Goal: Task Accomplishment & Management: Manage account settings

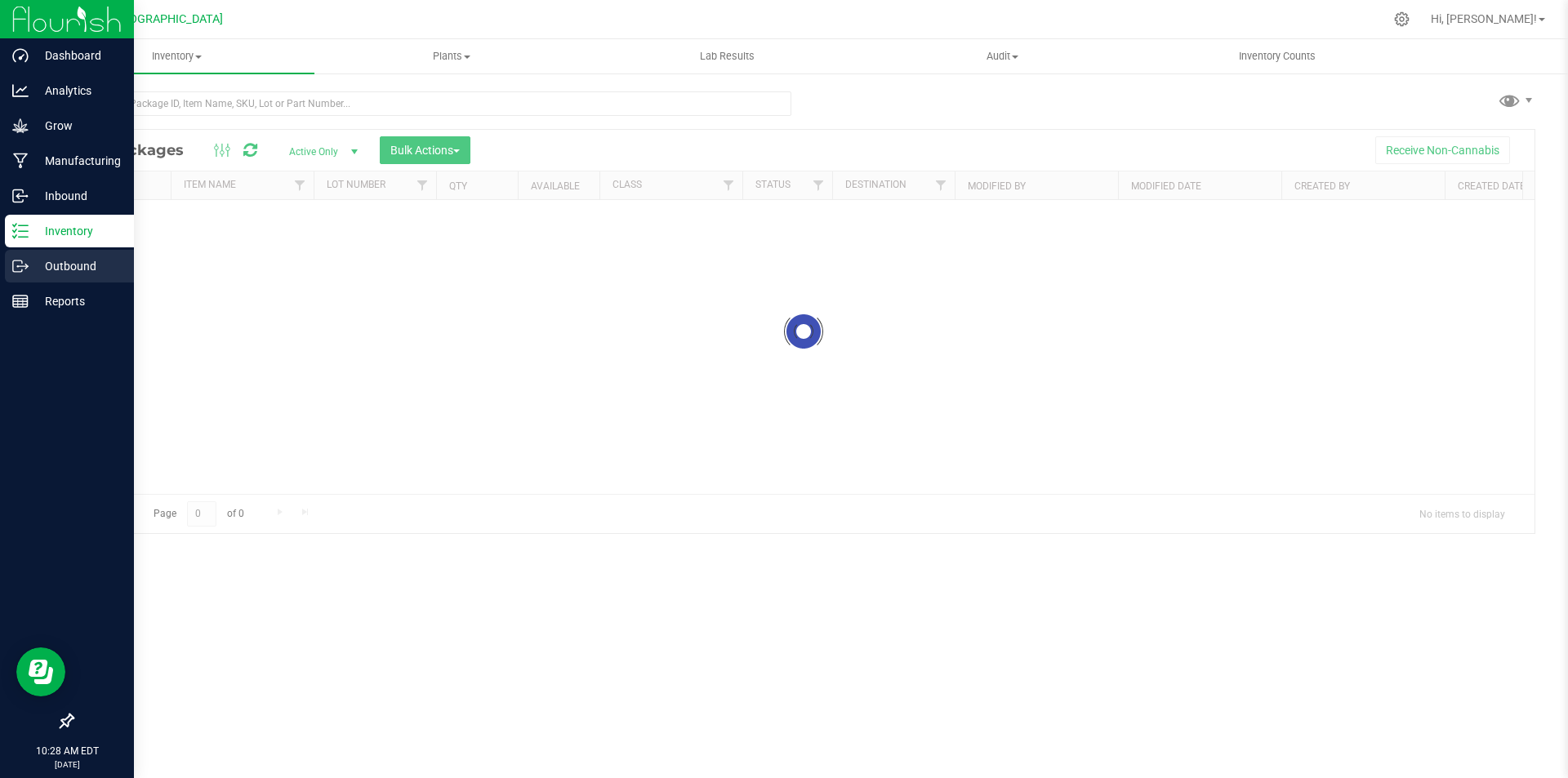
click at [100, 269] on p "Outbound" at bounding box center [78, 266] width 98 height 20
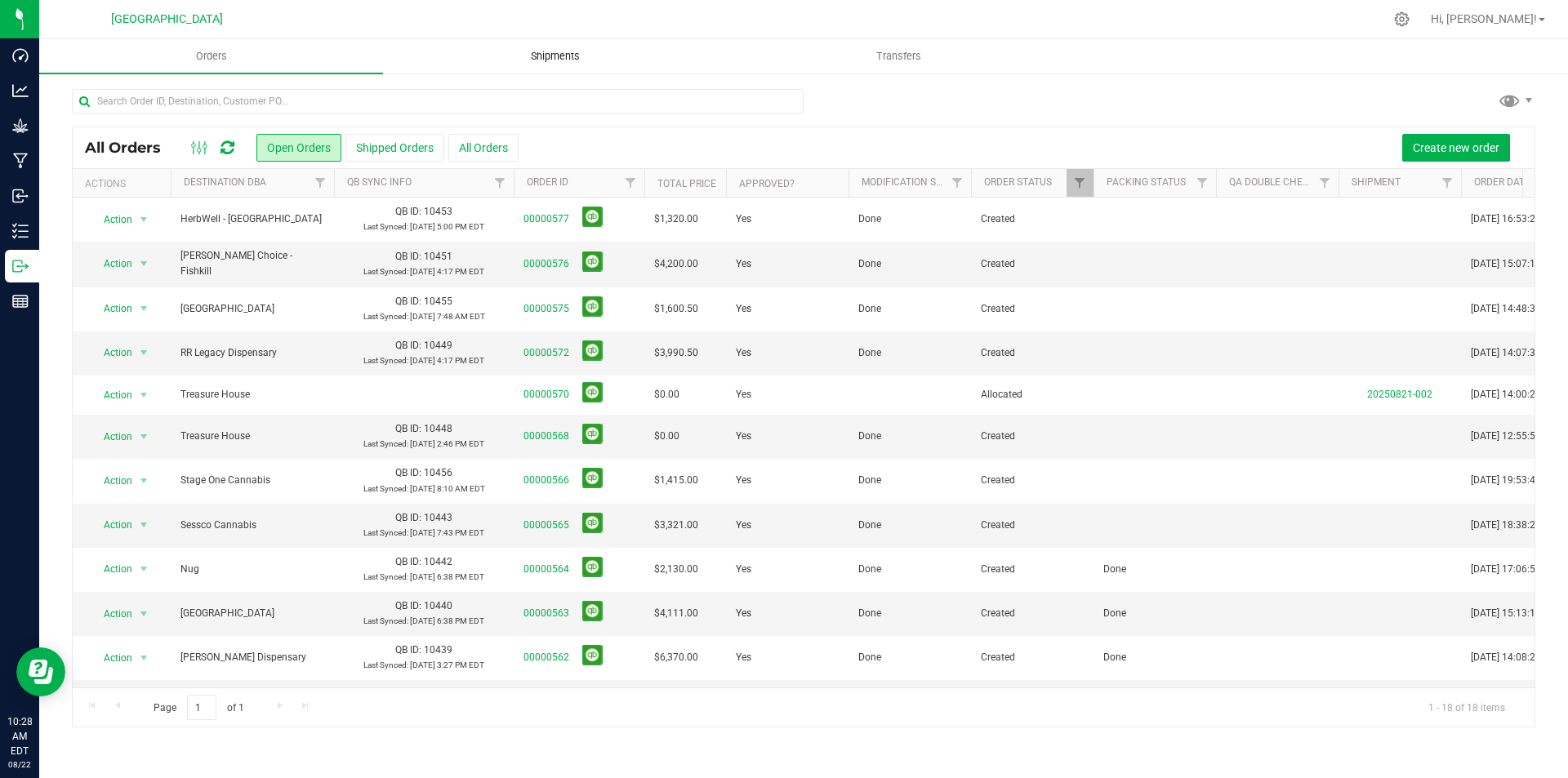
click at [561, 56] on span "Shipments" at bounding box center [555, 56] width 93 height 14
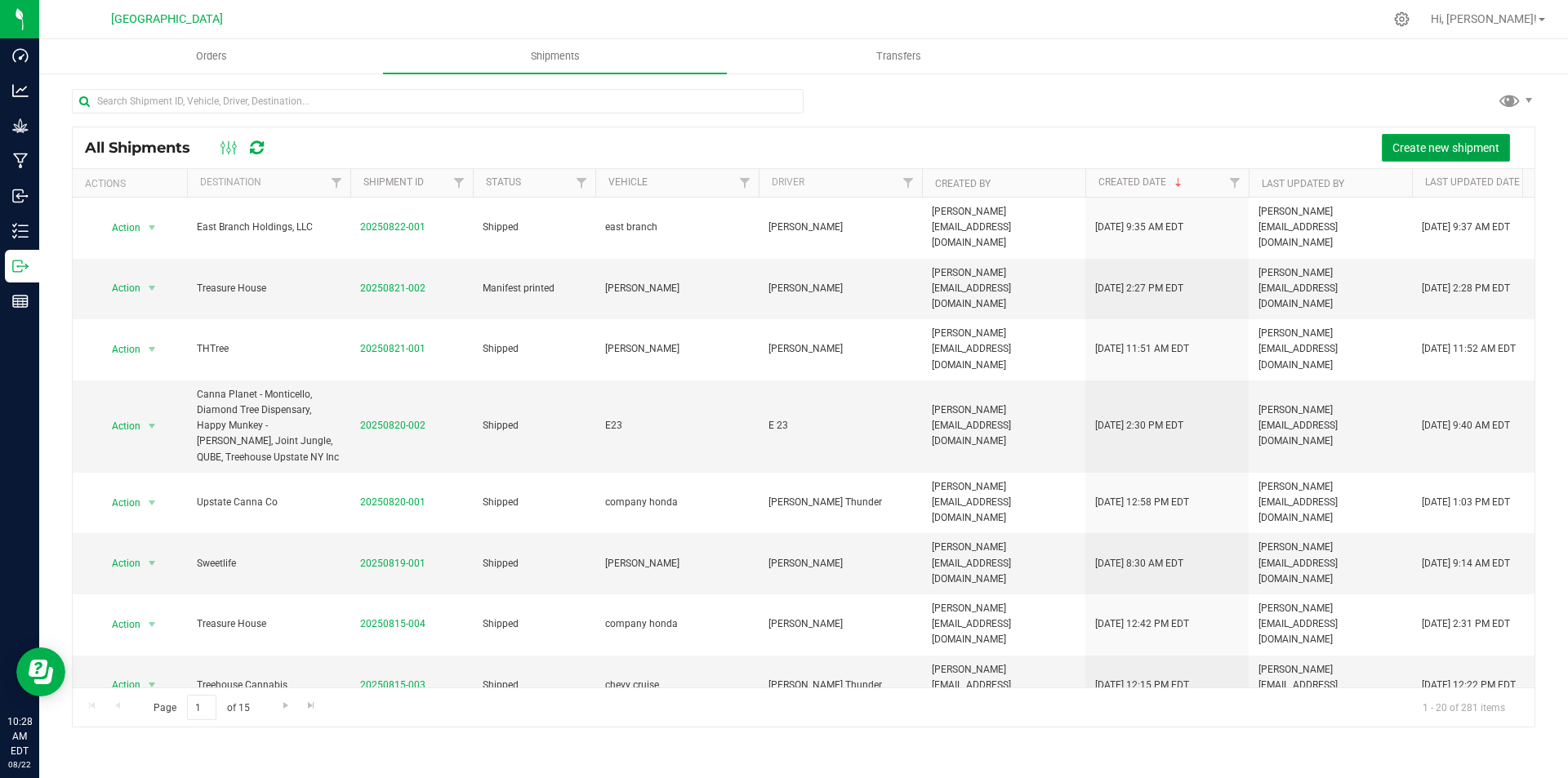
click at [1443, 152] on span "Create new shipment" at bounding box center [1445, 147] width 107 height 13
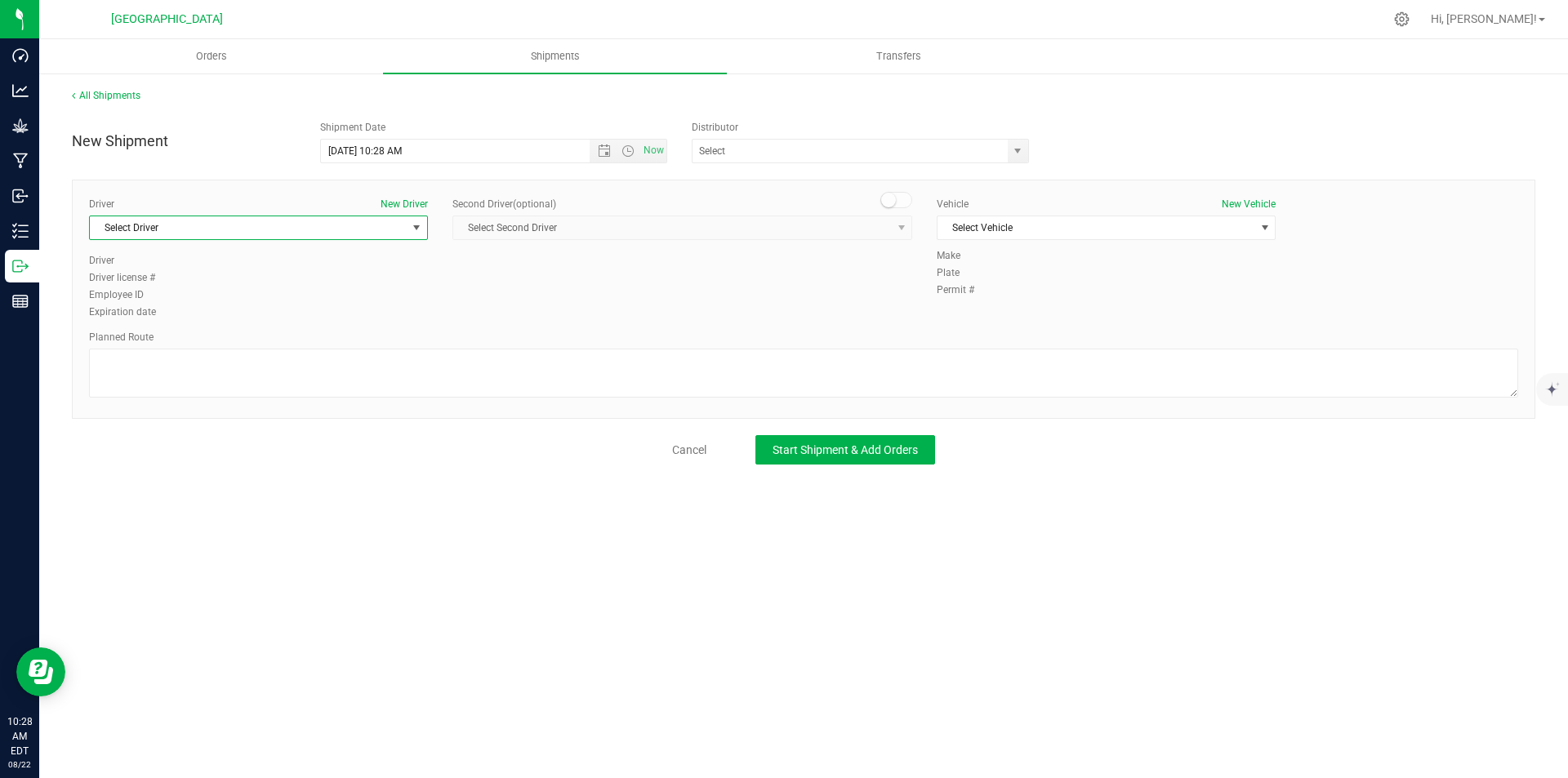
click at [280, 231] on span "Select Driver" at bounding box center [248, 227] width 317 height 23
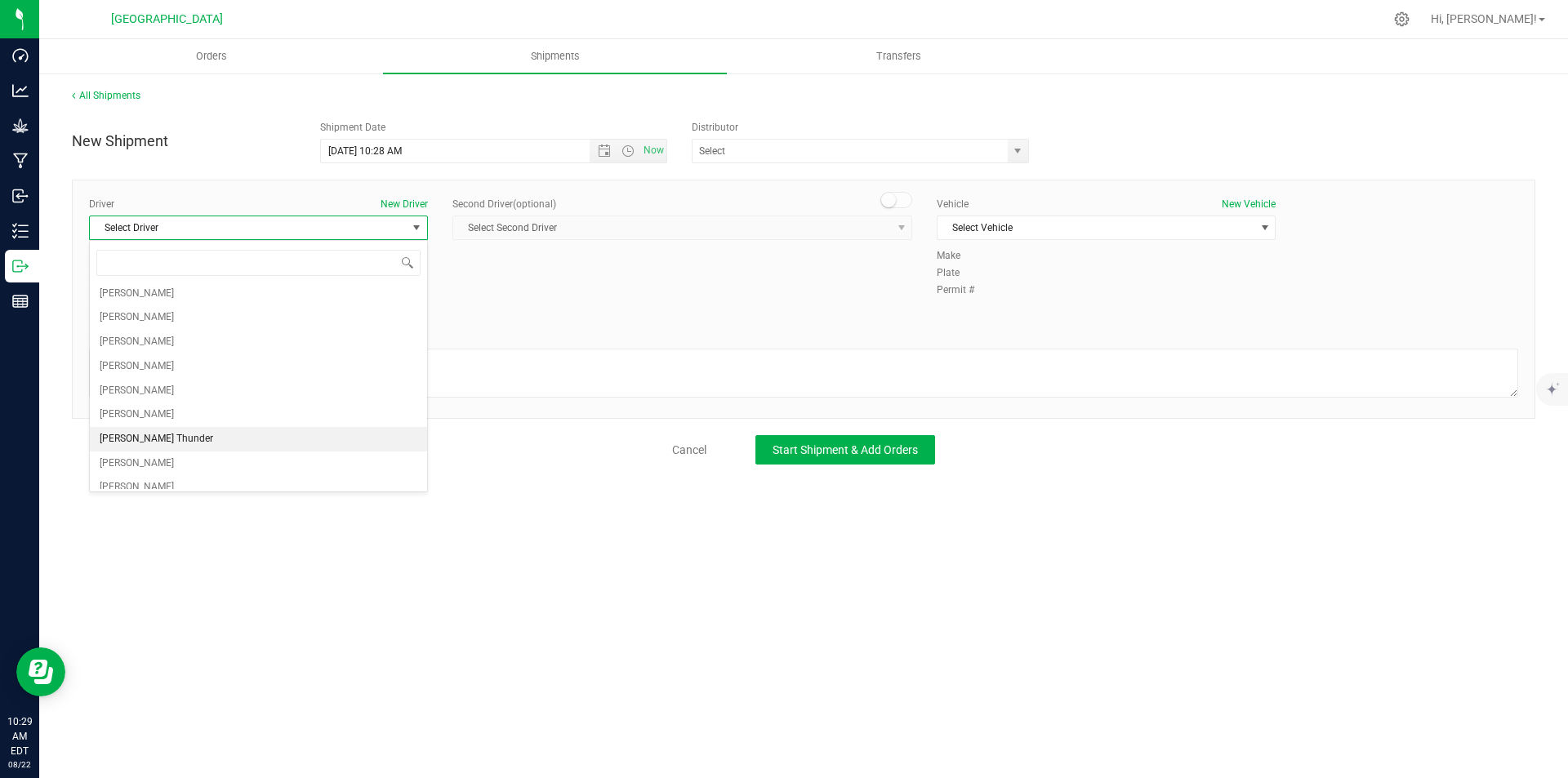
click at [188, 448] on li "[PERSON_NAME] Thunder" at bounding box center [259, 439] width 338 height 24
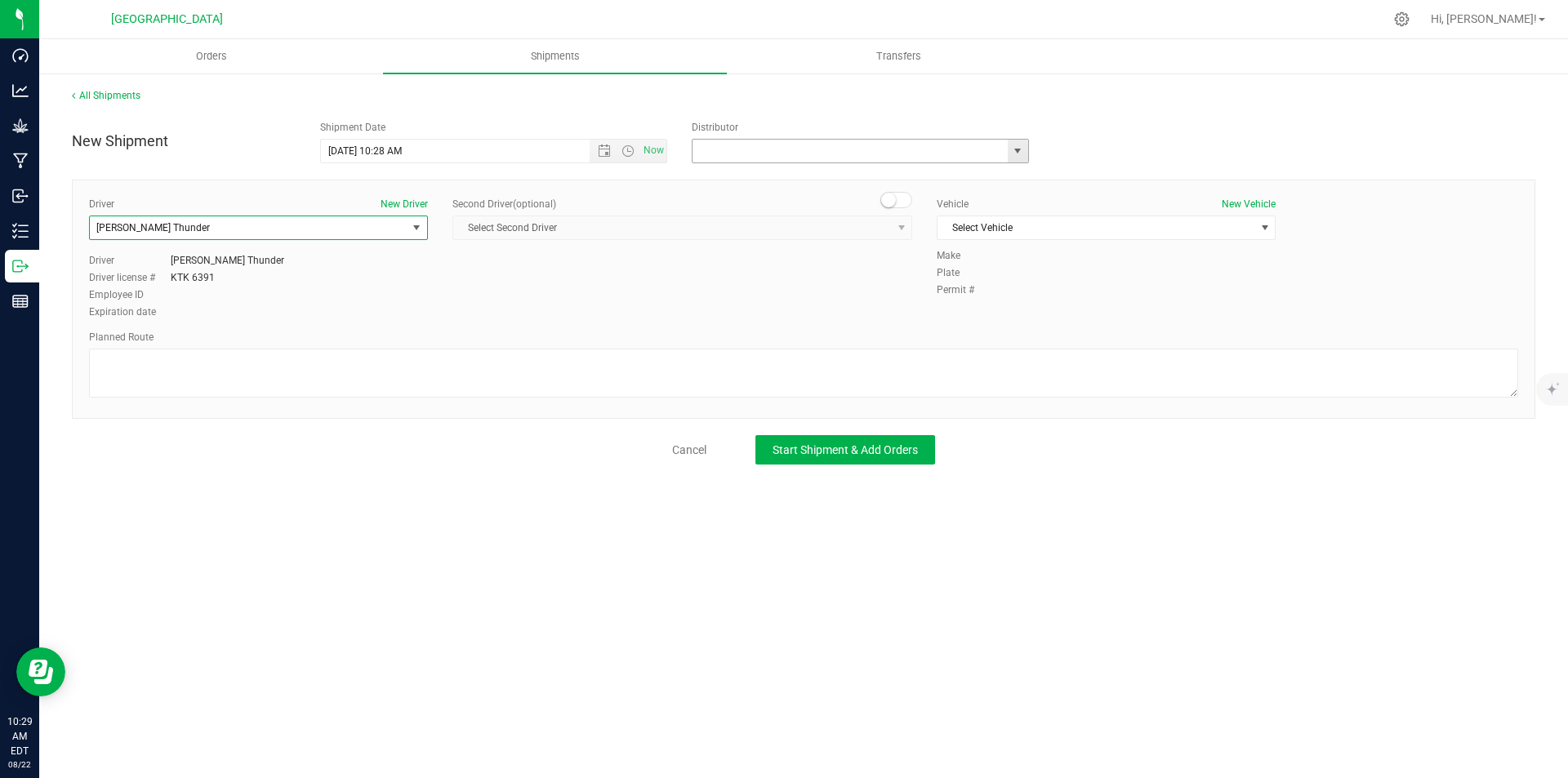
click at [868, 142] on input "text" at bounding box center [845, 151] width 305 height 23
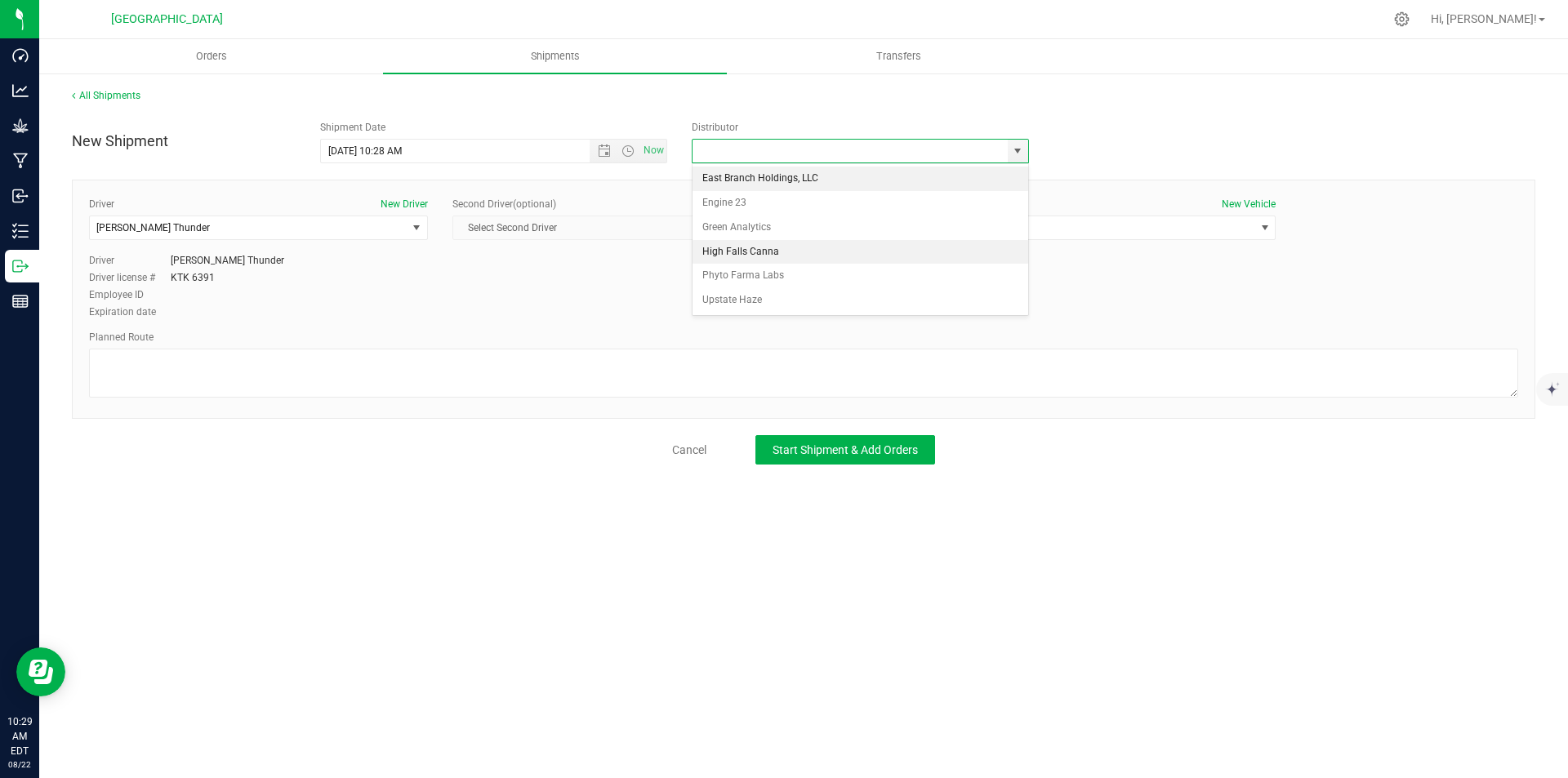
click at [775, 253] on li "High Falls Canna" at bounding box center [860, 252] width 336 height 24
type input "High Falls Canna"
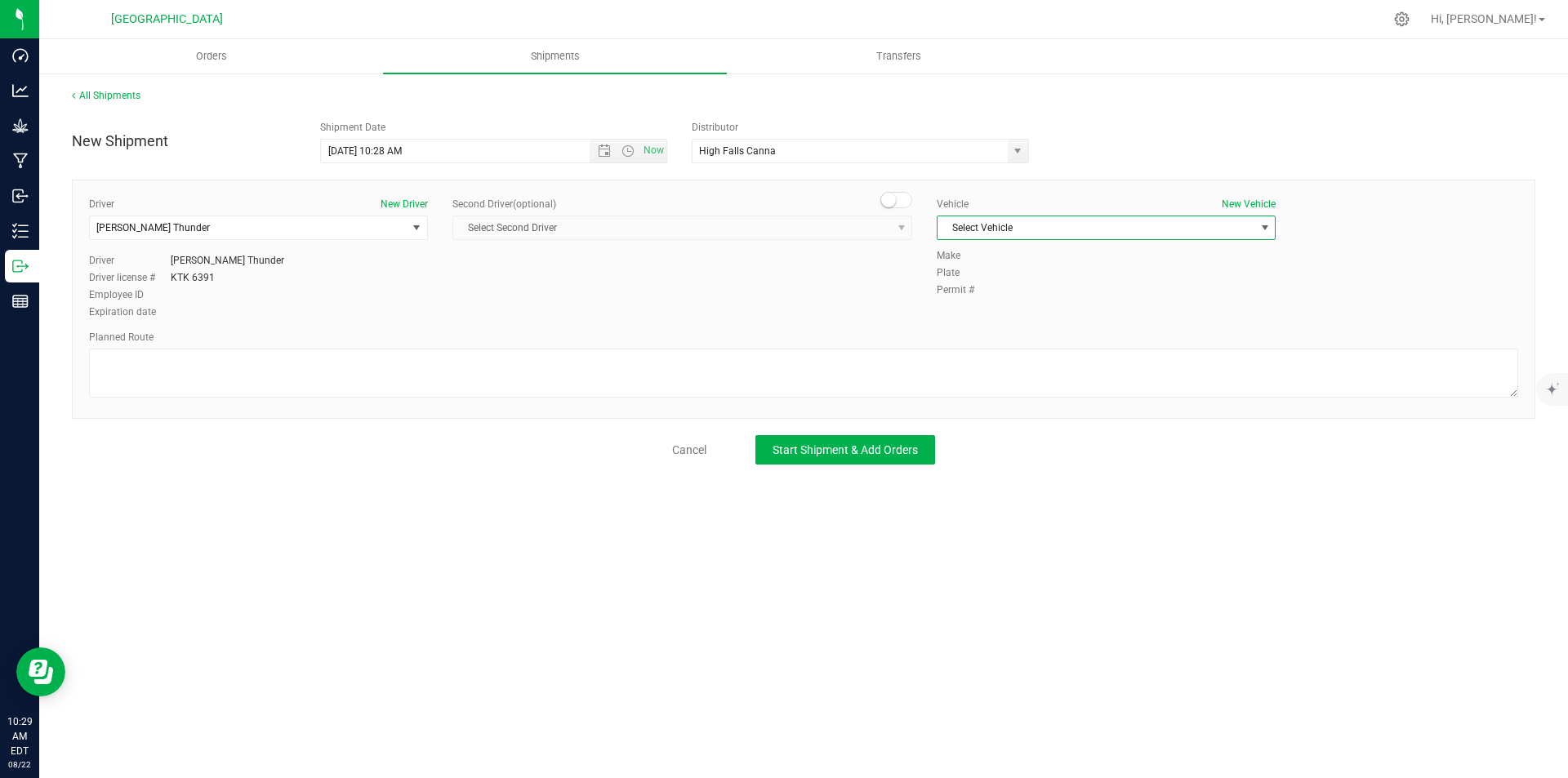
click at [1124, 217] on span "Select Vehicle" at bounding box center [1095, 227] width 317 height 23
click at [1006, 344] on li "company honda" at bounding box center [1106, 342] width 338 height 24
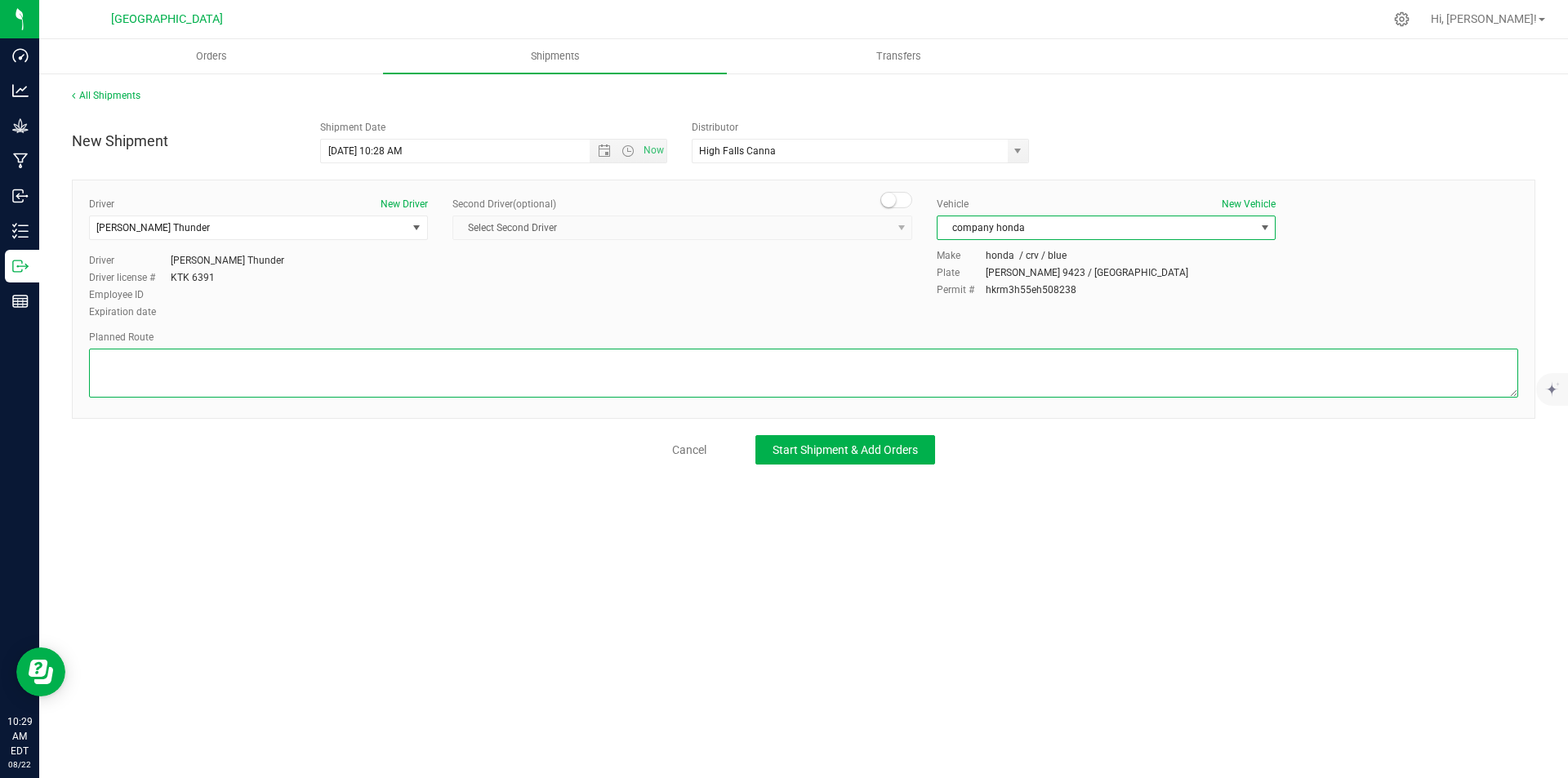
click at [868, 373] on textarea at bounding box center [803, 373] width 1429 height 49
type textarea "gps"
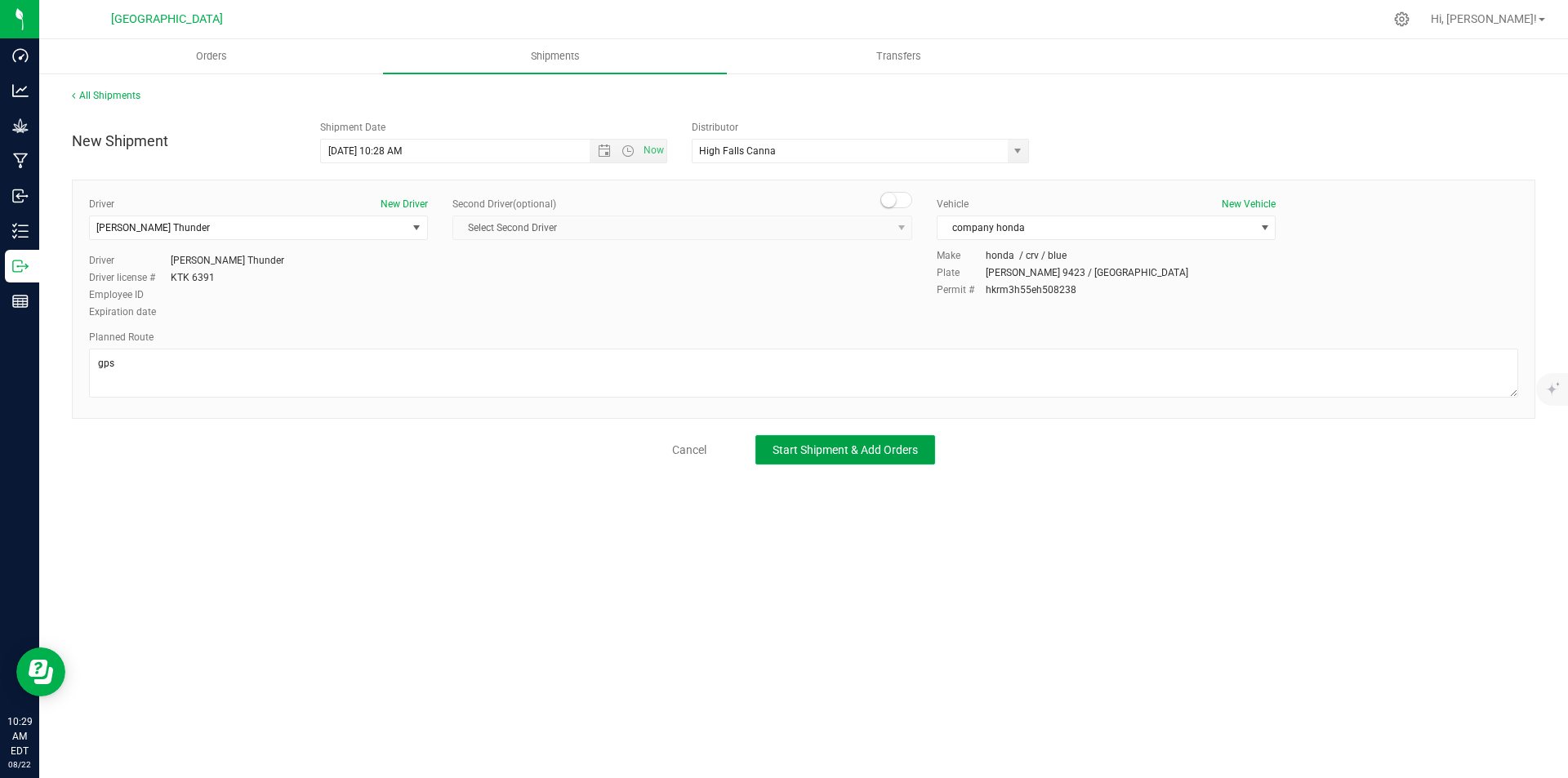
click at [912, 445] on span "Start Shipment & Add Orders" at bounding box center [845, 449] width 145 height 13
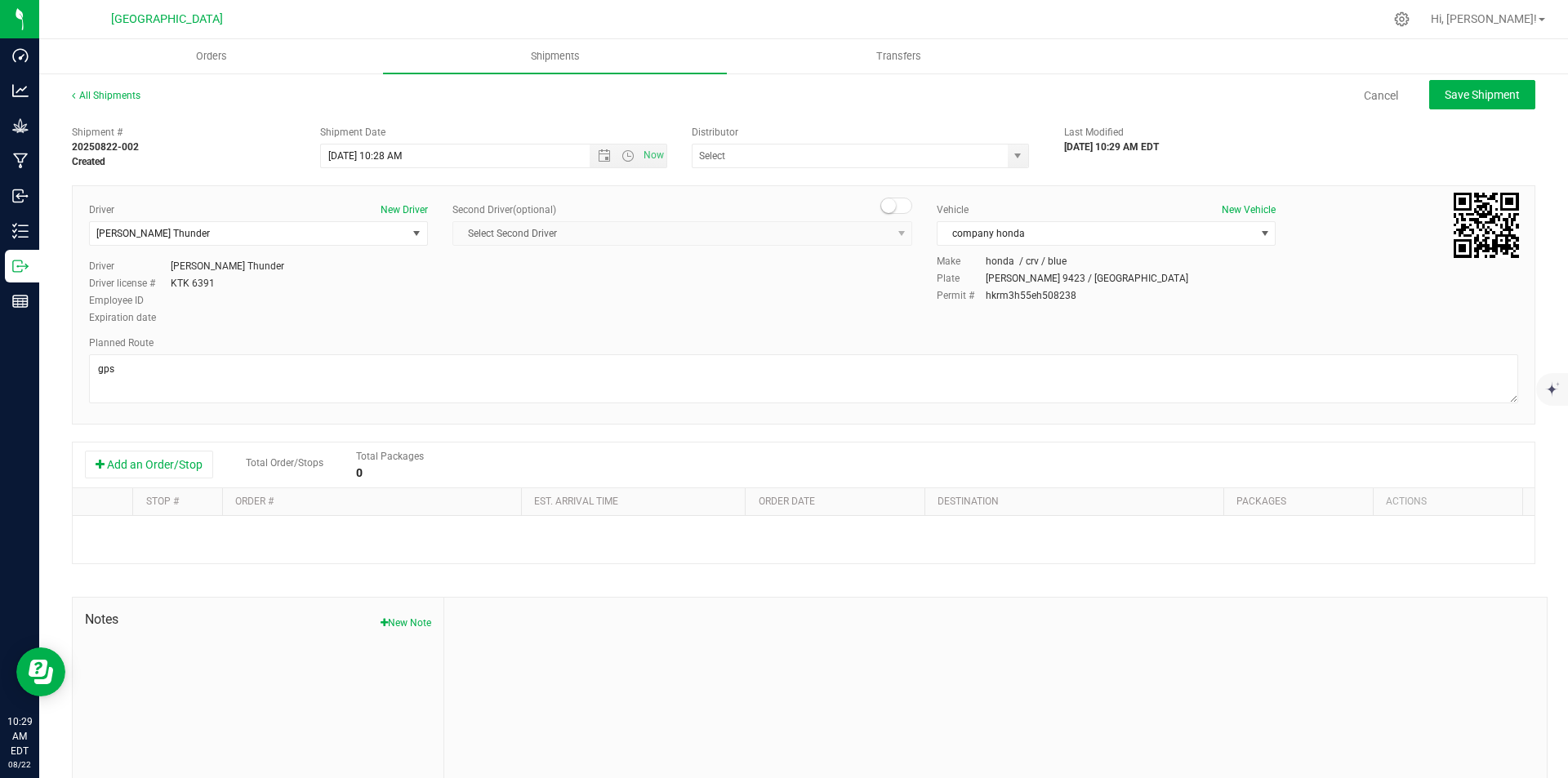
type input "High Falls Canna"
click at [179, 458] on button "Add an Order/Stop" at bounding box center [149, 464] width 128 height 28
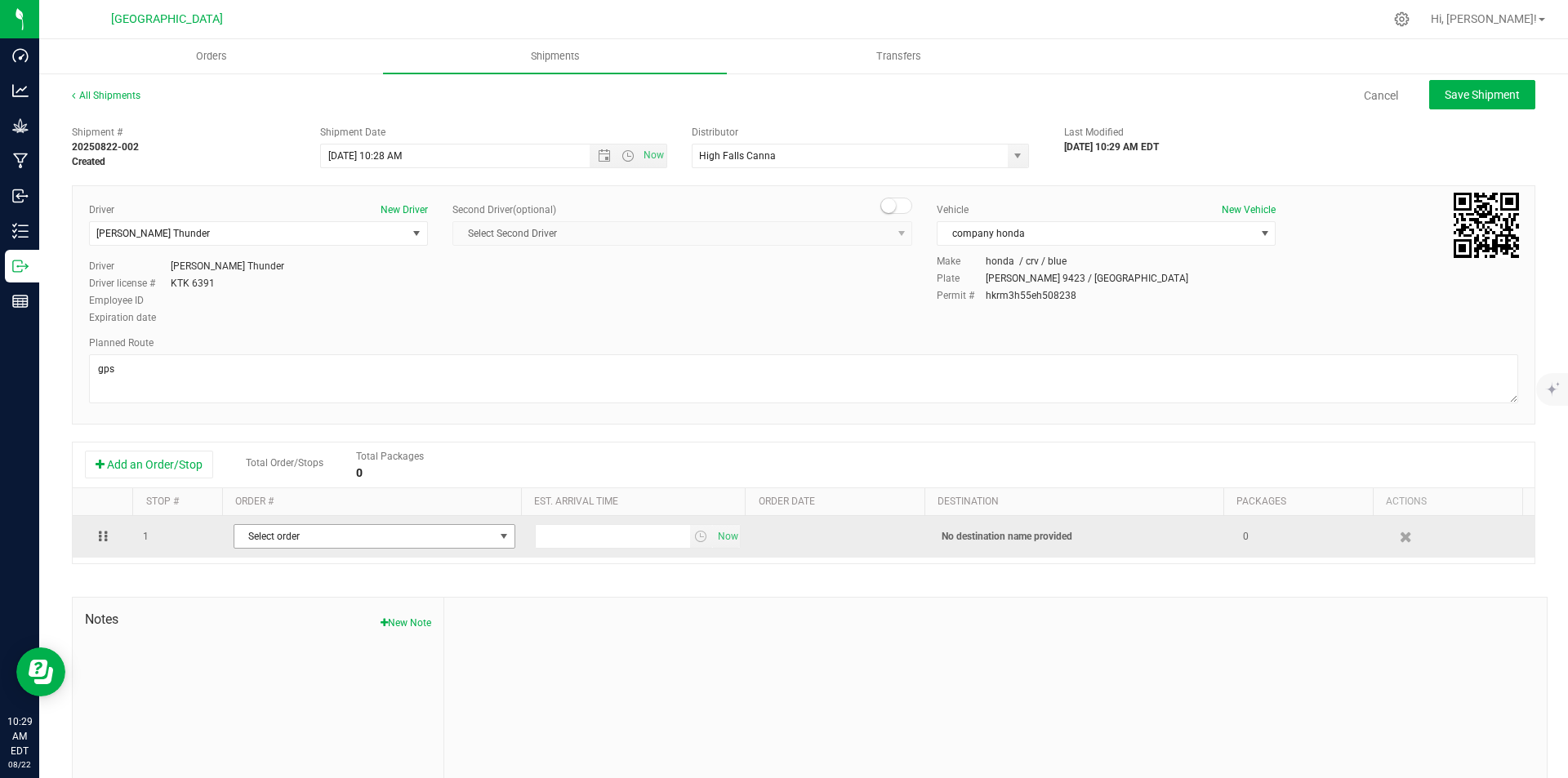
click at [403, 534] on span "Select order" at bounding box center [365, 536] width 260 height 23
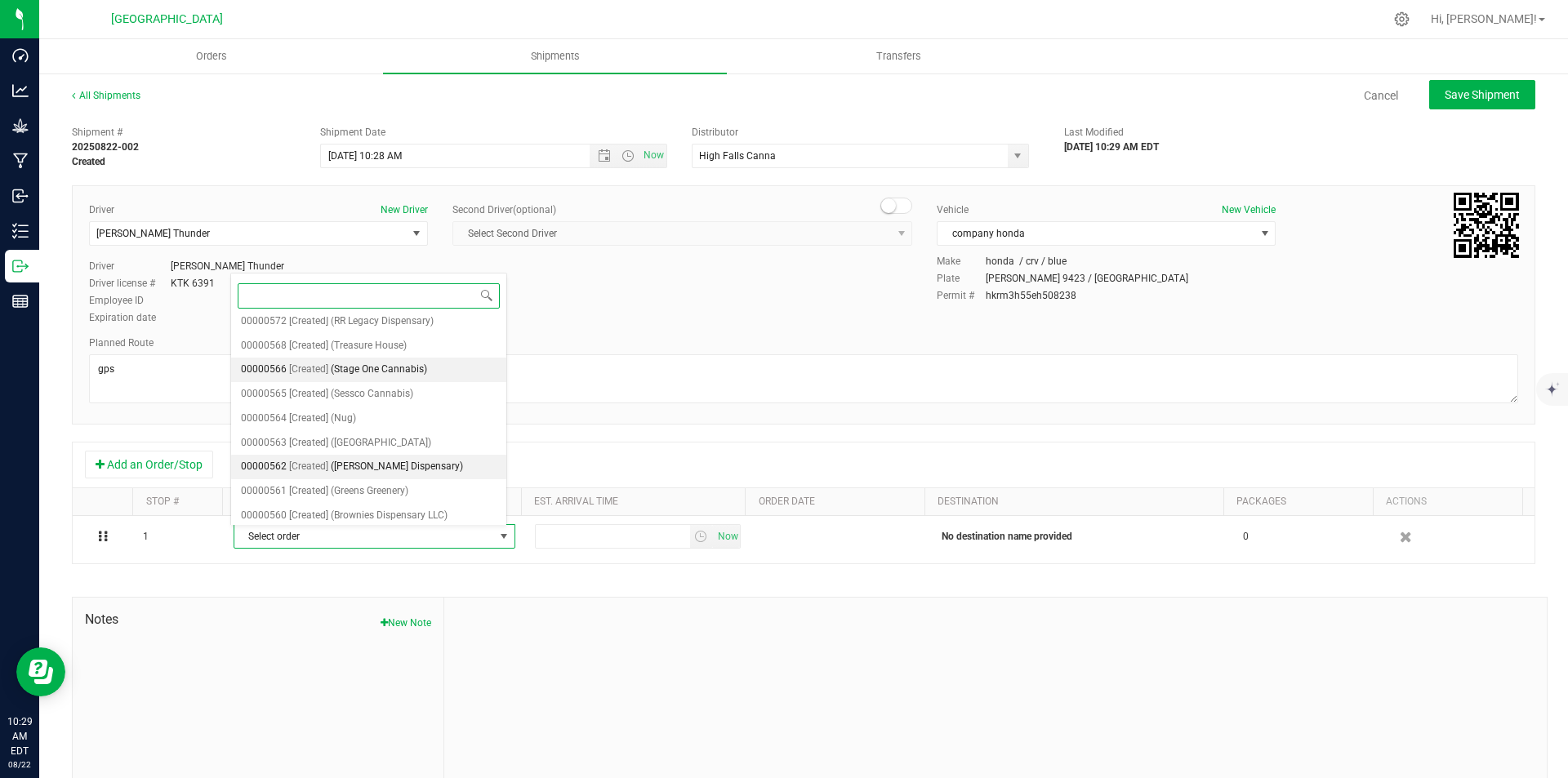
scroll to position [81, 0]
click at [399, 458] on span "(Budd's Dispensary)" at bounding box center [396, 466] width 133 height 22
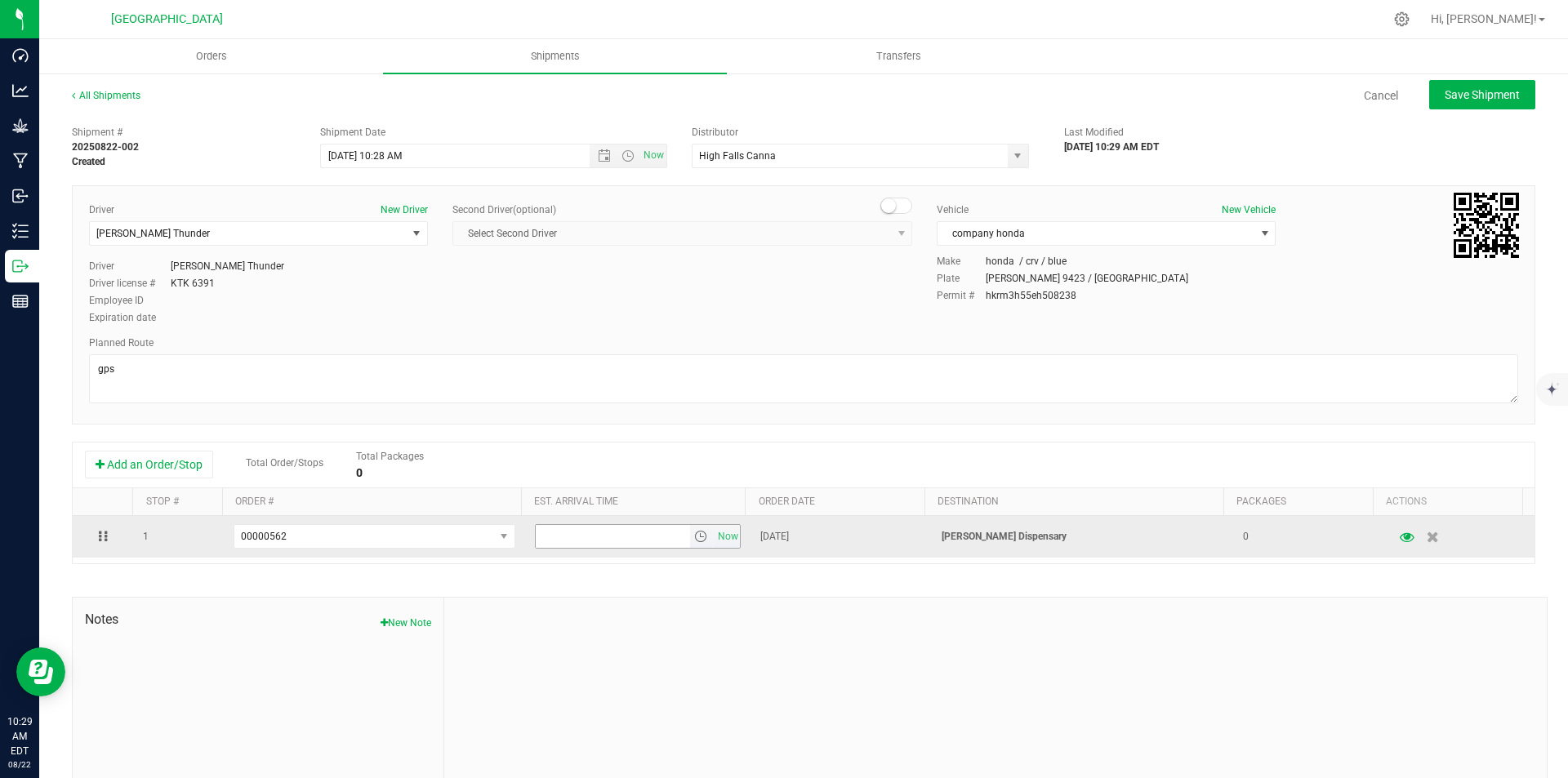
click at [694, 536] on span "select" at bounding box center [700, 536] width 13 height 13
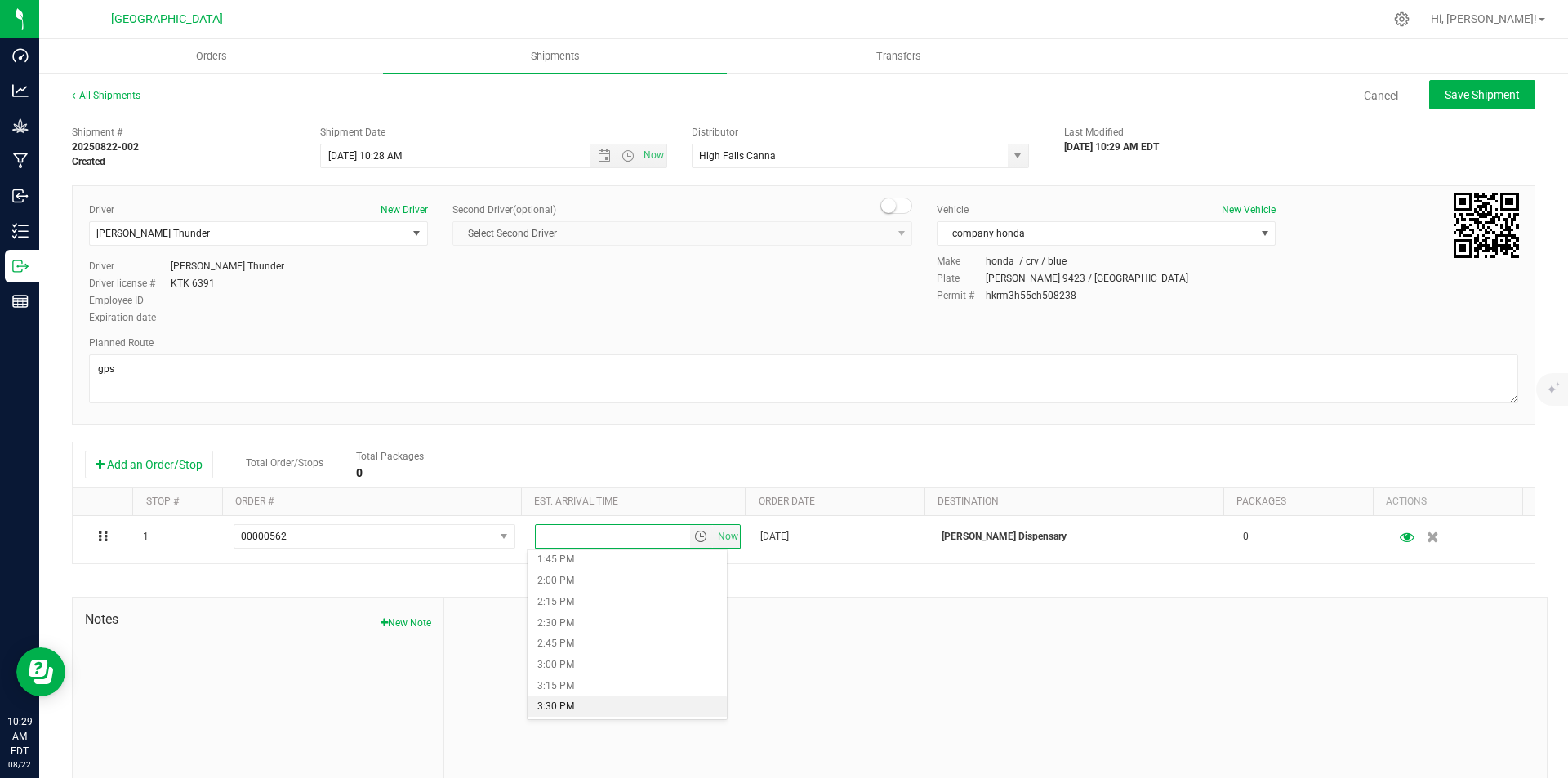
scroll to position [1306, 0]
click at [589, 603] on li "4:00 PM" at bounding box center [626, 601] width 199 height 22
click at [1444, 98] on span "Save Shipment" at bounding box center [1481, 95] width 75 height 13
type input "8/22/2025 2:28 PM"
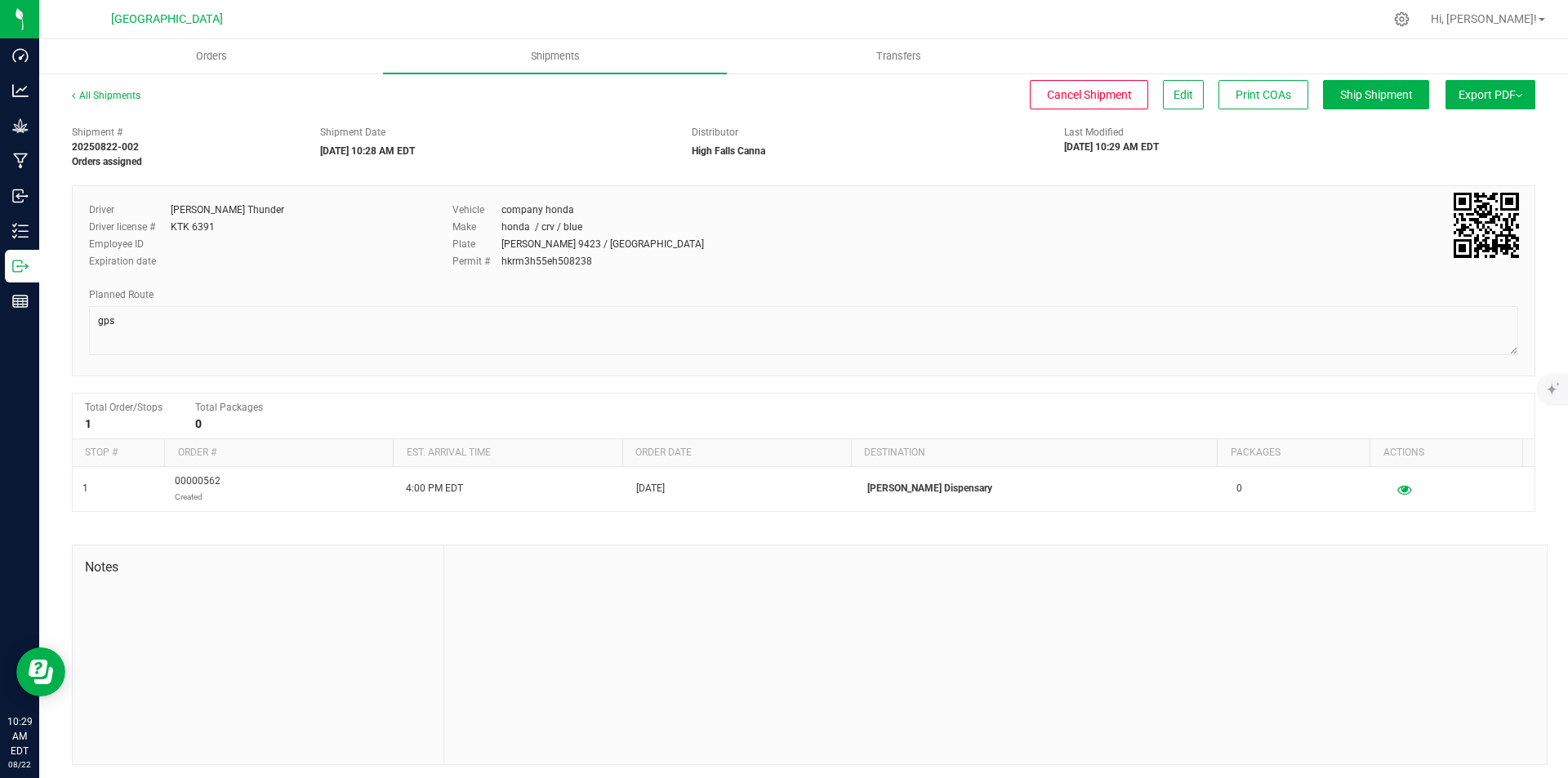
click at [1472, 88] on button "Export PDF" at bounding box center [1490, 95] width 90 height 30
click at [1457, 179] on div "NY Manifest" at bounding box center [1489, 180] width 150 height 12
click at [227, 60] on span "Orders" at bounding box center [211, 56] width 75 height 14
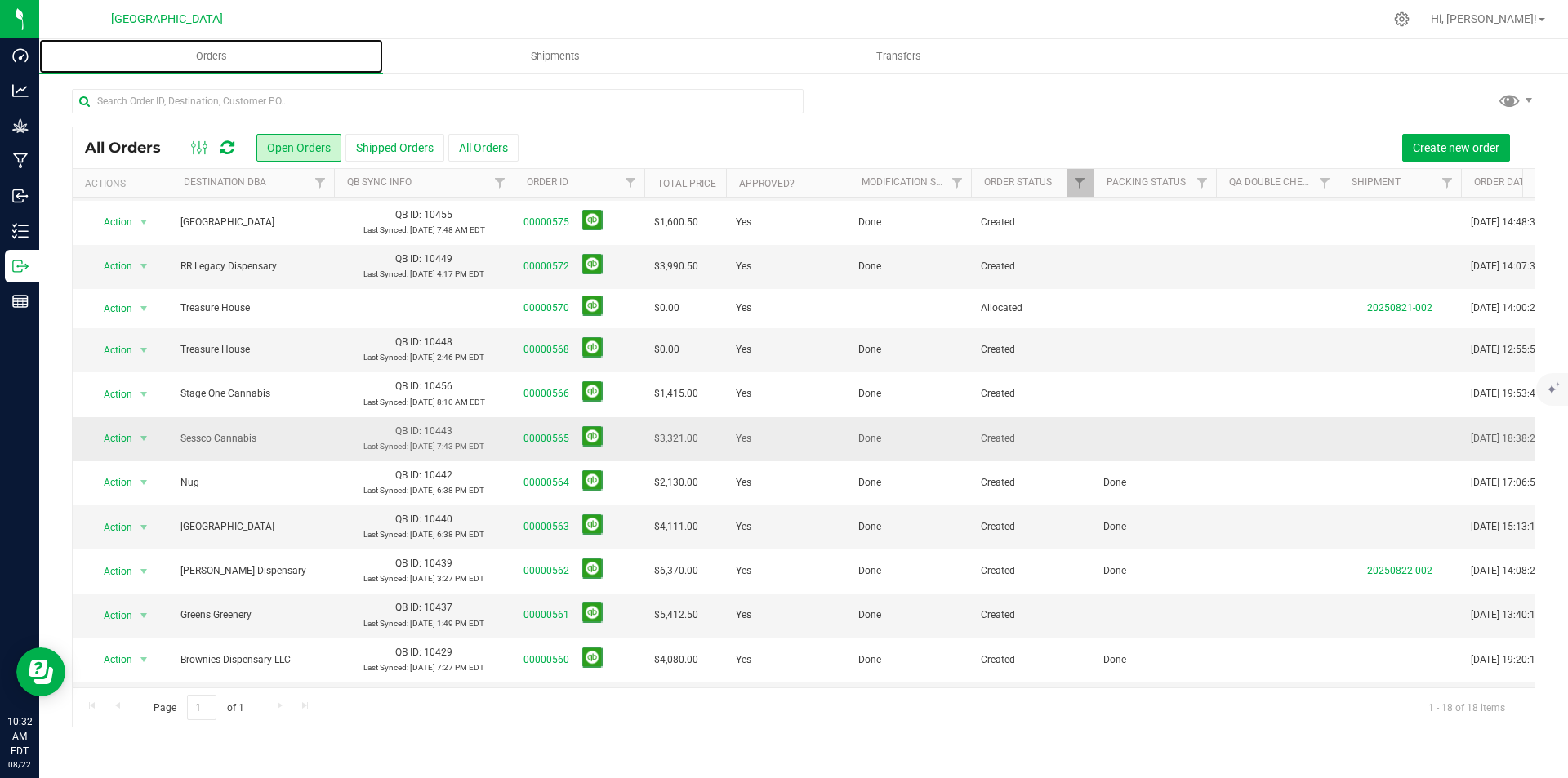
scroll to position [309, 0]
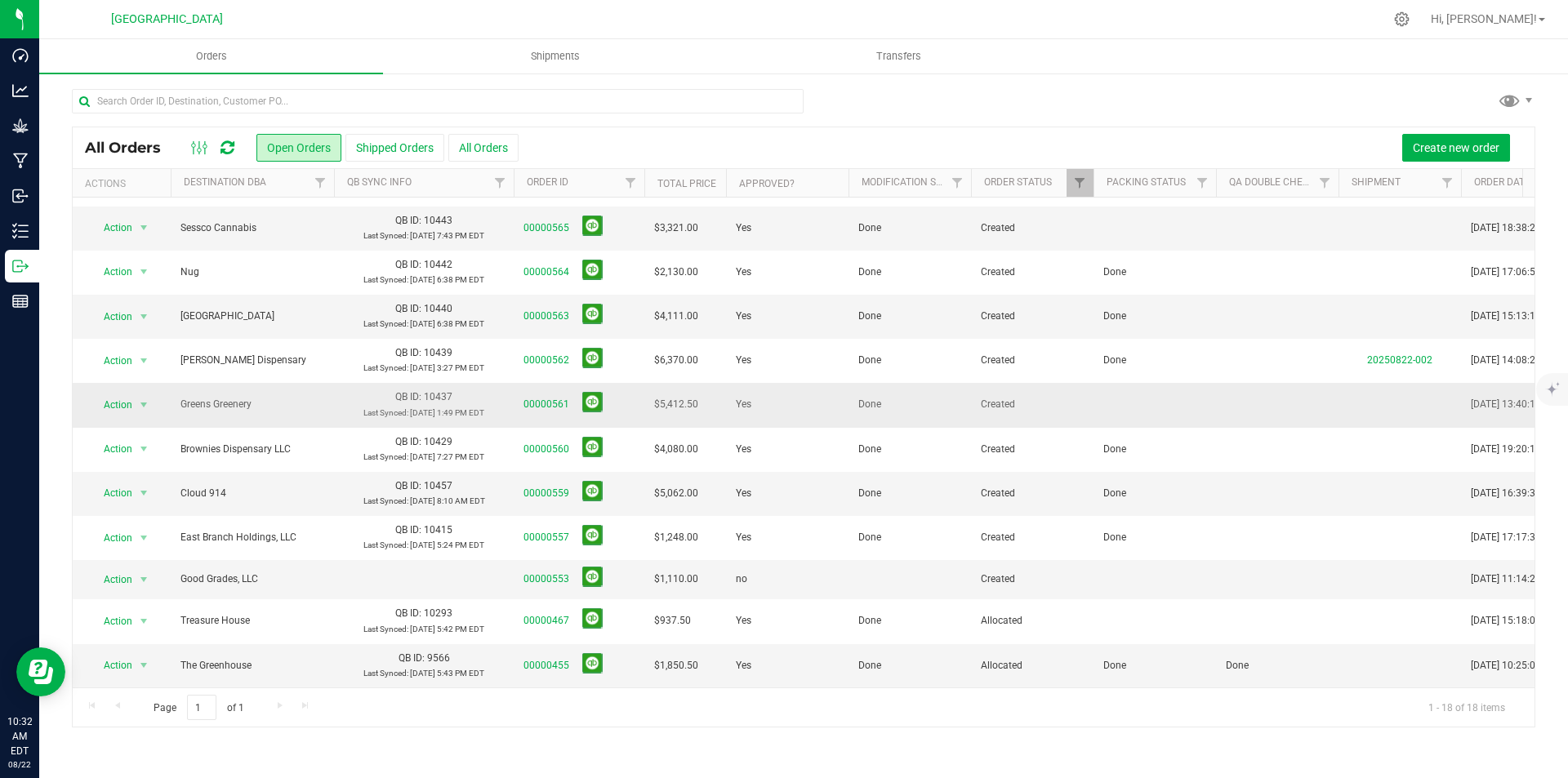
click at [1135, 388] on td at bounding box center [1155, 404] width 123 height 44
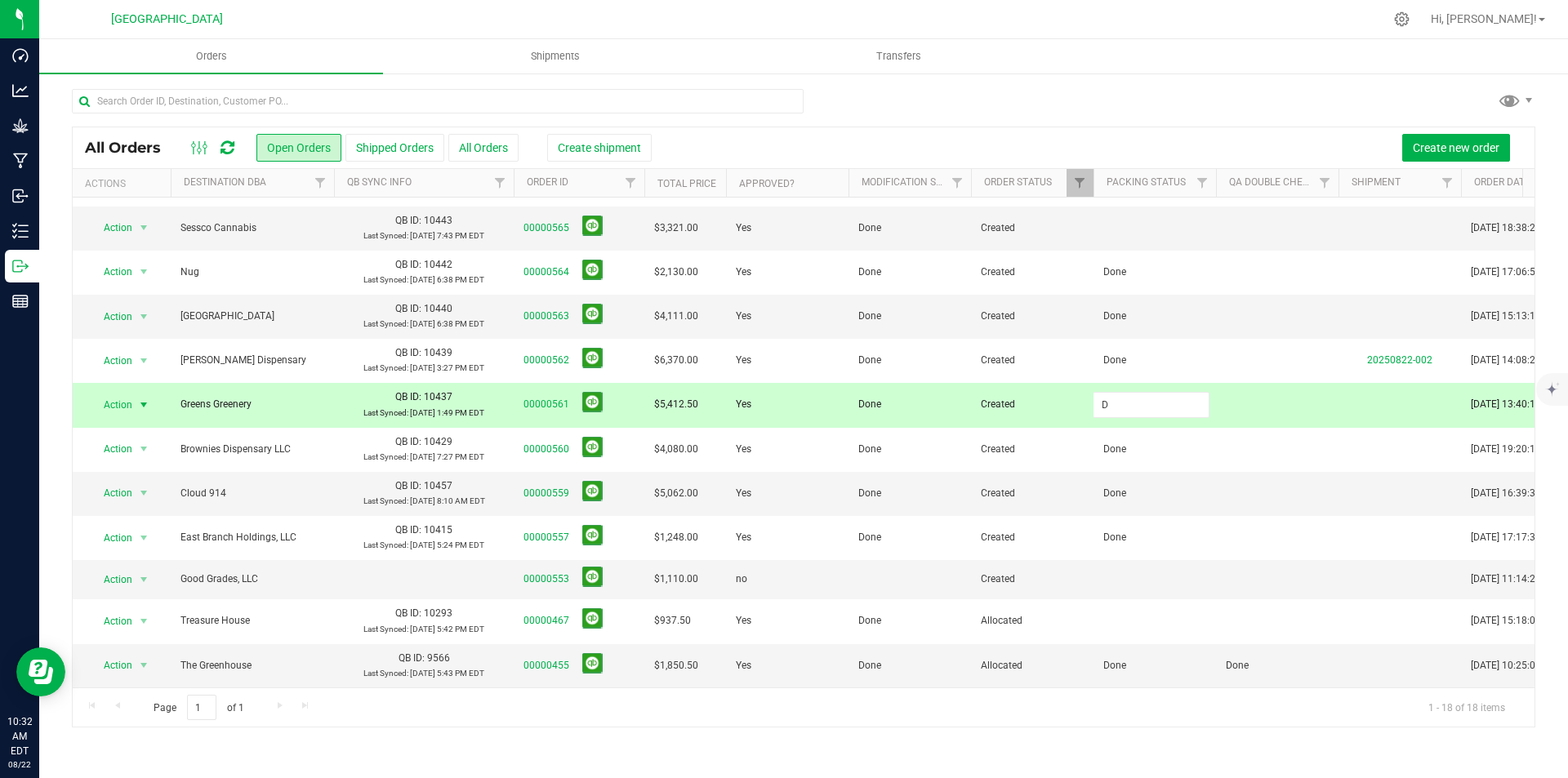
type input "Done"
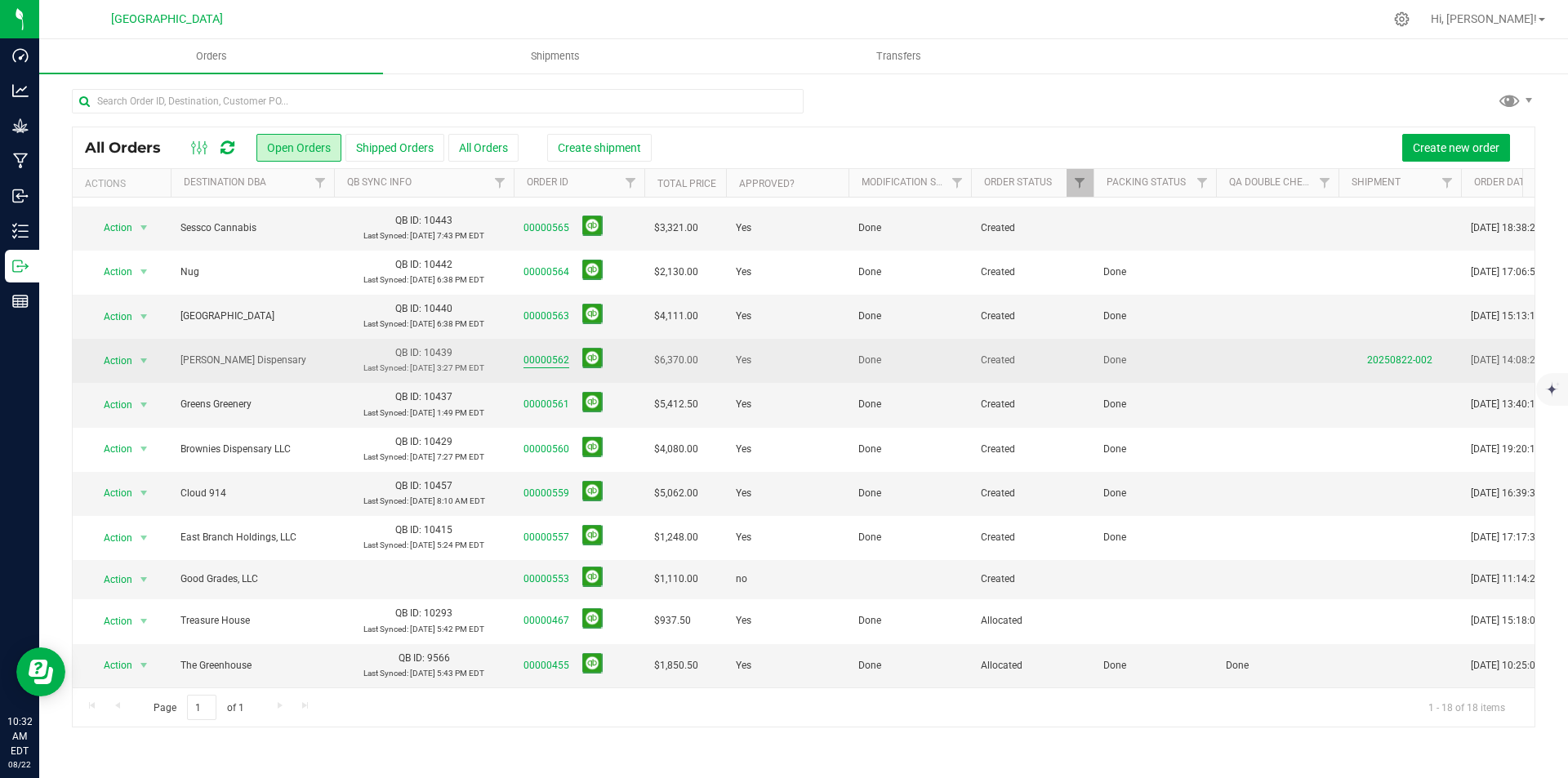
click at [551, 353] on link "00000562" at bounding box center [546, 360] width 46 height 15
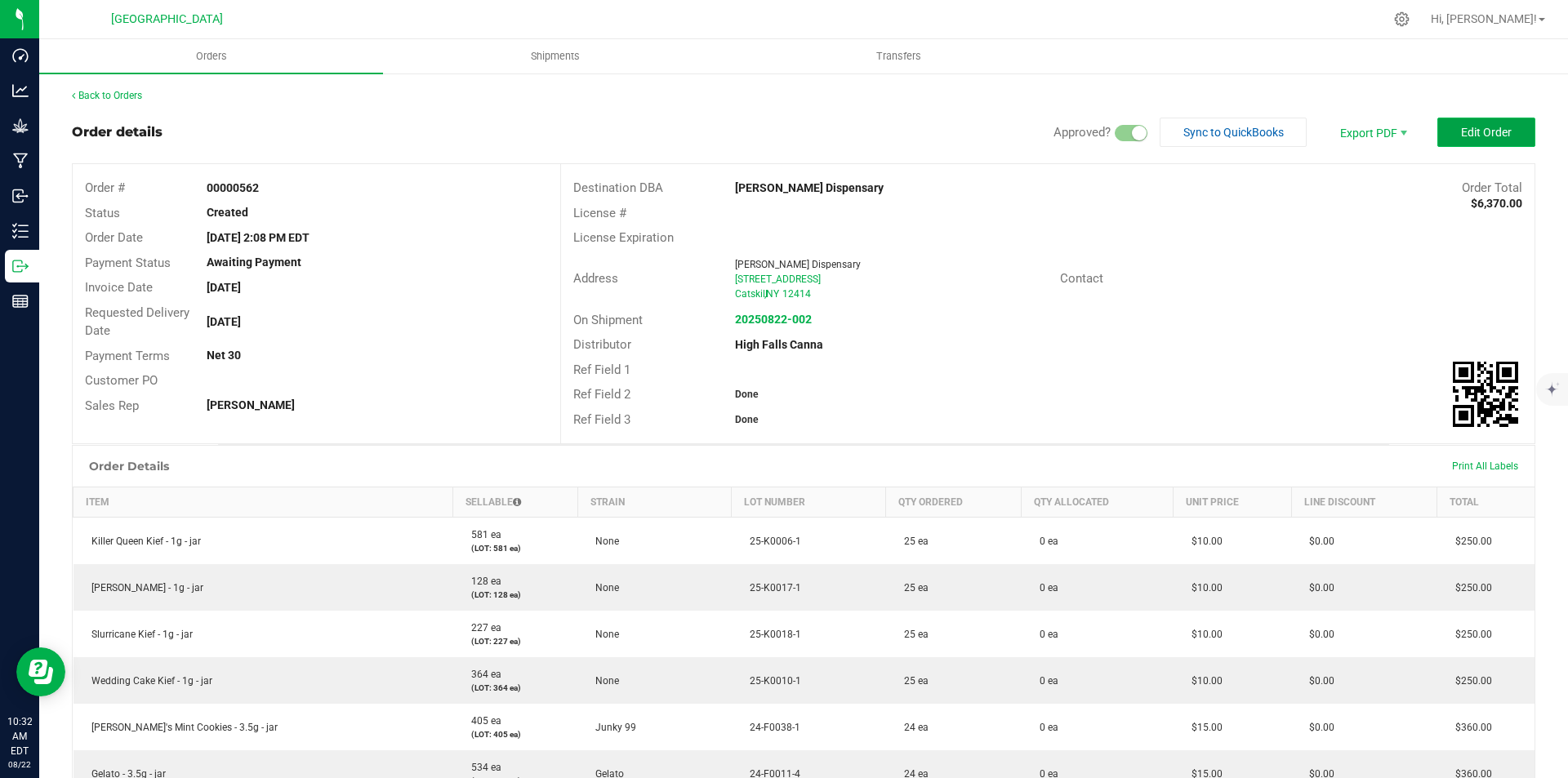
click at [1477, 131] on span "Edit Order" at bounding box center [1486, 132] width 51 height 13
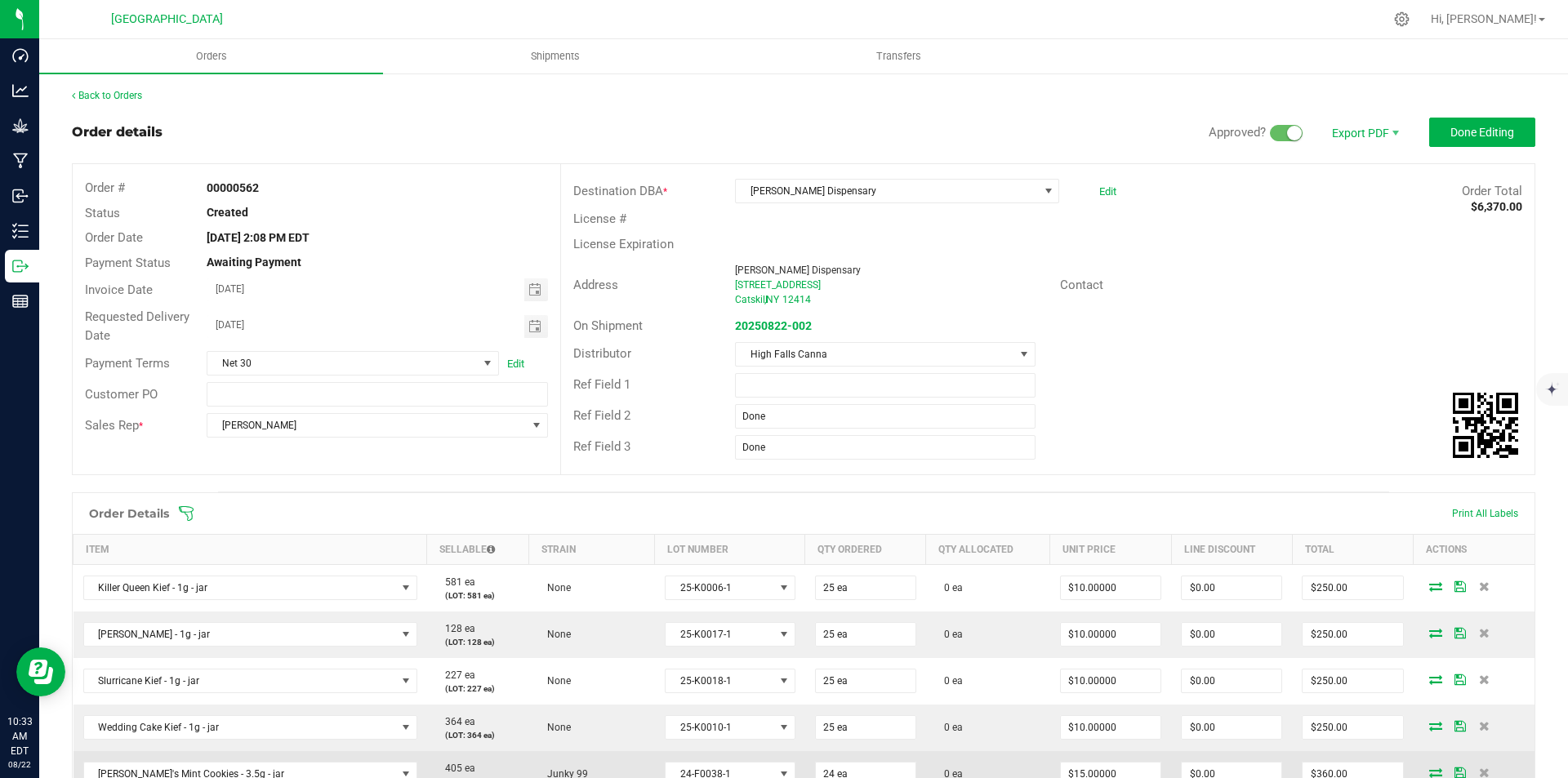
scroll to position [408, 0]
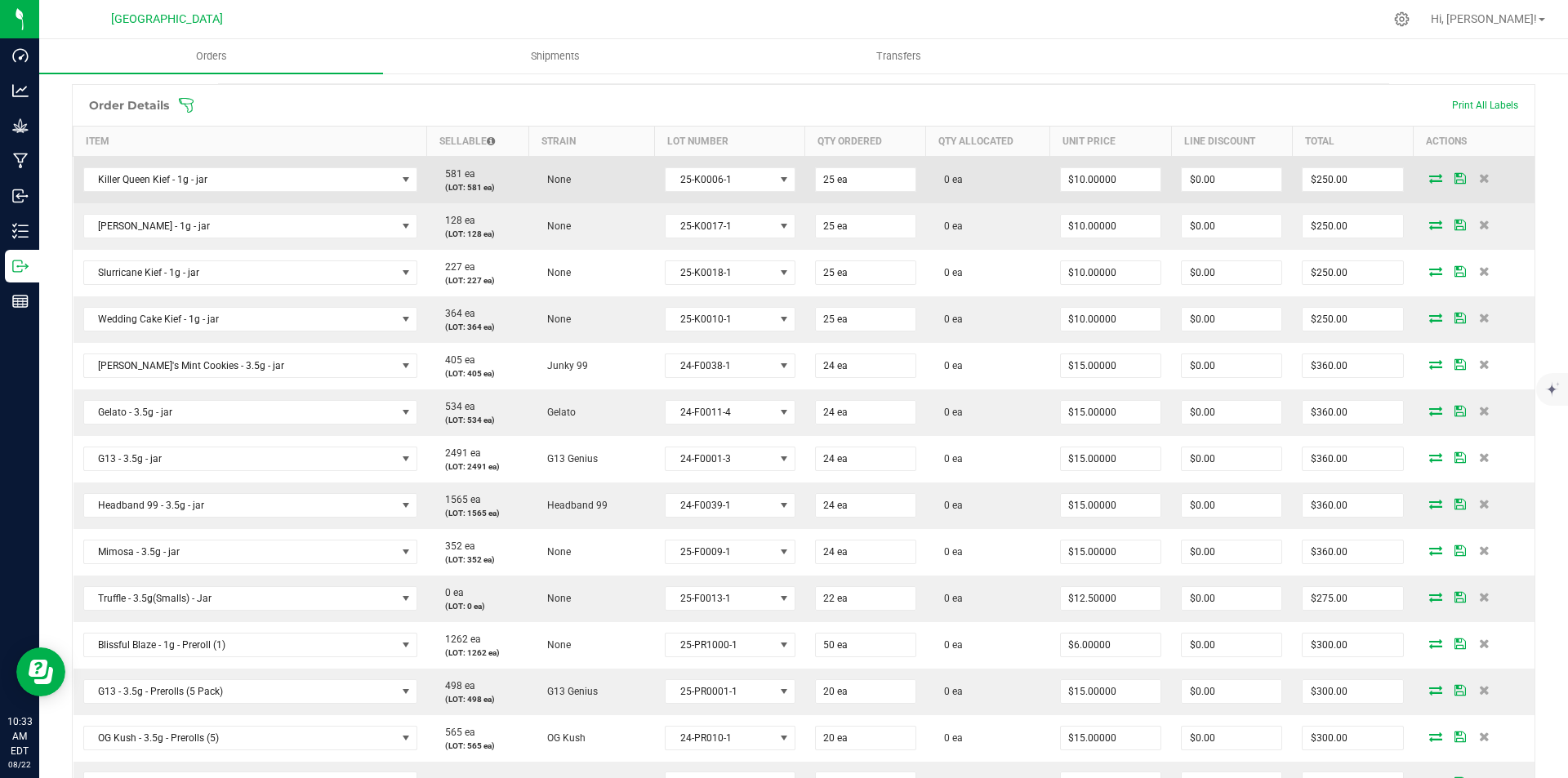
click at [1429, 175] on icon at bounding box center [1435, 178] width 13 height 10
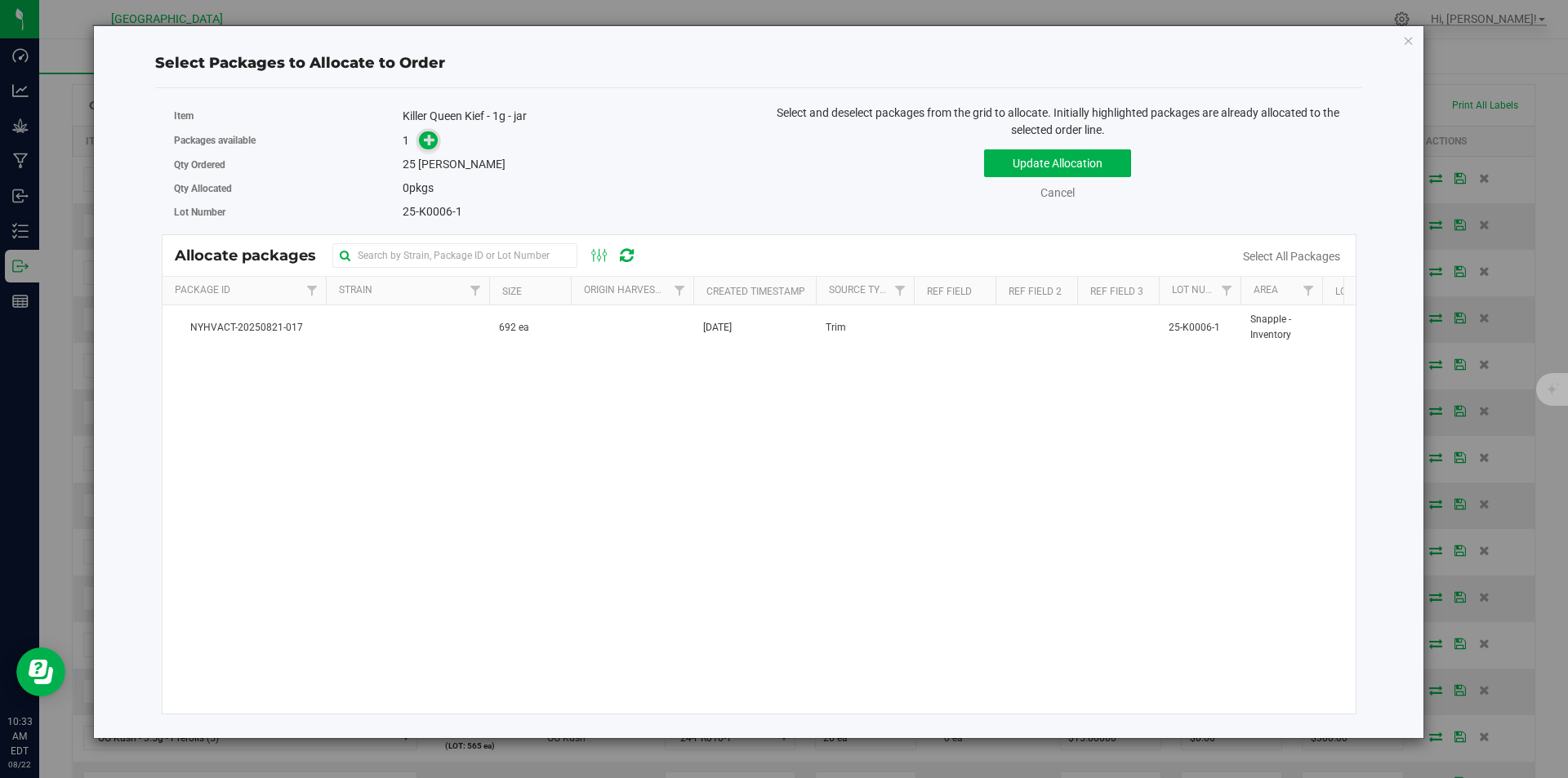
click at [423, 134] on icon at bounding box center [429, 139] width 12 height 12
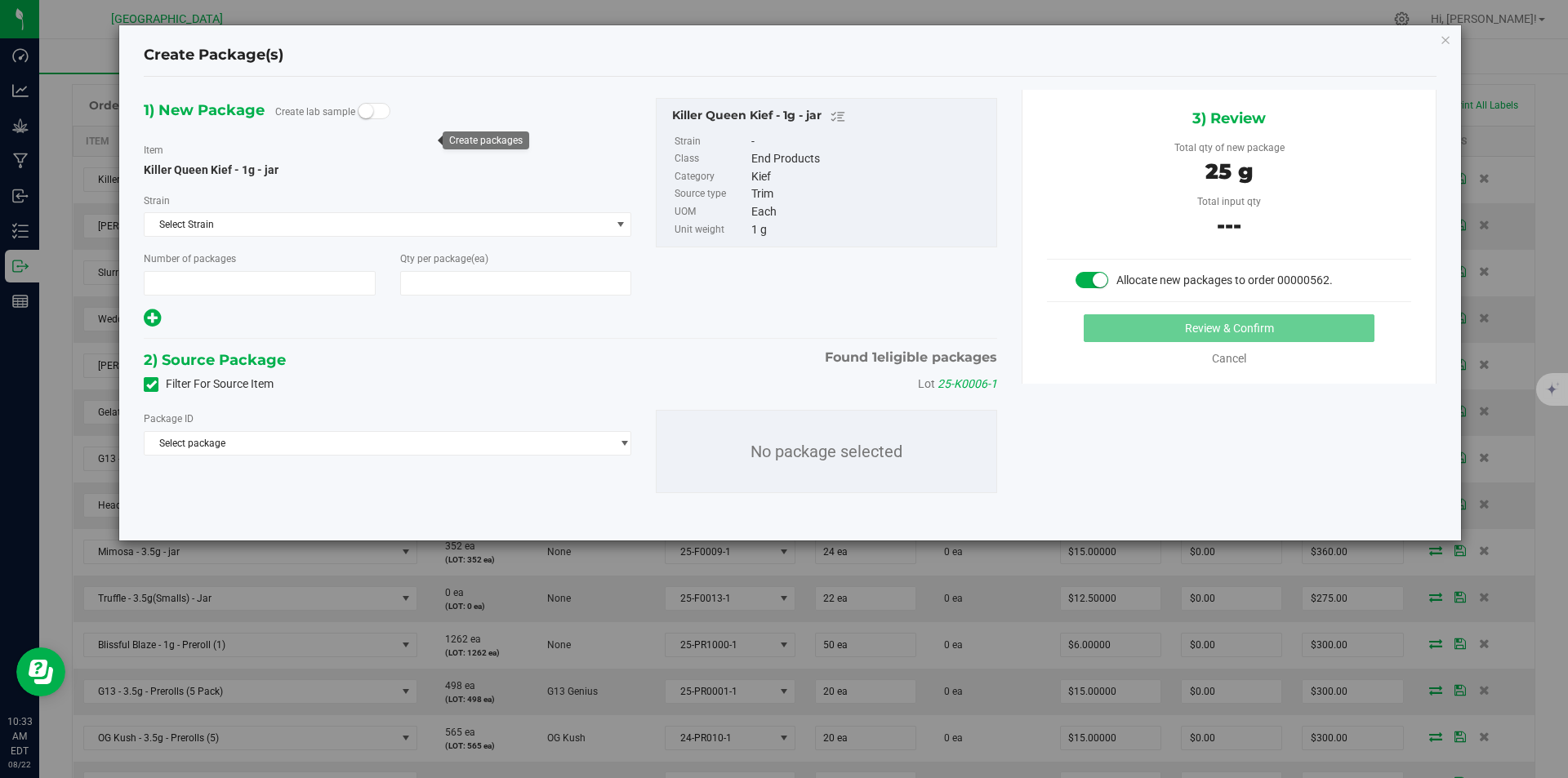
type input "1"
type input "25"
click at [352, 444] on span "Select package" at bounding box center [377, 443] width 466 height 23
click at [302, 510] on span "( Killer Queen Kief - 1g - jar )" at bounding box center [330, 510] width 121 height 12
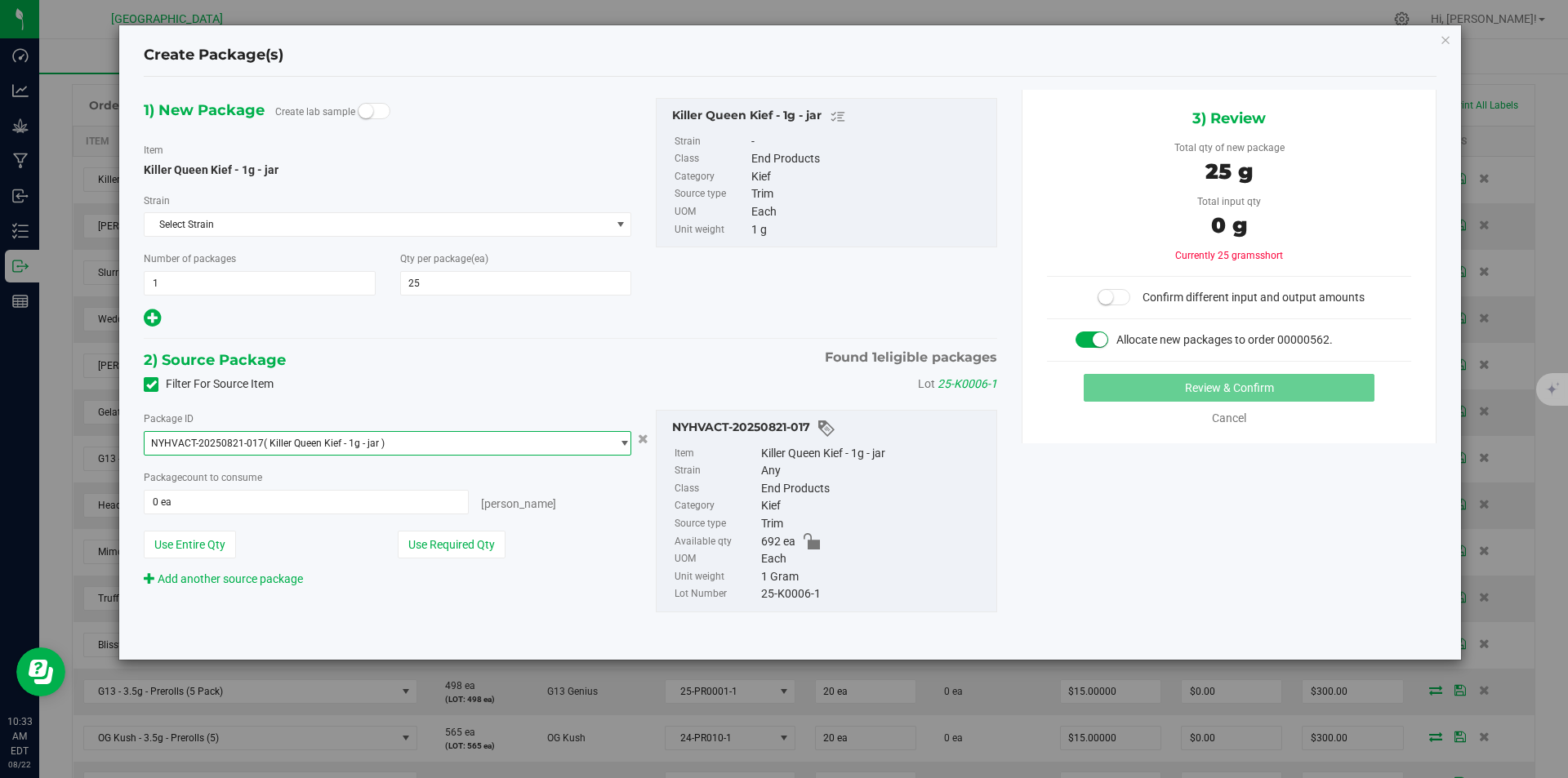
click at [501, 519] on div "Package ID NYHVACT-20250821-017 ( Killer Queen Kief - 1g - jar ) NYHVACT-202508…" at bounding box center [387, 498] width 512 height 178
click at [497, 533] on button "Use Required Qty" at bounding box center [451, 544] width 107 height 28
type input "25 ea"
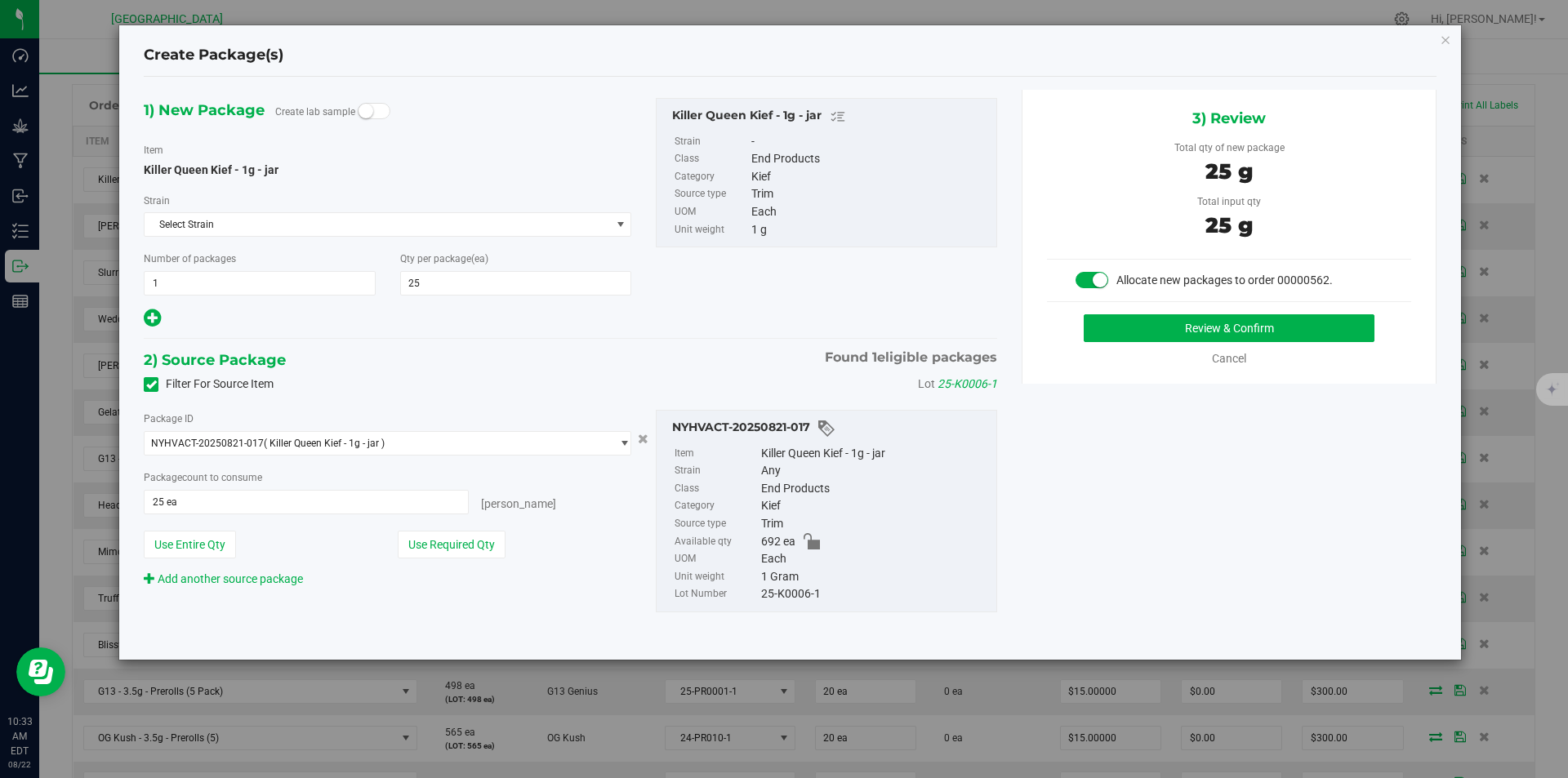
click at [1217, 312] on div "3) Review Total qty of new package 25 g Total input qty 25 g Allocate new packa…" at bounding box center [1229, 237] width 415 height 294
click at [1202, 326] on button "Review & Confirm" at bounding box center [1229, 328] width 291 height 28
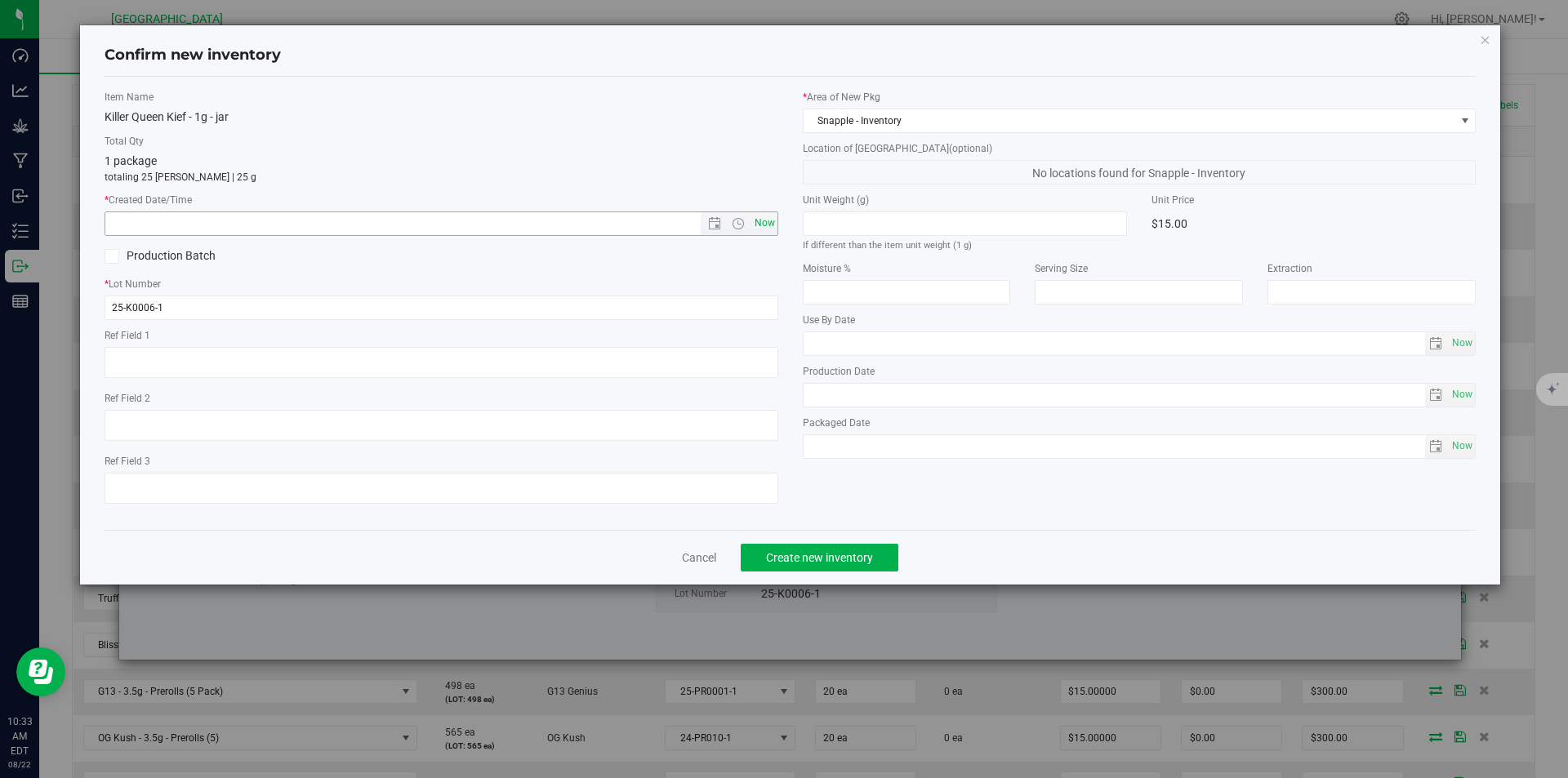
click at [763, 227] on span "Now" at bounding box center [764, 223] width 28 height 23
type input "8/22/2025 10:33 AM"
click at [852, 551] on span "Create new inventory" at bounding box center [820, 558] width 107 height 13
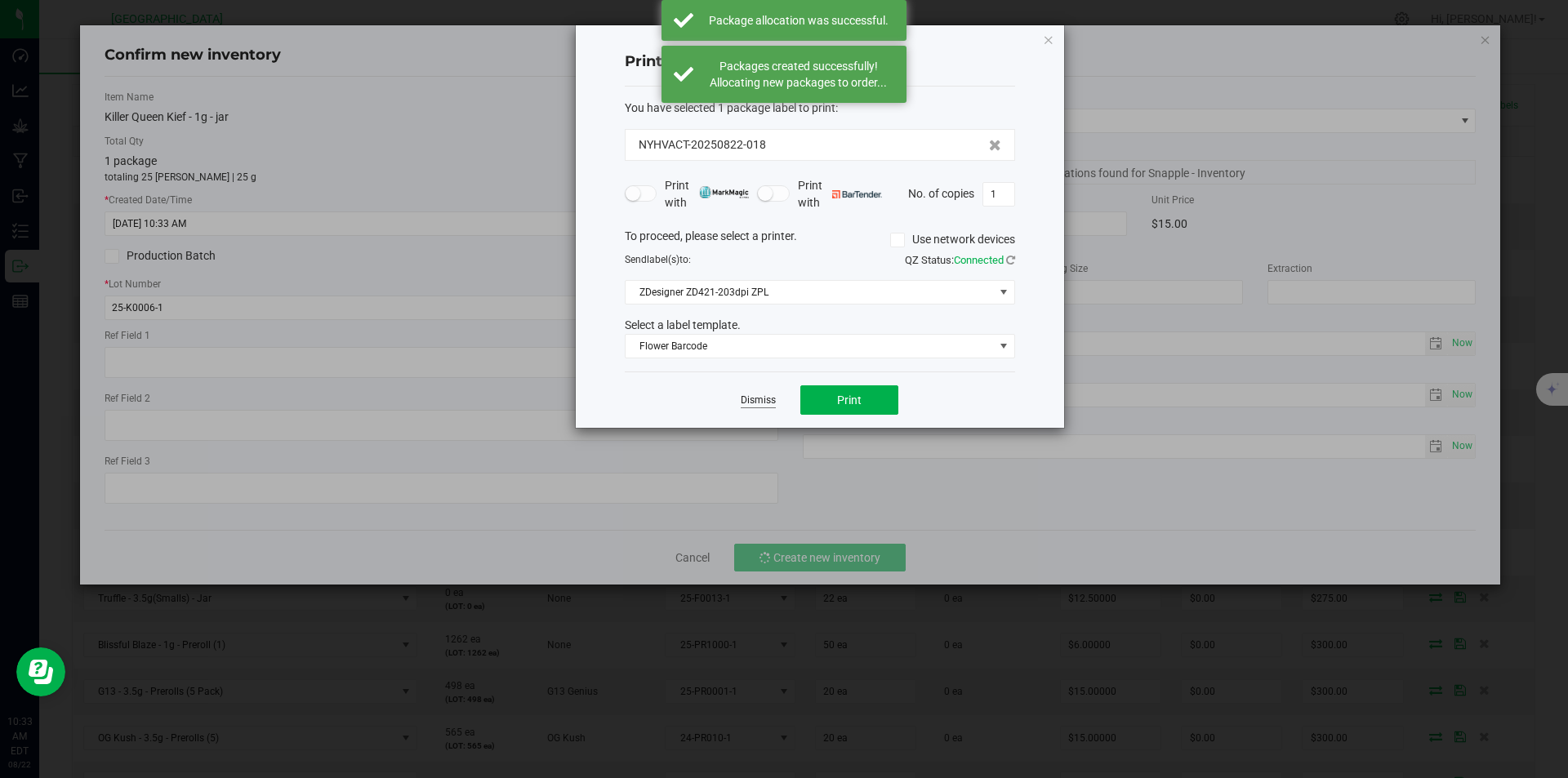
click at [766, 404] on link "Dismiss" at bounding box center [757, 400] width 35 height 14
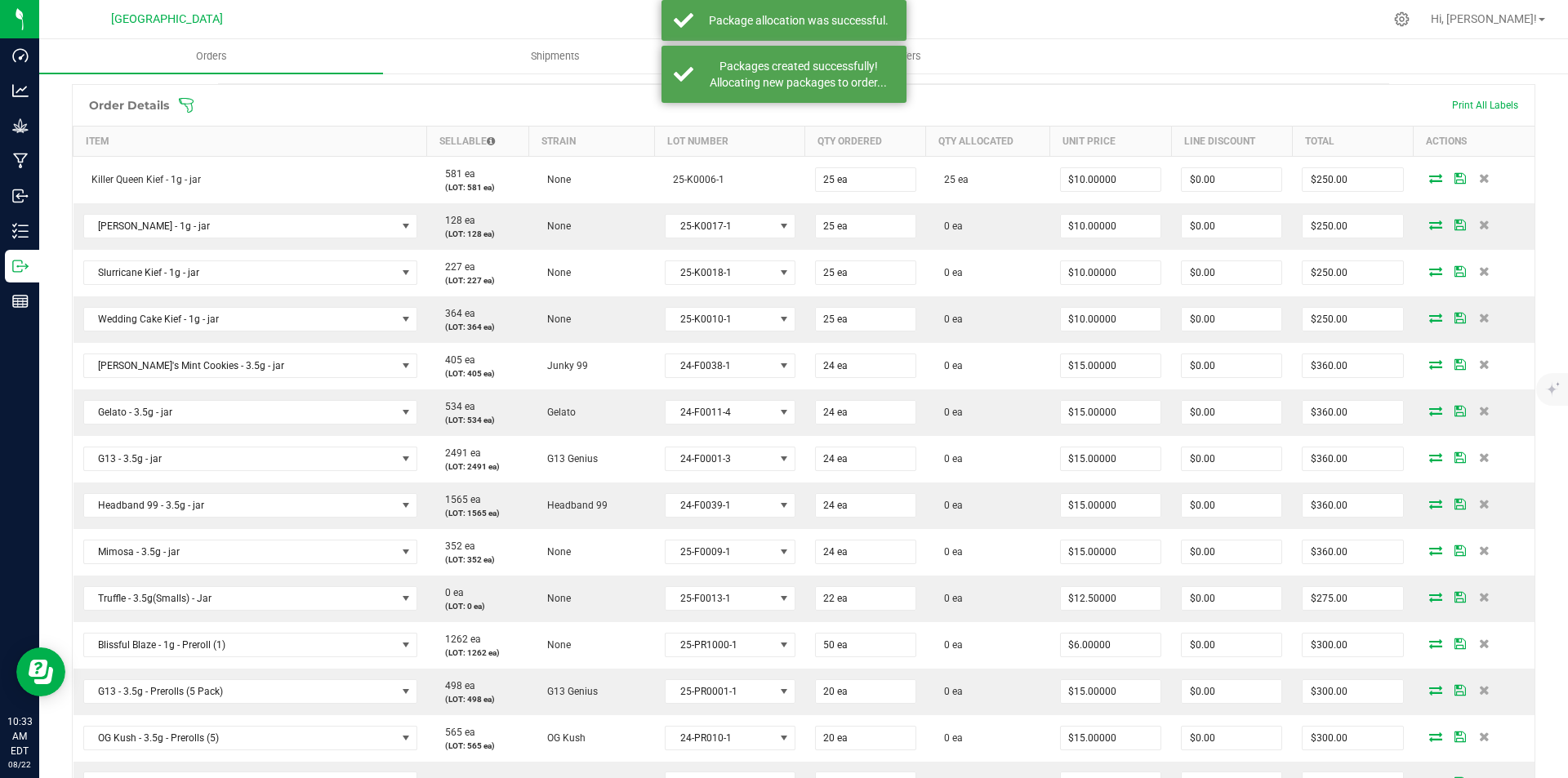
click at [1448, 220] on span at bounding box center [1460, 224] width 24 height 10
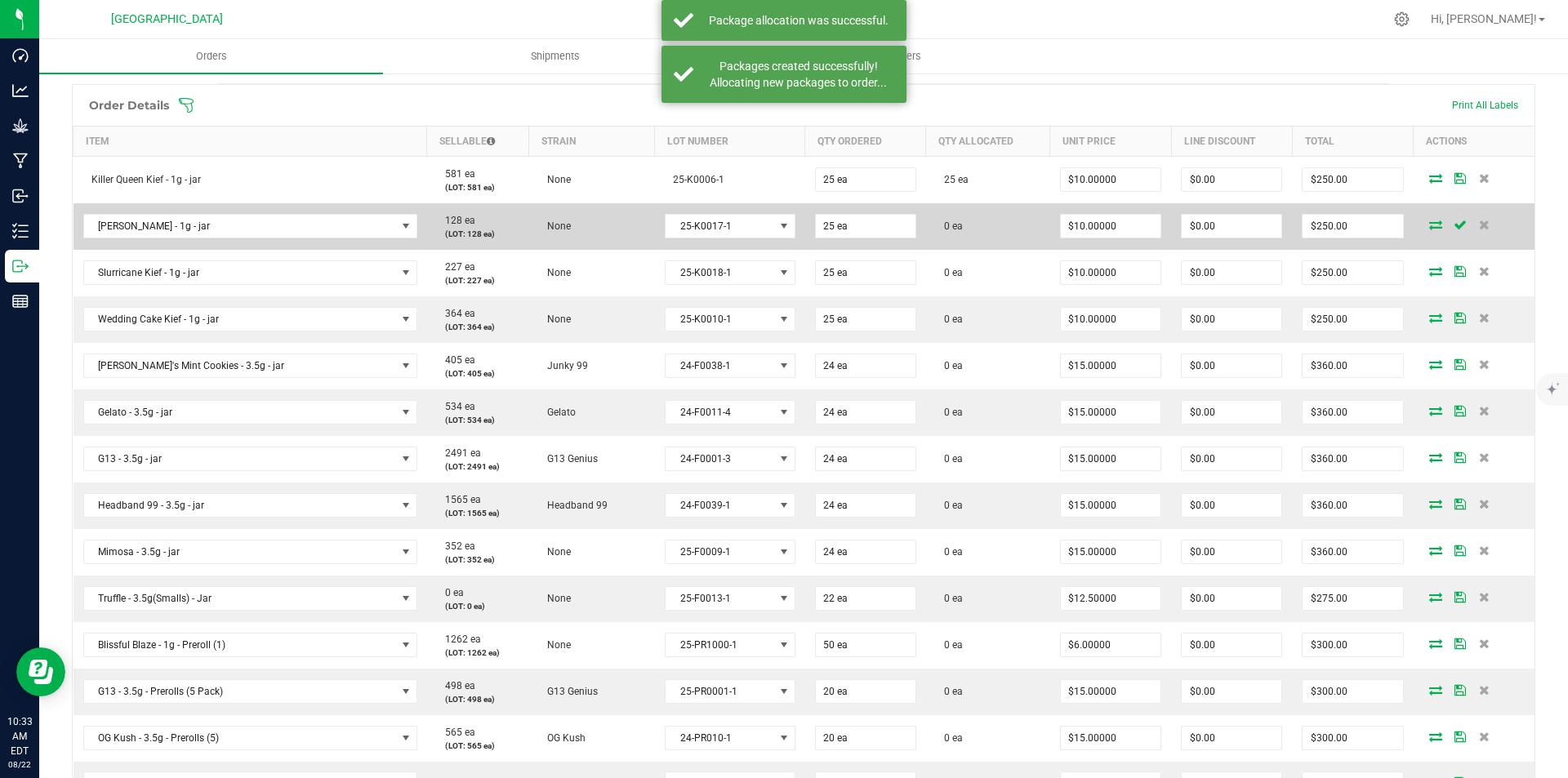
click at [1429, 223] on icon at bounding box center [1435, 224] width 13 height 10
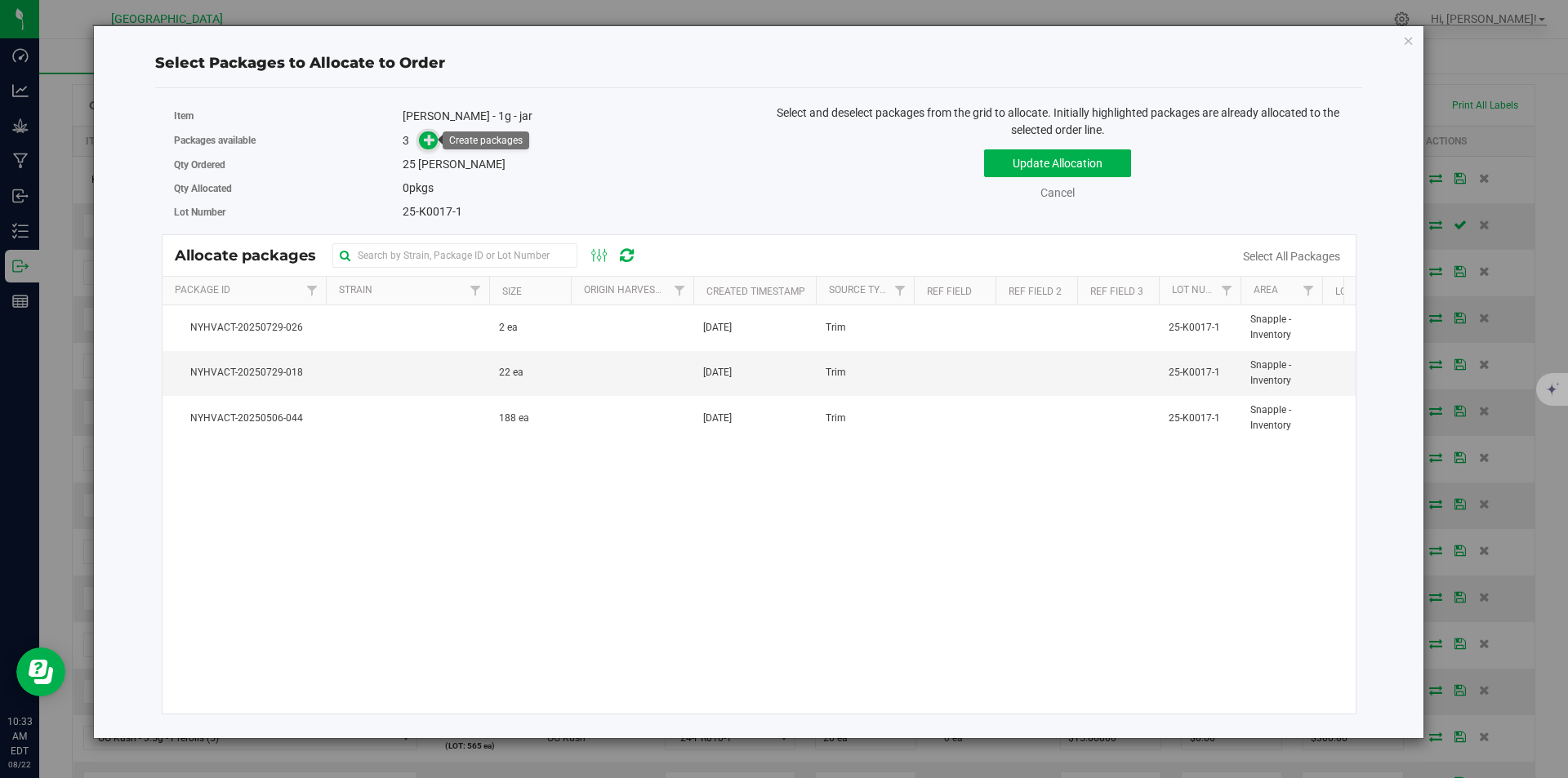
click at [435, 136] on icon at bounding box center [429, 139] width 12 height 12
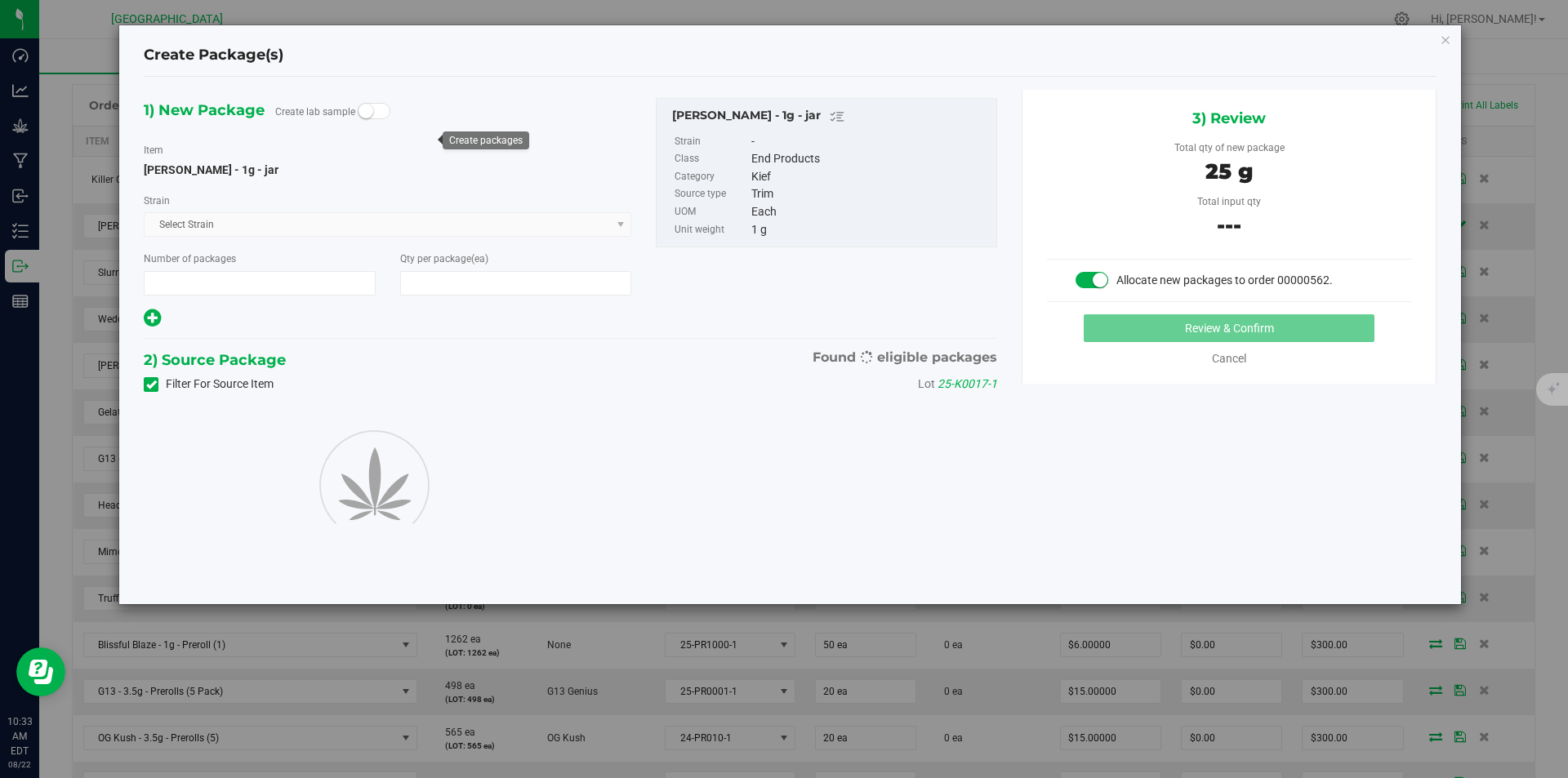
type input "1"
type input "25"
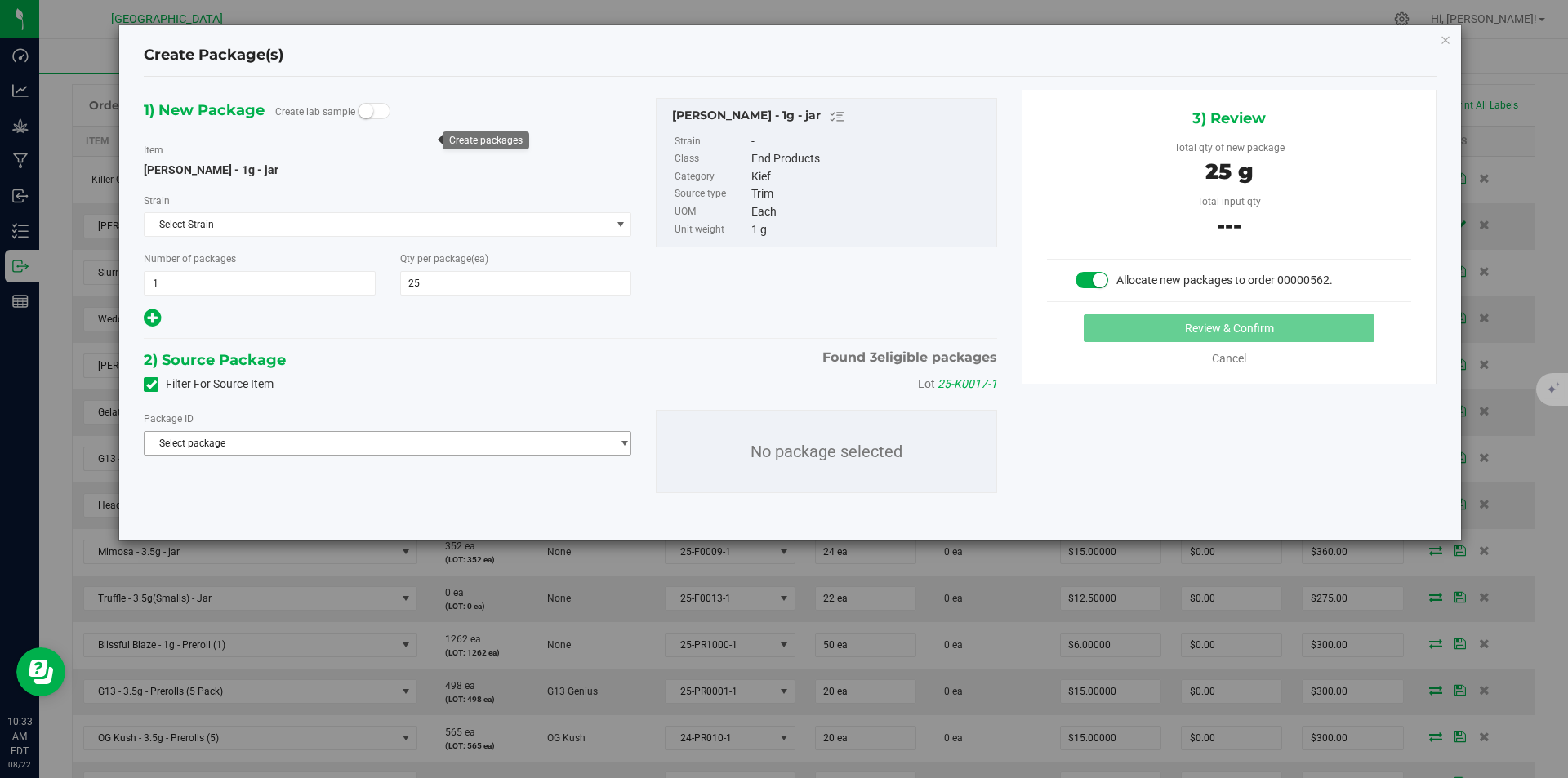
click at [356, 452] on span "Select package" at bounding box center [377, 443] width 466 height 23
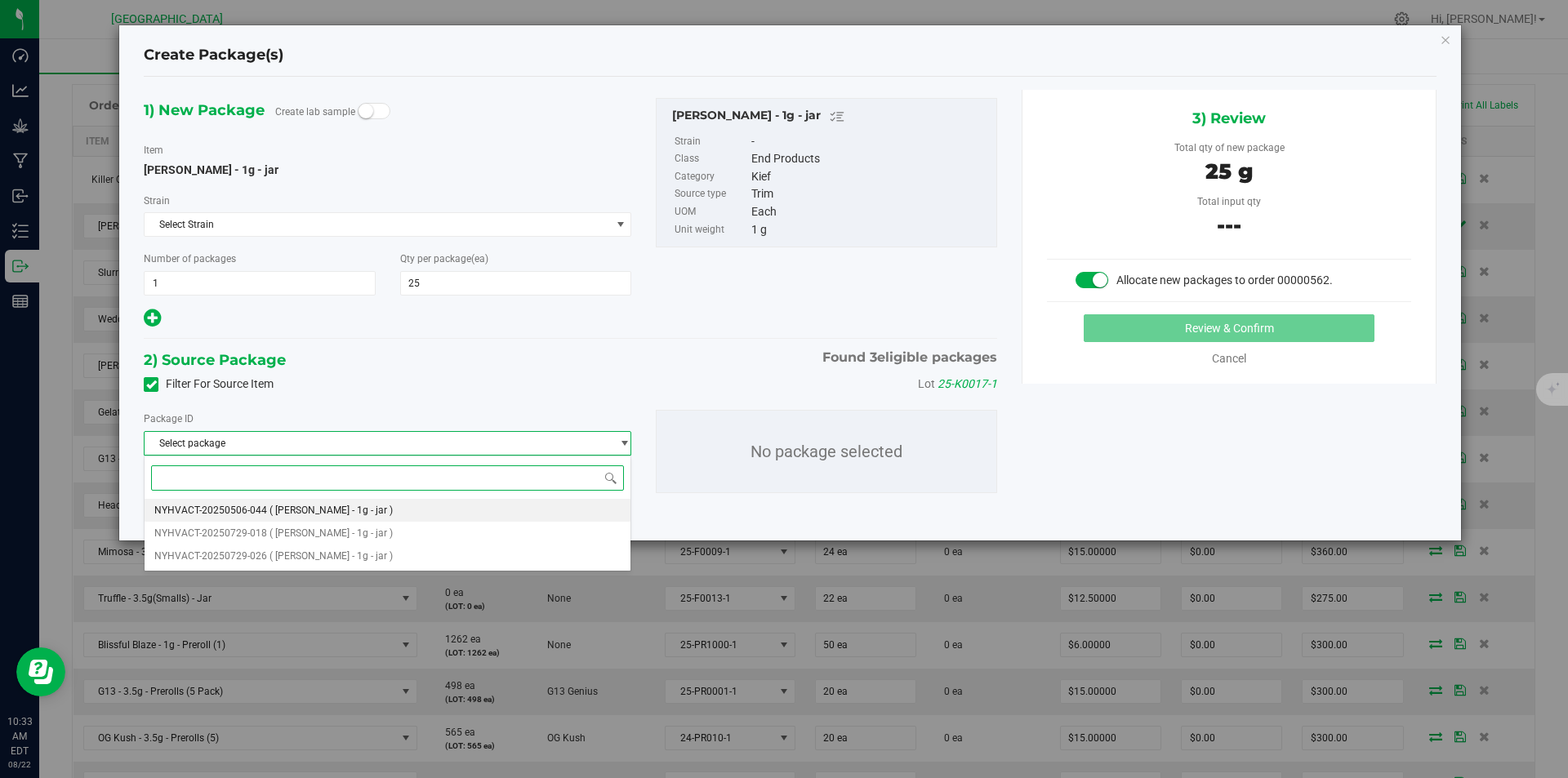
click at [320, 509] on span "( Mac Kief - 1g - jar )" at bounding box center [331, 510] width 124 height 12
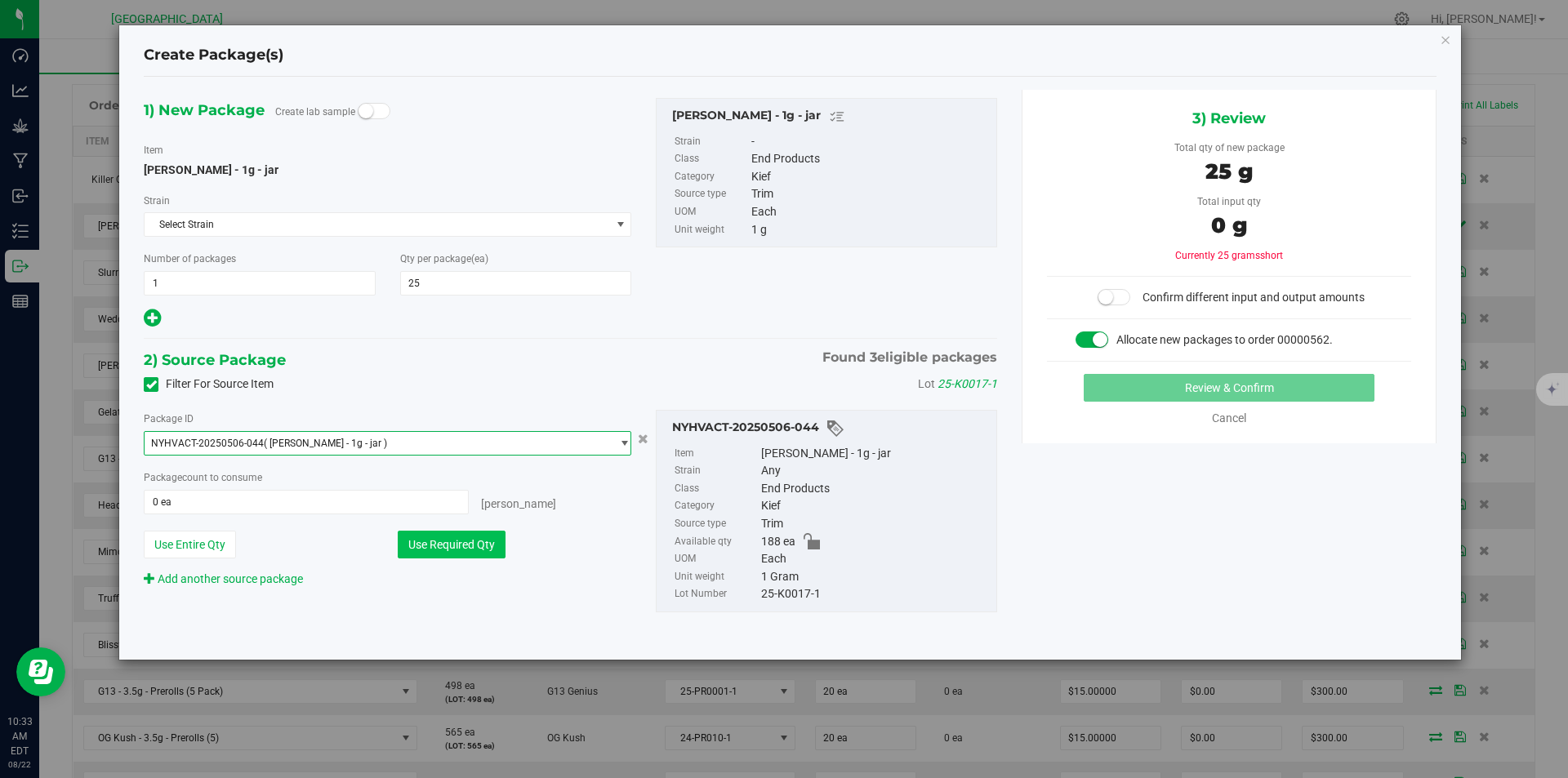
drag, startPoint x: 394, startPoint y: 536, endPoint x: 454, endPoint y: 540, distance: 60.1
click at [398, 536] on div "Use Entire Qty Use Required Qty" at bounding box center [387, 544] width 487 height 28
click at [486, 542] on button "Use Required Qty" at bounding box center [451, 544] width 107 height 28
type input "25 ea"
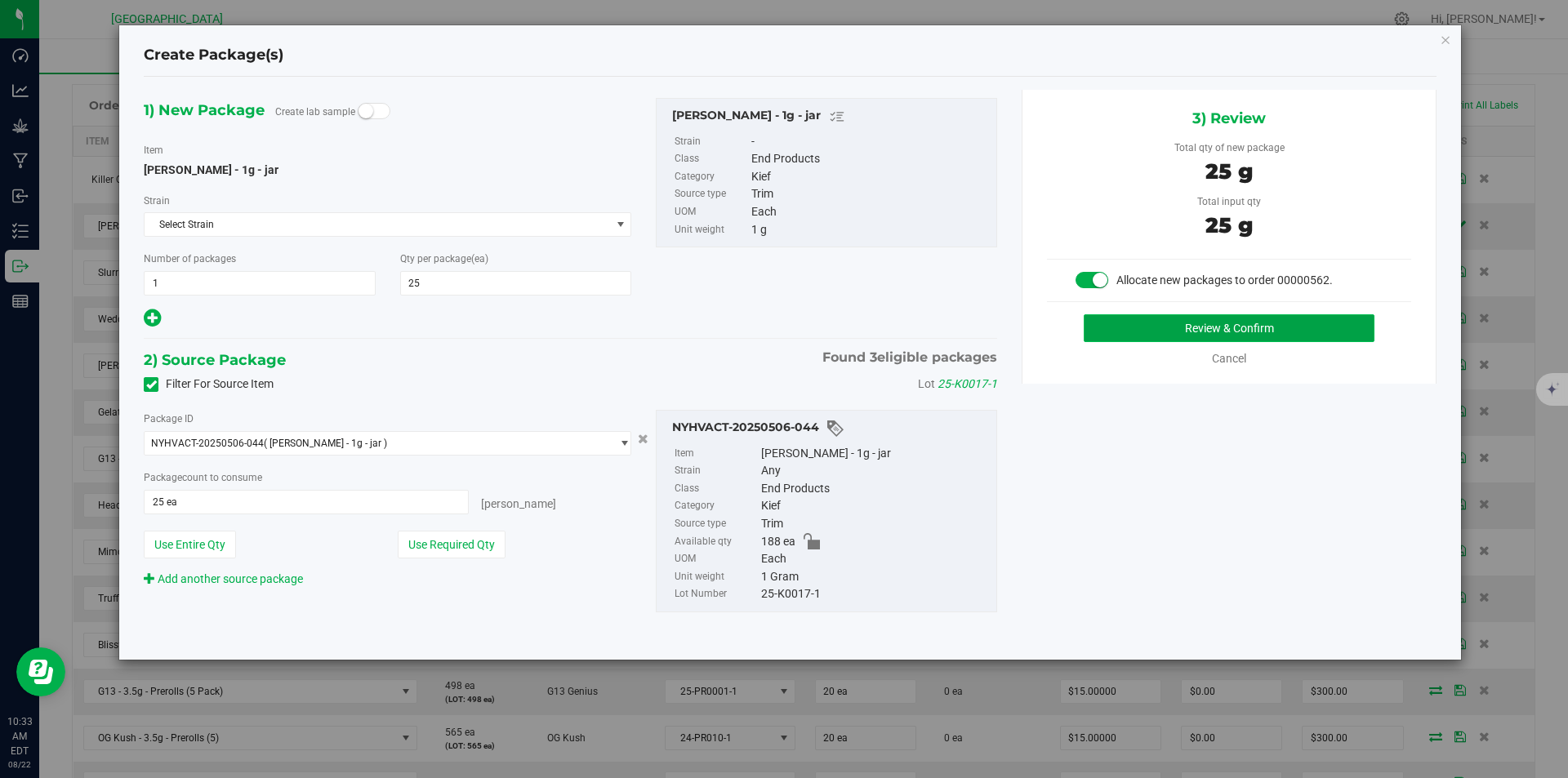
click at [1295, 329] on button "Review & Confirm" at bounding box center [1229, 328] width 291 height 28
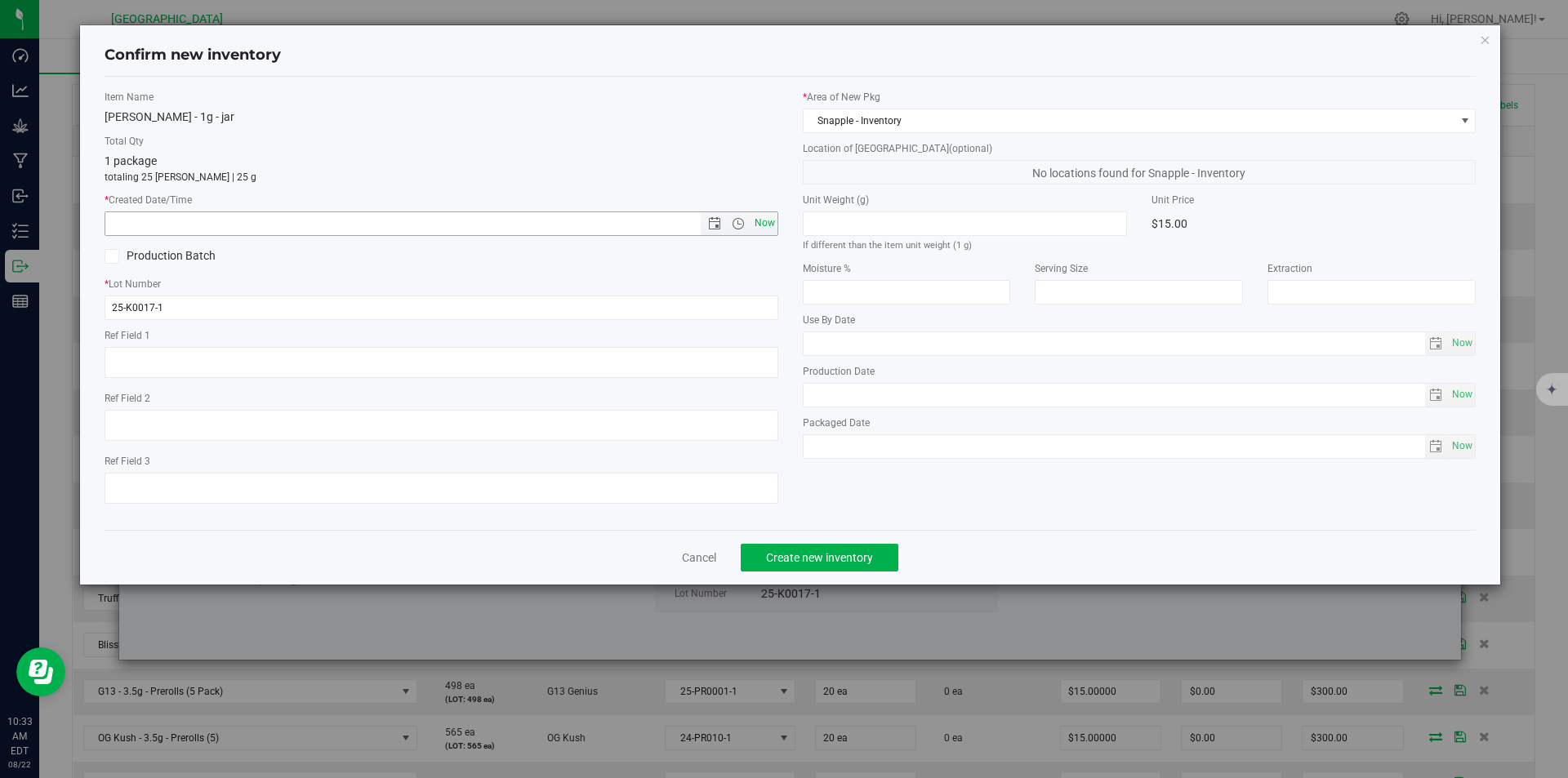
click at [760, 225] on span "Now" at bounding box center [764, 223] width 28 height 23
type input "8/22/2025 10:33 AM"
drag, startPoint x: 823, startPoint y: 552, endPoint x: 839, endPoint y: 544, distance: 17.9
click at [824, 552] on span "Create new inventory" at bounding box center [820, 558] width 107 height 13
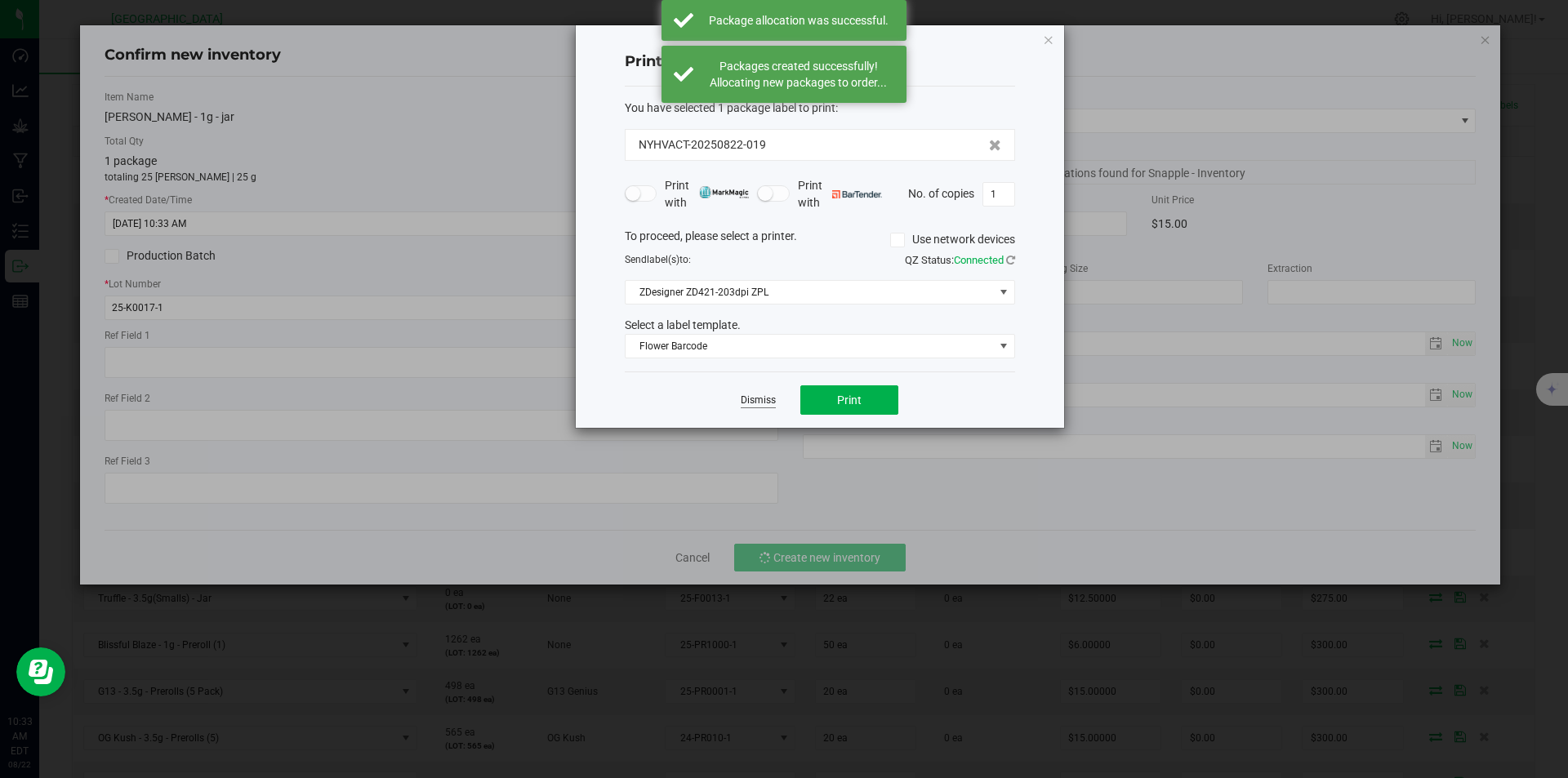
click at [753, 400] on link "Dismiss" at bounding box center [757, 400] width 35 height 14
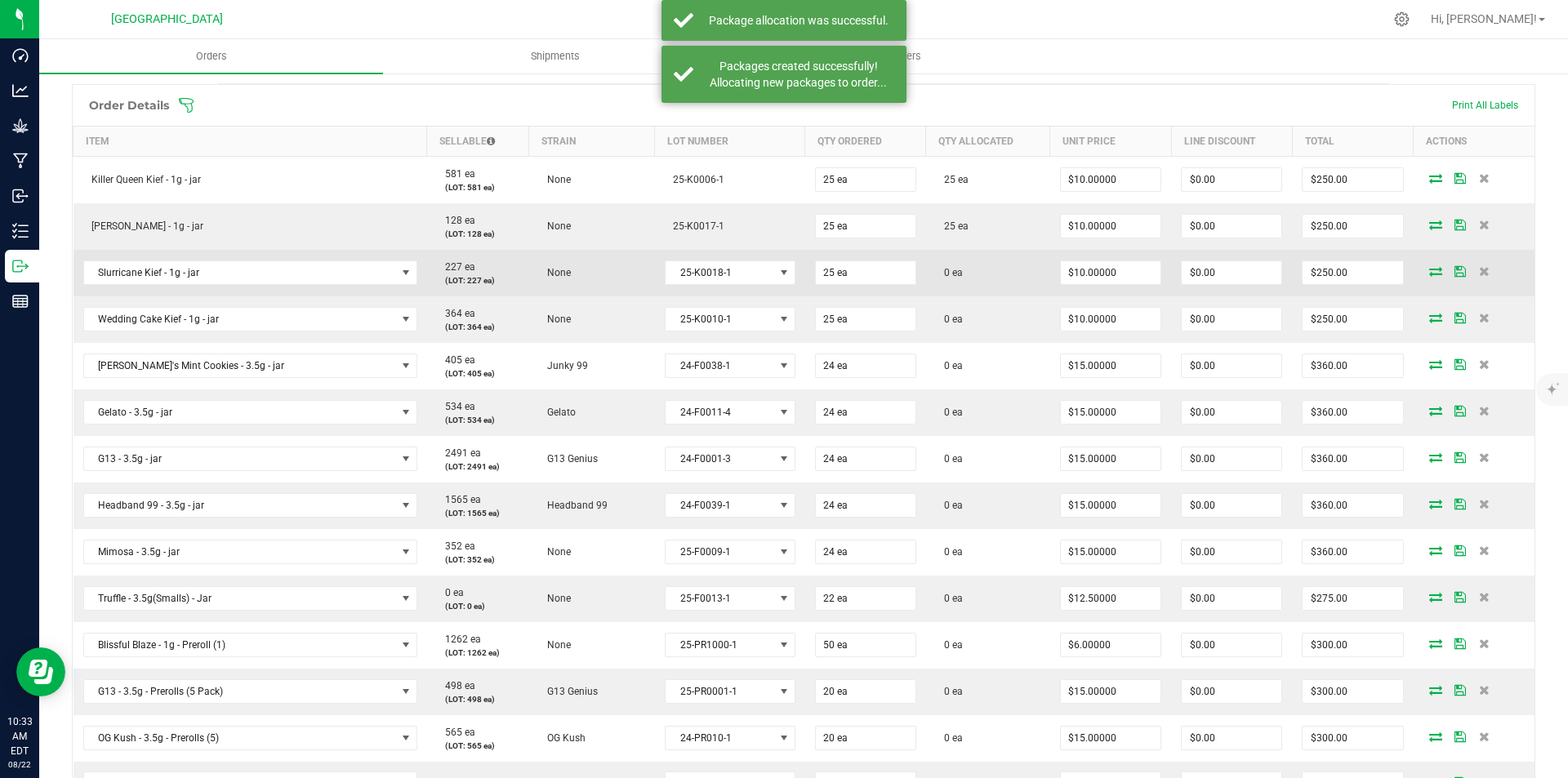
click at [1429, 266] on icon at bounding box center [1435, 271] width 13 height 10
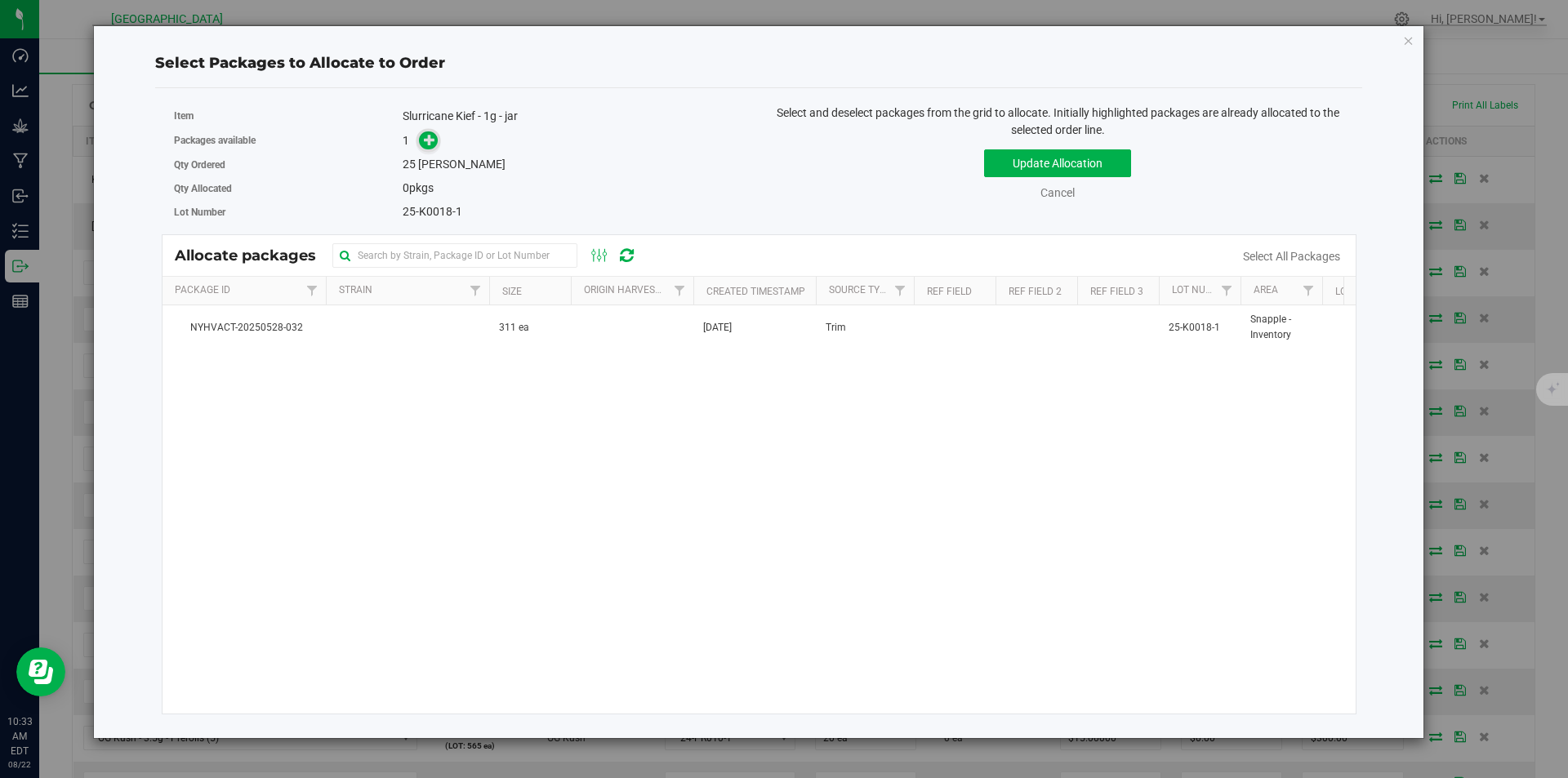
click at [422, 134] on span at bounding box center [428, 141] width 19 height 19
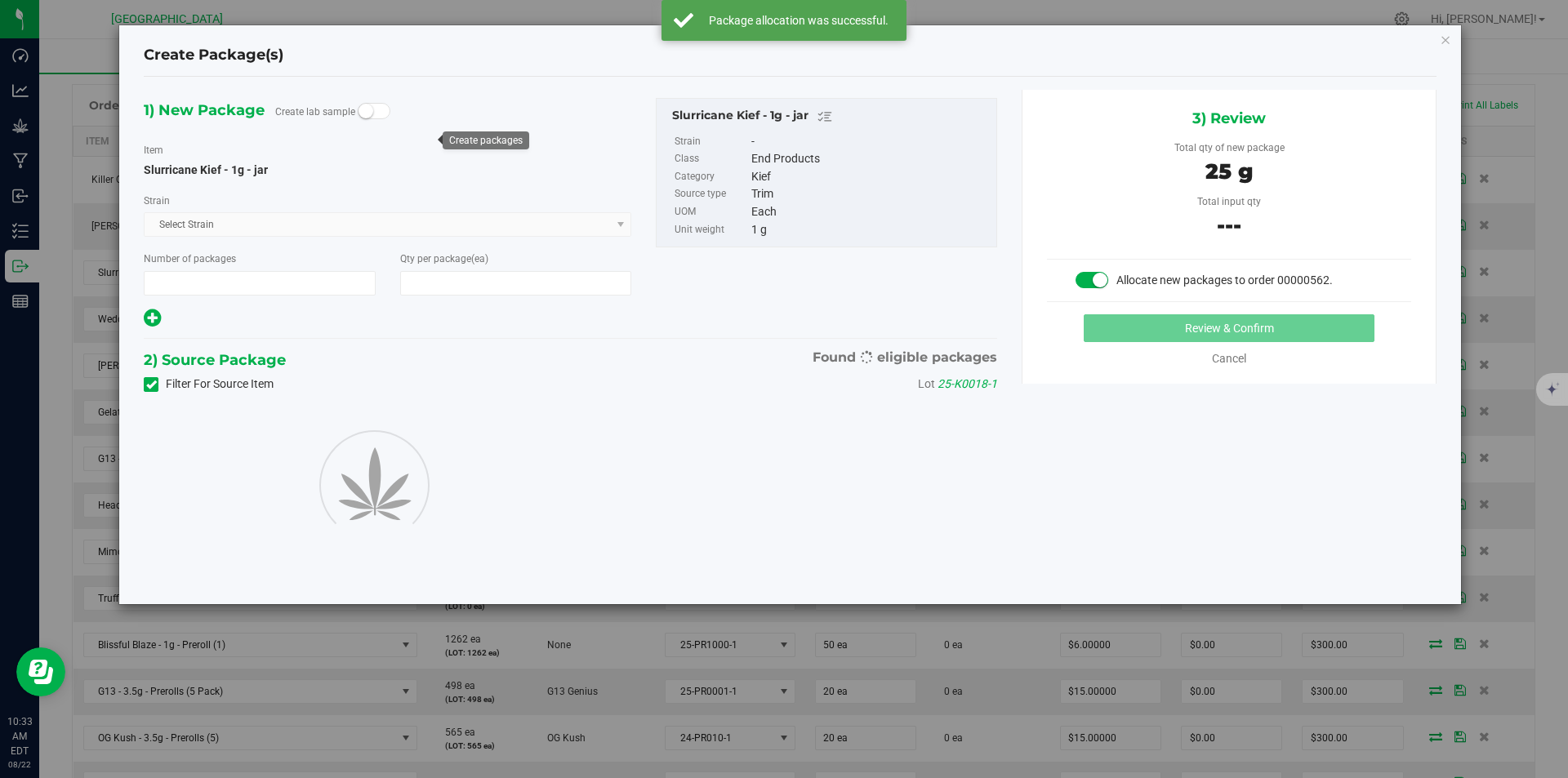
type input "1"
type input "25"
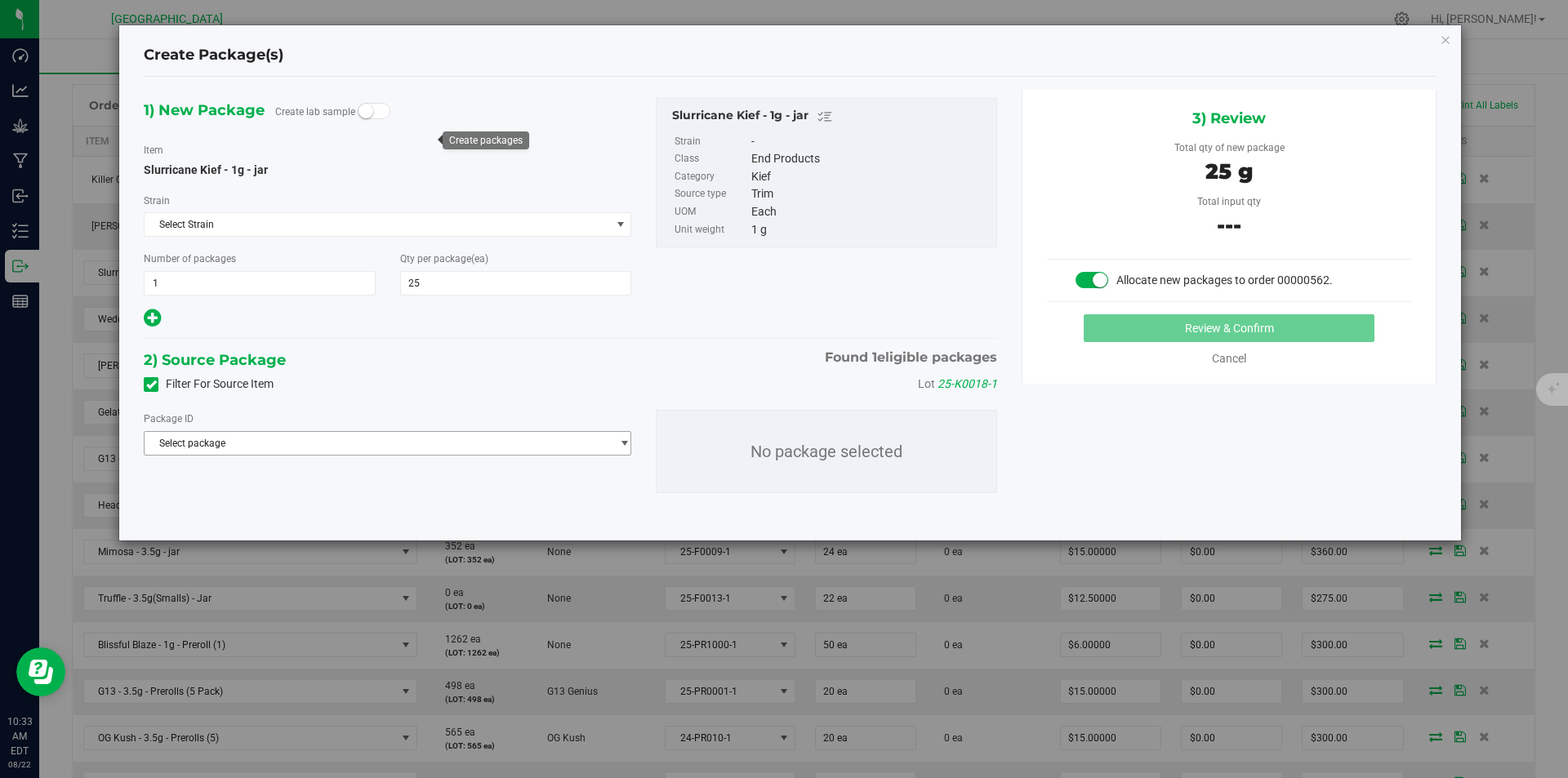
click at [405, 440] on span "Select package" at bounding box center [377, 443] width 466 height 23
click at [350, 509] on span "( Slurricane Kief - 1g - jar )" at bounding box center [326, 510] width 113 height 12
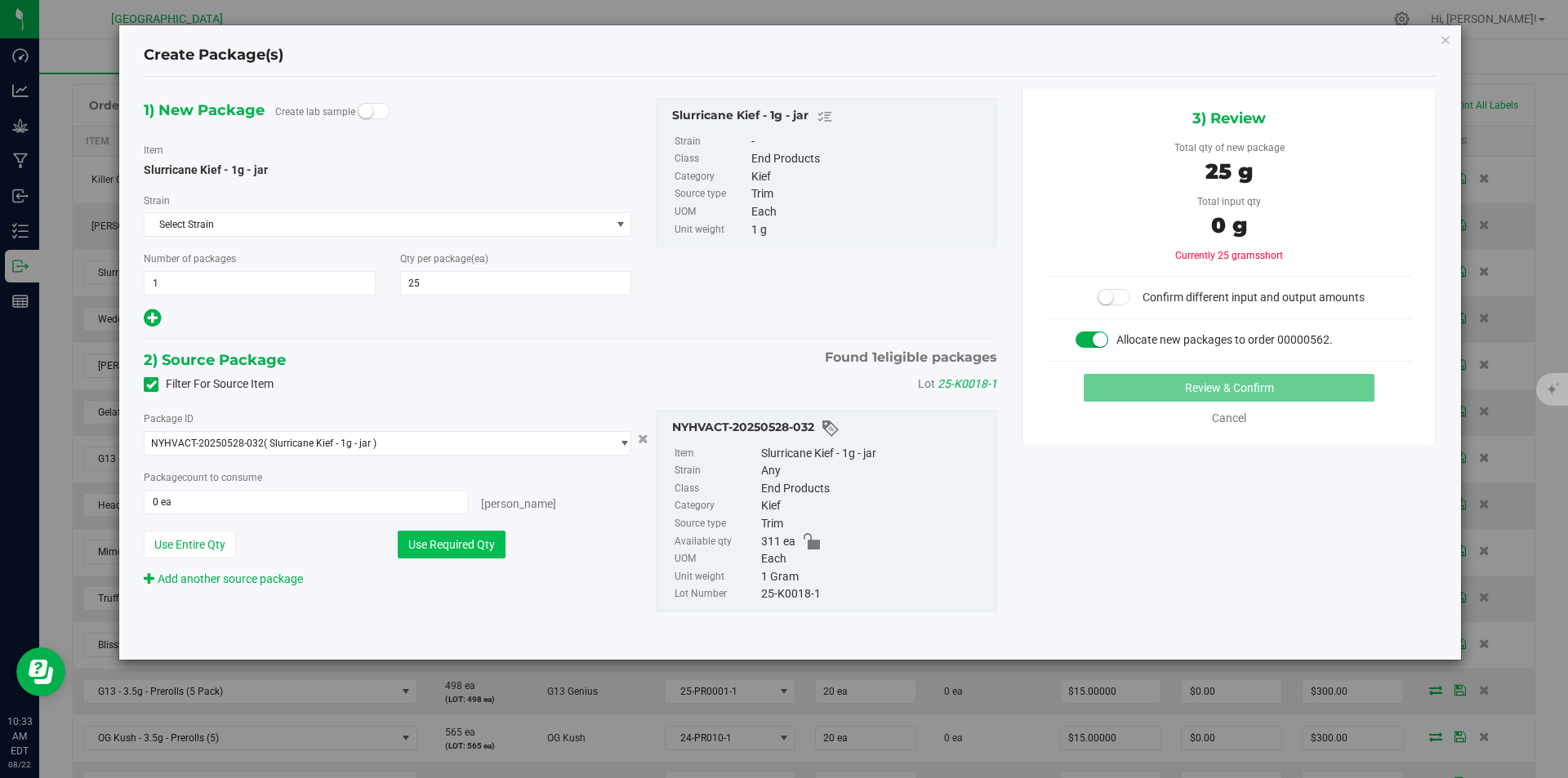
click at [414, 542] on button "Use Required Qty" at bounding box center [451, 544] width 107 height 28
type input "25 ea"
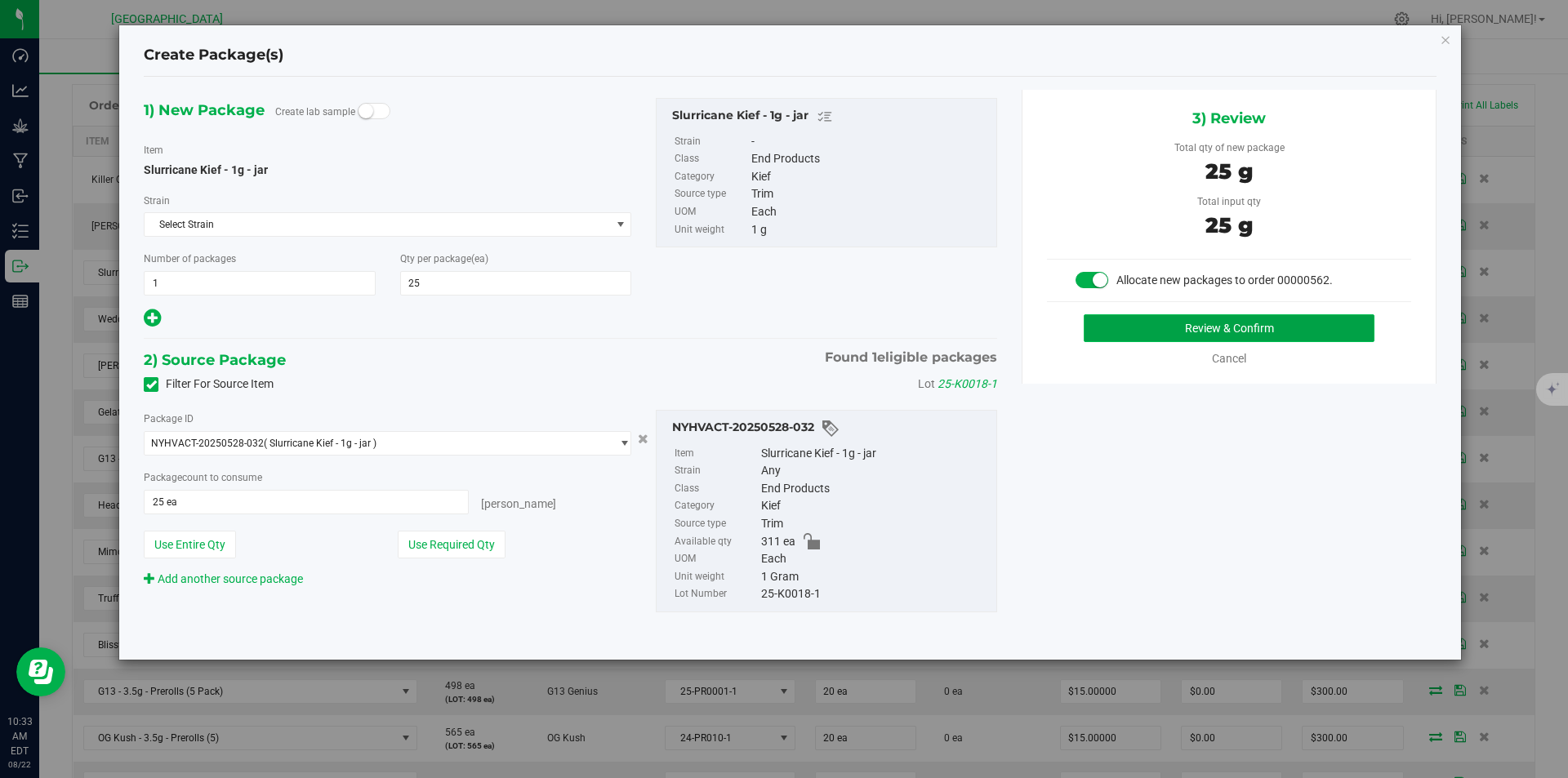
click at [1241, 335] on button "Review & Confirm" at bounding box center [1229, 328] width 291 height 28
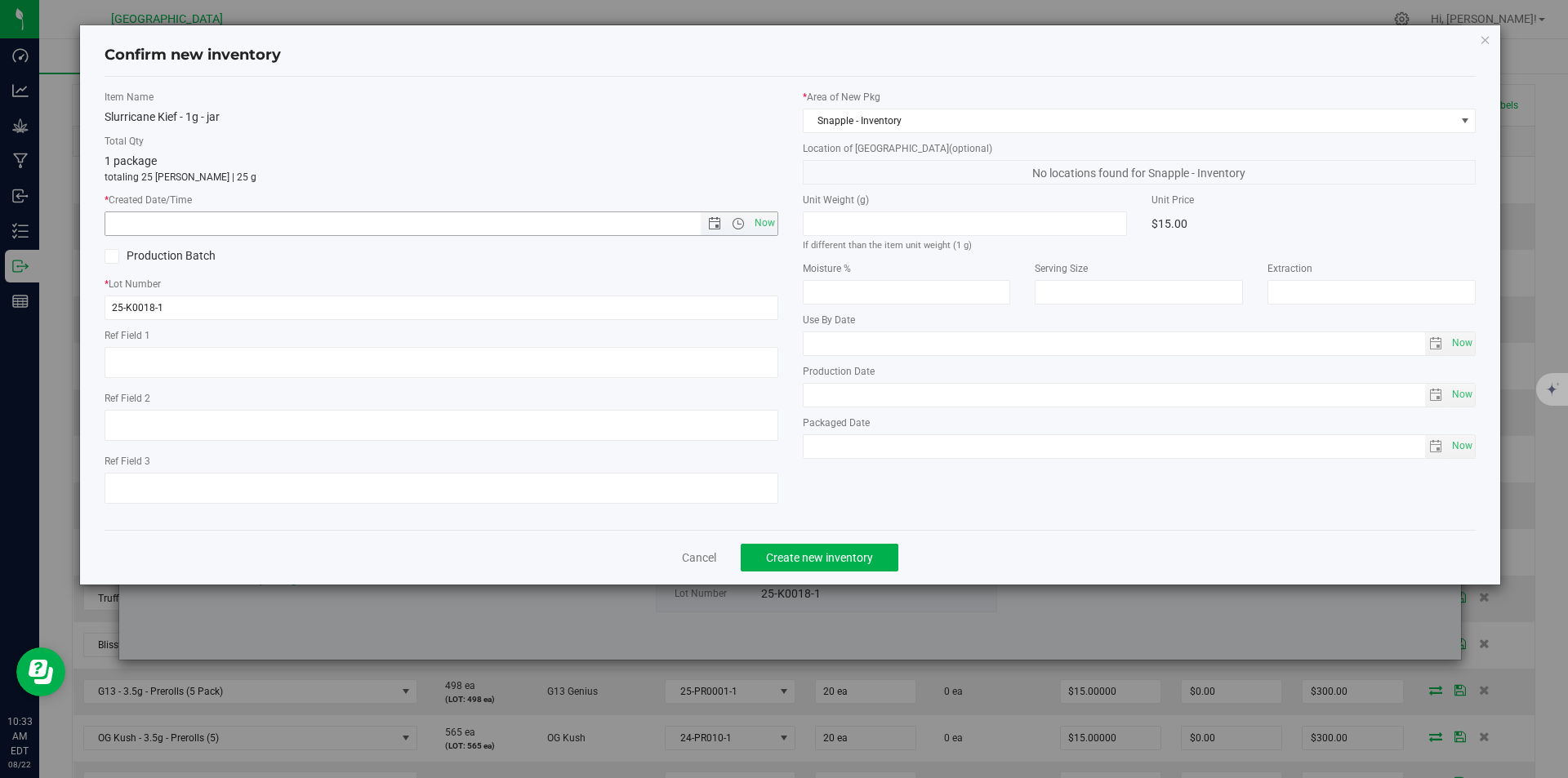
click at [762, 227] on span "Now" at bounding box center [764, 223] width 28 height 23
type input "8/22/2025 10:33 AM"
click at [826, 560] on span "Create new inventory" at bounding box center [820, 558] width 107 height 13
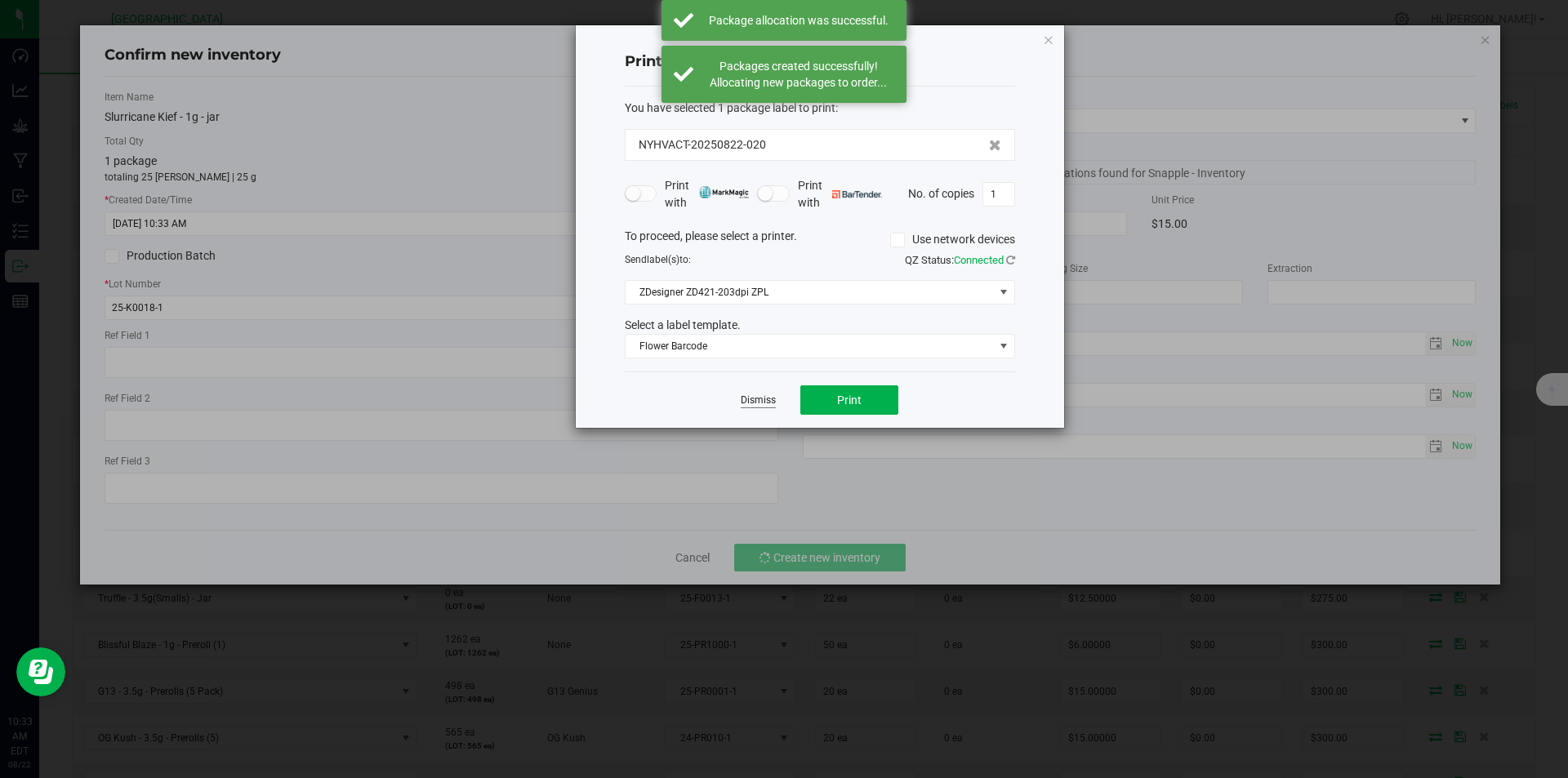
click at [749, 396] on link "Dismiss" at bounding box center [757, 400] width 35 height 14
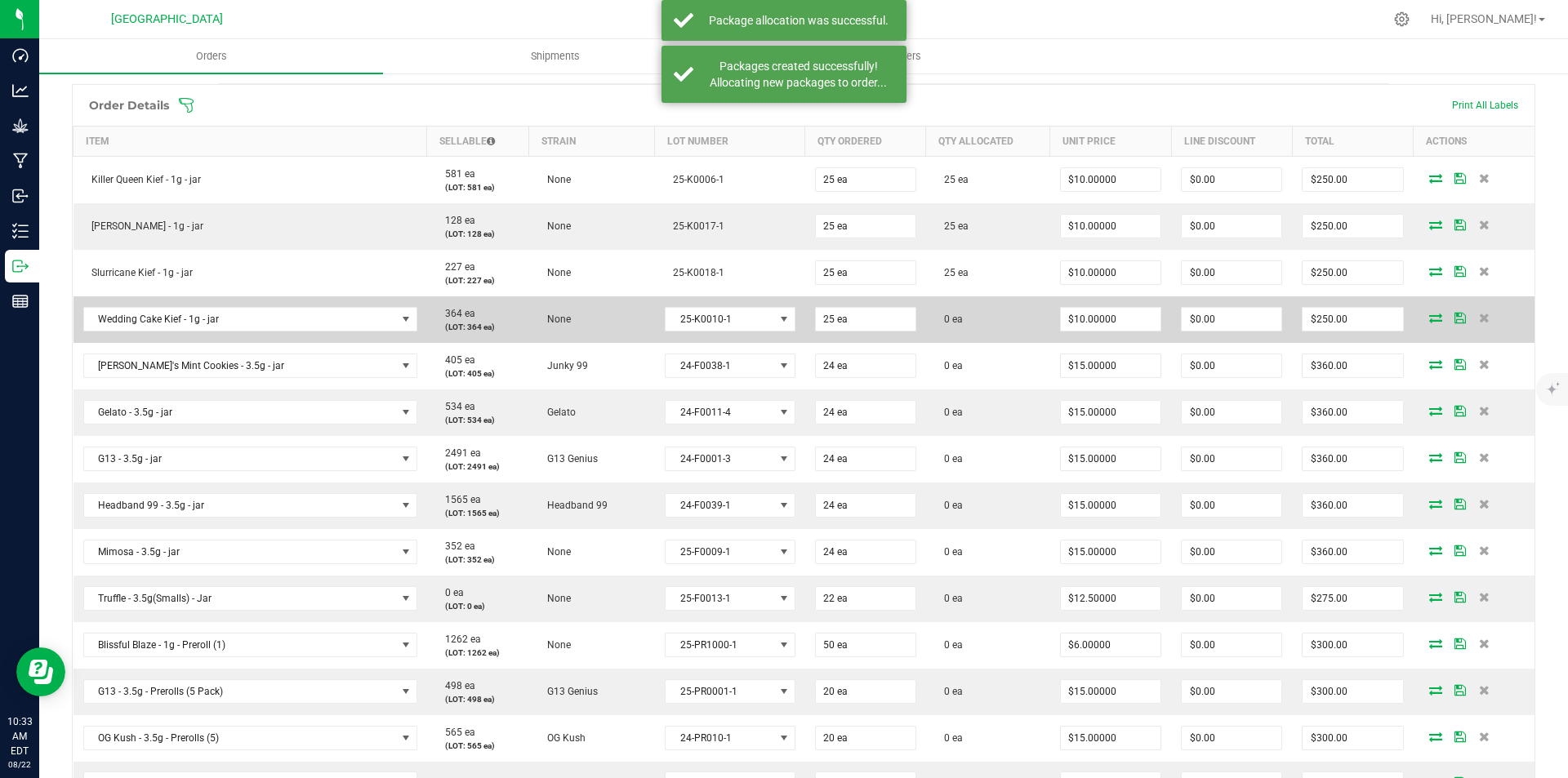
click at [1429, 313] on icon at bounding box center [1435, 317] width 13 height 10
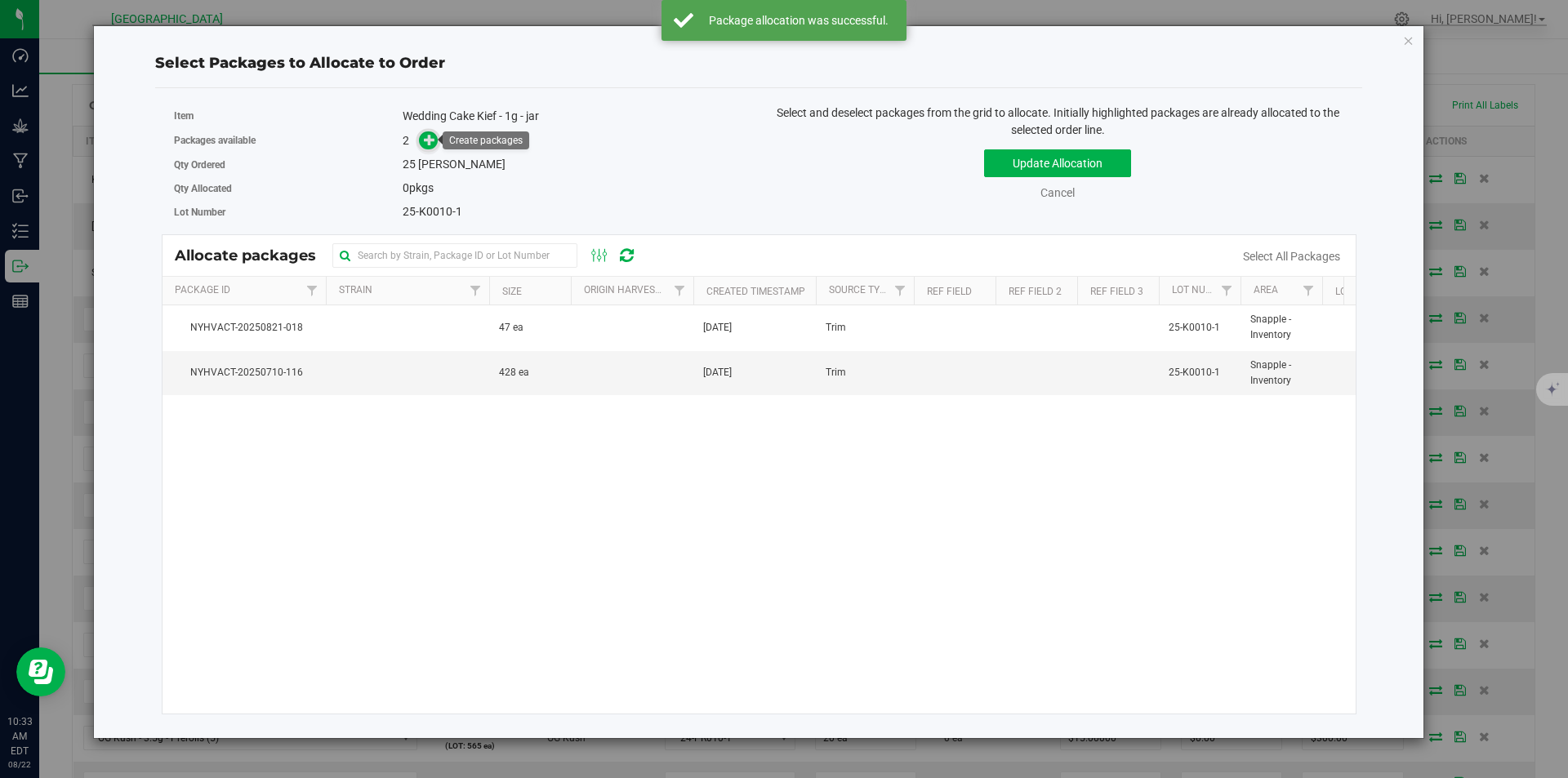
click at [422, 137] on span at bounding box center [428, 141] width 19 height 19
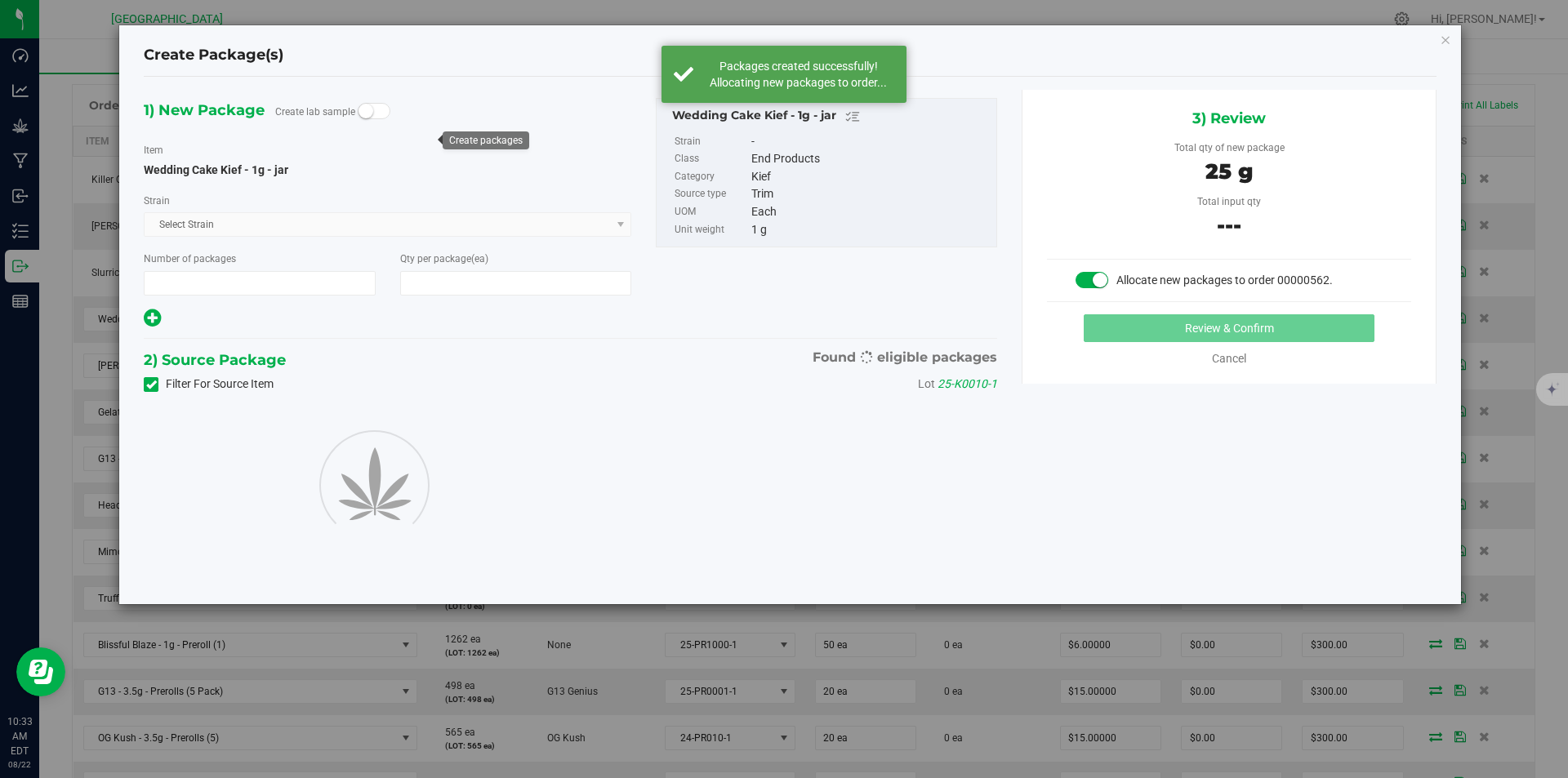
type input "1"
type input "25"
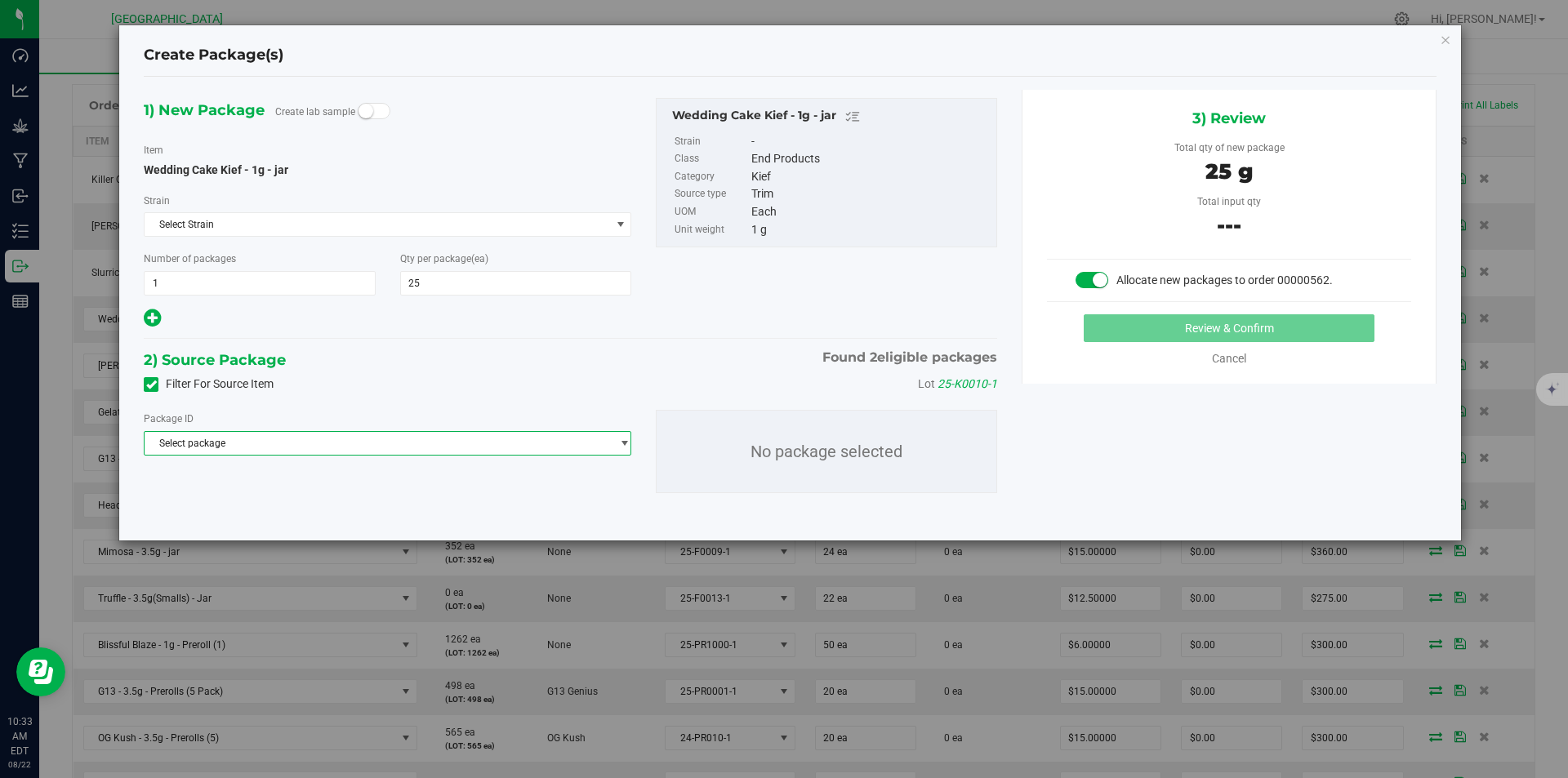
click at [422, 444] on span "Select package" at bounding box center [377, 443] width 466 height 23
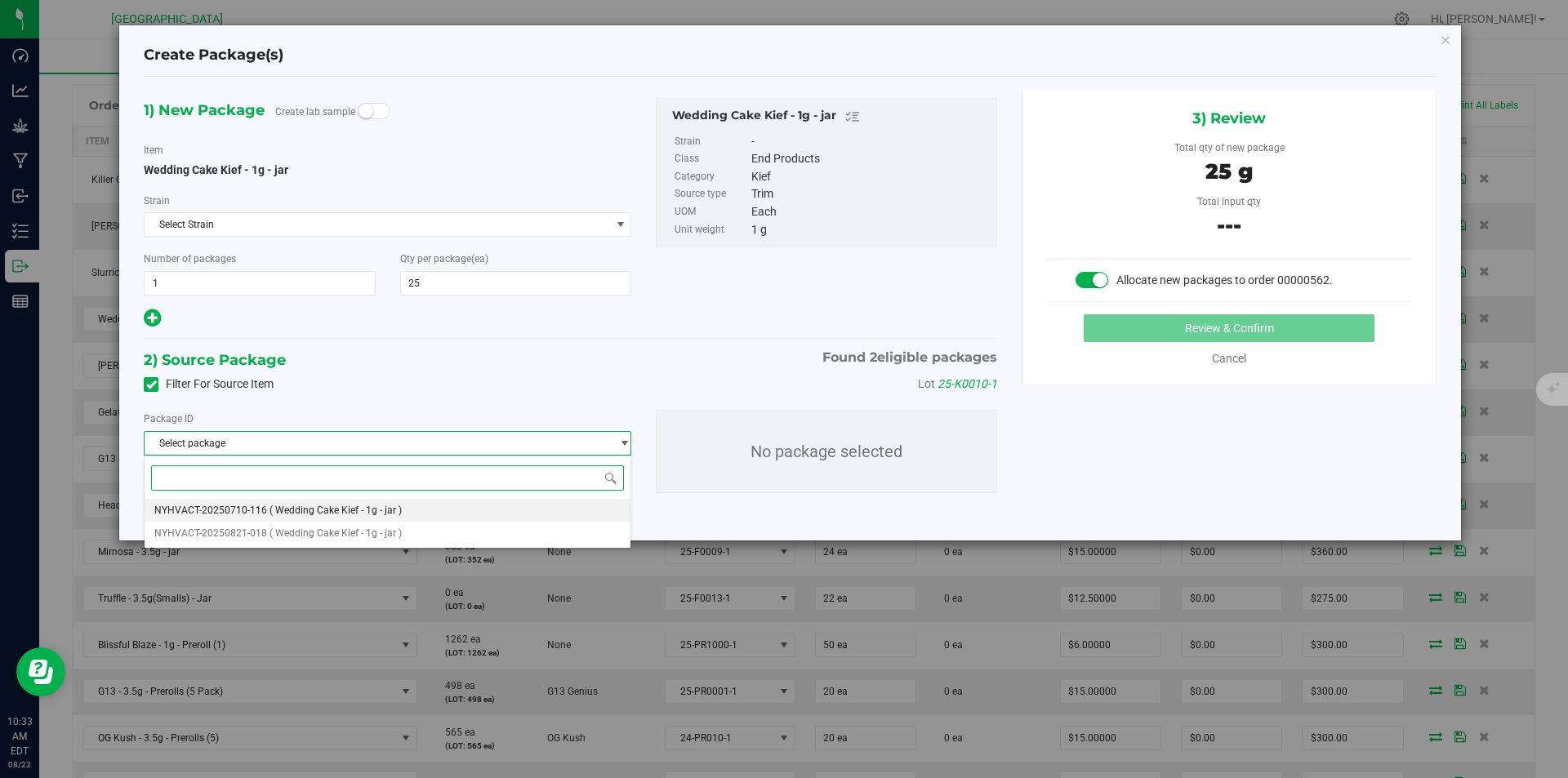
click at [344, 512] on span "( Wedding Cake Kief - 1g - jar )" at bounding box center [336, 510] width 133 height 12
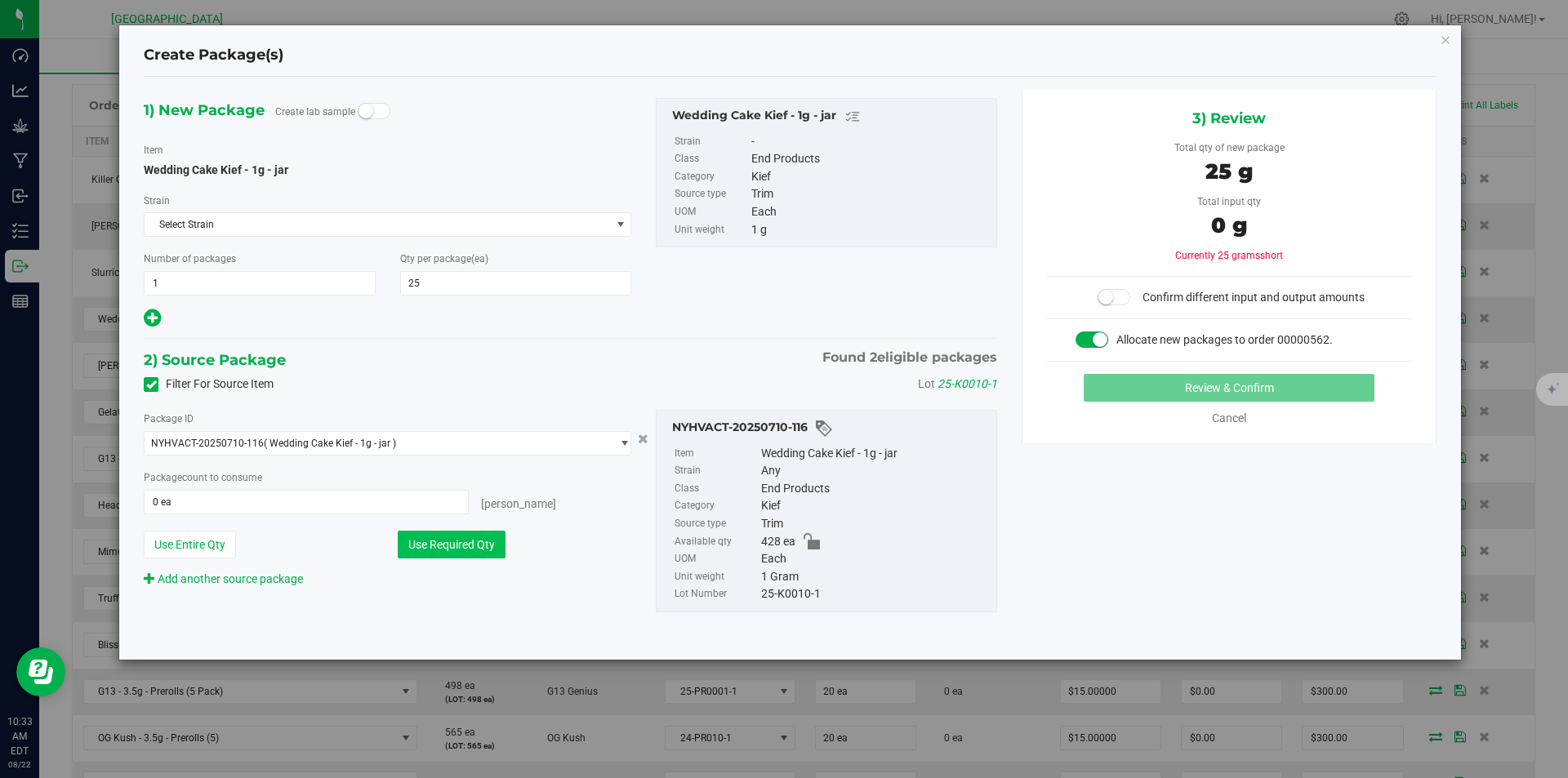
click at [429, 545] on button "Use Required Qty" at bounding box center [451, 544] width 107 height 28
type input "25 ea"
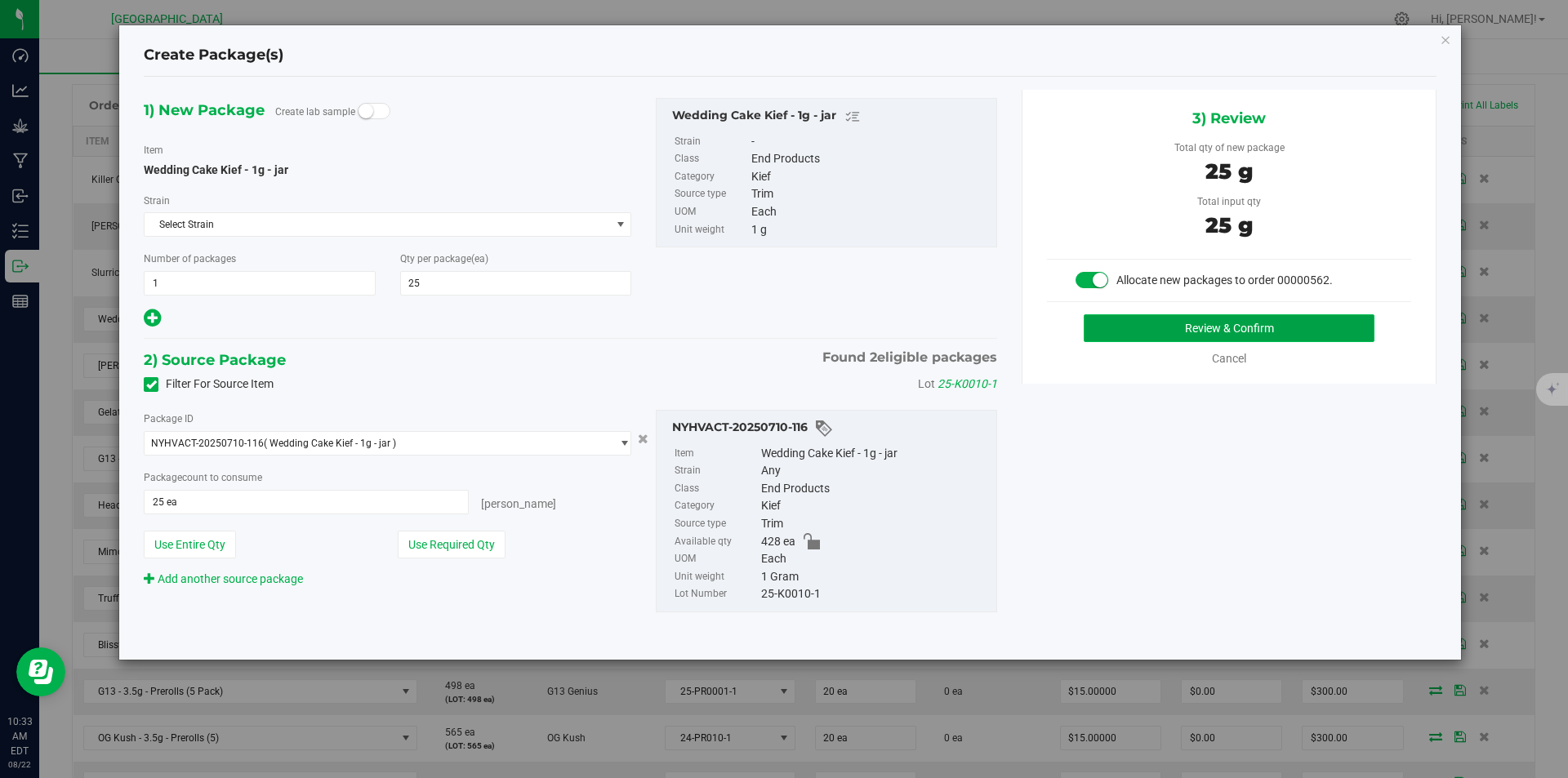
click at [1237, 318] on button "Review & Confirm" at bounding box center [1229, 328] width 291 height 28
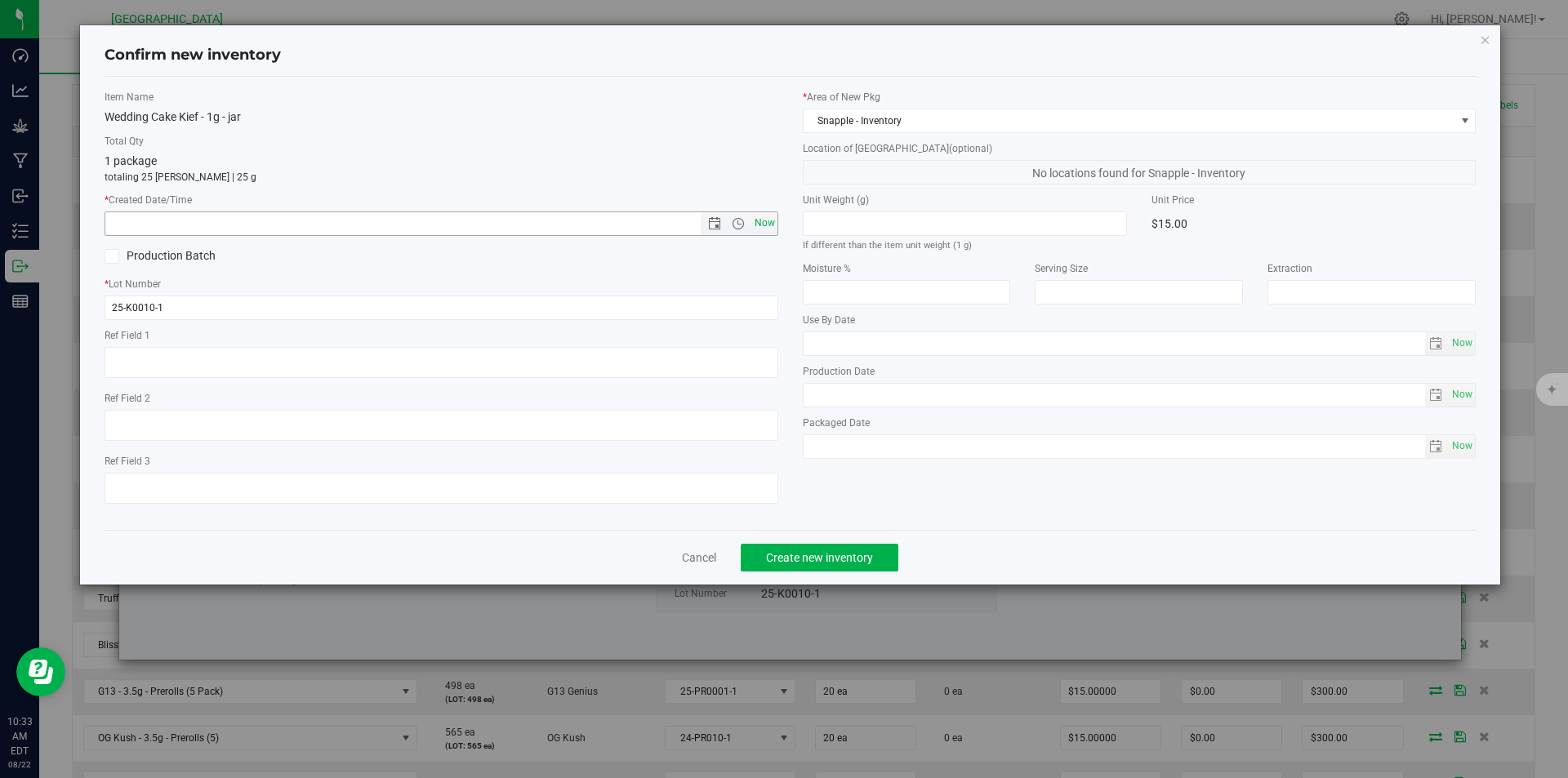
click at [770, 227] on span "Now" at bounding box center [764, 223] width 28 height 23
type input "8/22/2025 10:33 AM"
click at [824, 569] on button "Create new inventory" at bounding box center [819, 557] width 158 height 28
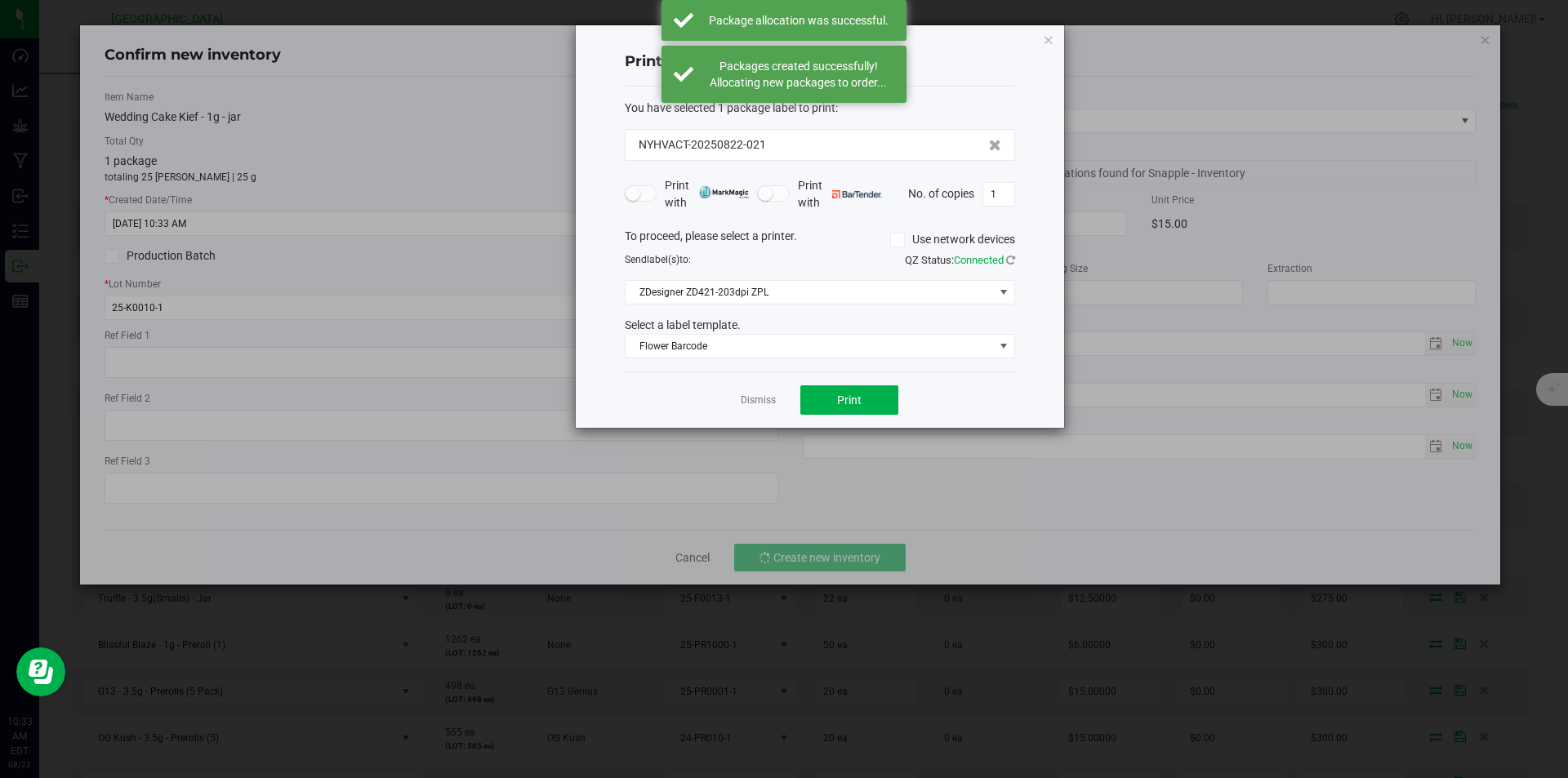
click at [747, 392] on app-cancel-button "Dismiss" at bounding box center [757, 400] width 35 height 17
click at [756, 397] on link "Dismiss" at bounding box center [757, 400] width 35 height 14
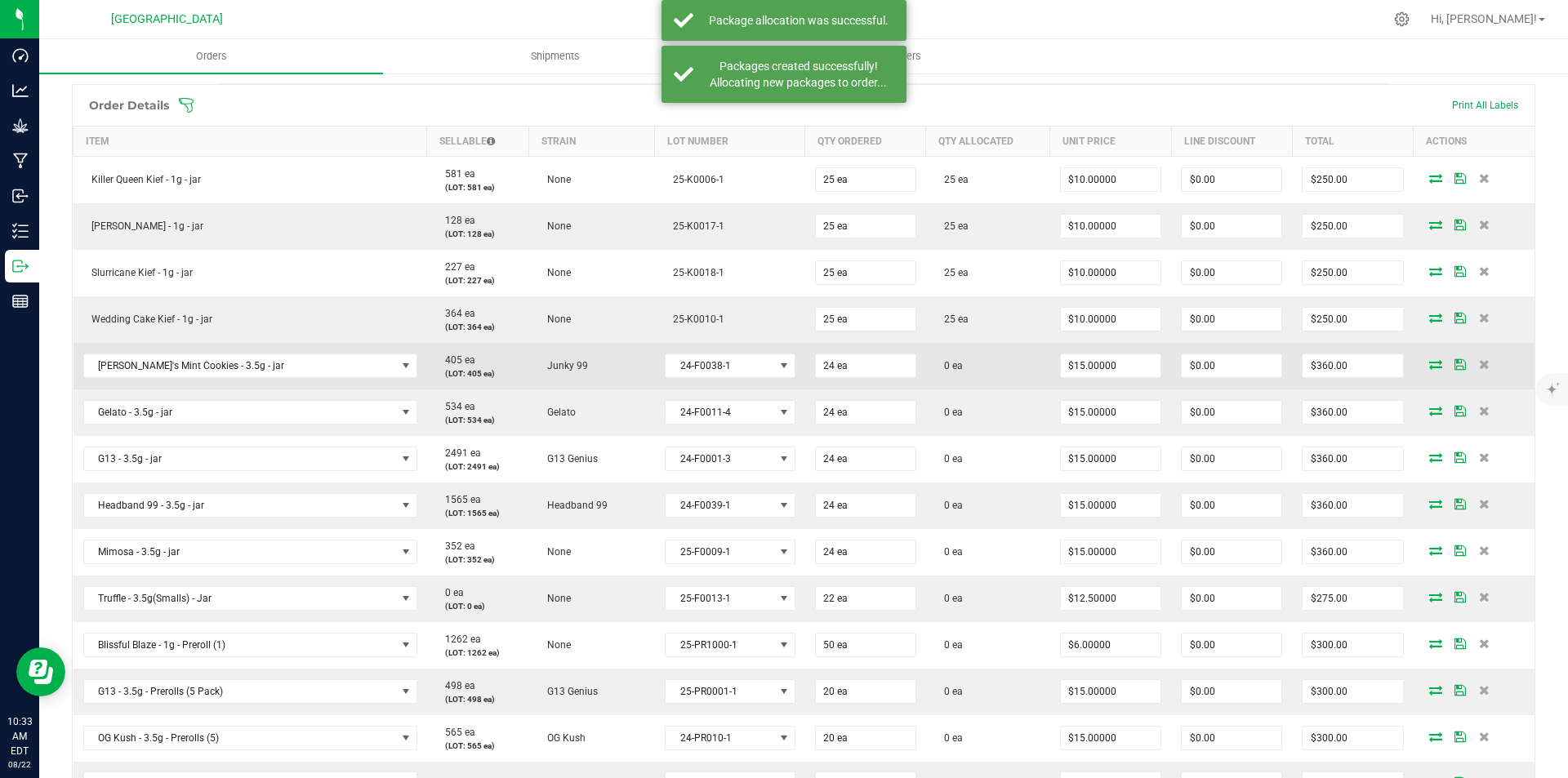
click at [1424, 364] on span at bounding box center [1435, 364] width 24 height 10
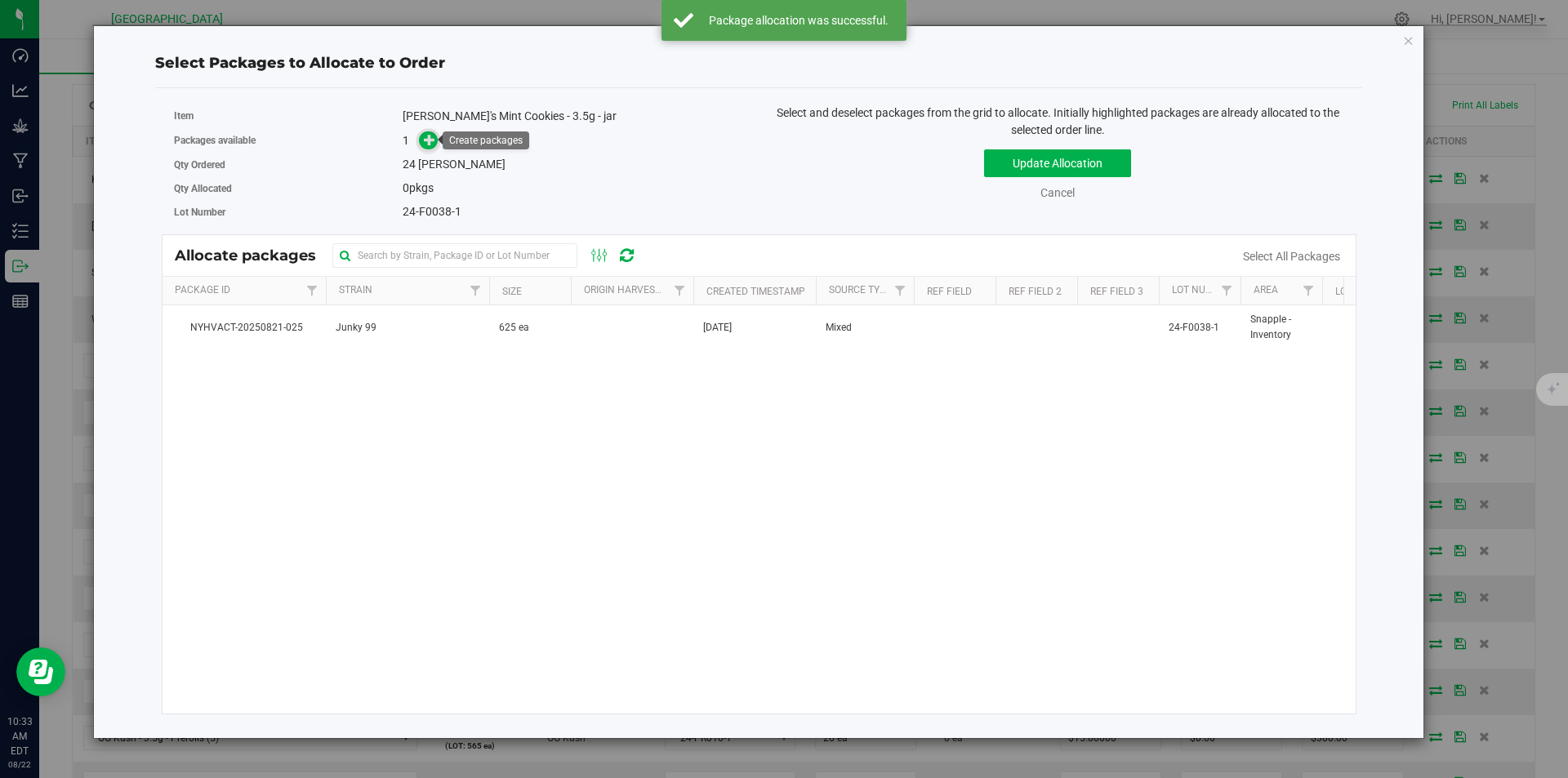
click at [437, 141] on span at bounding box center [428, 141] width 19 height 19
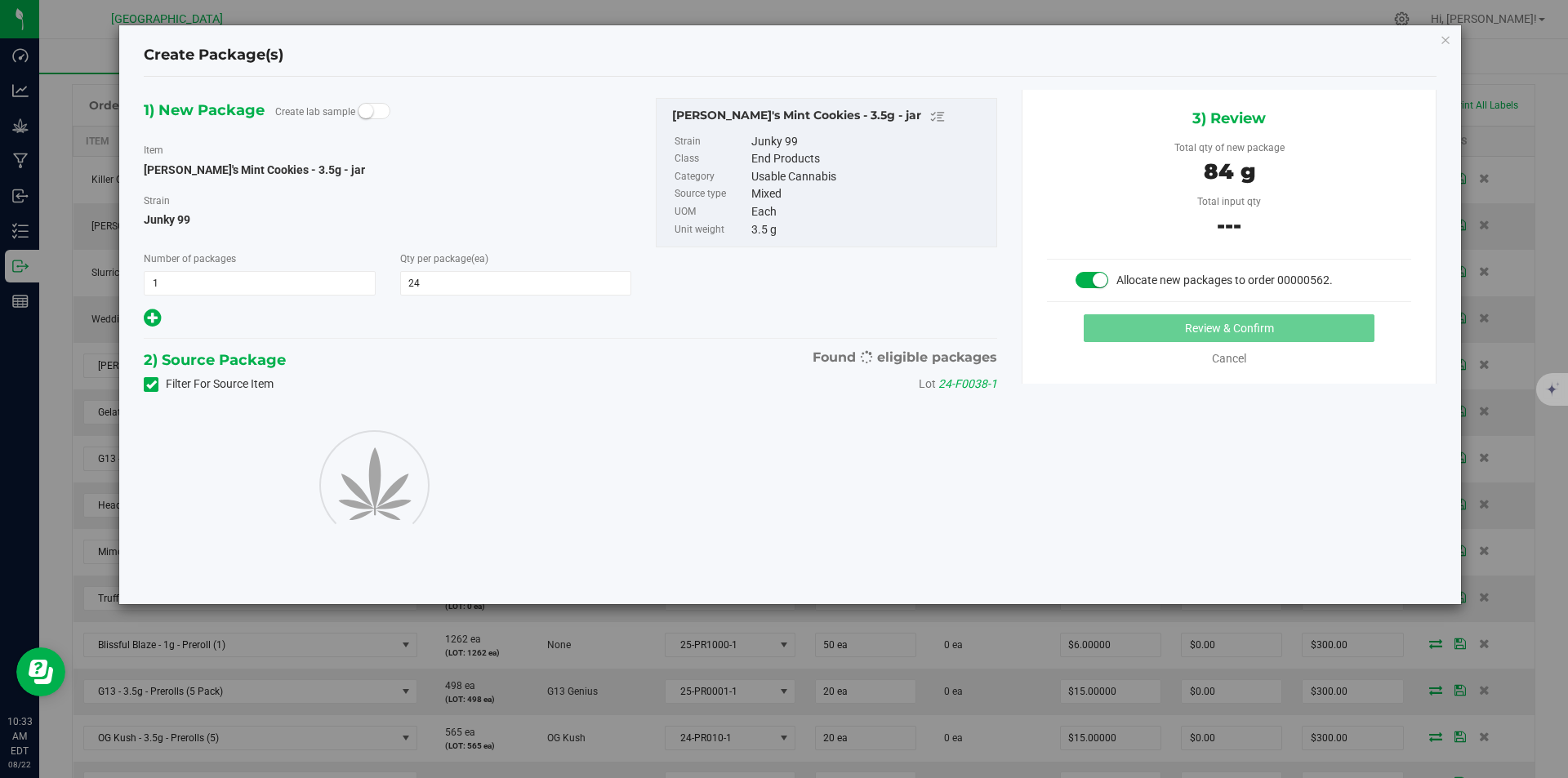
type input "24"
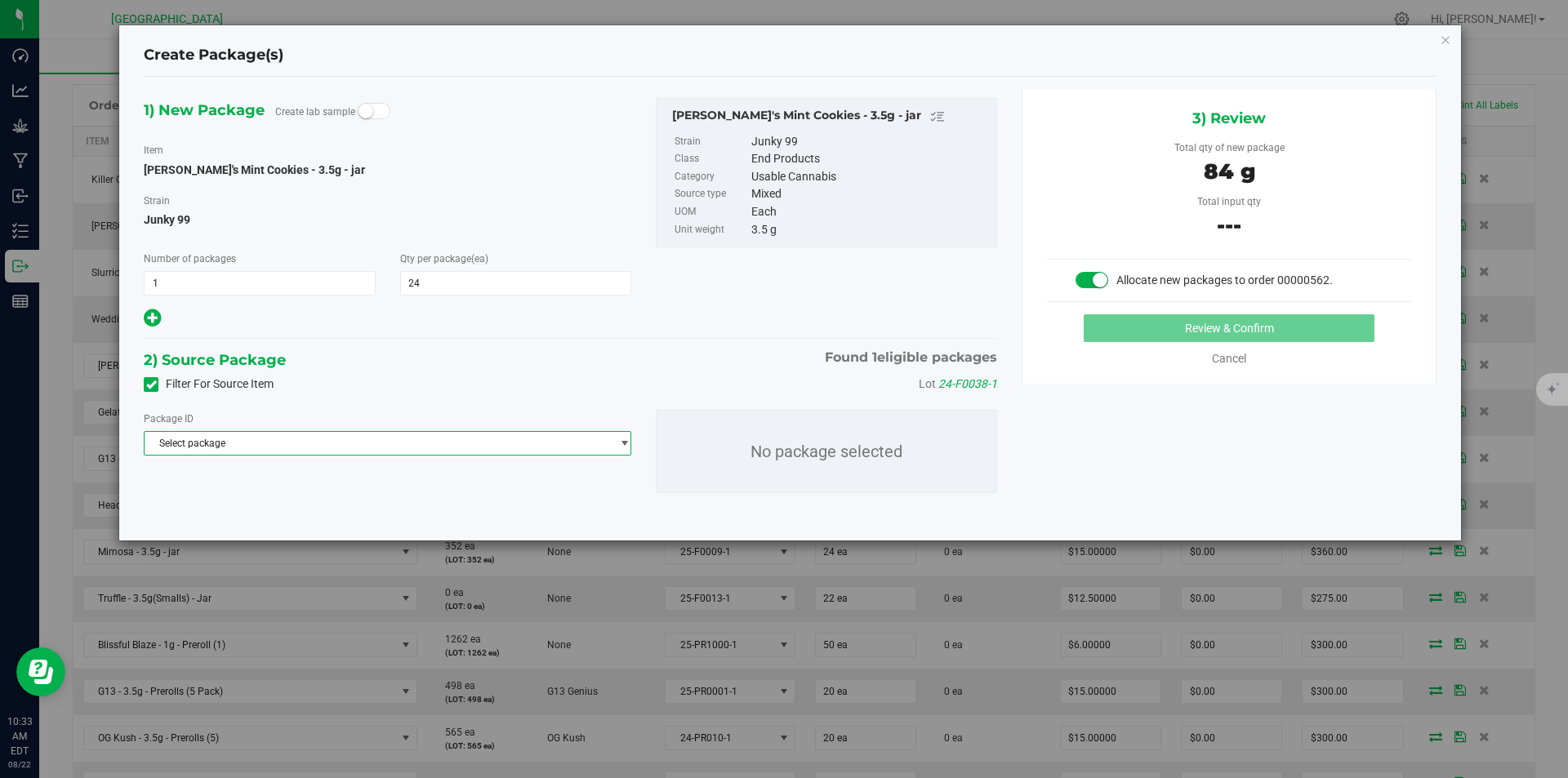
click at [517, 451] on span "Select package" at bounding box center [377, 443] width 466 height 23
click at [389, 501] on li "NYHVACT-20250821-025 ( Cindy's Mint Cookies - 3.5g - jar )" at bounding box center [387, 510] width 486 height 23
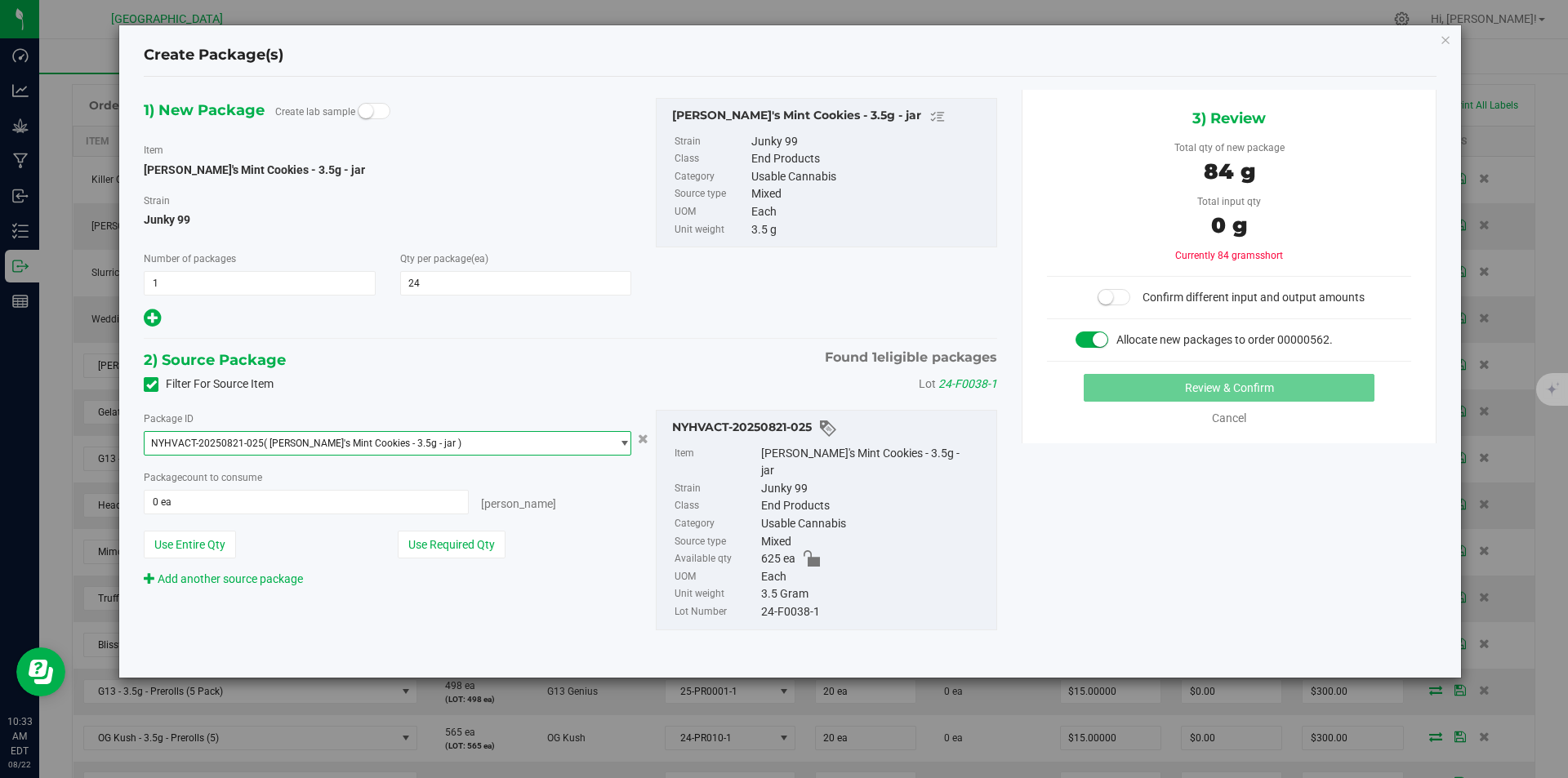
drag, startPoint x: 456, startPoint y: 548, endPoint x: 615, endPoint y: 551, distance: 159.0
click at [457, 548] on button "Use Required Qty" at bounding box center [451, 544] width 107 height 28
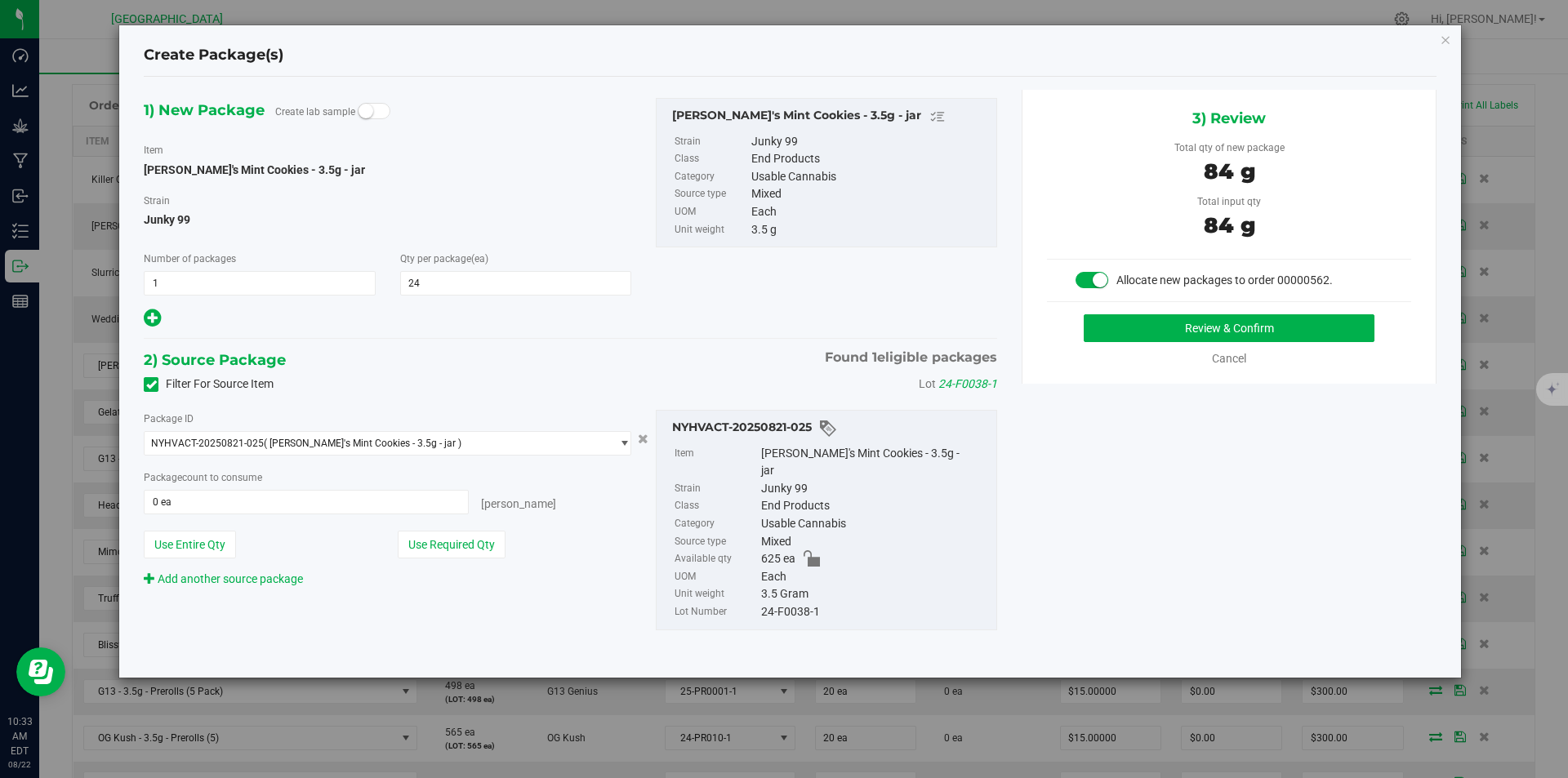
type input "24 ea"
click at [1194, 339] on button "Review & Confirm" at bounding box center [1229, 328] width 291 height 28
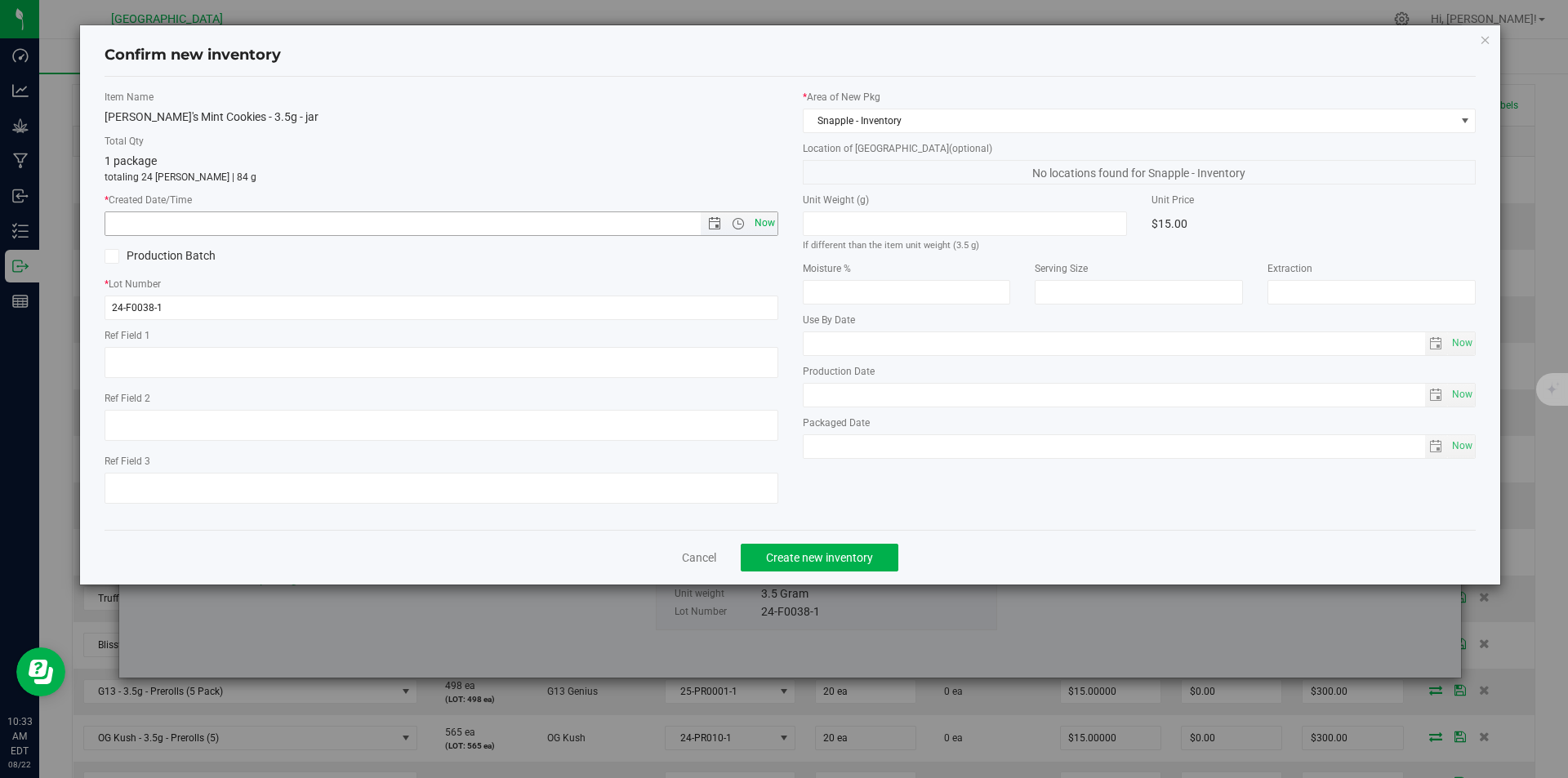
click at [771, 212] on span "Now" at bounding box center [764, 223] width 28 height 23
type input "8/22/2025 10:33 AM"
click at [820, 540] on div "Cancel Create new inventory" at bounding box center [791, 557] width 1372 height 55
click at [823, 551] on span "Create new inventory" at bounding box center [820, 558] width 107 height 13
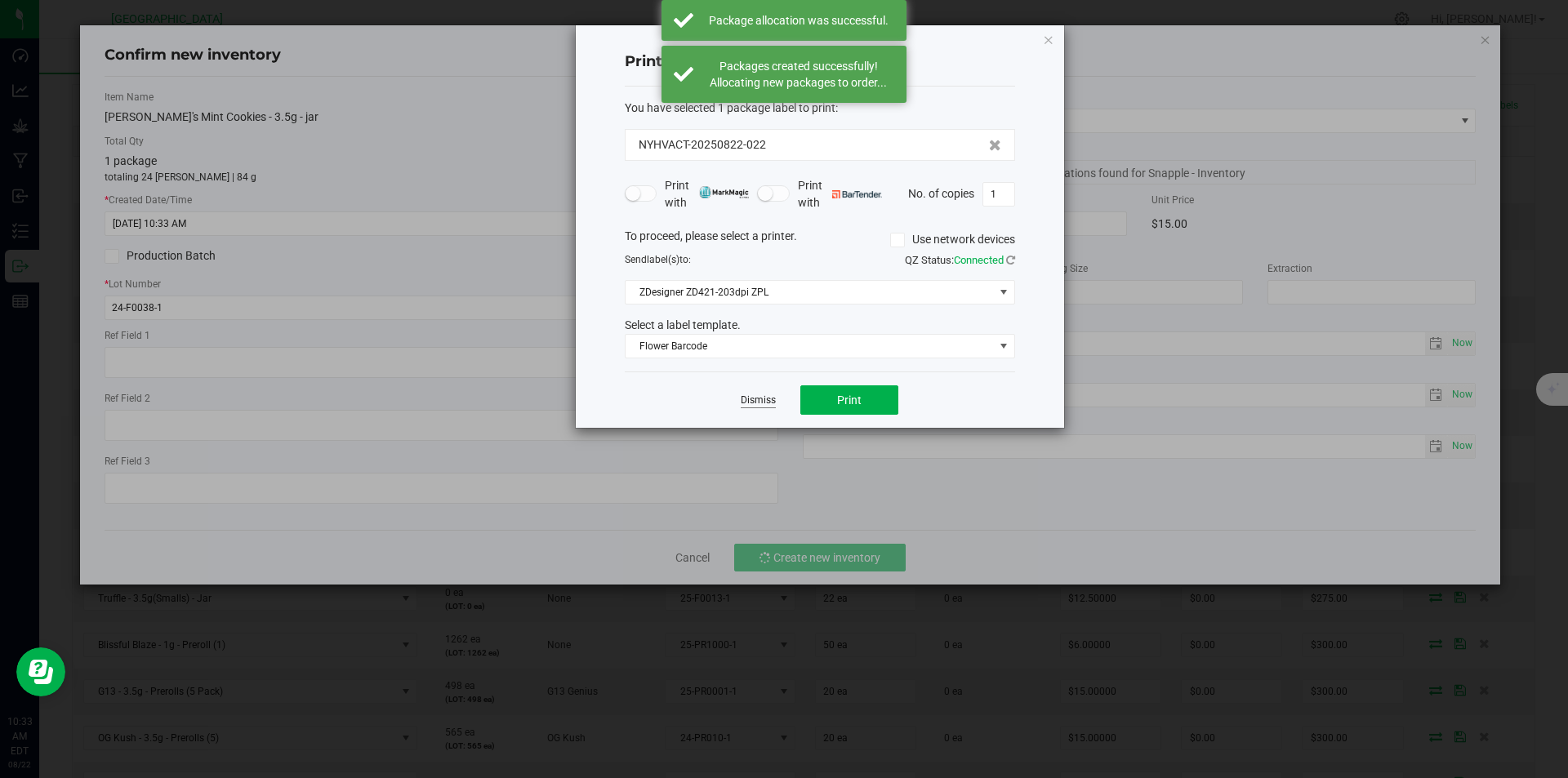
click at [751, 403] on link "Dismiss" at bounding box center [757, 400] width 35 height 14
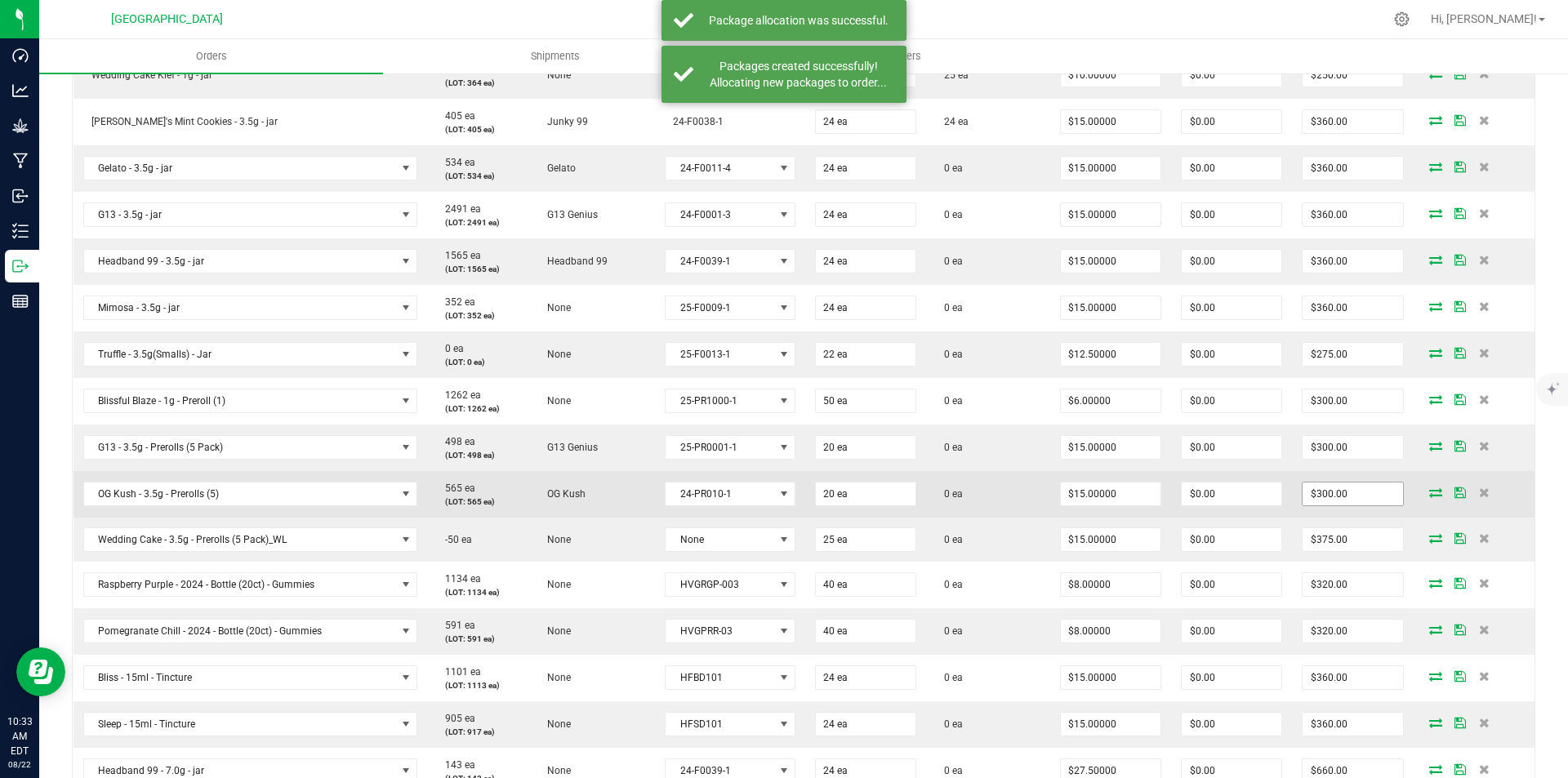
scroll to position [653, 0]
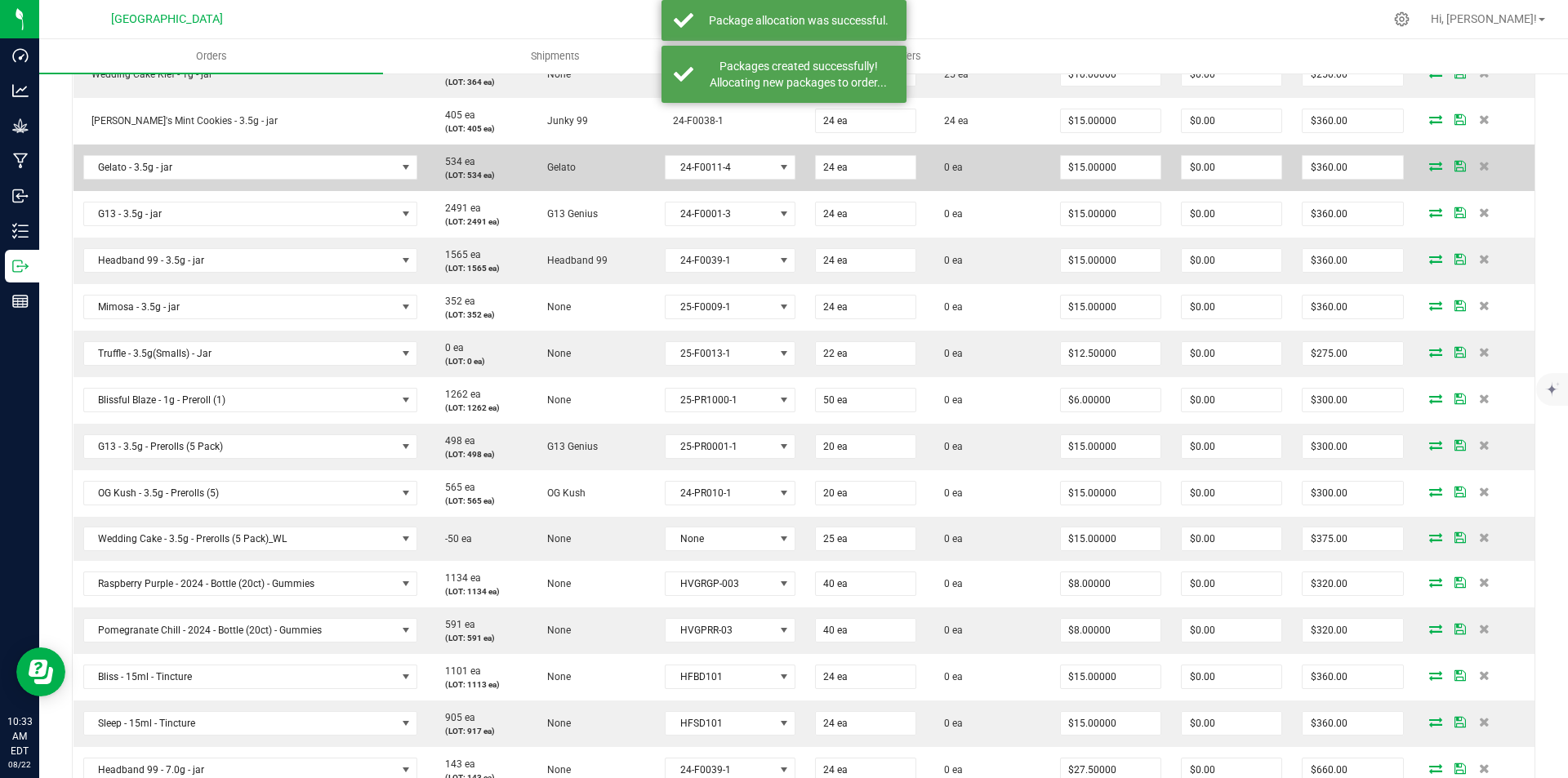
click at [1429, 162] on icon at bounding box center [1435, 165] width 13 height 10
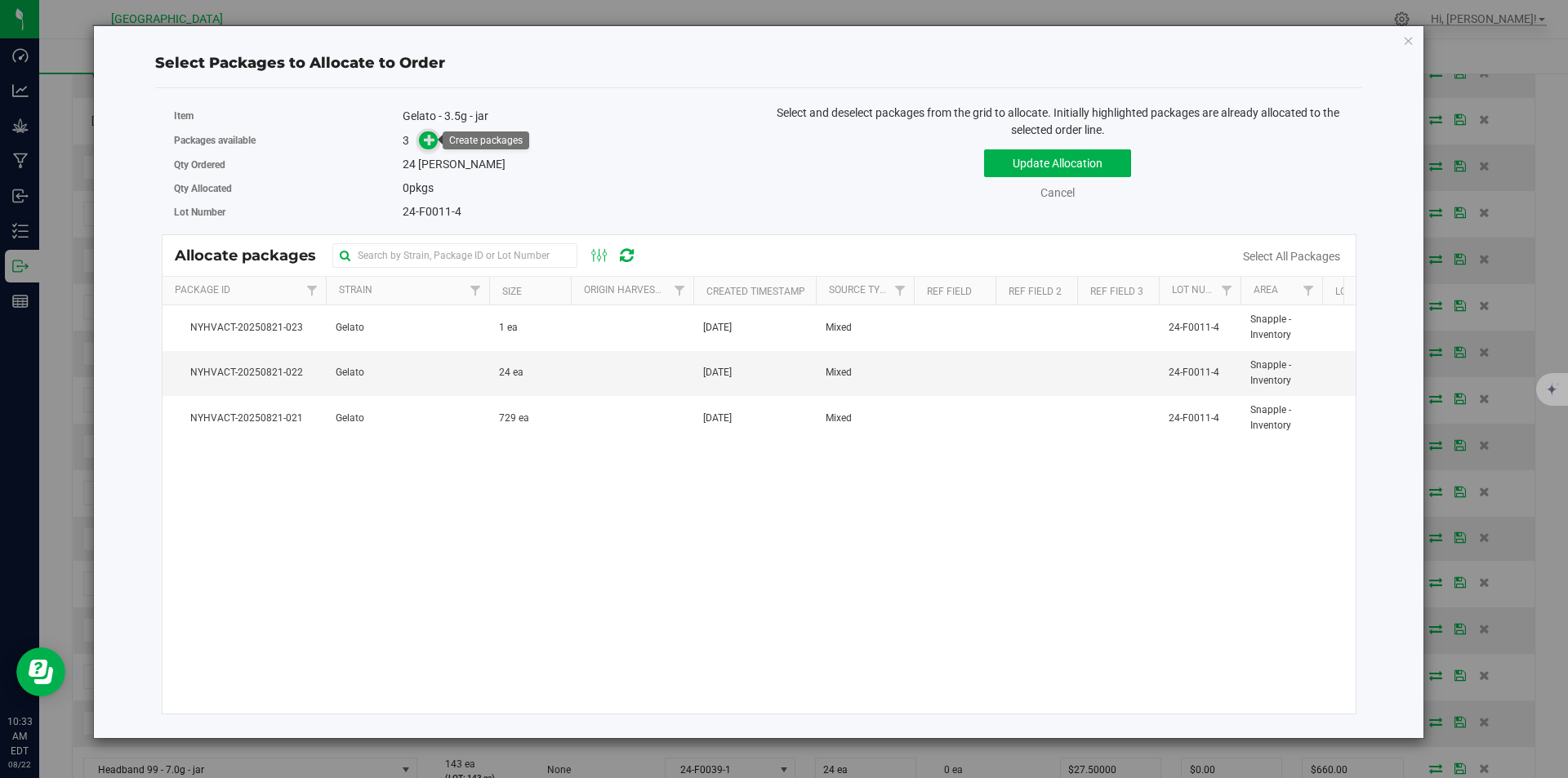
click at [433, 136] on icon at bounding box center [429, 139] width 12 height 12
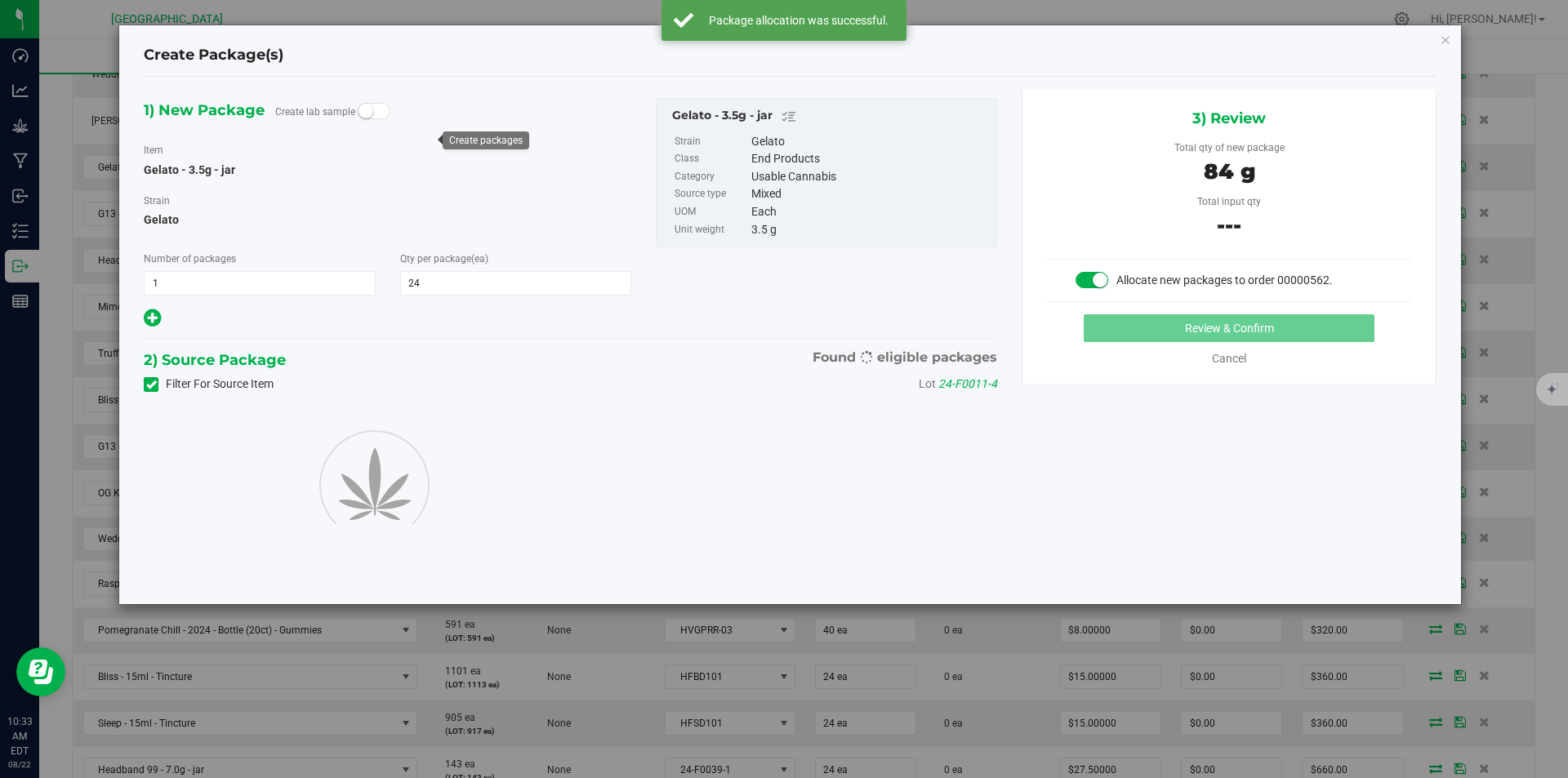
type input "24"
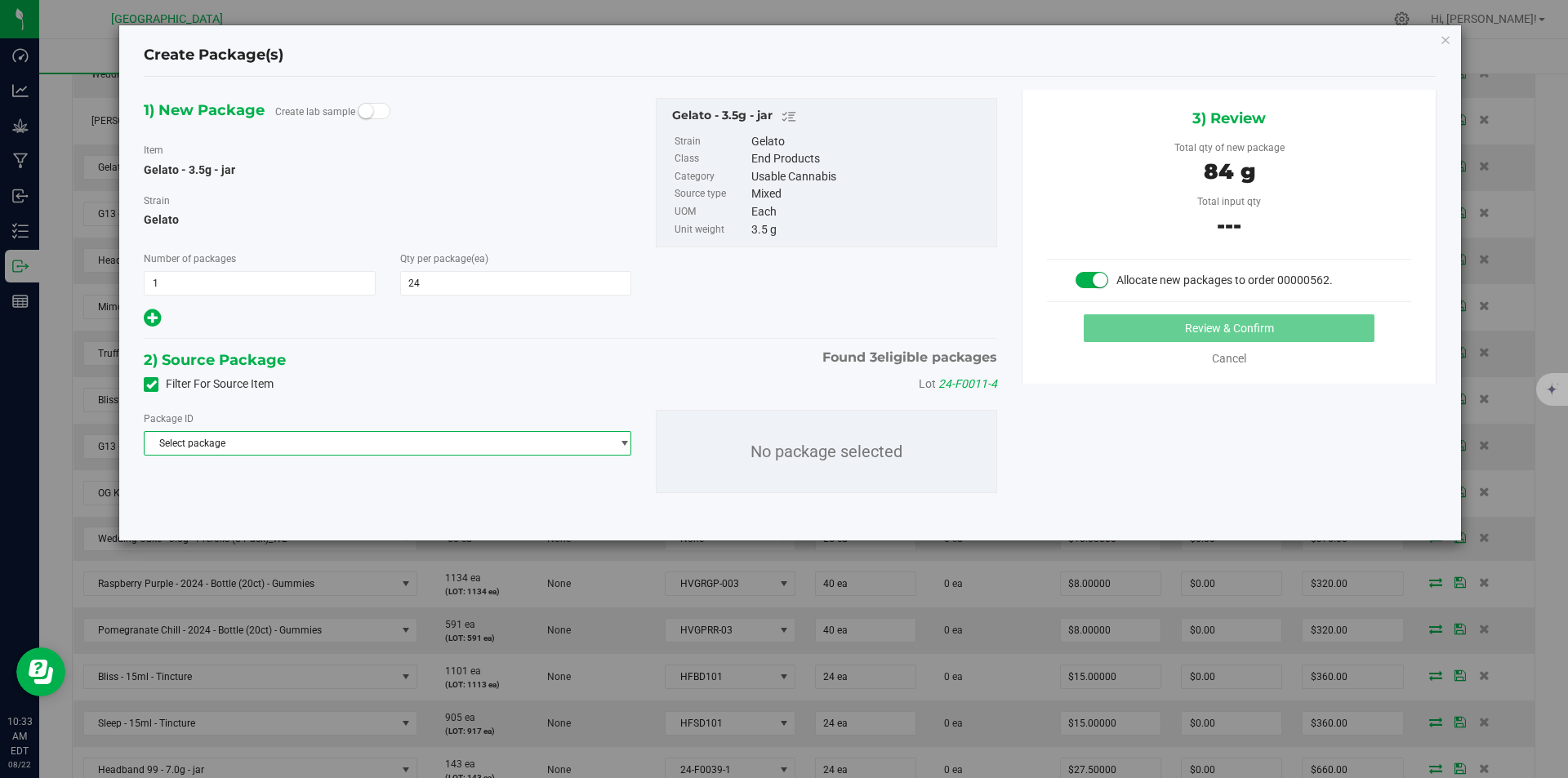
click at [366, 440] on span "Select package" at bounding box center [377, 443] width 466 height 23
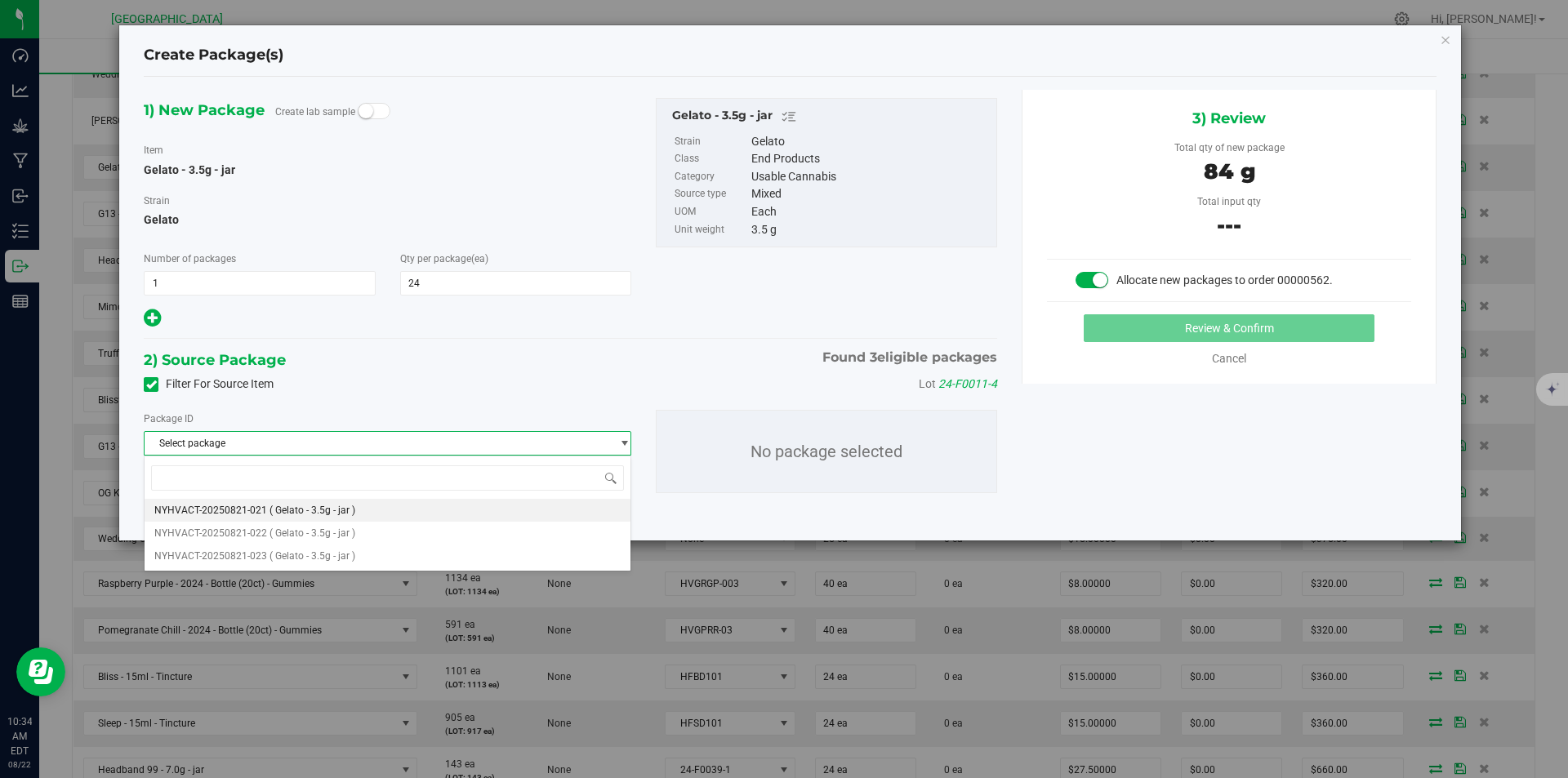
click at [331, 513] on span "( Gelato - 3.5g - jar )" at bounding box center [312, 510] width 86 height 12
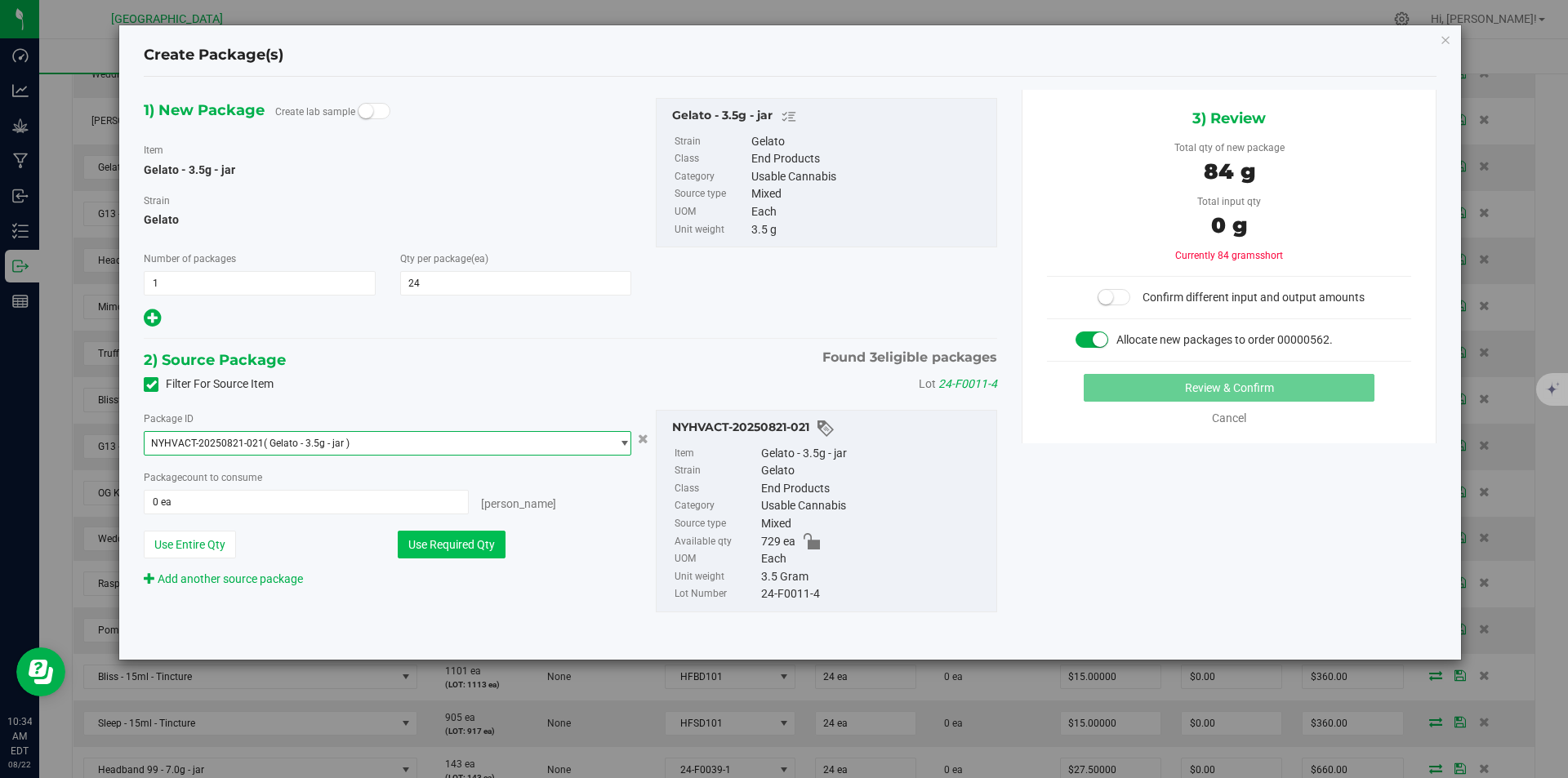
click at [431, 555] on button "Use Required Qty" at bounding box center [451, 544] width 107 height 28
type input "24 ea"
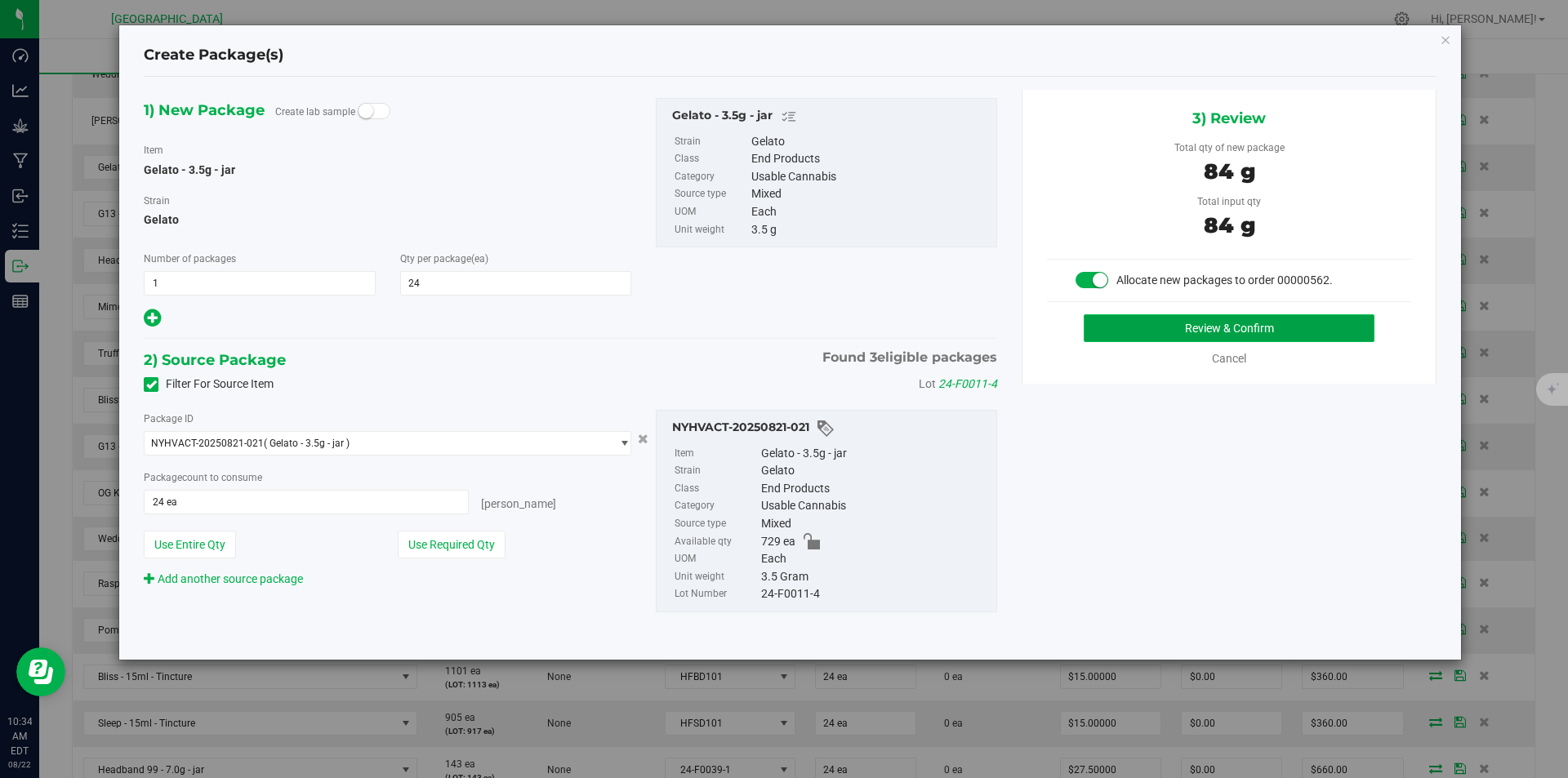
click at [1266, 330] on button "Review & Confirm" at bounding box center [1229, 328] width 291 height 28
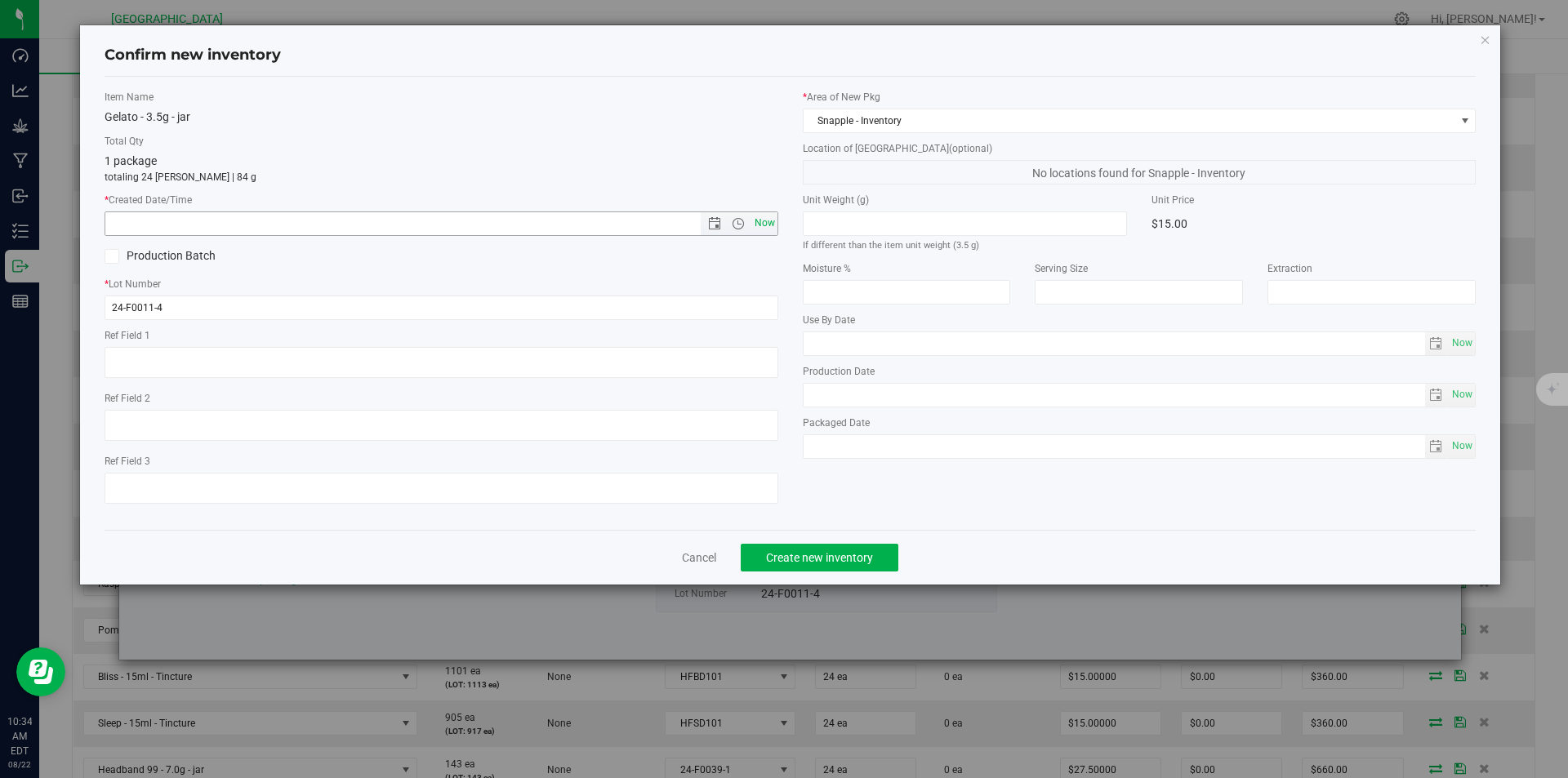
click at [763, 223] on span "Now" at bounding box center [764, 223] width 28 height 23
type input "8/22/2025 10:34 AM"
click at [831, 554] on span "Create new inventory" at bounding box center [820, 558] width 107 height 13
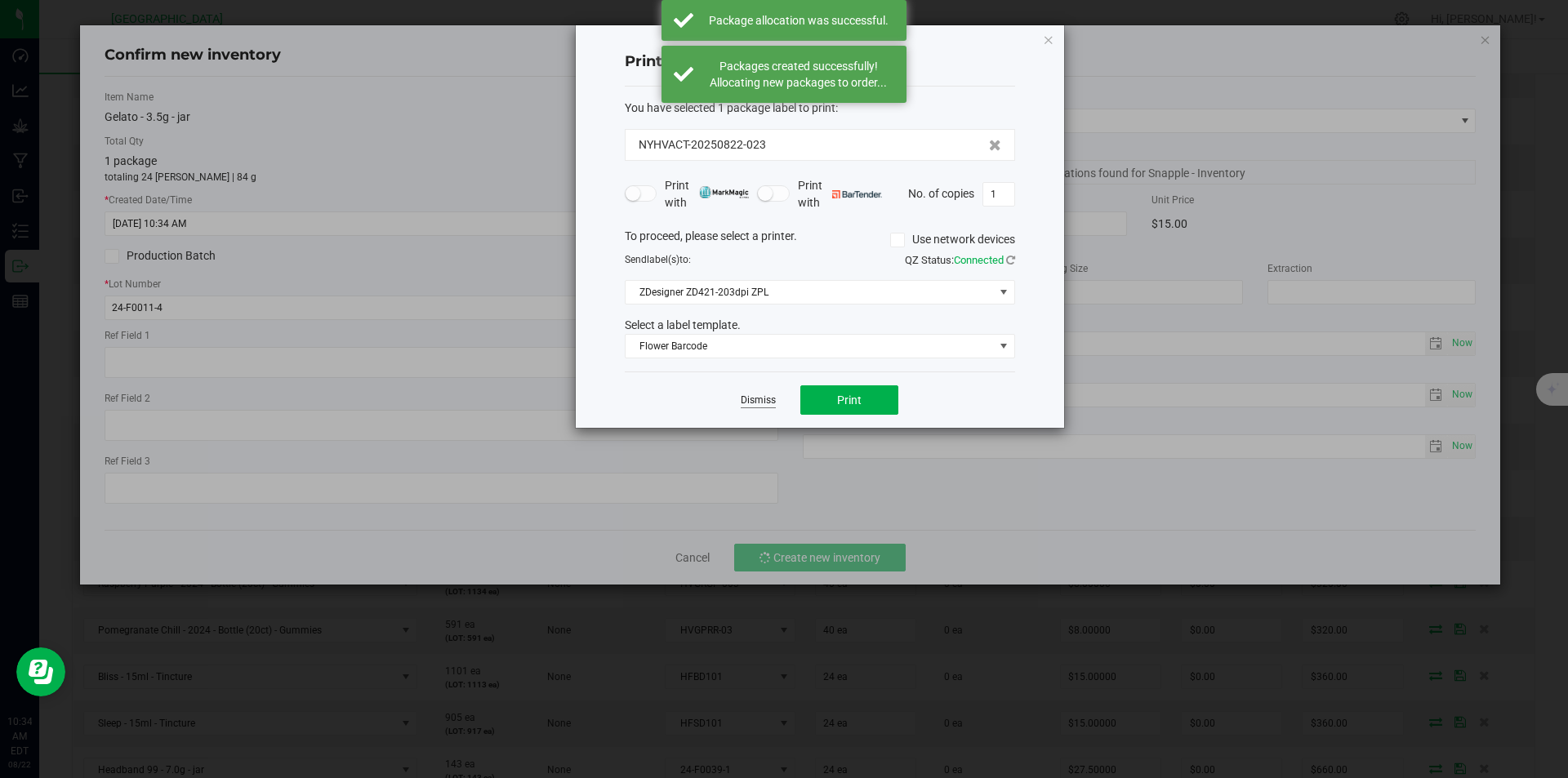
click at [756, 400] on link "Dismiss" at bounding box center [757, 400] width 35 height 14
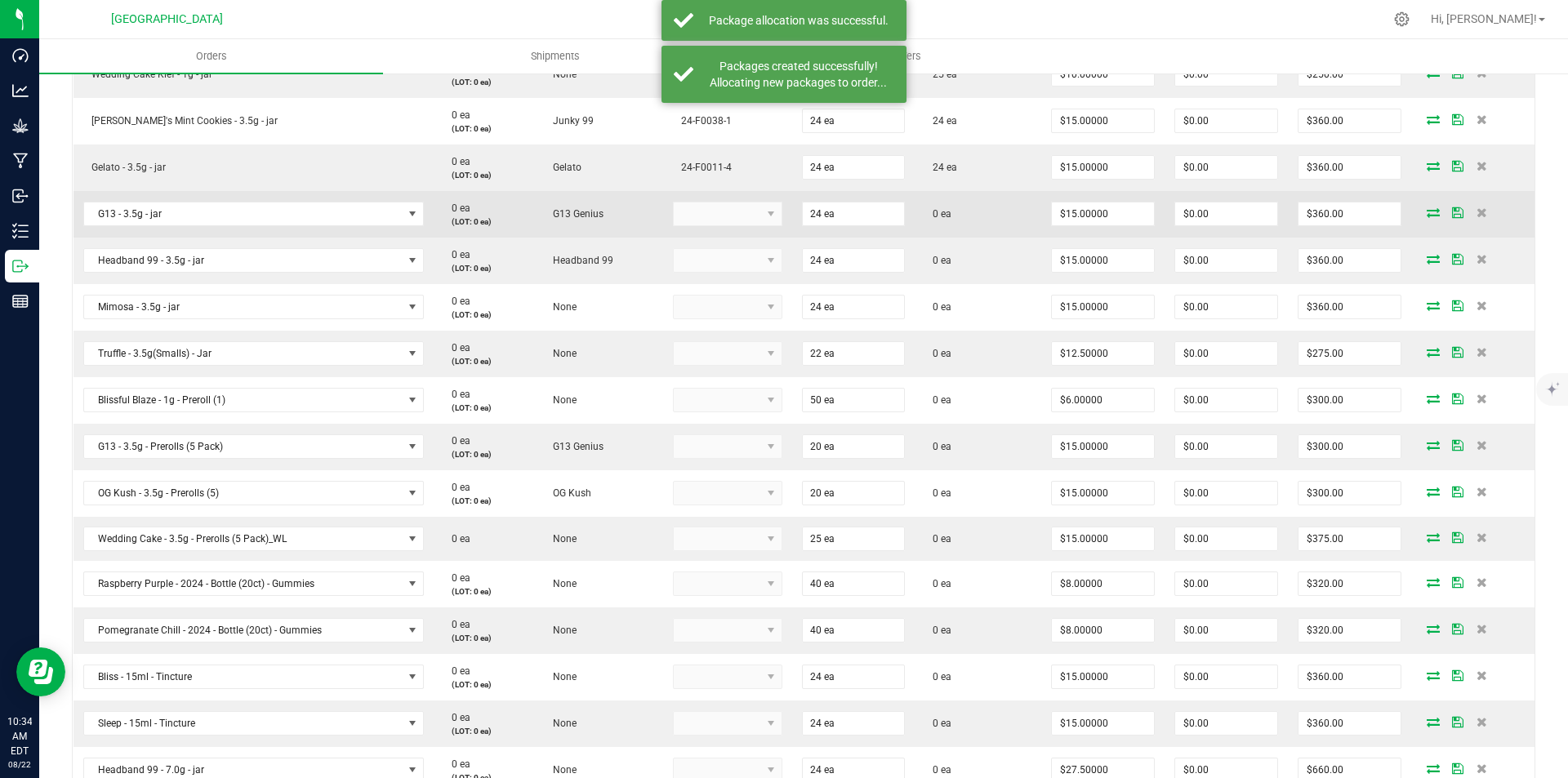
click at [1426, 216] on icon at bounding box center [1433, 212] width 13 height 10
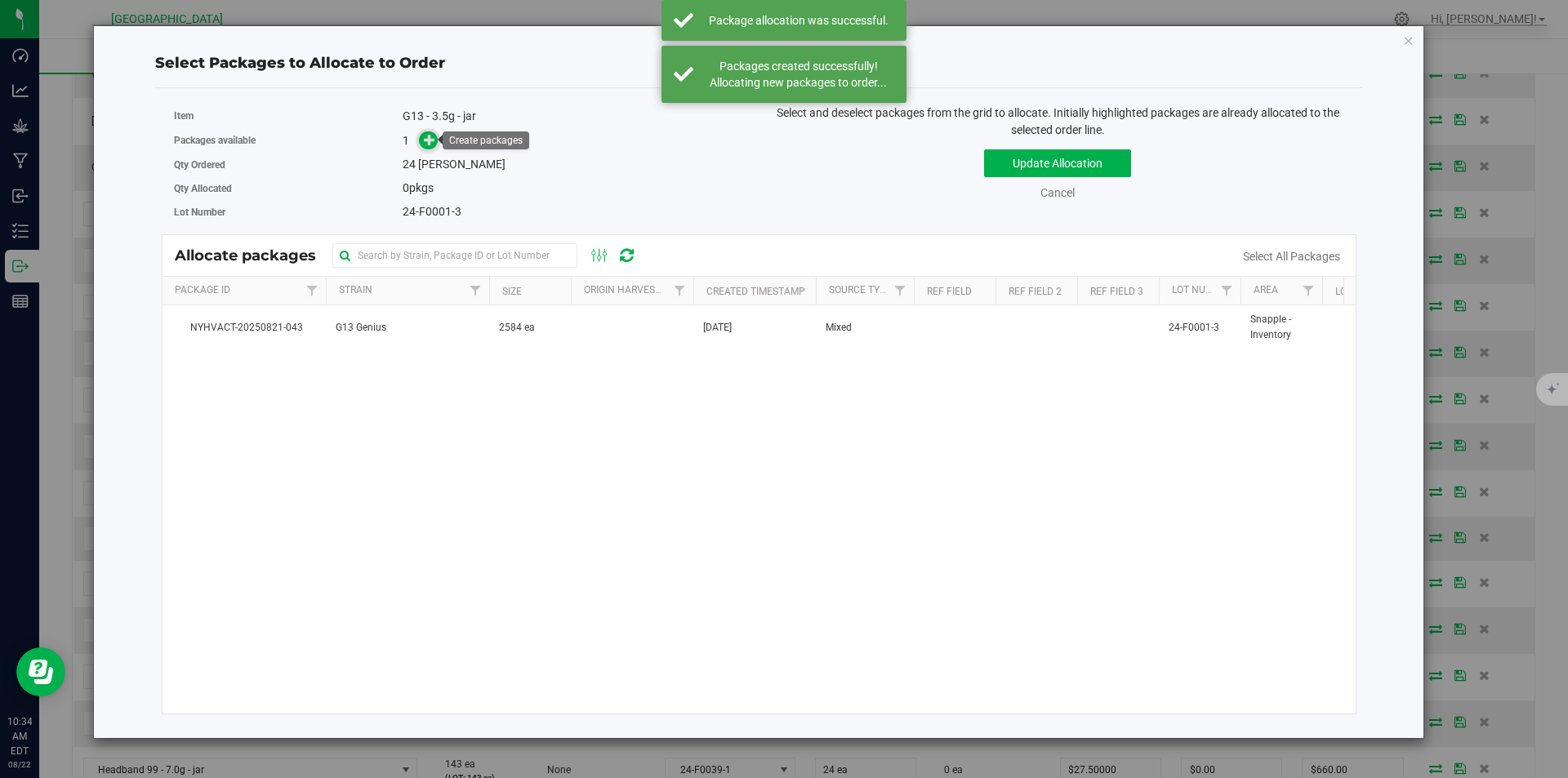
click at [432, 138] on icon at bounding box center [429, 139] width 12 height 12
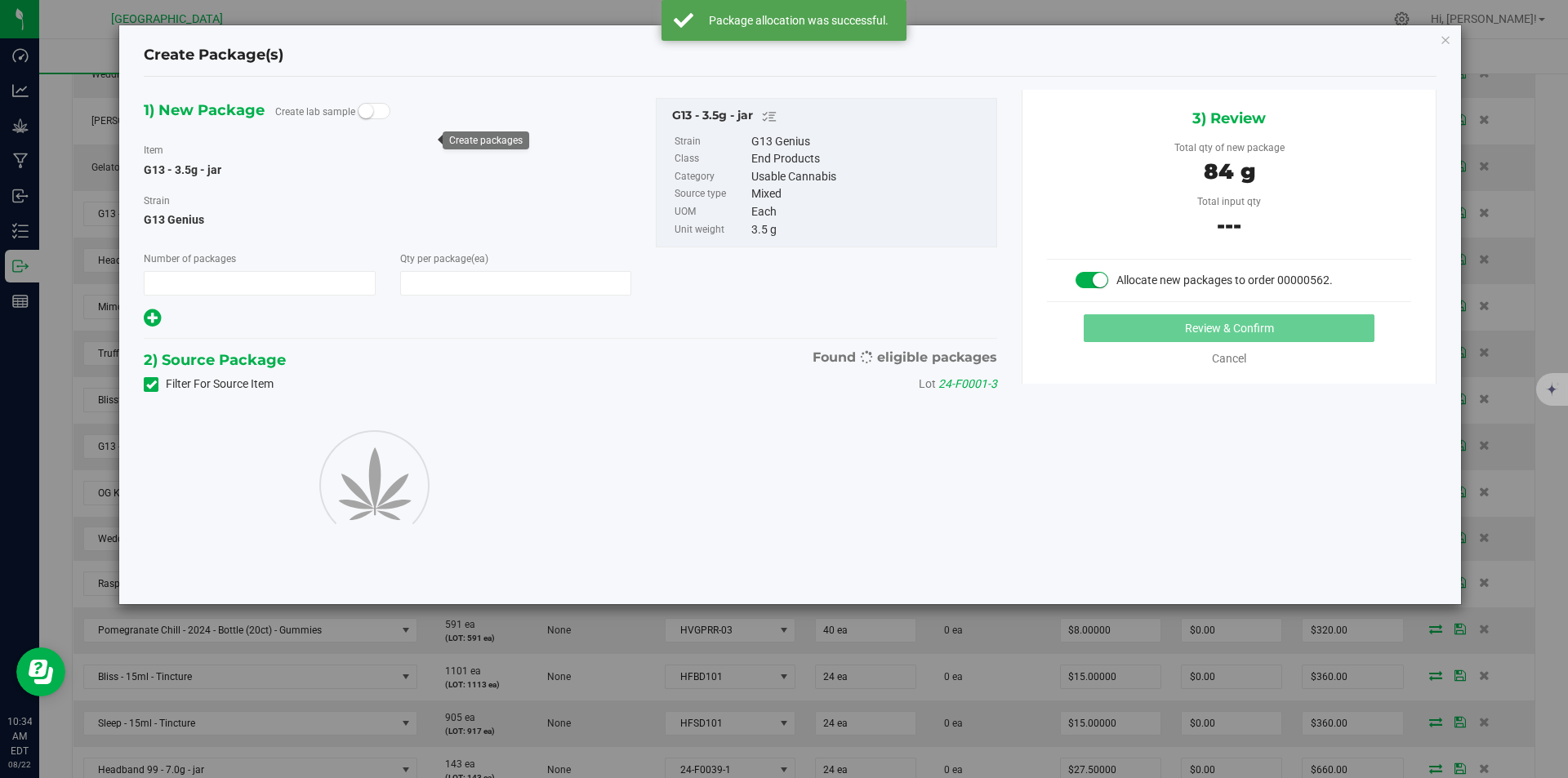
type input "1"
type input "24"
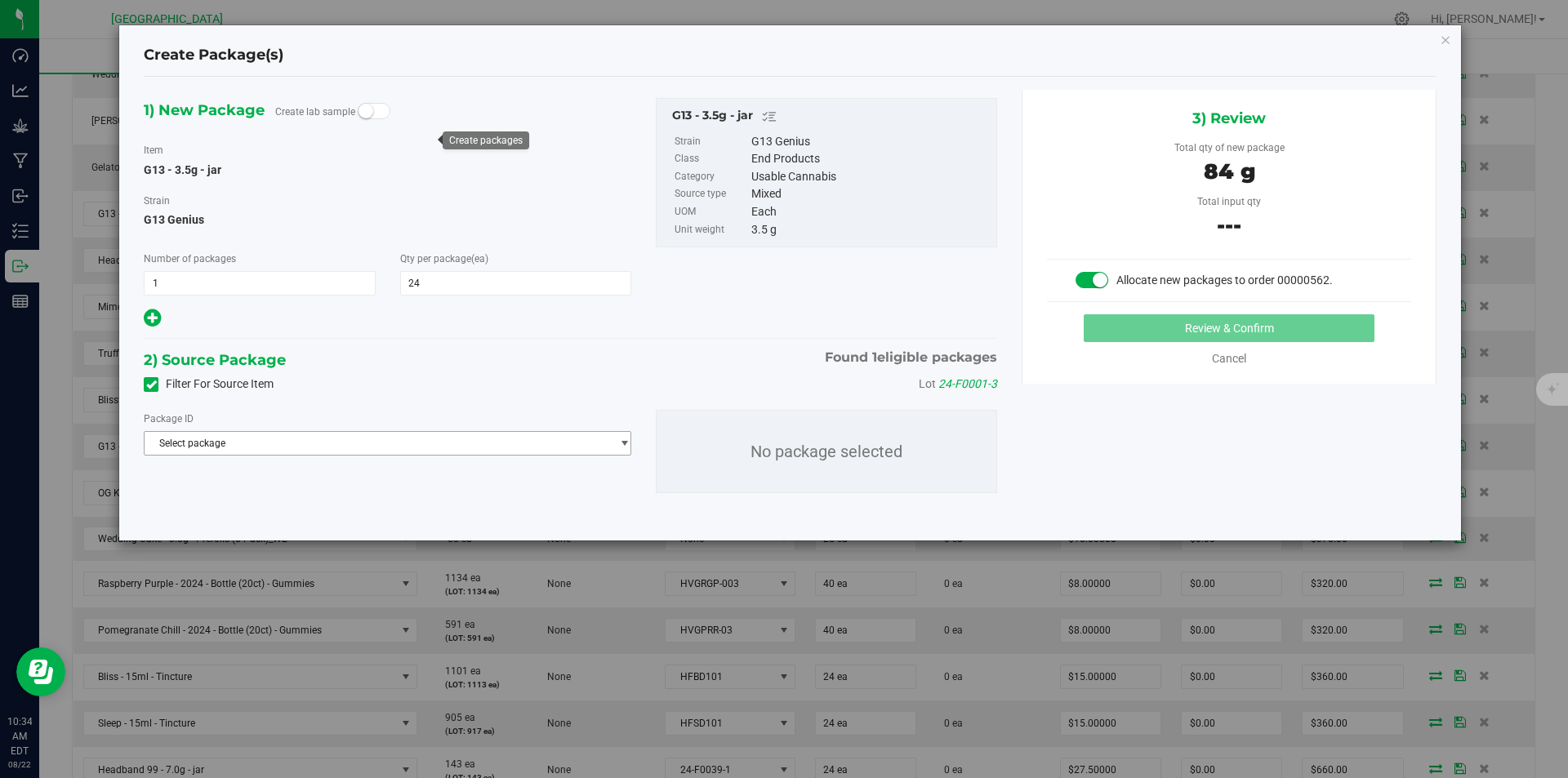
click at [355, 441] on span "Select package" at bounding box center [377, 443] width 466 height 23
click at [321, 506] on span "( G13 - 3.5g - jar )" at bounding box center [307, 510] width 75 height 12
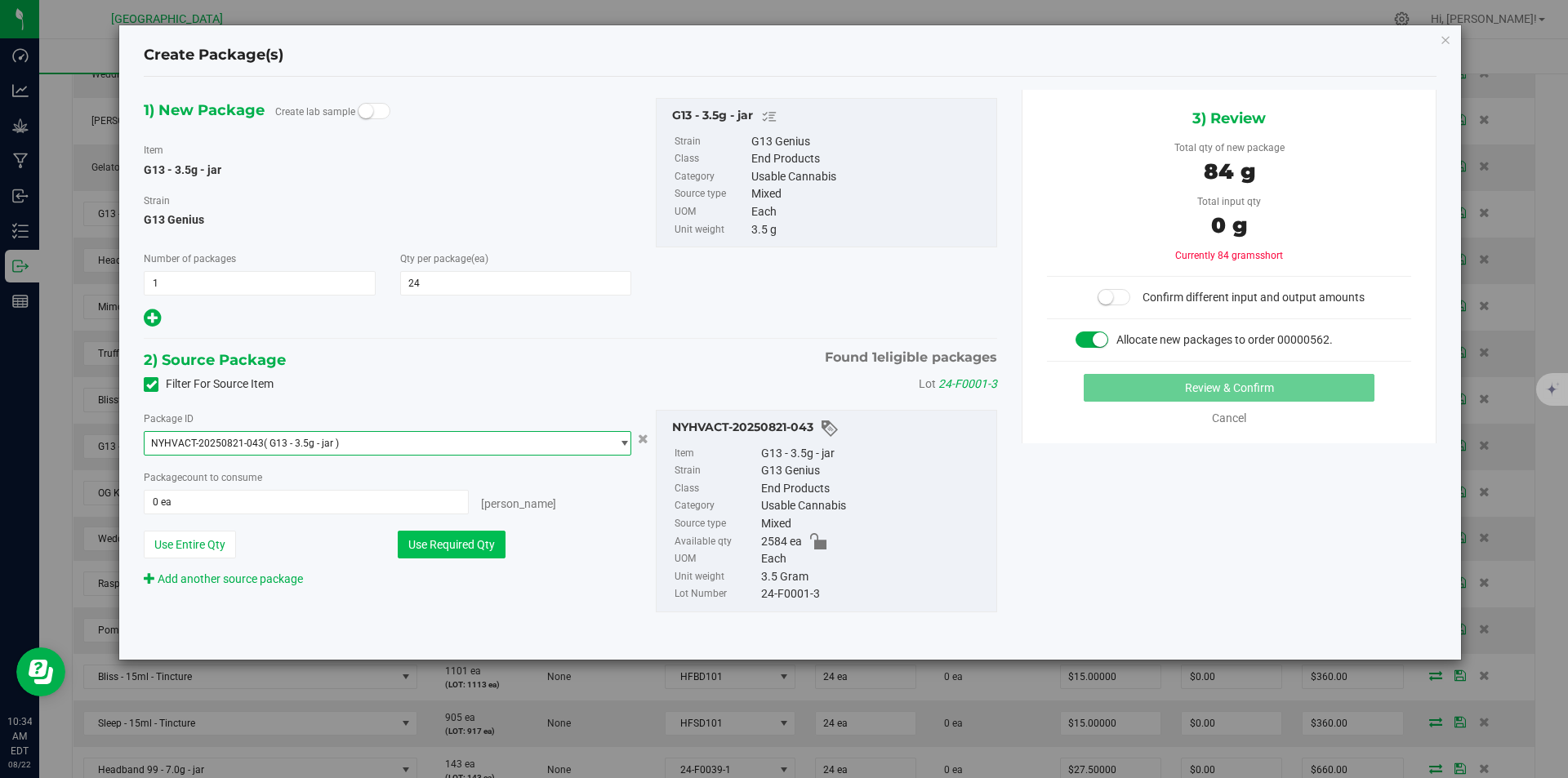
click at [422, 539] on button "Use Required Qty" at bounding box center [451, 544] width 107 height 28
type input "24 ea"
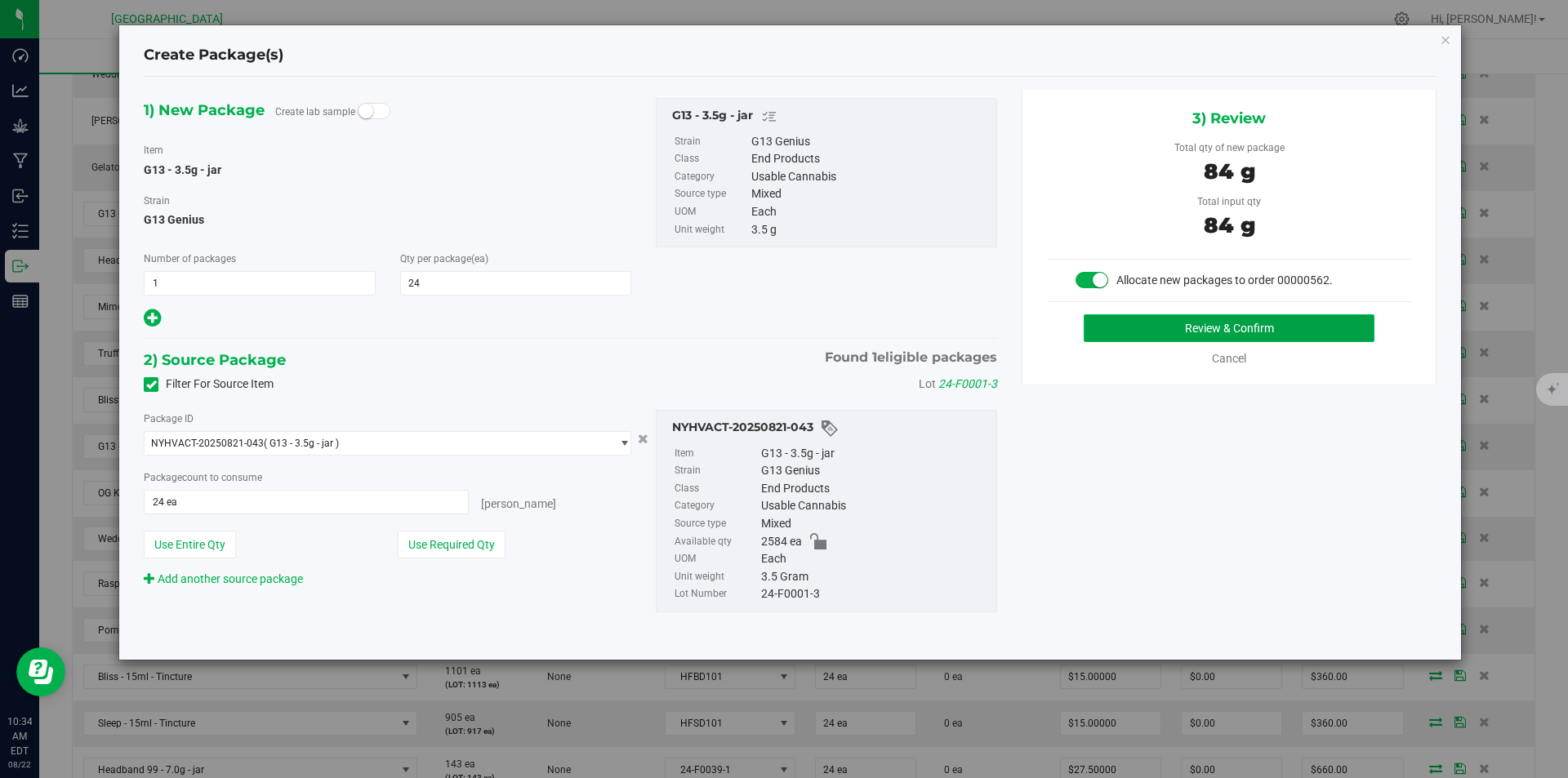
click at [1233, 338] on button "Review & Confirm" at bounding box center [1229, 328] width 291 height 28
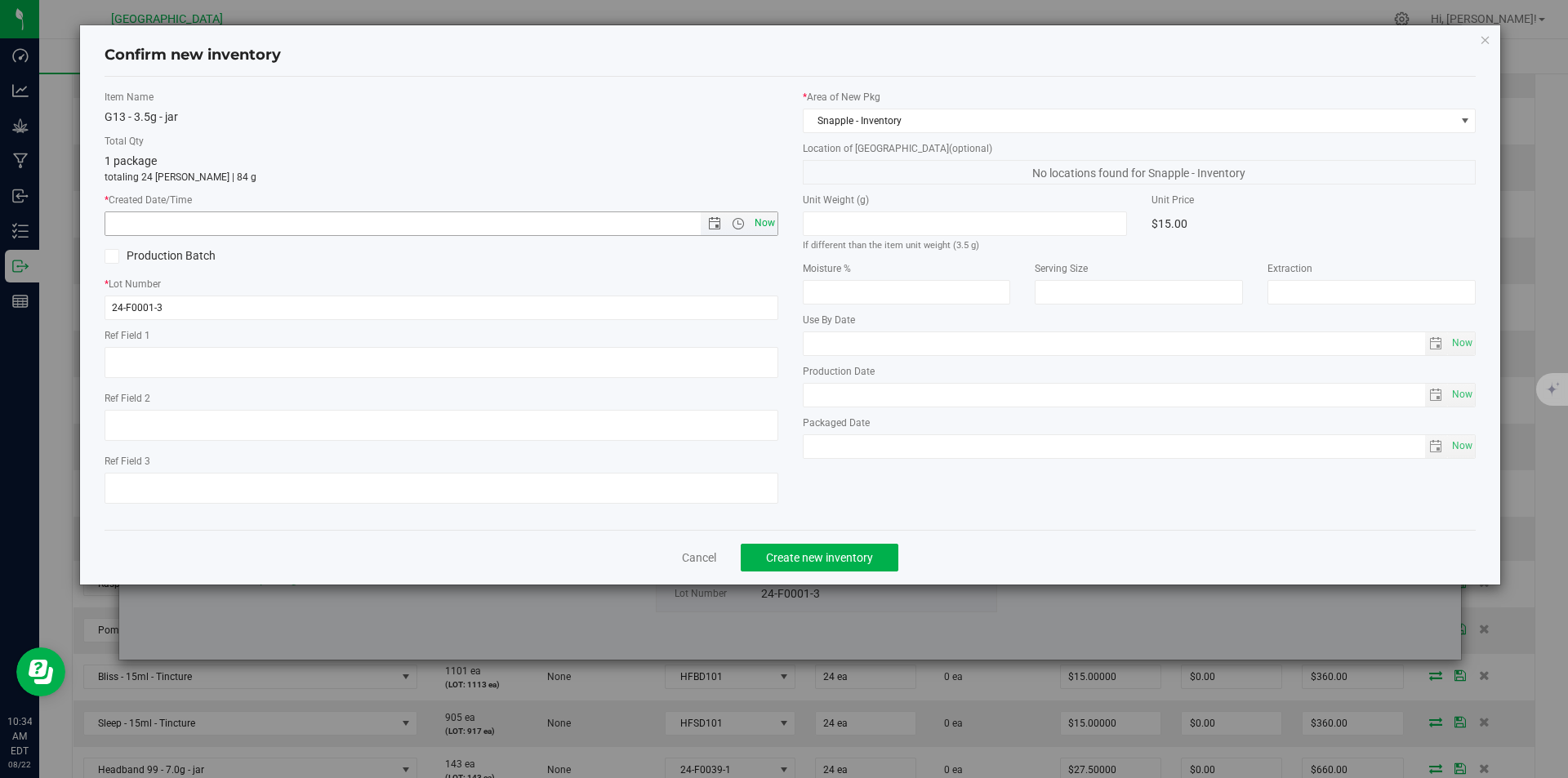
click at [750, 220] on span "Now" at bounding box center [764, 223] width 28 height 23
type input "8/22/2025 10:34 AM"
click at [818, 546] on button "Create new inventory" at bounding box center [819, 557] width 158 height 28
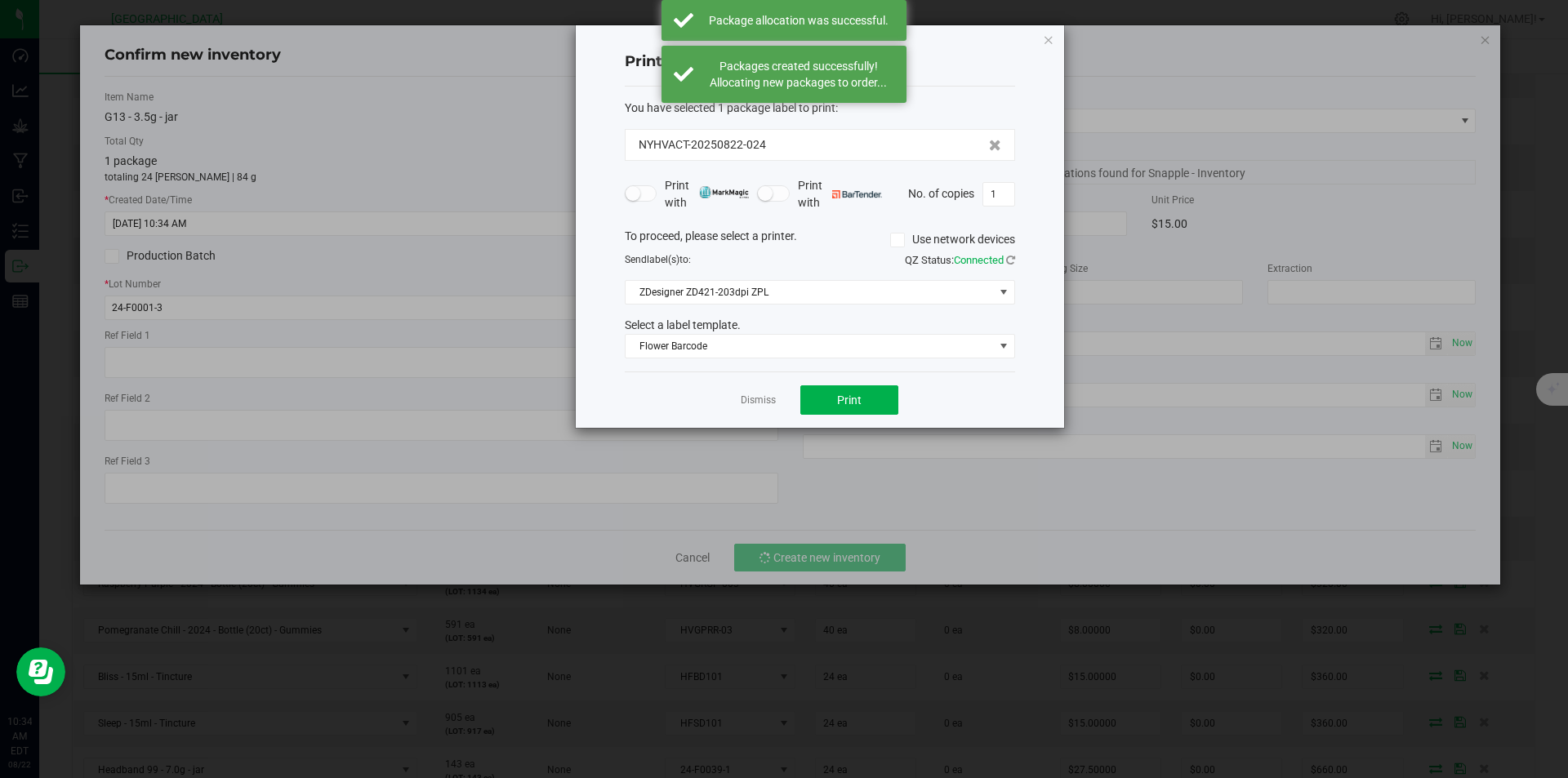
click at [776, 403] on div "Dismiss Print" at bounding box center [820, 400] width 390 height 56
click at [763, 403] on link "Dismiss" at bounding box center [757, 400] width 35 height 14
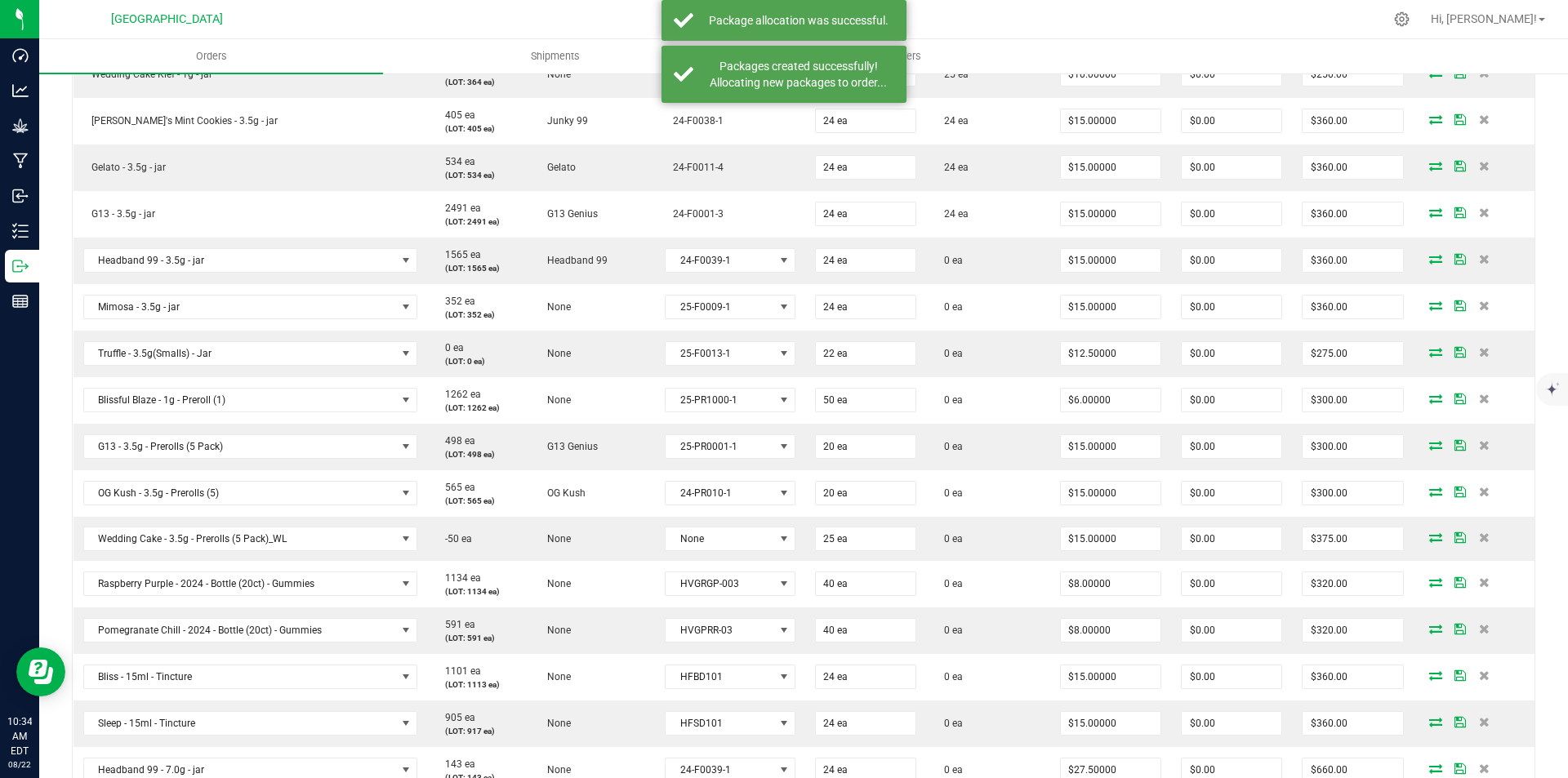
click at [1429, 259] on icon at bounding box center [1435, 258] width 13 height 10
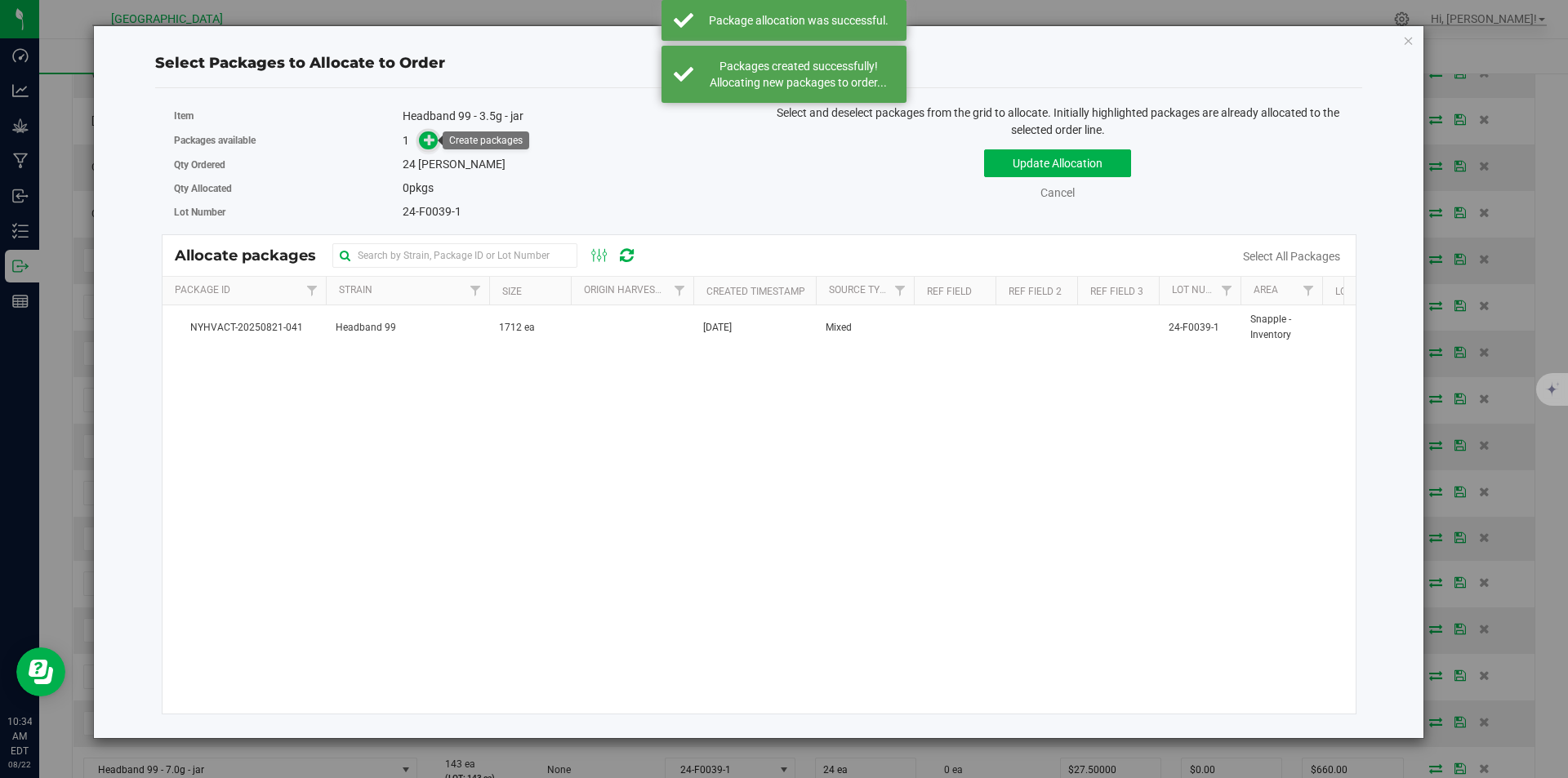
click at [426, 145] on icon at bounding box center [429, 139] width 12 height 12
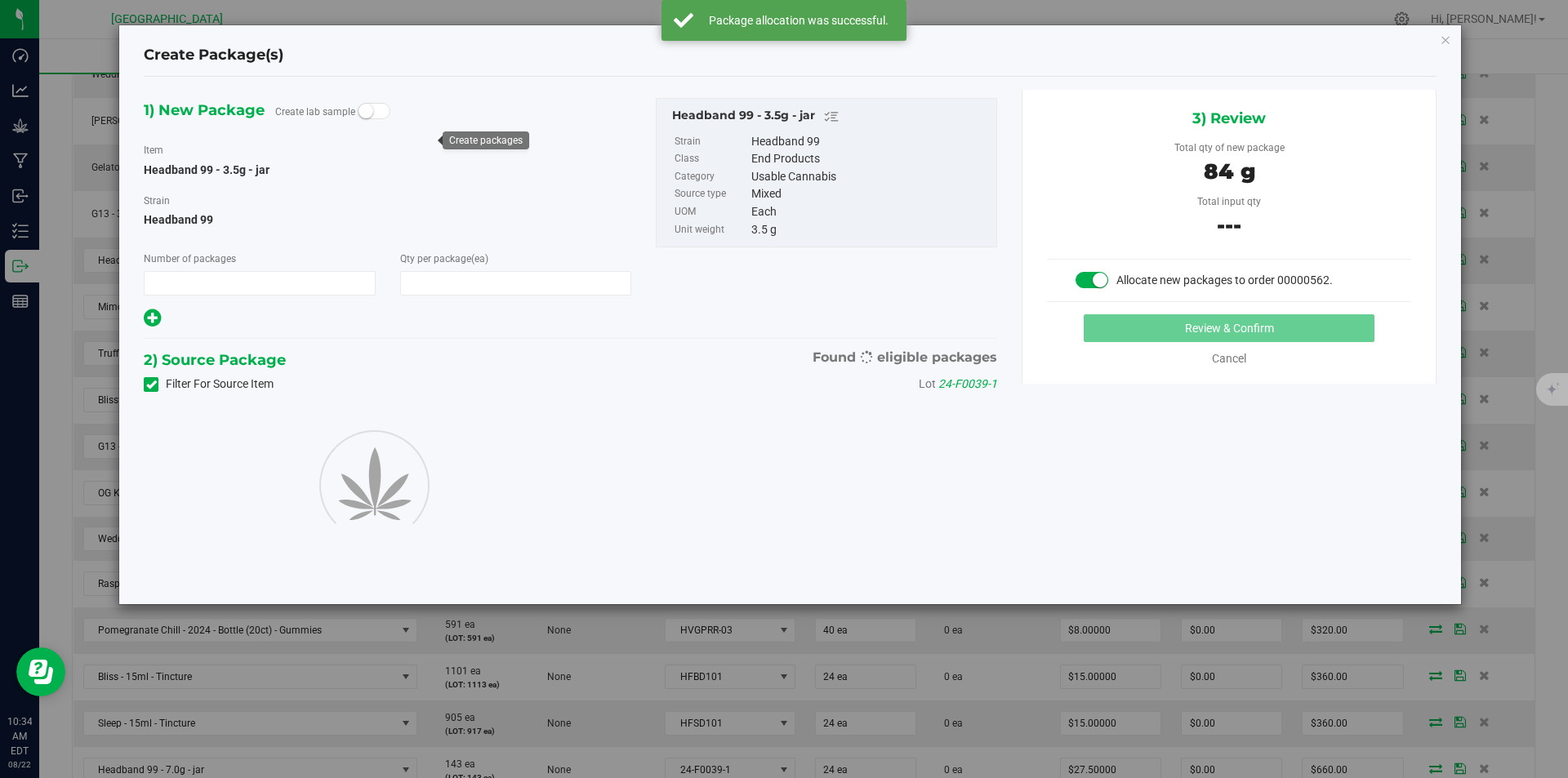
type input "1"
type input "24"
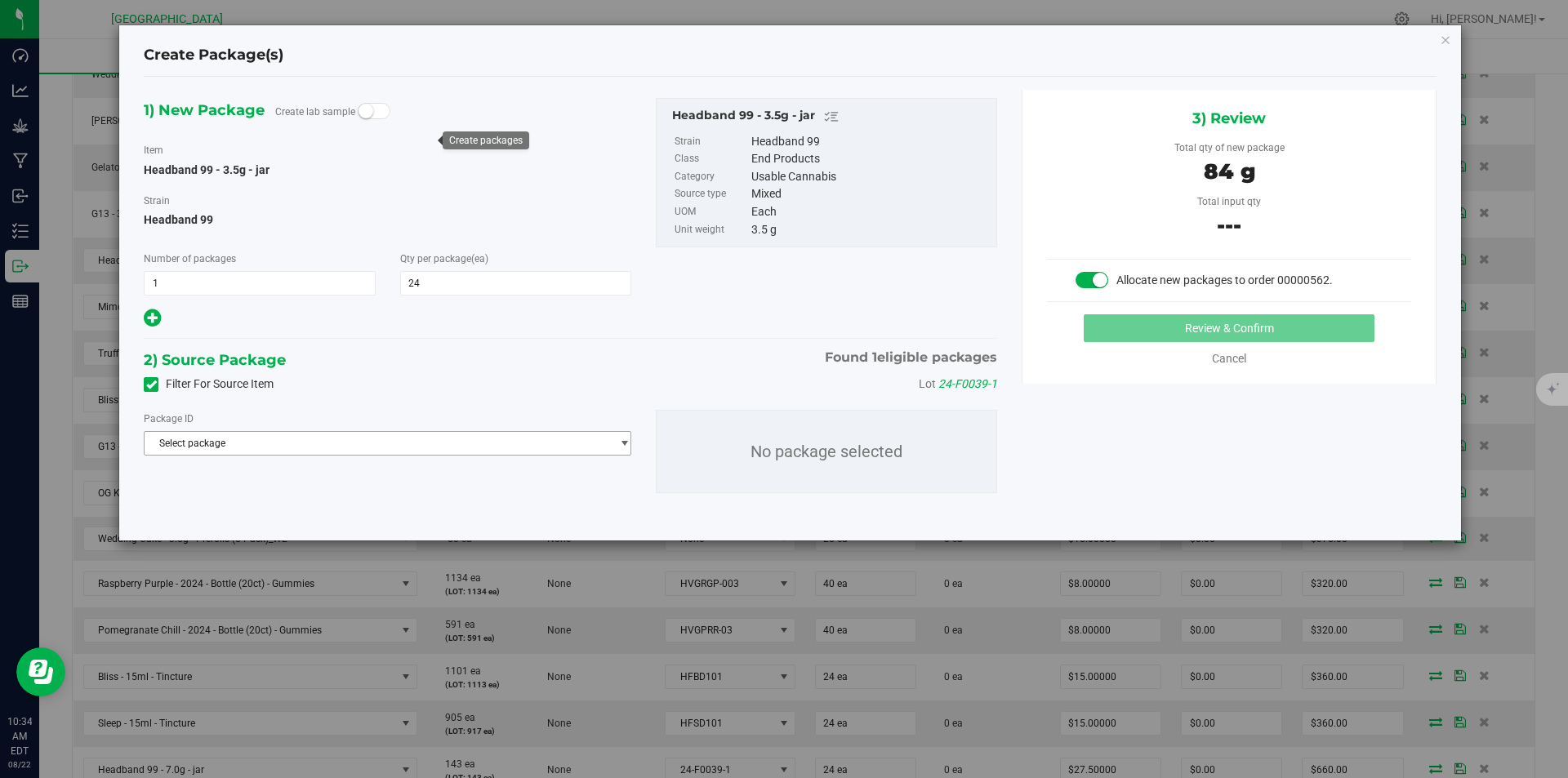
click at [364, 455] on span "Select package" at bounding box center [387, 443] width 487 height 24
click at [278, 493] on span at bounding box center [387, 477] width 486 height 39
click at [279, 509] on span "( Headband 99 - 3.5g - jar )" at bounding box center [329, 510] width 117 height 12
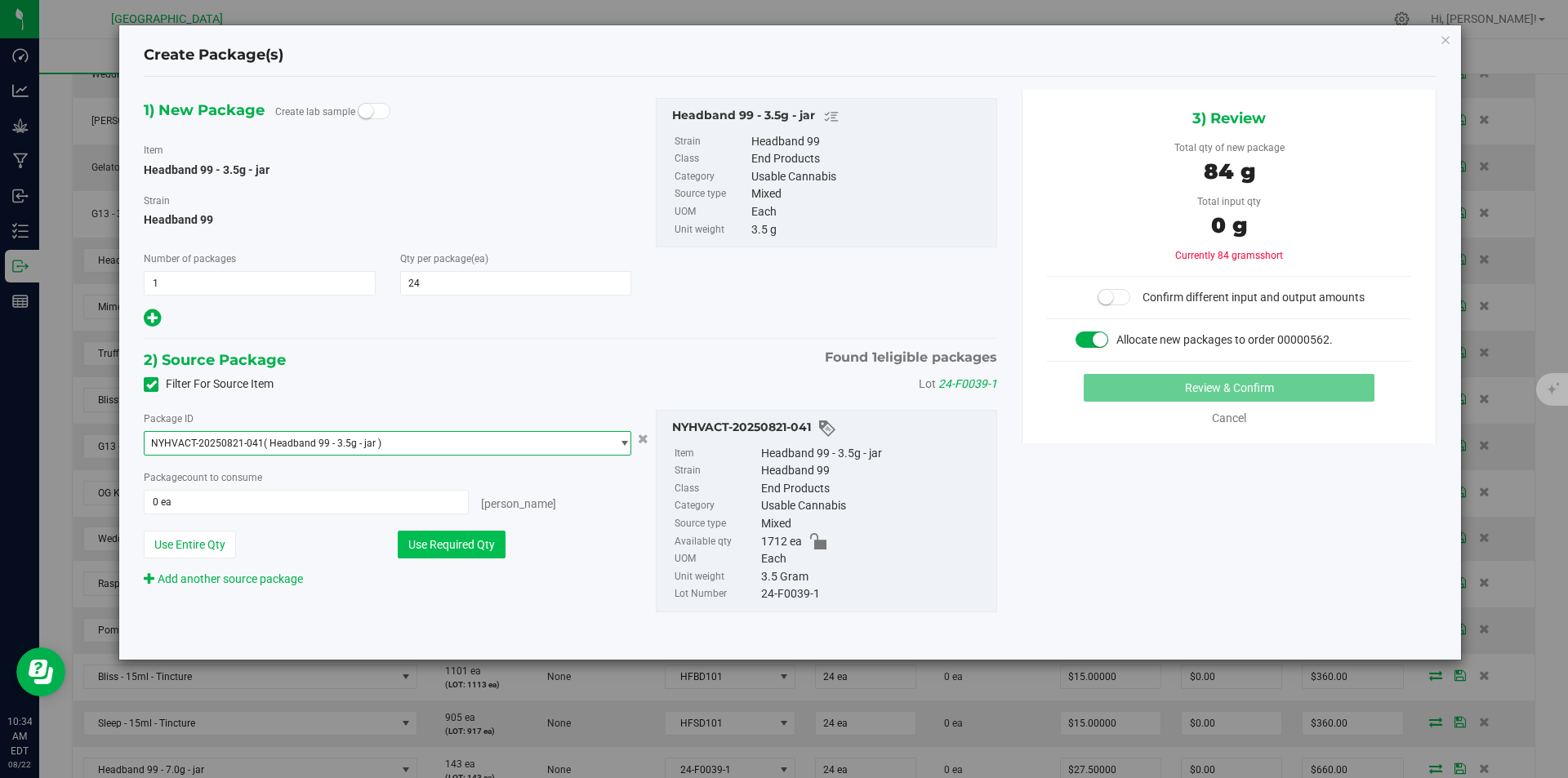
click at [466, 538] on button "Use Required Qty" at bounding box center [451, 544] width 107 height 28
type input "24 ea"
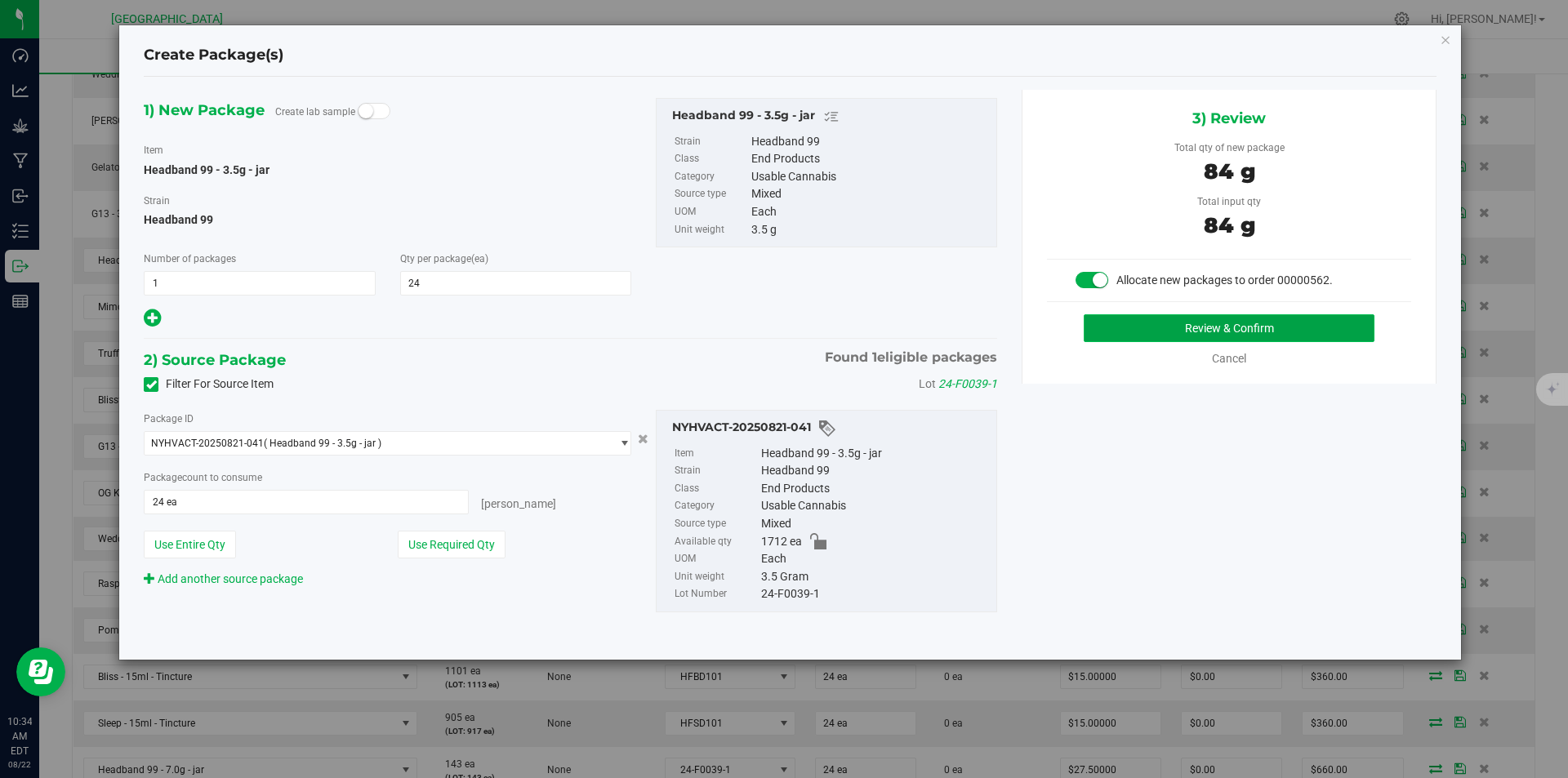
click at [1143, 330] on button "Review & Confirm" at bounding box center [1229, 328] width 291 height 28
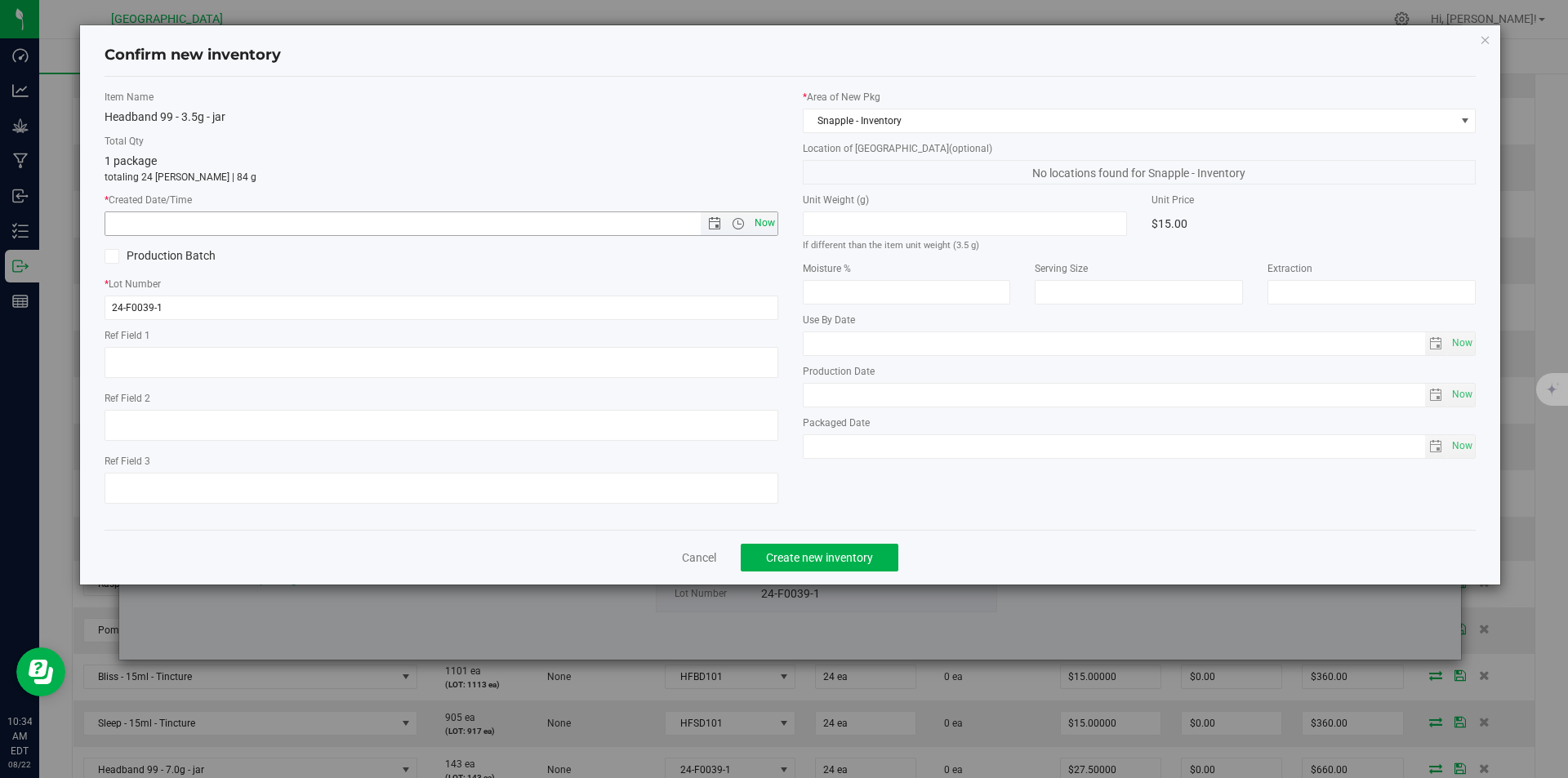
click at [770, 220] on span "Now" at bounding box center [764, 223] width 28 height 23
type input "8/22/2025 10:34 AM"
click at [836, 562] on span "Create new inventory" at bounding box center [820, 558] width 107 height 13
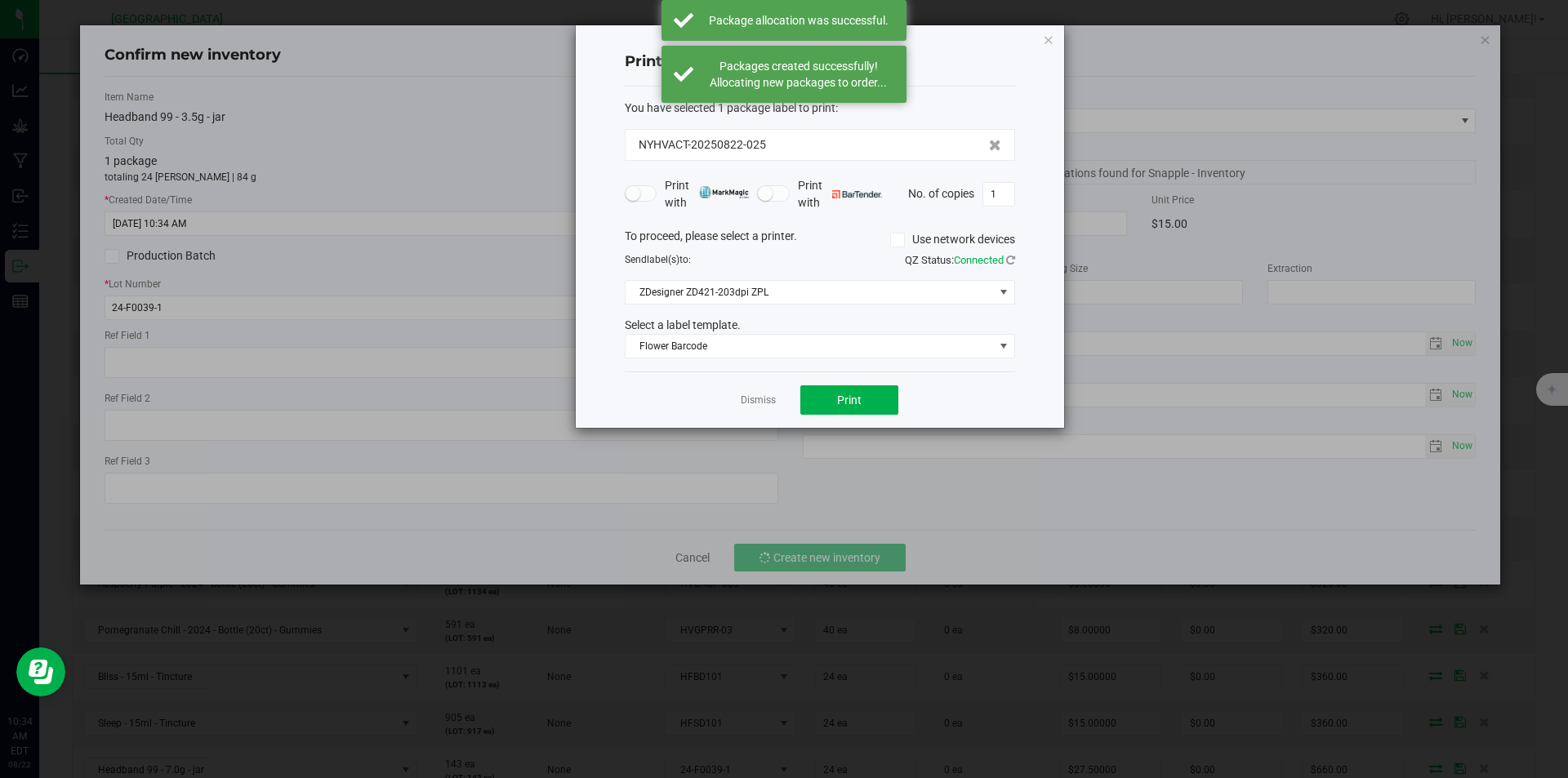
click at [747, 387] on div "Dismiss Print" at bounding box center [820, 400] width 390 height 56
click at [765, 392] on app-cancel-button "Dismiss" at bounding box center [757, 400] width 35 height 17
click at [756, 406] on link "Dismiss" at bounding box center [757, 400] width 35 height 14
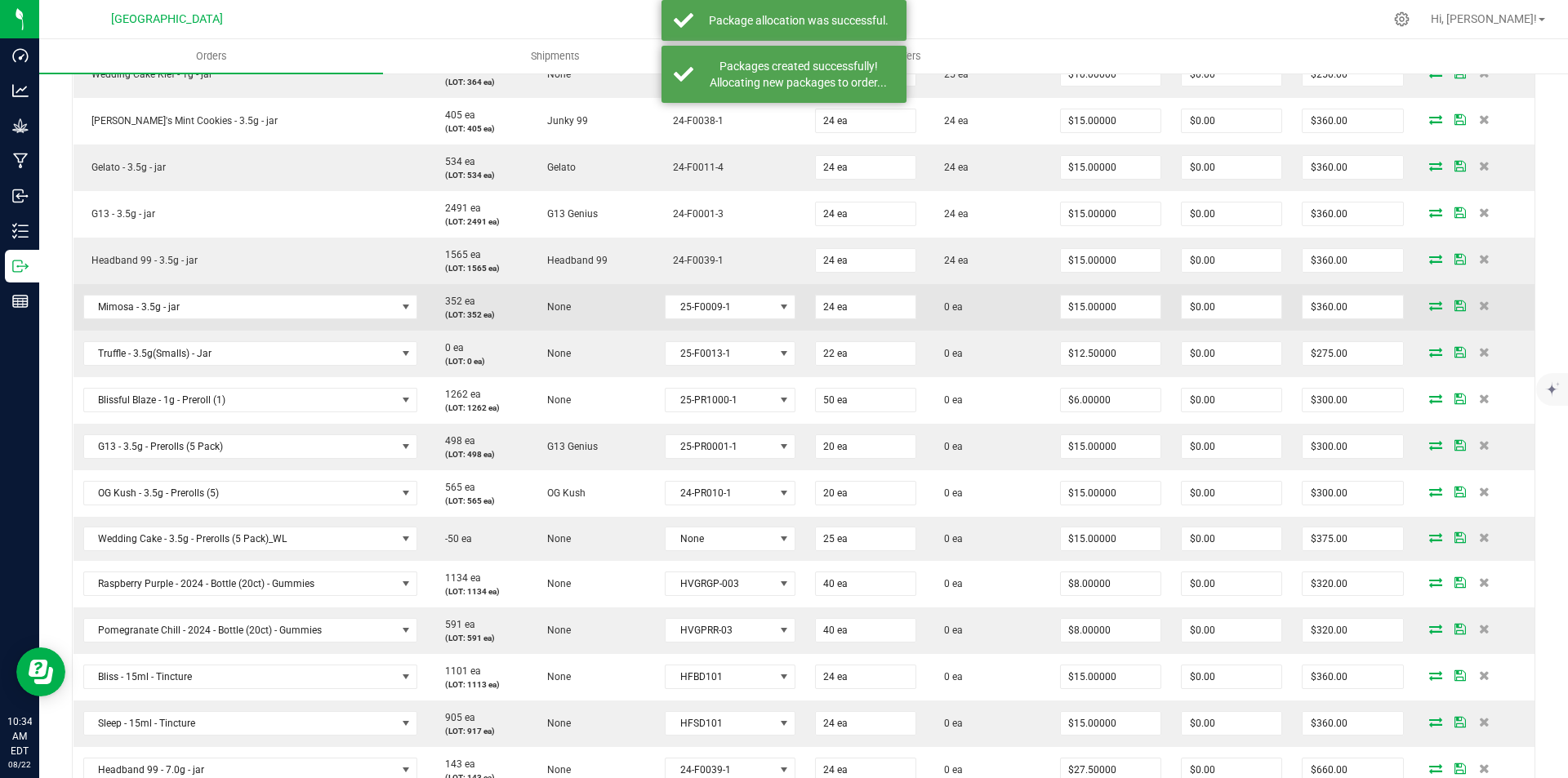
click at [1414, 299] on td at bounding box center [1474, 308] width 121 height 47
click at [1429, 308] on icon at bounding box center [1435, 305] width 13 height 10
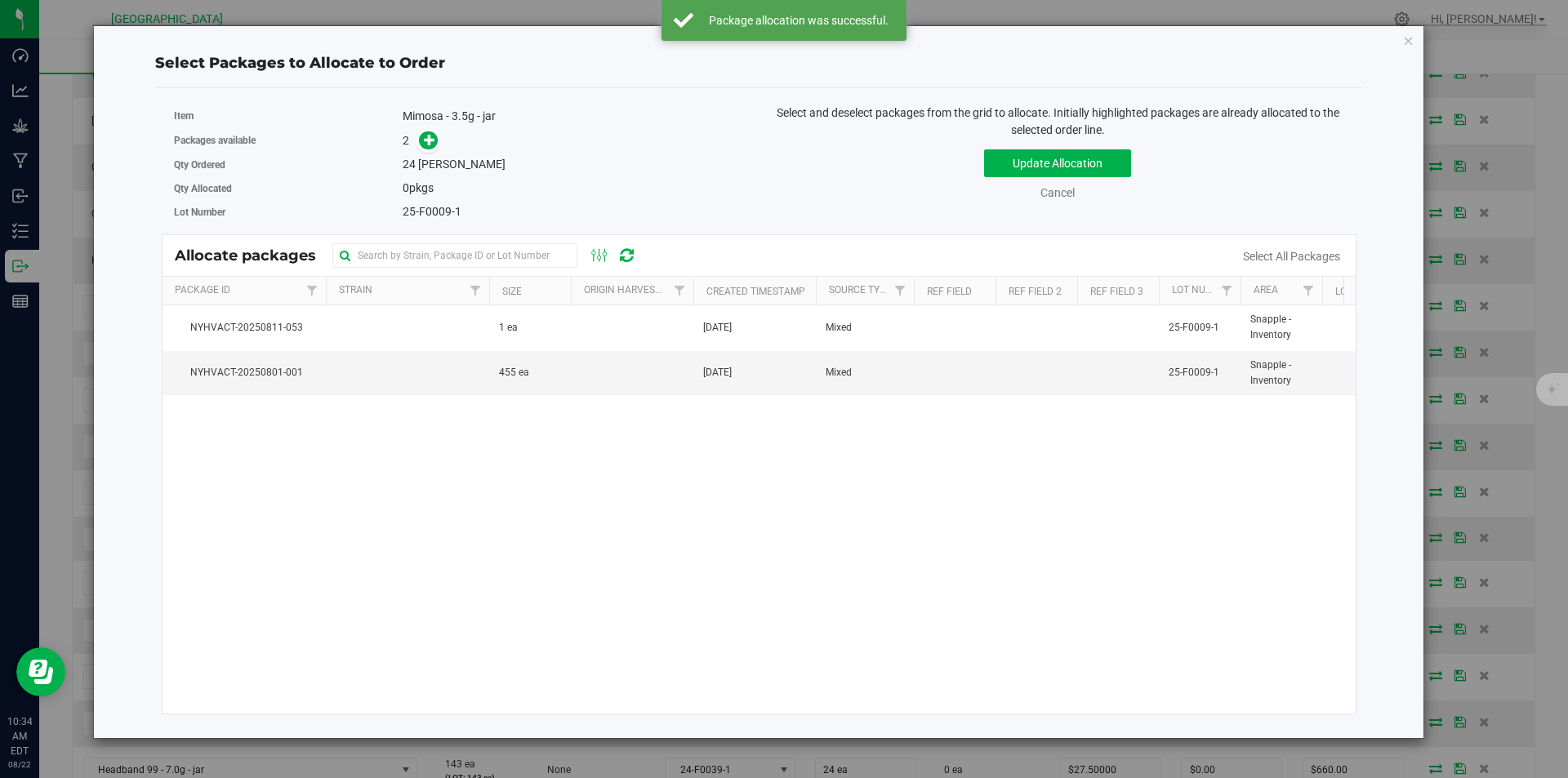
click at [436, 152] on div "Packages available 2" at bounding box center [460, 141] width 573 height 25
click at [433, 144] on icon at bounding box center [429, 139] width 12 height 12
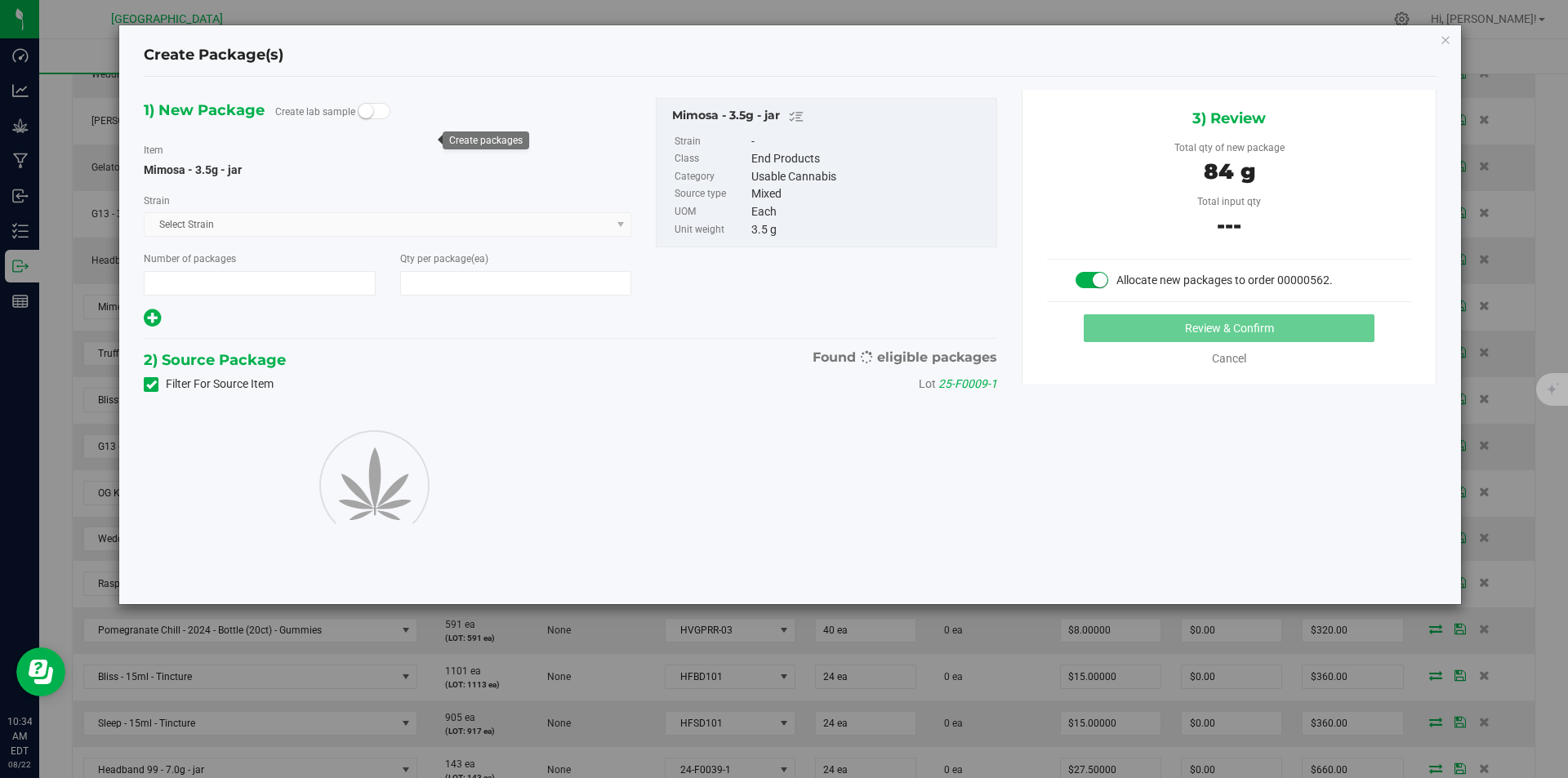
type input "1"
type input "24"
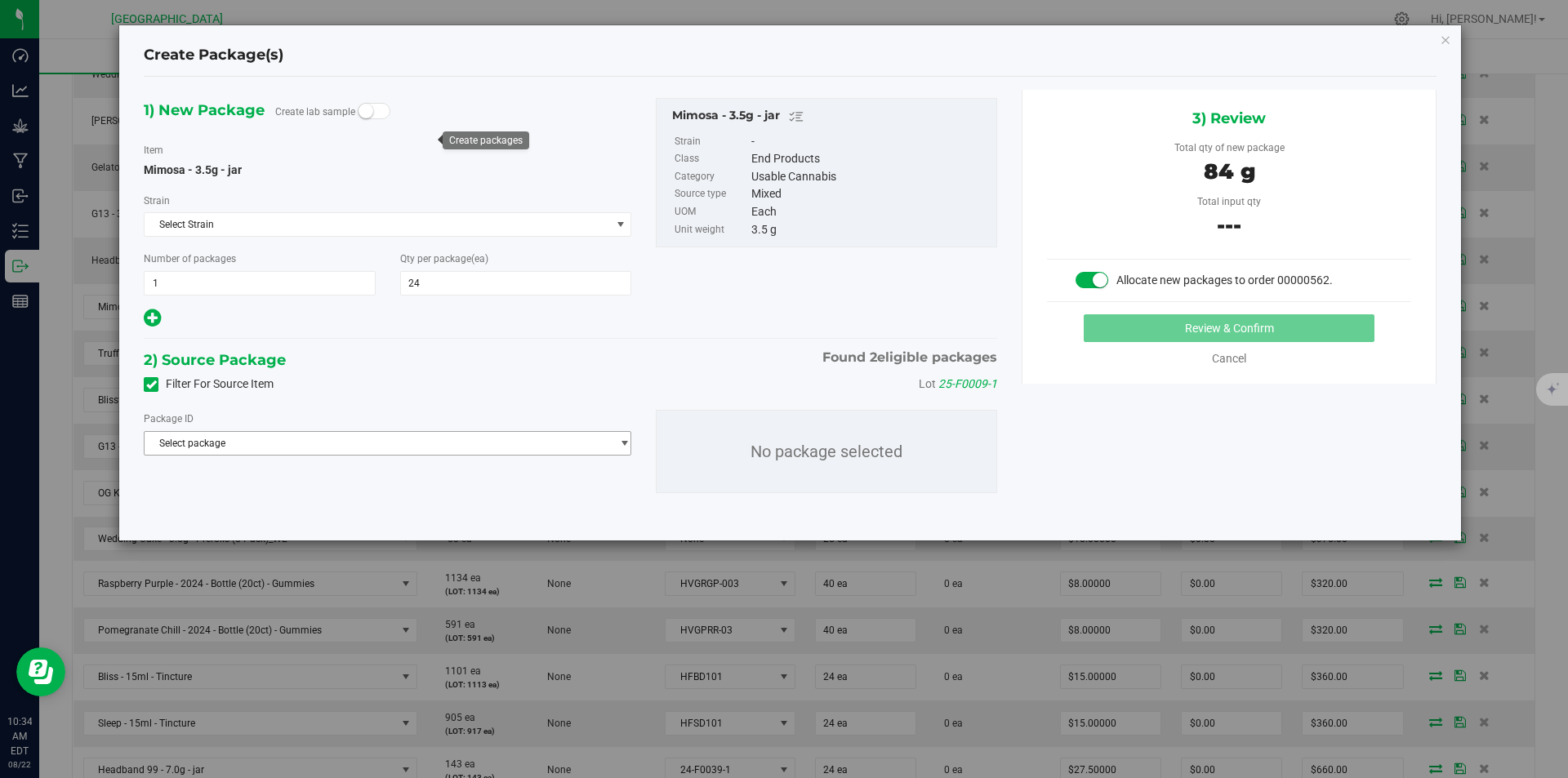
click at [421, 437] on span "Select package" at bounding box center [377, 443] width 466 height 23
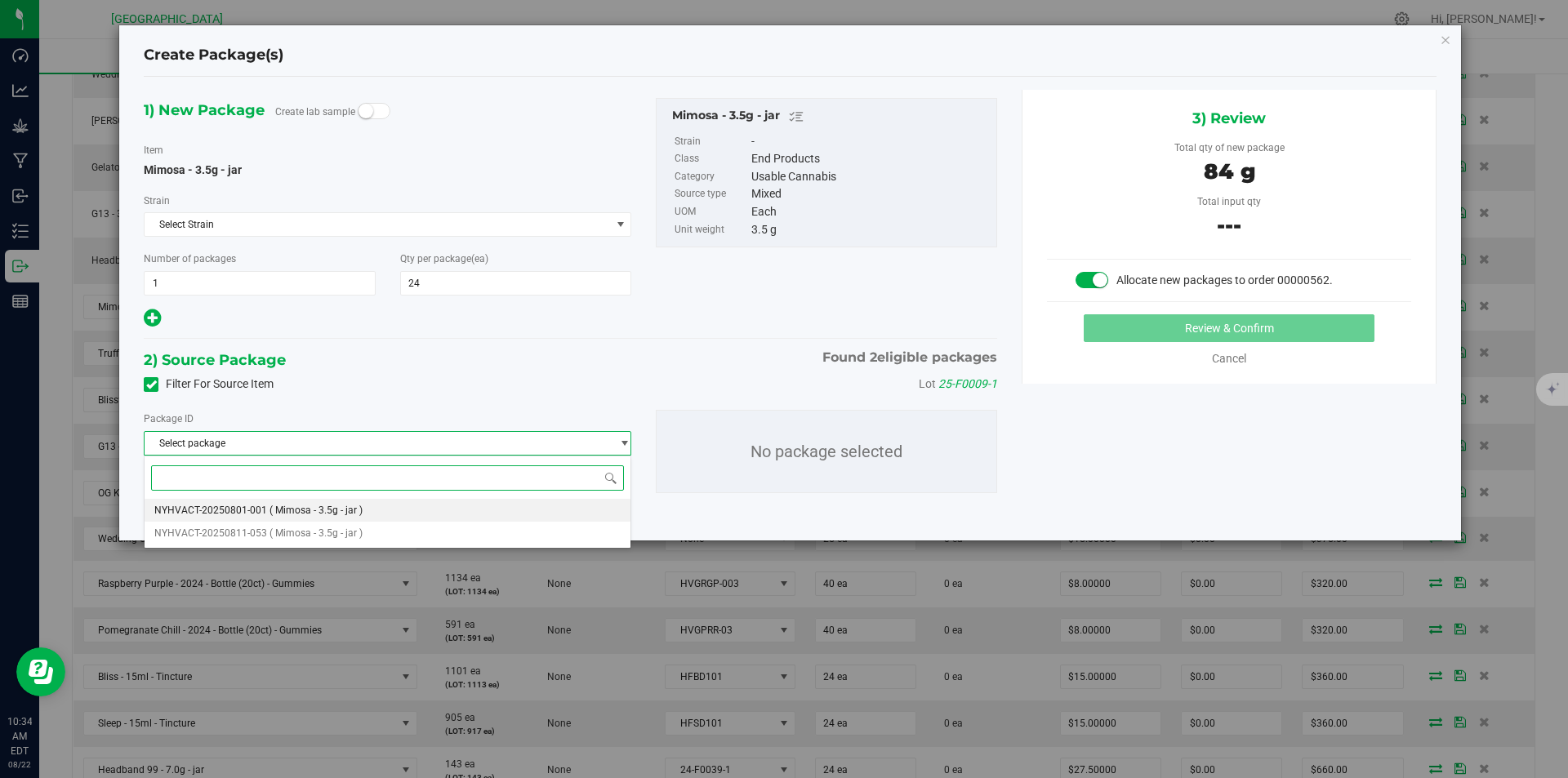
click at [350, 505] on span "( Mimosa - 3.5g - jar )" at bounding box center [316, 510] width 93 height 12
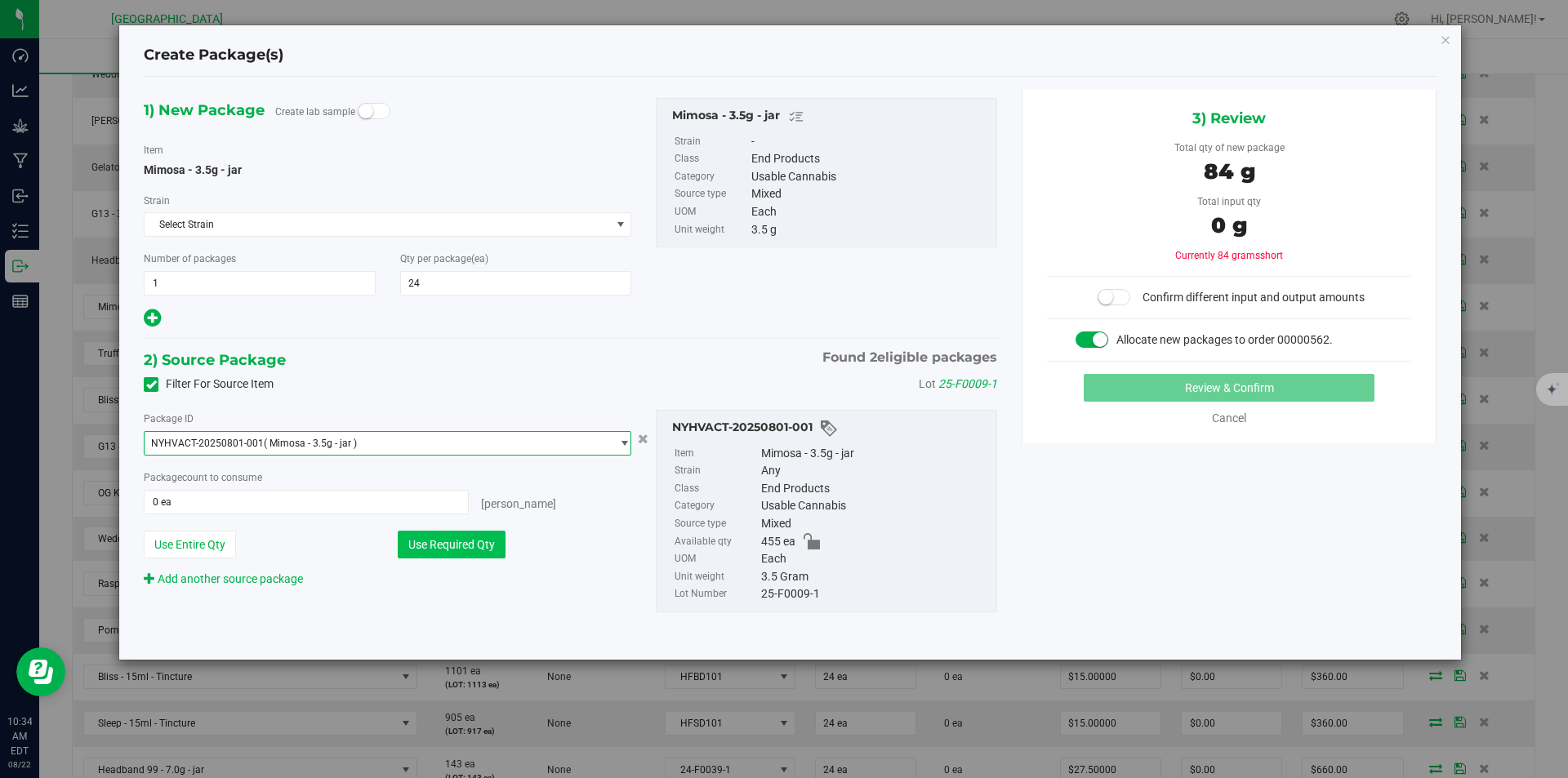
click at [454, 543] on button "Use Required Qty" at bounding box center [451, 544] width 107 height 28
type input "24 ea"
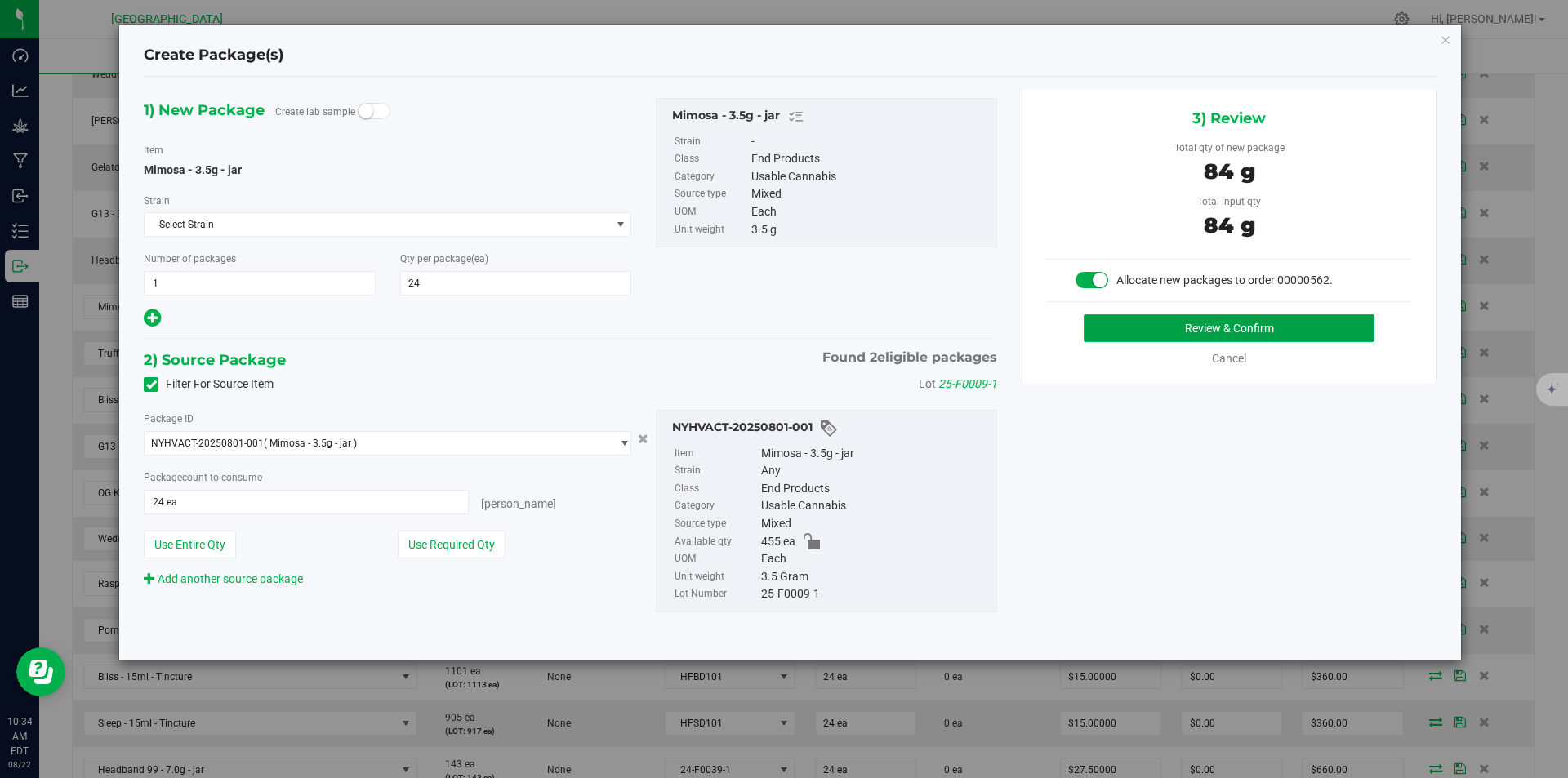
click at [1106, 320] on button "Review & Confirm" at bounding box center [1229, 328] width 291 height 28
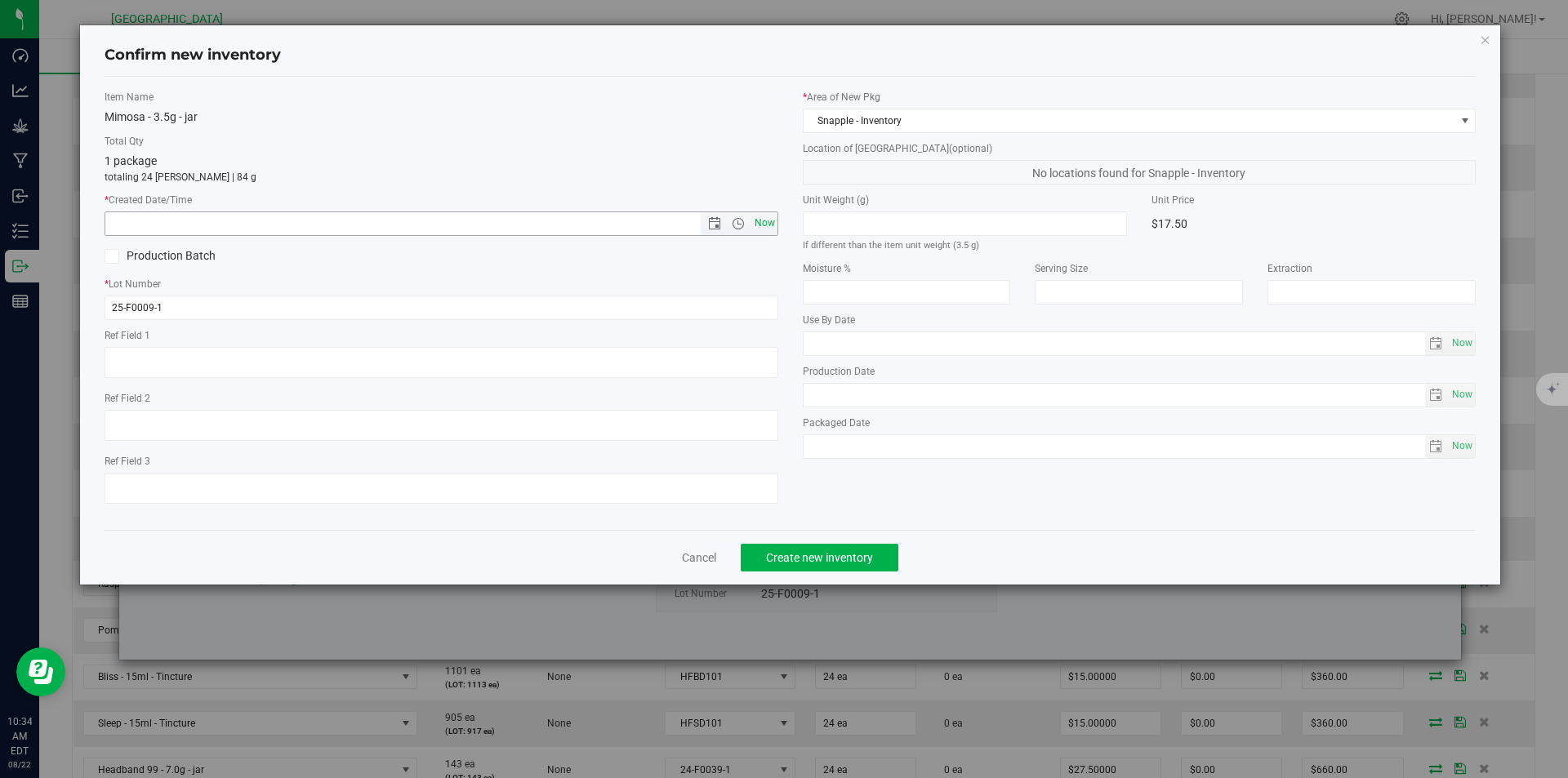
click at [771, 218] on span "Now" at bounding box center [764, 223] width 28 height 23
type input "8/22/2025 10:34 AM"
click at [817, 552] on span "Create new inventory" at bounding box center [820, 558] width 107 height 13
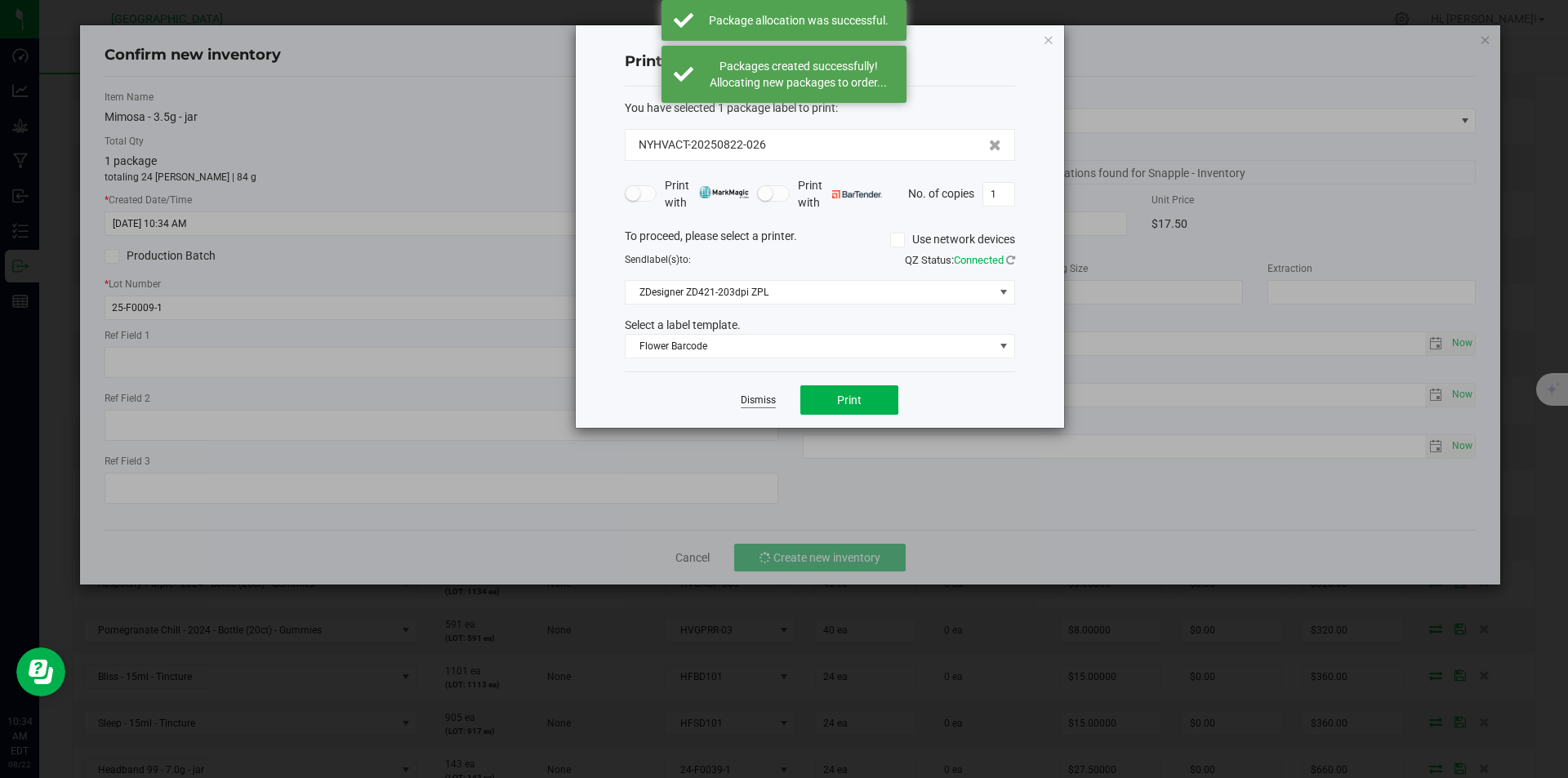
click at [752, 398] on link "Dismiss" at bounding box center [757, 400] width 35 height 14
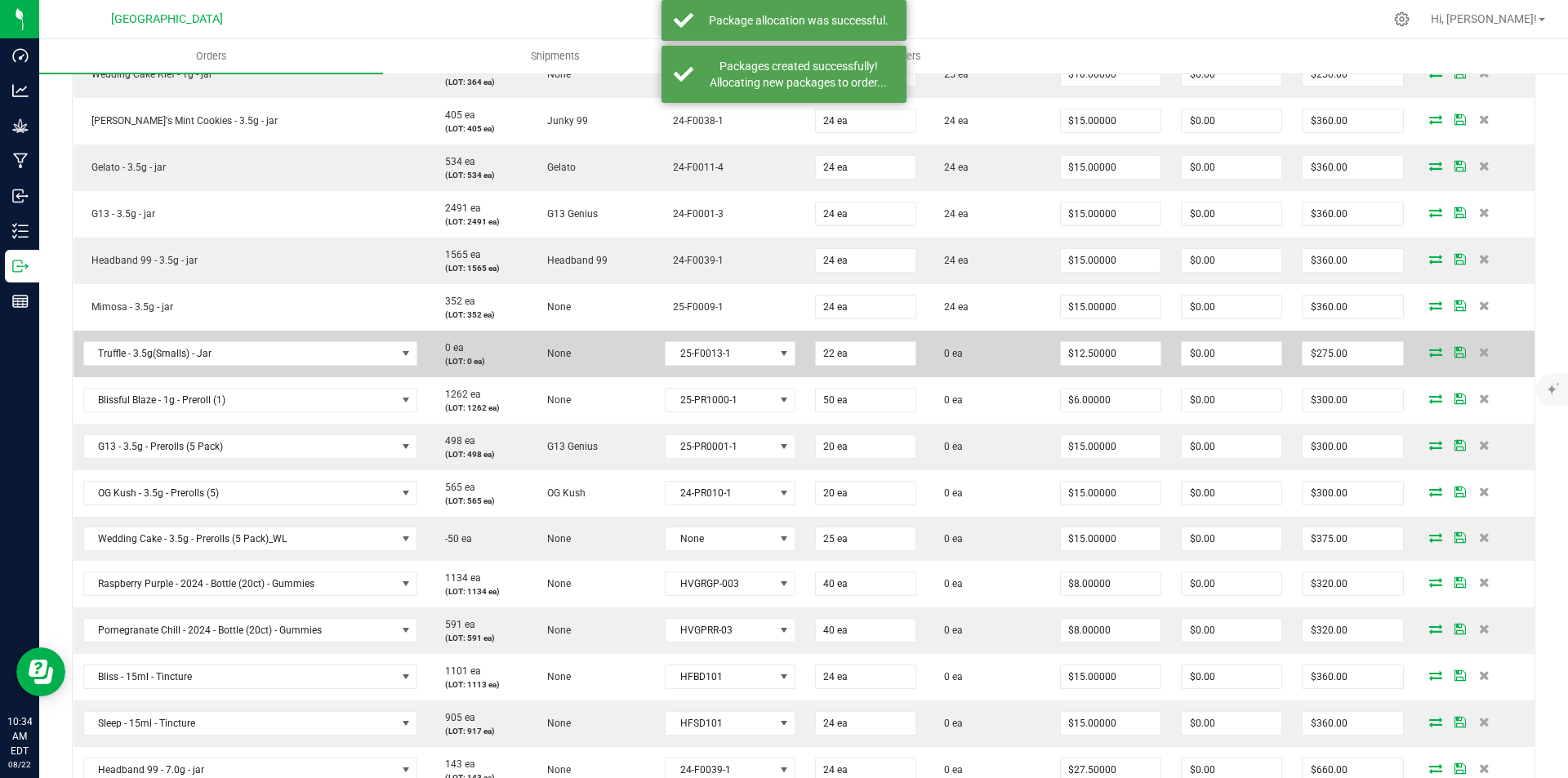
click at [1429, 352] on icon at bounding box center [1435, 351] width 13 height 10
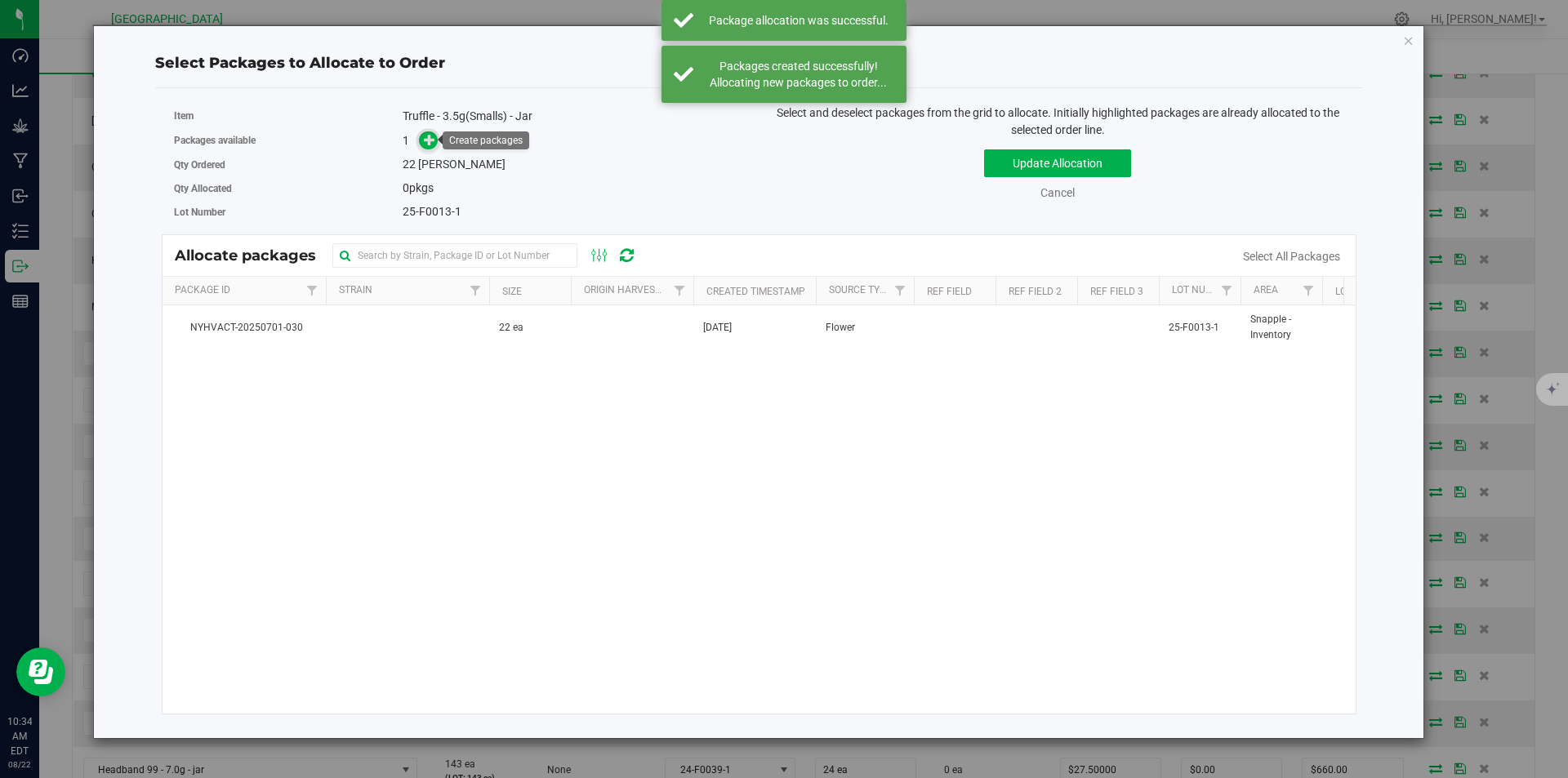
click at [427, 134] on icon at bounding box center [429, 139] width 12 height 12
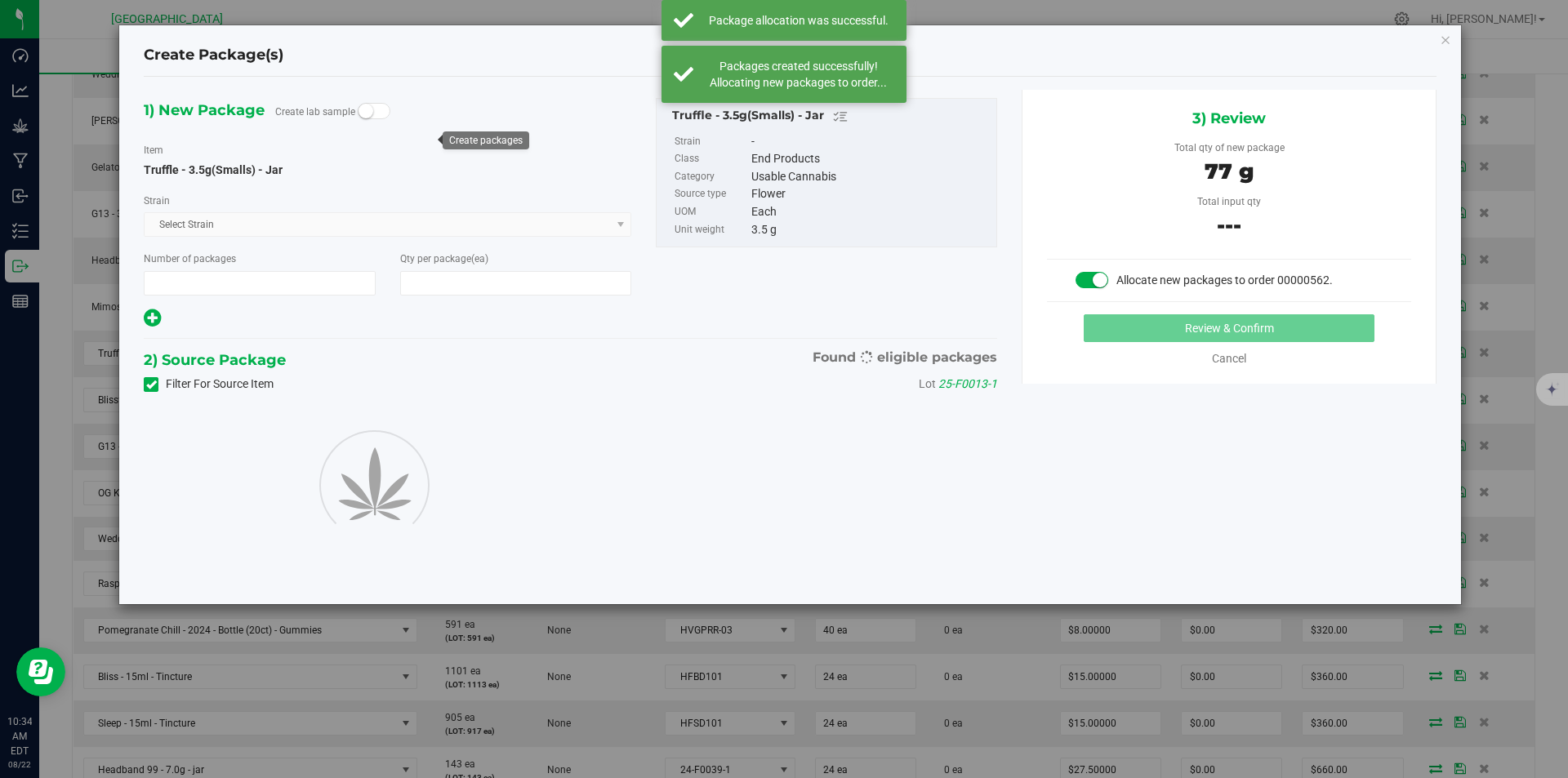
type input "1"
type input "22"
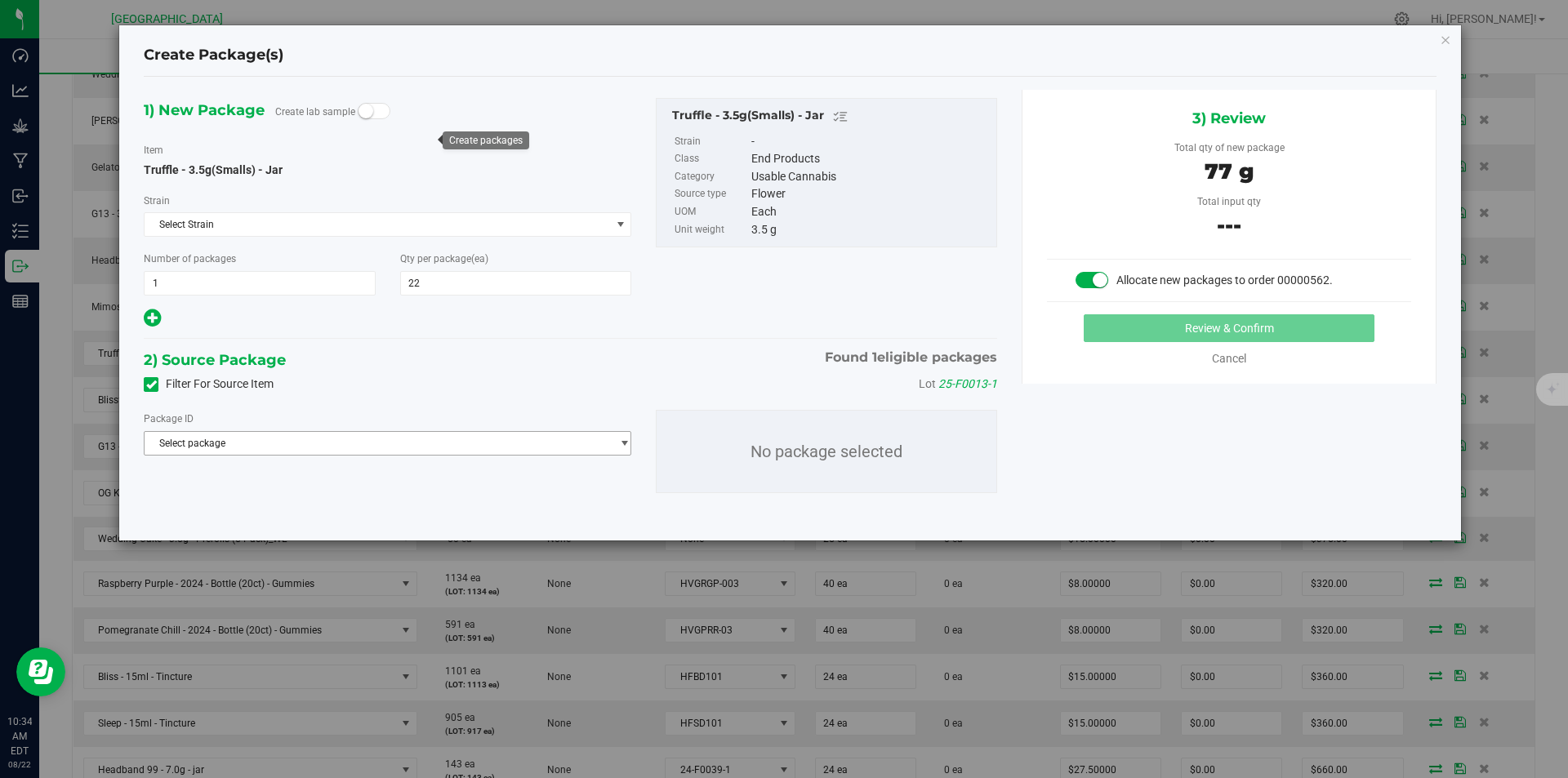
click at [458, 435] on span "Select package" at bounding box center [377, 443] width 466 height 23
click at [373, 505] on span "( Truffle - 3.5g(Smalls) - Jar )" at bounding box center [332, 510] width 125 height 12
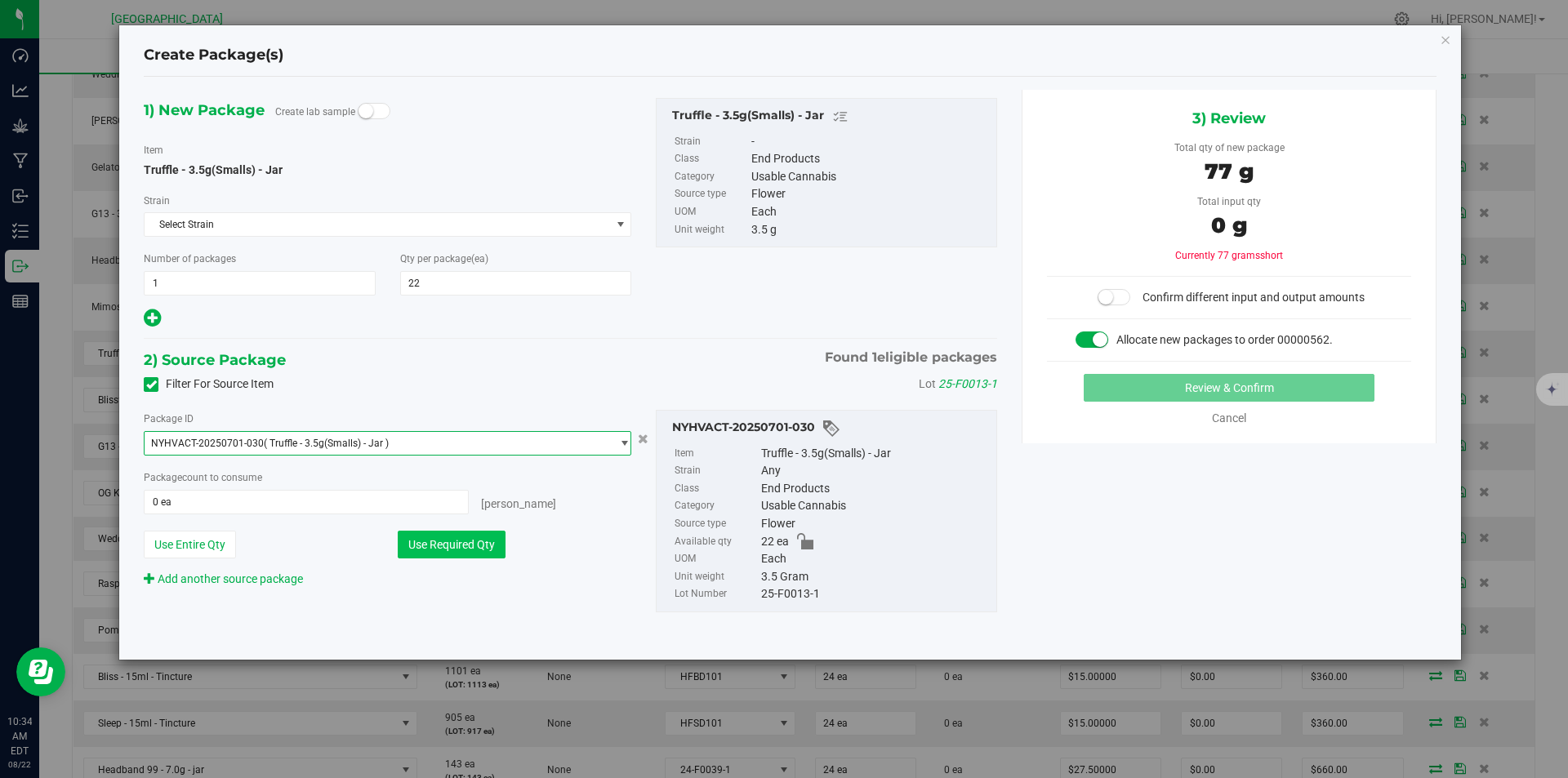
click at [450, 550] on button "Use Required Qty" at bounding box center [451, 544] width 107 height 28
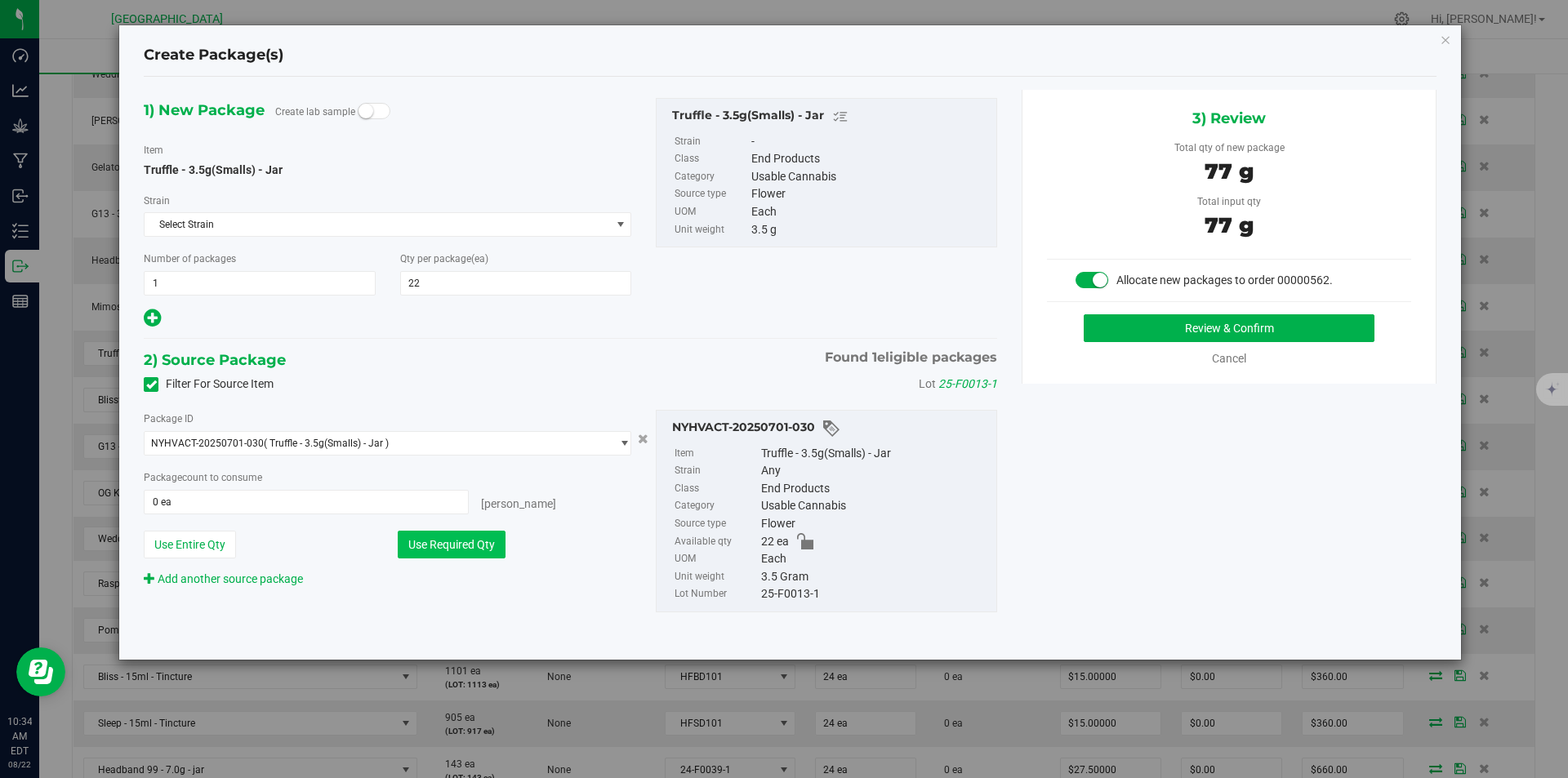
type input "22 ea"
click at [1267, 329] on button "Review & Confirm" at bounding box center [1229, 328] width 291 height 28
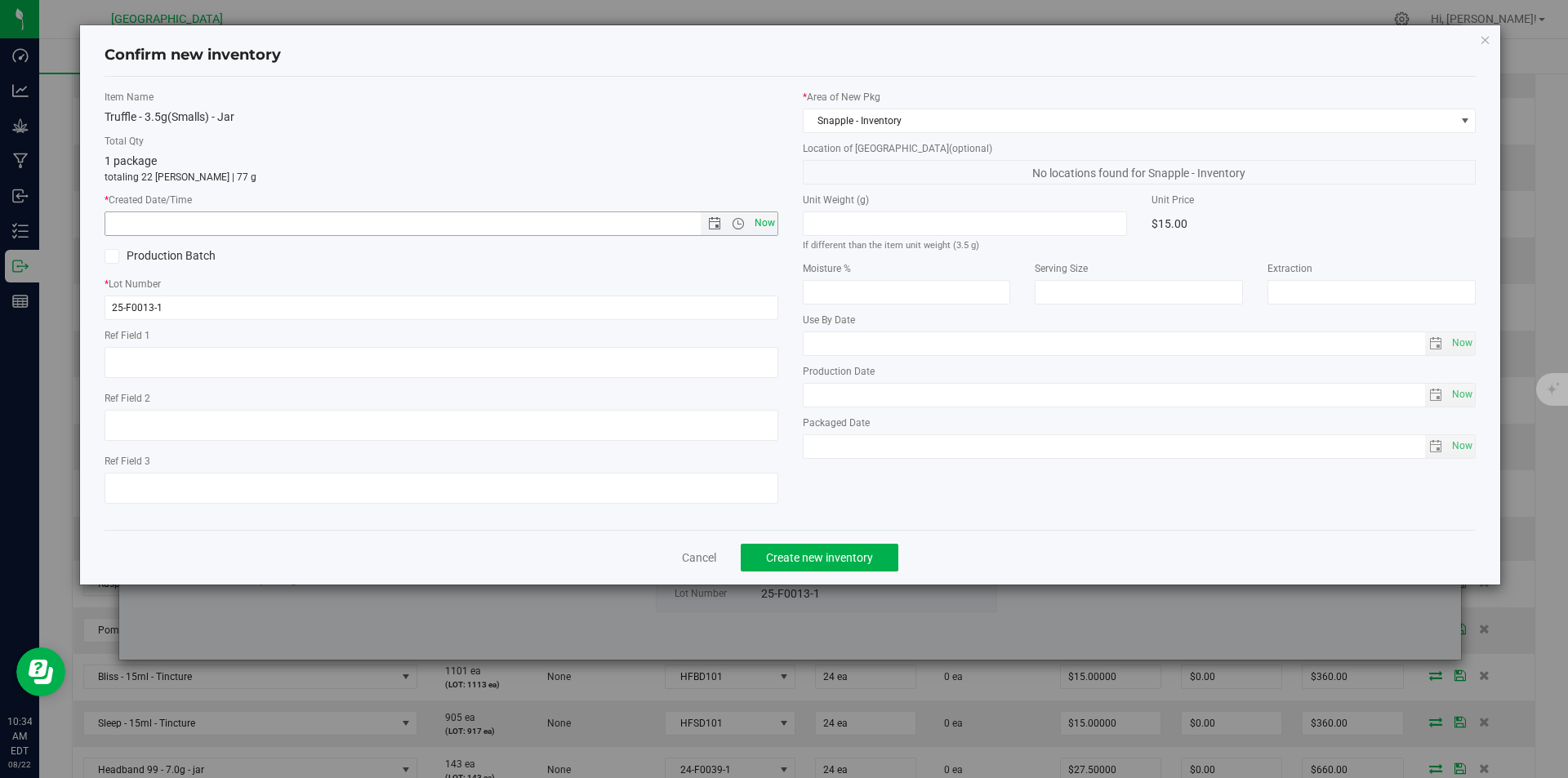
click at [774, 226] on span "Now" at bounding box center [764, 223] width 28 height 23
type input "8/22/2025 10:34 AM"
click at [840, 562] on span "Create new inventory" at bounding box center [820, 558] width 107 height 13
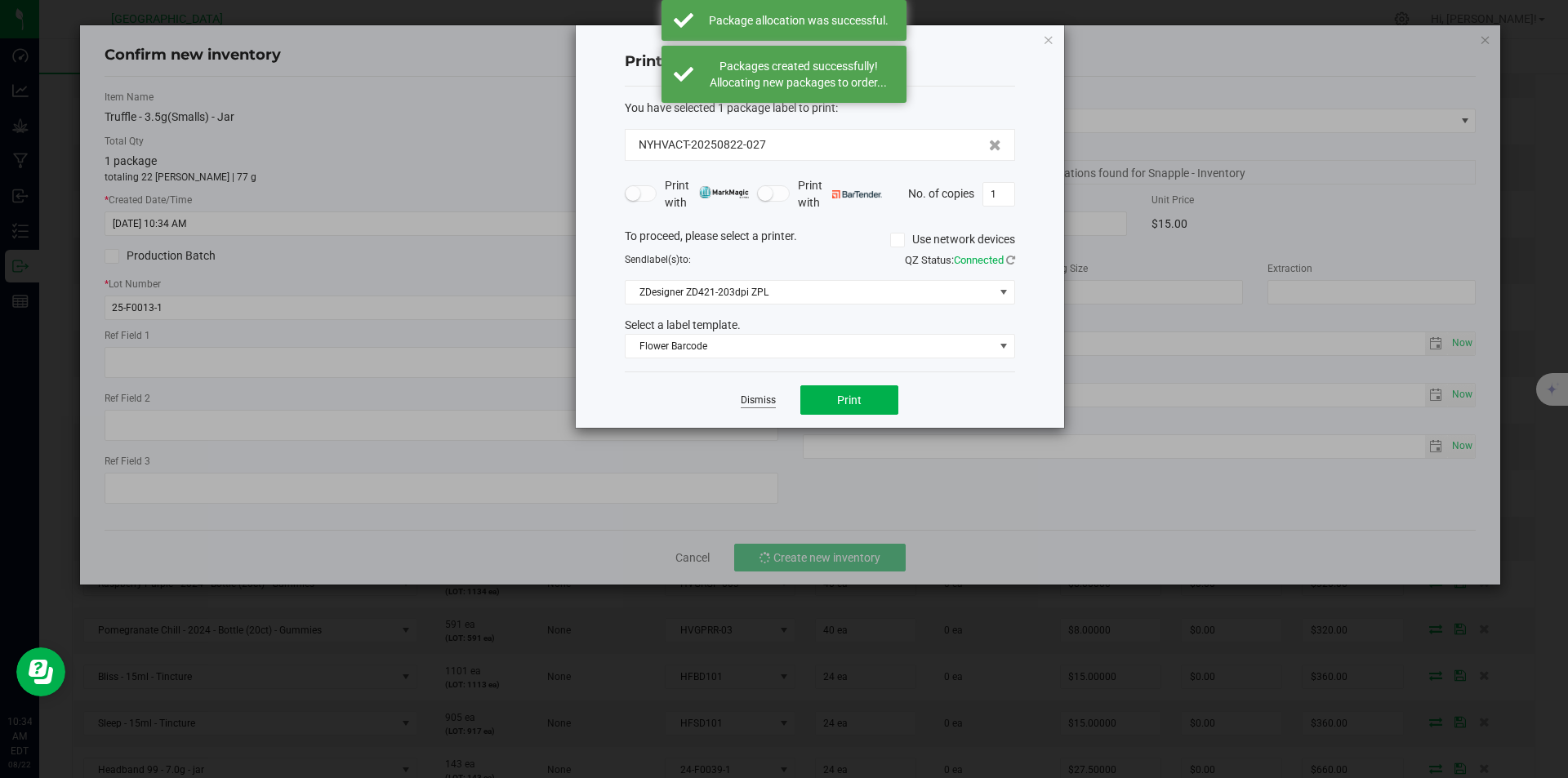
click at [744, 398] on link "Dismiss" at bounding box center [757, 400] width 35 height 14
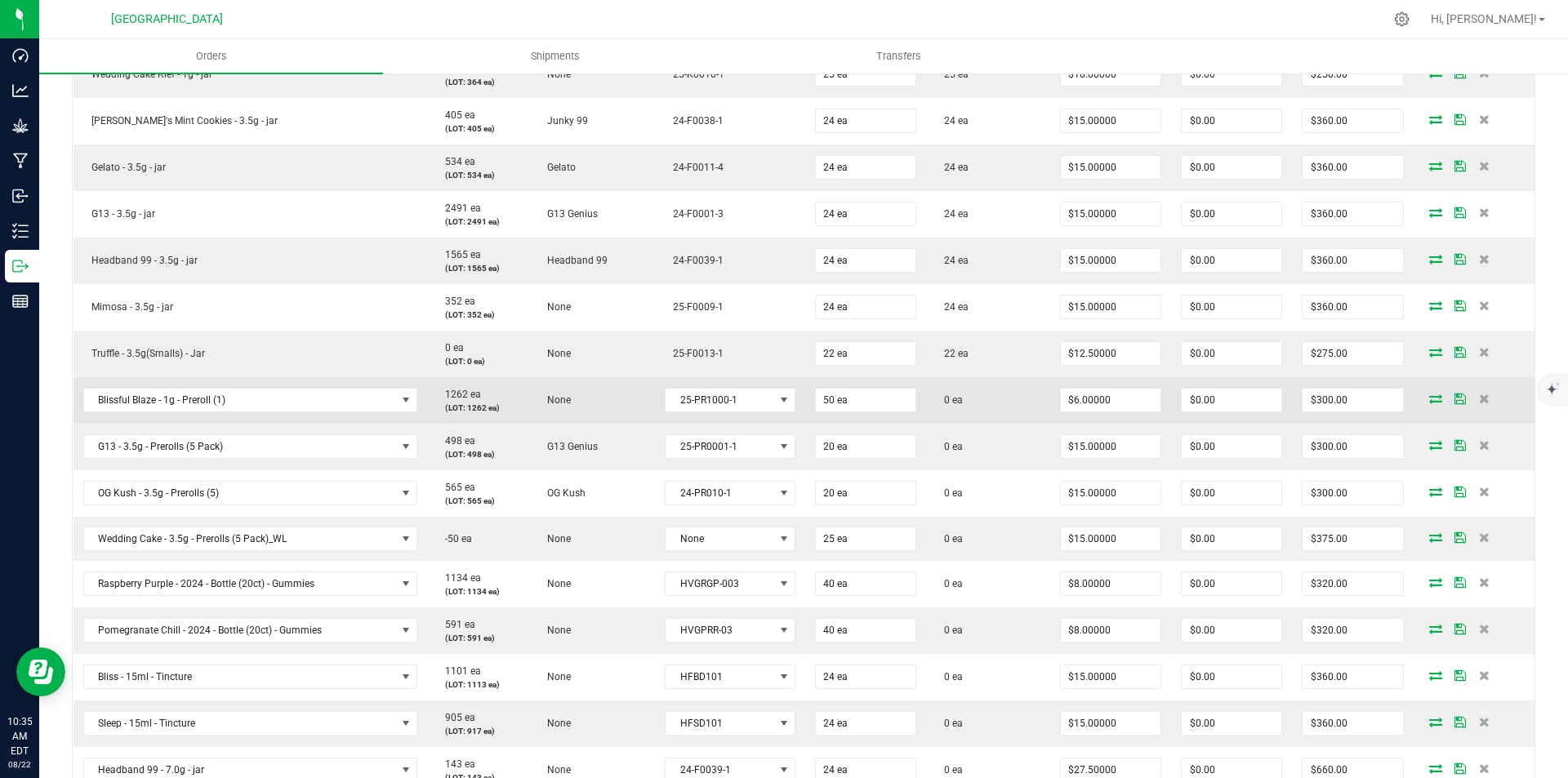
click at [1429, 401] on icon at bounding box center [1435, 398] width 13 height 10
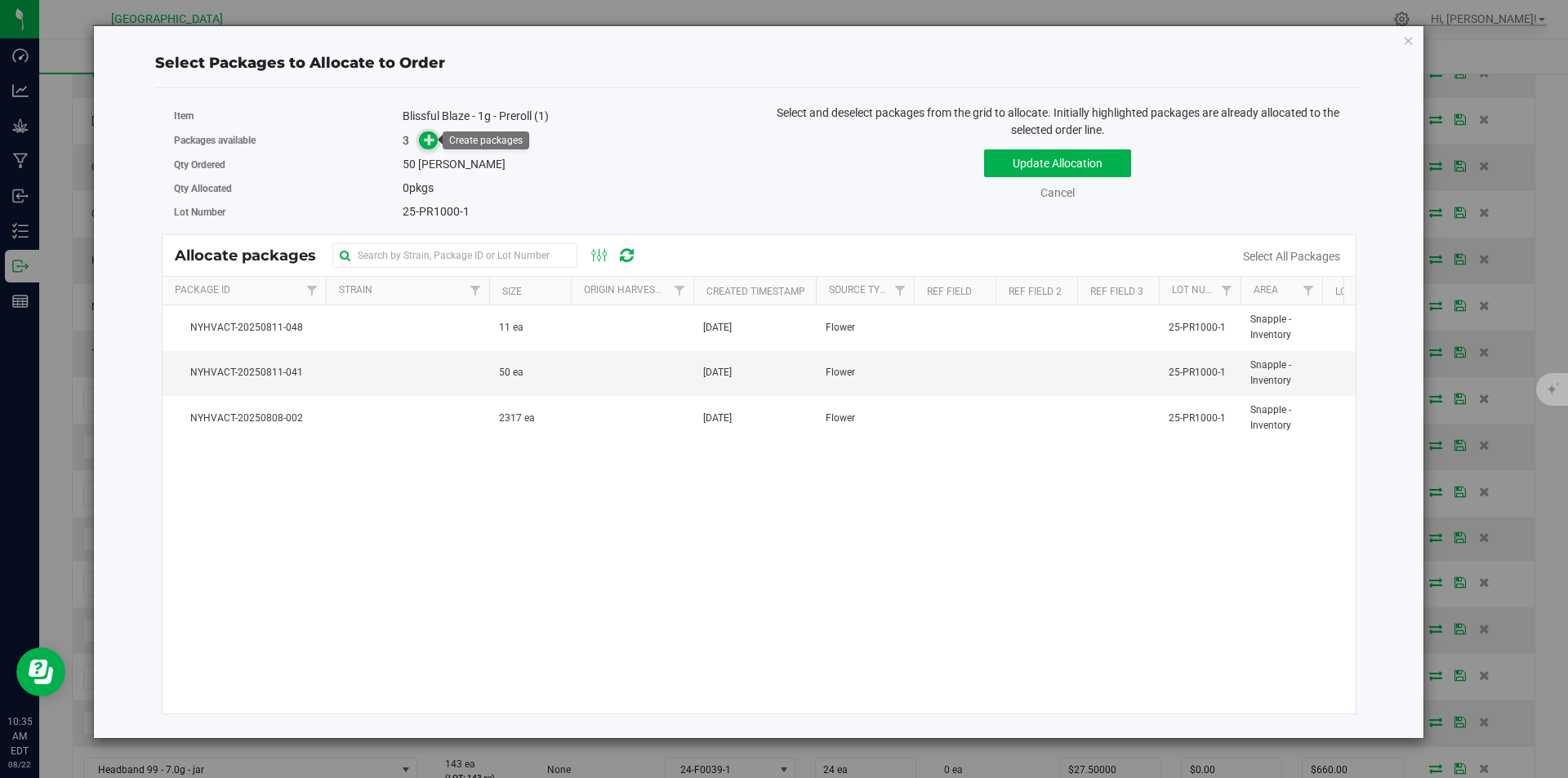
click at [435, 144] on icon at bounding box center [429, 139] width 12 height 12
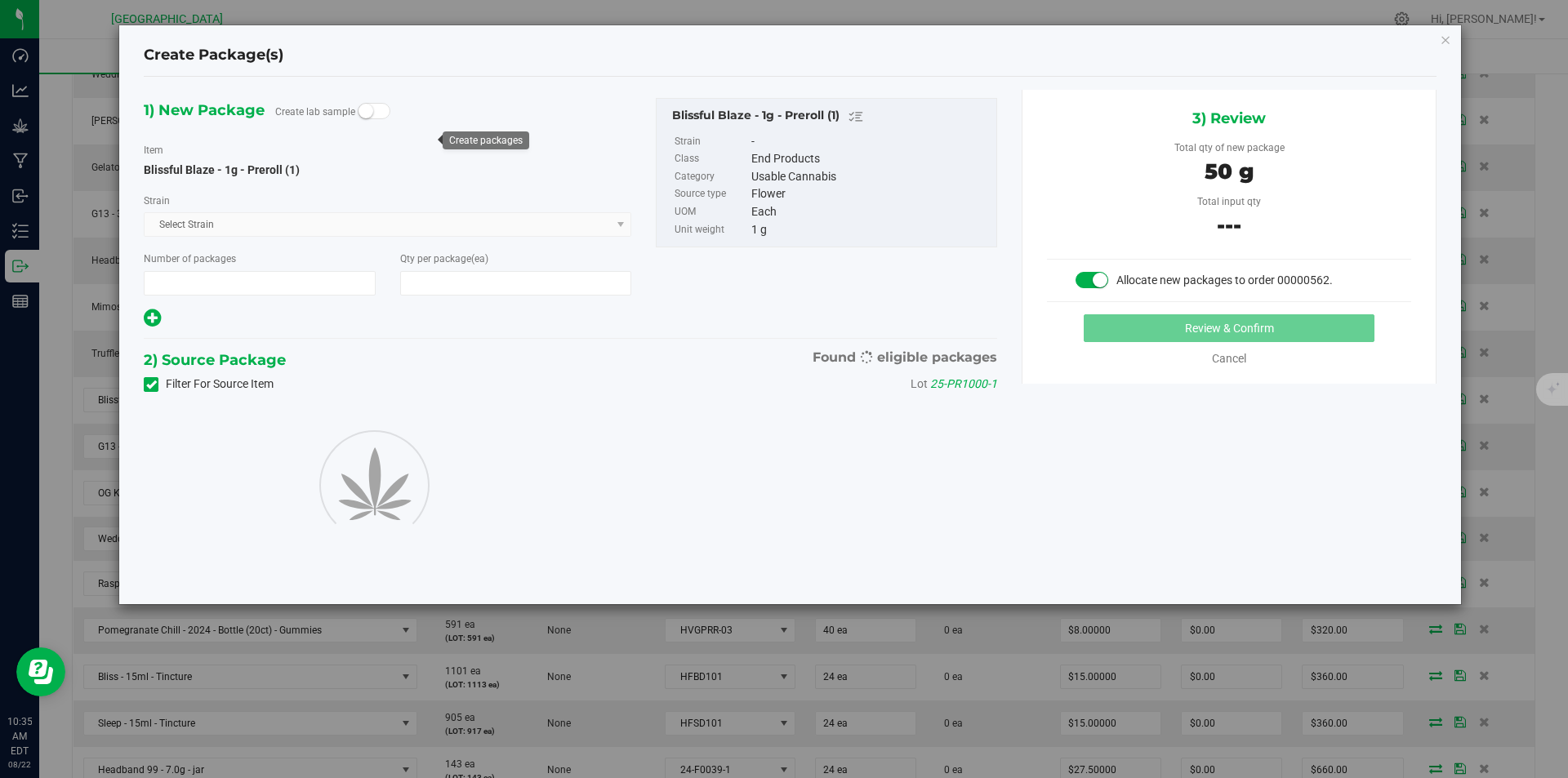
type input "1"
type input "50"
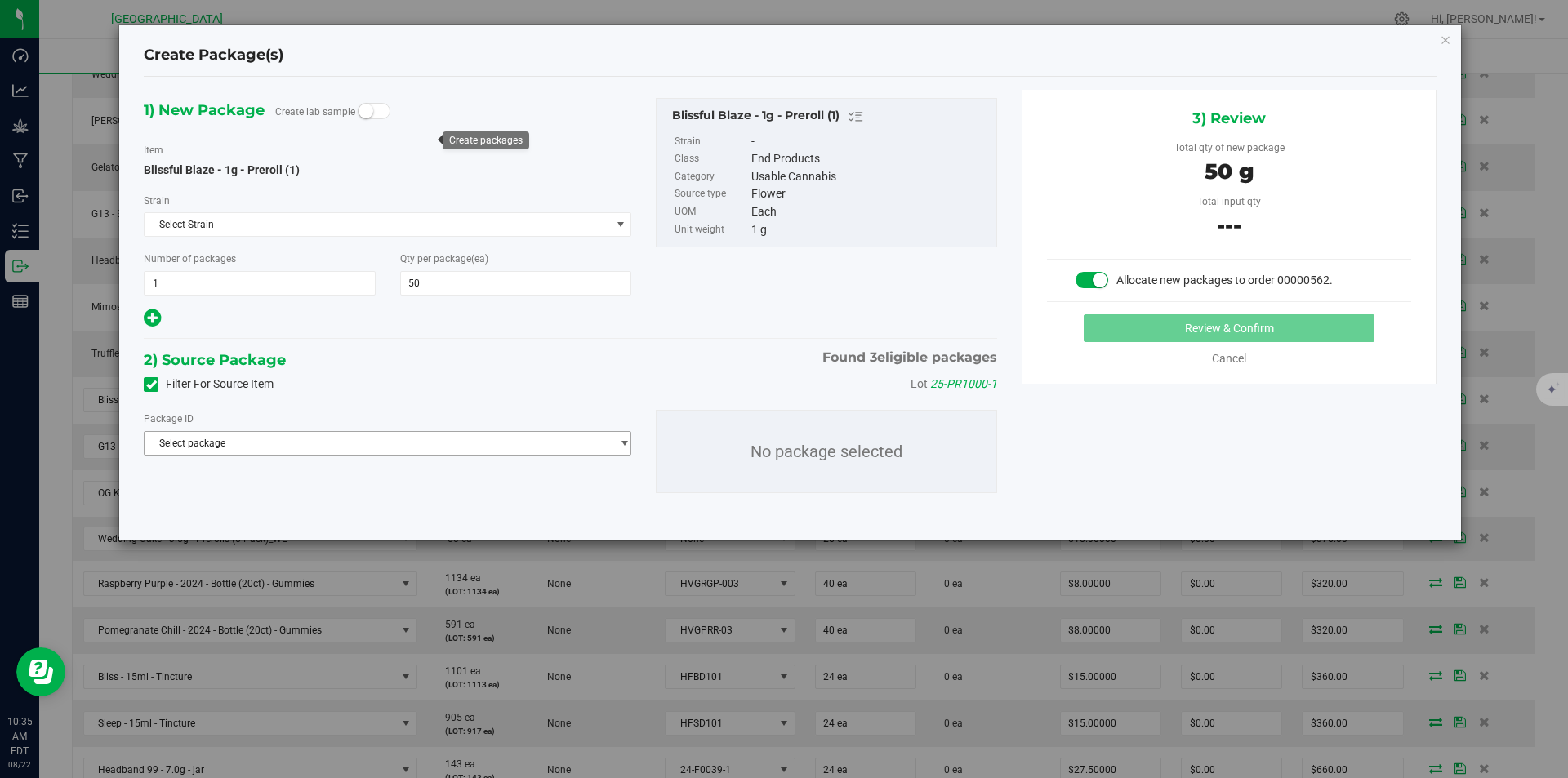
click at [388, 437] on span "Select package" at bounding box center [377, 443] width 466 height 23
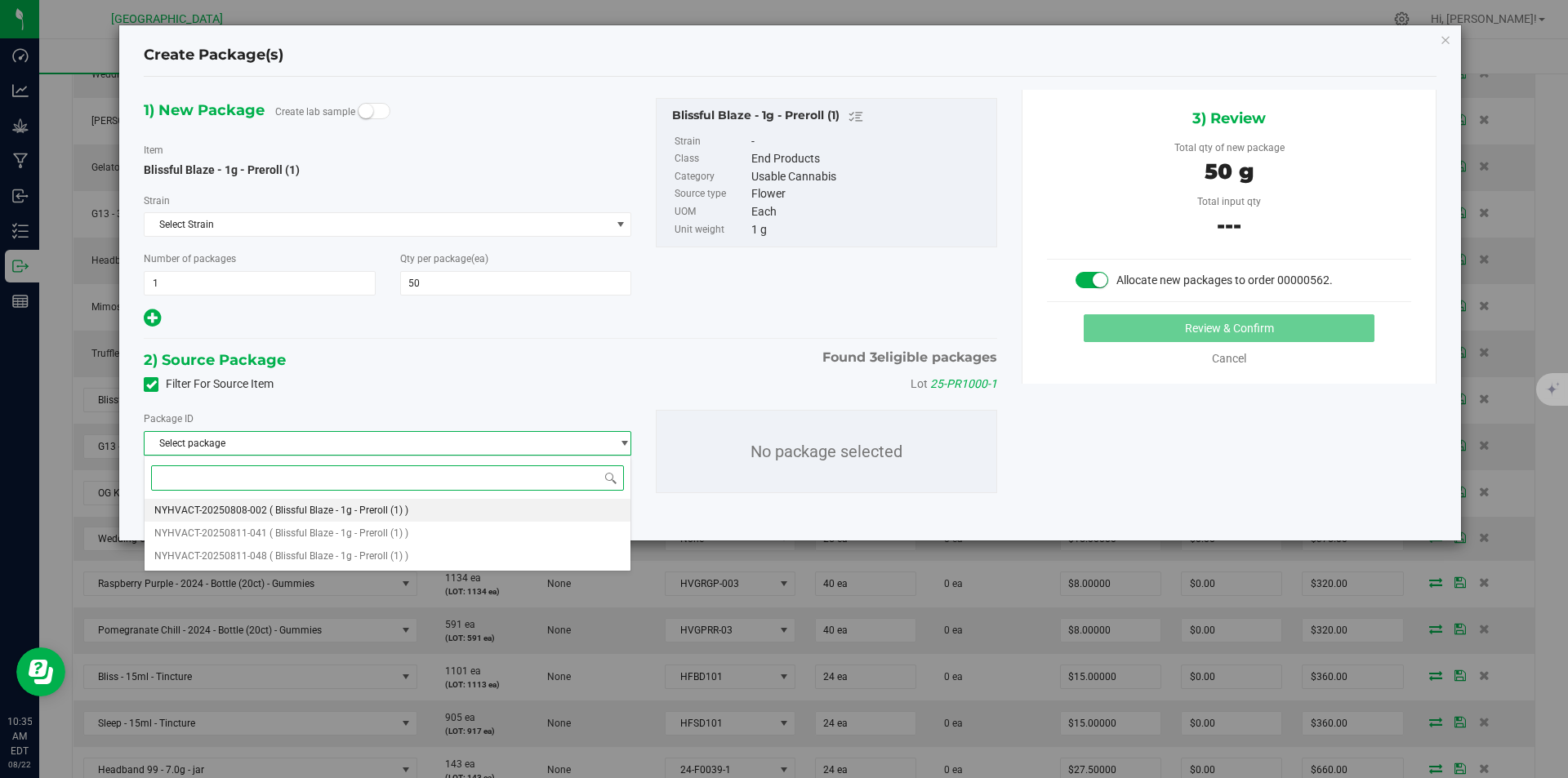
click at [364, 511] on span "( Blissful Blaze - 1g - Preroll (1) )" at bounding box center [339, 510] width 139 height 12
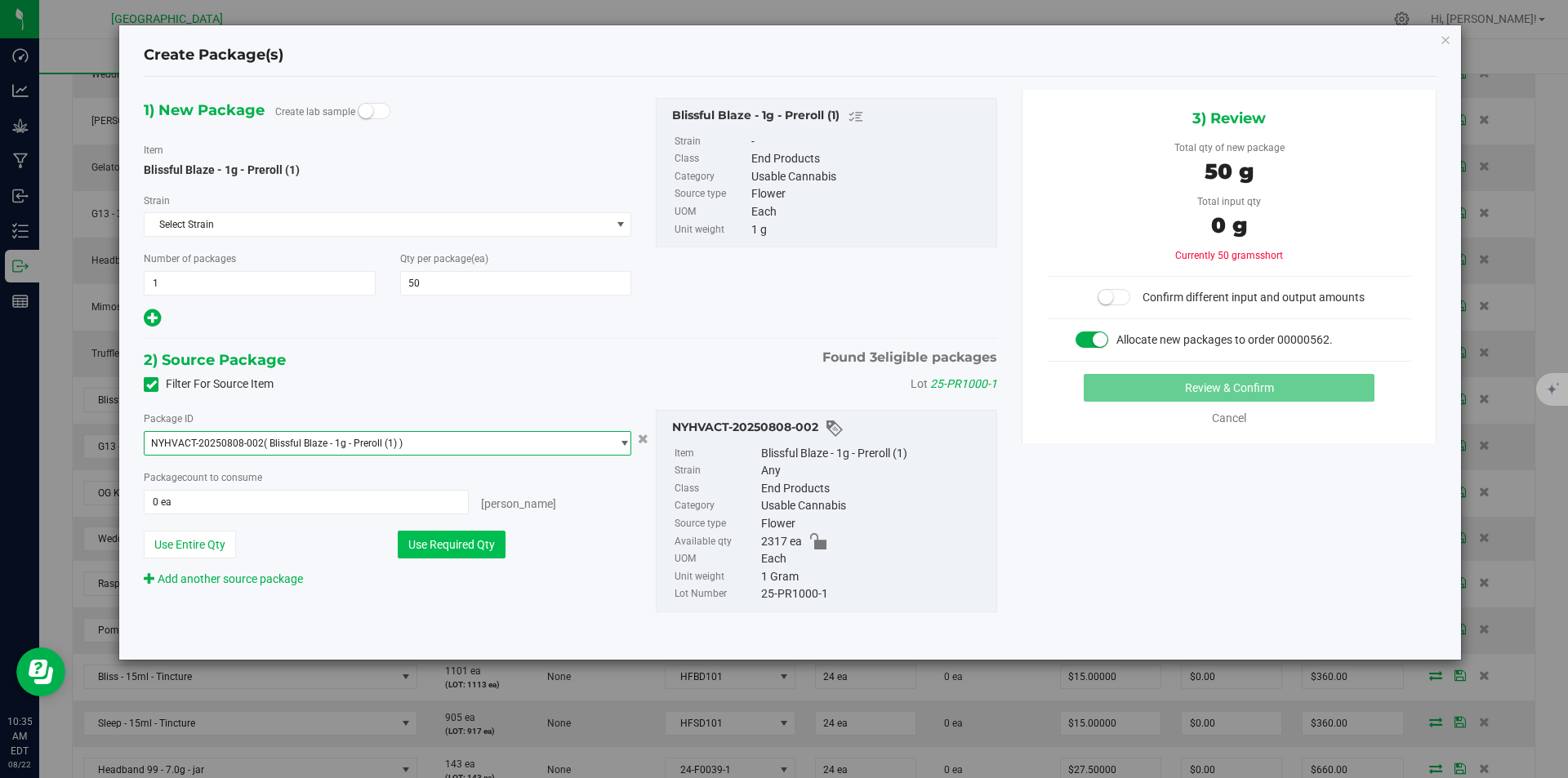
click at [425, 543] on button "Use Required Qty" at bounding box center [451, 544] width 107 height 28
type input "50 ea"
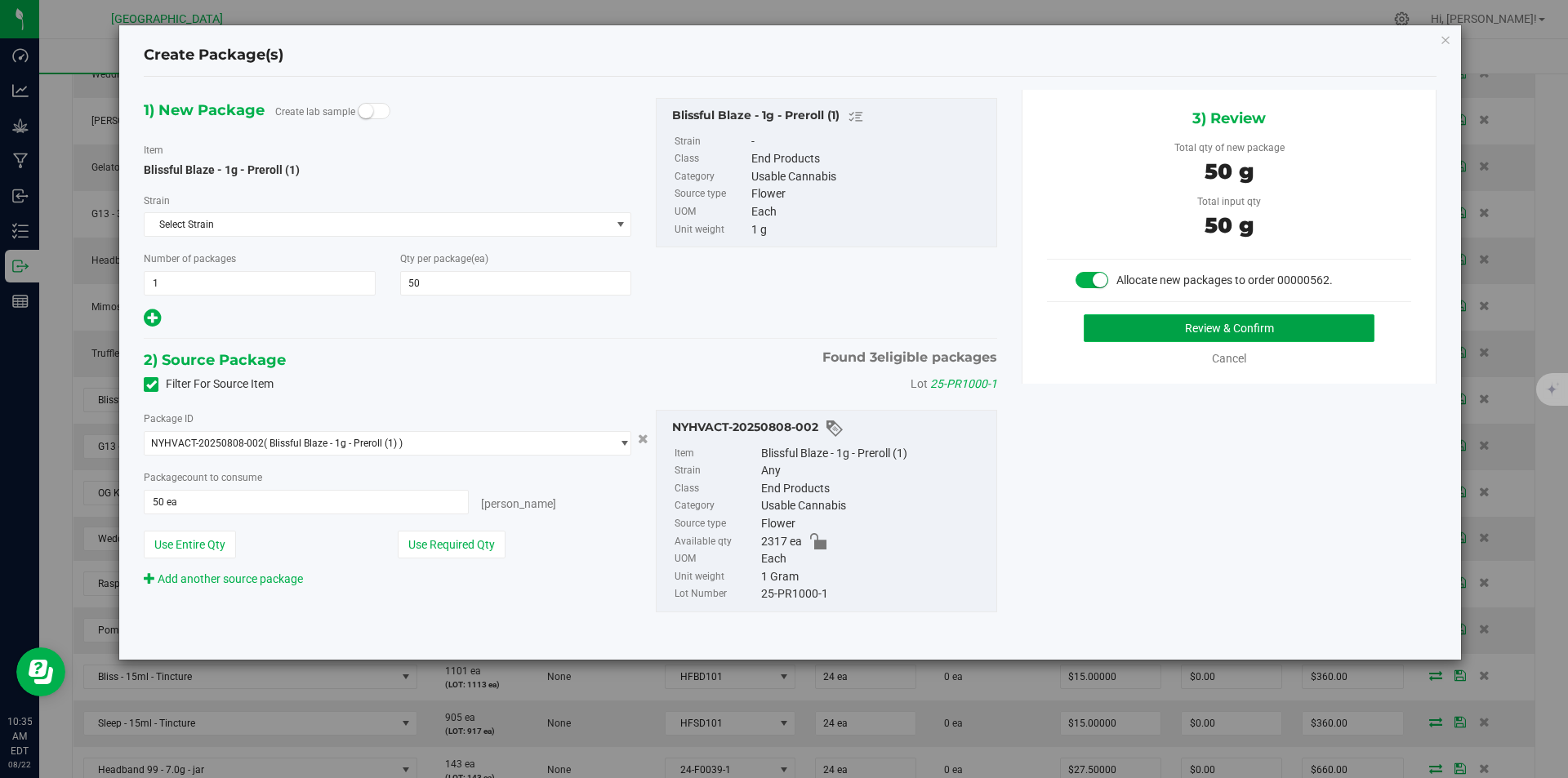
click at [1271, 333] on button "Review & Confirm" at bounding box center [1229, 328] width 291 height 28
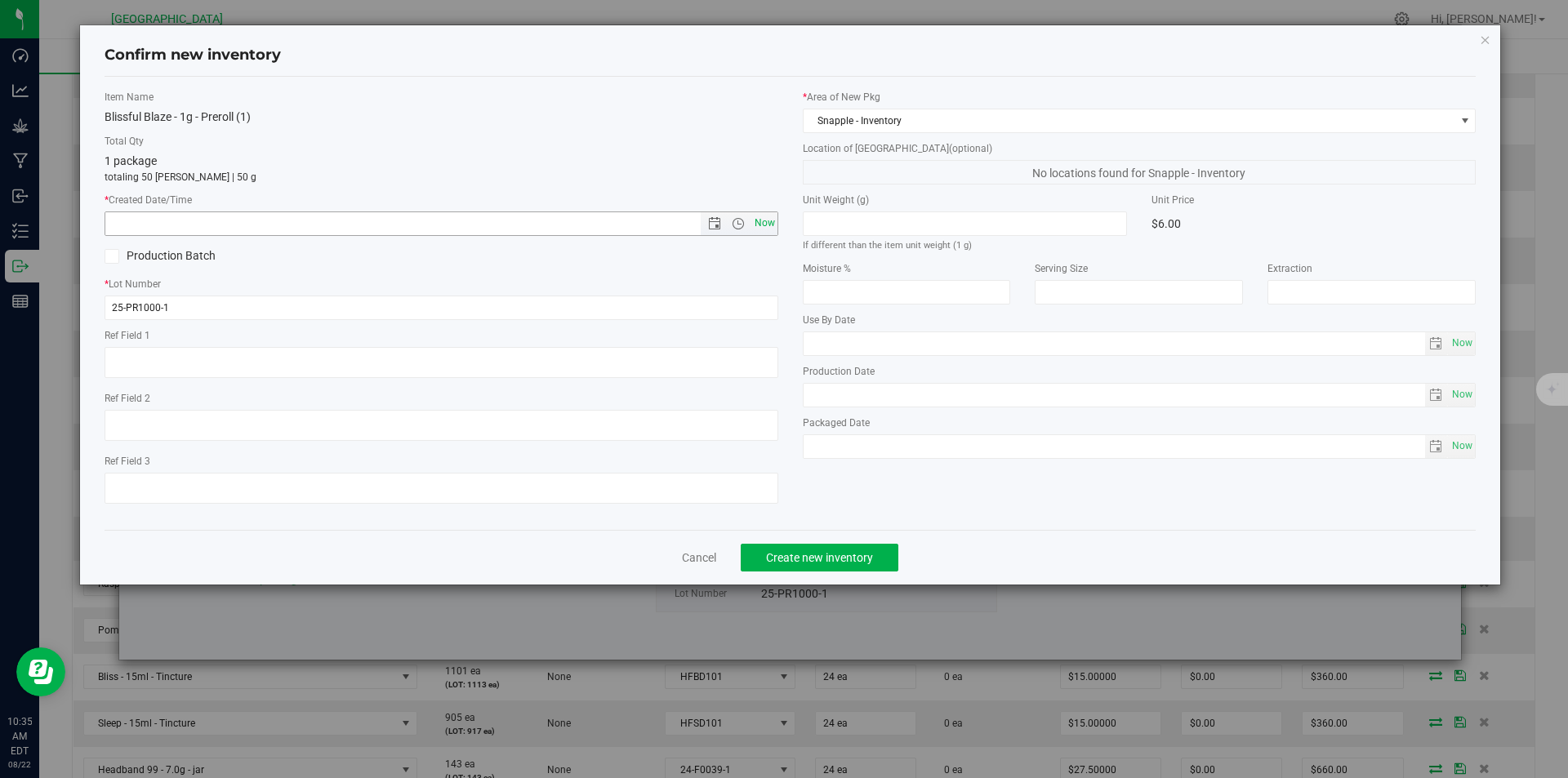
click at [774, 222] on span "Now" at bounding box center [764, 223] width 28 height 23
type input "8/22/2025 10:35 AM"
click at [824, 561] on span "Create new inventory" at bounding box center [820, 558] width 107 height 13
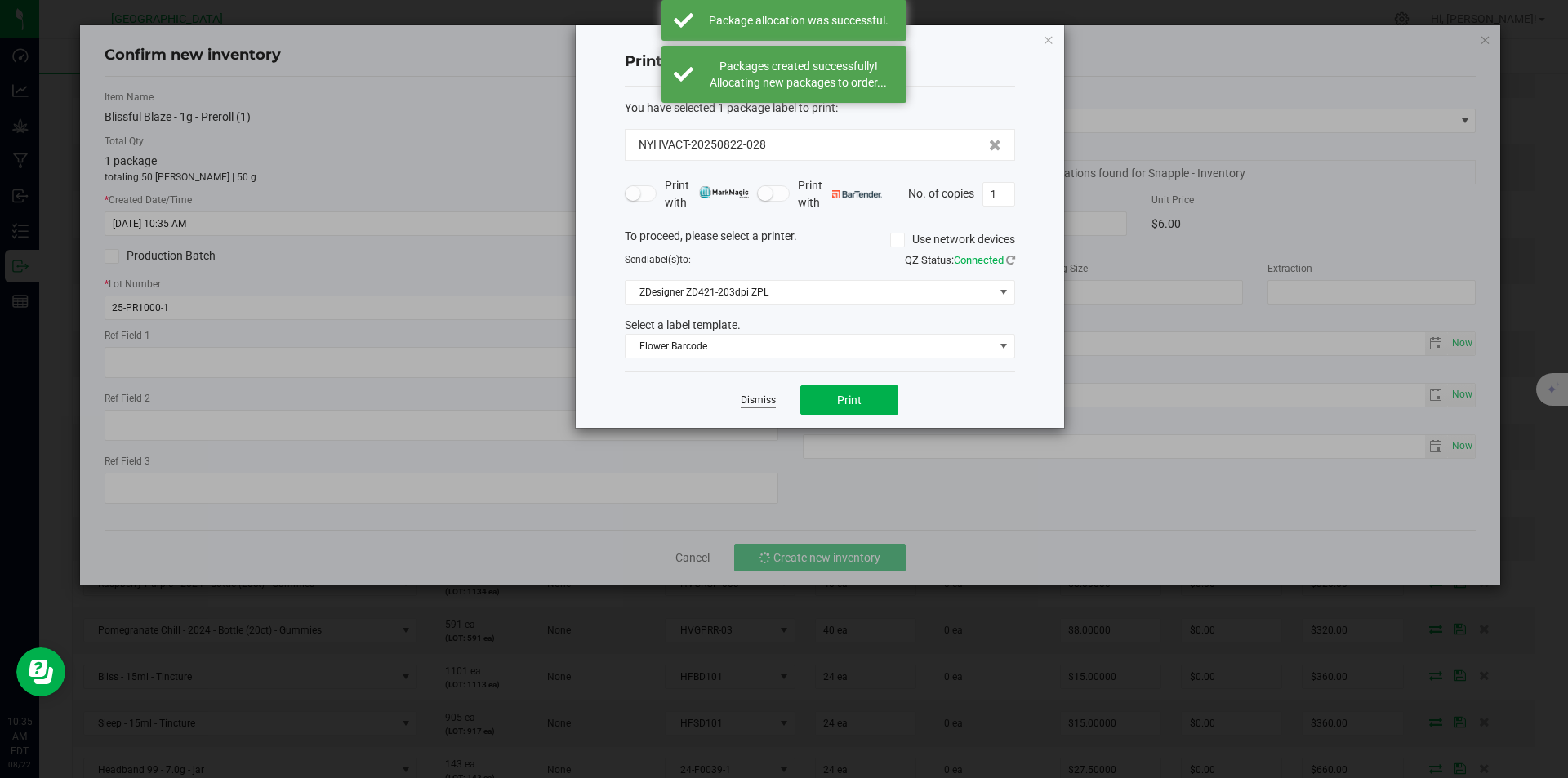
click at [765, 406] on link "Dismiss" at bounding box center [757, 400] width 35 height 14
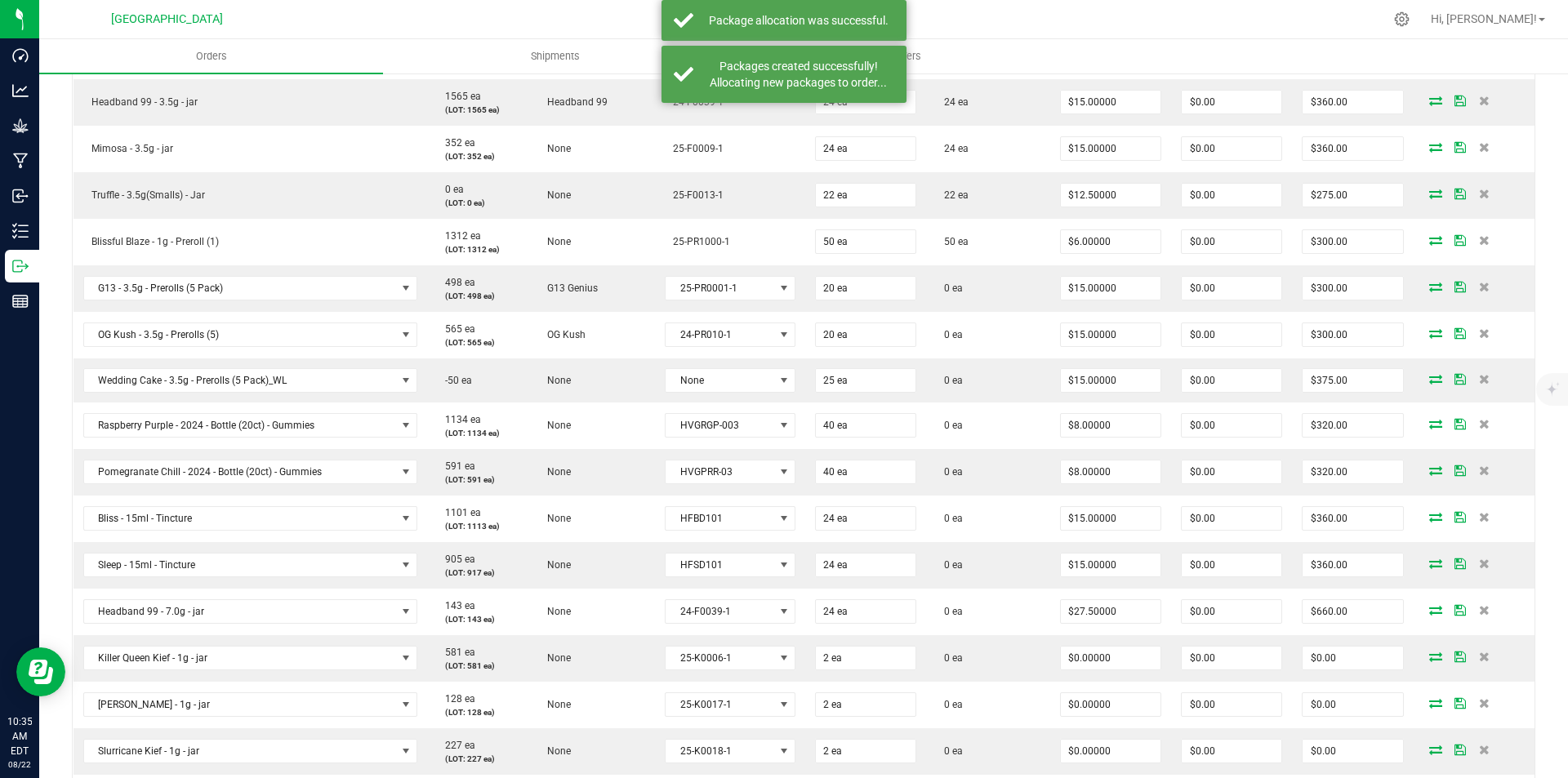
scroll to position [817, 0]
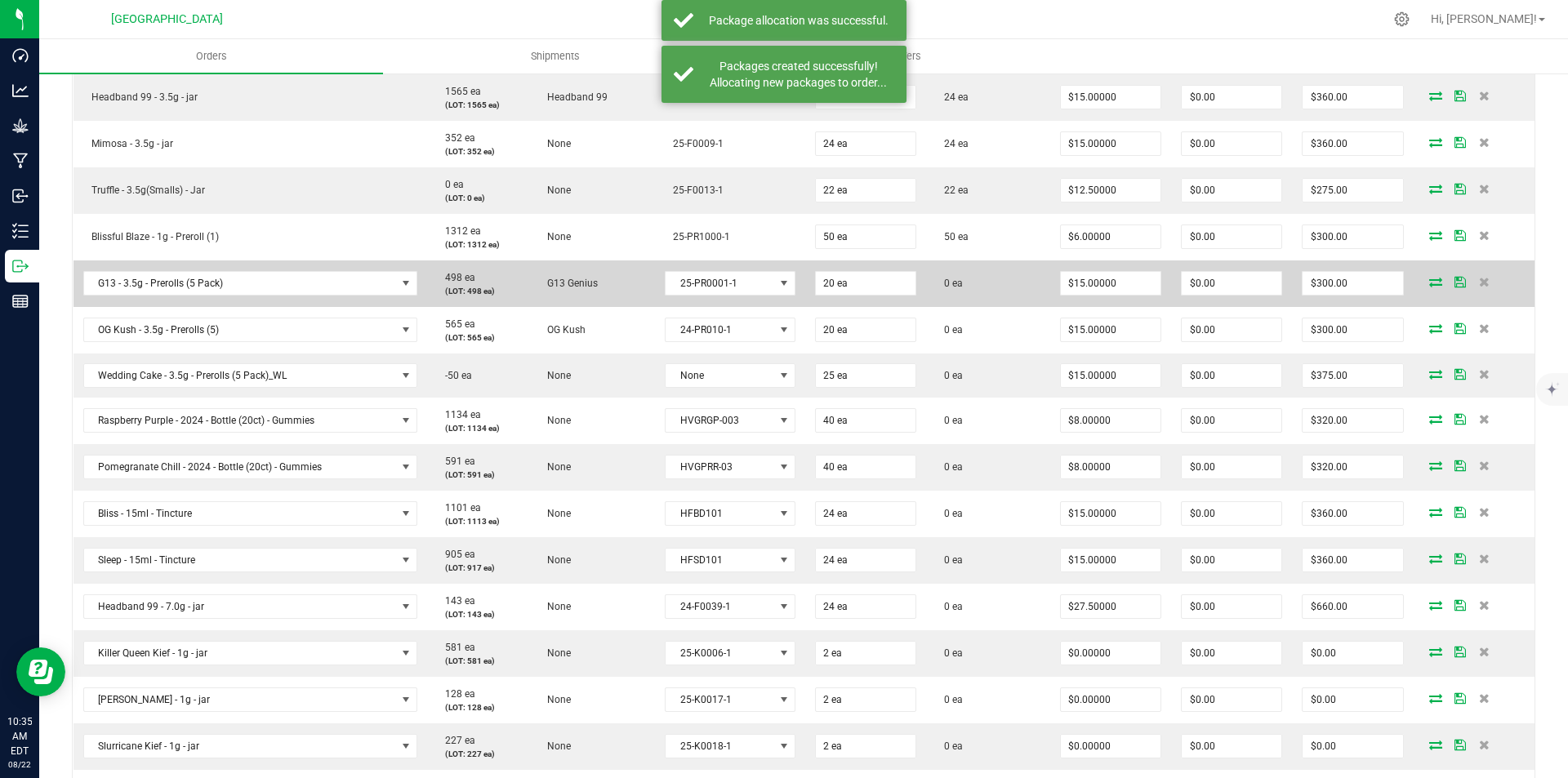
click at [1429, 281] on icon at bounding box center [1435, 282] width 13 height 10
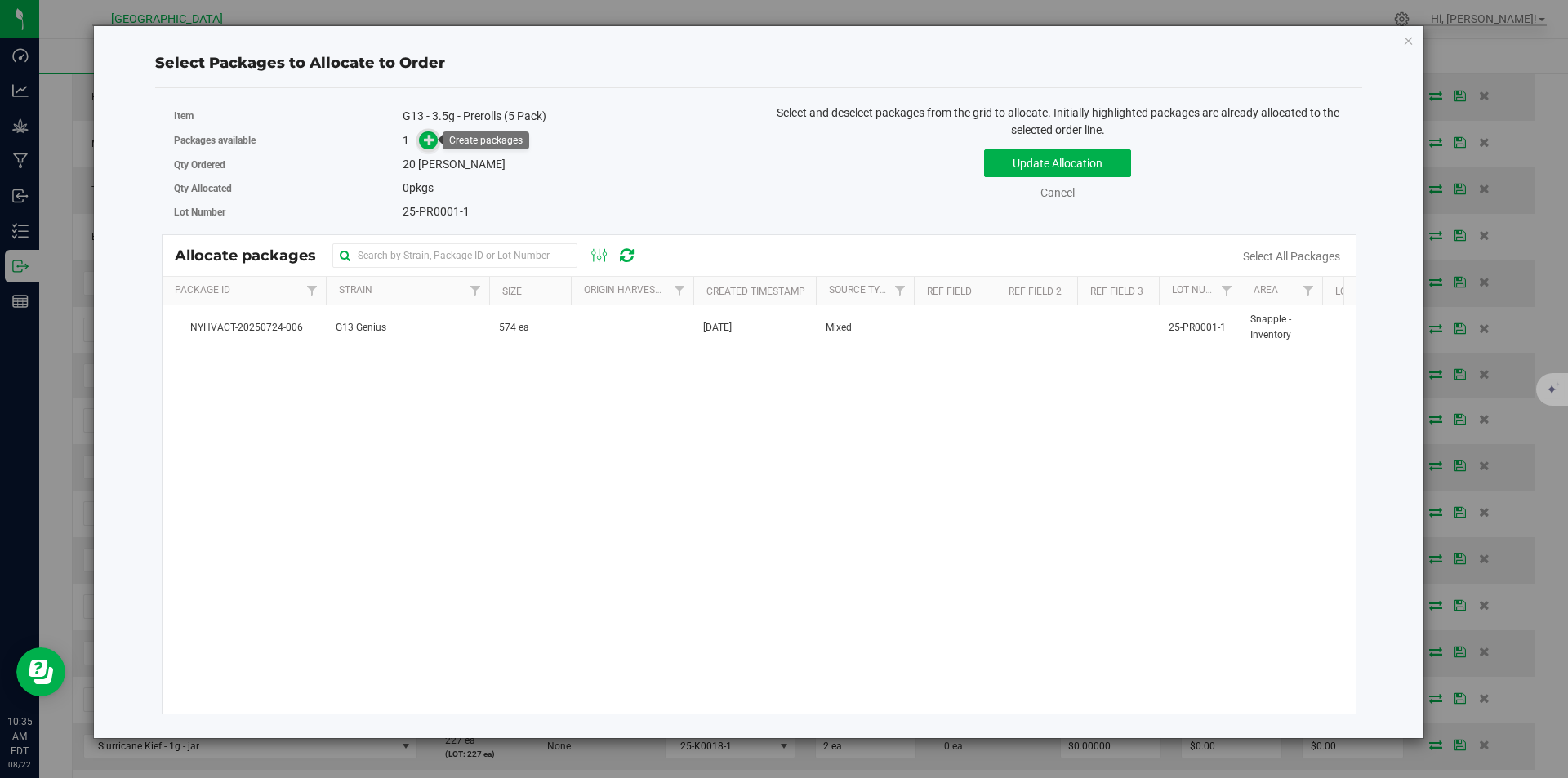
click at [430, 141] on icon at bounding box center [429, 139] width 12 height 12
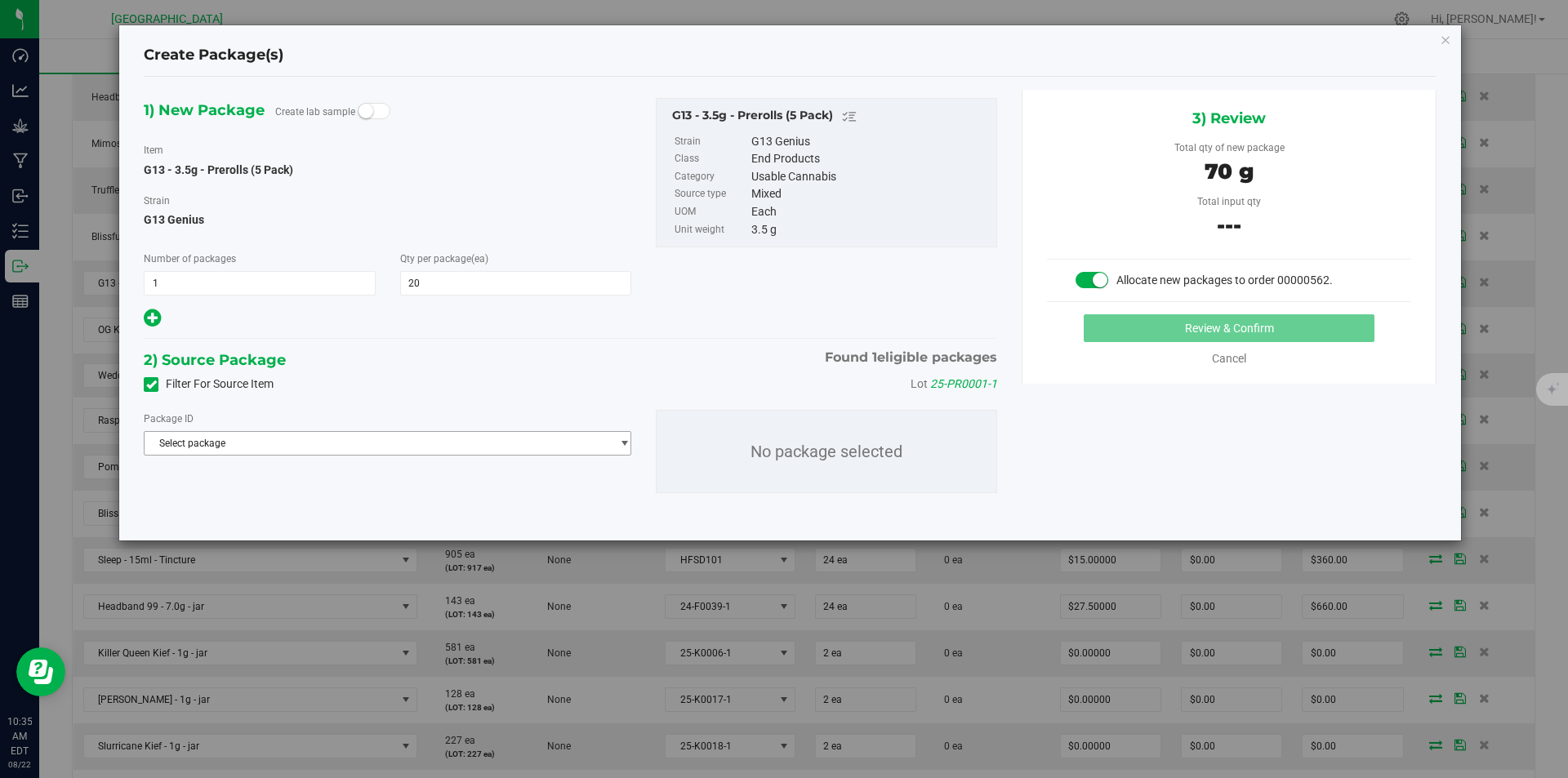
click at [361, 452] on span "Select package" at bounding box center [377, 443] width 466 height 23
click at [356, 512] on span "( G13 - 3.5g - Prerolls (5 Pack) )" at bounding box center [338, 510] width 136 height 12
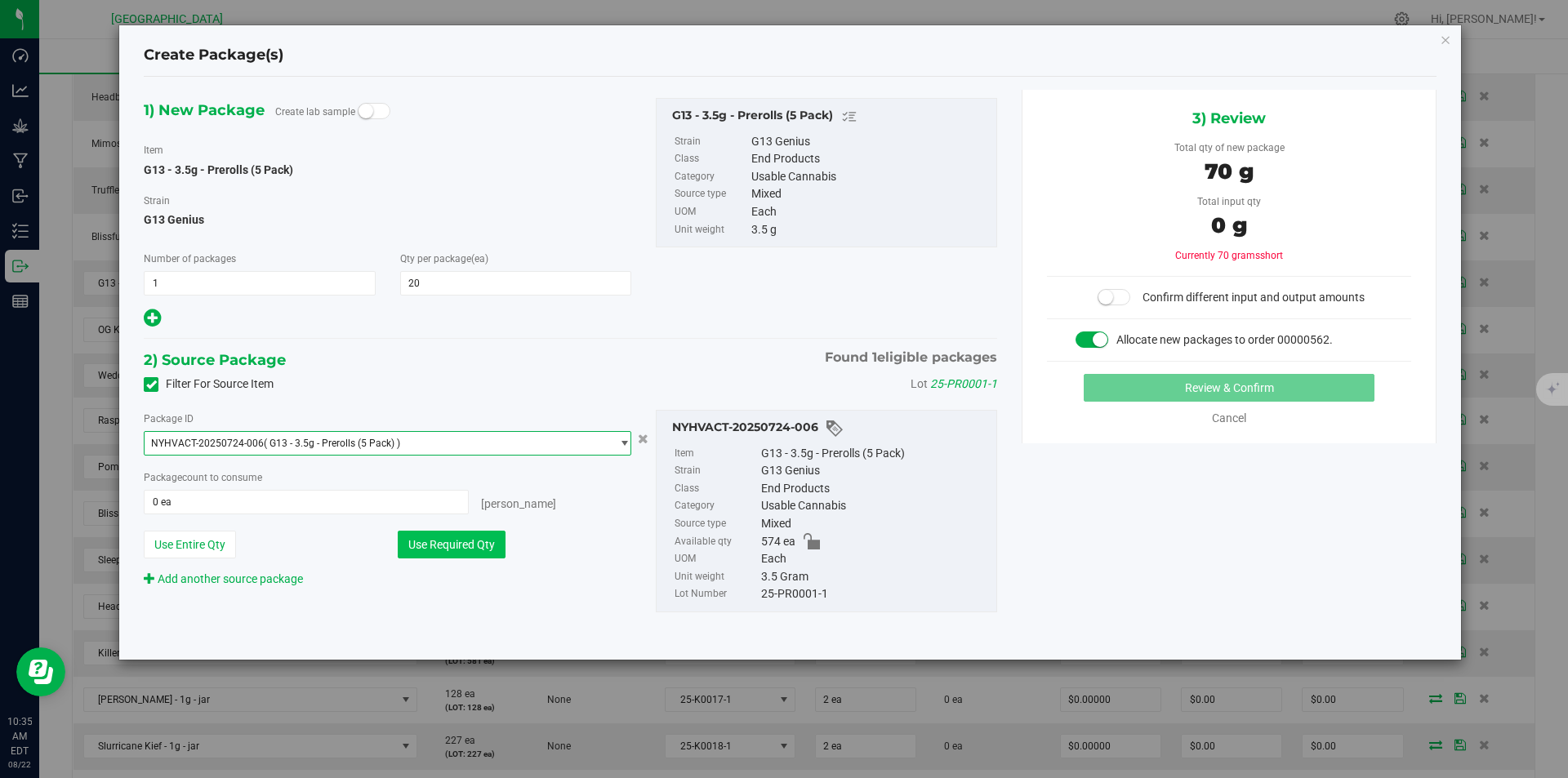
click at [442, 534] on button "Use Required Qty" at bounding box center [451, 544] width 107 height 28
type input "20 ea"
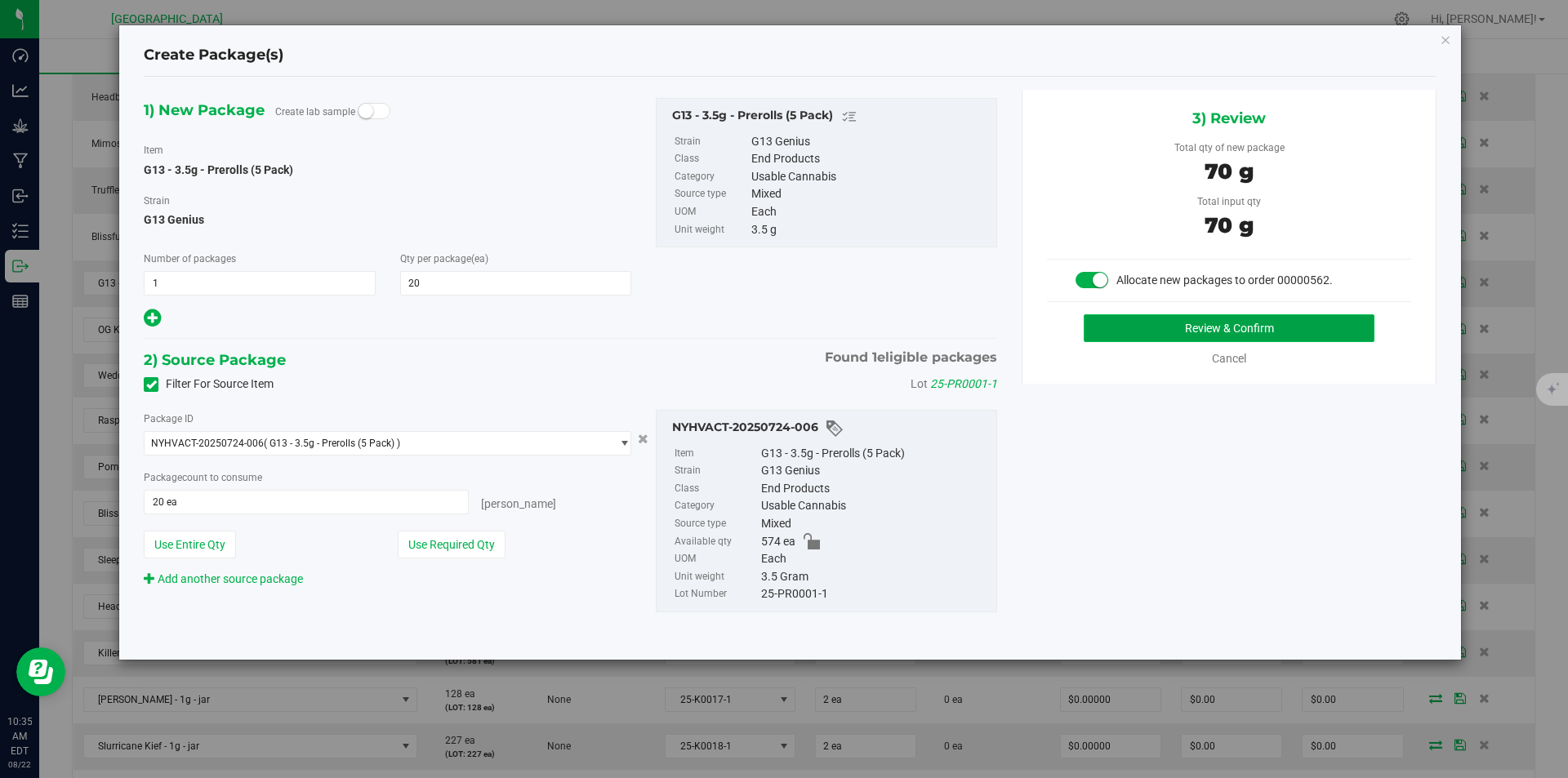
click at [1324, 316] on button "Review & Confirm" at bounding box center [1229, 328] width 291 height 28
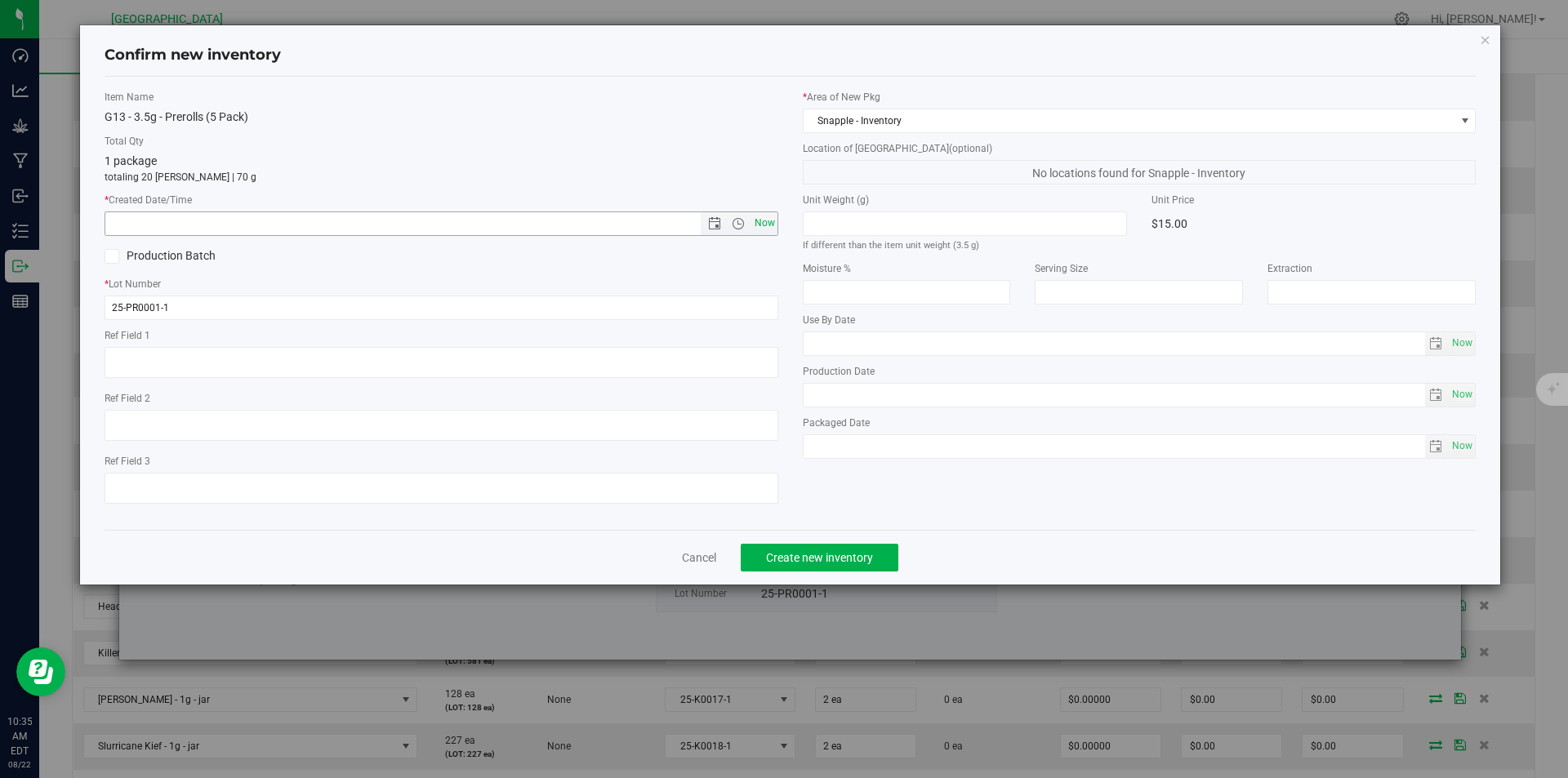
click at [768, 220] on span "Now" at bounding box center [764, 223] width 28 height 23
type input "8/22/2025 10:35 AM"
click at [821, 537] on div "Cancel Create new inventory" at bounding box center [791, 557] width 1372 height 55
click at [821, 546] on button "Create new inventory" at bounding box center [819, 557] width 158 height 28
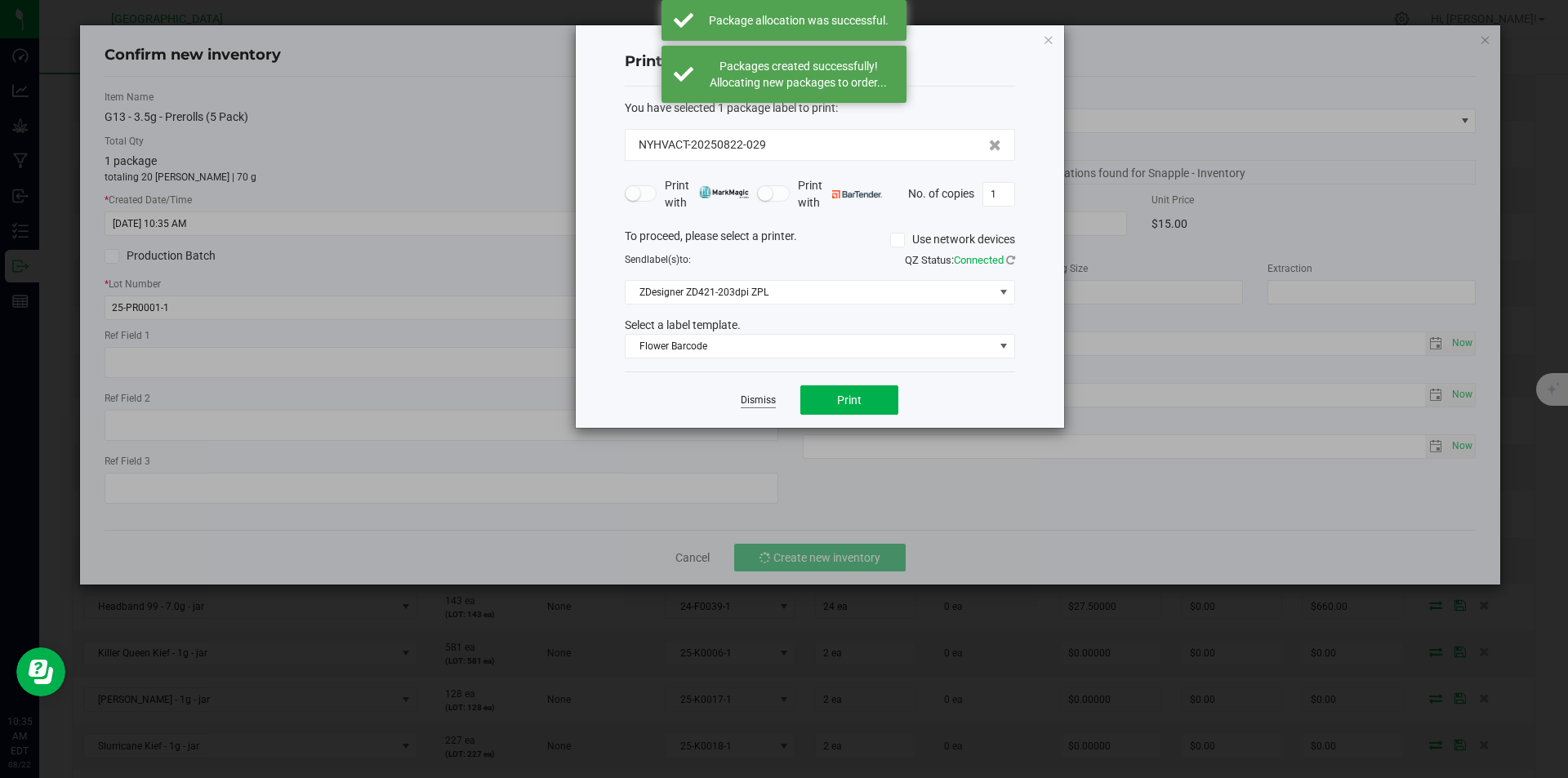
click at [762, 401] on link "Dismiss" at bounding box center [757, 400] width 35 height 14
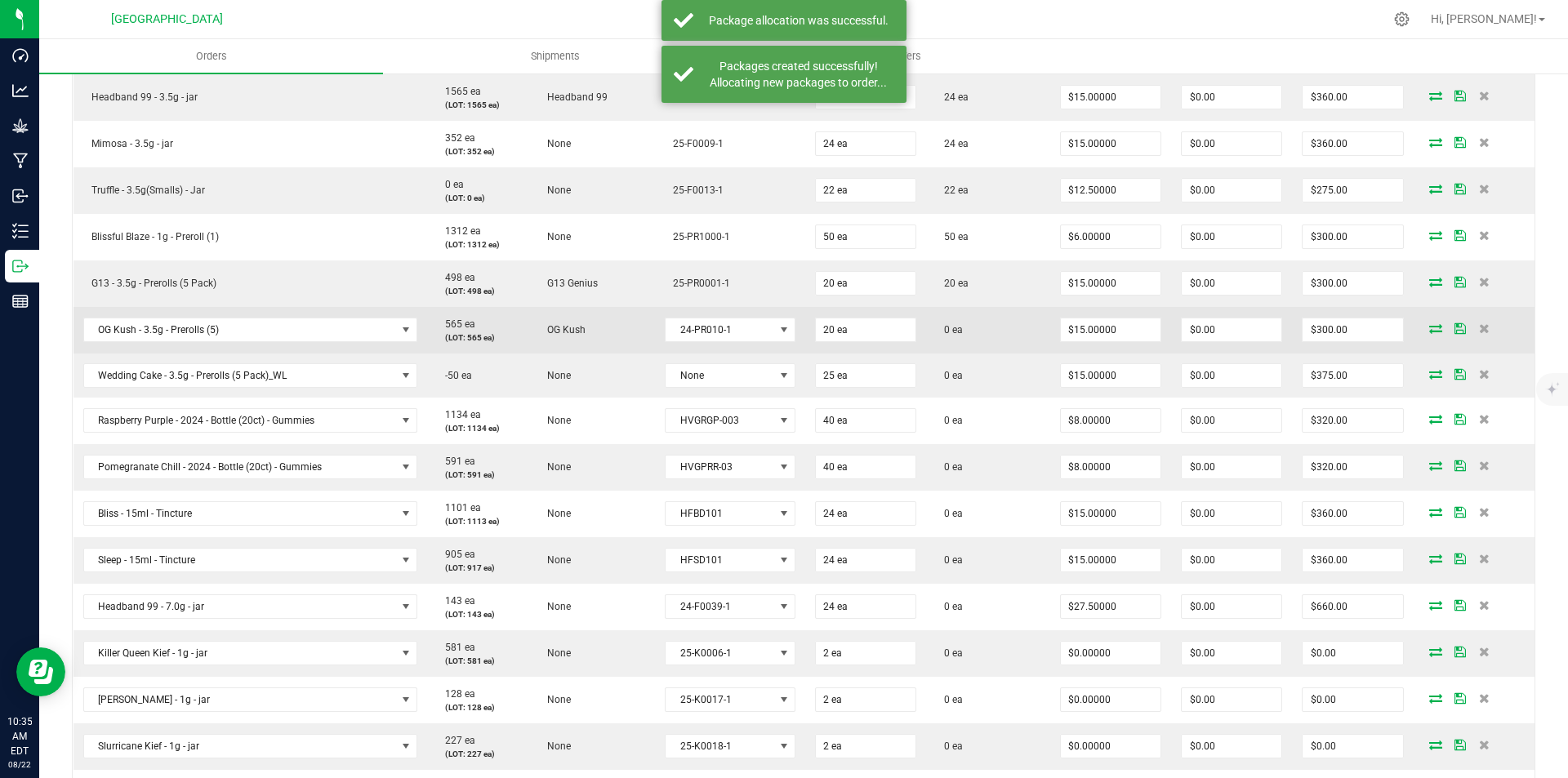
click at [1429, 330] on icon at bounding box center [1435, 328] width 13 height 10
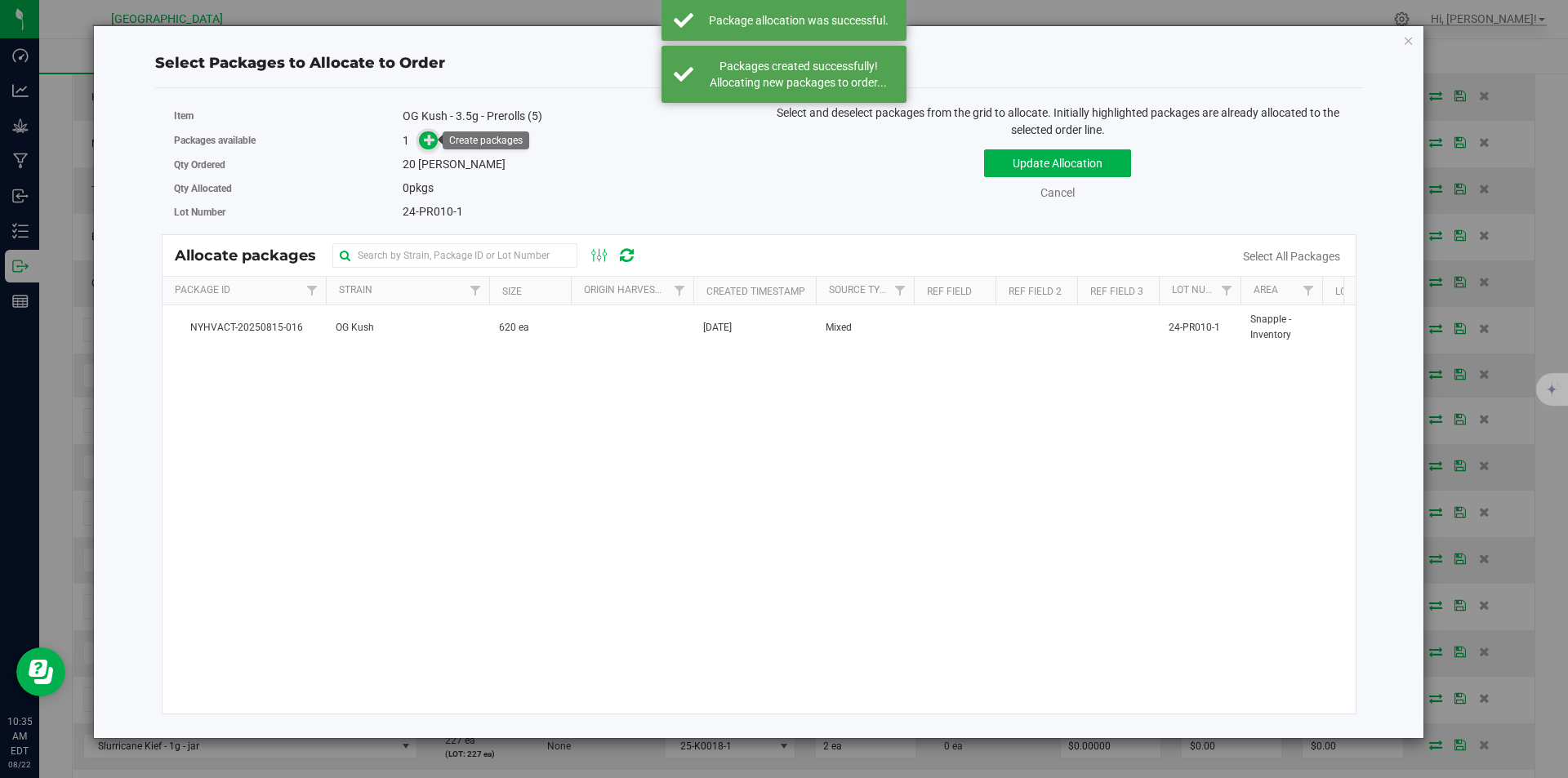
click at [424, 134] on icon at bounding box center [429, 139] width 12 height 12
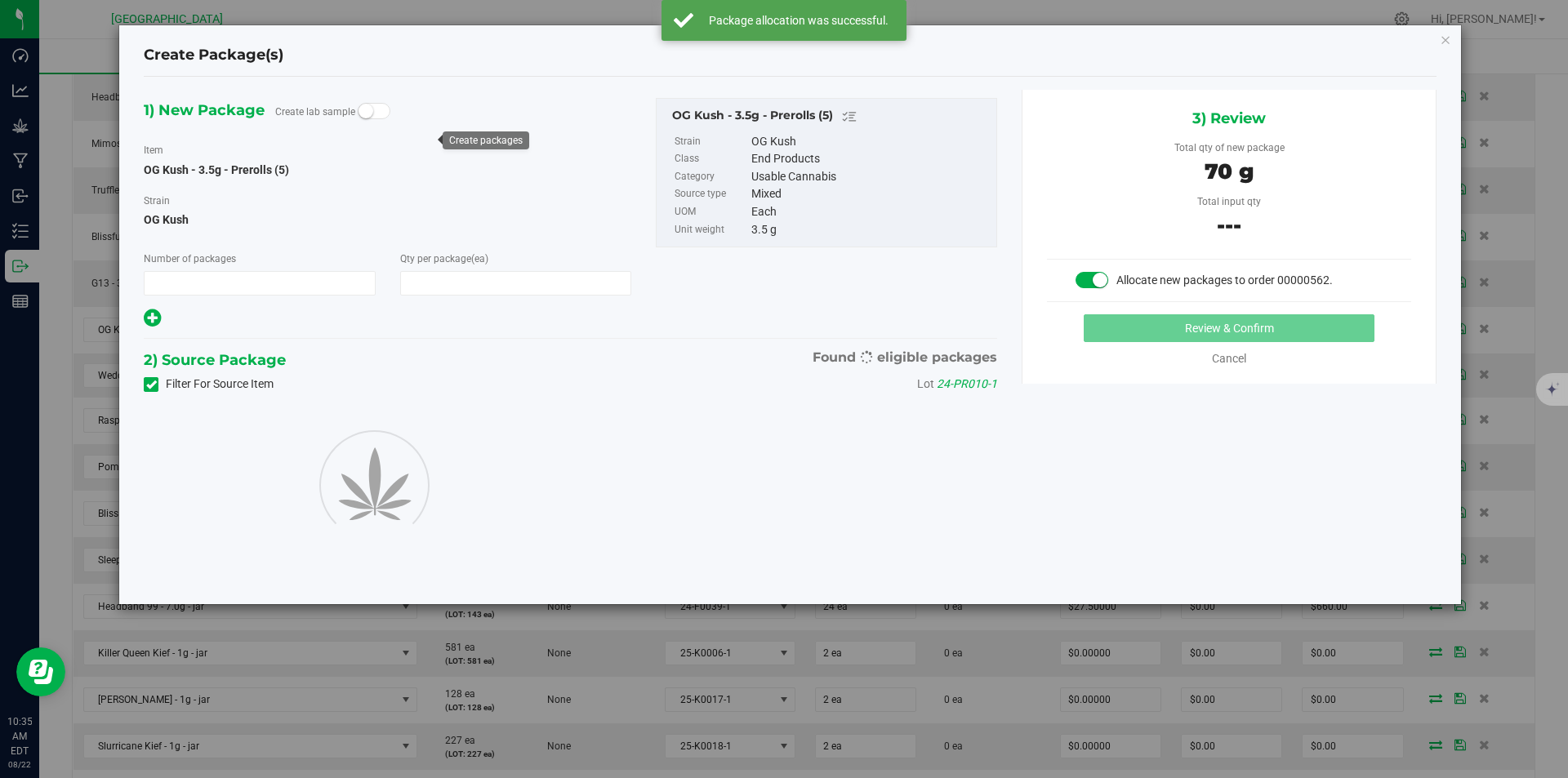
type input "1"
type input "20"
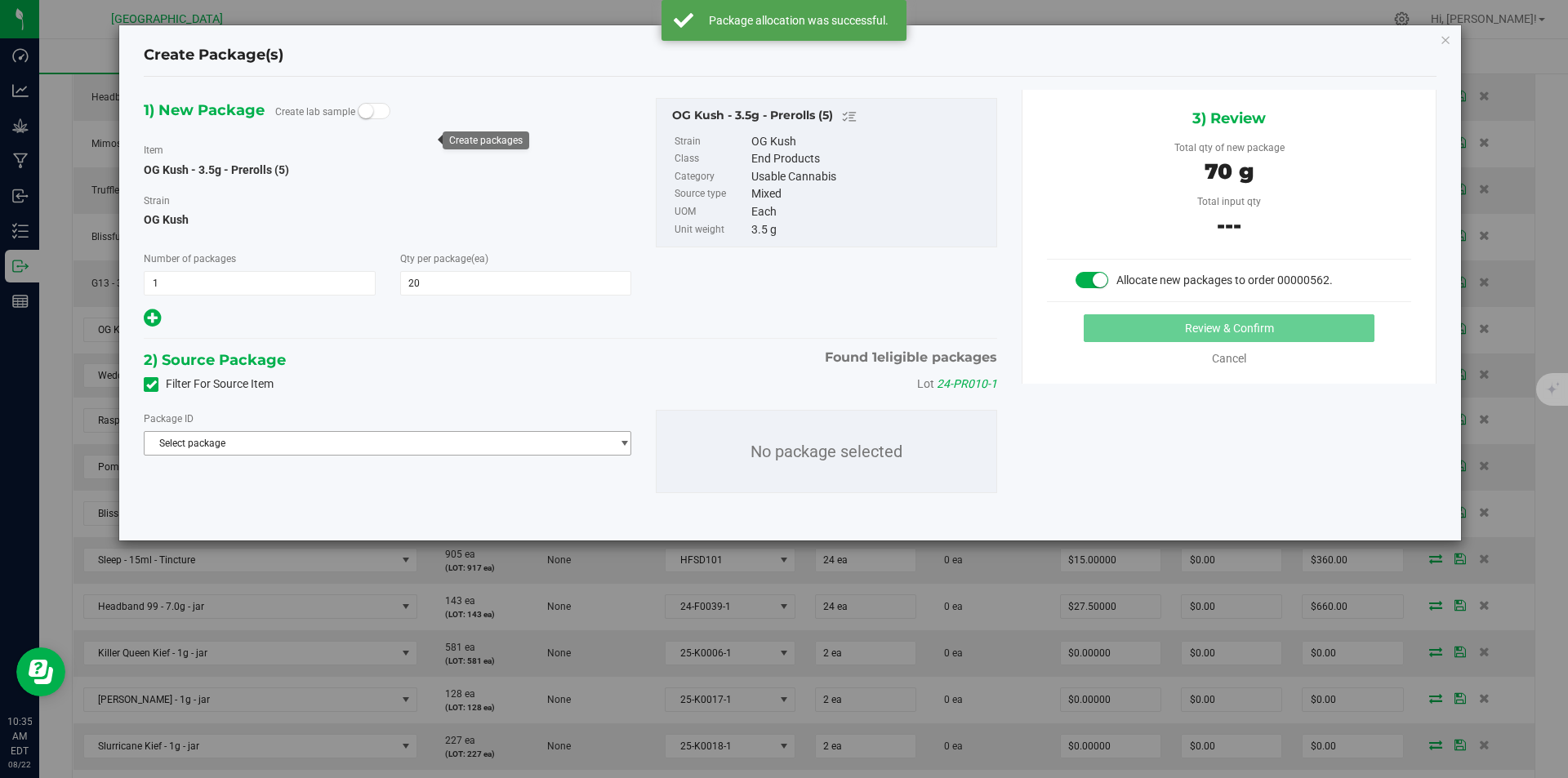
click at [459, 440] on span "Select package" at bounding box center [377, 443] width 466 height 23
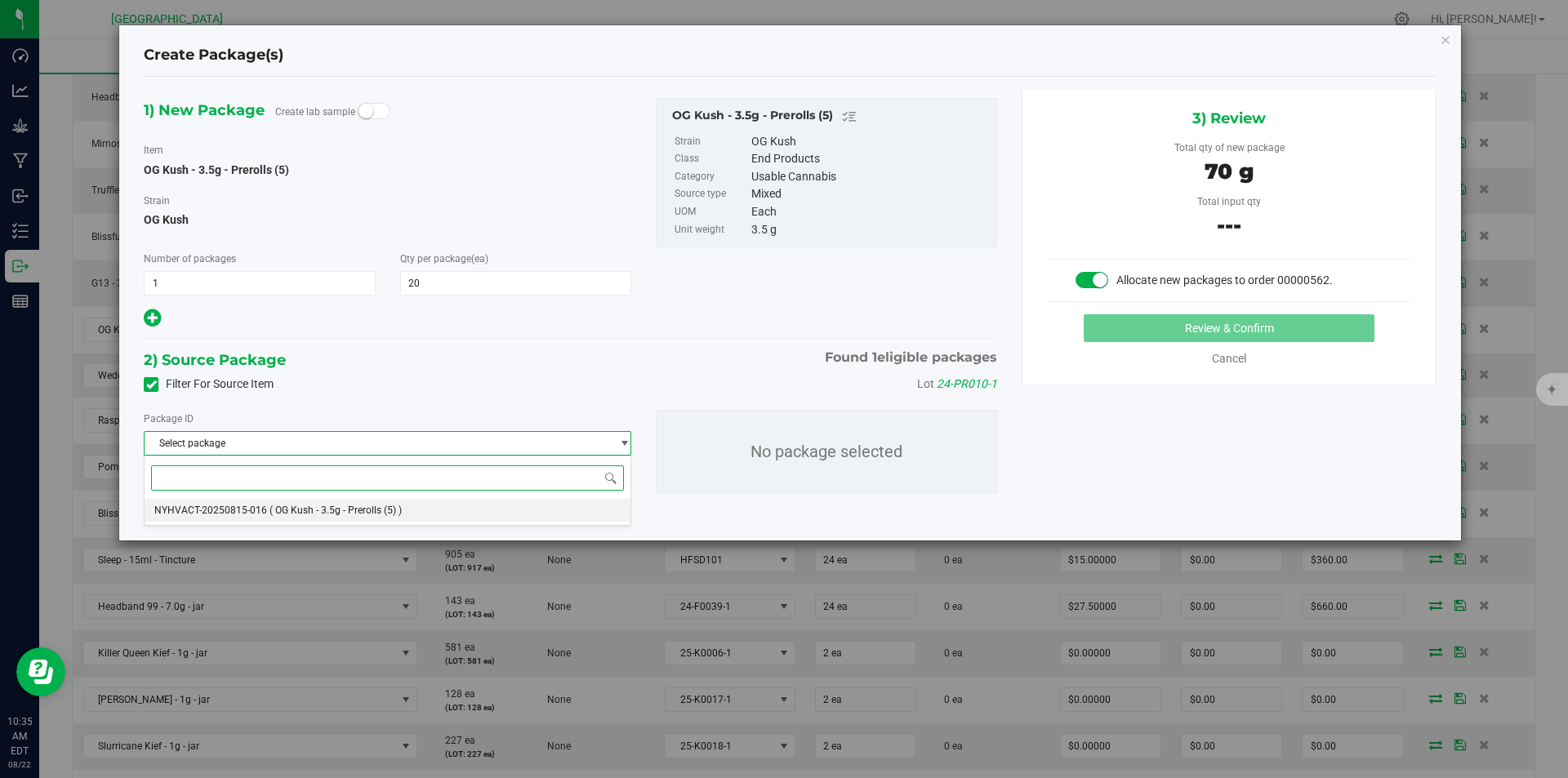
click at [366, 518] on li "NYHVACT-20250815-016 ( OG Kush - 3.5g - Prerolls (5) )" at bounding box center [387, 510] width 486 height 23
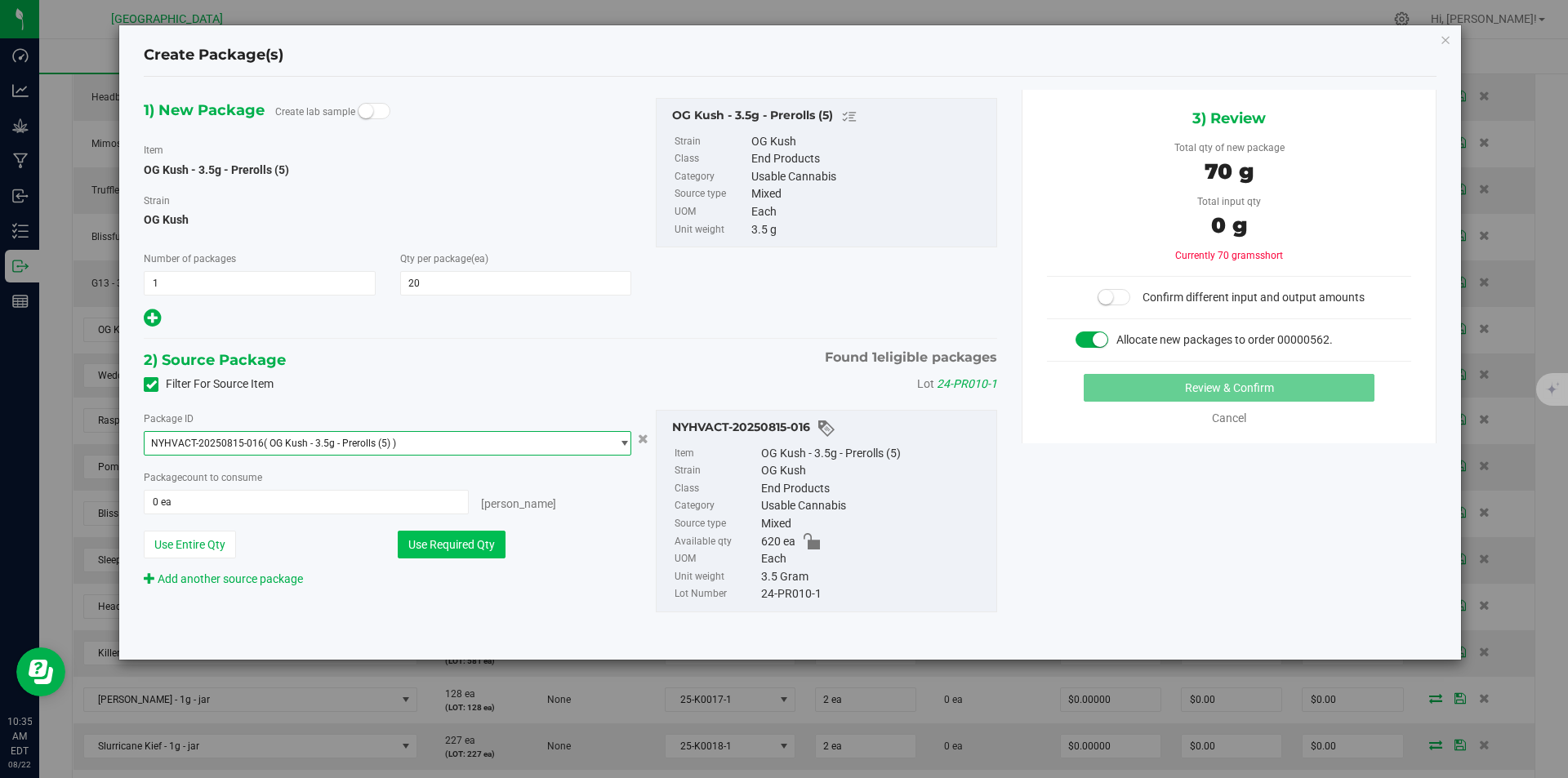
click at [451, 542] on button "Use Required Qty" at bounding box center [451, 544] width 107 height 28
type input "20 ea"
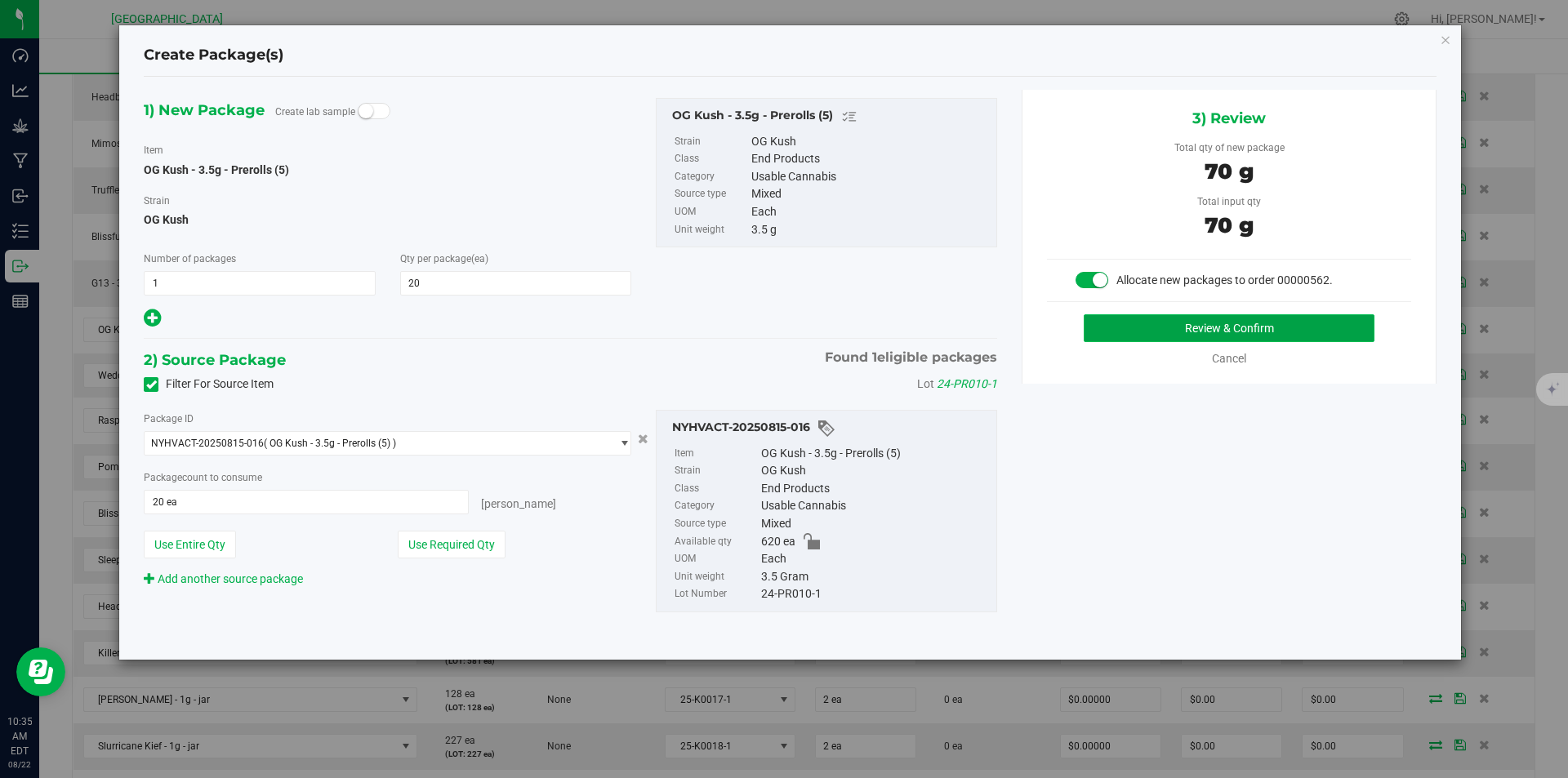
click at [1335, 329] on button "Review & Confirm" at bounding box center [1229, 328] width 291 height 28
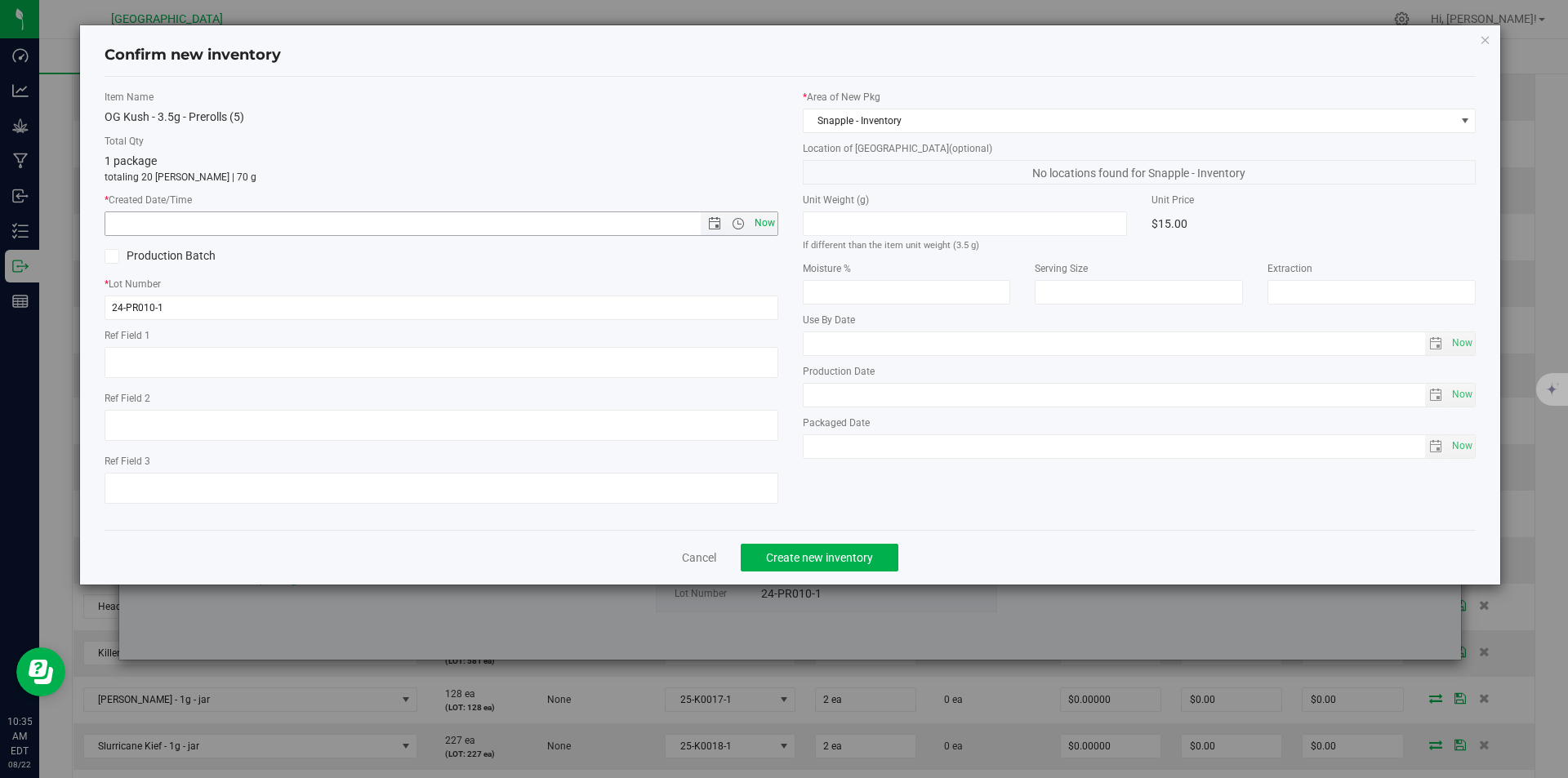
click at [769, 223] on span "Now" at bounding box center [764, 223] width 28 height 23
type input "8/22/2025 10:35 AM"
click at [843, 563] on span "Create new inventory" at bounding box center [820, 558] width 107 height 13
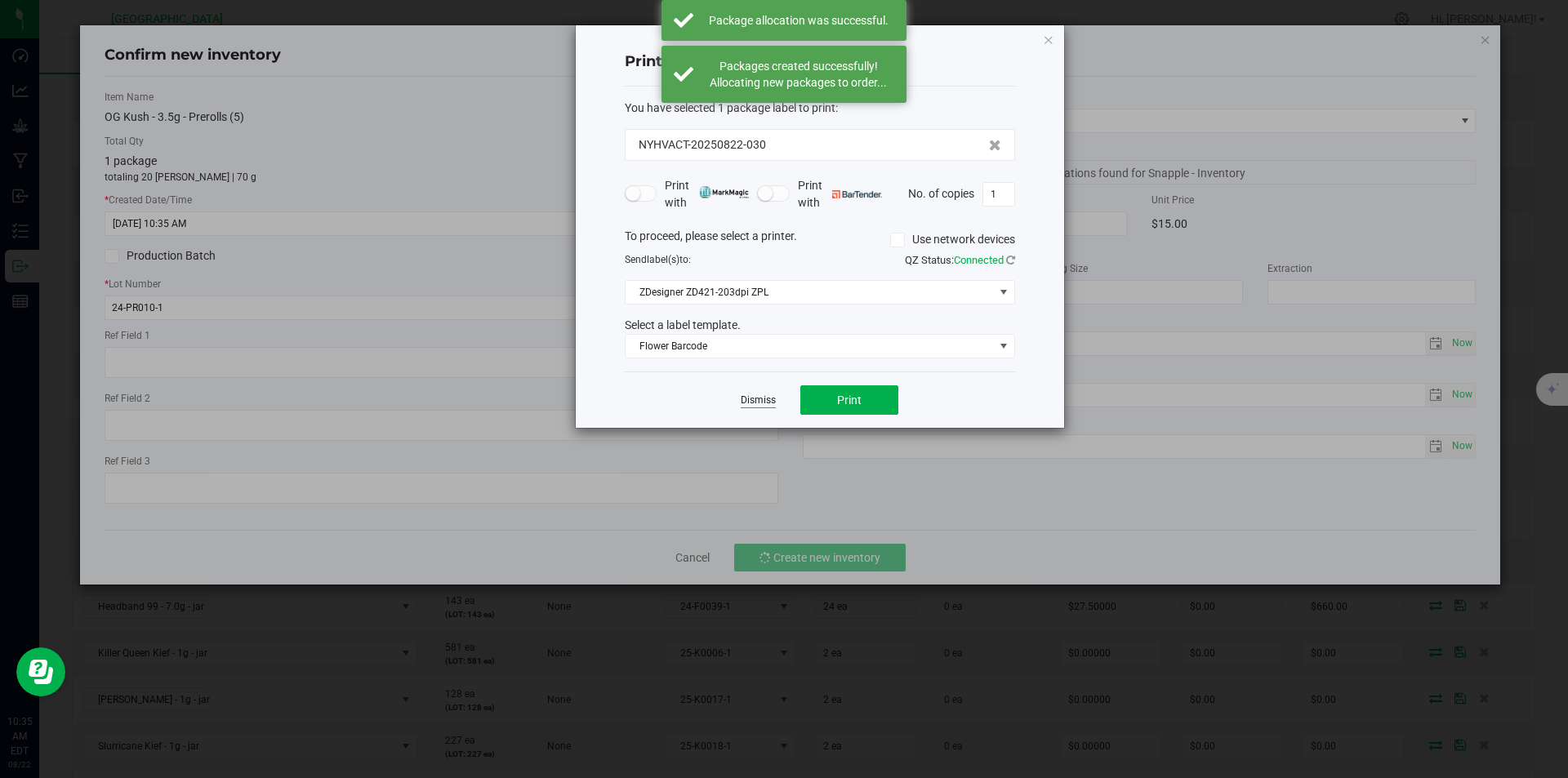
click at [758, 403] on link "Dismiss" at bounding box center [757, 400] width 35 height 14
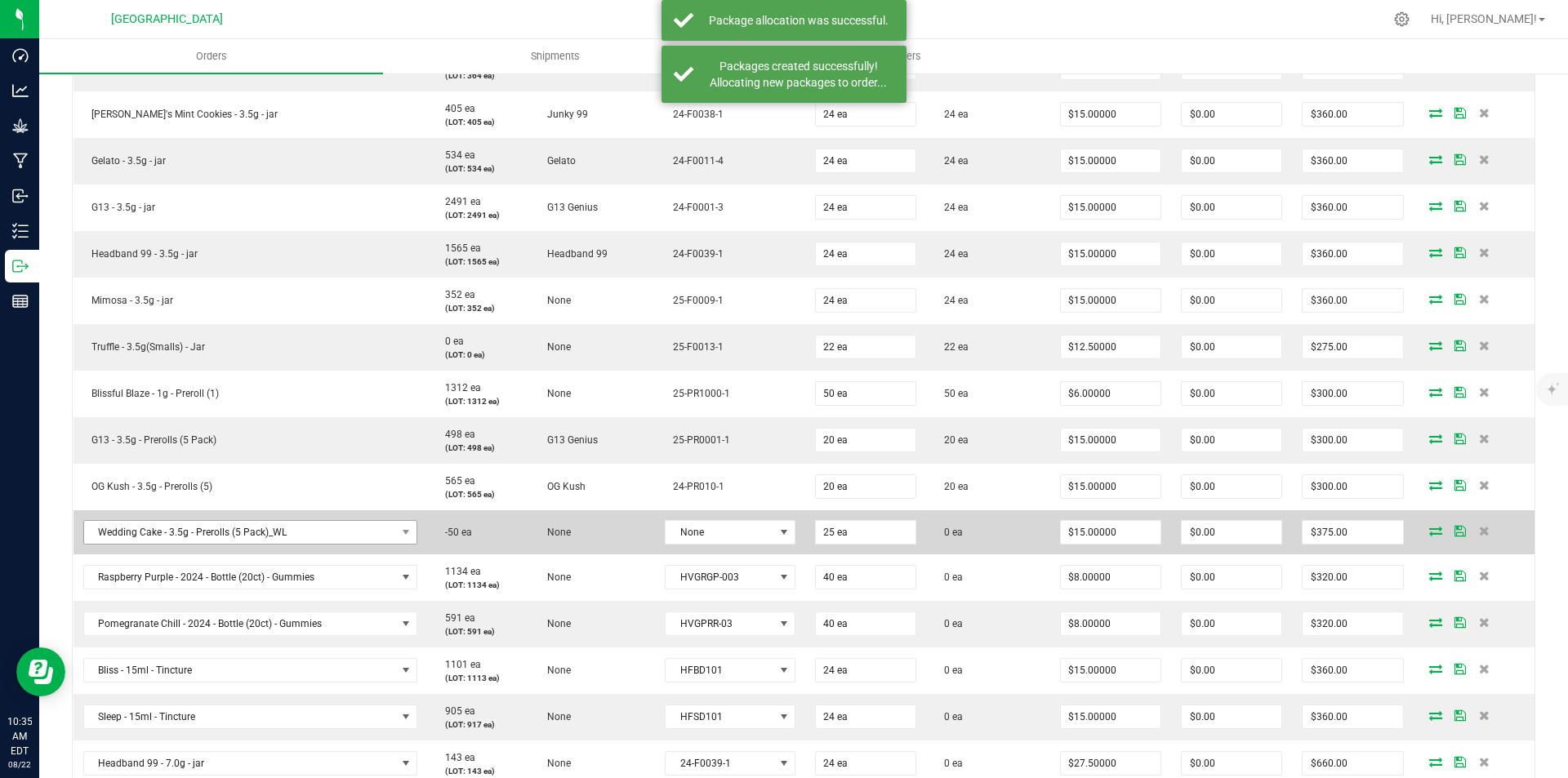
scroll to position [653, 0]
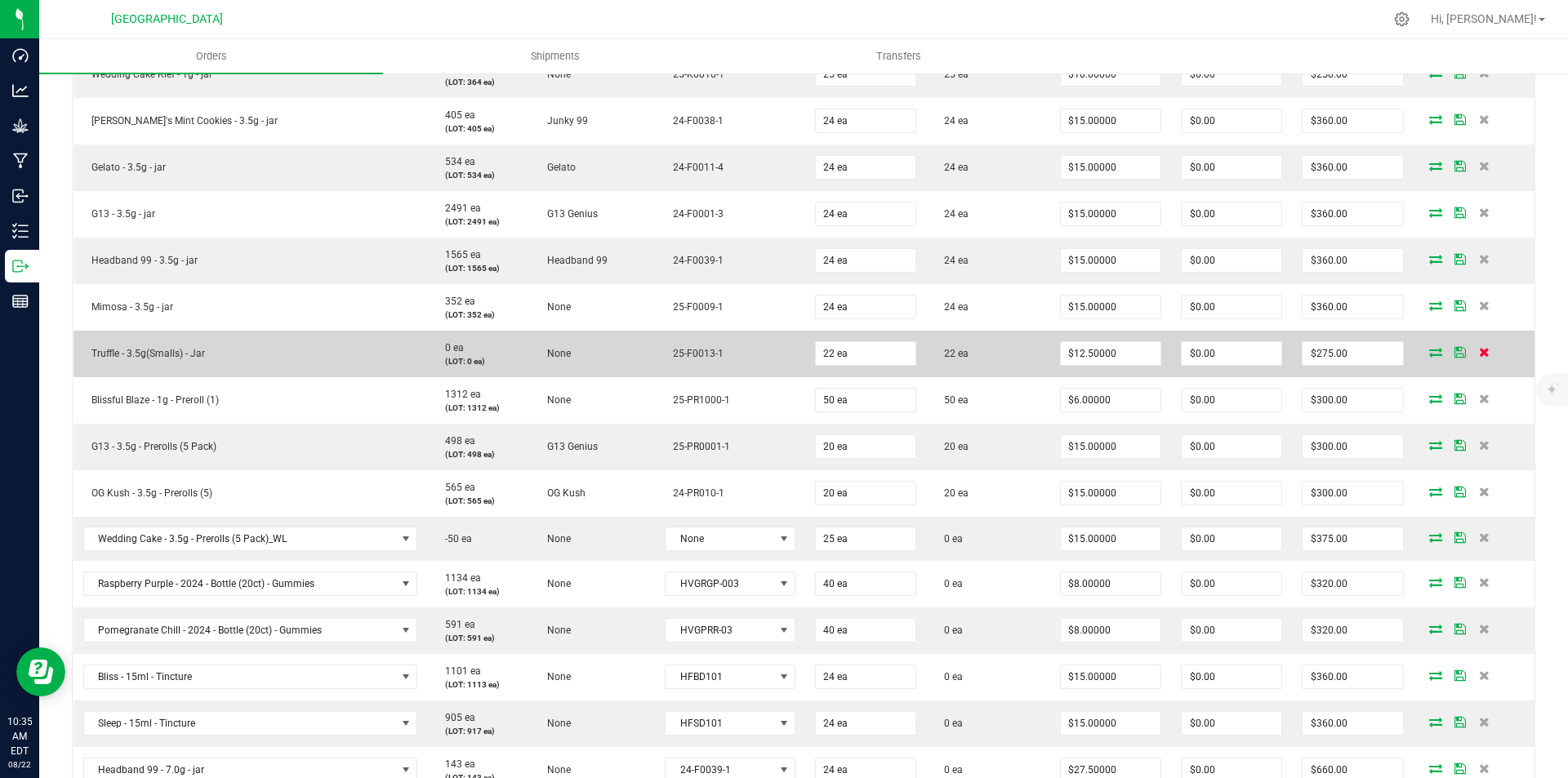
click at [1479, 355] on icon at bounding box center [1484, 351] width 11 height 10
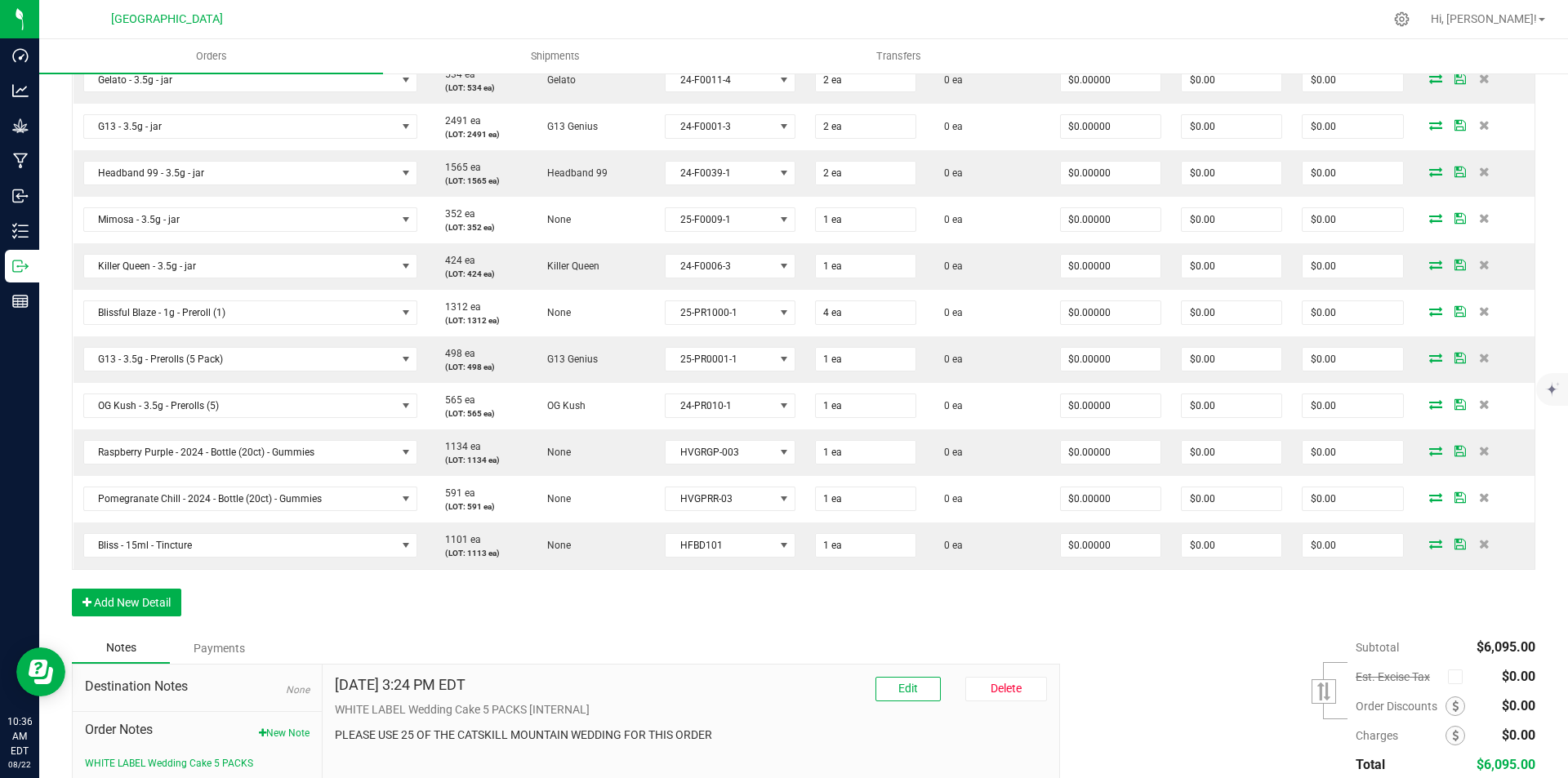
scroll to position [1699, 0]
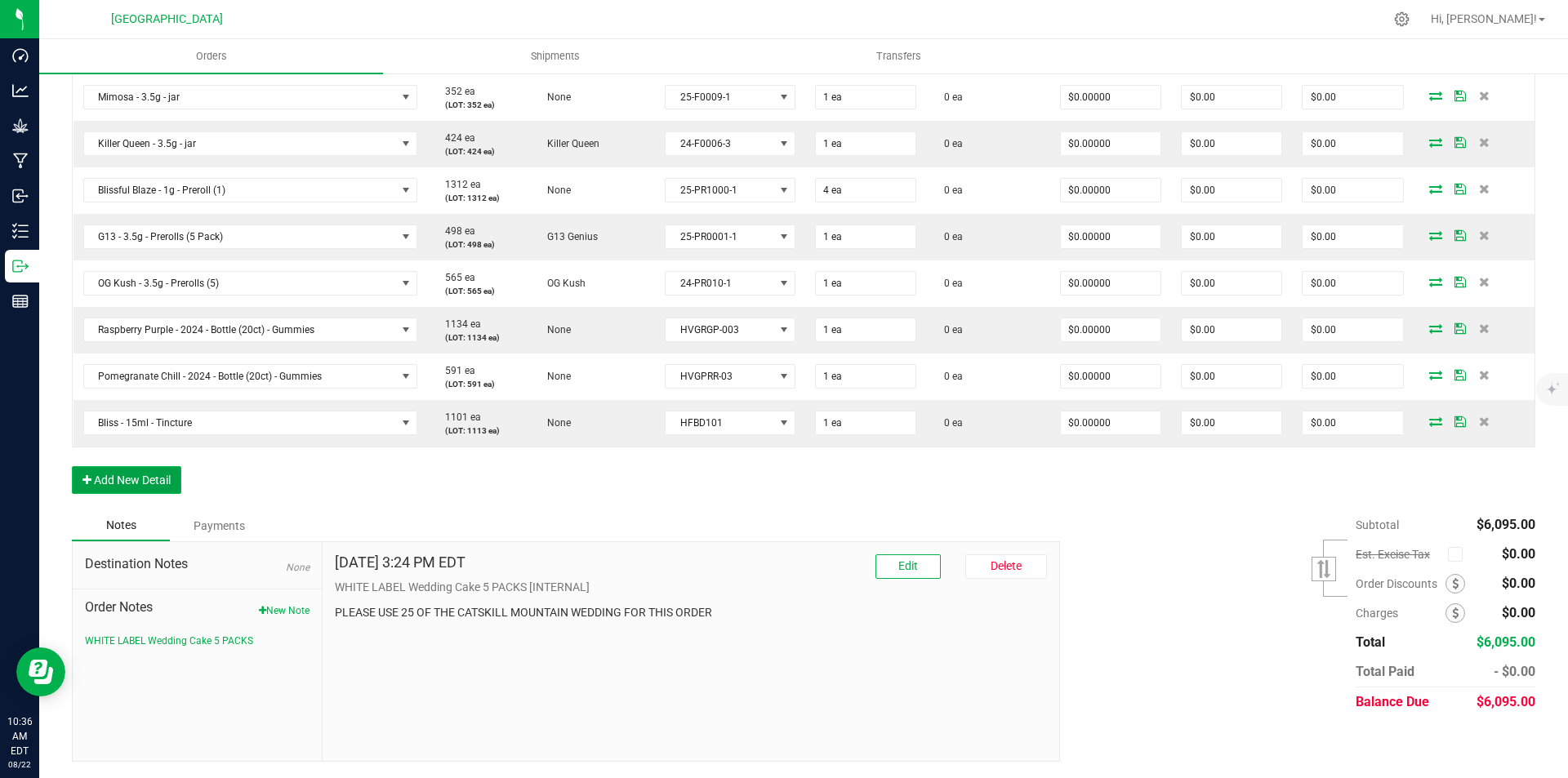
click at [160, 483] on button "Add New Detail" at bounding box center [126, 480] width 109 height 28
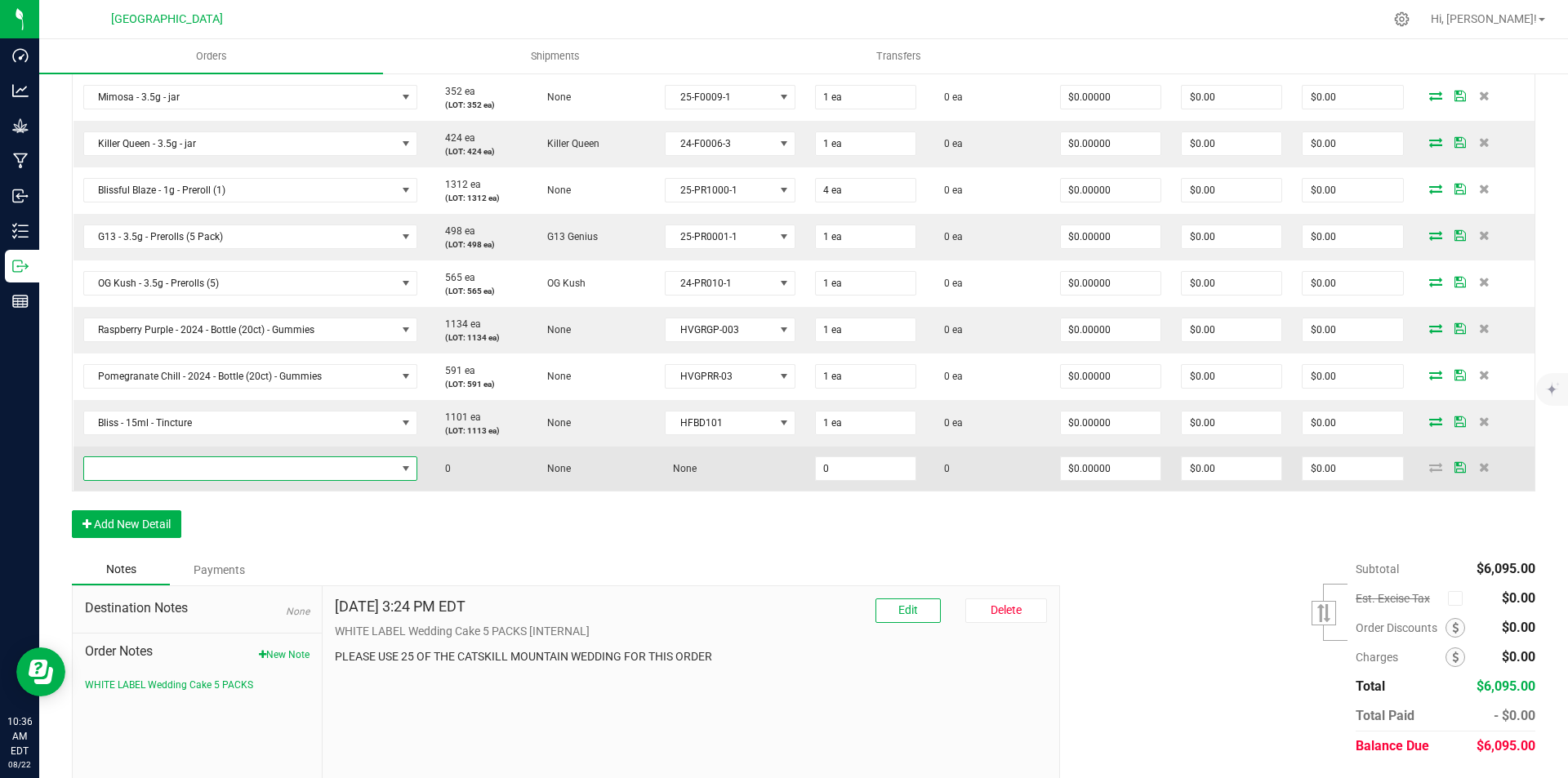
click at [167, 475] on span "NO DATA FOUND" at bounding box center [240, 468] width 312 height 23
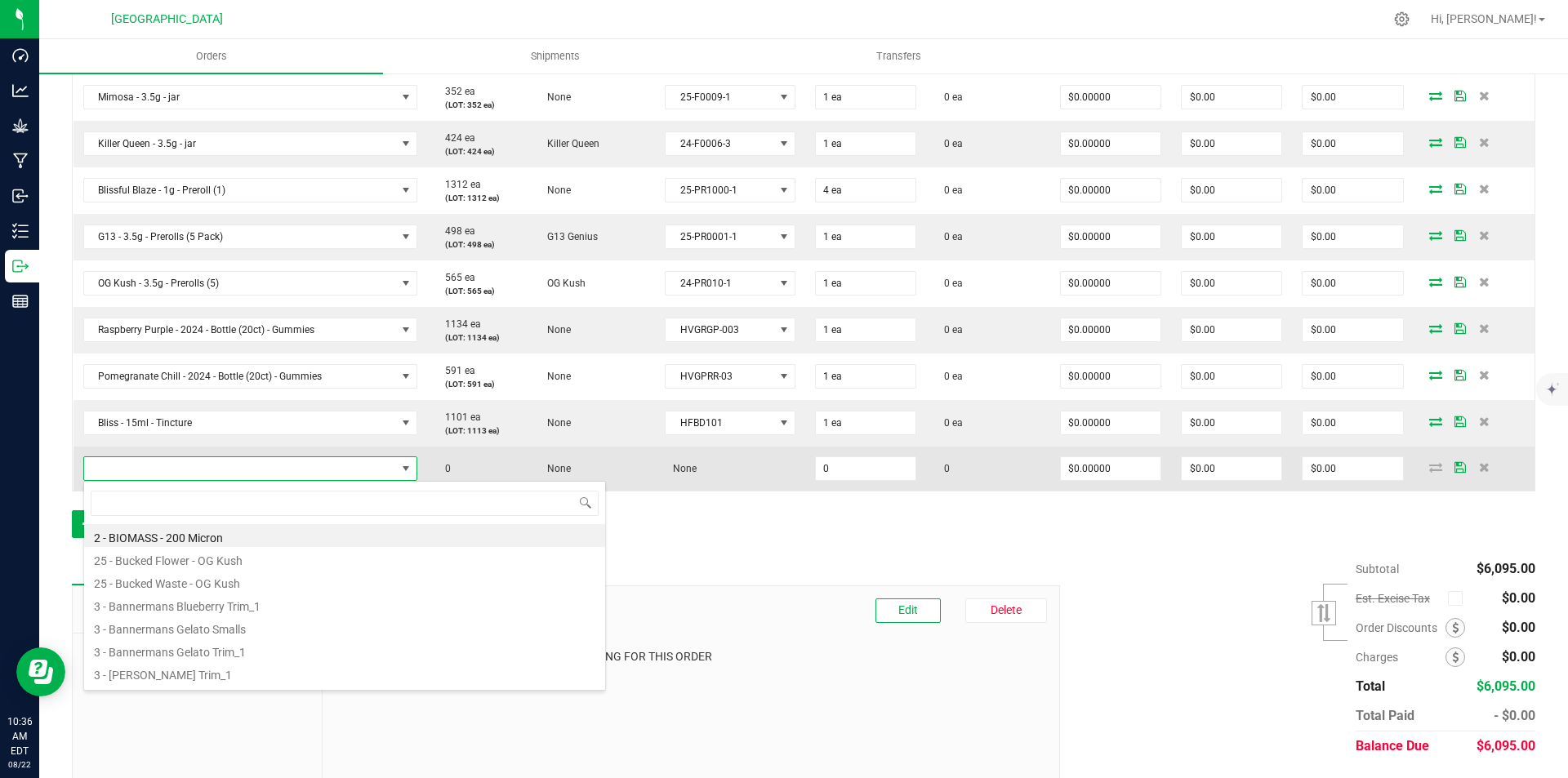
scroll to position [24, 326]
type input "truffle"
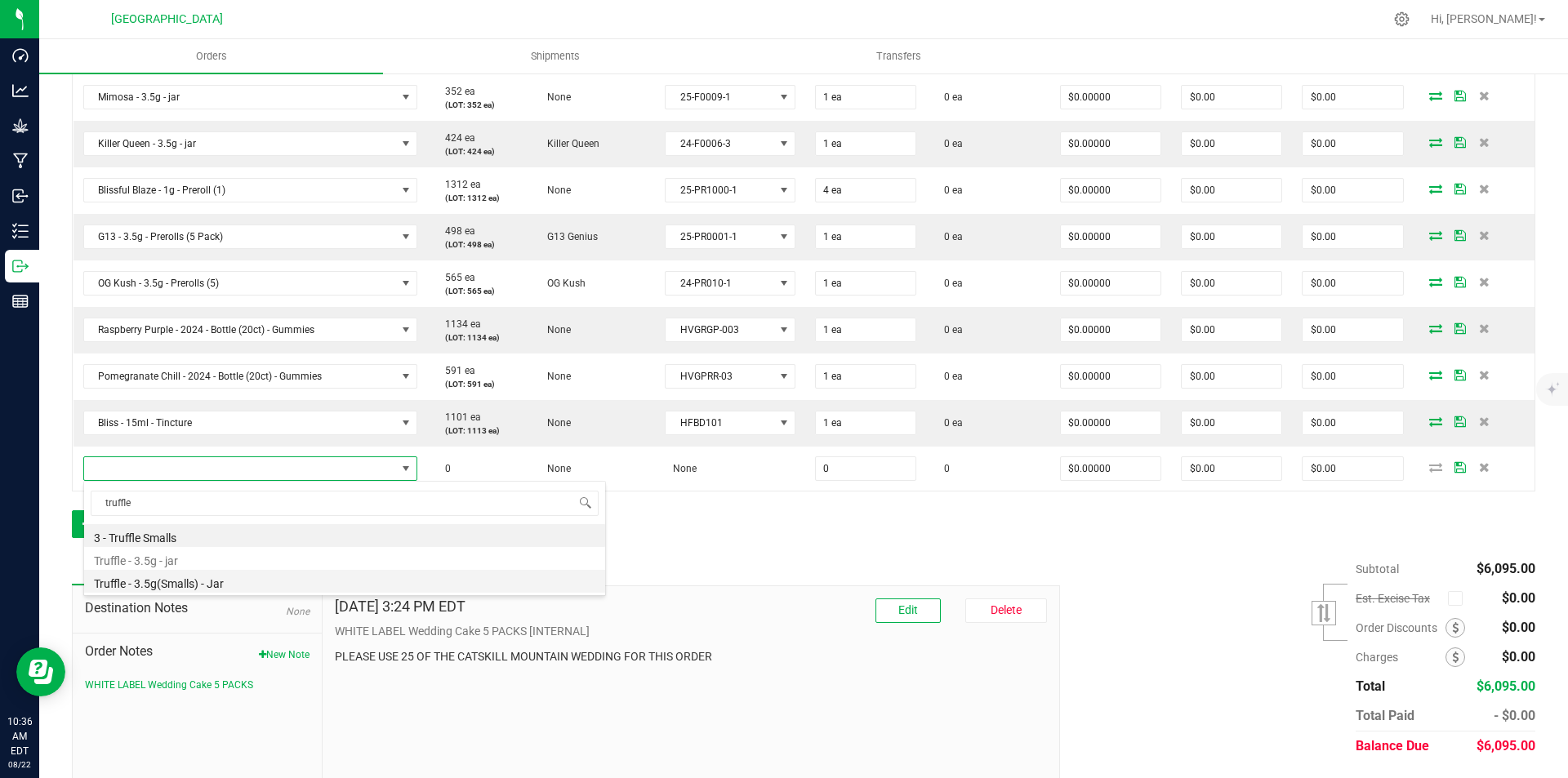
click at [209, 578] on li "Truffle - 3.5g(Smalls) - Jar" at bounding box center [344, 580] width 521 height 23
type input "0 ea"
type input "$15.00000"
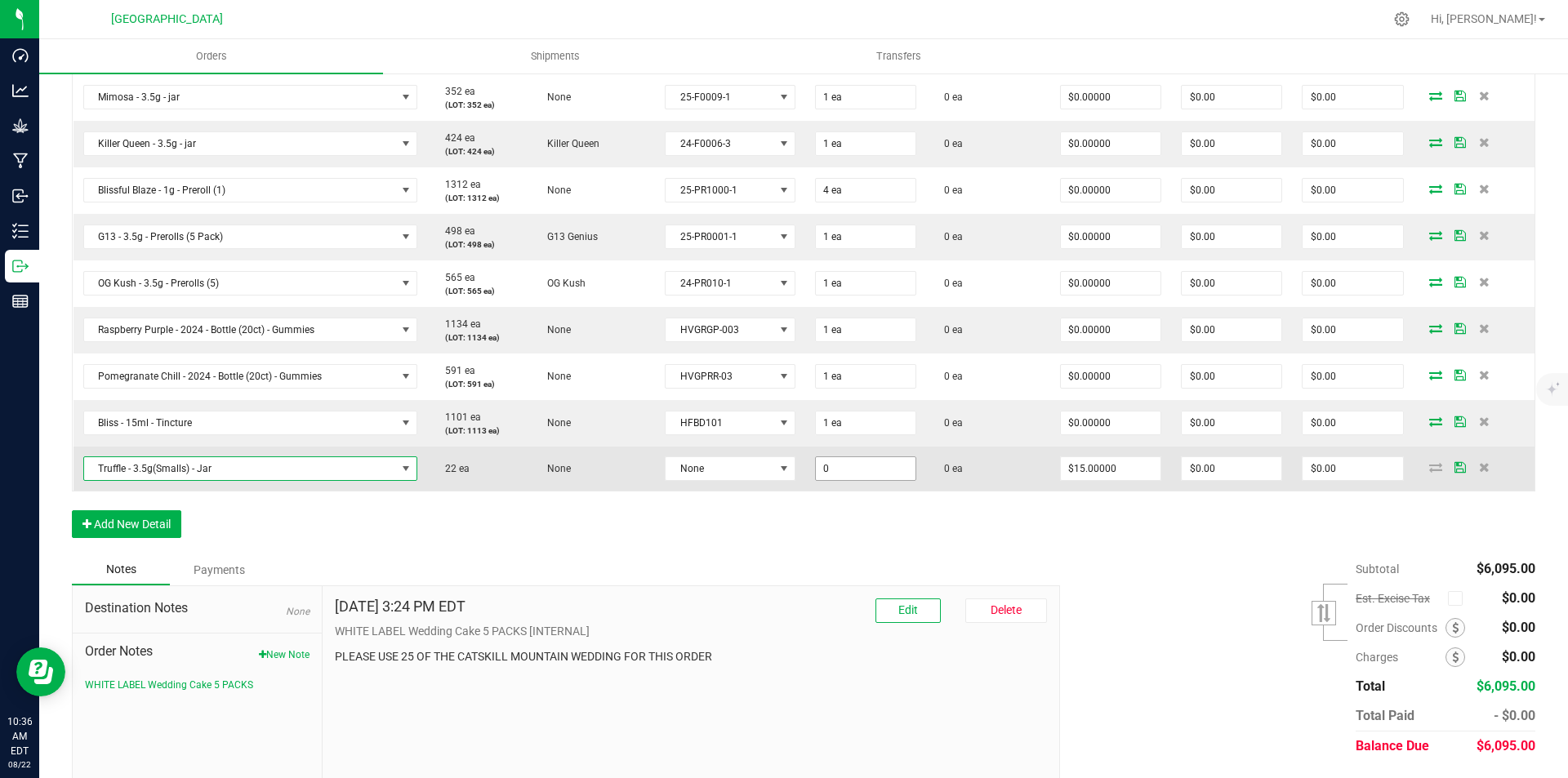
click at [834, 462] on input "0" at bounding box center [866, 468] width 99 height 23
type input "16 ea"
type input "$240.00"
click at [747, 482] on td "None" at bounding box center [729, 468] width 150 height 44
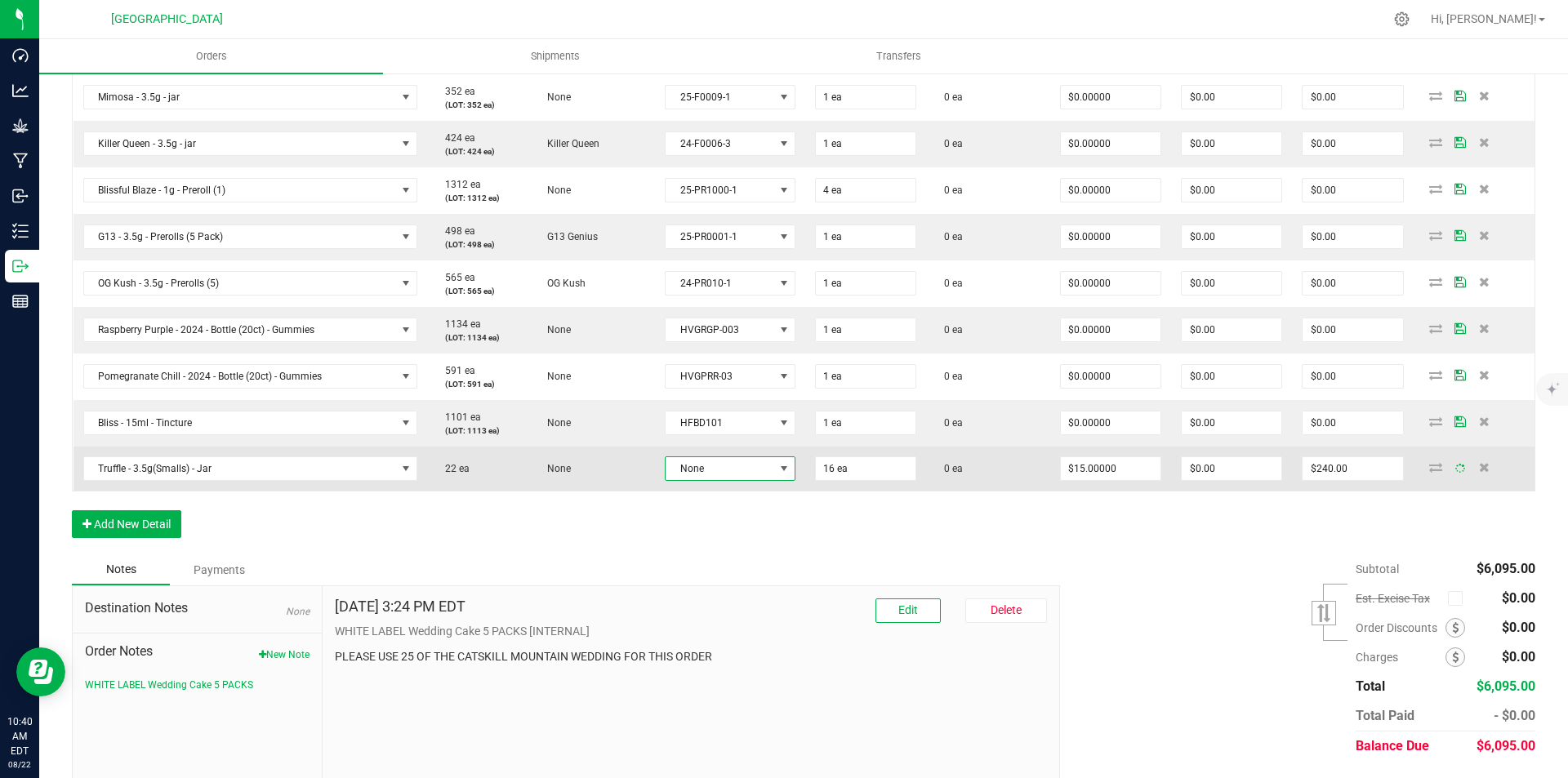
click at [742, 475] on span "None" at bounding box center [719, 468] width 108 height 23
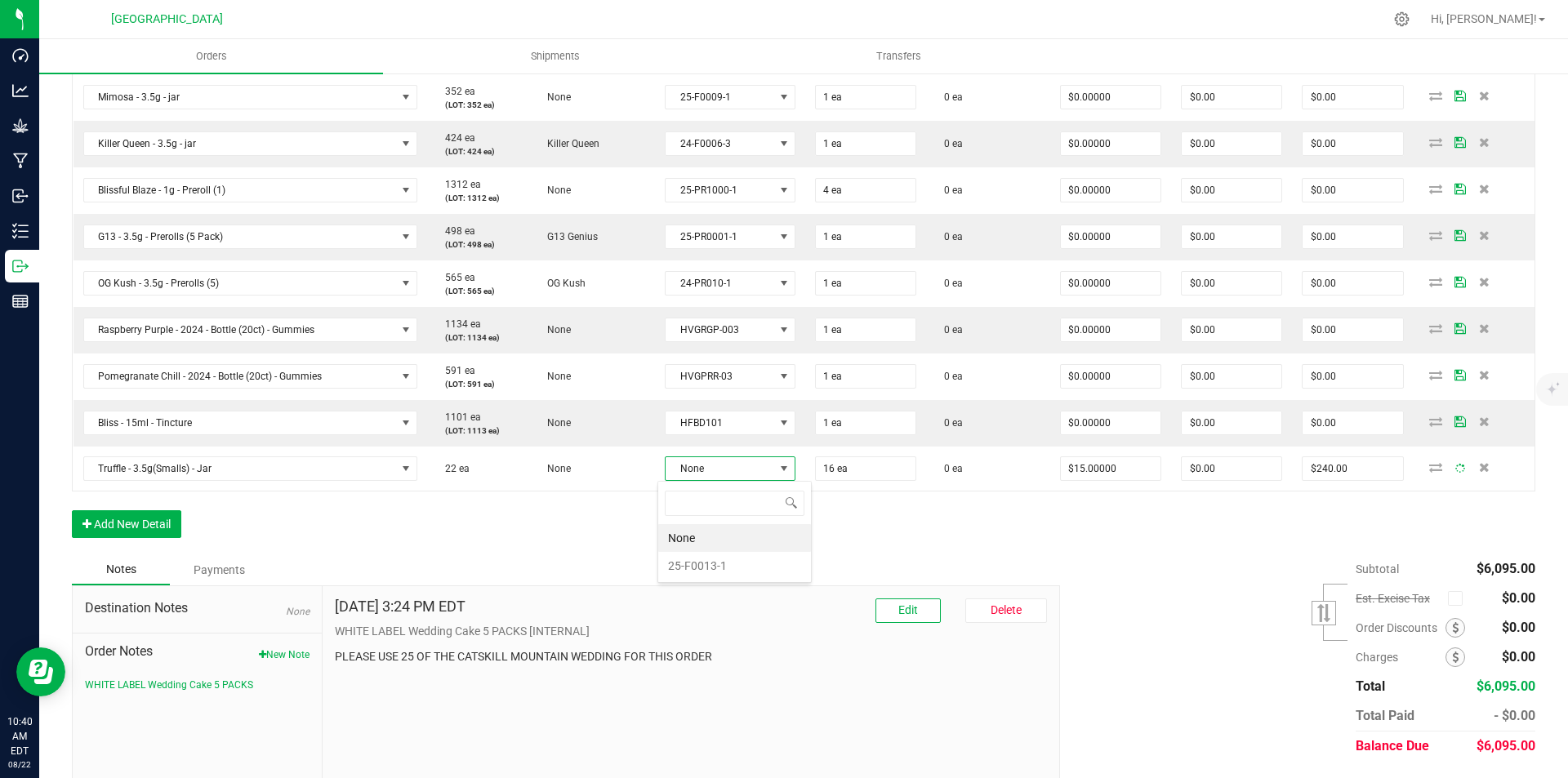
scroll to position [24, 129]
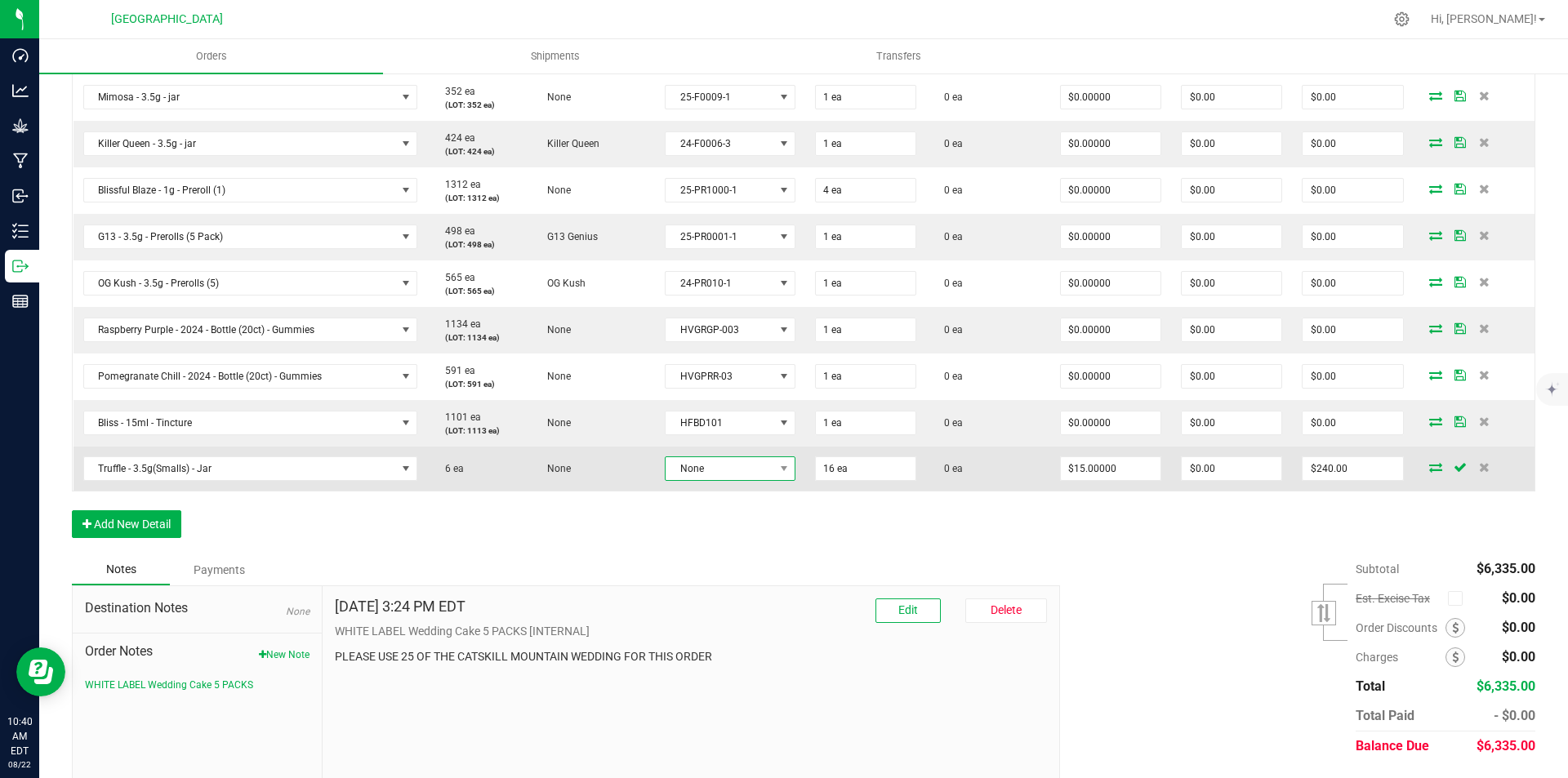
click at [706, 470] on span "None" at bounding box center [719, 468] width 108 height 23
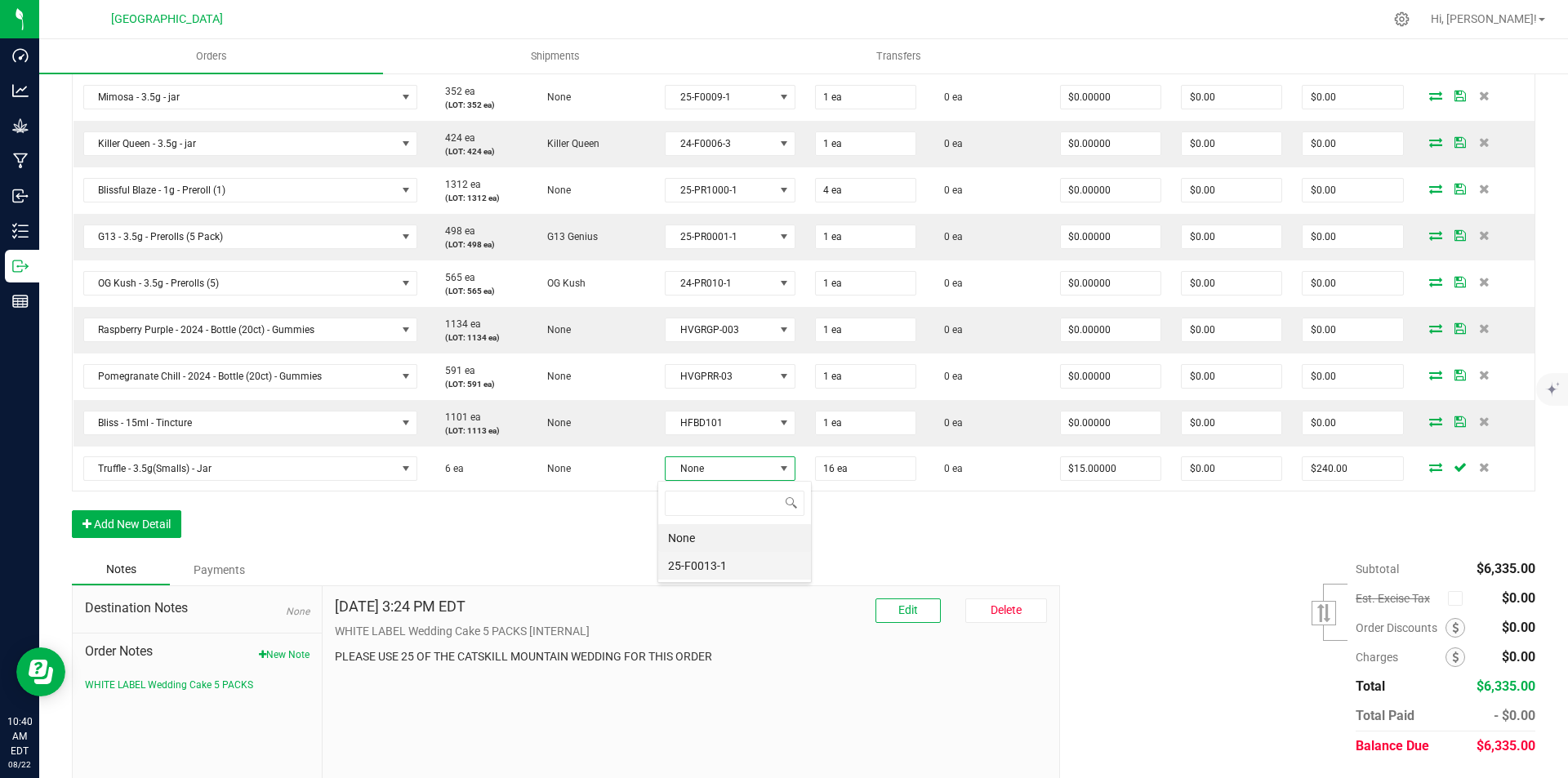
click at [706, 561] on li "25-F0013-1" at bounding box center [734, 566] width 153 height 28
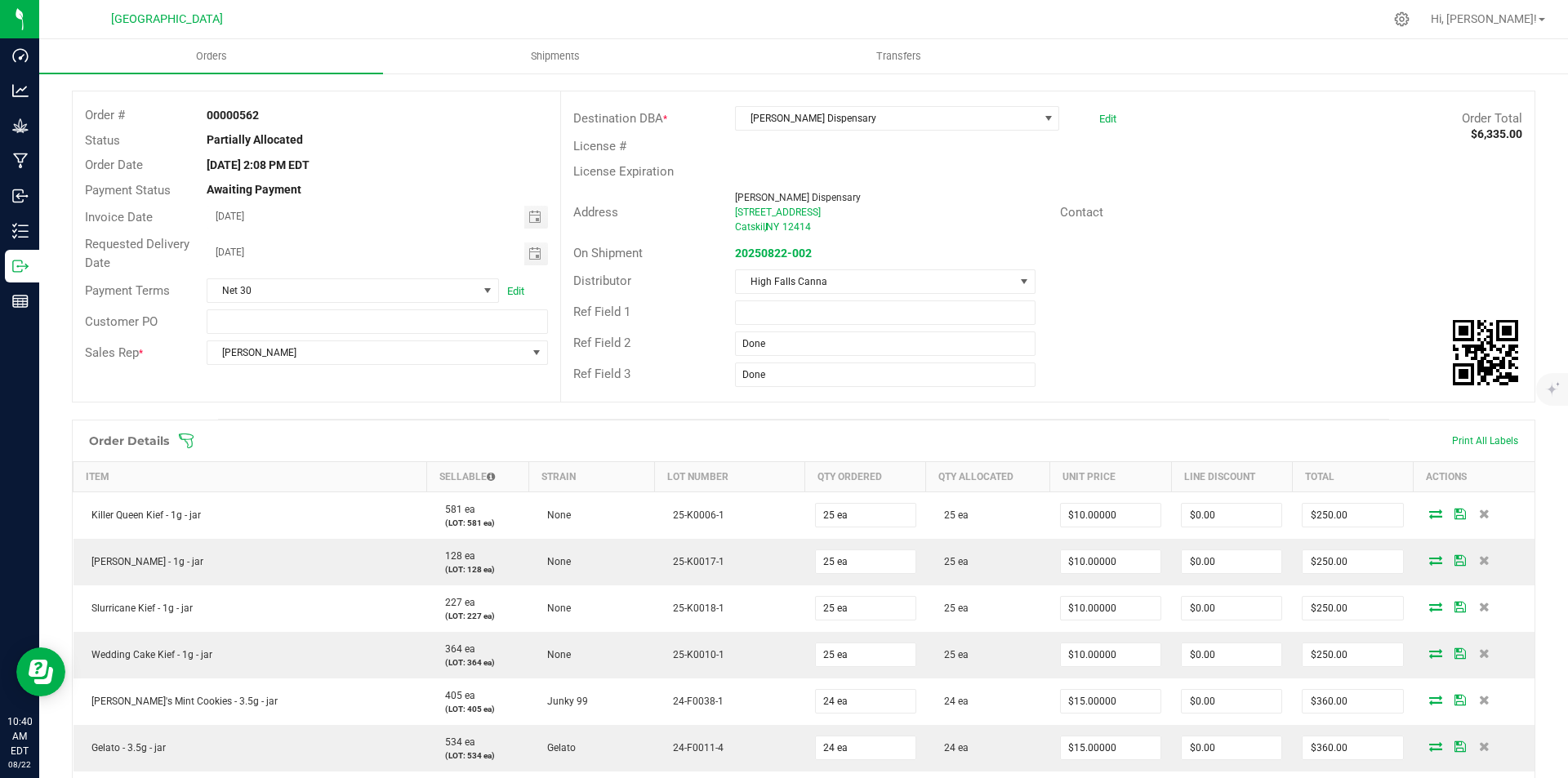
scroll to position [0, 0]
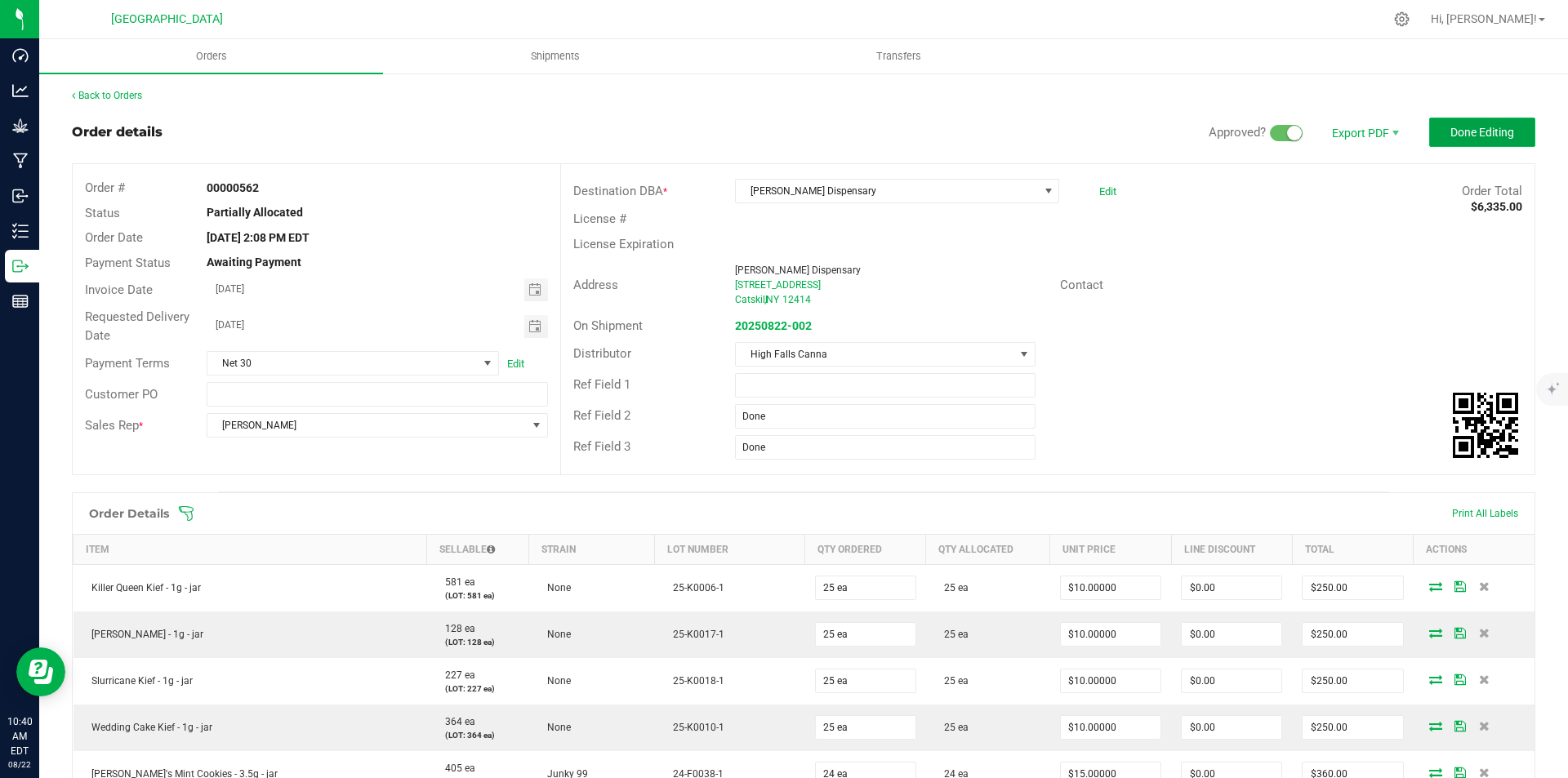
click at [1455, 141] on button "Done Editing" at bounding box center [1482, 132] width 107 height 30
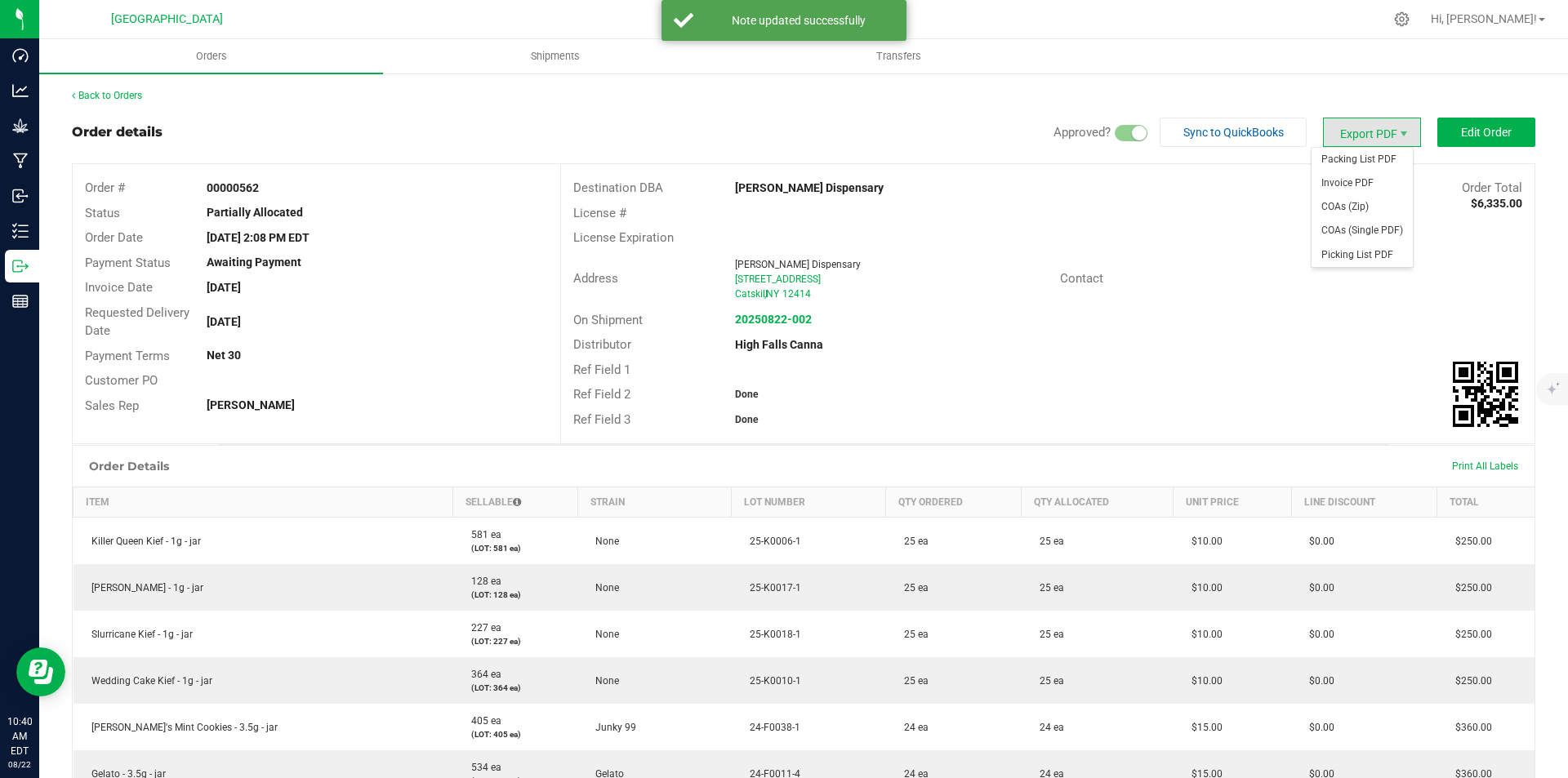
click at [1352, 128] on span "Export PDF" at bounding box center [1371, 132] width 98 height 30
click at [1360, 187] on span "Invoice PDF" at bounding box center [1362, 183] width 101 height 23
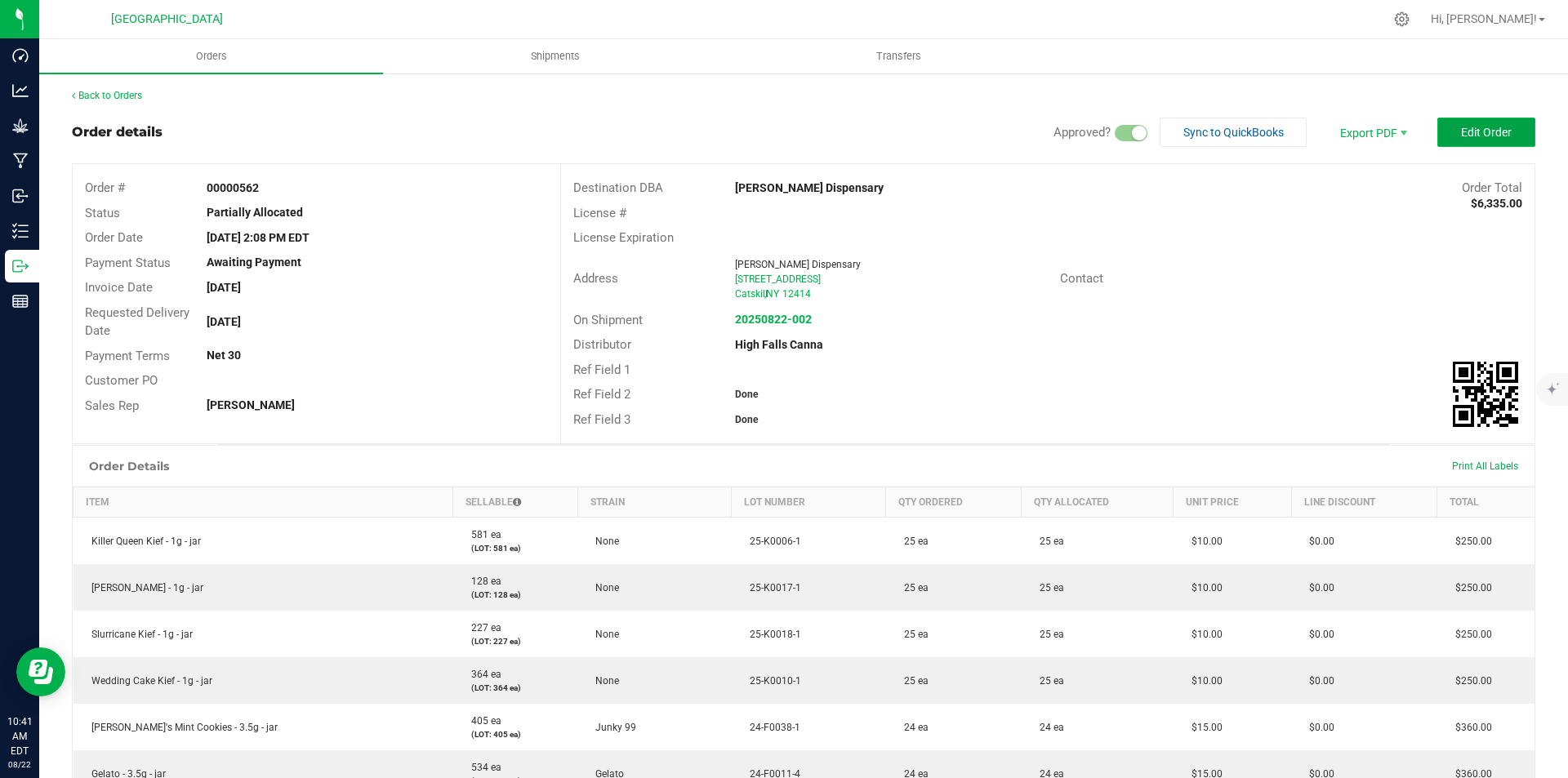
click at [1463, 132] on span "Edit Order" at bounding box center [1486, 132] width 51 height 13
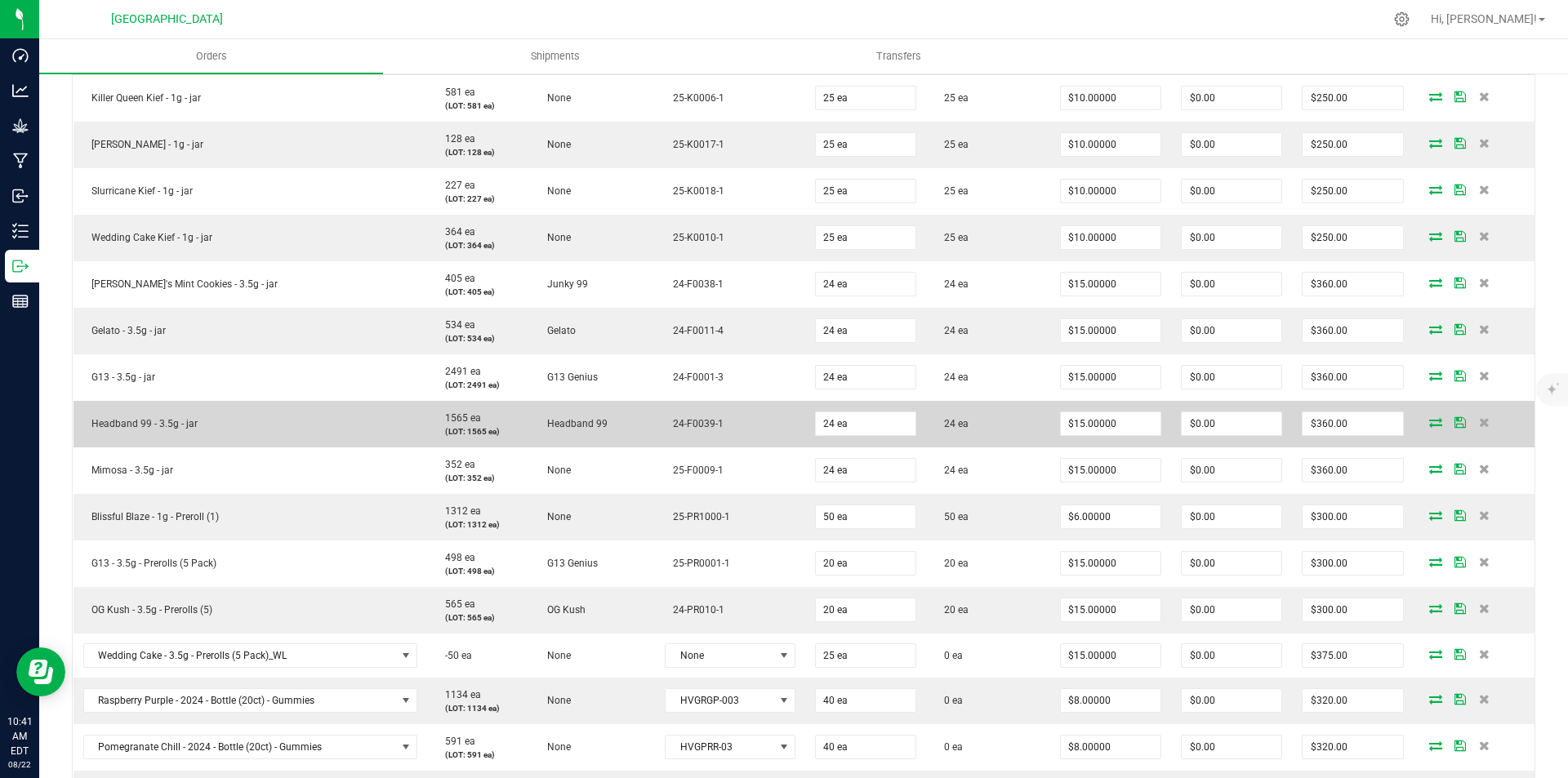
scroll to position [898, 0]
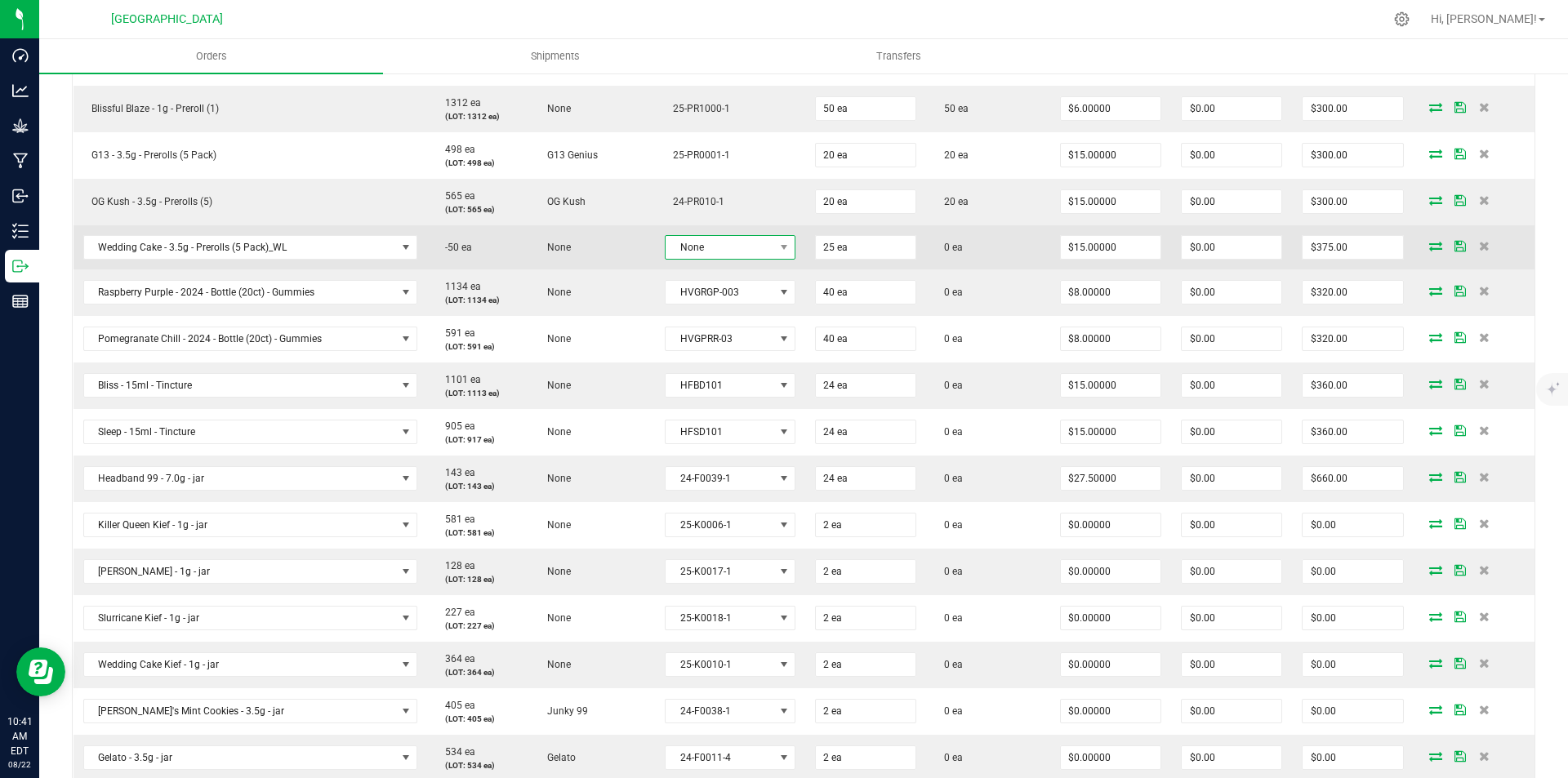
click at [687, 245] on span "None" at bounding box center [719, 246] width 108 height 23
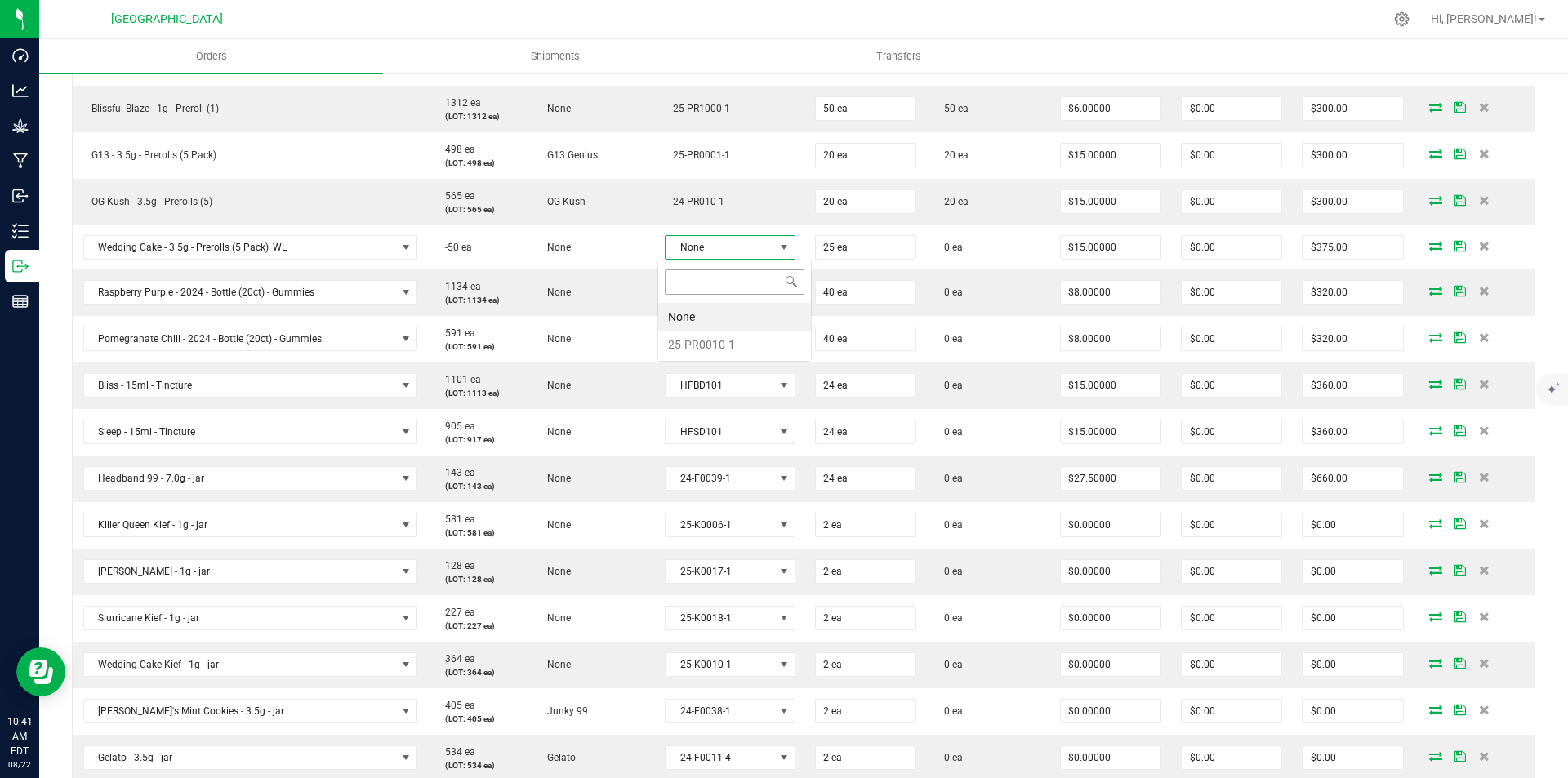
scroll to position [24, 129]
click at [717, 338] on li "25-PR0010-1" at bounding box center [734, 344] width 153 height 28
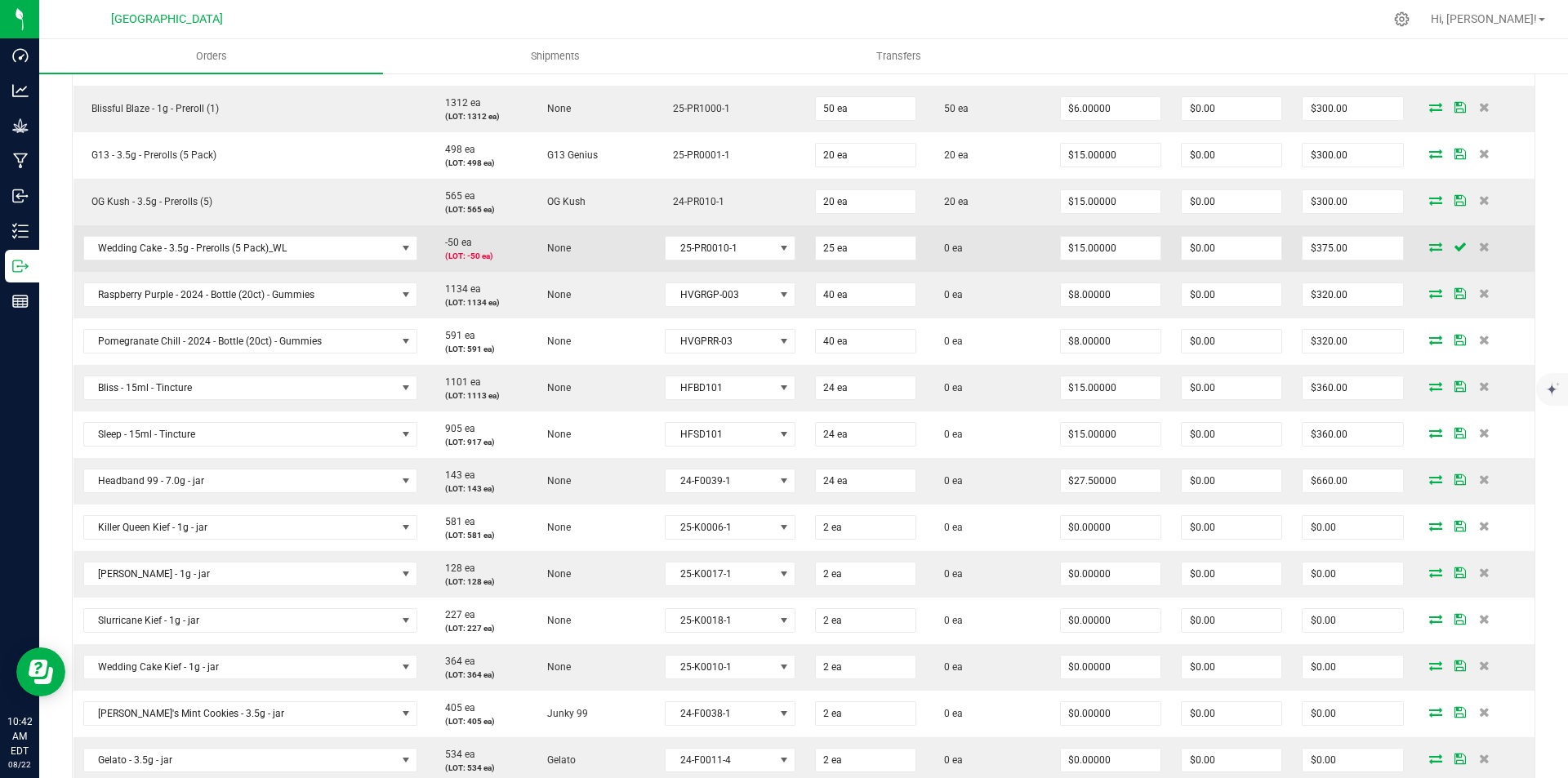
click at [1429, 244] on icon at bounding box center [1435, 246] width 13 height 10
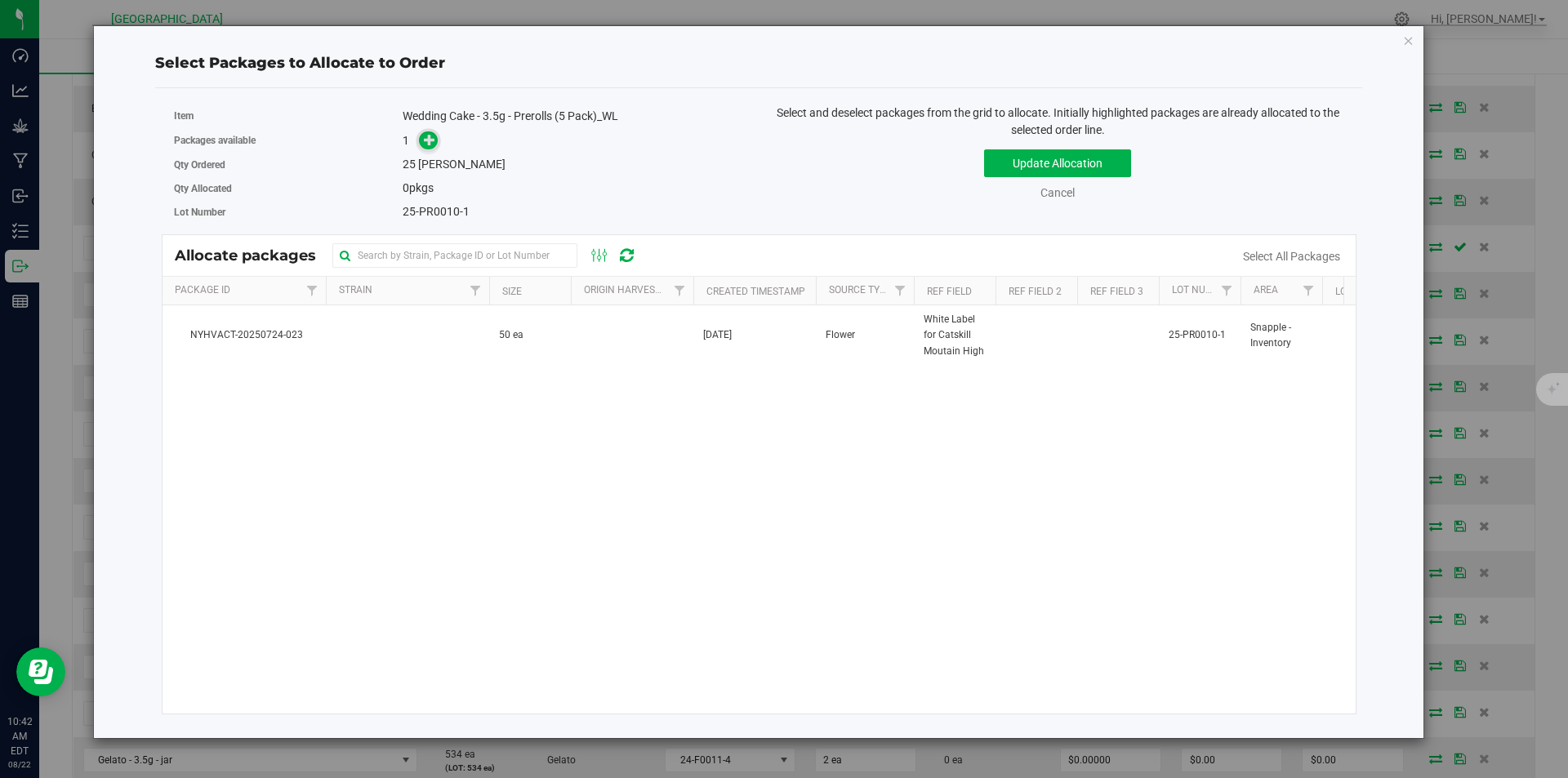
click at [426, 145] on icon at bounding box center [429, 139] width 12 height 12
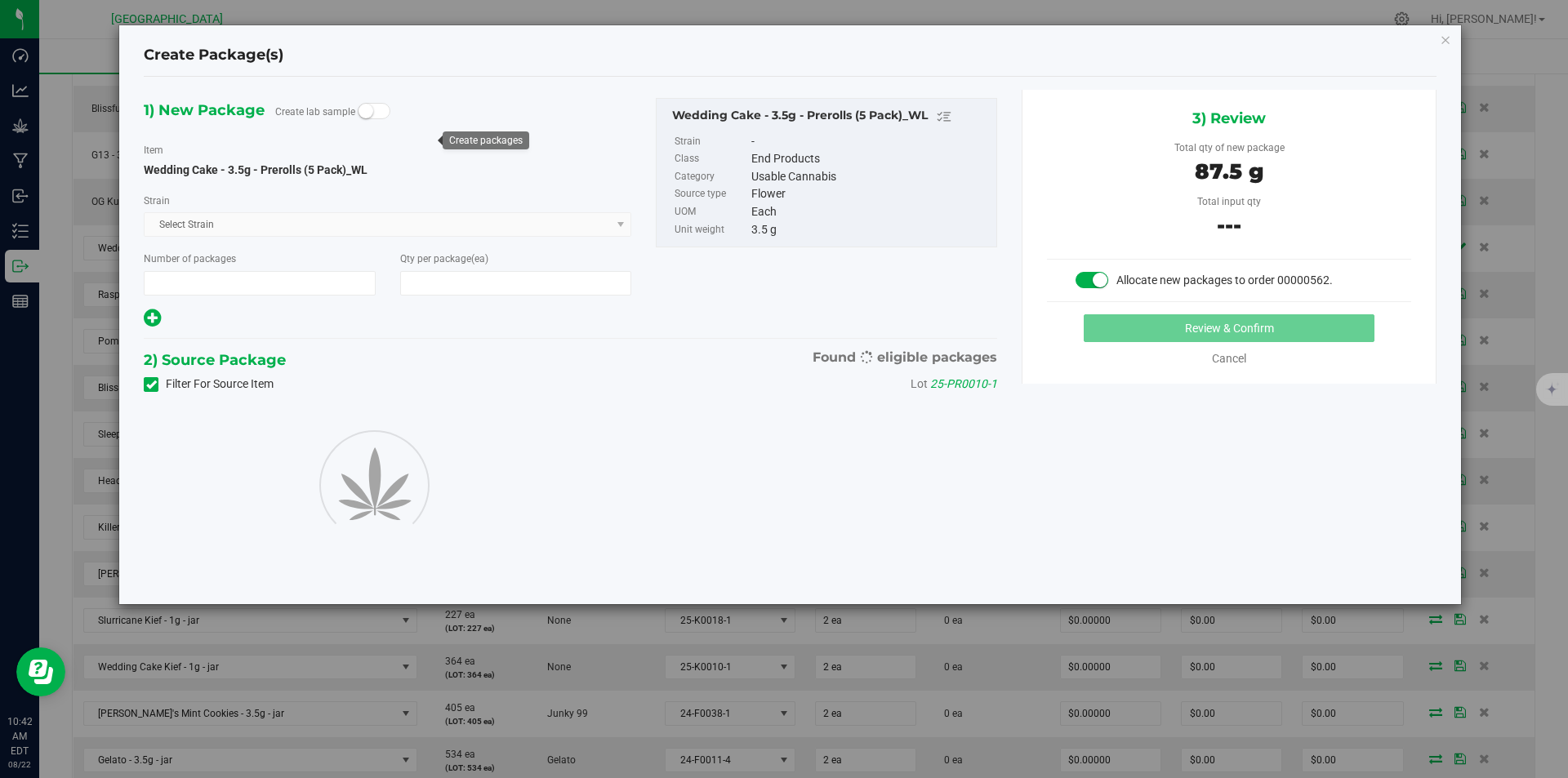
type input "1"
type input "25"
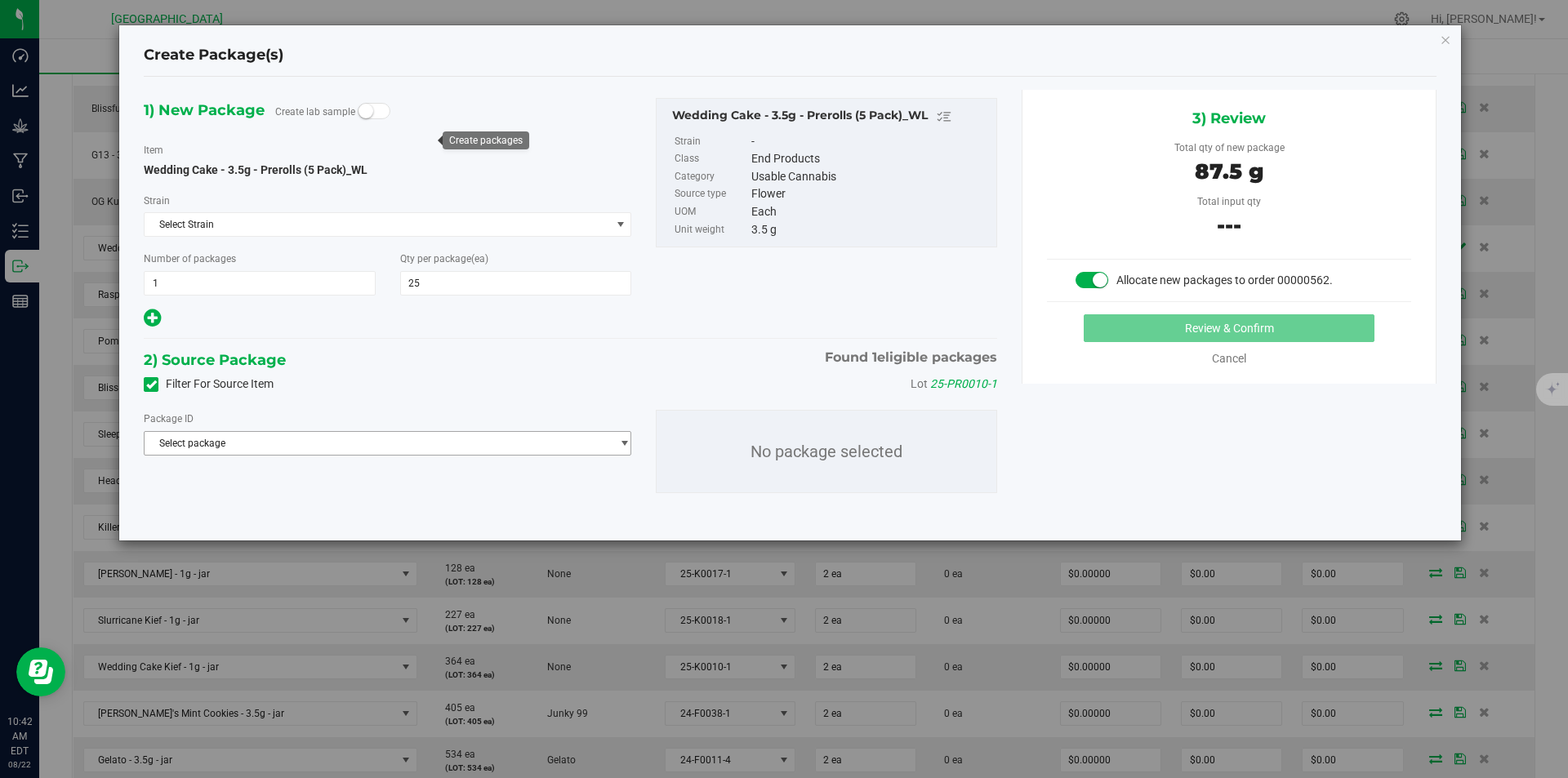
click at [370, 453] on span "Select package" at bounding box center [377, 443] width 466 height 23
click at [318, 514] on span "( Wedding Cake - 3.5g - Prerolls (5 Pack)_WL )" at bounding box center [370, 510] width 200 height 12
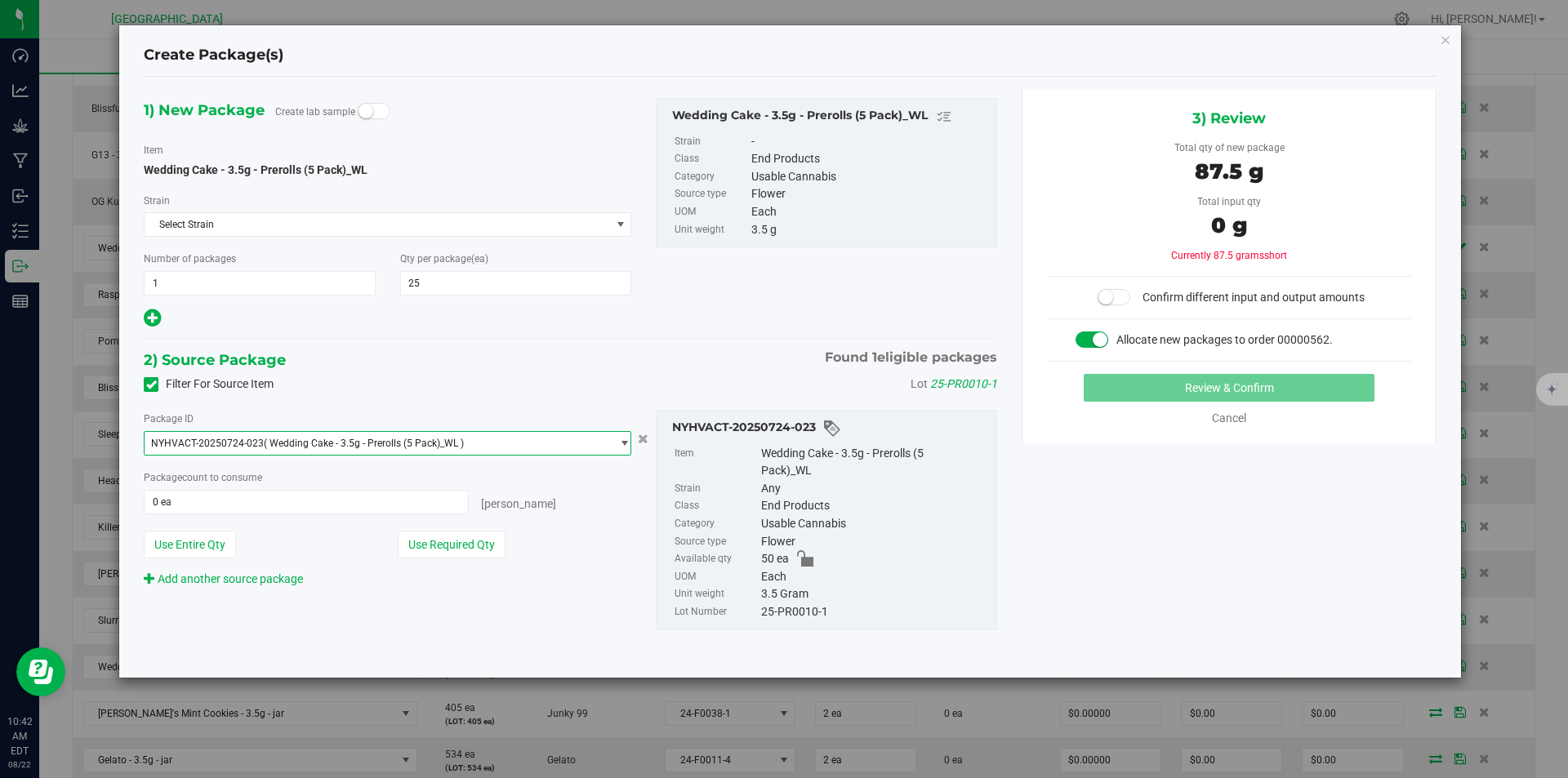
click at [482, 525] on div "Package ID NYHVACT-20250724-023 ( Wedding Cake - 3.5g - Prerolls (5 Pack)_WL ) …" at bounding box center [387, 498] width 512 height 178
click at [476, 533] on button "Use Required Qty" at bounding box center [451, 544] width 107 height 28
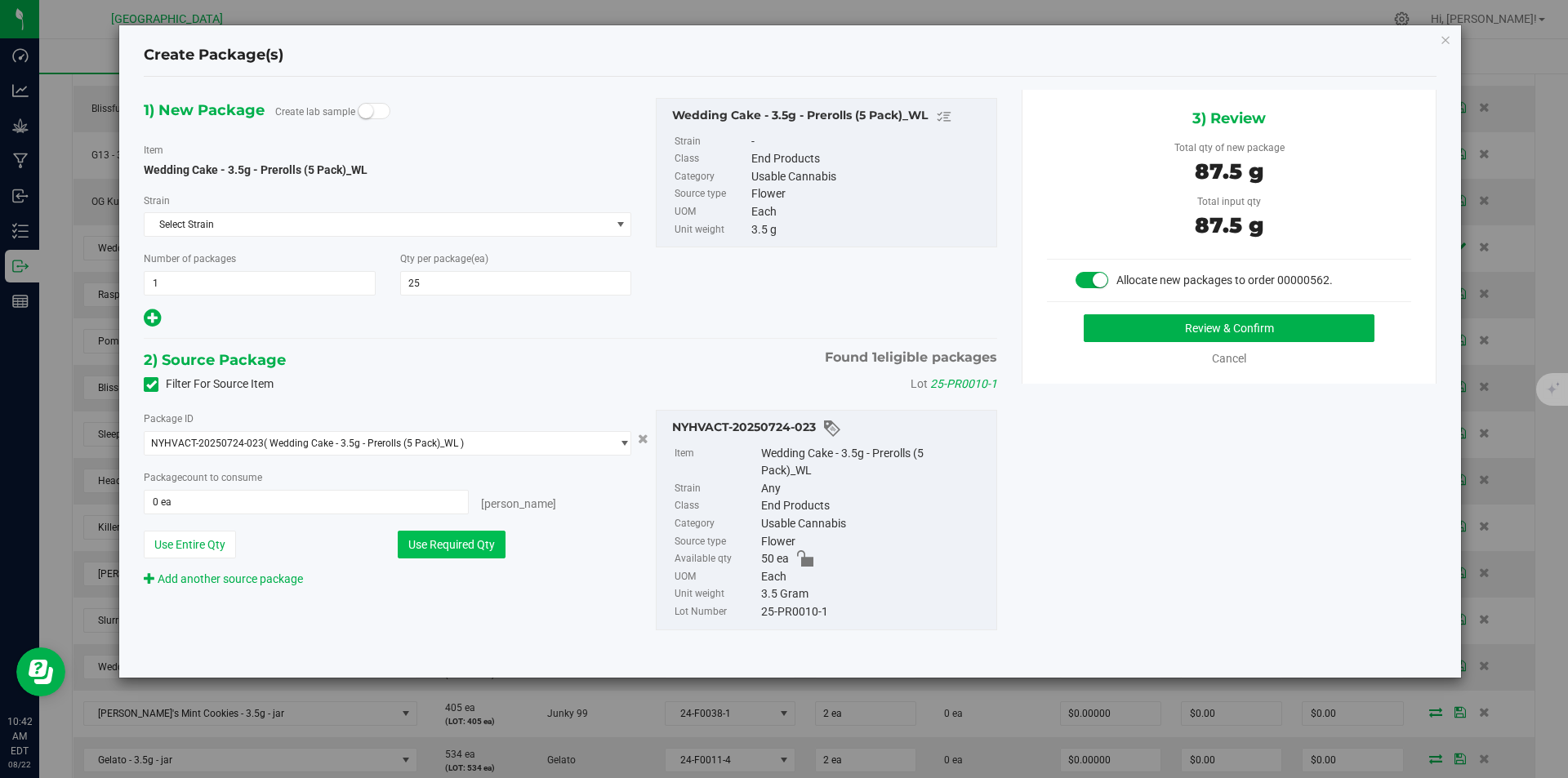
type input "25 ea"
click at [1177, 338] on button "Review & Confirm" at bounding box center [1229, 328] width 291 height 28
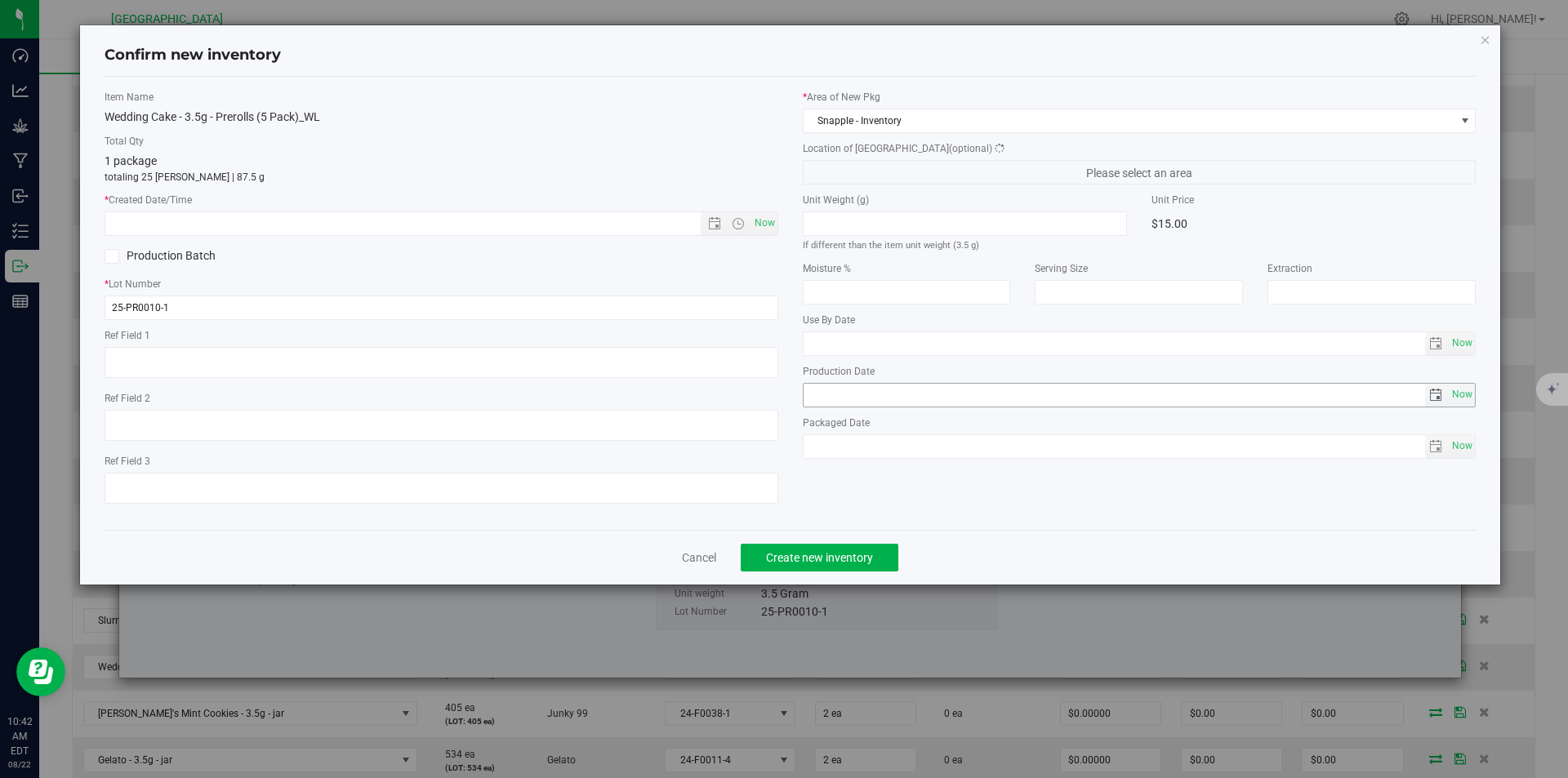
type textarea "White Label for Catskill Moutain High"
click at [769, 217] on span "Now" at bounding box center [764, 223] width 28 height 23
type input "8/22/2025 10:42 AM"
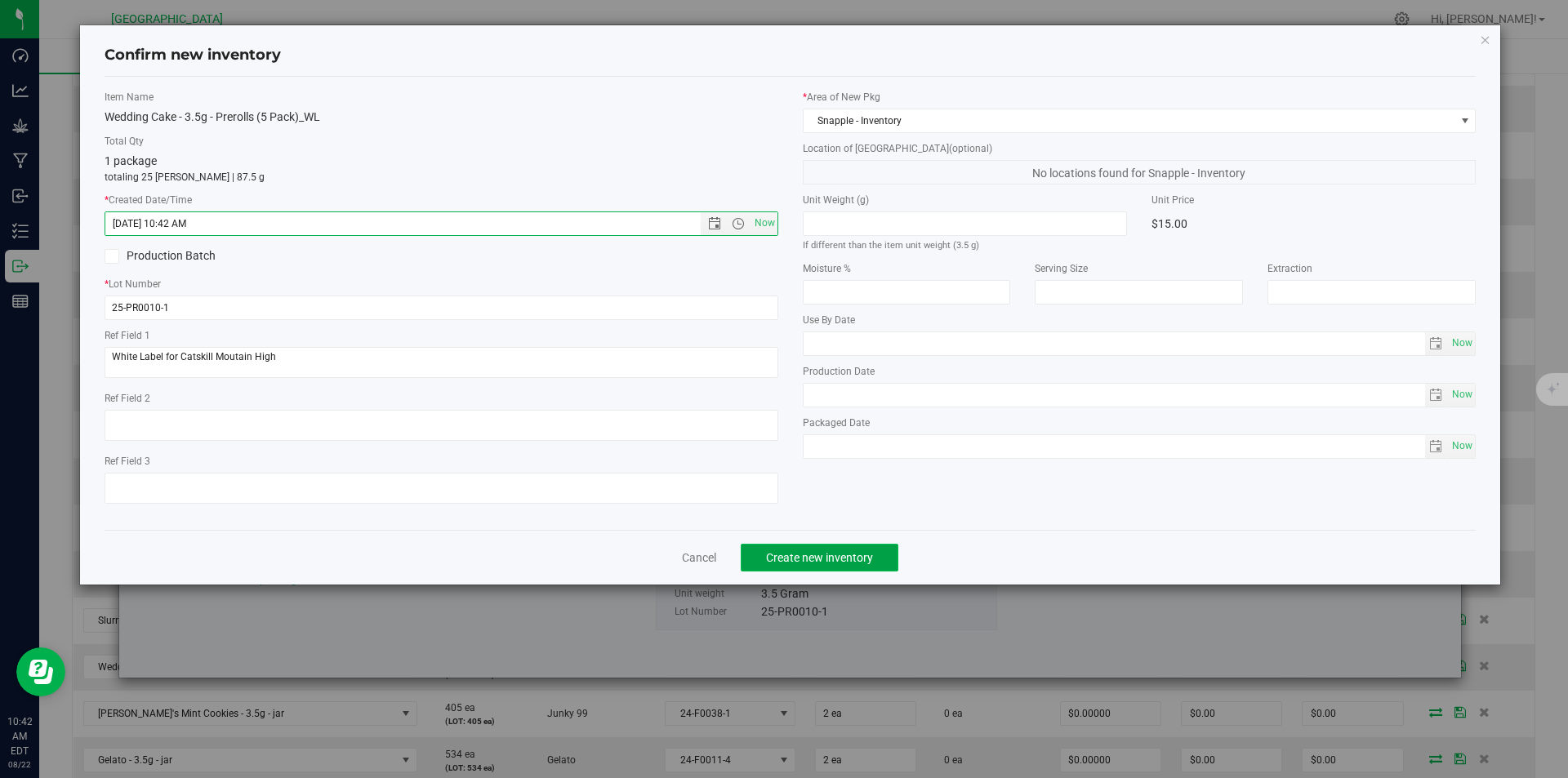
drag, startPoint x: 859, startPoint y: 551, endPoint x: 863, endPoint y: 558, distance: 8.1
click at [859, 552] on span "Create new inventory" at bounding box center [820, 558] width 107 height 13
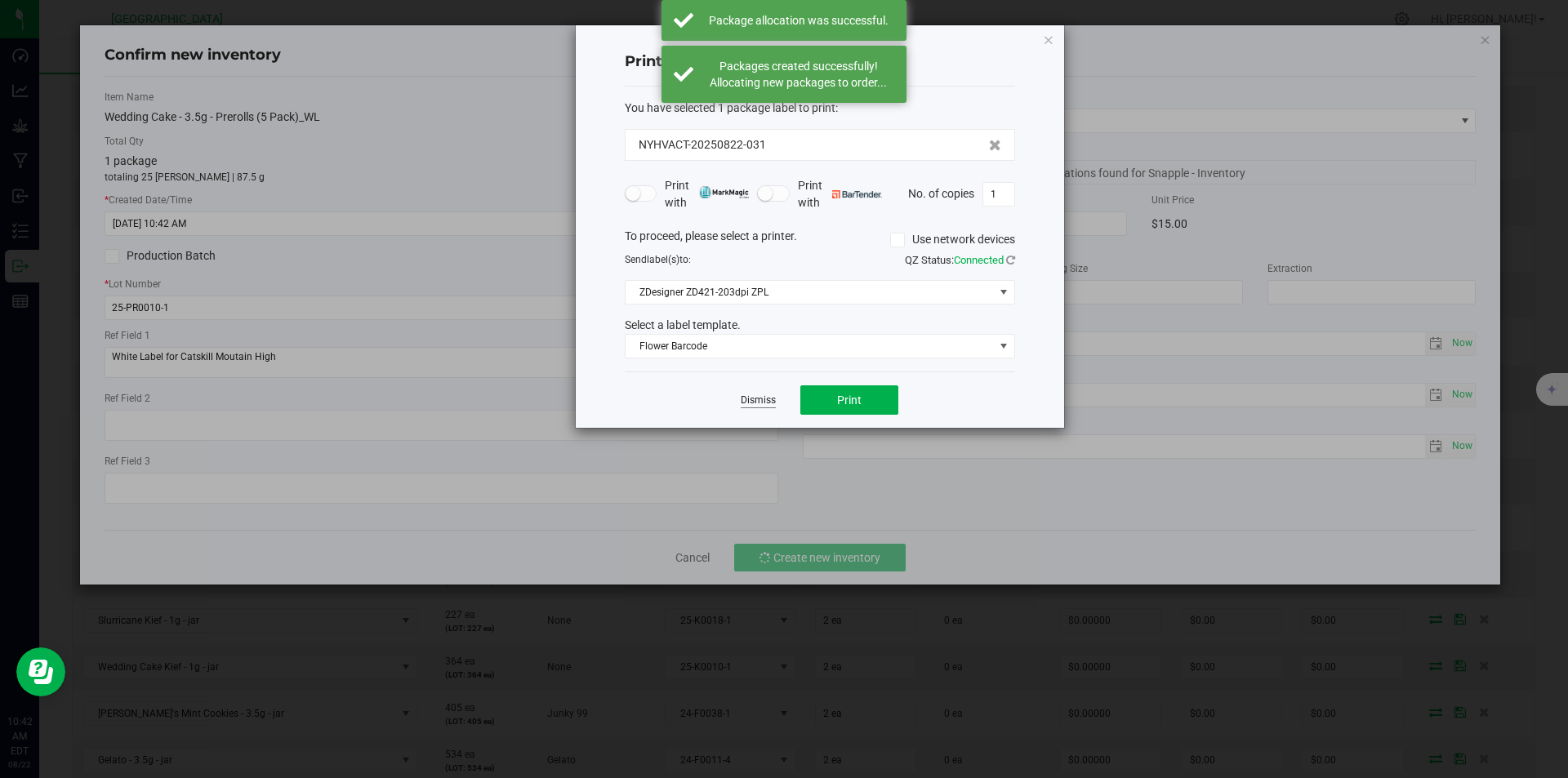
click at [747, 400] on link "Dismiss" at bounding box center [757, 400] width 35 height 14
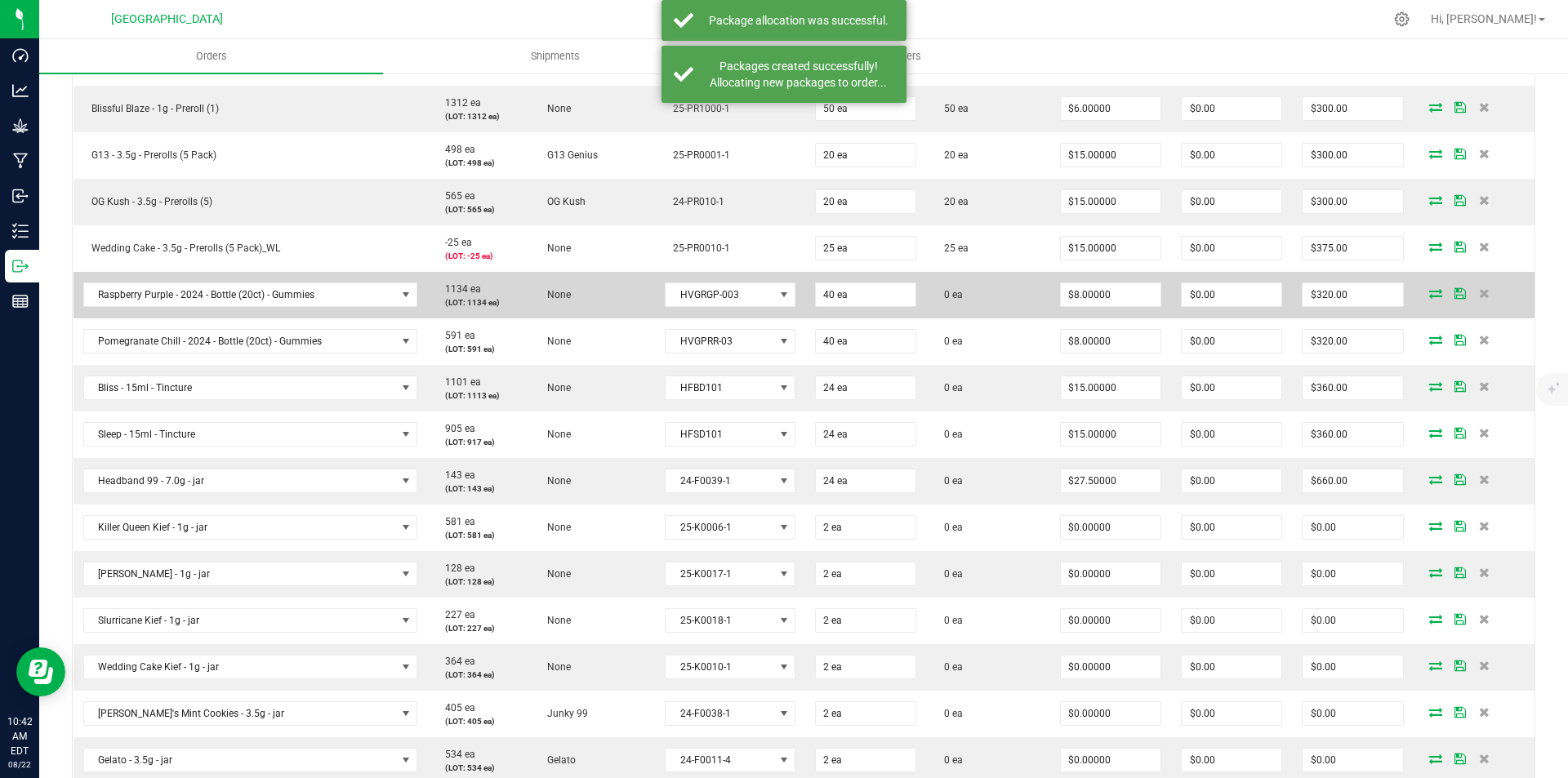
click at [1429, 295] on icon at bounding box center [1435, 292] width 13 height 10
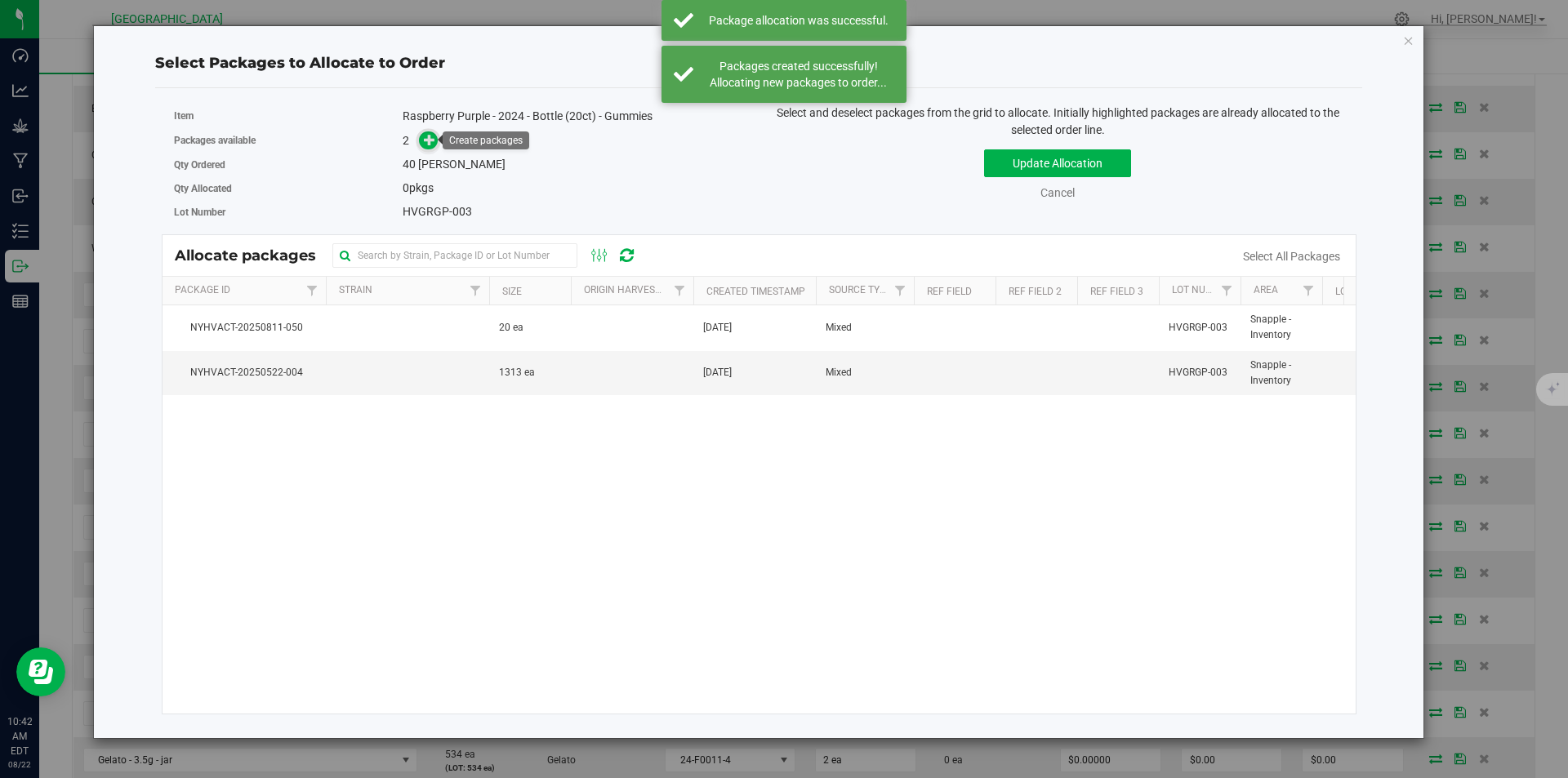
click at [427, 141] on icon at bounding box center [429, 139] width 12 height 12
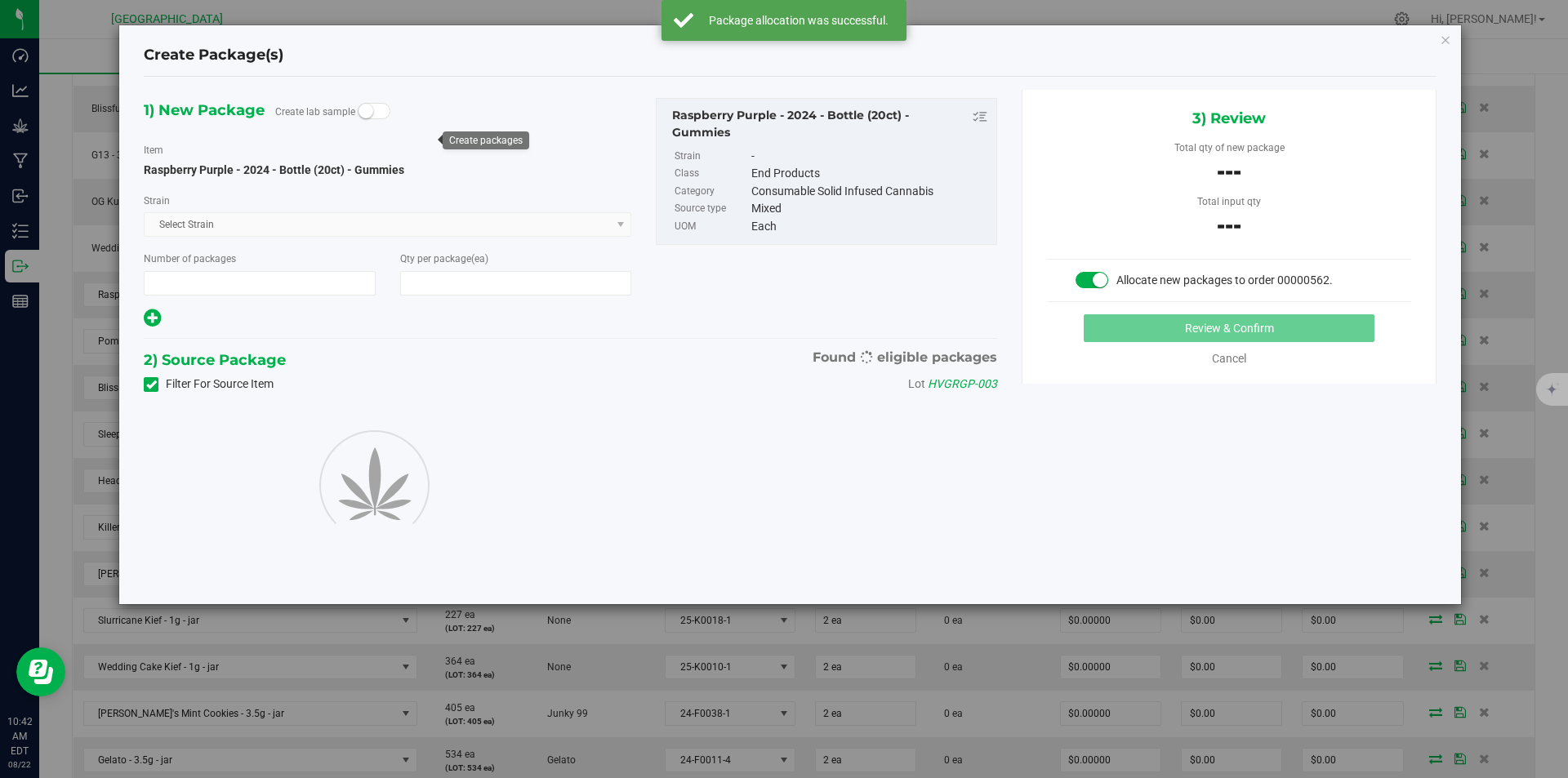
type input "1"
type input "40"
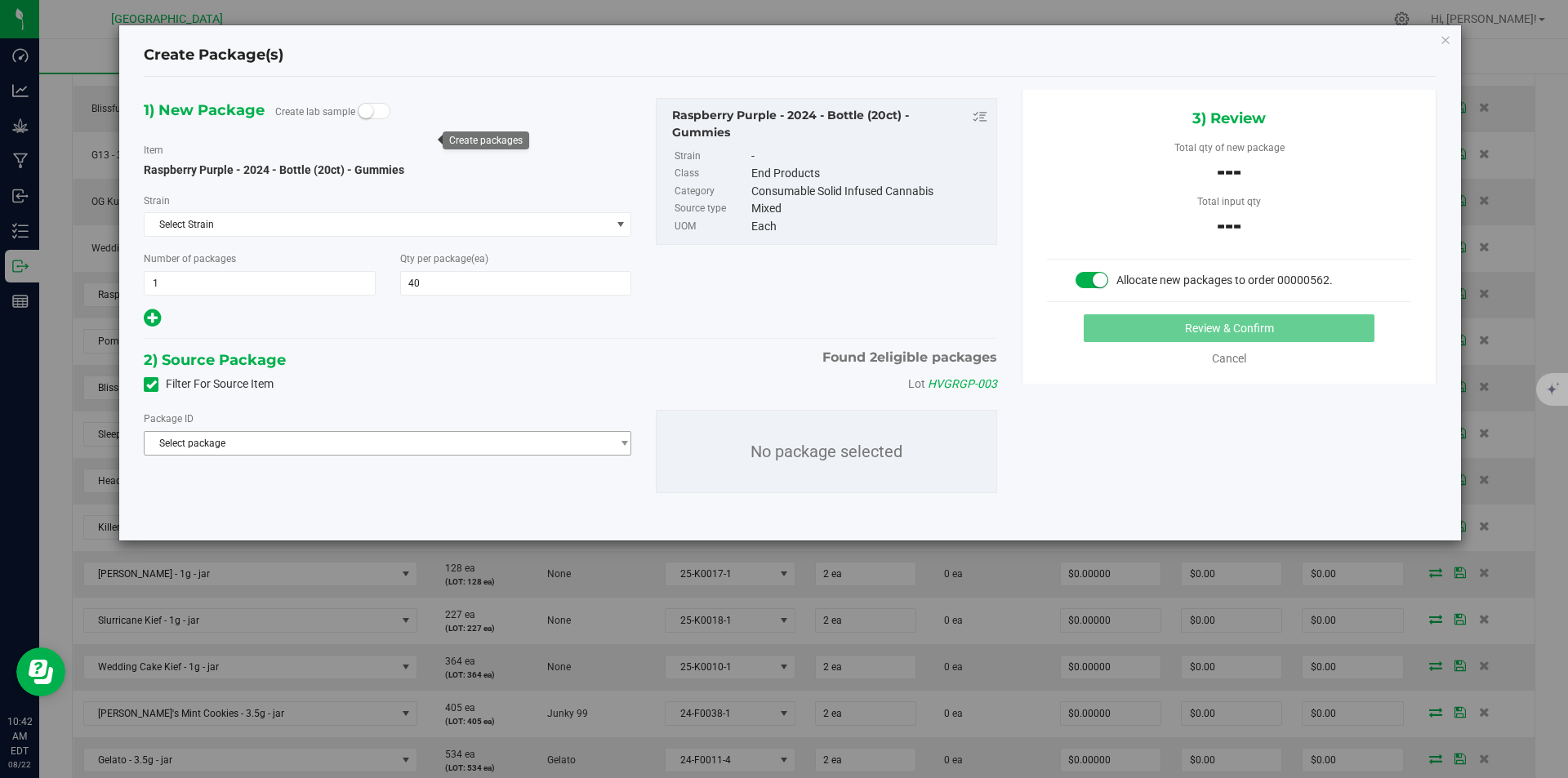
click at [359, 433] on span "Select package" at bounding box center [377, 443] width 466 height 23
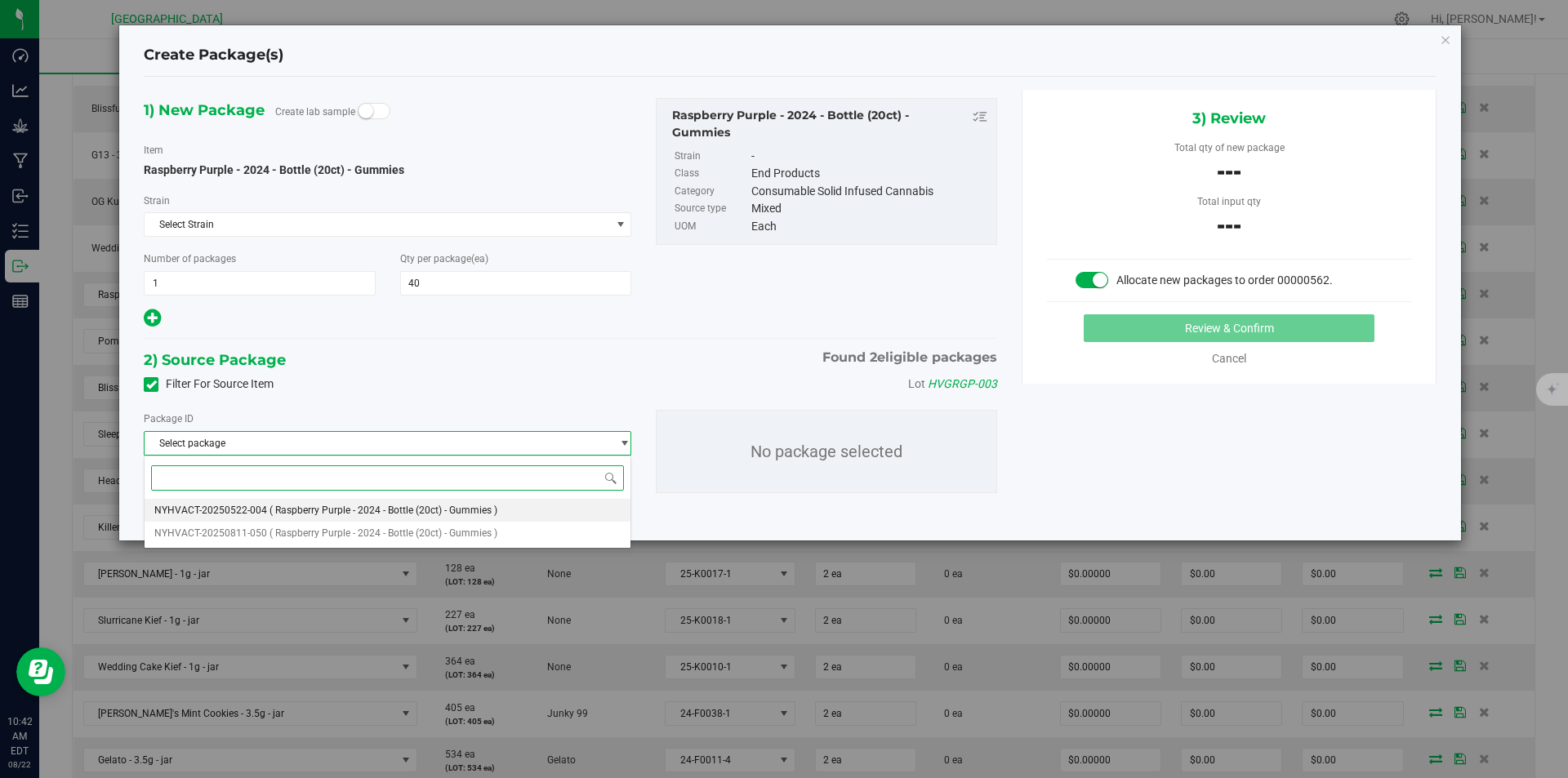
click at [313, 507] on span "( Raspberry Purple - 2024 - Bottle (20ct) - Gummies )" at bounding box center [384, 510] width 227 height 12
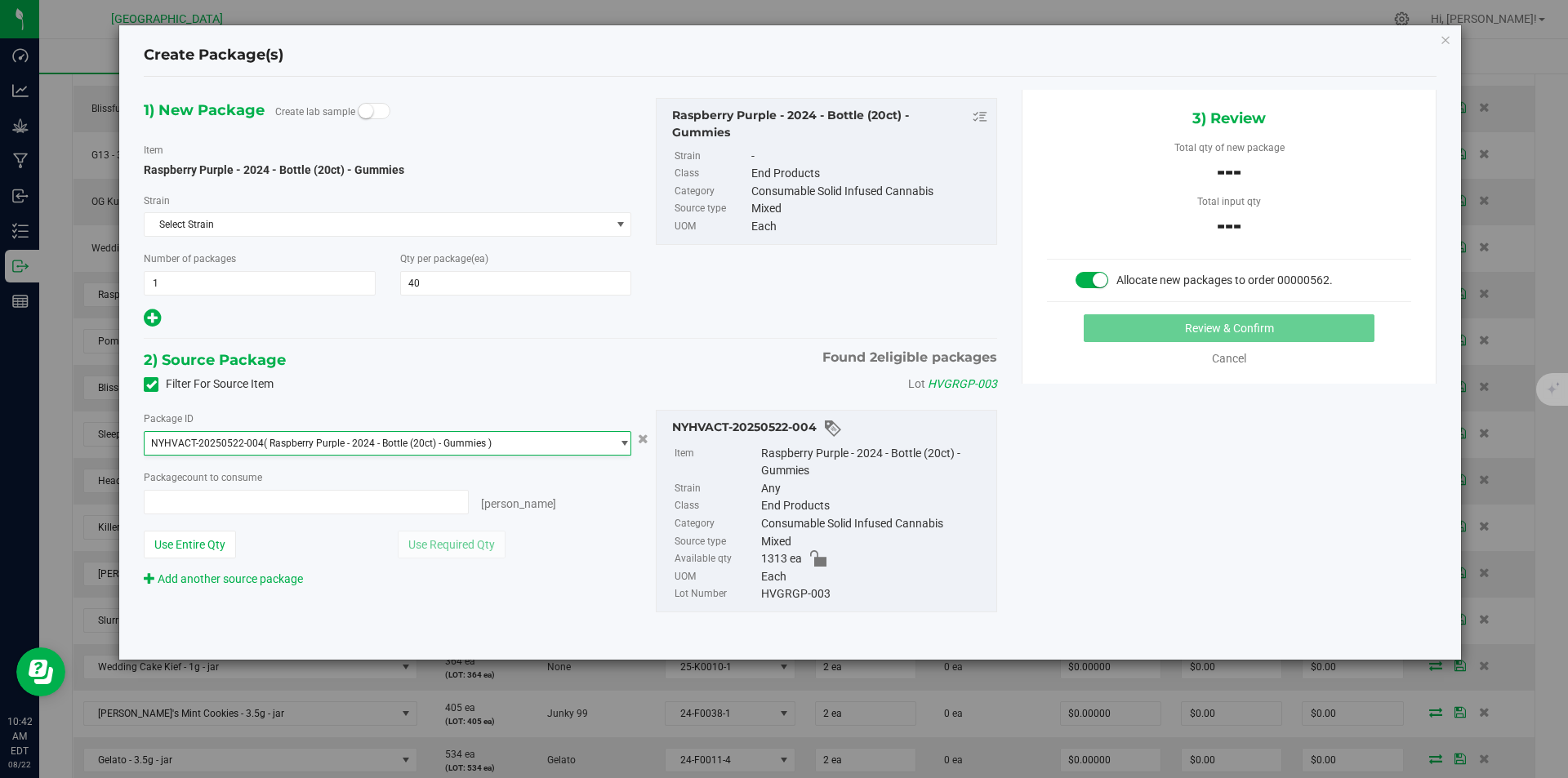
type input "0 ea"
type input "0"
click at [394, 501] on span "0 ea 0" at bounding box center [306, 502] width 325 height 24
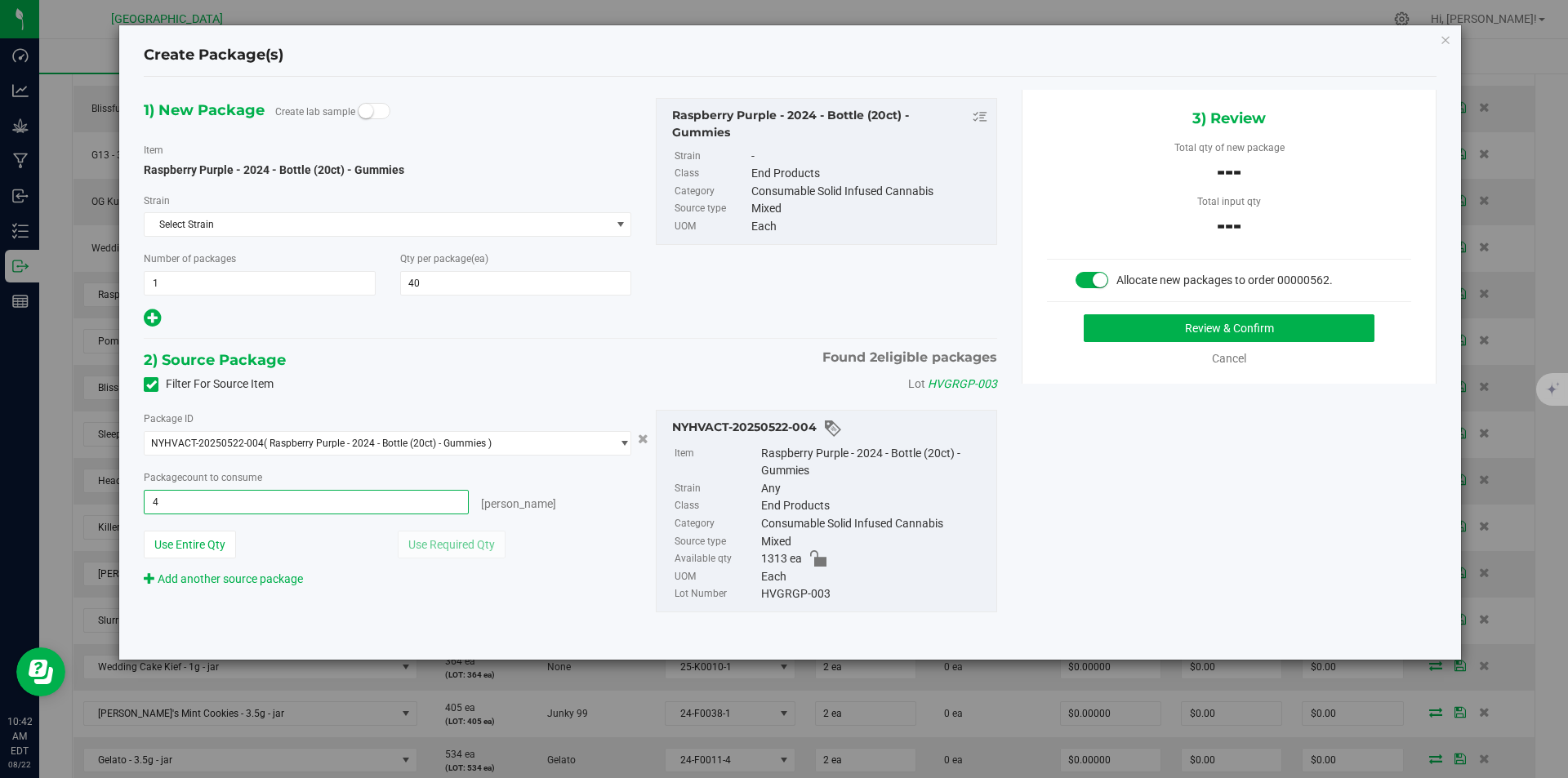
type input "40"
type input "40 ea"
click at [1332, 319] on button "Review & Confirm" at bounding box center [1229, 328] width 291 height 28
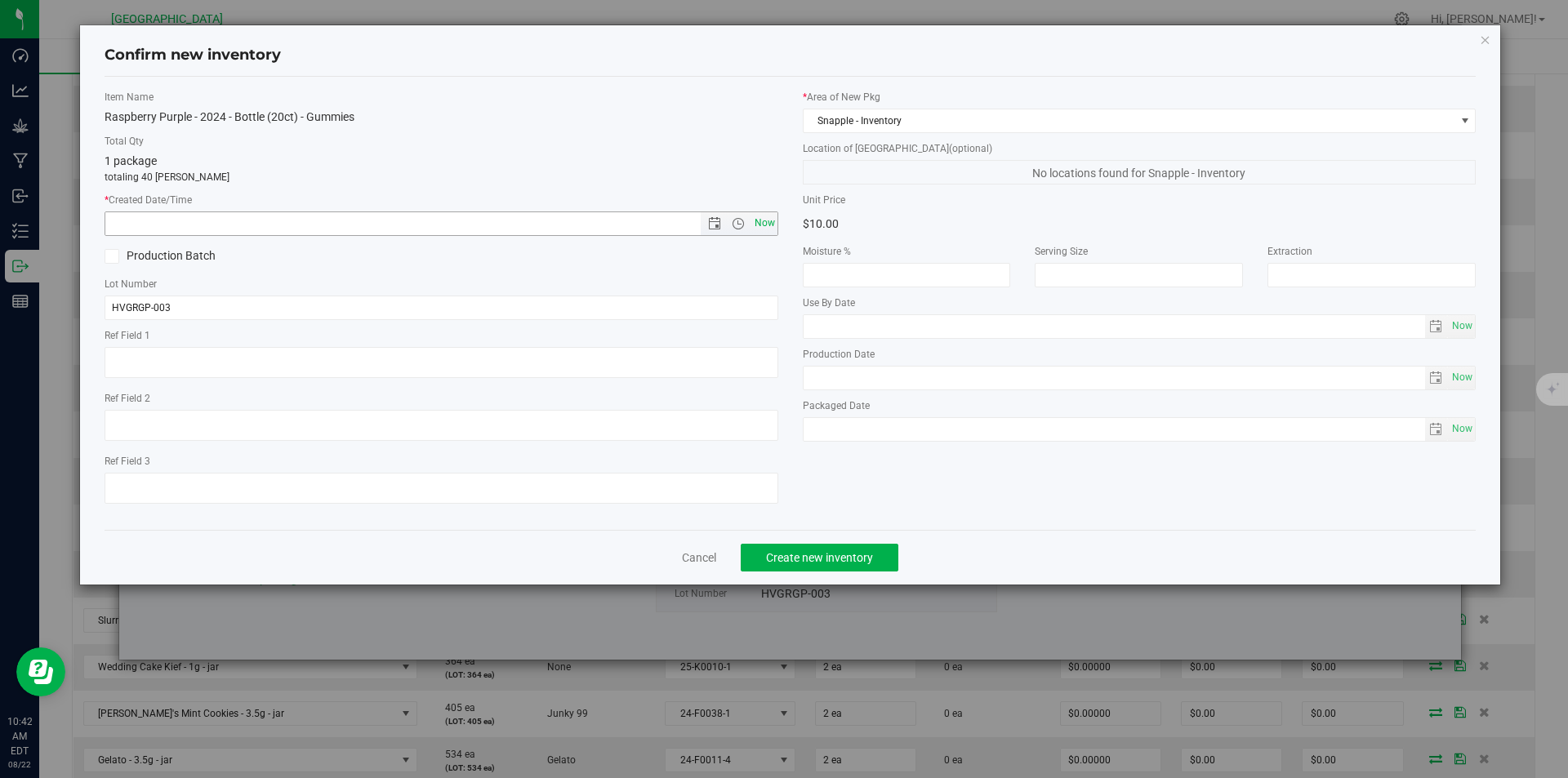
click at [764, 218] on span "Now" at bounding box center [764, 223] width 28 height 23
type input "8/22/2025 10:42 AM"
click at [846, 568] on button "Create new inventory" at bounding box center [819, 557] width 158 height 28
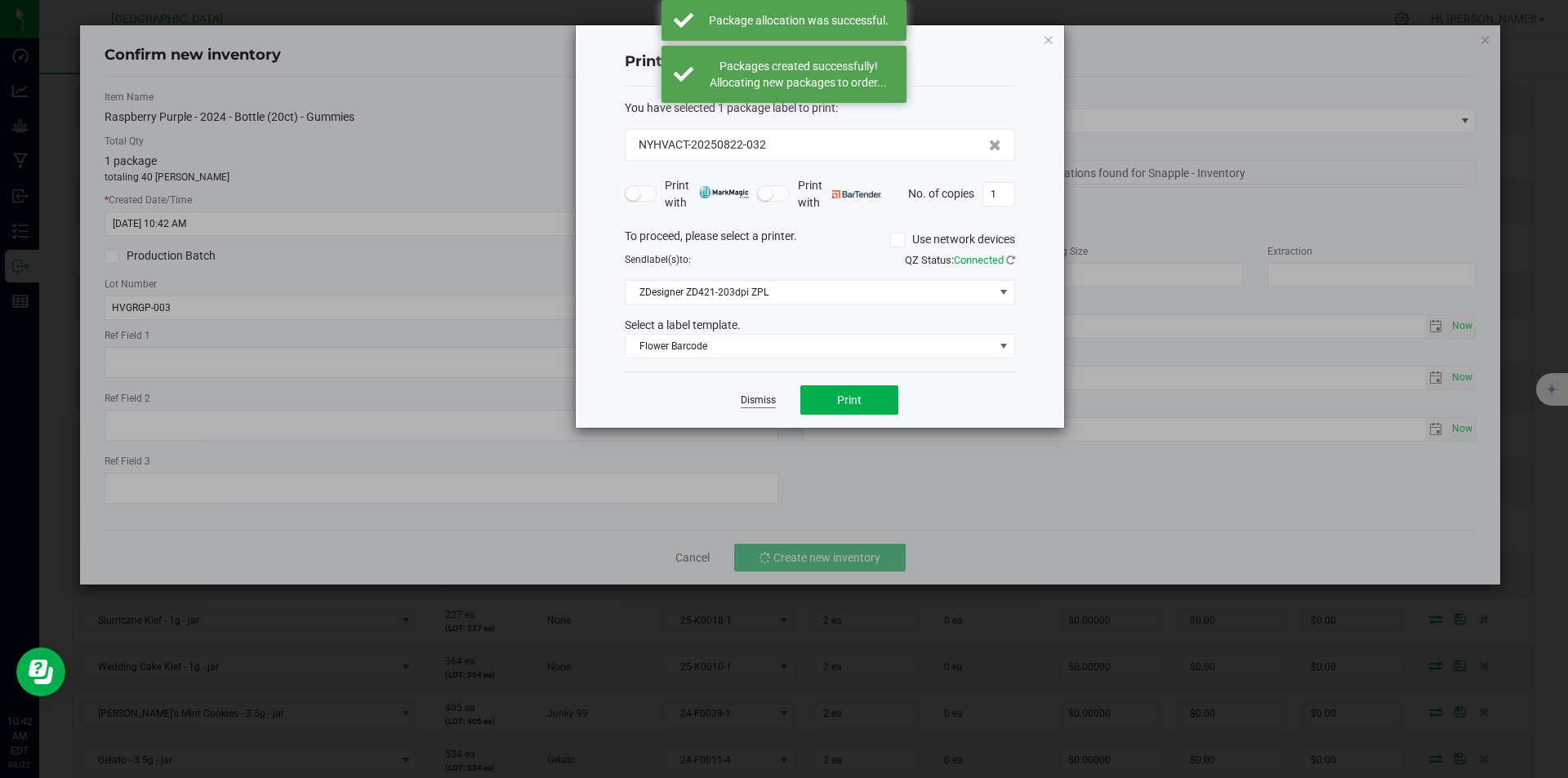
click at [765, 394] on link "Dismiss" at bounding box center [757, 400] width 35 height 14
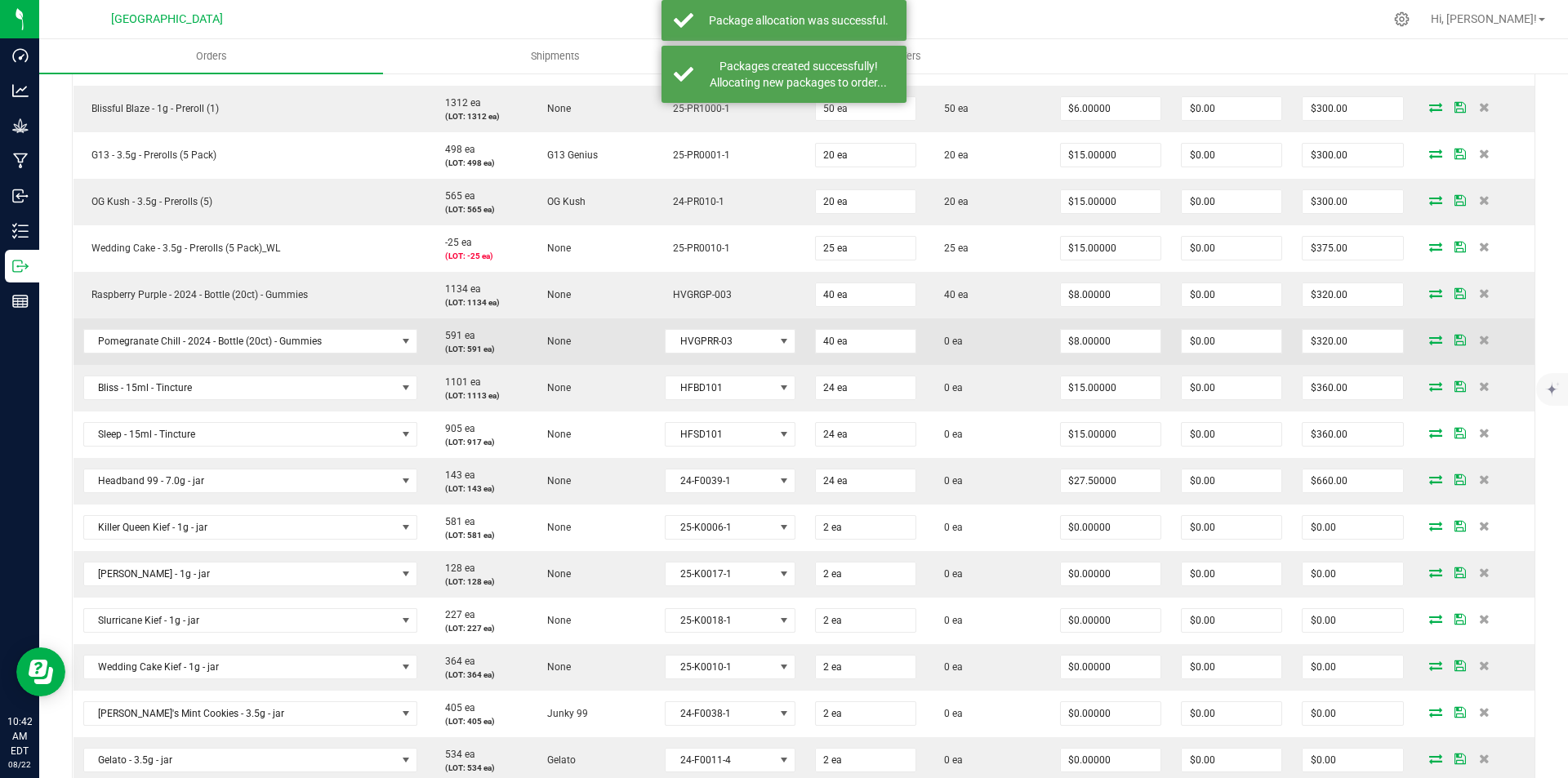
click at [1429, 335] on icon at bounding box center [1435, 339] width 13 height 10
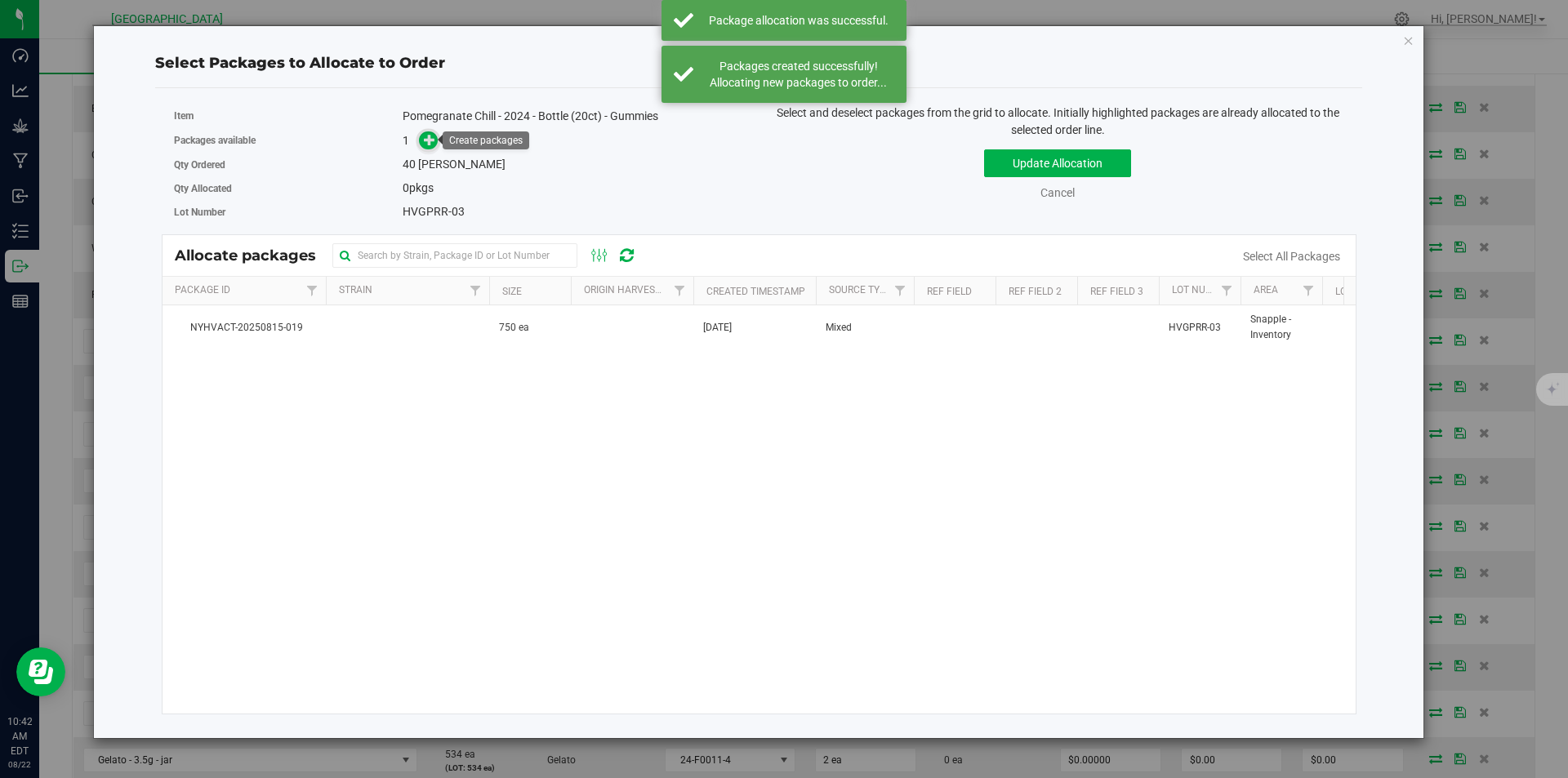
click at [430, 138] on icon at bounding box center [429, 139] width 12 height 12
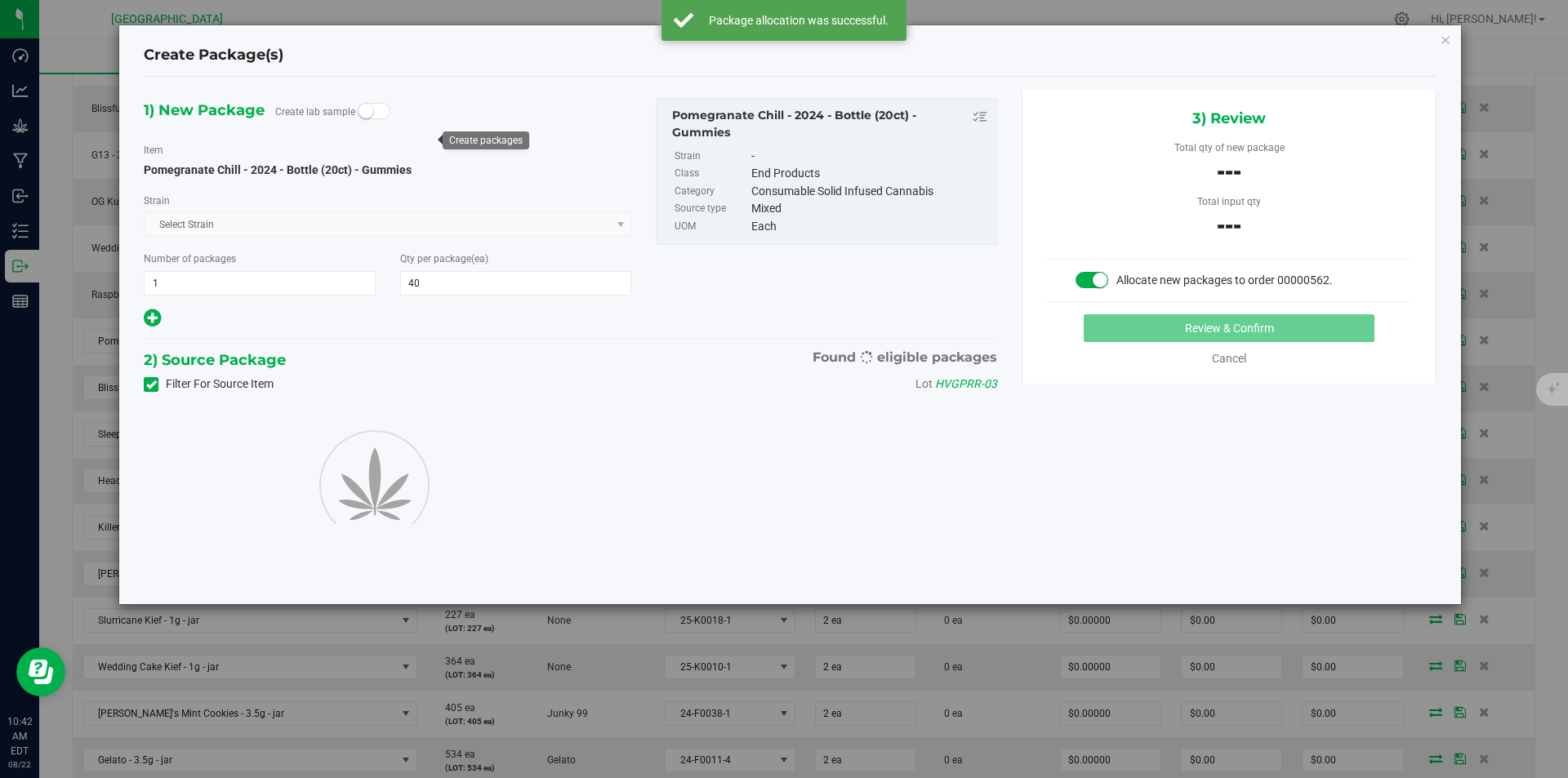
type input "40"
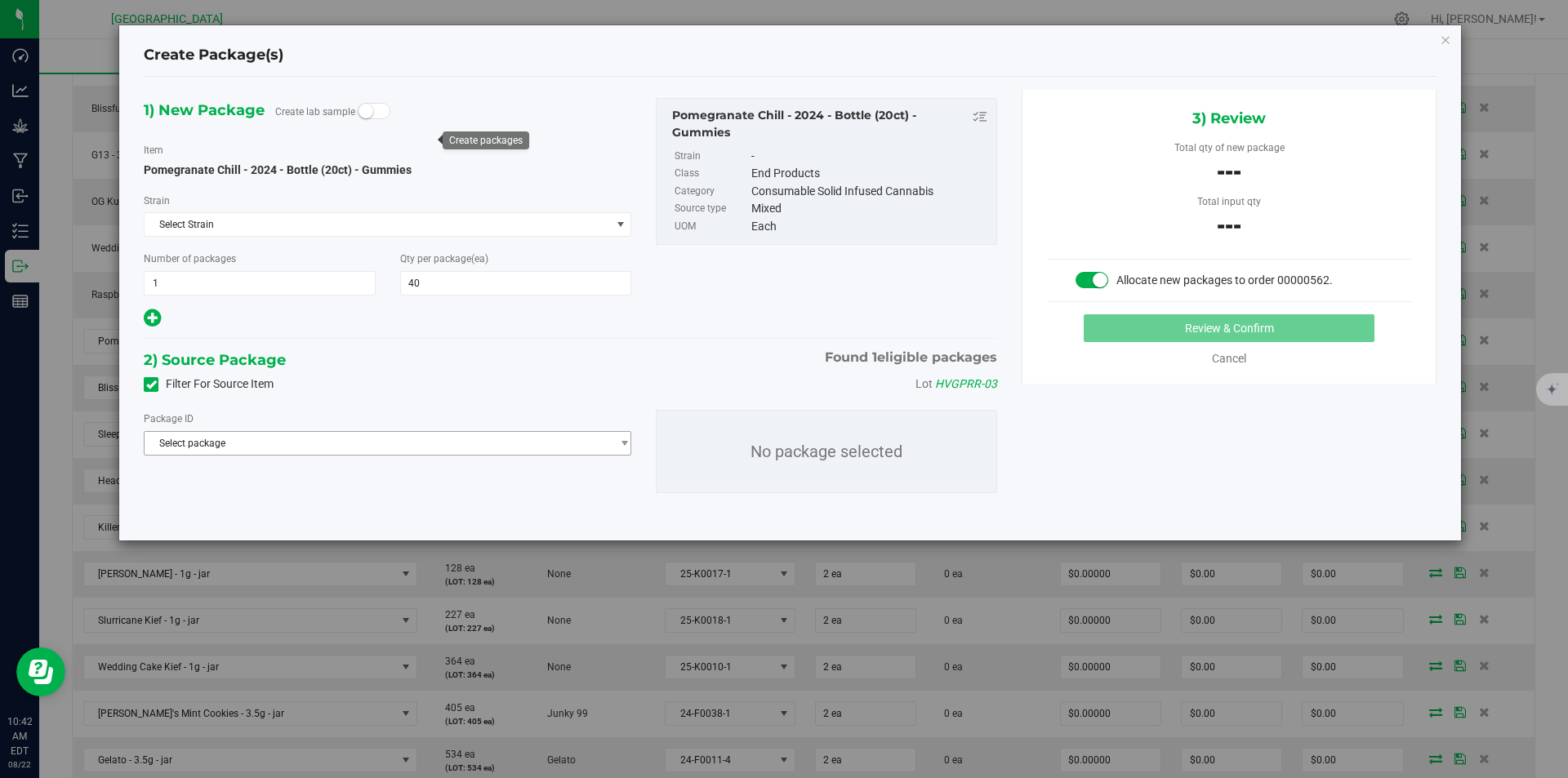
click at [406, 440] on span "Select package" at bounding box center [377, 443] width 466 height 23
click at [365, 514] on span "( Pomegranate Chill - 2024 - Bottle (20ct) - Gummies )" at bounding box center [387, 510] width 236 height 12
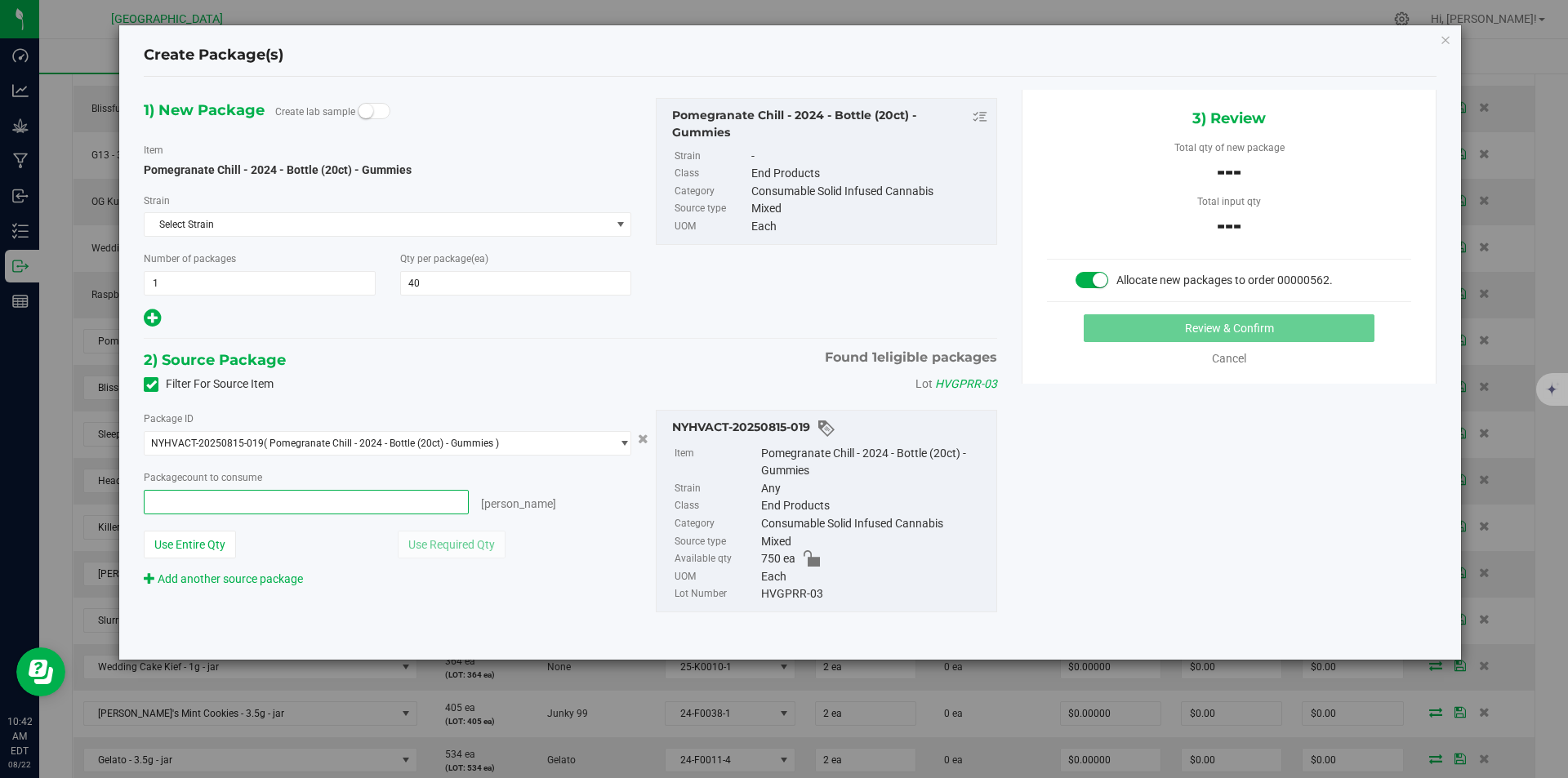
click at [351, 492] on span at bounding box center [306, 502] width 325 height 24
type input "40"
type input "40 ea"
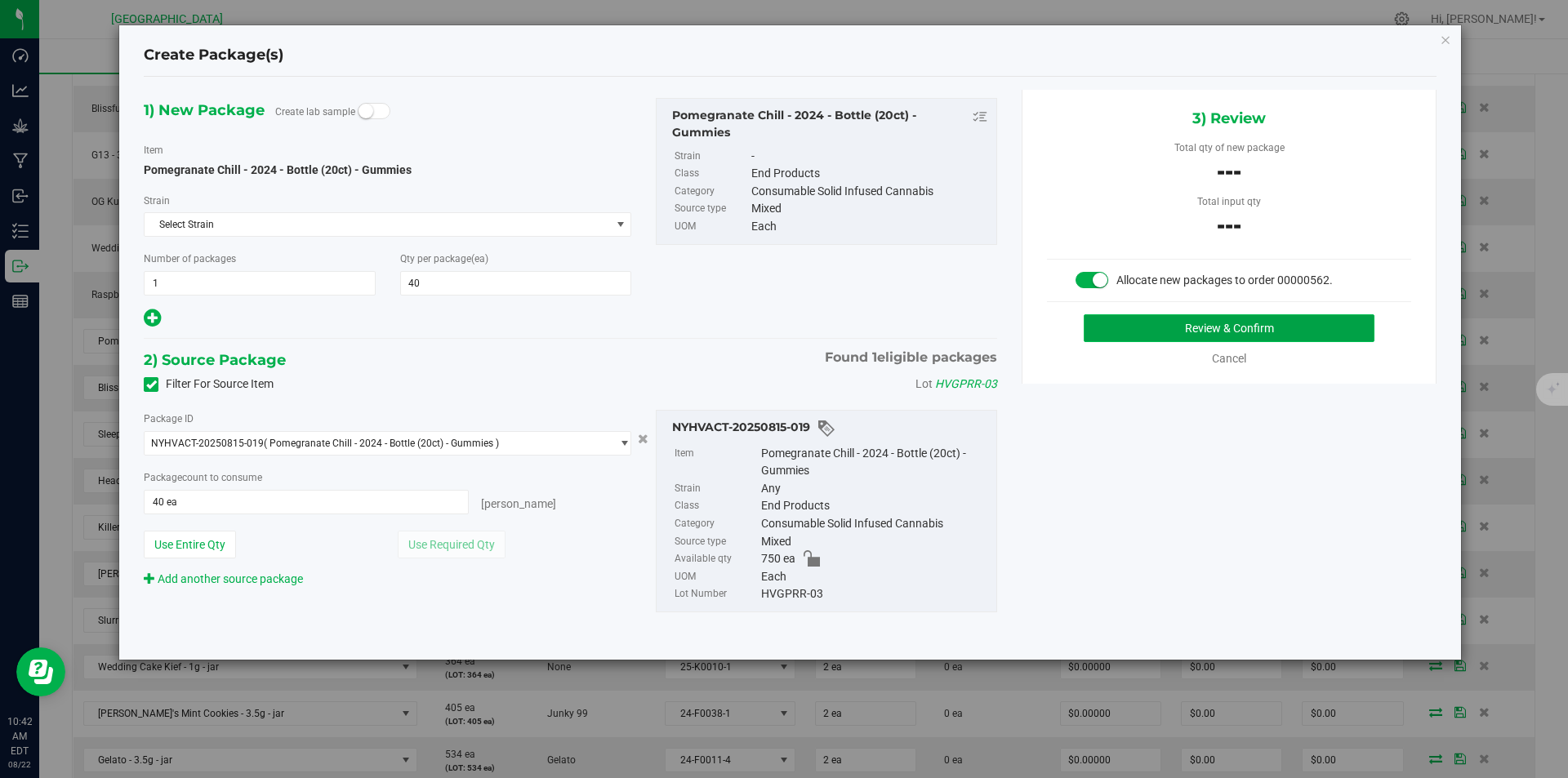
click at [1127, 335] on button "Review & Confirm" at bounding box center [1229, 328] width 291 height 28
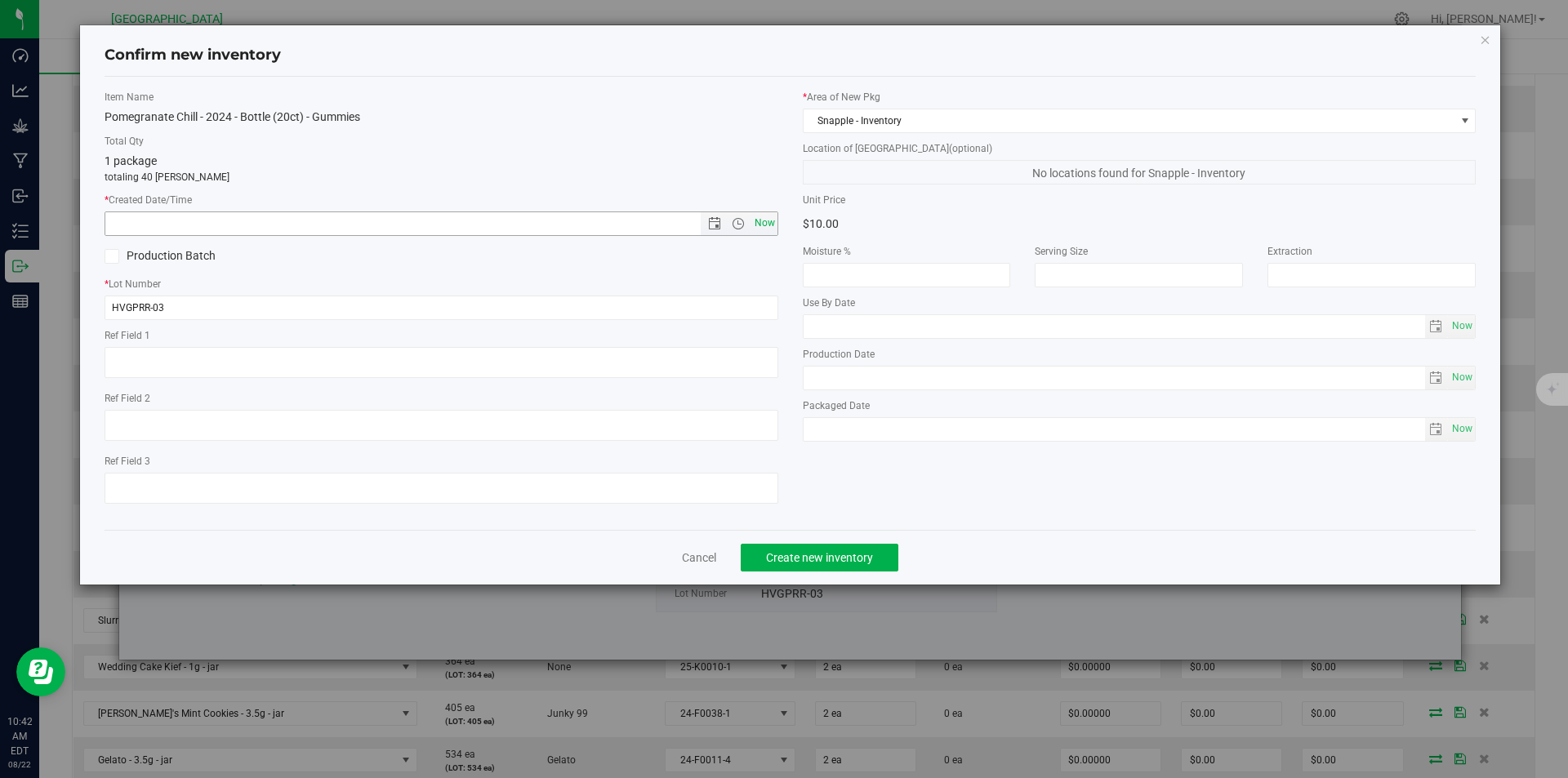
click at [765, 226] on span "Now" at bounding box center [764, 223] width 28 height 23
type input "8/22/2025 10:42 AM"
click at [802, 565] on button "Create new inventory" at bounding box center [819, 557] width 158 height 28
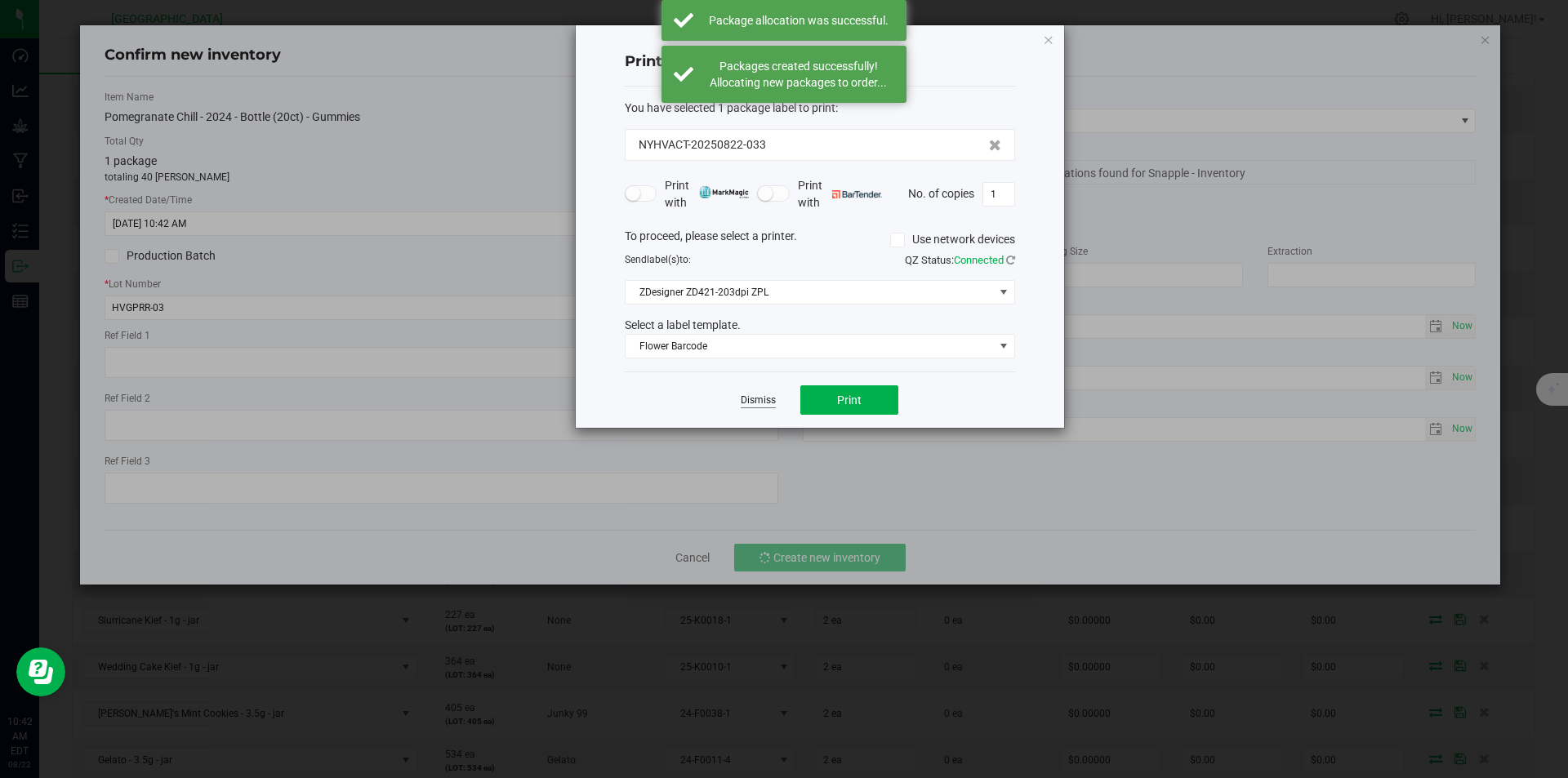
click at [756, 395] on link "Dismiss" at bounding box center [757, 400] width 35 height 14
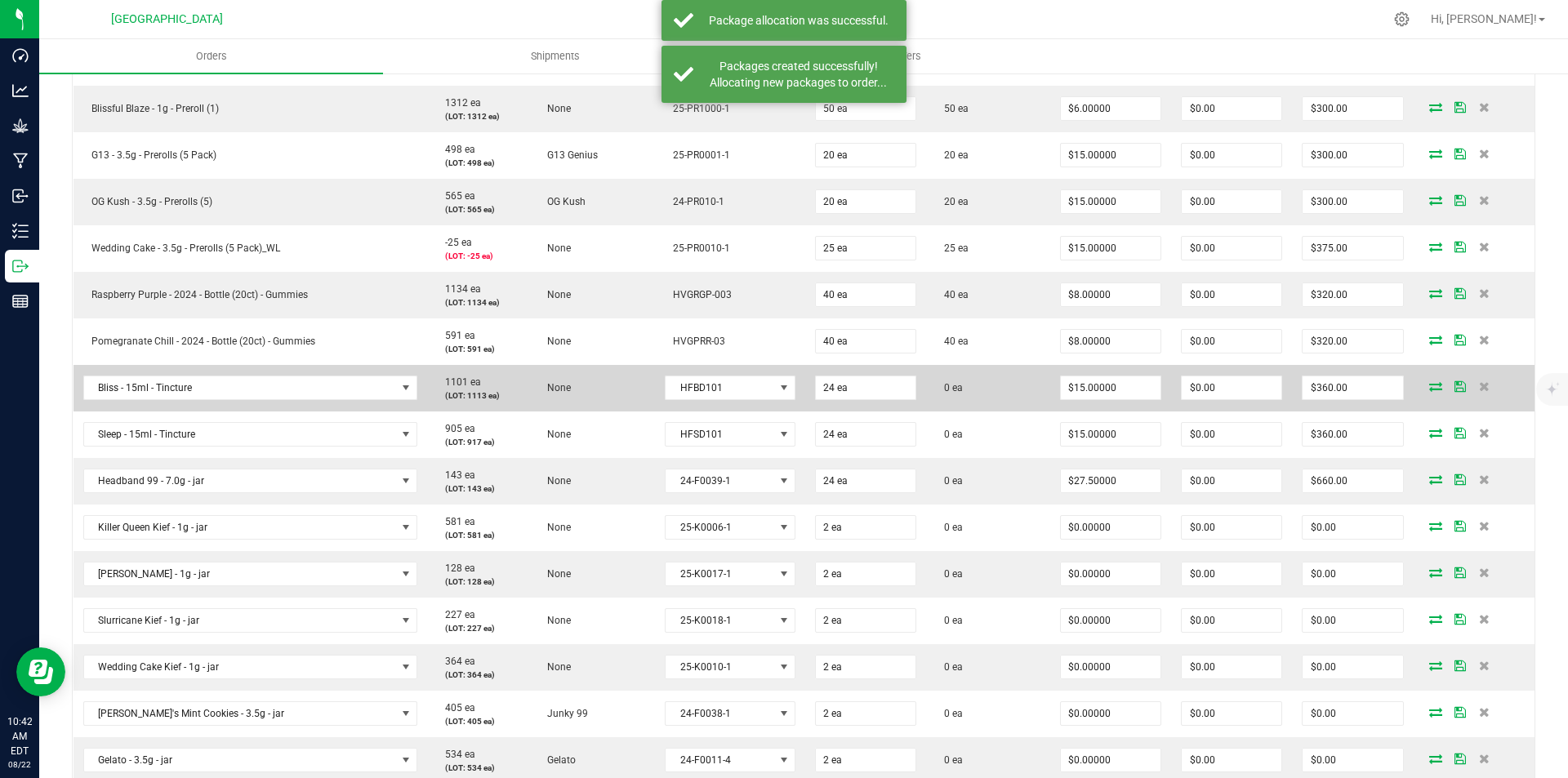
click at [1429, 381] on icon at bounding box center [1435, 385] width 13 height 10
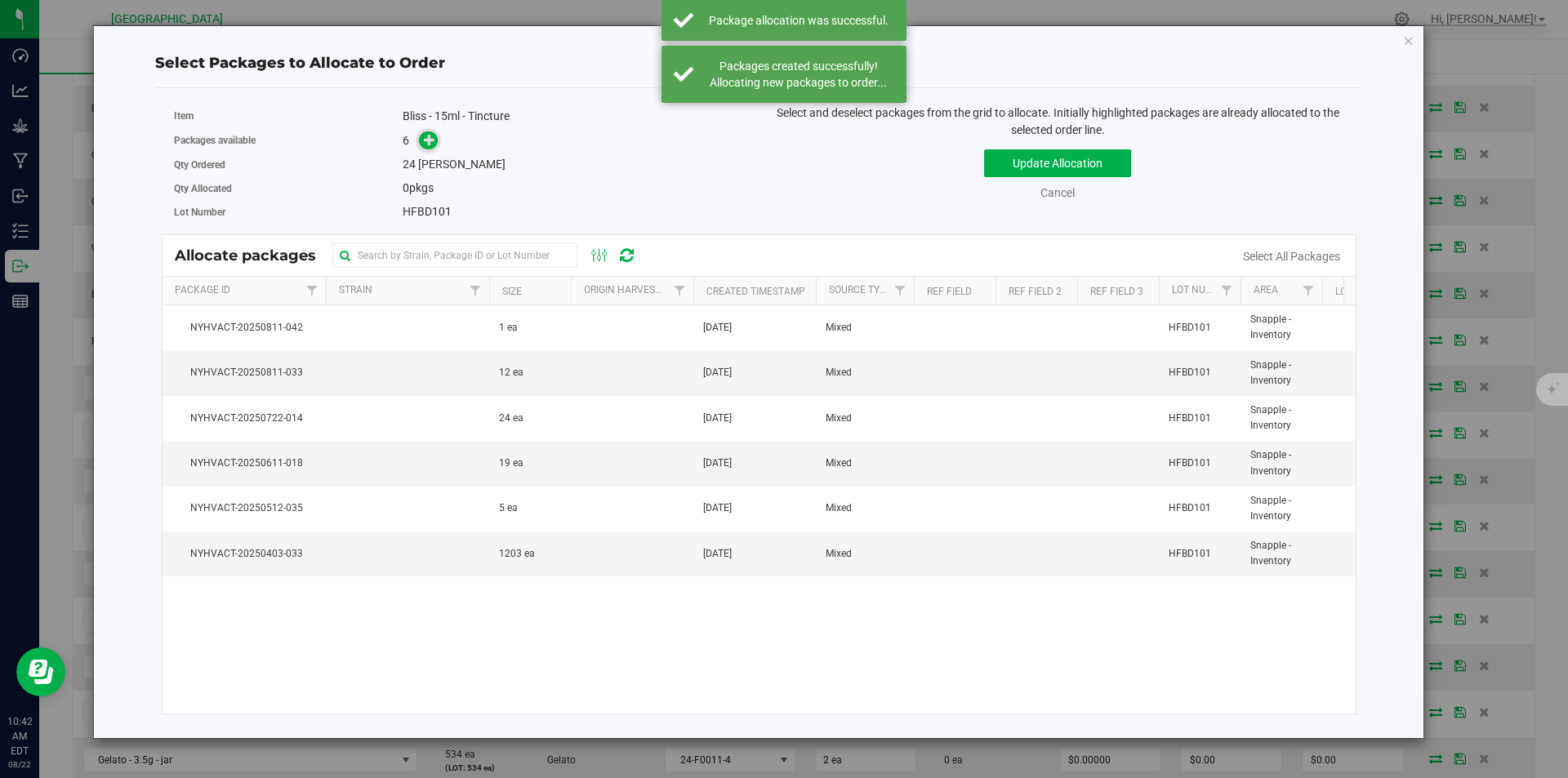
click at [432, 143] on icon at bounding box center [429, 139] width 12 height 12
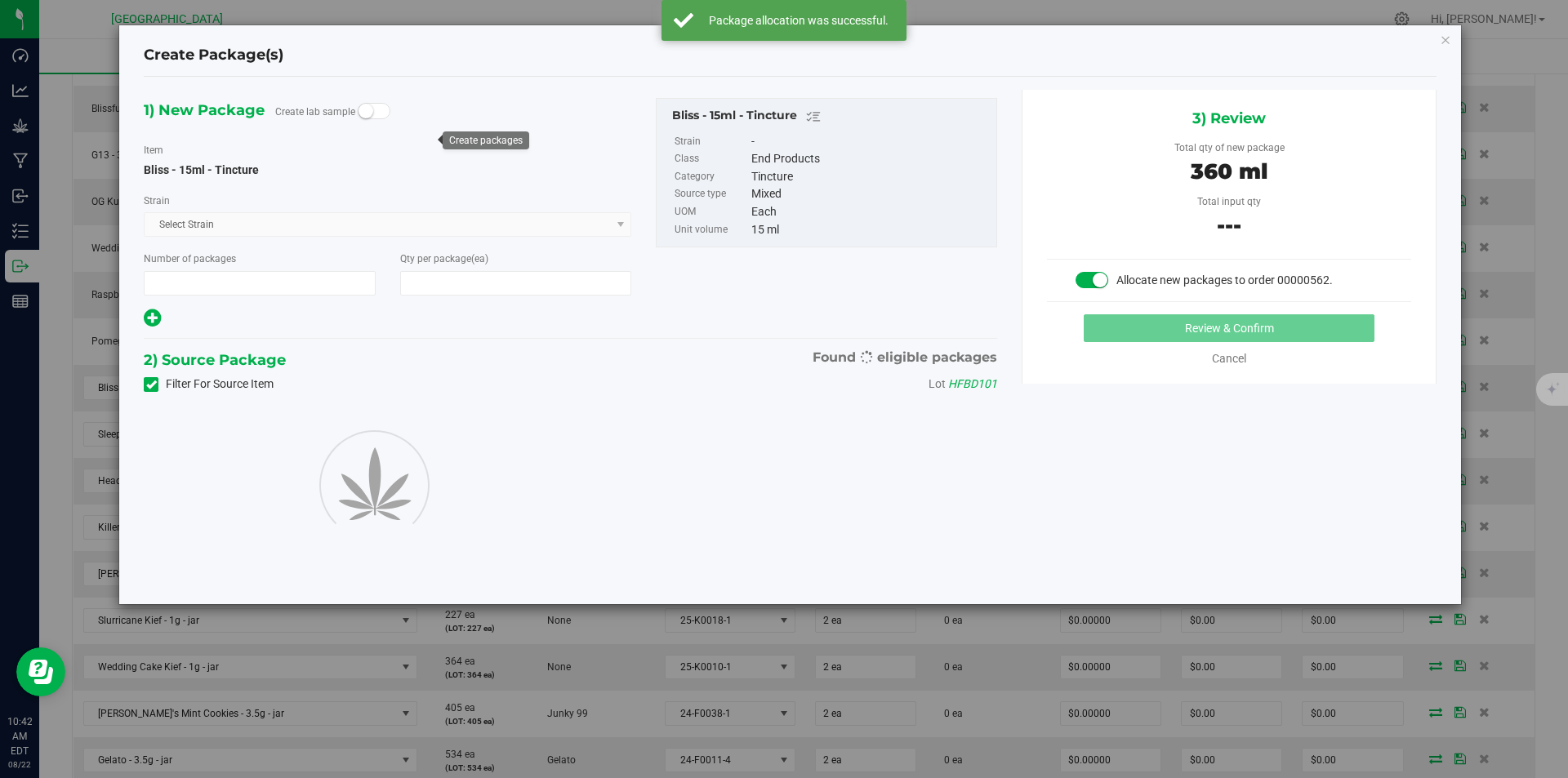
type input "1"
type input "24"
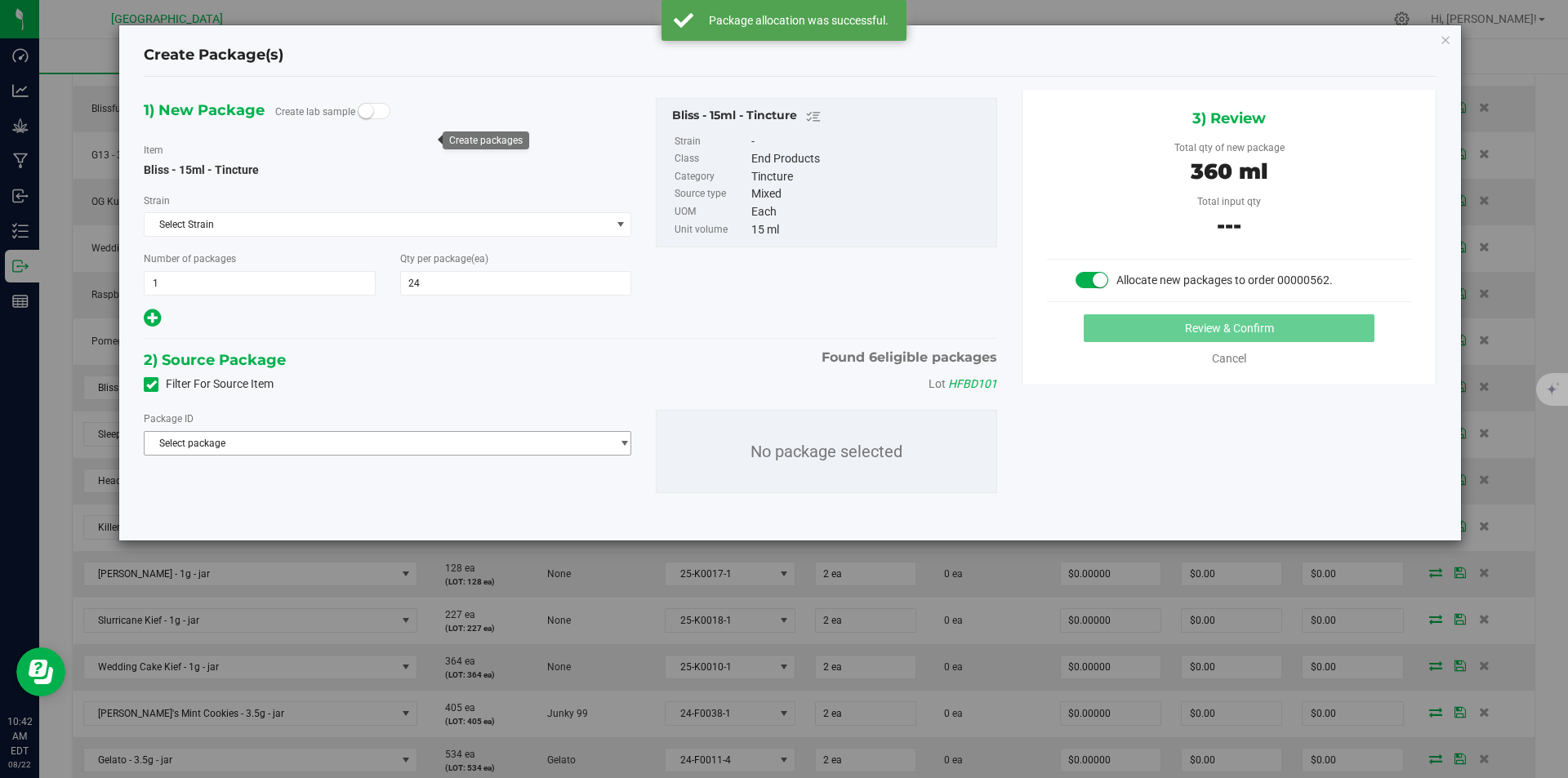
click at [327, 438] on span "Select package" at bounding box center [377, 443] width 466 height 23
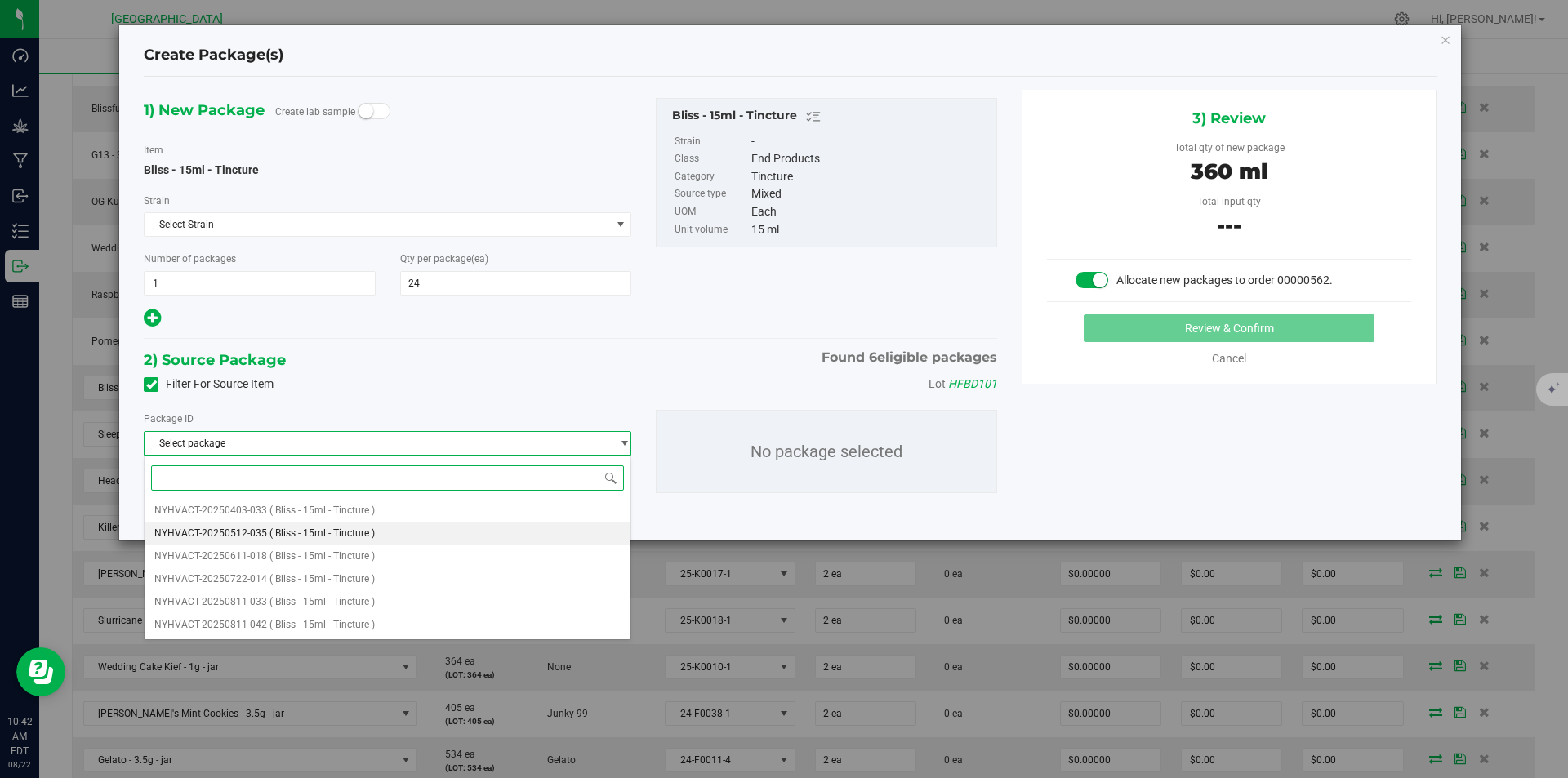
click at [298, 523] on li "NYHVACT-20250512-035 ( Bliss - 15ml - Tincture )" at bounding box center [387, 533] width 486 height 23
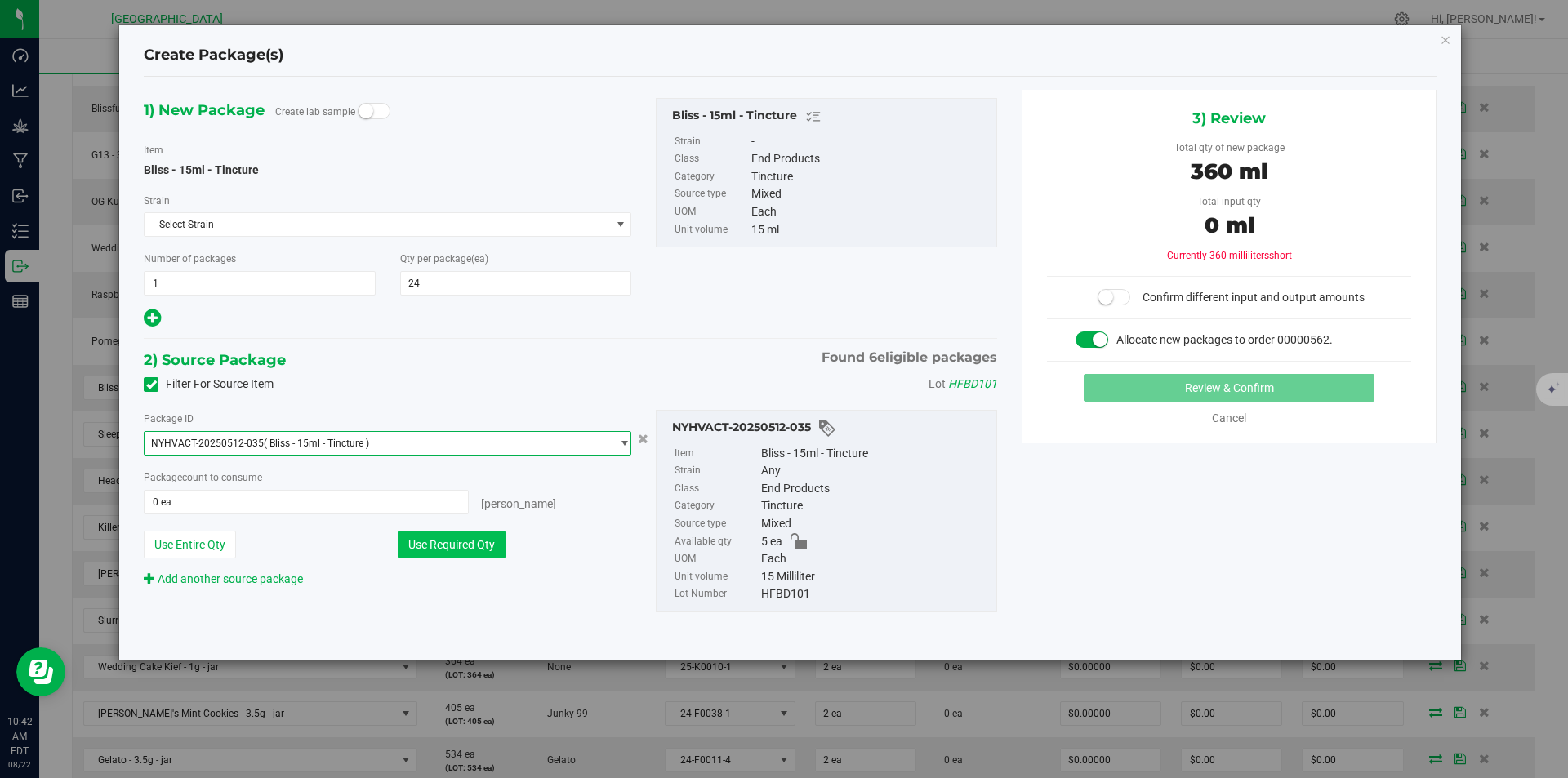
click at [455, 542] on button "Use Required Qty" at bounding box center [451, 544] width 107 height 28
type input "5 ea"
click at [540, 456] on div "Package ID NYHVACT-20250512-035 ( Bliss - 15ml - Tincture ) NYHVACT-20250403-03…" at bounding box center [387, 498] width 512 height 178
click at [534, 441] on span "NYHVACT-20250512-035 ( Bliss - 15ml - Tincture )" at bounding box center [377, 443] width 466 height 23
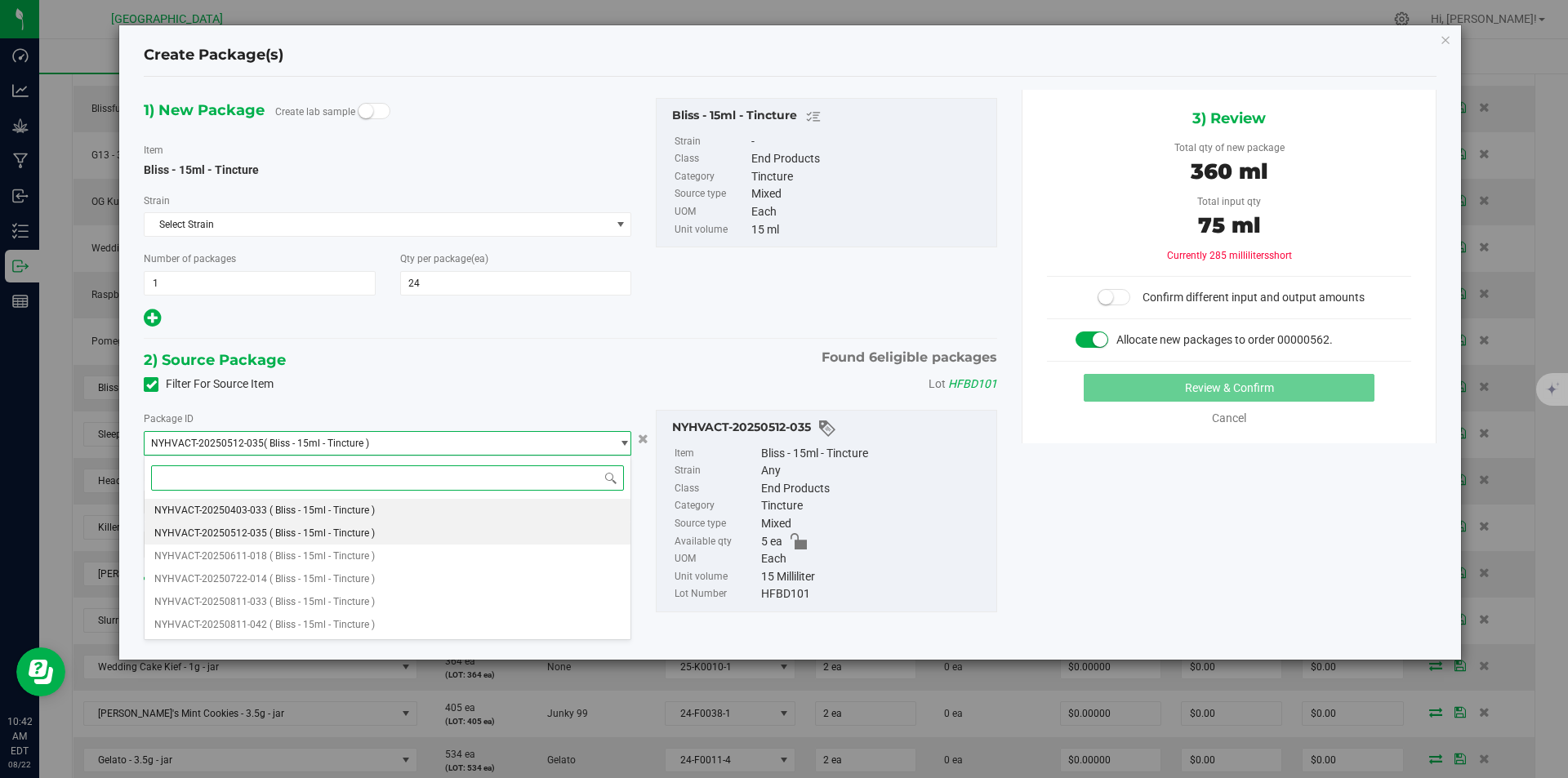
click at [354, 500] on li "NYHVACT-20250403-033 ( Bliss - 15ml - Tincture )" at bounding box center [387, 510] width 486 height 23
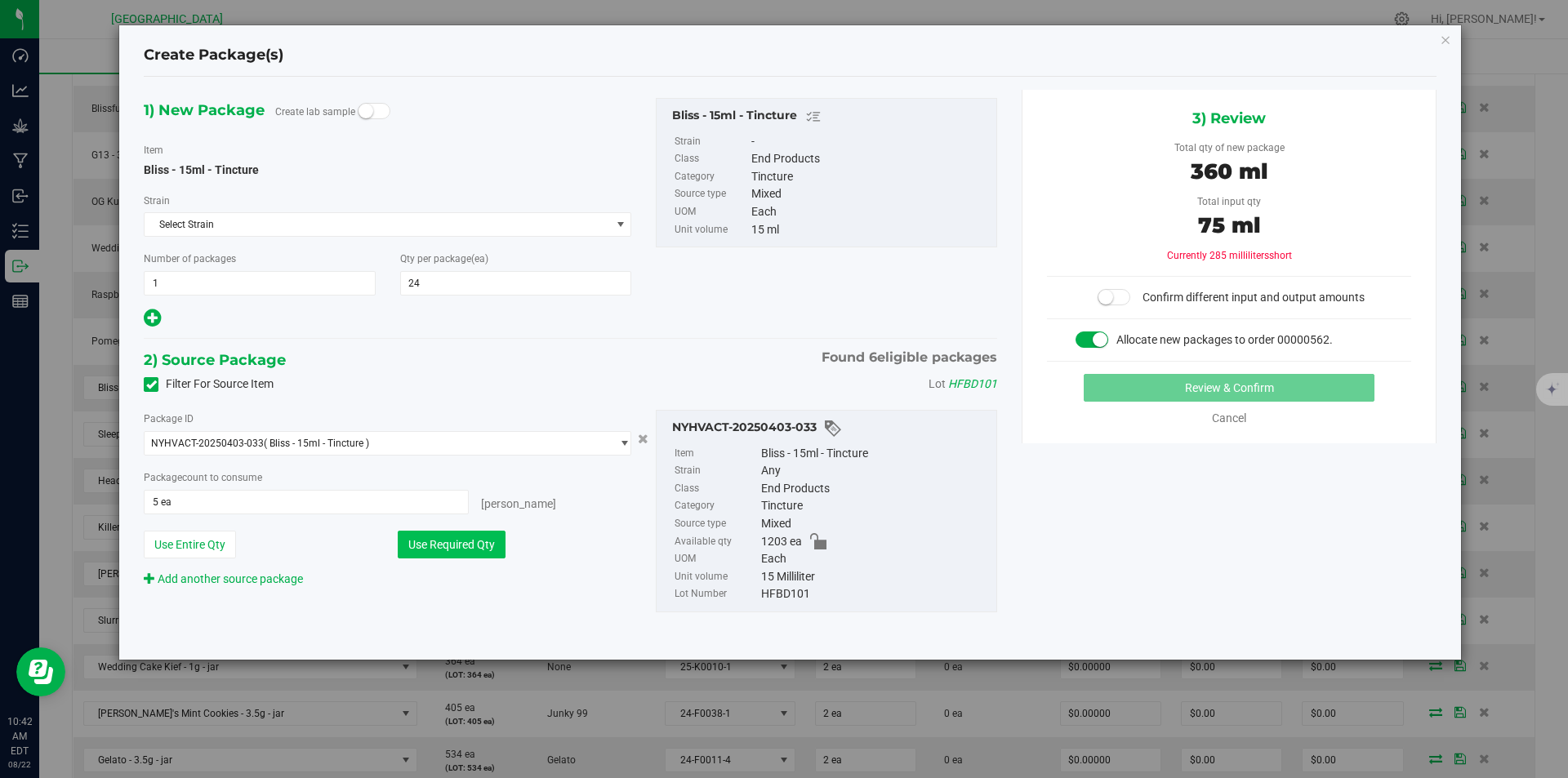
click at [441, 542] on button "Use Required Qty" at bounding box center [451, 544] width 107 height 28
type input "24 ea"
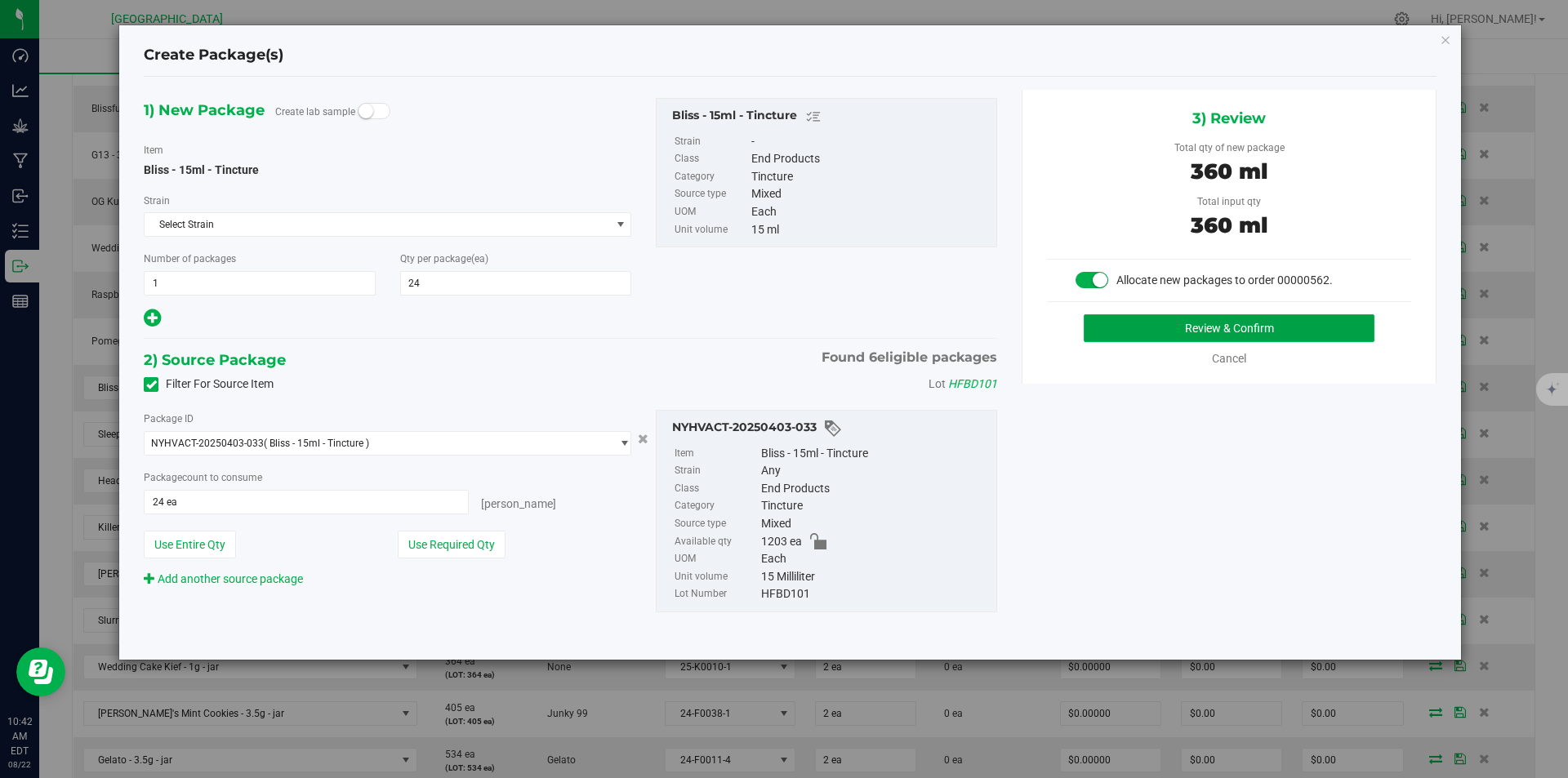
click at [1209, 341] on button "Review & Confirm" at bounding box center [1229, 328] width 291 height 28
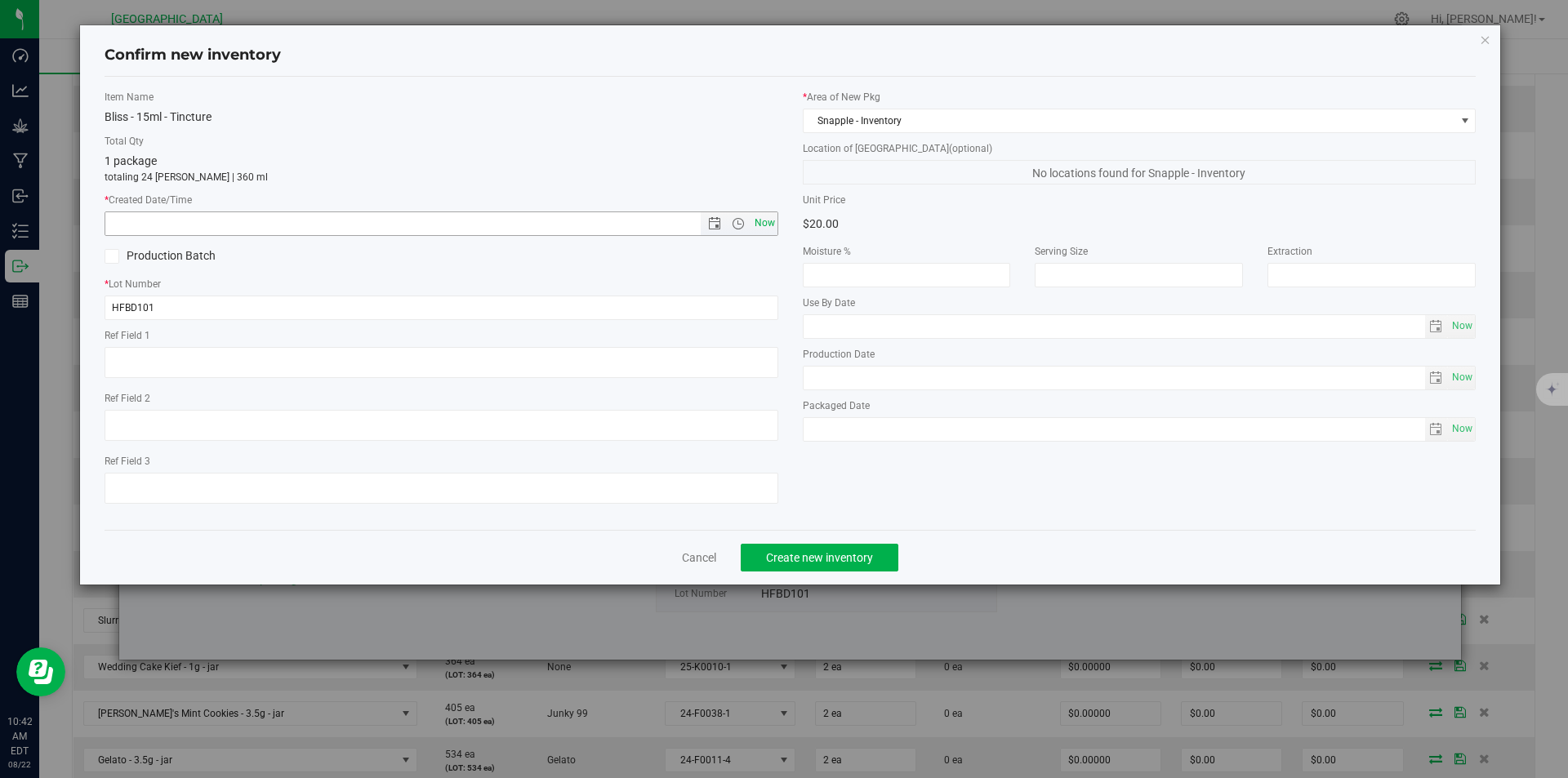
click at [766, 216] on span "Now" at bounding box center [764, 223] width 28 height 23
type input "8/22/2025 10:42 AM"
click at [825, 544] on button "Create new inventory" at bounding box center [819, 557] width 158 height 28
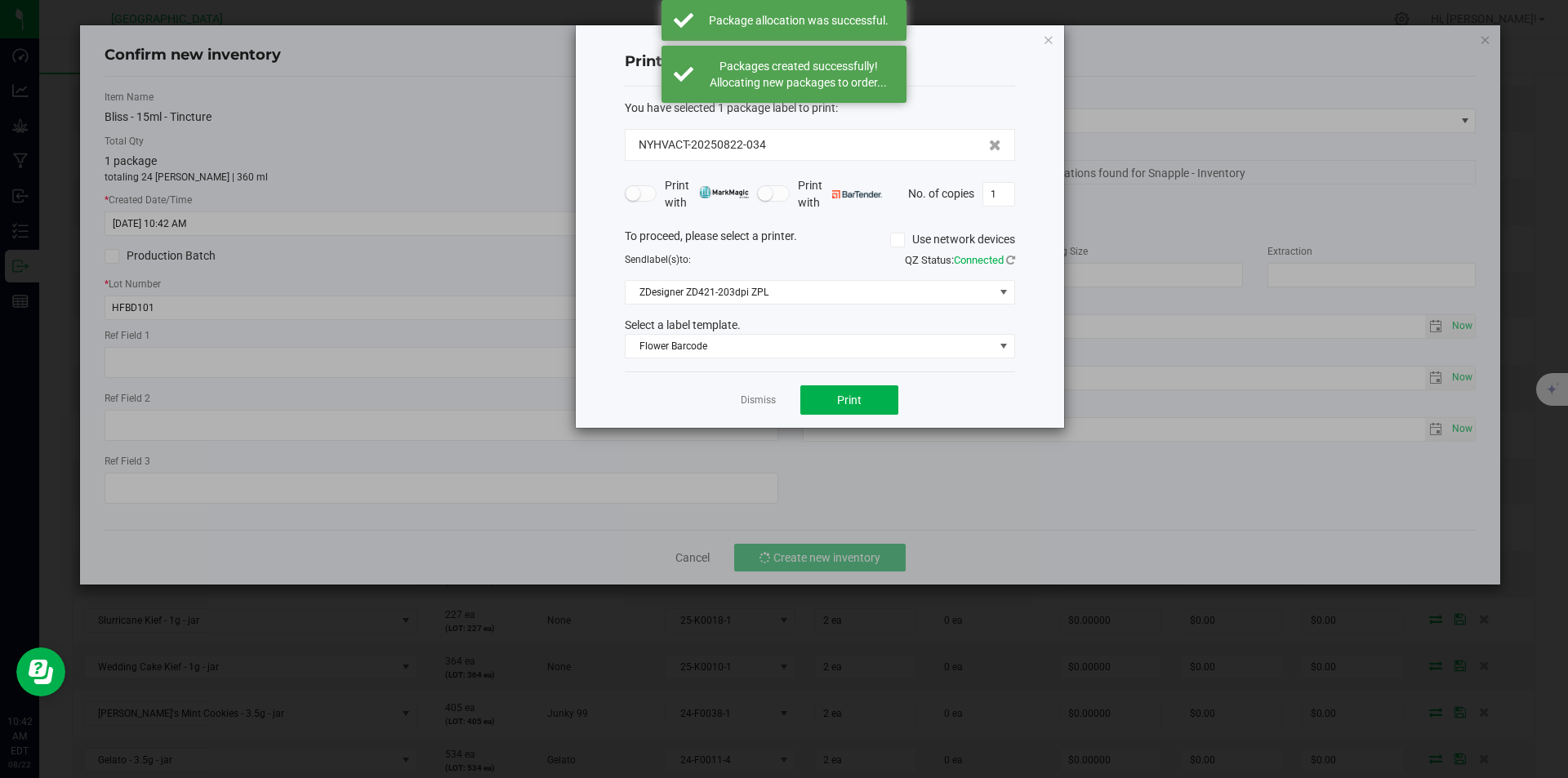
click at [756, 406] on link "Dismiss" at bounding box center [757, 400] width 35 height 14
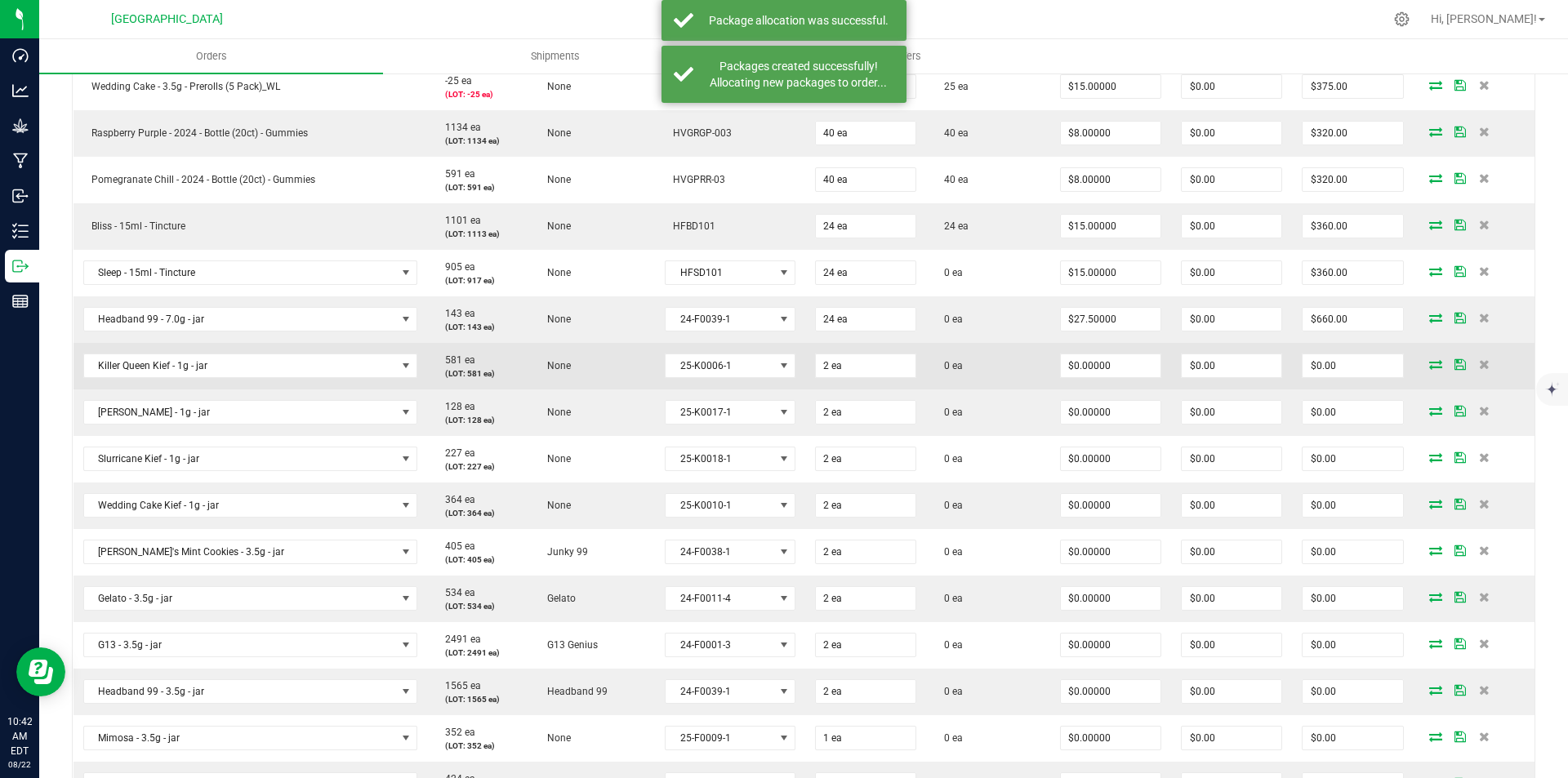
scroll to position [1061, 0]
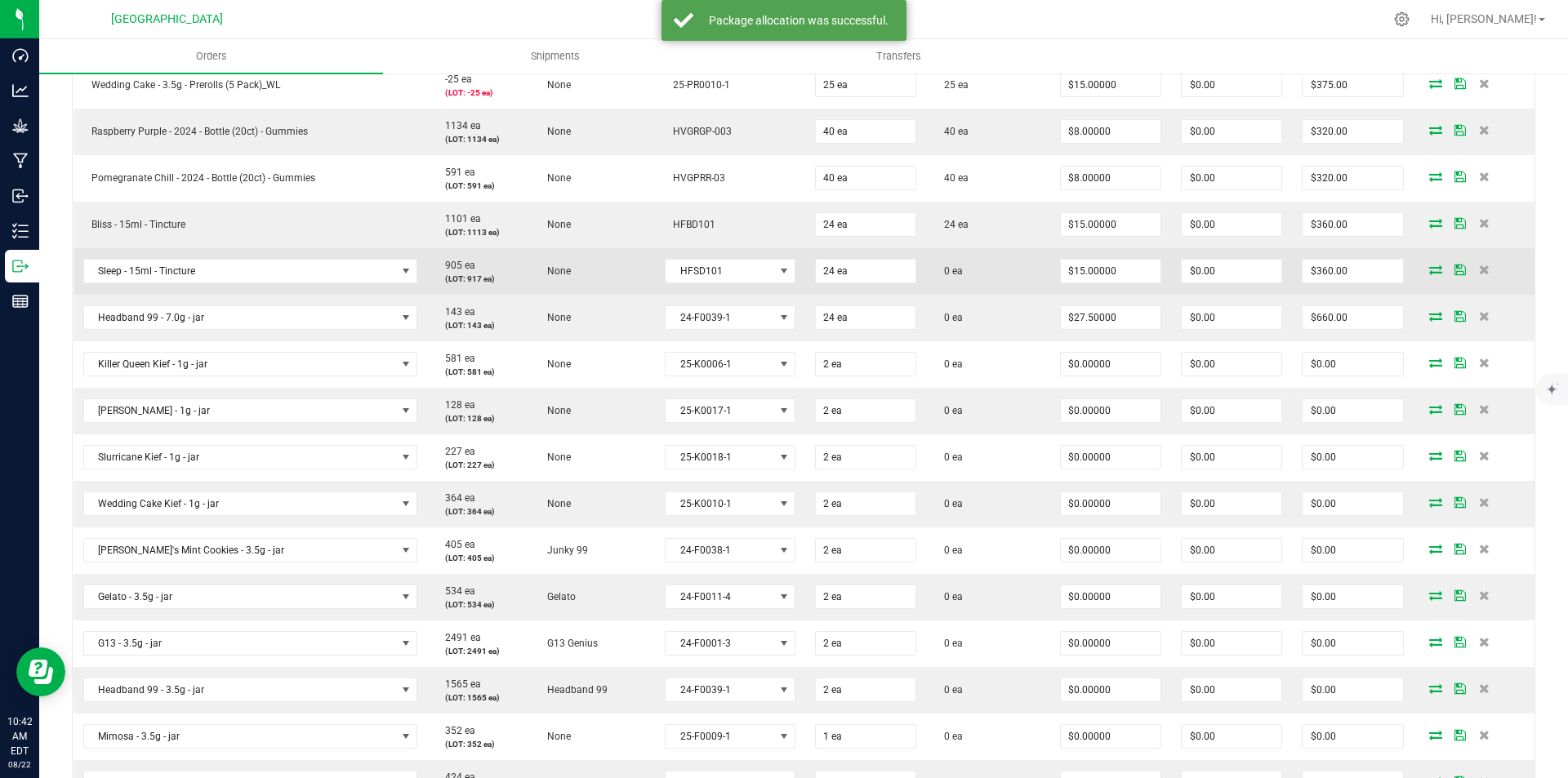
click at [1429, 267] on icon at bounding box center [1435, 269] width 13 height 10
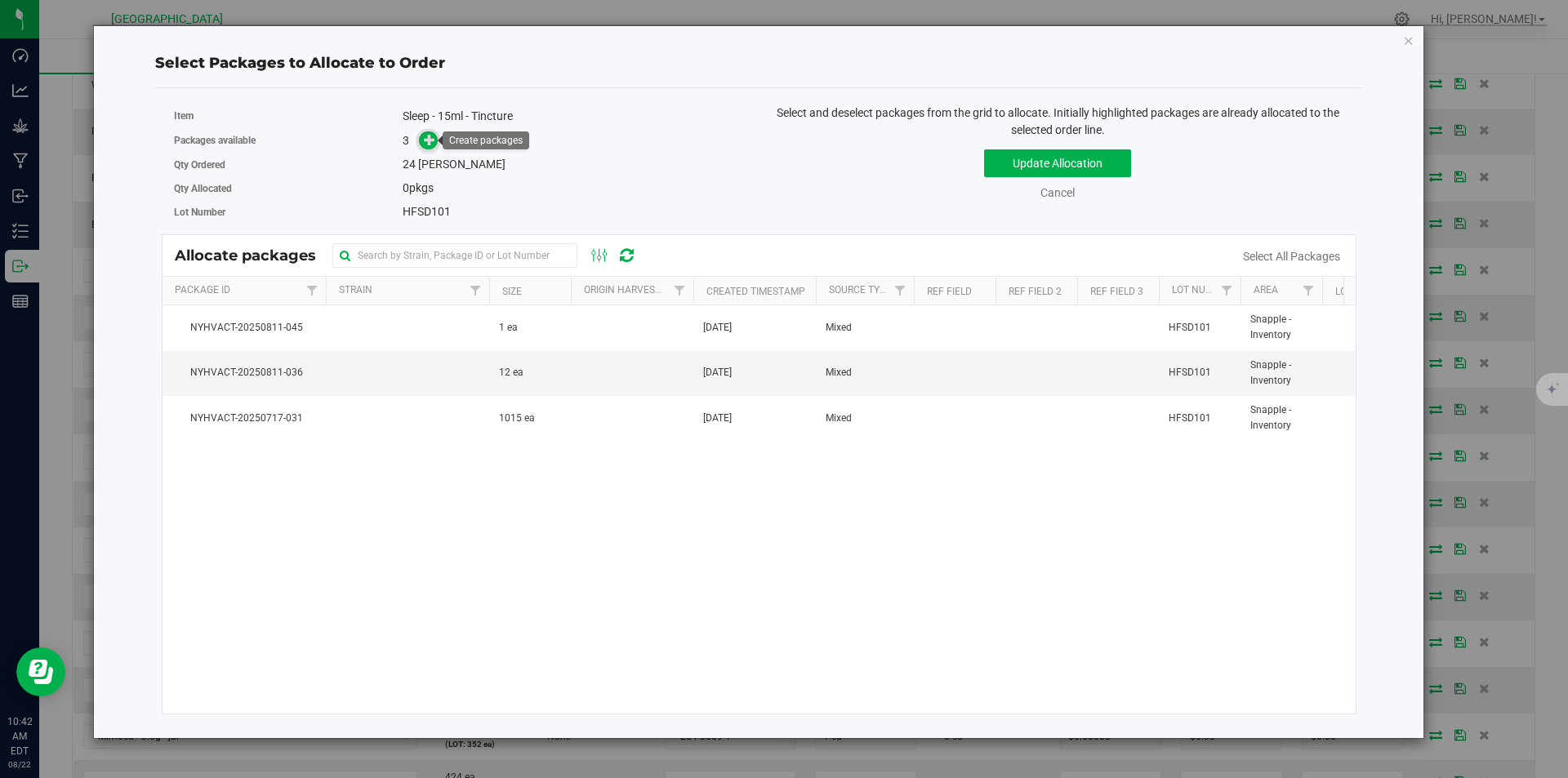
click at [438, 141] on span at bounding box center [428, 141] width 19 height 19
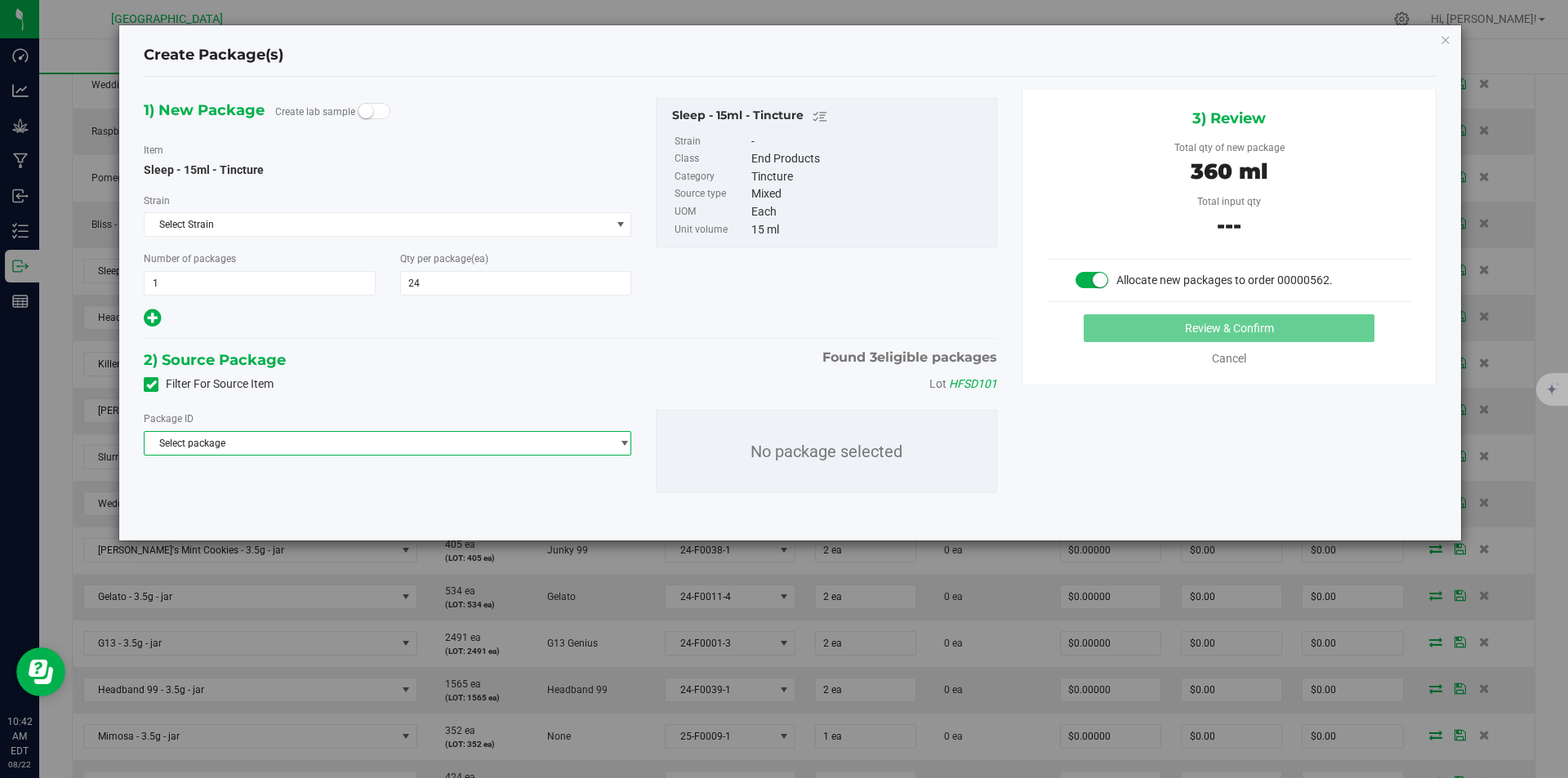
click at [395, 444] on span "Select package" at bounding box center [377, 443] width 466 height 23
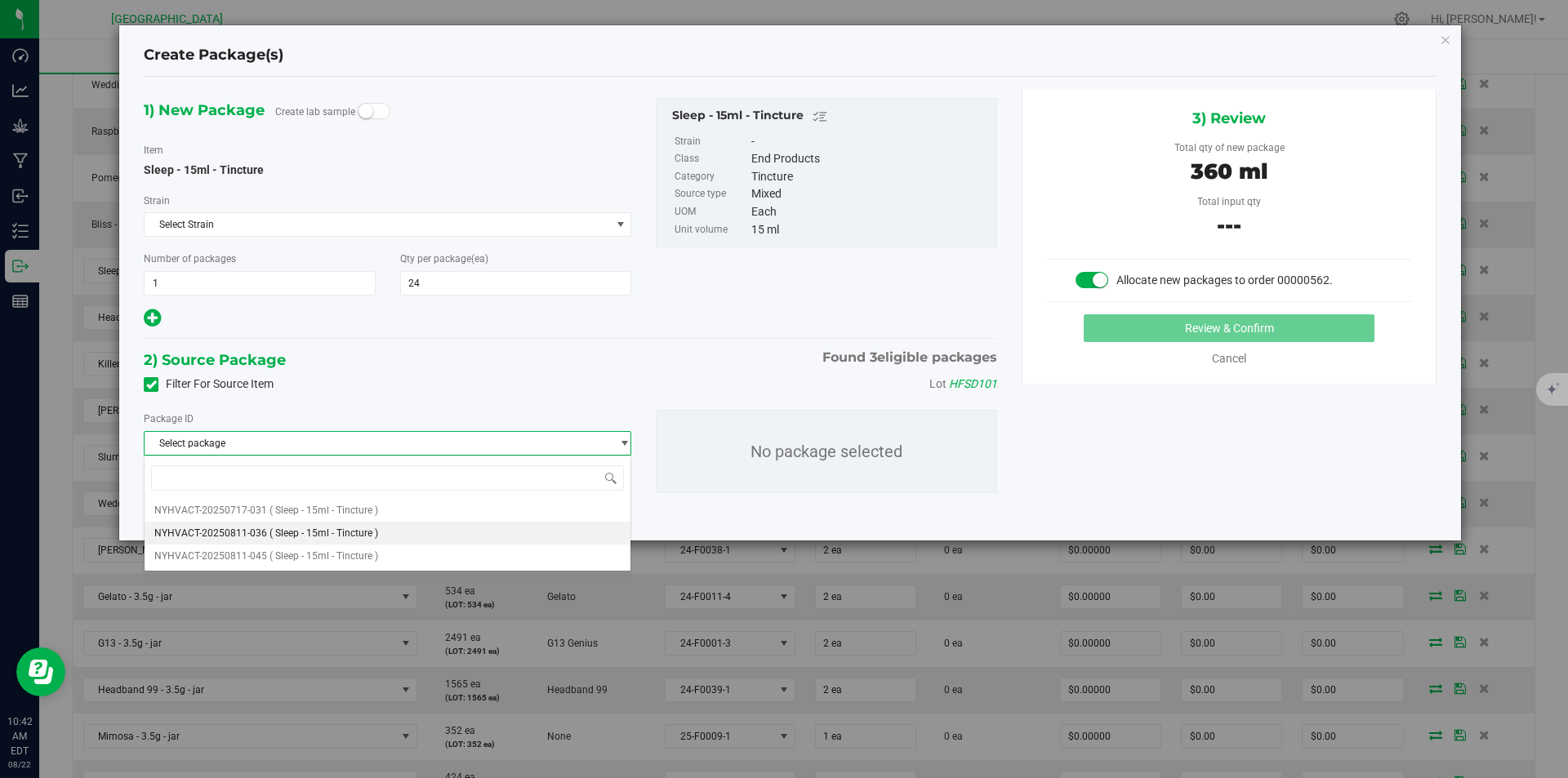
click at [377, 523] on li "NYHVACT-20250811-036 ( Sleep - 15ml - Tincture )" at bounding box center [387, 533] width 486 height 23
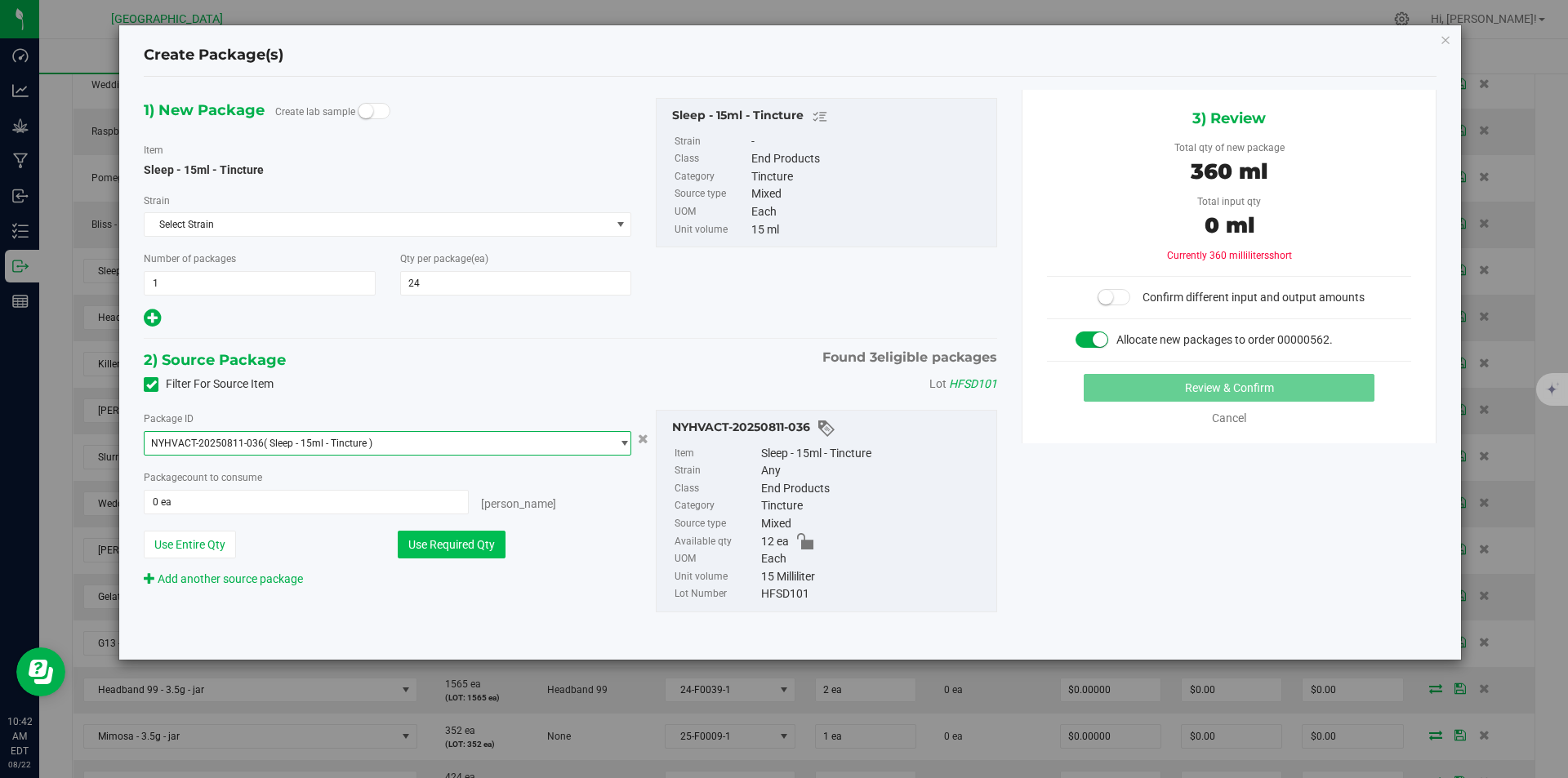
click at [453, 544] on button "Use Required Qty" at bounding box center [451, 544] width 107 height 28
type input "12 ea"
click at [320, 438] on span "( Sleep - 15ml - Tincture )" at bounding box center [318, 443] width 108 height 12
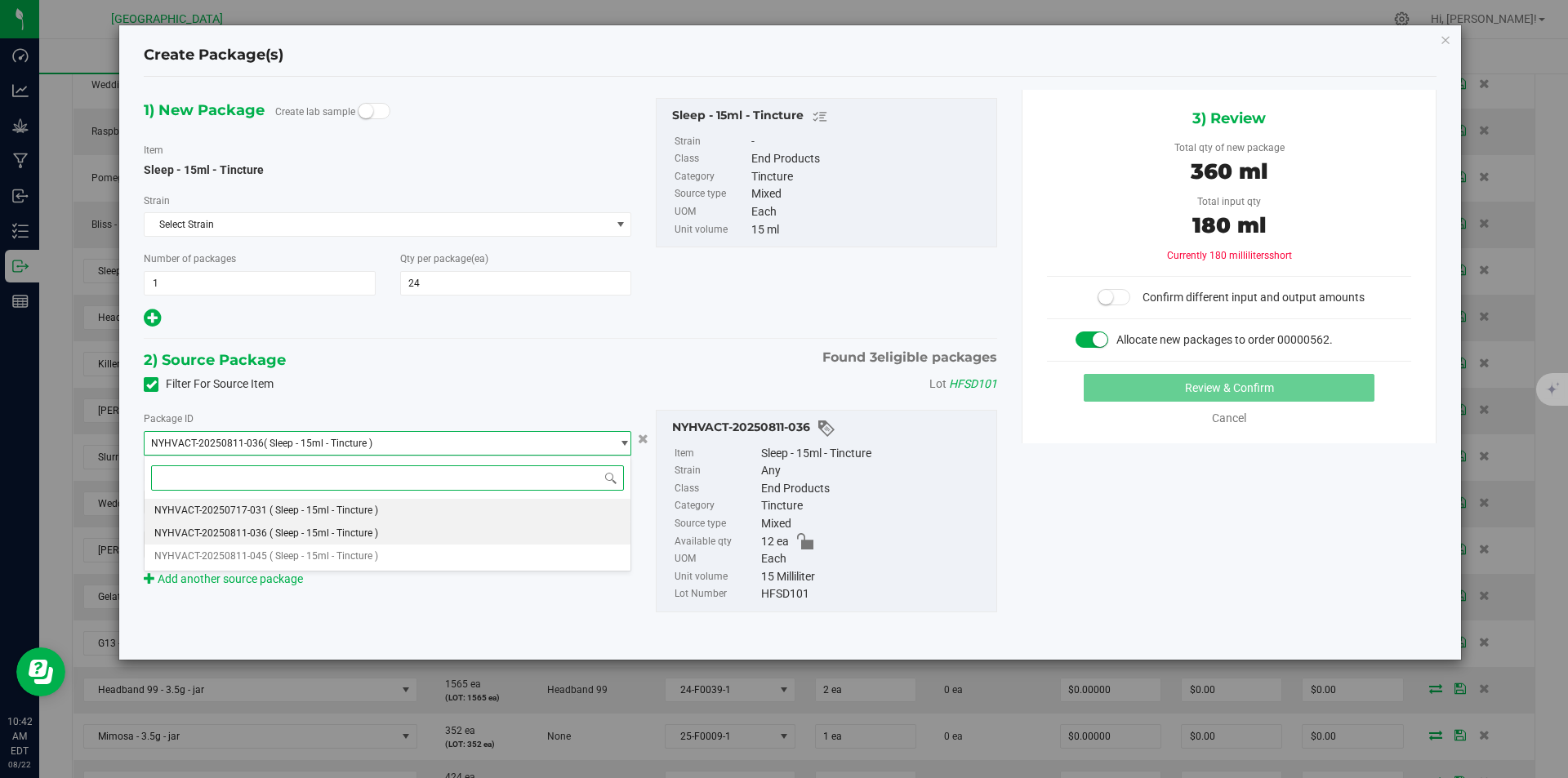
click at [312, 505] on span "( Sleep - 15ml - Tincture )" at bounding box center [324, 510] width 108 height 12
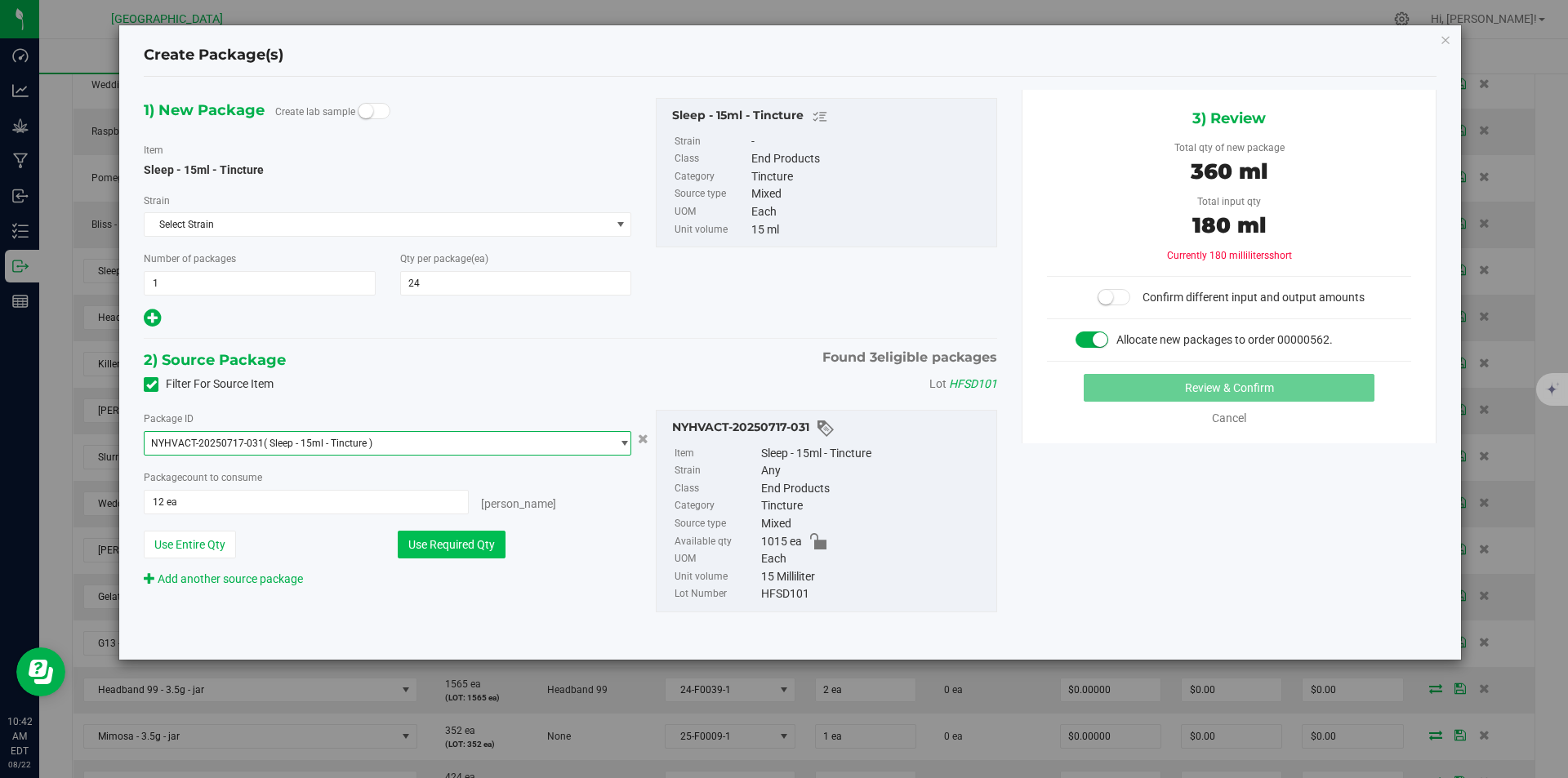
click at [483, 543] on button "Use Required Qty" at bounding box center [451, 544] width 107 height 28
type input "24 ea"
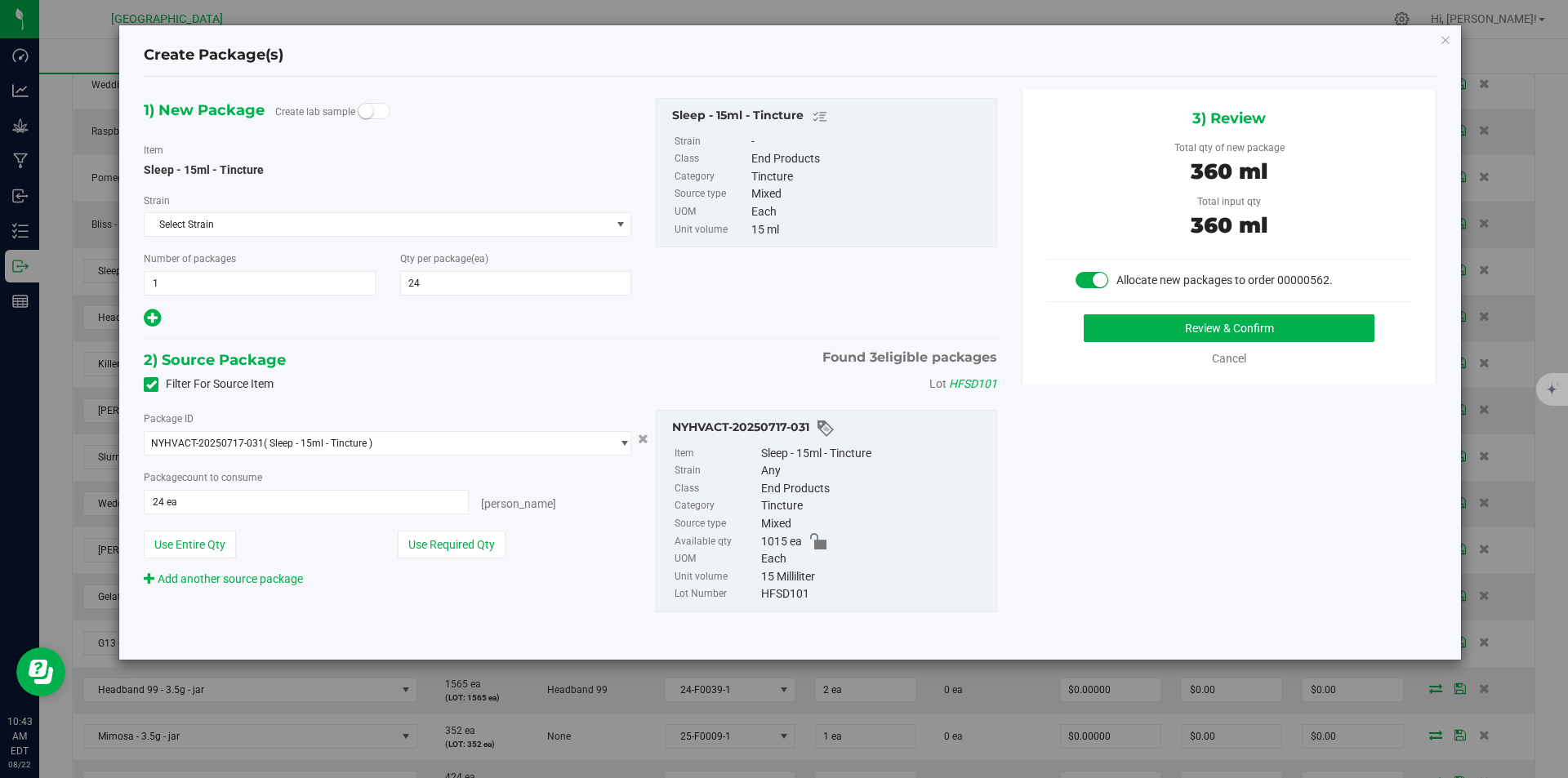
click at [1248, 355] on div "Cancel" at bounding box center [1229, 358] width 109 height 17
click at [1248, 340] on button "Review & Confirm" at bounding box center [1229, 328] width 291 height 28
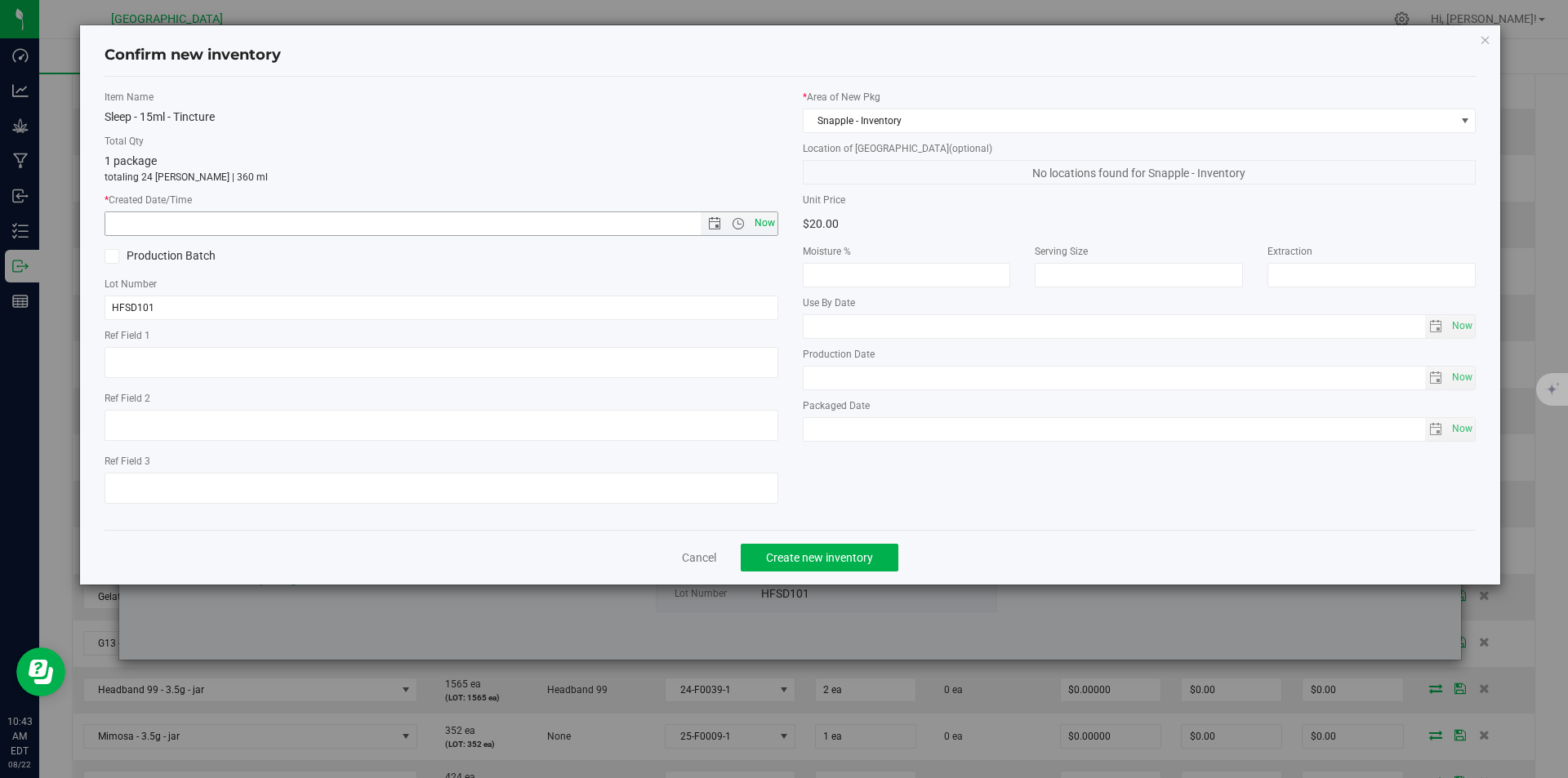
click at [756, 228] on span "Now" at bounding box center [764, 223] width 28 height 23
type input "8/22/2025 10:43 AM"
click at [840, 586] on div "Confirm new inventory Item Name Sleep - 15ml - Tincture Total Qty 1 package tot…" at bounding box center [790, 389] width 1580 height 778
click at [824, 545] on button "Create new inventory" at bounding box center [819, 557] width 158 height 28
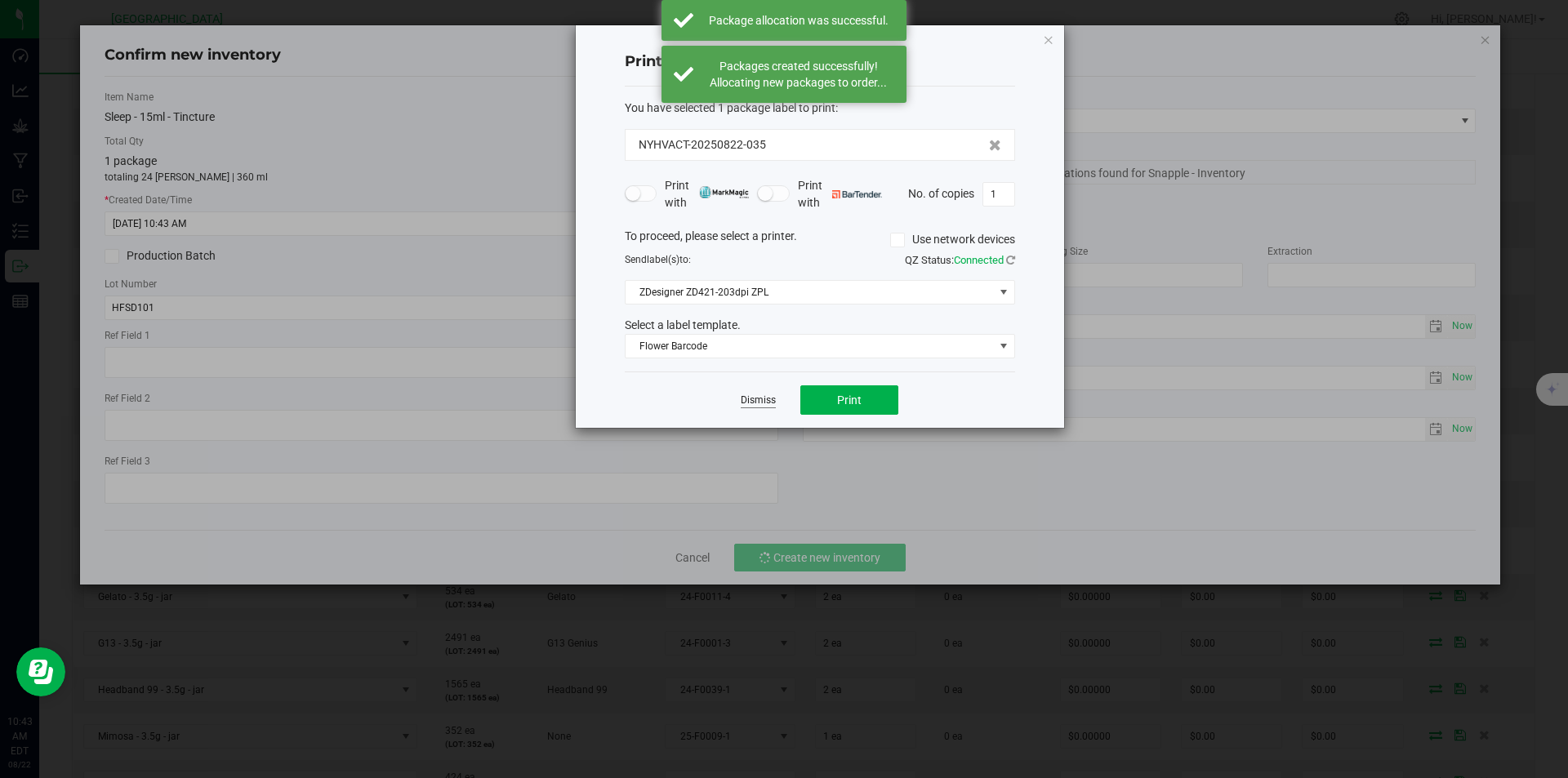
click at [747, 398] on link "Dismiss" at bounding box center [757, 400] width 35 height 14
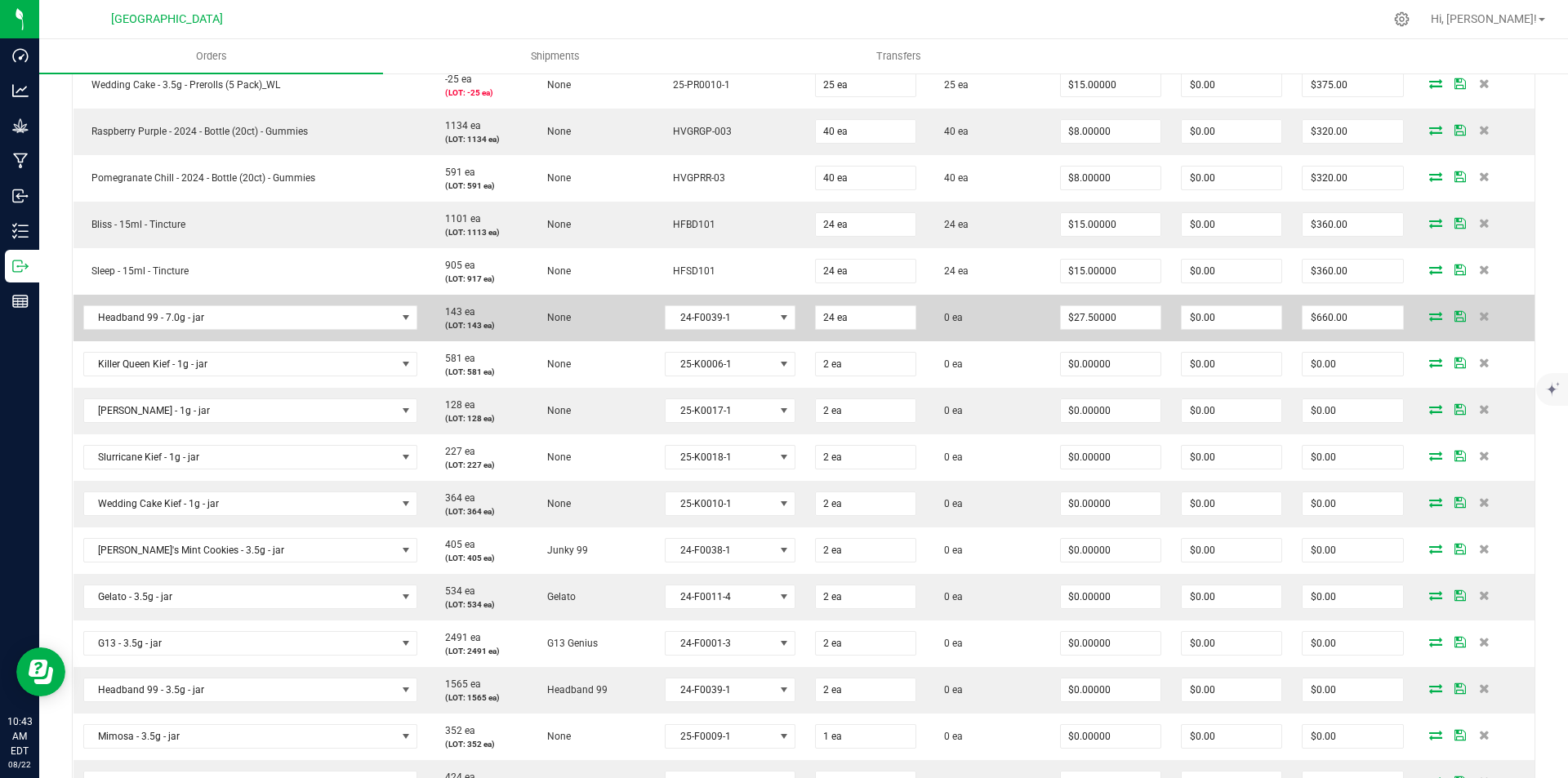
click at [1429, 312] on icon at bounding box center [1435, 316] width 13 height 10
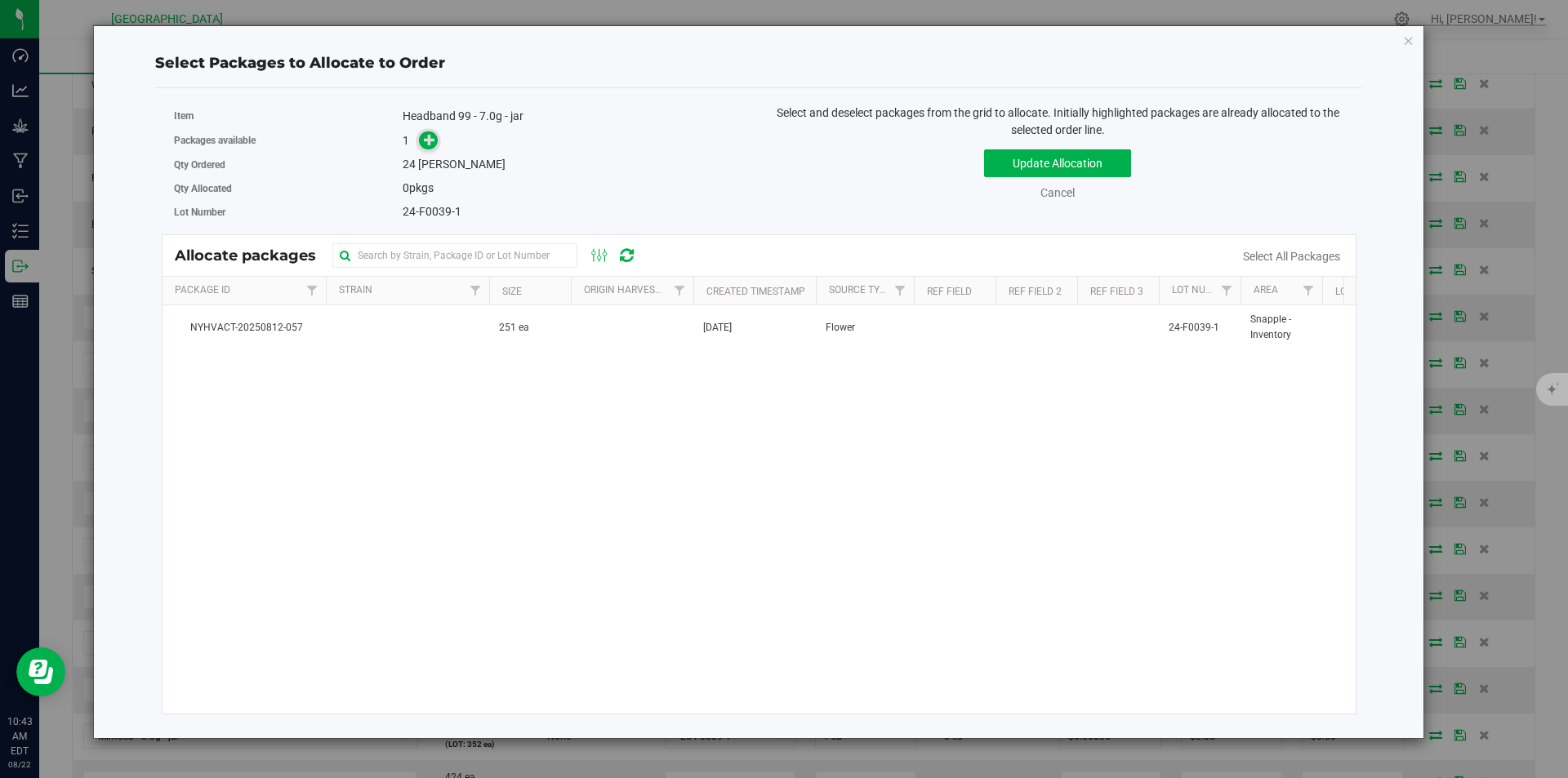
click at [426, 135] on icon at bounding box center [429, 139] width 12 height 12
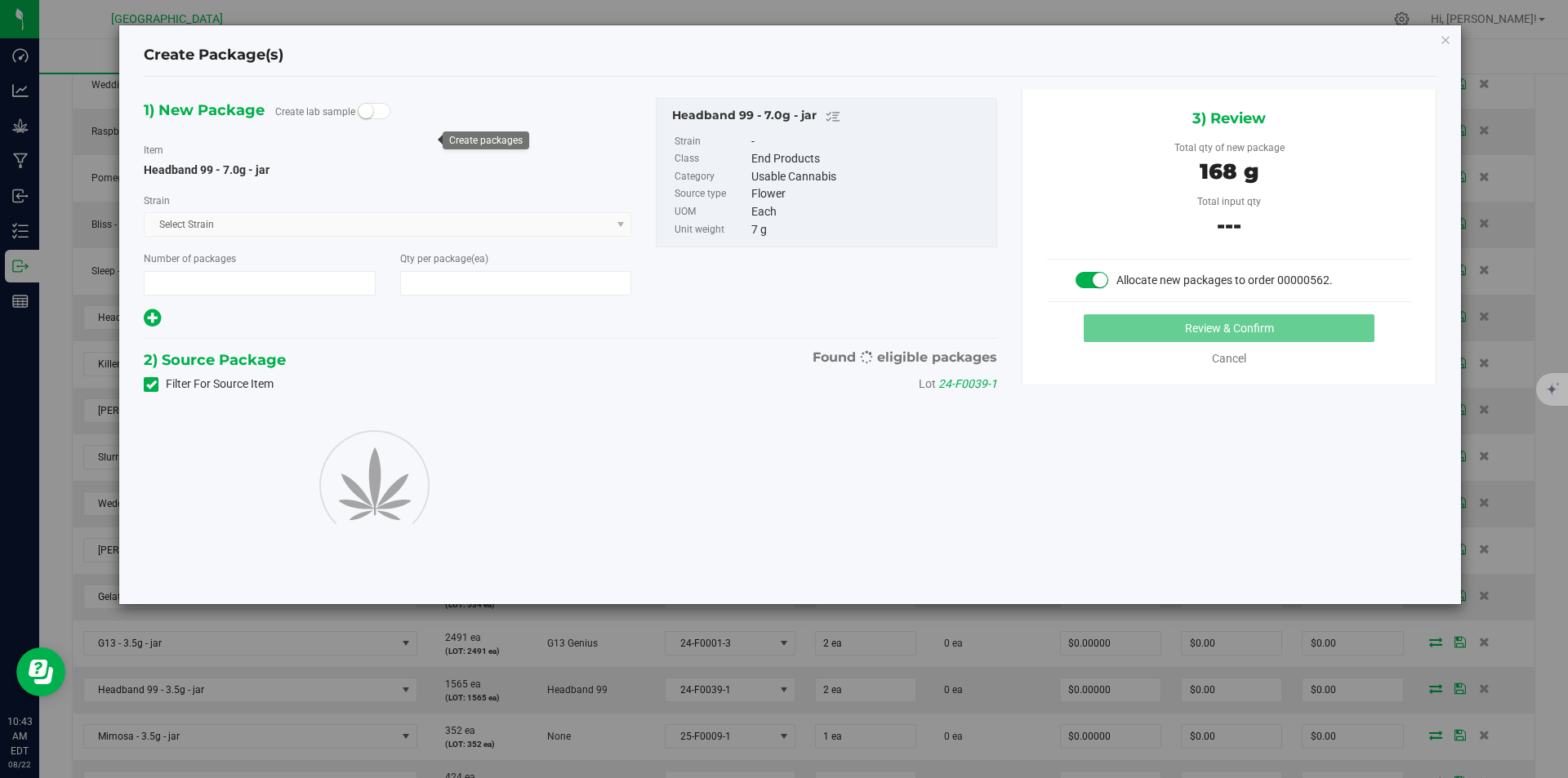
type input "1"
type input "24"
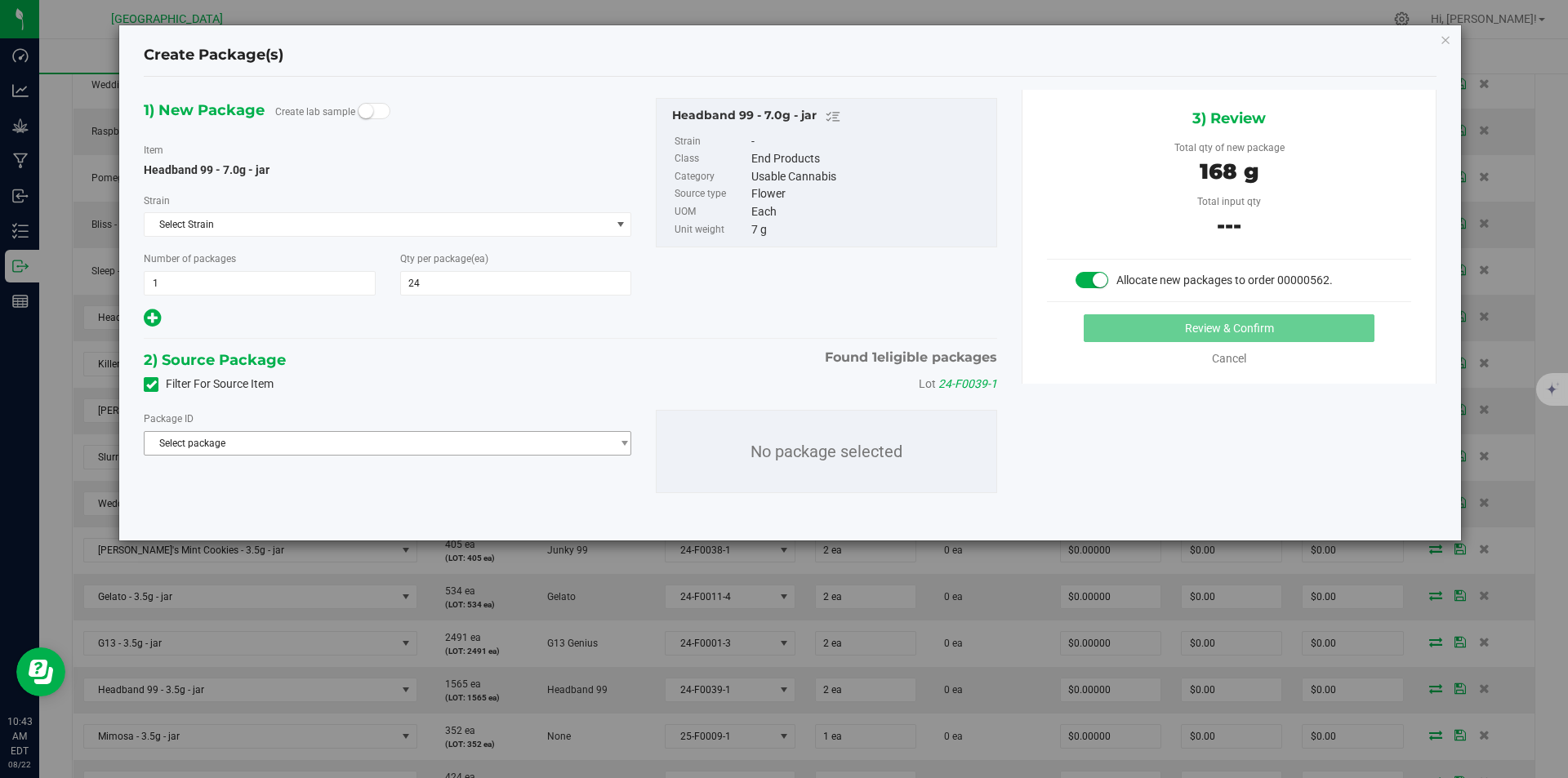
click at [389, 442] on span "Select package" at bounding box center [377, 443] width 466 height 23
click at [370, 507] on span "( Headband 99 - 7.0g - jar )" at bounding box center [329, 510] width 117 height 12
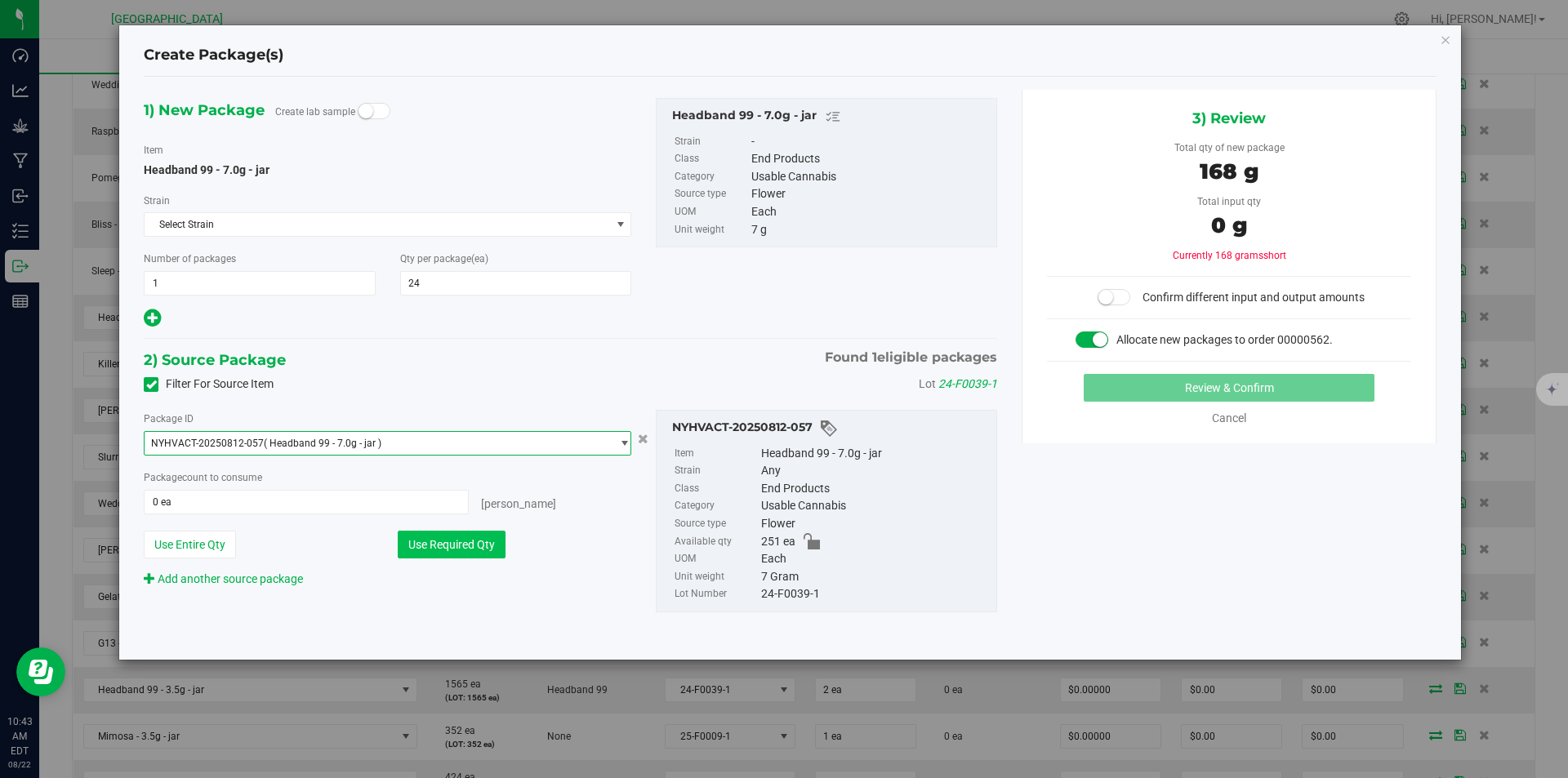
click at [451, 555] on button "Use Required Qty" at bounding box center [451, 544] width 107 height 28
type input "24 ea"
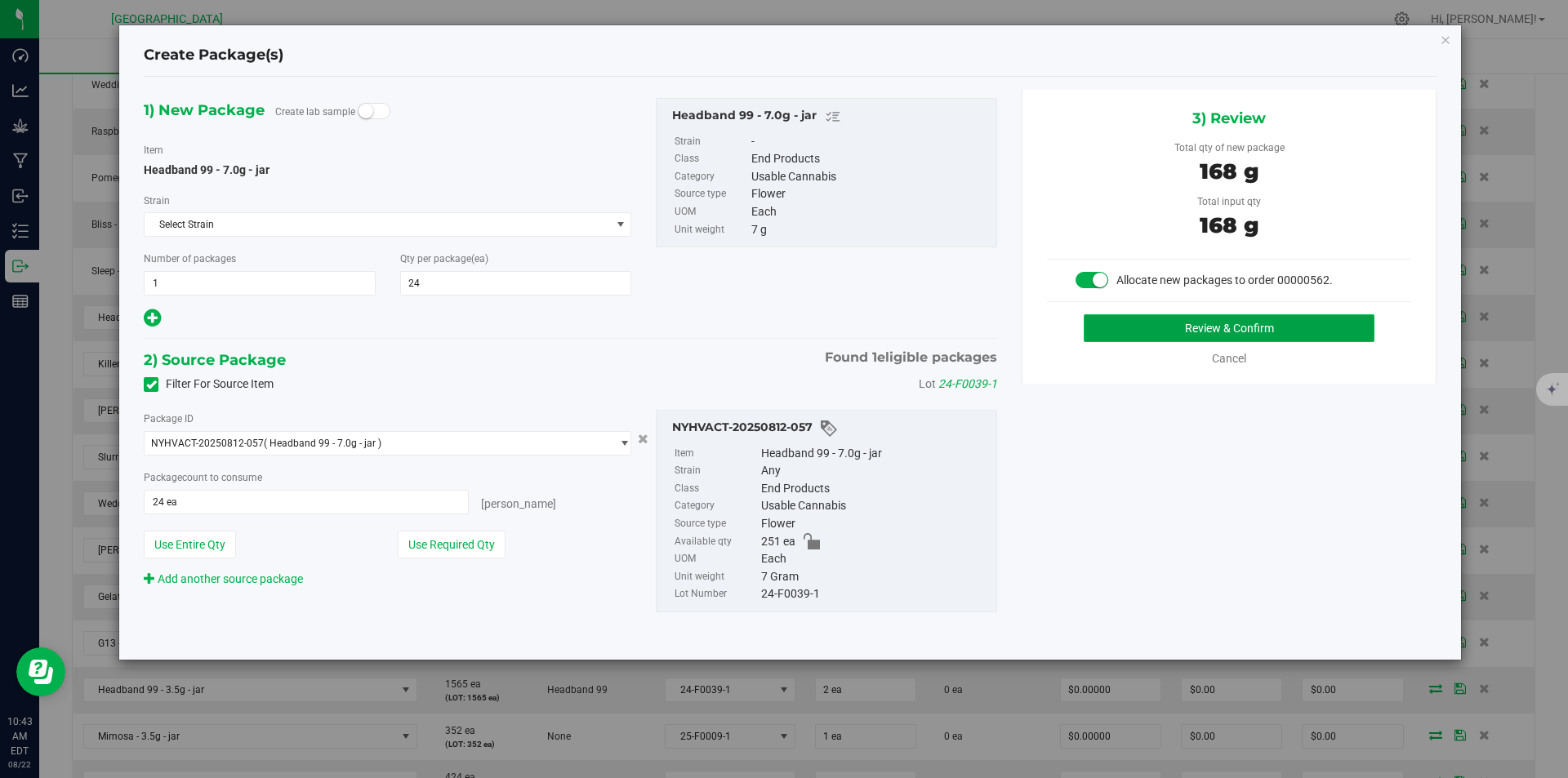
click at [1214, 333] on button "Review & Confirm" at bounding box center [1229, 328] width 291 height 28
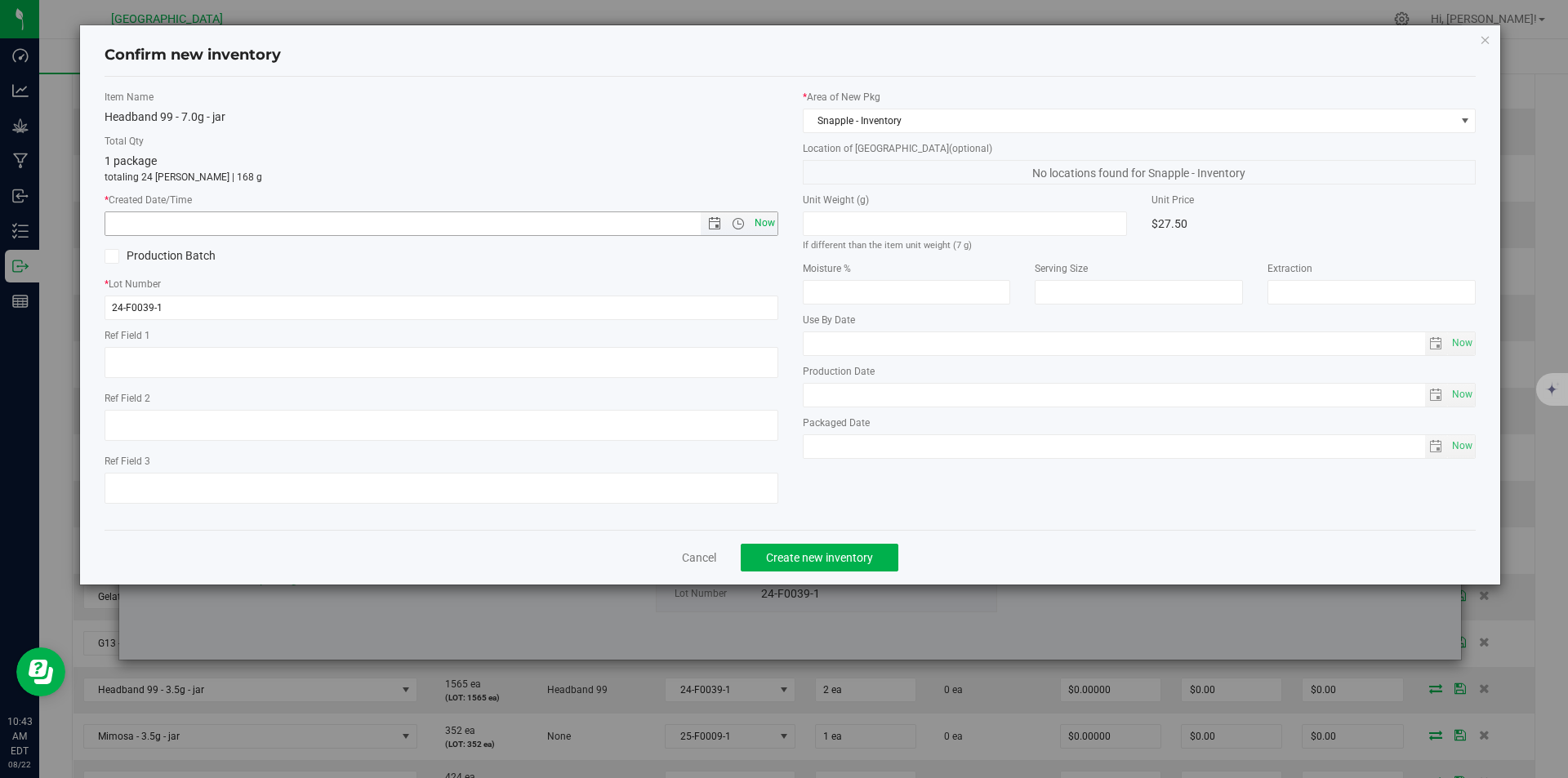
click at [775, 226] on span "Now" at bounding box center [764, 223] width 28 height 23
type input "8/22/2025 10:43 AM"
click at [816, 553] on span "Create new inventory" at bounding box center [820, 558] width 107 height 13
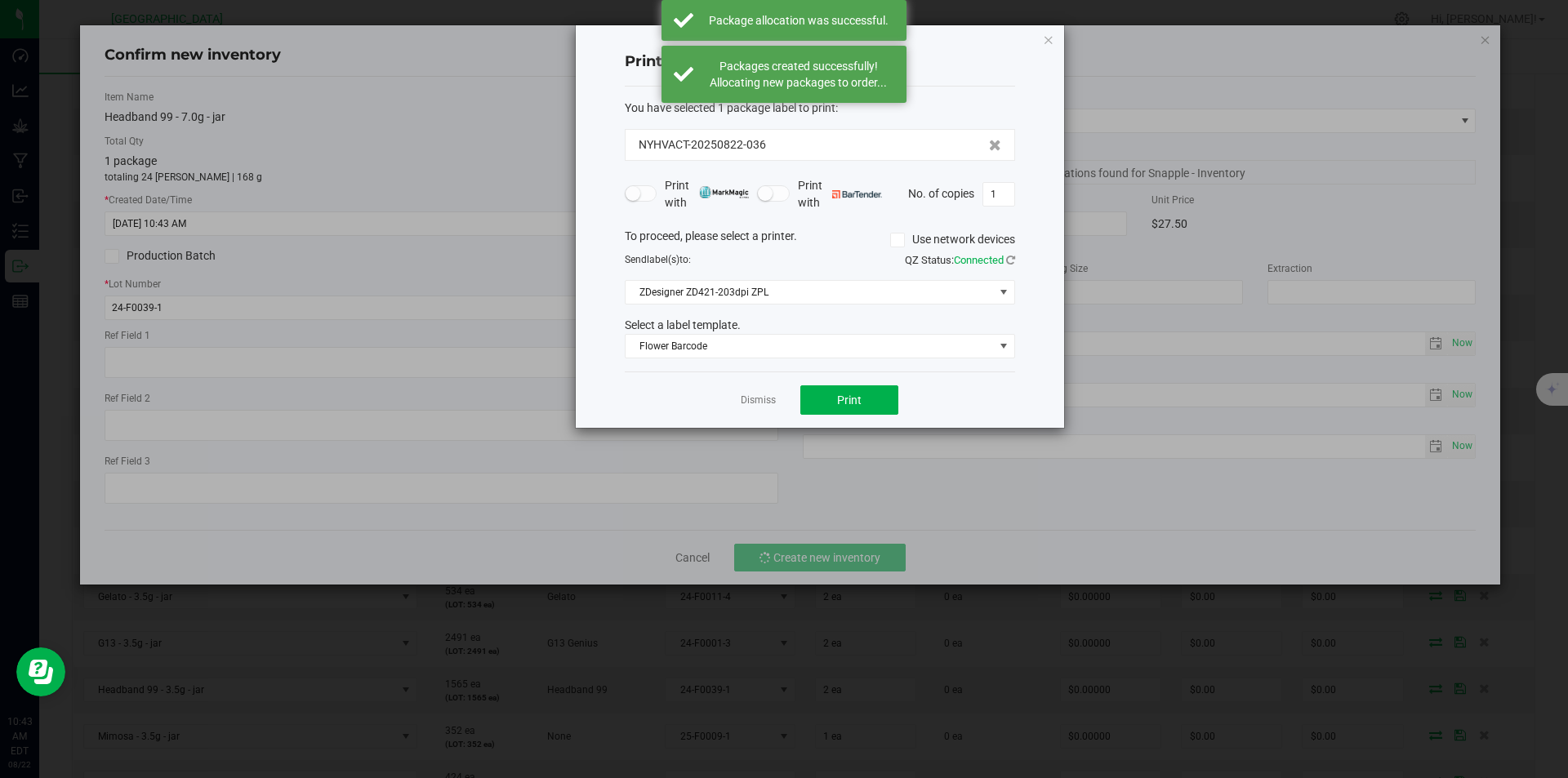
click at [755, 393] on app-cancel-button "Dismiss" at bounding box center [757, 400] width 35 height 17
click at [743, 398] on link "Dismiss" at bounding box center [757, 400] width 35 height 14
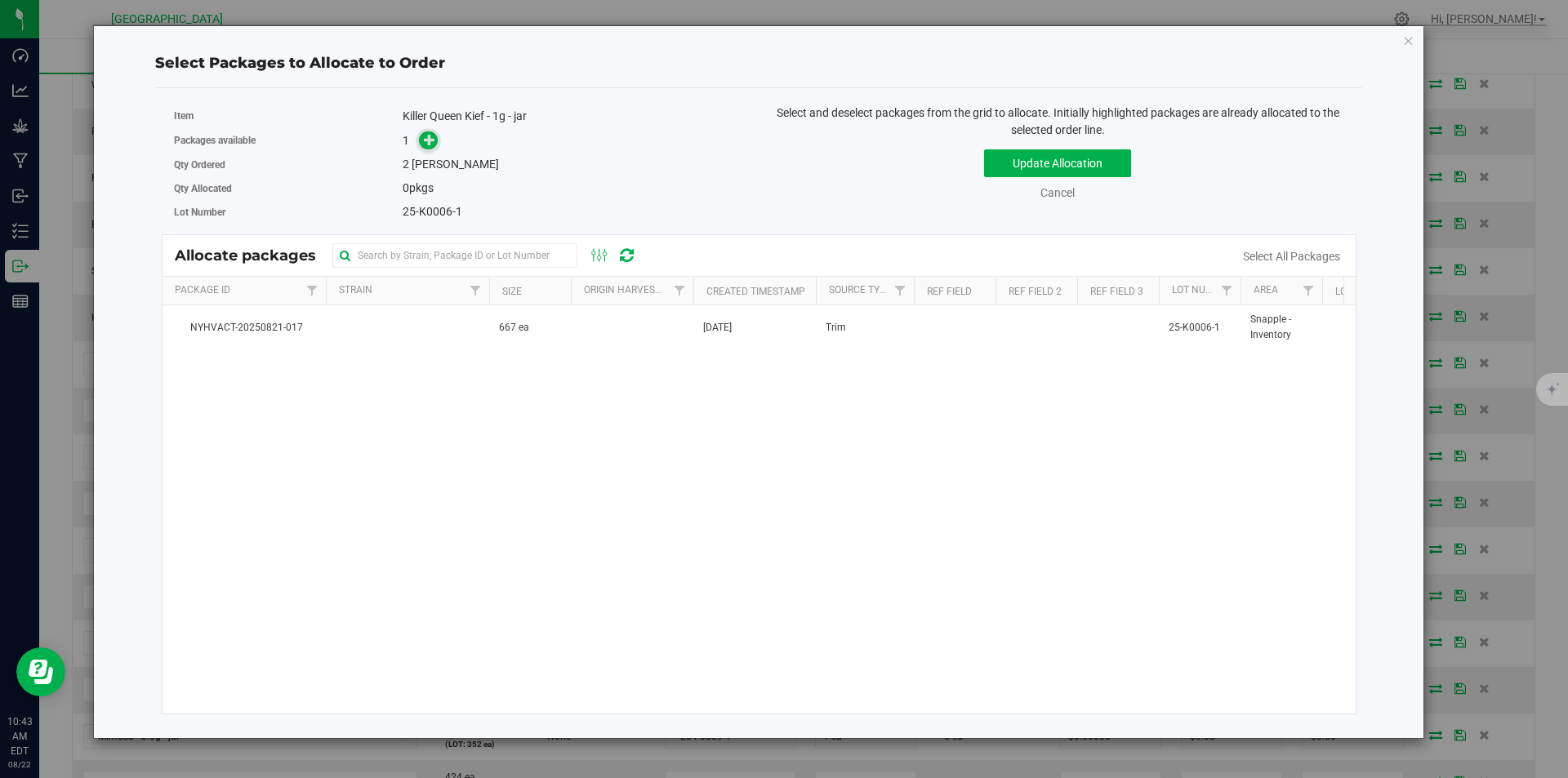
click at [421, 137] on span at bounding box center [428, 141] width 19 height 19
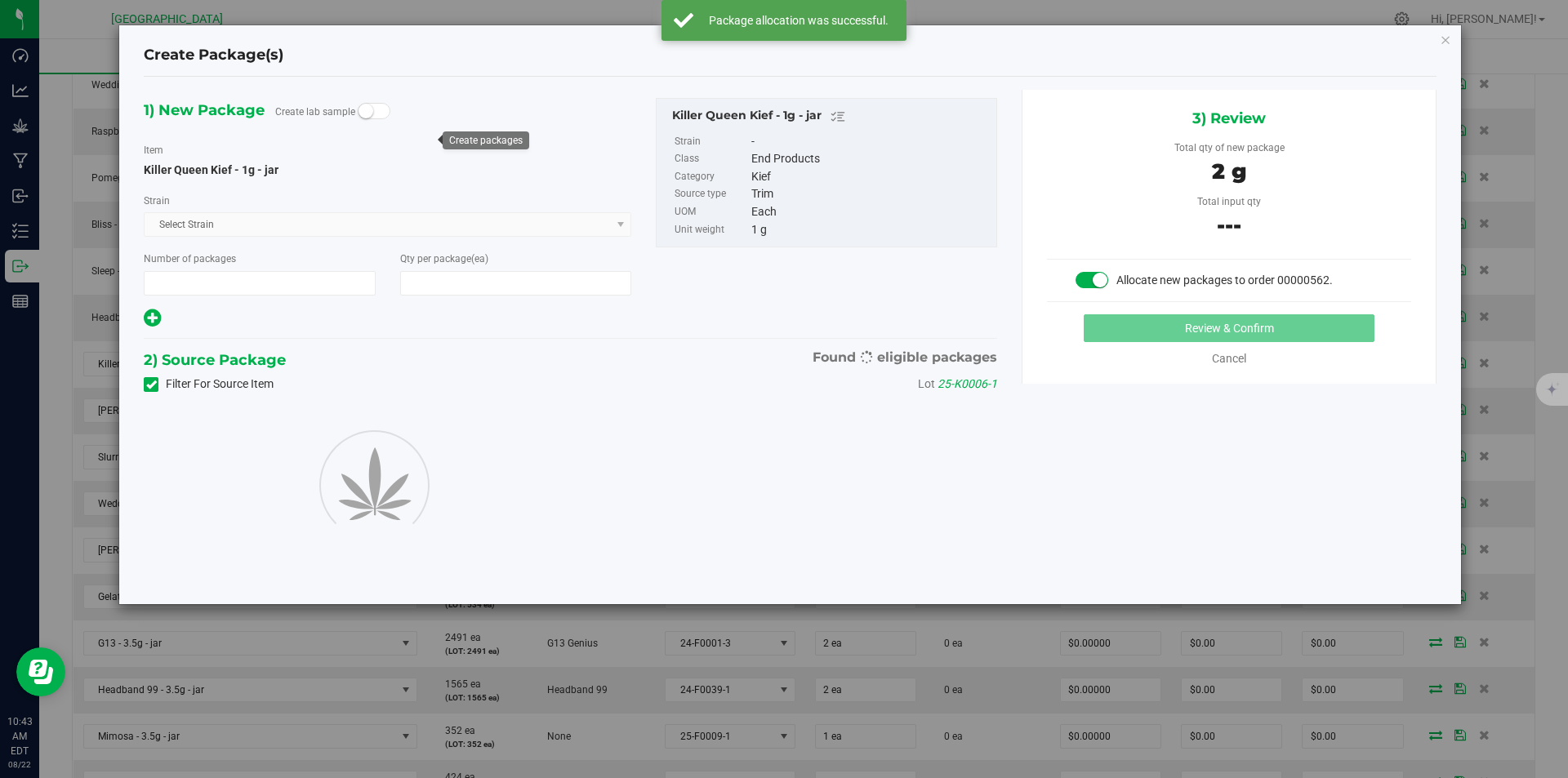
type input "1"
type input "2"
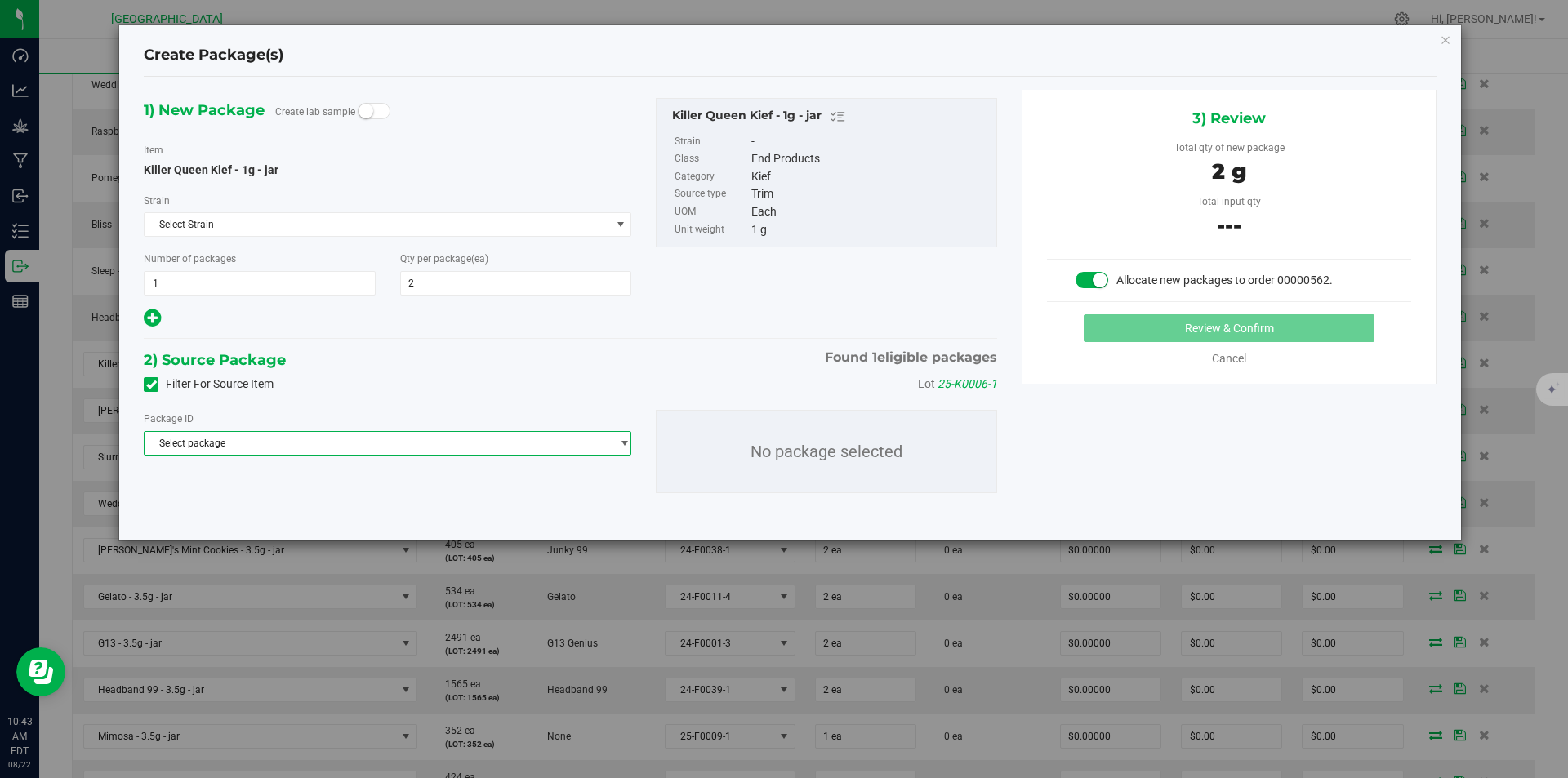
click at [461, 440] on span "Select package" at bounding box center [377, 443] width 466 height 23
click at [397, 518] on li "NYHVACT-20250821-017 ( Killer Queen Kief - 1g - jar )" at bounding box center [387, 510] width 486 height 23
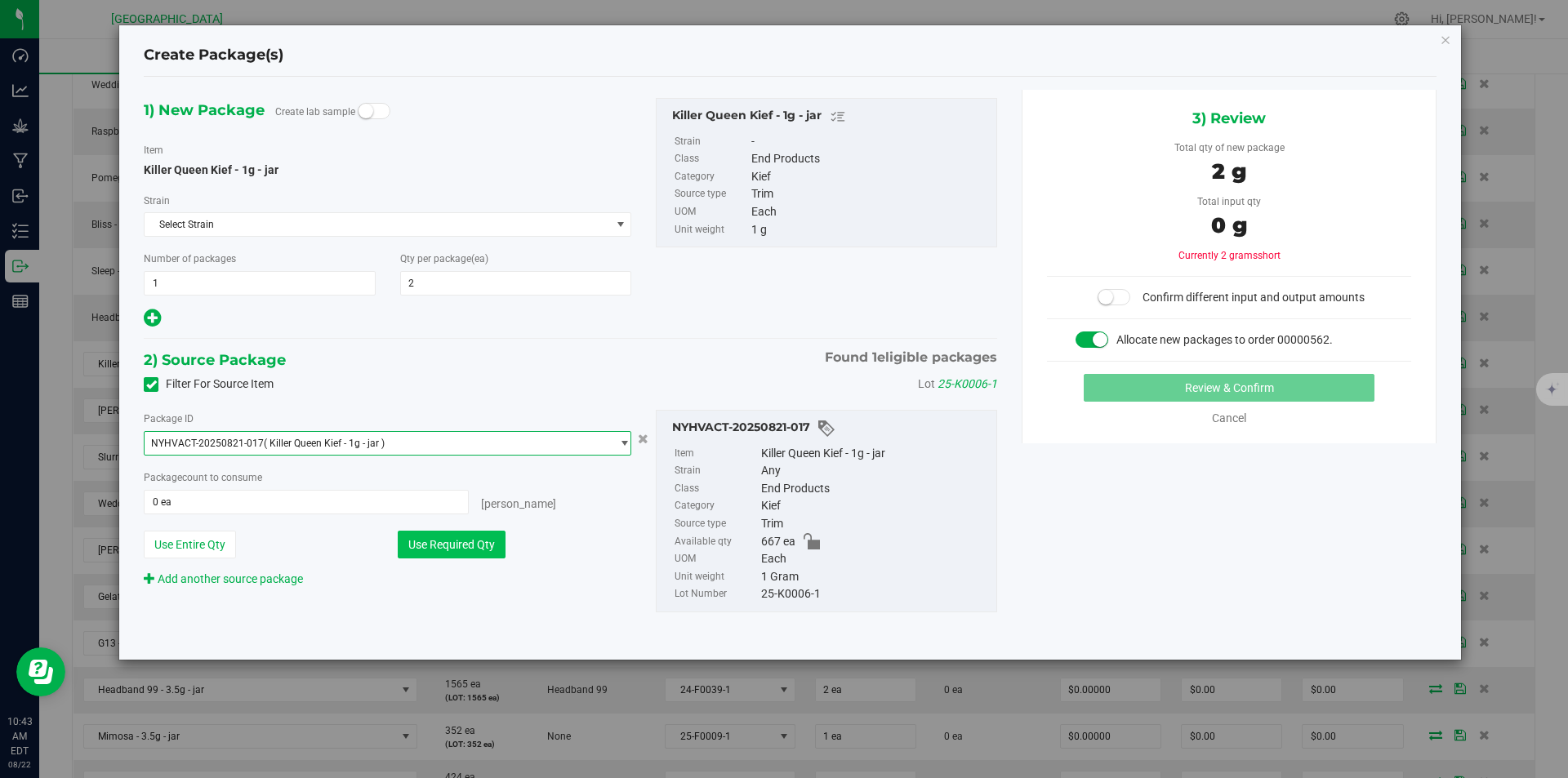
click at [446, 550] on button "Use Required Qty" at bounding box center [451, 544] width 107 height 28
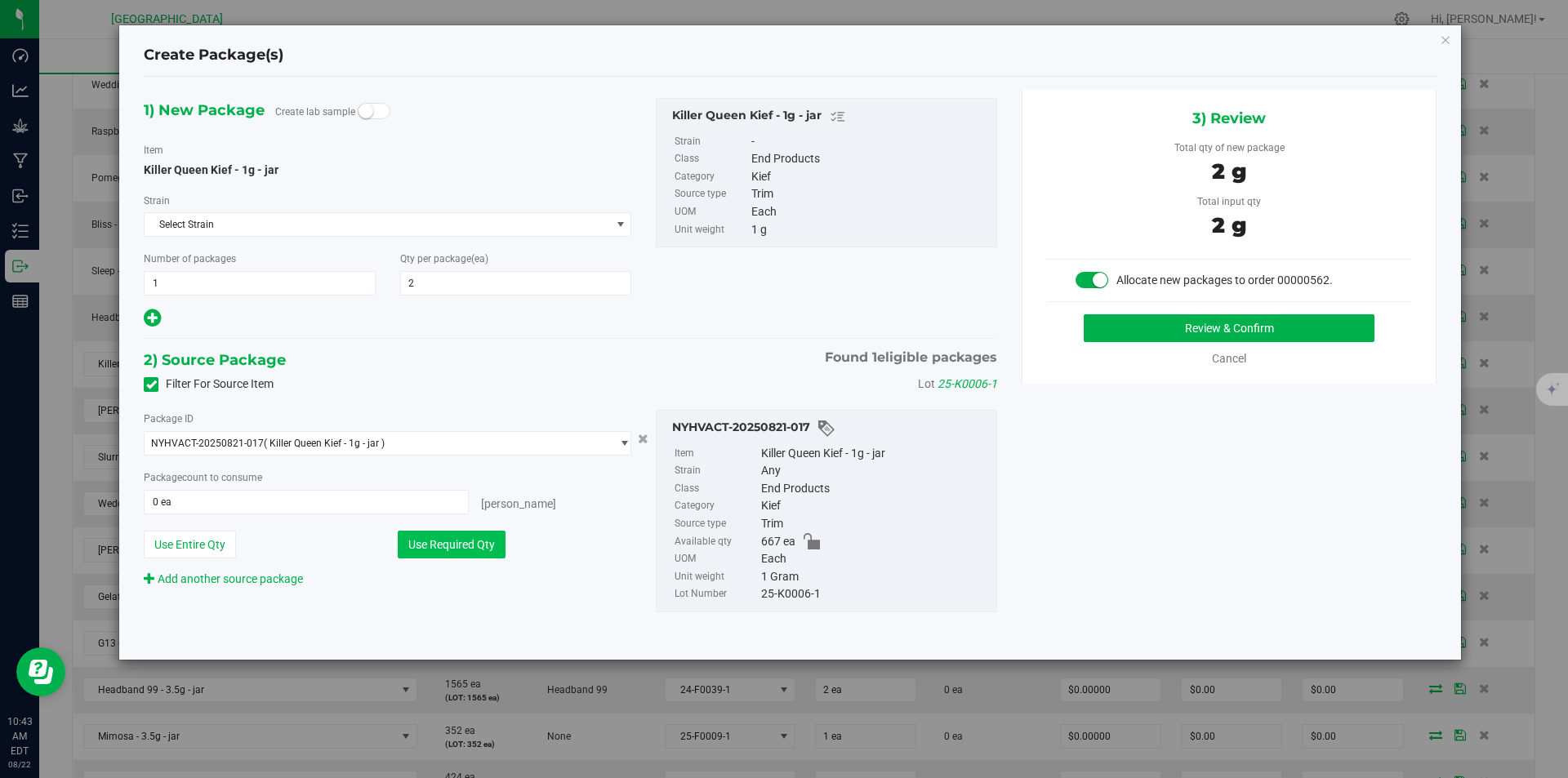
type input "2 ea"
click at [1195, 325] on button "Review & Confirm" at bounding box center [1229, 328] width 291 height 28
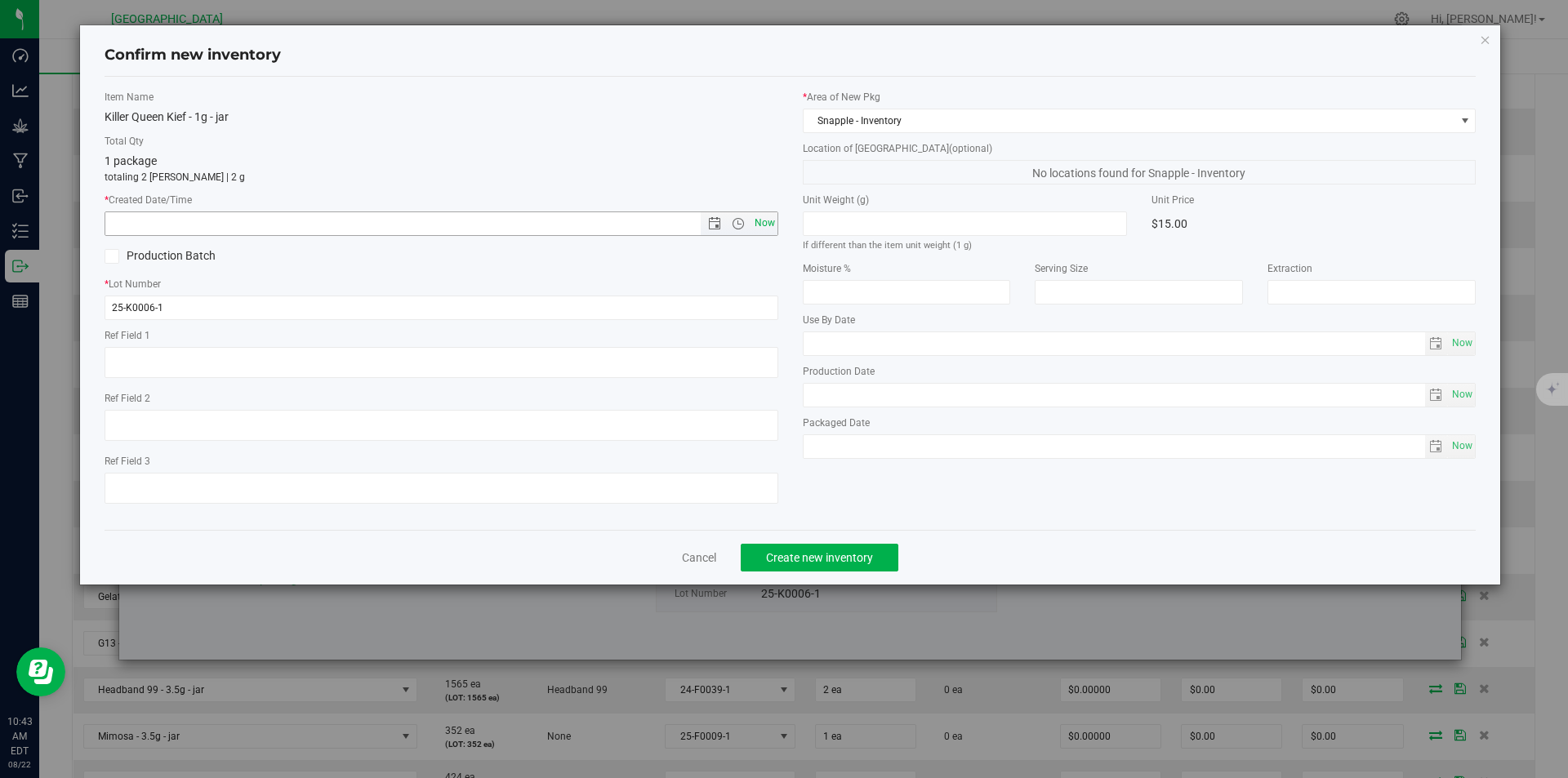
click at [775, 226] on span "Now" at bounding box center [764, 223] width 28 height 23
type input "8/22/2025 10:43 AM"
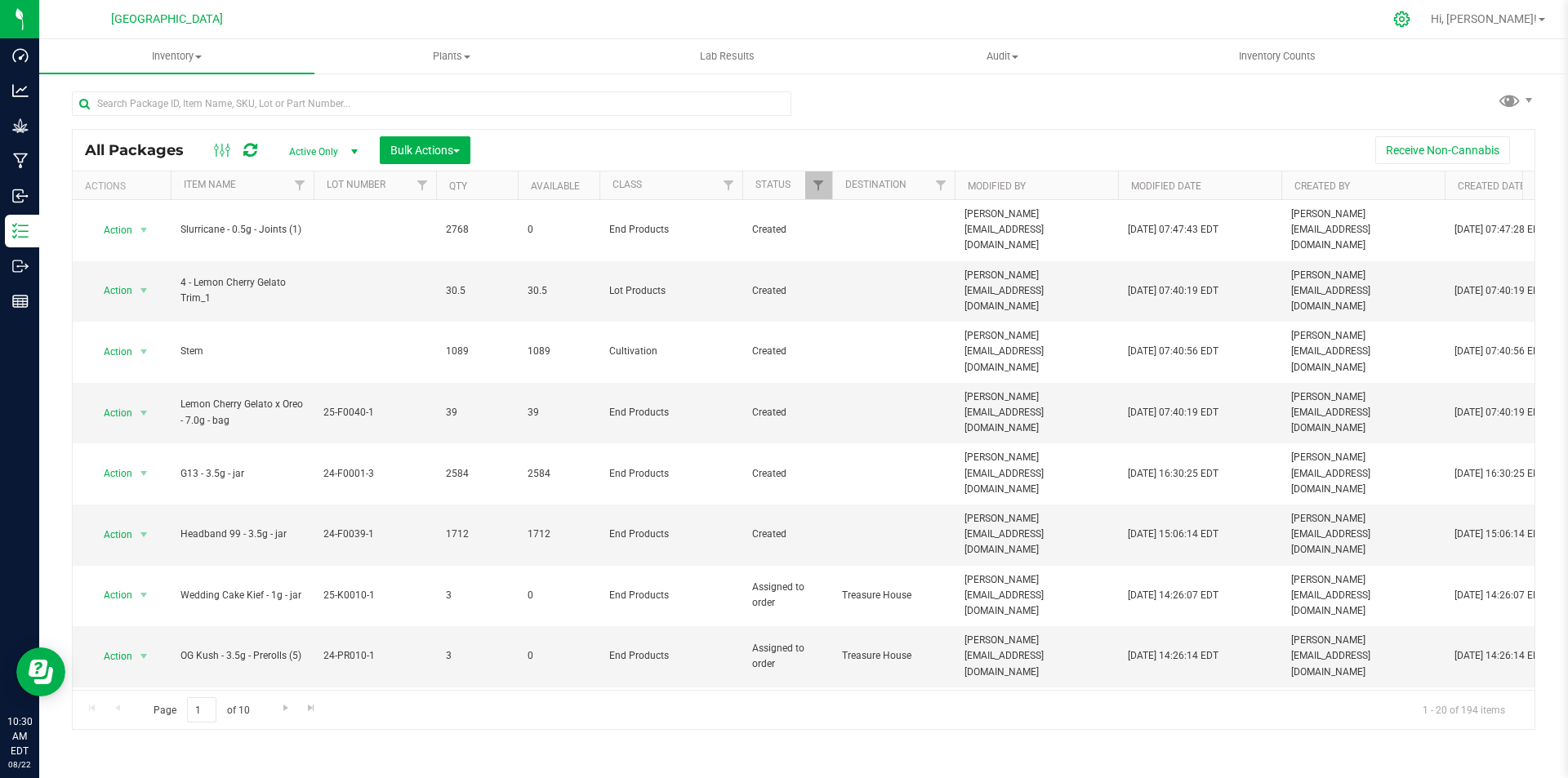
click at [1414, 14] on div at bounding box center [1402, 19] width 23 height 17
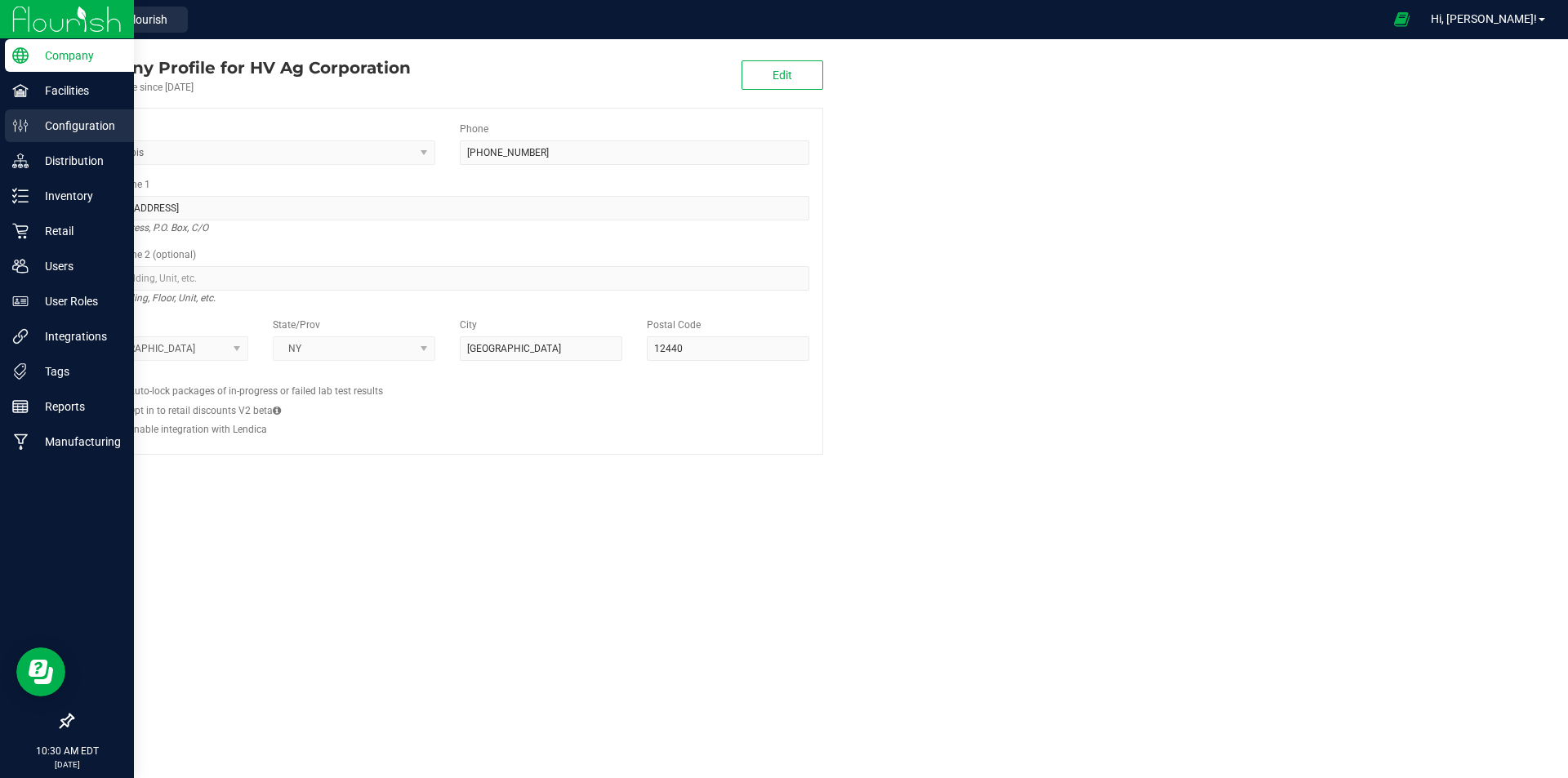
click at [79, 121] on p "Configuration" at bounding box center [78, 125] width 98 height 20
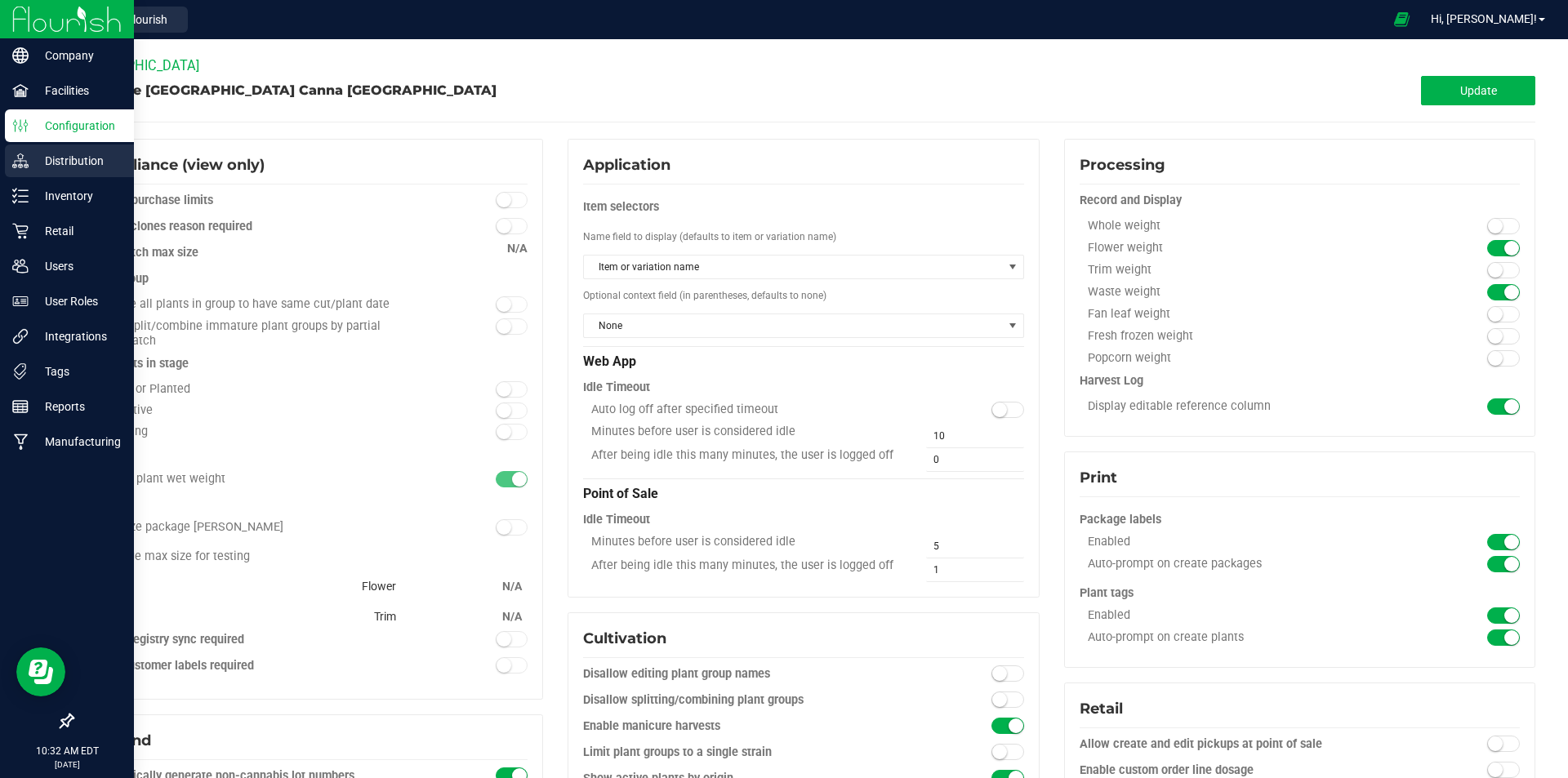
click at [65, 171] on div "Distribution" at bounding box center [69, 161] width 129 height 32
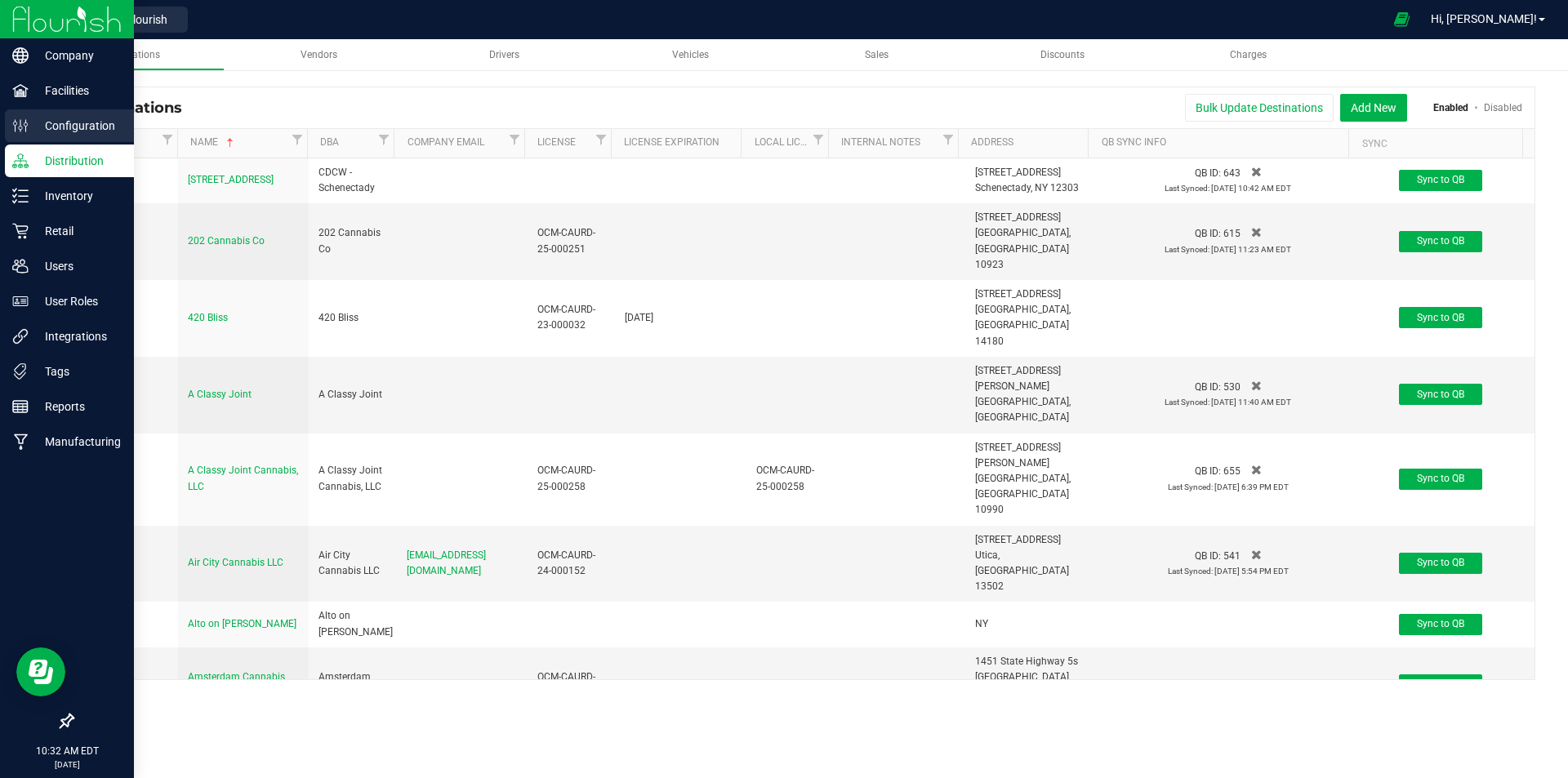
click at [103, 124] on p "Configuration" at bounding box center [78, 125] width 98 height 20
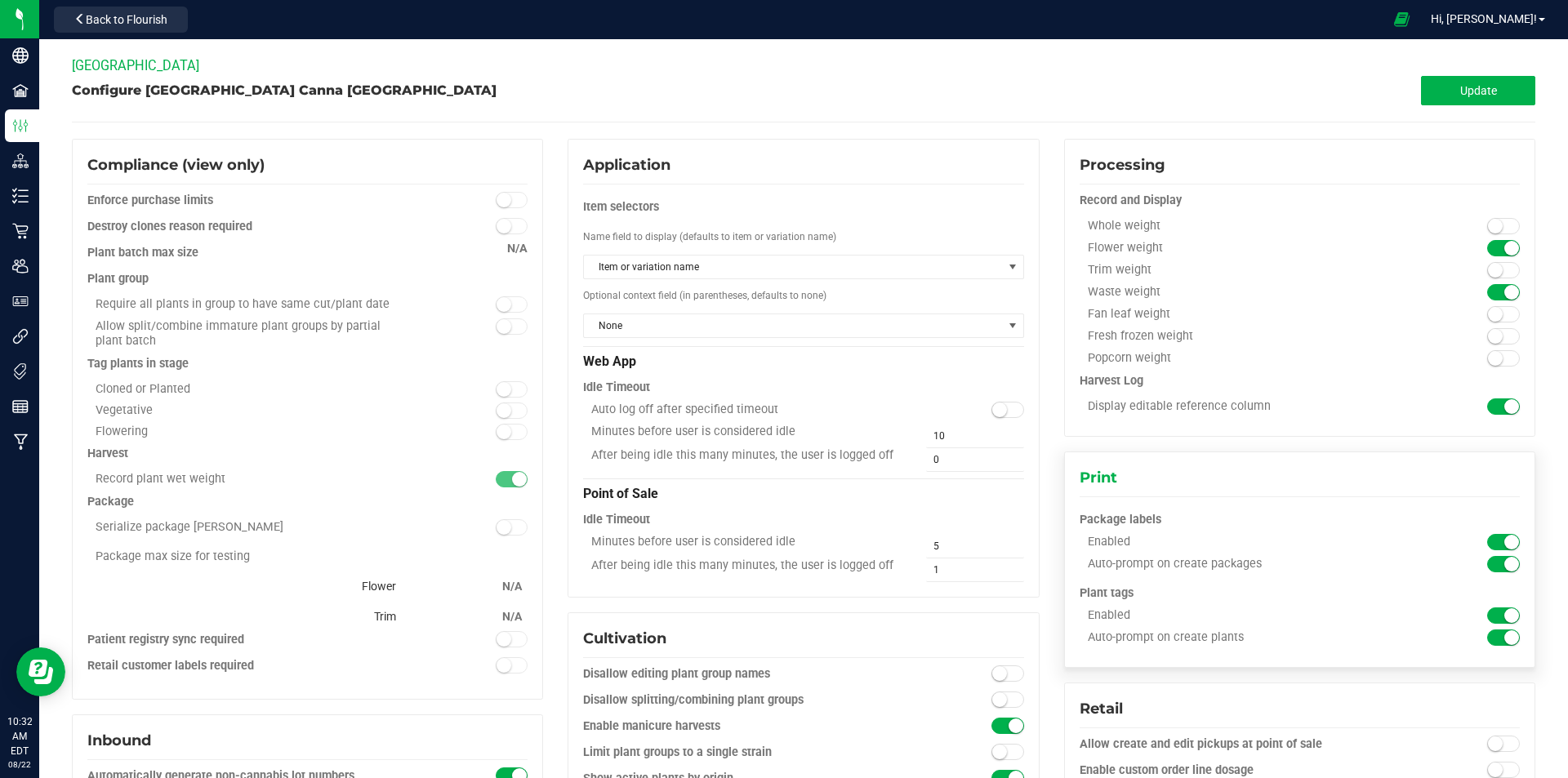
click at [1506, 567] on small at bounding box center [1511, 564] width 14 height 14
click at [1493, 96] on button "Update" at bounding box center [1478, 90] width 115 height 30
click at [176, 21] on button "Back to Flourish" at bounding box center [121, 19] width 134 height 26
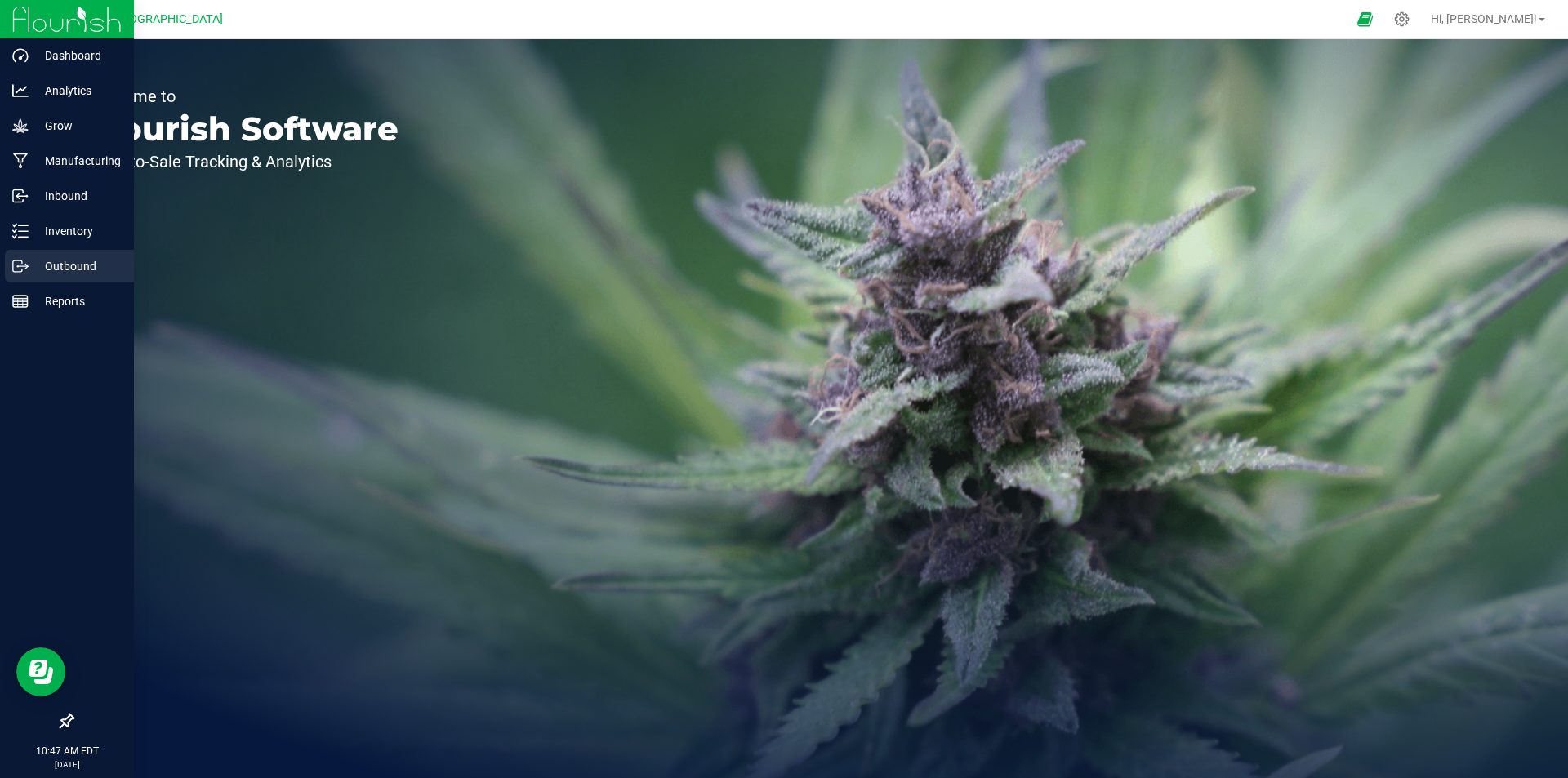
click at [56, 266] on p "Outbound" at bounding box center [78, 266] width 98 height 20
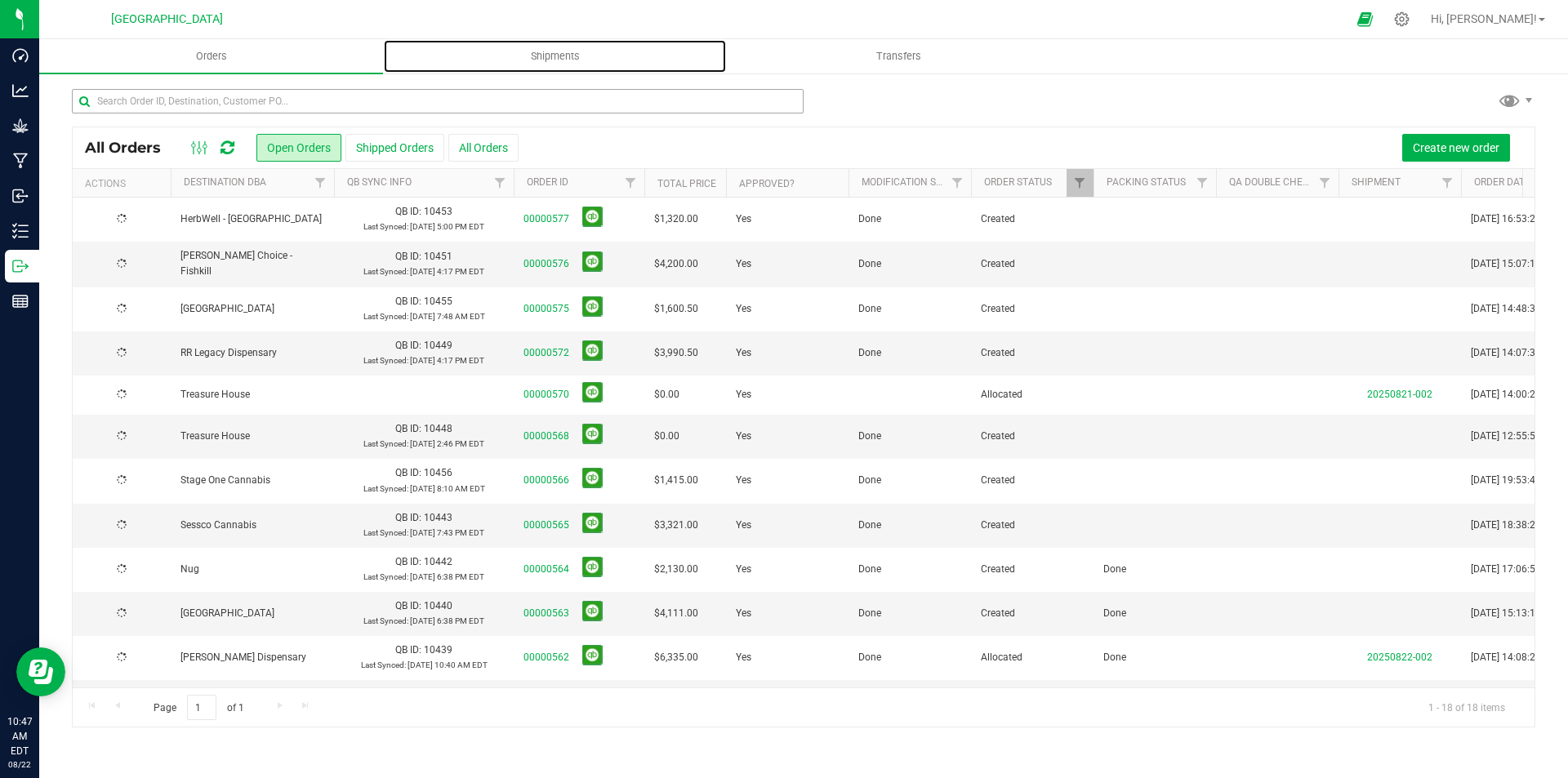
click at [568, 56] on span "Shipments" at bounding box center [555, 56] width 93 height 14
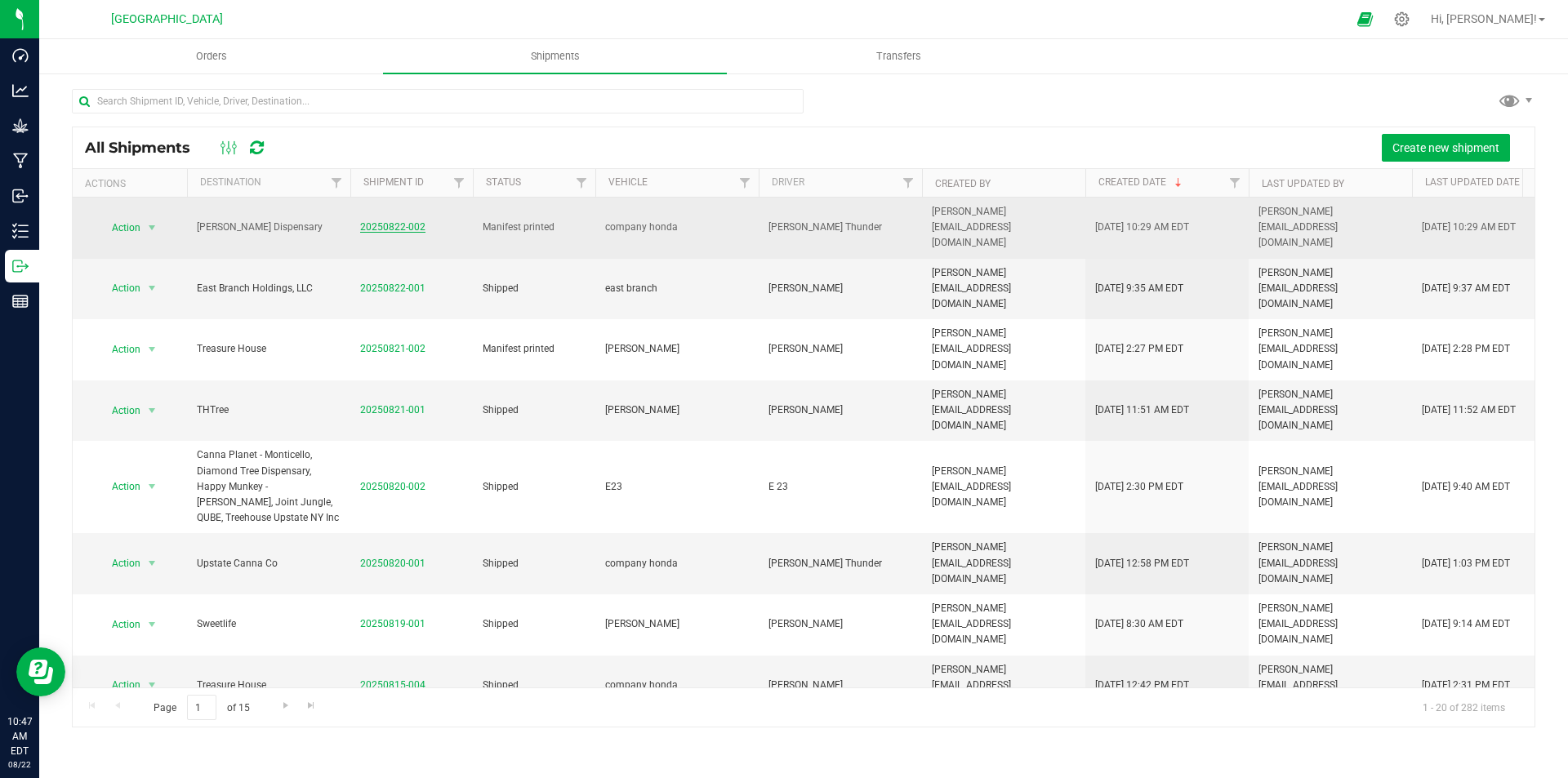
click at [408, 221] on link "20250822-002" at bounding box center [393, 227] width 65 height 12
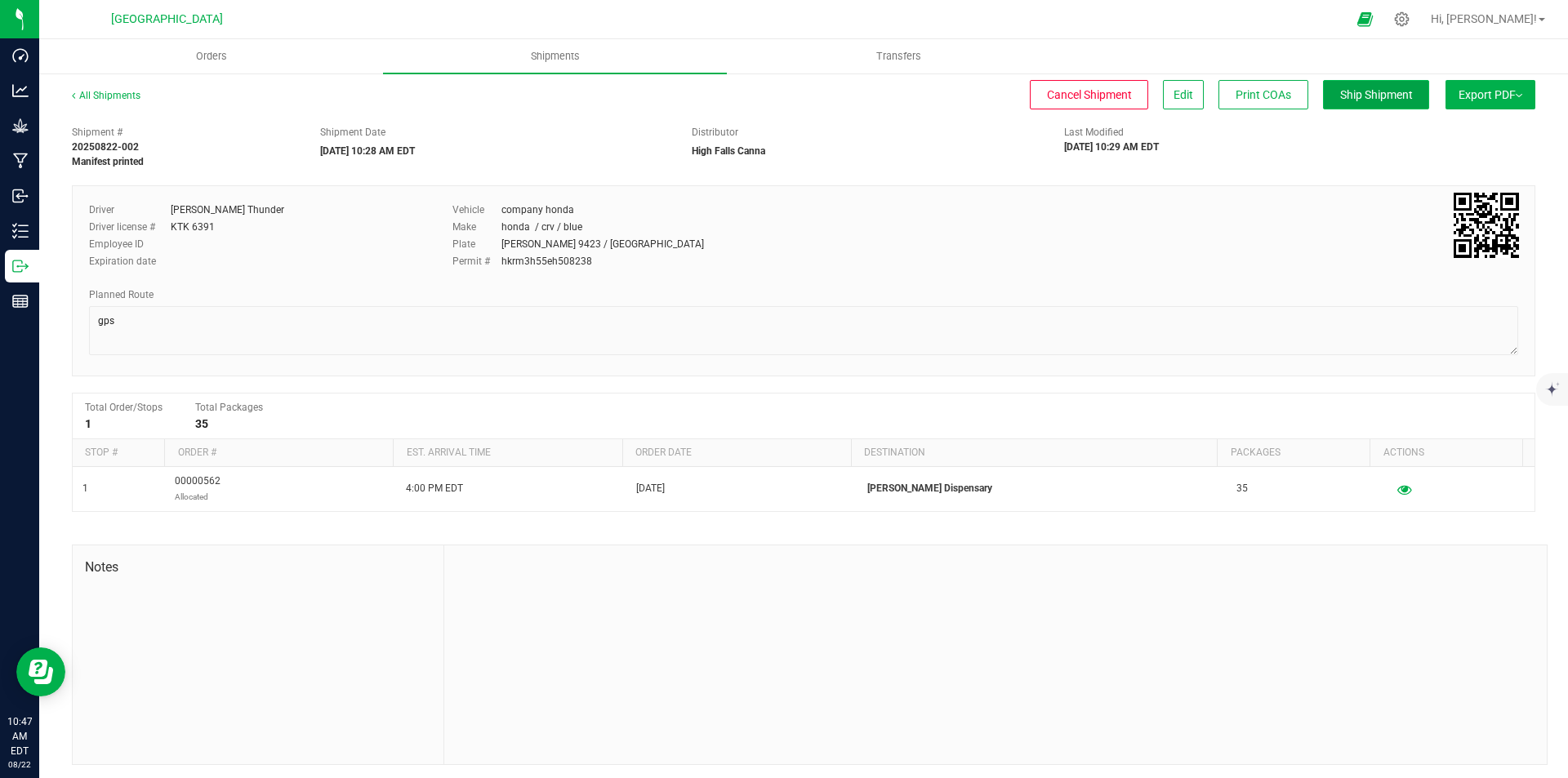
click at [1341, 90] on span "Ship Shipment" at bounding box center [1376, 95] width 73 height 13
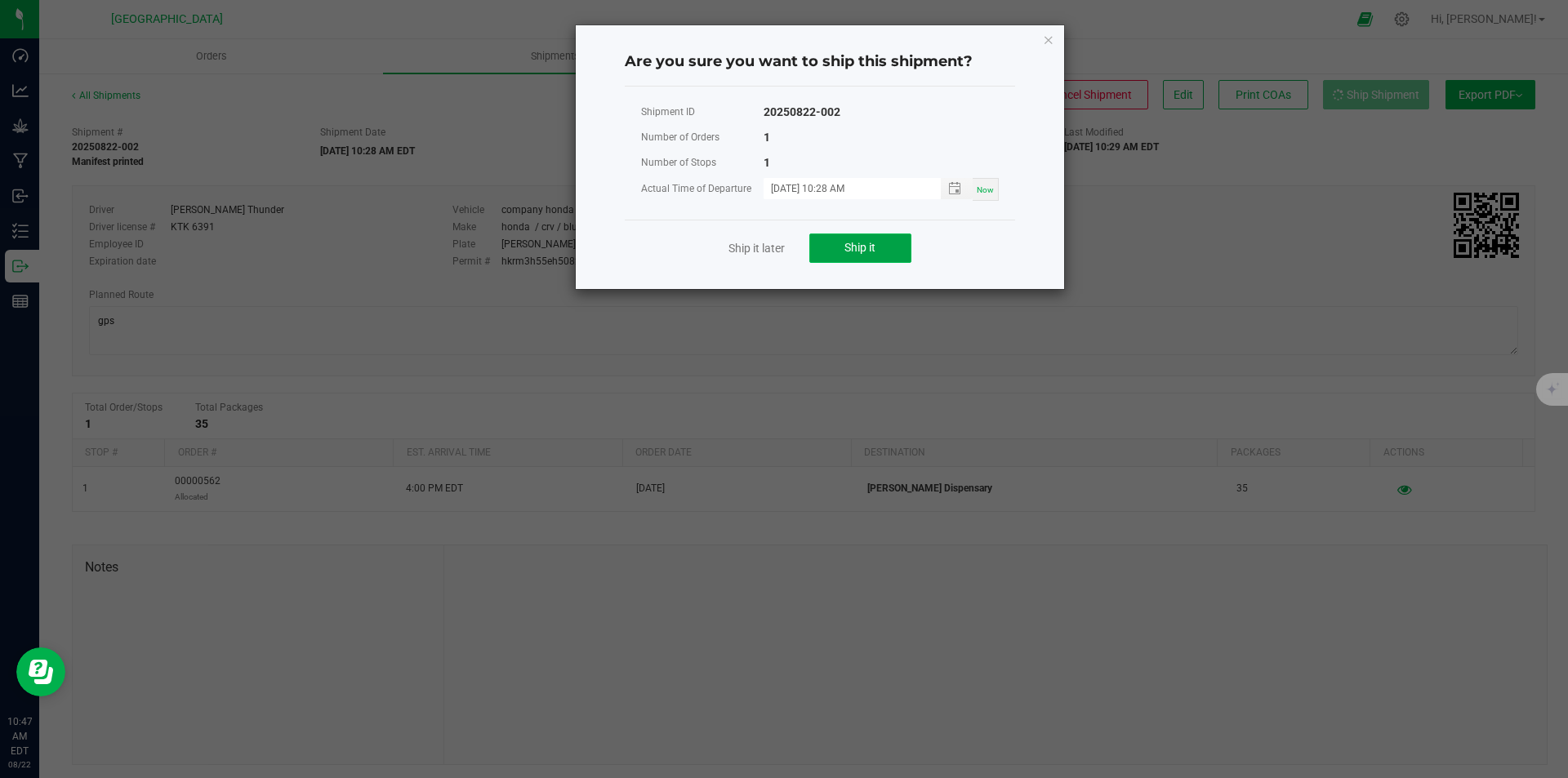
click at [860, 252] on span "Ship it" at bounding box center [859, 247] width 31 height 13
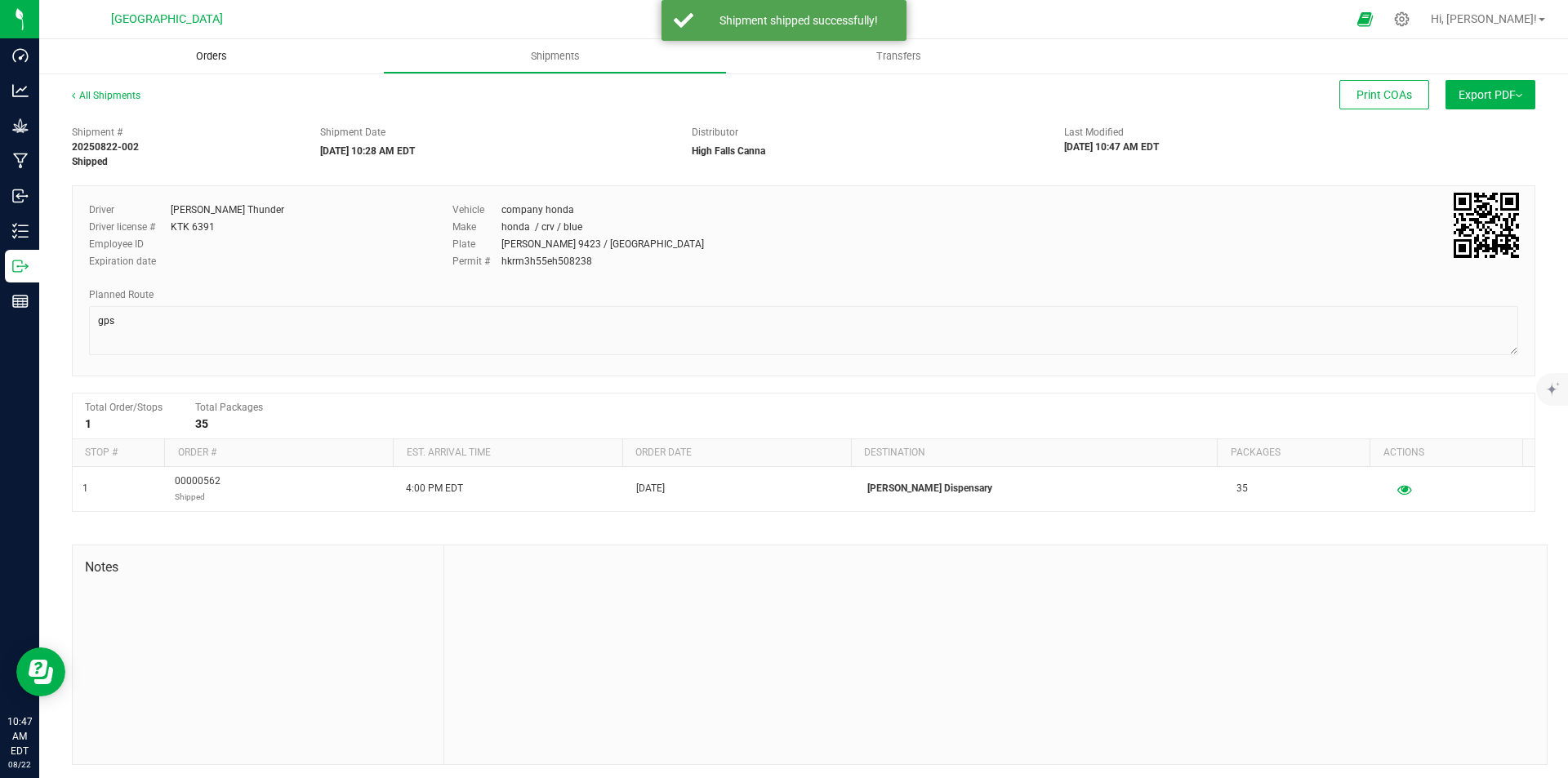
click at [201, 62] on span "Orders" at bounding box center [211, 56] width 75 height 14
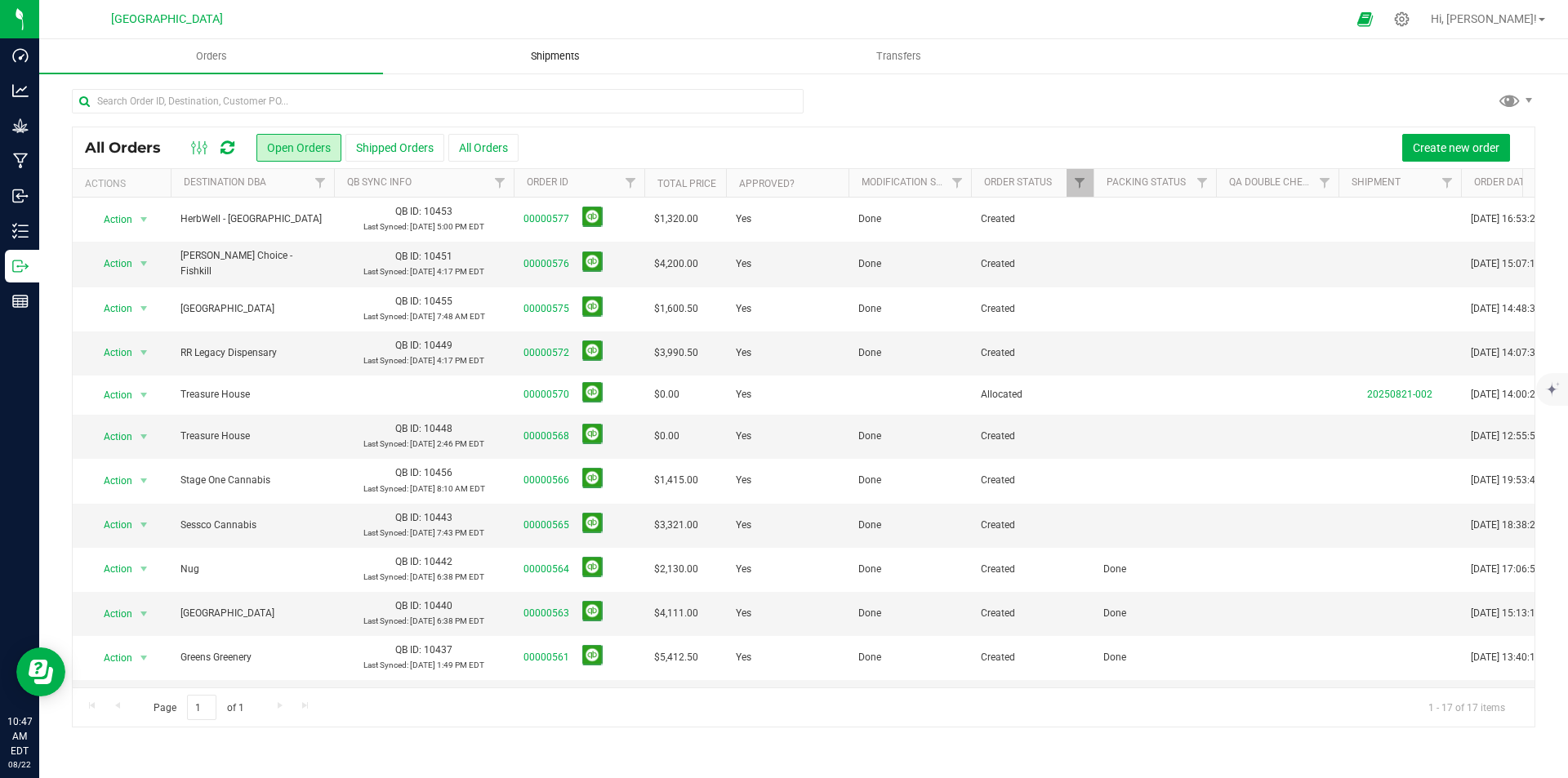
click at [589, 69] on uib-tab-heading "Shipments" at bounding box center [554, 56] width 342 height 32
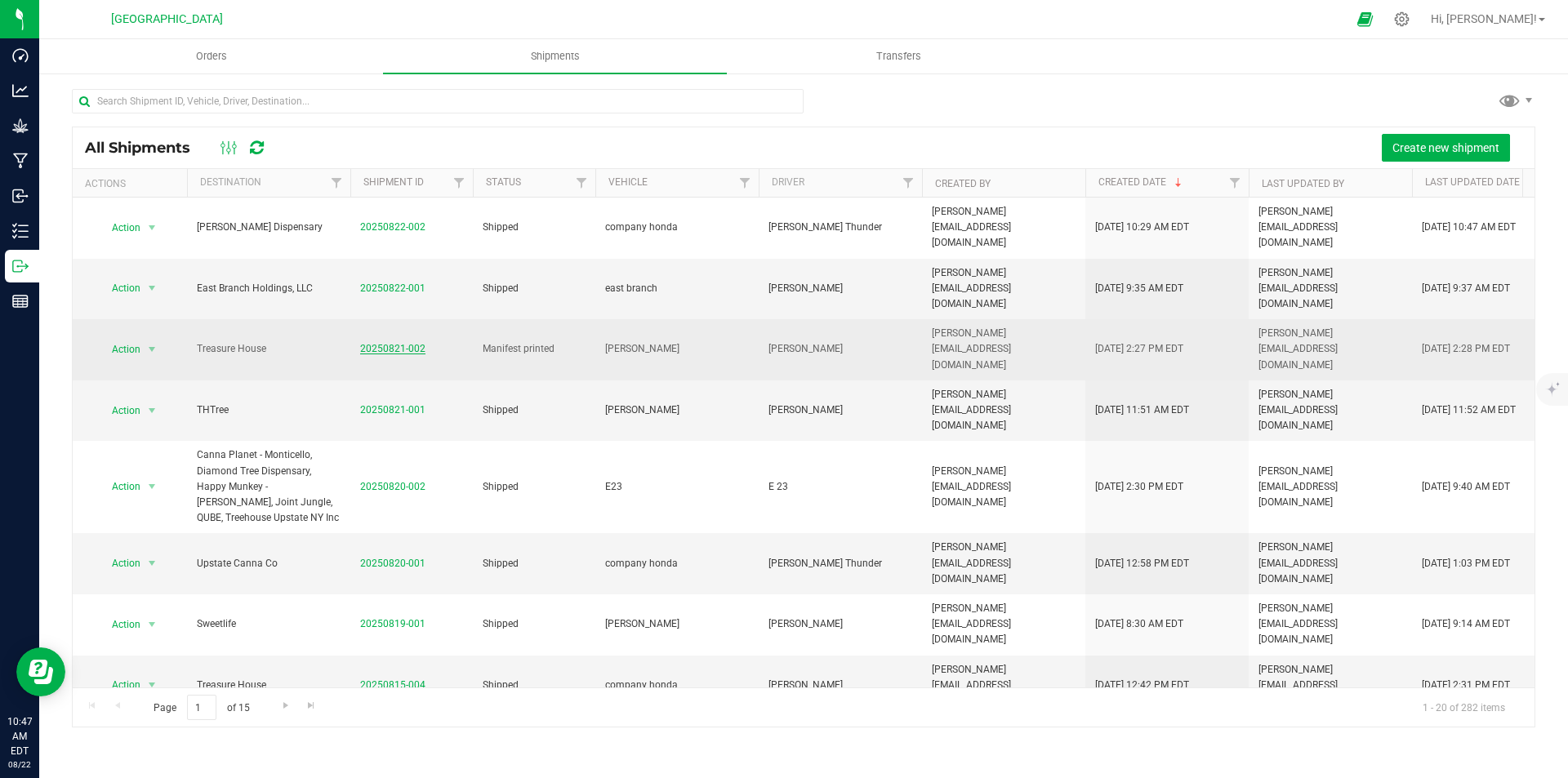
click at [385, 343] on link "20250821-002" at bounding box center [393, 348] width 65 height 12
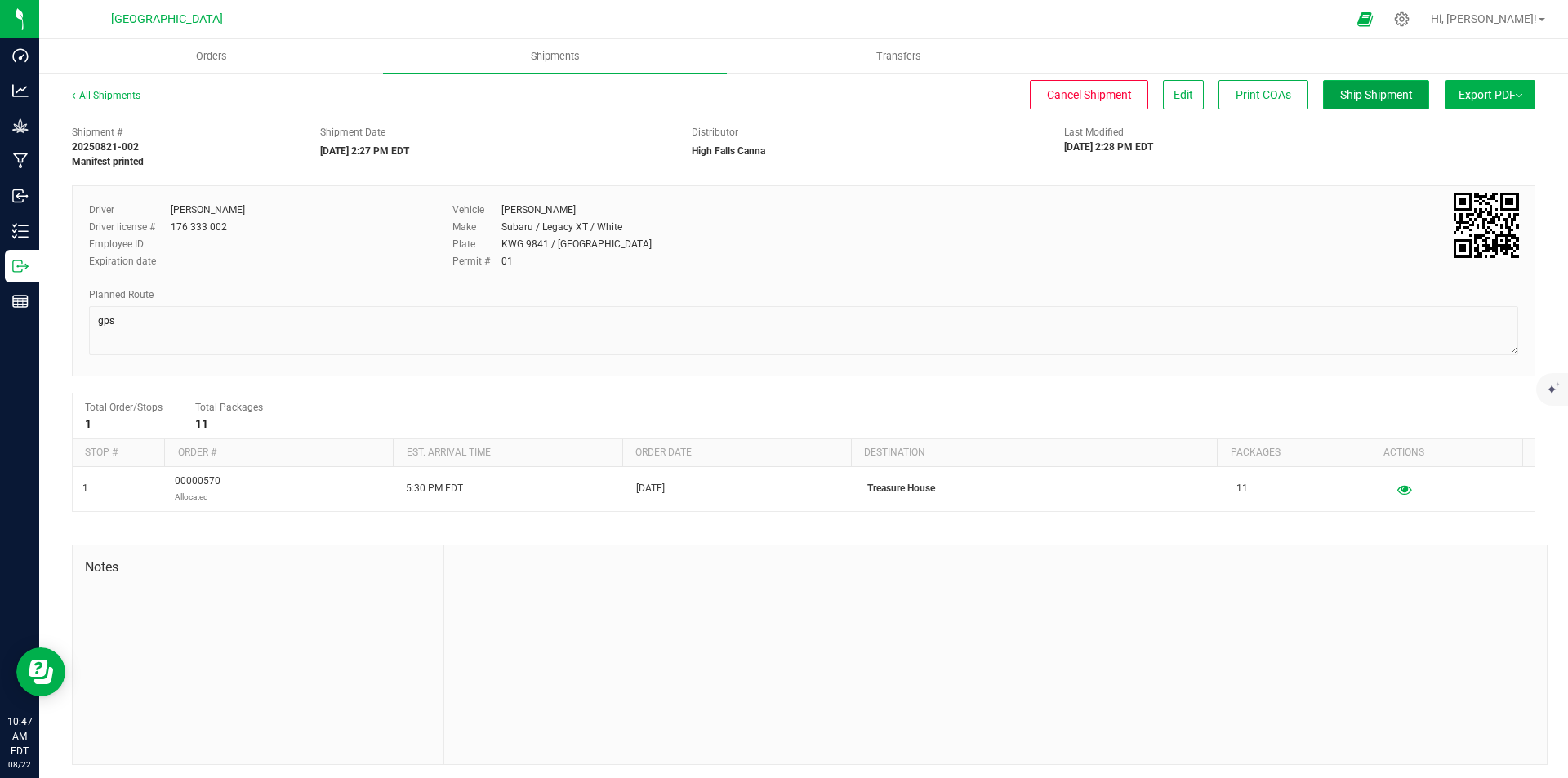
click at [1389, 93] on span "Ship Shipment" at bounding box center [1376, 95] width 73 height 13
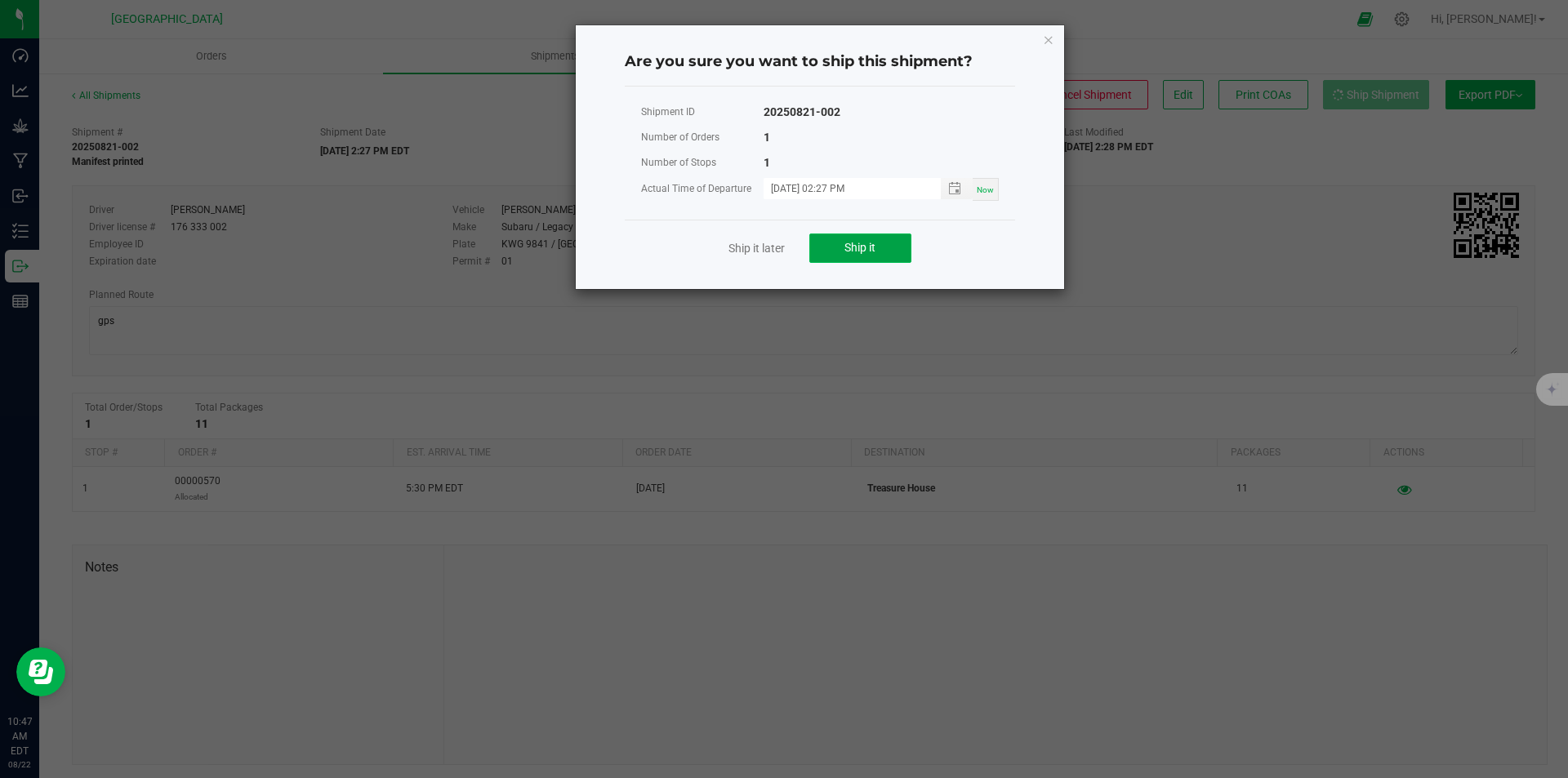
click at [817, 245] on button "Ship it" at bounding box center [859, 248] width 102 height 30
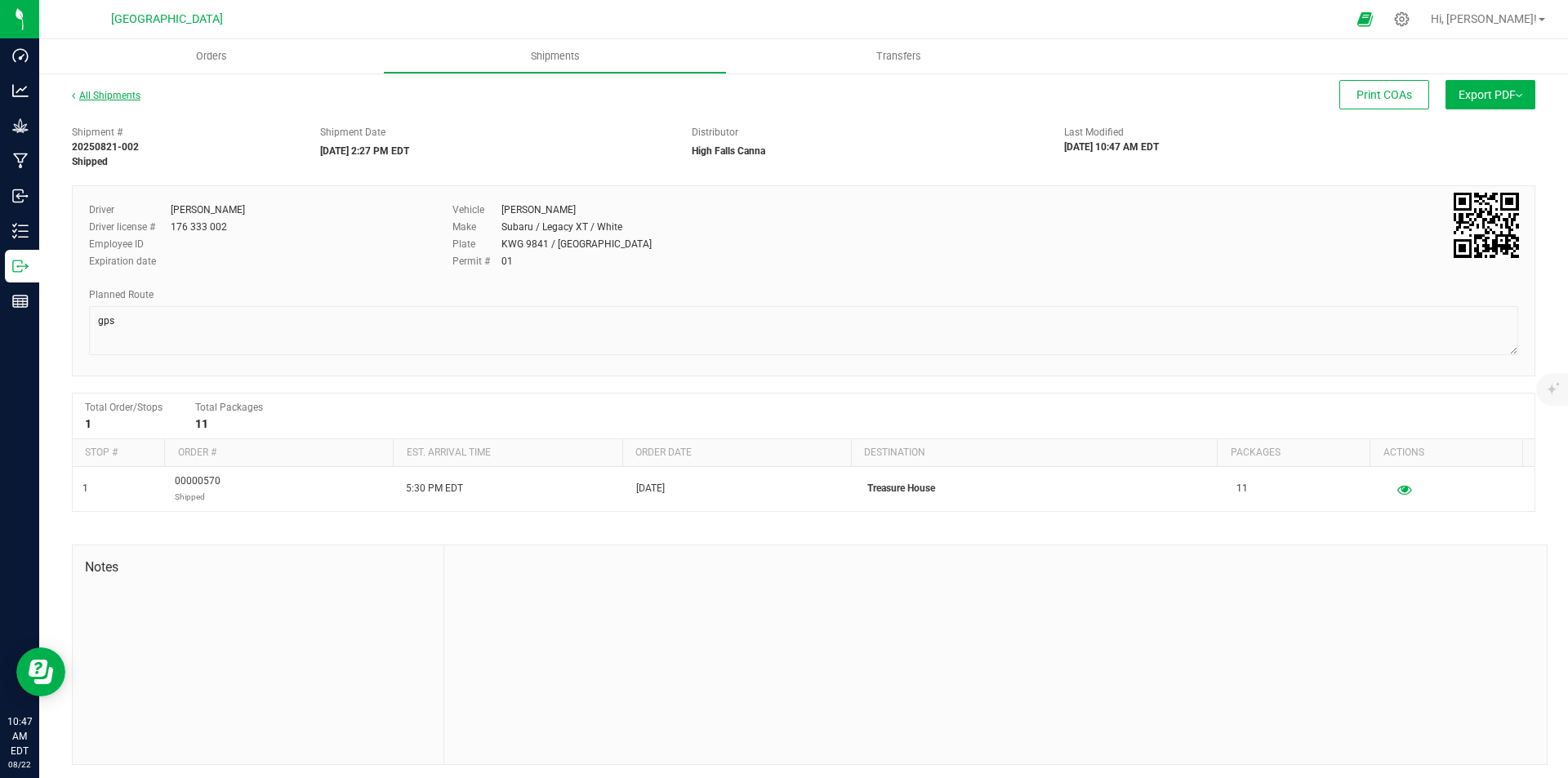
click at [98, 97] on link "All Shipments" at bounding box center [107, 96] width 69 height 12
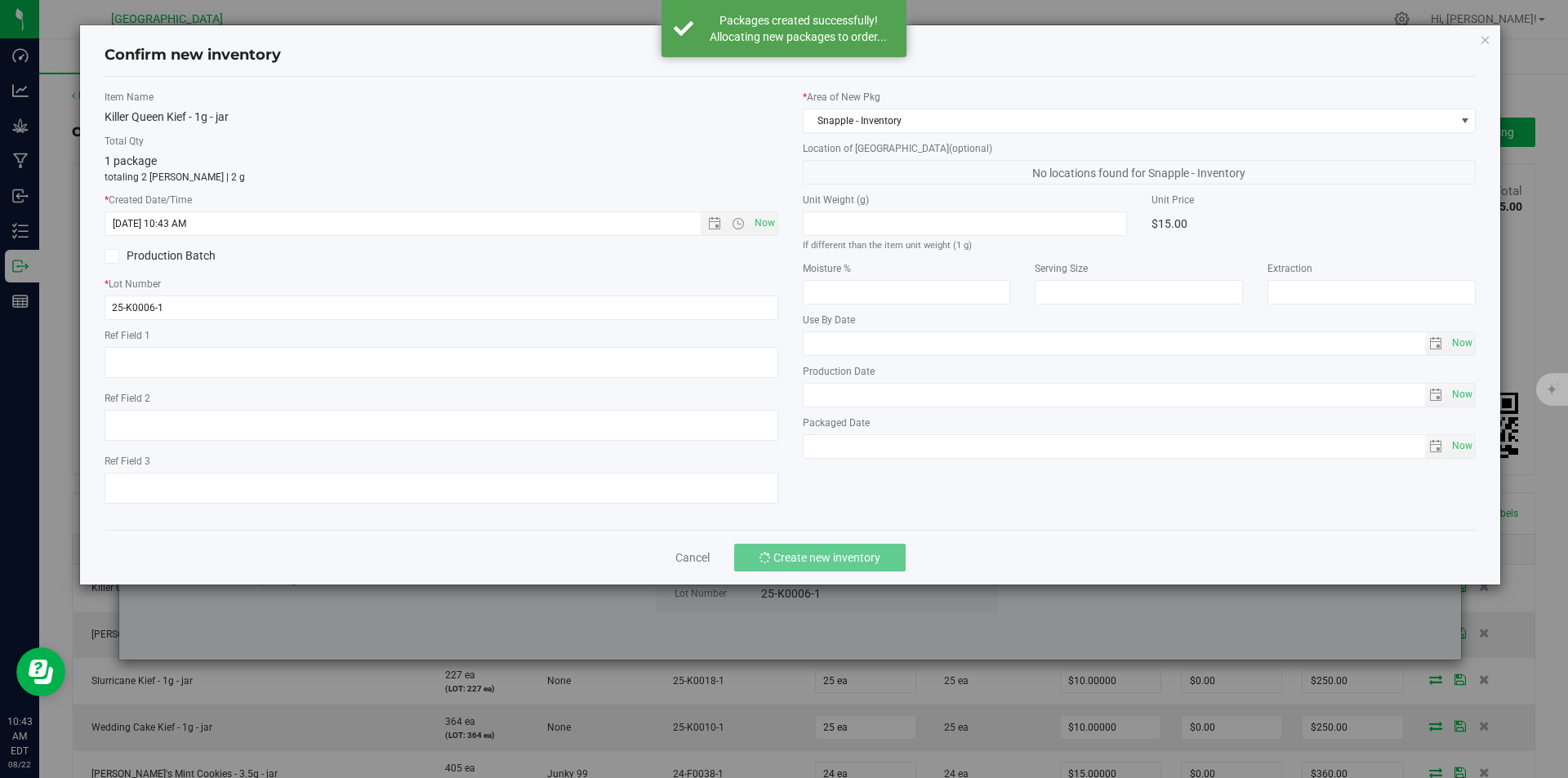
scroll to position [1061, 0]
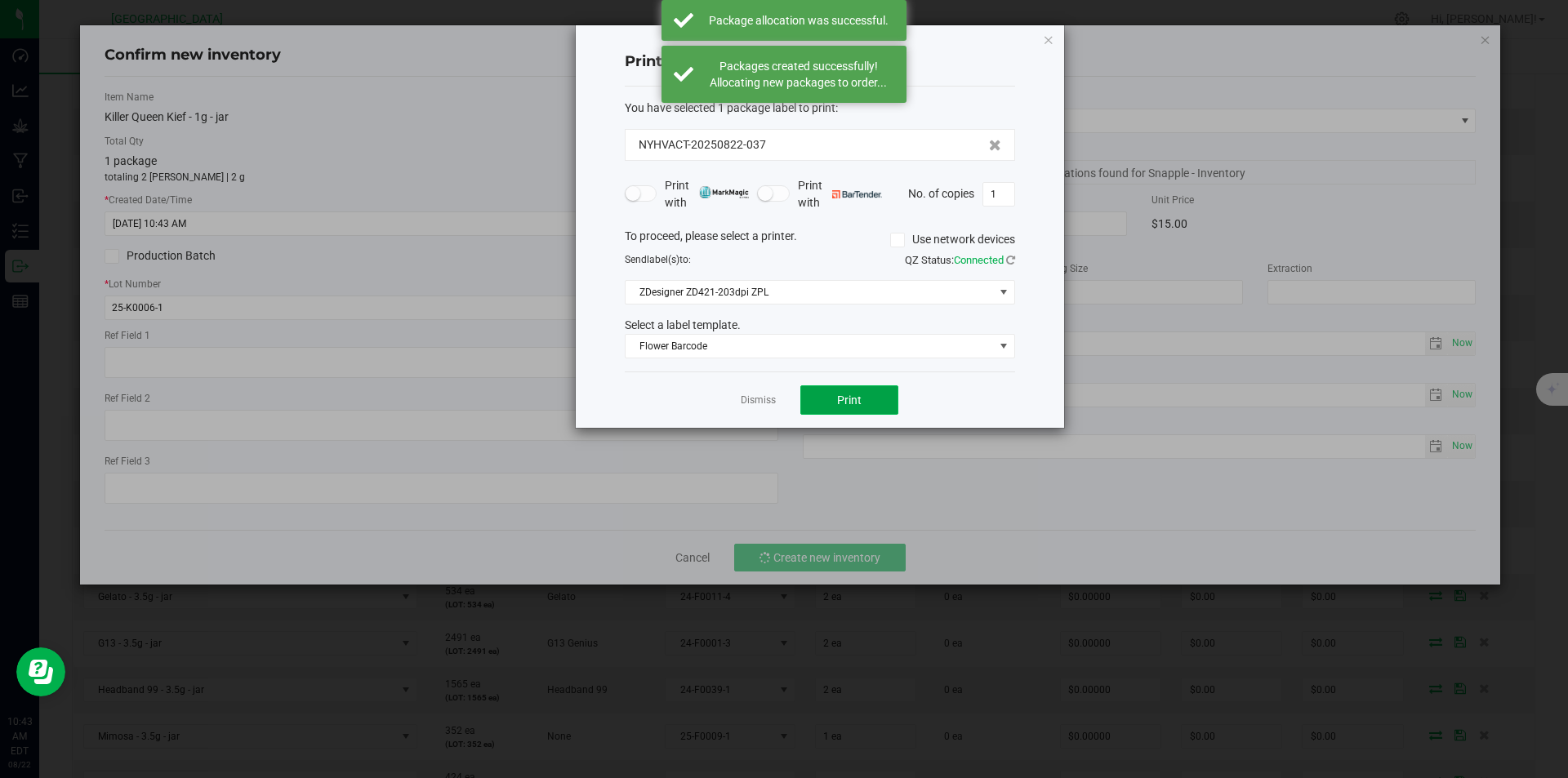
click at [842, 409] on button "Print" at bounding box center [849, 400] width 98 height 30
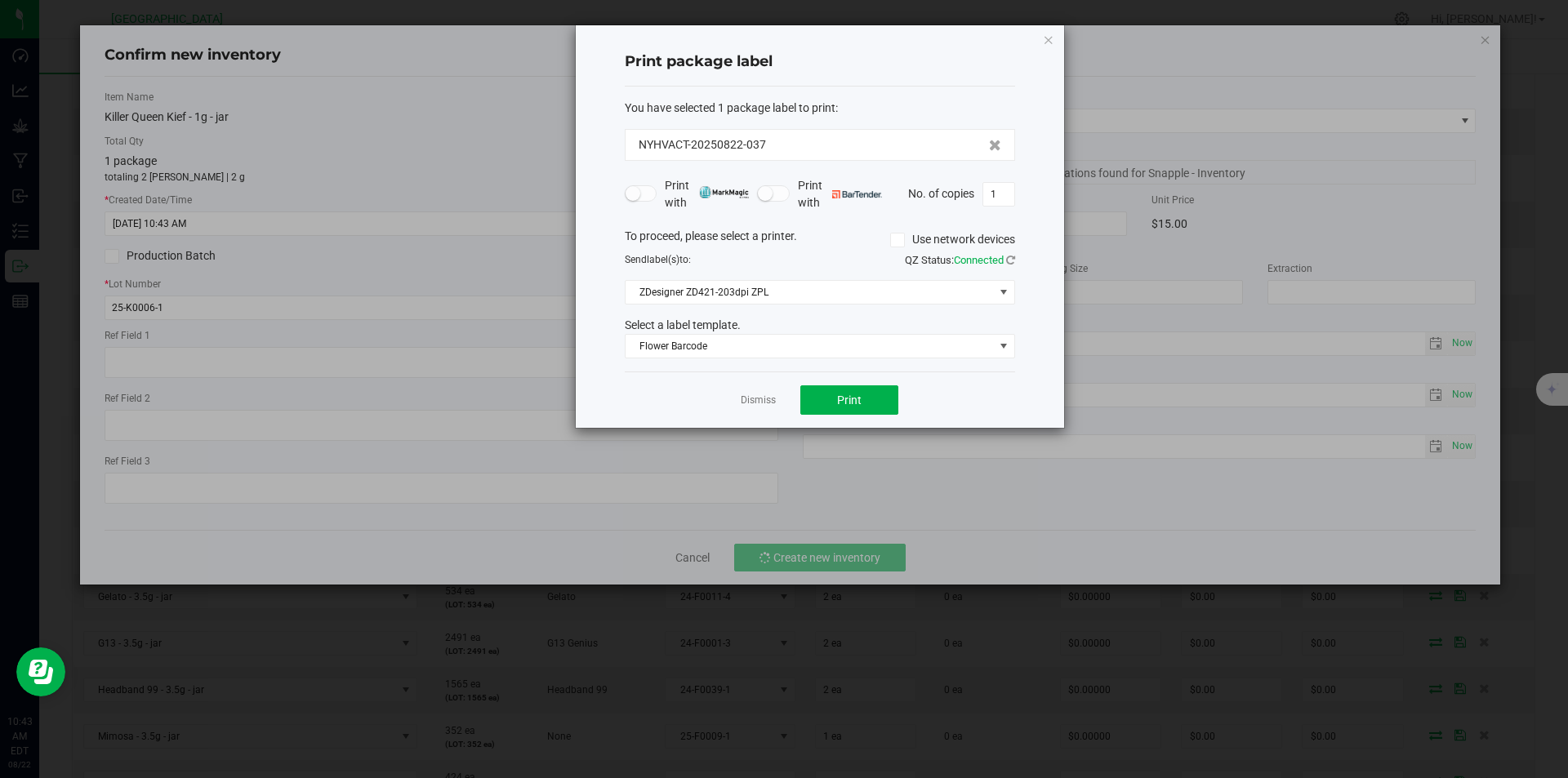
click at [766, 398] on link "Dismiss" at bounding box center [757, 400] width 35 height 14
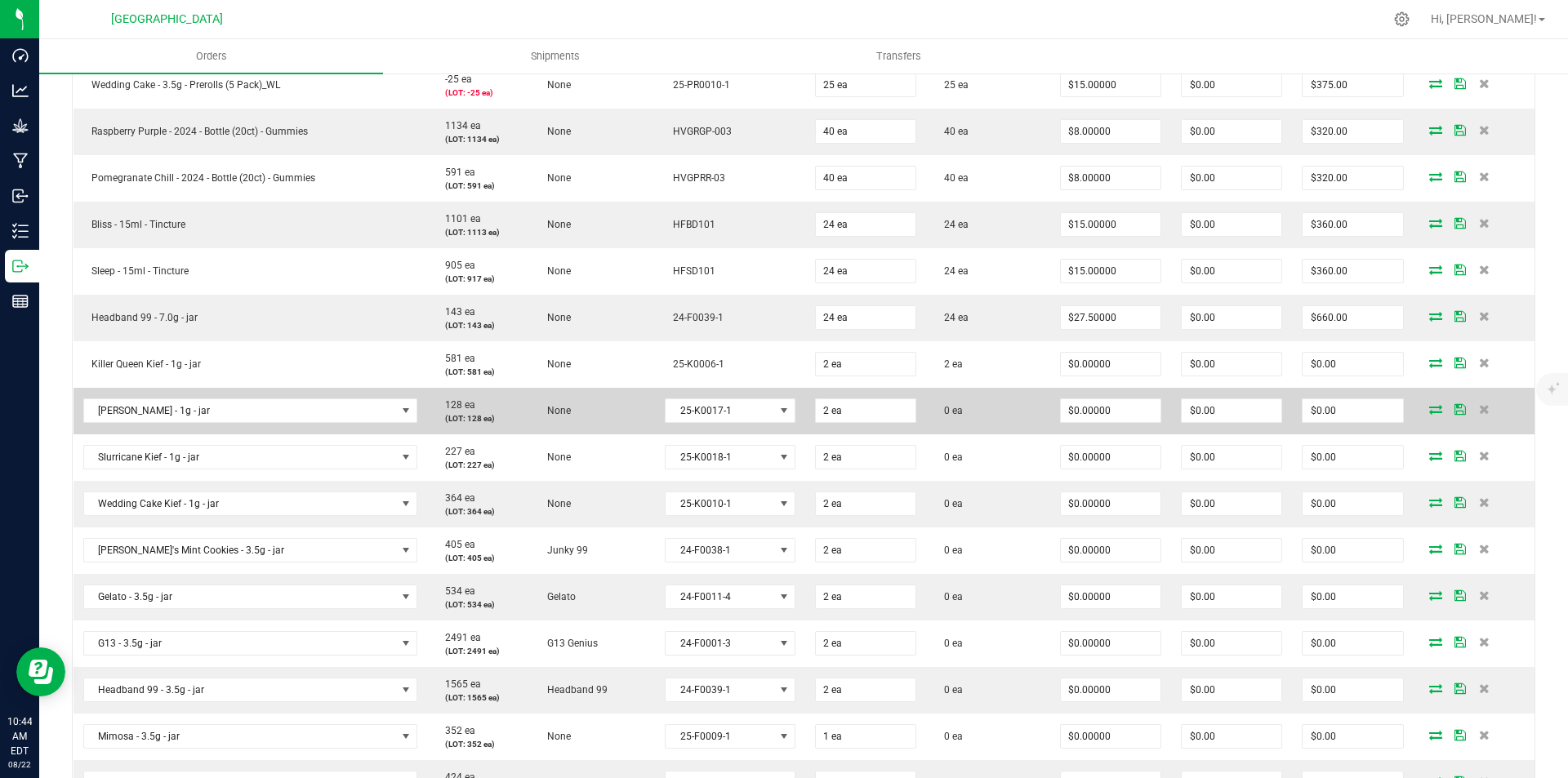
click at [1429, 407] on icon at bounding box center [1435, 409] width 13 height 10
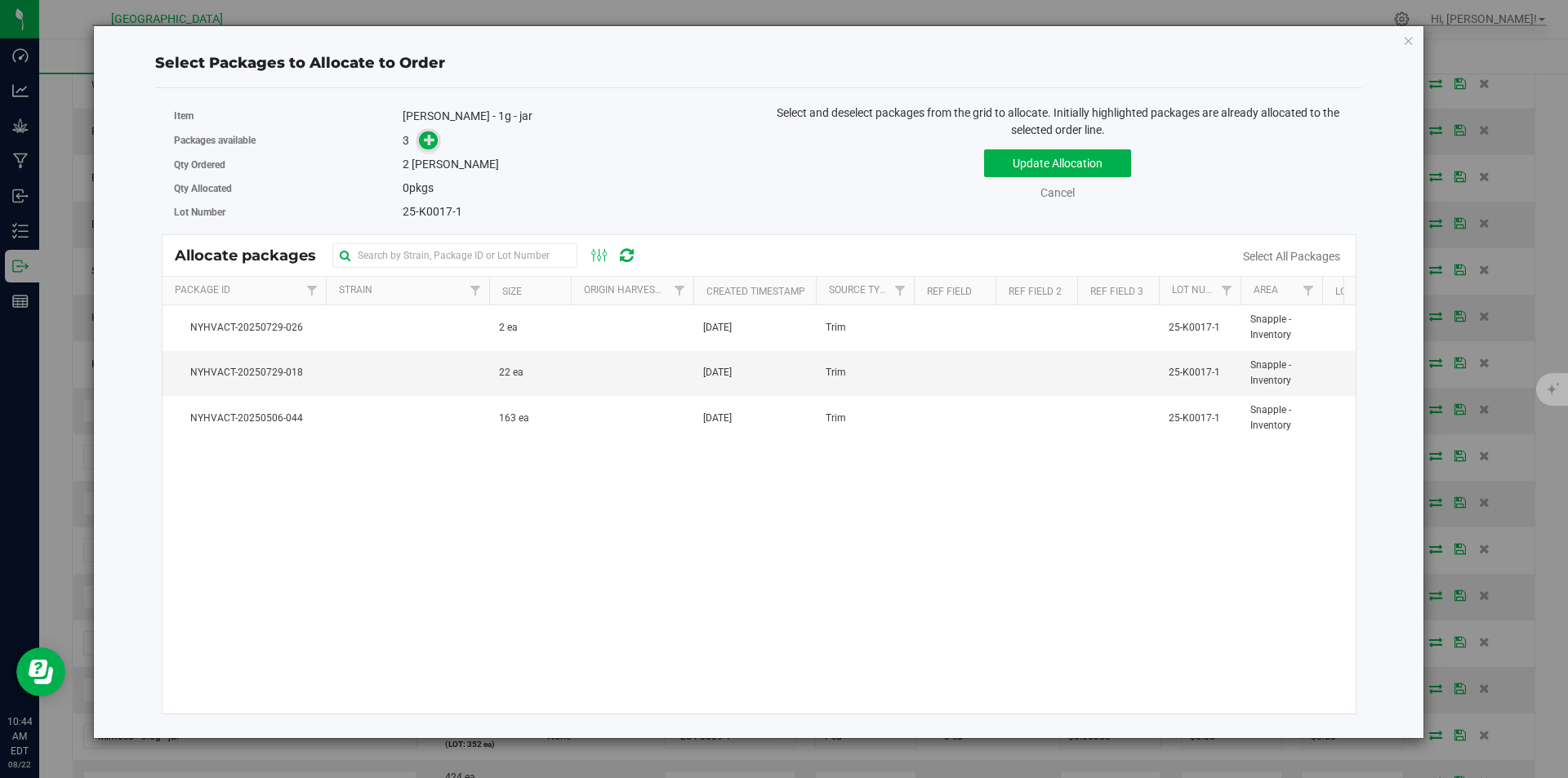
click at [428, 141] on icon at bounding box center [429, 139] width 12 height 12
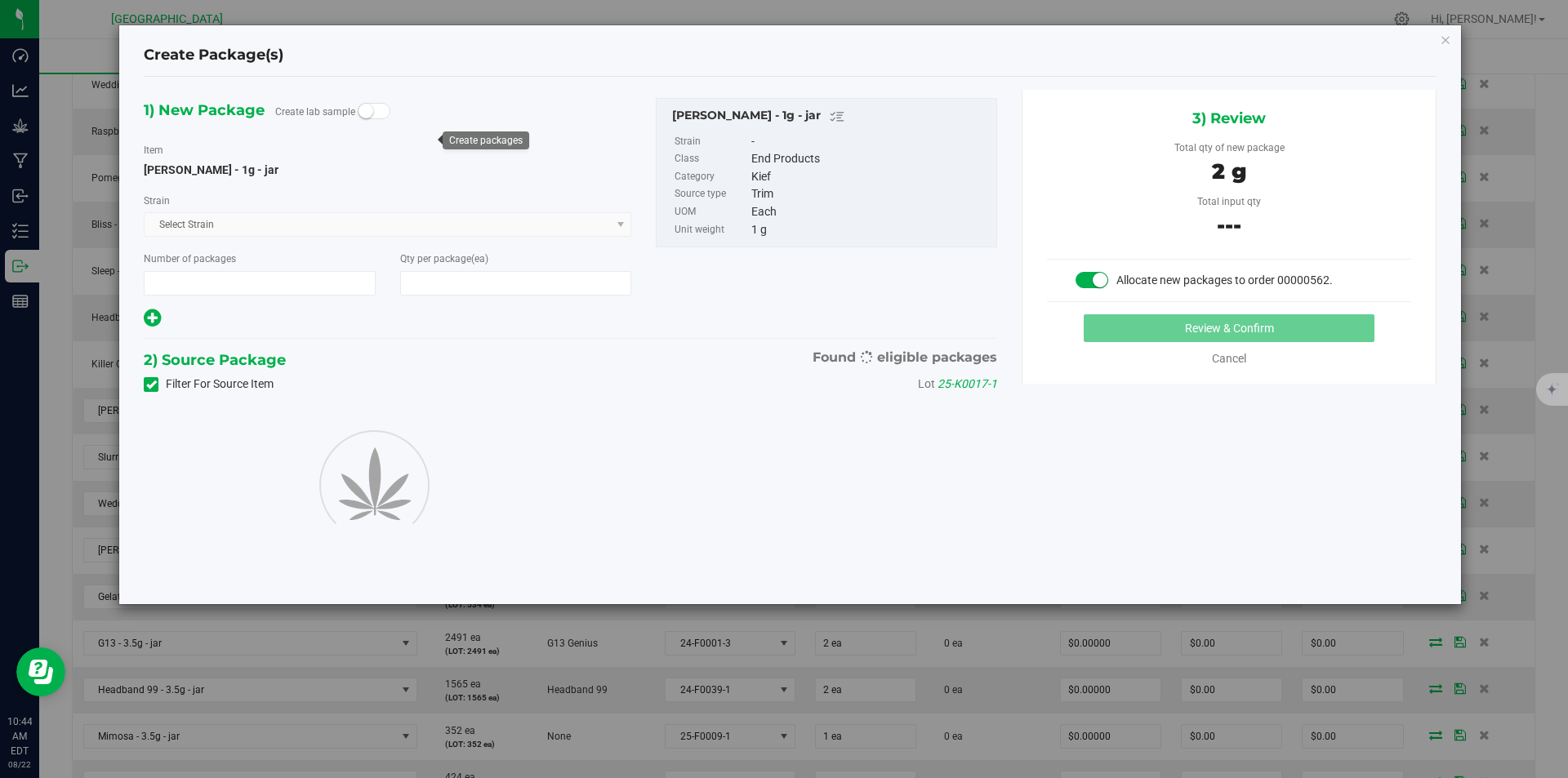
type input "1"
type input "2"
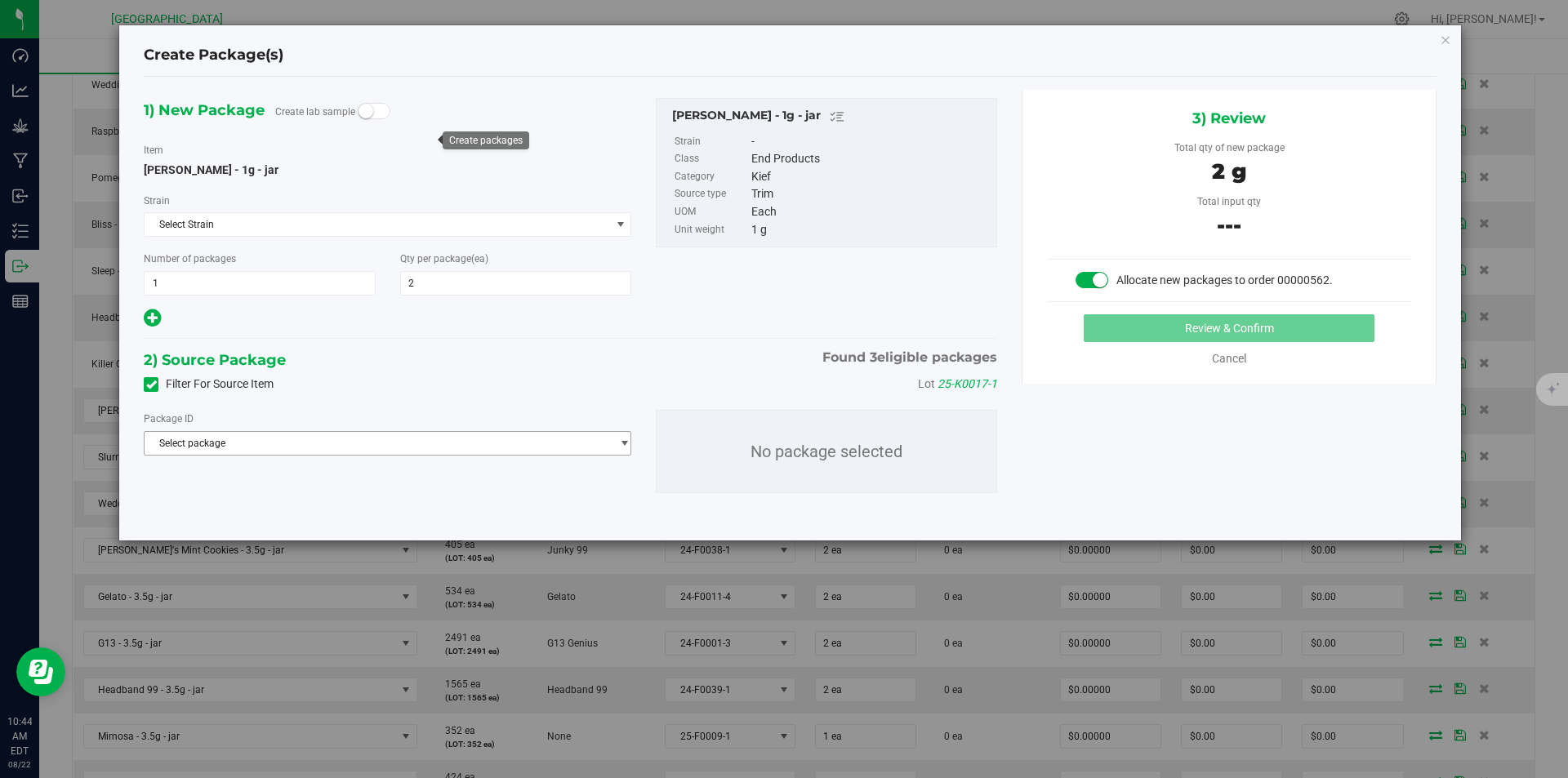
click at [386, 442] on span "Select package" at bounding box center [377, 443] width 466 height 23
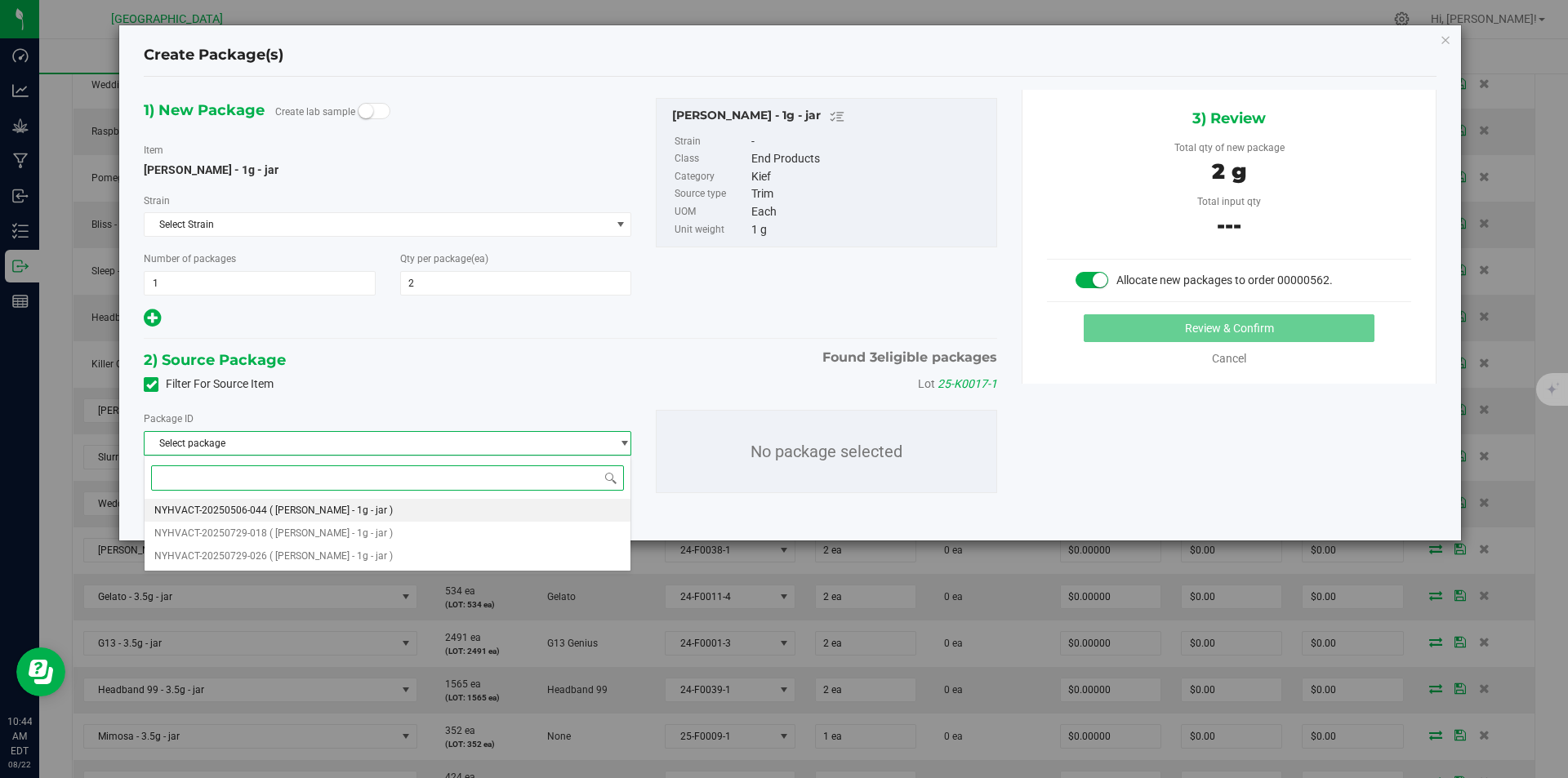
click at [346, 512] on span "( Mac Kief - 1g - jar )" at bounding box center [331, 510] width 124 height 12
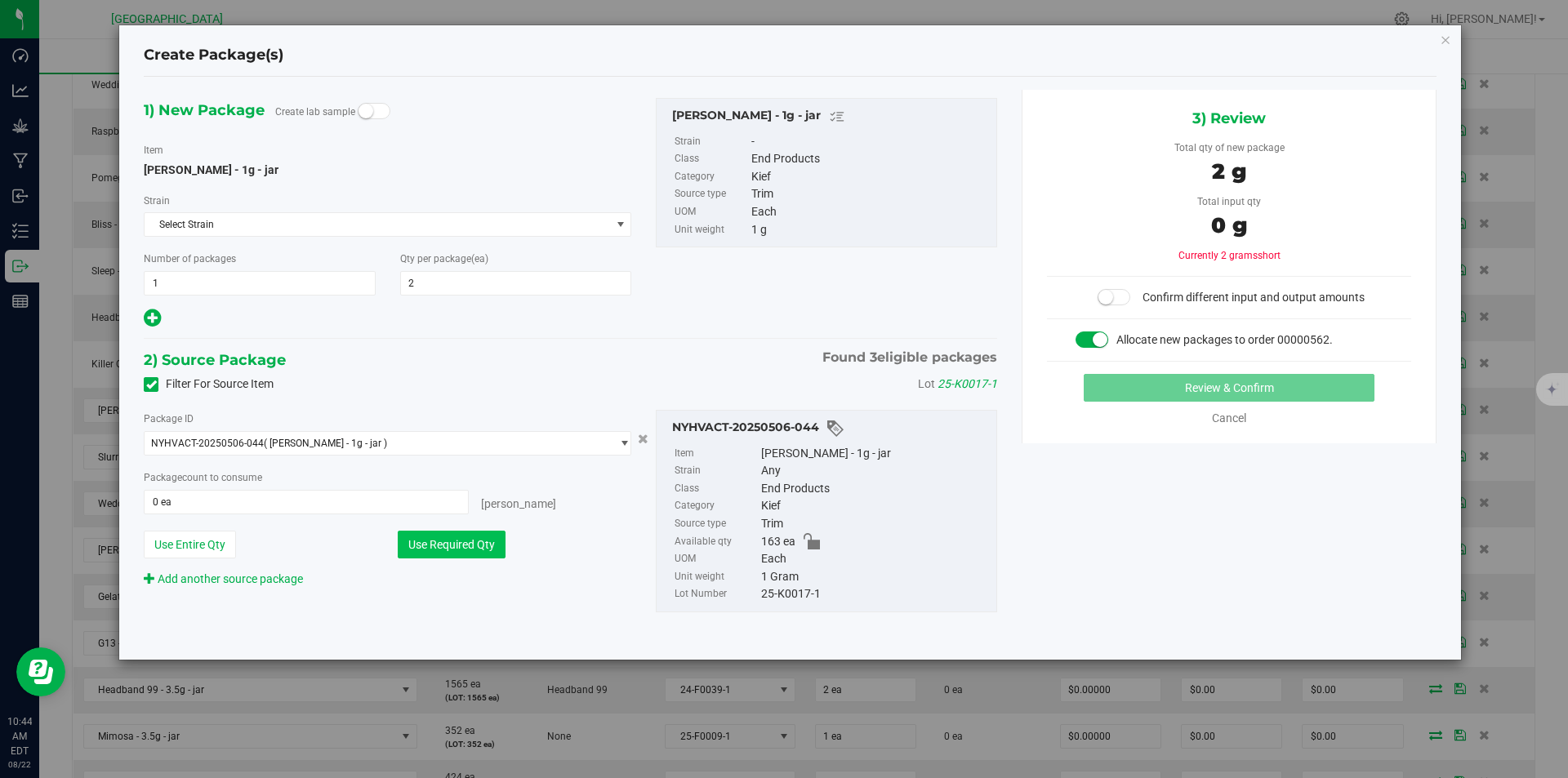
click at [450, 535] on button "Use Required Qty" at bounding box center [451, 544] width 107 height 28
type input "2 ea"
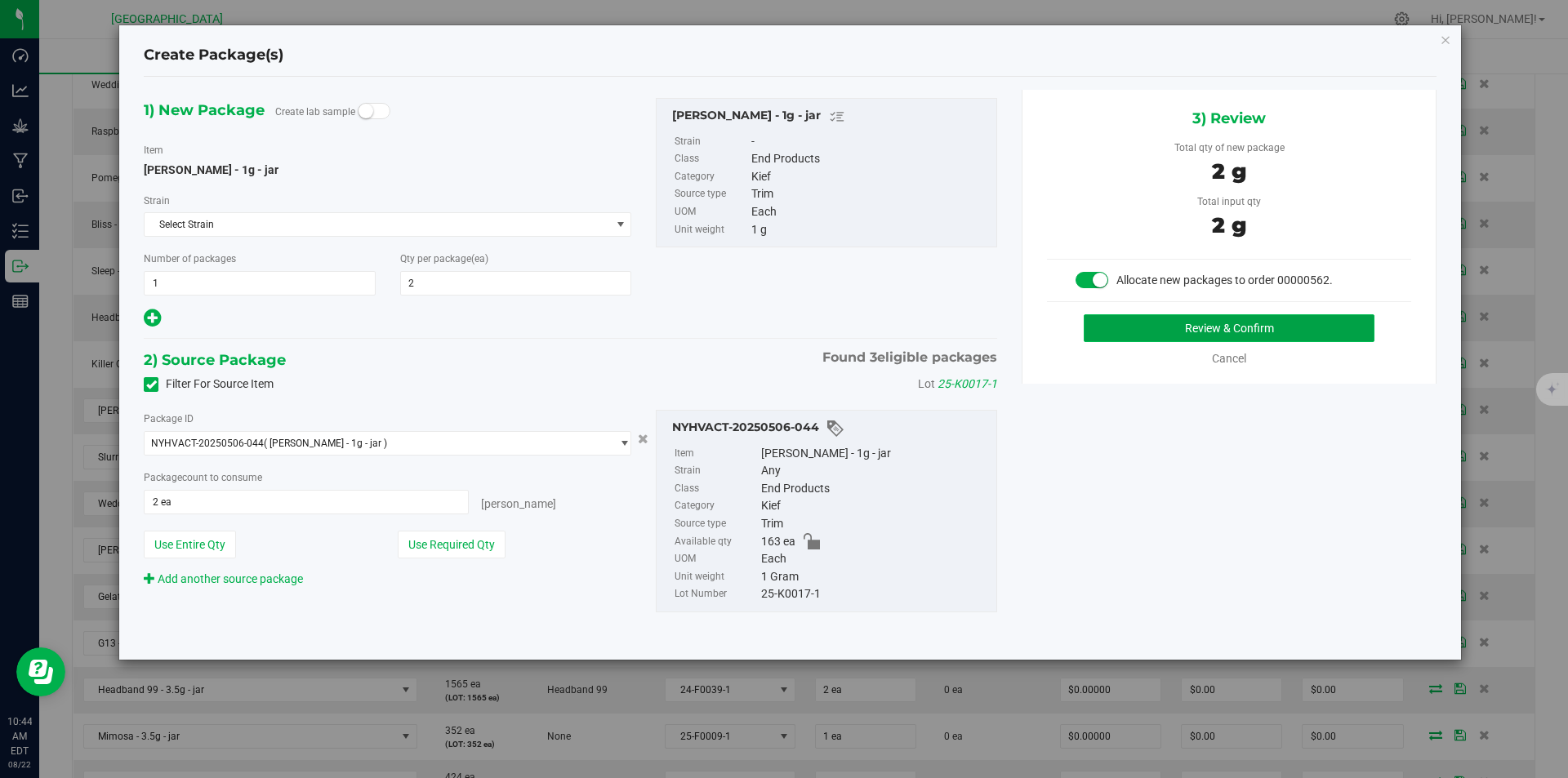
click at [1288, 333] on button "Review & Confirm" at bounding box center [1229, 328] width 291 height 28
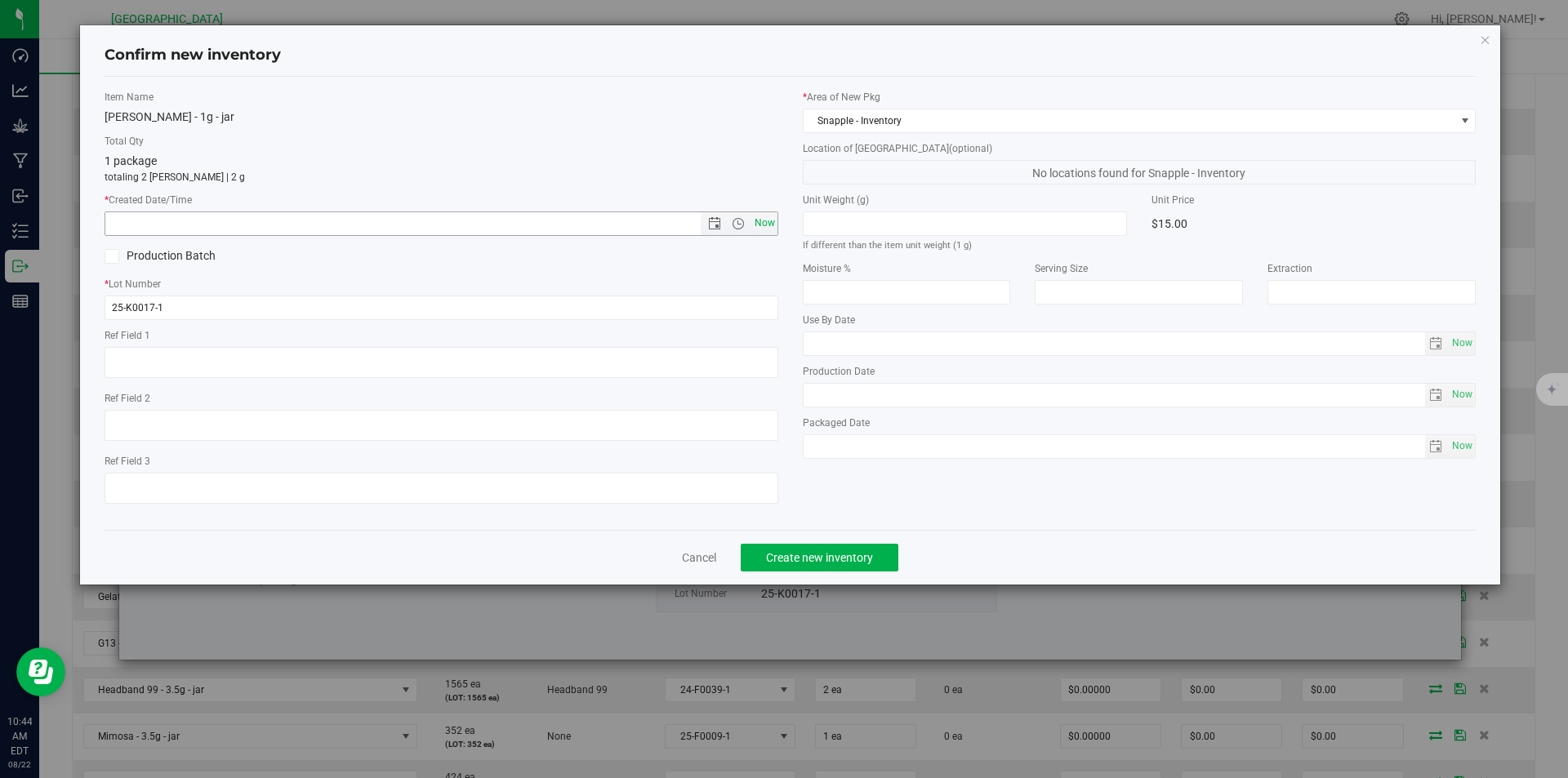
click at [769, 230] on span "Now" at bounding box center [764, 223] width 28 height 23
type input "8/22/2025 10:44 AM"
click at [842, 543] on button "Create new inventory" at bounding box center [819, 557] width 158 height 28
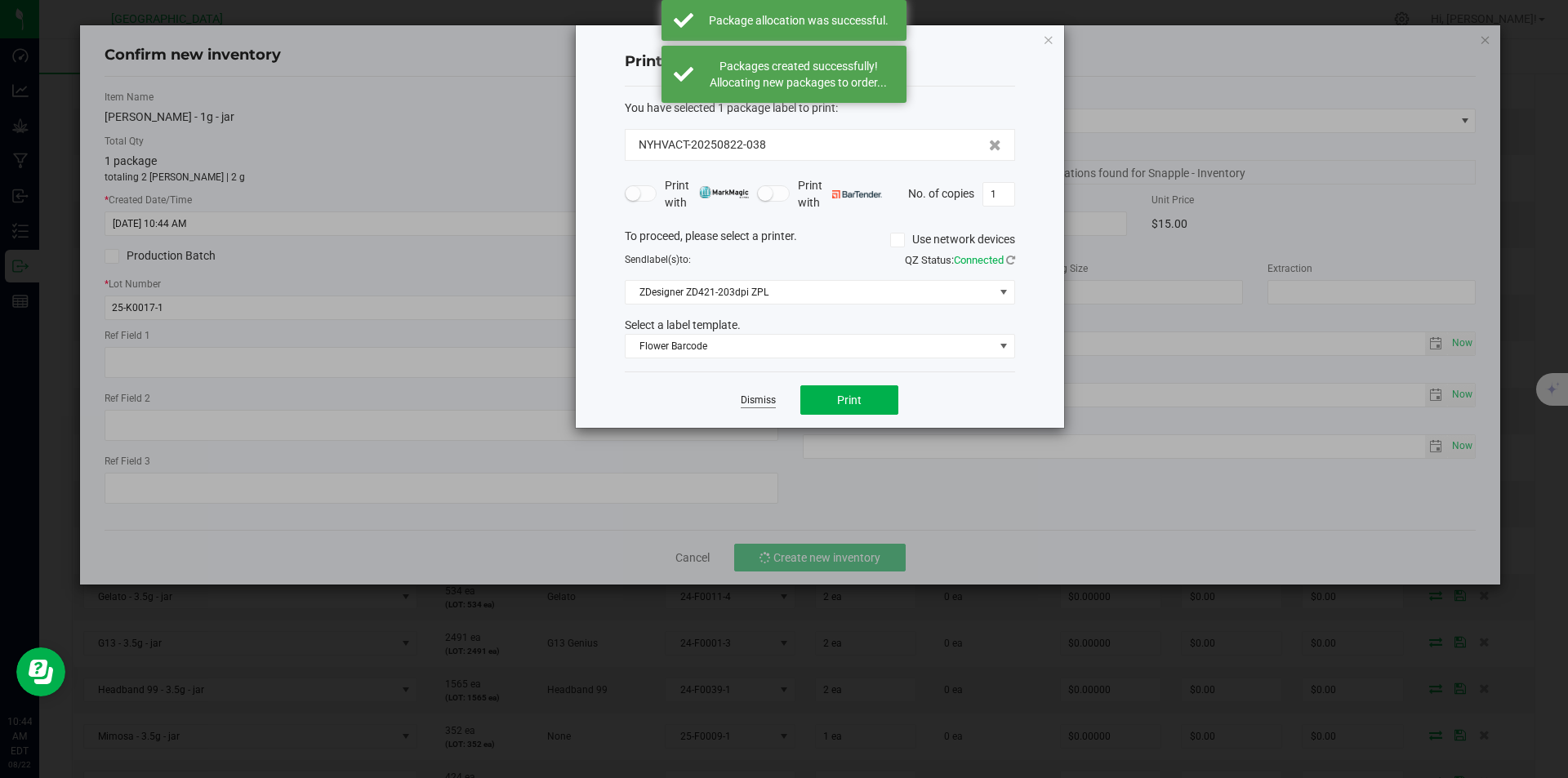
click at [745, 397] on link "Dismiss" at bounding box center [757, 400] width 35 height 14
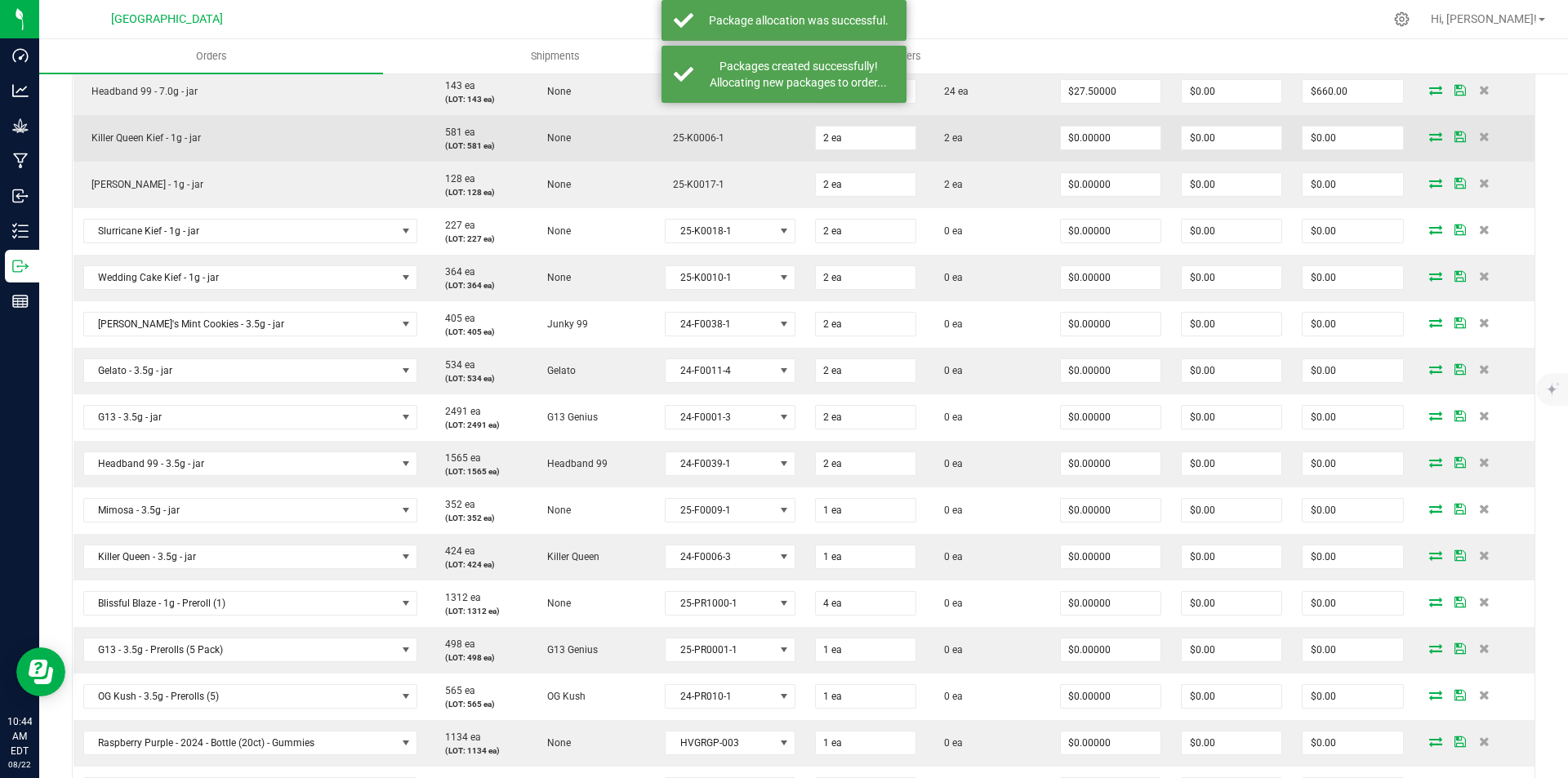
scroll to position [1306, 0]
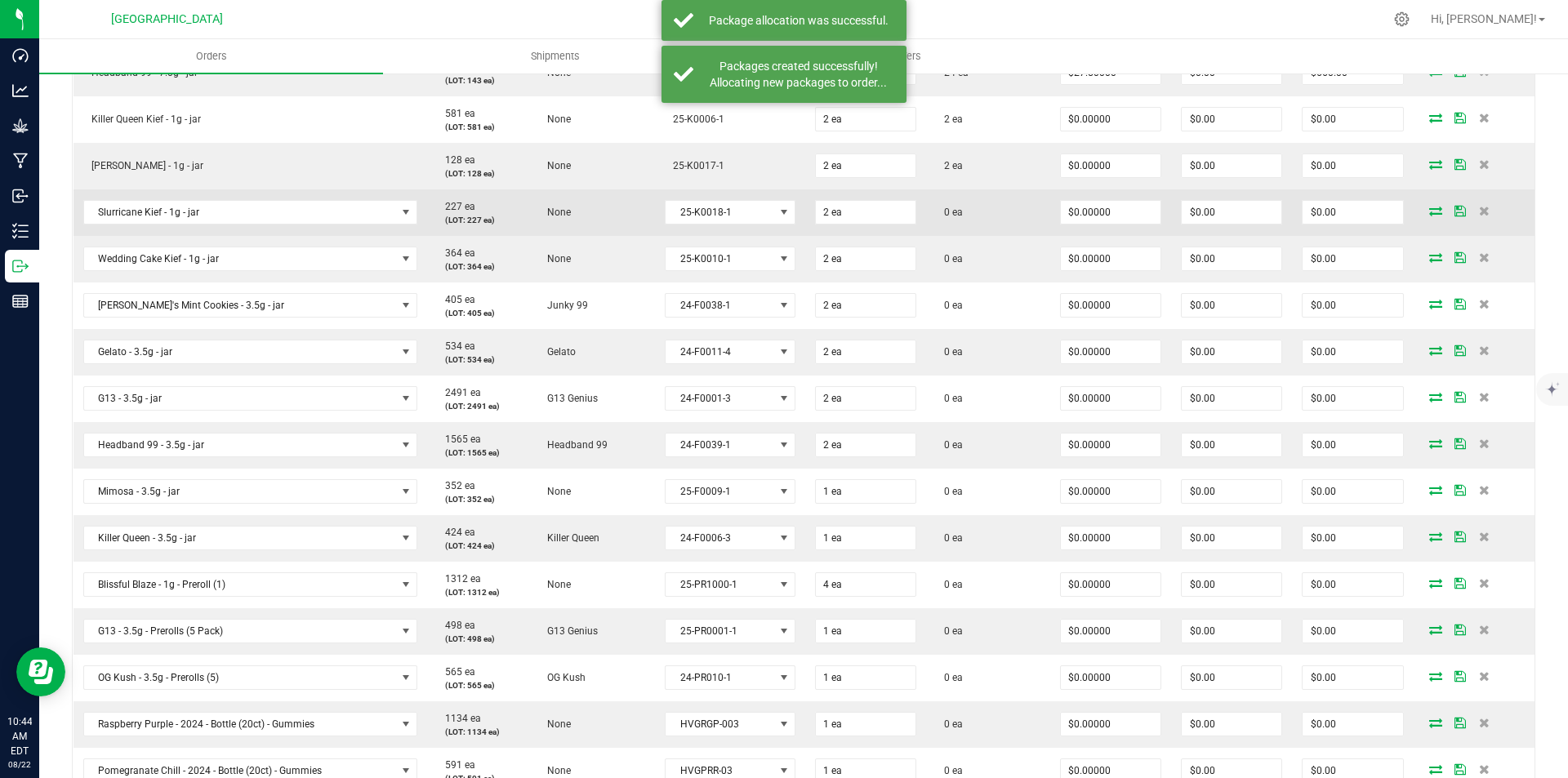
click at [1429, 213] on icon at bounding box center [1435, 210] width 13 height 10
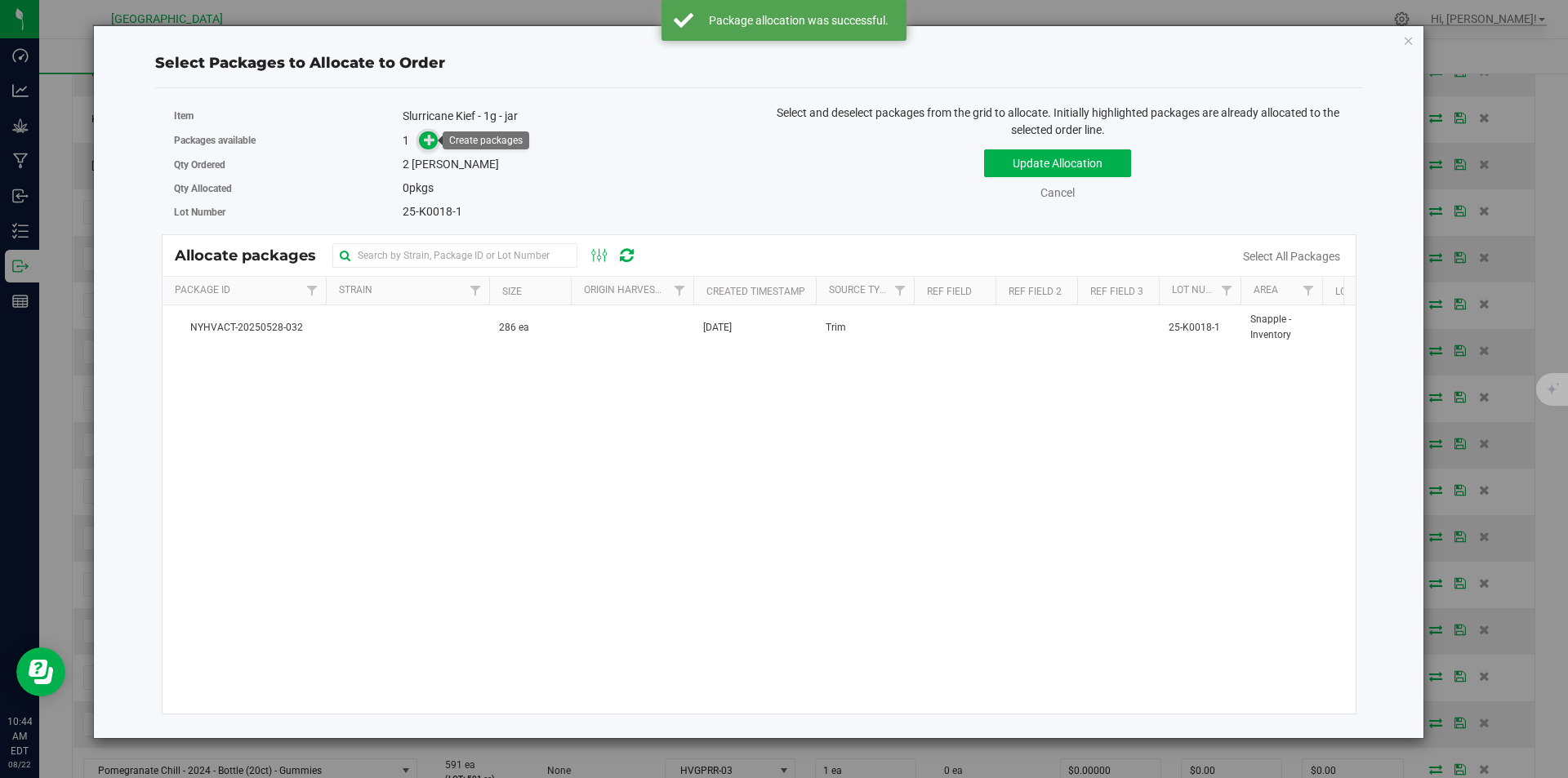
click at [428, 141] on icon at bounding box center [429, 139] width 12 height 12
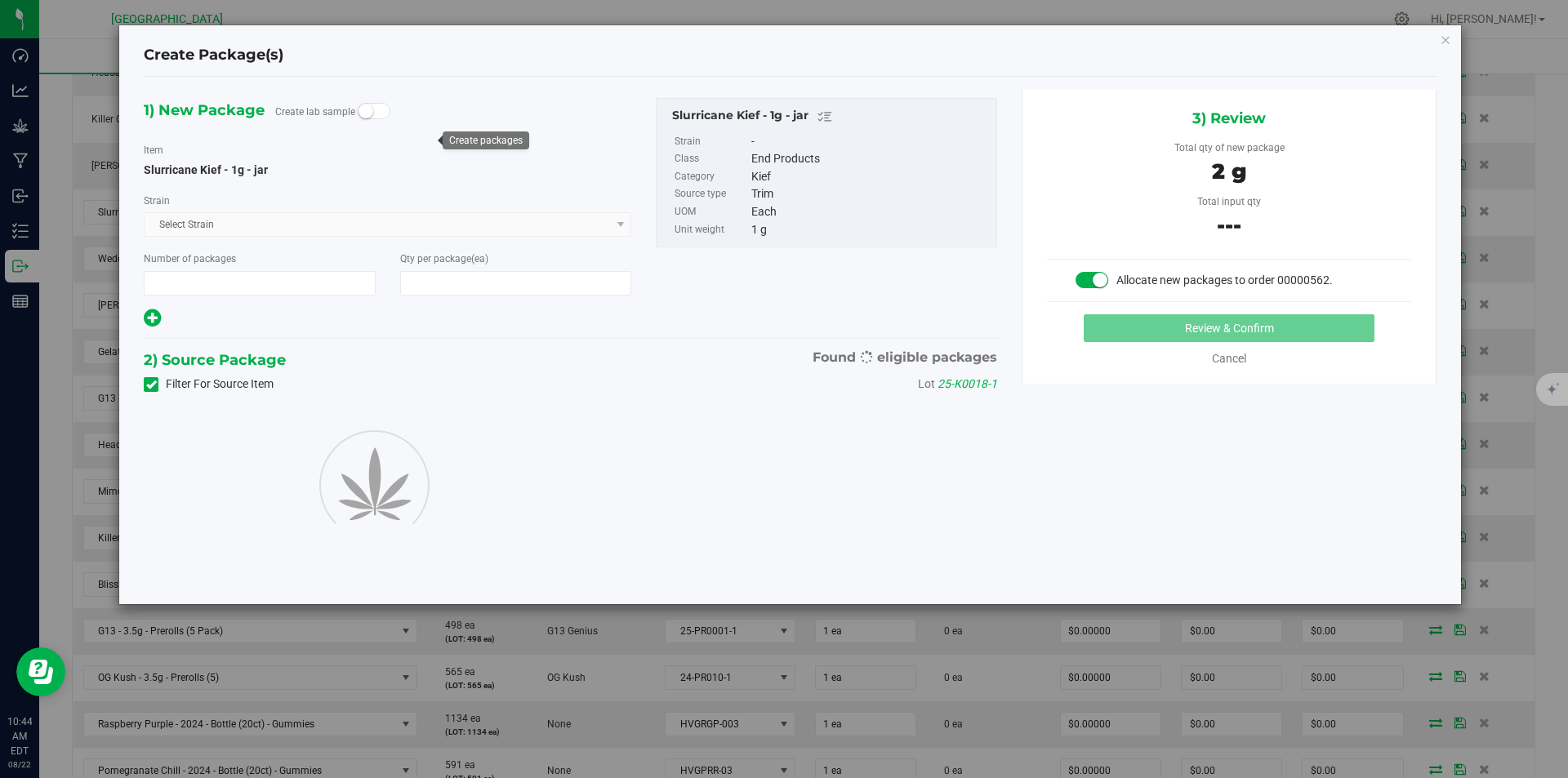
type input "1"
type input "2"
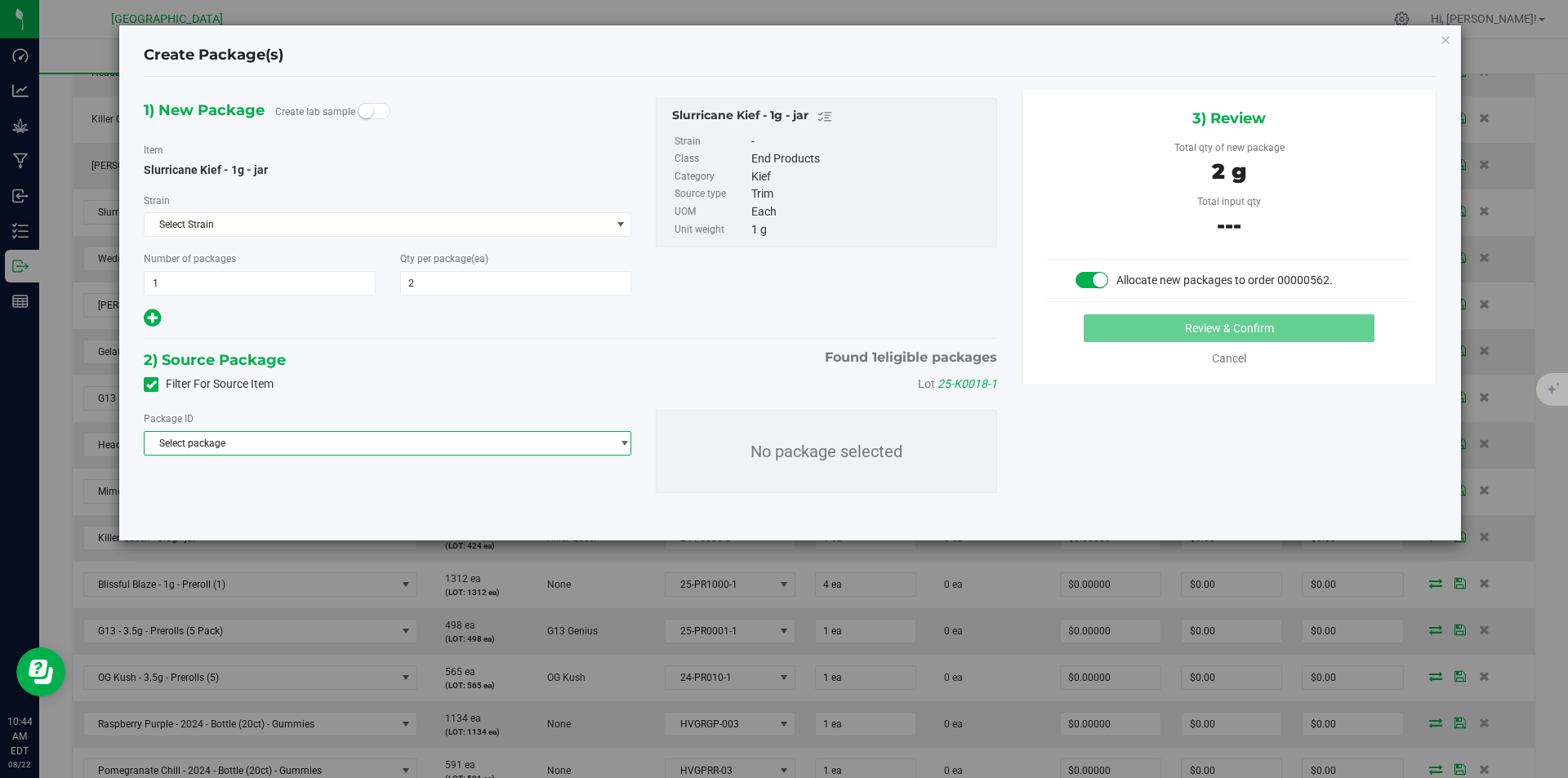
click at [366, 454] on span "Select package" at bounding box center [377, 443] width 466 height 23
click at [351, 509] on span "( Slurricane Kief - 1g - jar )" at bounding box center [326, 510] width 113 height 12
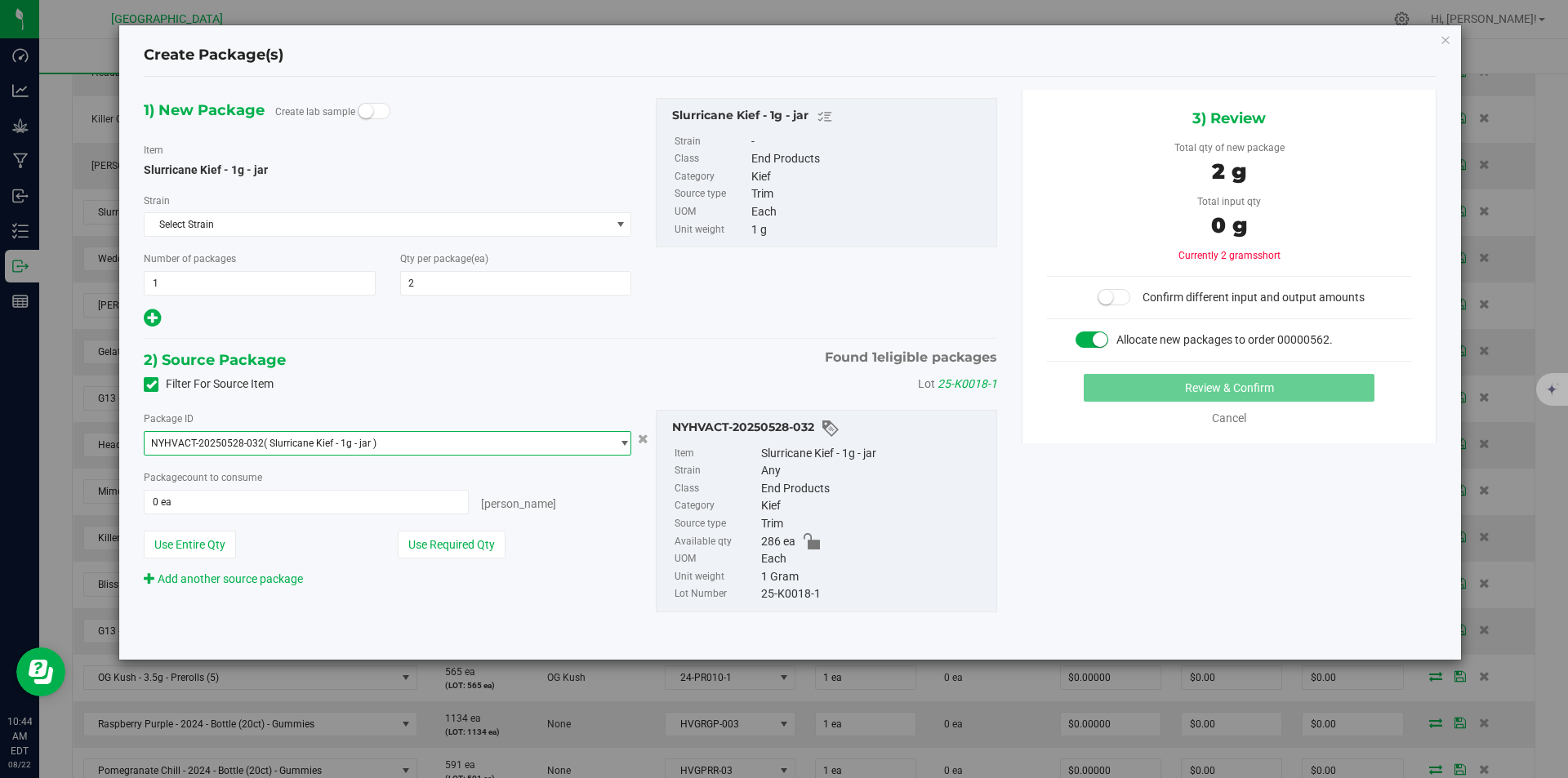
click at [449, 547] on button "Use Required Qty" at bounding box center [451, 544] width 107 height 28
type input "2 ea"
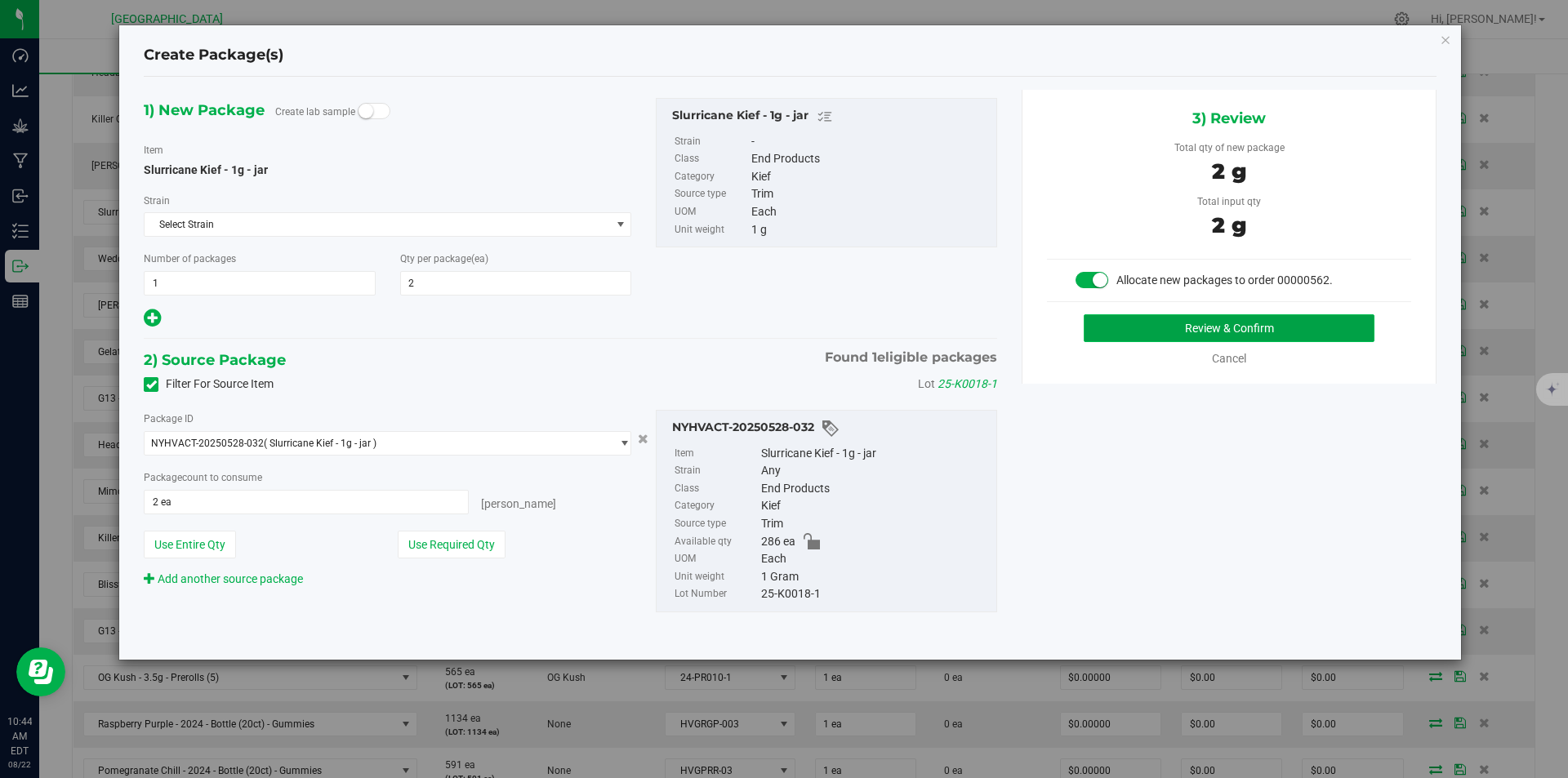
click at [1236, 329] on button "Review & Confirm" at bounding box center [1229, 328] width 291 height 28
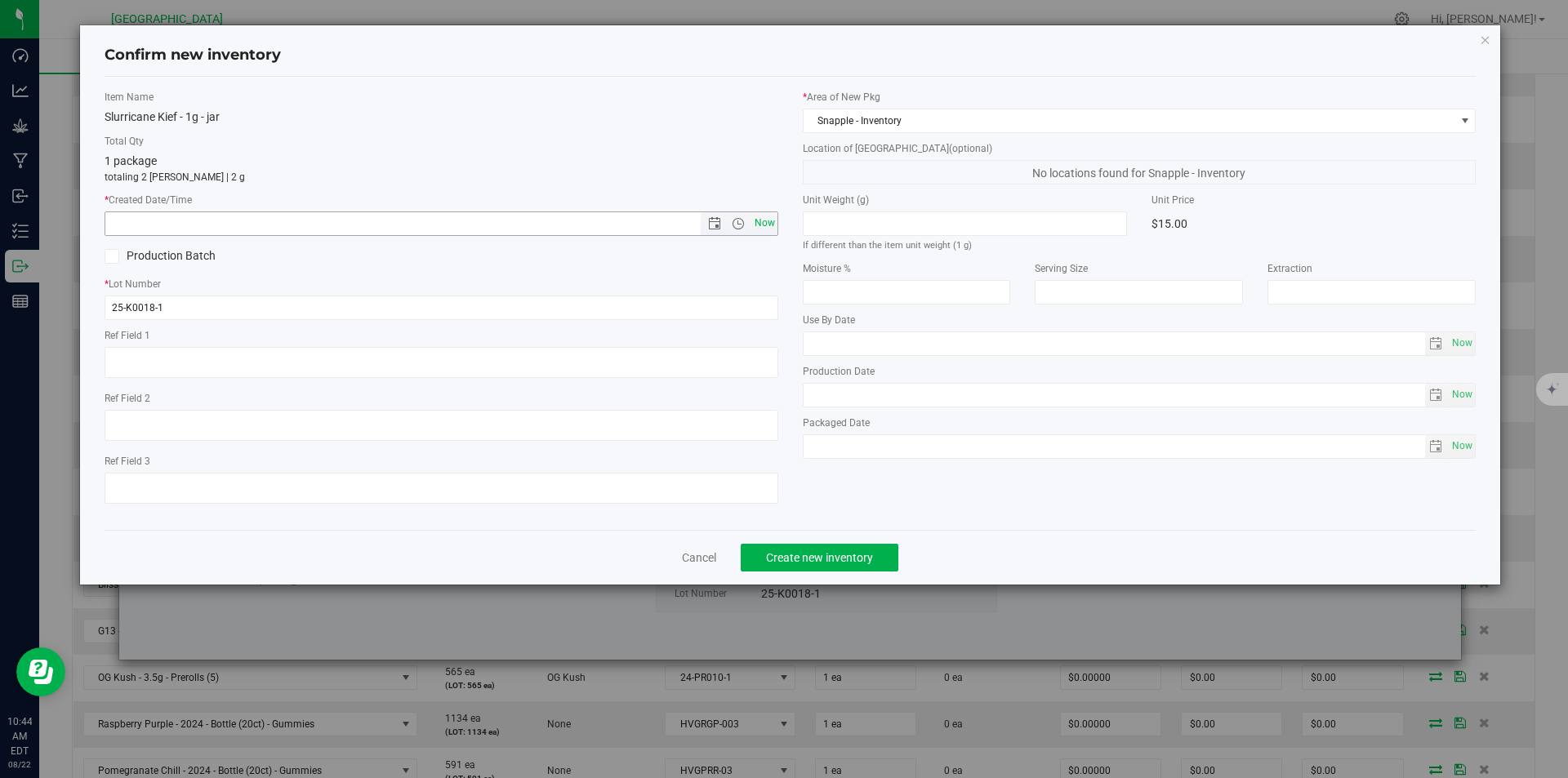
click at [766, 227] on span "Now" at bounding box center [764, 223] width 28 height 23
type input "8/22/2025 10:44 AM"
click at [795, 573] on div "Cancel Create new inventory" at bounding box center [791, 557] width 1372 height 55
click at [801, 552] on span "Create new inventory" at bounding box center [820, 558] width 107 height 13
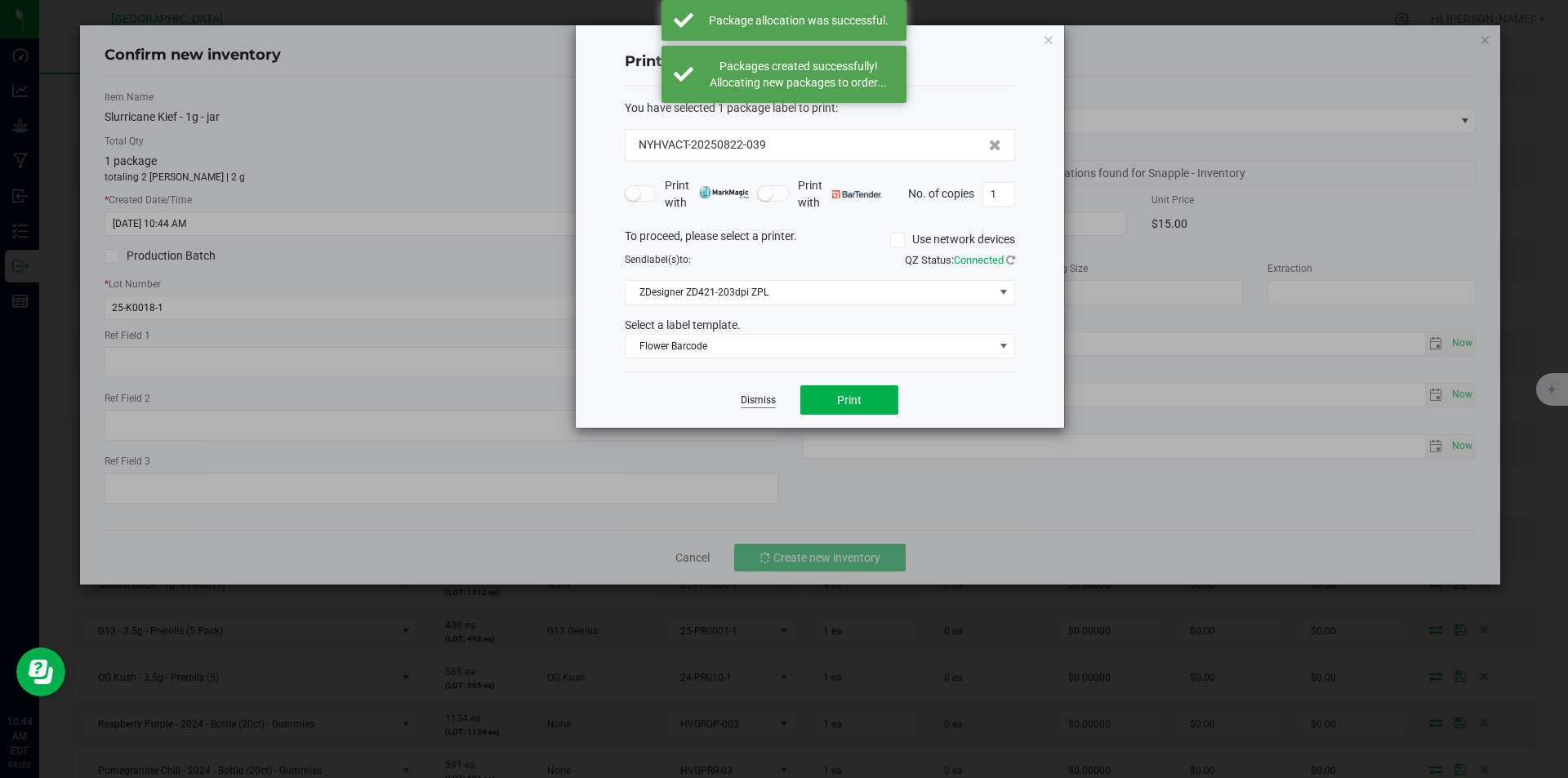
click at [774, 403] on link "Dismiss" at bounding box center [757, 400] width 35 height 14
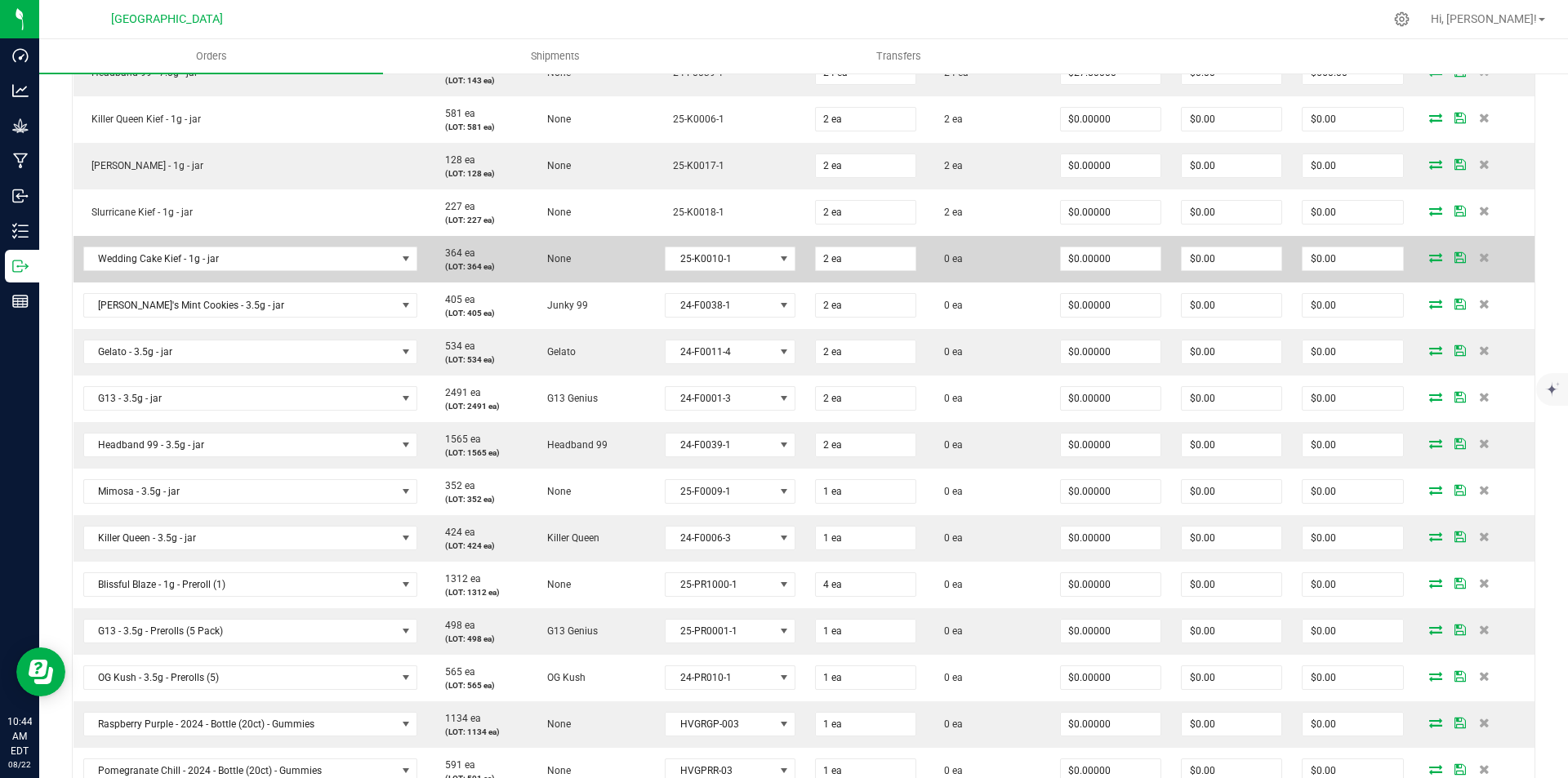
click at [1414, 261] on td at bounding box center [1474, 259] width 121 height 47
click at [1428, 246] on td at bounding box center [1474, 259] width 121 height 47
click at [1429, 257] on icon at bounding box center [1435, 257] width 13 height 10
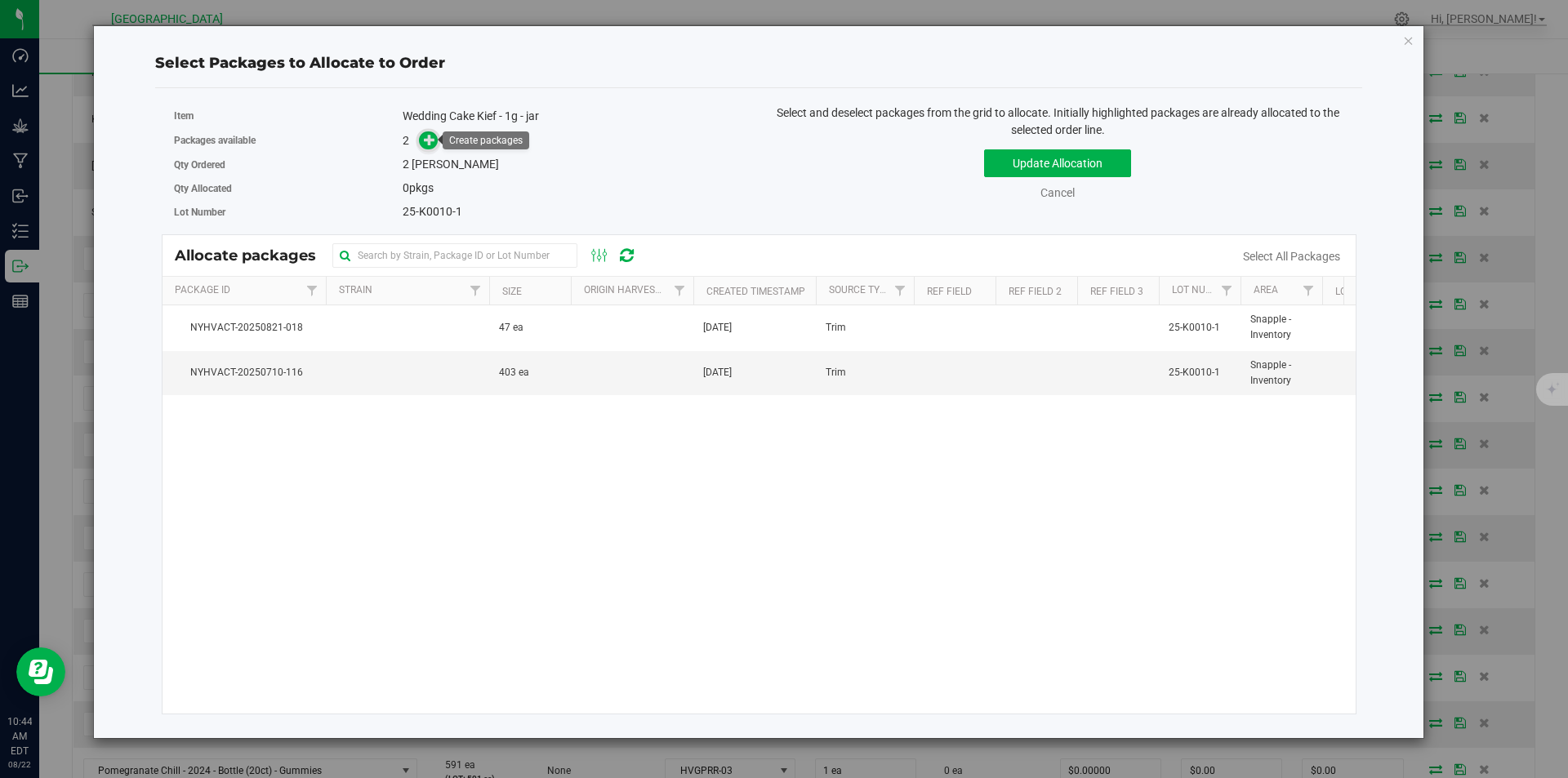
click at [430, 141] on icon at bounding box center [429, 139] width 12 height 12
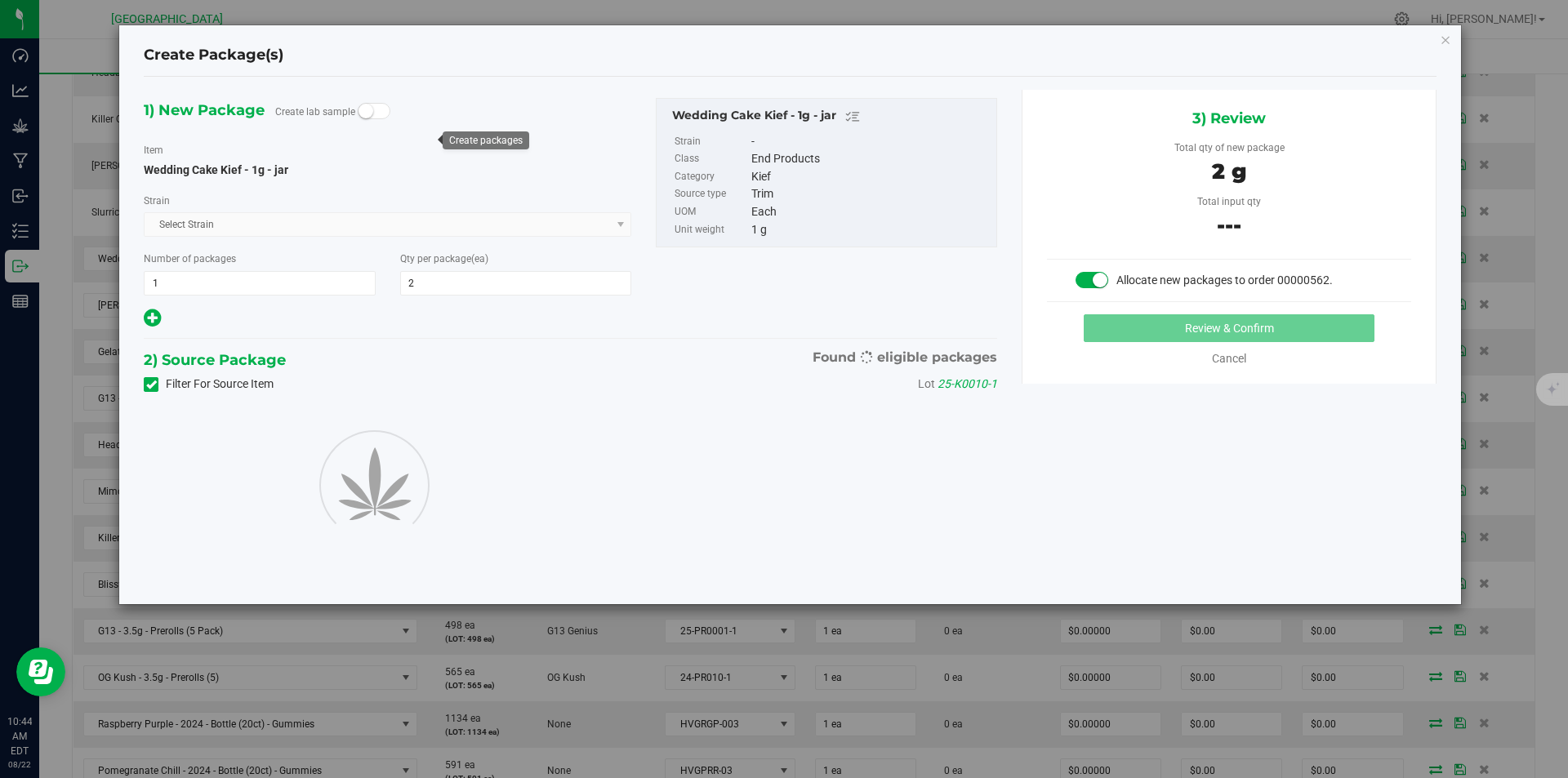
type input "2"
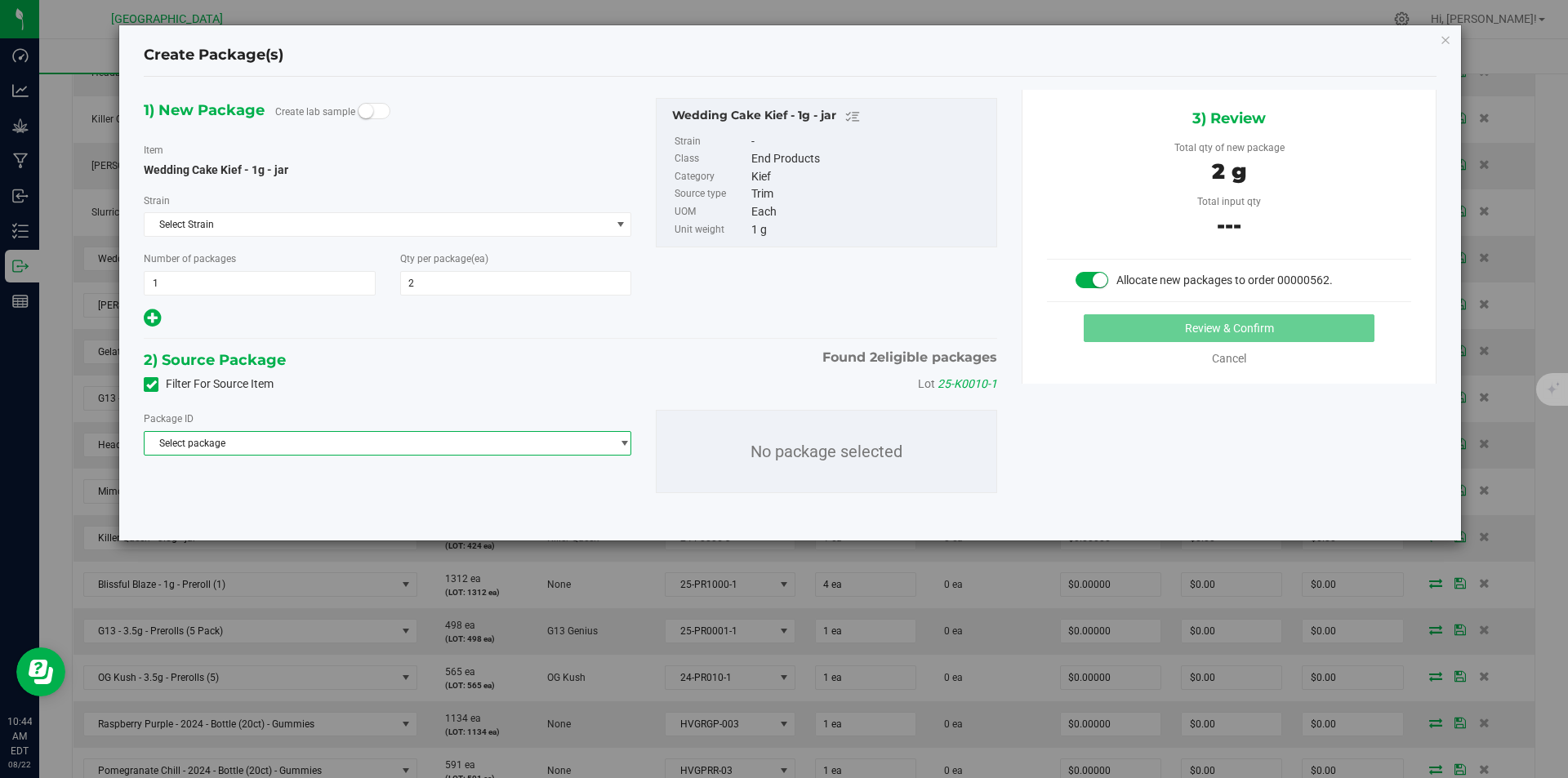
click at [431, 440] on span "Select package" at bounding box center [377, 443] width 466 height 23
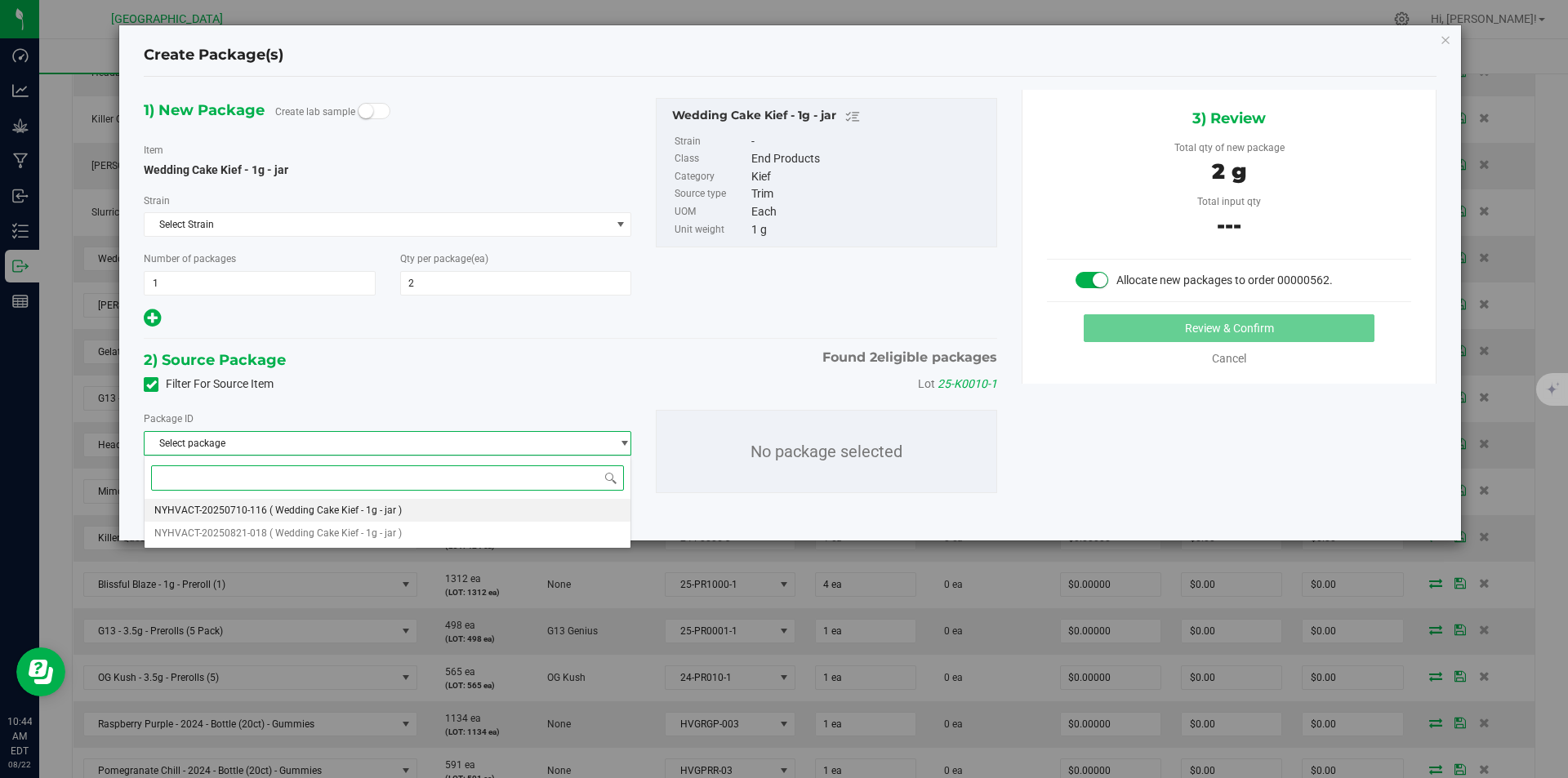
click at [385, 508] on span "( Wedding Cake Kief - 1g - jar )" at bounding box center [336, 510] width 133 height 12
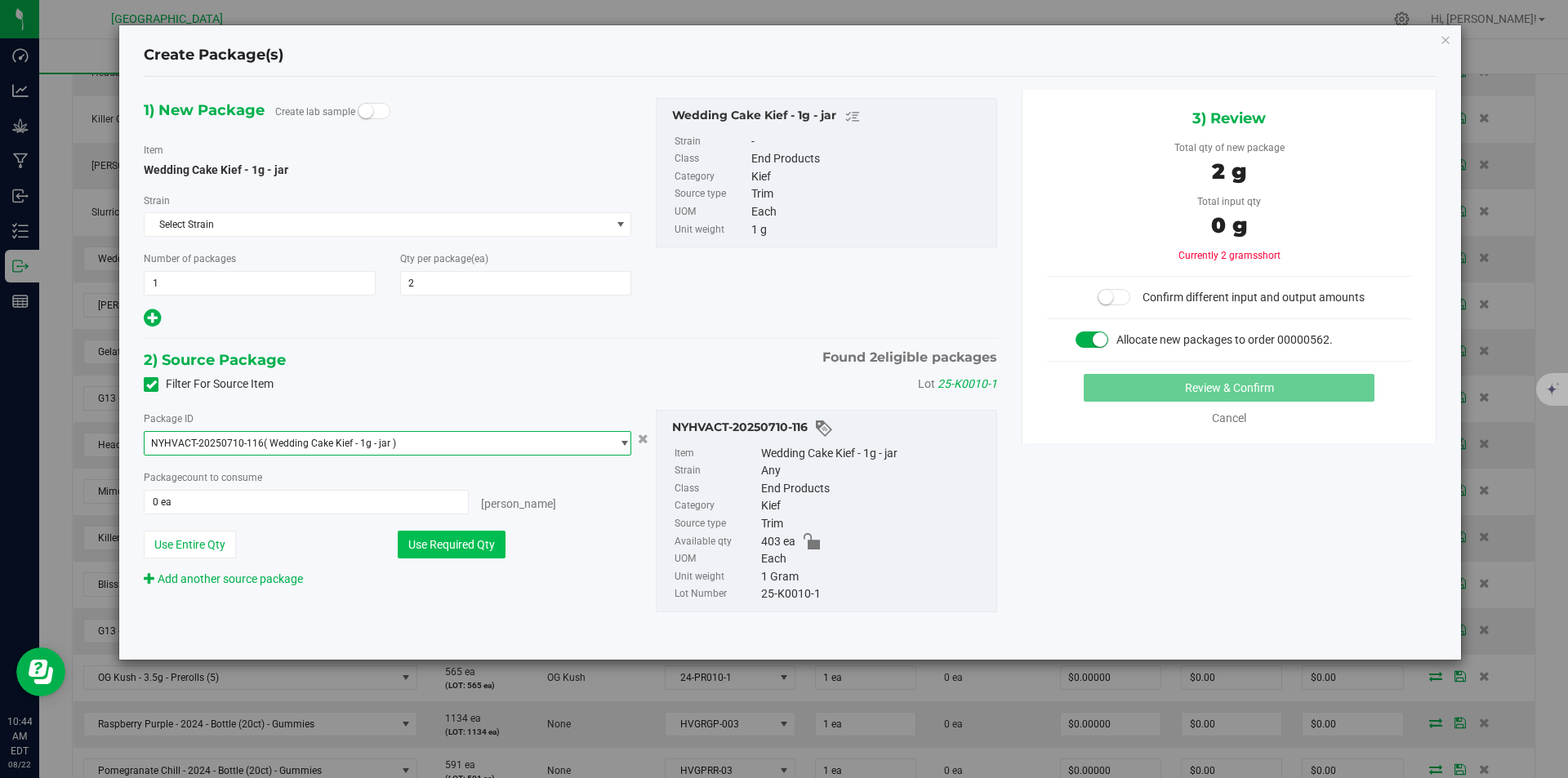
click at [437, 542] on button "Use Required Qty" at bounding box center [451, 544] width 107 height 28
type input "2 ea"
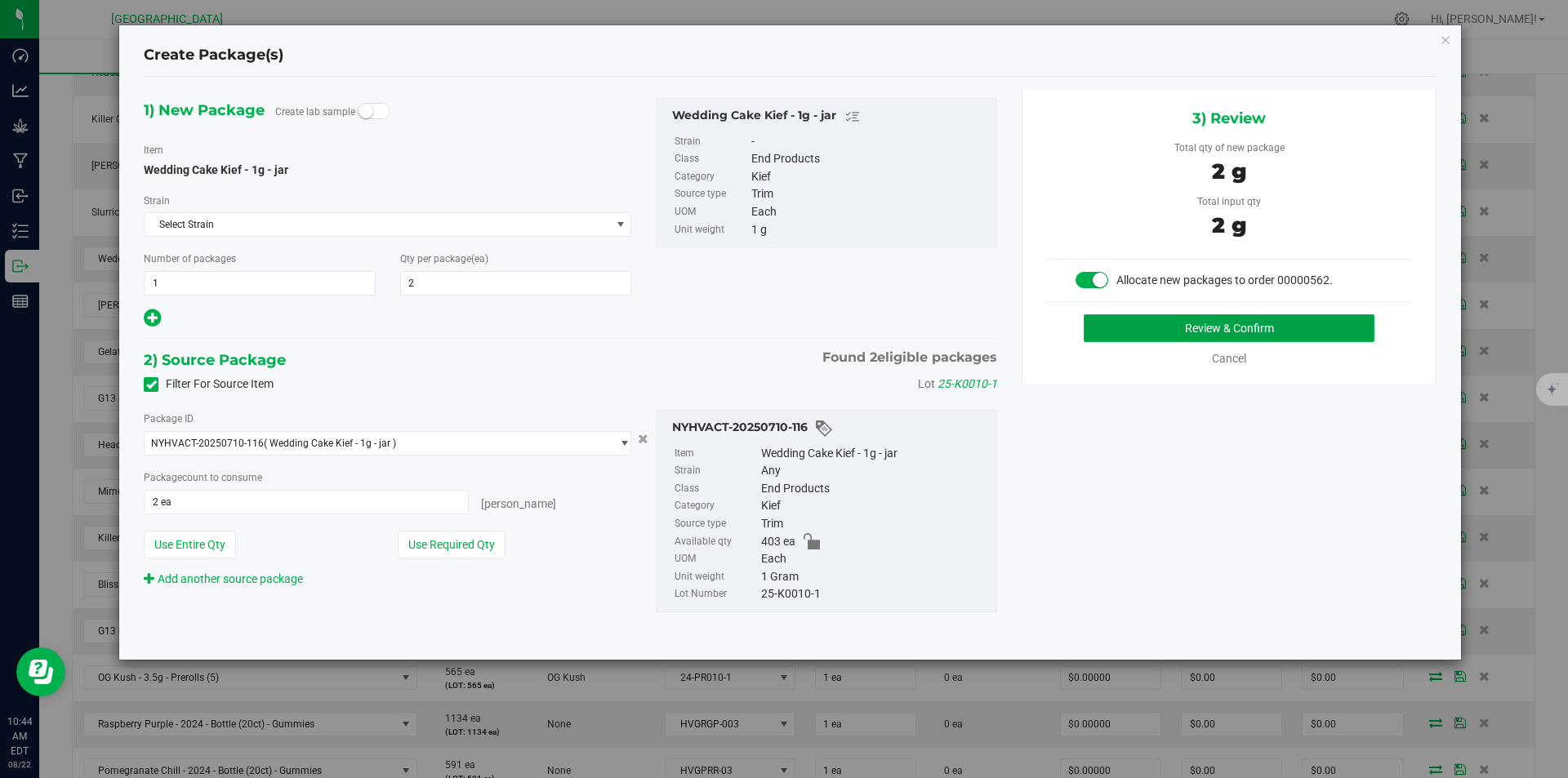
click at [1191, 338] on button "Review & Confirm" at bounding box center [1229, 328] width 291 height 28
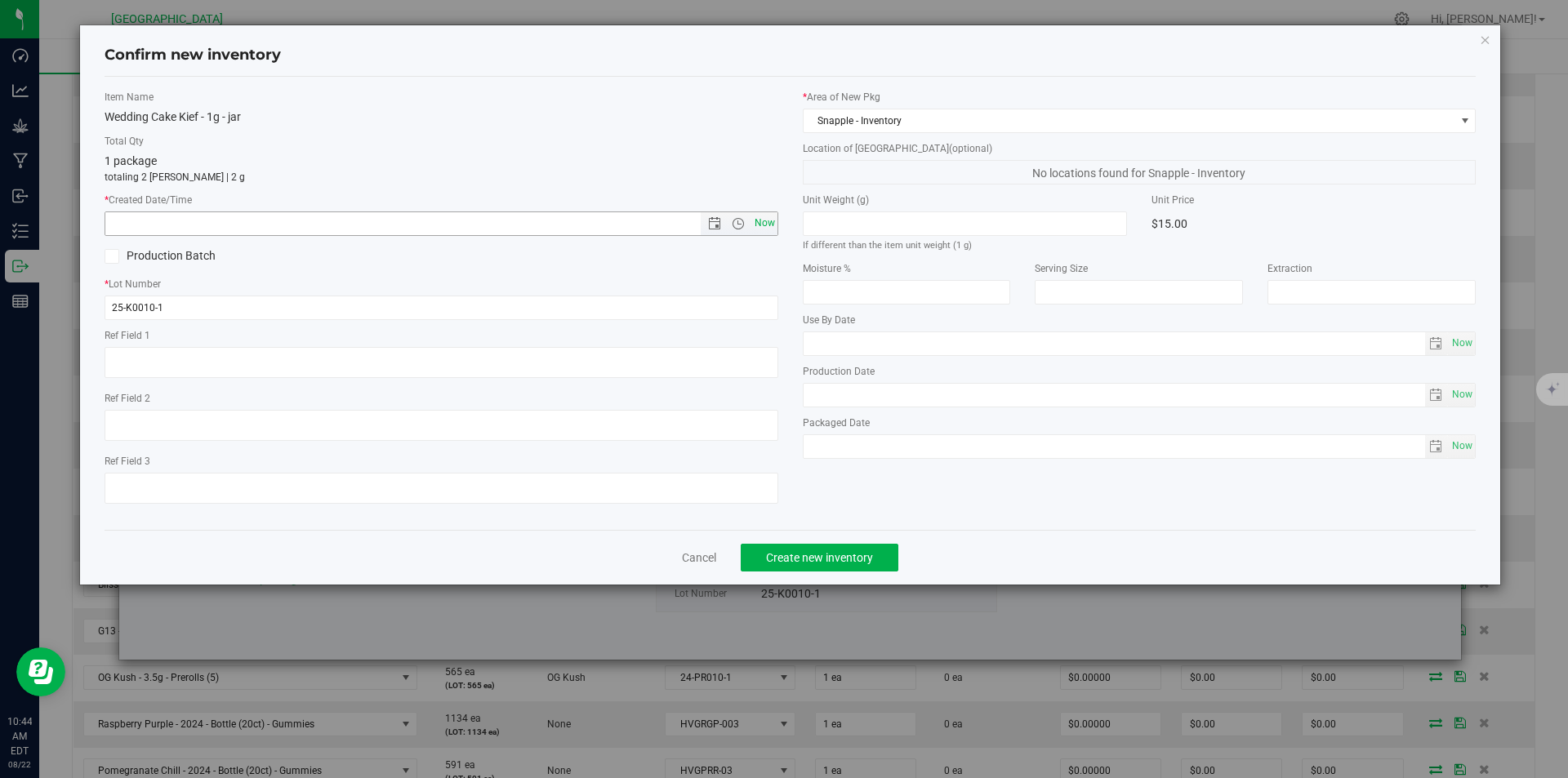
click at [762, 218] on span "Now" at bounding box center [764, 223] width 28 height 23
type input "8/22/2025 10:44 AM"
click at [861, 560] on span "Create new inventory" at bounding box center [820, 558] width 107 height 13
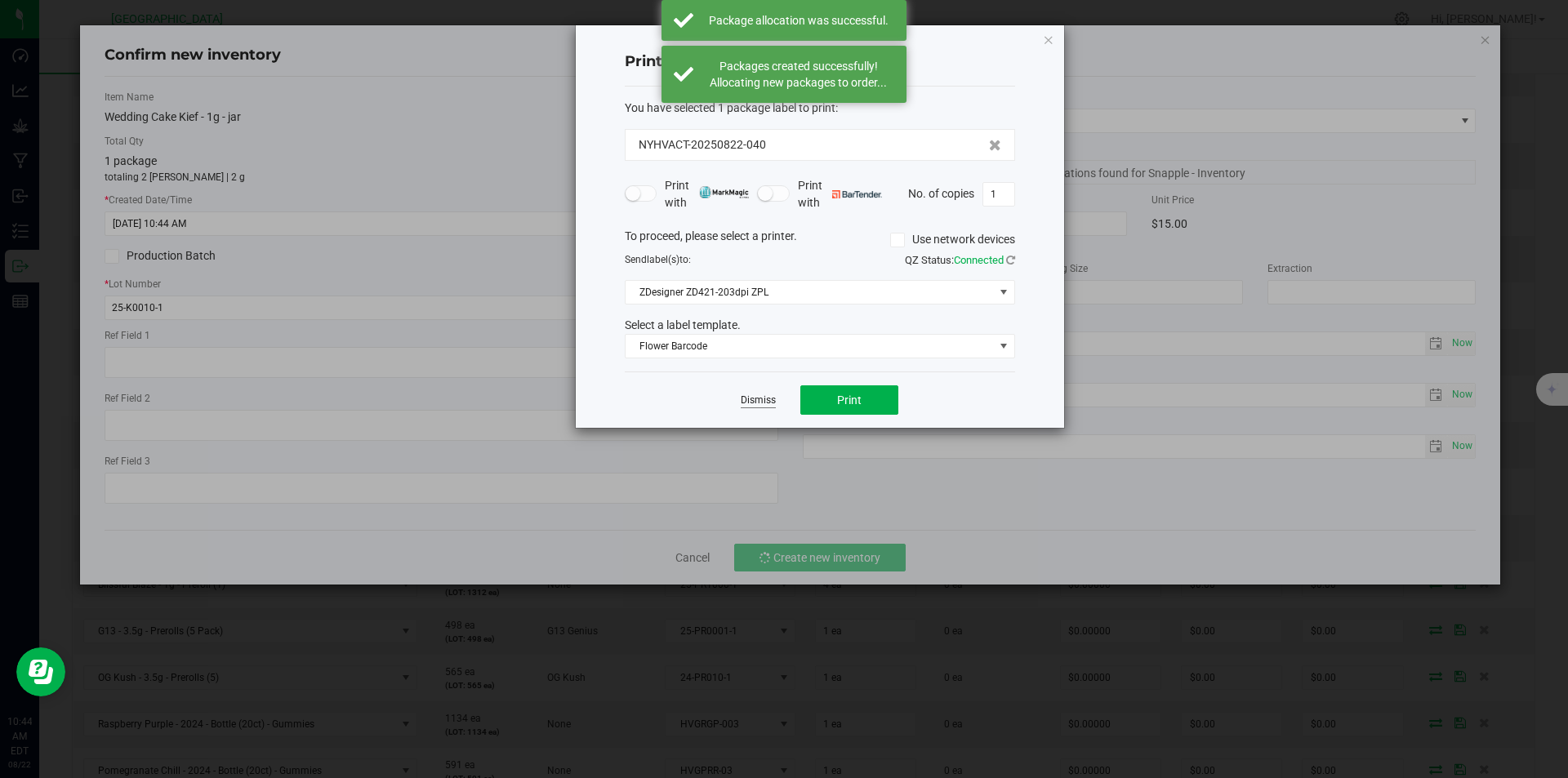
drag, startPoint x: 747, startPoint y: 387, endPoint x: 749, endPoint y: 398, distance: 11.2
click at [747, 389] on div "Dismiss Print" at bounding box center [820, 400] width 390 height 56
click at [749, 398] on link "Dismiss" at bounding box center [757, 400] width 35 height 14
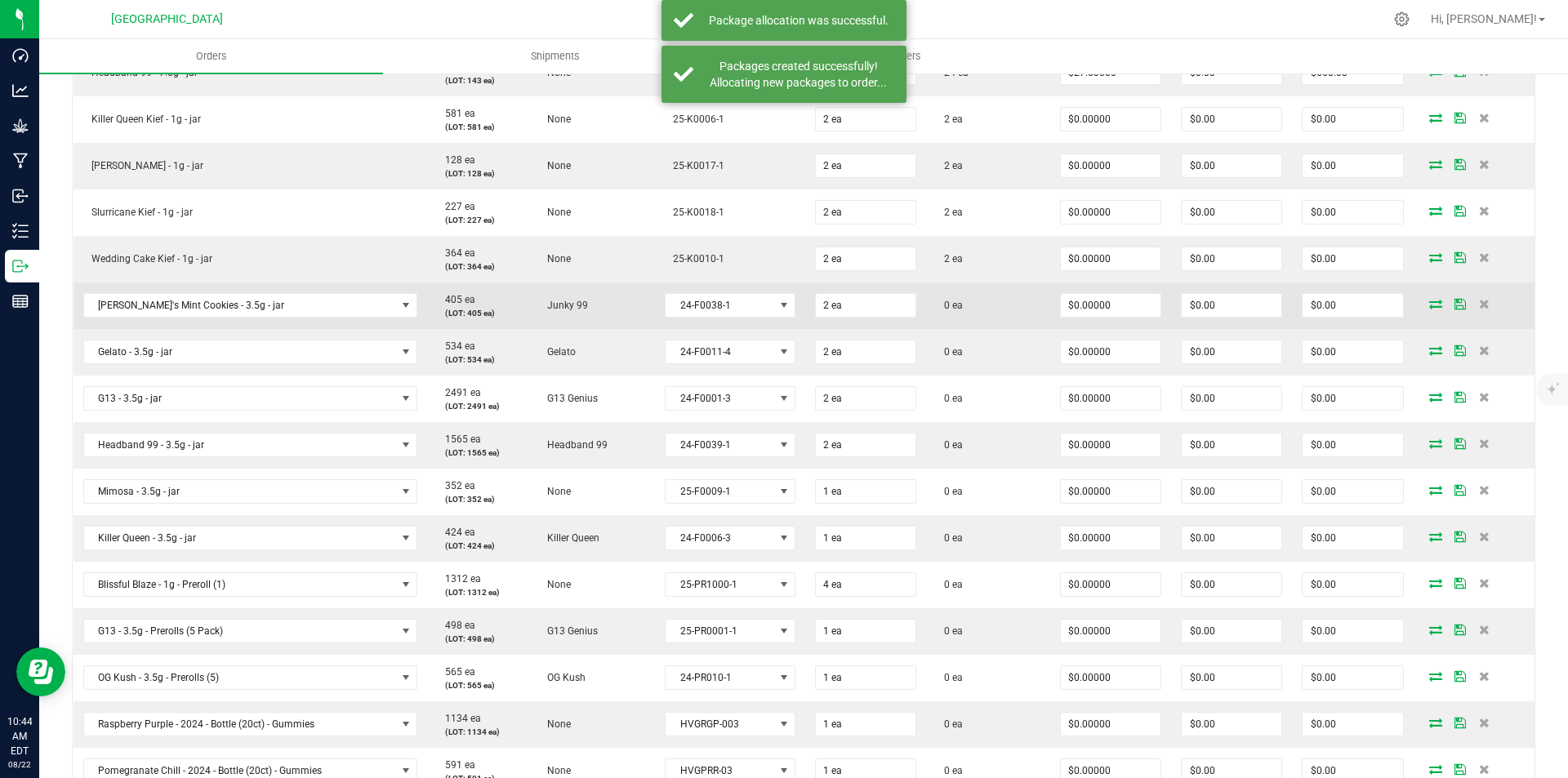
click at [1429, 303] on icon at bounding box center [1435, 303] width 13 height 10
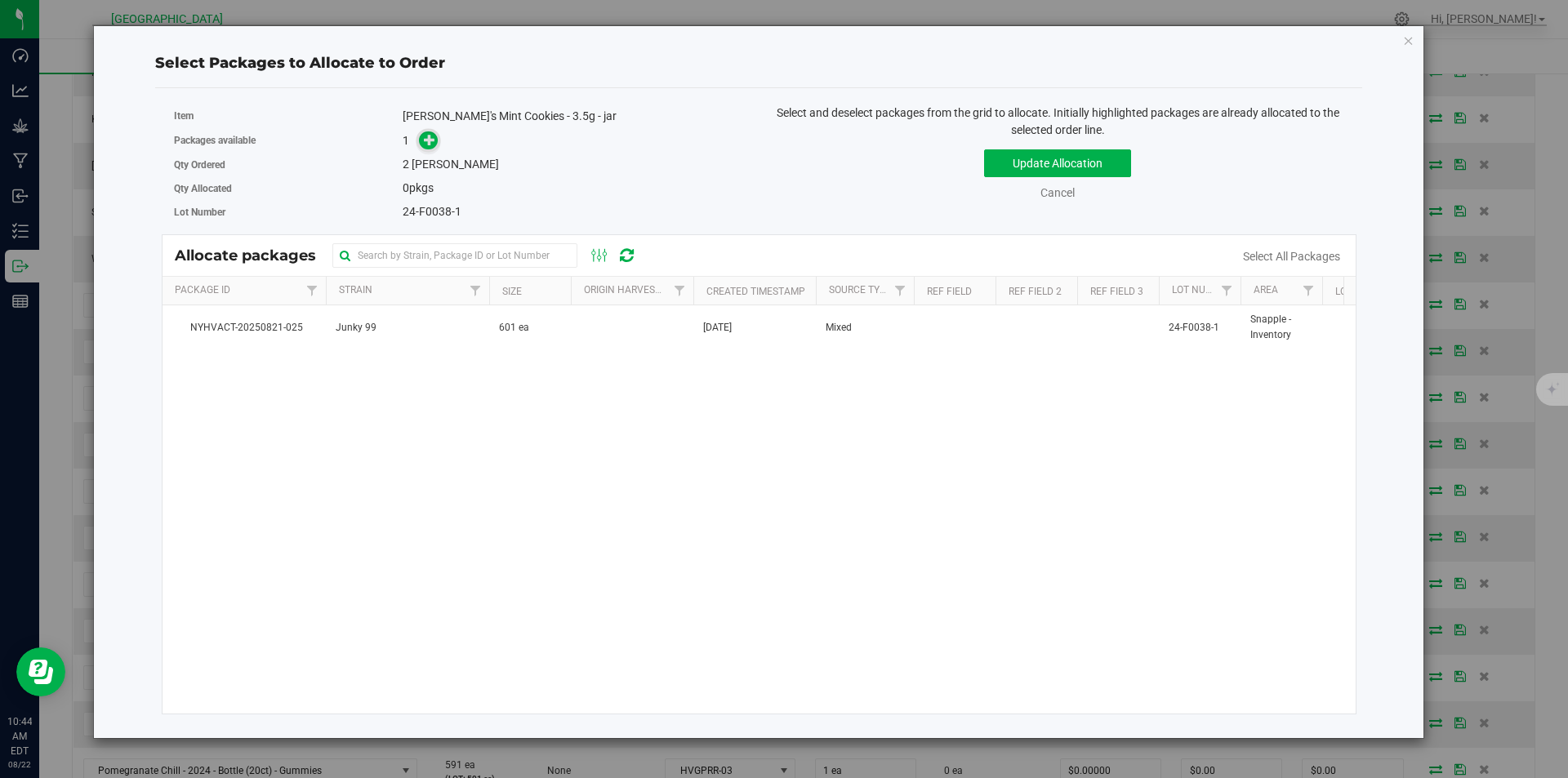
click at [429, 141] on icon at bounding box center [429, 139] width 12 height 12
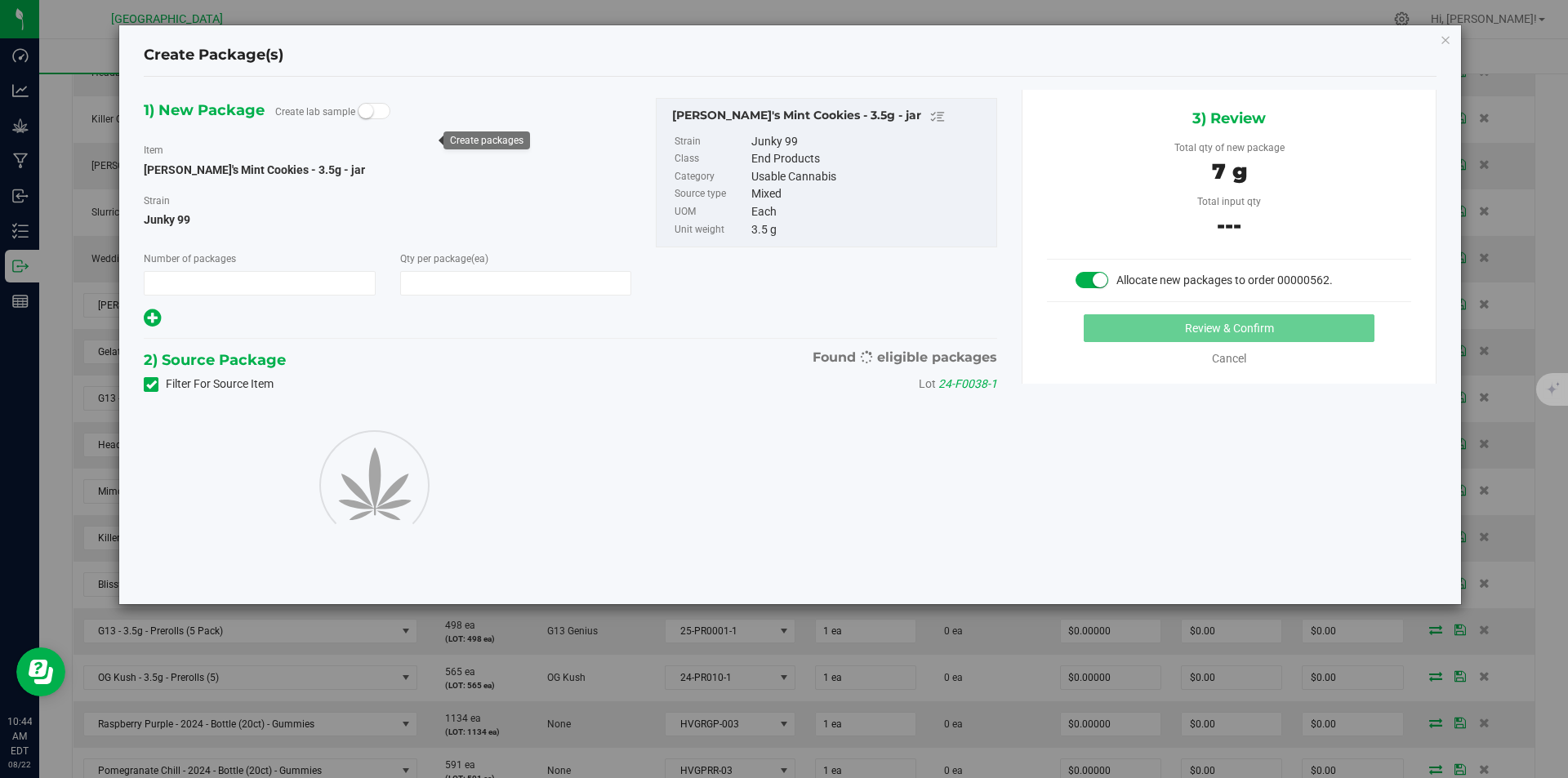
type input "1"
type input "2"
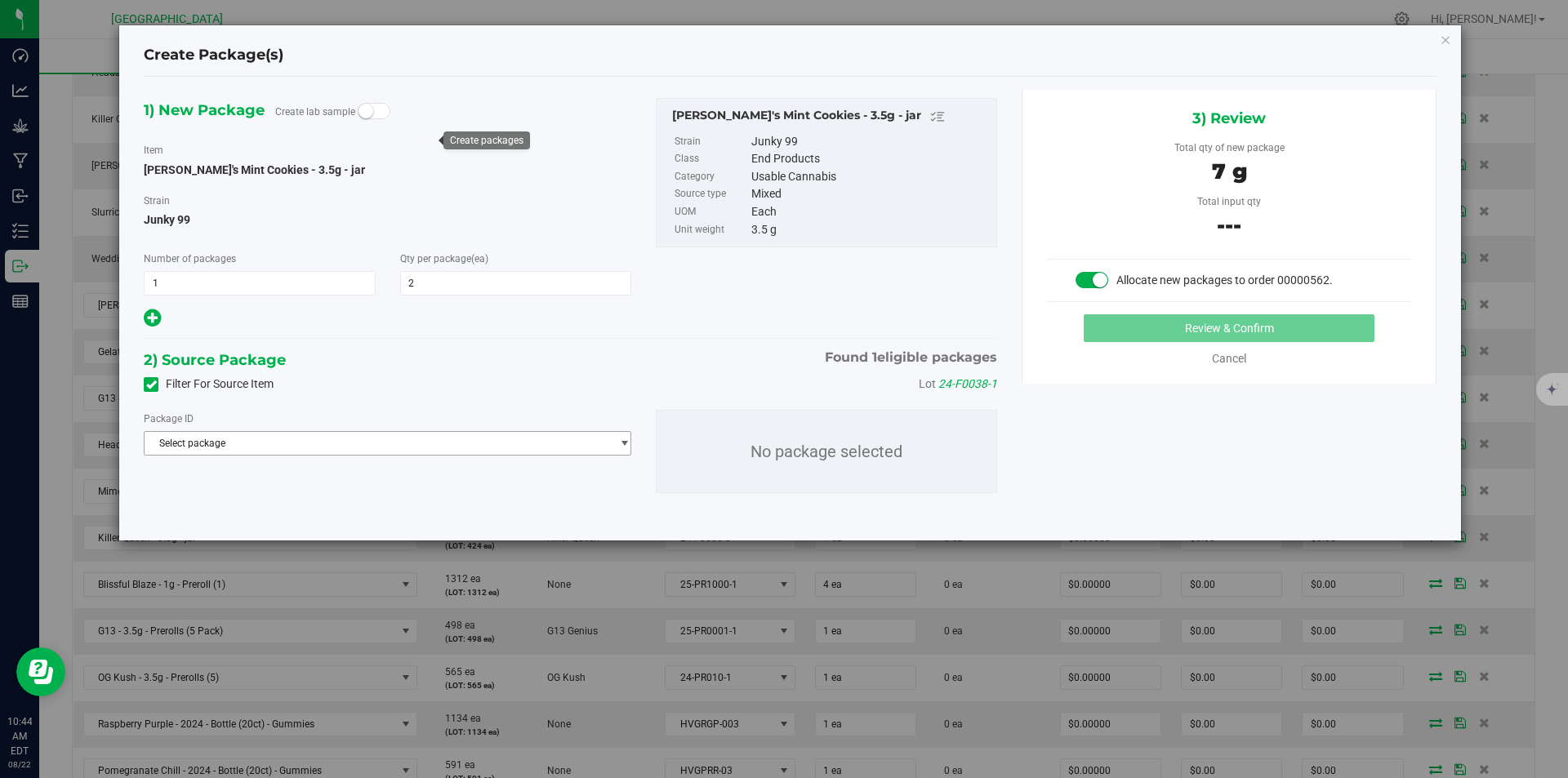
click at [434, 448] on span "Select package" at bounding box center [377, 443] width 466 height 23
click at [367, 498] on div "Select package NYHVACT-20250821-025 ( Cindy's Mint Cookies - 3.5g - jar ) No da…" at bounding box center [387, 491] width 487 height 70
click at [450, 509] on li "NYHVACT-20250821-025 ( Cindy's Mint Cookies - 3.5g - jar )" at bounding box center [387, 510] width 486 height 23
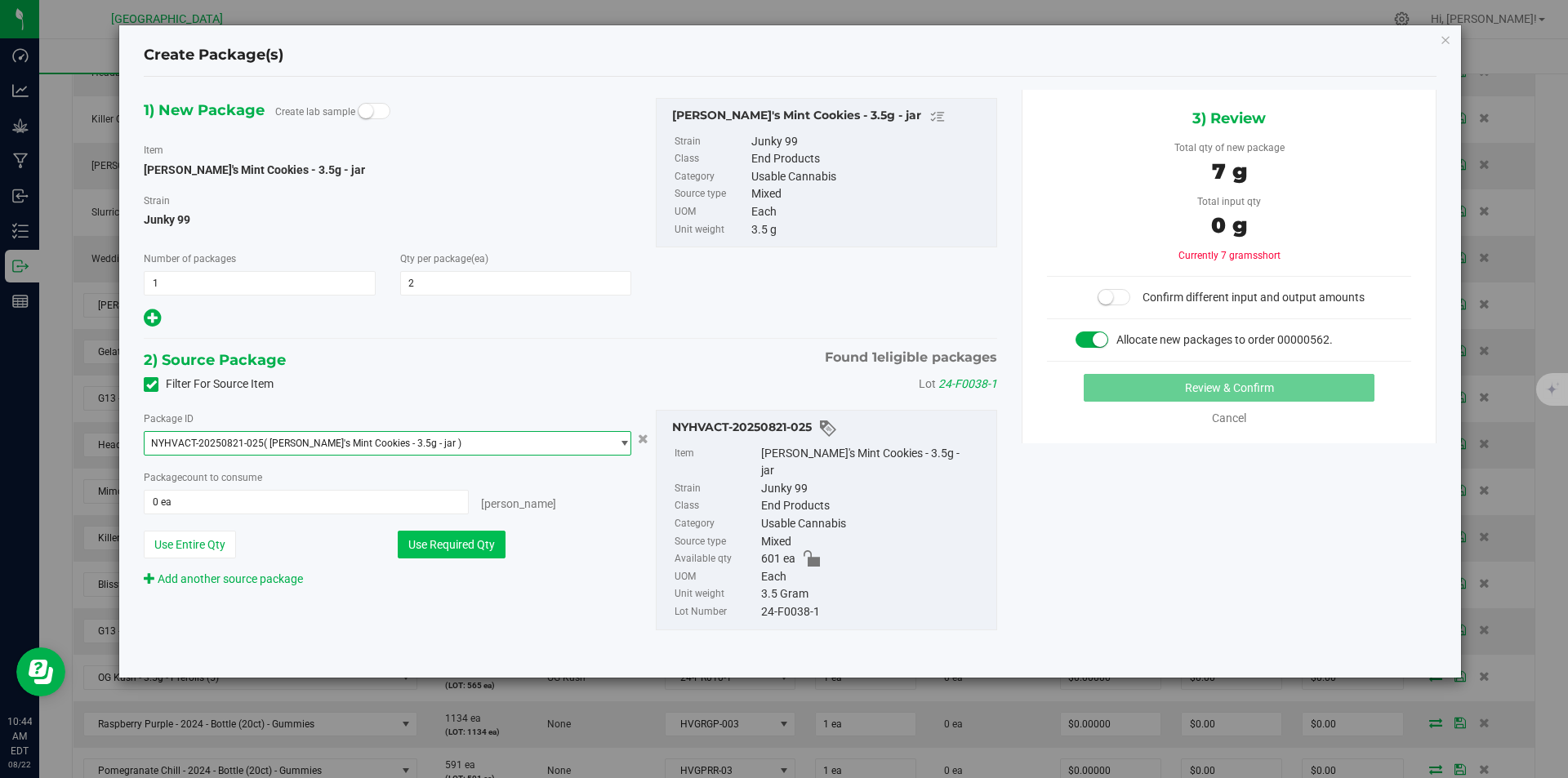
click at [448, 552] on button "Use Required Qty" at bounding box center [451, 544] width 107 height 28
type input "2 ea"
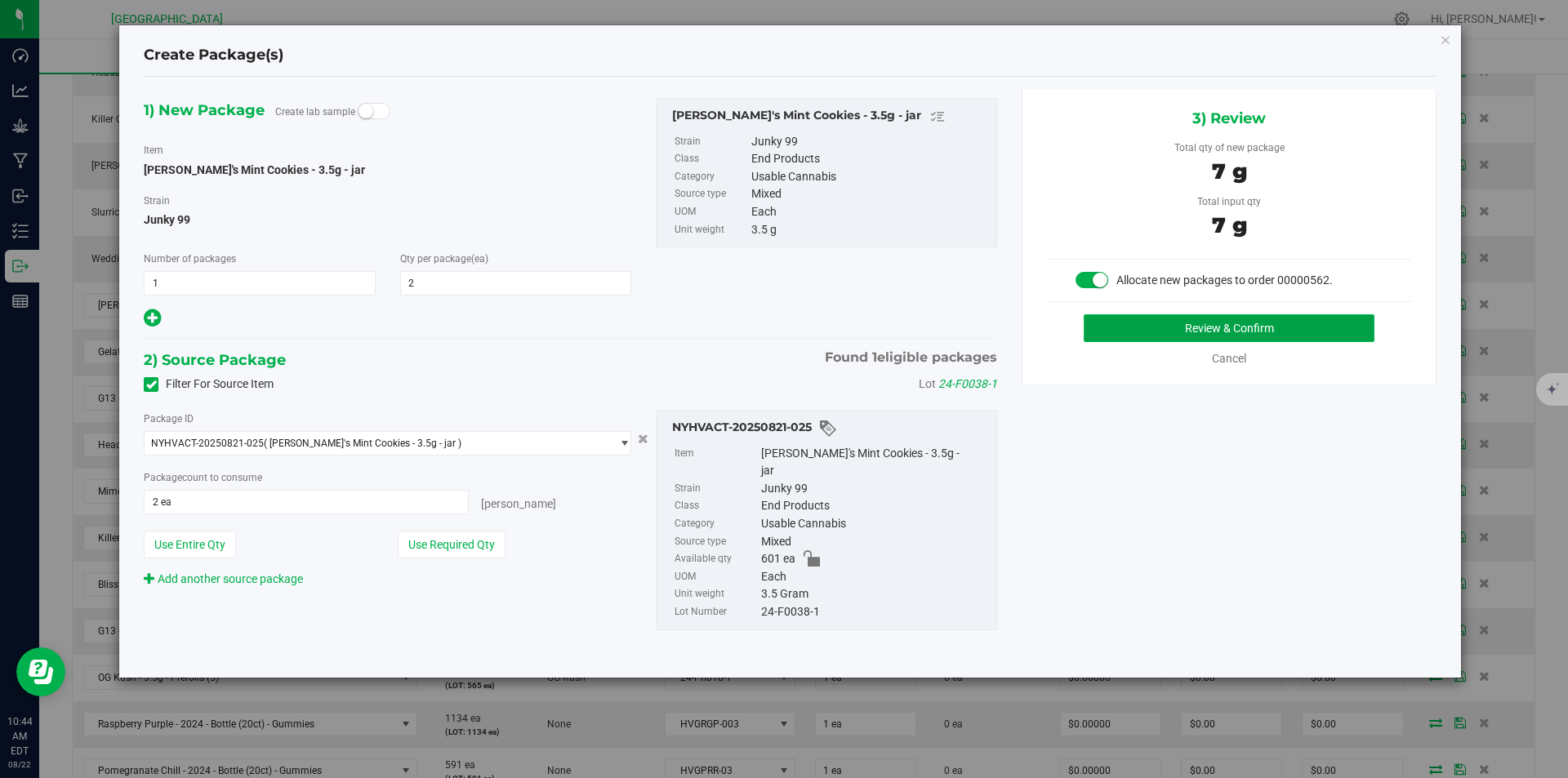
click at [1266, 337] on button "Review & Confirm" at bounding box center [1229, 328] width 291 height 28
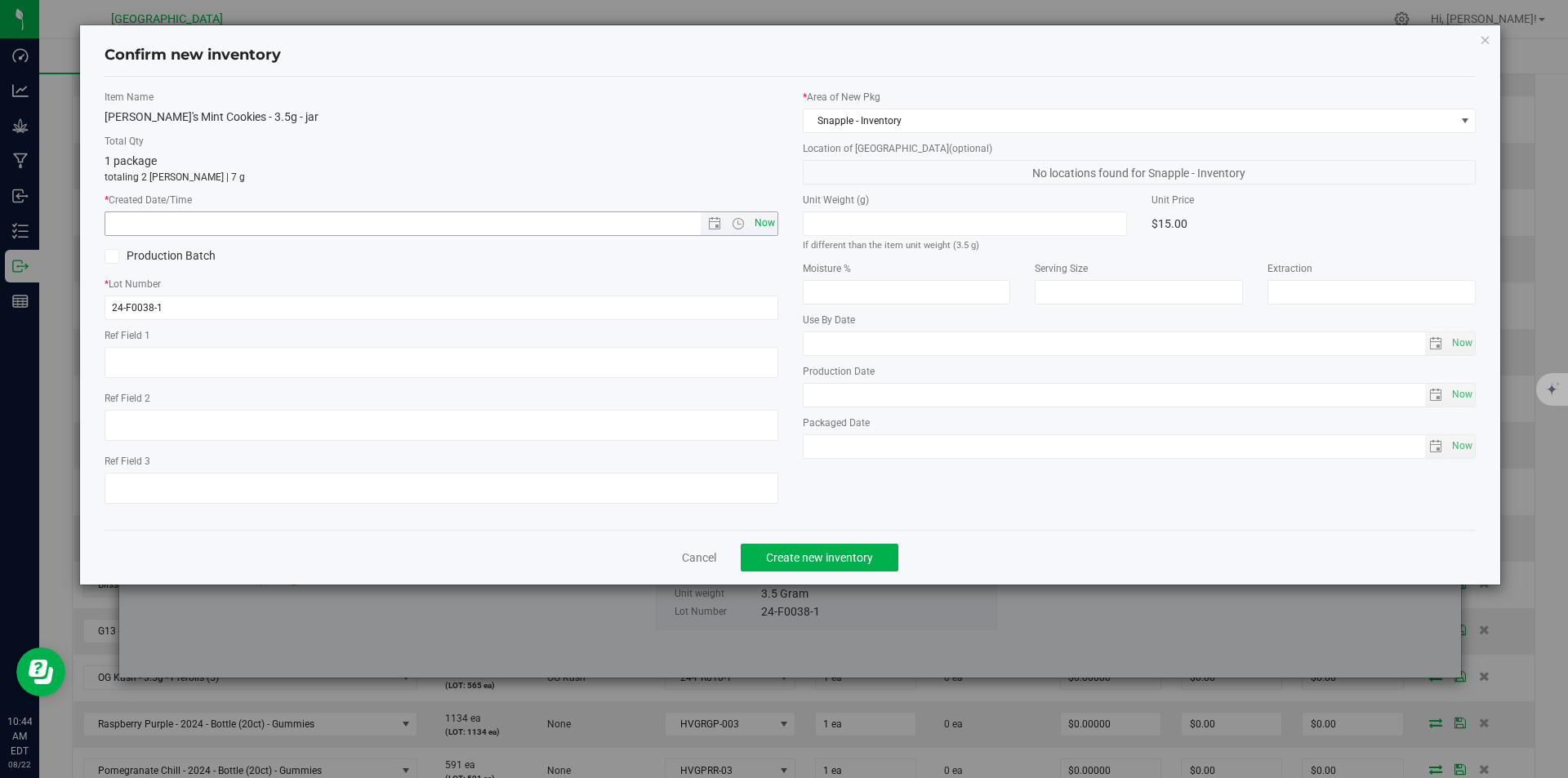
click at [768, 222] on span "Now" at bounding box center [764, 223] width 28 height 23
type input "8/22/2025 10:44 AM"
click at [828, 558] on span "Create new inventory" at bounding box center [820, 558] width 107 height 13
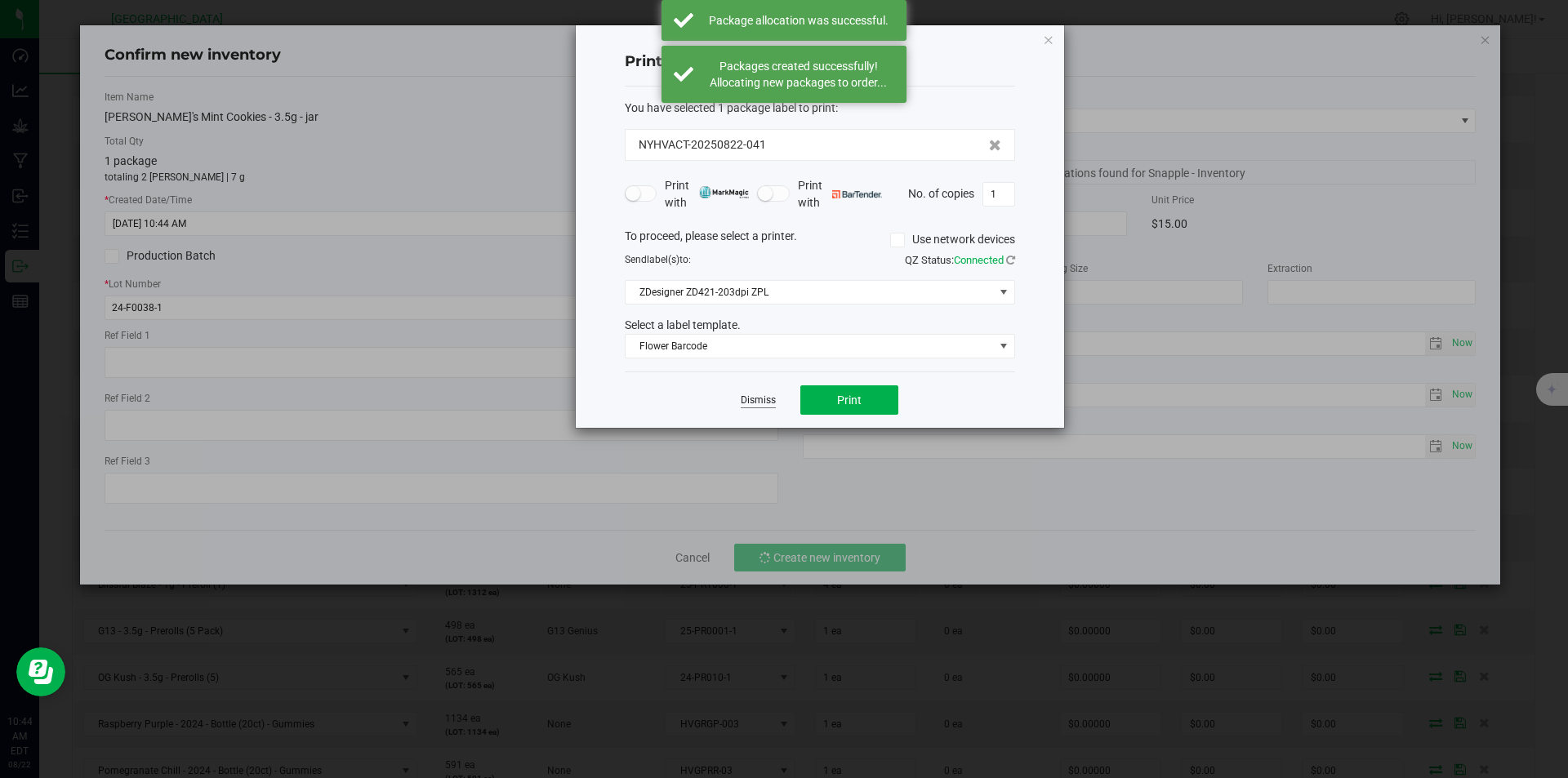
click at [757, 394] on link "Dismiss" at bounding box center [757, 400] width 35 height 14
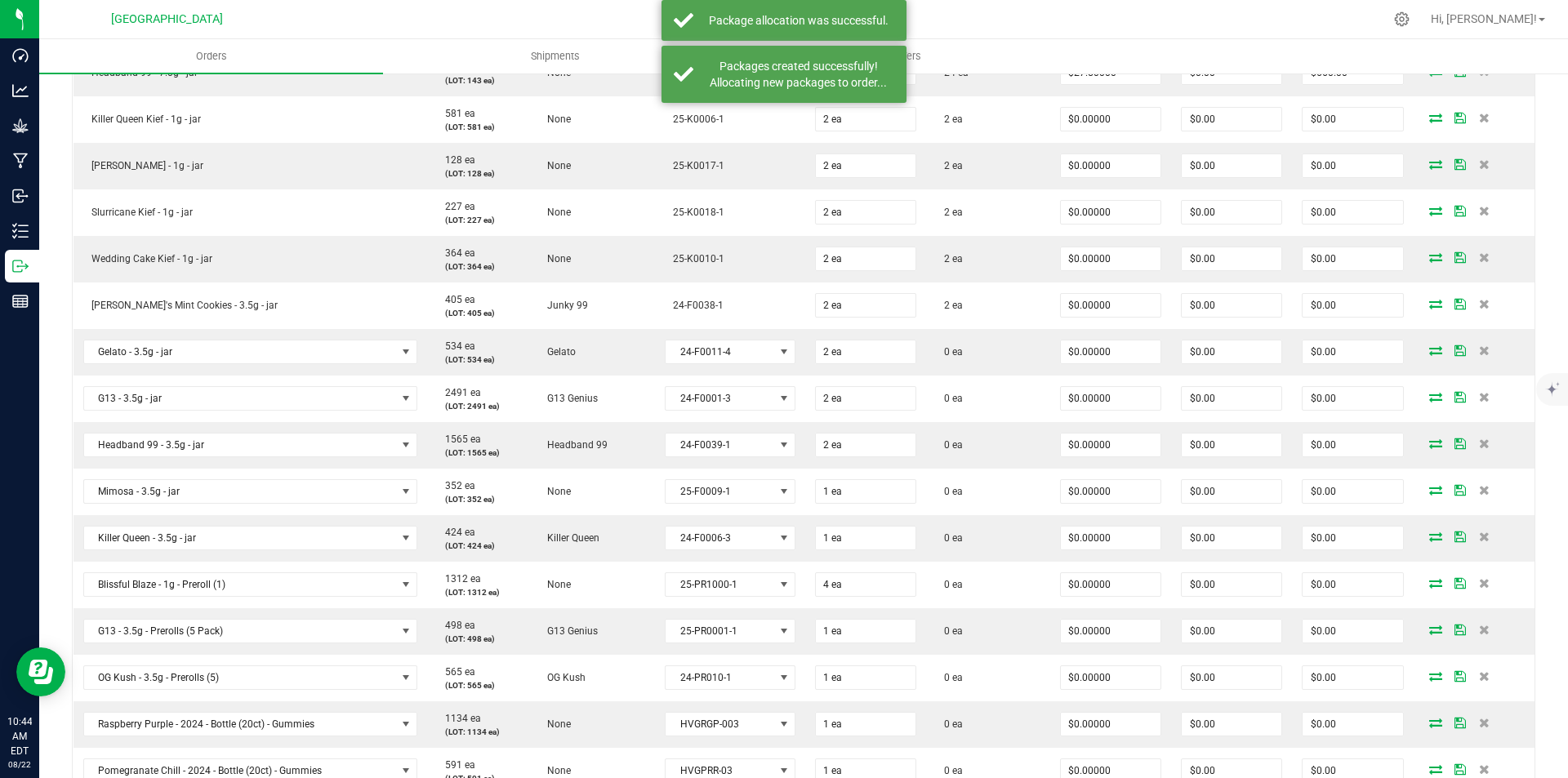
click at [1424, 355] on span at bounding box center [1435, 350] width 24 height 10
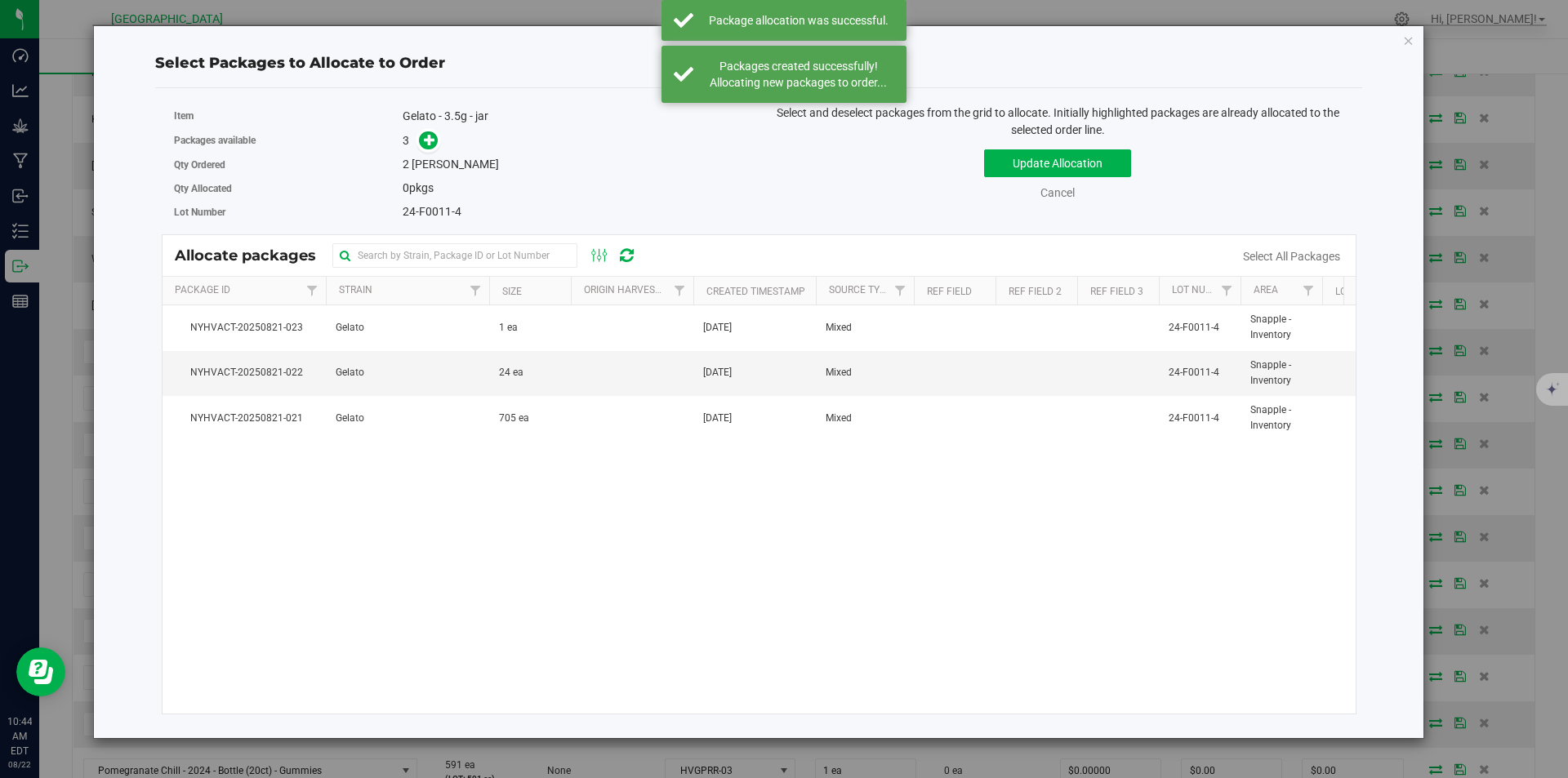
click at [420, 130] on div "Packages available 3" at bounding box center [460, 141] width 573 height 25
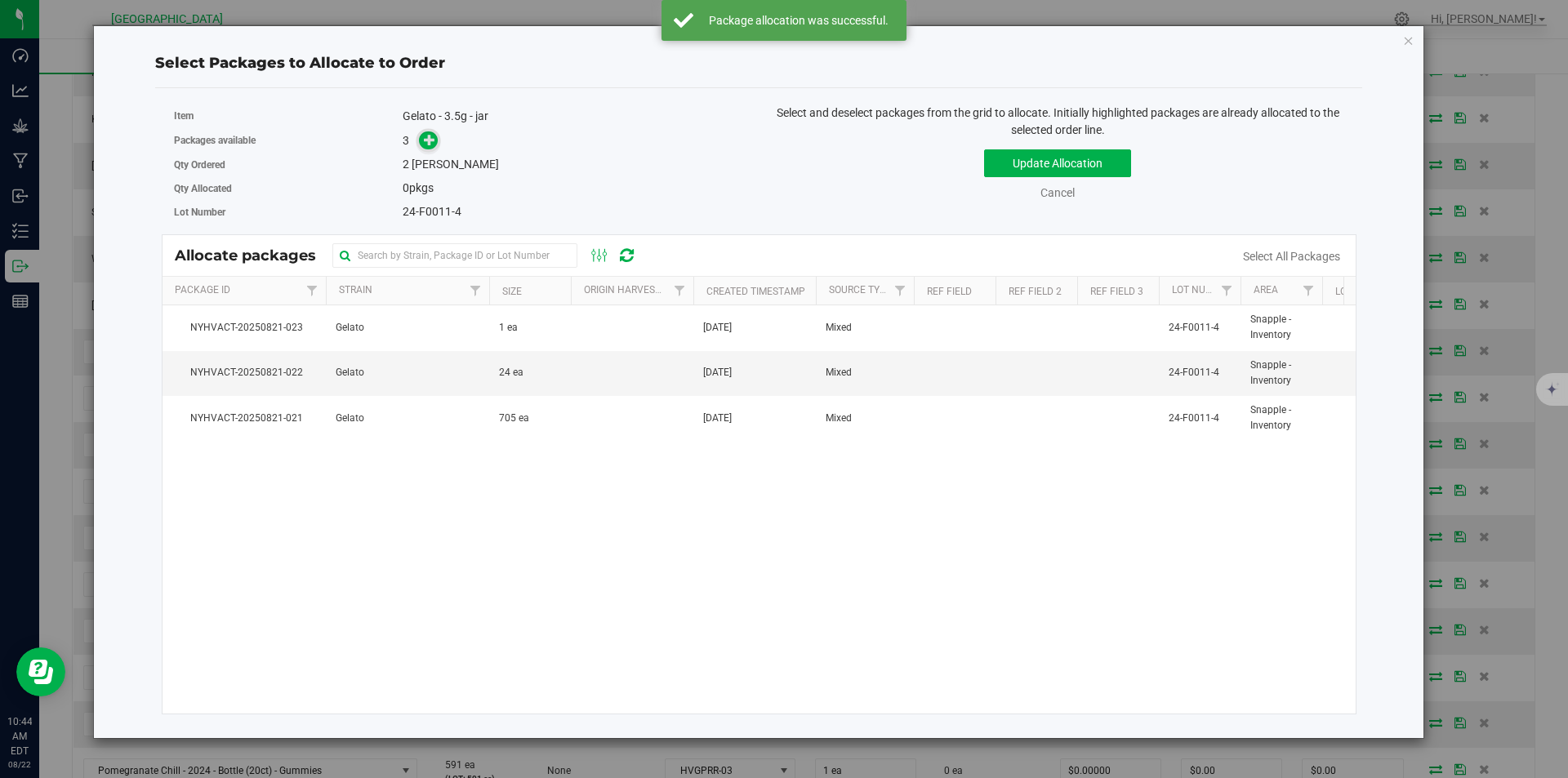
click at [426, 137] on icon at bounding box center [429, 139] width 12 height 12
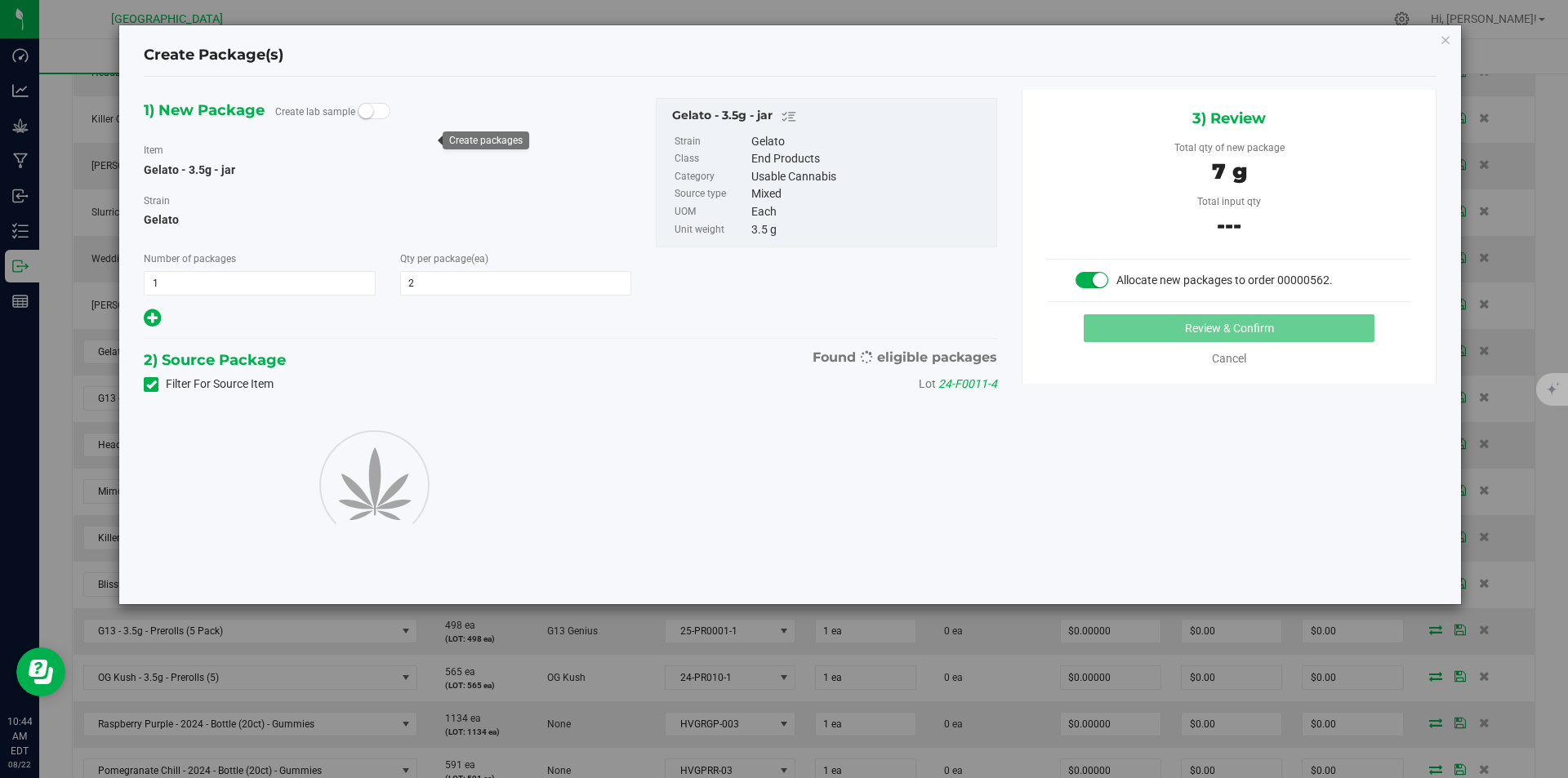
type input "2"
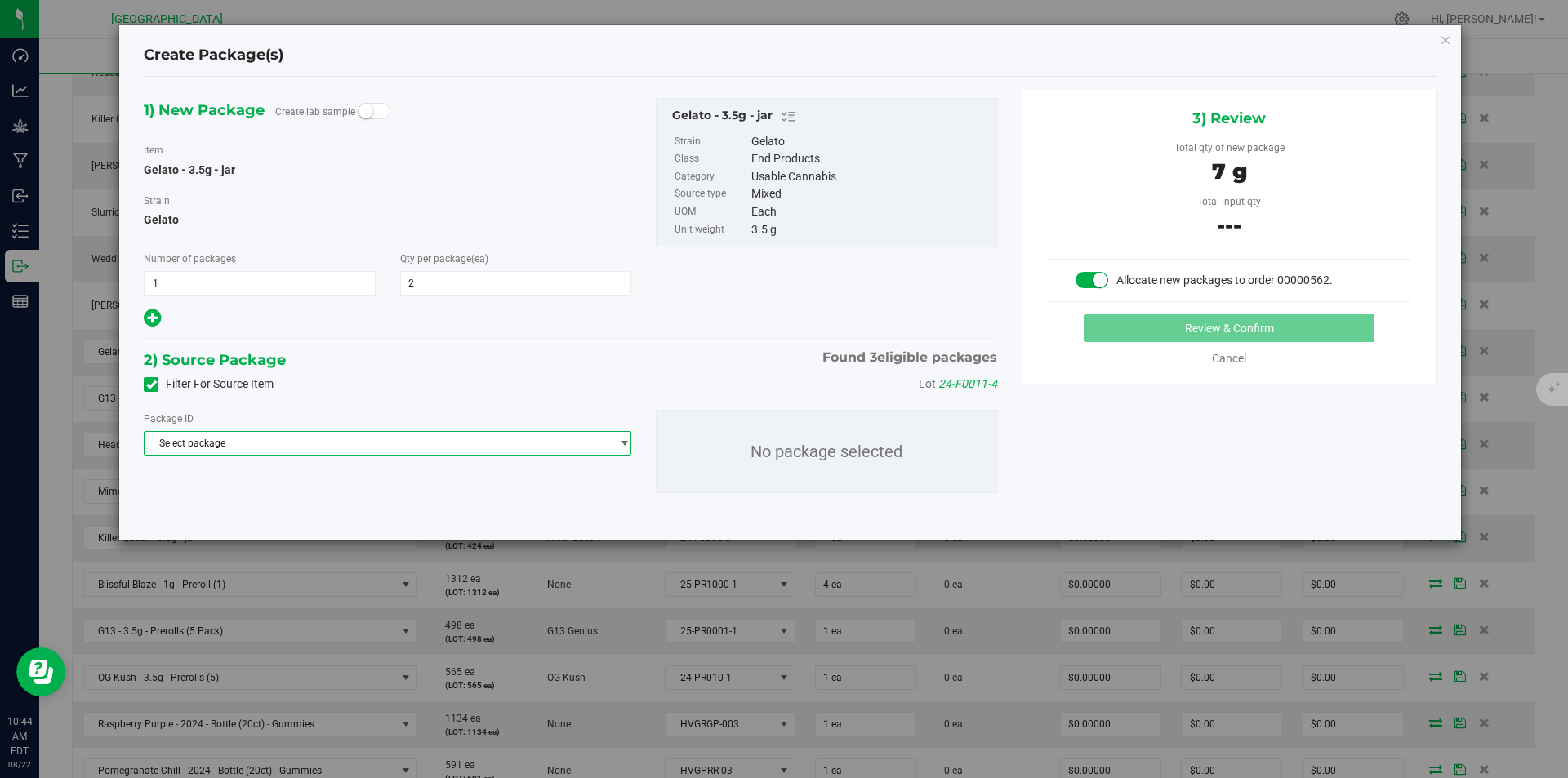
click at [426, 446] on span "Select package" at bounding box center [377, 443] width 466 height 23
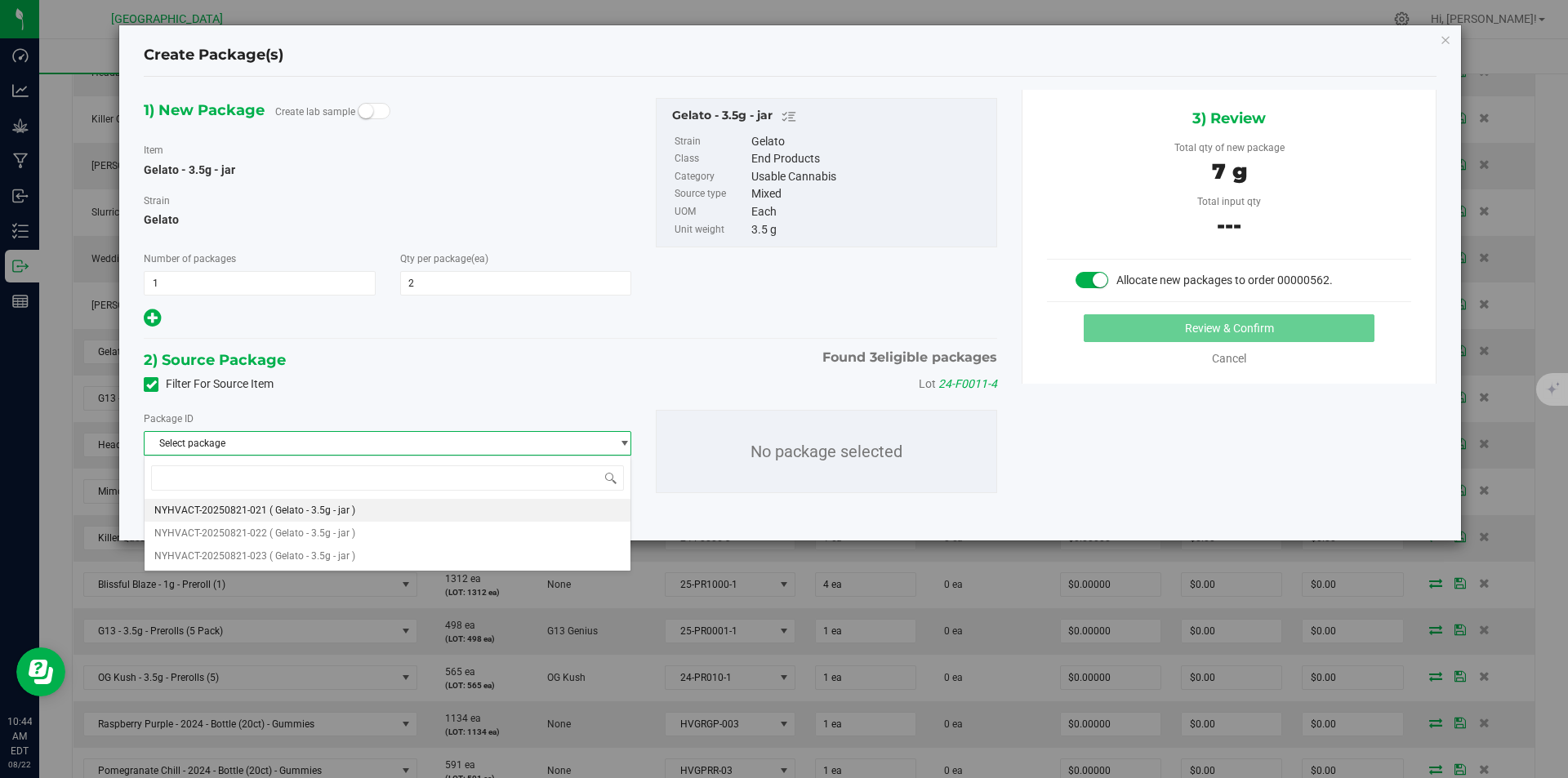
click at [362, 505] on li "NYHVACT-20250821-021 ( Gelato - 3.5g - jar )" at bounding box center [387, 510] width 486 height 23
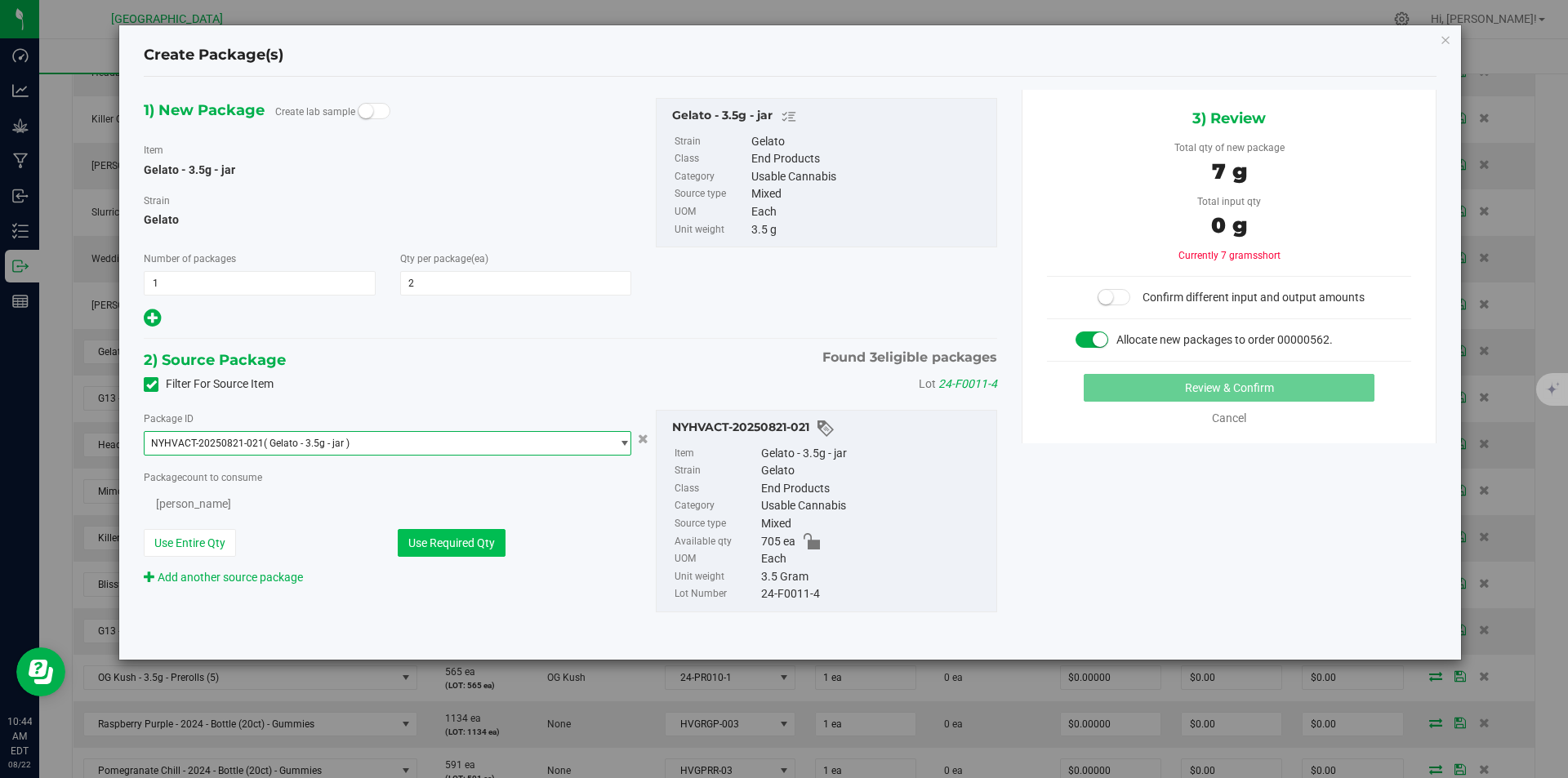
click at [429, 537] on button "Use Required Qty" at bounding box center [451, 542] width 107 height 28
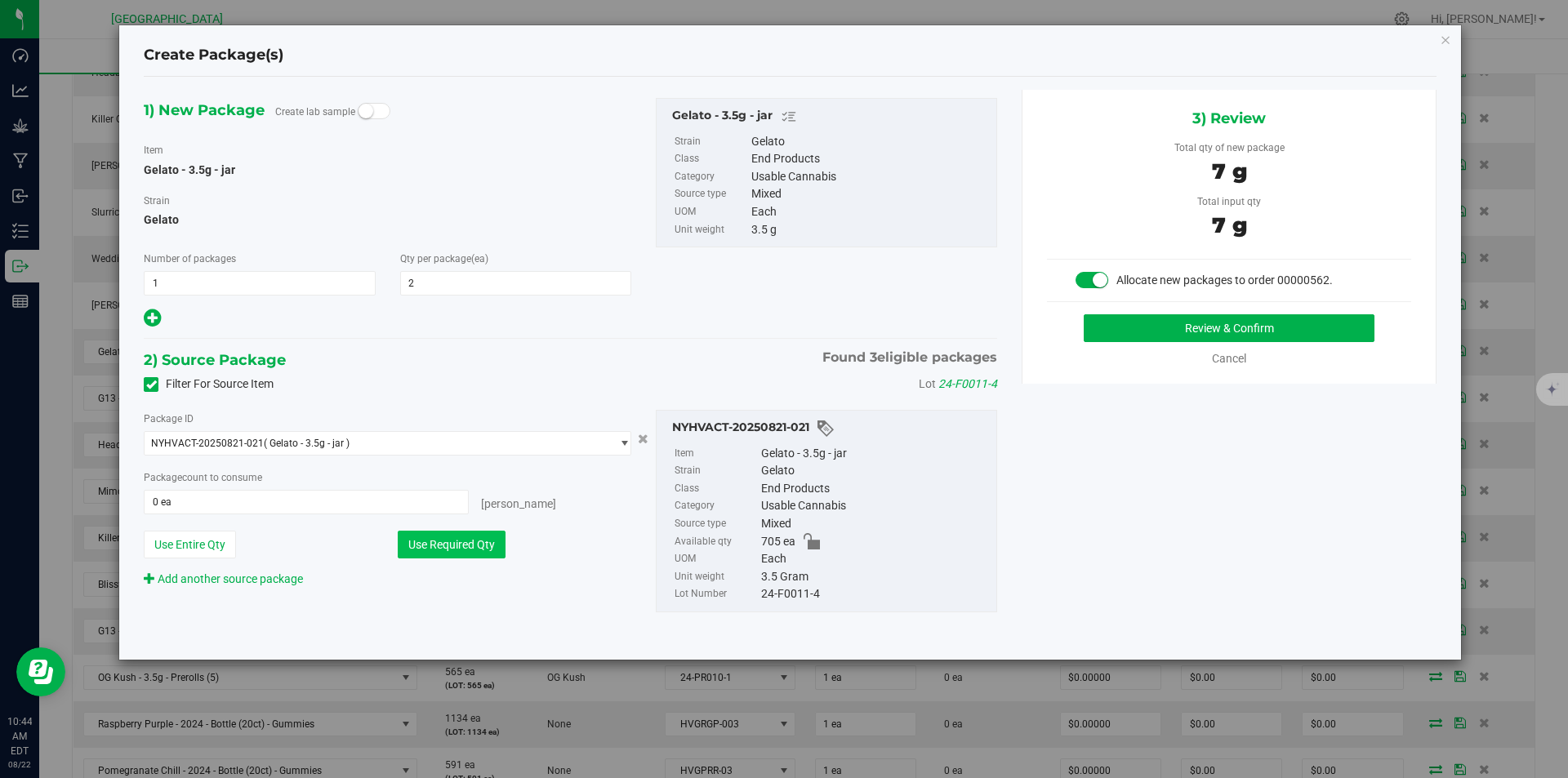
type input "2 ea"
click at [1185, 331] on button "Review & Confirm" at bounding box center [1229, 328] width 291 height 28
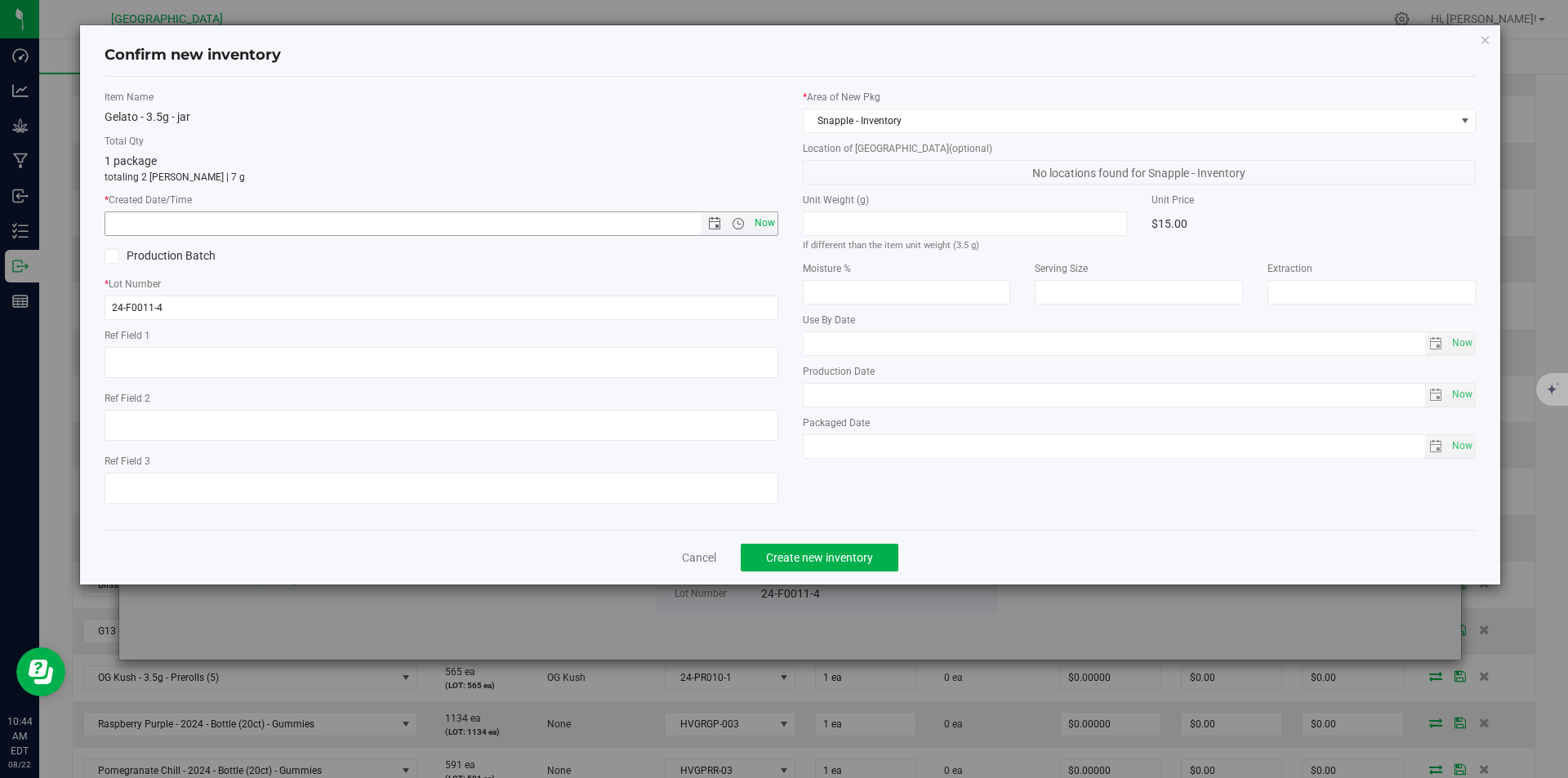
click at [770, 215] on span "Now" at bounding box center [764, 223] width 28 height 23
type input "8/22/2025 10:44 AM"
click at [853, 557] on span "Create new inventory" at bounding box center [820, 558] width 107 height 13
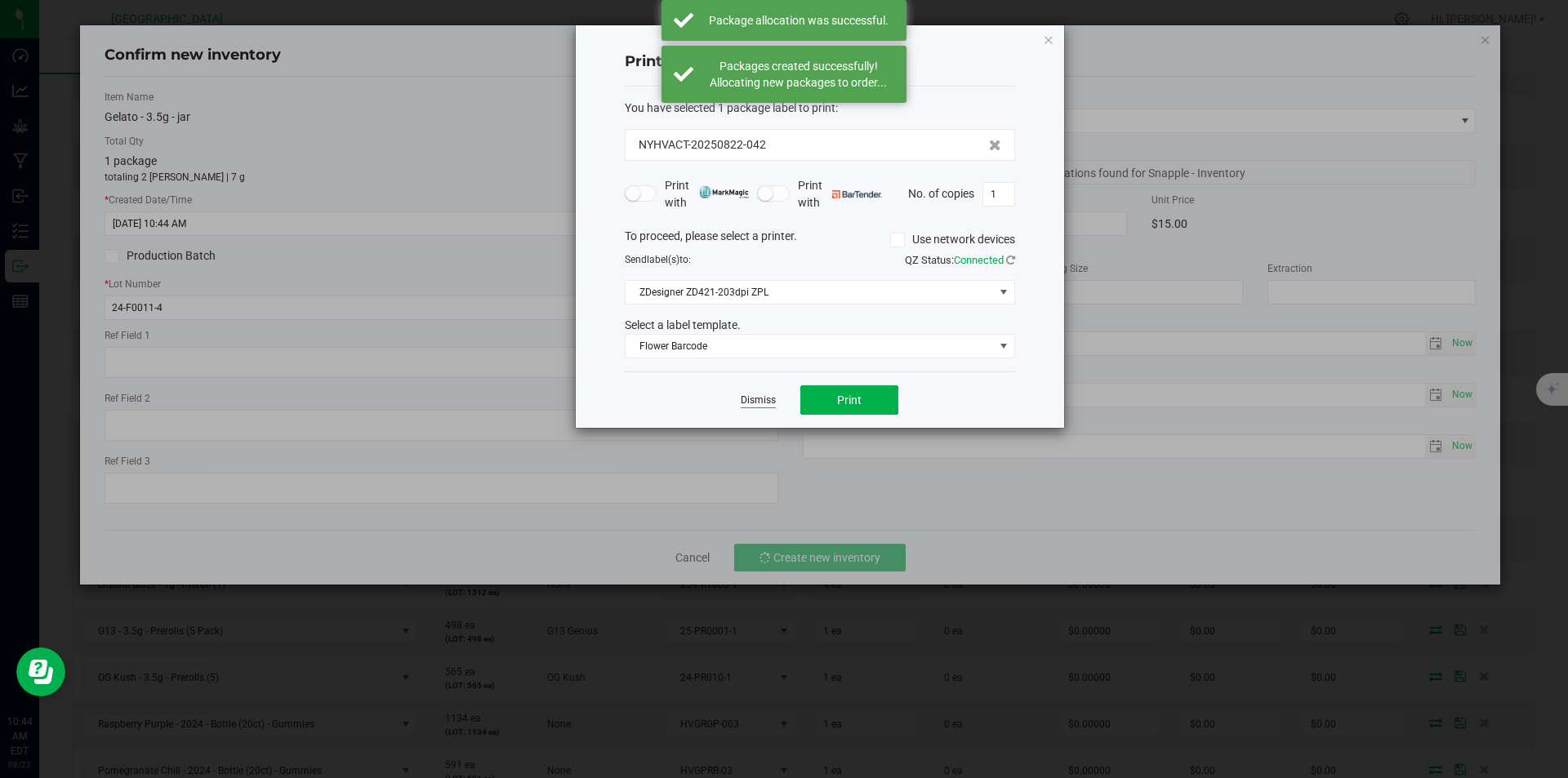
click at [759, 398] on link "Dismiss" at bounding box center [757, 400] width 35 height 14
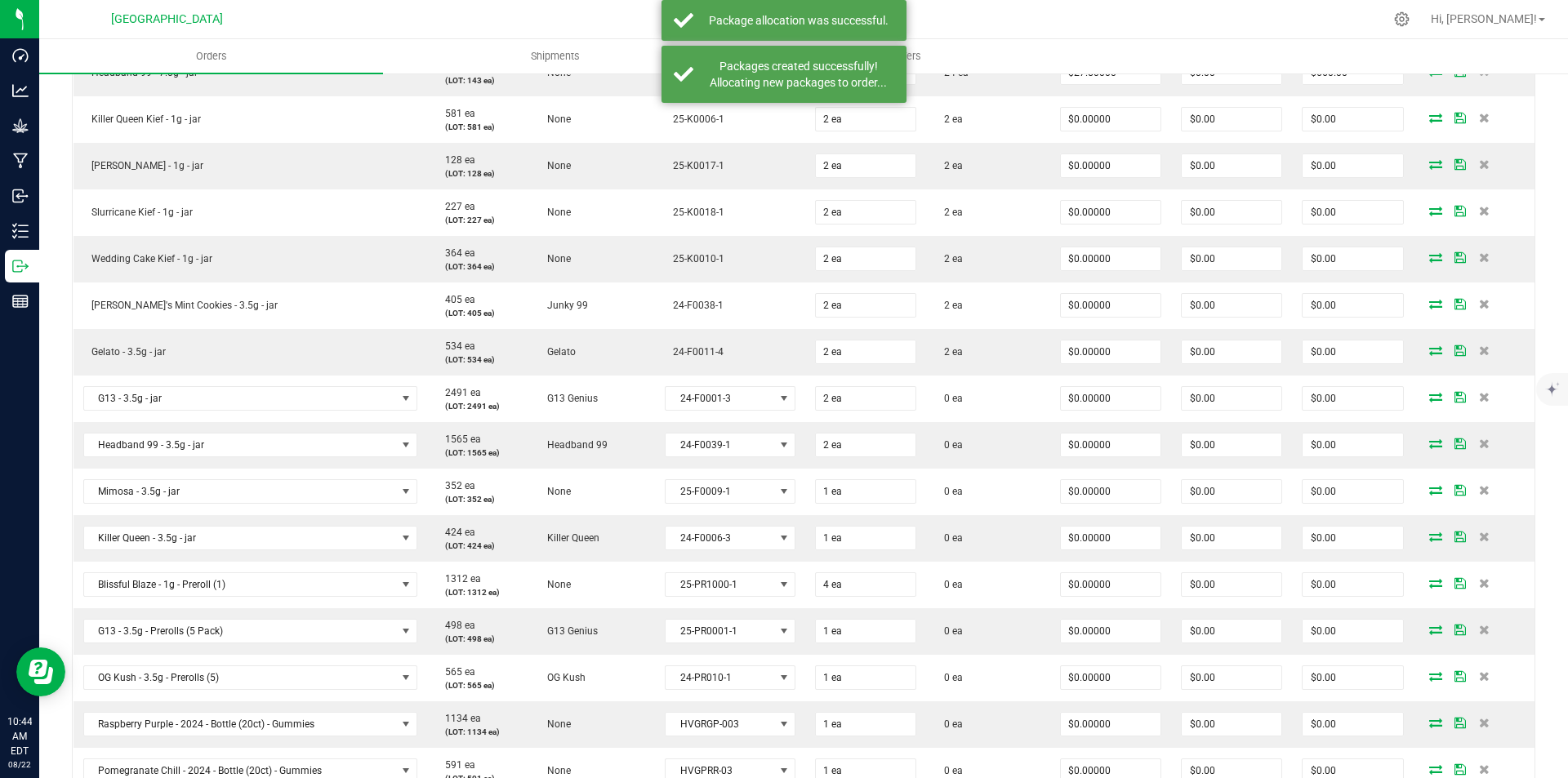
scroll to position [1551, 0]
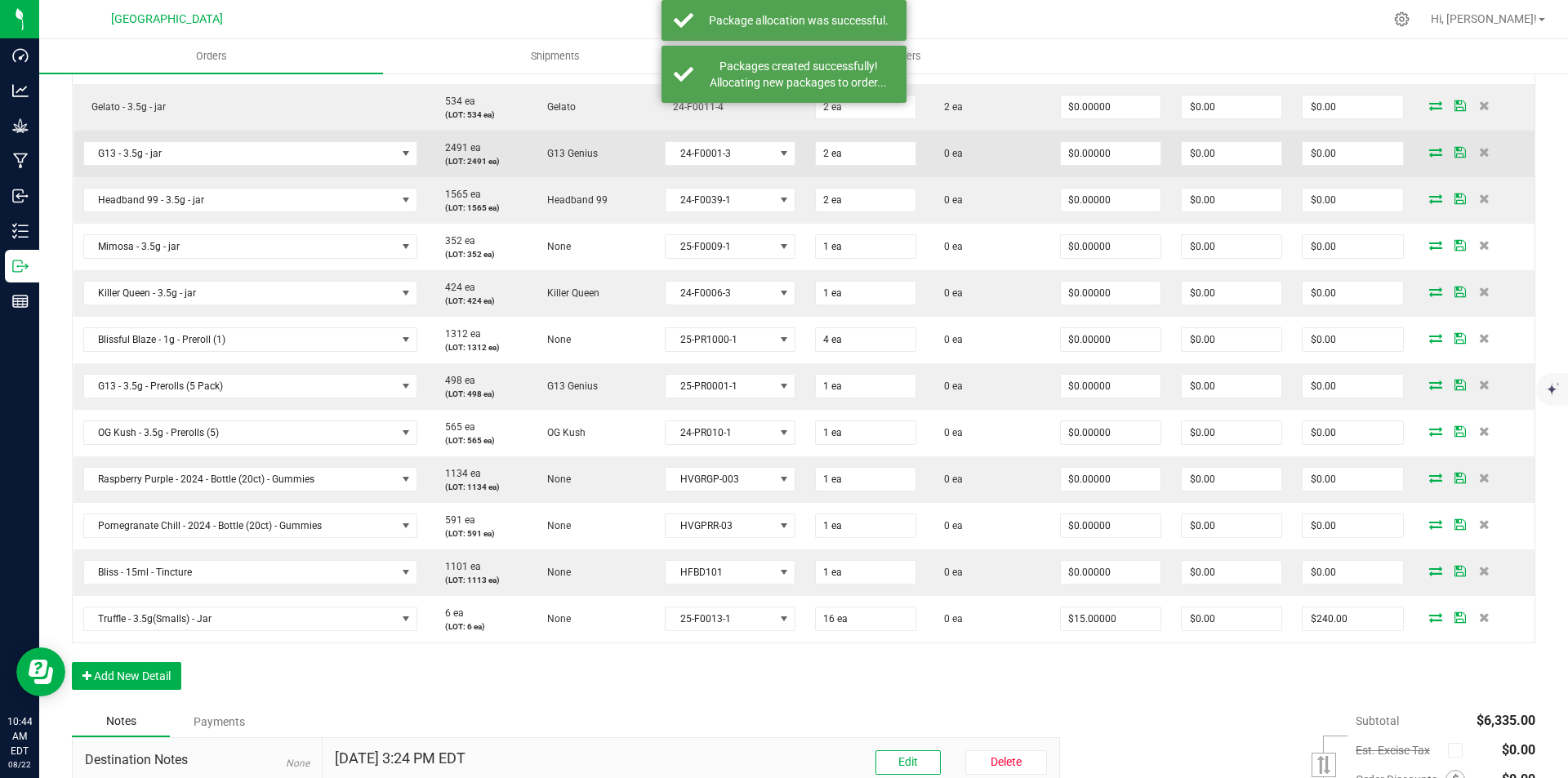
click at [1429, 156] on icon at bounding box center [1435, 152] width 13 height 10
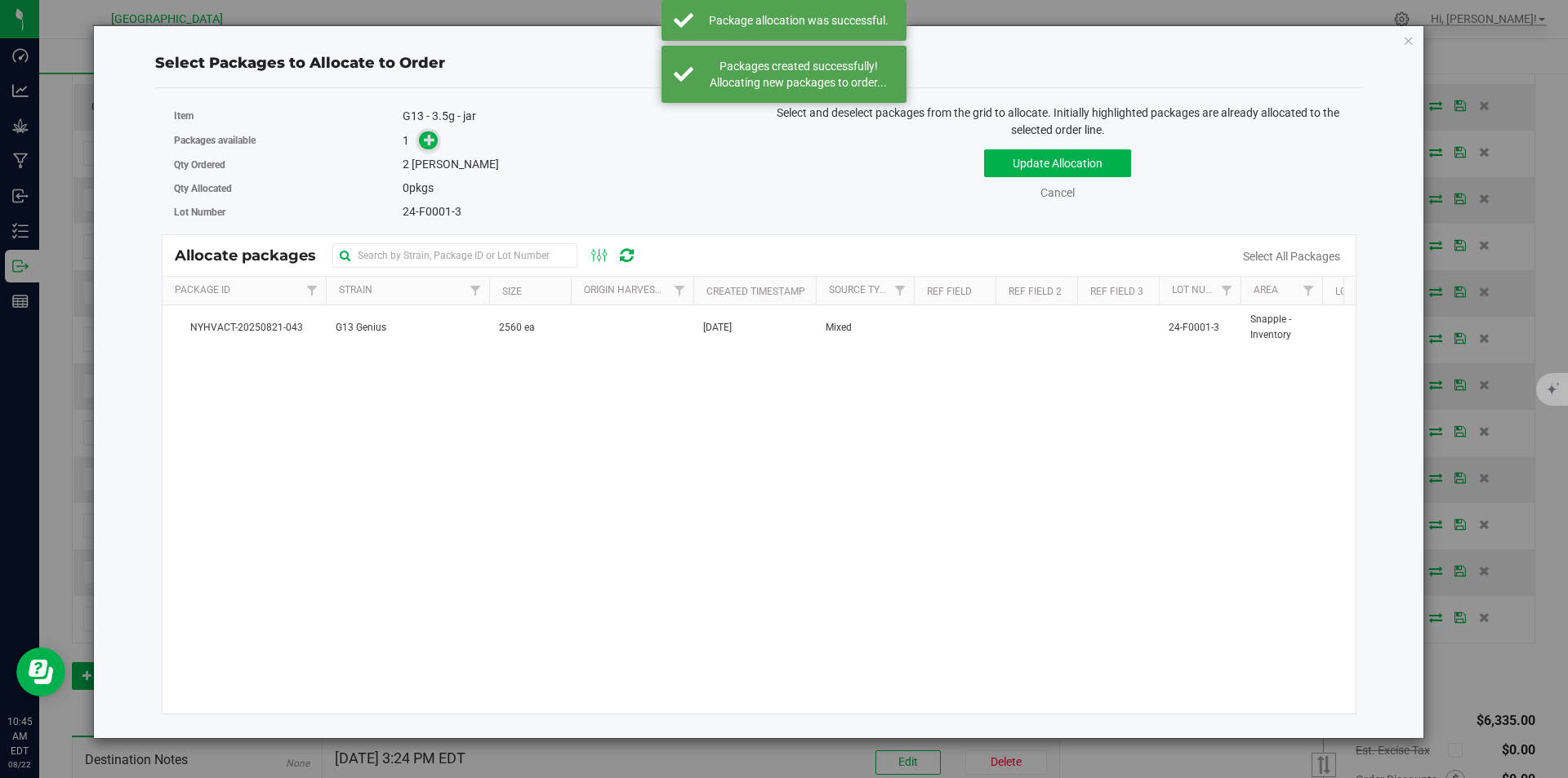
click at [422, 135] on span at bounding box center [428, 141] width 19 height 19
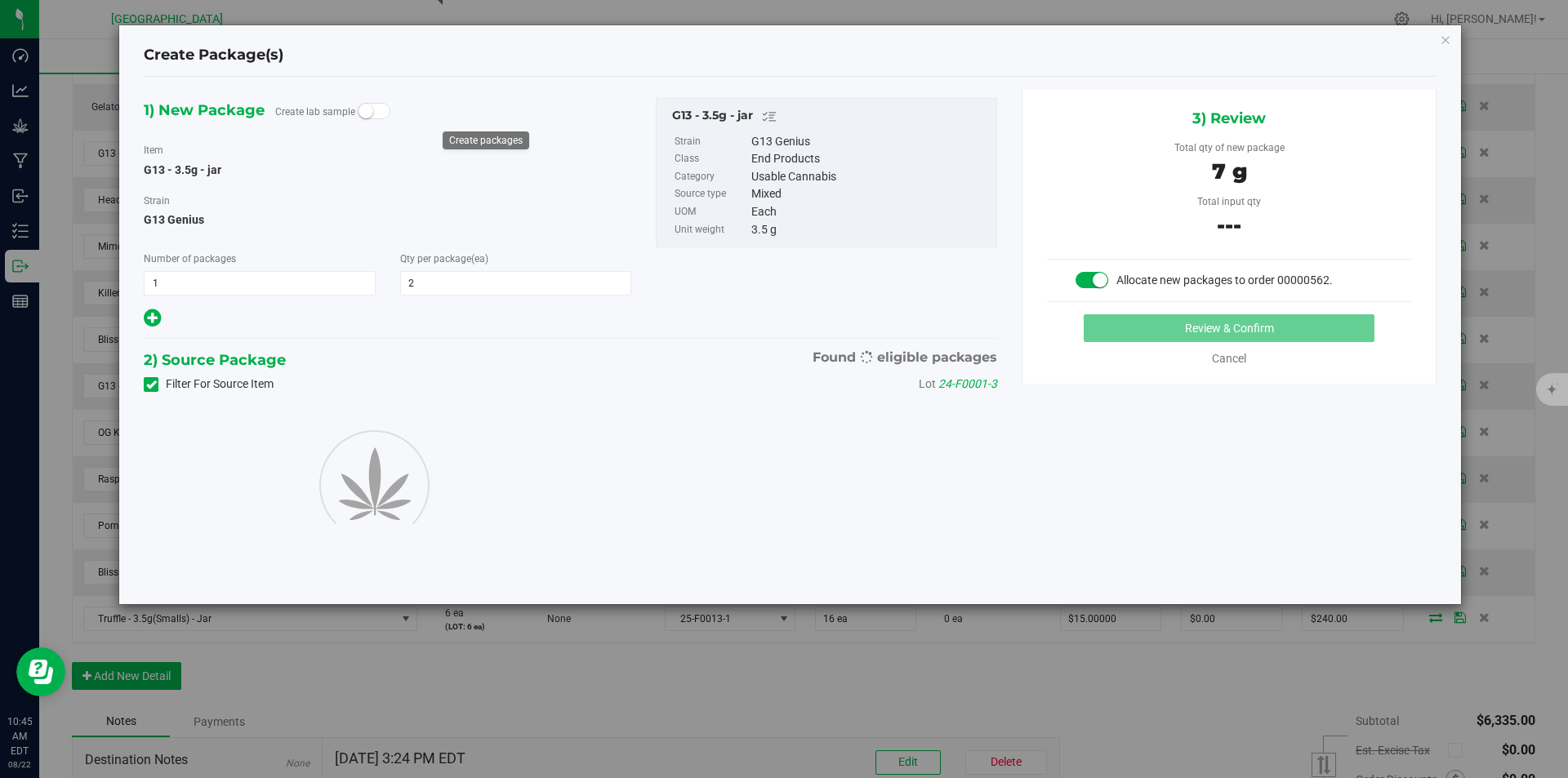
type input "2"
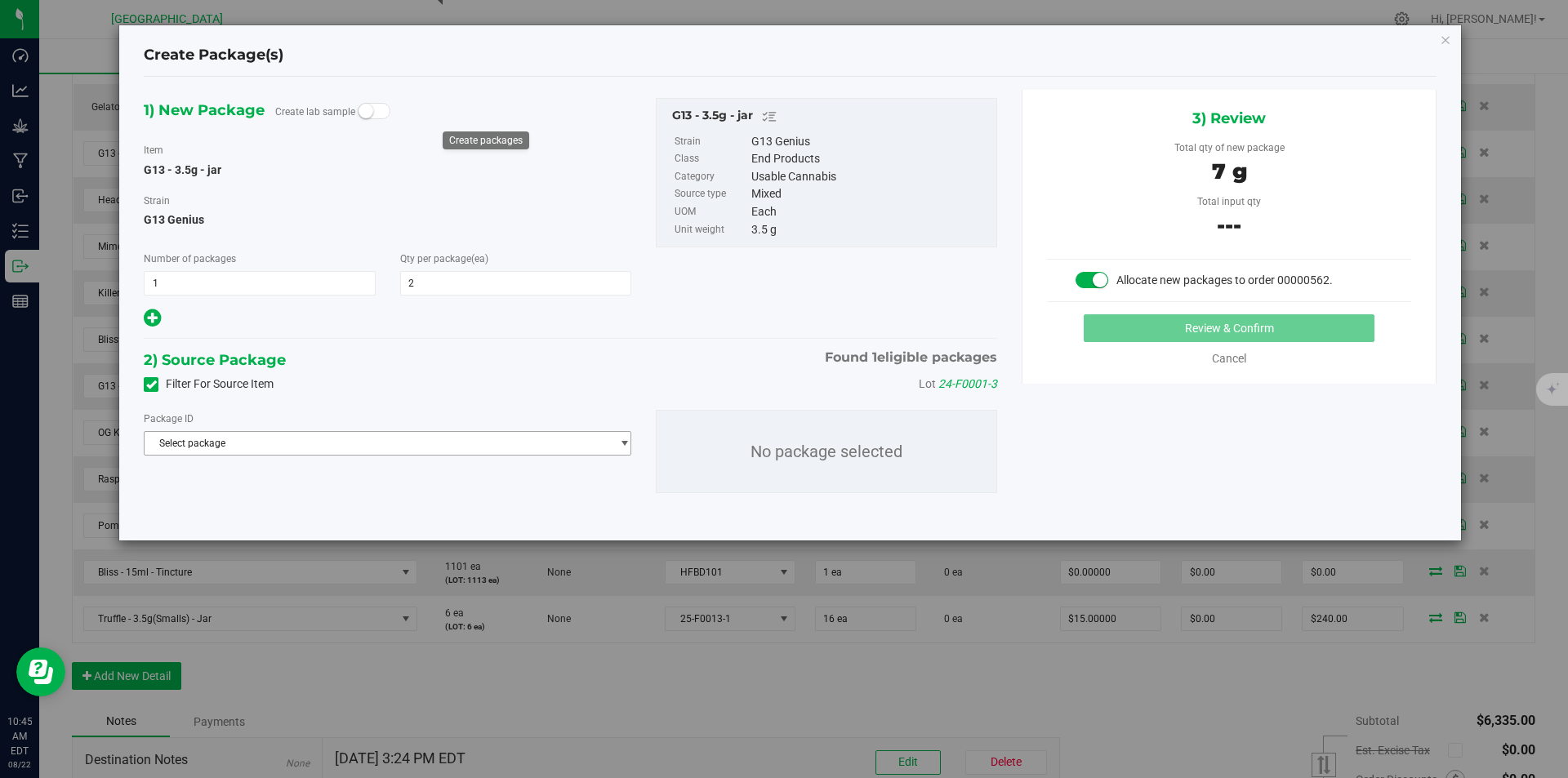
click at [478, 445] on span "Select package" at bounding box center [377, 443] width 466 height 23
click at [325, 509] on span "( G13 - 3.5g - jar )" at bounding box center [307, 510] width 75 height 12
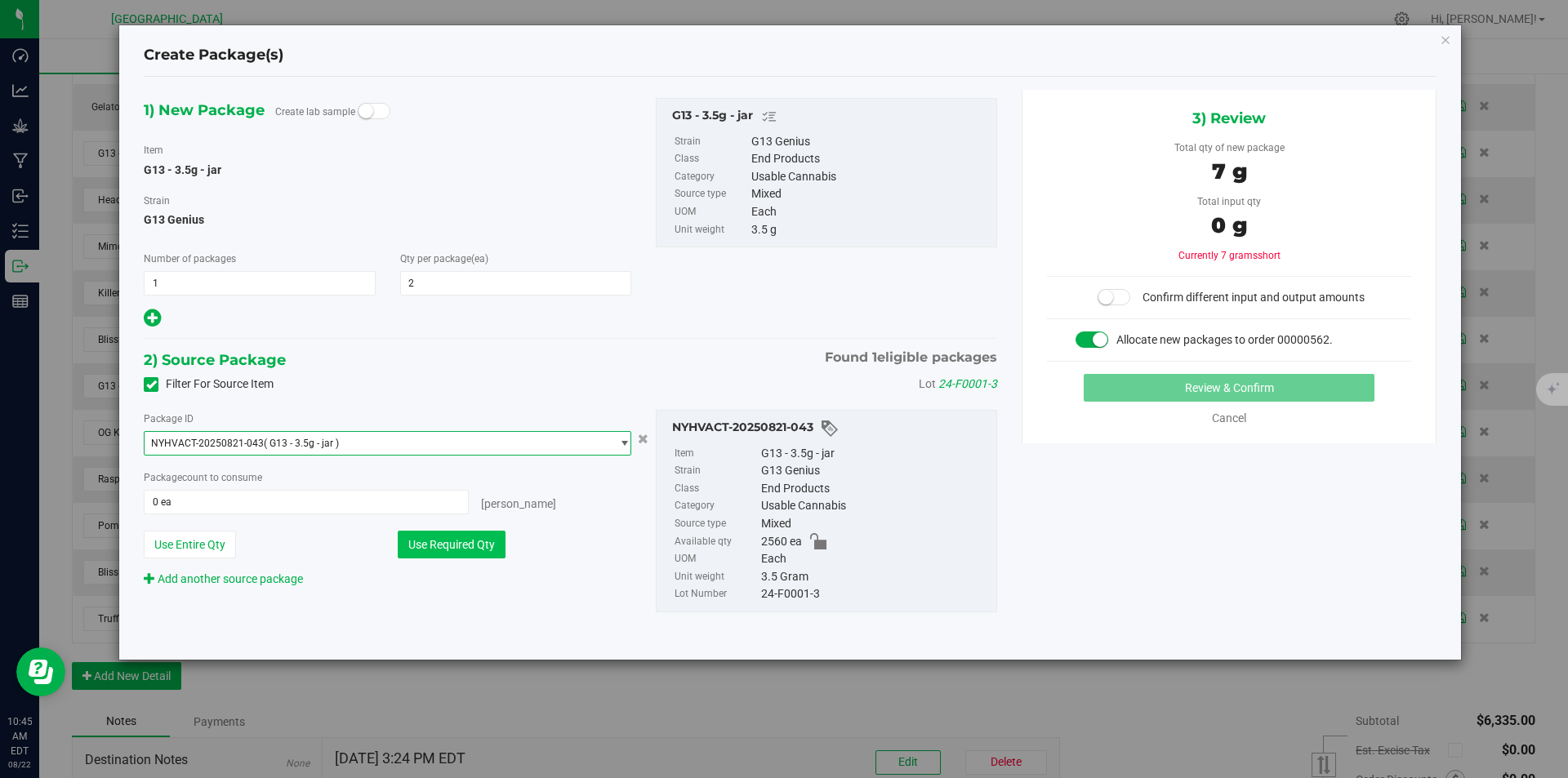
drag, startPoint x: 385, startPoint y: 543, endPoint x: 445, endPoint y: 544, distance: 60.0
click at [393, 543] on div "Use Entire Qty Use Required Qty" at bounding box center [387, 544] width 487 height 28
click at [469, 544] on button "Use Required Qty" at bounding box center [451, 544] width 107 height 28
type input "2 ea"
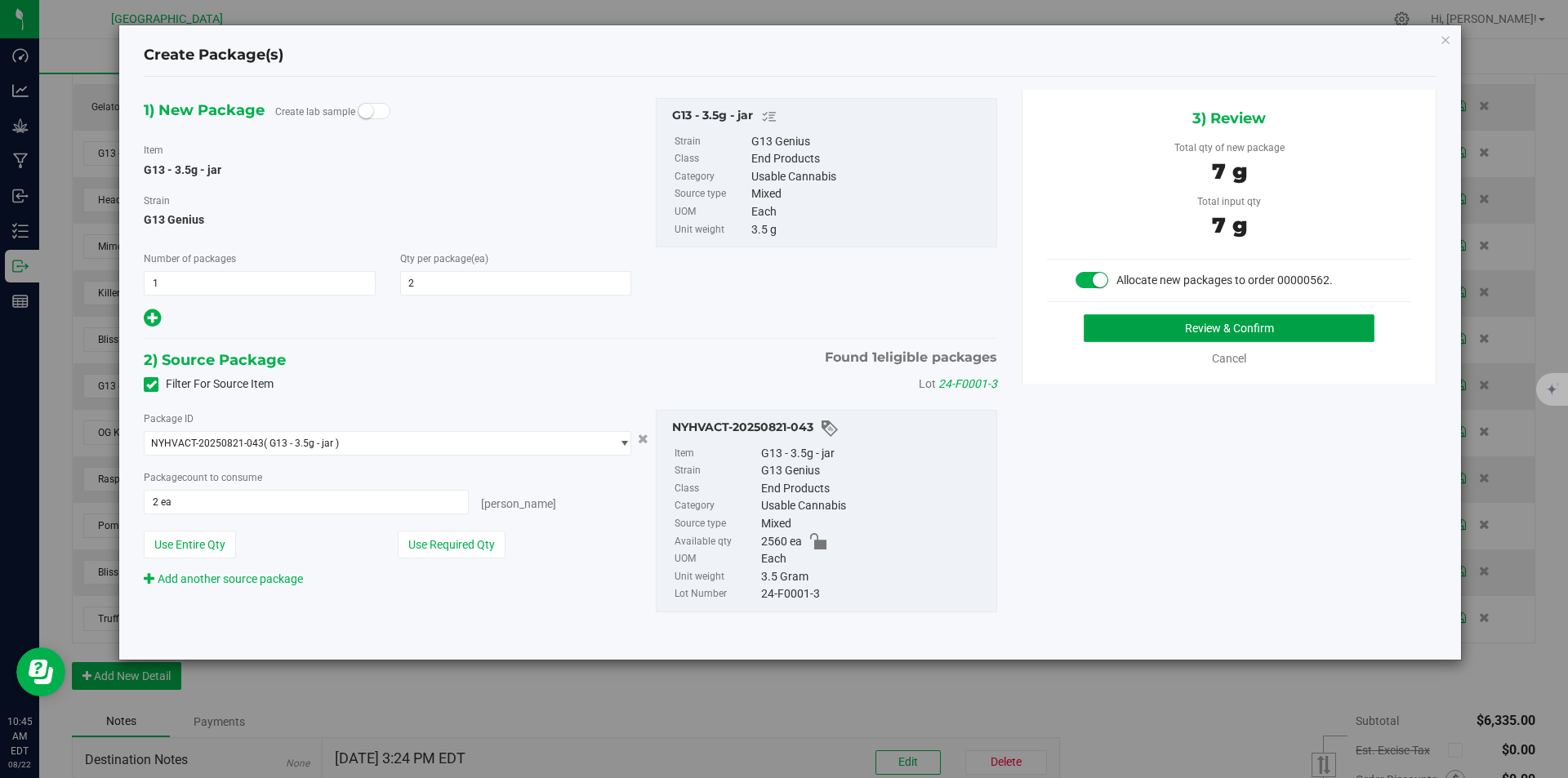
click at [1279, 324] on button "Review & Confirm" at bounding box center [1229, 328] width 291 height 28
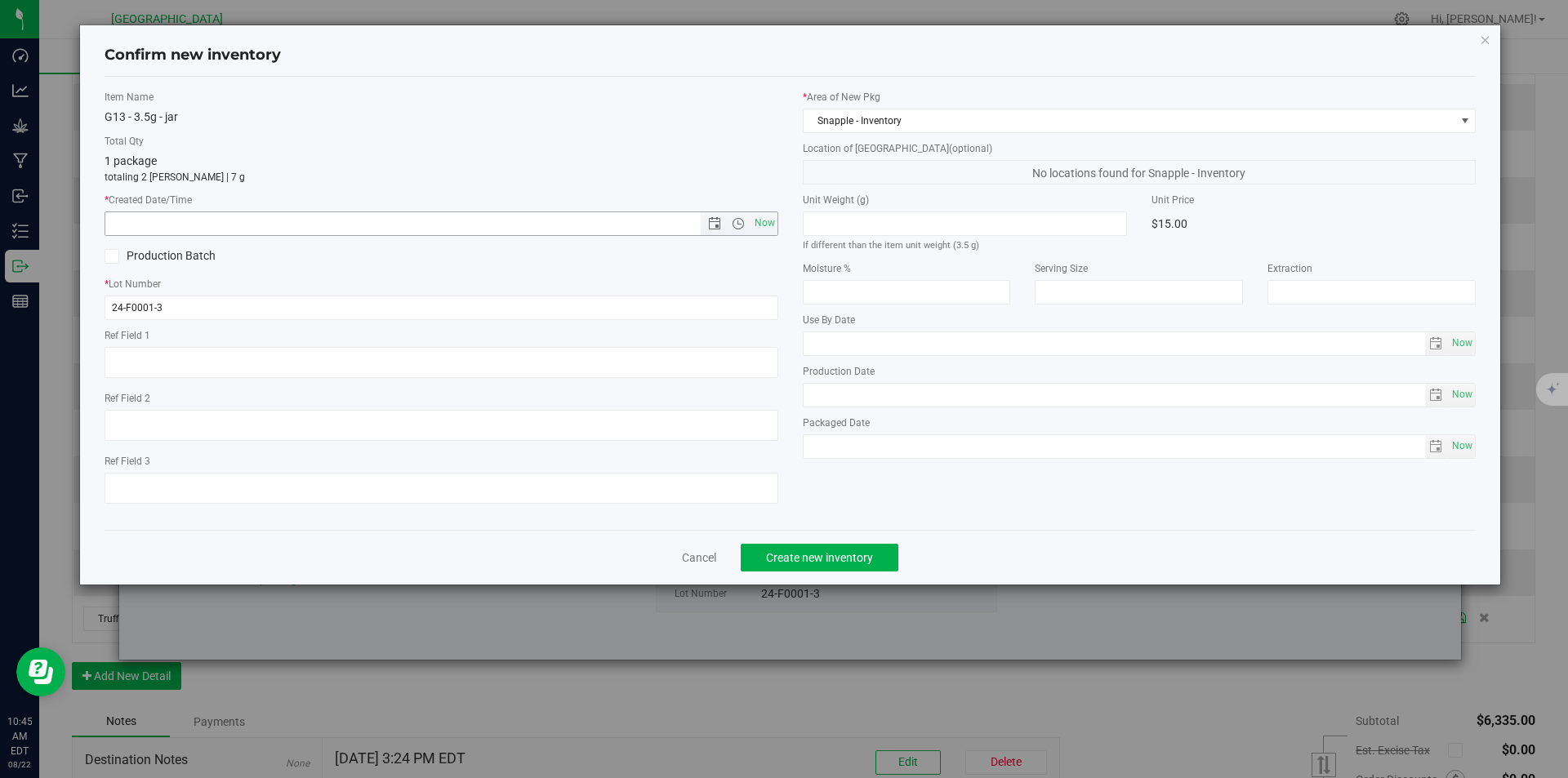
click at [767, 229] on span "Now" at bounding box center [764, 223] width 28 height 23
type input "8/22/2025 10:45 AM"
click at [826, 557] on span "Create new inventory" at bounding box center [820, 558] width 107 height 13
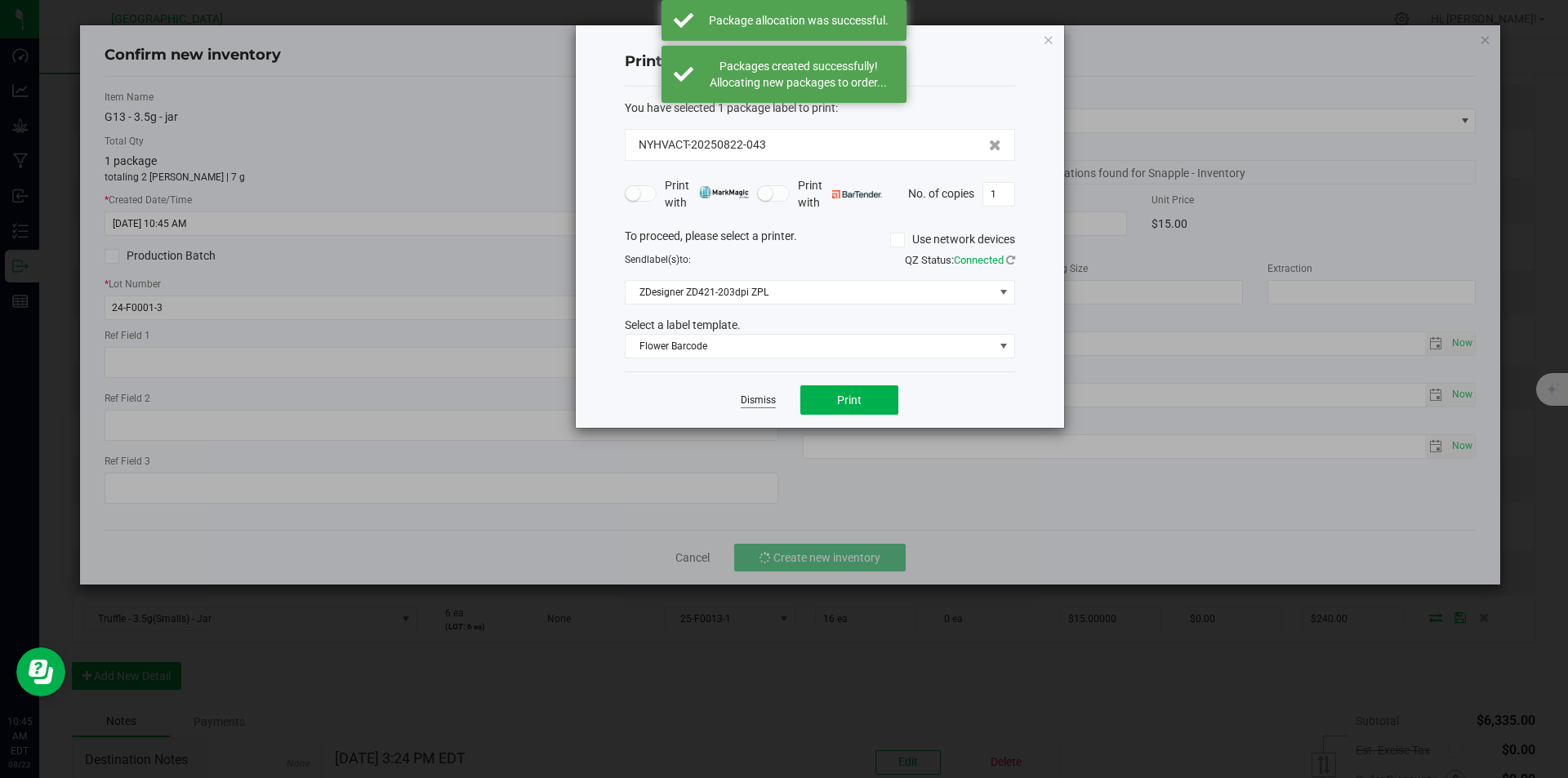
click at [746, 404] on link "Dismiss" at bounding box center [757, 400] width 35 height 14
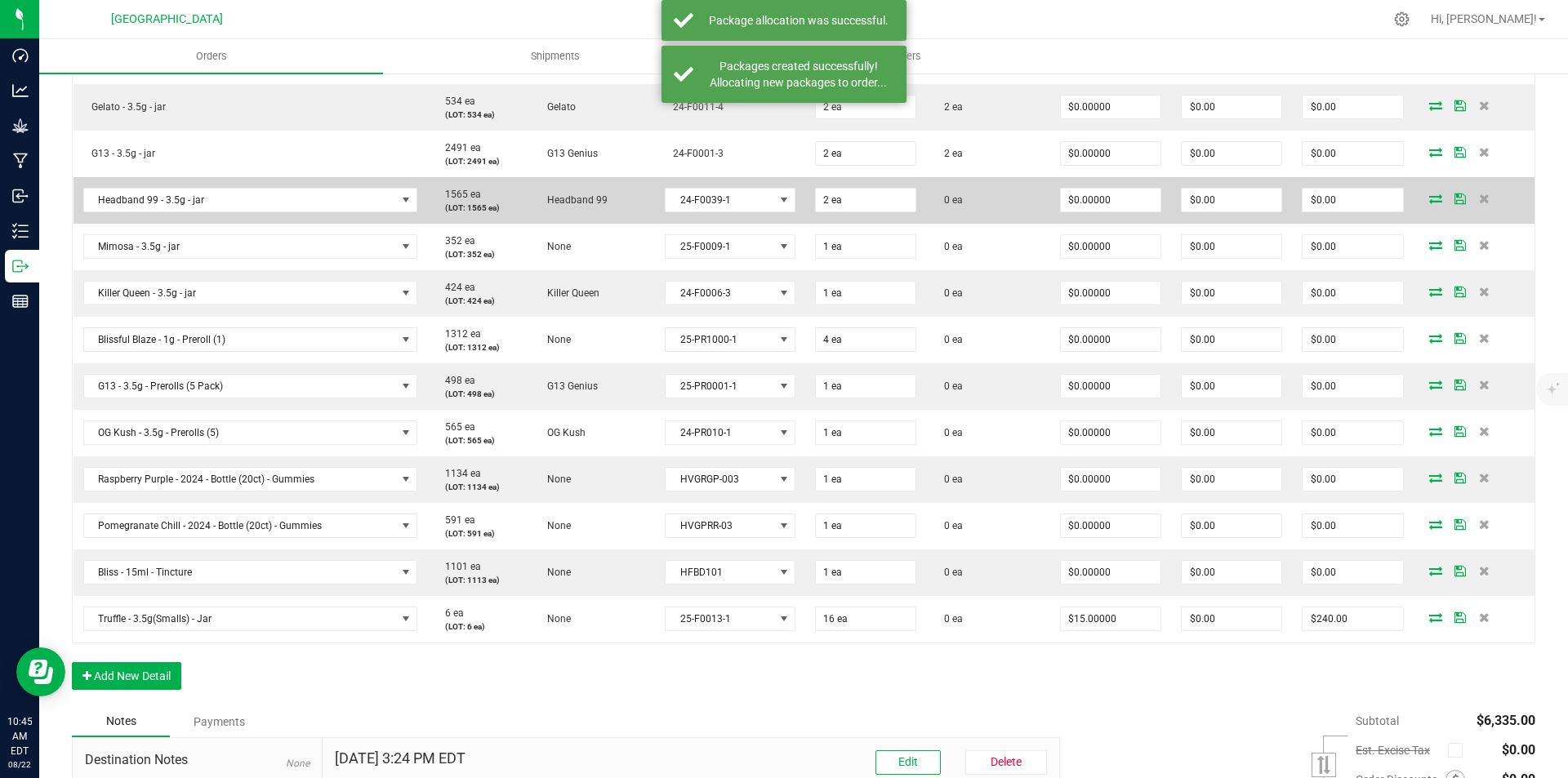
click at [1429, 199] on icon at bounding box center [1435, 198] width 13 height 10
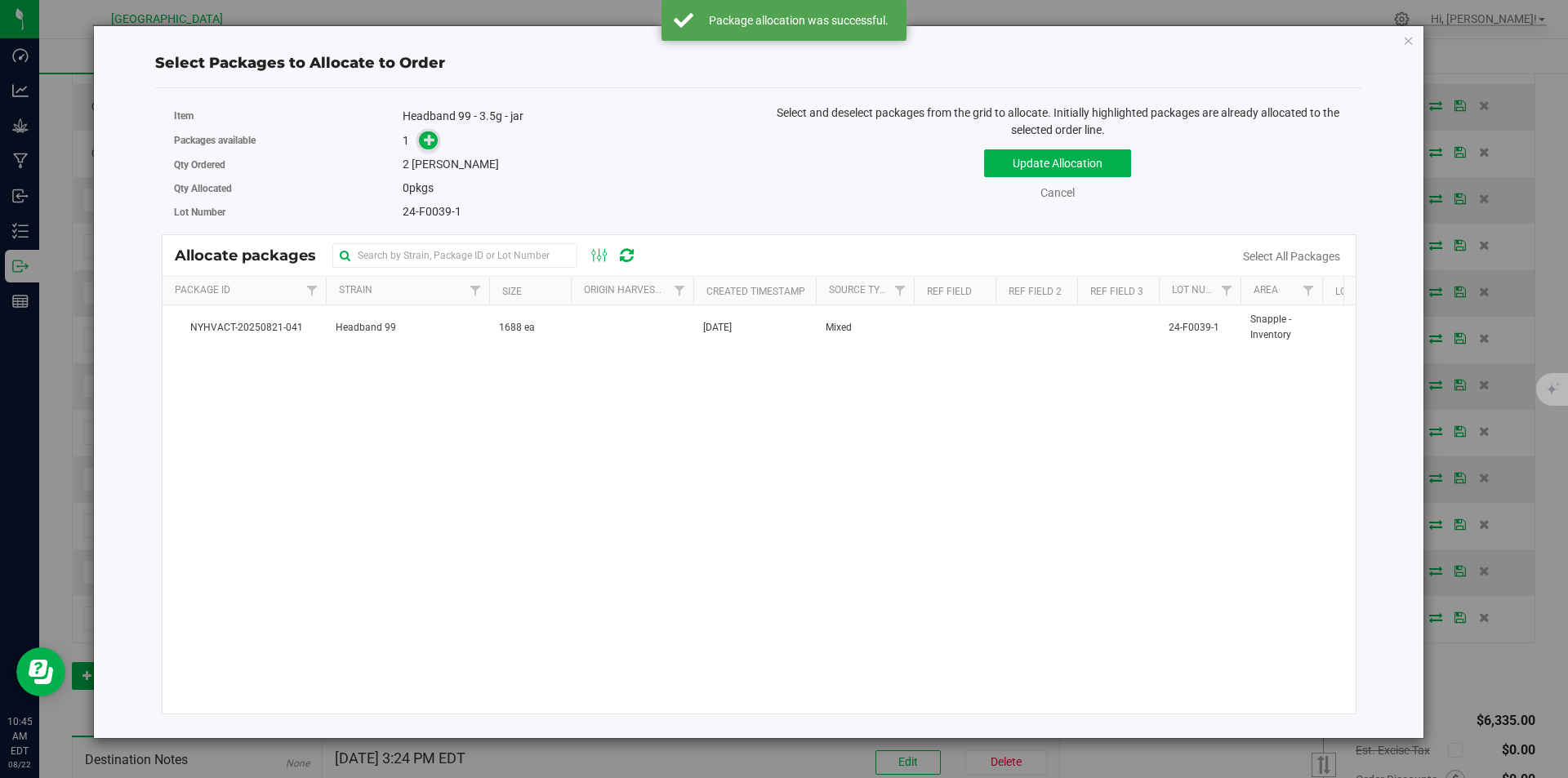
click at [422, 140] on span at bounding box center [428, 141] width 19 height 19
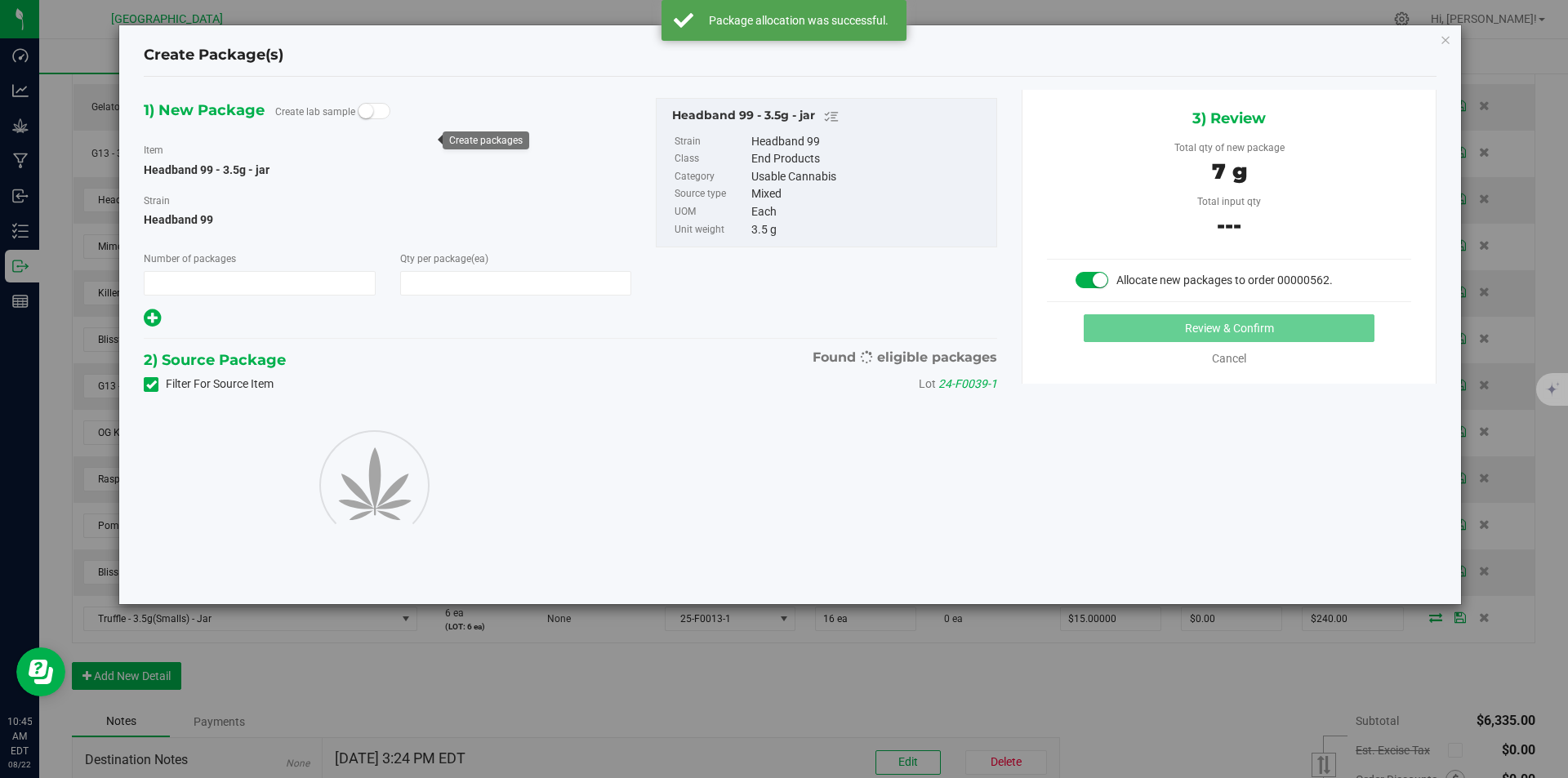
type input "1"
type input "2"
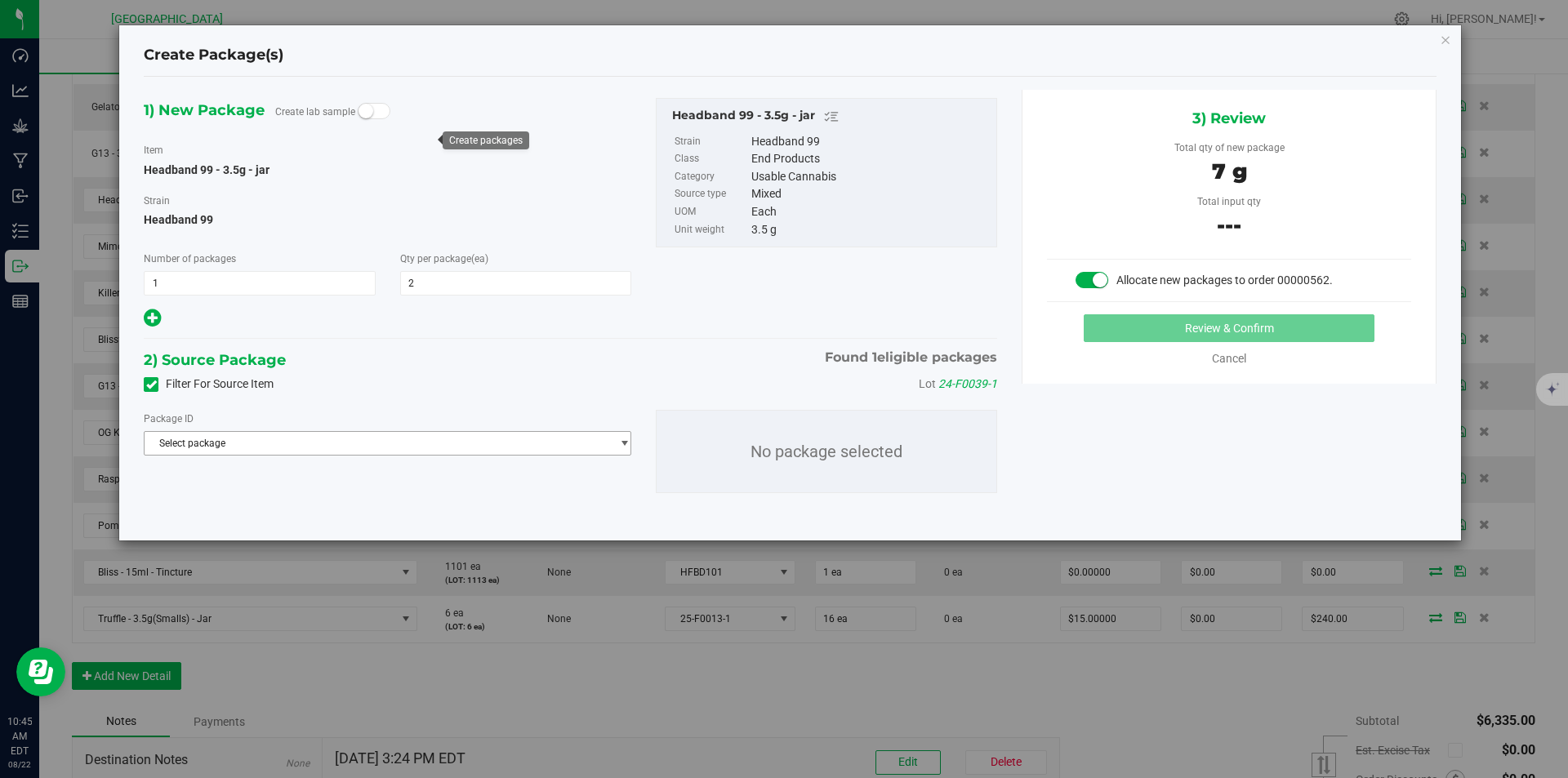
click at [400, 446] on span "Select package" at bounding box center [377, 443] width 466 height 23
click at [368, 514] on span "( Headband 99 - 3.5g - jar )" at bounding box center [329, 510] width 117 height 12
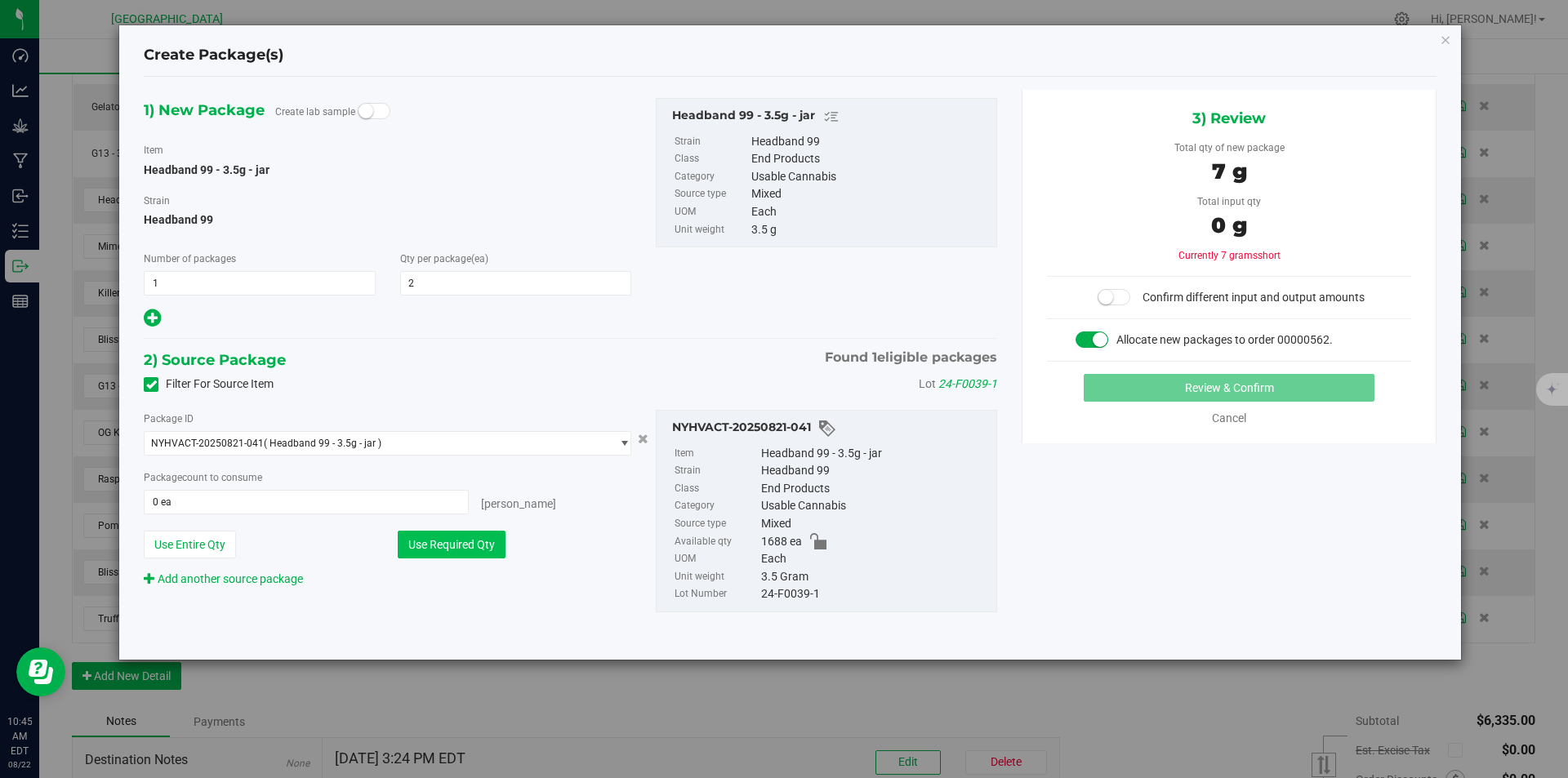
click at [457, 539] on button "Use Required Qty" at bounding box center [451, 544] width 107 height 28
type input "2 ea"
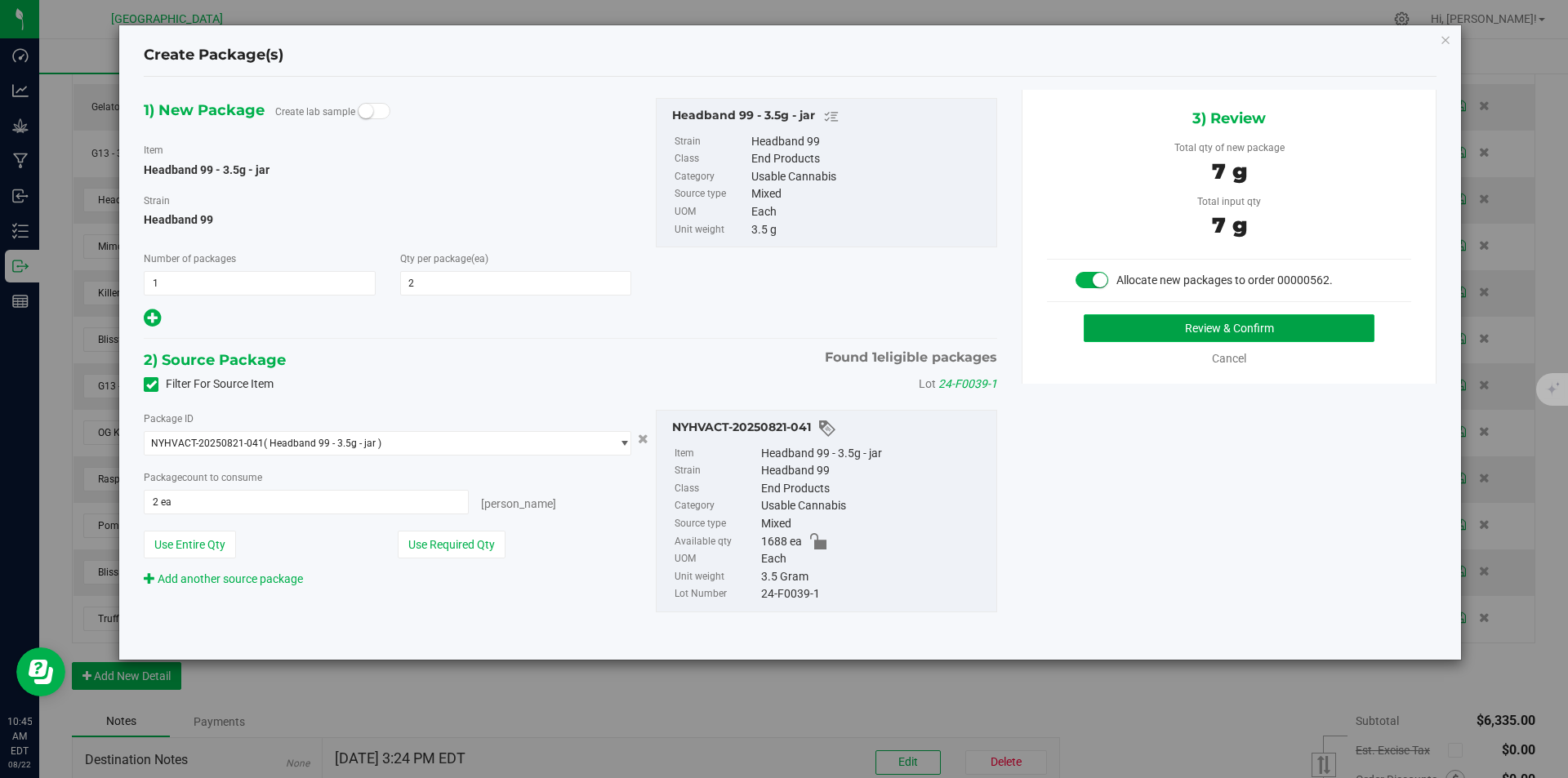
click at [1212, 340] on button "Review & Confirm" at bounding box center [1229, 328] width 291 height 28
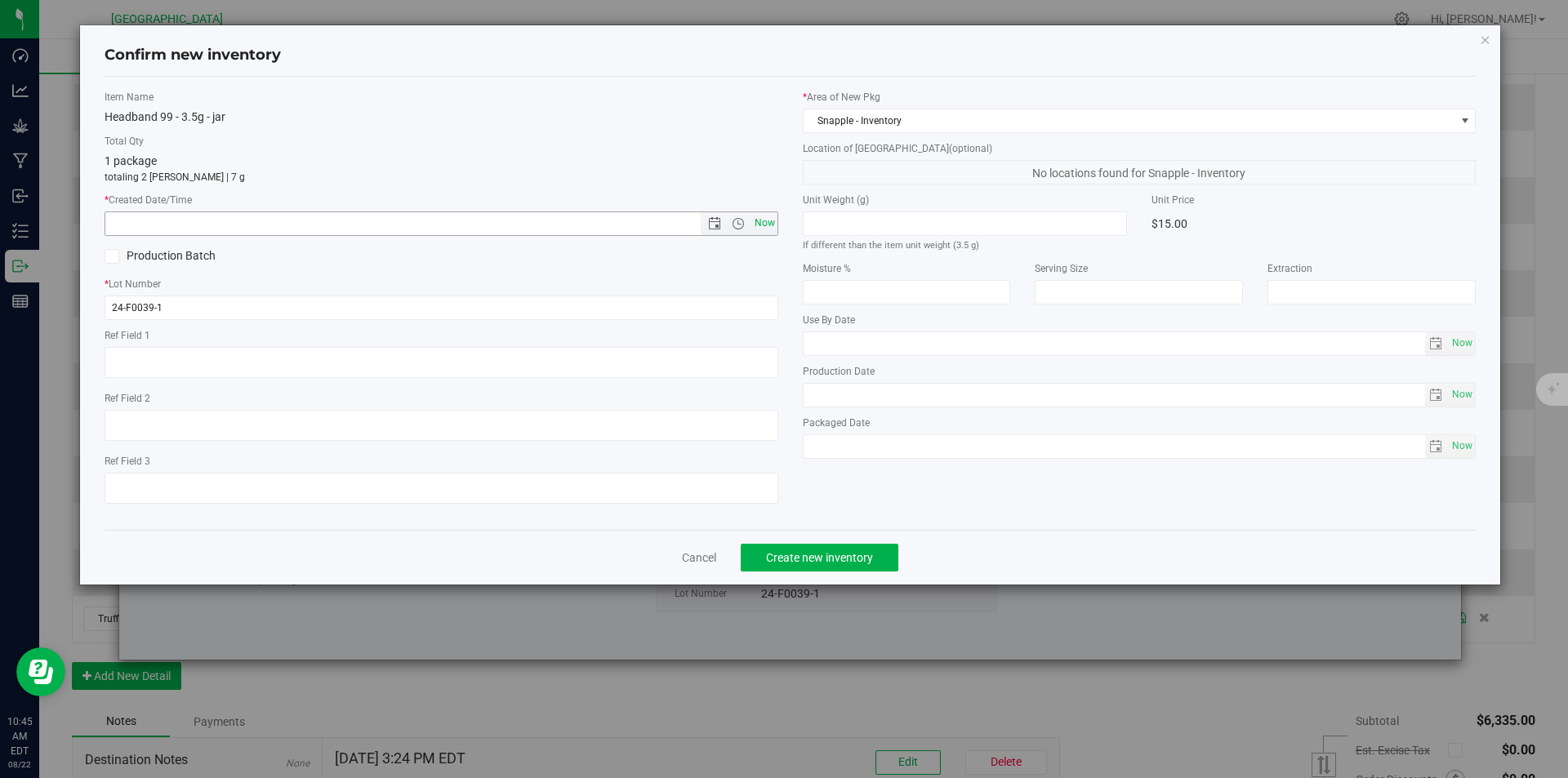
click at [765, 222] on span "Now" at bounding box center [764, 223] width 28 height 23
type input "8/22/2025 10:45 AM"
click at [815, 545] on button "Create new inventory" at bounding box center [819, 557] width 158 height 28
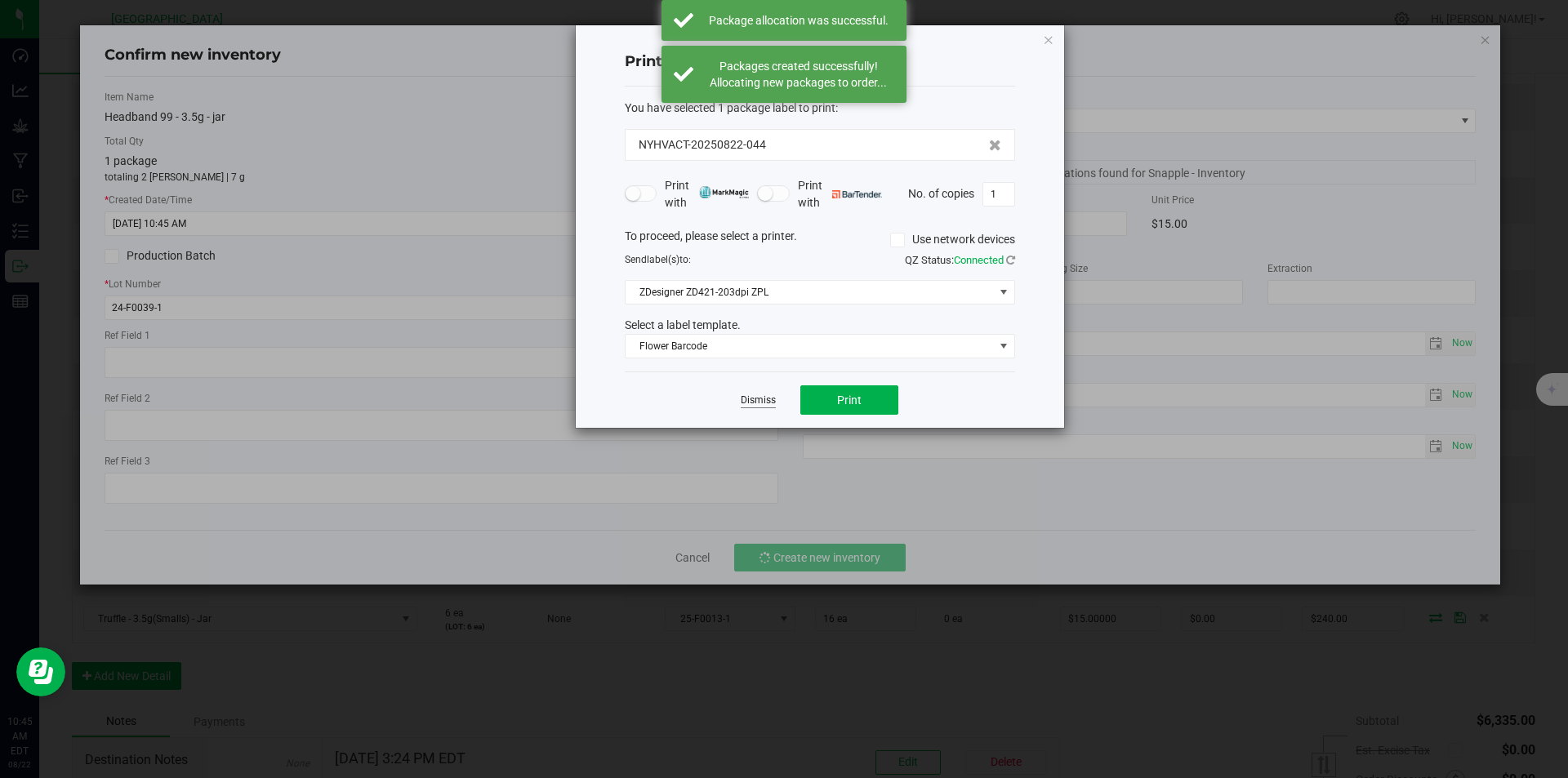
click at [764, 394] on app-cancel-button "Dismiss" at bounding box center [757, 400] width 35 height 17
click at [774, 402] on link "Dismiss" at bounding box center [757, 400] width 35 height 14
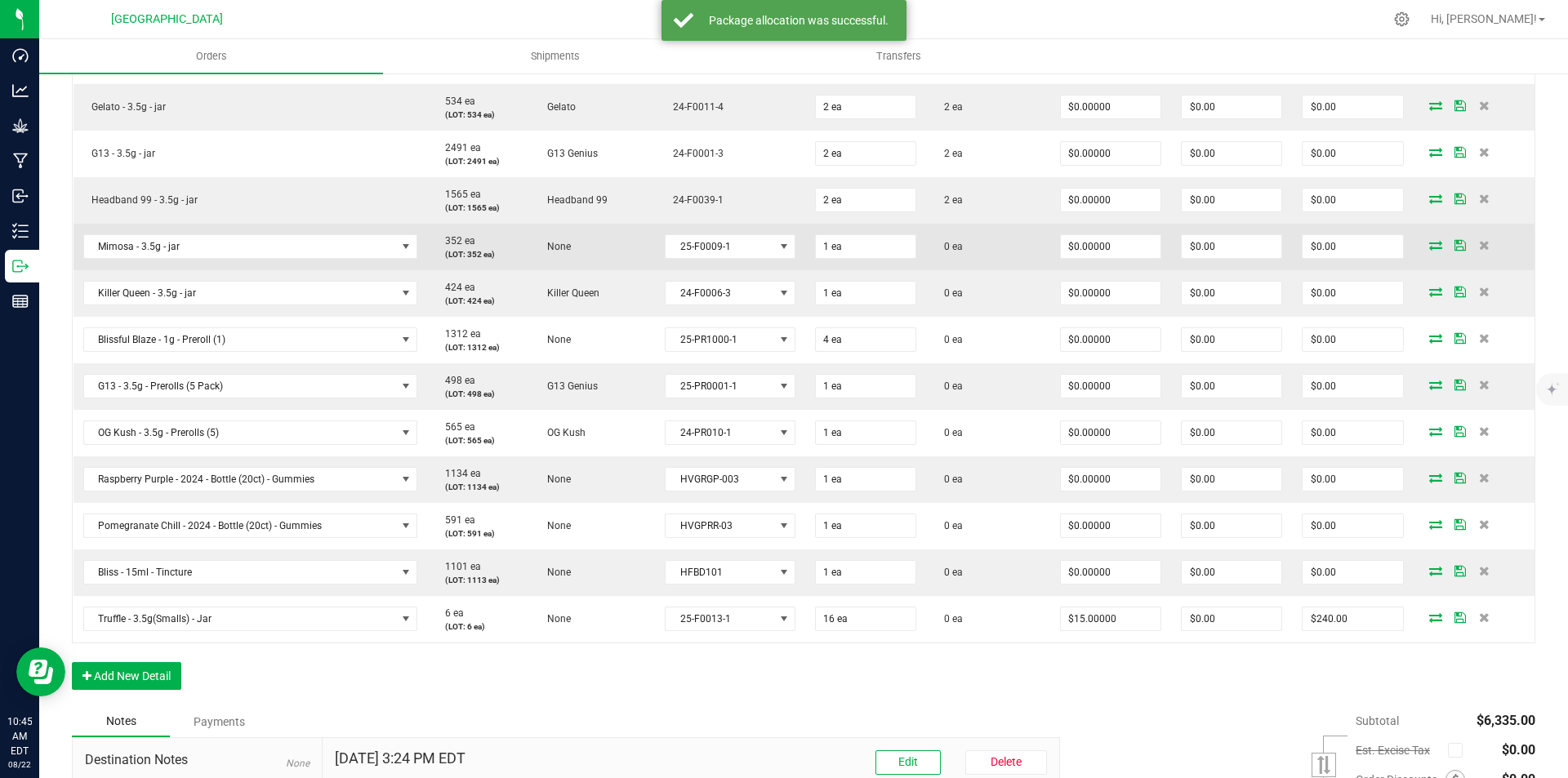
click at [1429, 240] on icon at bounding box center [1435, 245] width 13 height 10
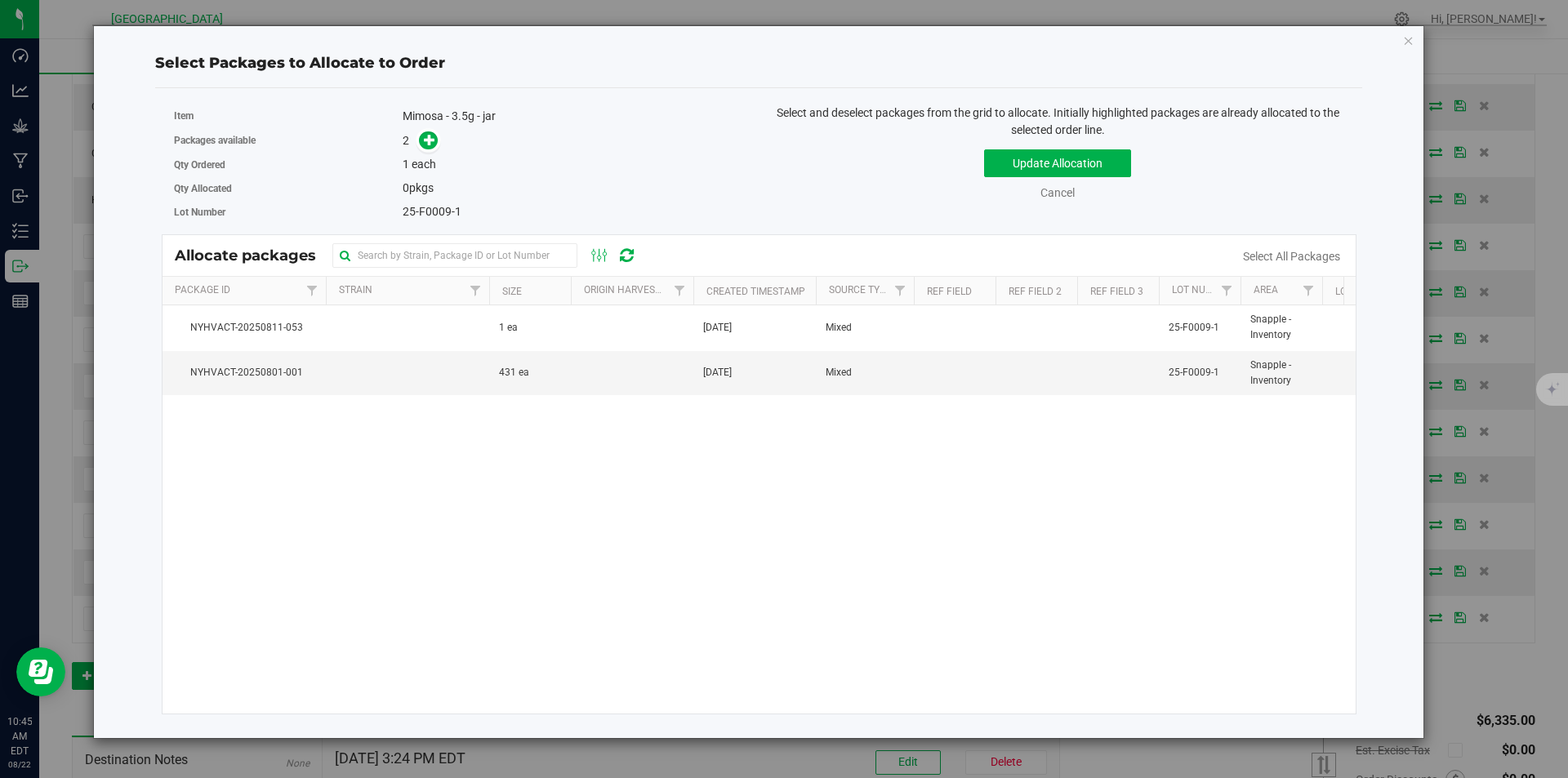
click at [418, 139] on span at bounding box center [424, 141] width 26 height 19
click at [422, 139] on span at bounding box center [428, 141] width 19 height 19
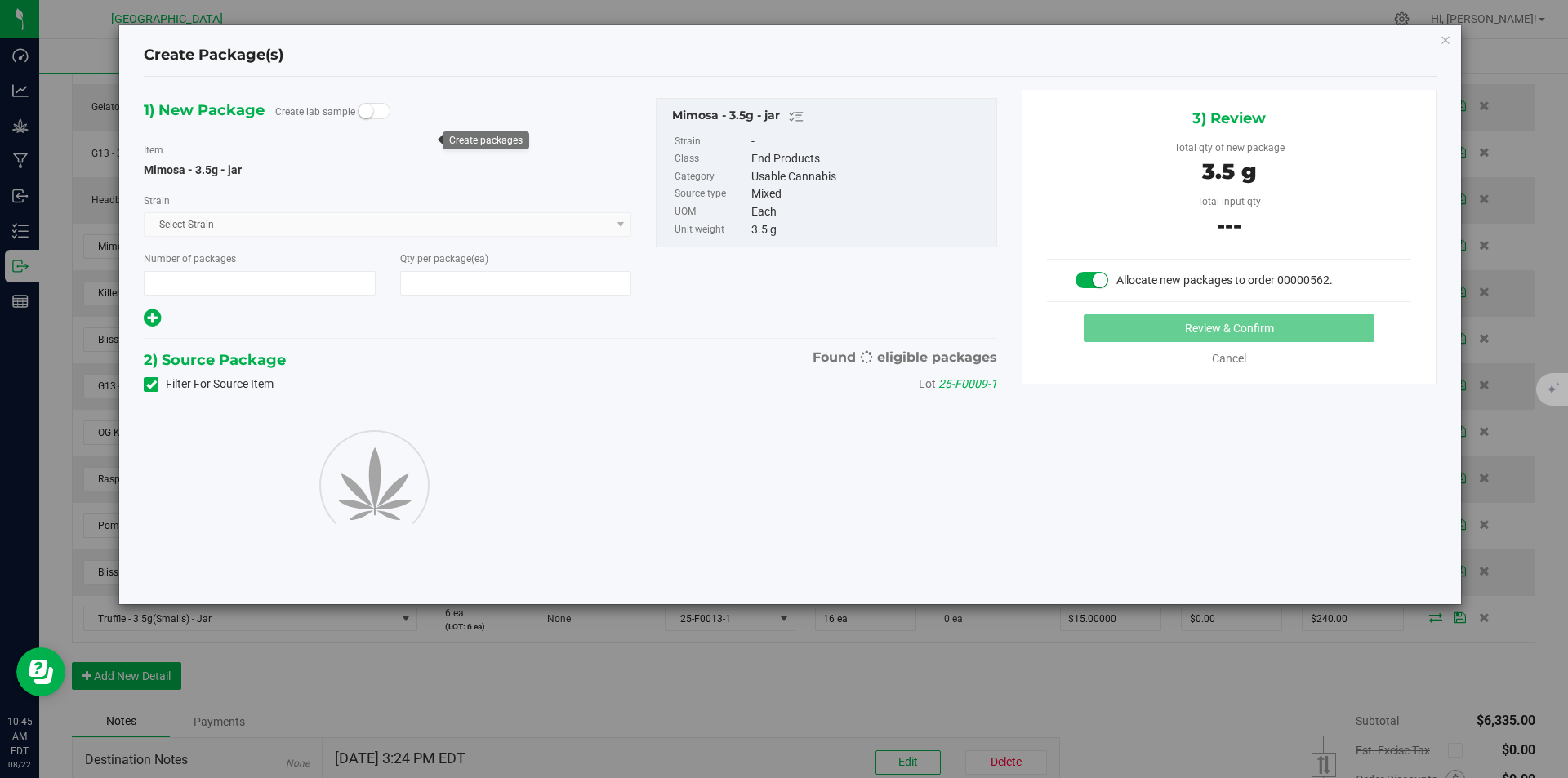
type input "1"
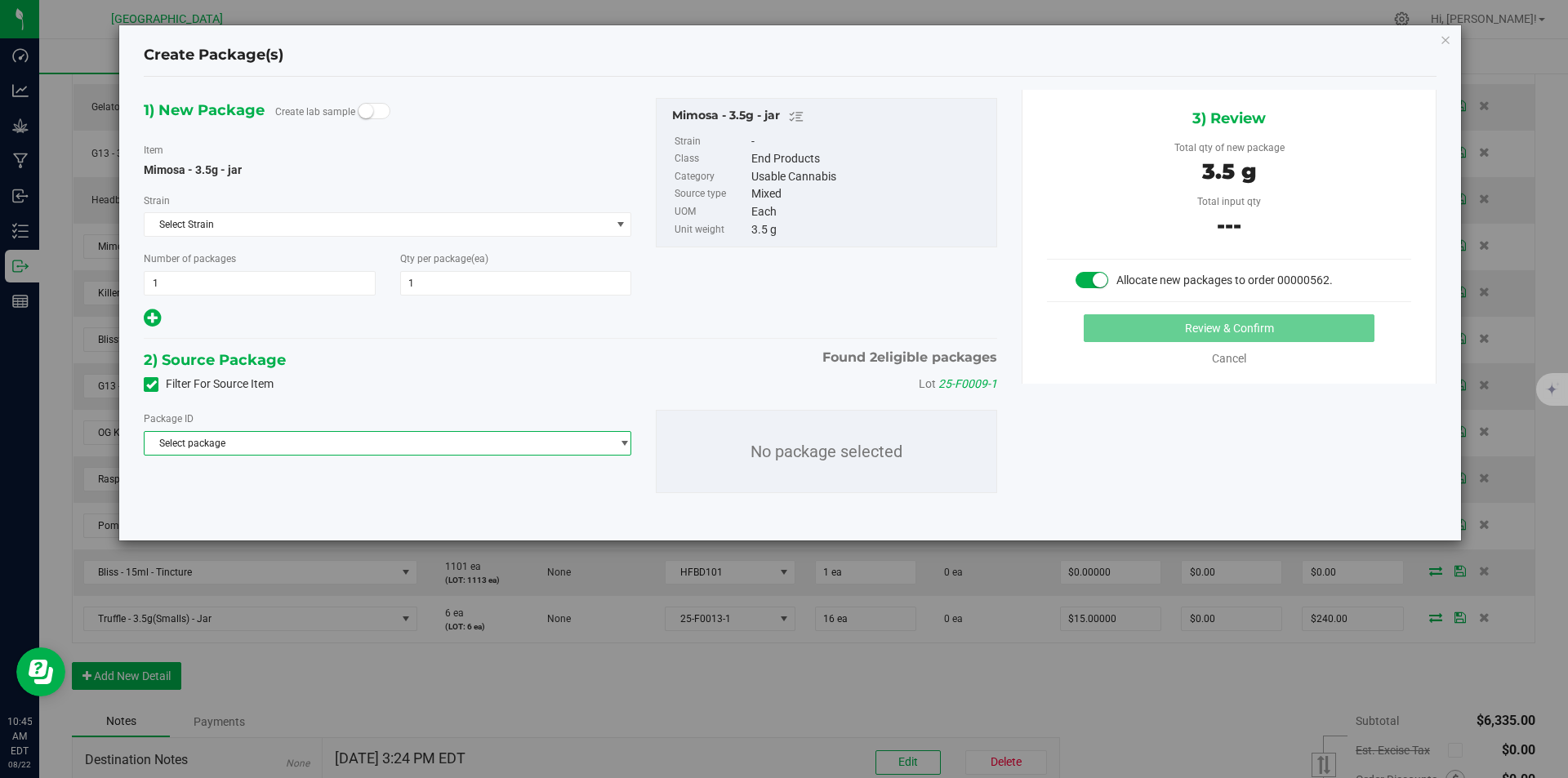
click at [405, 445] on span "Select package" at bounding box center [377, 443] width 466 height 23
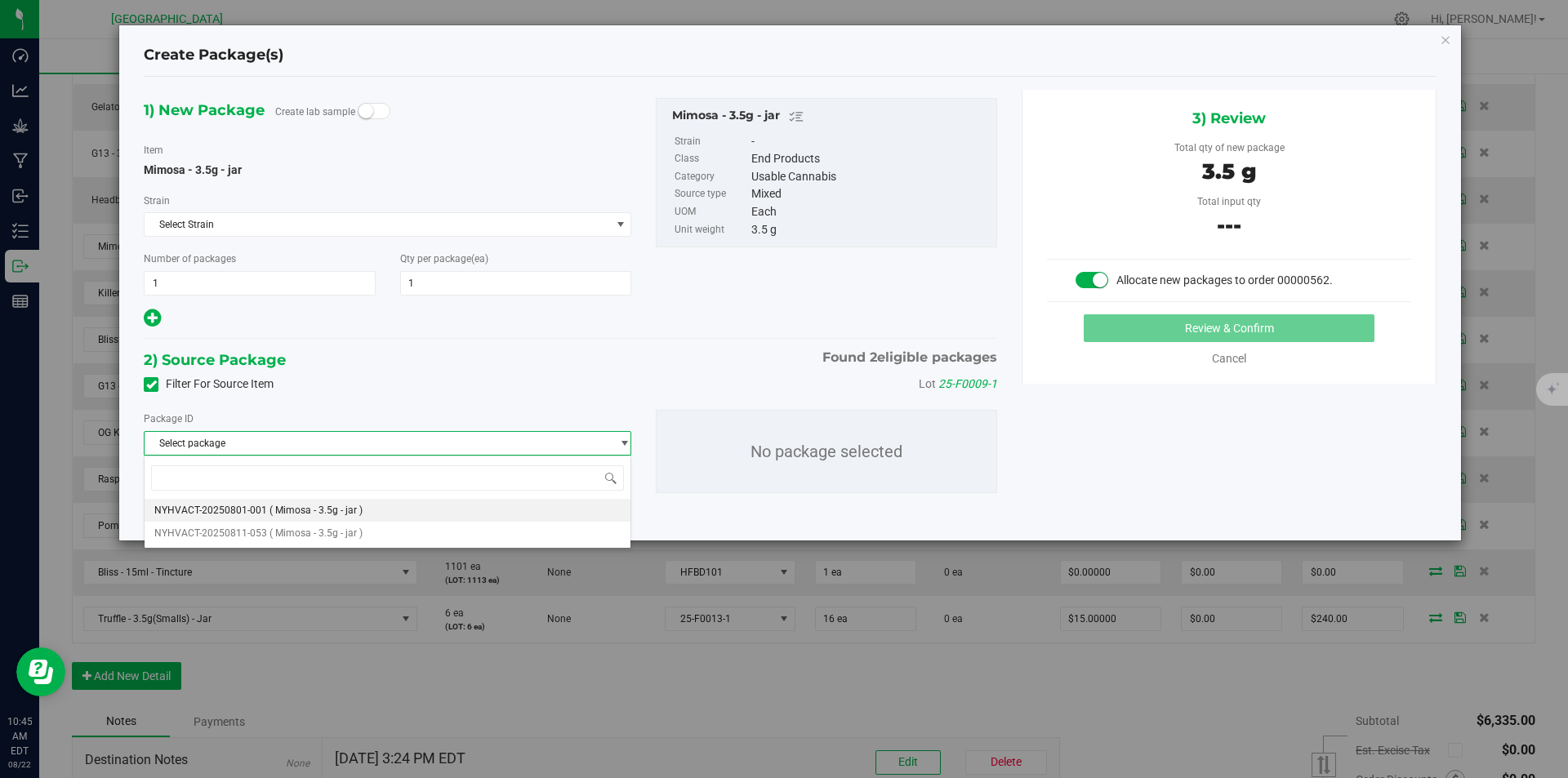
click at [339, 501] on li "NYHVACT-20250801-001 ( Mimosa - 3.5g - jar )" at bounding box center [387, 510] width 486 height 23
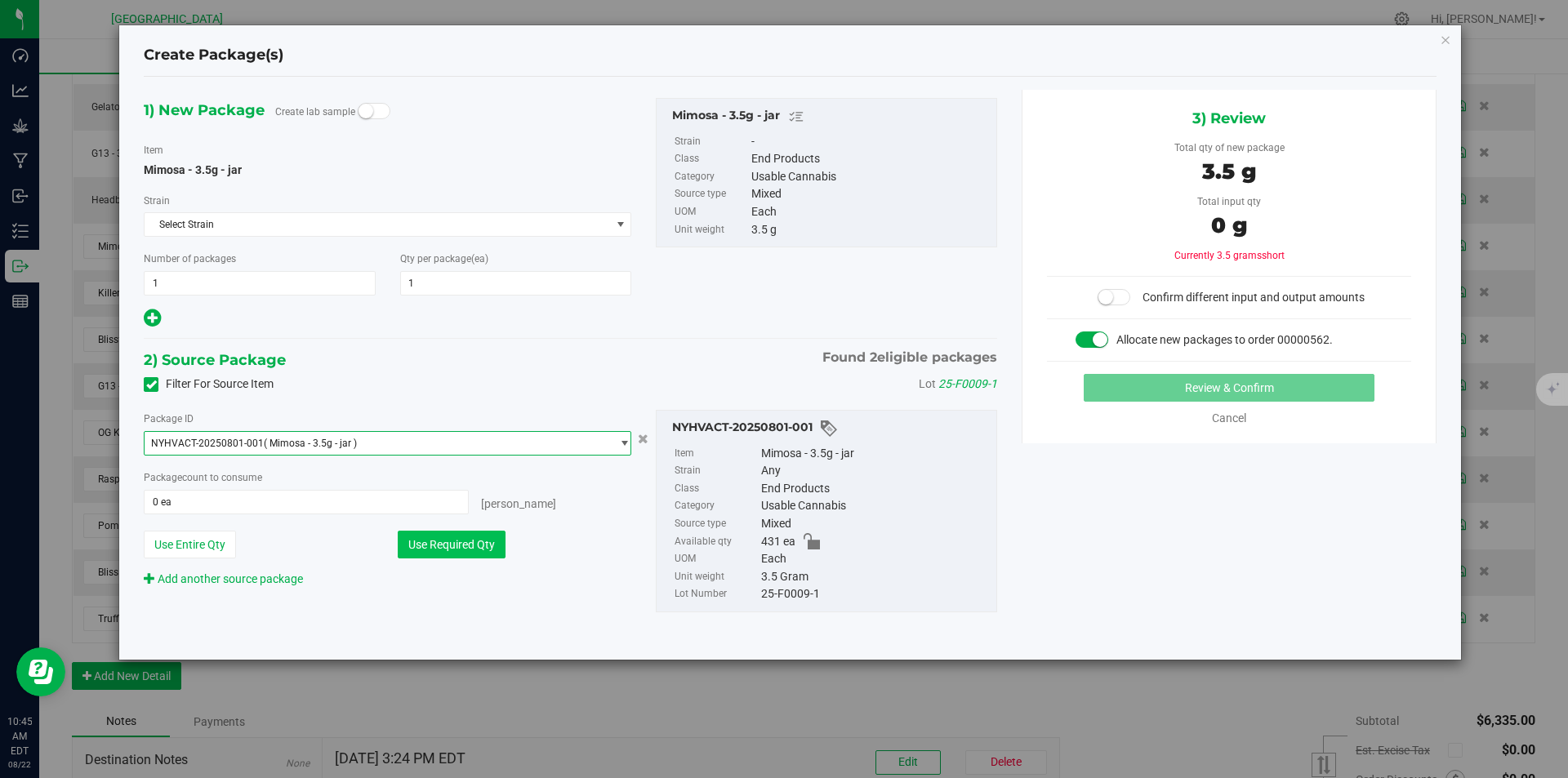
click at [424, 533] on button "Use Required Qty" at bounding box center [451, 544] width 107 height 28
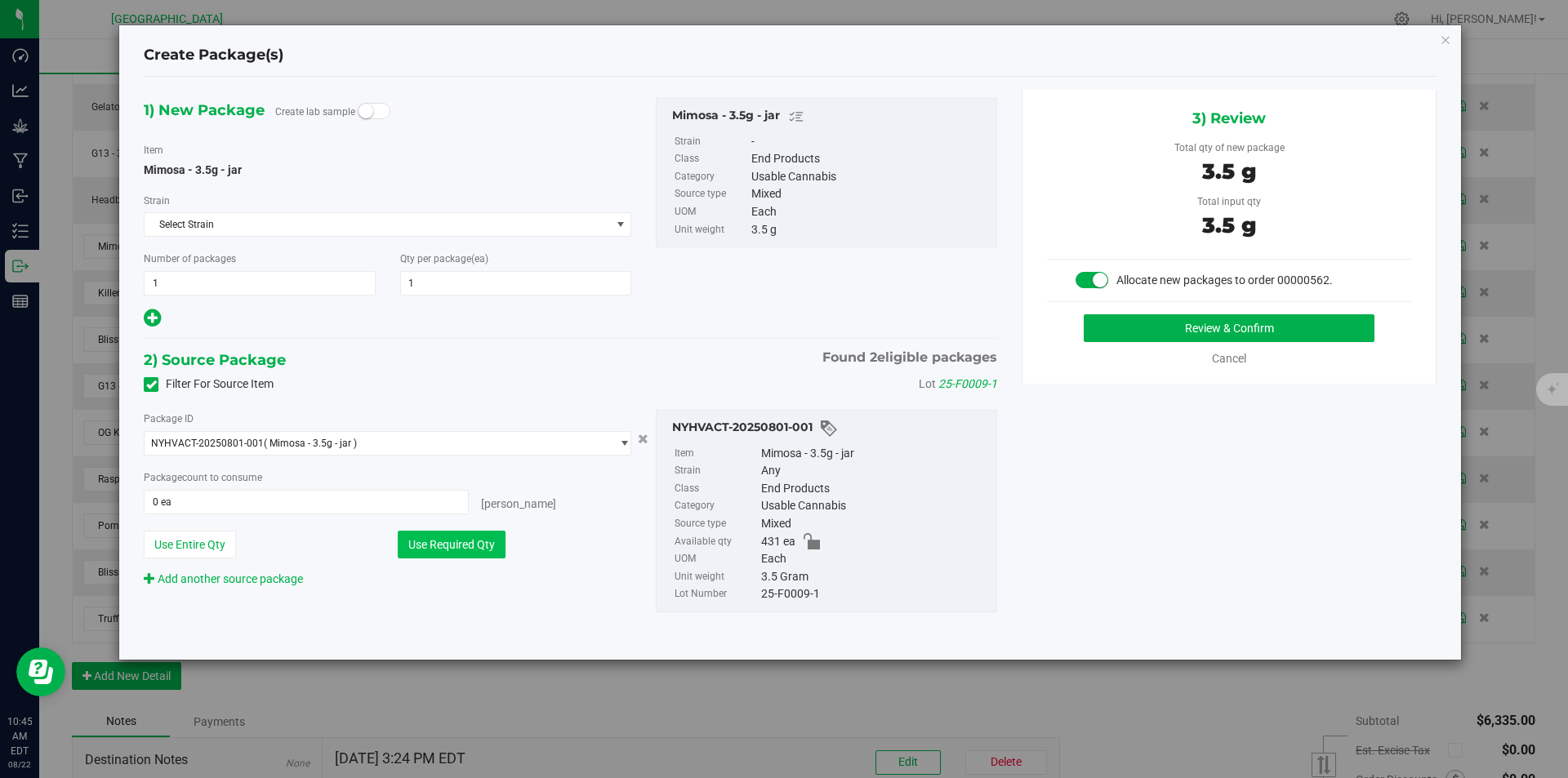
type input "1 ea"
click at [386, 435] on span "NYHVACT-20250801-001 ( Mimosa - 3.5g - jar )" at bounding box center [377, 443] width 466 height 23
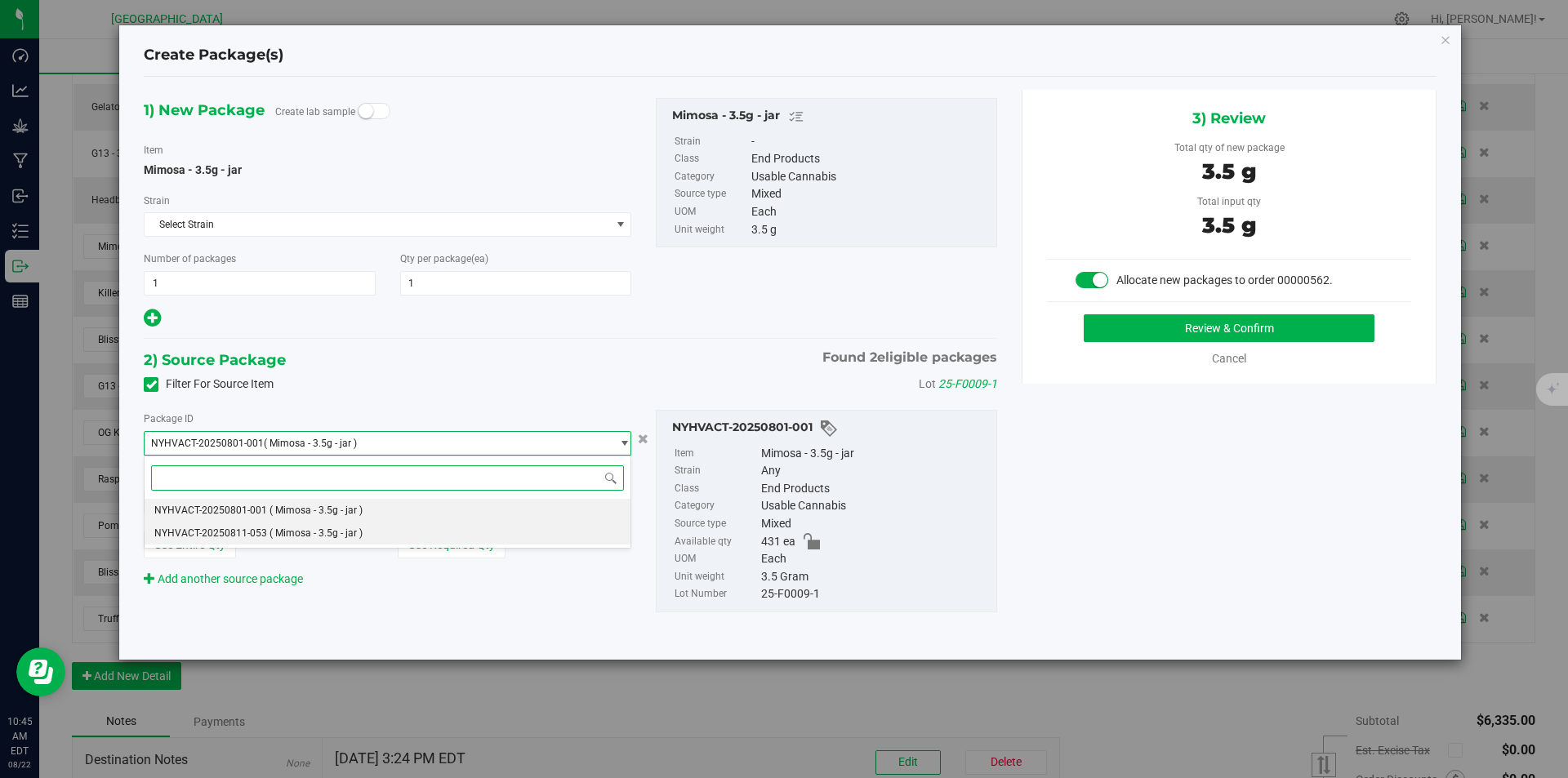
click at [348, 534] on span "( Mimosa - 3.5g - jar )" at bounding box center [316, 533] width 93 height 12
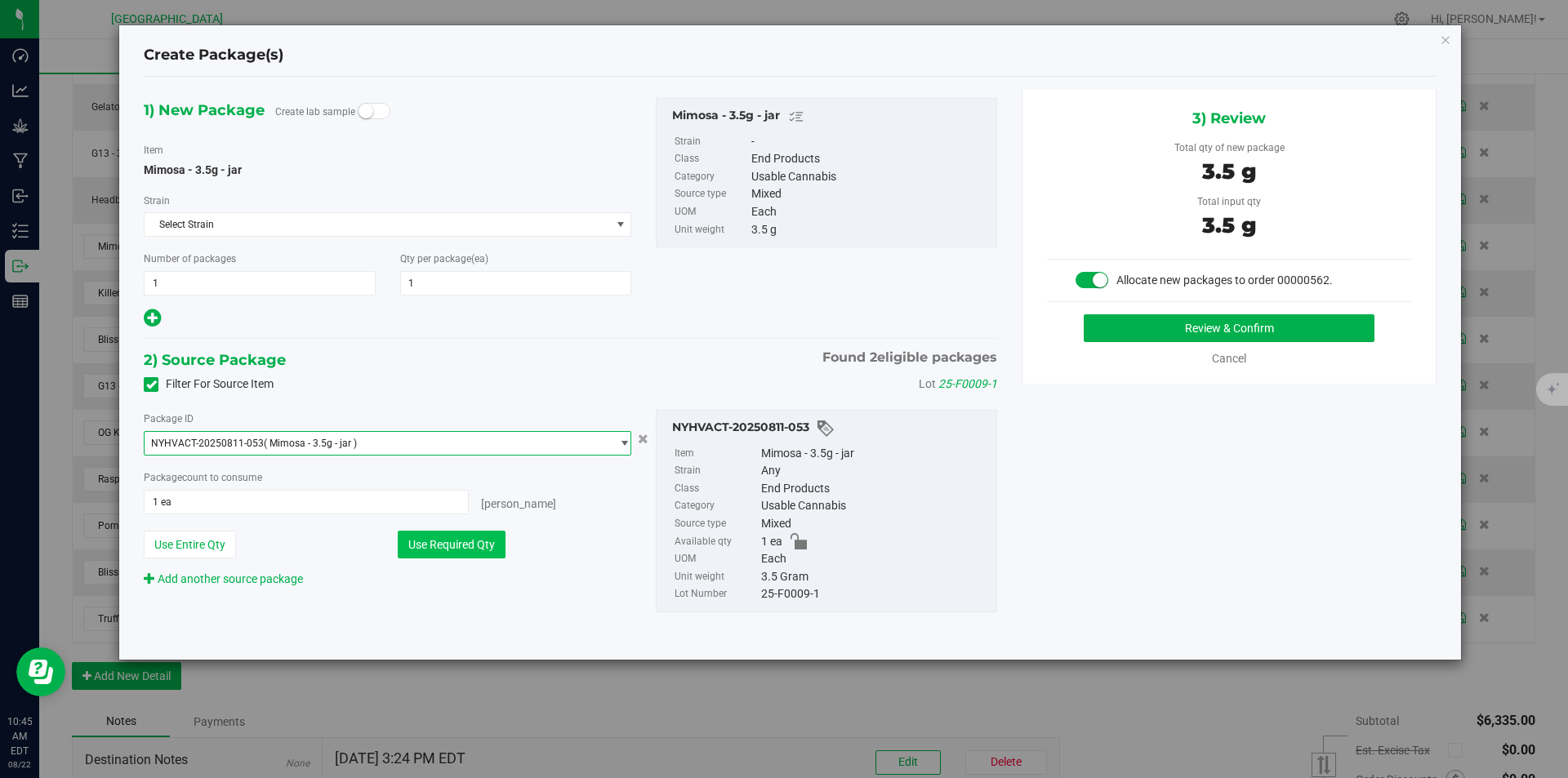
click at [461, 550] on button "Use Required Qty" at bounding box center [451, 544] width 107 height 28
click at [1159, 307] on div "3) Review Total qty of new package 3.5 g Total input qty 3.5 g Allocate new pac…" at bounding box center [1229, 237] width 415 height 294
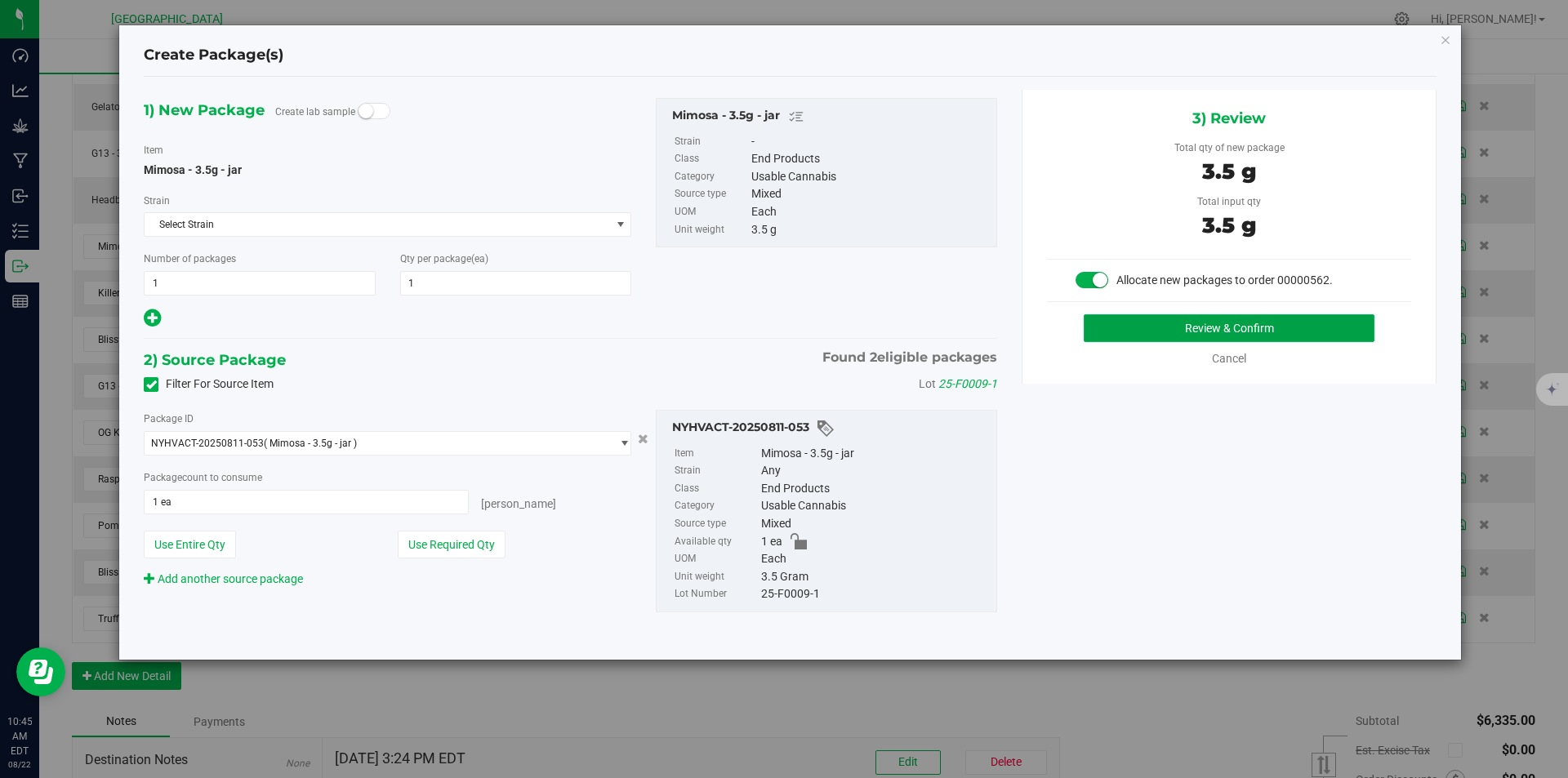
click at [1183, 330] on button "Review & Confirm" at bounding box center [1229, 328] width 291 height 28
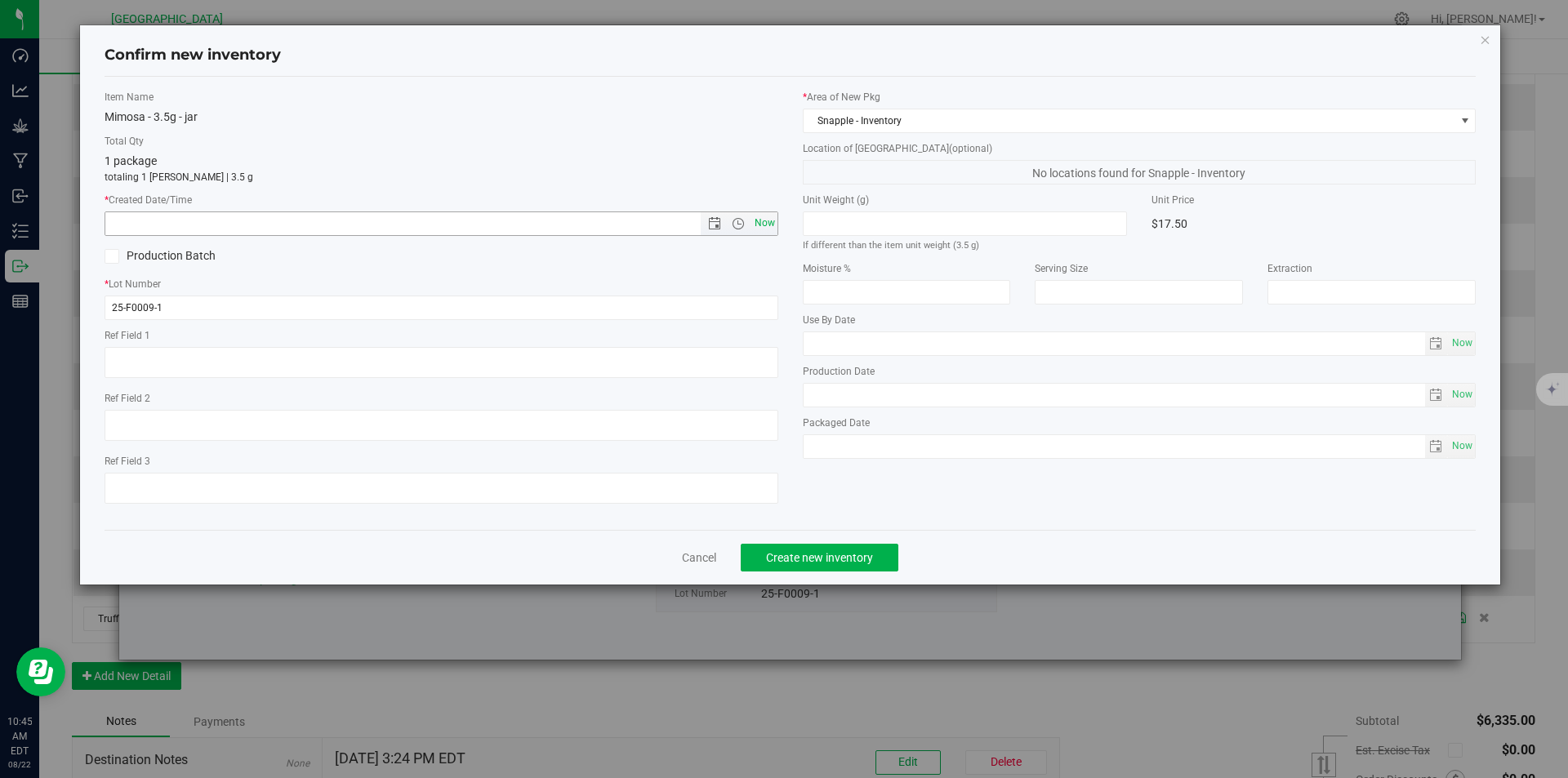
click at [771, 222] on span "Now" at bounding box center [764, 223] width 28 height 23
type input "8/22/2025 10:45 AM"
click at [820, 558] on span "Create new inventory" at bounding box center [820, 558] width 107 height 13
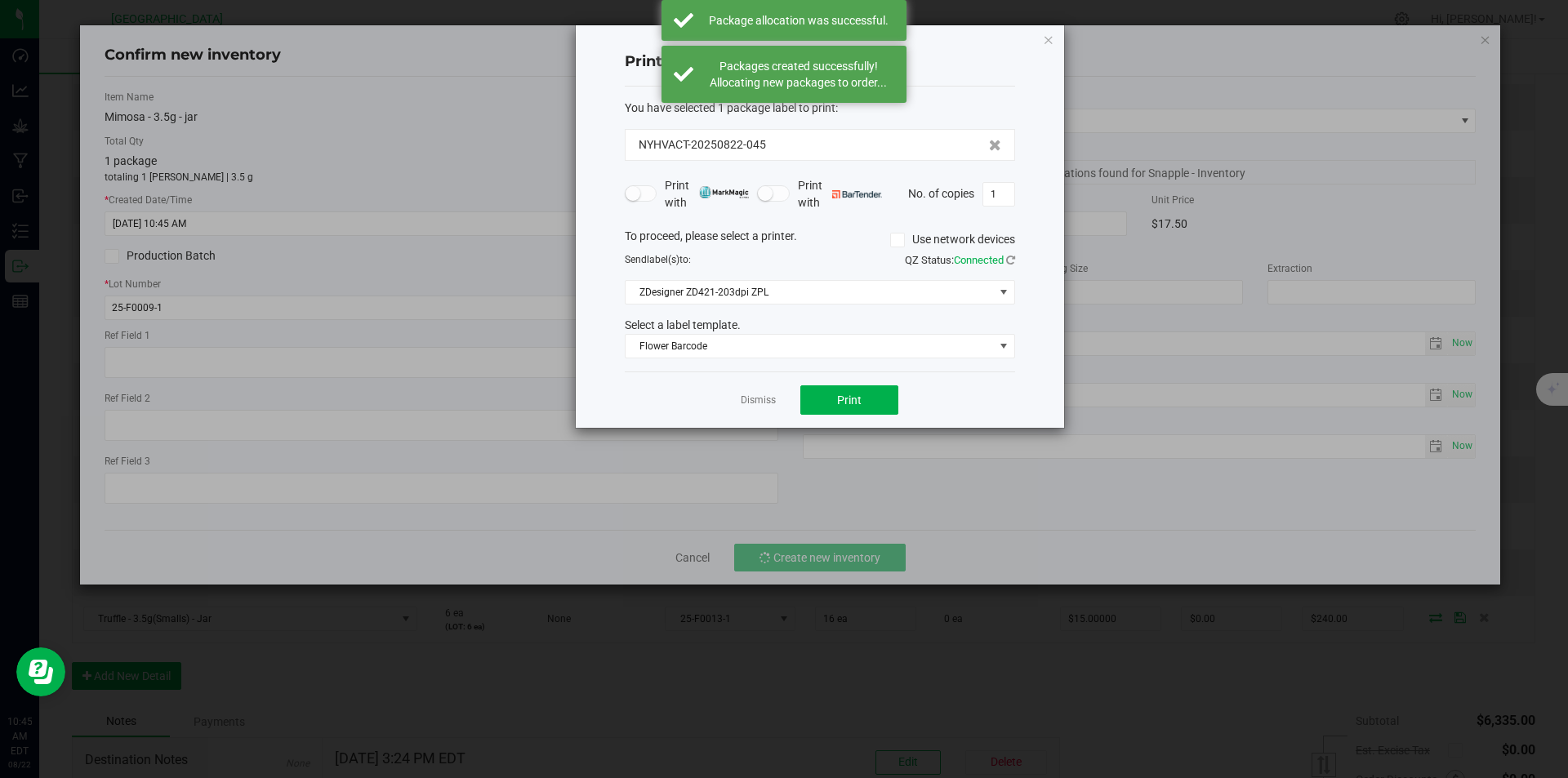
click at [775, 397] on div "Dismiss Print" at bounding box center [820, 400] width 390 height 56
click at [746, 401] on link "Dismiss" at bounding box center [757, 400] width 35 height 14
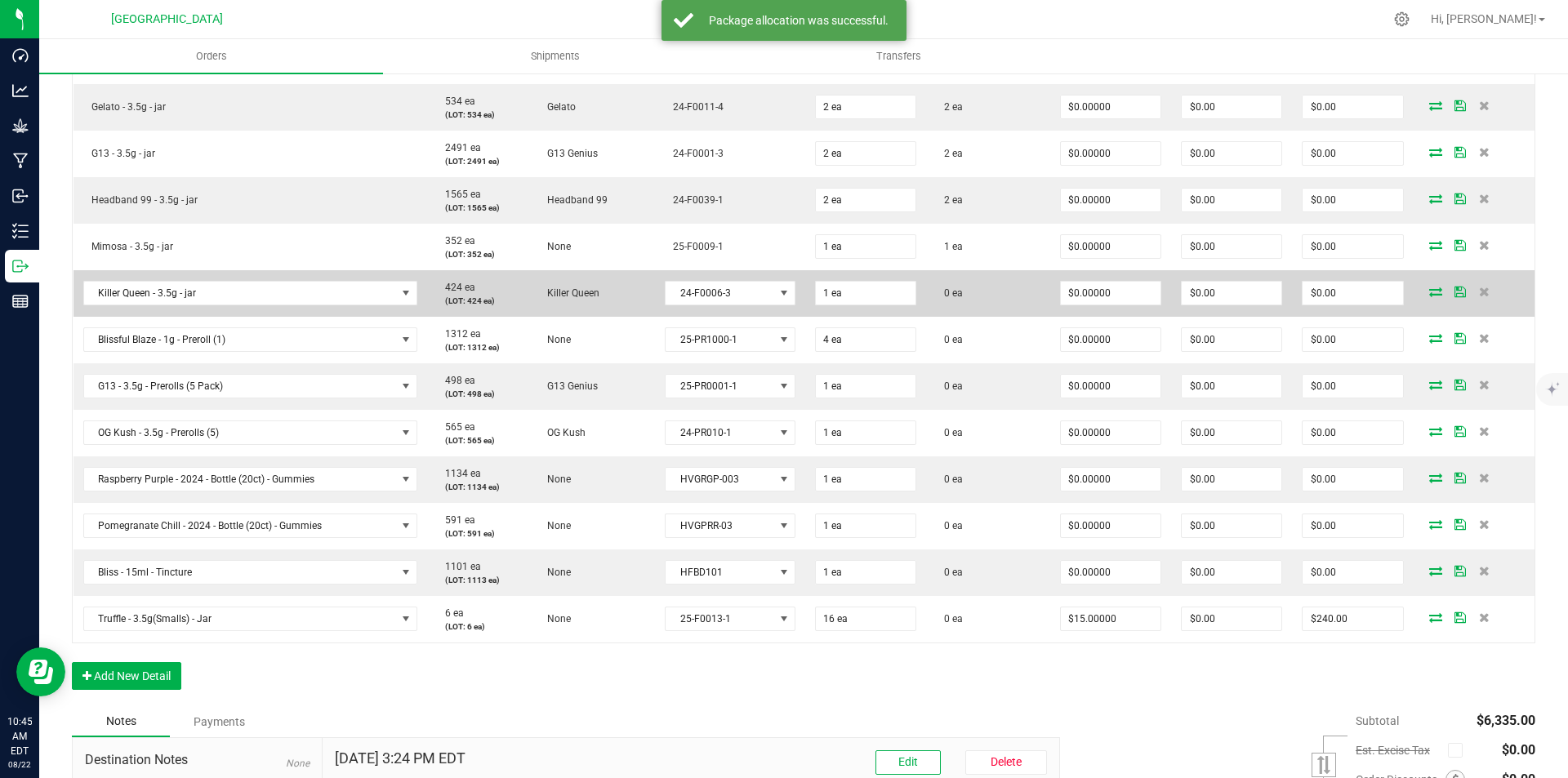
click at [1429, 290] on icon at bounding box center [1435, 292] width 13 height 10
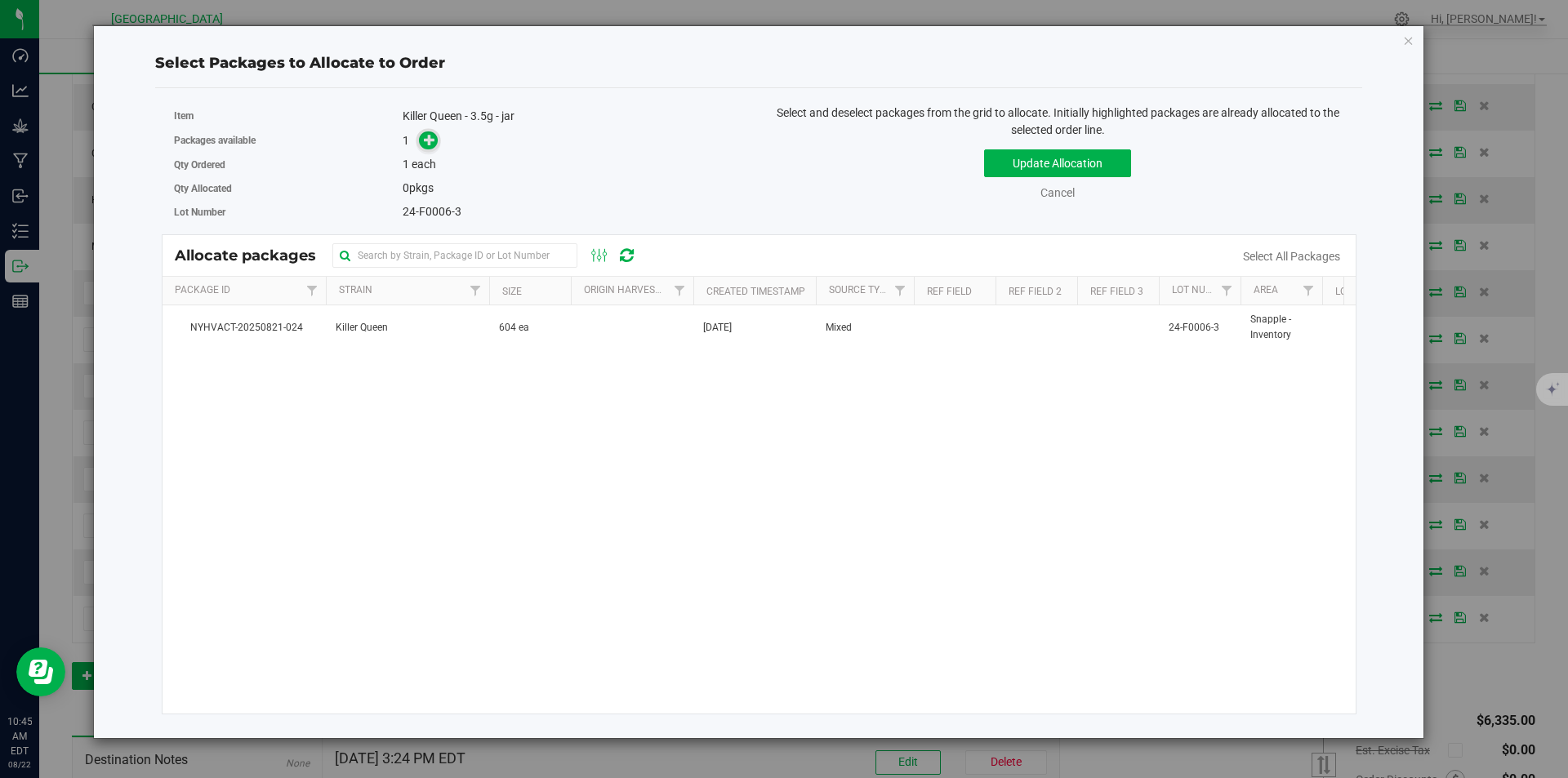
click at [423, 141] on span at bounding box center [428, 141] width 19 height 19
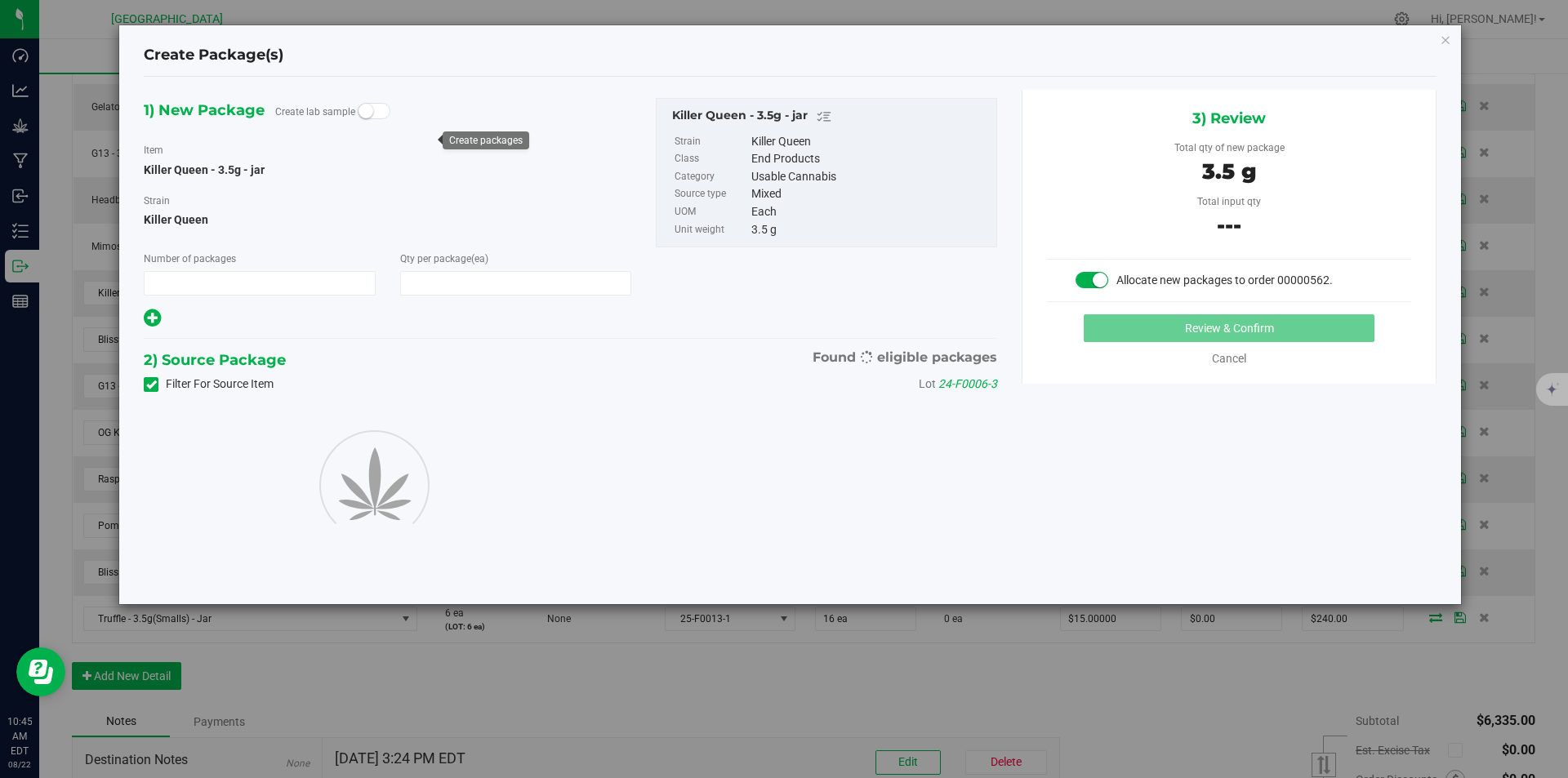
type input "1"
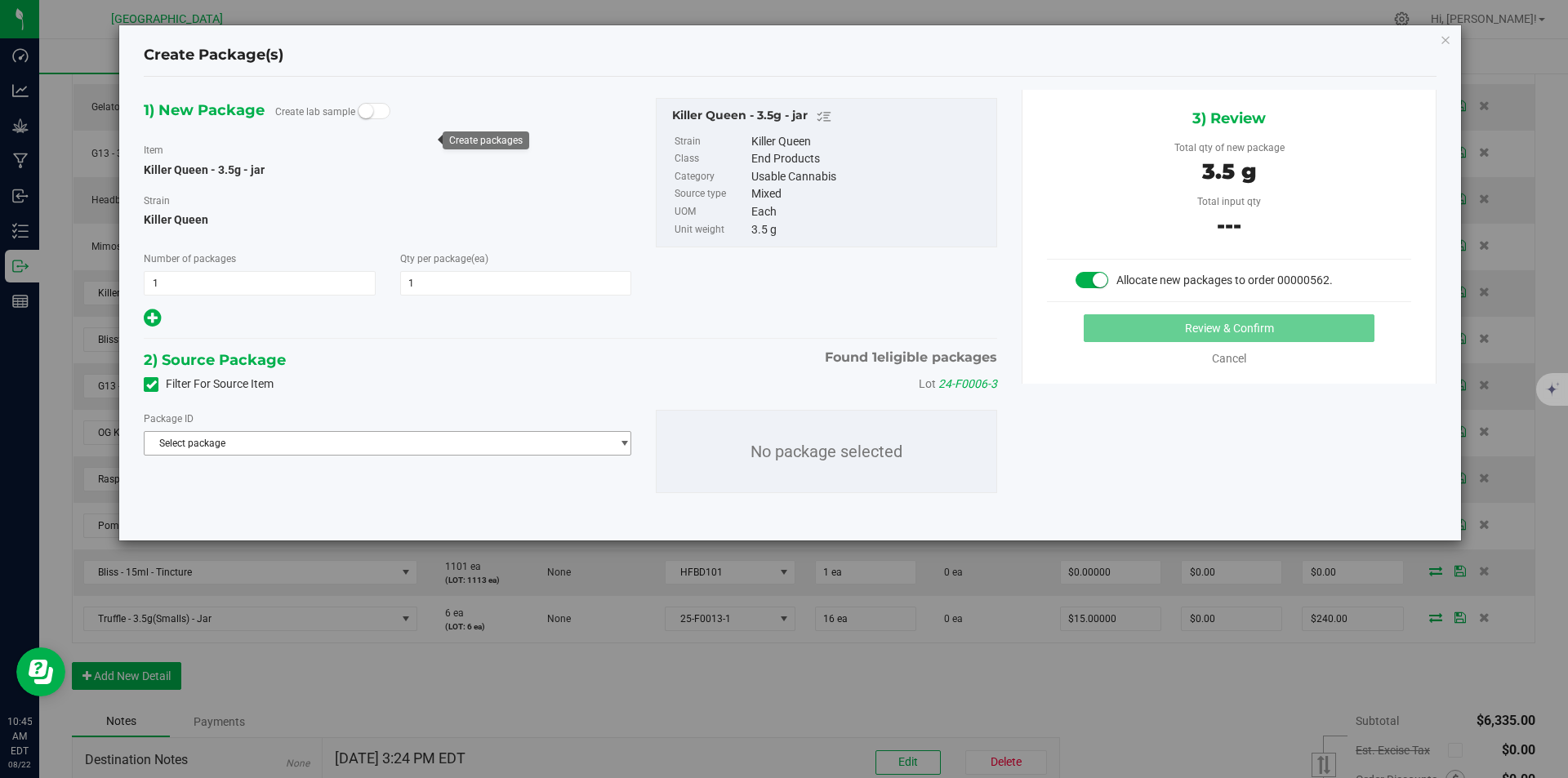
click at [411, 442] on span "Select package" at bounding box center [377, 443] width 466 height 23
click at [354, 500] on li "NYHVACT-20250821-024 ( Killer Queen - 3.5g - jar )" at bounding box center [387, 510] width 486 height 23
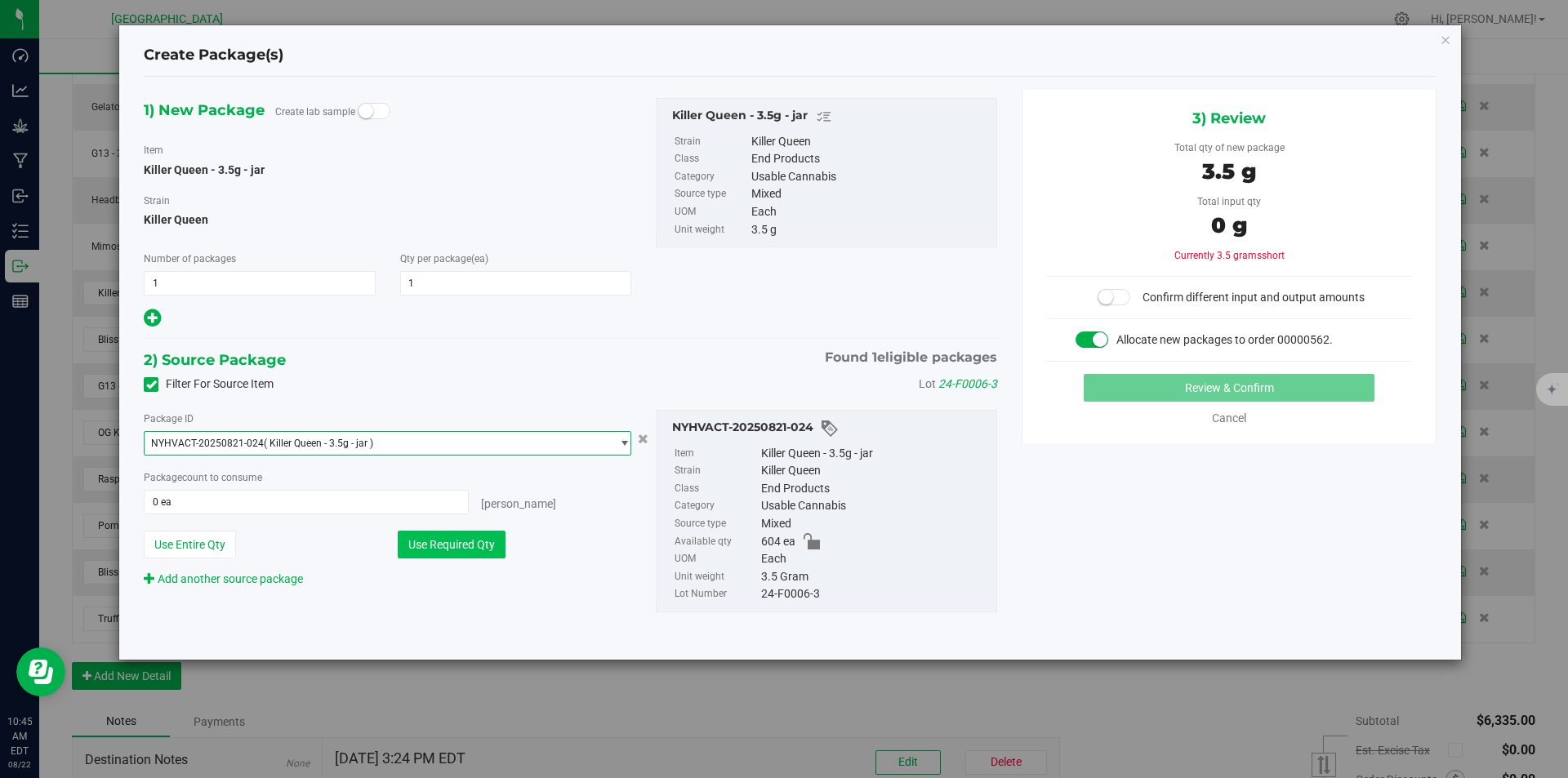
click at [437, 543] on button "Use Required Qty" at bounding box center [451, 544] width 107 height 28
type input "1 ea"
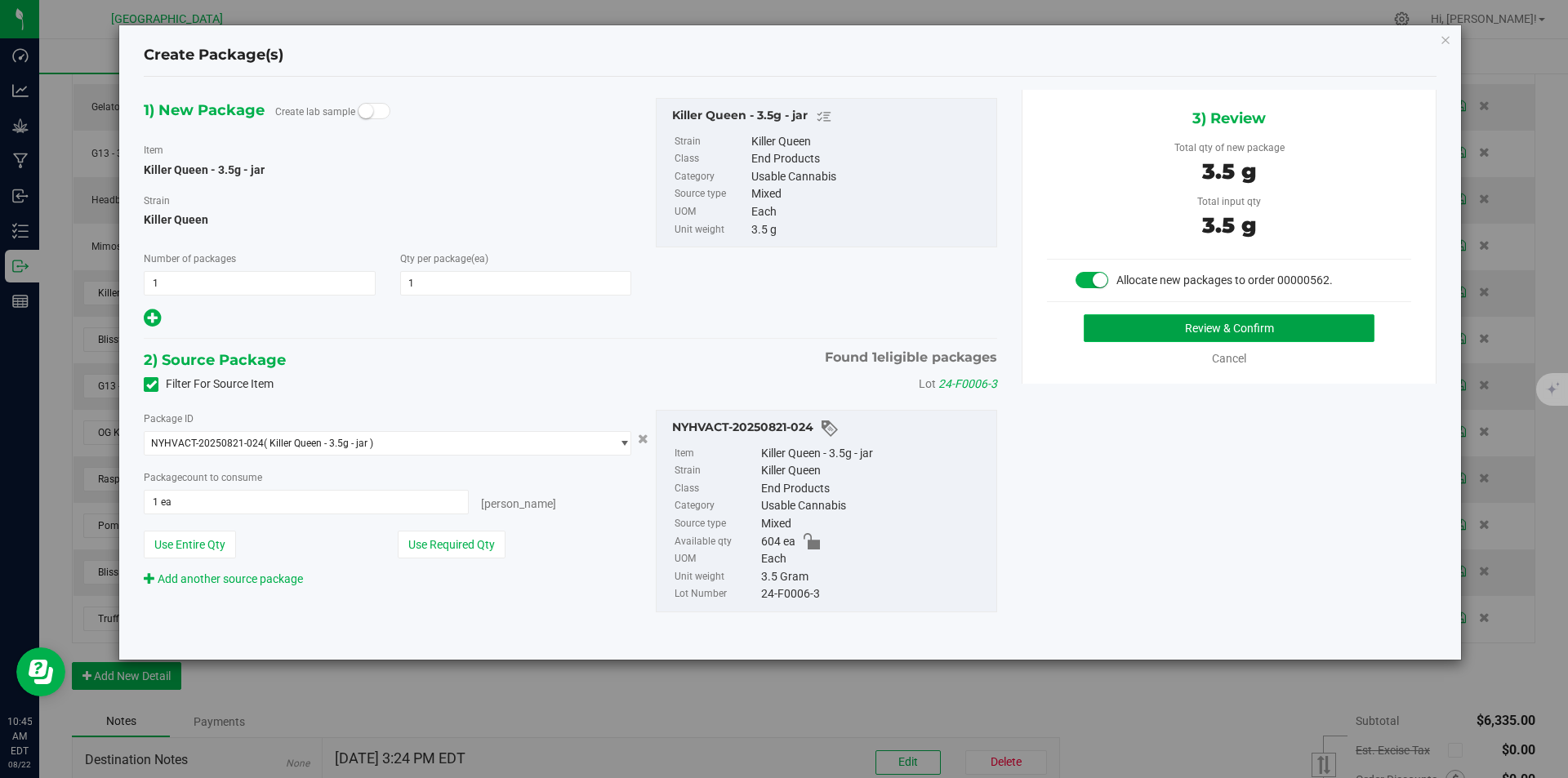
click at [1215, 324] on button "Review & Confirm" at bounding box center [1229, 328] width 291 height 28
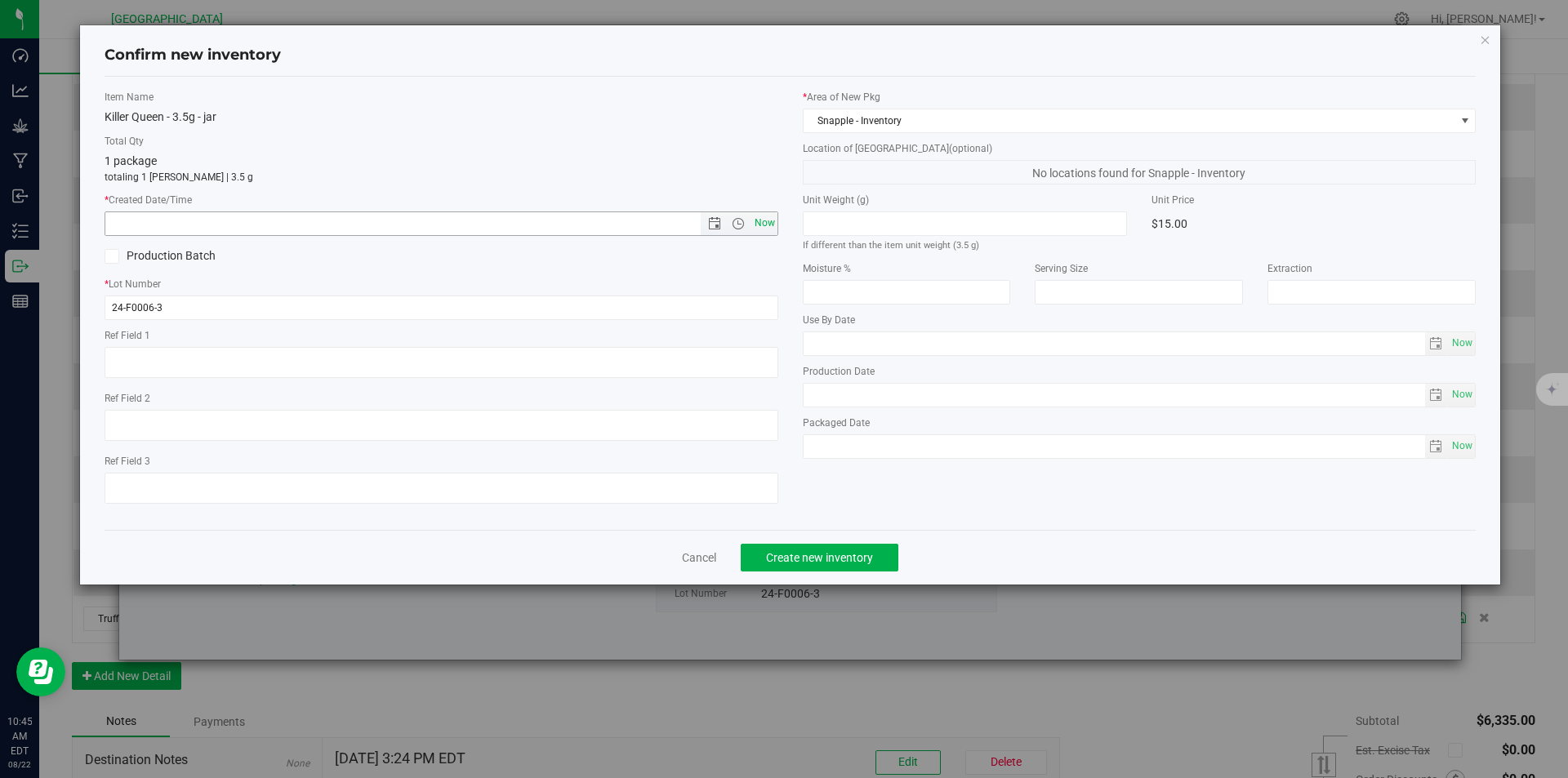
click at [775, 229] on span "Now" at bounding box center [764, 223] width 28 height 23
type input "8/22/2025 10:45 AM"
click at [852, 556] on span "Create new inventory" at bounding box center [820, 558] width 107 height 13
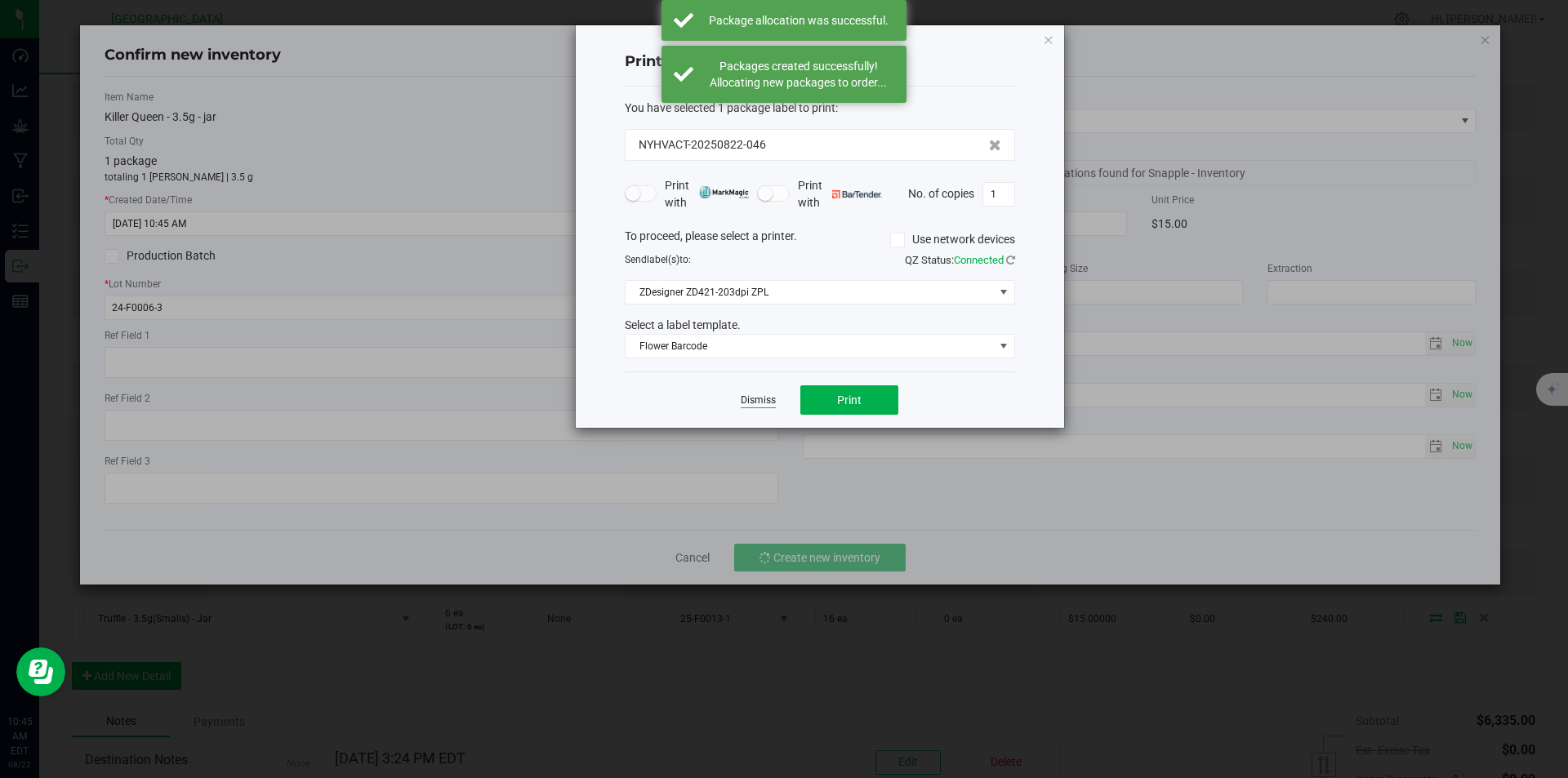
click at [765, 398] on link "Dismiss" at bounding box center [757, 400] width 35 height 14
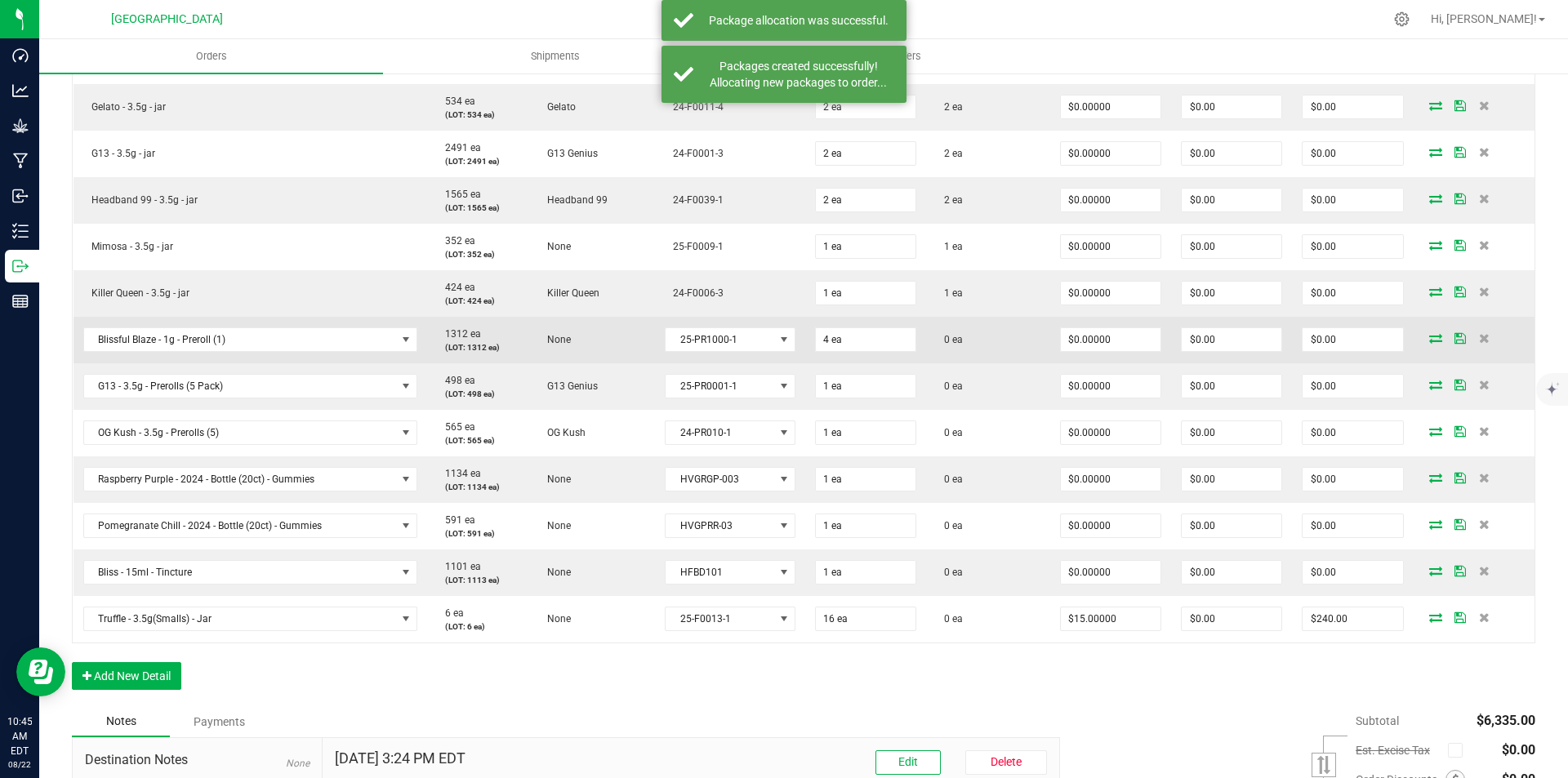
click at [1433, 332] on td at bounding box center [1474, 340] width 121 height 47
click at [1430, 332] on td at bounding box center [1474, 340] width 121 height 47
click at [1429, 334] on icon at bounding box center [1435, 338] width 13 height 10
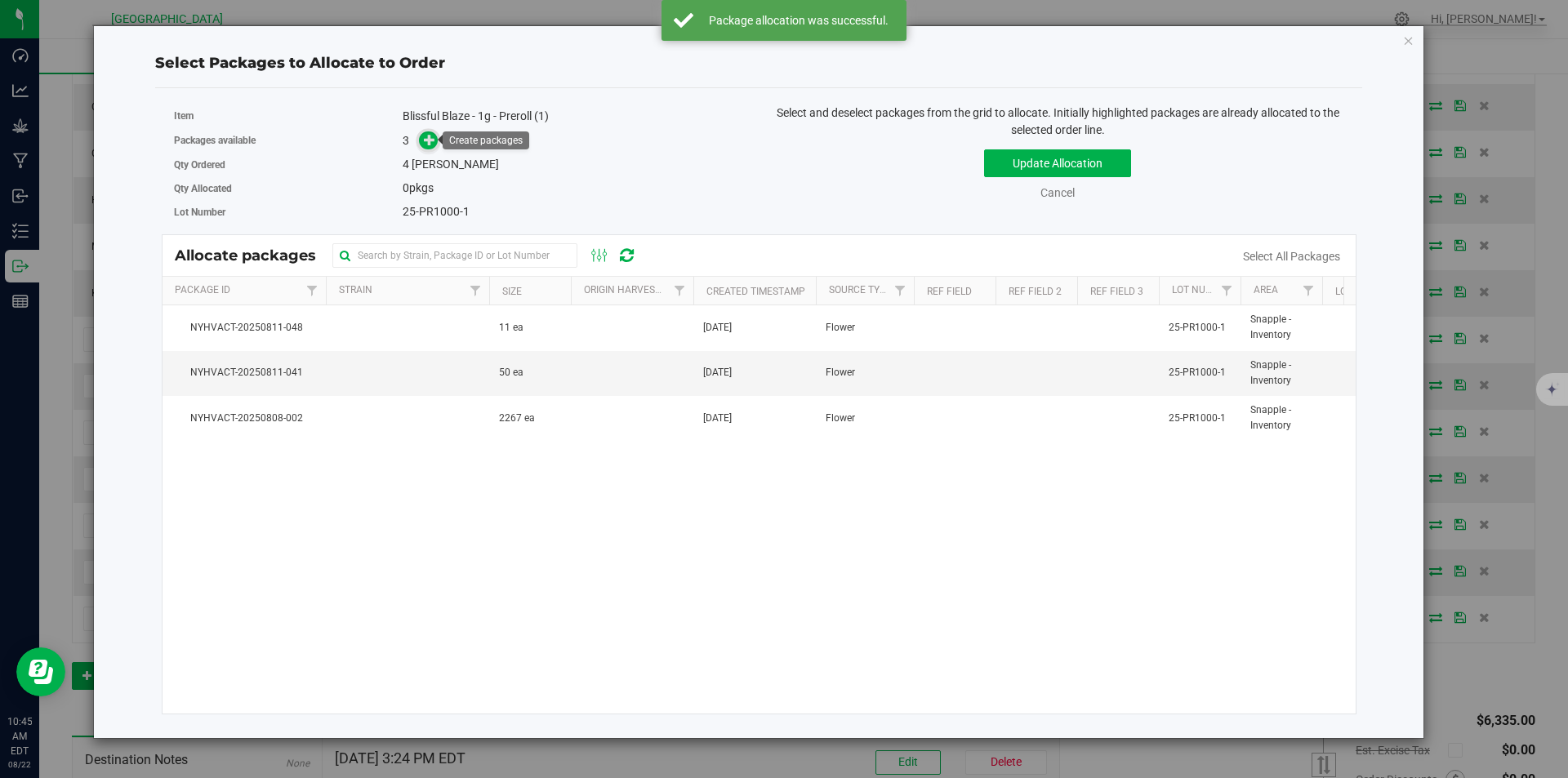
click at [433, 134] on icon at bounding box center [429, 139] width 12 height 12
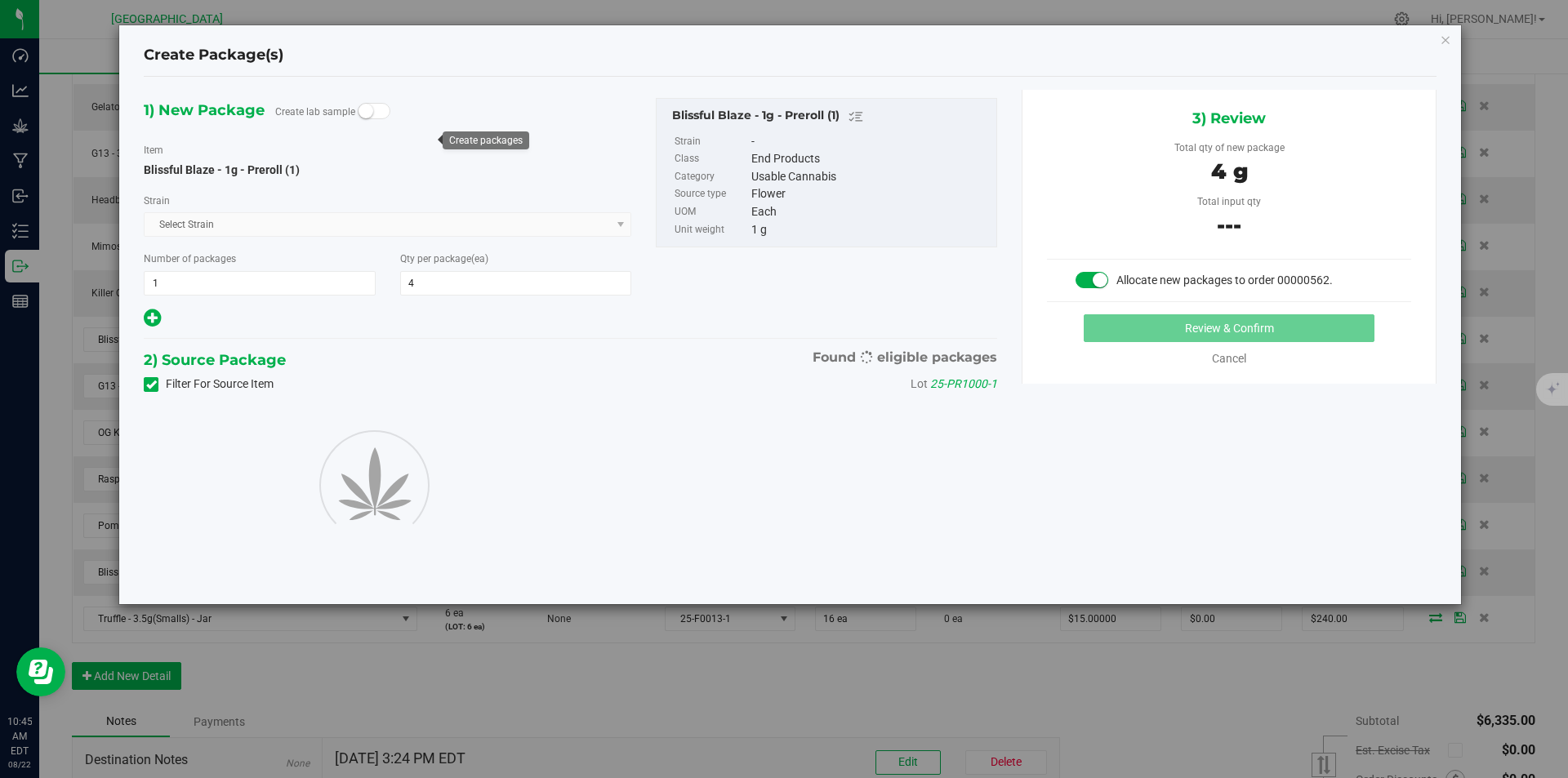
type input "4"
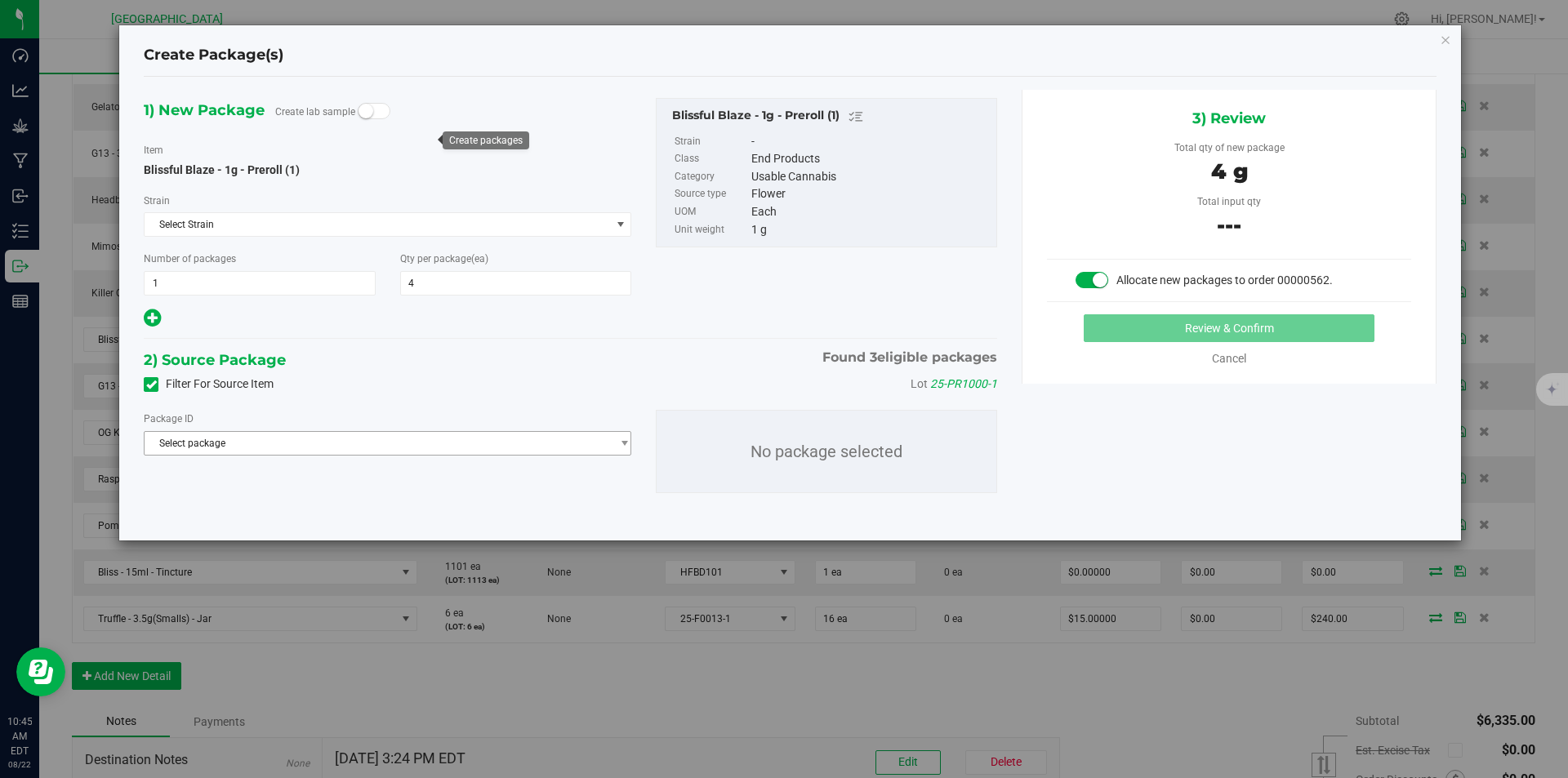
click at [409, 432] on span "Select package" at bounding box center [377, 443] width 466 height 23
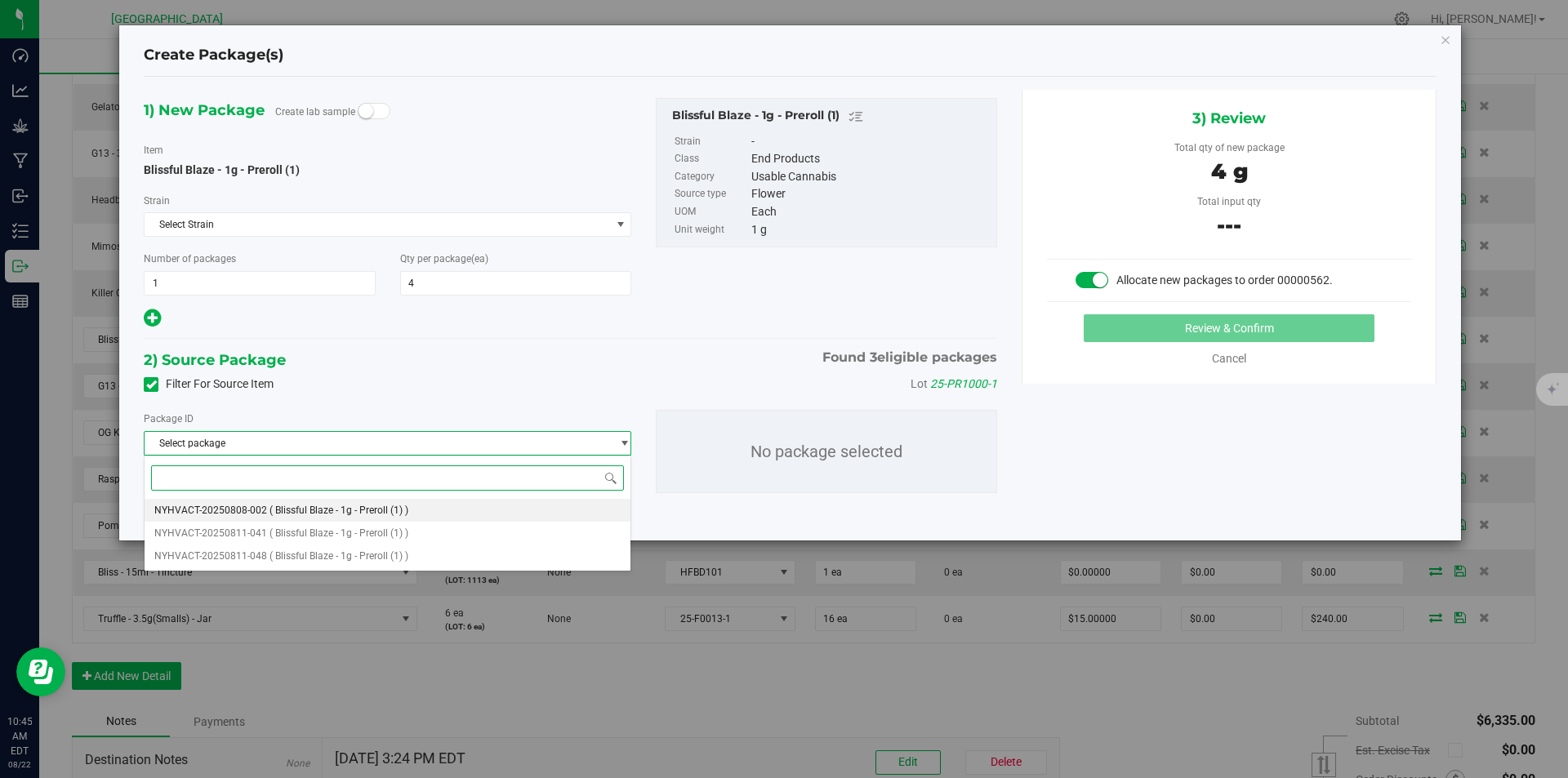
click at [362, 506] on span "( Blissful Blaze - 1g - Preroll (1) )" at bounding box center [339, 510] width 139 height 12
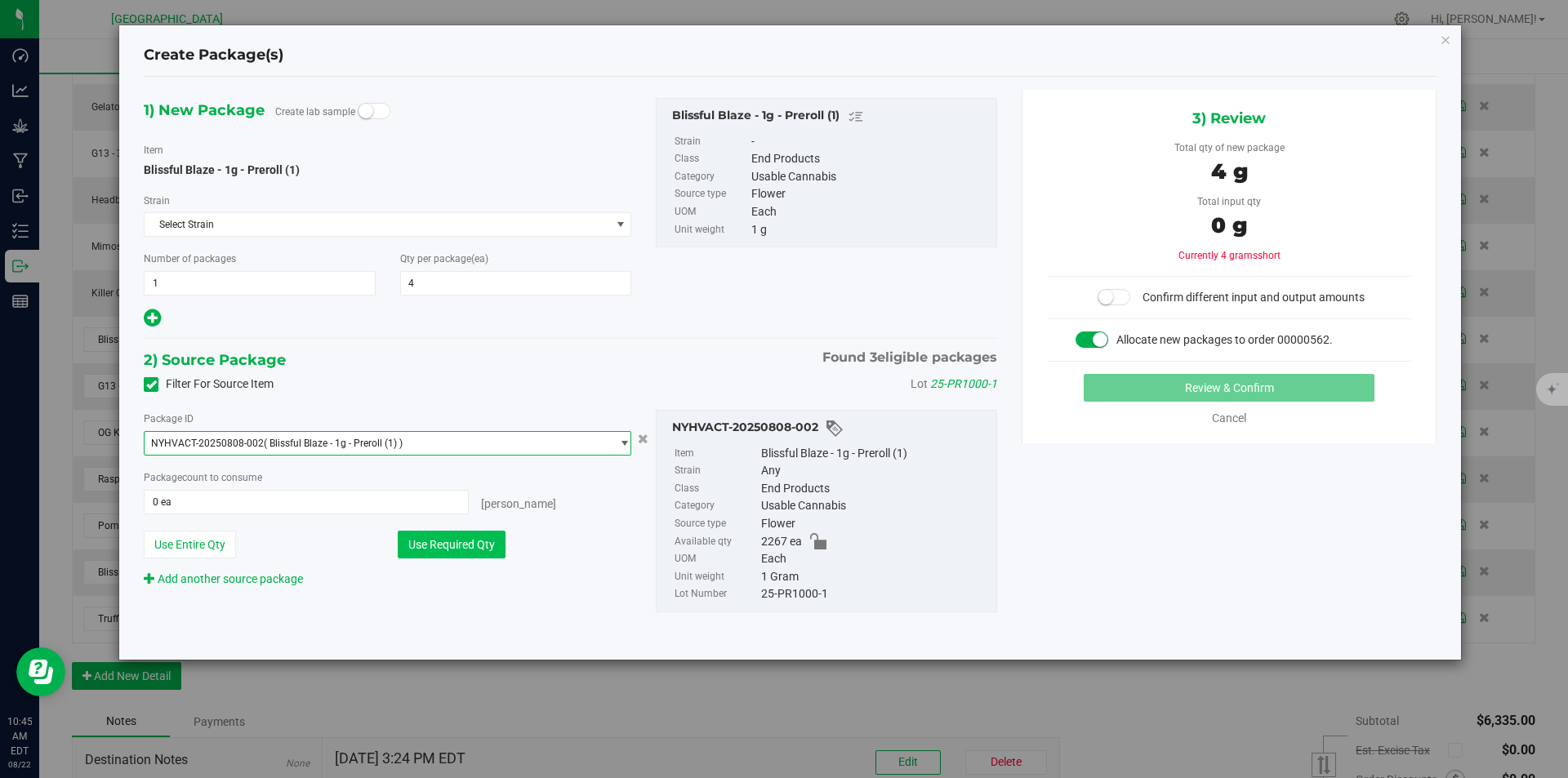
click at [450, 546] on button "Use Required Qty" at bounding box center [451, 544] width 107 height 28
type input "4 ea"
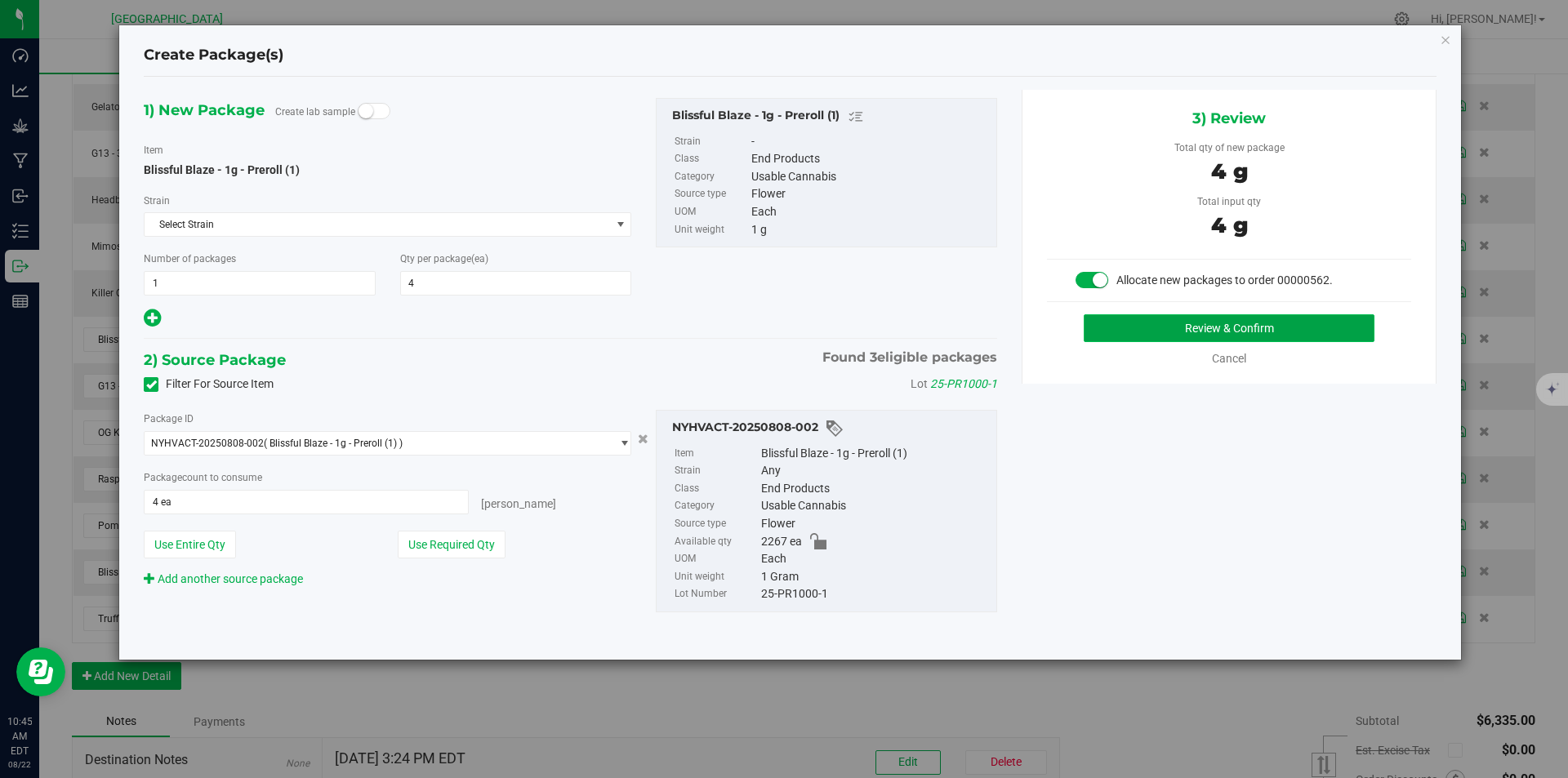
click at [1258, 331] on button "Review & Confirm" at bounding box center [1229, 328] width 291 height 28
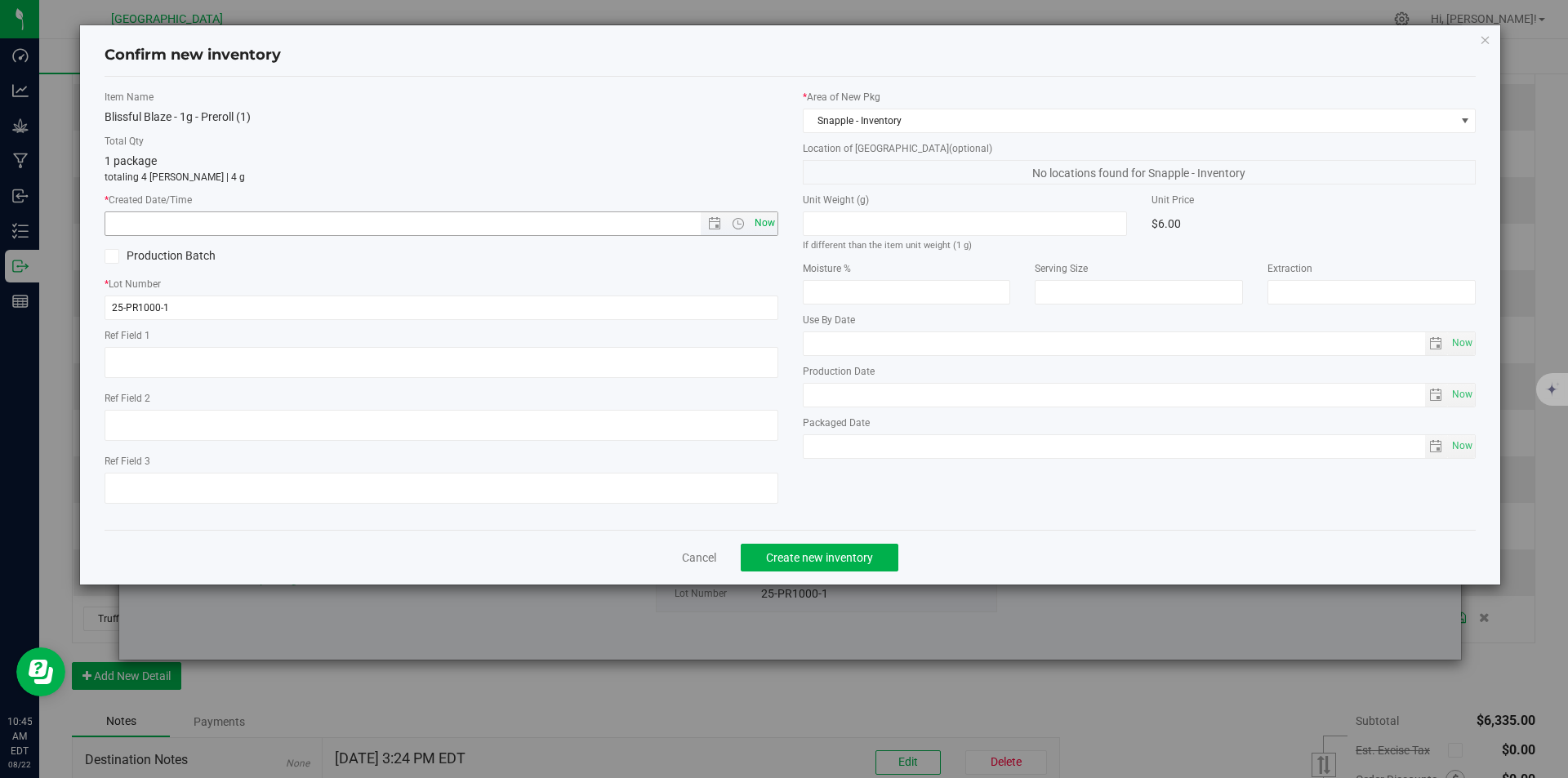
click at [767, 233] on span "Now" at bounding box center [764, 223] width 28 height 23
type input "8/22/2025 10:45 AM"
click at [803, 559] on span "Create new inventory" at bounding box center [820, 558] width 107 height 13
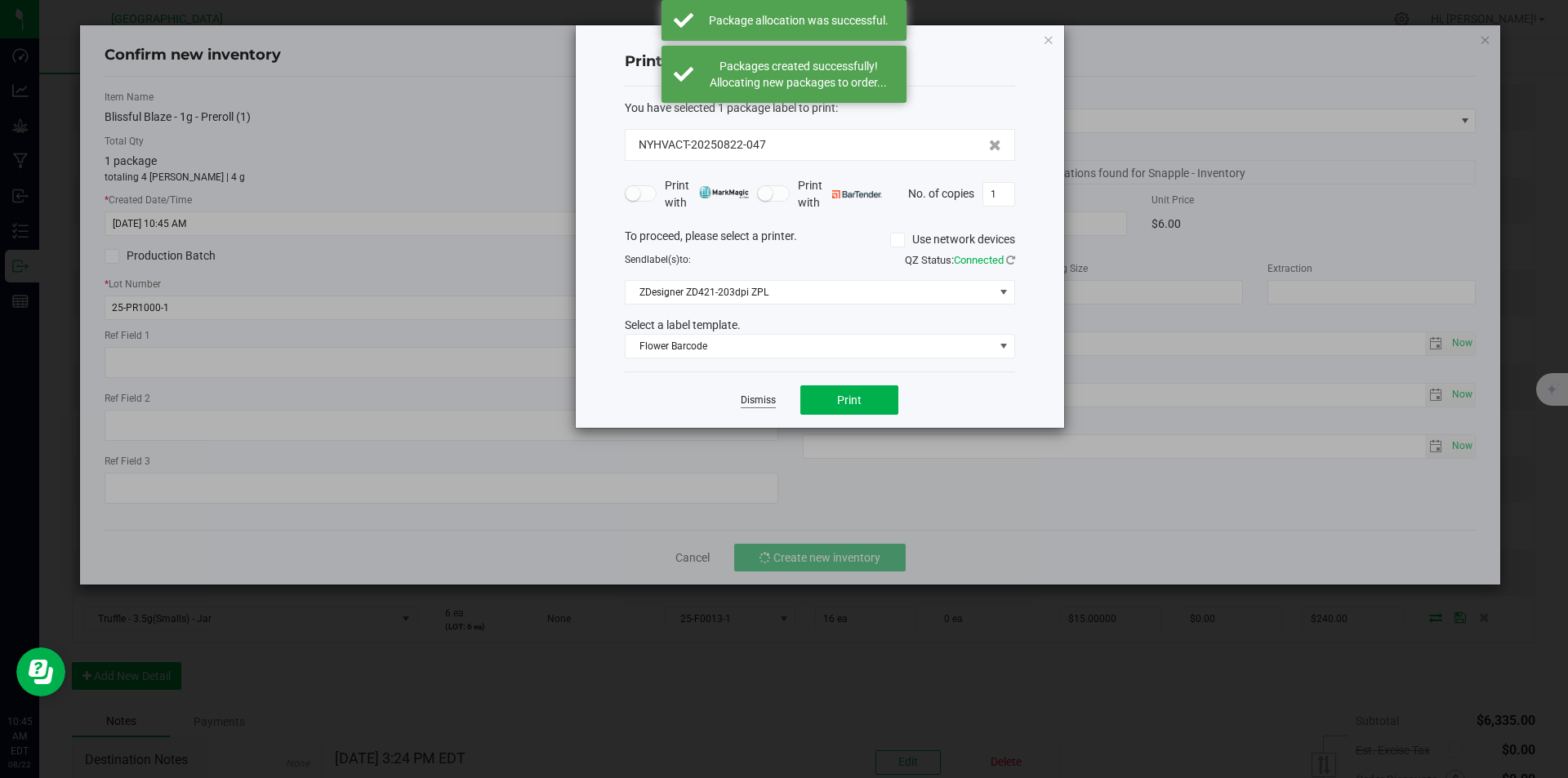
click at [747, 406] on link "Dismiss" at bounding box center [757, 400] width 35 height 14
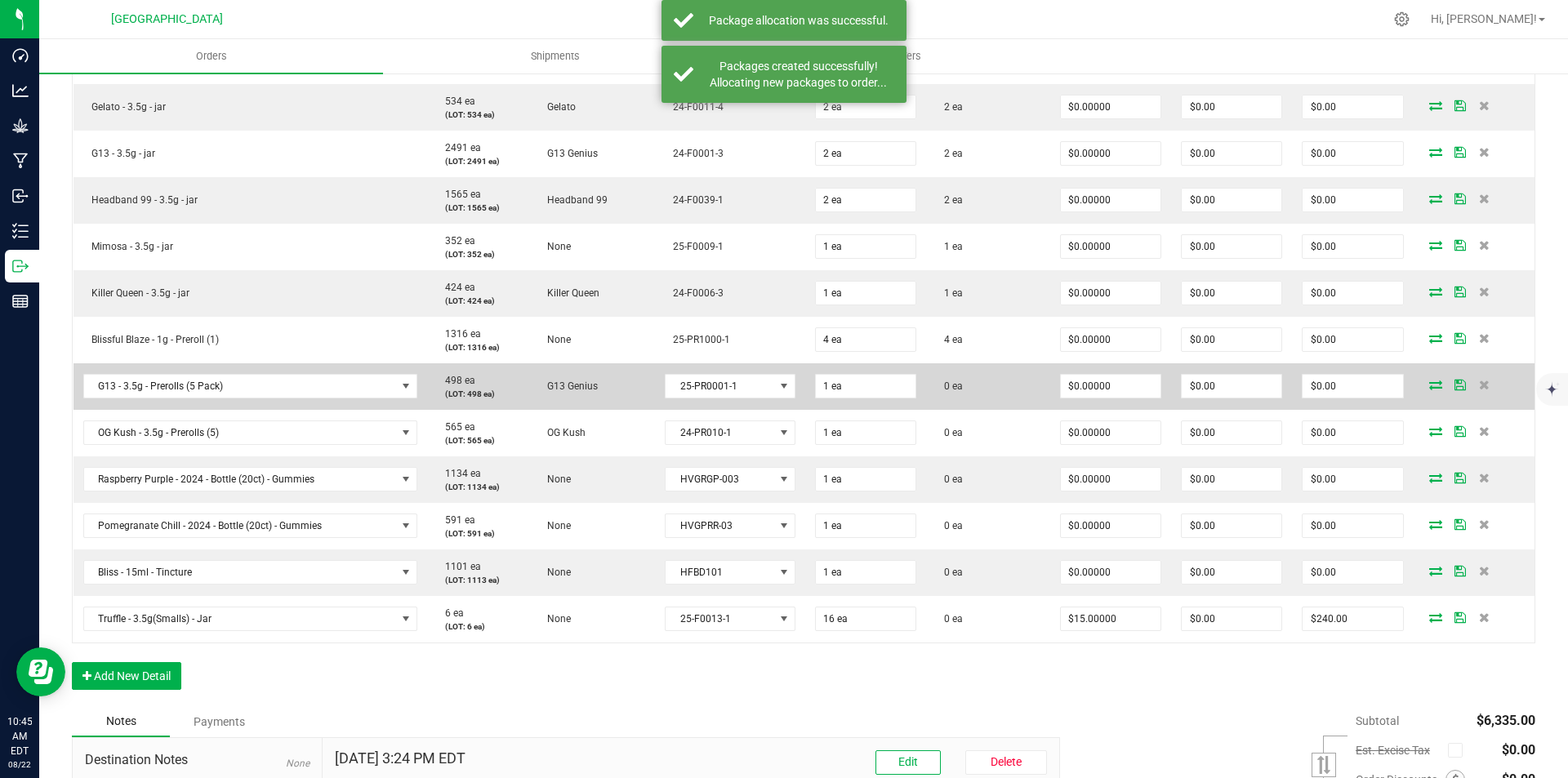
click at [1424, 383] on span at bounding box center [1435, 384] width 24 height 10
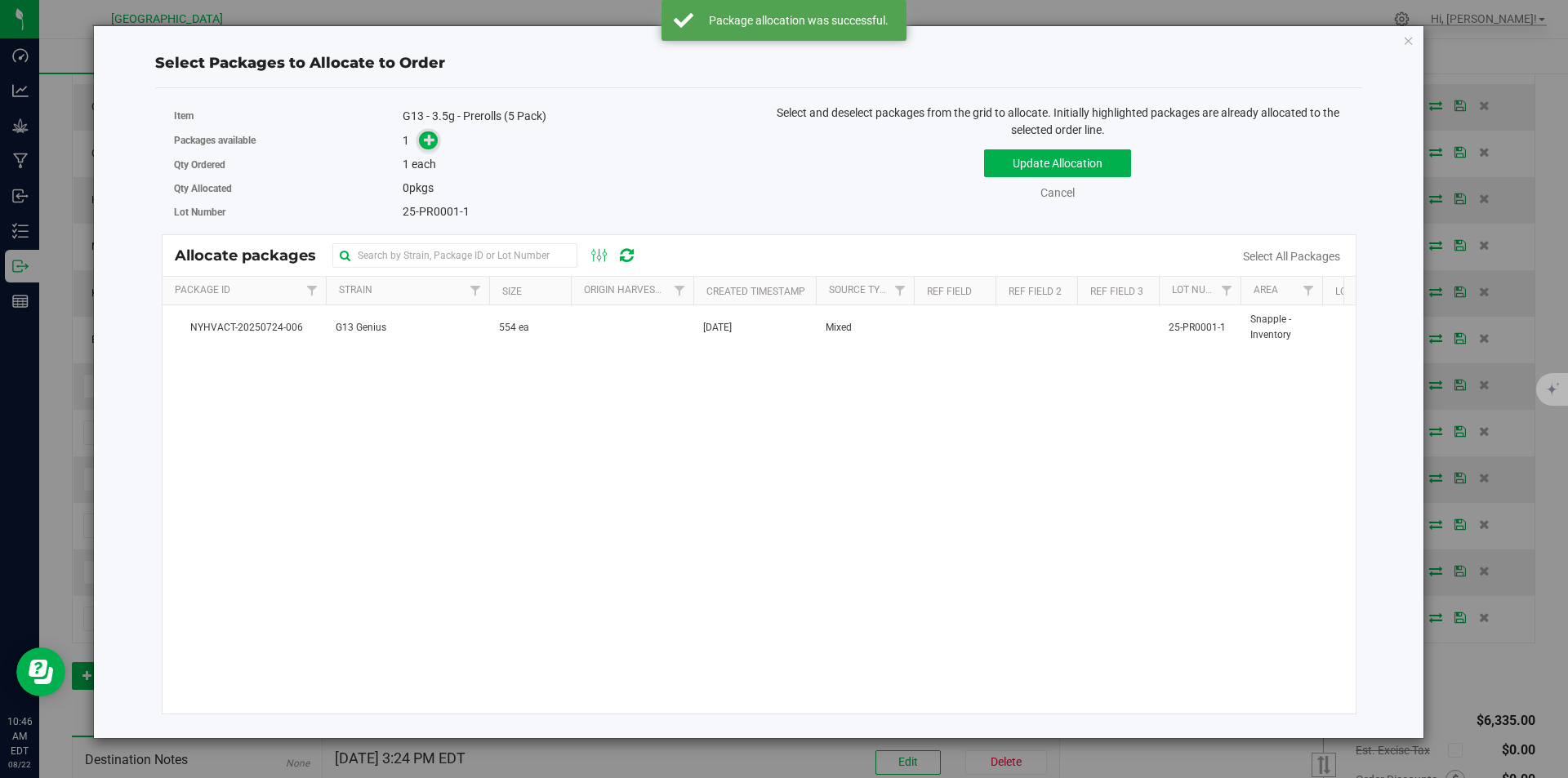
click at [422, 137] on span at bounding box center [428, 141] width 19 height 19
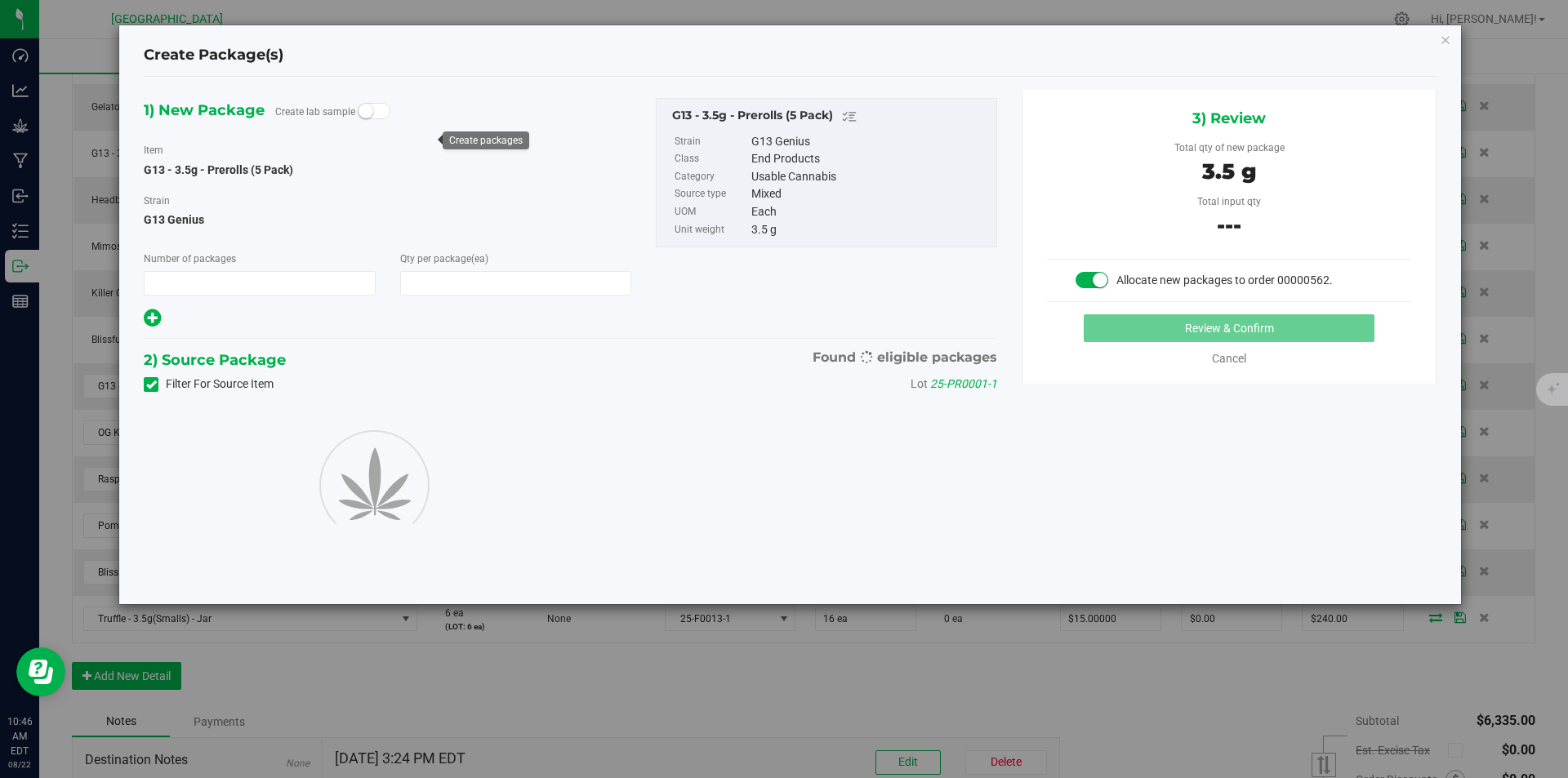
type input "1"
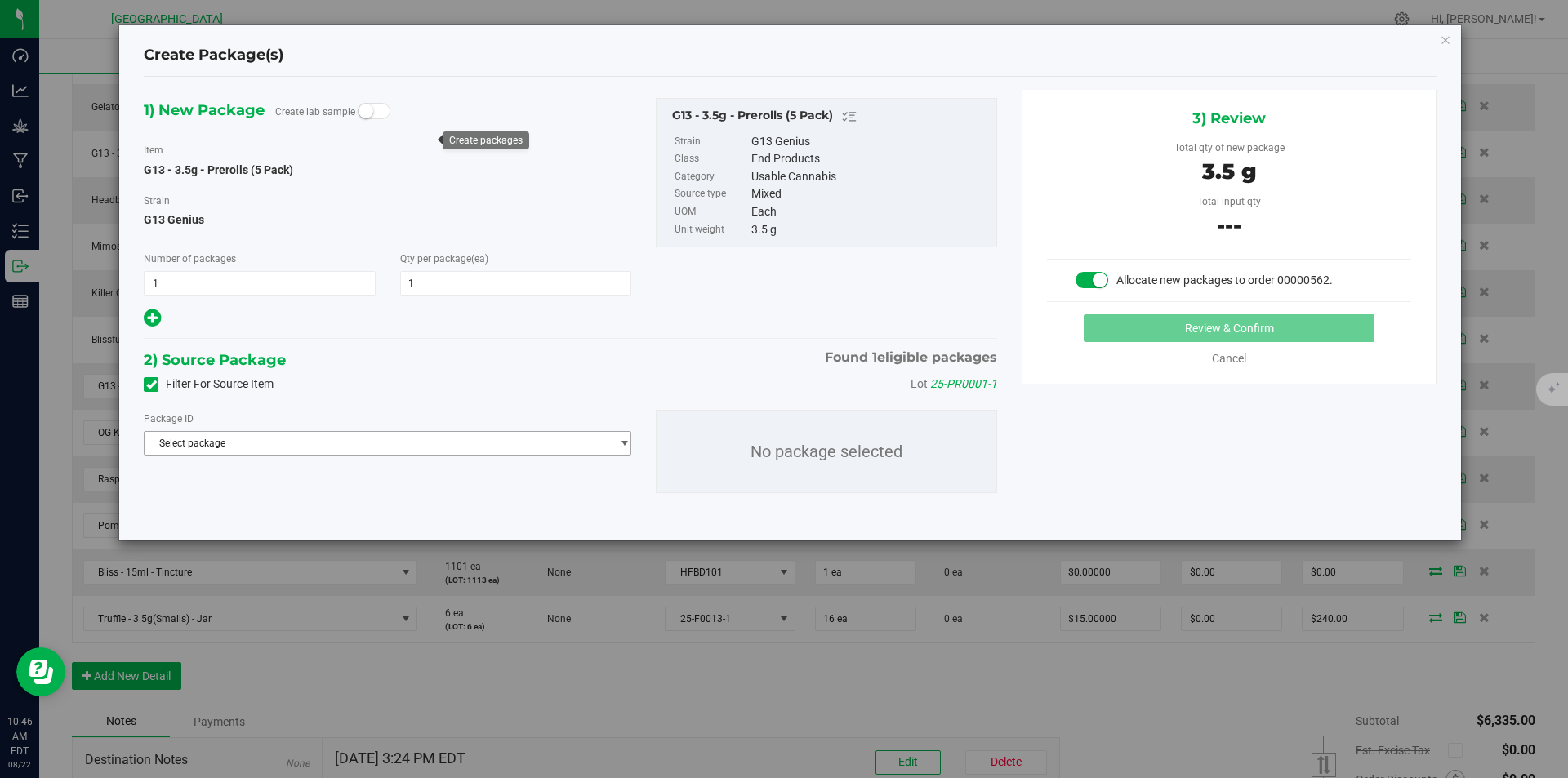
click at [511, 454] on span "Select package" at bounding box center [377, 443] width 466 height 23
click at [354, 509] on span "( G13 - 3.5g - Prerolls (5 Pack) )" at bounding box center [338, 510] width 136 height 12
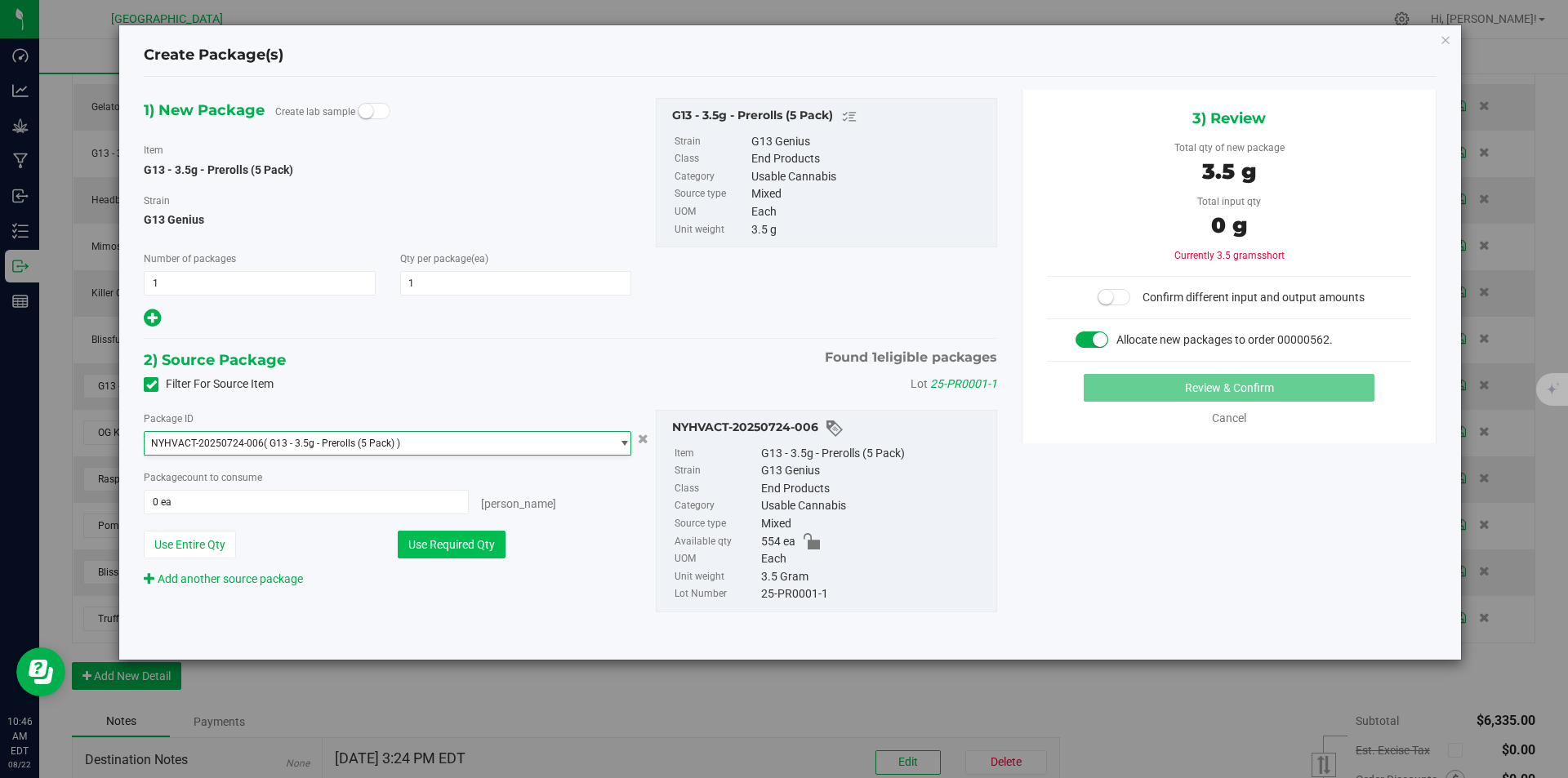
click at [446, 550] on button "Use Required Qty" at bounding box center [451, 544] width 107 height 28
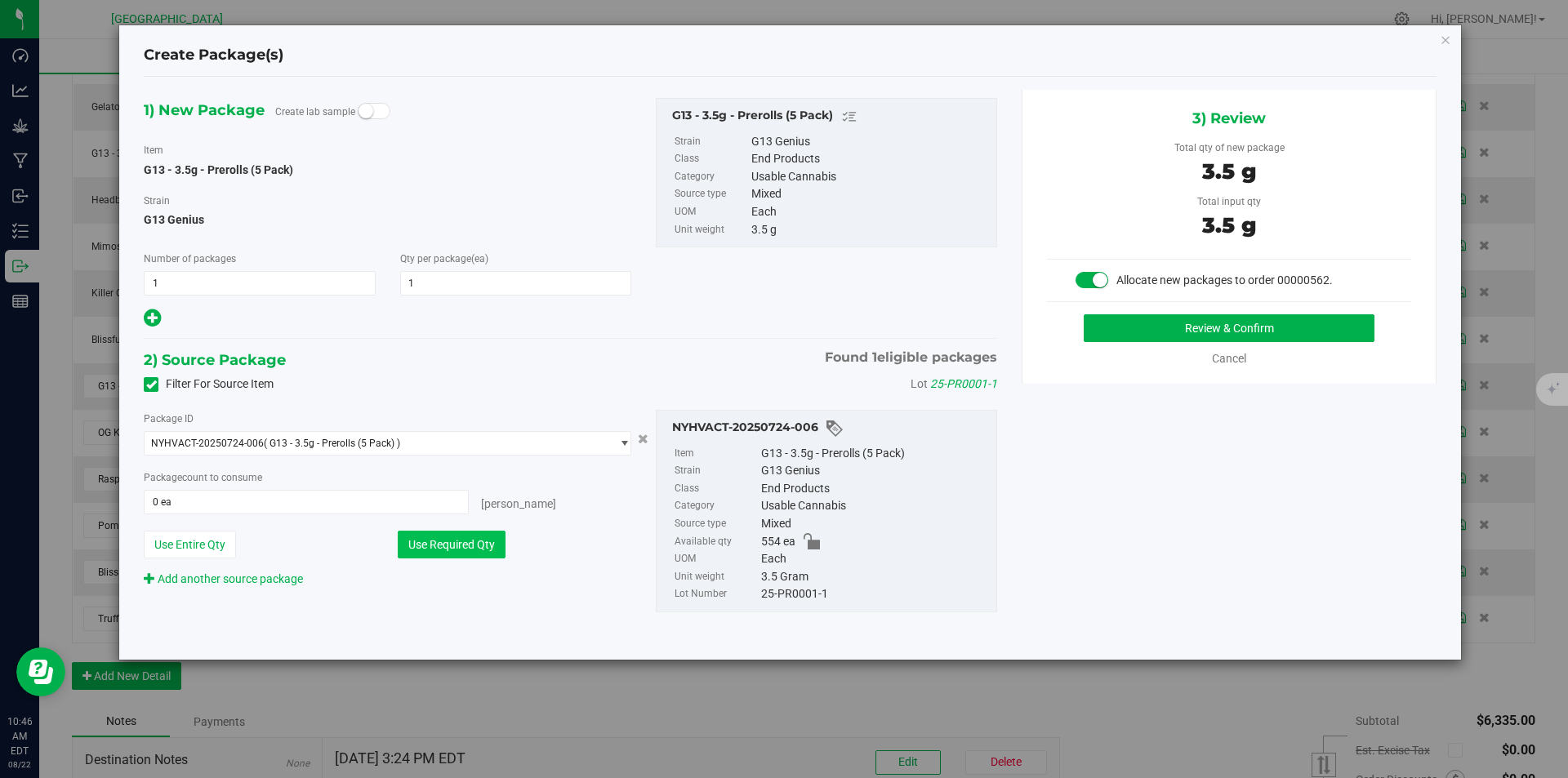
type input "1 ea"
click at [1224, 329] on button "Review & Confirm" at bounding box center [1229, 328] width 291 height 28
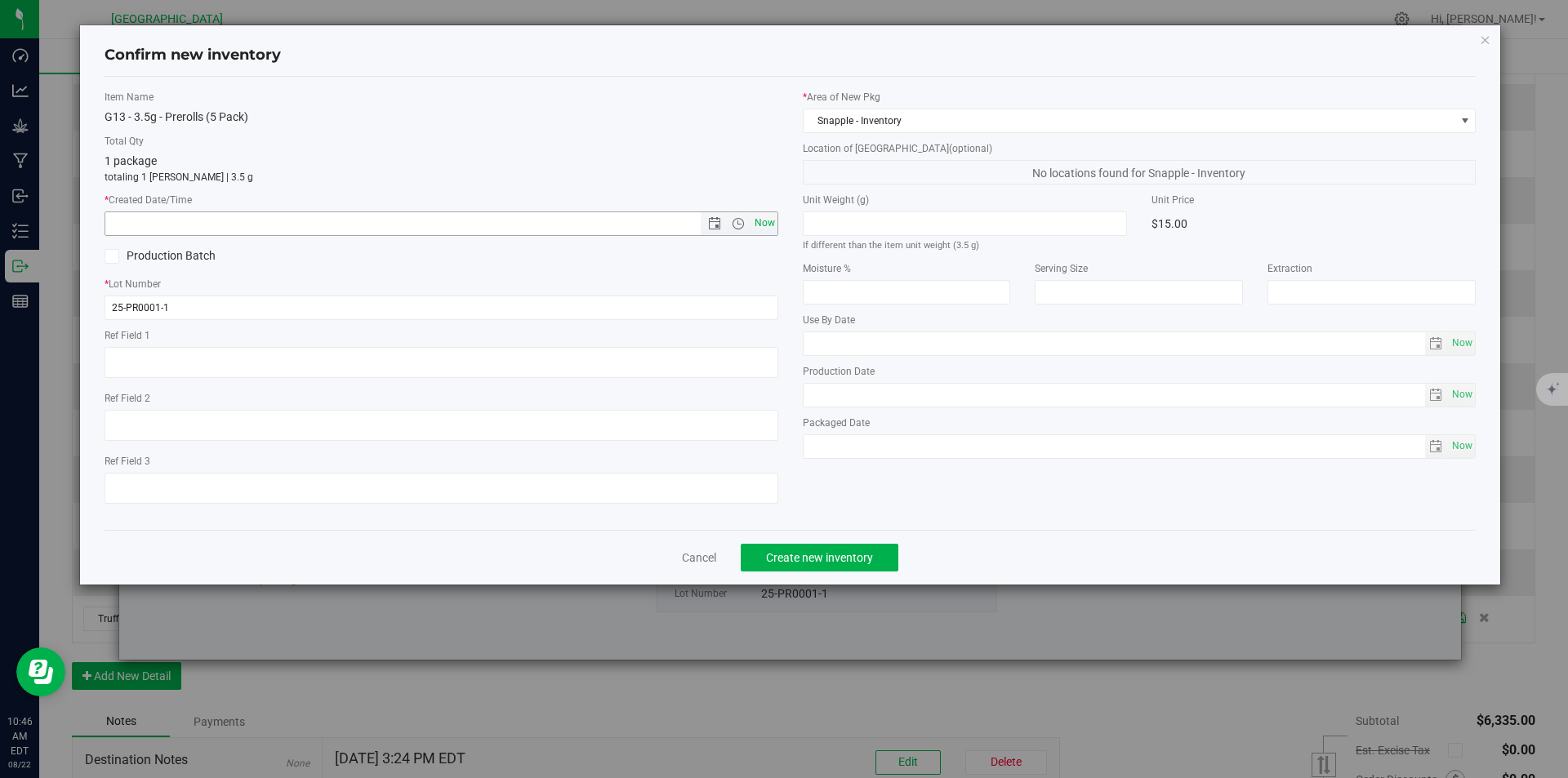
click at [763, 223] on span "Now" at bounding box center [764, 223] width 28 height 23
type input "8/22/2025 10:46 AM"
click at [838, 557] on span "Create new inventory" at bounding box center [820, 558] width 107 height 13
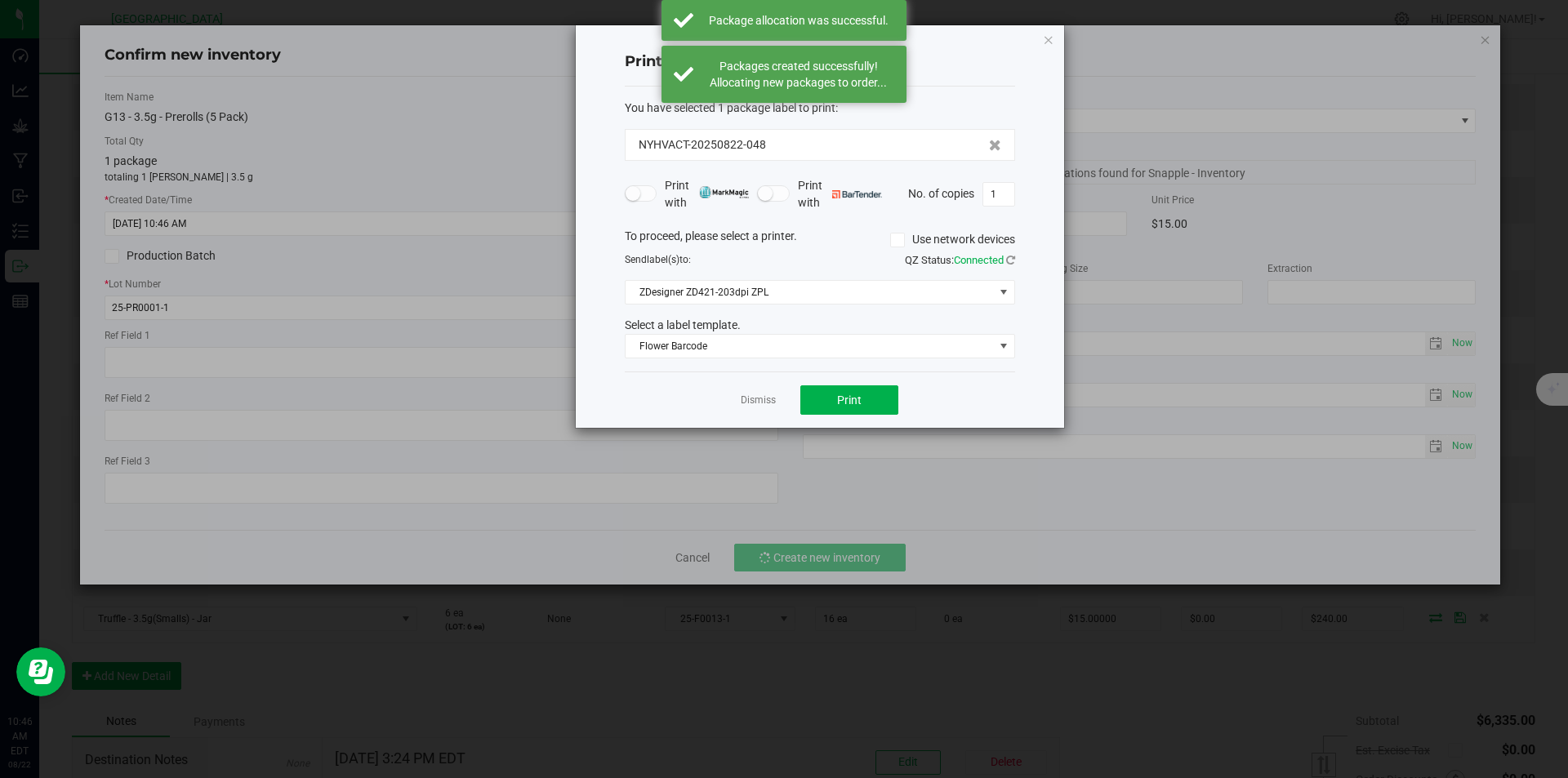
click at [753, 389] on div "Dismiss Print" at bounding box center [820, 400] width 390 height 56
click at [757, 397] on link "Dismiss" at bounding box center [757, 400] width 35 height 14
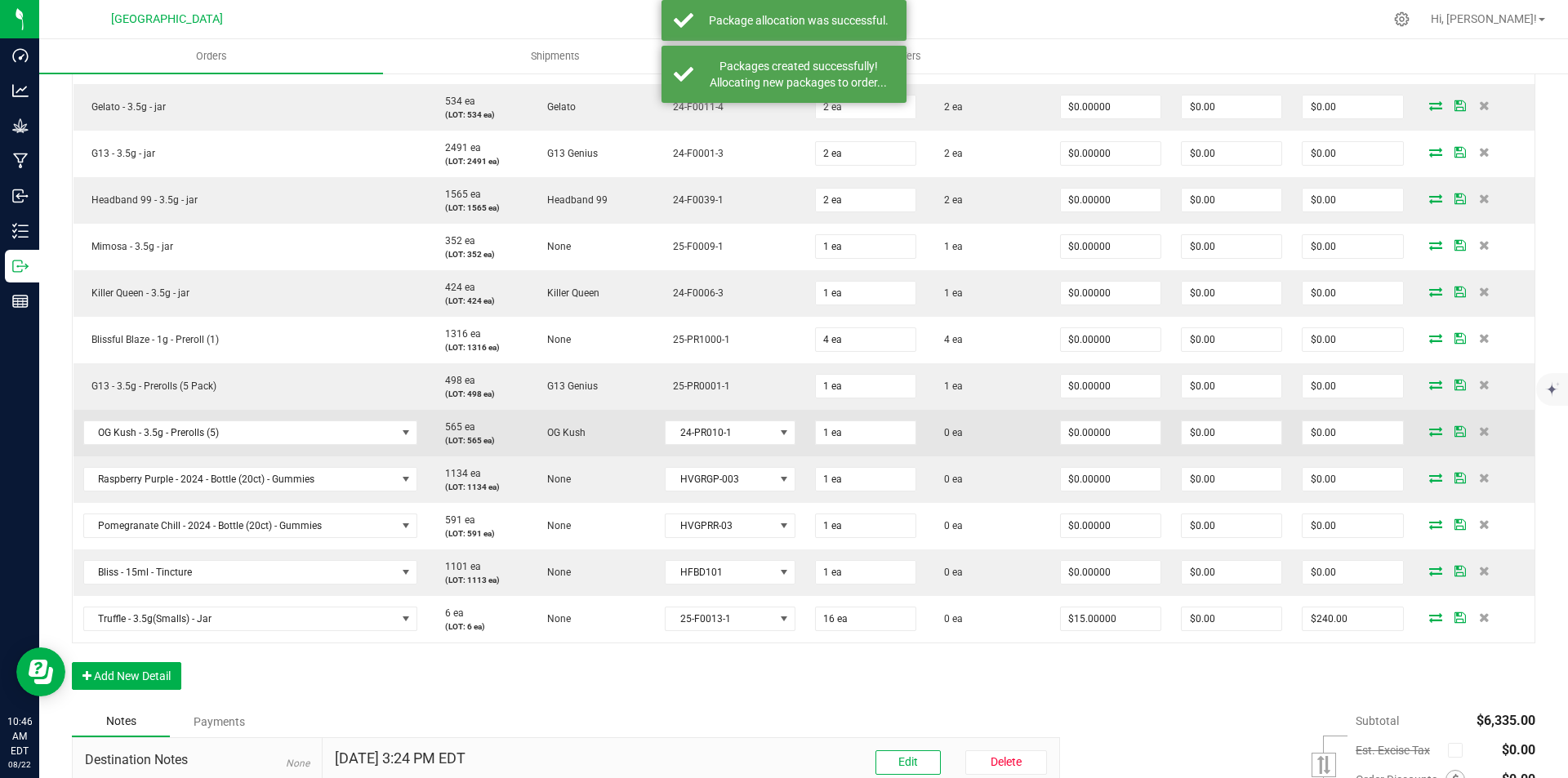
click at [1429, 429] on icon at bounding box center [1435, 431] width 13 height 10
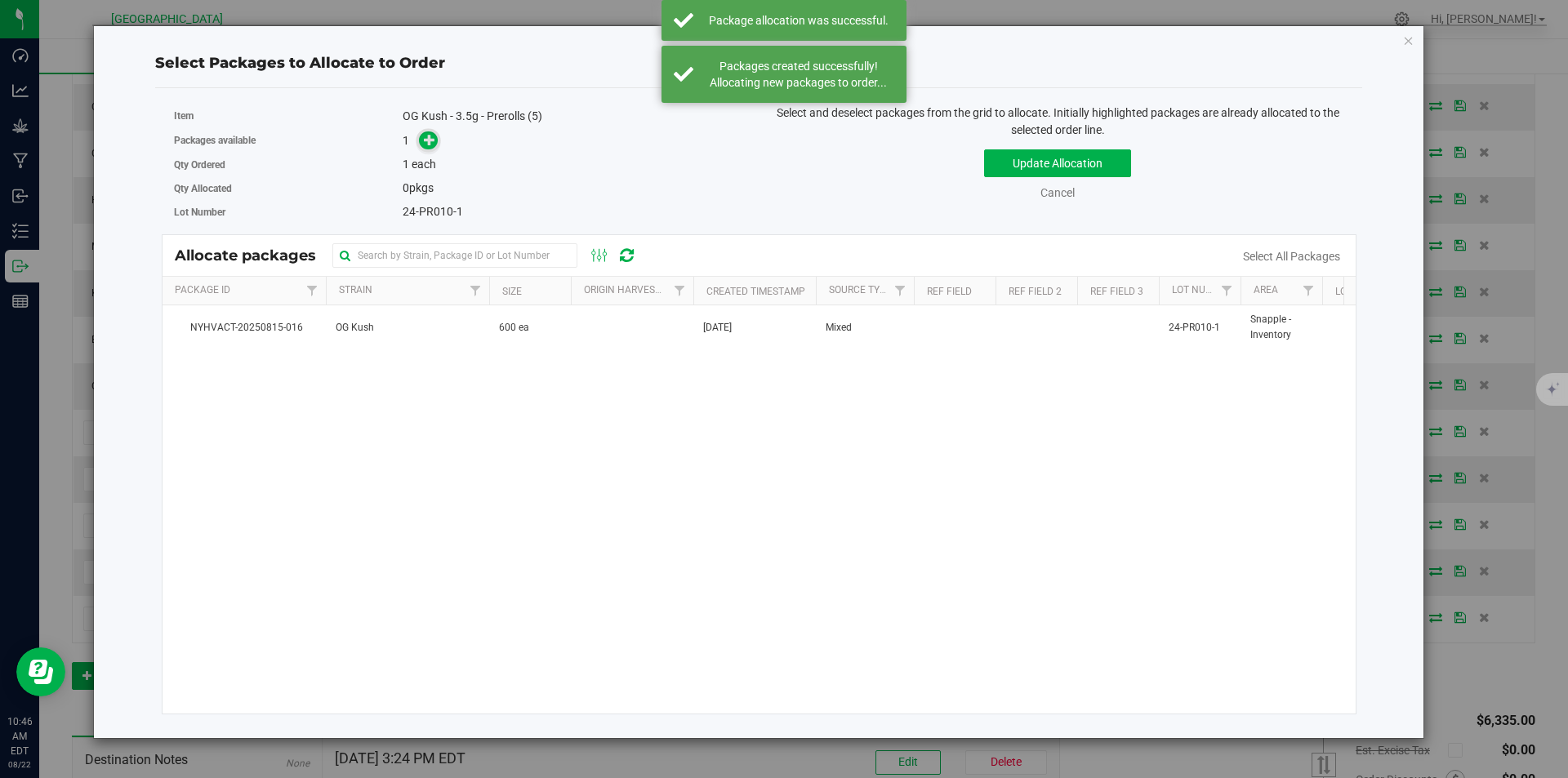
click at [428, 143] on icon at bounding box center [429, 139] width 12 height 12
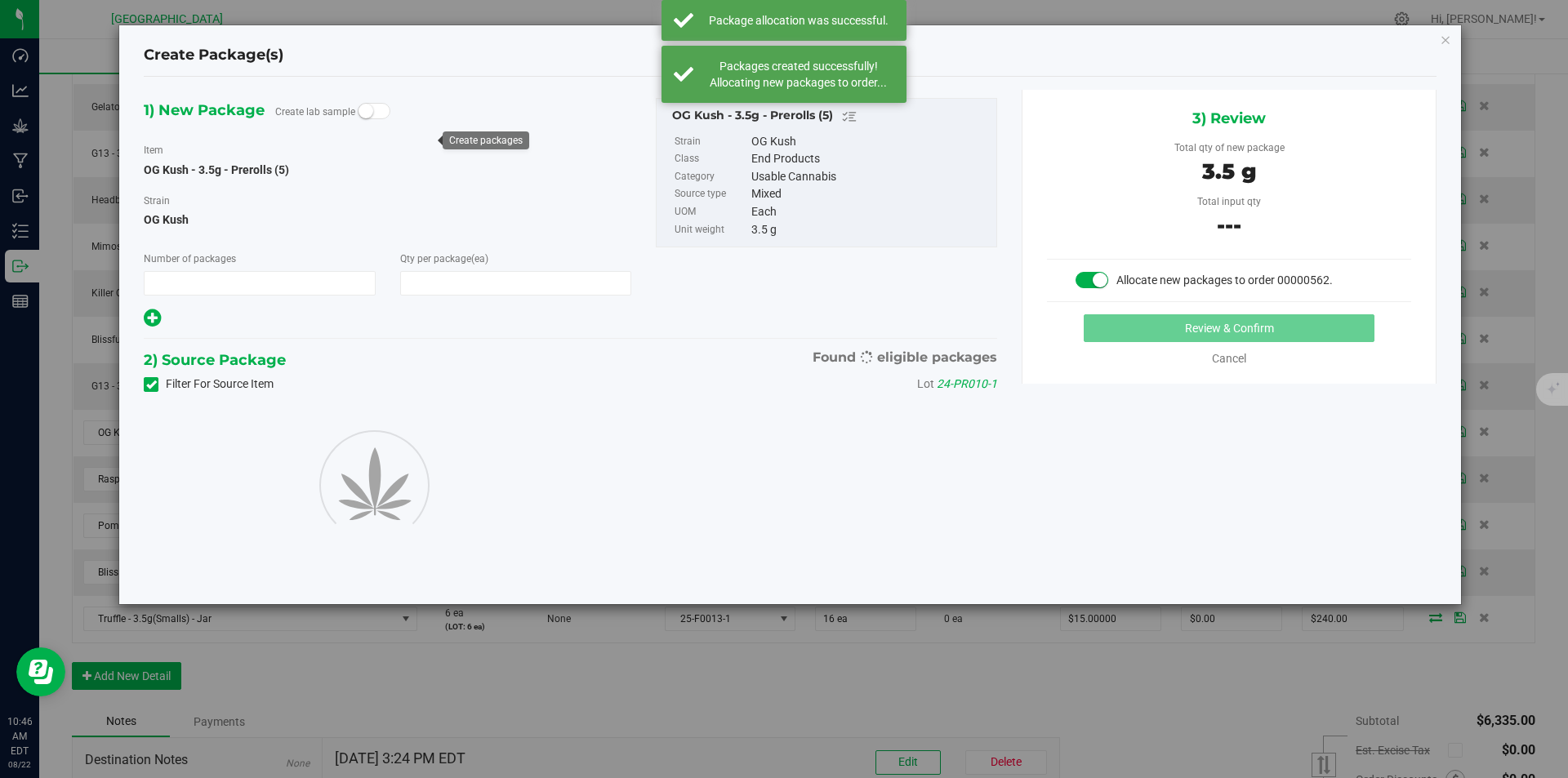
type input "1"
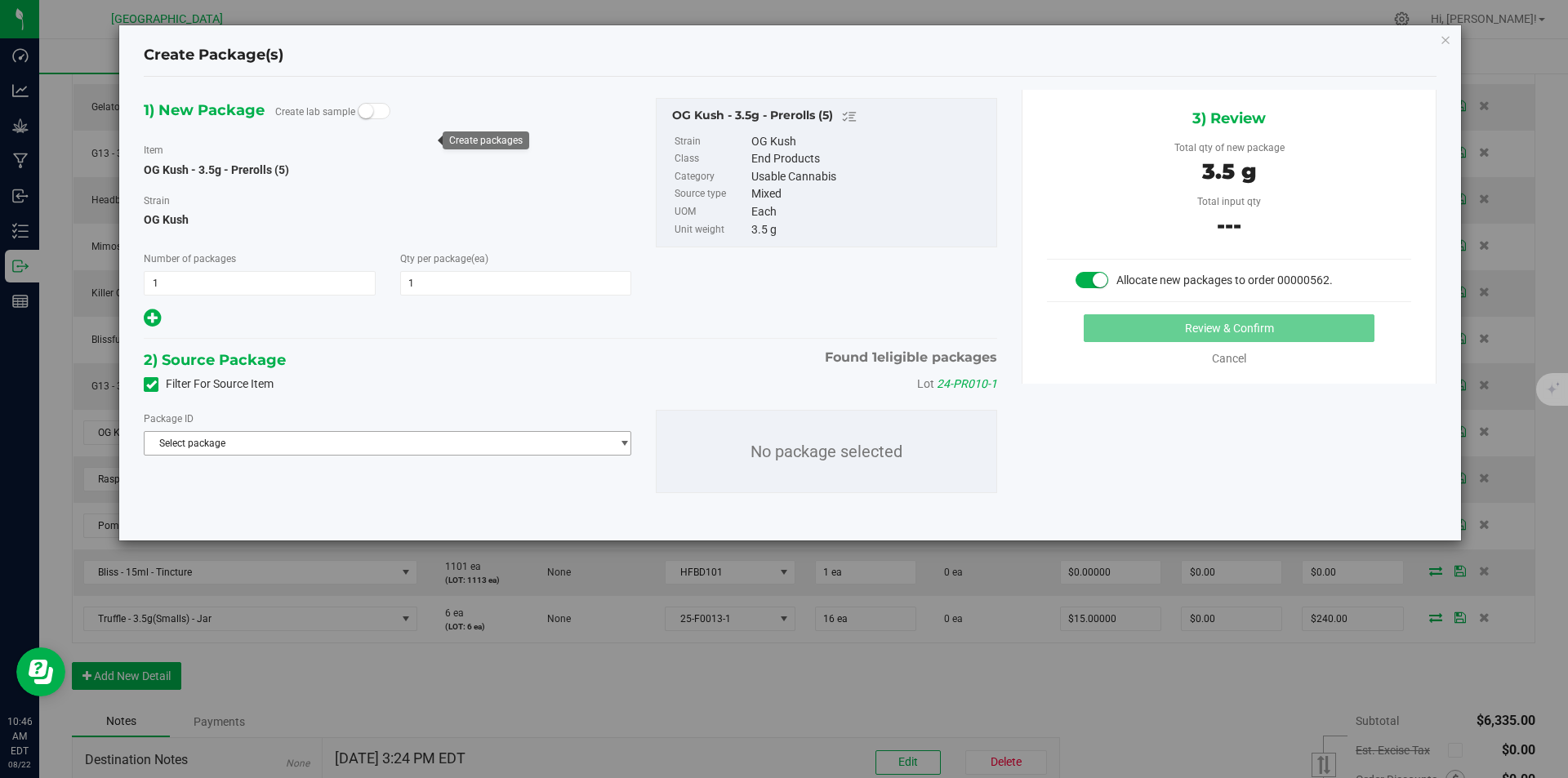
click at [406, 442] on span "Select package" at bounding box center [377, 443] width 466 height 23
click at [351, 509] on span "( OG Kush - 3.5g - Prerolls (5) )" at bounding box center [336, 510] width 133 height 12
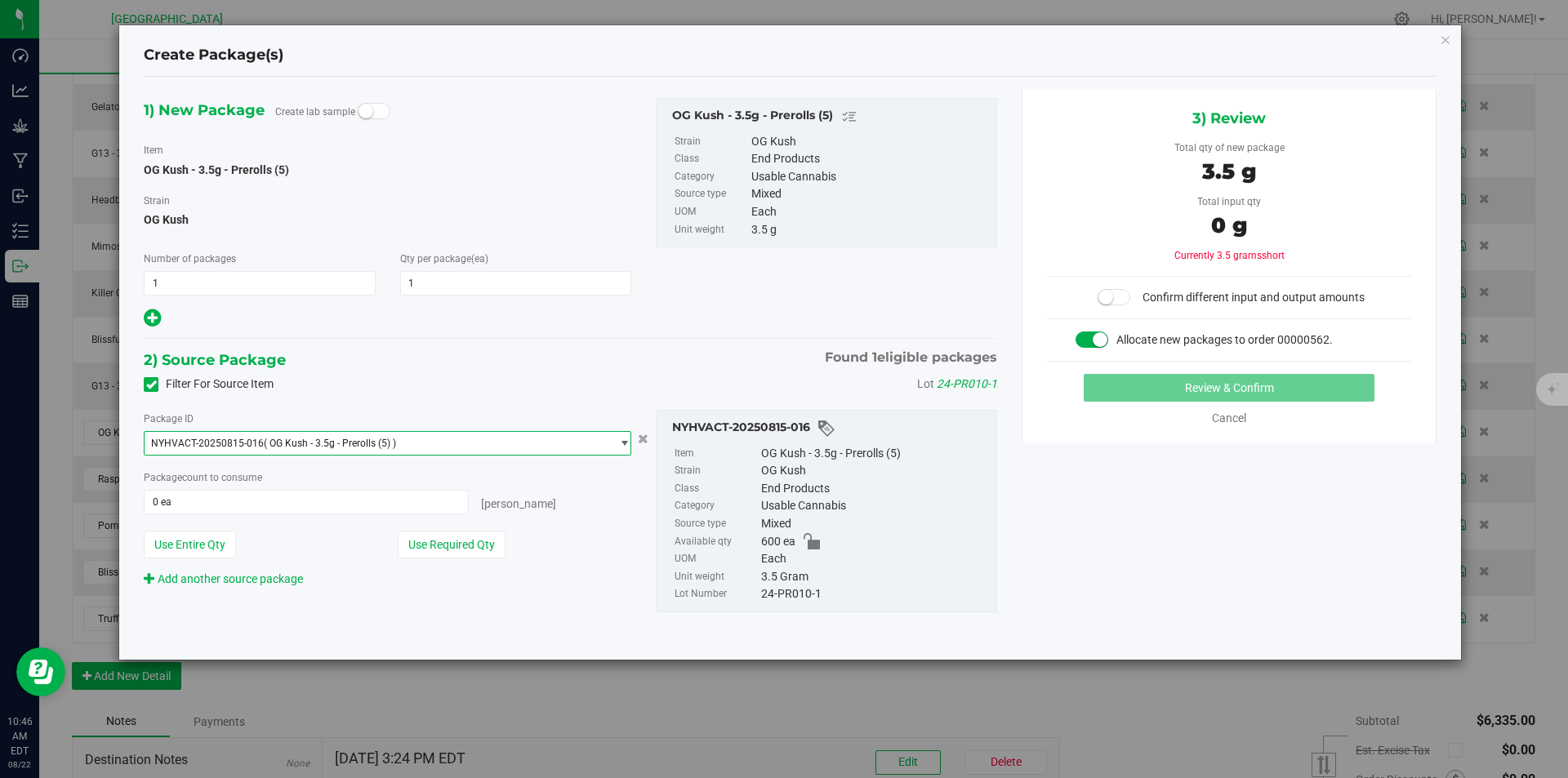
click at [446, 537] on button "Use Required Qty" at bounding box center [451, 544] width 107 height 28
type input "1 ea"
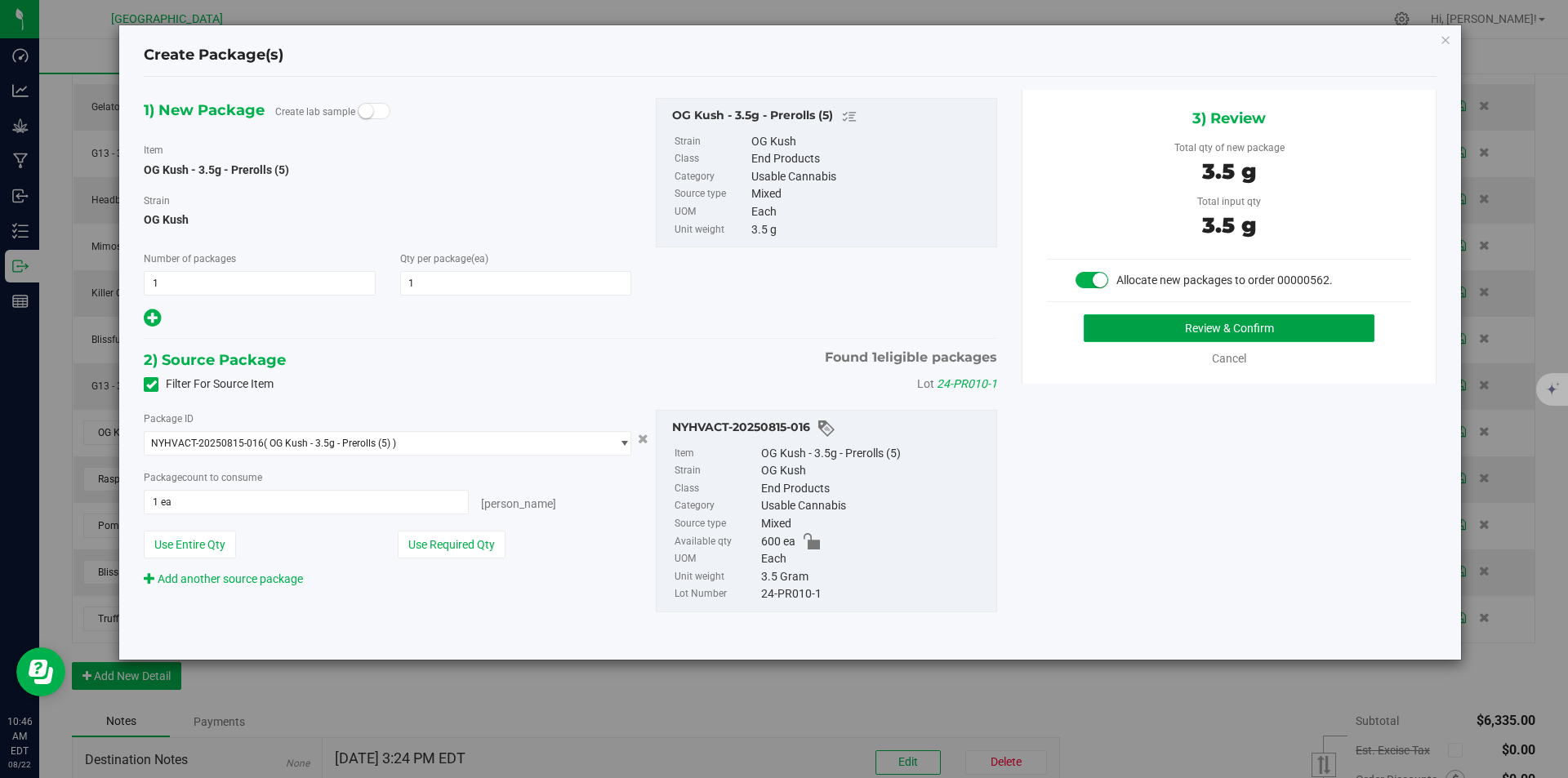
click at [1177, 334] on button "Review & Confirm" at bounding box center [1229, 328] width 291 height 28
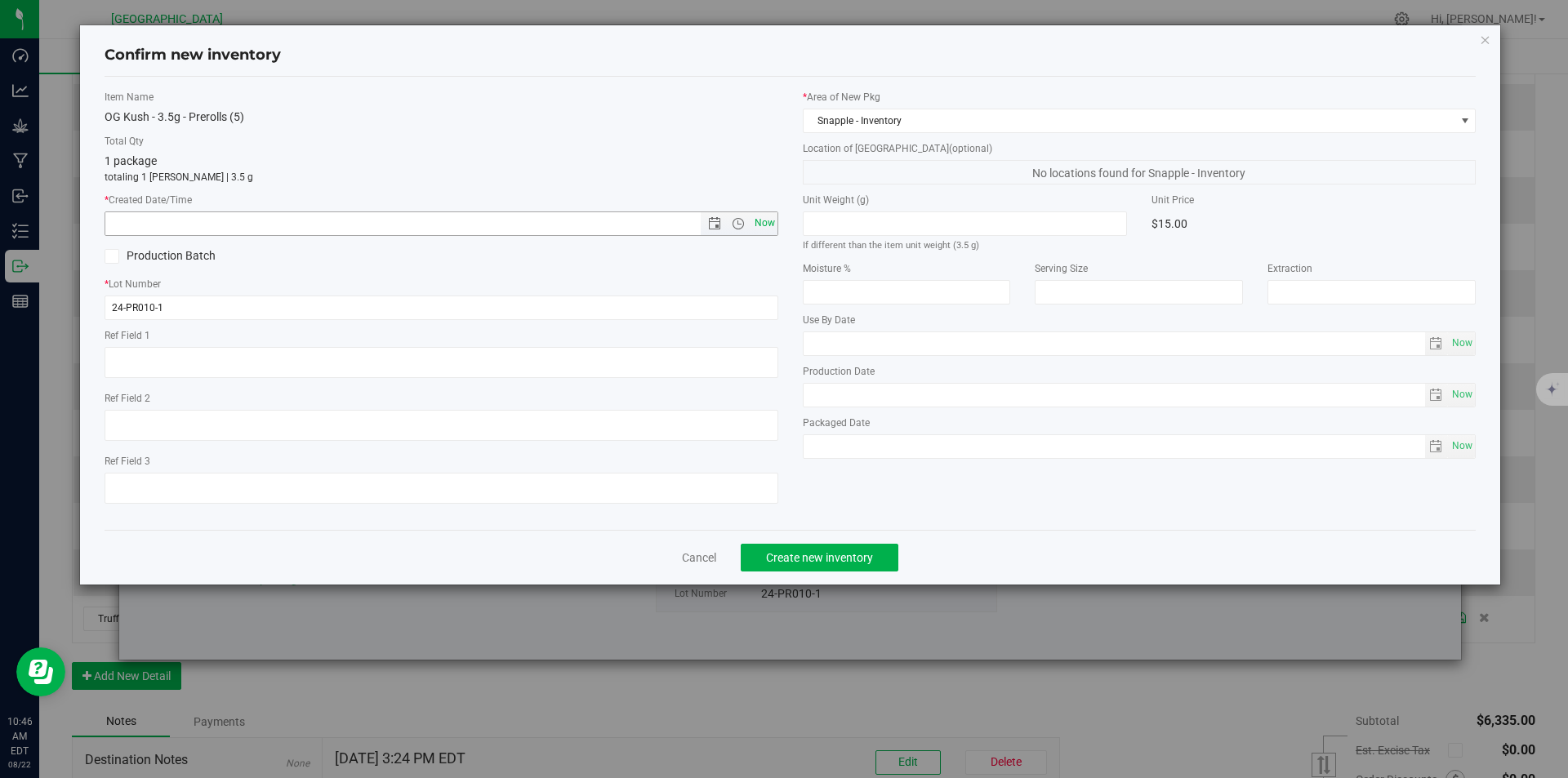
click at [762, 222] on span "Now" at bounding box center [764, 223] width 28 height 23
type input "8/22/2025 10:46 AM"
click at [796, 551] on button "Create new inventory" at bounding box center [819, 557] width 158 height 28
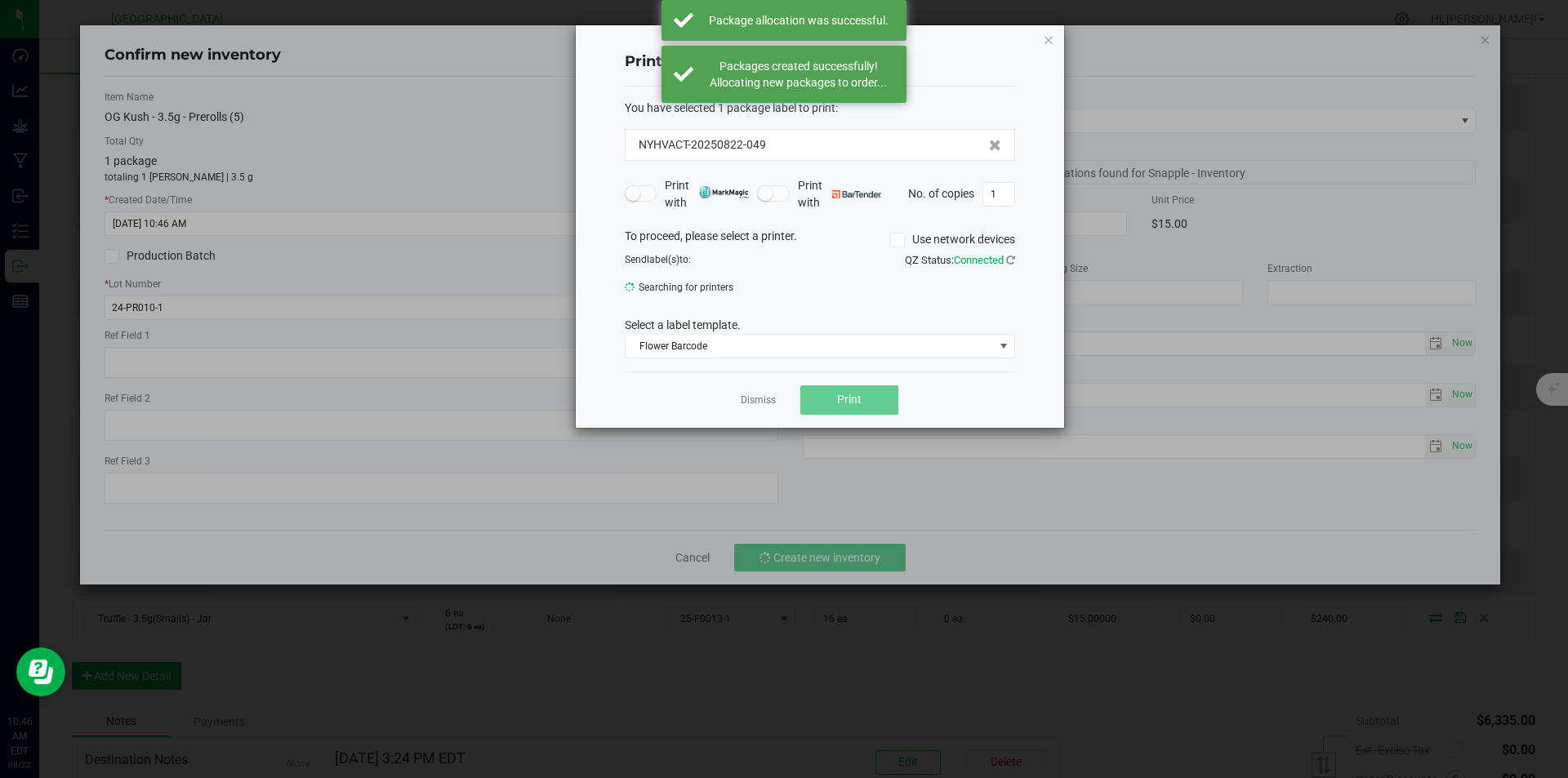
click at [765, 398] on link "Dismiss" at bounding box center [757, 400] width 35 height 14
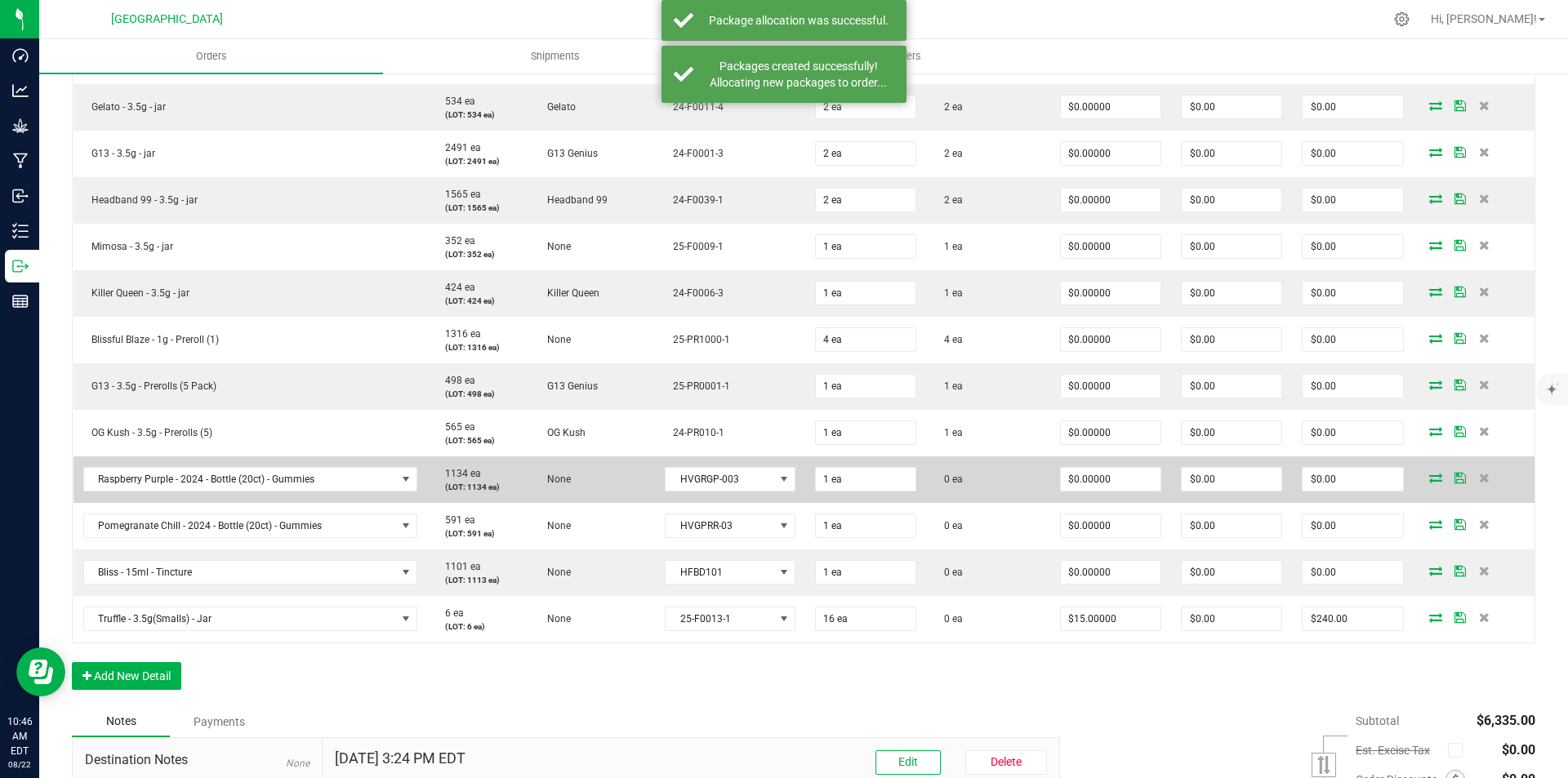
click at [1429, 479] on icon at bounding box center [1435, 477] width 13 height 10
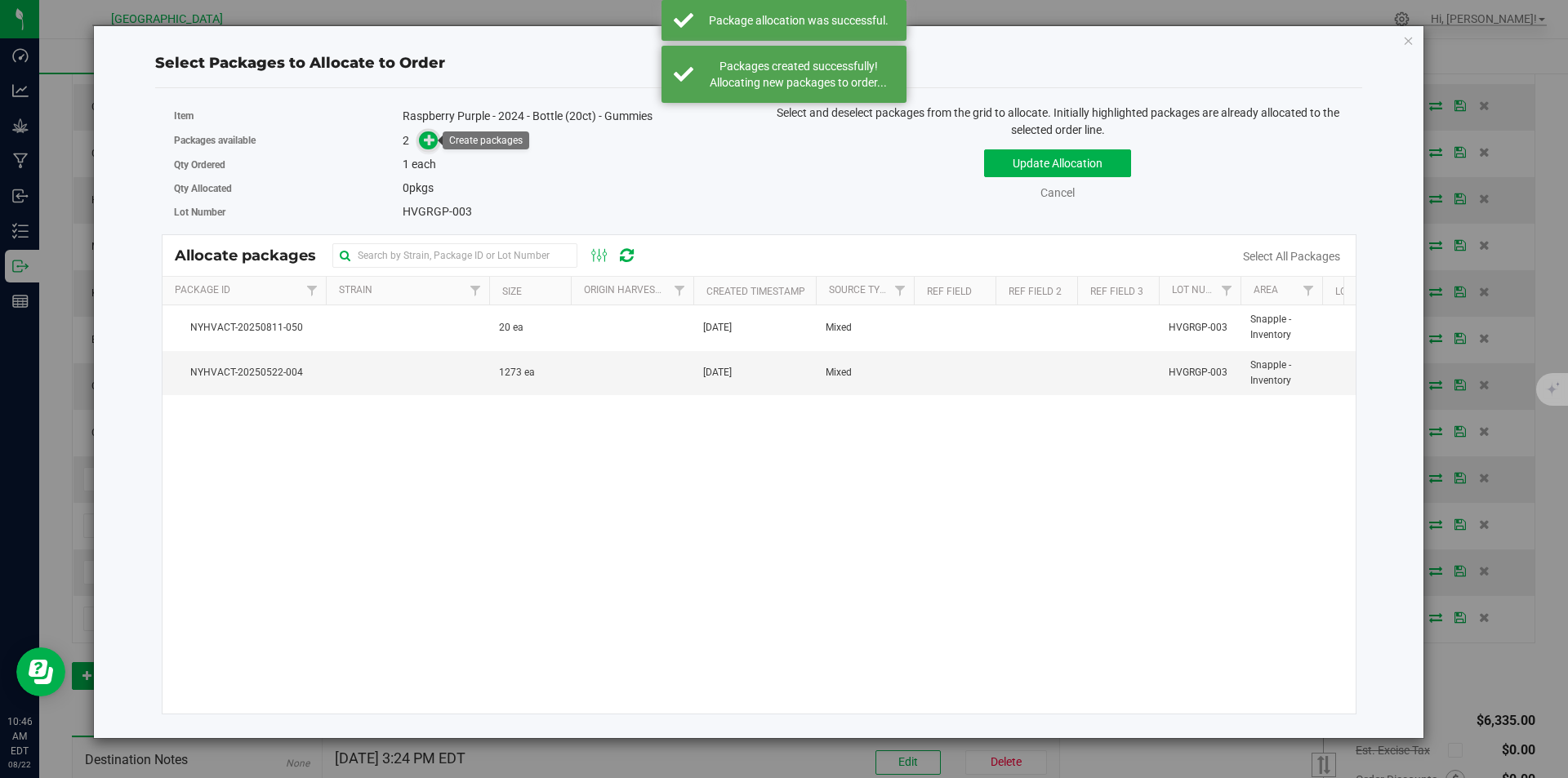
click at [420, 141] on span at bounding box center [428, 141] width 19 height 19
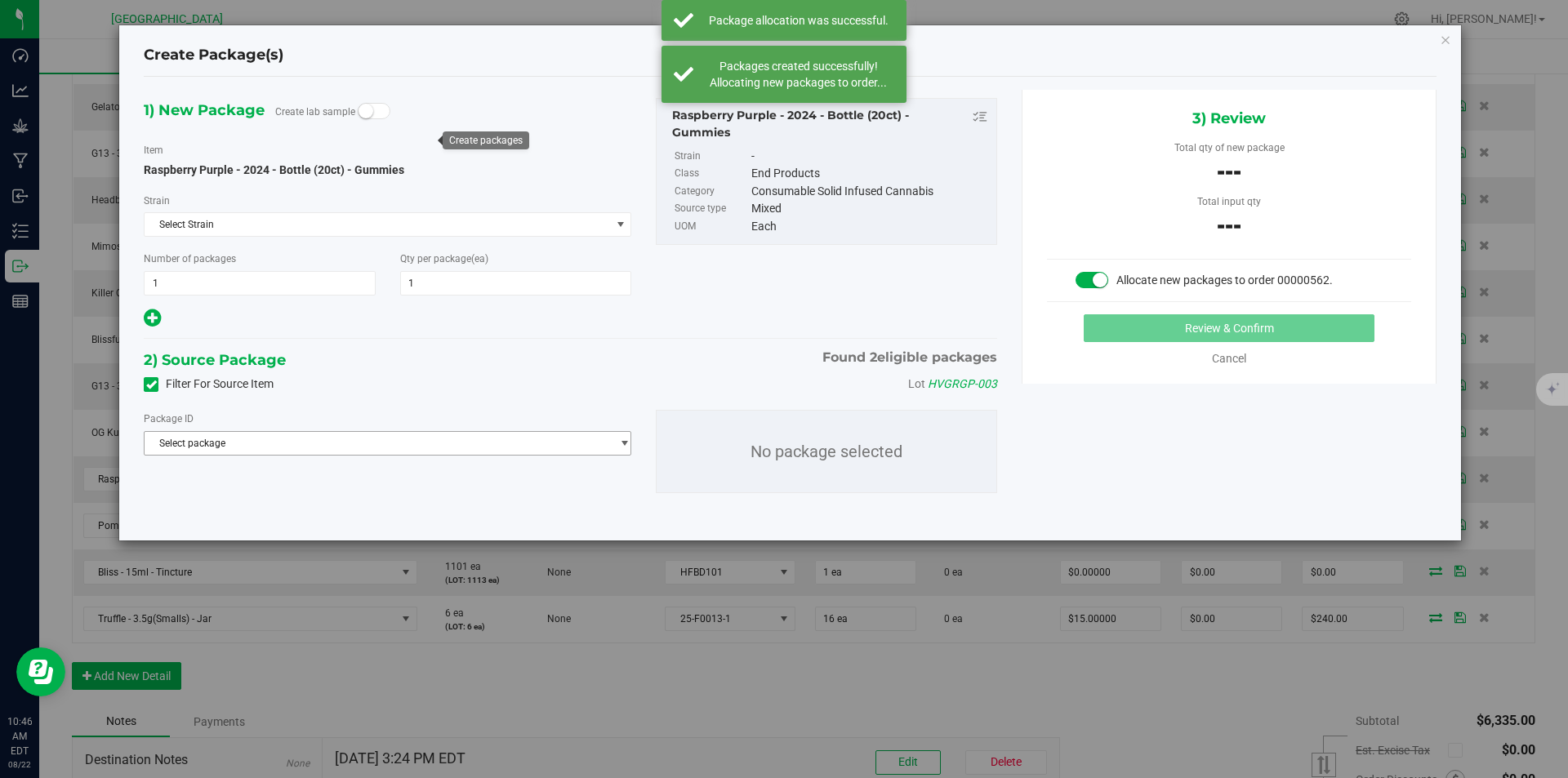
click at [452, 441] on span "Select package" at bounding box center [377, 443] width 466 height 23
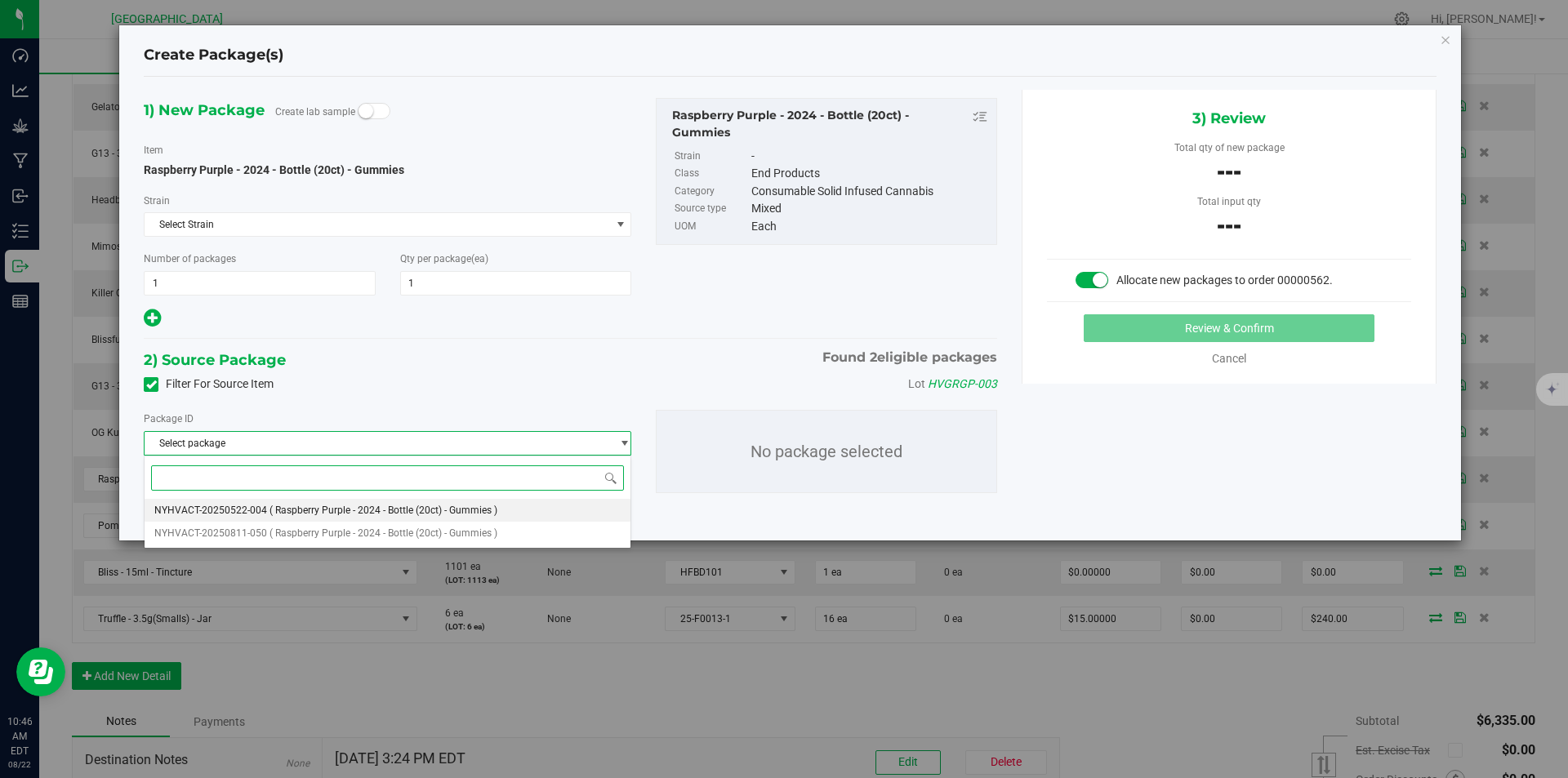
click at [388, 499] on li "NYHVACT-20250522-004 ( Raspberry Purple - 2024 - Bottle (20ct) - Gummies )" at bounding box center [387, 510] width 486 height 23
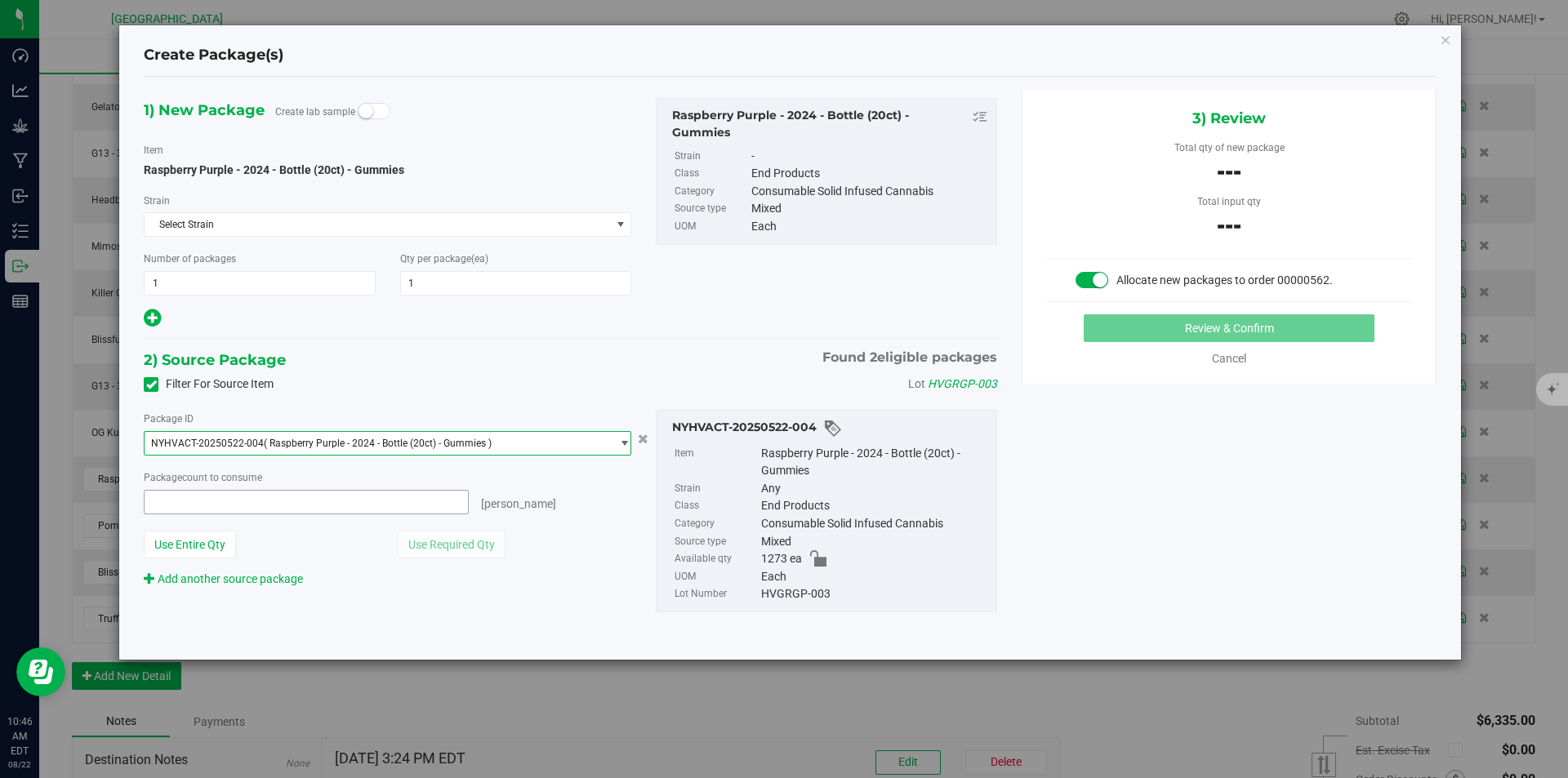
click at [266, 507] on span at bounding box center [306, 502] width 325 height 24
type input "1"
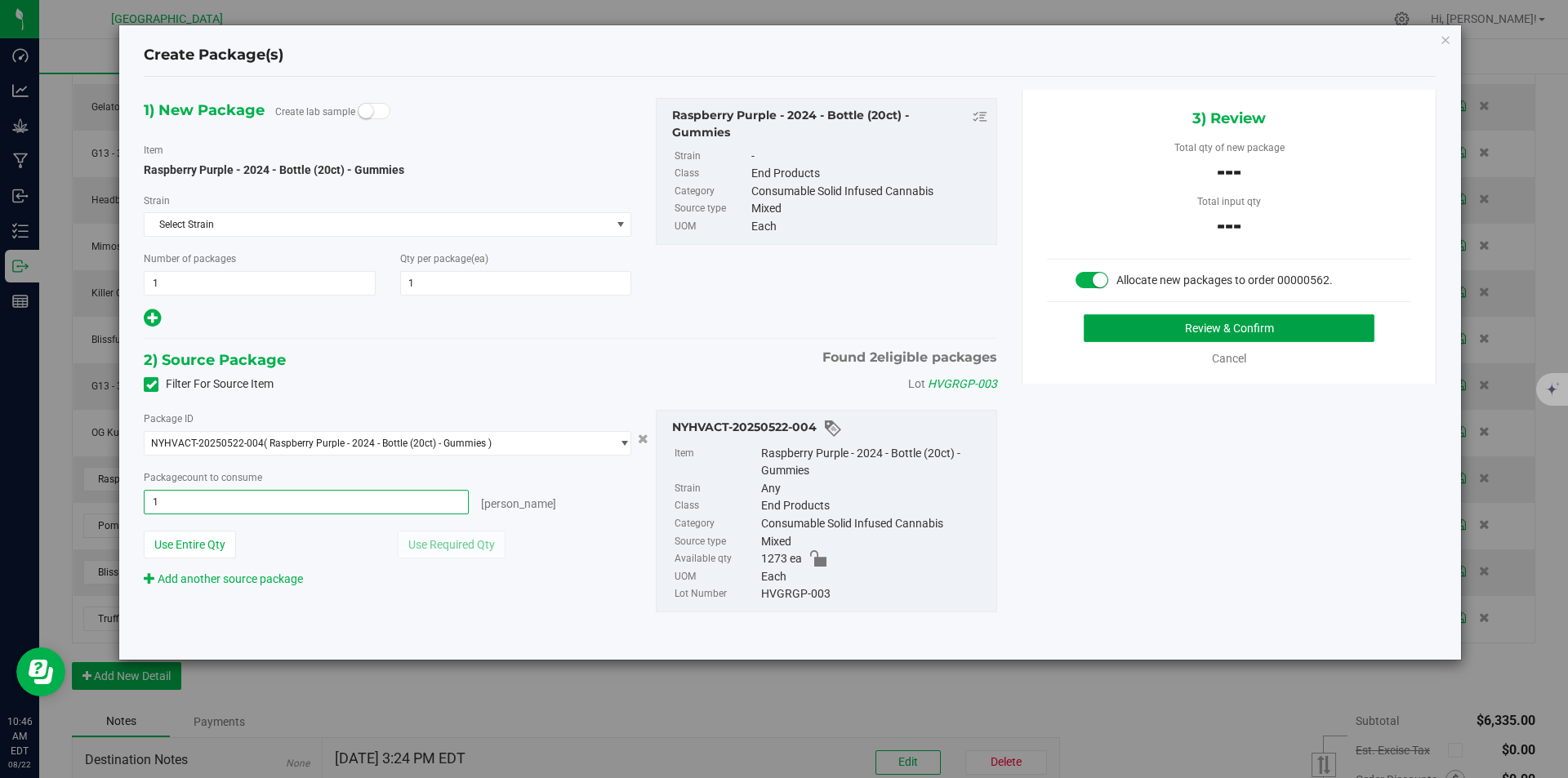
type input "1 ea"
click at [1284, 334] on button "Review & Confirm" at bounding box center [1229, 328] width 291 height 28
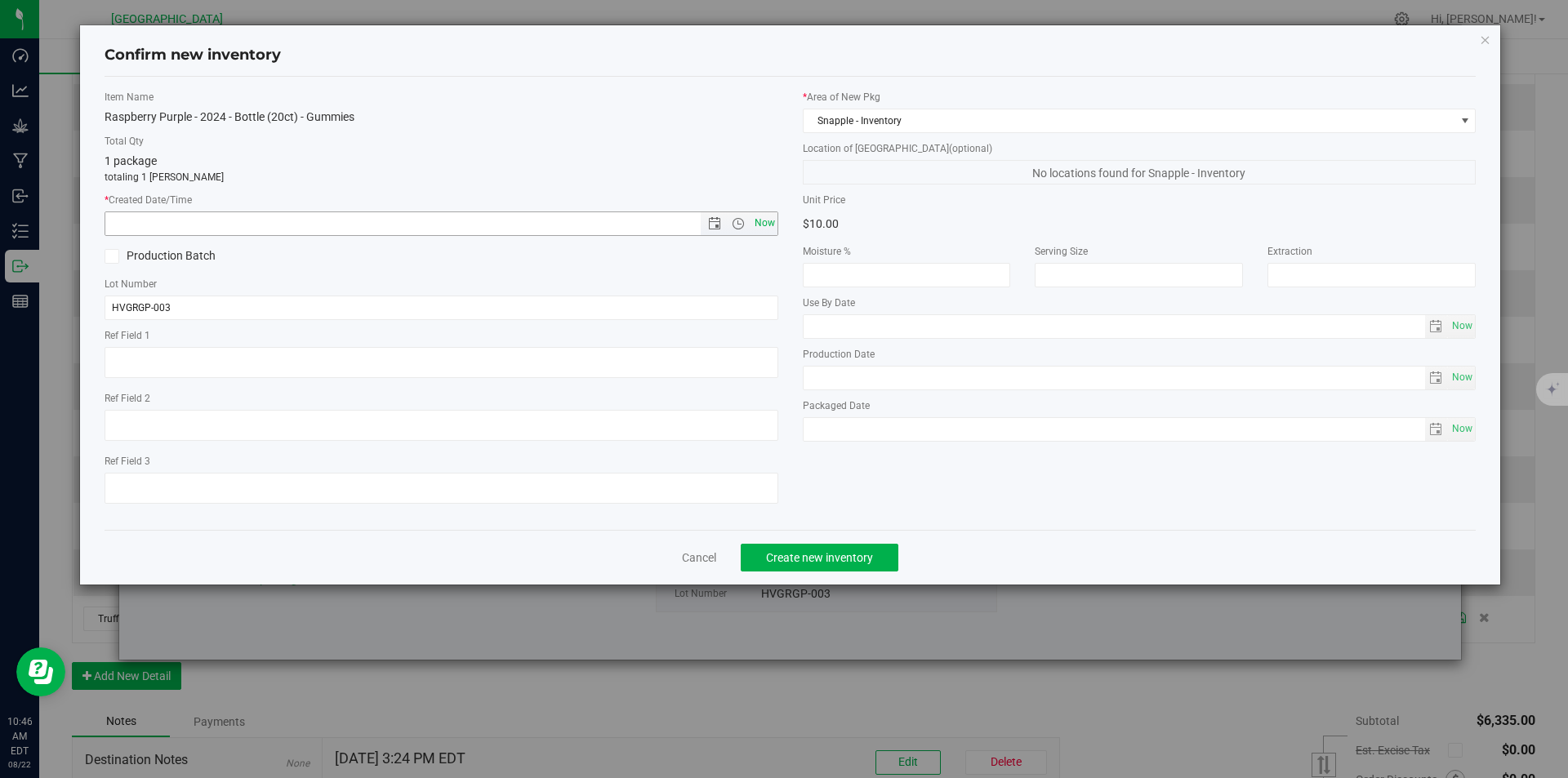
click at [773, 222] on span "Now" at bounding box center [764, 223] width 28 height 23
type input "8/22/2025 10:46 AM"
click at [825, 562] on span "Create new inventory" at bounding box center [820, 558] width 107 height 13
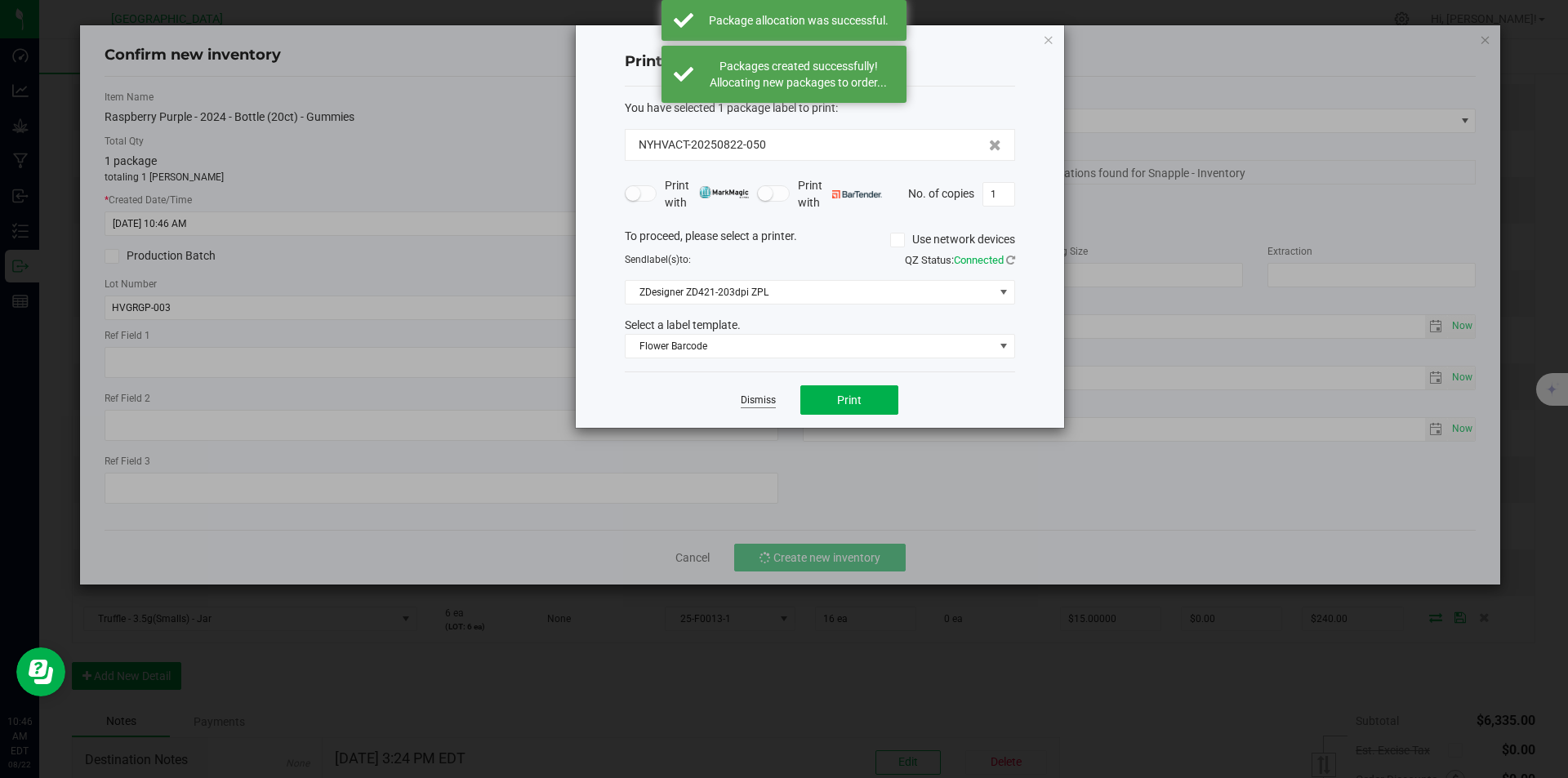
click at [769, 400] on link "Dismiss" at bounding box center [757, 400] width 35 height 14
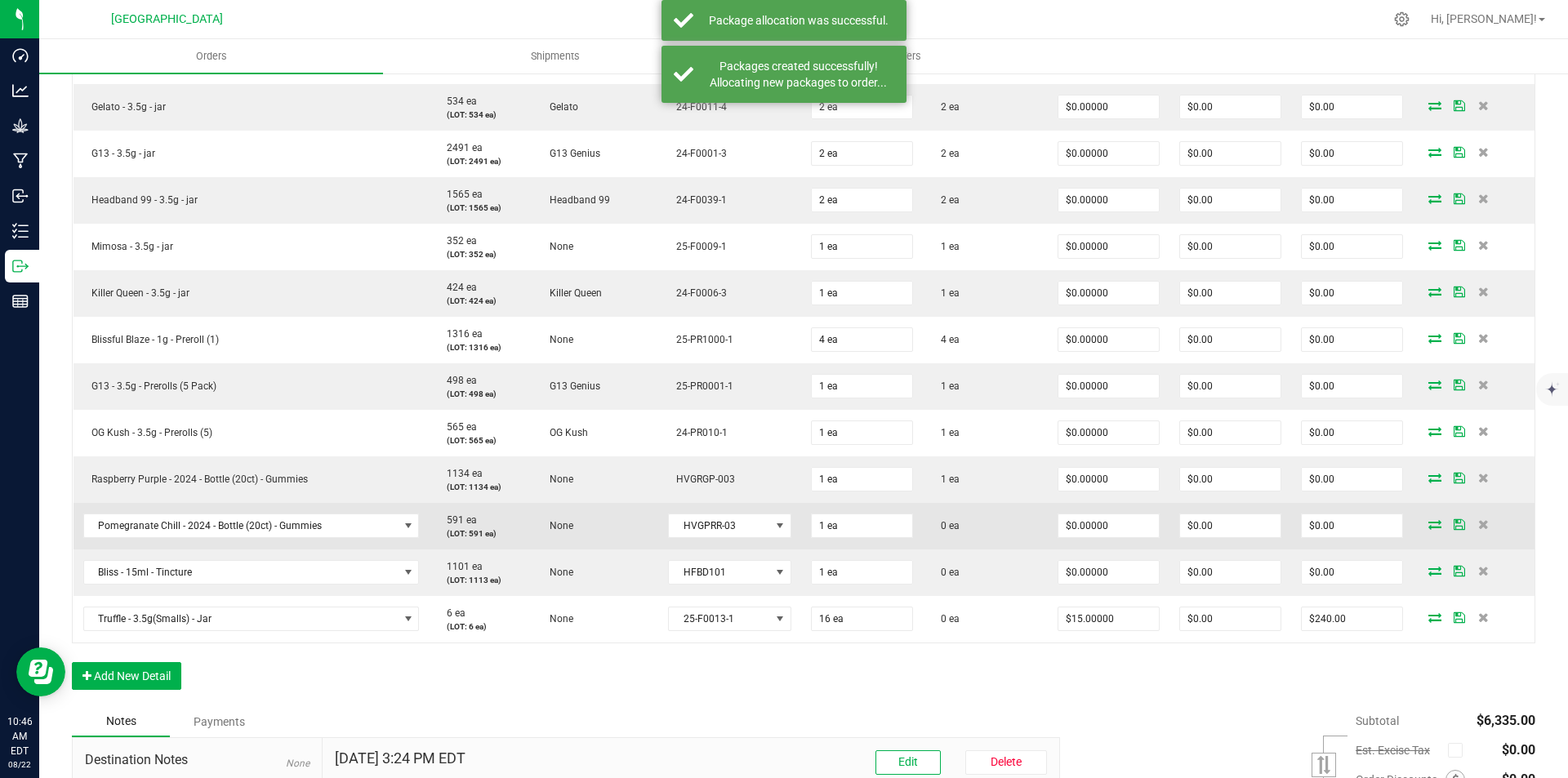
click at [1428, 526] on icon at bounding box center [1434, 523] width 13 height 10
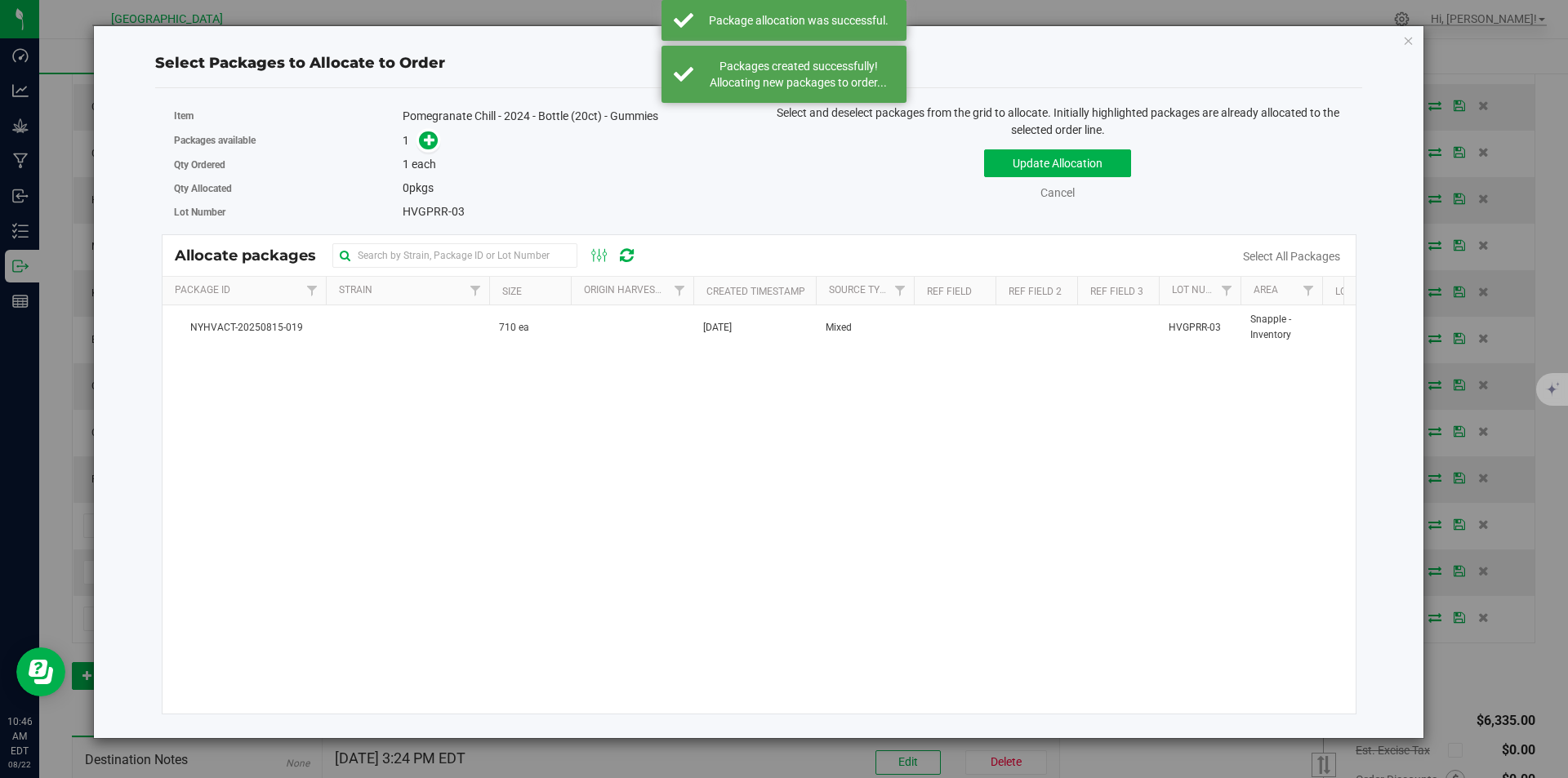
click at [422, 133] on span at bounding box center [424, 141] width 26 height 19
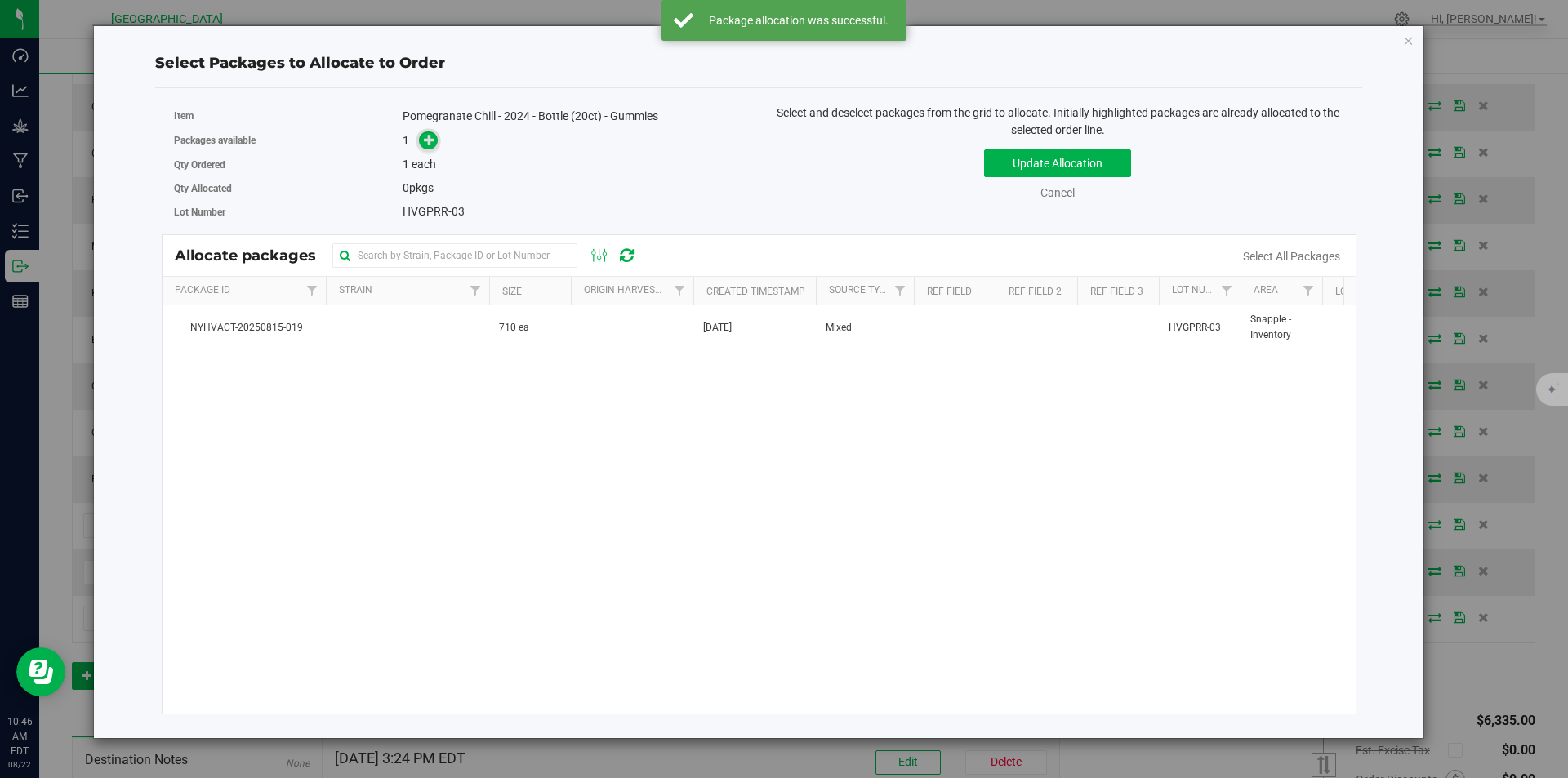
click at [438, 141] on span at bounding box center [428, 141] width 19 height 19
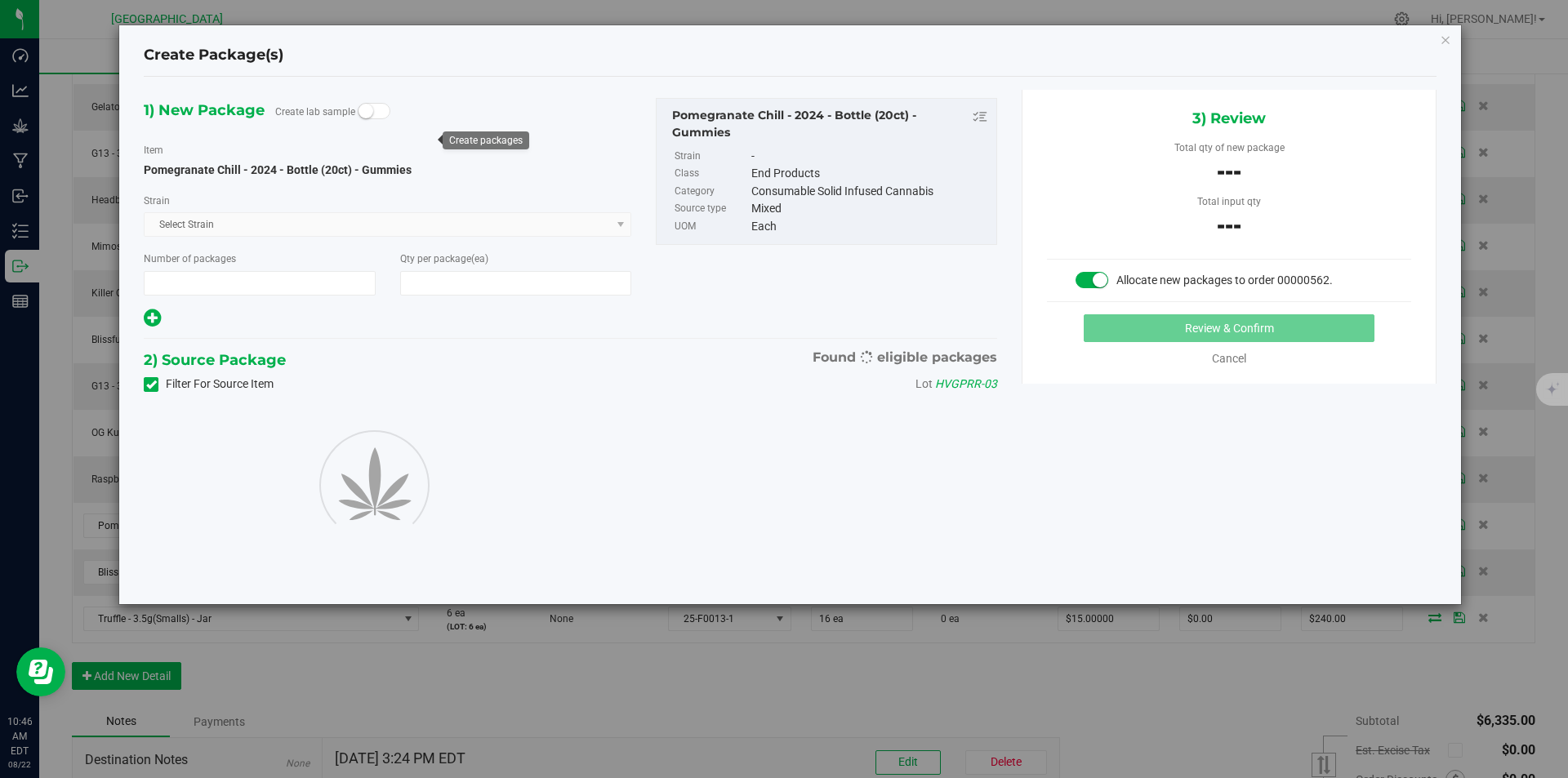
type input "1"
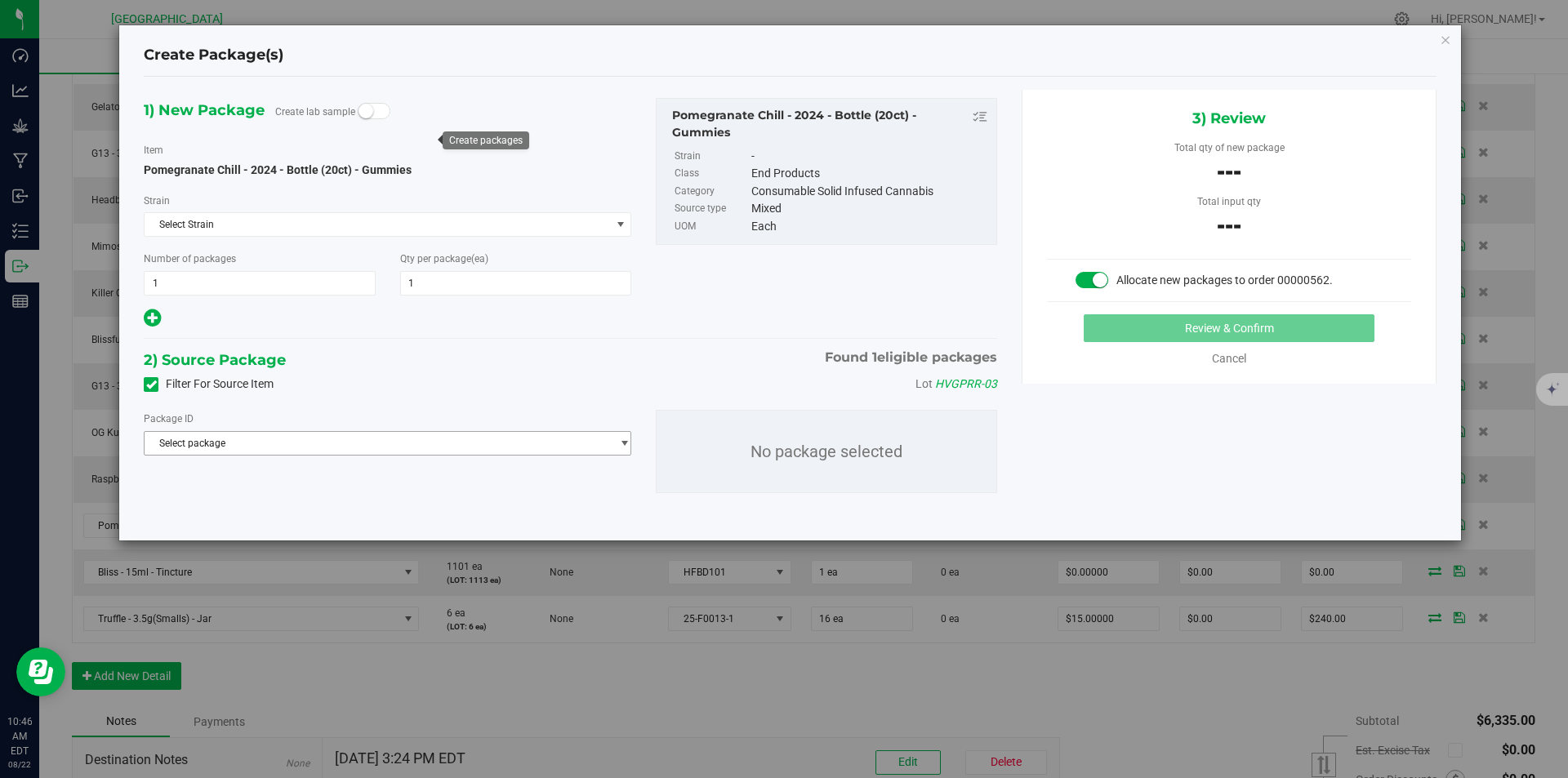
click at [407, 444] on span "Select package" at bounding box center [377, 443] width 466 height 23
click at [302, 509] on span "( Pomegranate Chill - 2024 - Bottle (20ct) - Gummies )" at bounding box center [387, 510] width 236 height 12
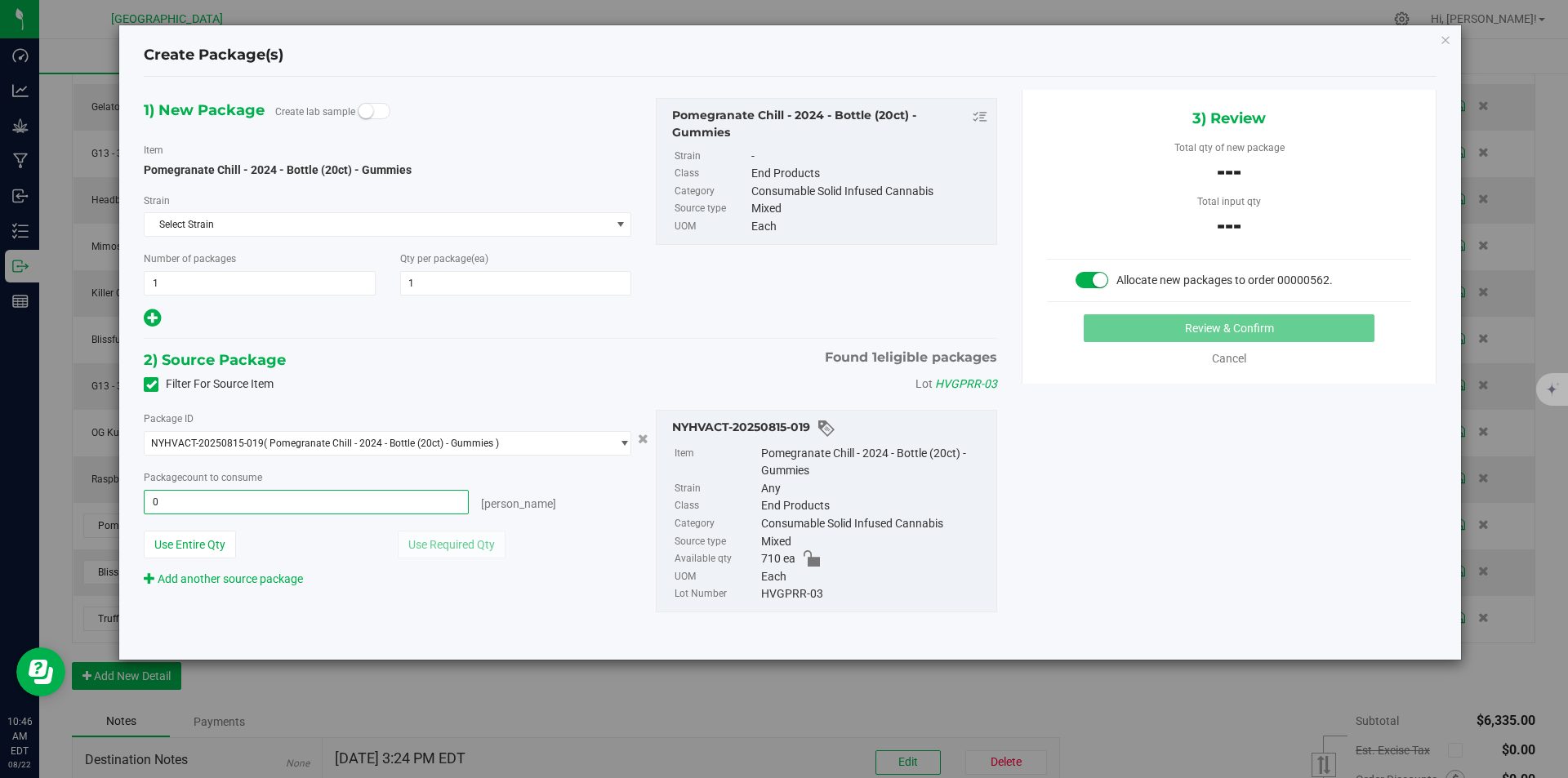
click at [347, 512] on span "0 ea 0" at bounding box center [306, 502] width 325 height 24
type input "1"
type input "1 ea"
click at [1205, 329] on button "Review & Confirm" at bounding box center [1229, 328] width 291 height 28
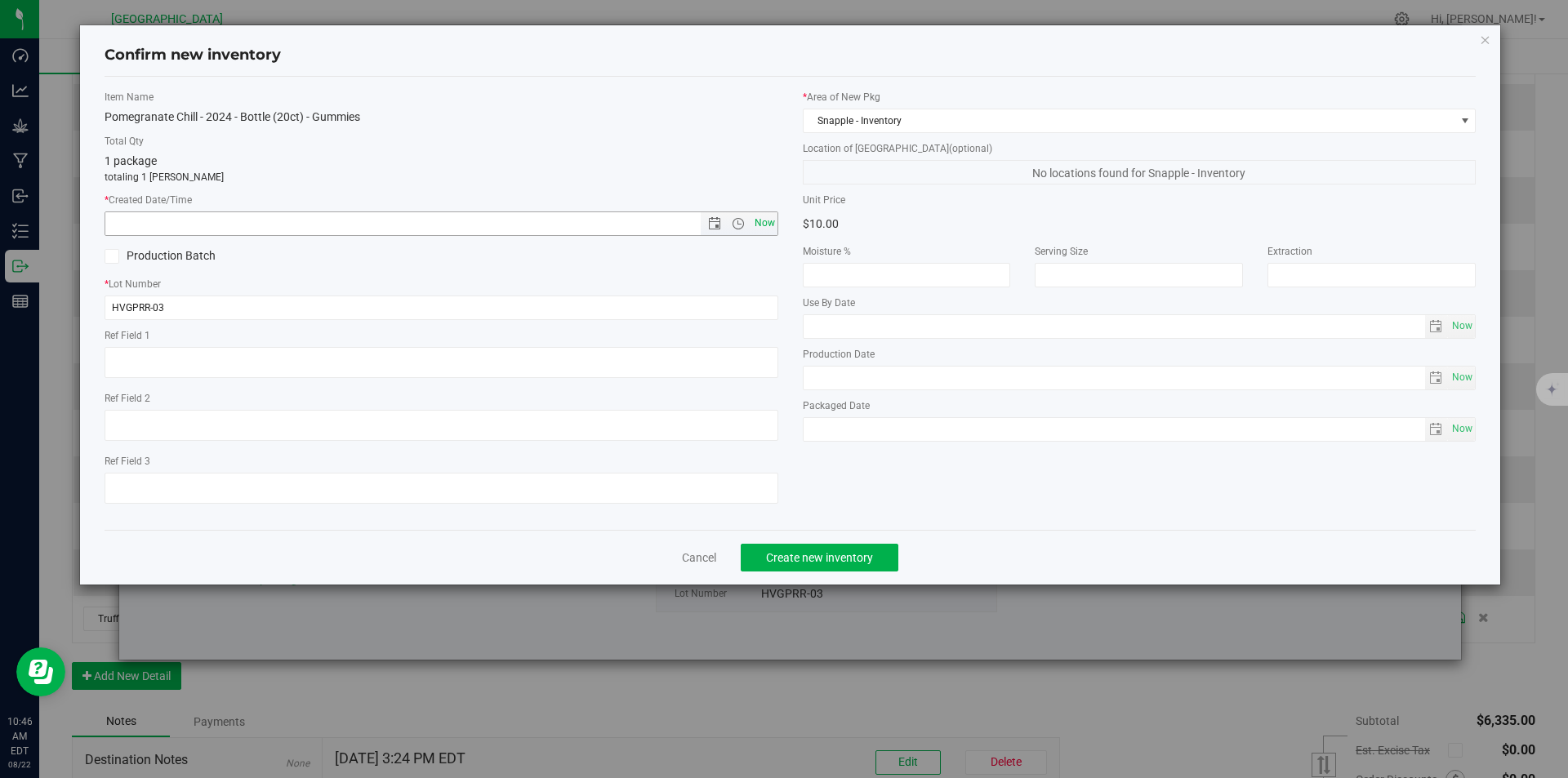
click at [775, 222] on span "Now" at bounding box center [764, 223] width 28 height 23
type input "8/22/2025 10:46 AM"
click at [838, 570] on button "Create new inventory" at bounding box center [819, 557] width 158 height 28
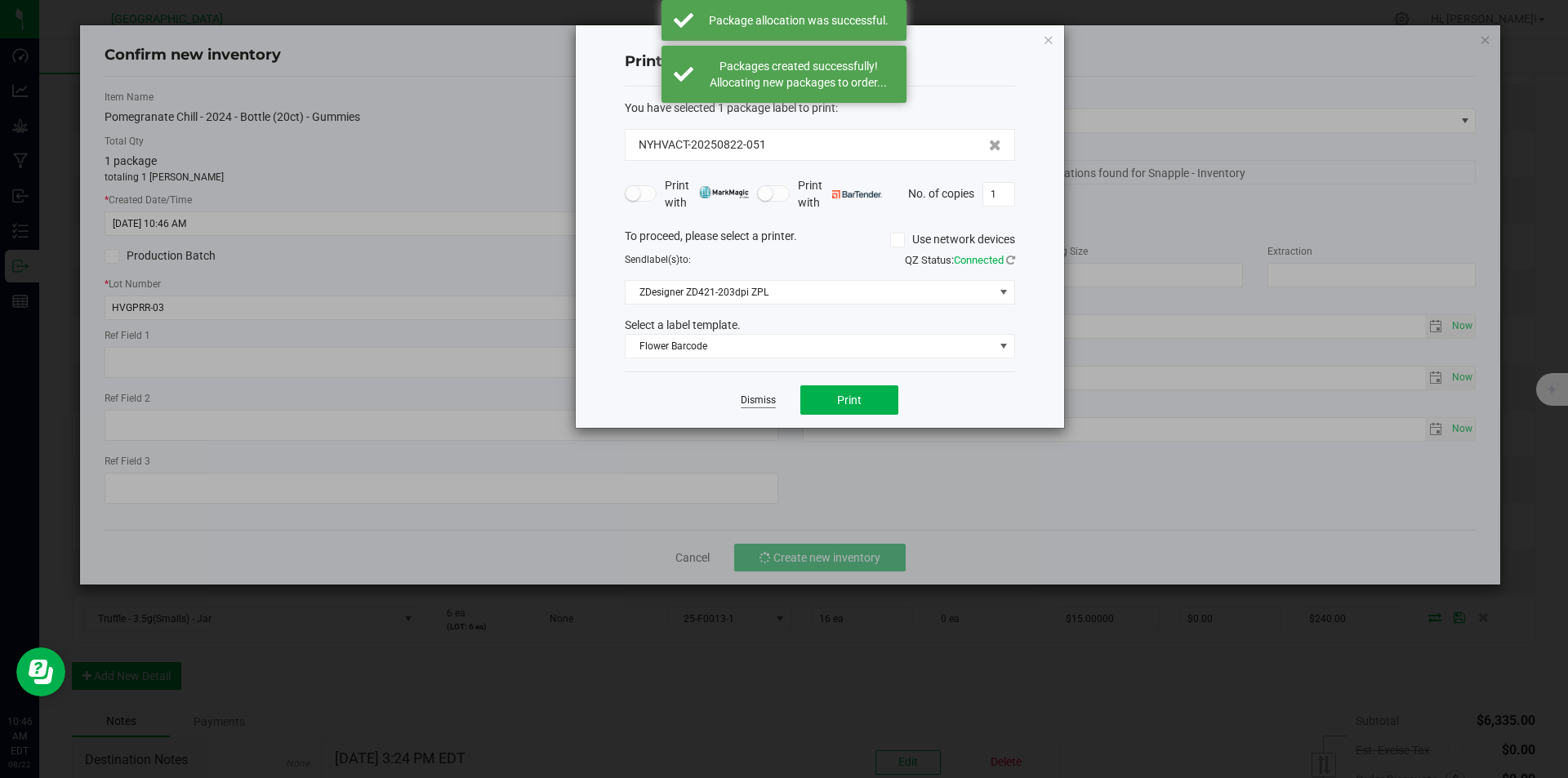
click at [746, 401] on link "Dismiss" at bounding box center [757, 400] width 35 height 14
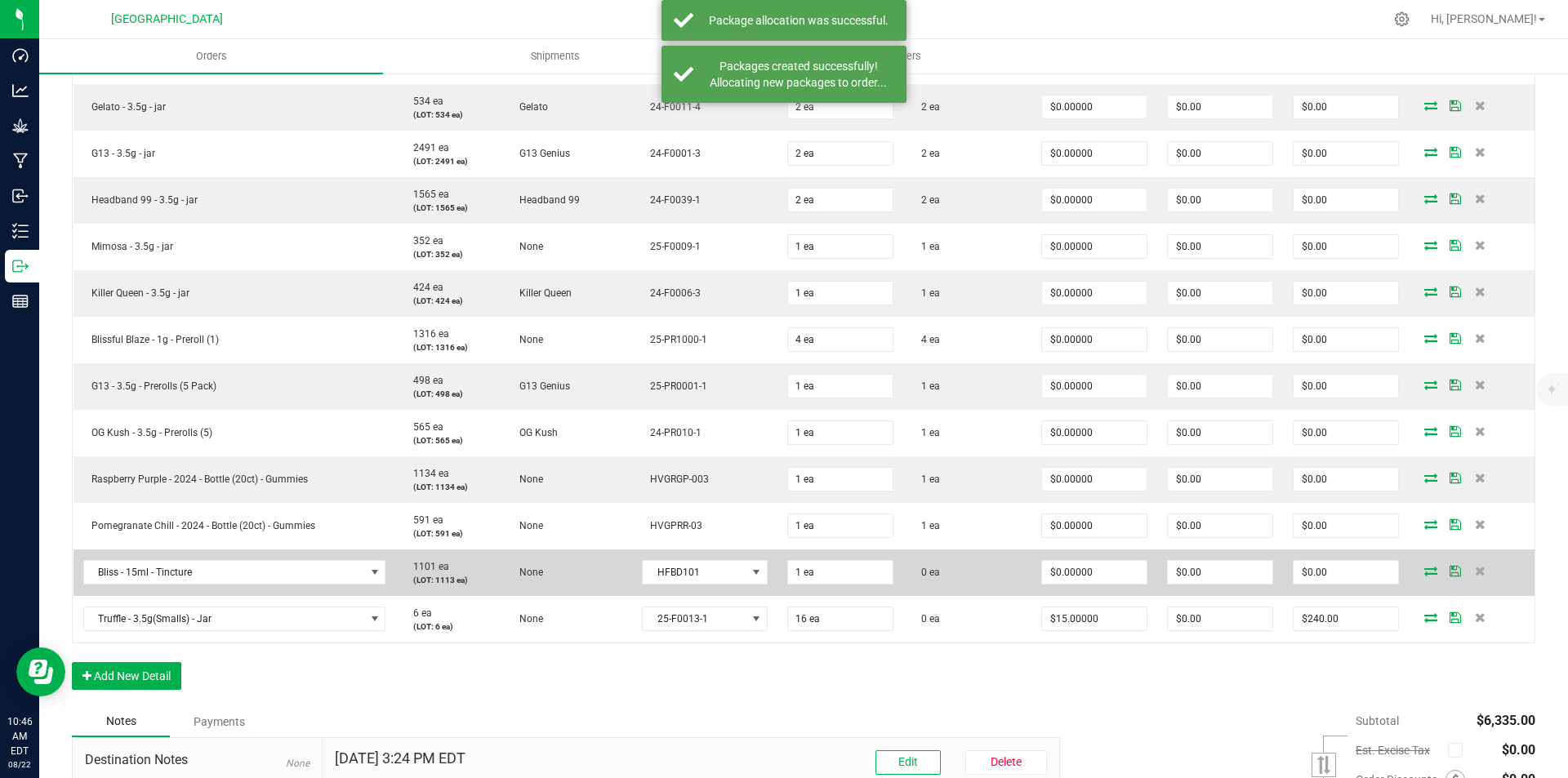
click at [1424, 568] on icon at bounding box center [1431, 570] width 13 height 10
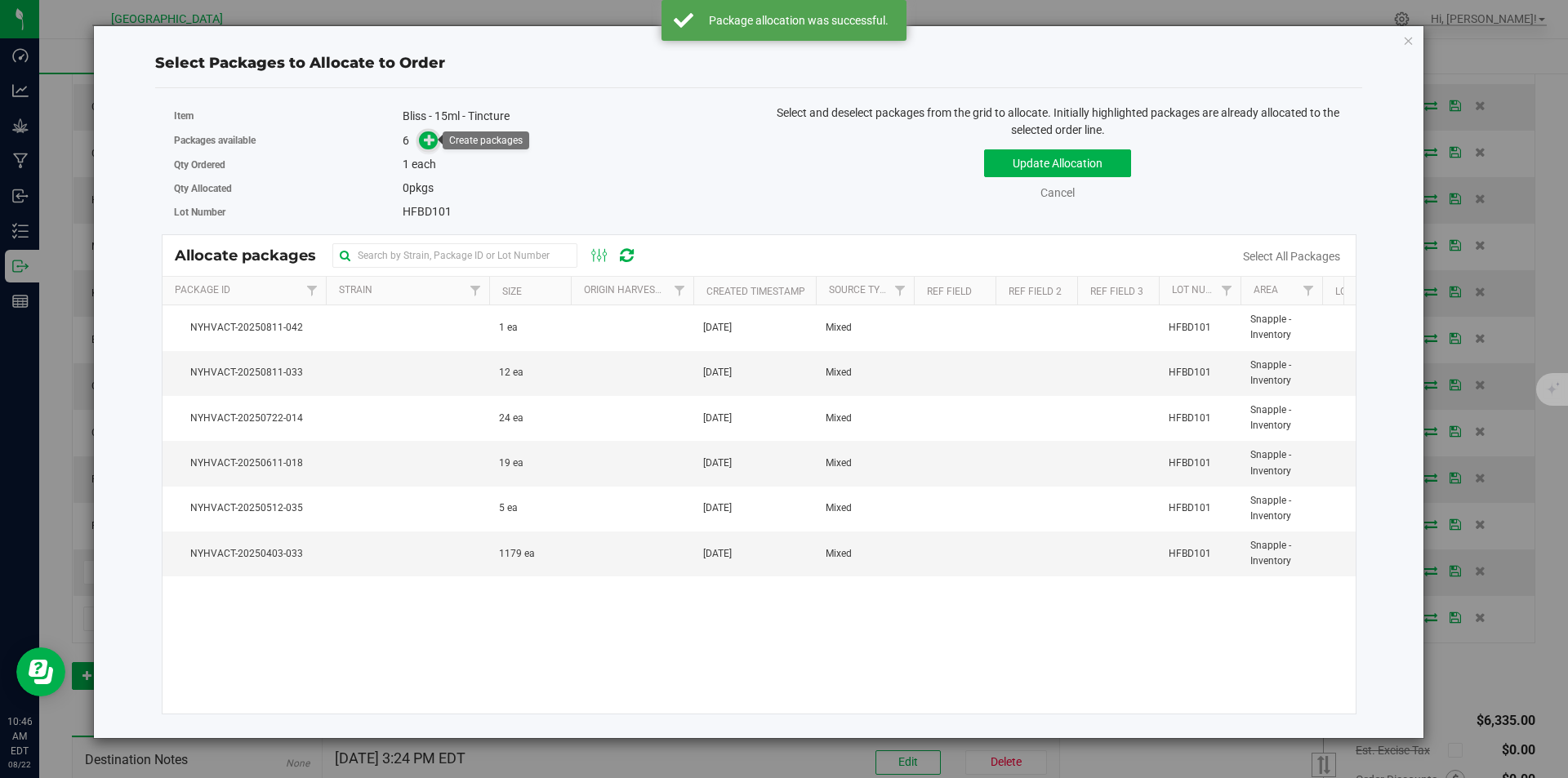
click at [426, 141] on icon at bounding box center [429, 139] width 12 height 12
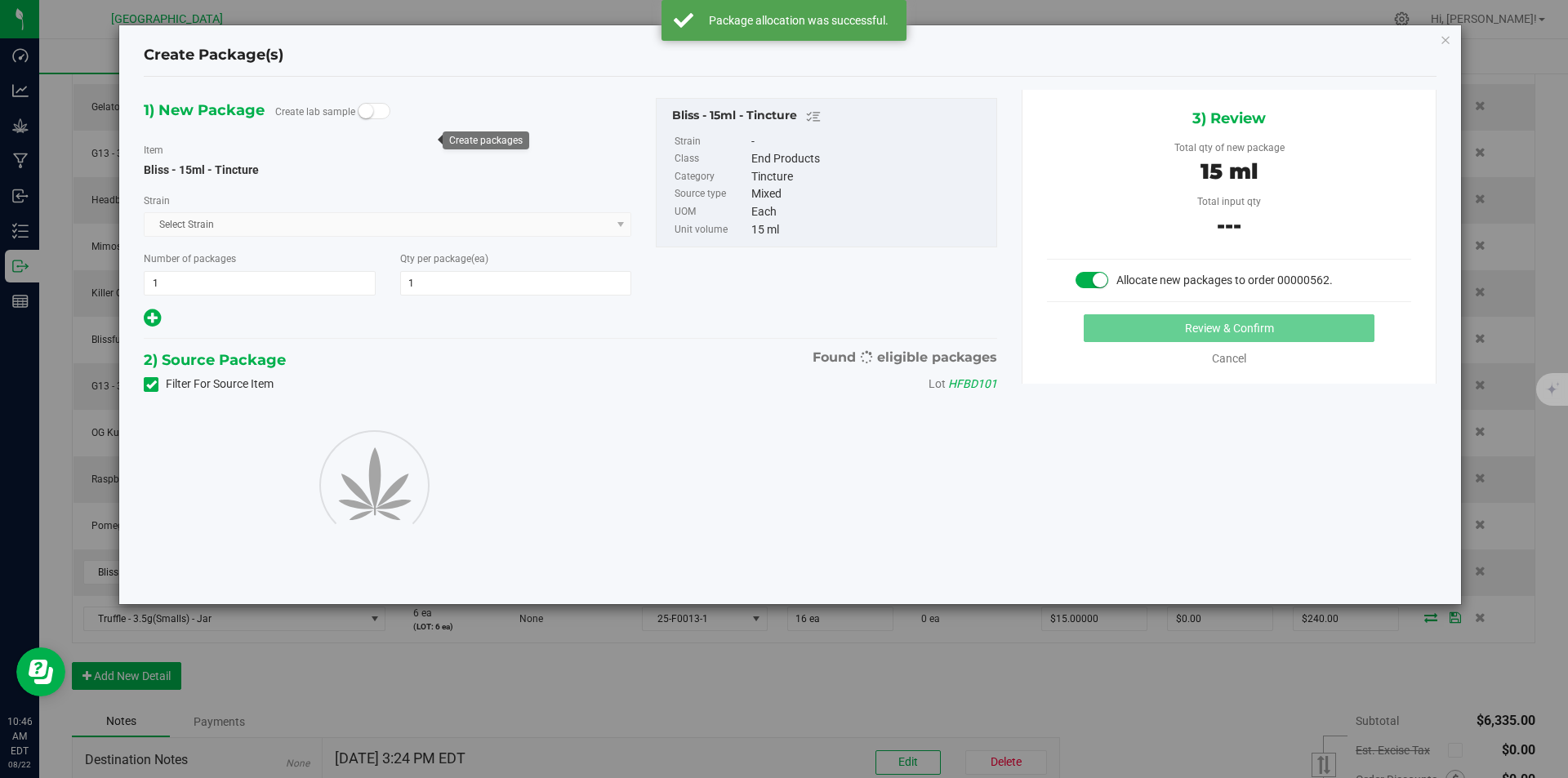
type input "1"
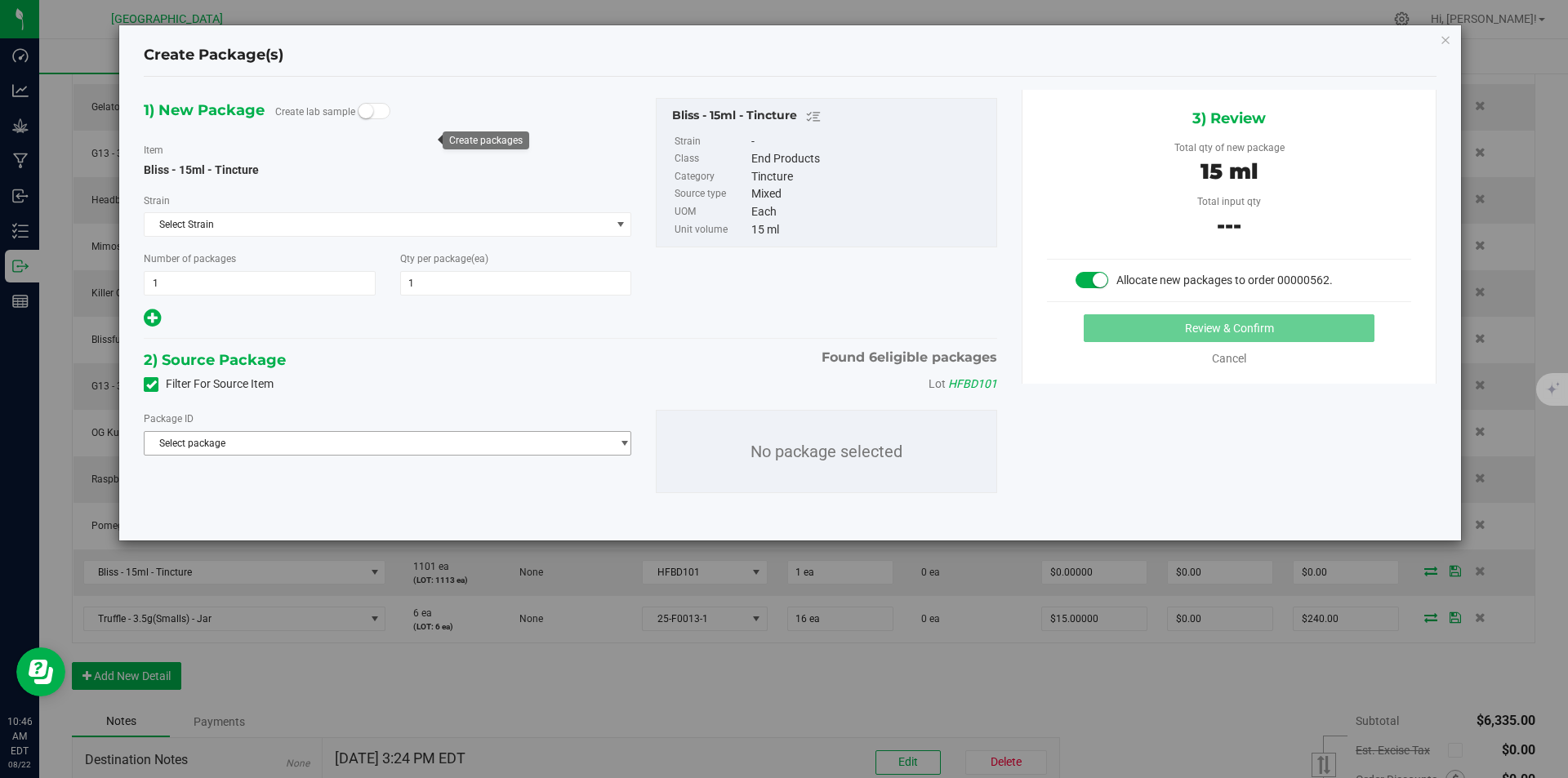
click at [449, 448] on span "Select package" at bounding box center [377, 443] width 466 height 23
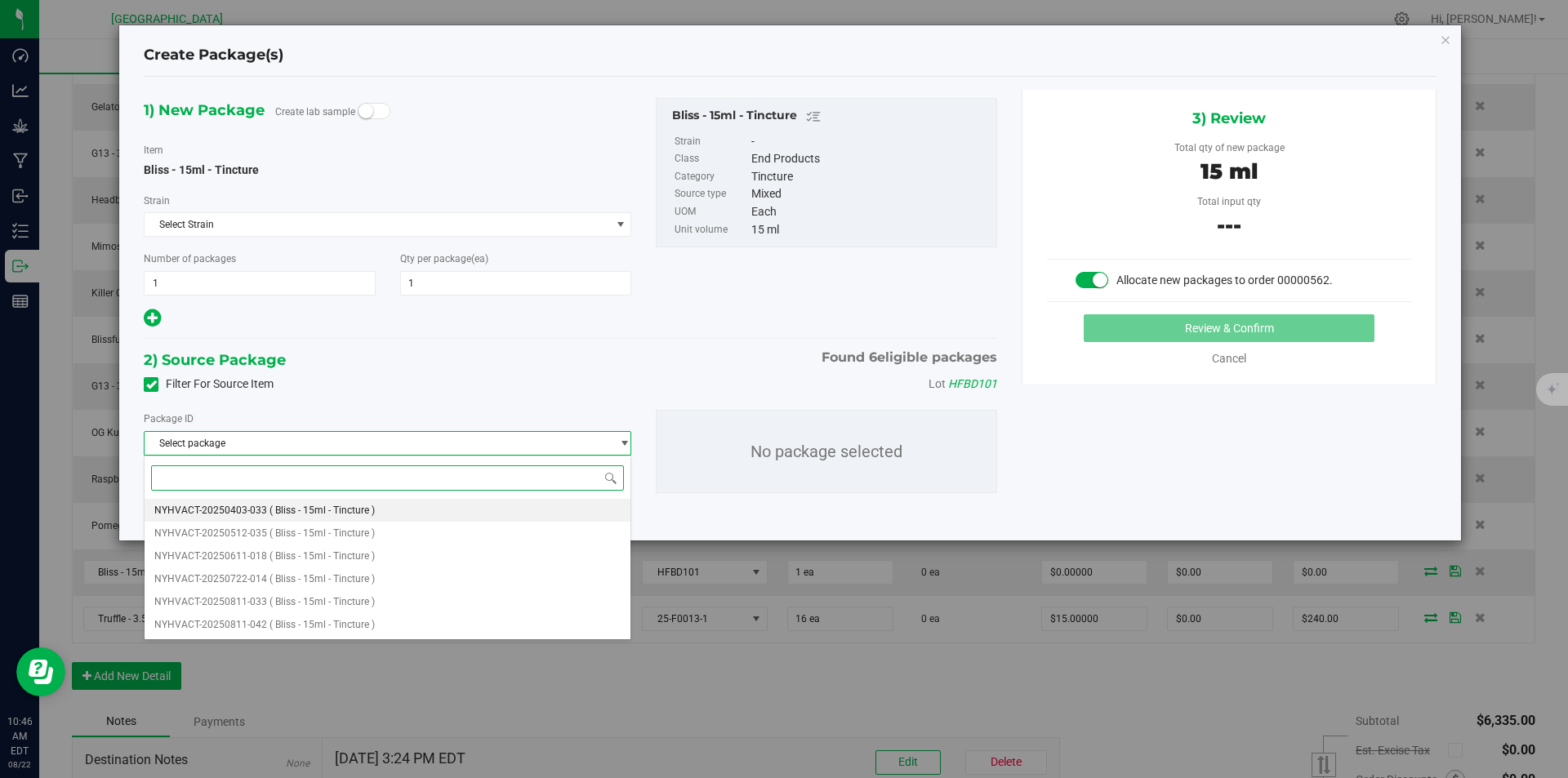
click at [330, 499] on li "NYHVACT-20250403-033 ( Bliss - 15ml - Tincture )" at bounding box center [387, 510] width 486 height 23
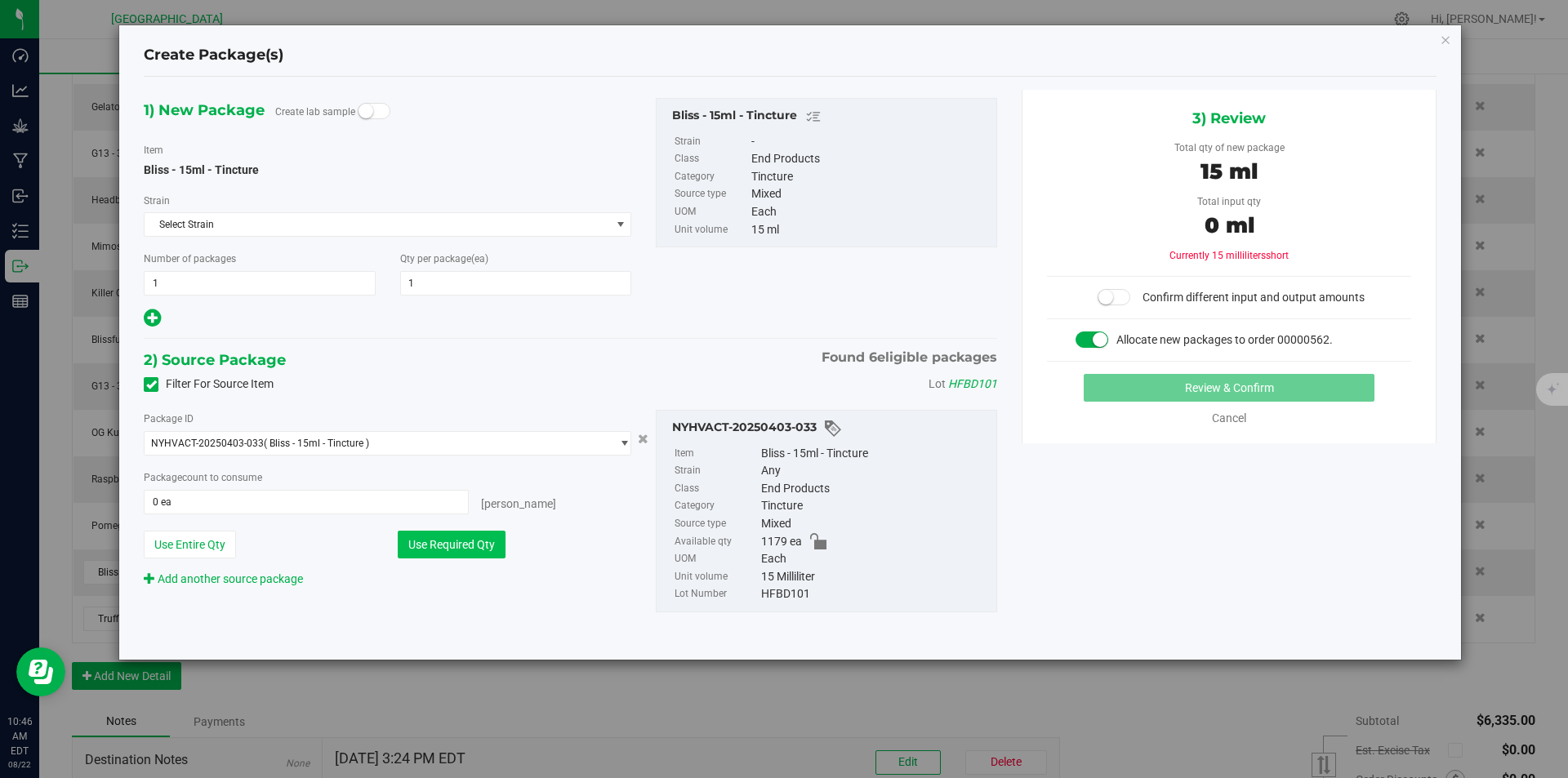
click at [465, 547] on button "Use Required Qty" at bounding box center [451, 544] width 107 height 28
type input "1 ea"
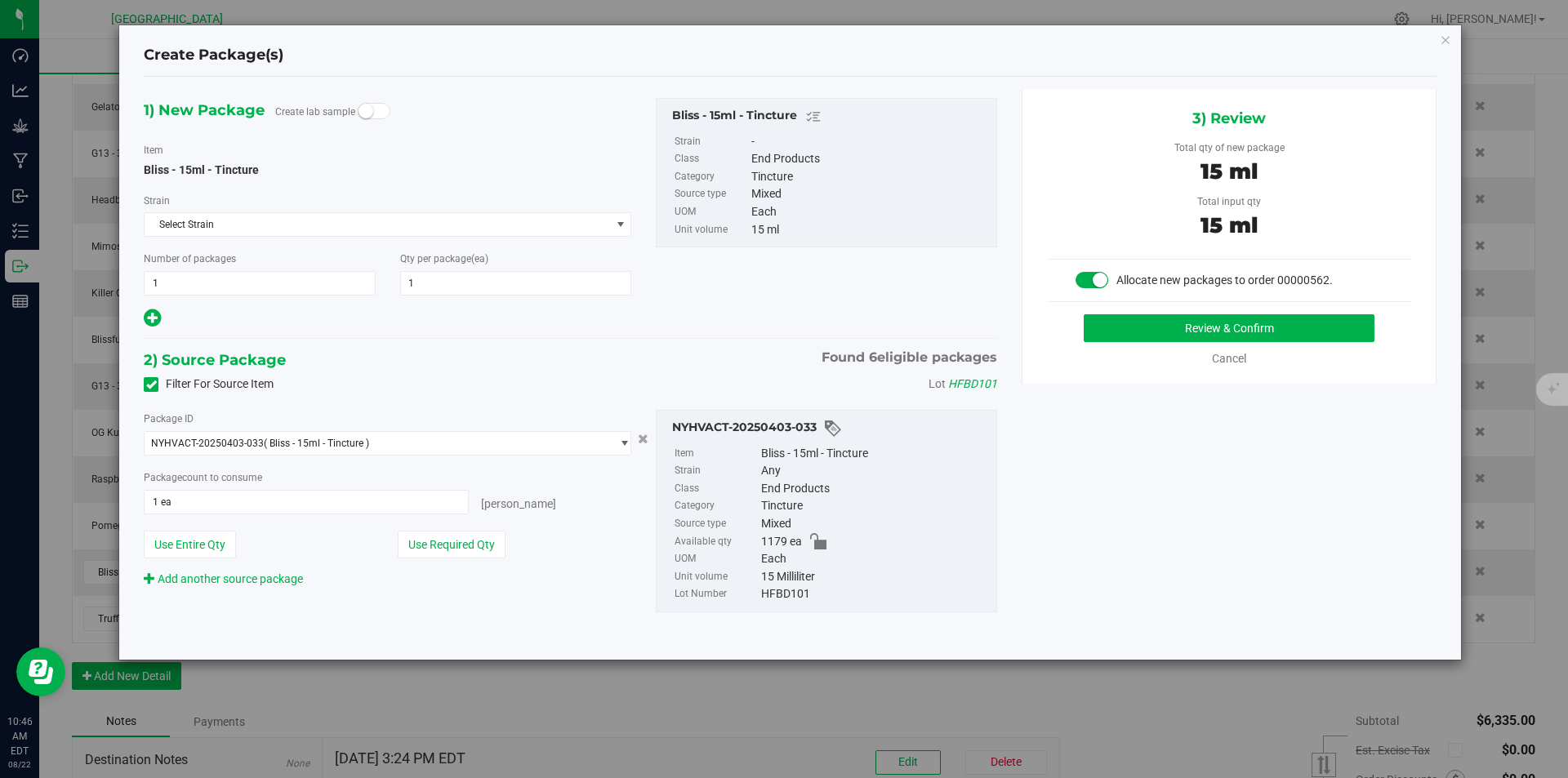
click at [1348, 312] on div "3) Review Total qty of new package 15 ml Total input qty 15 ml Allocate new pac…" at bounding box center [1229, 237] width 415 height 294
click at [1257, 322] on button "Review & Confirm" at bounding box center [1229, 328] width 291 height 28
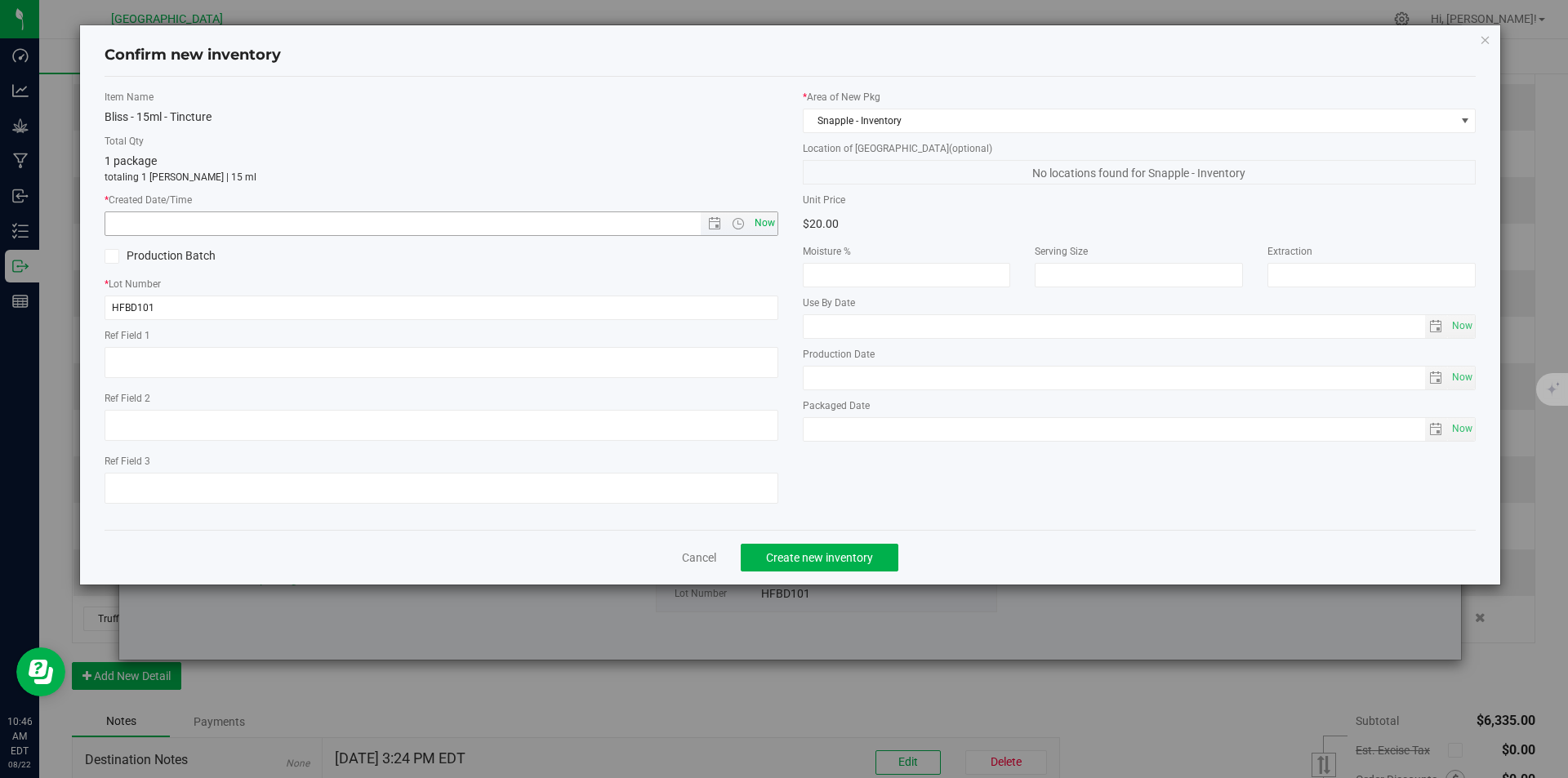
click at [773, 218] on span "Now" at bounding box center [764, 223] width 28 height 23
type input "8/22/2025 10:46 AM"
click at [852, 552] on span "Create new inventory" at bounding box center [820, 558] width 107 height 13
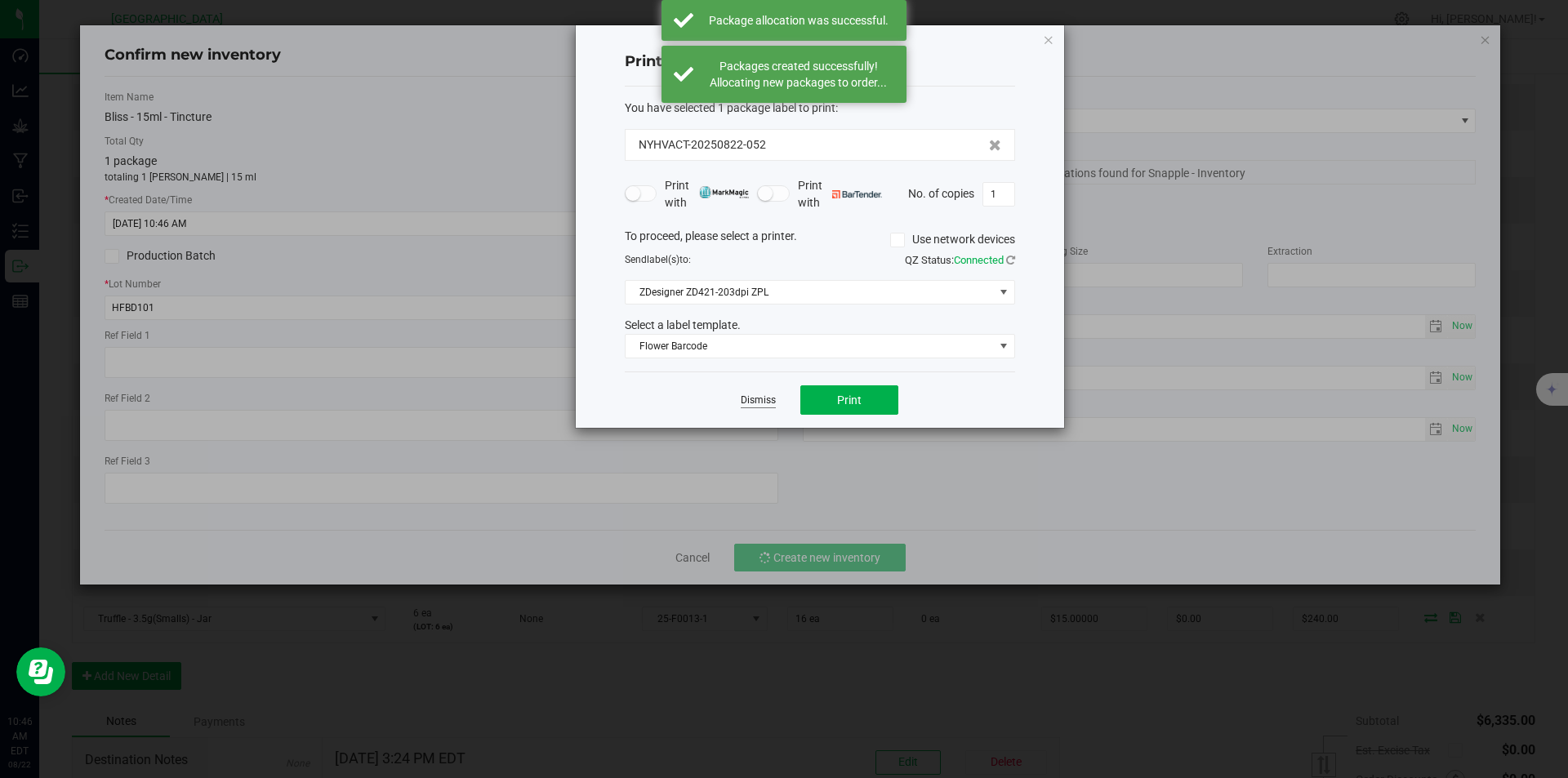
click at [766, 401] on link "Dismiss" at bounding box center [757, 400] width 35 height 14
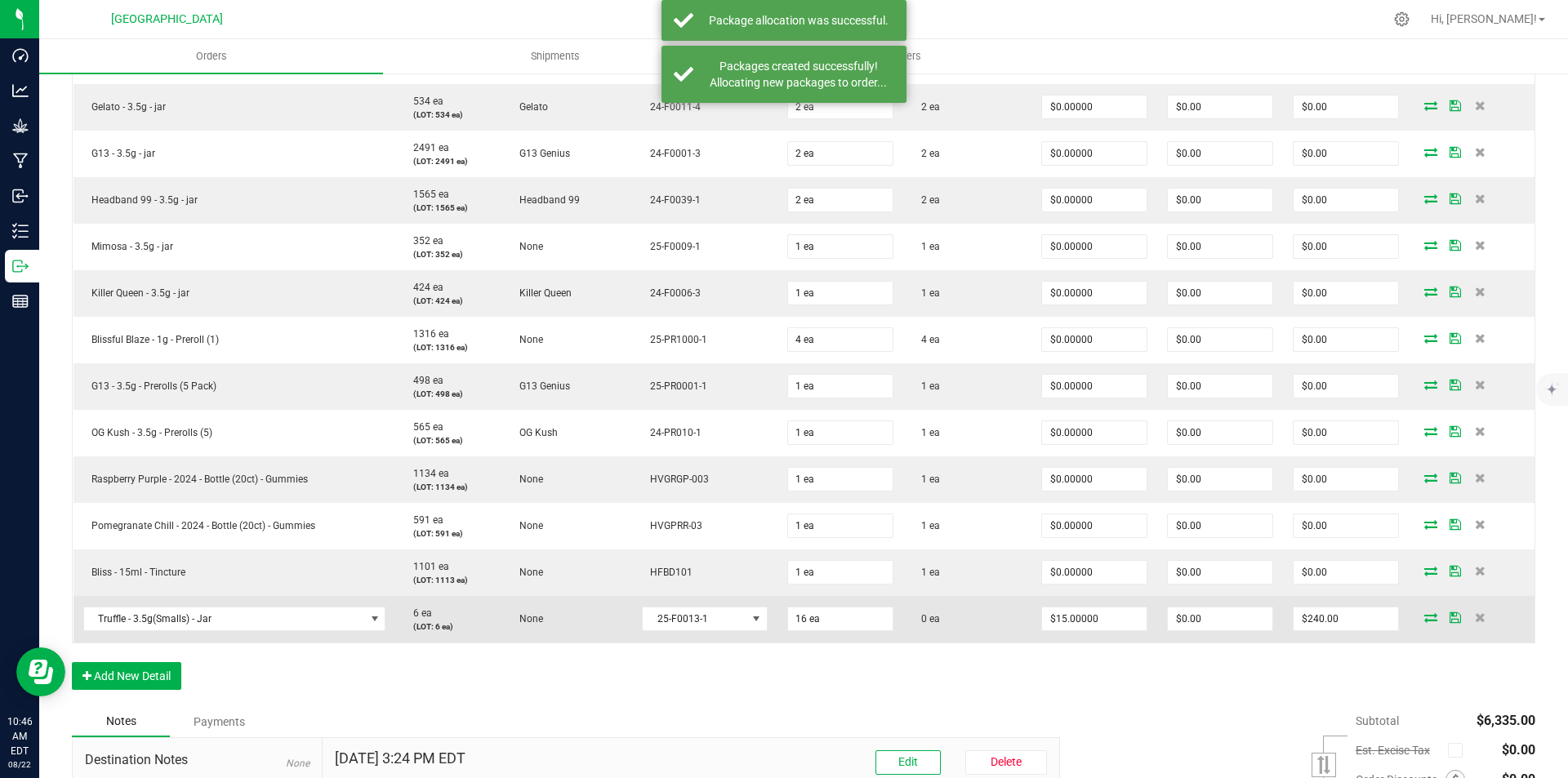
click at [1424, 619] on icon at bounding box center [1431, 616] width 13 height 10
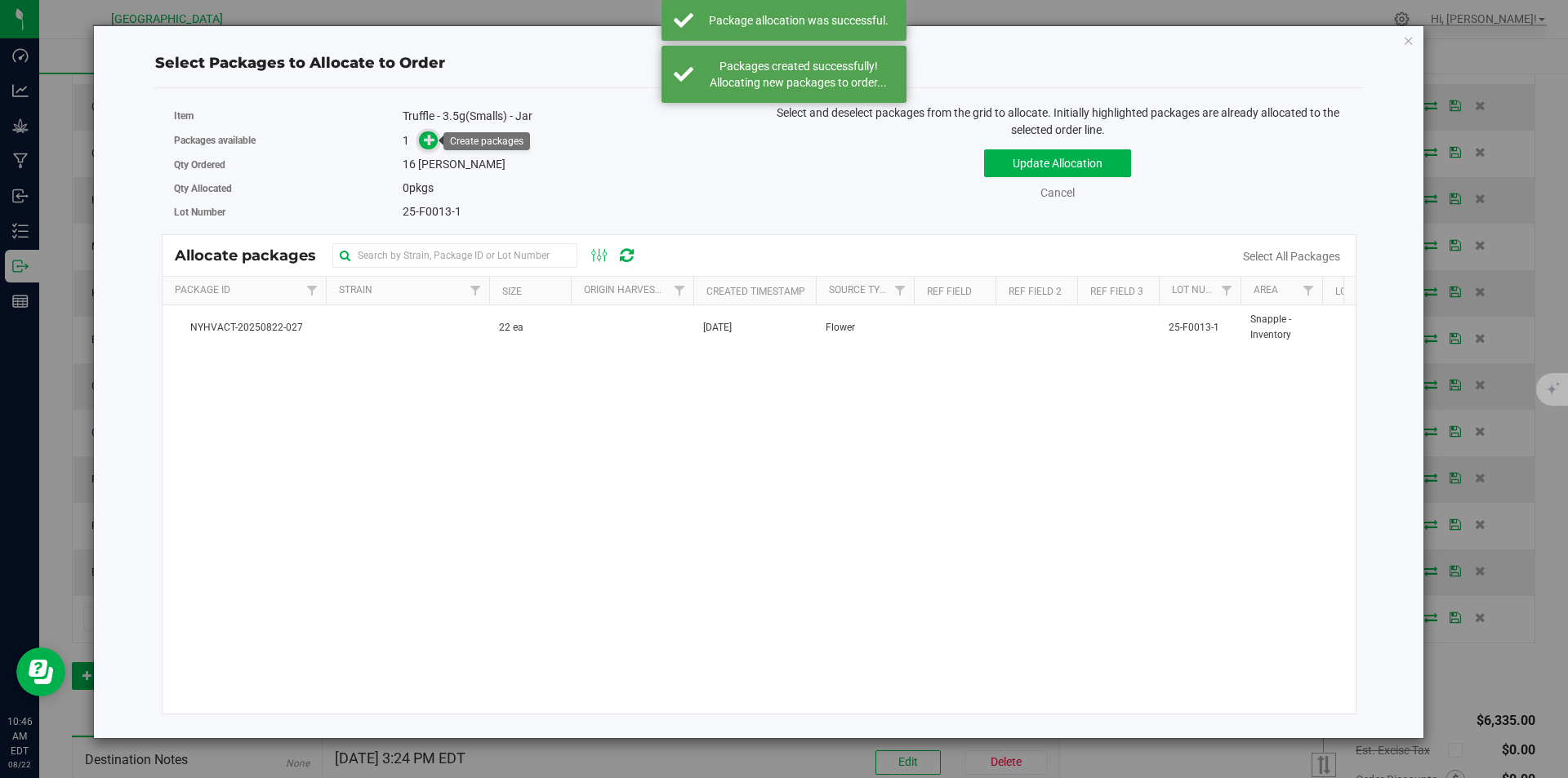
click at [427, 142] on icon at bounding box center [429, 139] width 12 height 12
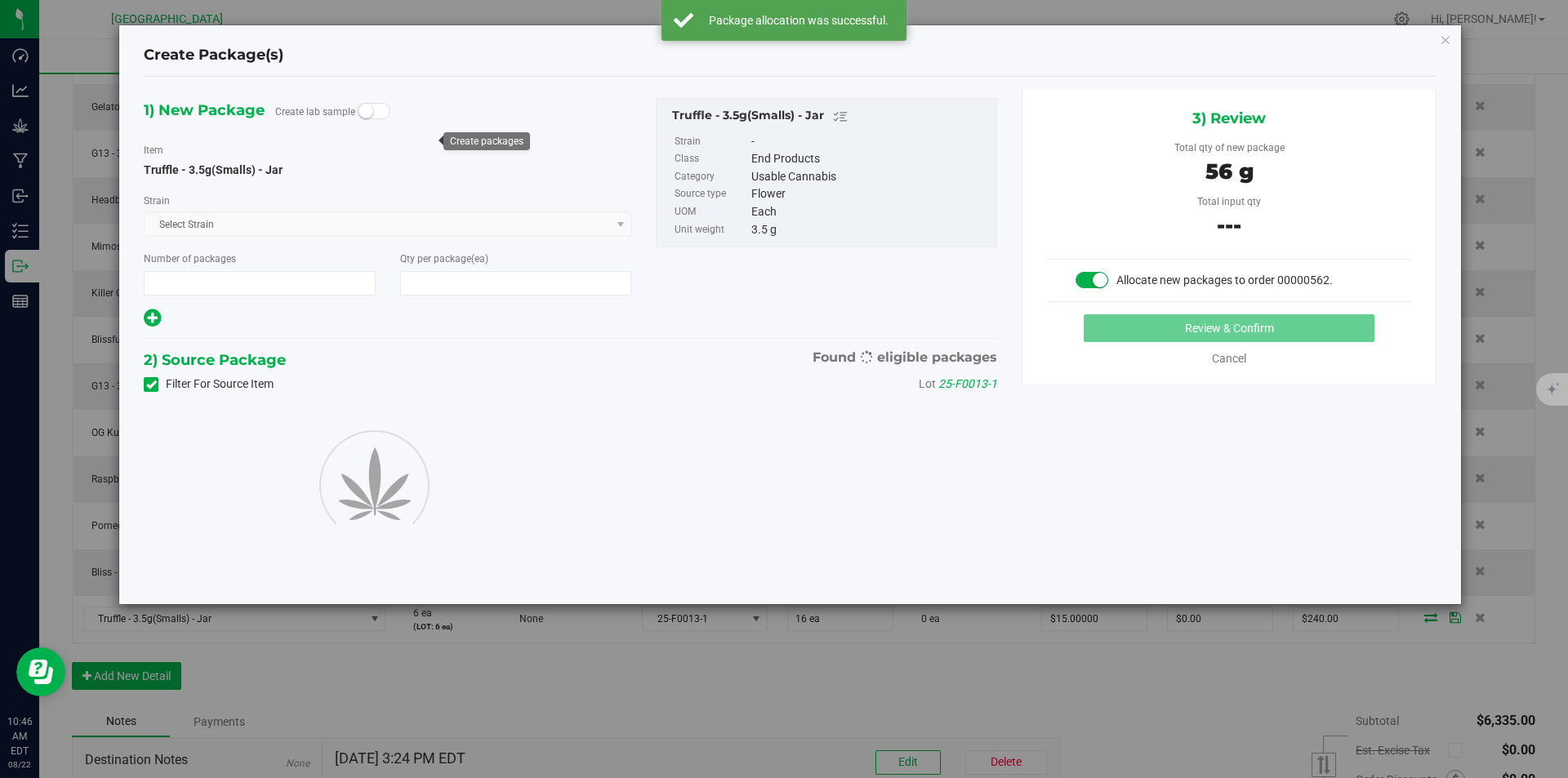
type input "1"
type input "16"
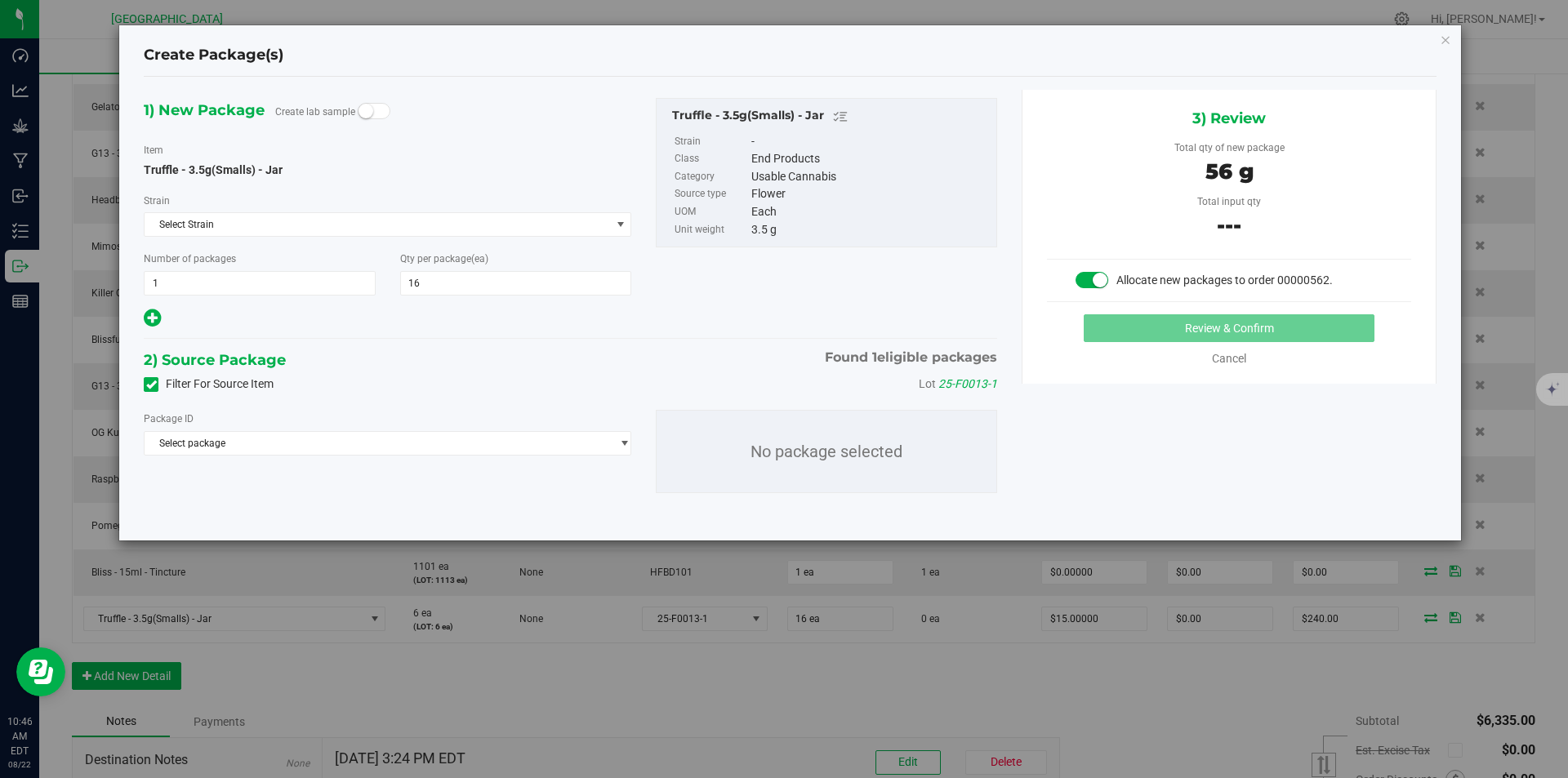
click at [413, 456] on div "Package ID Select package NYHVACT-20250822-027 No package selected" at bounding box center [571, 451] width 877 height 109
click at [360, 442] on span "Select package" at bounding box center [377, 443] width 466 height 23
drag, startPoint x: 357, startPoint y: 496, endPoint x: 363, endPoint y: 515, distance: 19.9
click at [357, 498] on div "Select package NYHVACT-20250822-027 ( Truffle - 3.5g(Smalls) - Jar ) No data fo…" at bounding box center [387, 491] width 487 height 70
click at [365, 518] on li "NYHVACT-20250822-027 ( Truffle - 3.5g(Smalls) - Jar )" at bounding box center [387, 510] width 486 height 23
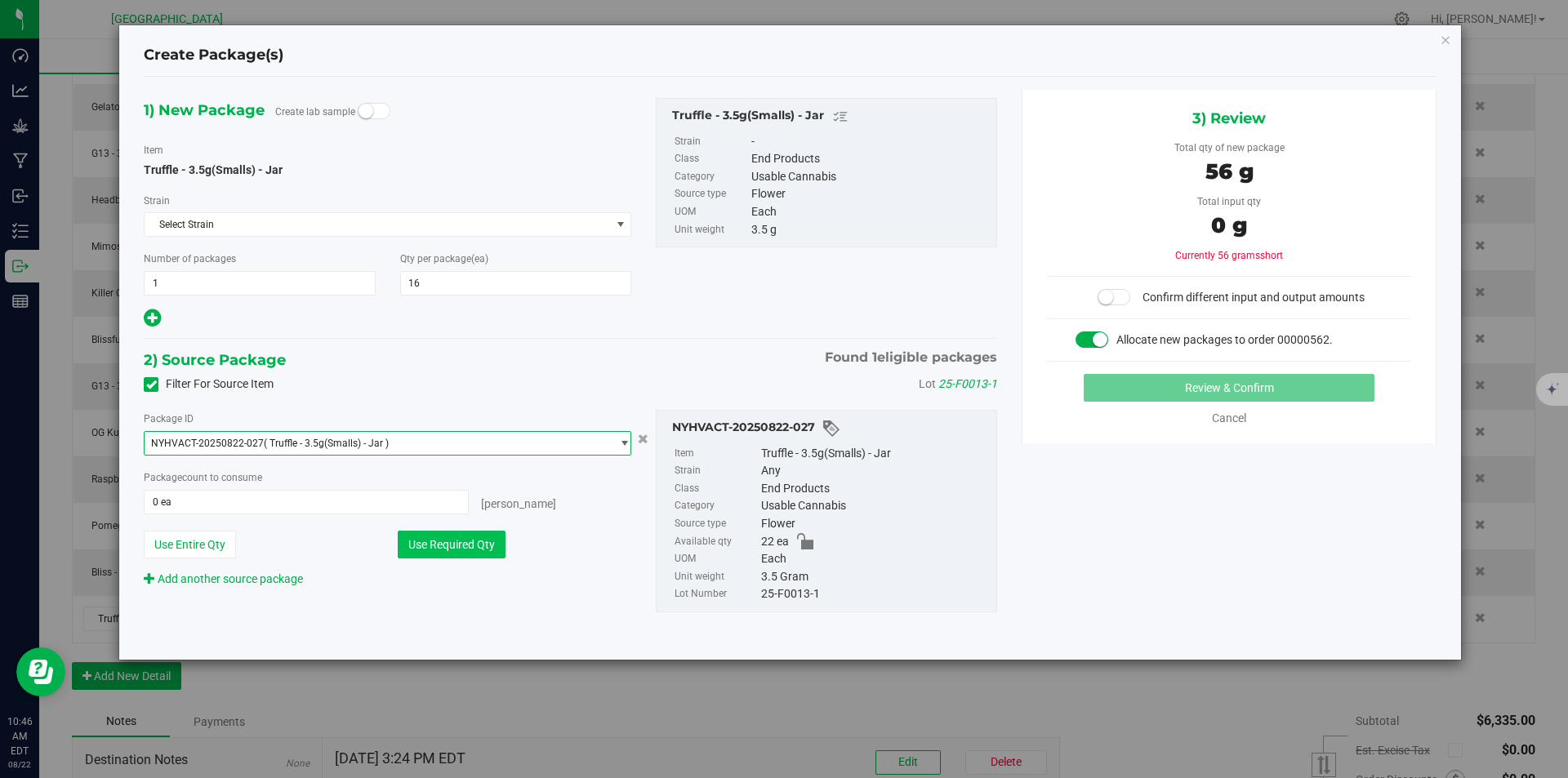
click at [450, 536] on button "Use Required Qty" at bounding box center [451, 544] width 107 height 28
type input "16 ea"
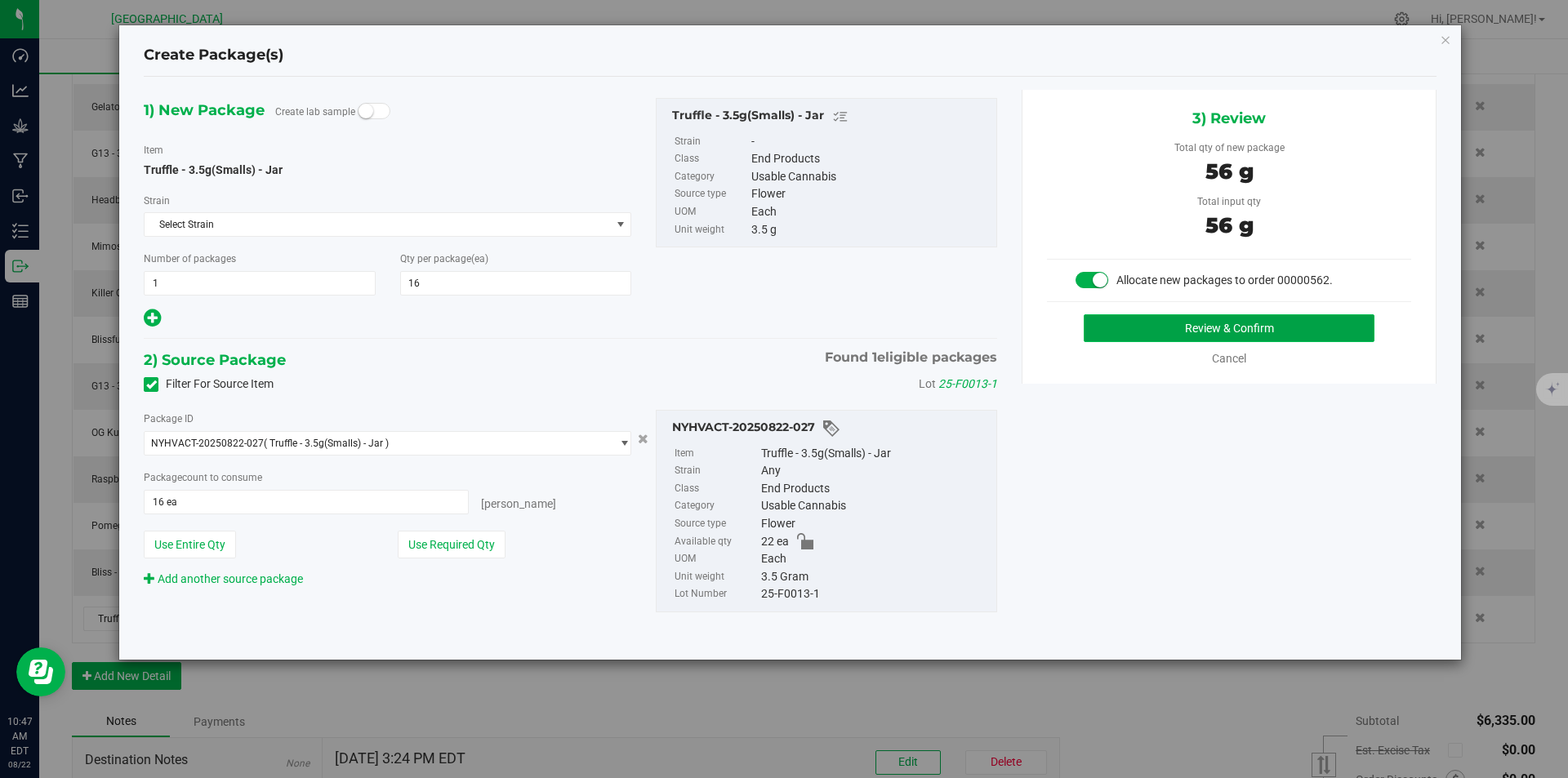
click at [1306, 328] on button "Review & Confirm" at bounding box center [1229, 328] width 291 height 28
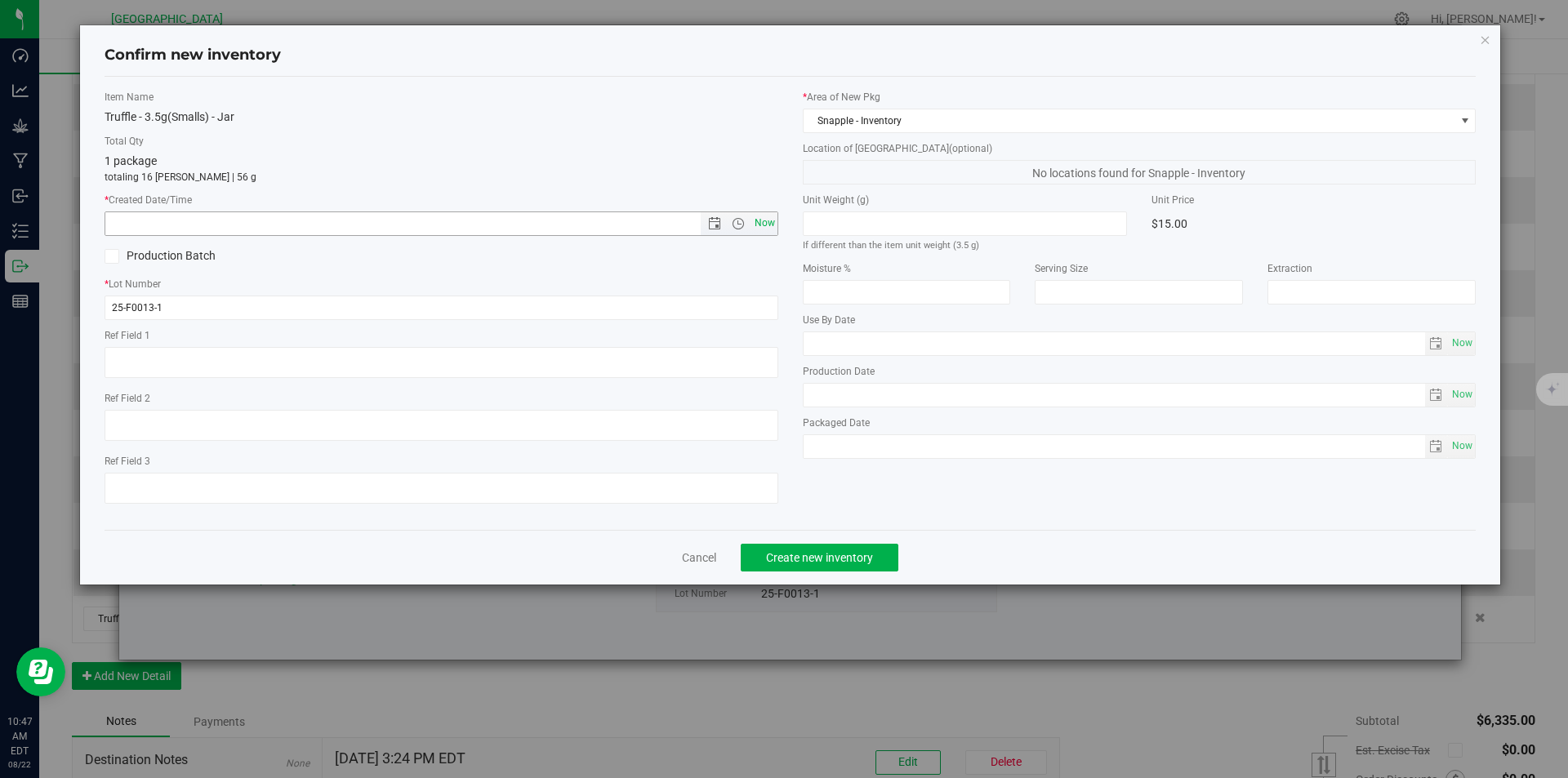
click at [769, 215] on span "Now" at bounding box center [764, 223] width 28 height 23
type input "8/22/2025 10:47 AM"
click at [830, 568] on button "Create new inventory" at bounding box center [819, 557] width 158 height 28
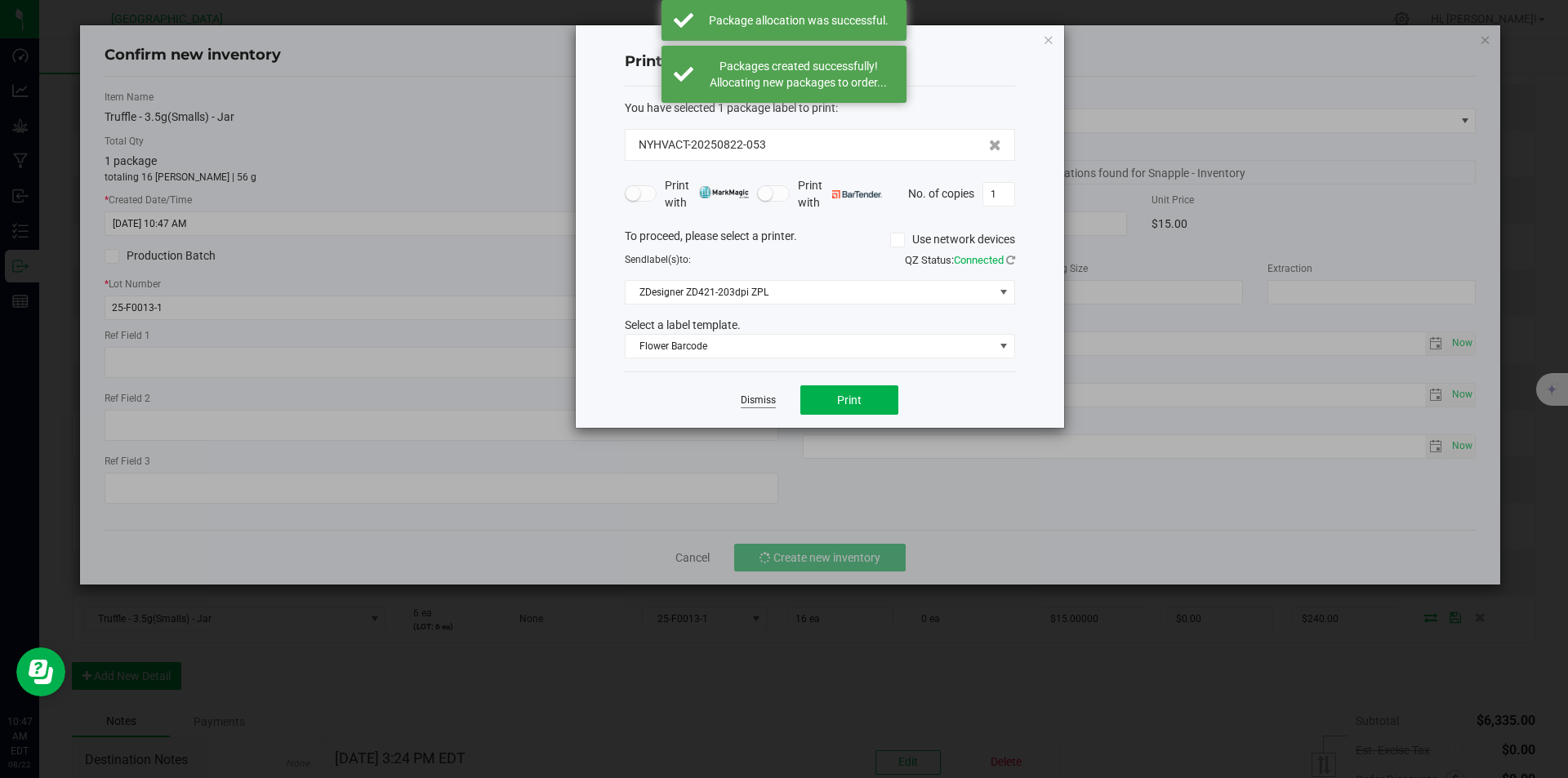
click at [757, 395] on link "Dismiss" at bounding box center [757, 400] width 35 height 14
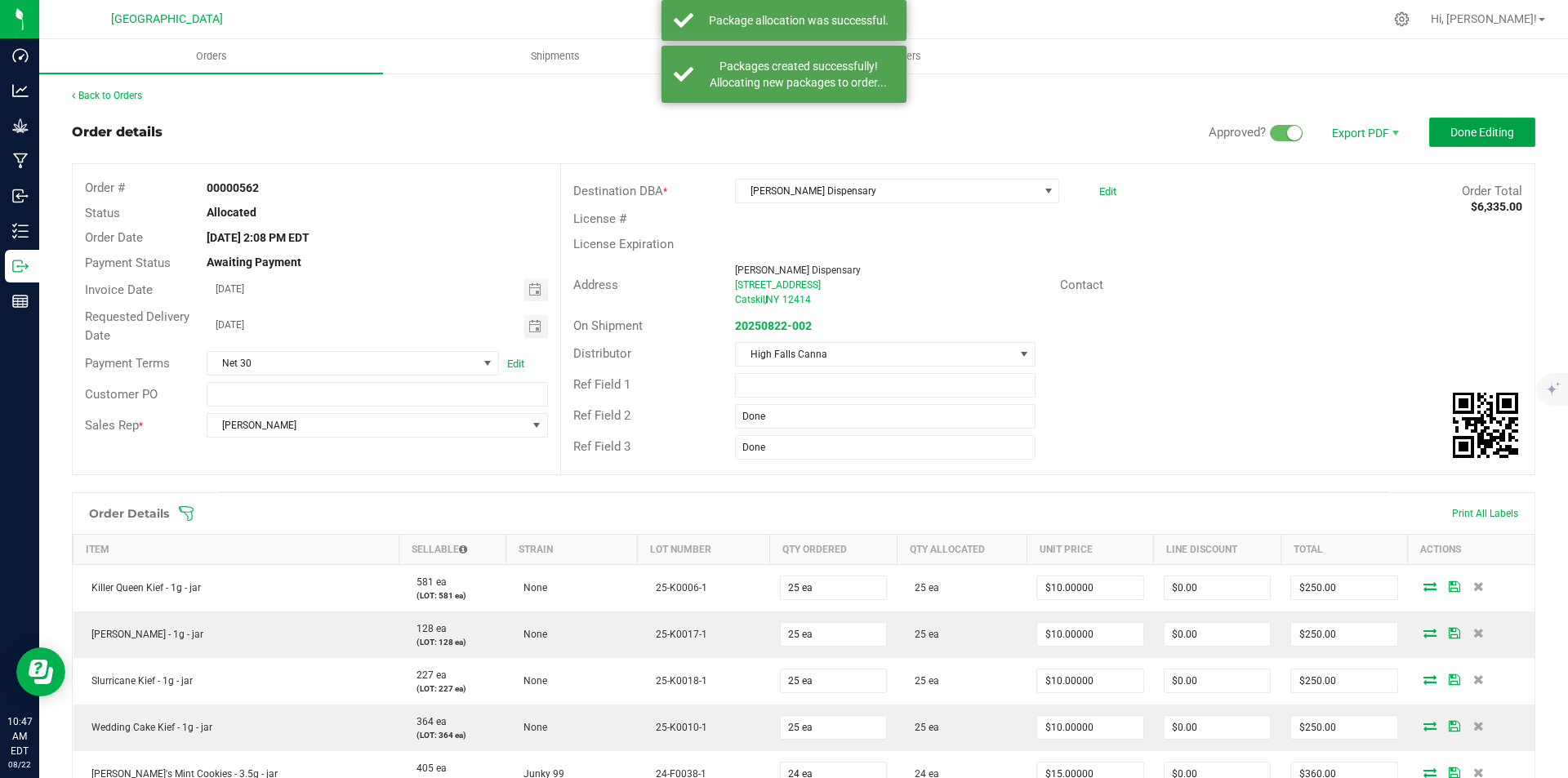
click at [1464, 129] on span "Done Editing" at bounding box center [1482, 132] width 64 height 13
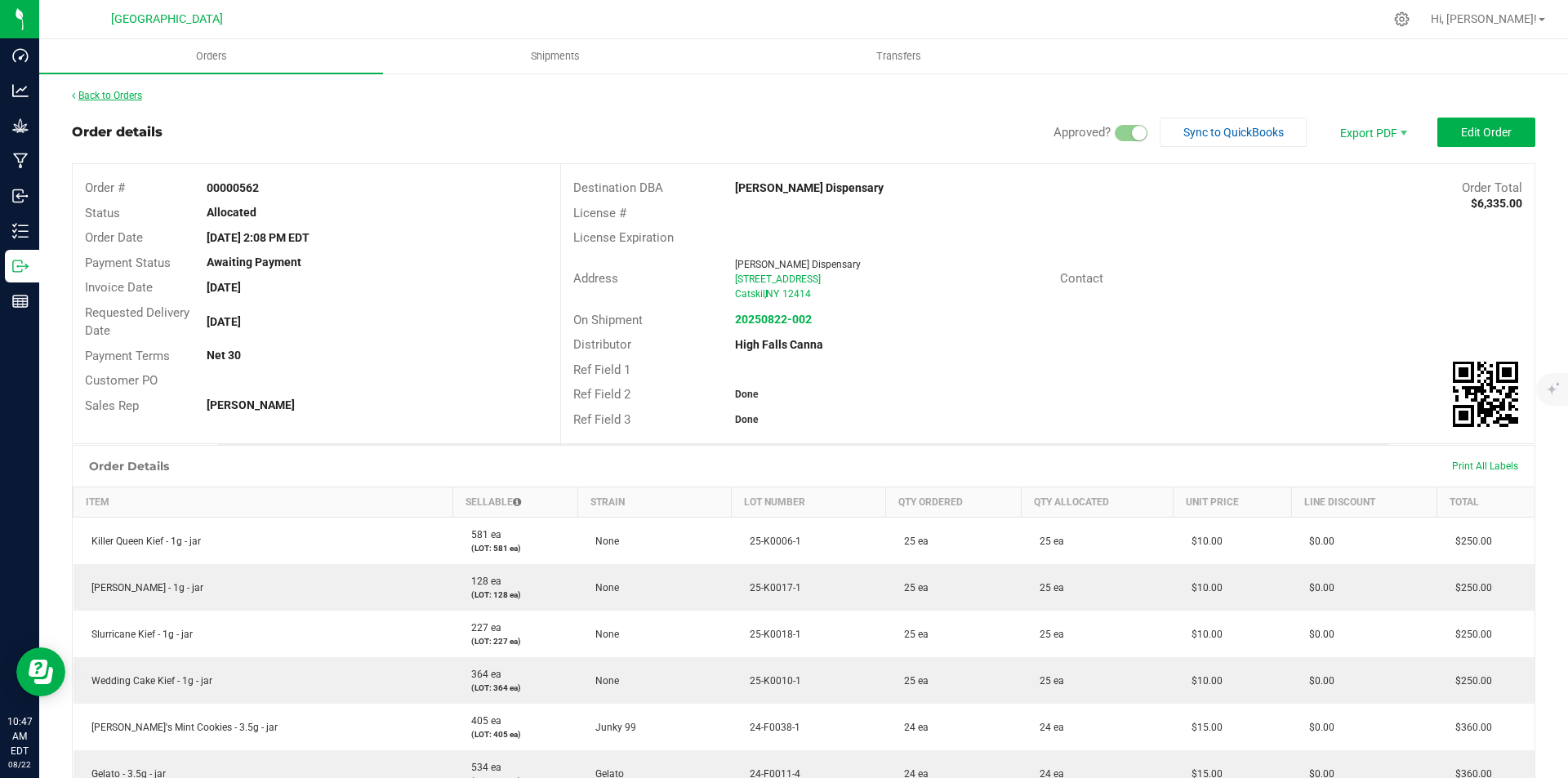
click at [116, 93] on link "Back to Orders" at bounding box center [107, 96] width 70 height 12
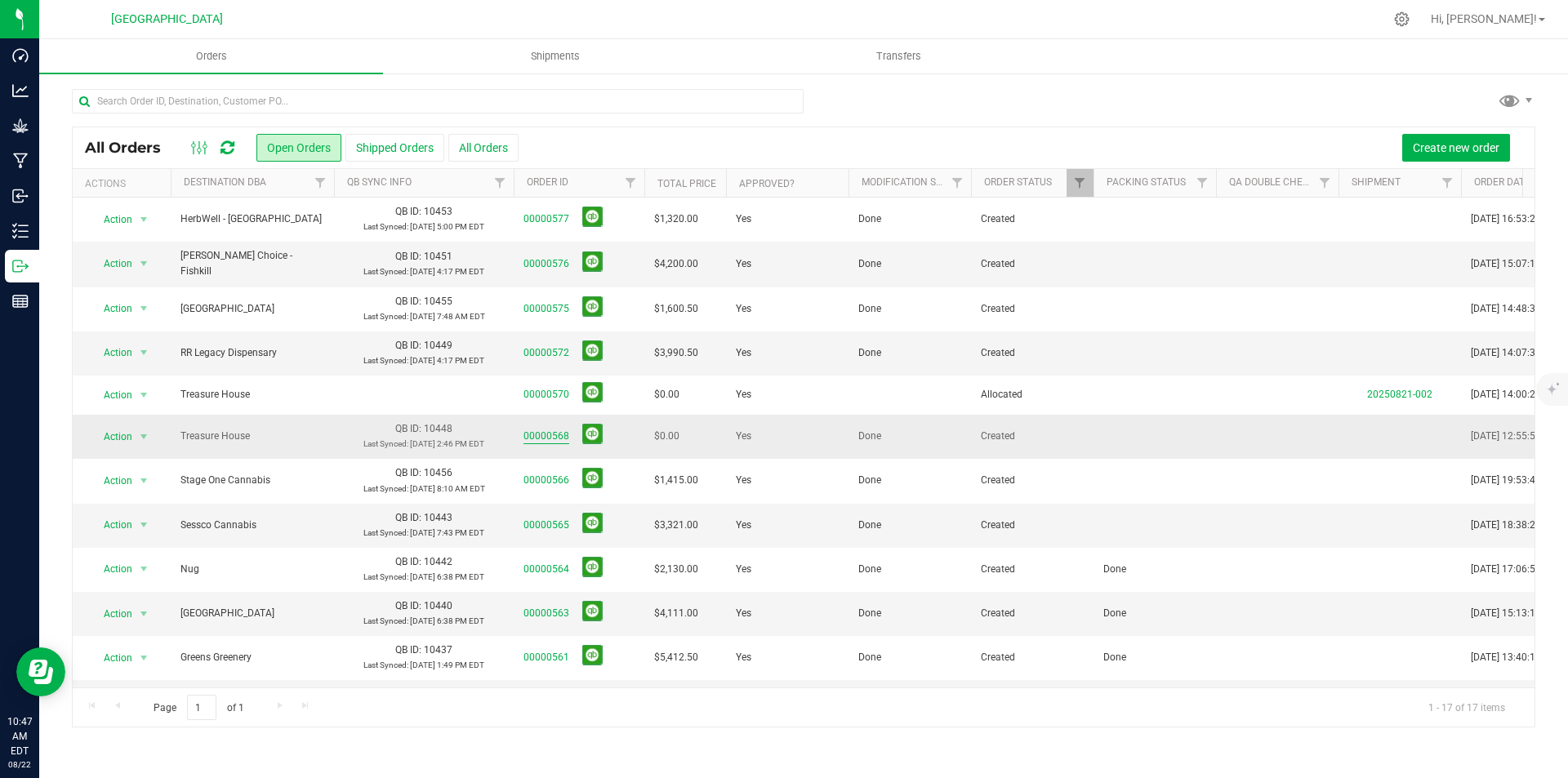
click at [550, 431] on link "00000568" at bounding box center [546, 436] width 46 height 15
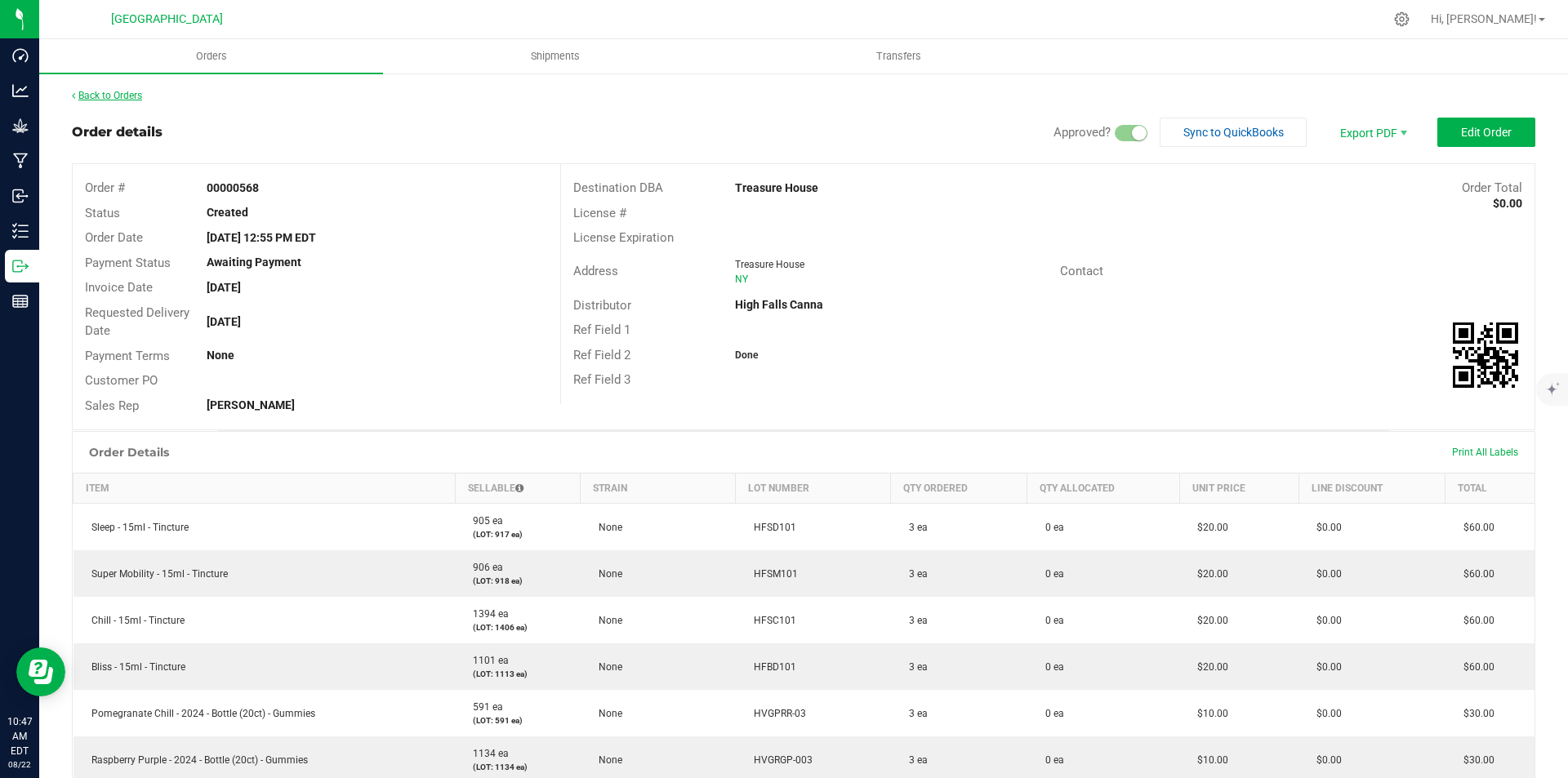
click at [102, 97] on link "Back to Orders" at bounding box center [107, 96] width 70 height 12
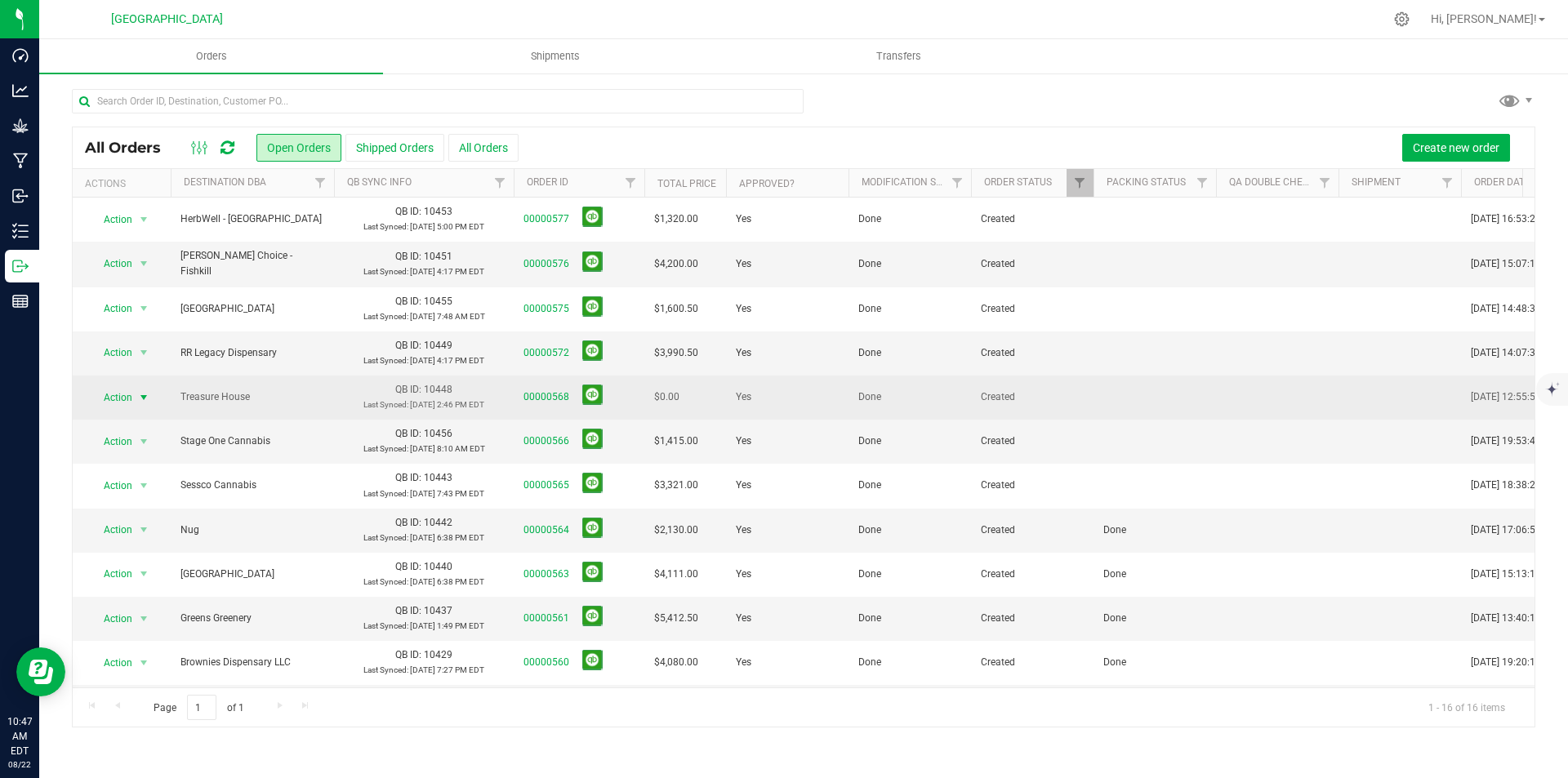
click at [119, 394] on span "Action" at bounding box center [111, 397] width 44 height 23
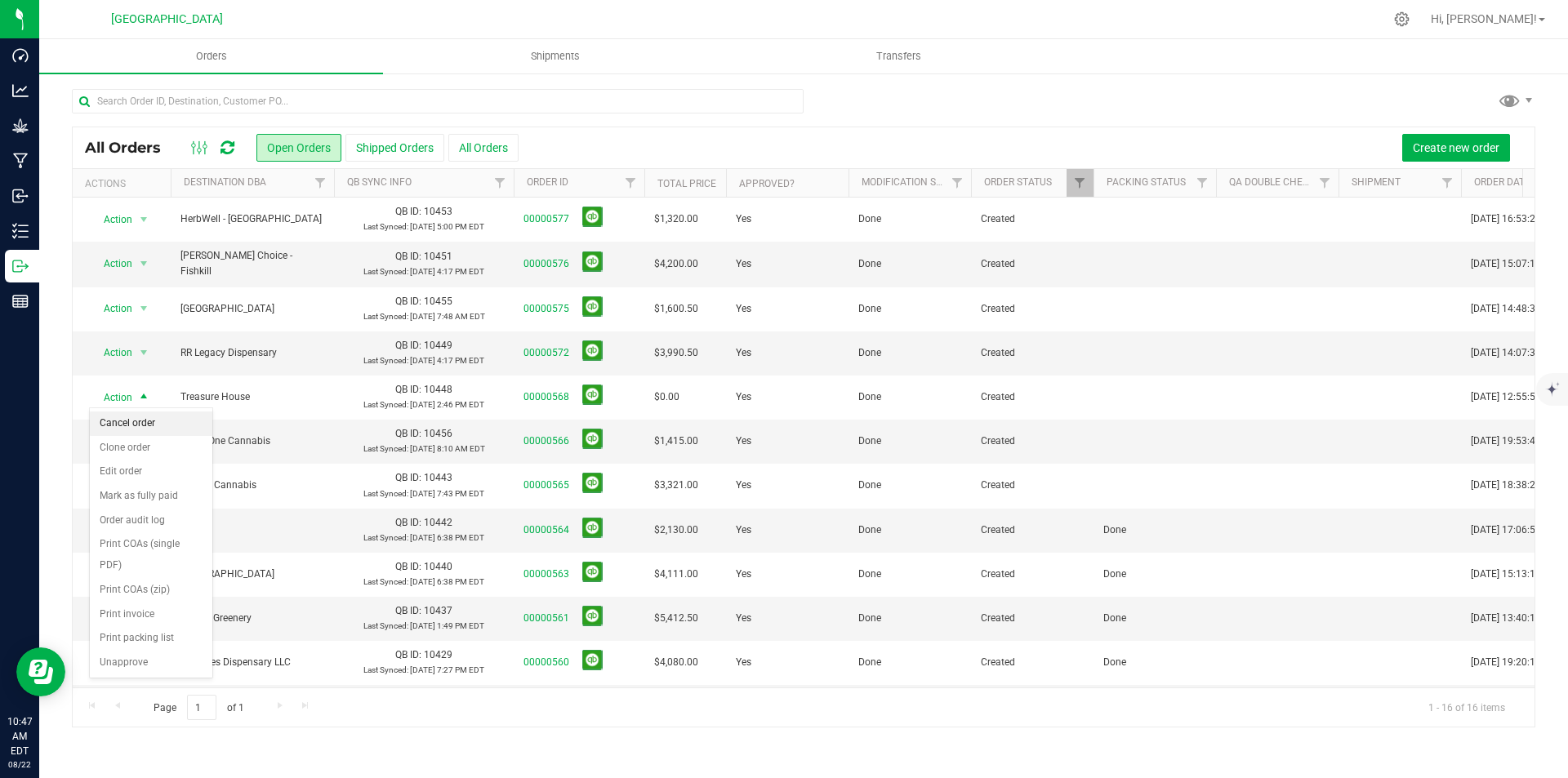
click at [144, 427] on li "Cancel order" at bounding box center [152, 423] width 123 height 24
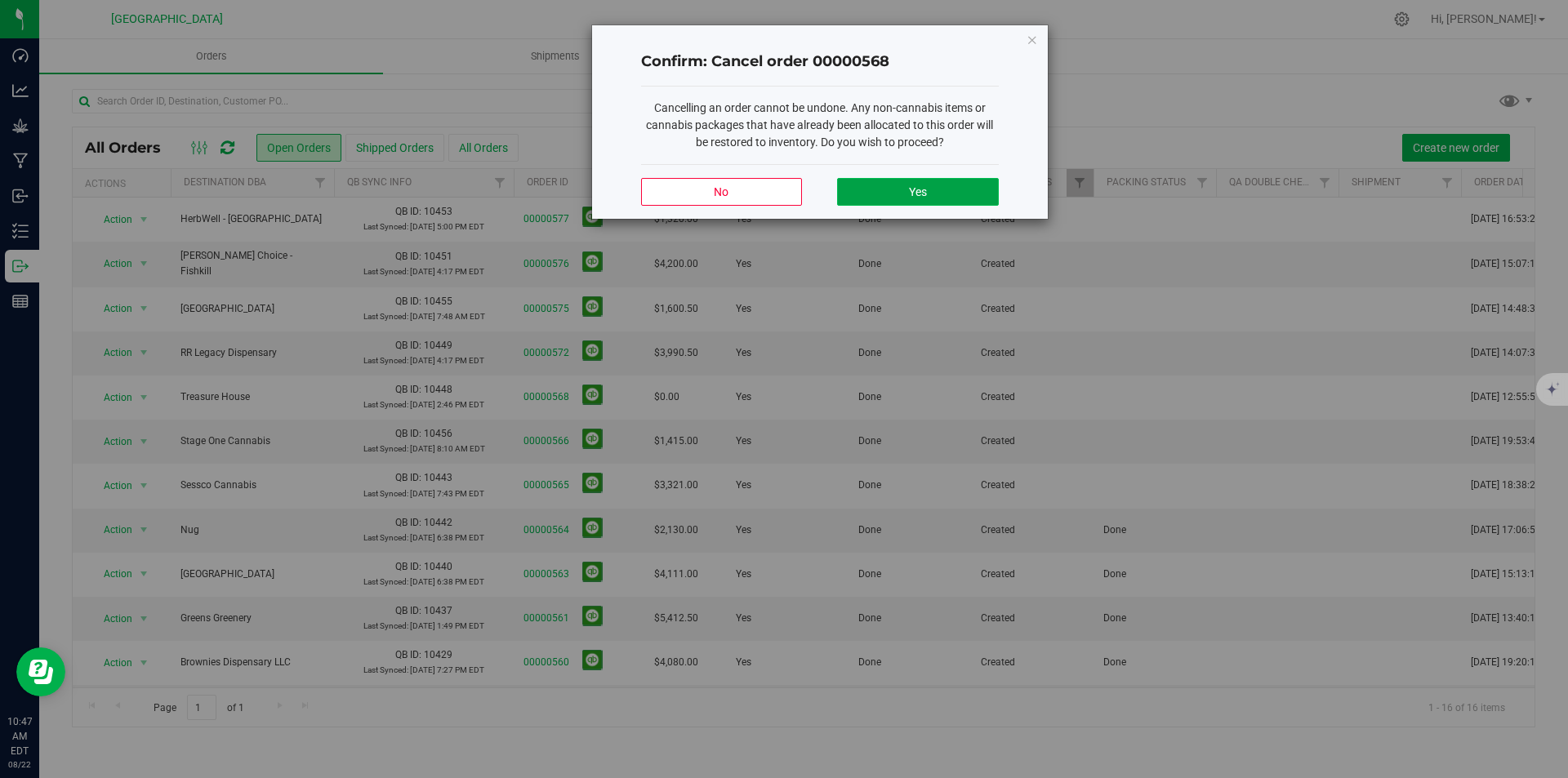
click at [965, 189] on button "Yes" at bounding box center [917, 191] width 161 height 28
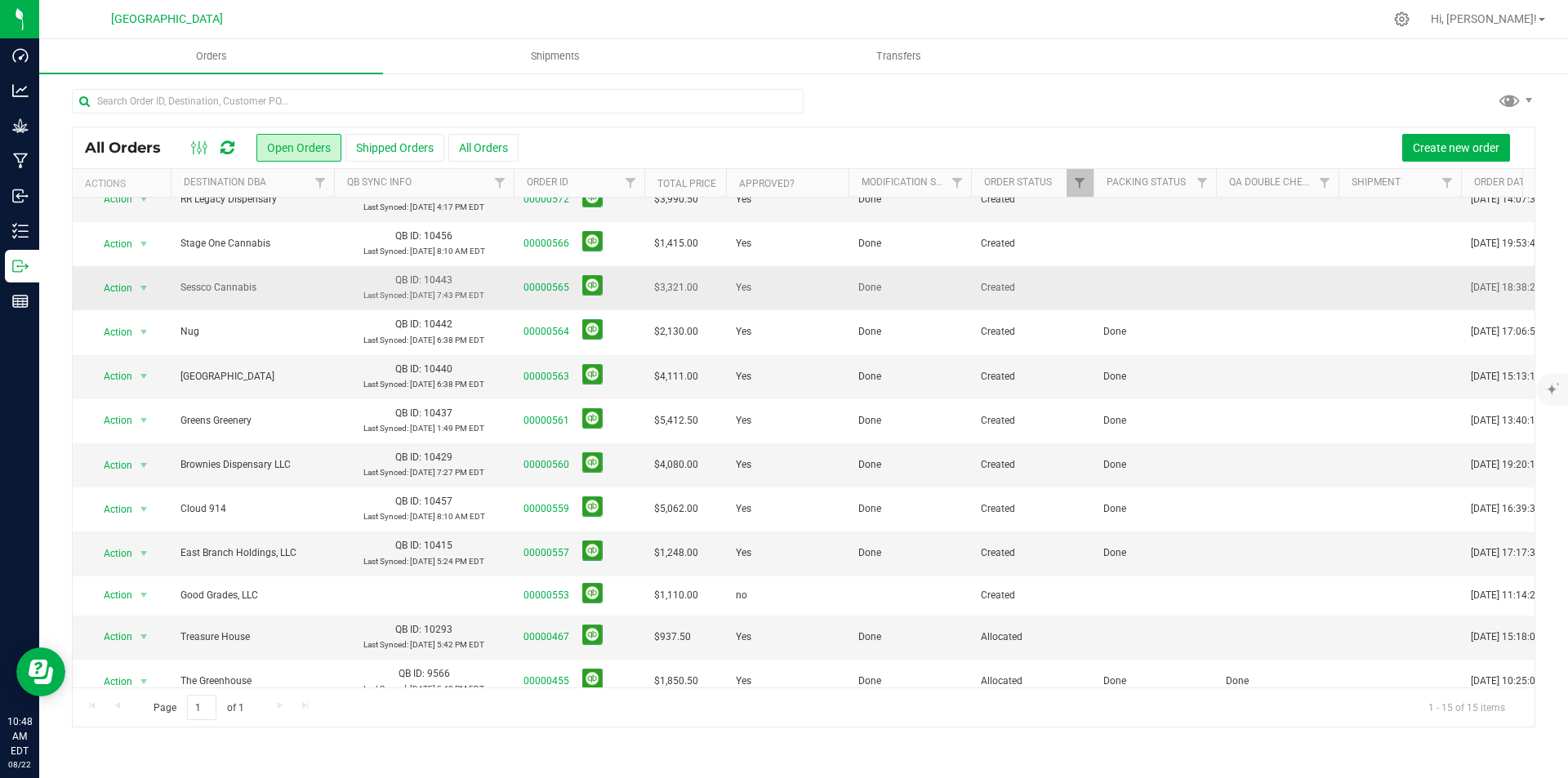
scroll to position [181, 0]
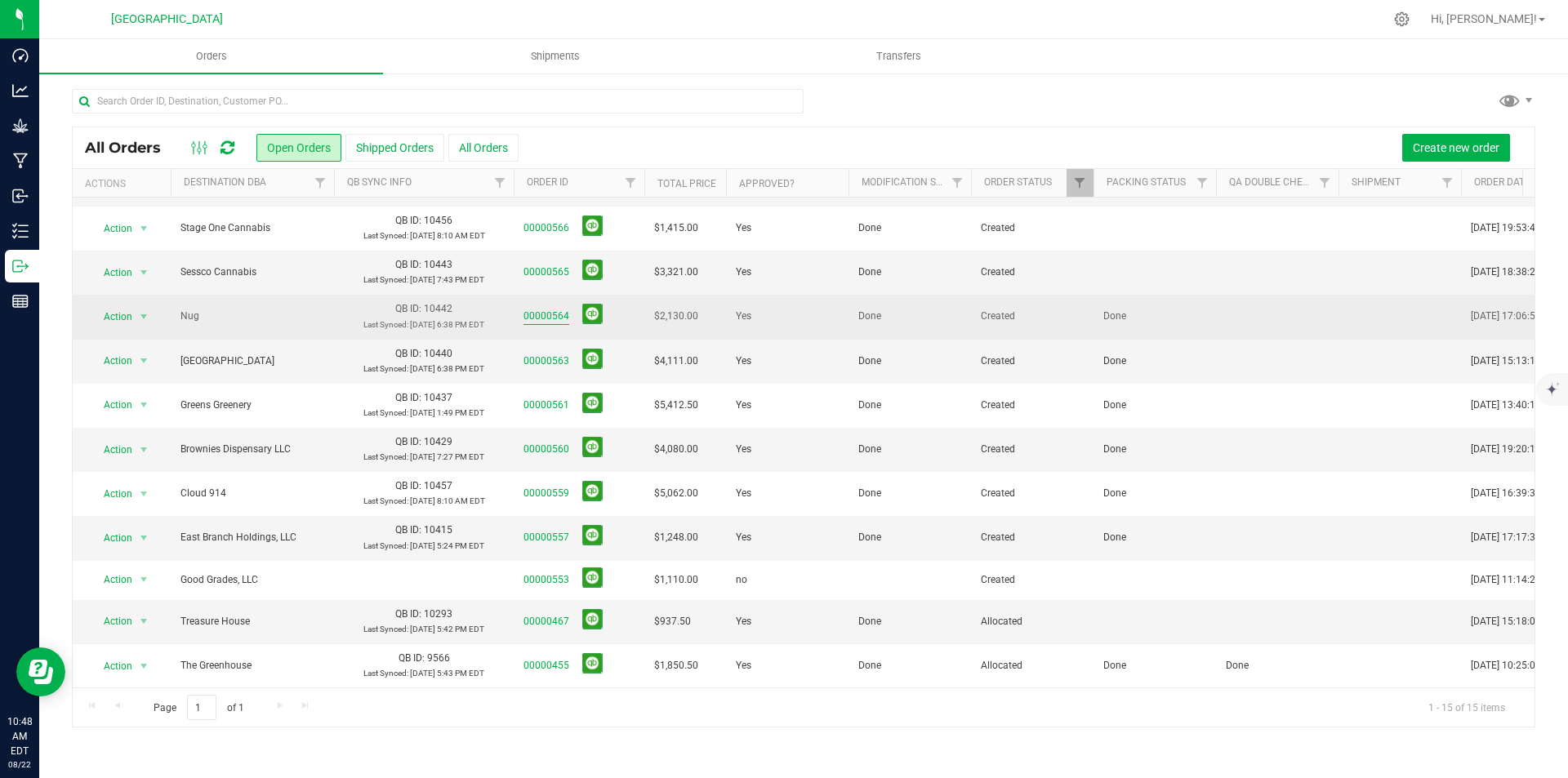
click at [541, 309] on link "00000564" at bounding box center [546, 316] width 46 height 15
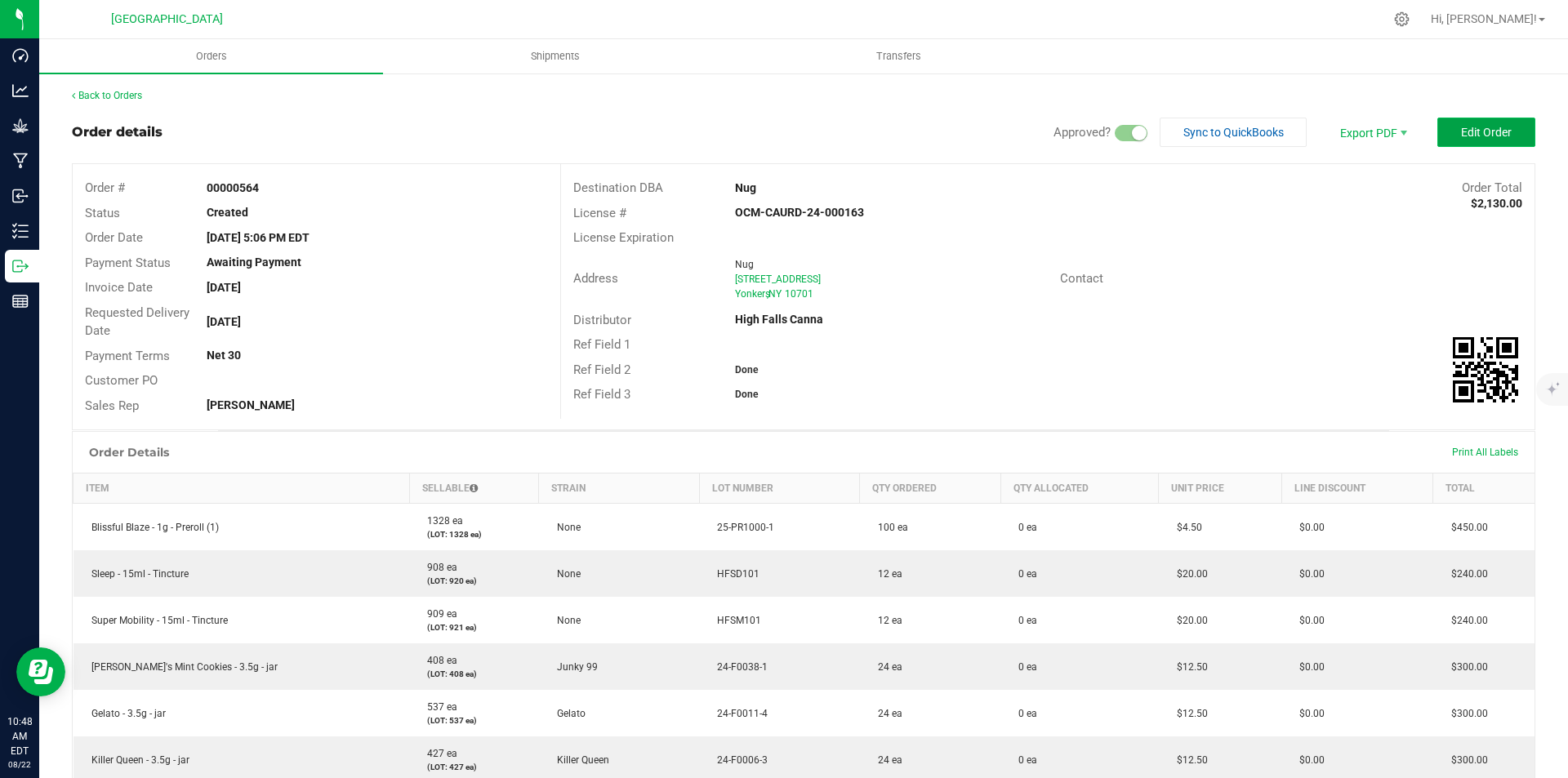
click at [1518, 134] on button "Edit Order" at bounding box center [1486, 132] width 98 height 30
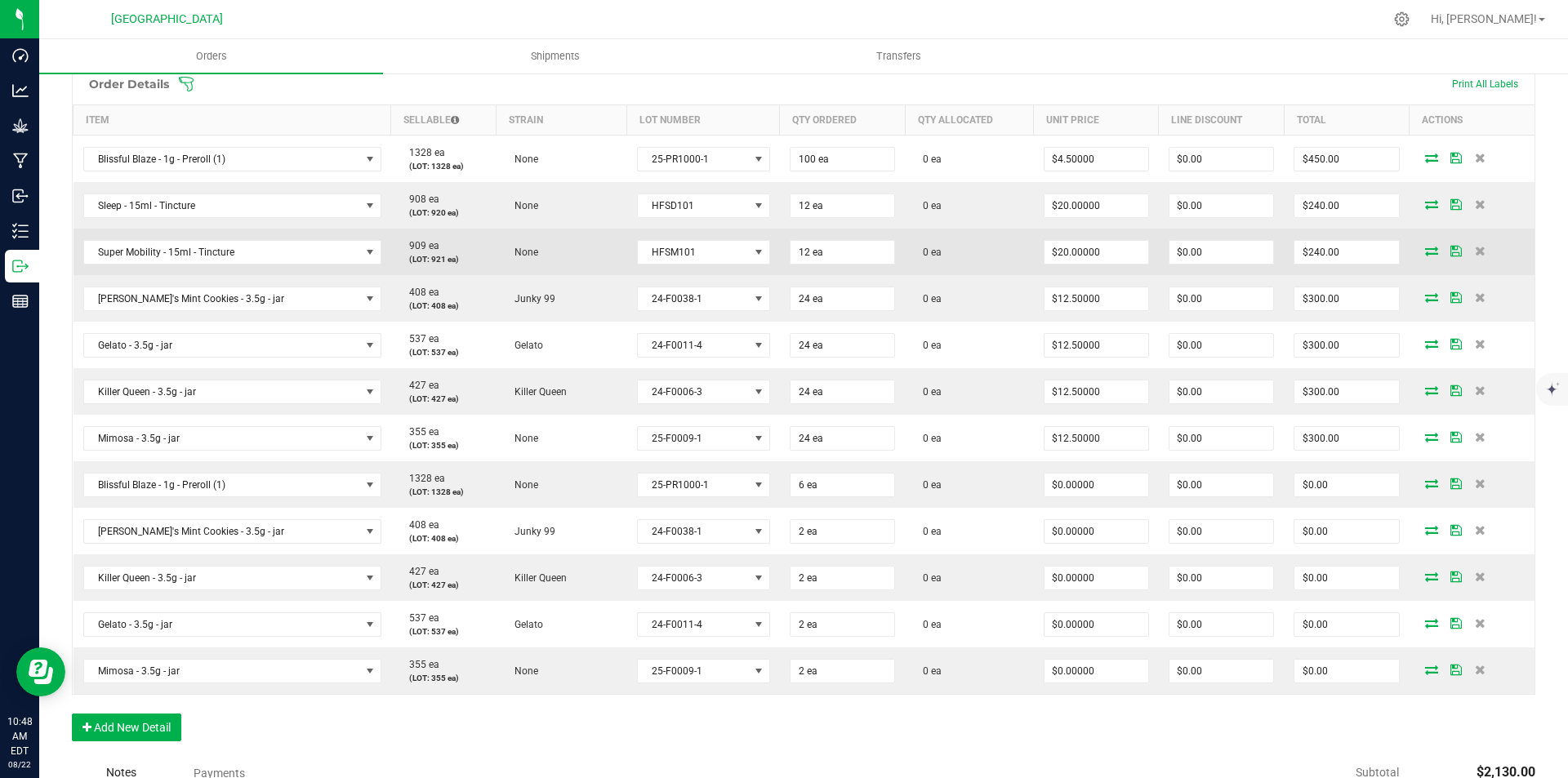
scroll to position [408, 0]
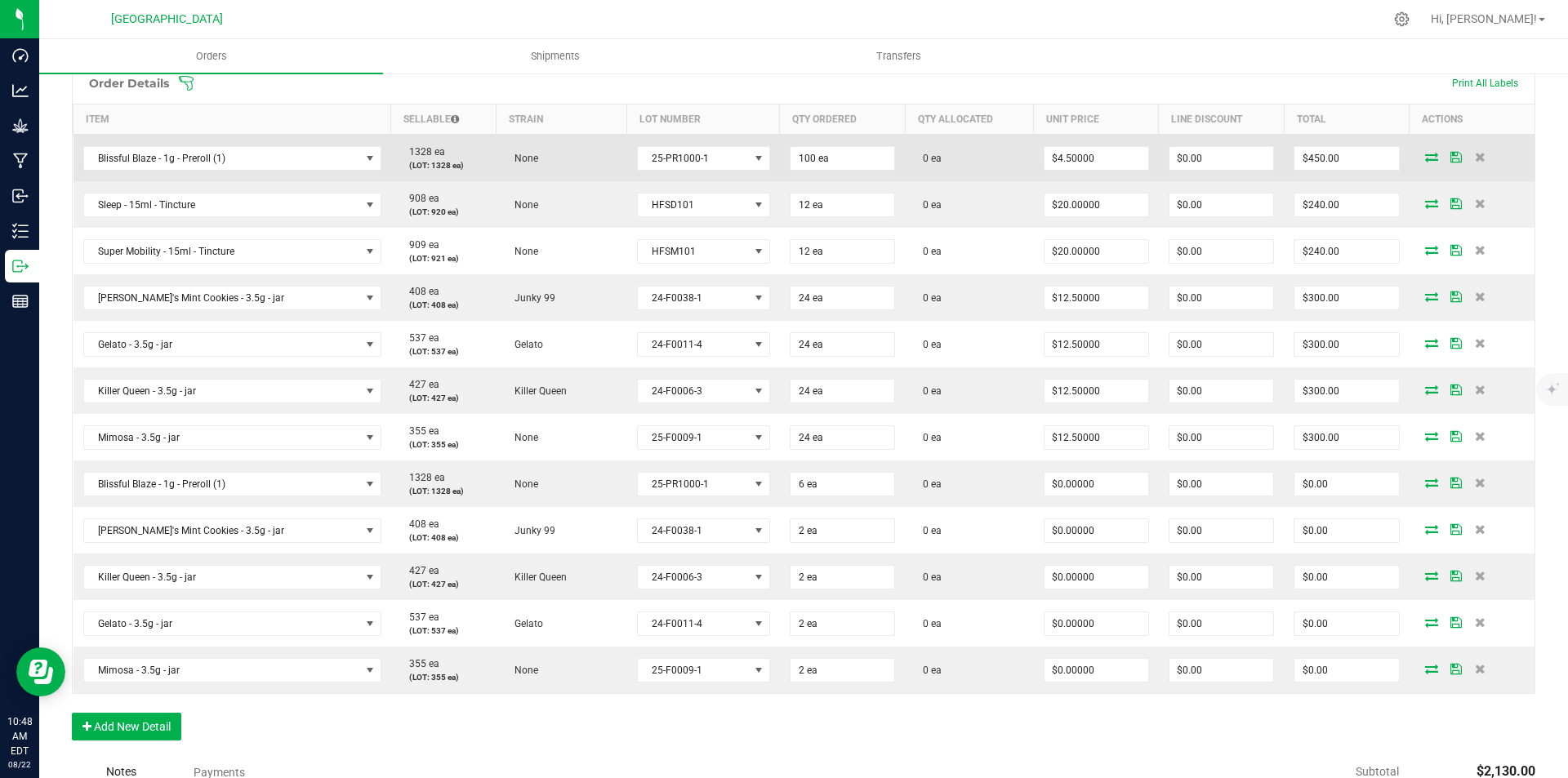
click at [1412, 163] on td at bounding box center [1471, 158] width 125 height 47
click at [1425, 153] on icon at bounding box center [1432, 156] width 13 height 10
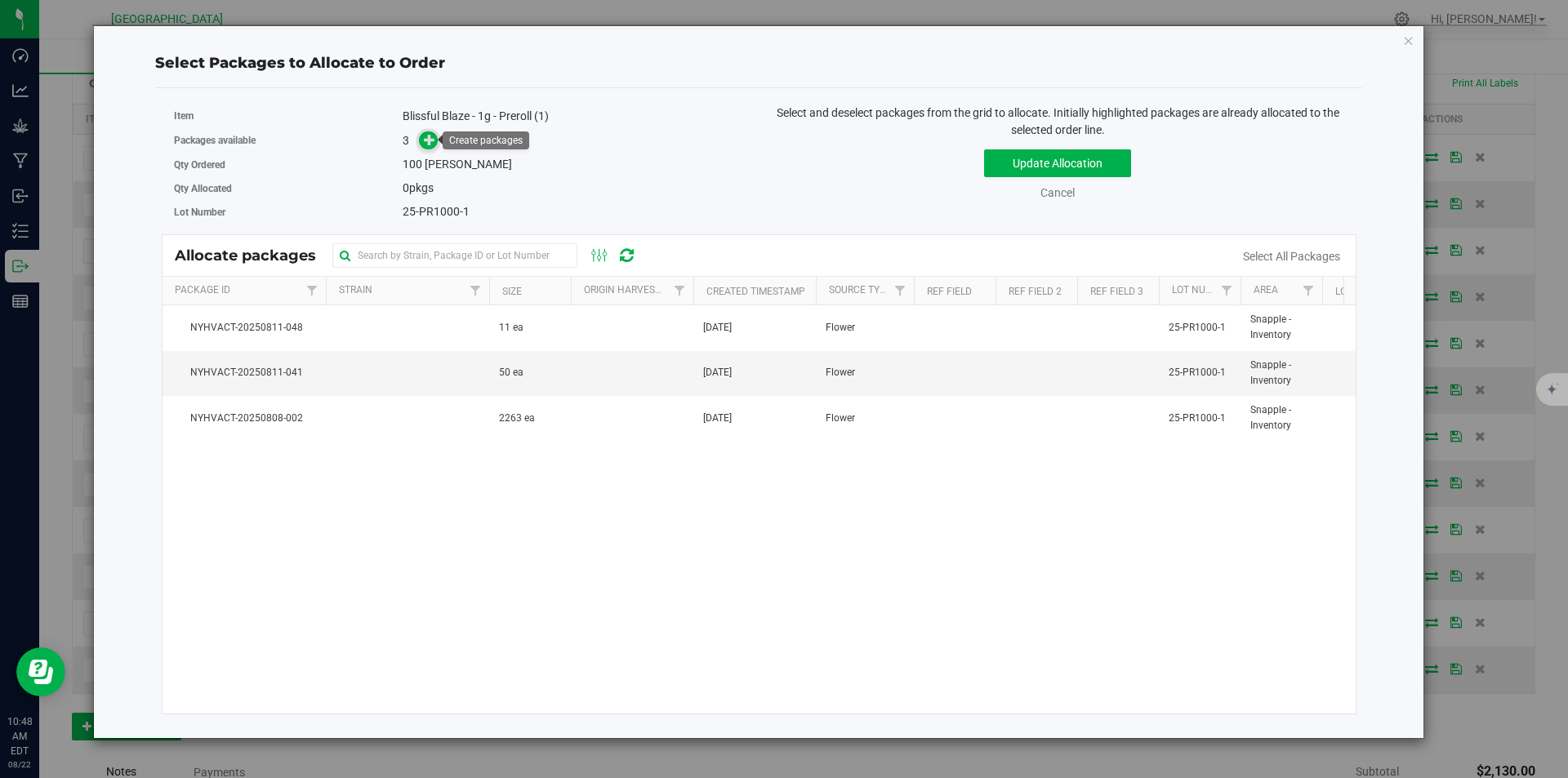
click at [423, 136] on icon at bounding box center [429, 139] width 12 height 12
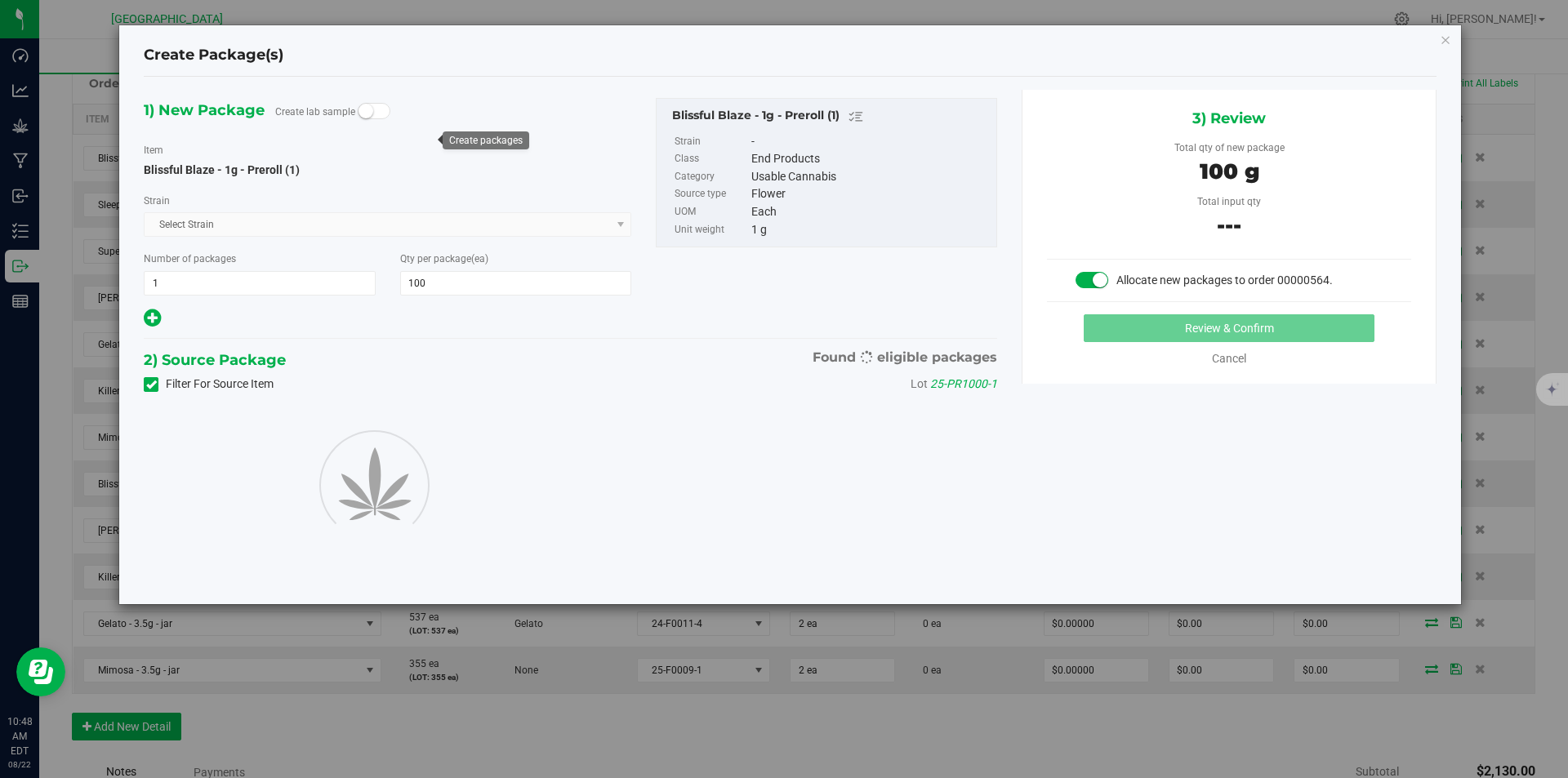
type input "100"
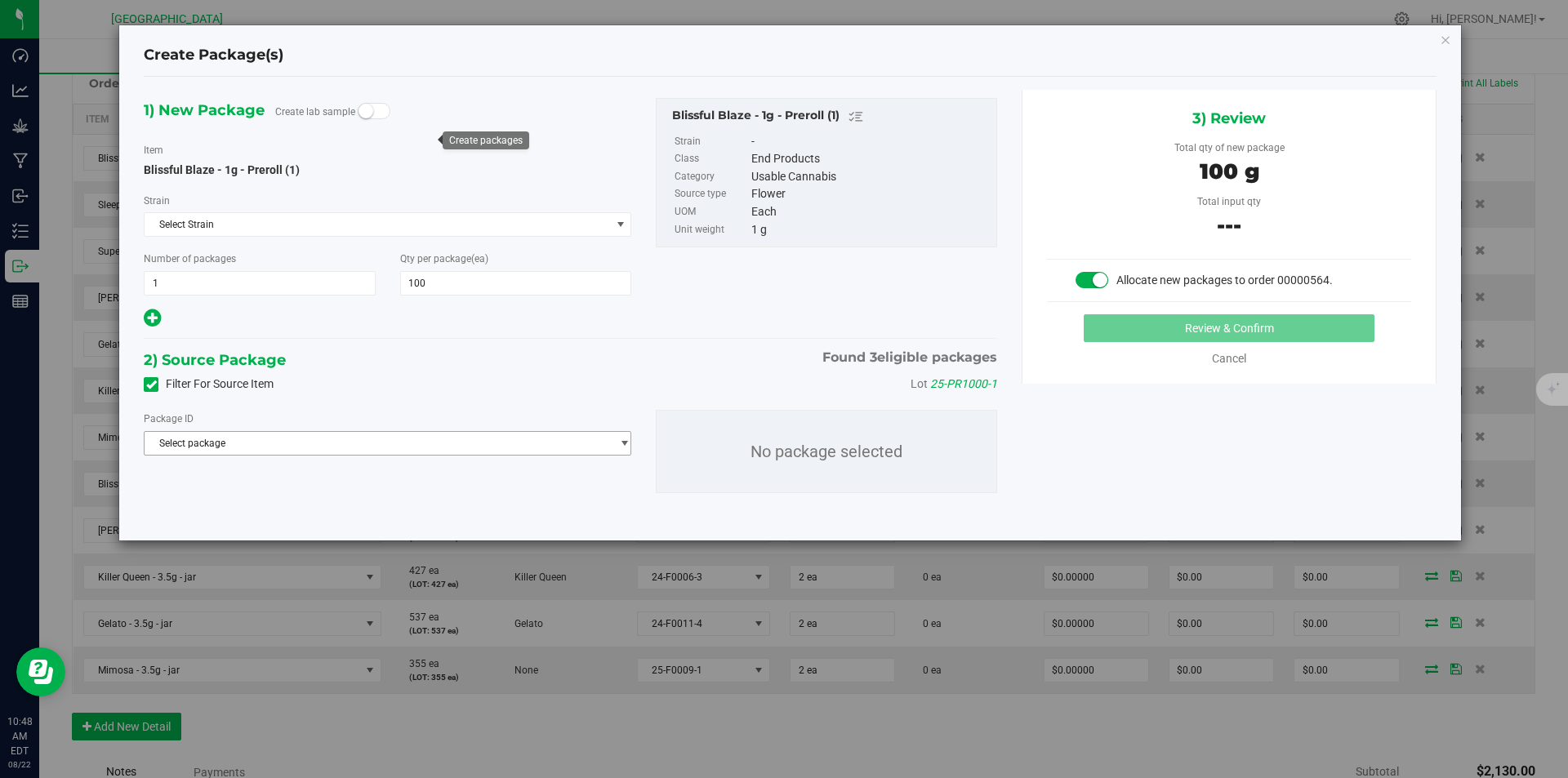
click at [379, 459] on div "Package ID Select package NYHVACT-20250808-002 NYHVACT-20250811-041 NYHVACT-202…" at bounding box center [571, 451] width 877 height 109
click at [358, 445] on span "Select package" at bounding box center [377, 443] width 466 height 23
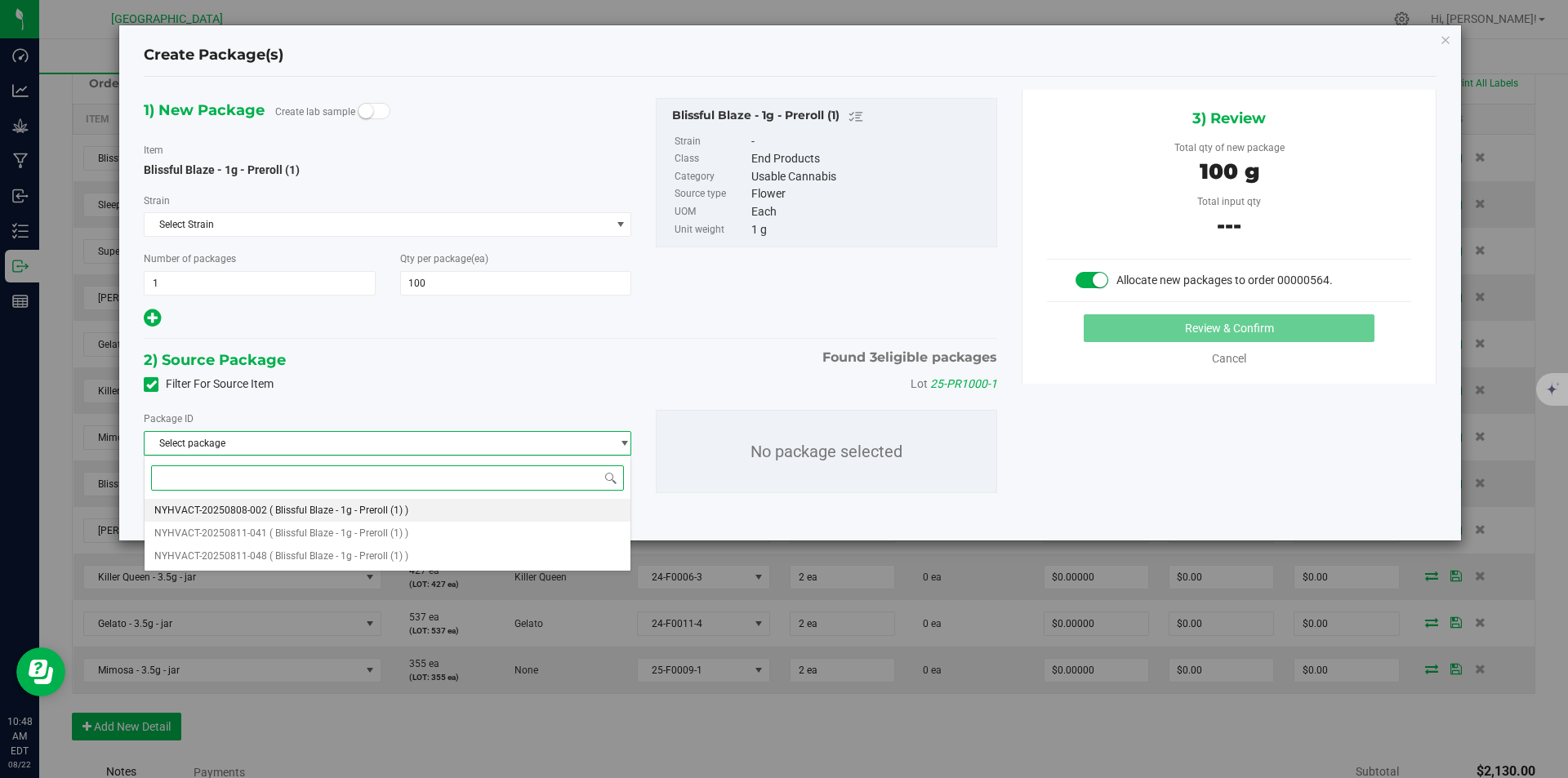
click at [337, 503] on li "NYHVACT-20250808-002 ( Blissful Blaze - 1g - Preroll (1) )" at bounding box center [387, 510] width 486 height 23
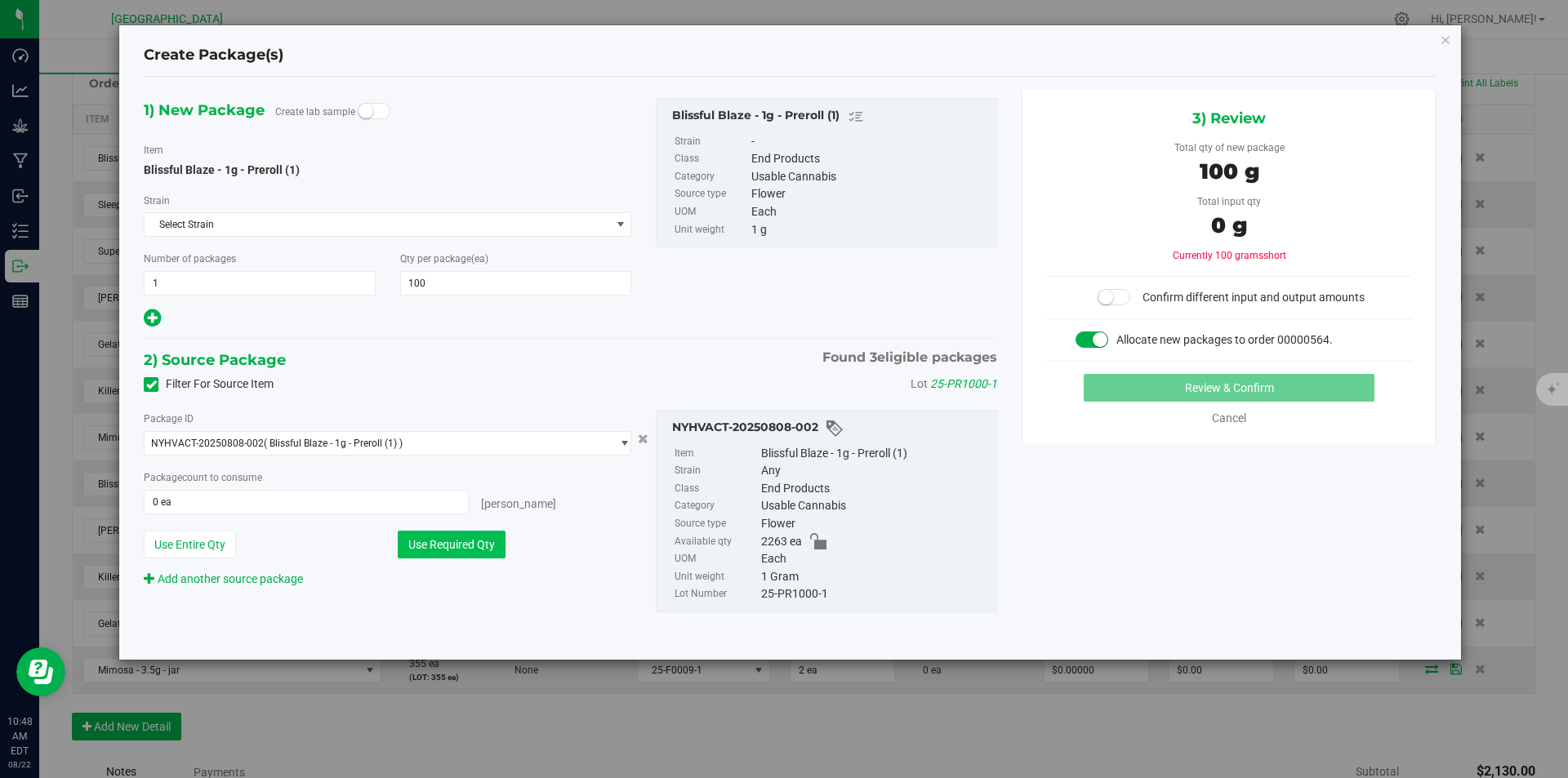
click at [431, 543] on button "Use Required Qty" at bounding box center [451, 544] width 107 height 28
type input "100 ea"
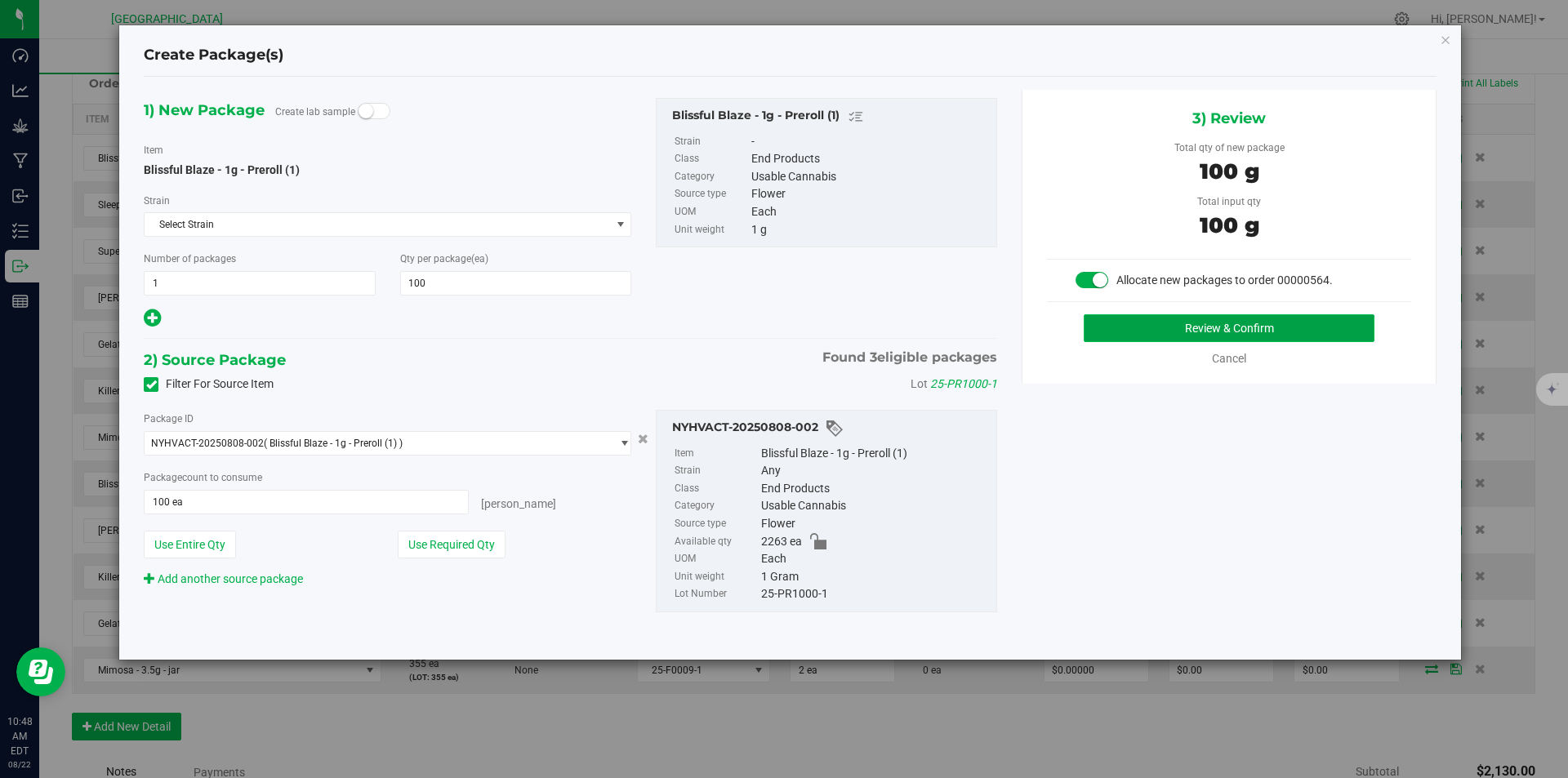
click at [1224, 315] on button "Review & Confirm" at bounding box center [1229, 328] width 291 height 28
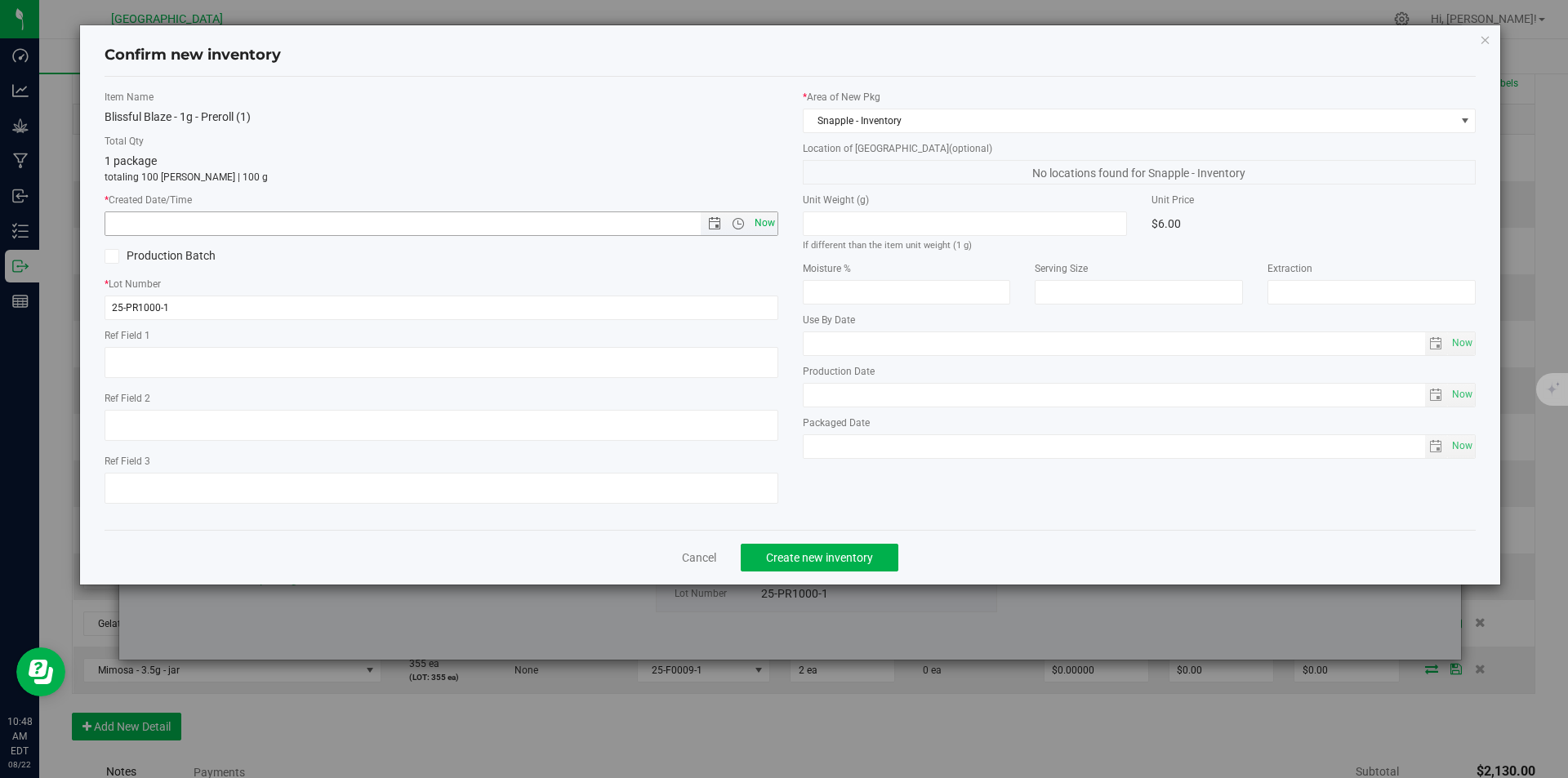
click at [766, 233] on span "Now" at bounding box center [764, 223] width 28 height 23
type input "8/22/2025 10:48 AM"
click at [843, 556] on span "Create new inventory" at bounding box center [820, 558] width 107 height 13
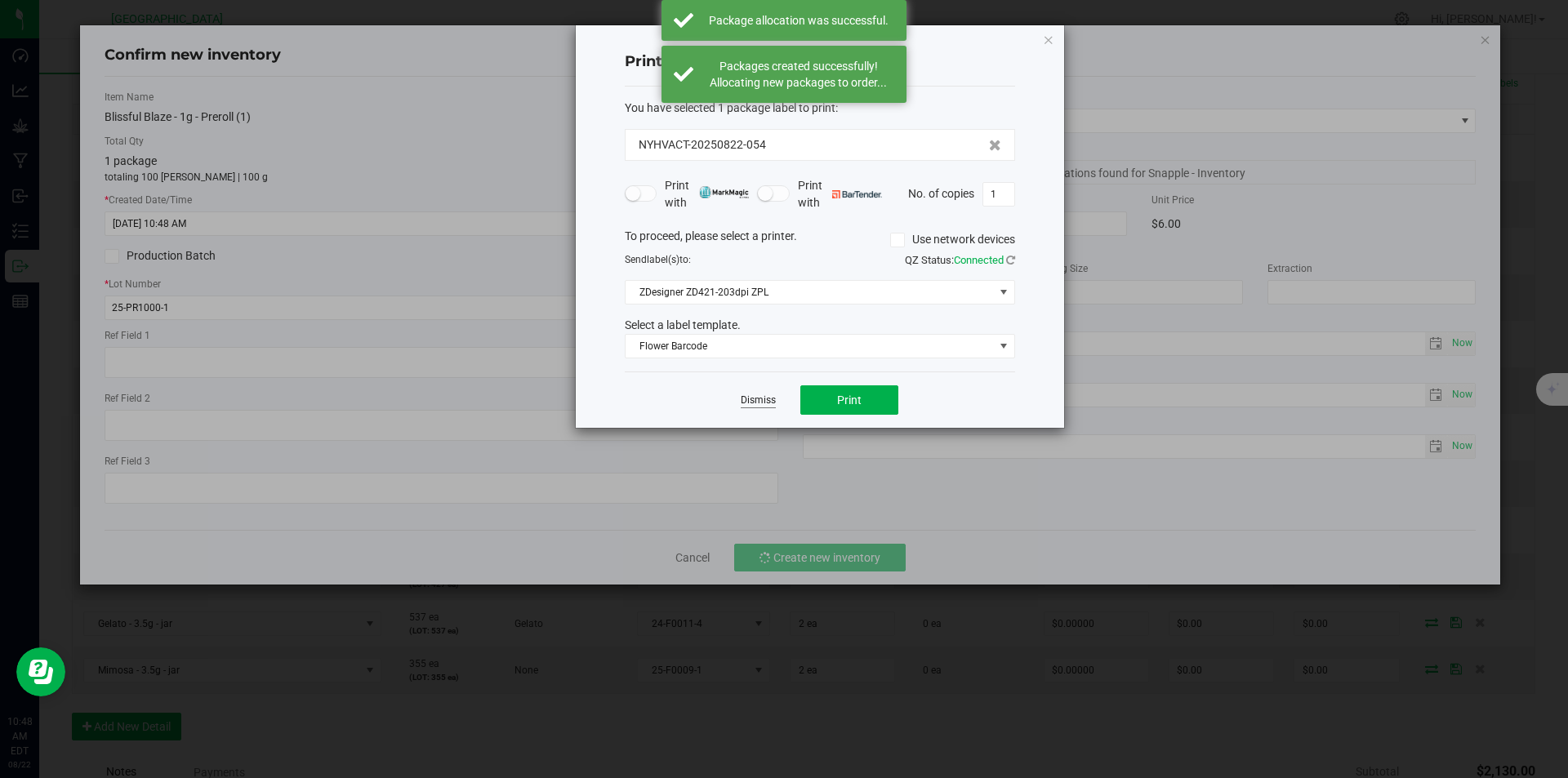
click at [759, 398] on link "Dismiss" at bounding box center [757, 400] width 35 height 14
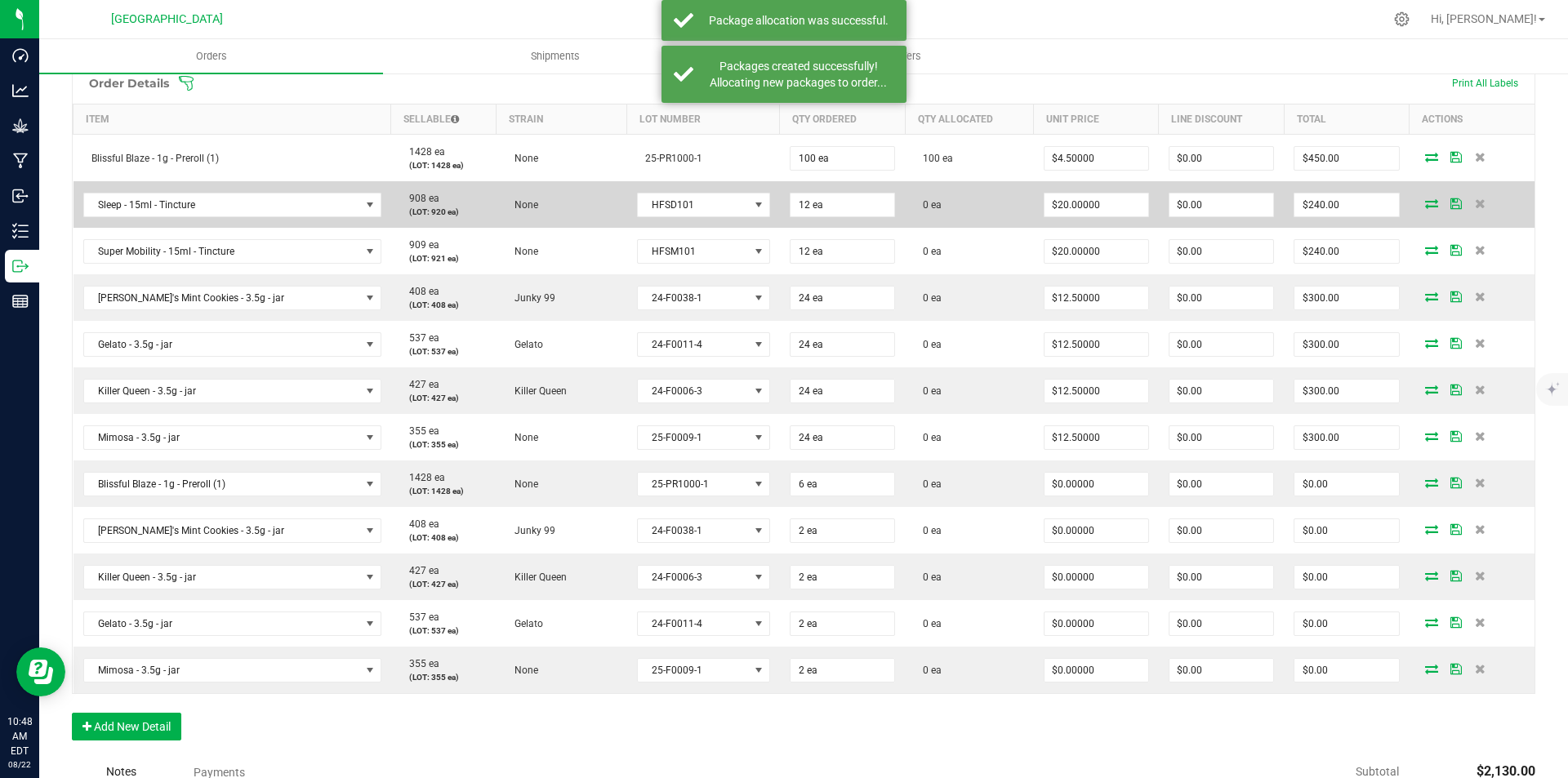
click at [1418, 191] on td at bounding box center [1471, 205] width 125 height 47
click at [1425, 199] on icon at bounding box center [1432, 203] width 13 height 10
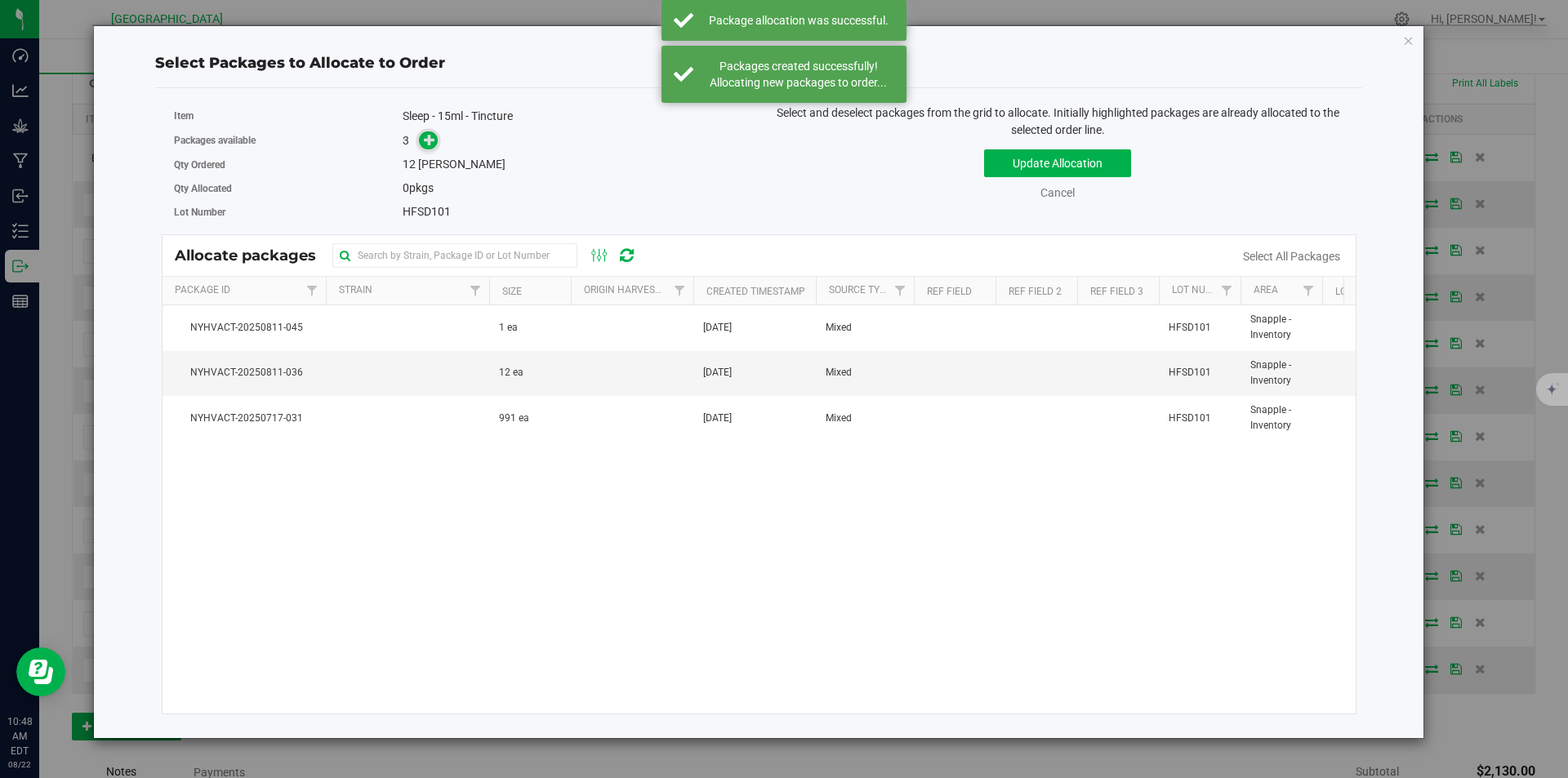
click at [437, 144] on span at bounding box center [428, 141] width 19 height 19
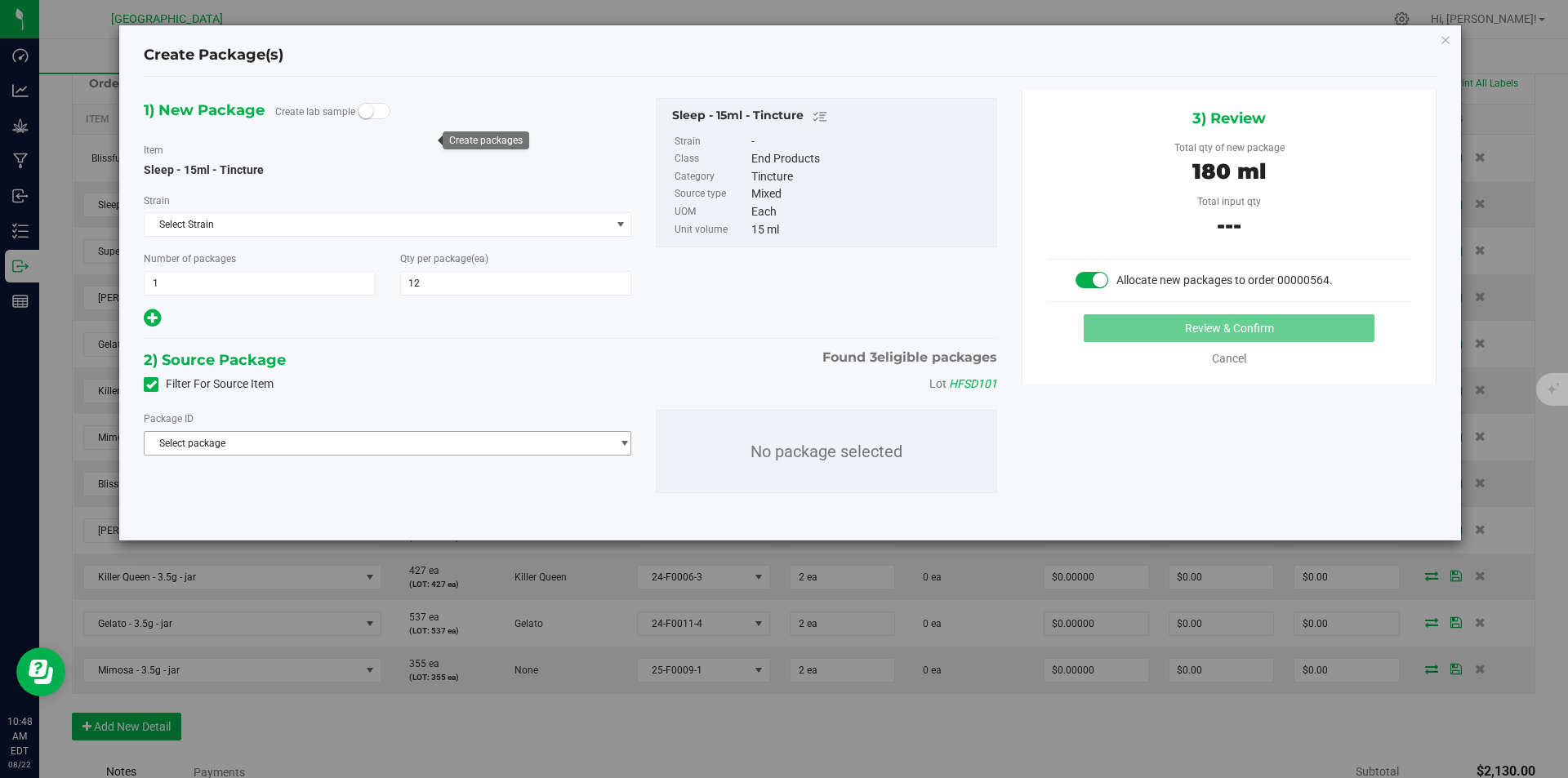
click at [366, 442] on span "Select package" at bounding box center [377, 443] width 466 height 23
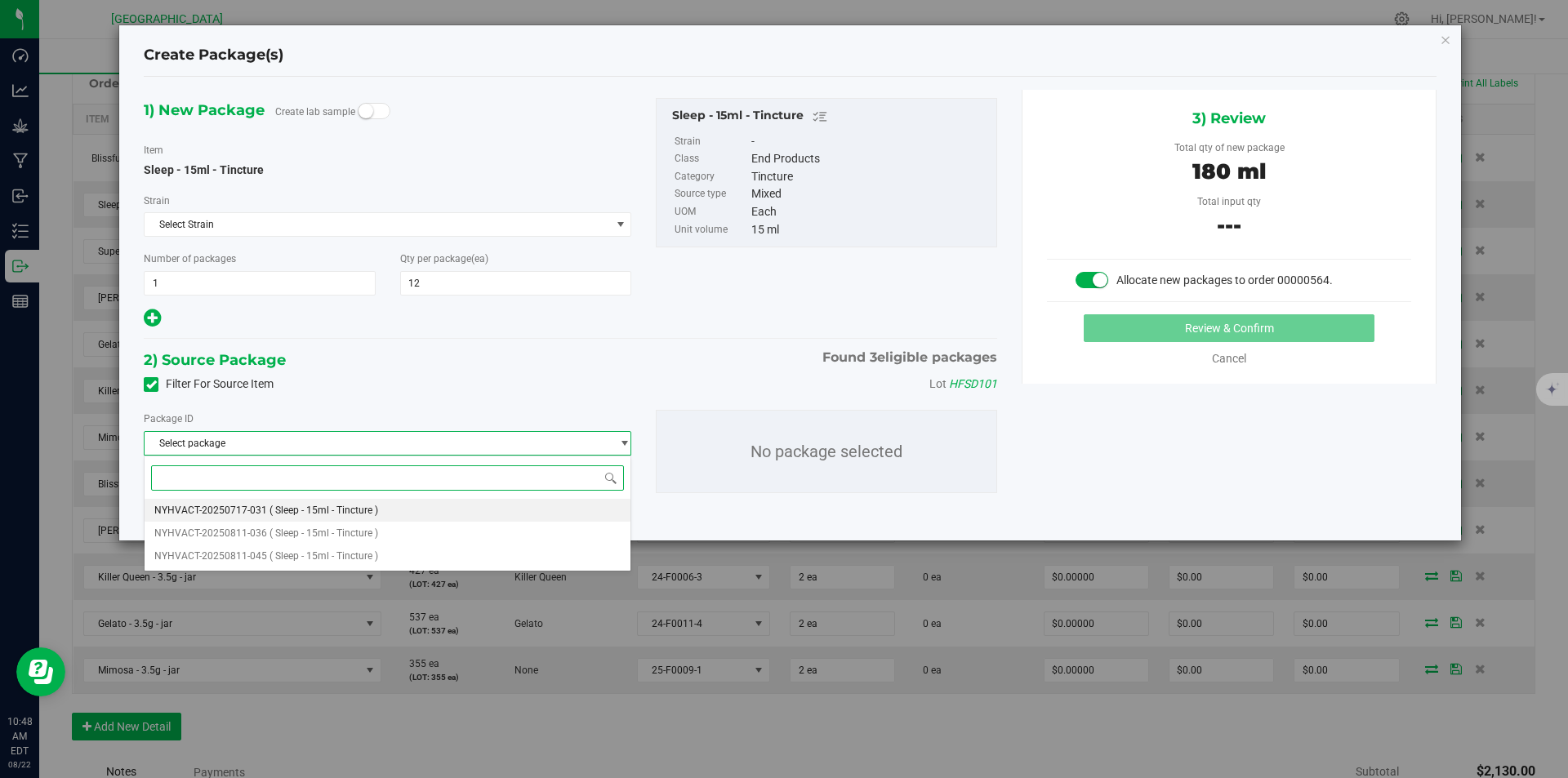
click at [305, 505] on span "( Sleep - 15ml - Tincture )" at bounding box center [324, 510] width 108 height 12
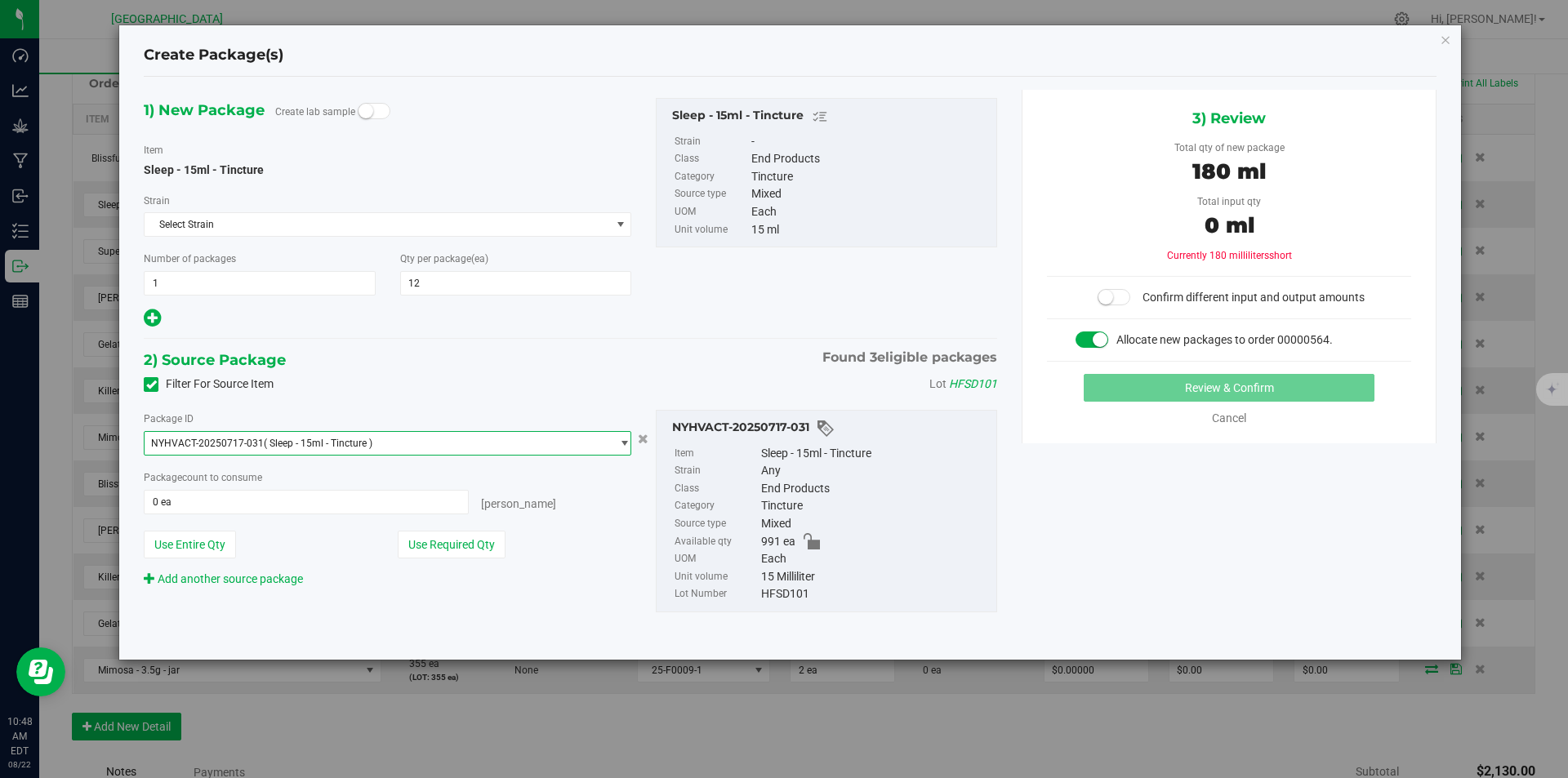
click at [409, 439] on span "NYHVACT-20250717-031 ( Sleep - 15ml - Tincture )" at bounding box center [377, 443] width 466 height 23
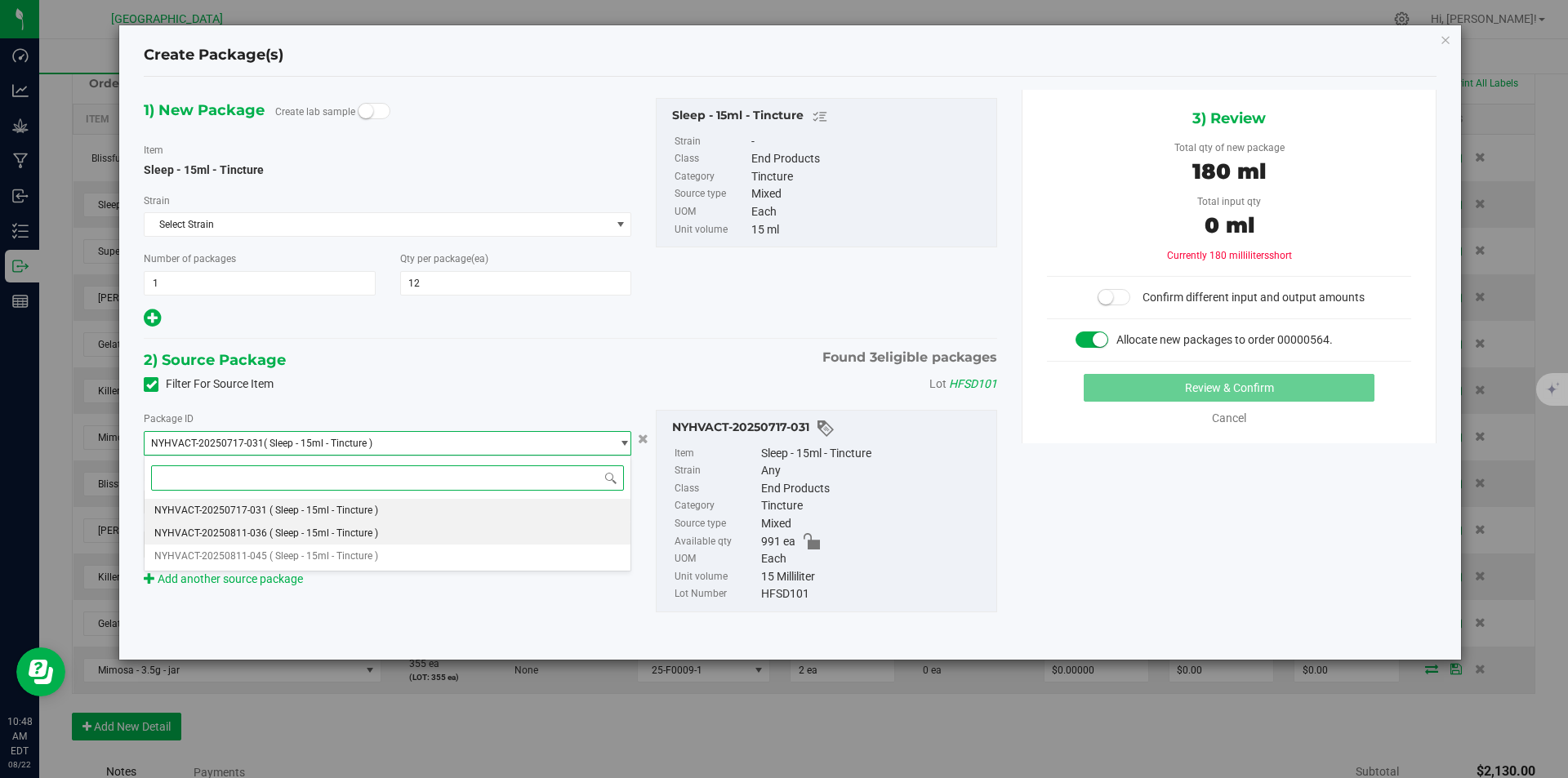
click at [294, 524] on li "NYHVACT-20250811-036 ( Sleep - 15ml - Tincture )" at bounding box center [387, 533] width 486 height 23
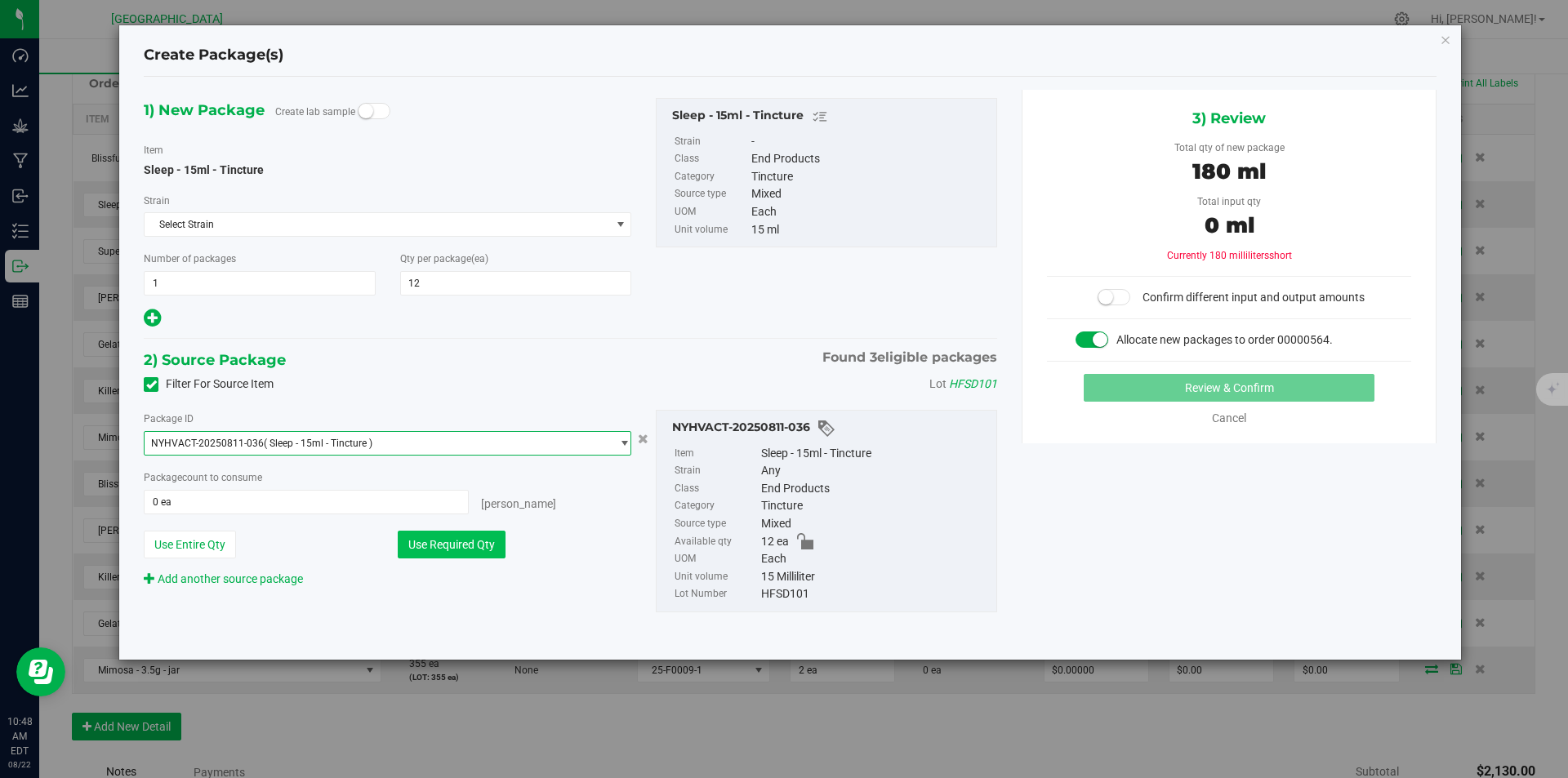
click at [472, 551] on button "Use Required Qty" at bounding box center [451, 544] width 107 height 28
type input "12 ea"
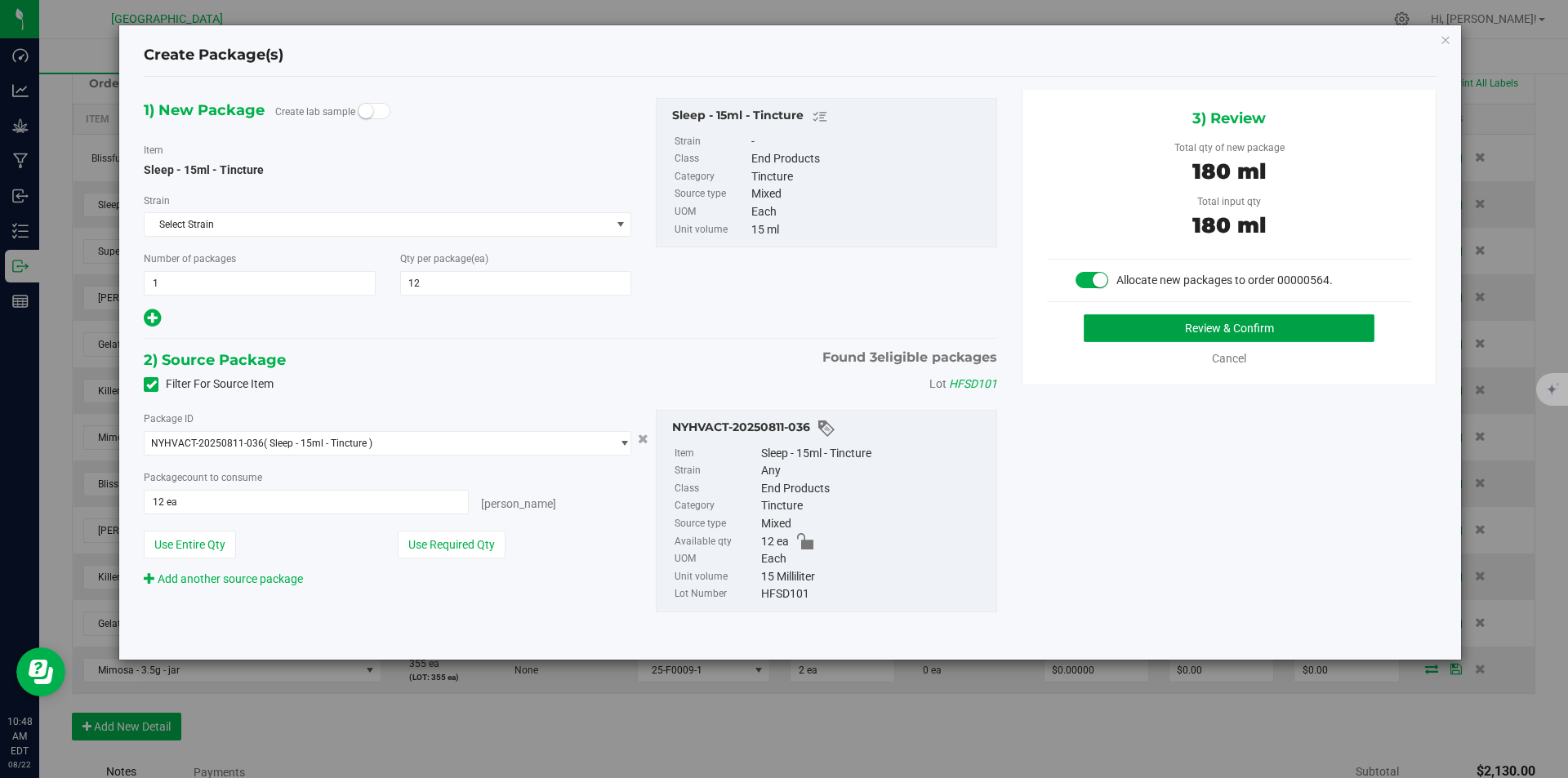
click at [1317, 321] on button "Review & Confirm" at bounding box center [1229, 328] width 291 height 28
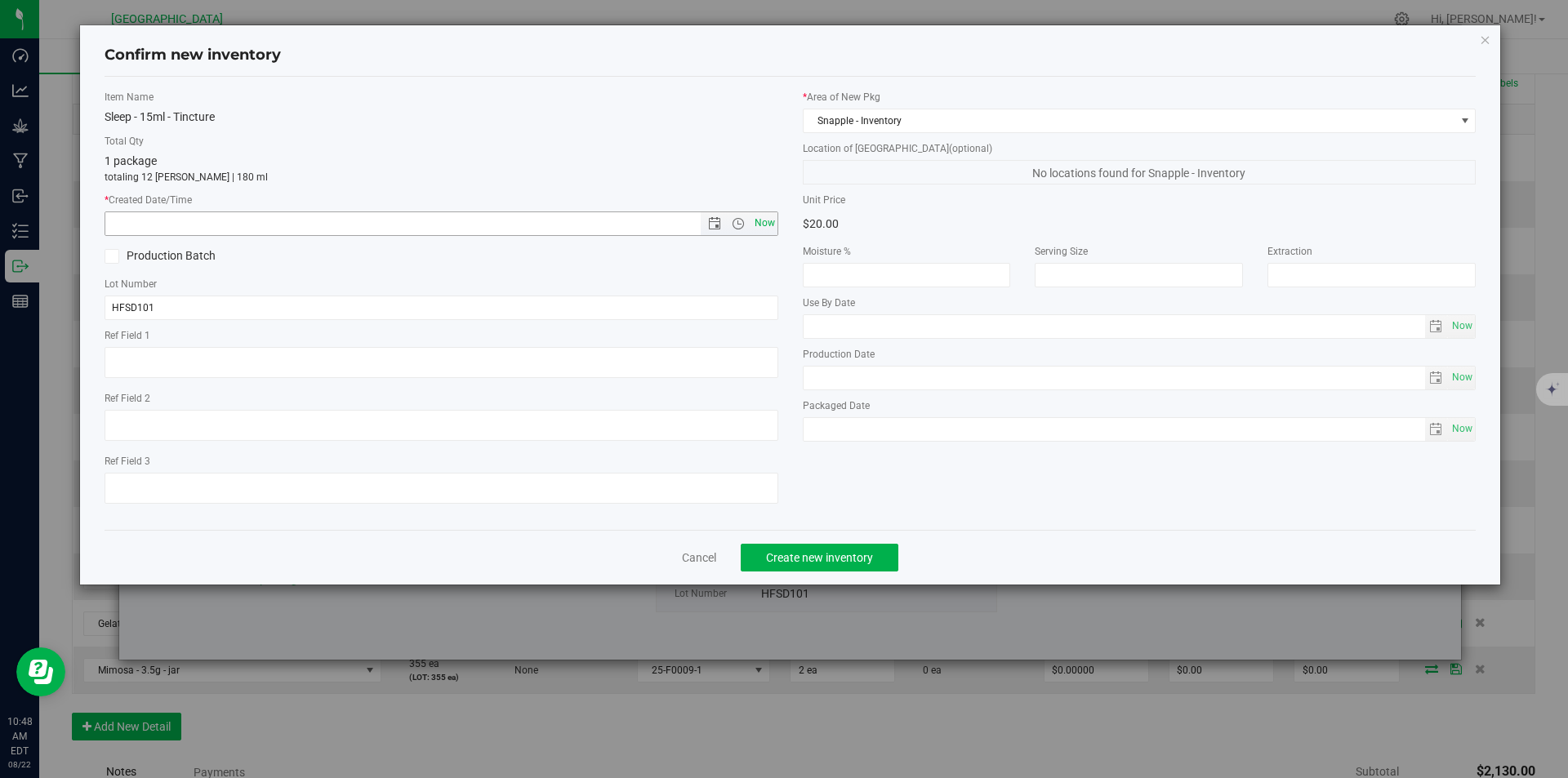
click at [762, 218] on span "Now" at bounding box center [764, 223] width 28 height 23
type input "8/22/2025 10:48 AM"
click at [843, 555] on span "Create new inventory" at bounding box center [820, 558] width 107 height 13
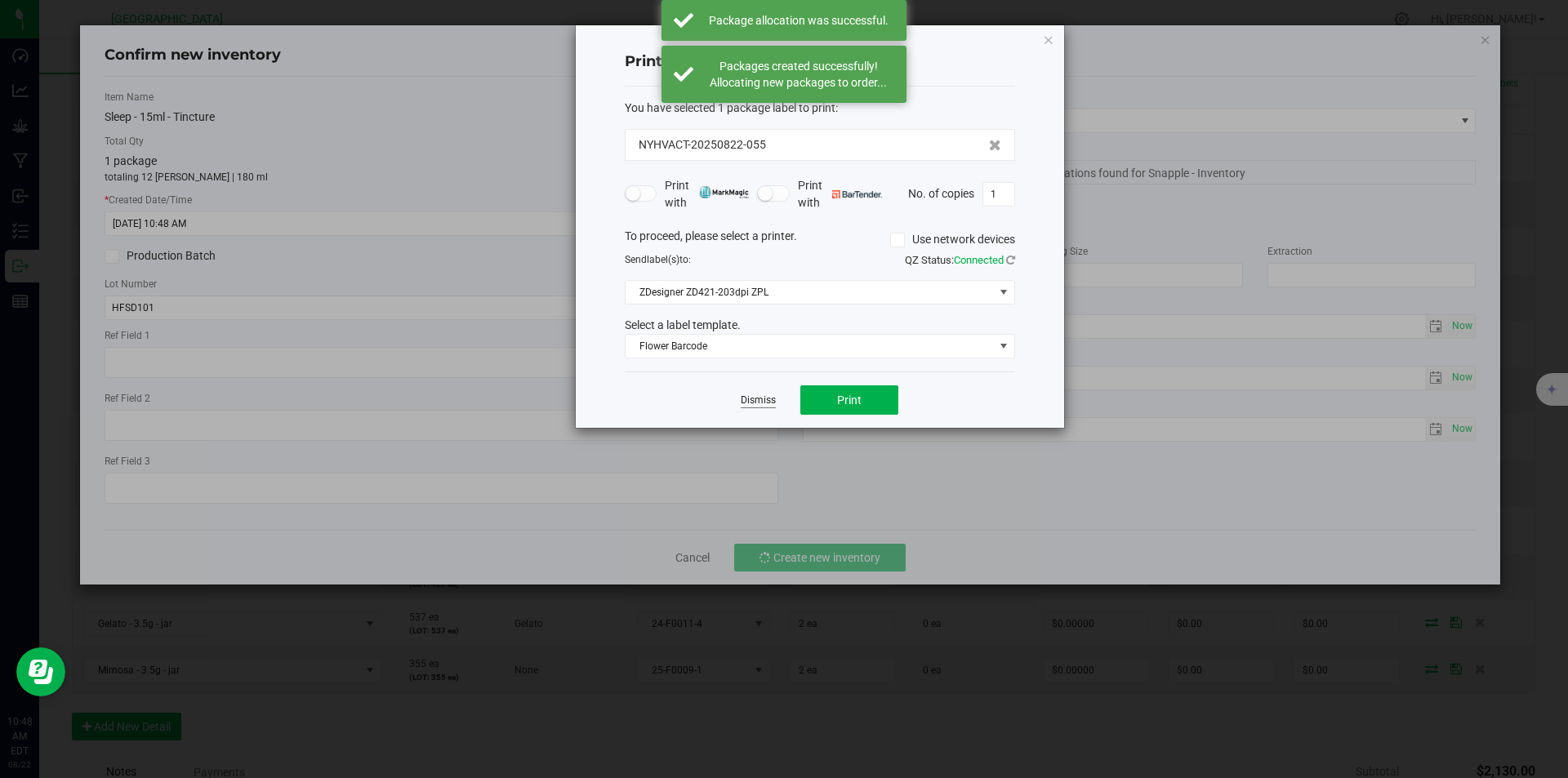
click at [766, 398] on link "Dismiss" at bounding box center [757, 400] width 35 height 14
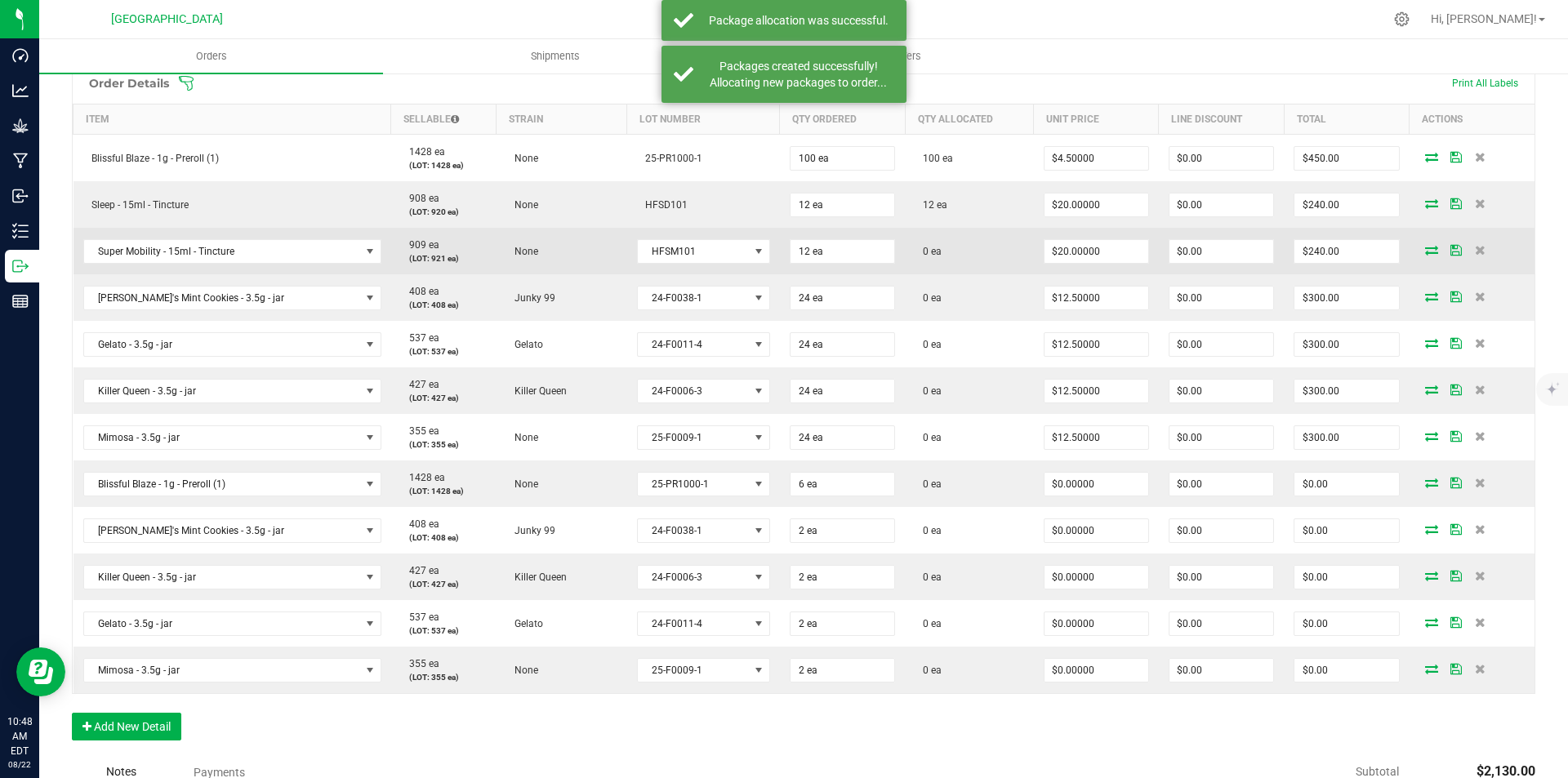
click at [1425, 250] on icon at bounding box center [1432, 249] width 13 height 10
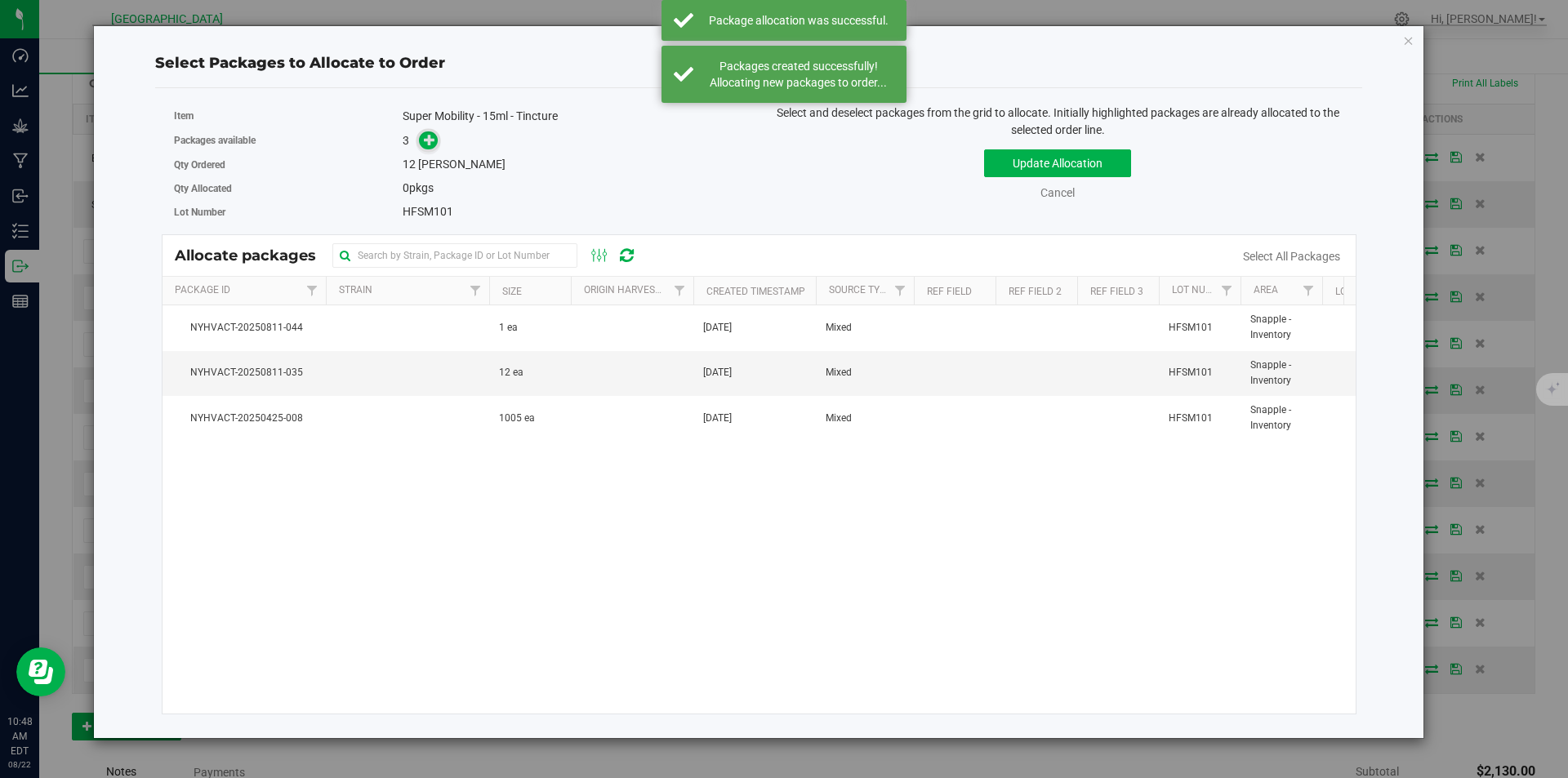
click at [423, 142] on span at bounding box center [428, 141] width 19 height 19
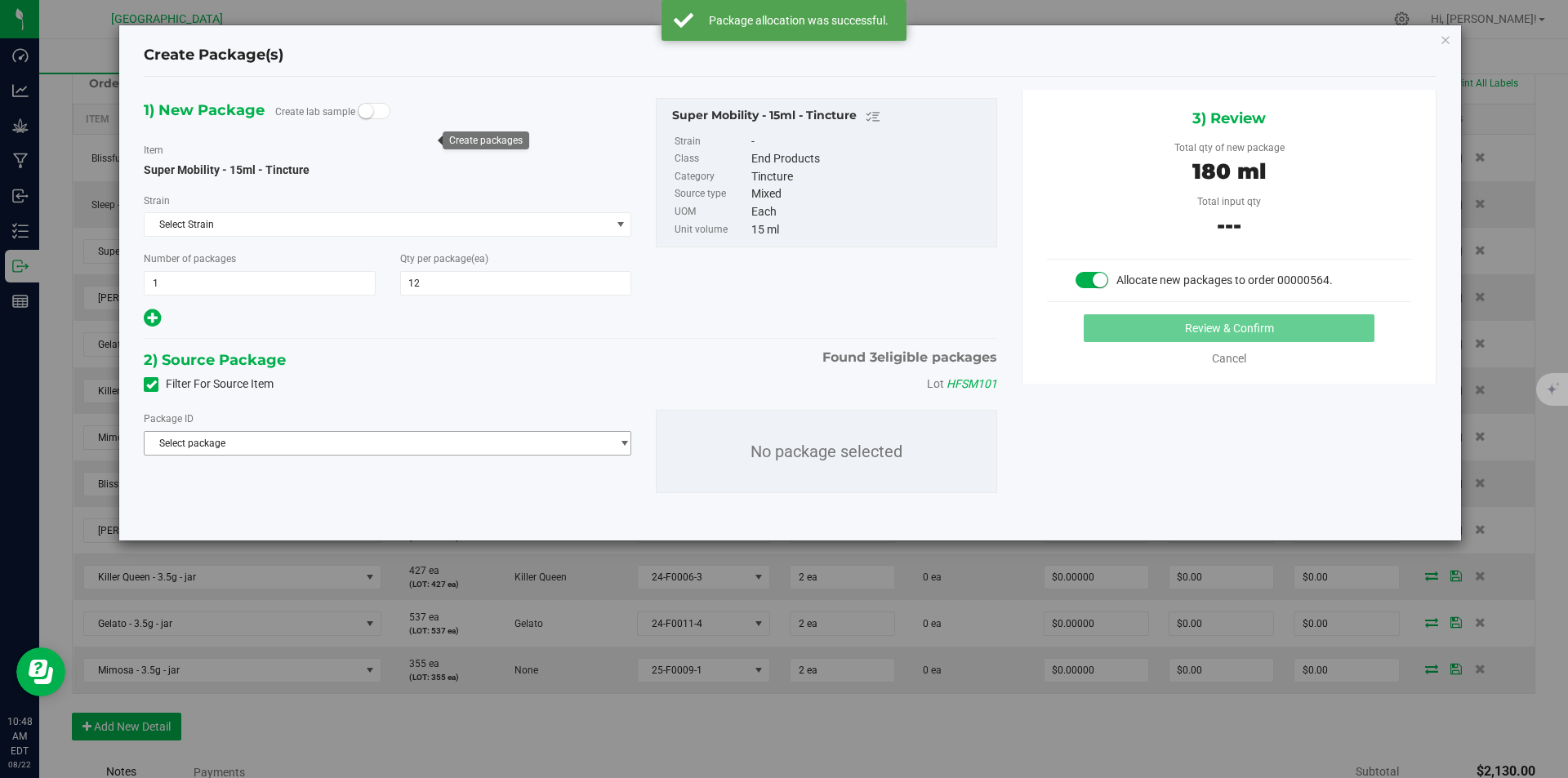
click at [385, 440] on span "Select package" at bounding box center [377, 443] width 466 height 23
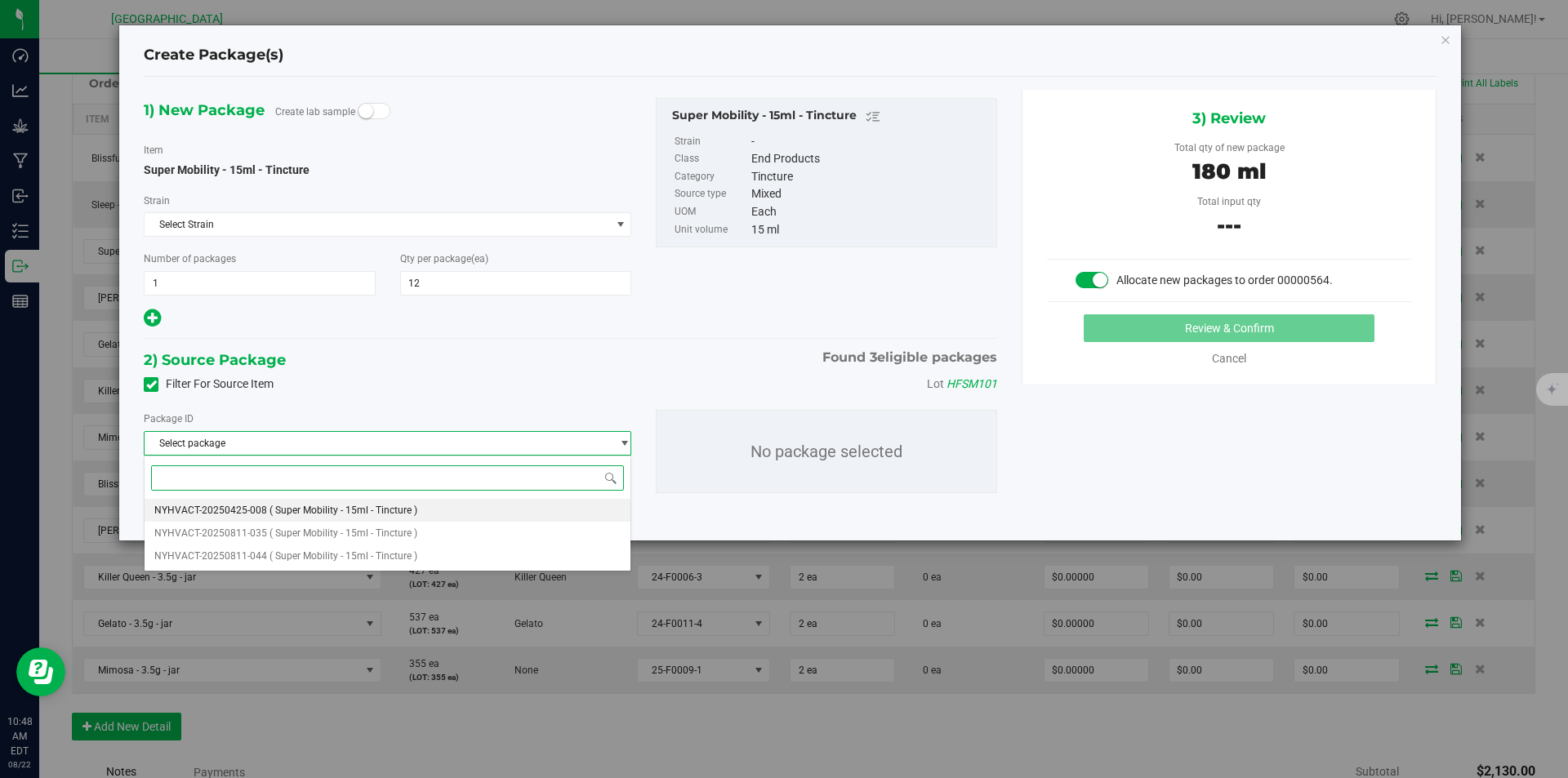
click at [328, 504] on li "NYHVACT-20250425-008 ( Super Mobility - 15ml - Tincture )" at bounding box center [387, 510] width 486 height 23
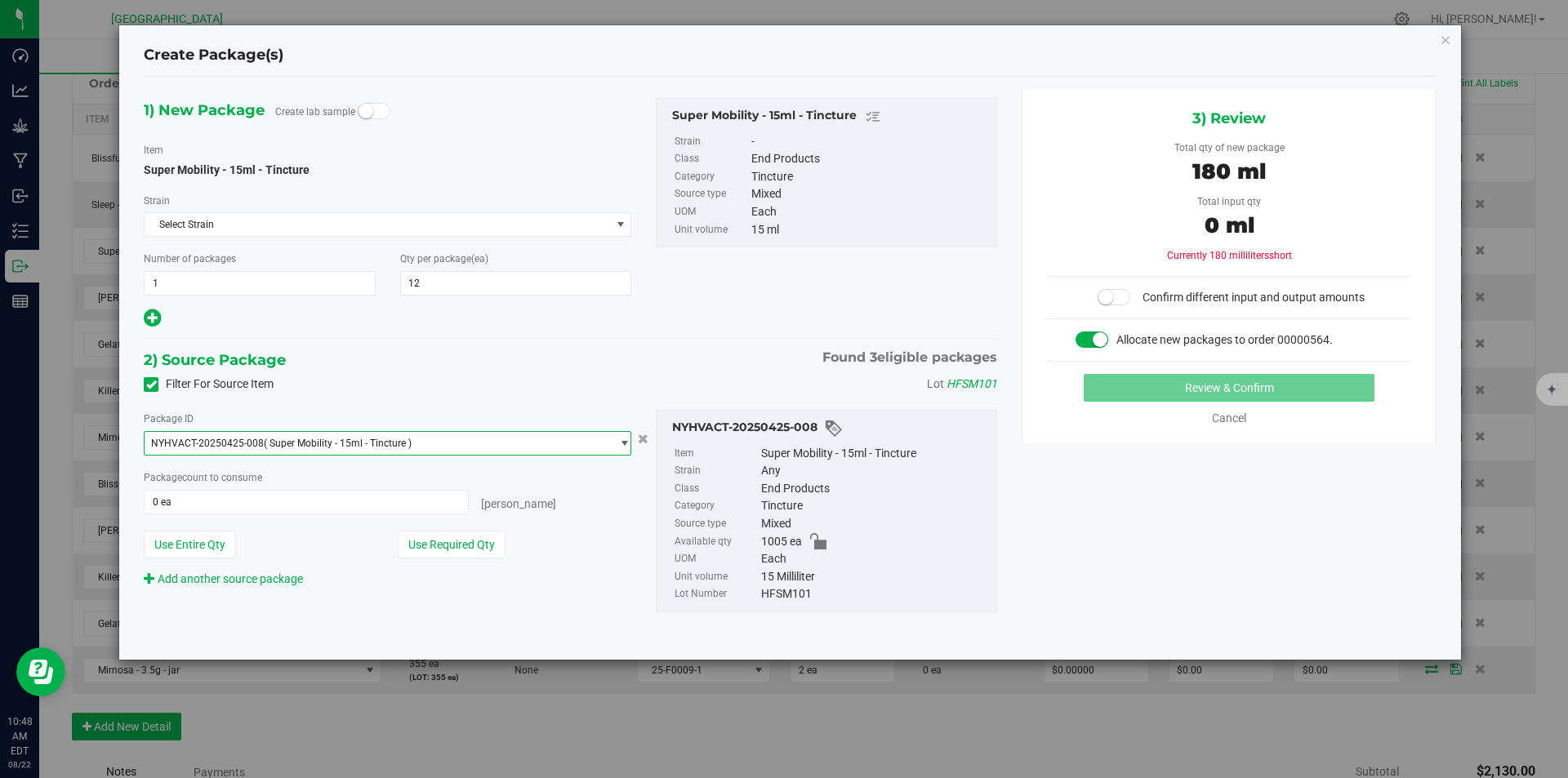
click at [384, 440] on span "( Super Mobility - 15ml - Tincture )" at bounding box center [338, 443] width 148 height 12
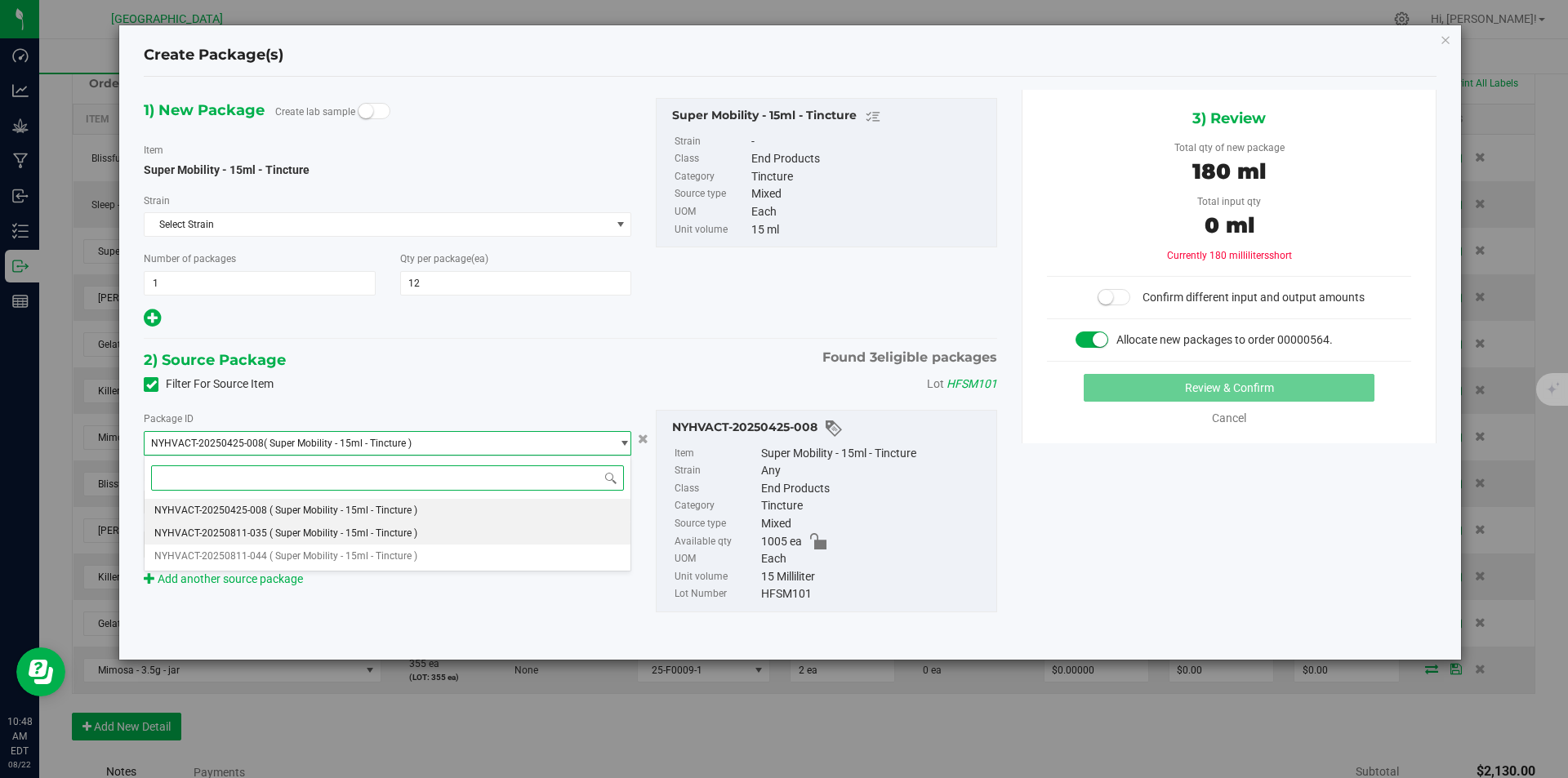
click at [348, 532] on span "( Super Mobility - 15ml - Tincture )" at bounding box center [344, 533] width 148 height 12
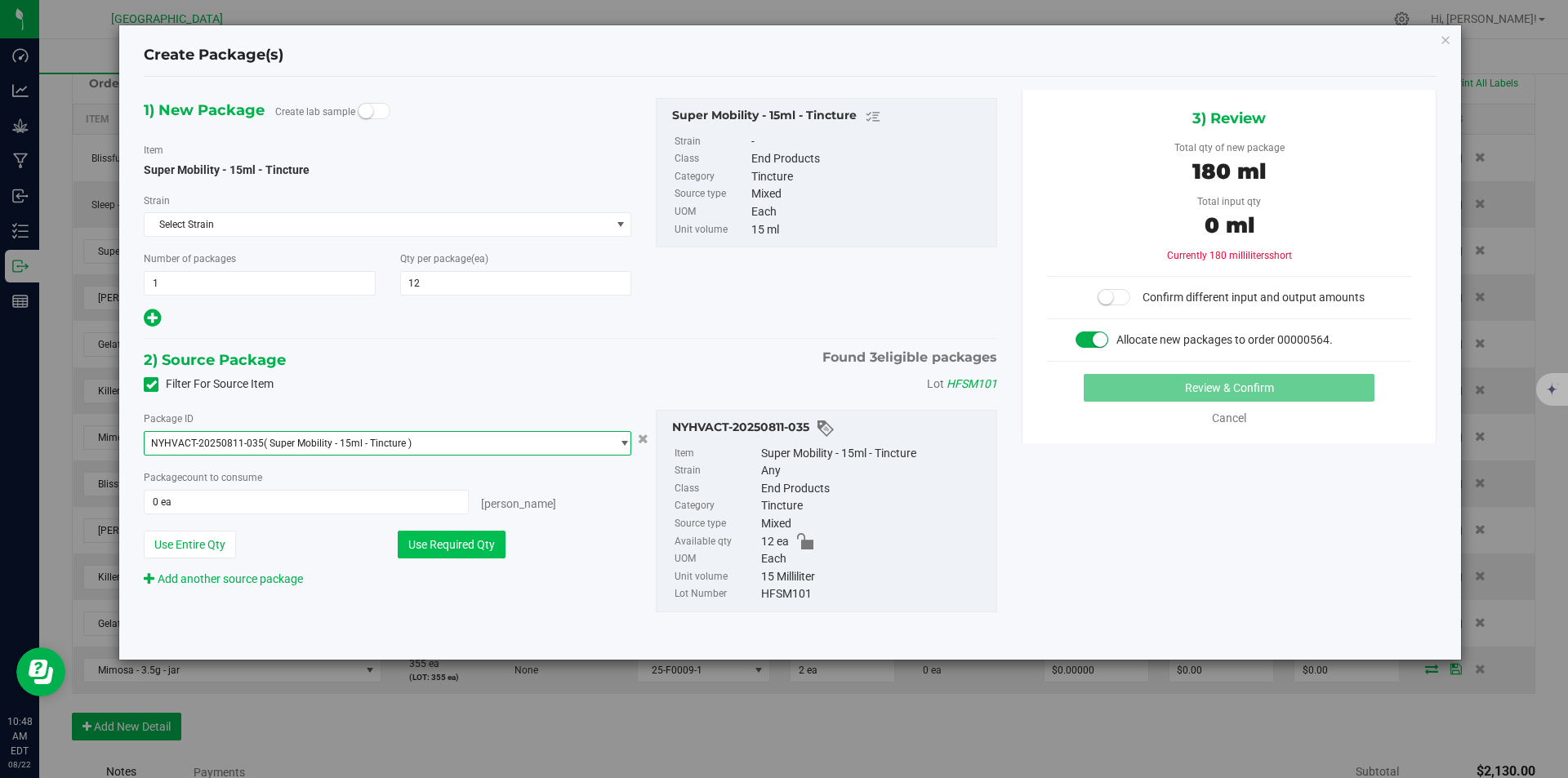
click at [459, 558] on button "Use Required Qty" at bounding box center [451, 544] width 107 height 28
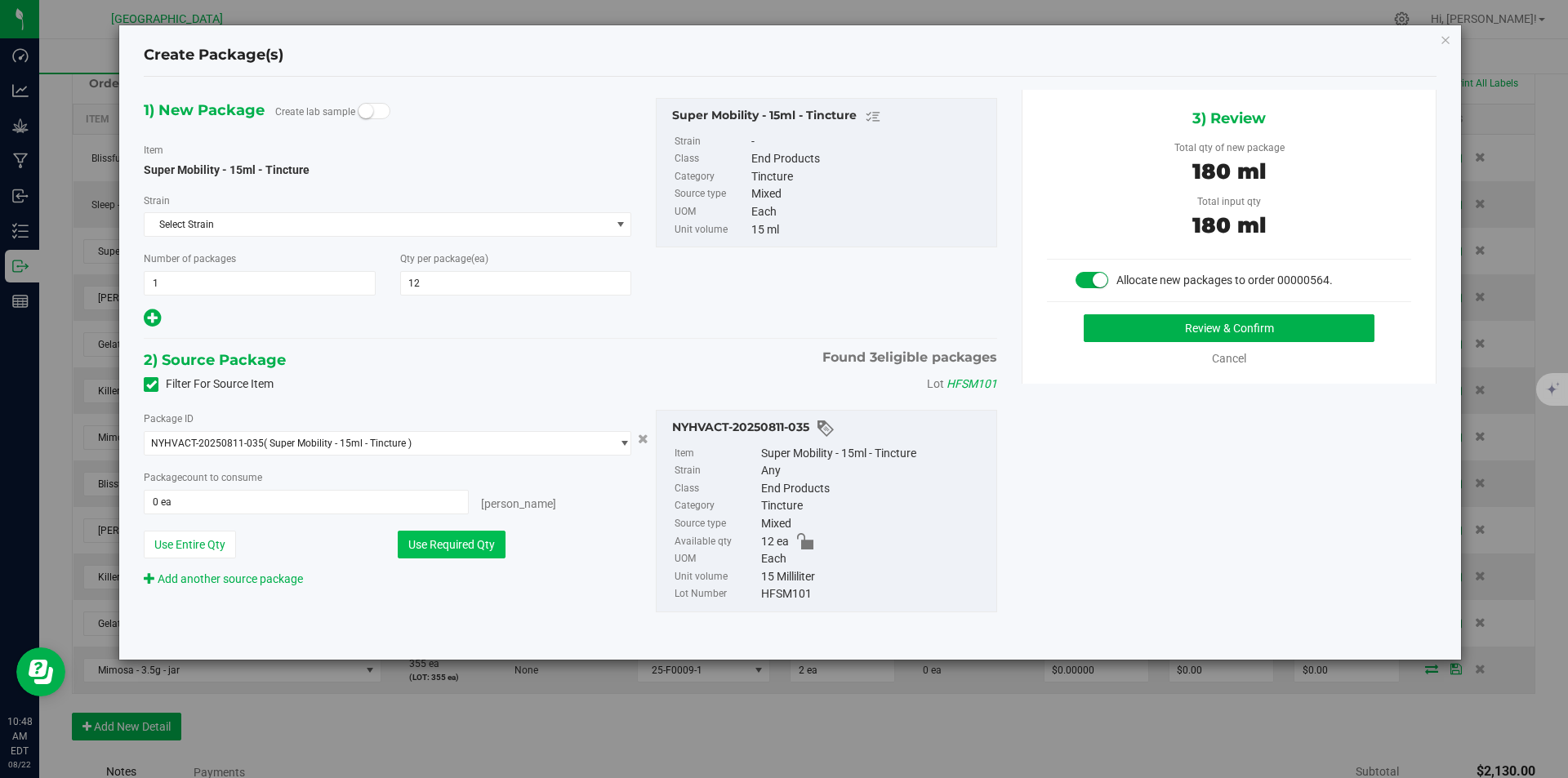
type input "12 ea"
click at [1174, 334] on button "Review & Confirm" at bounding box center [1229, 328] width 291 height 28
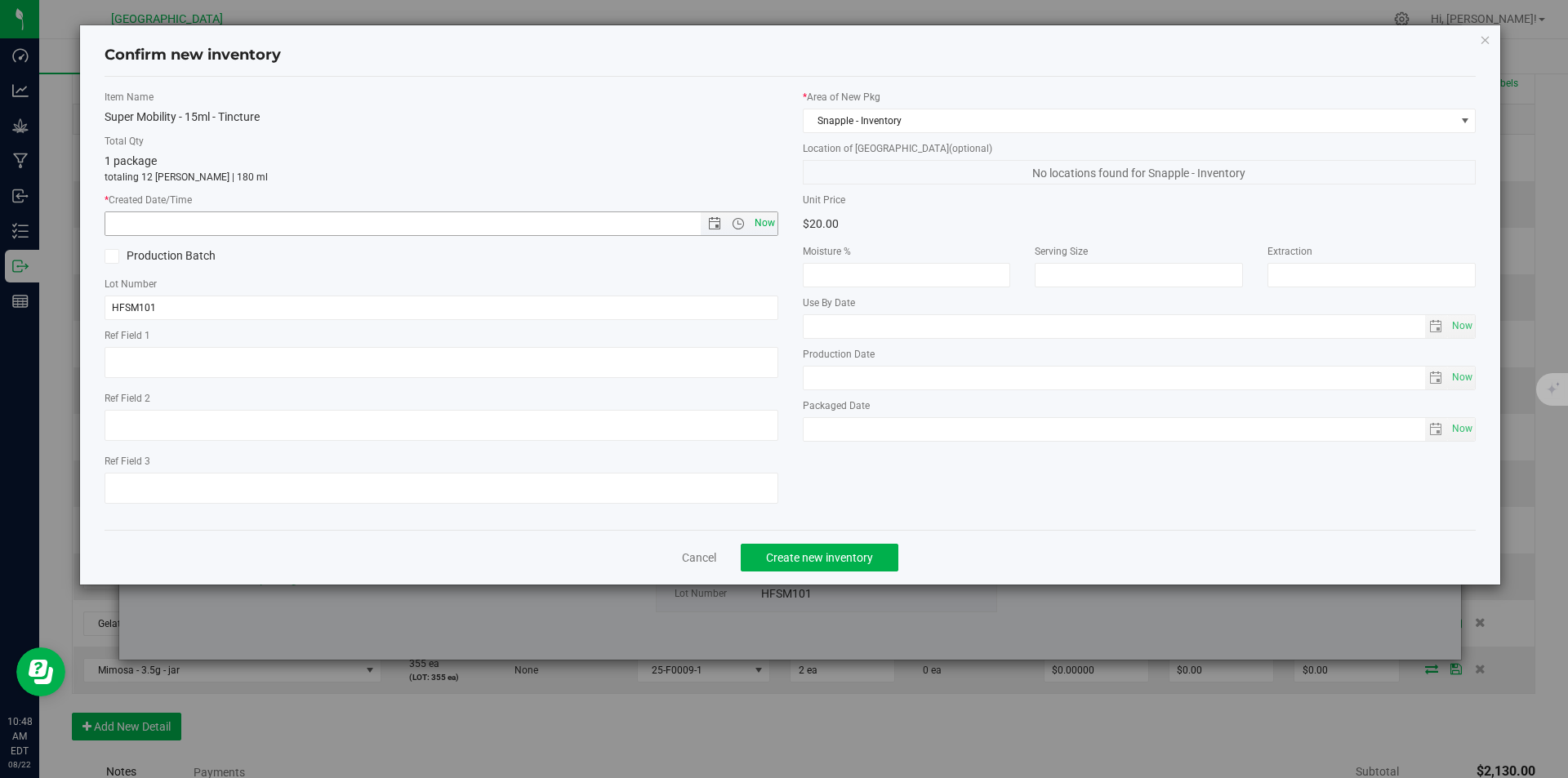
click at [772, 217] on span "Now" at bounding box center [764, 223] width 28 height 23
type input "8/22/2025 10:48 AM"
click at [827, 555] on span "Create new inventory" at bounding box center [820, 558] width 107 height 13
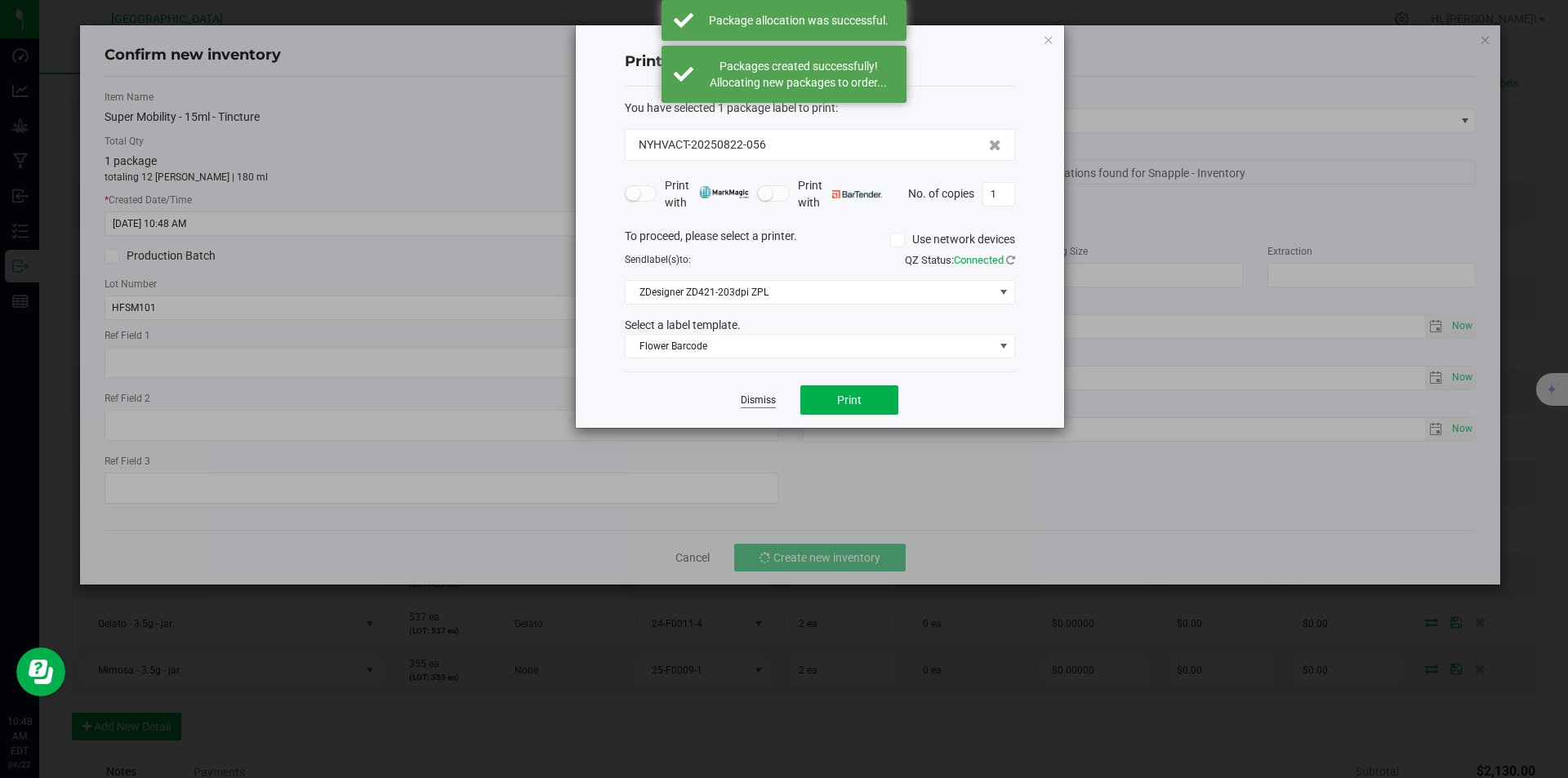
click at [759, 403] on link "Dismiss" at bounding box center [757, 400] width 35 height 14
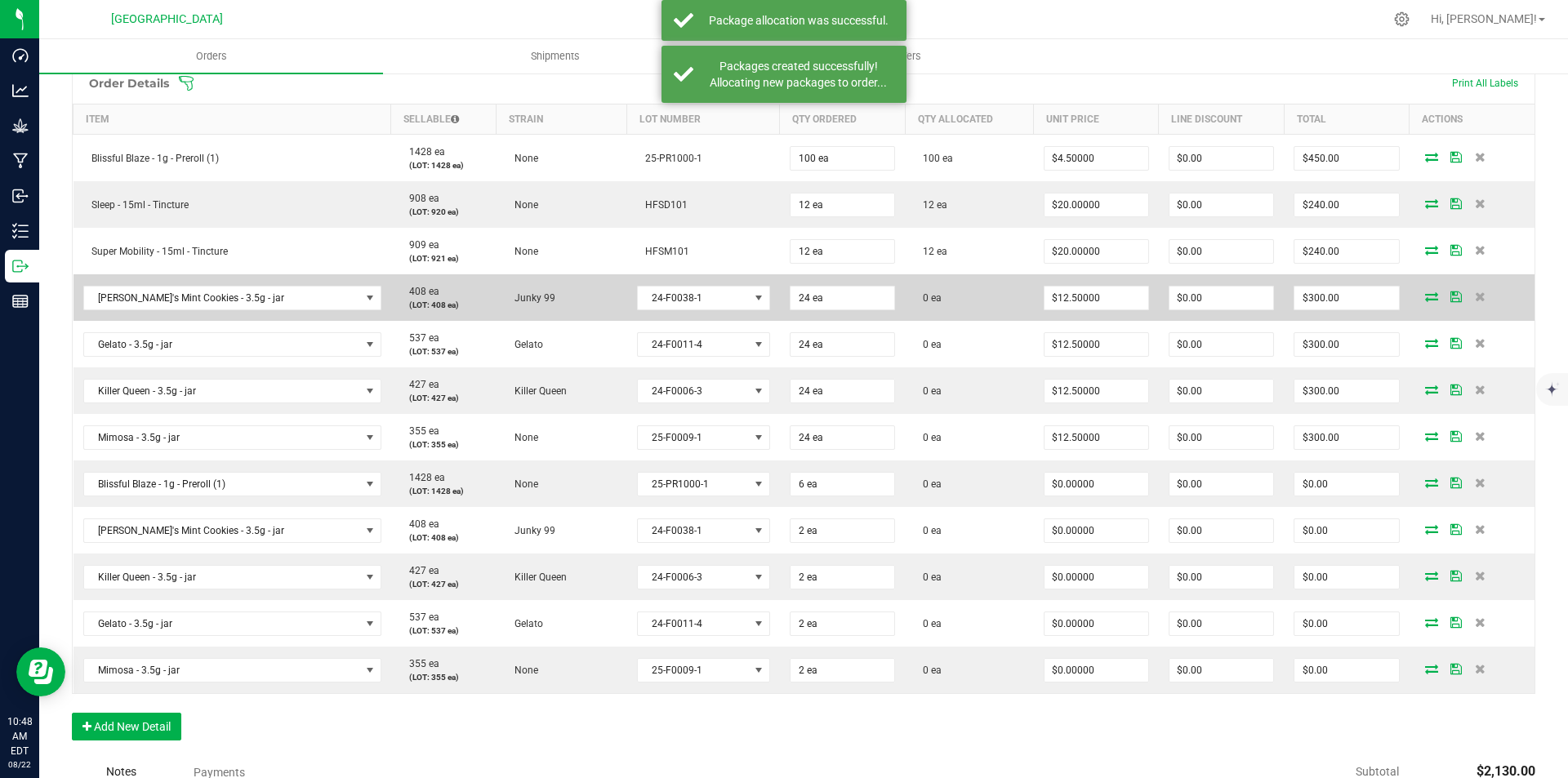
click at [1425, 295] on icon at bounding box center [1432, 296] width 13 height 10
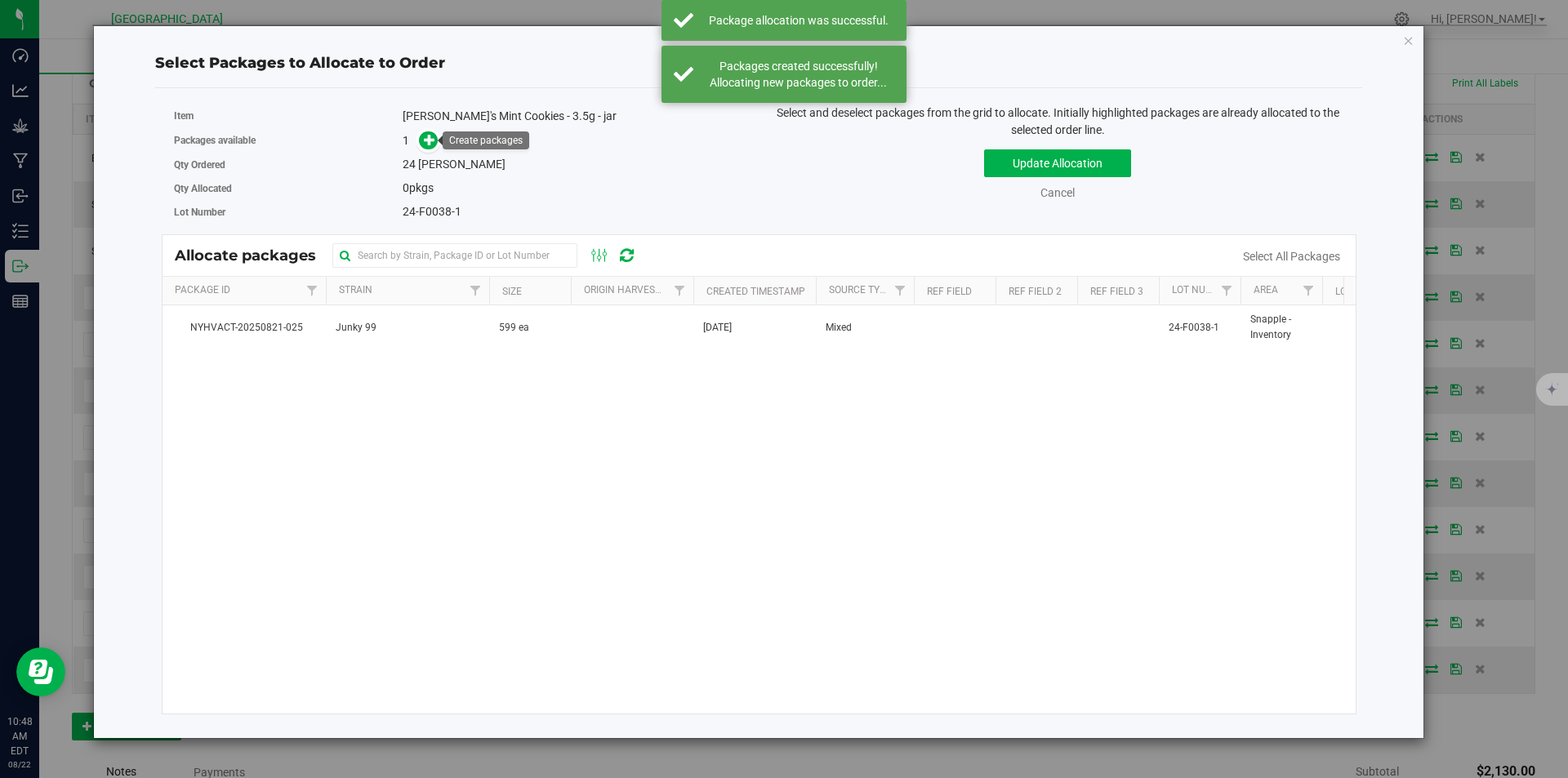
click at [418, 137] on span at bounding box center [424, 141] width 26 height 19
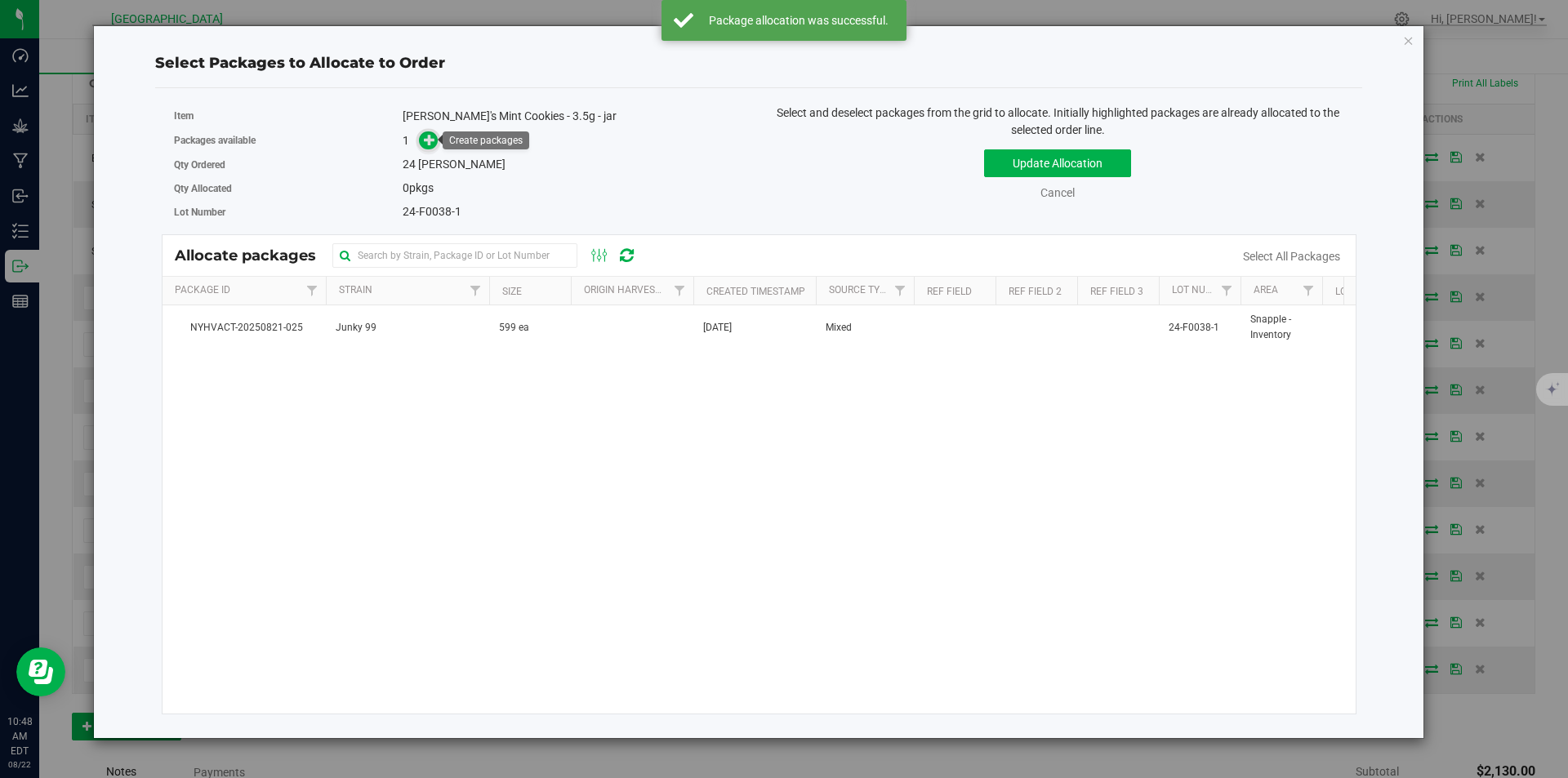
click at [425, 137] on icon at bounding box center [429, 139] width 12 height 12
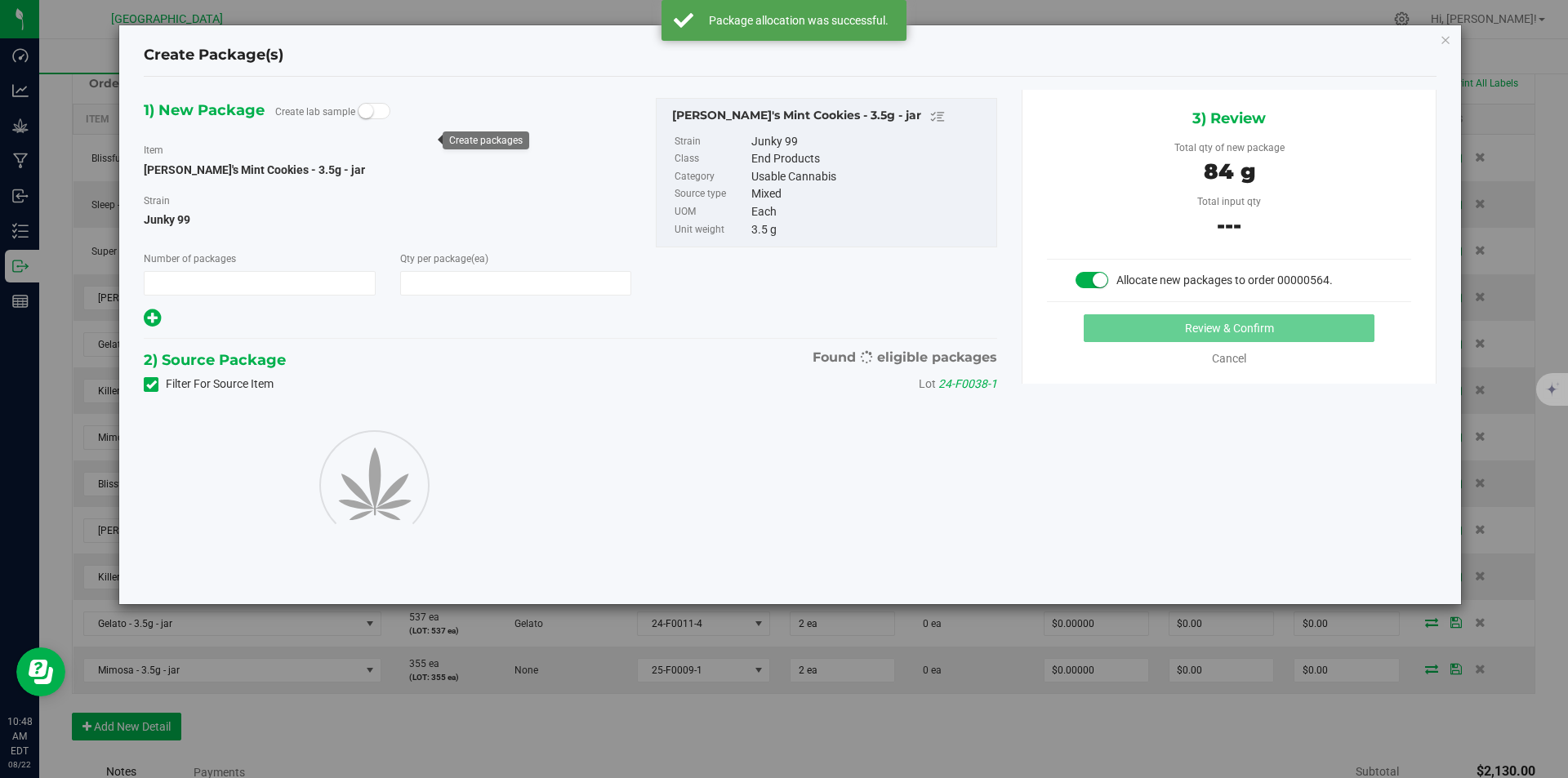
type input "1"
type input "24"
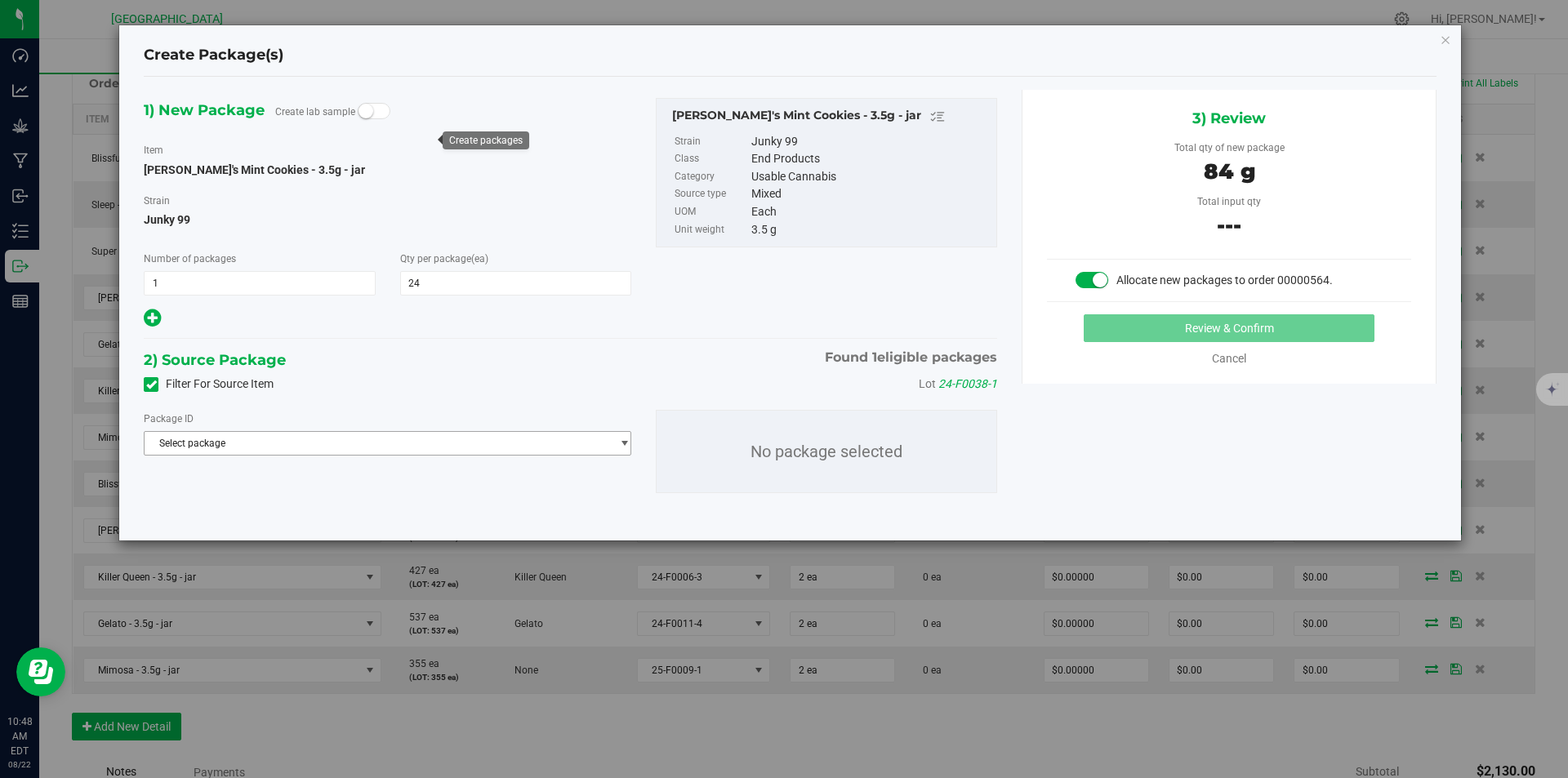
click at [393, 443] on span "Select package" at bounding box center [377, 443] width 466 height 23
click at [316, 514] on span "( Cindy's Mint Cookies - 3.5g - jar )" at bounding box center [368, 510] width 198 height 12
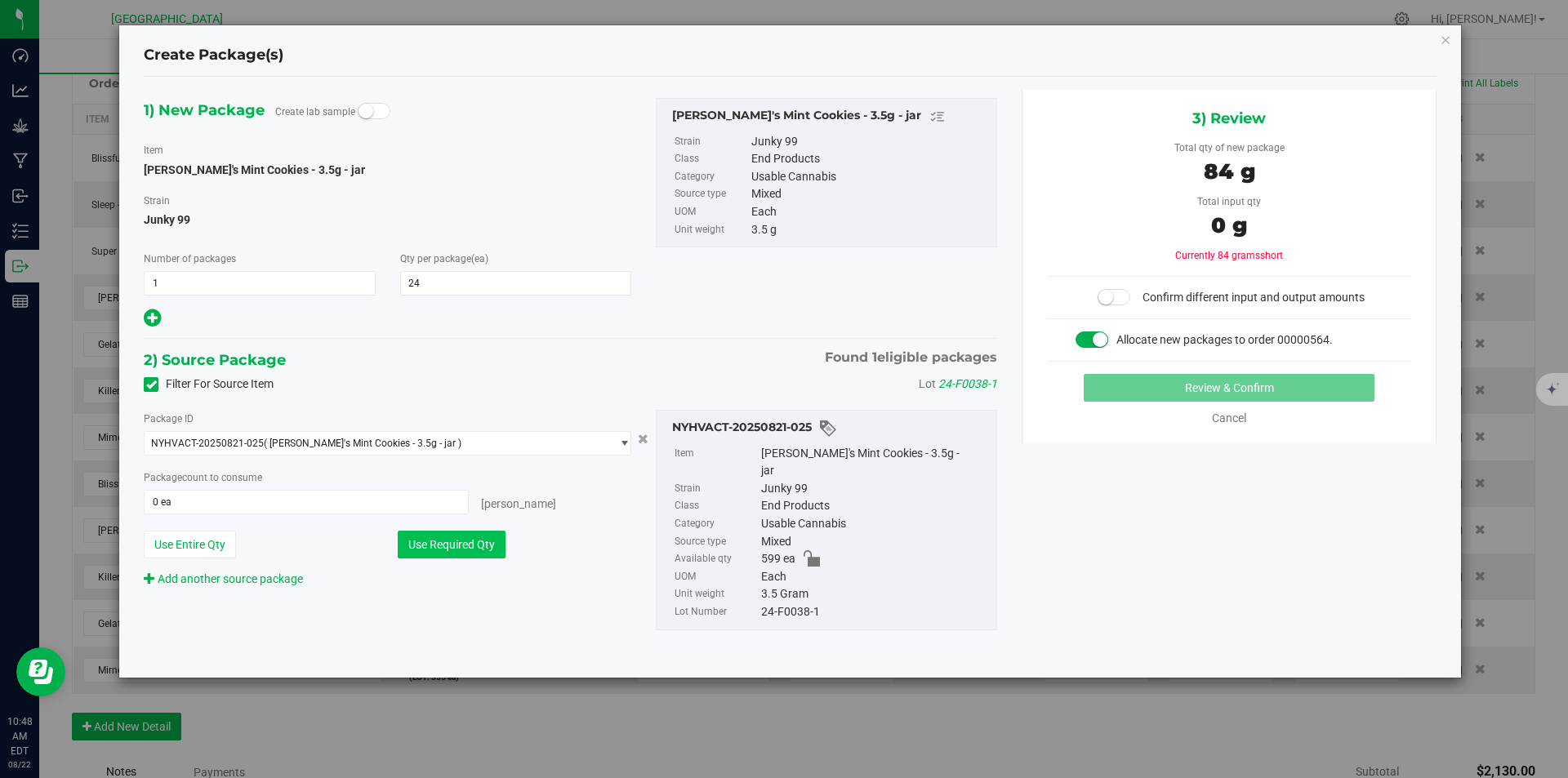
click at [442, 553] on button "Use Required Qty" at bounding box center [451, 544] width 107 height 28
type input "24 ea"
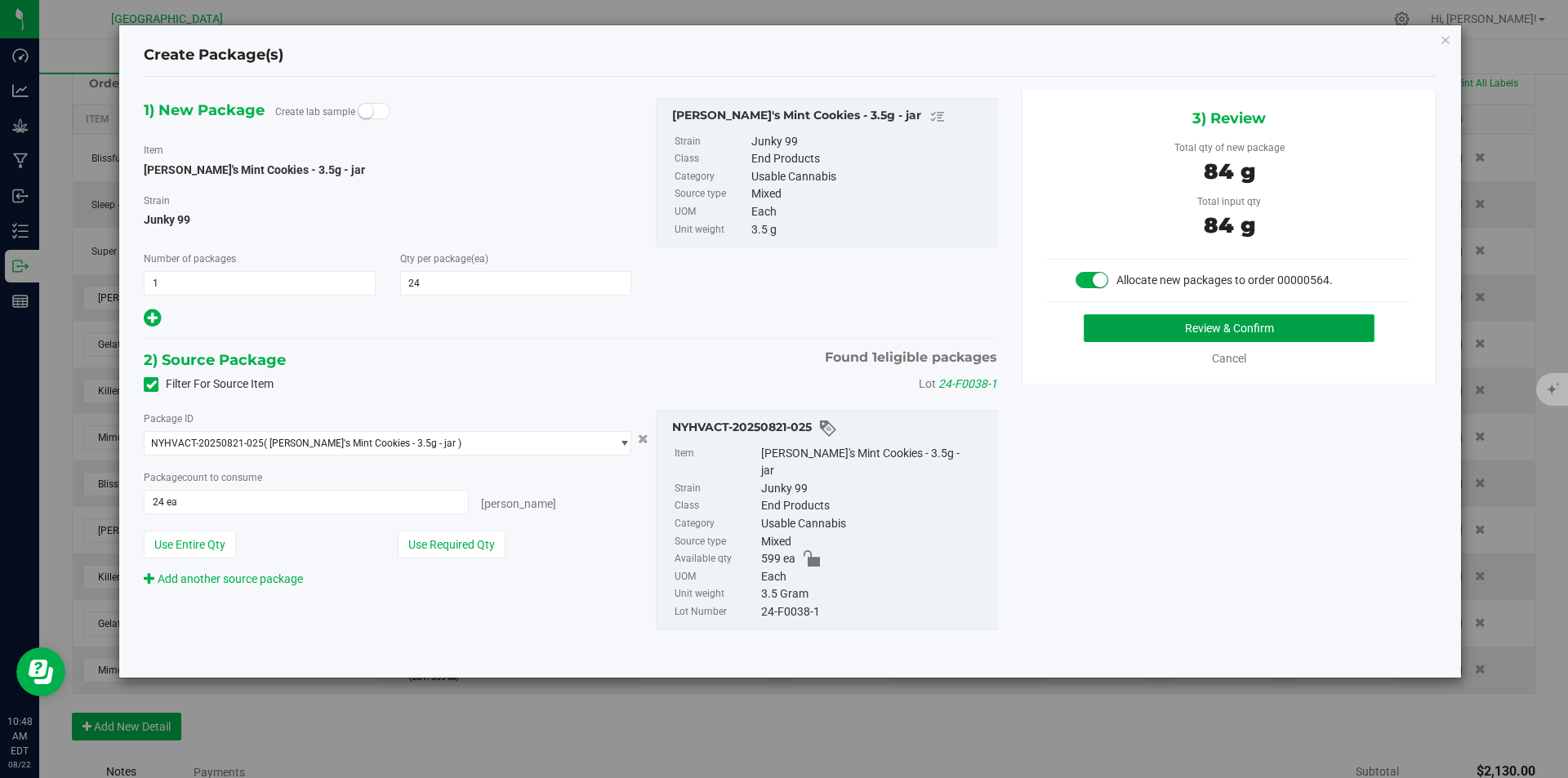
click at [1149, 326] on button "Review & Confirm" at bounding box center [1229, 328] width 291 height 28
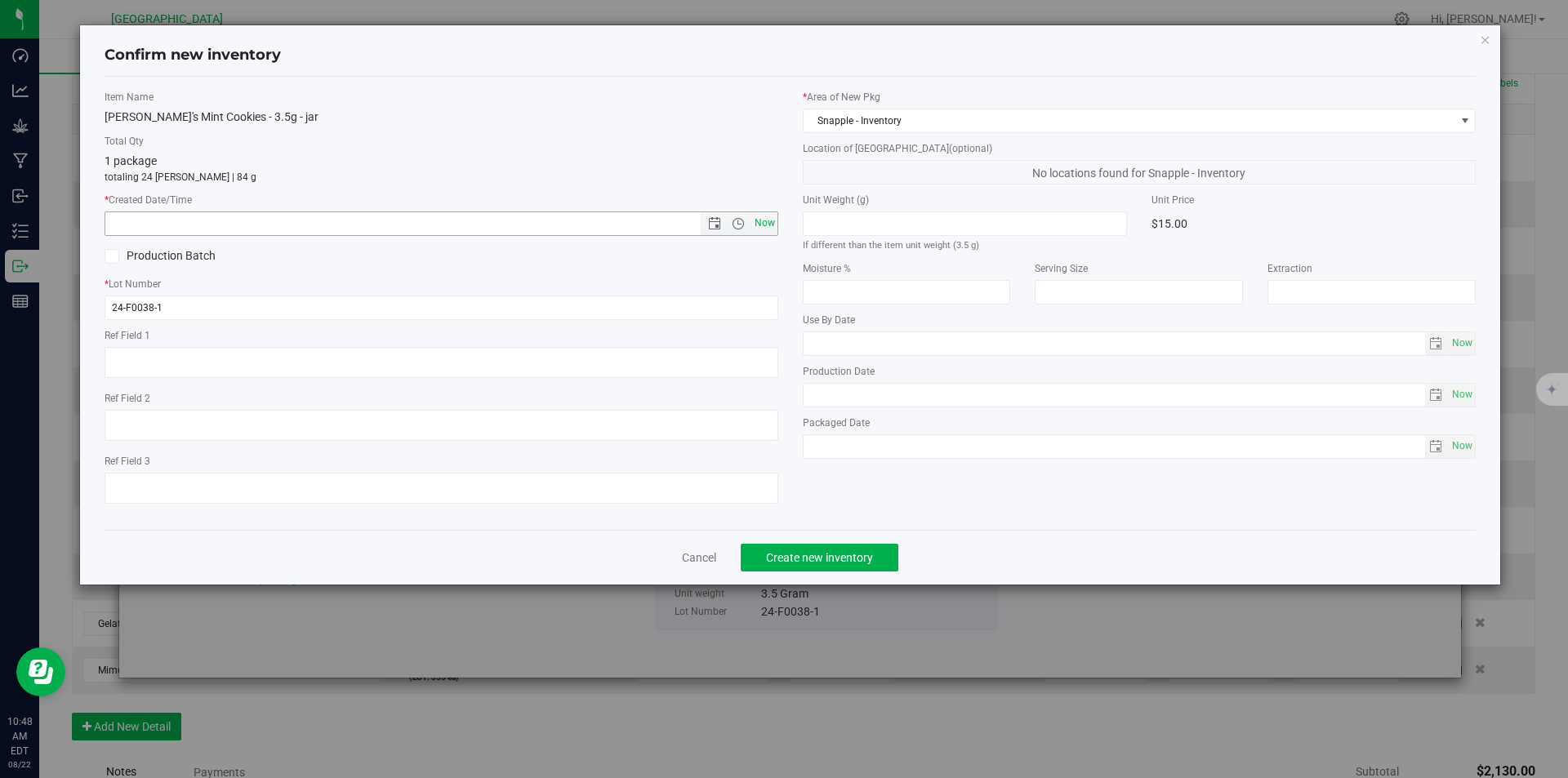
click at [771, 226] on span "Now" at bounding box center [764, 223] width 28 height 23
type input "8/22/2025 10:48 AM"
click at [810, 555] on span "Create new inventory" at bounding box center [820, 558] width 107 height 13
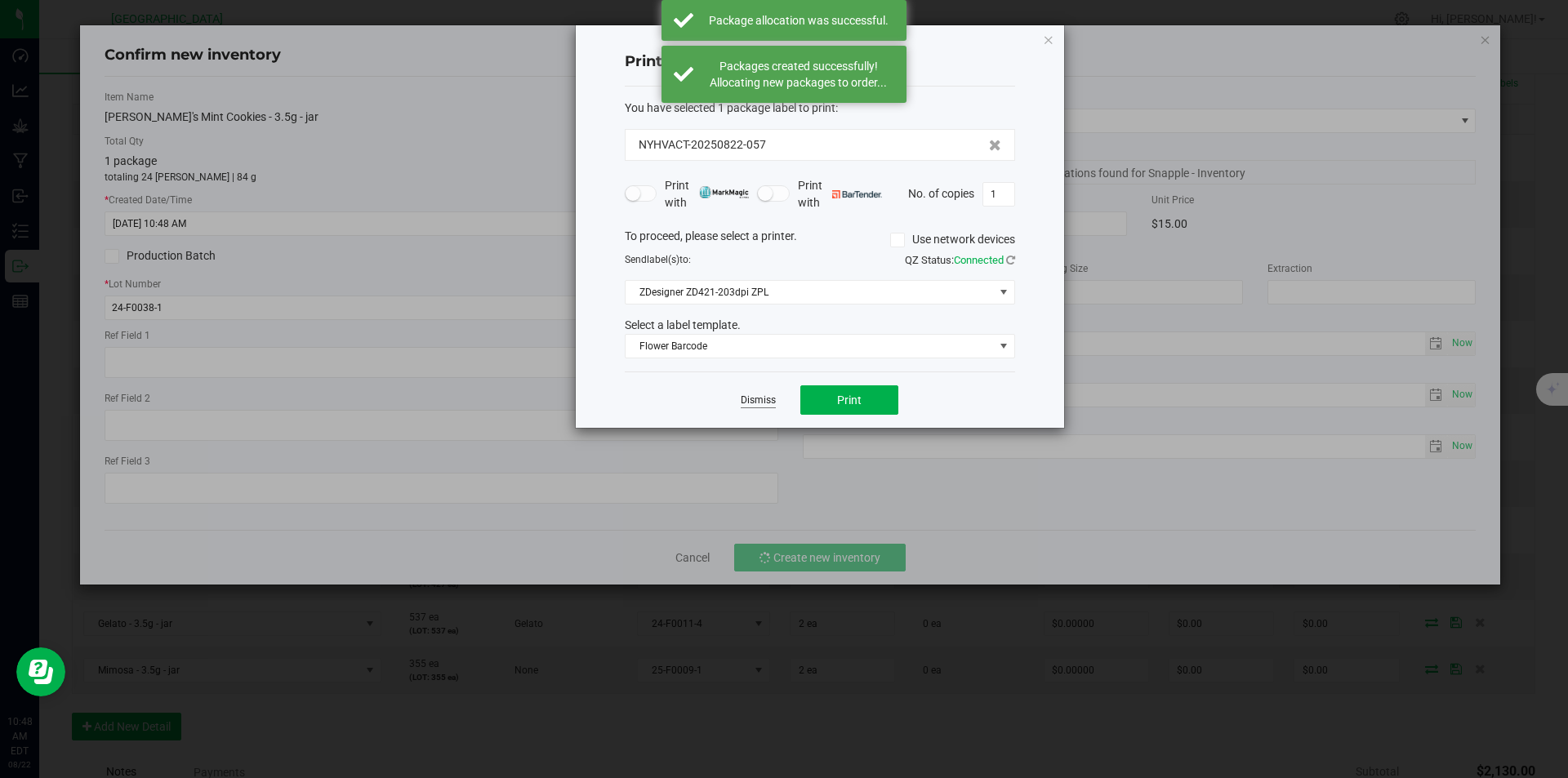
click at [757, 398] on link "Dismiss" at bounding box center [757, 400] width 35 height 14
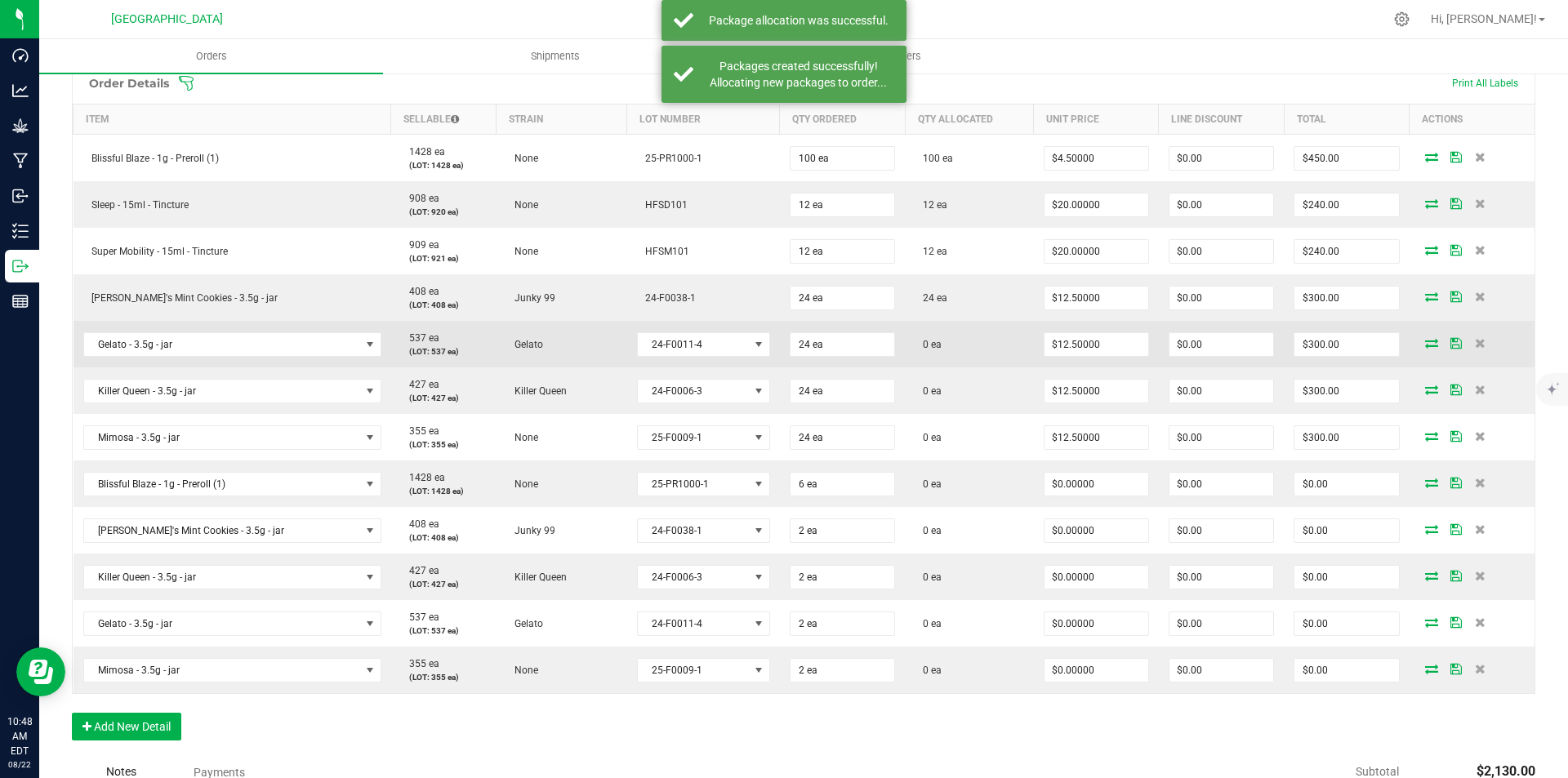
click at [1425, 344] on icon at bounding box center [1432, 343] width 13 height 10
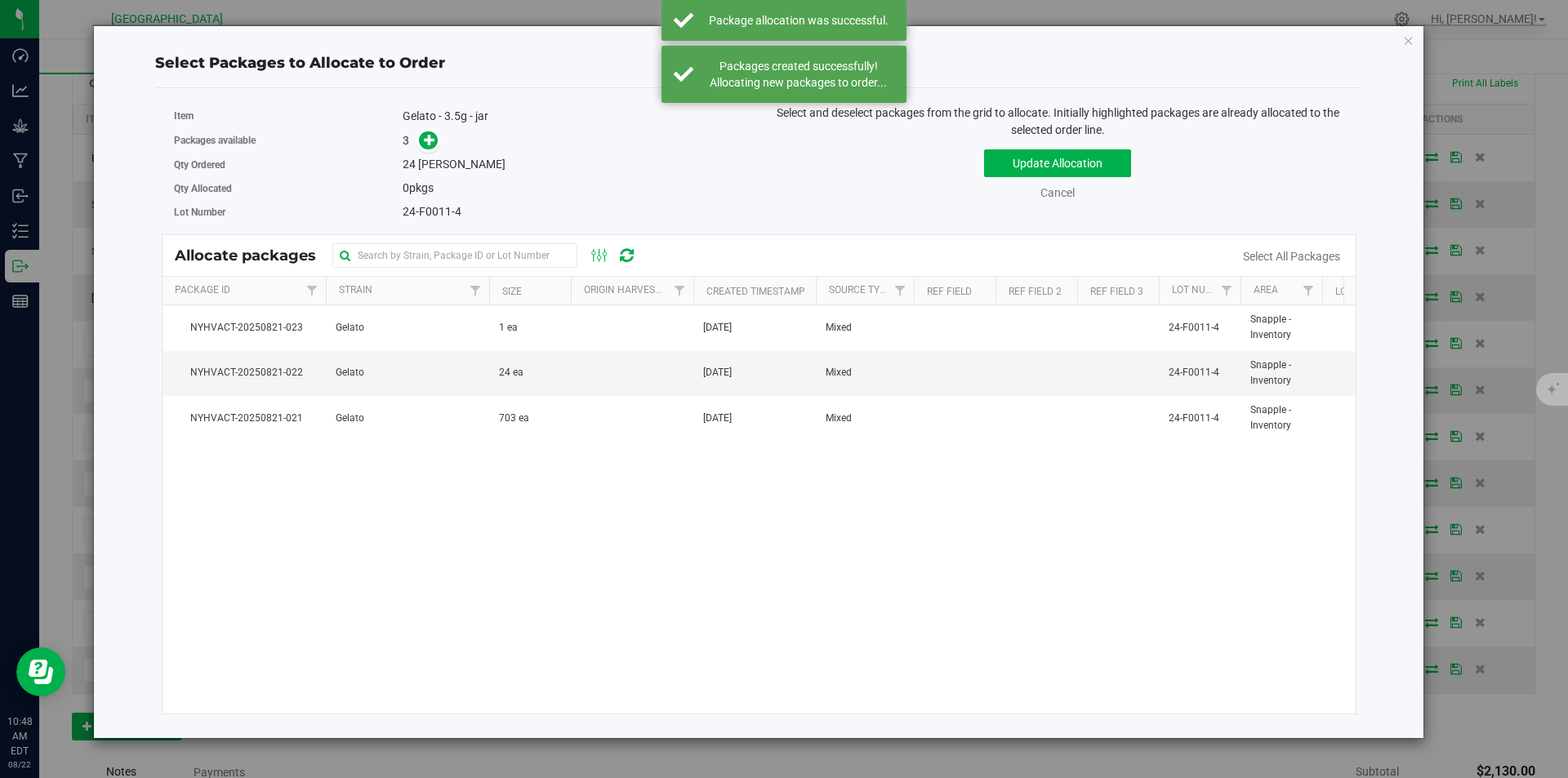
click at [436, 149] on span at bounding box center [424, 141] width 26 height 19
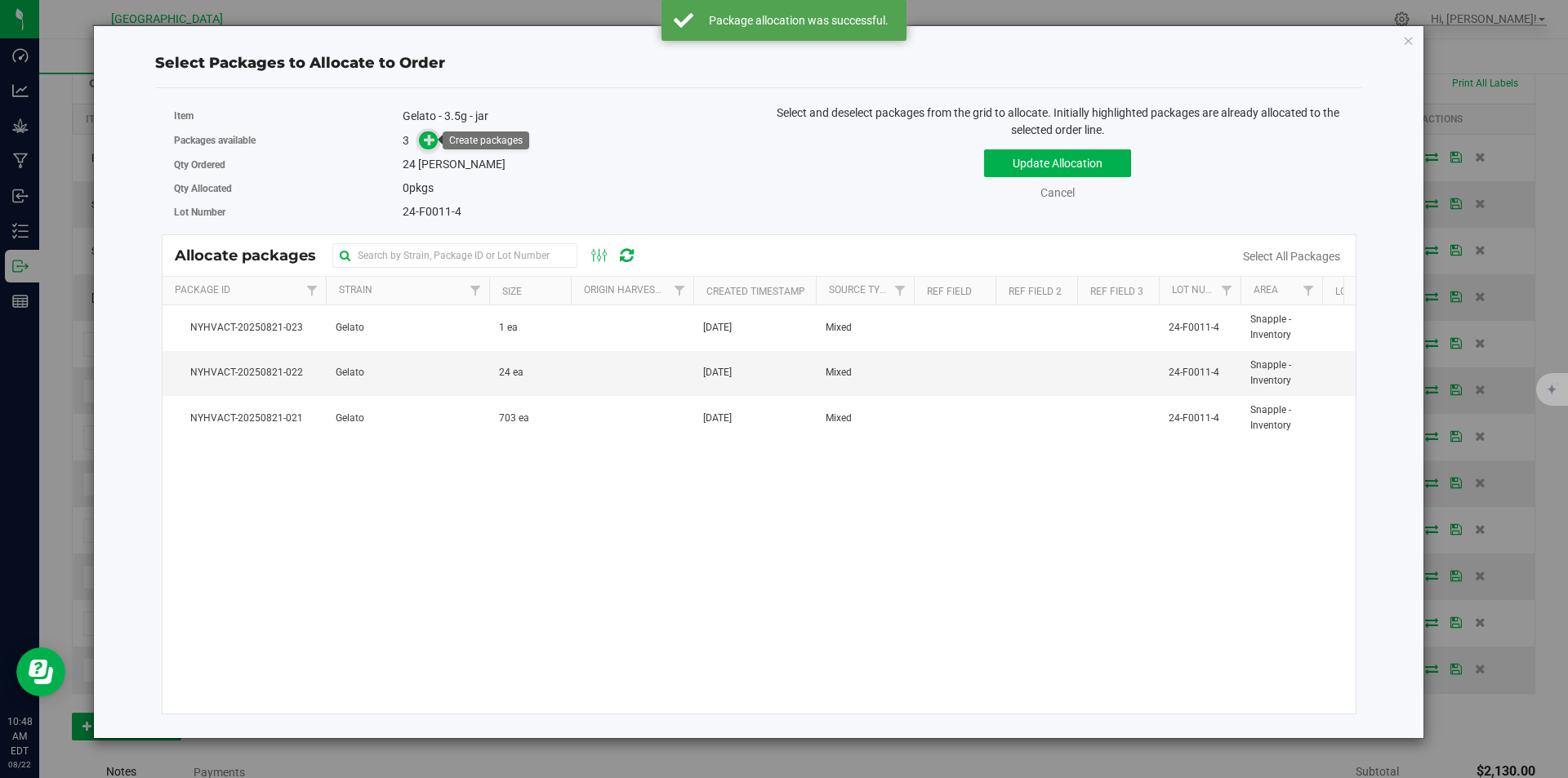
click at [431, 142] on icon at bounding box center [429, 139] width 12 height 12
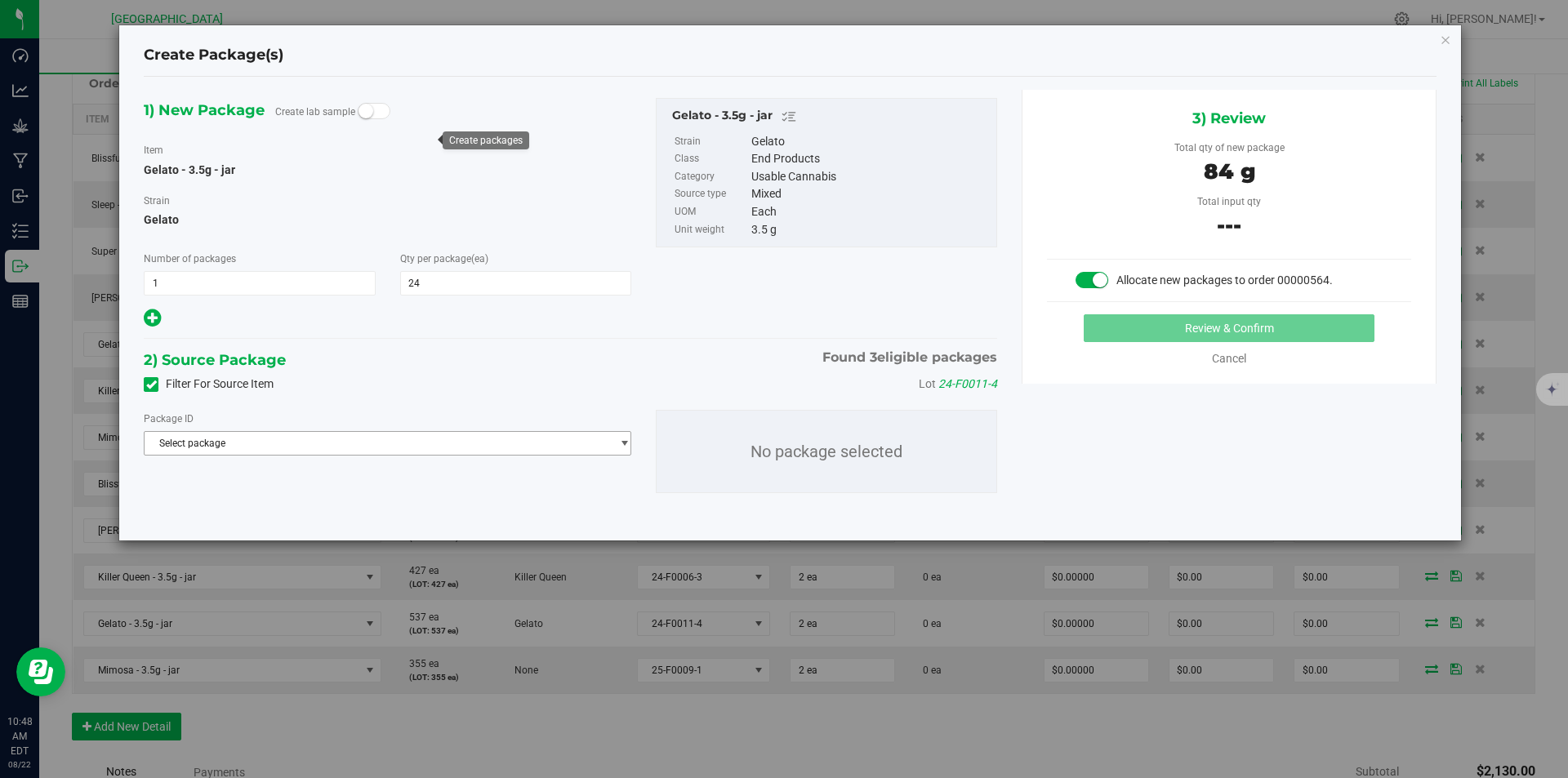
click at [449, 443] on span "Select package" at bounding box center [377, 443] width 466 height 23
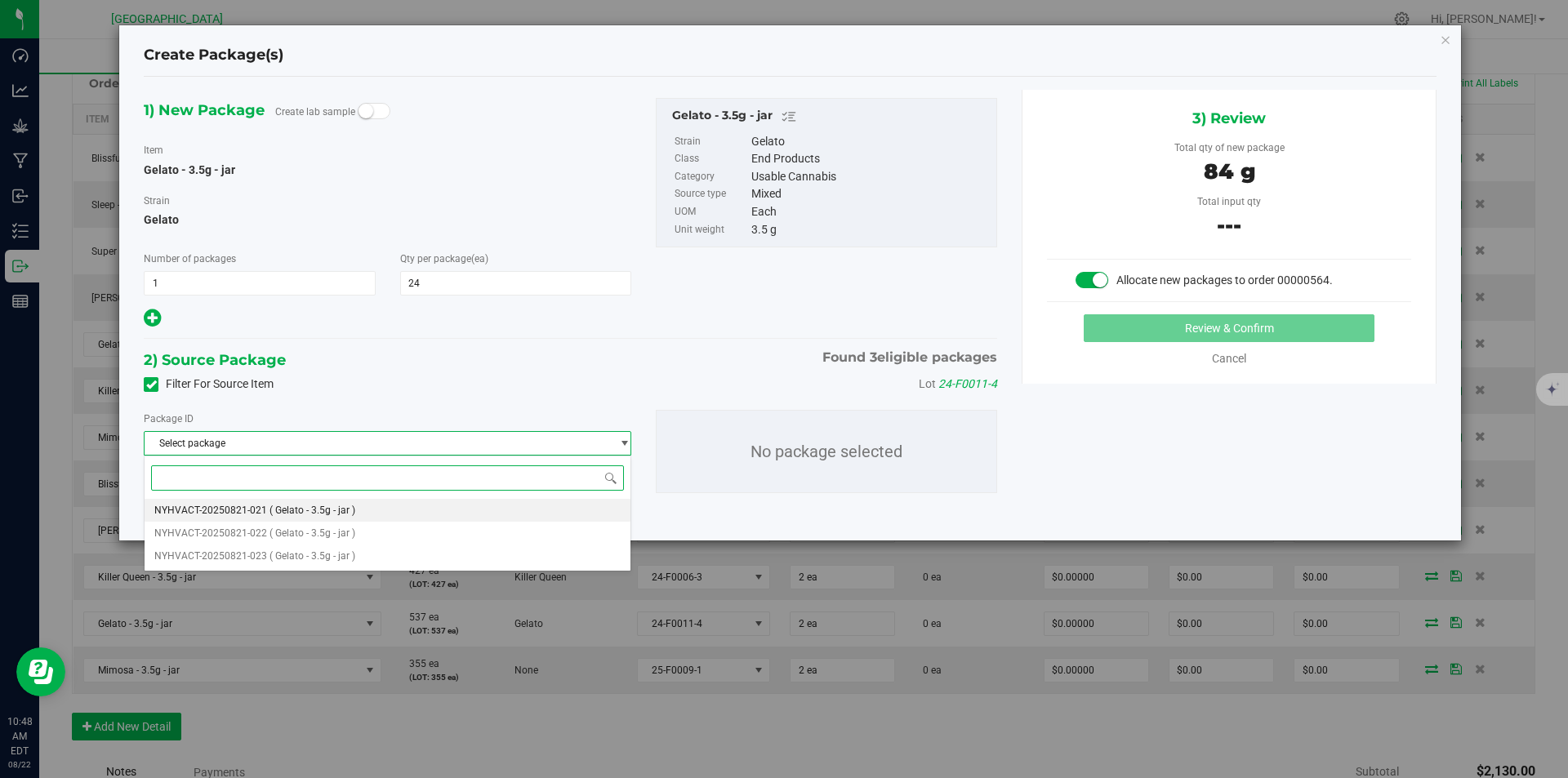
click at [328, 505] on span "( Gelato - 3.5g - jar )" at bounding box center [312, 510] width 86 height 12
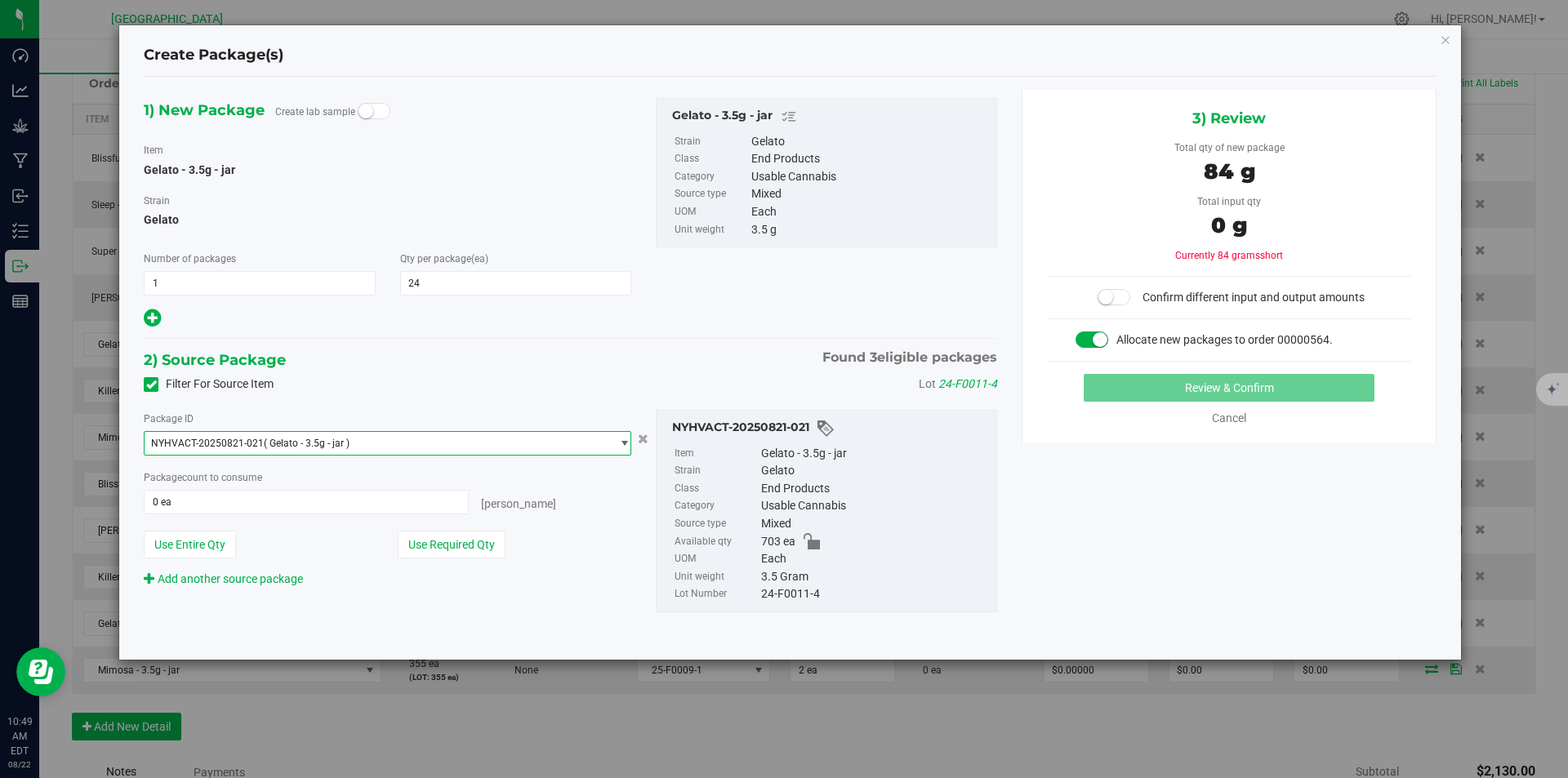
click at [466, 452] on span "NYHVACT-20250821-021 ( Gelato - 3.5g - jar )" at bounding box center [377, 443] width 466 height 23
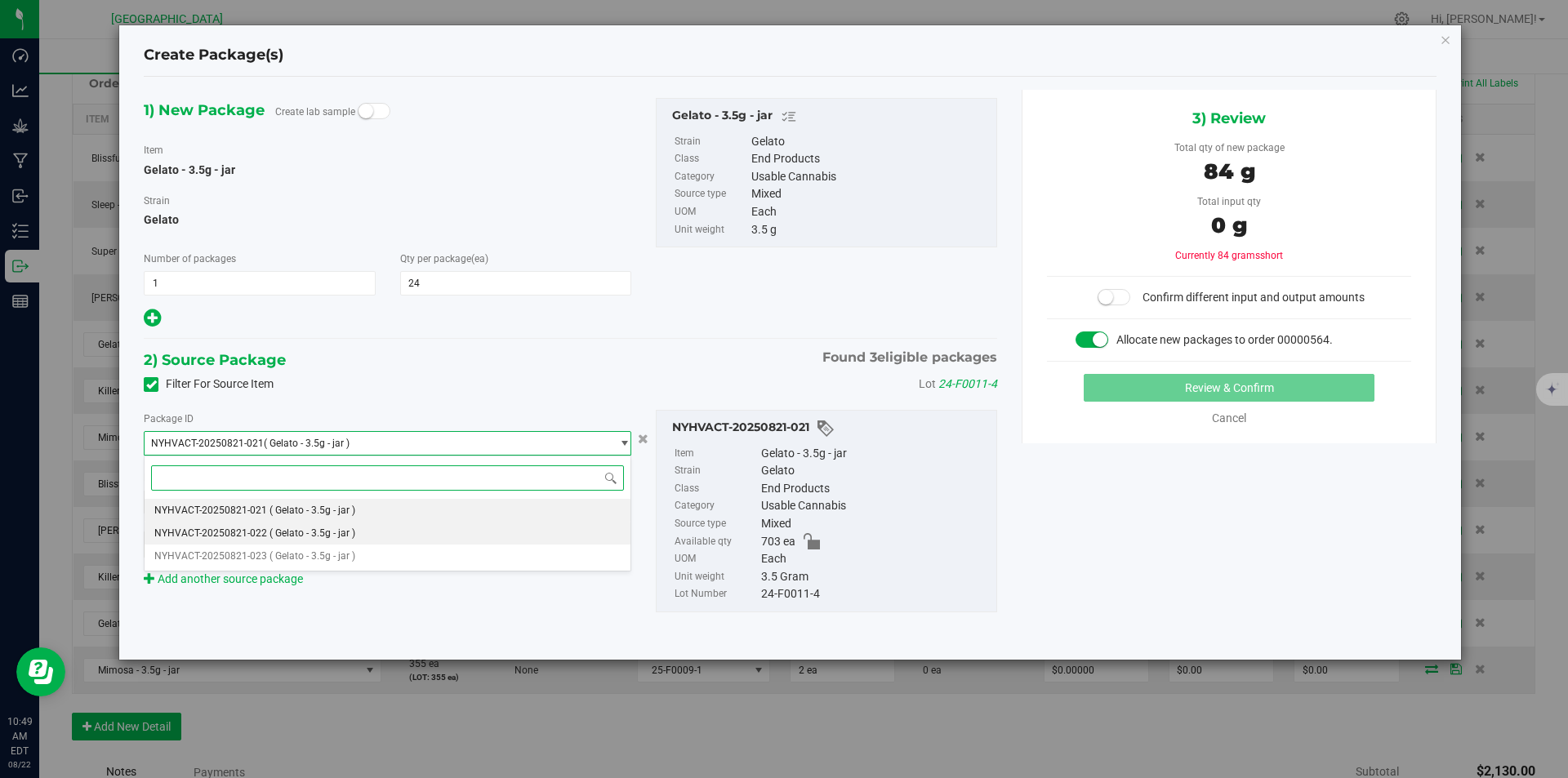
click at [308, 533] on span "( Gelato - 3.5g - jar )" at bounding box center [312, 533] width 86 height 12
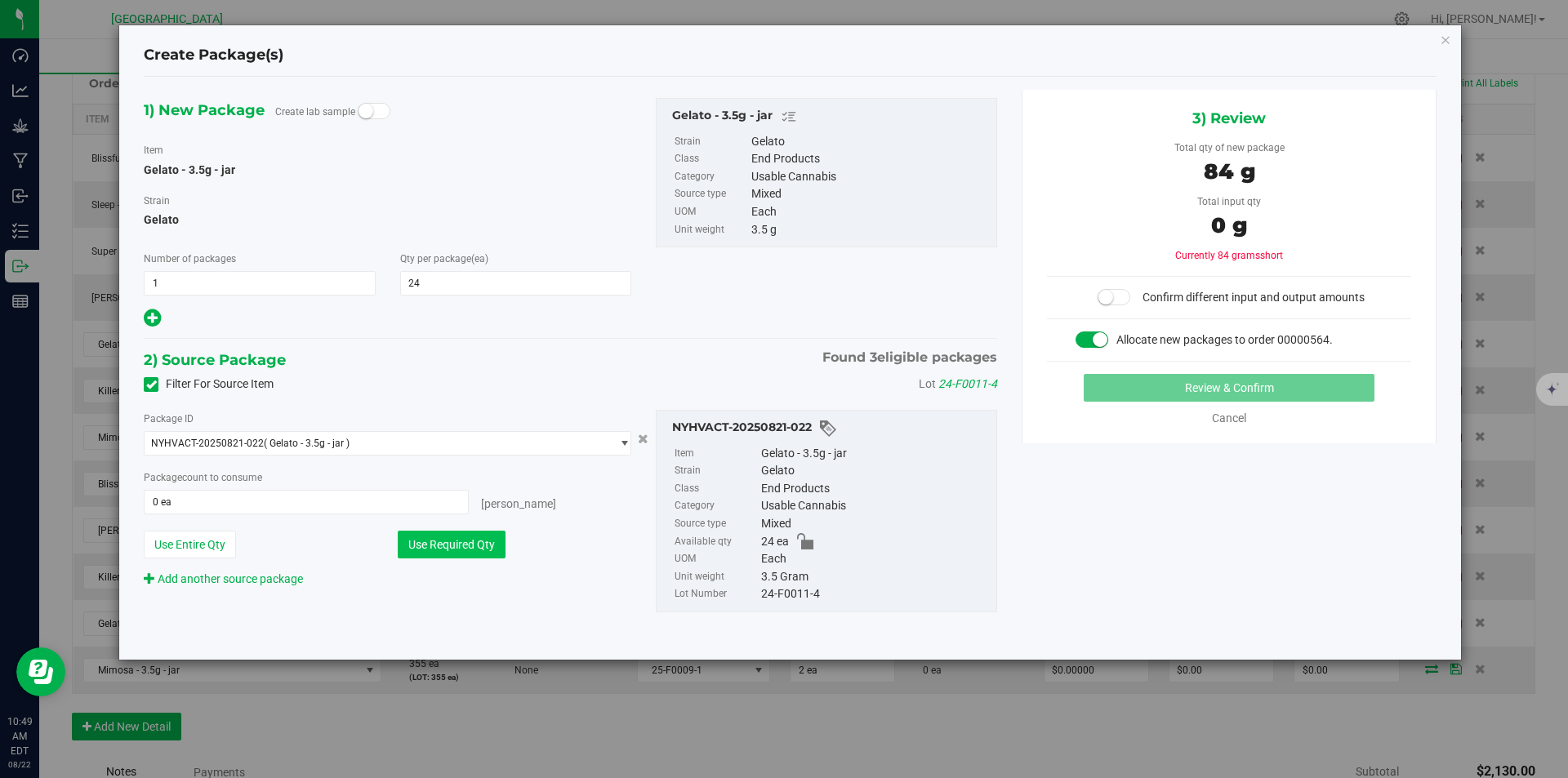
click at [471, 544] on button "Use Required Qty" at bounding box center [451, 544] width 107 height 28
type input "24 ea"
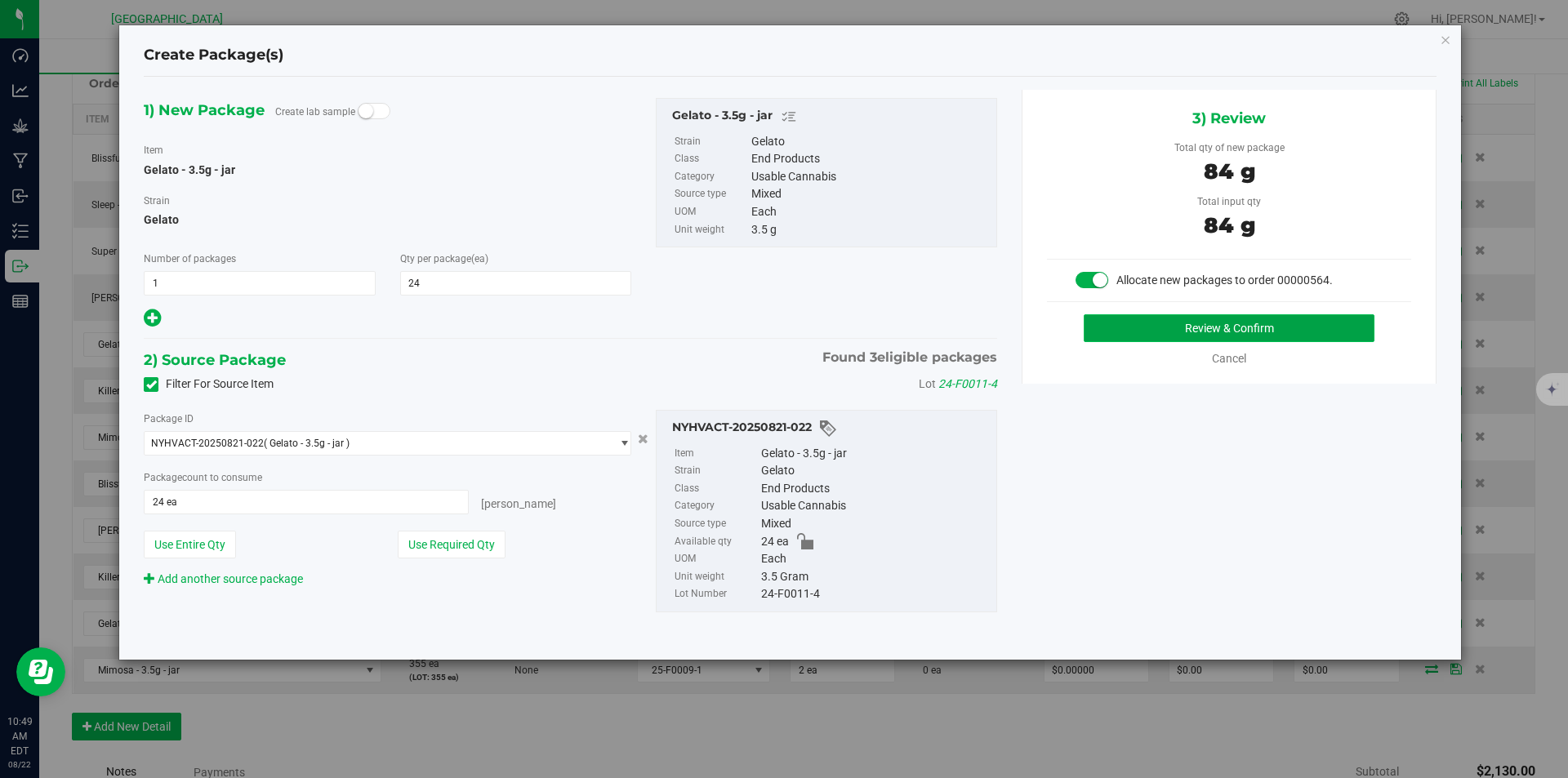
click at [1300, 329] on button "Review & Confirm" at bounding box center [1229, 328] width 291 height 28
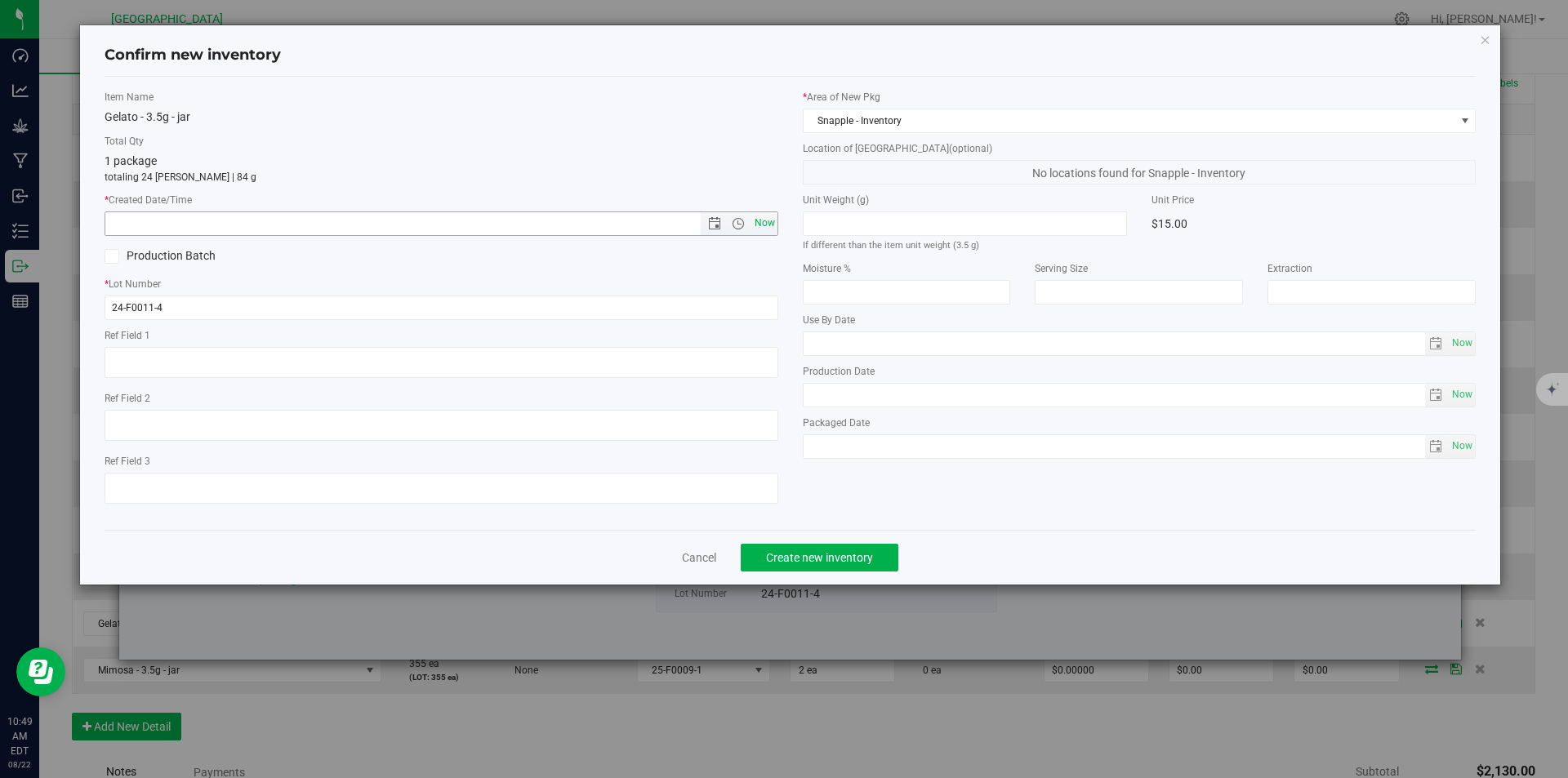
click at [762, 221] on span "Now" at bounding box center [764, 223] width 28 height 23
type input "8/22/2025 10:49 AM"
click at [830, 552] on span "Create new inventory" at bounding box center [820, 558] width 107 height 13
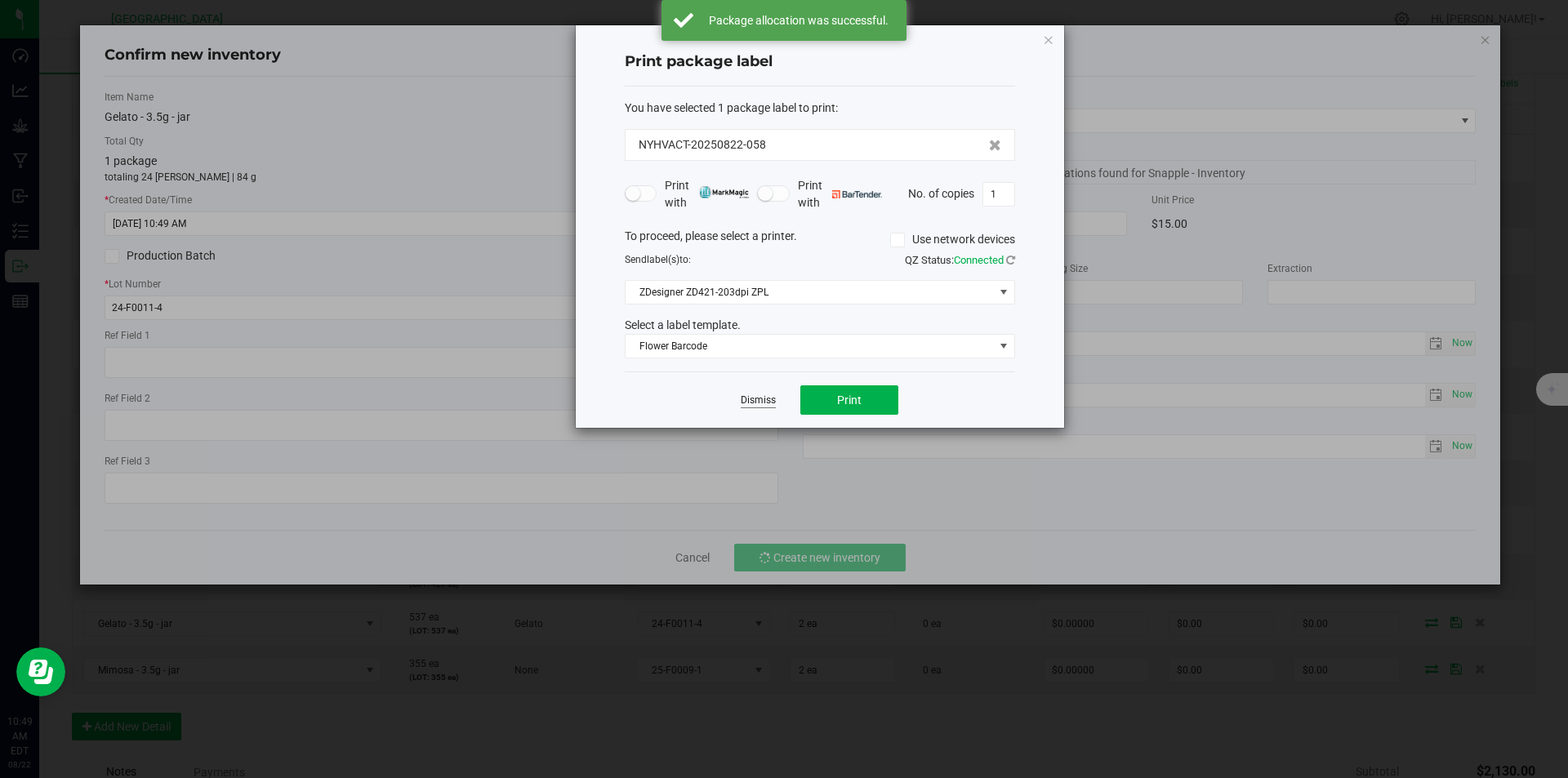
click at [771, 403] on link "Dismiss" at bounding box center [757, 400] width 35 height 14
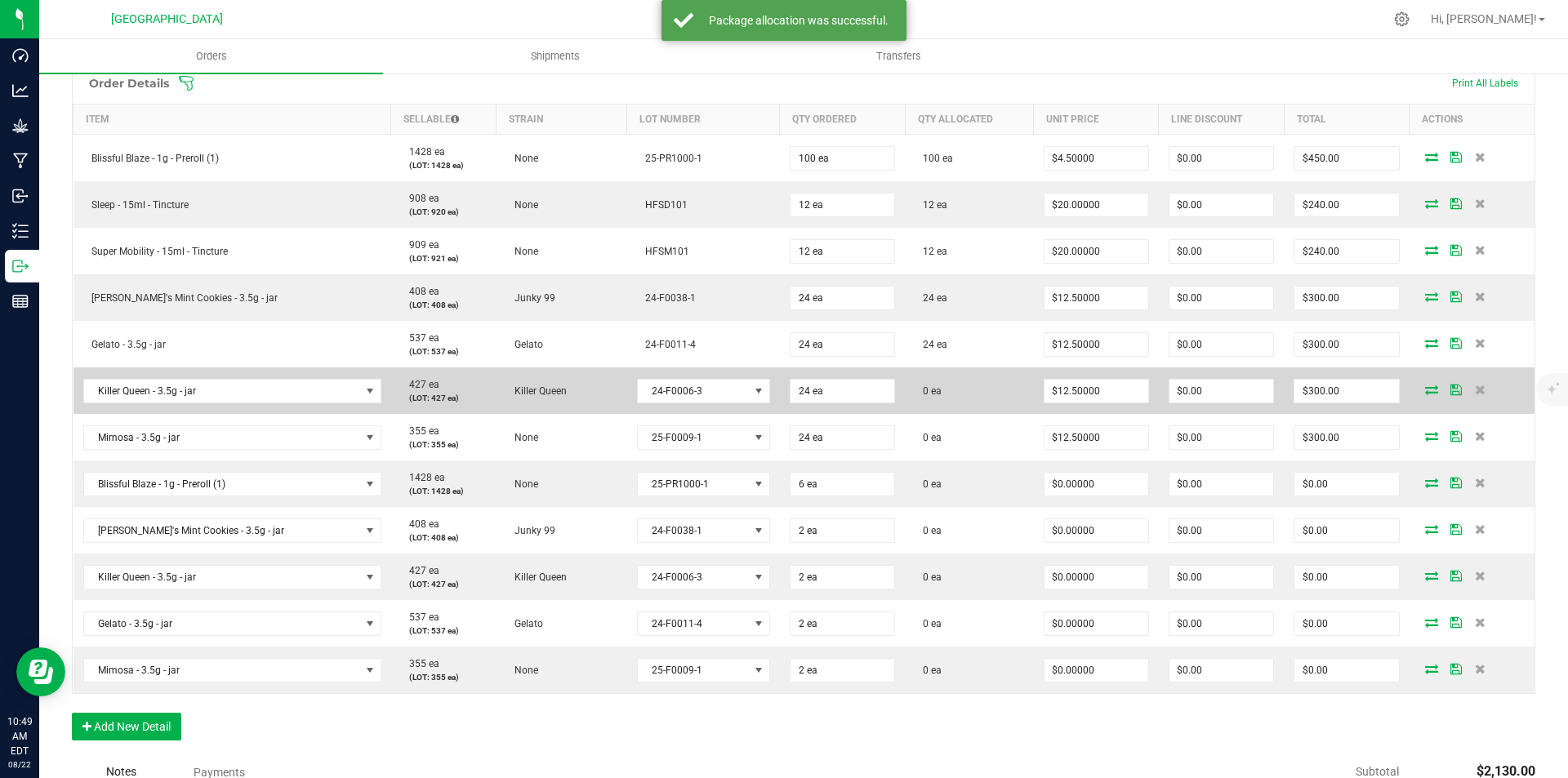
click at [1425, 394] on icon at bounding box center [1432, 389] width 13 height 10
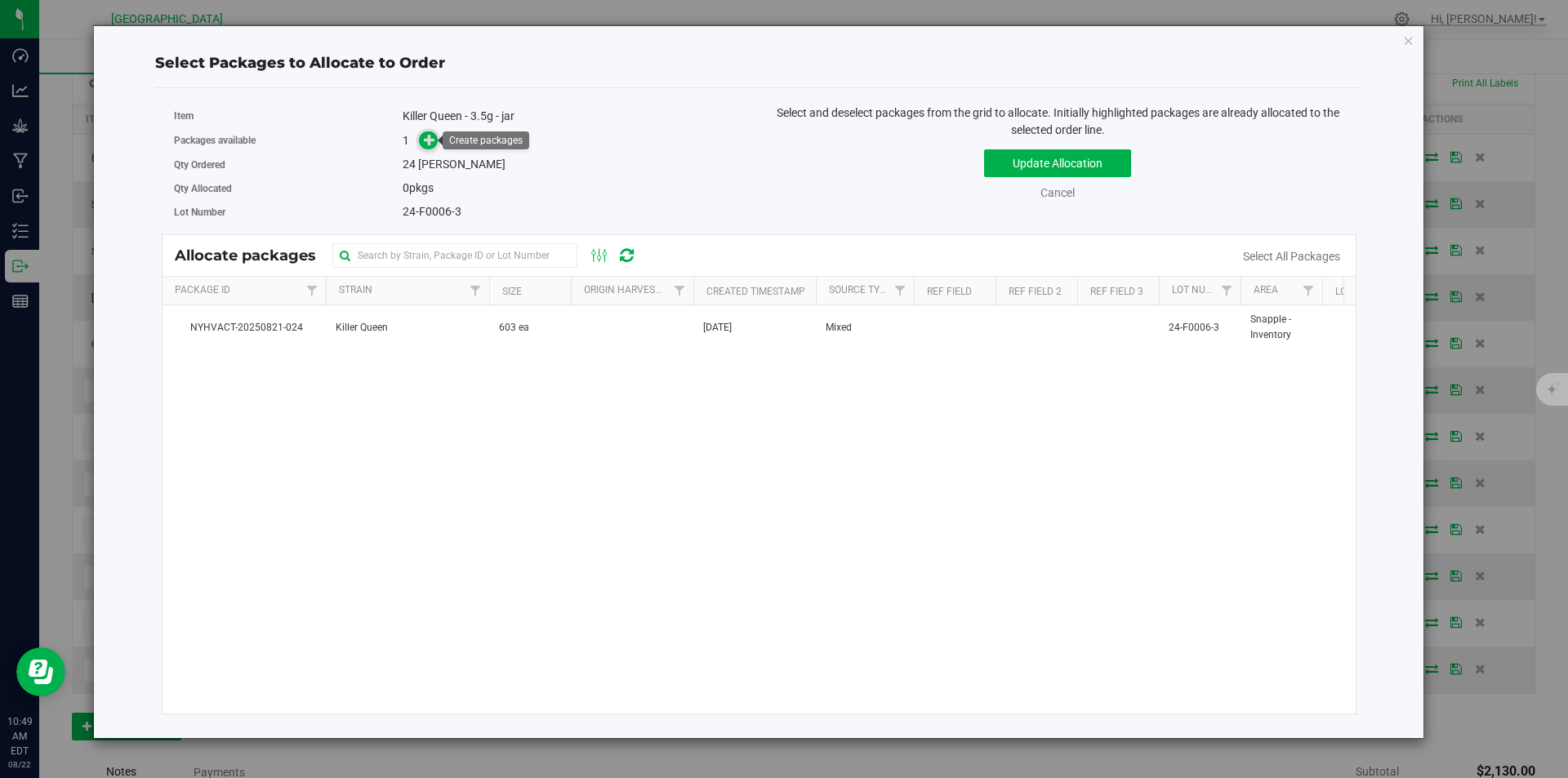
click at [423, 136] on span at bounding box center [428, 141] width 19 height 19
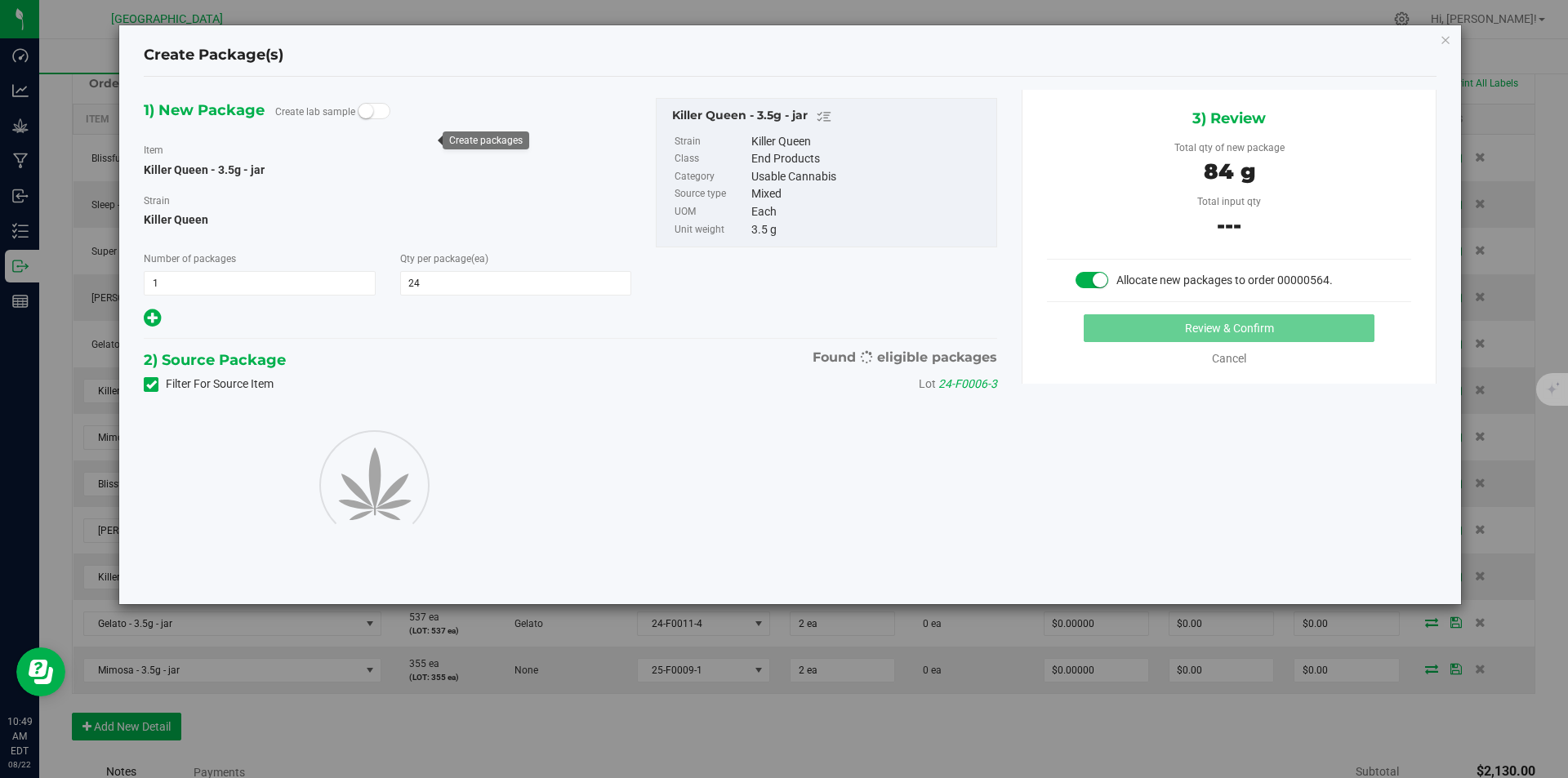
type input "24"
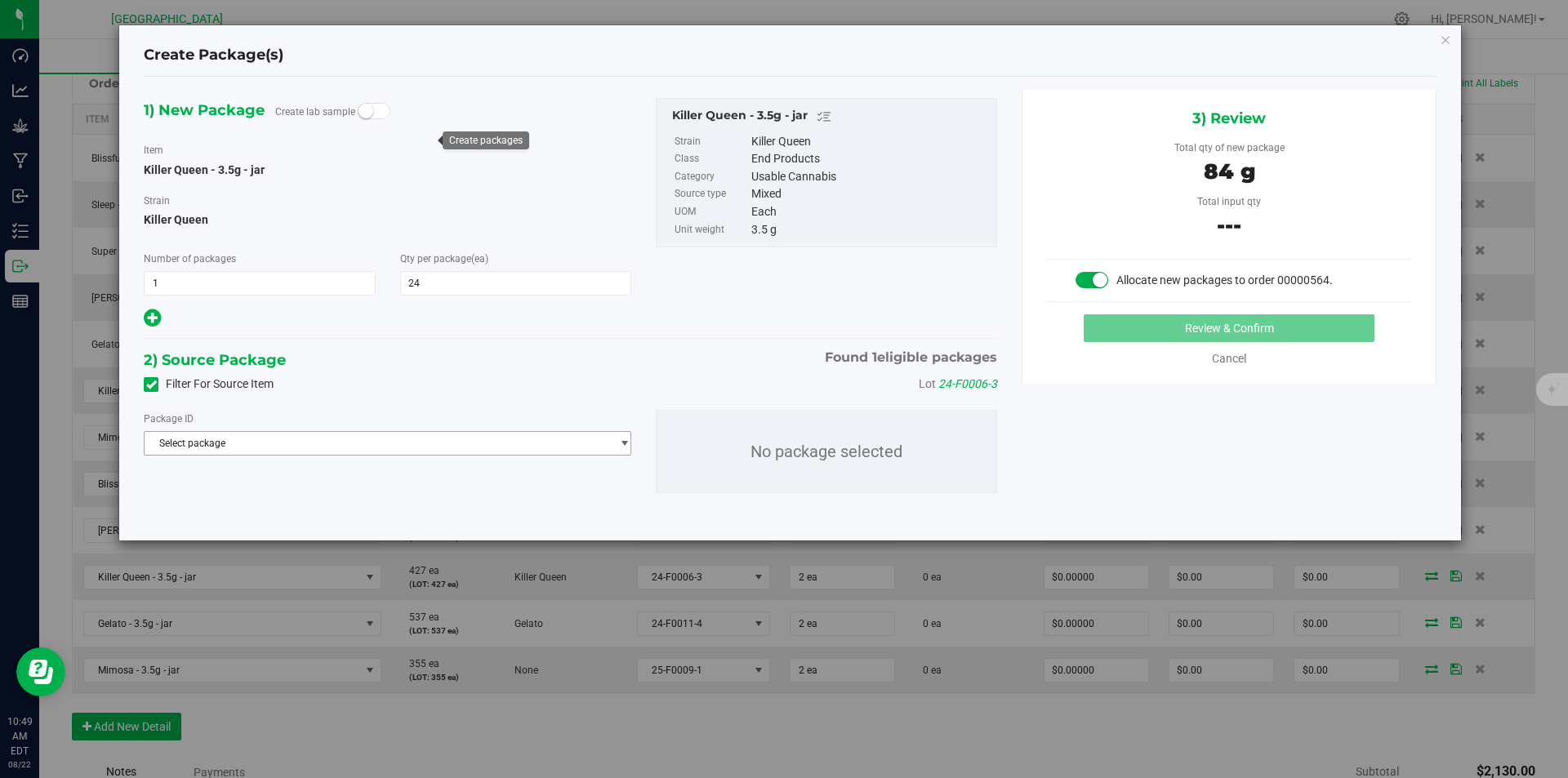
click at [463, 440] on span "Select package" at bounding box center [377, 443] width 466 height 23
click at [357, 510] on span "( Killer Queen - 3.5g - jar )" at bounding box center [324, 510] width 109 height 12
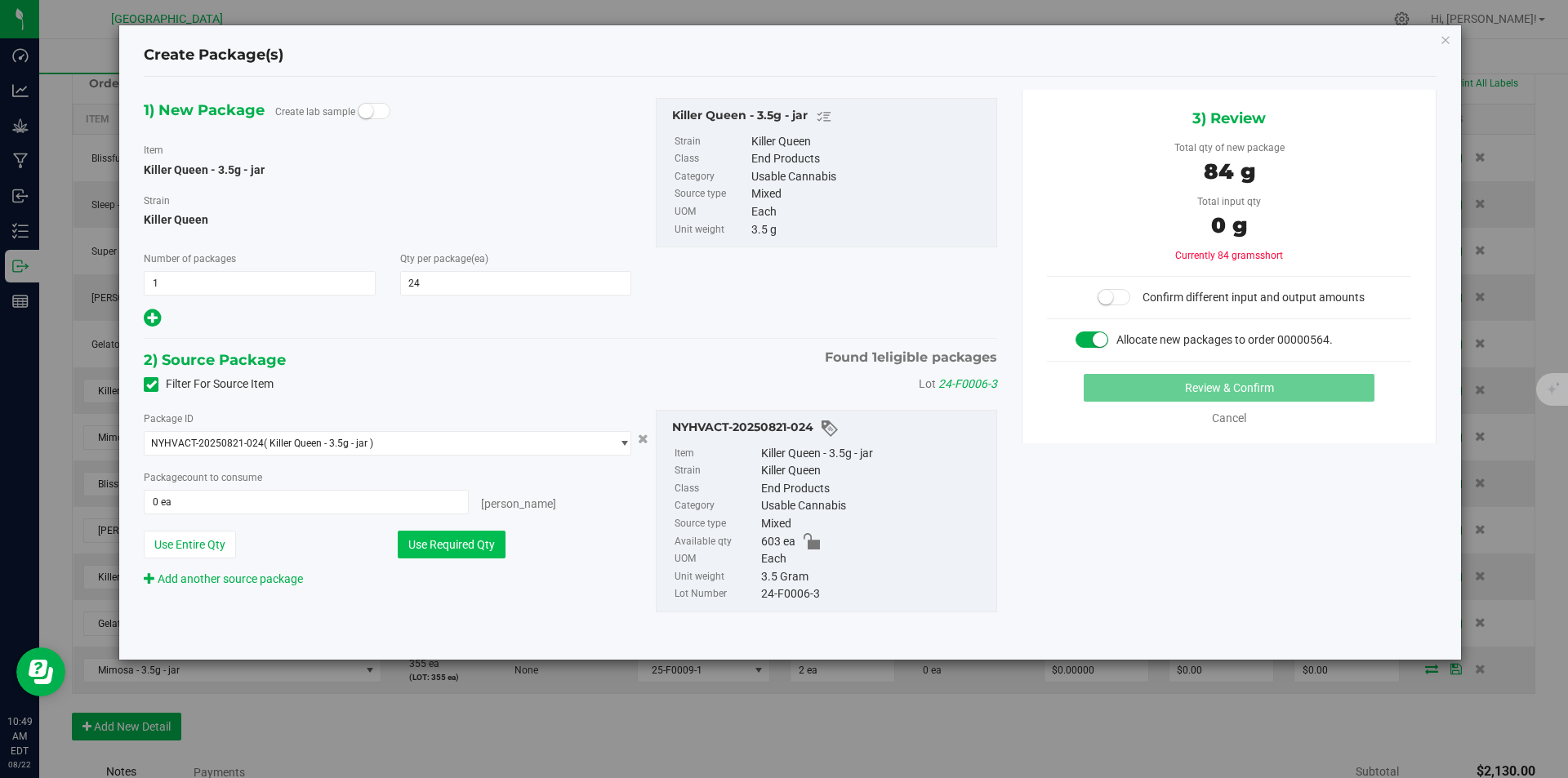
click at [429, 548] on button "Use Required Qty" at bounding box center [451, 544] width 107 height 28
type input "24 ea"
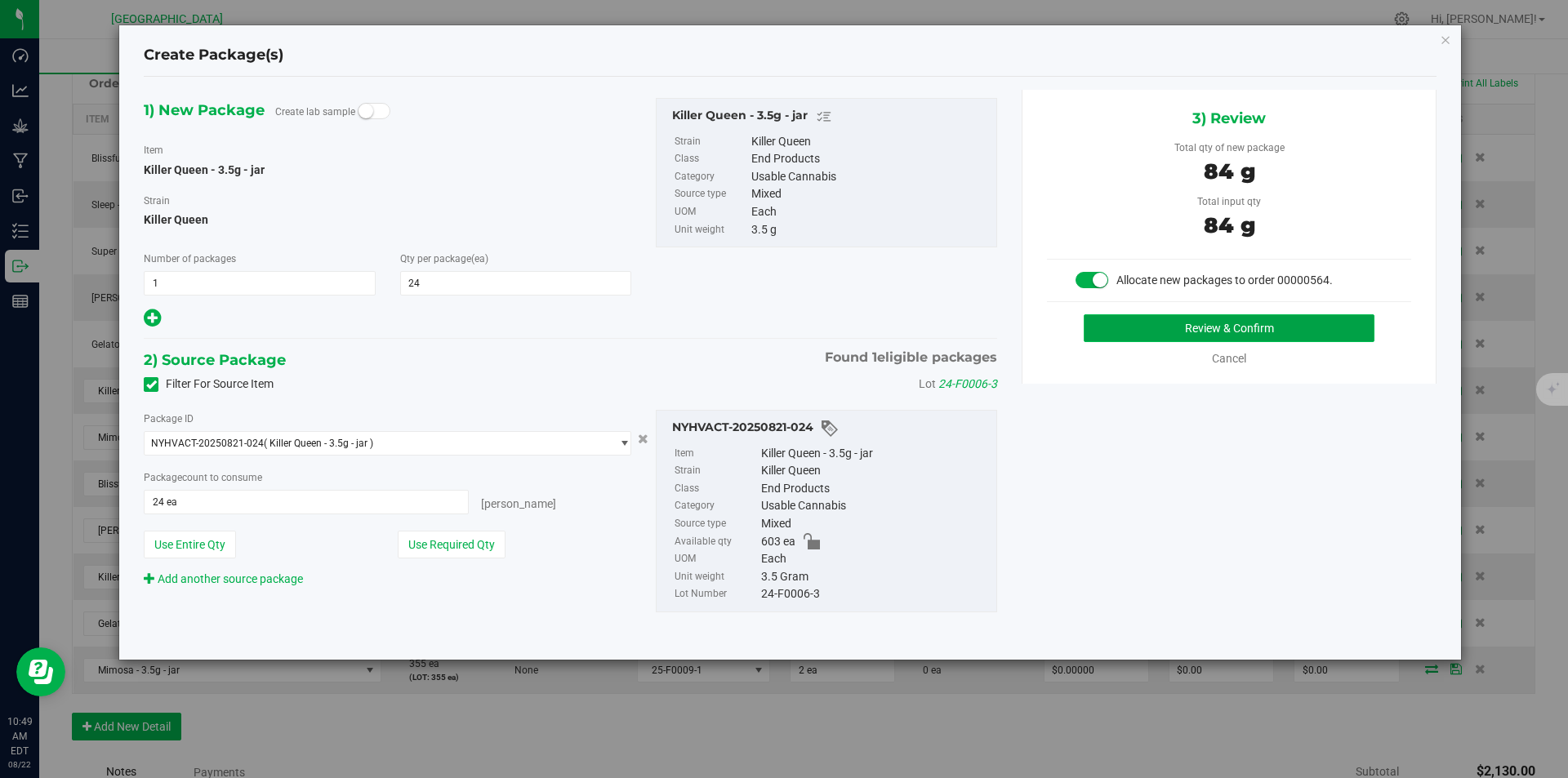
click at [1177, 329] on button "Review & Confirm" at bounding box center [1229, 328] width 291 height 28
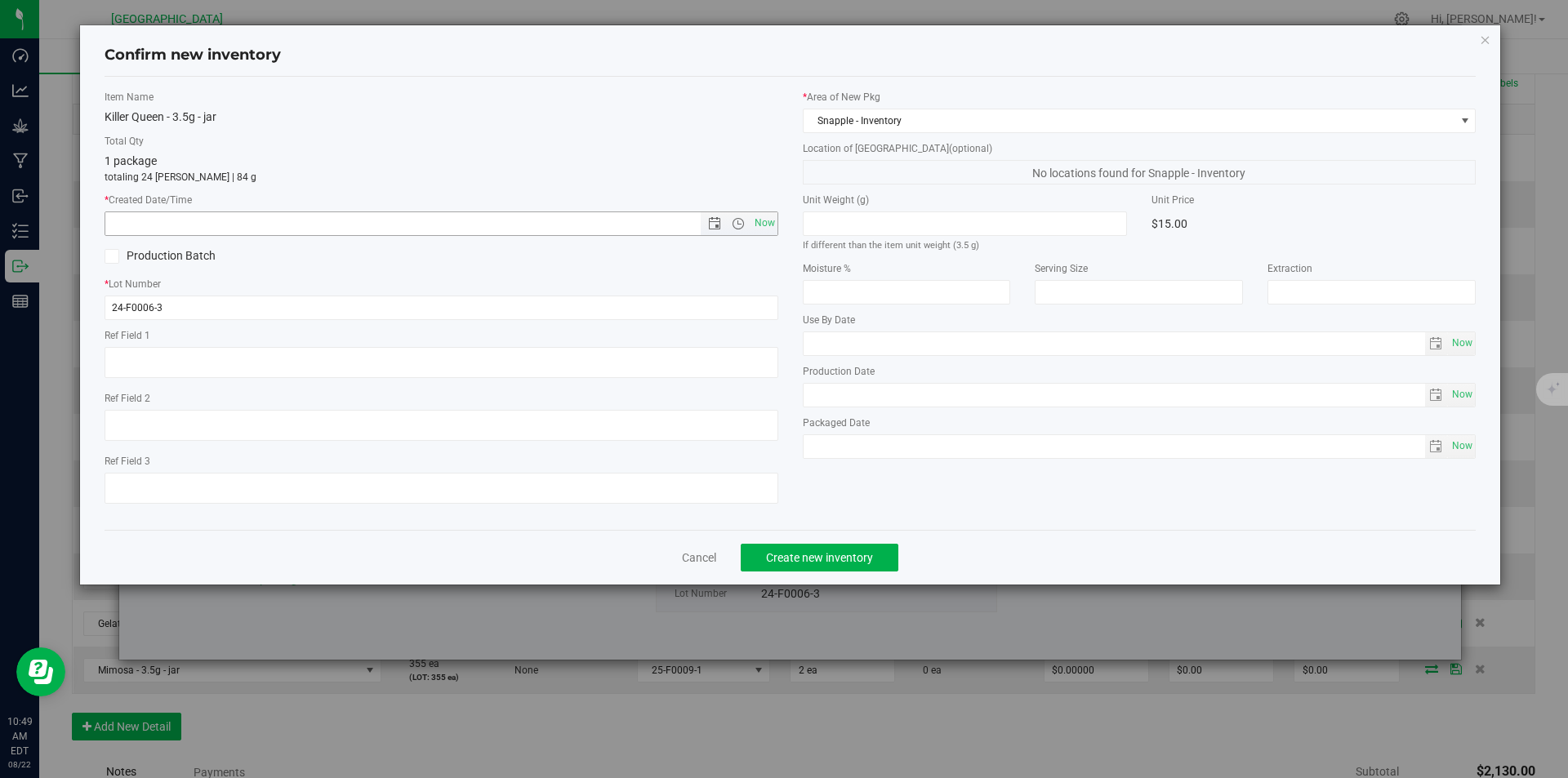
click at [748, 212] on span "Now" at bounding box center [738, 223] width 77 height 23
click at [765, 228] on span "Now" at bounding box center [764, 223] width 28 height 23
type input "8/22/2025 10:49 AM"
click at [825, 565] on button "Create new inventory" at bounding box center [819, 557] width 158 height 28
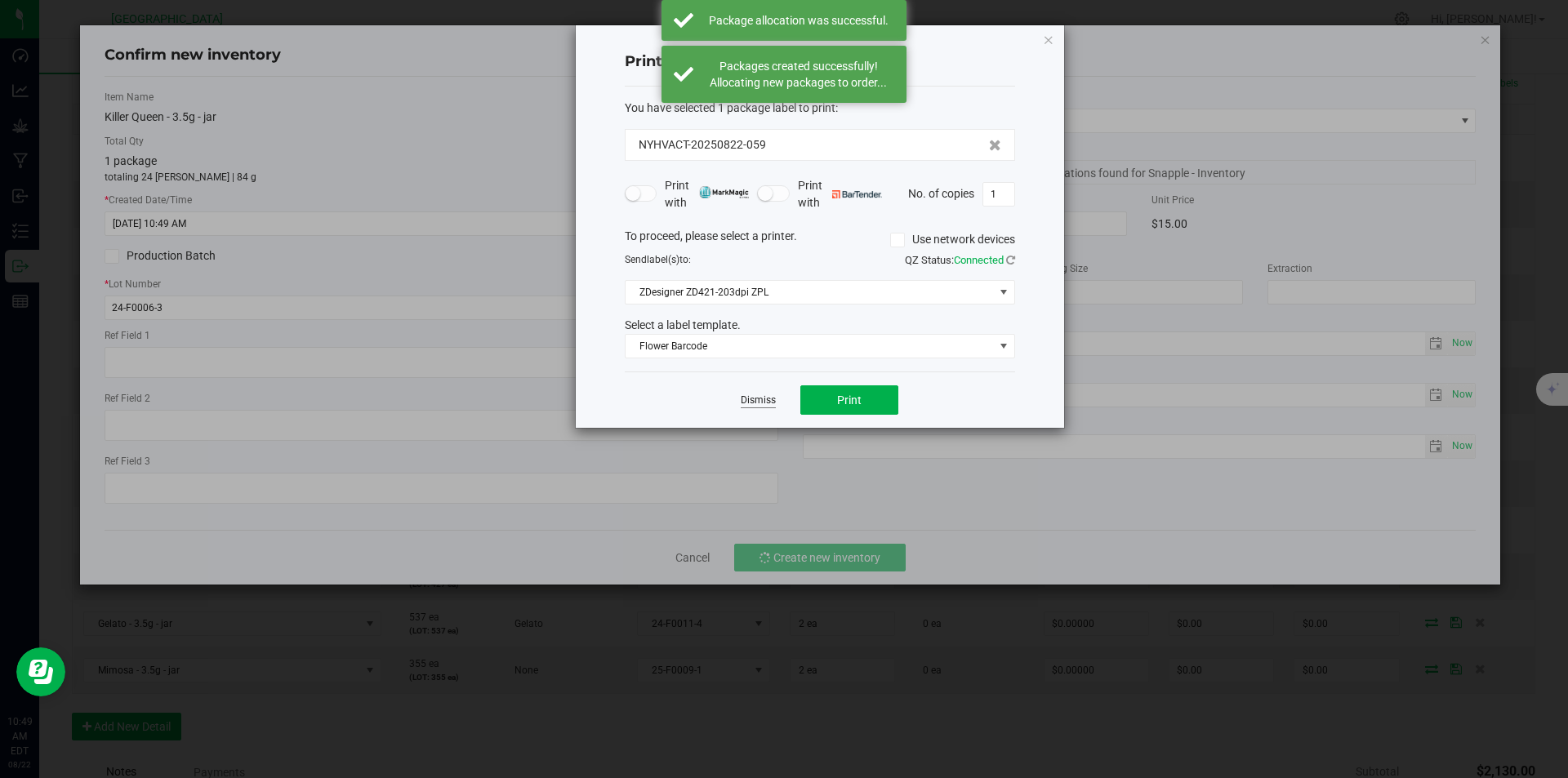
click at [773, 396] on link "Dismiss" at bounding box center [757, 400] width 35 height 14
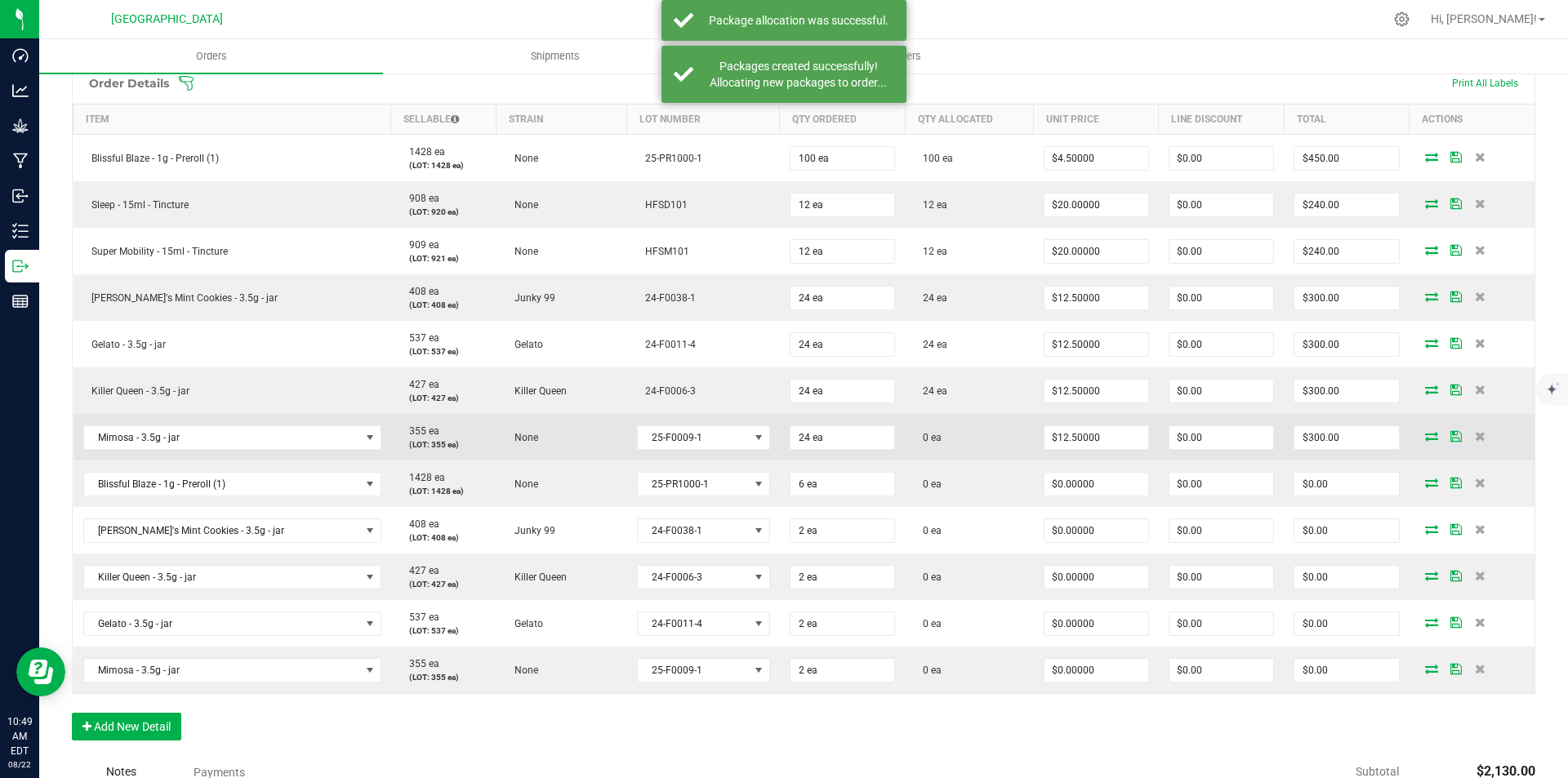
click at [1425, 433] on icon at bounding box center [1432, 436] width 13 height 10
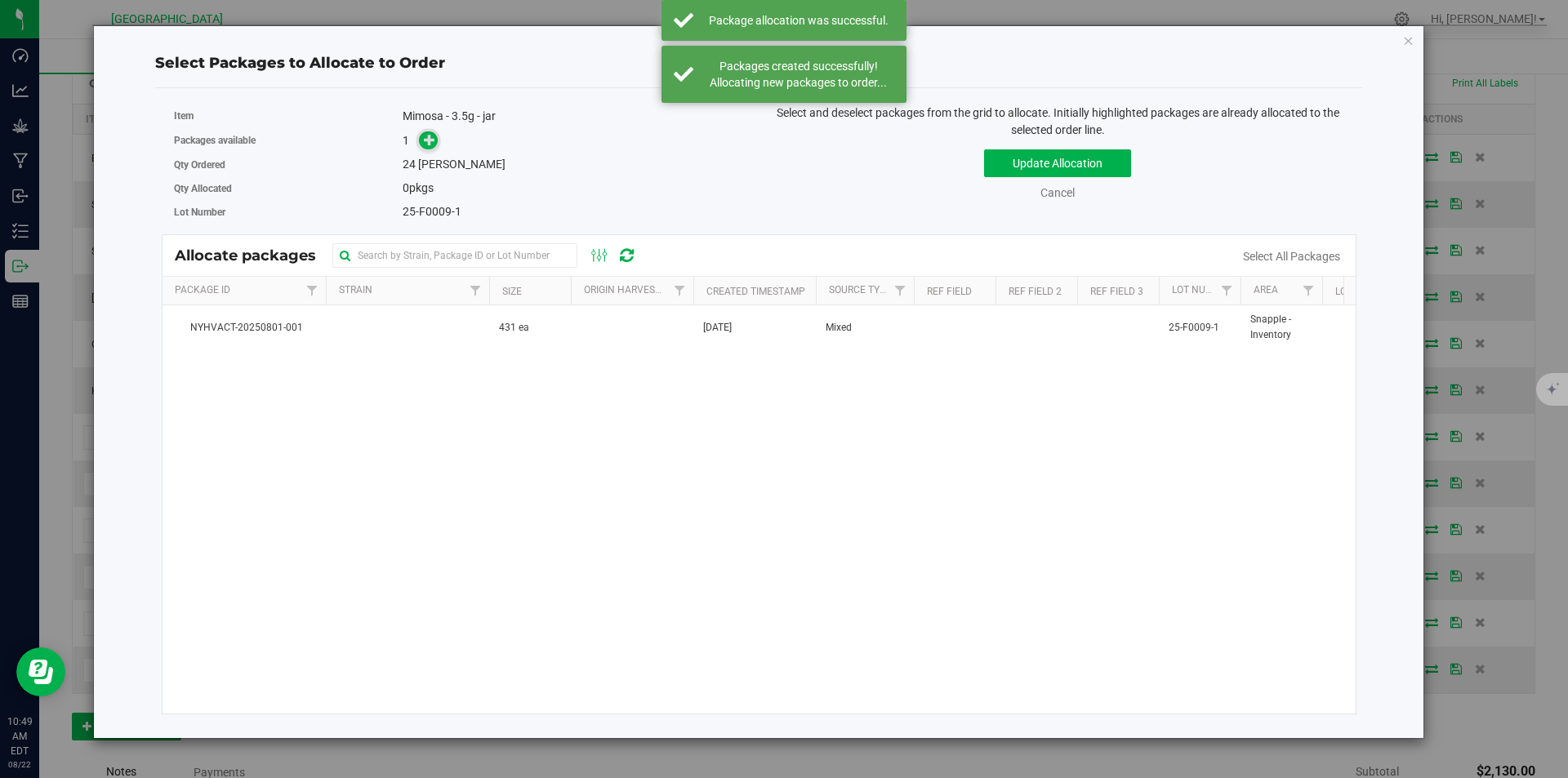
click at [431, 134] on icon at bounding box center [429, 139] width 12 height 12
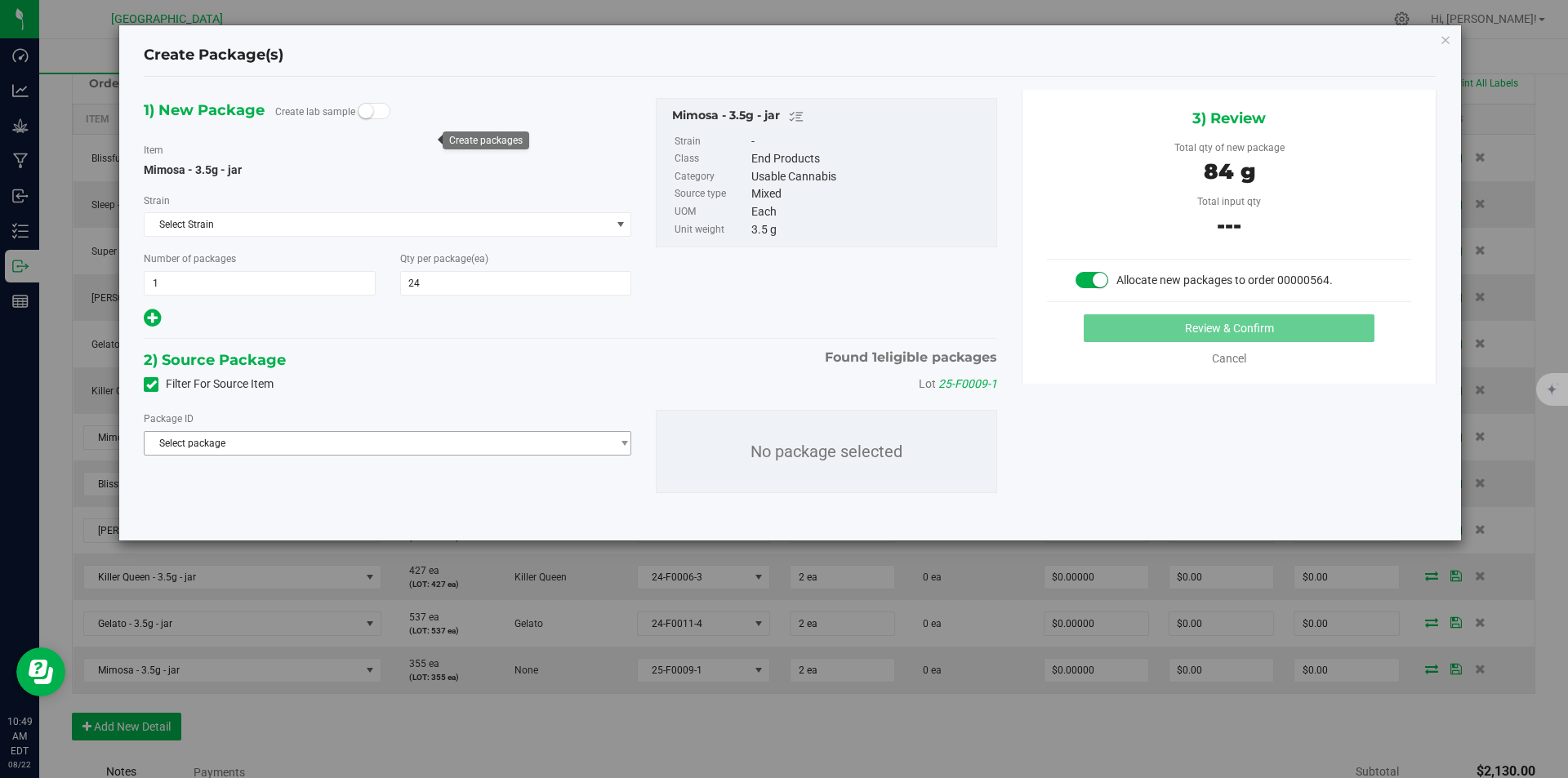
click at [392, 435] on span "Select package" at bounding box center [377, 443] width 466 height 23
click at [326, 511] on span "( Mimosa - 3.5g - jar )" at bounding box center [316, 510] width 93 height 12
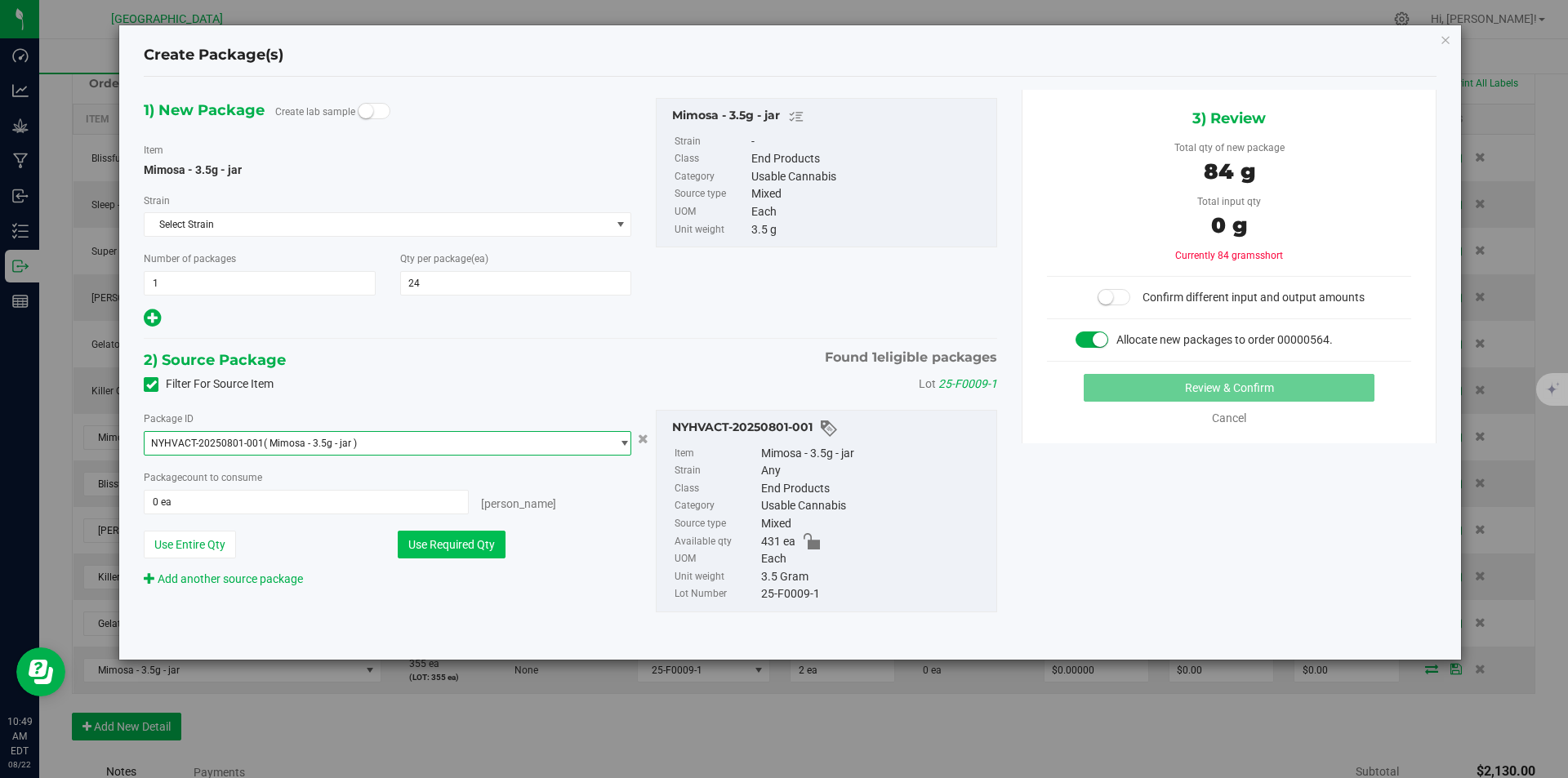
click at [432, 558] on button "Use Required Qty" at bounding box center [451, 544] width 107 height 28
type input "24 ea"
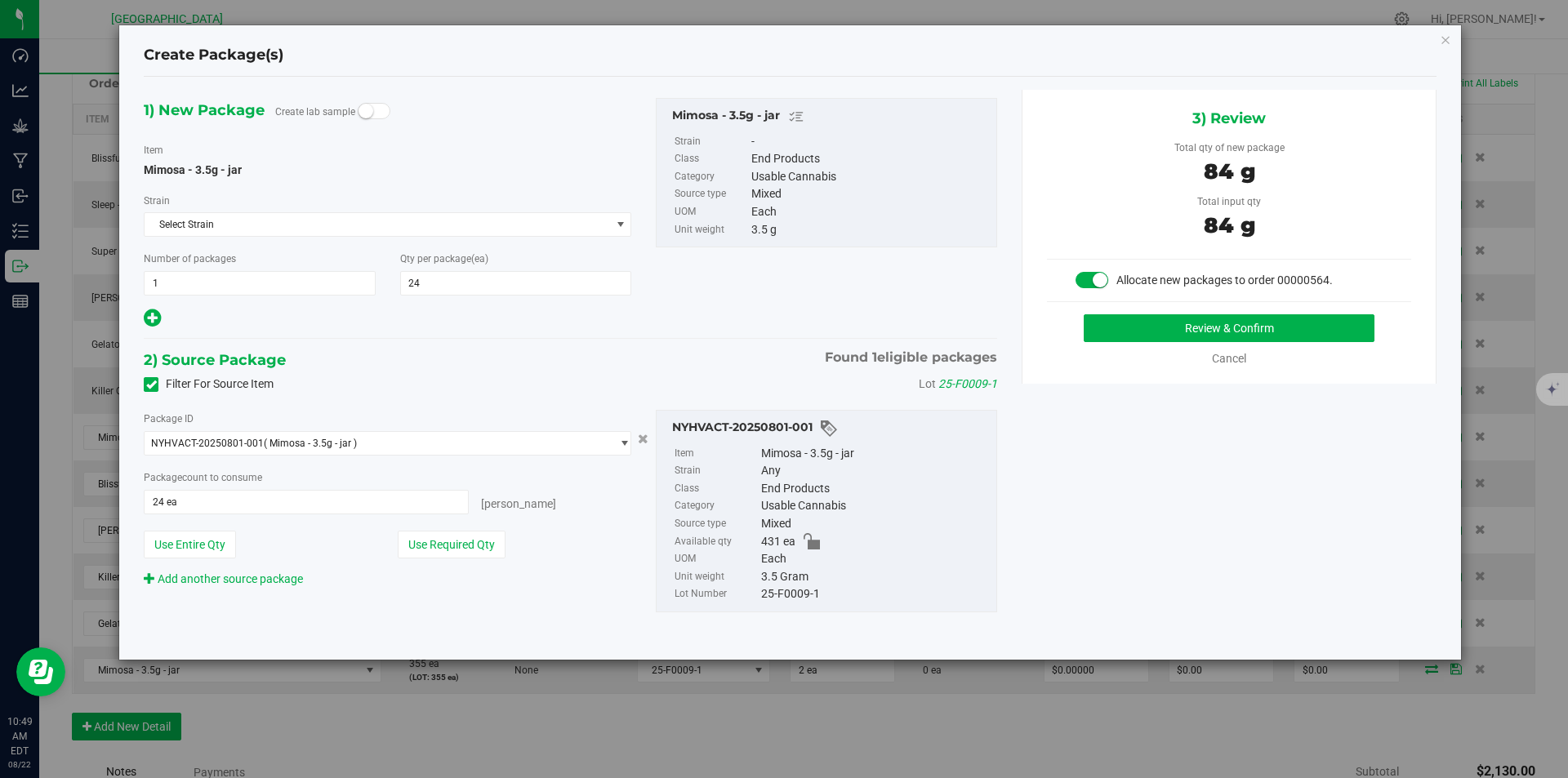
click at [1191, 301] on div "3) Review Total qty of new package 84 g Total input qty 84 g Allocate new packa…" at bounding box center [1229, 237] width 415 height 294
click at [1202, 312] on div "3) Review Total qty of new package 84 g Total input qty 84 g Allocate new packa…" at bounding box center [1229, 237] width 415 height 294
click at [1196, 329] on button "Review & Confirm" at bounding box center [1229, 328] width 291 height 28
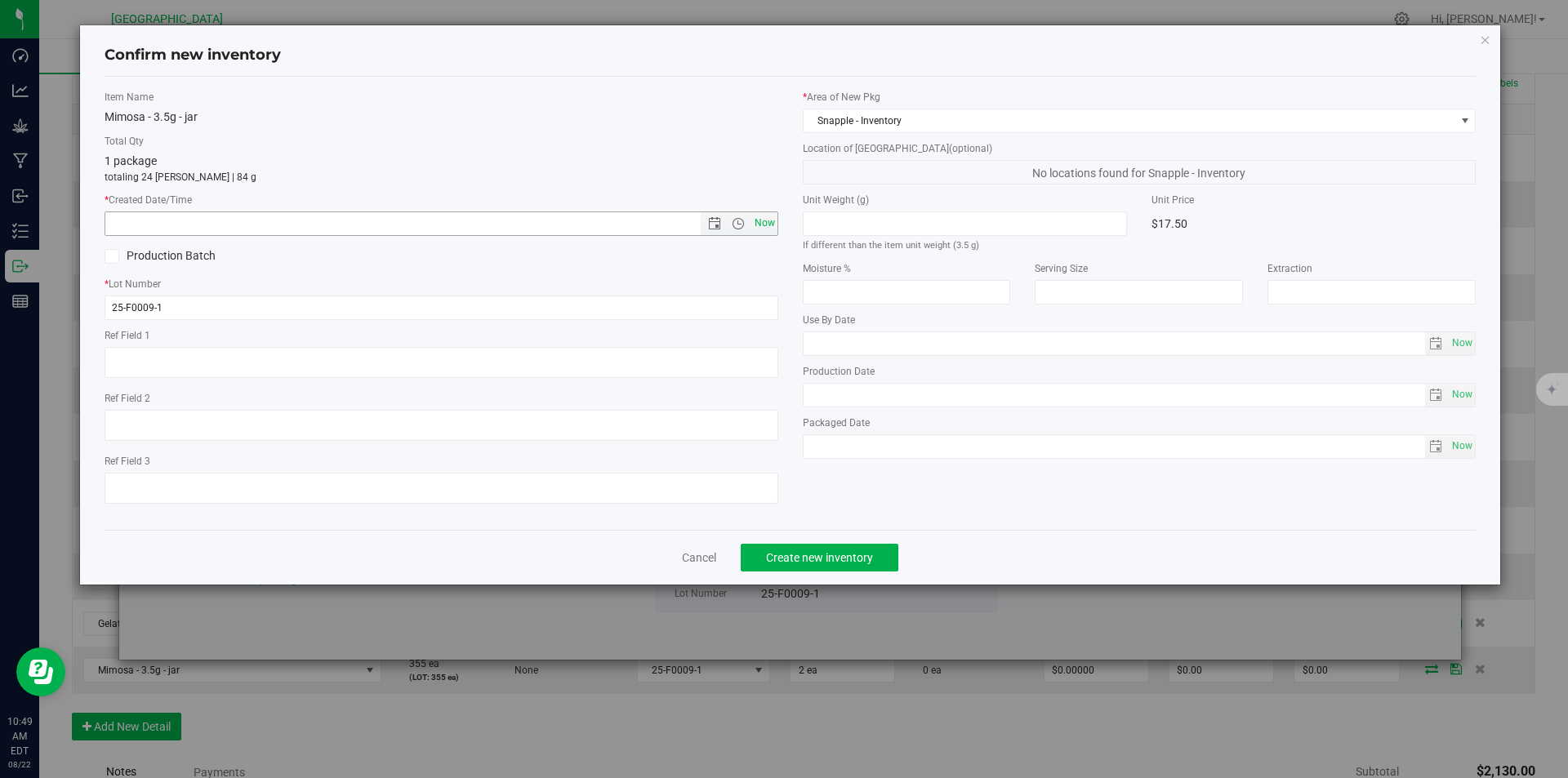
click at [765, 223] on span "Now" at bounding box center [764, 223] width 28 height 23
type input "8/22/2025 10:49 AM"
click at [833, 551] on span "Create new inventory" at bounding box center [820, 558] width 107 height 13
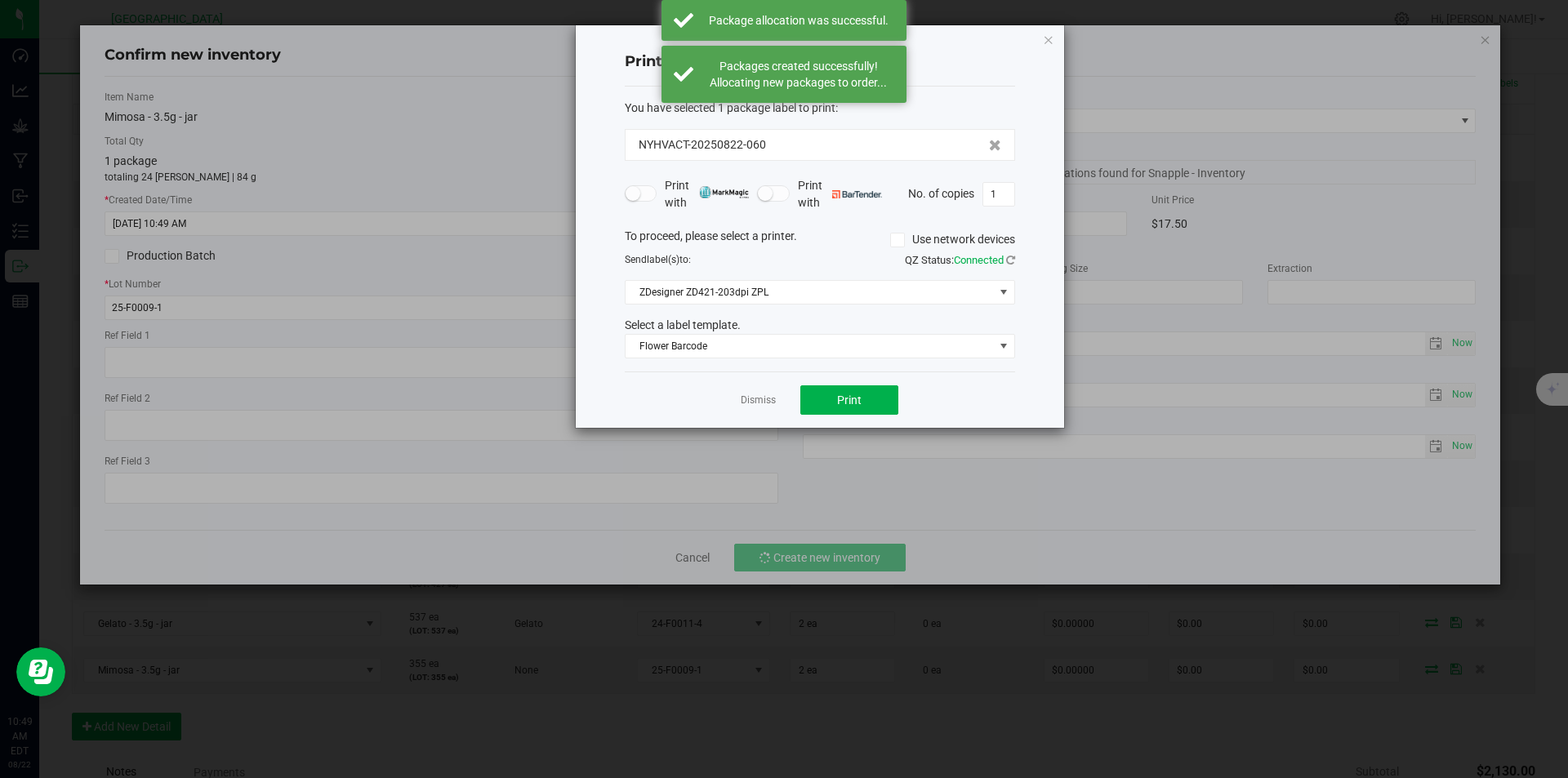
click at [760, 397] on link "Dismiss" at bounding box center [757, 400] width 35 height 14
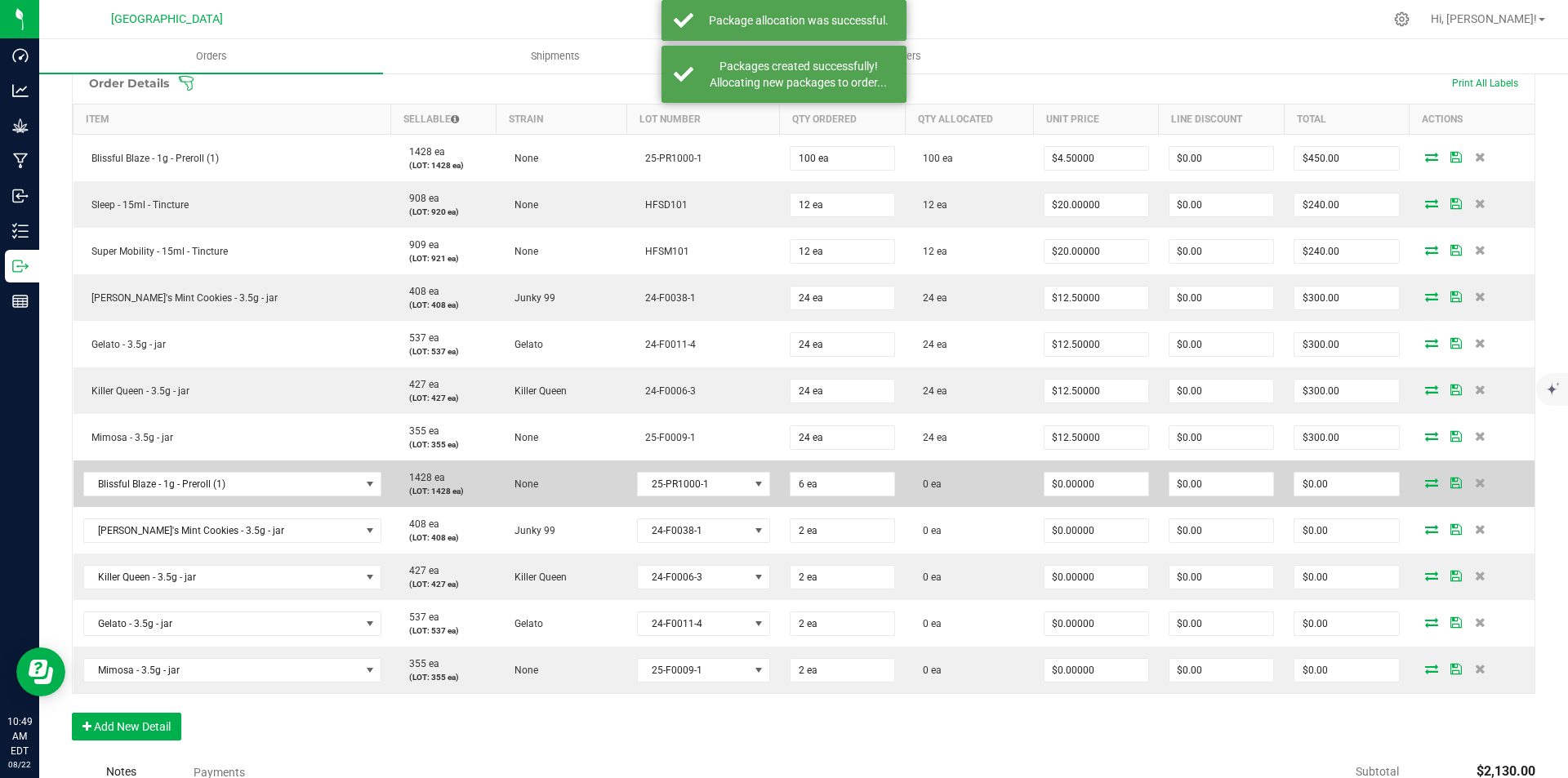
click at [1425, 483] on icon at bounding box center [1432, 482] width 13 height 10
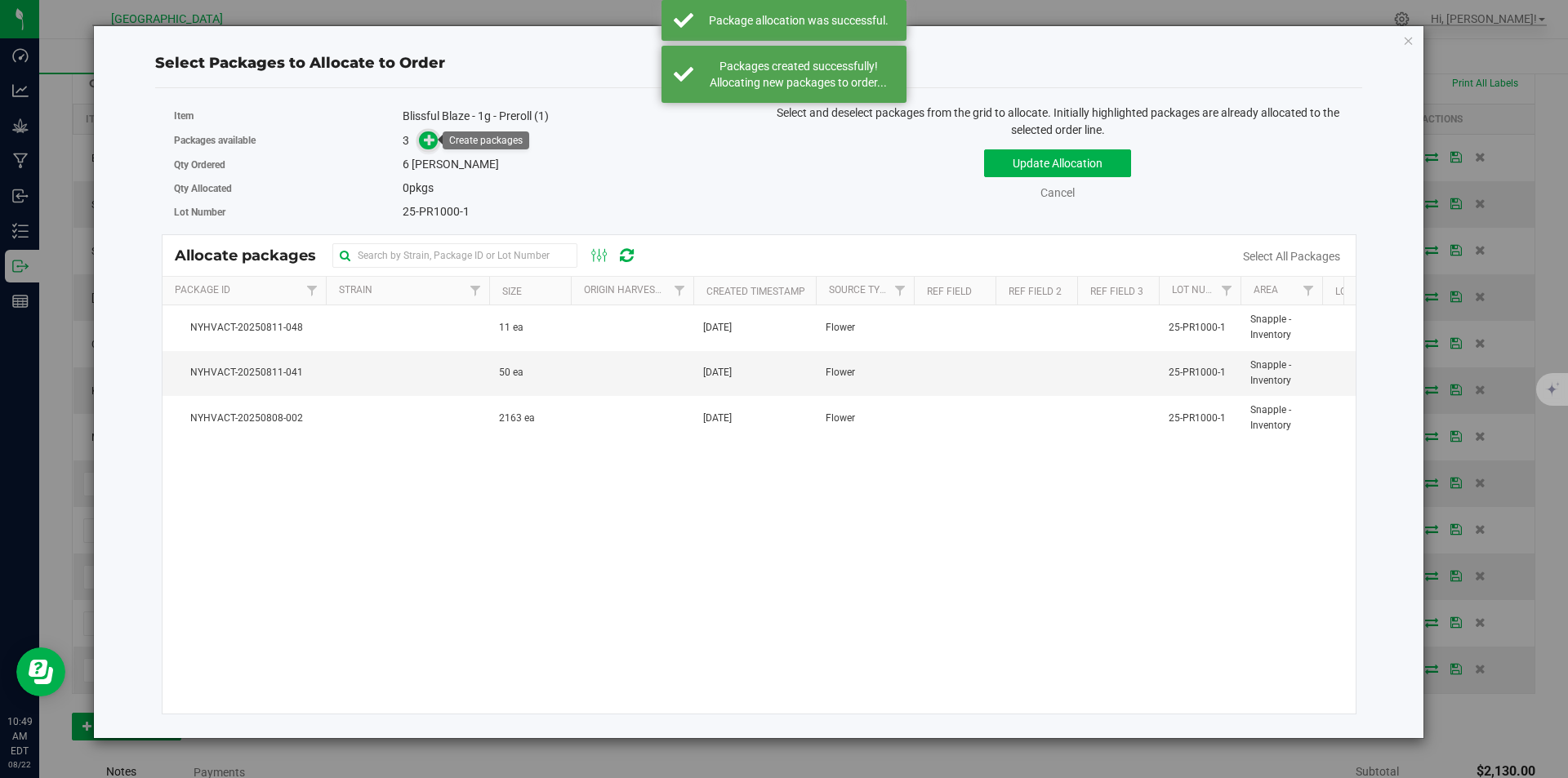
click at [430, 140] on icon at bounding box center [429, 139] width 12 height 12
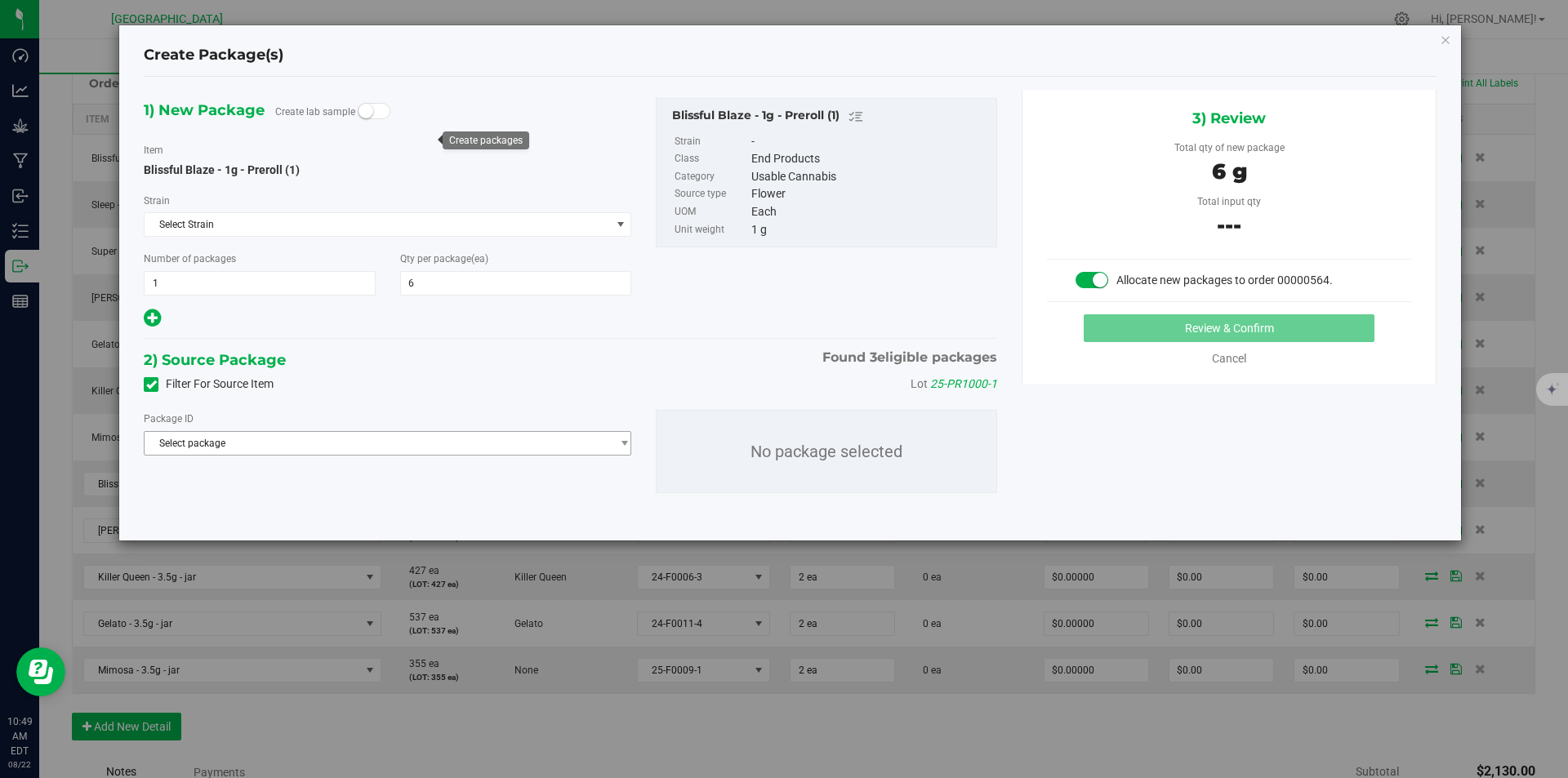
drag, startPoint x: 307, startPoint y: 423, endPoint x: 307, endPoint y: 432, distance: 9.0
click at [307, 432] on div "Package ID Select package NYHVACT-20250808-002 NYHVACT-20250811-041 NYHVACT-202…" at bounding box center [387, 432] width 487 height 46
click at [283, 434] on span "Select package" at bounding box center [377, 443] width 466 height 23
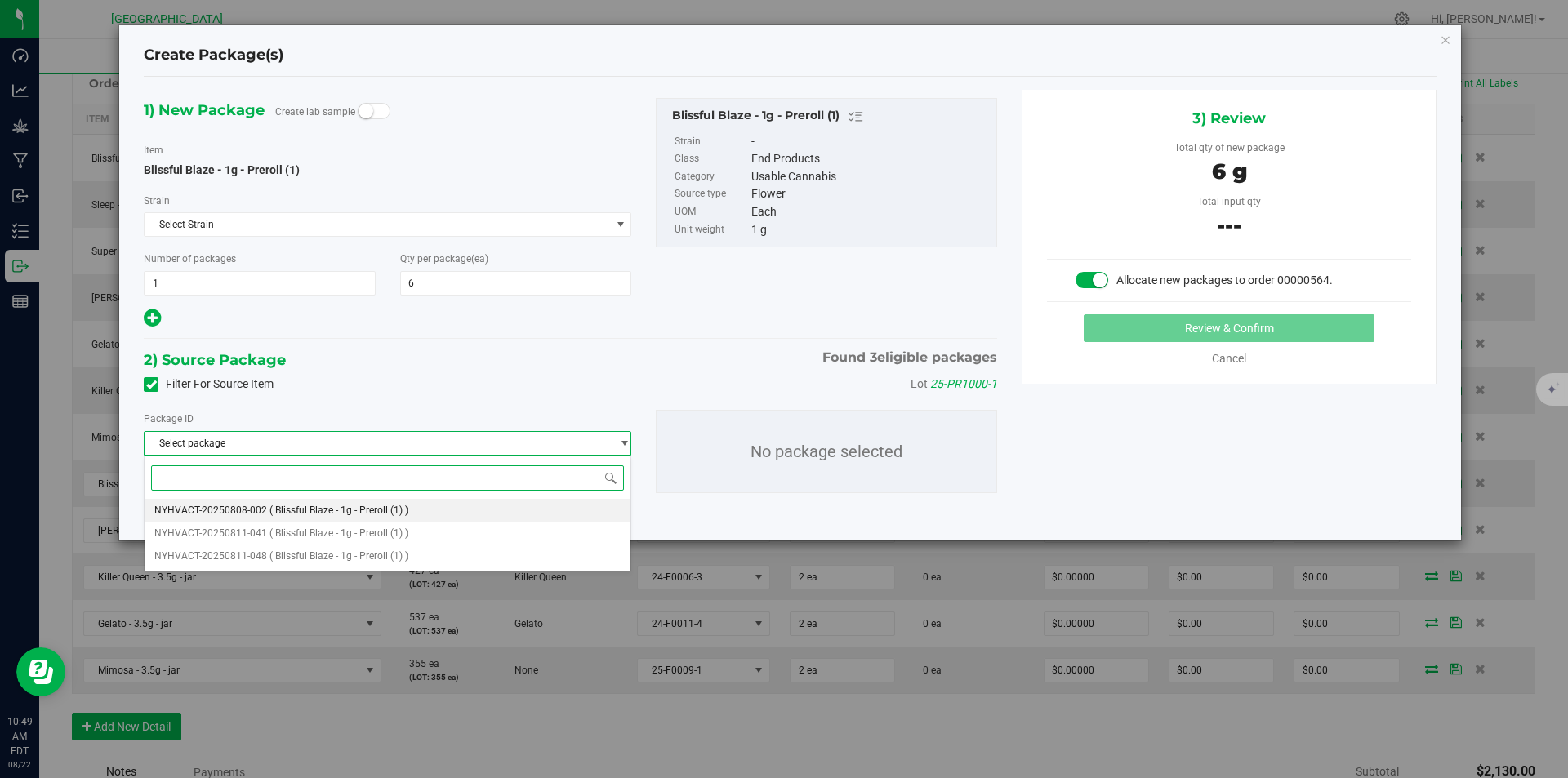
click at [304, 520] on li "NYHVACT-20250808-002 ( Blissful Blaze - 1g - Preroll (1) )" at bounding box center [387, 510] width 486 height 23
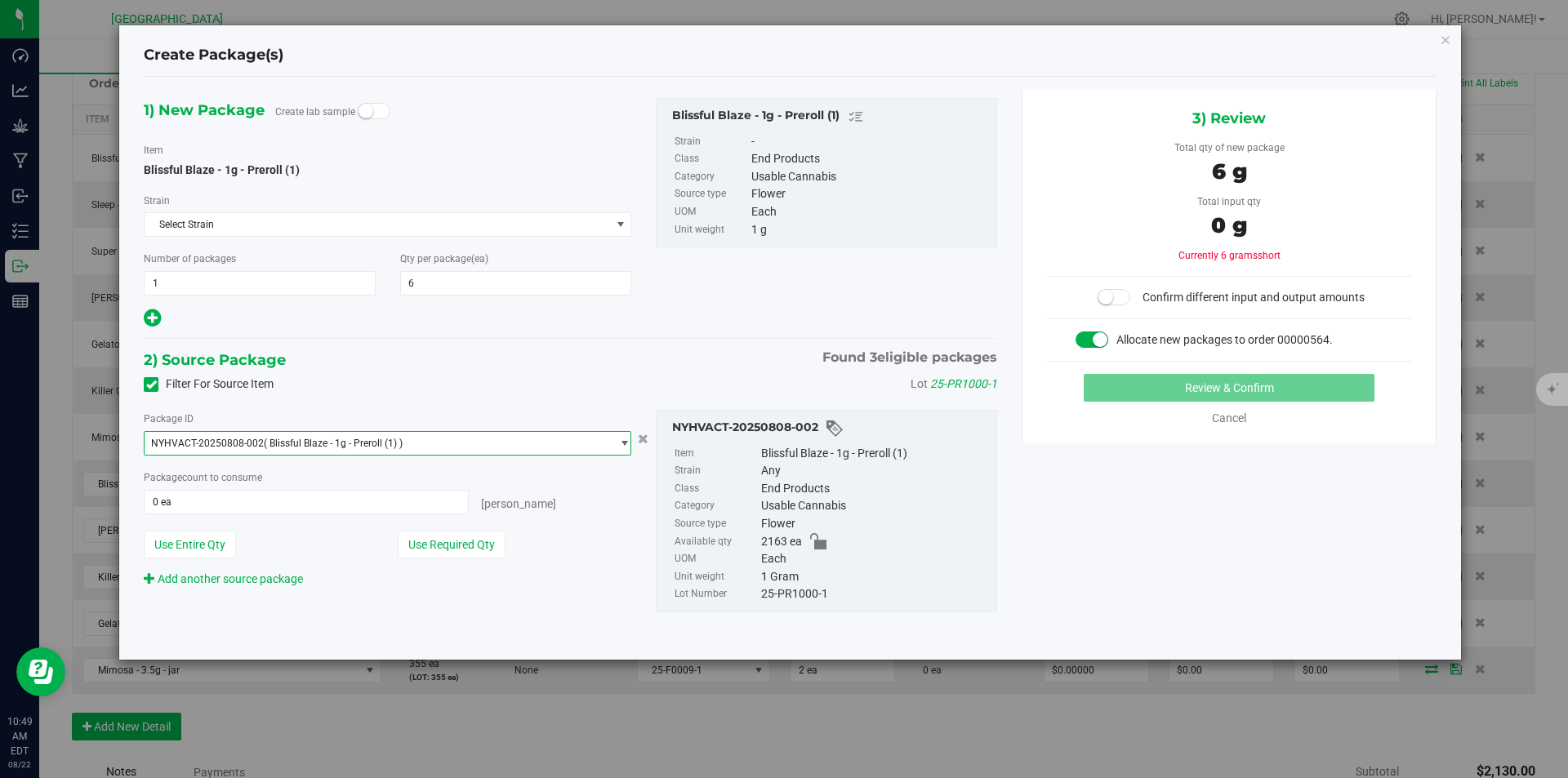
click at [370, 432] on span "NYHVACT-20250808-002 ( Blissful Blaze - 1g - Preroll (1) )" at bounding box center [377, 443] width 466 height 23
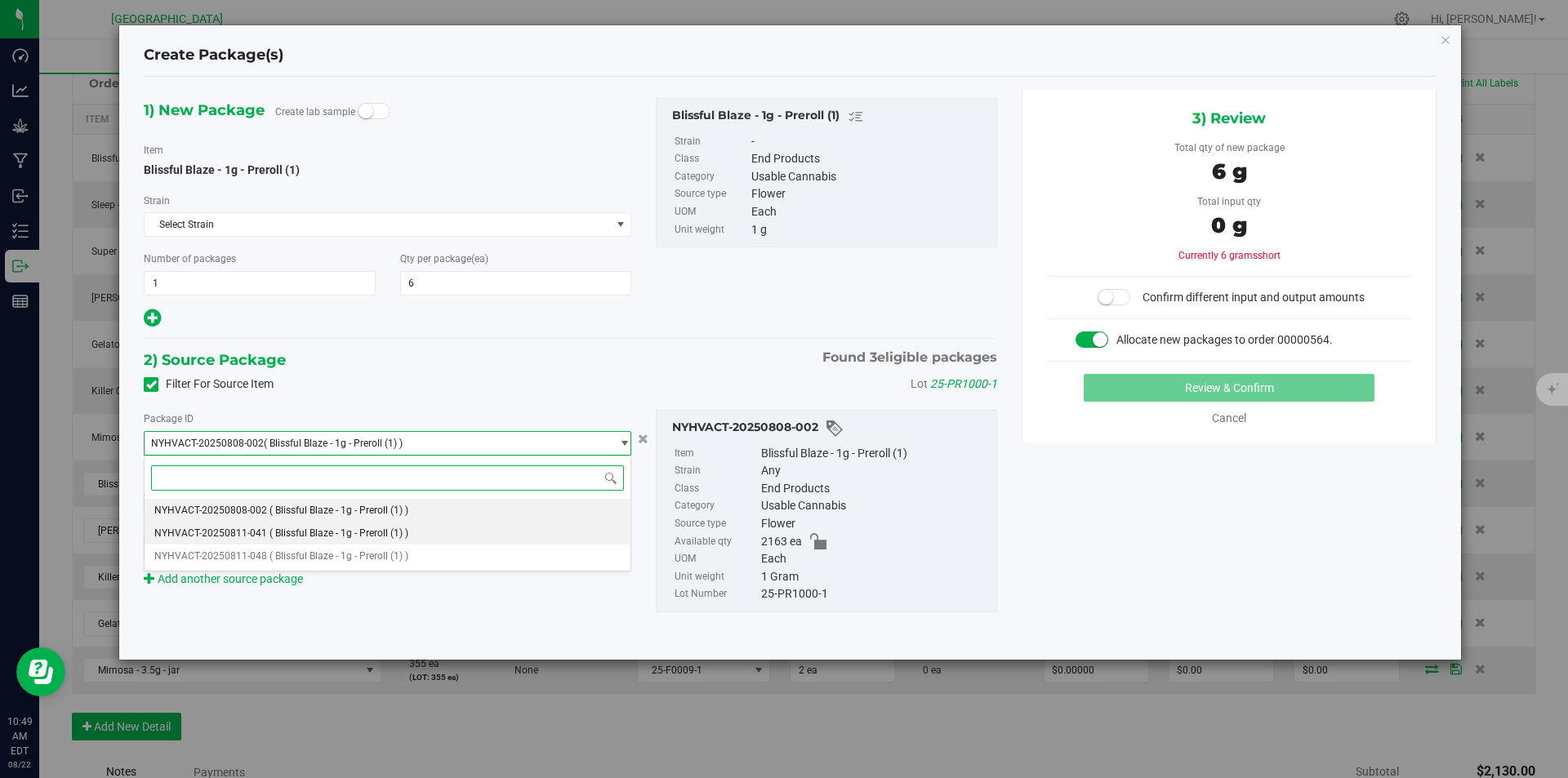
click at [343, 525] on li "NYHVACT-20250811-041 ( Blissful Blaze - 1g - Preroll (1) )" at bounding box center [387, 533] width 486 height 23
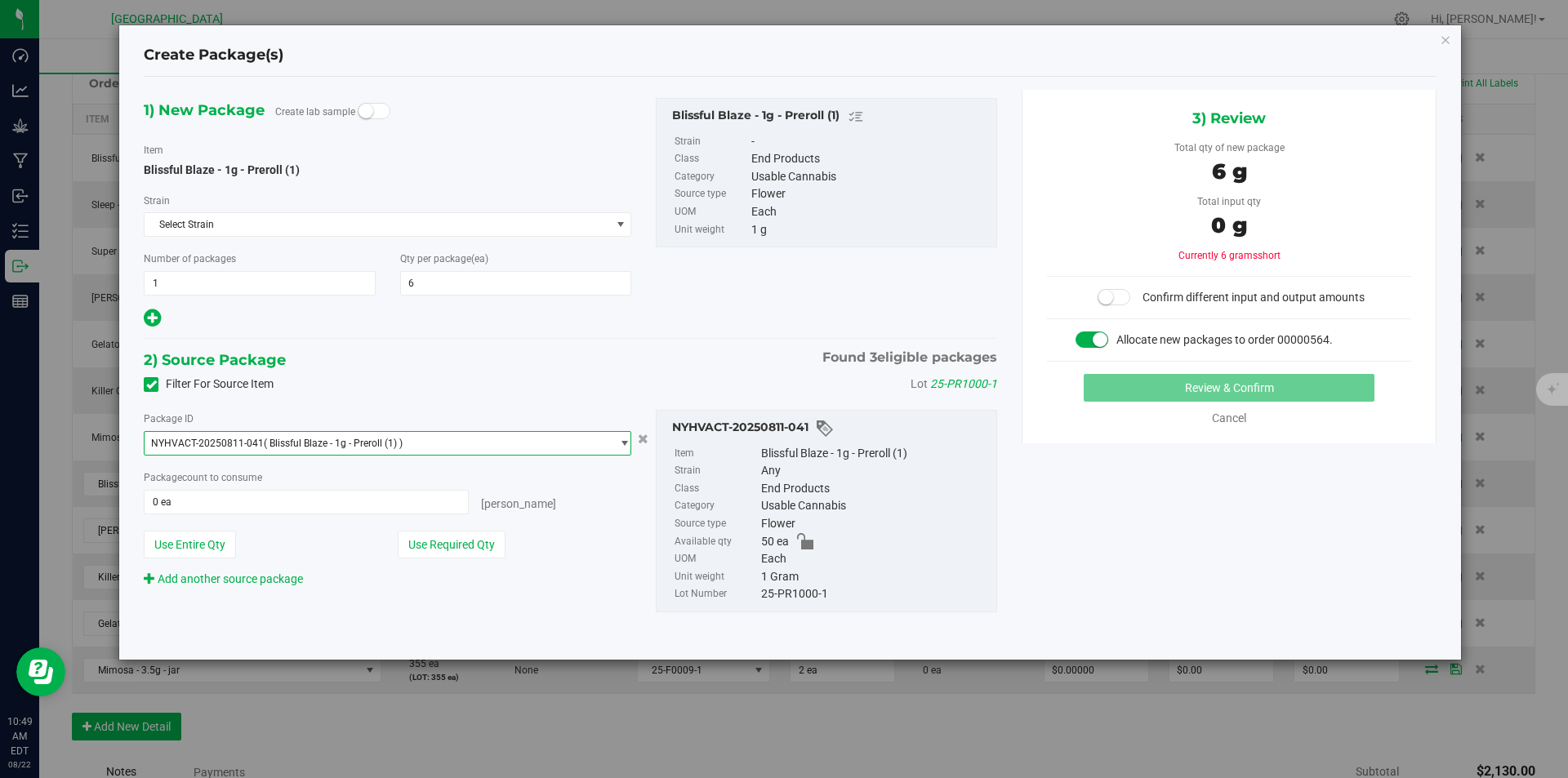
click at [364, 447] on span "( Blissful Blaze - 1g - Preroll (1) )" at bounding box center [333, 443] width 139 height 12
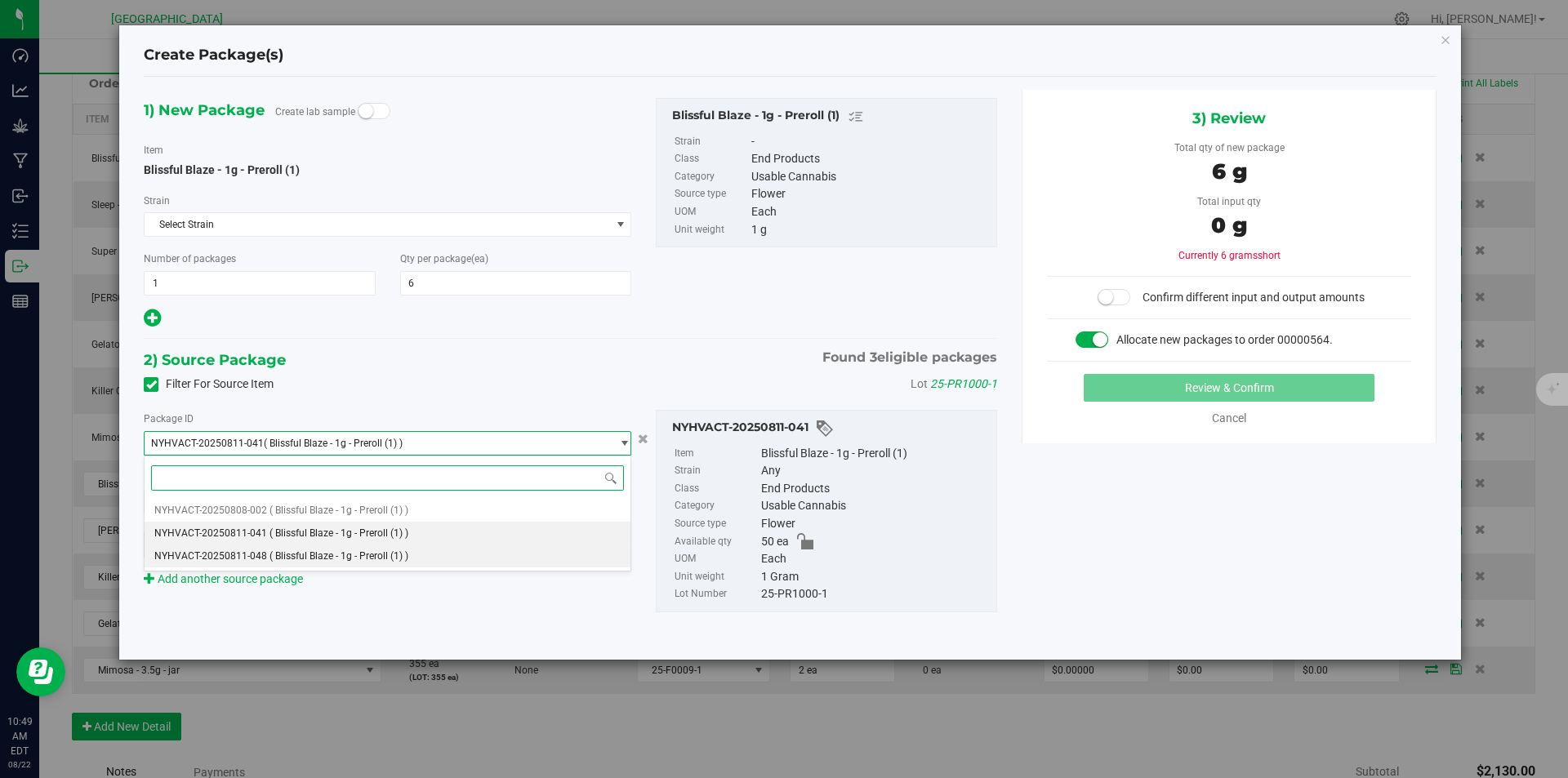
click at [356, 553] on span "( Blissful Blaze - 1g - Preroll (1) )" at bounding box center [339, 556] width 139 height 12
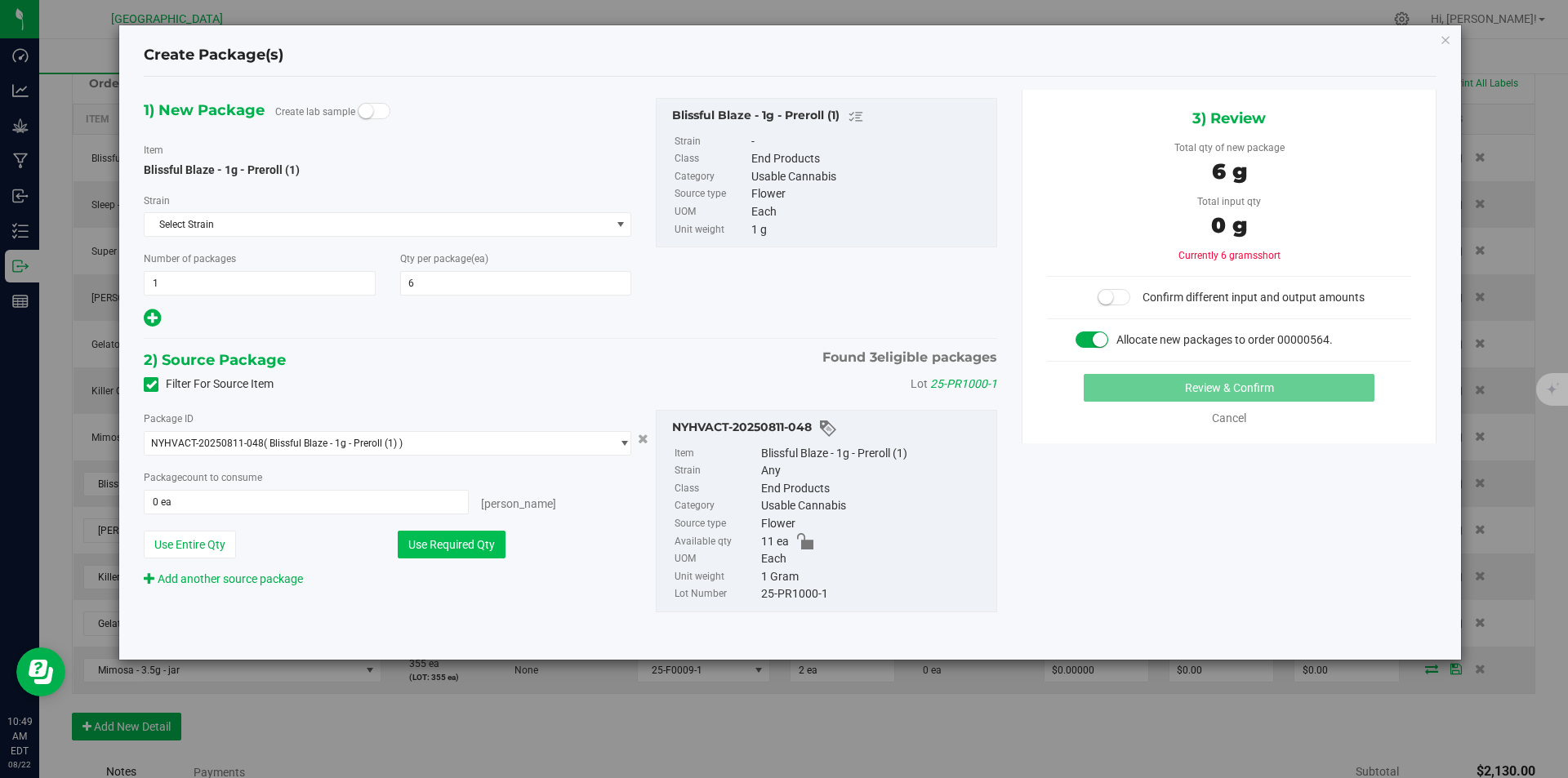
click at [452, 556] on button "Use Required Qty" at bounding box center [451, 544] width 107 height 28
type input "6 ea"
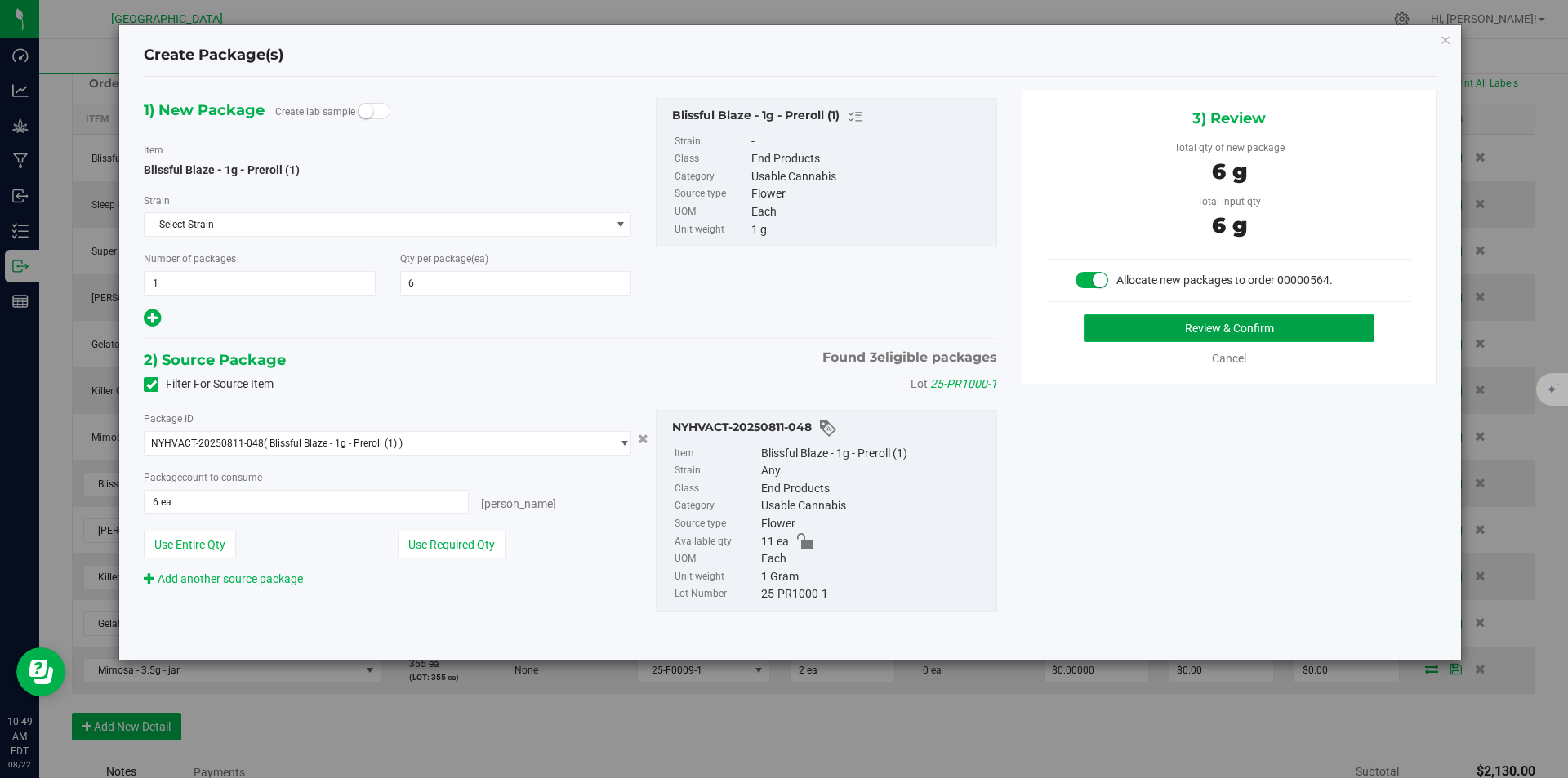
click at [1282, 335] on button "Review & Confirm" at bounding box center [1229, 328] width 291 height 28
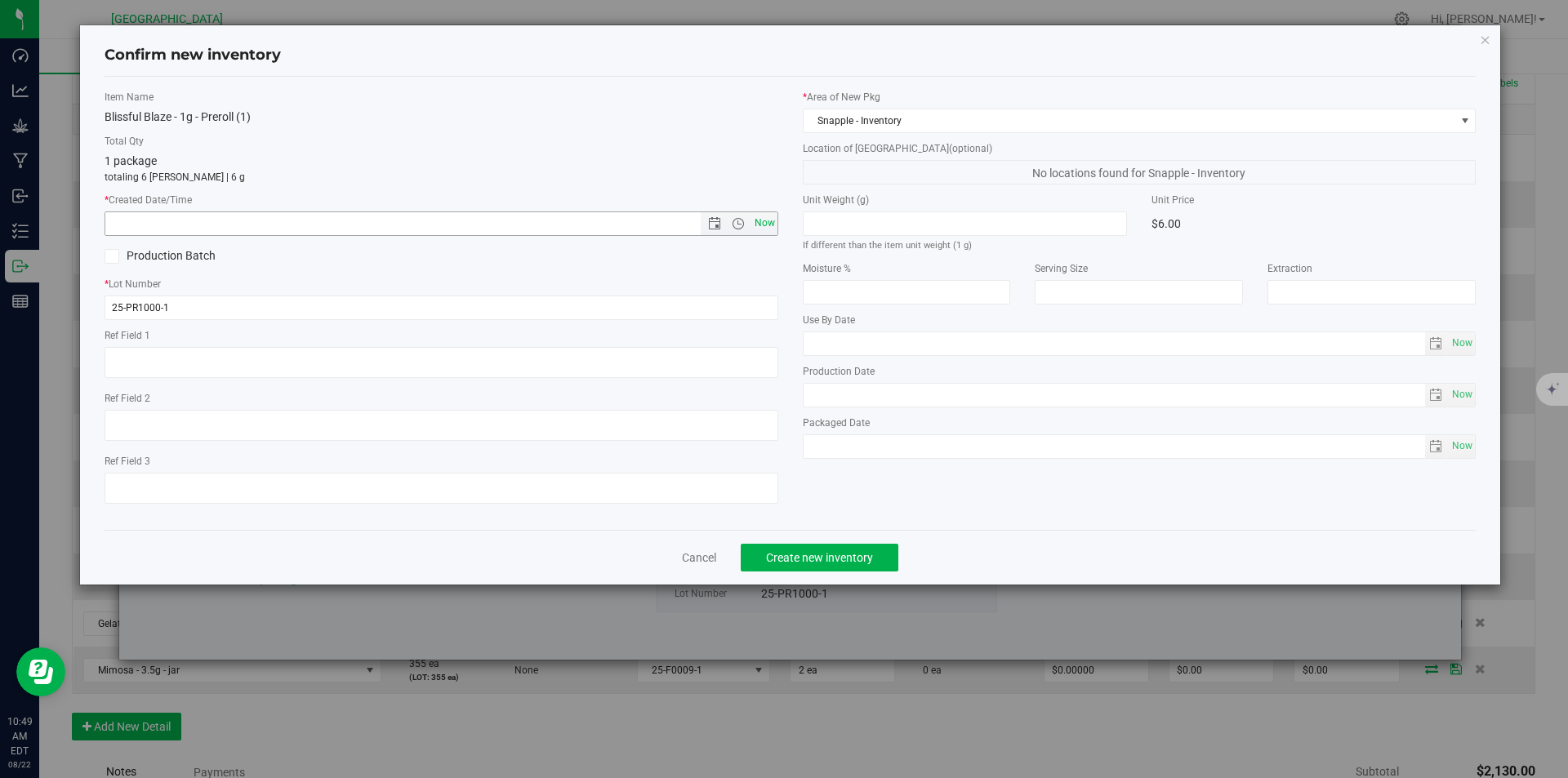
click at [761, 223] on span "Now" at bounding box center [764, 223] width 28 height 23
type input "8/22/2025 10:49 AM"
click at [829, 558] on span "Create new inventory" at bounding box center [820, 558] width 107 height 13
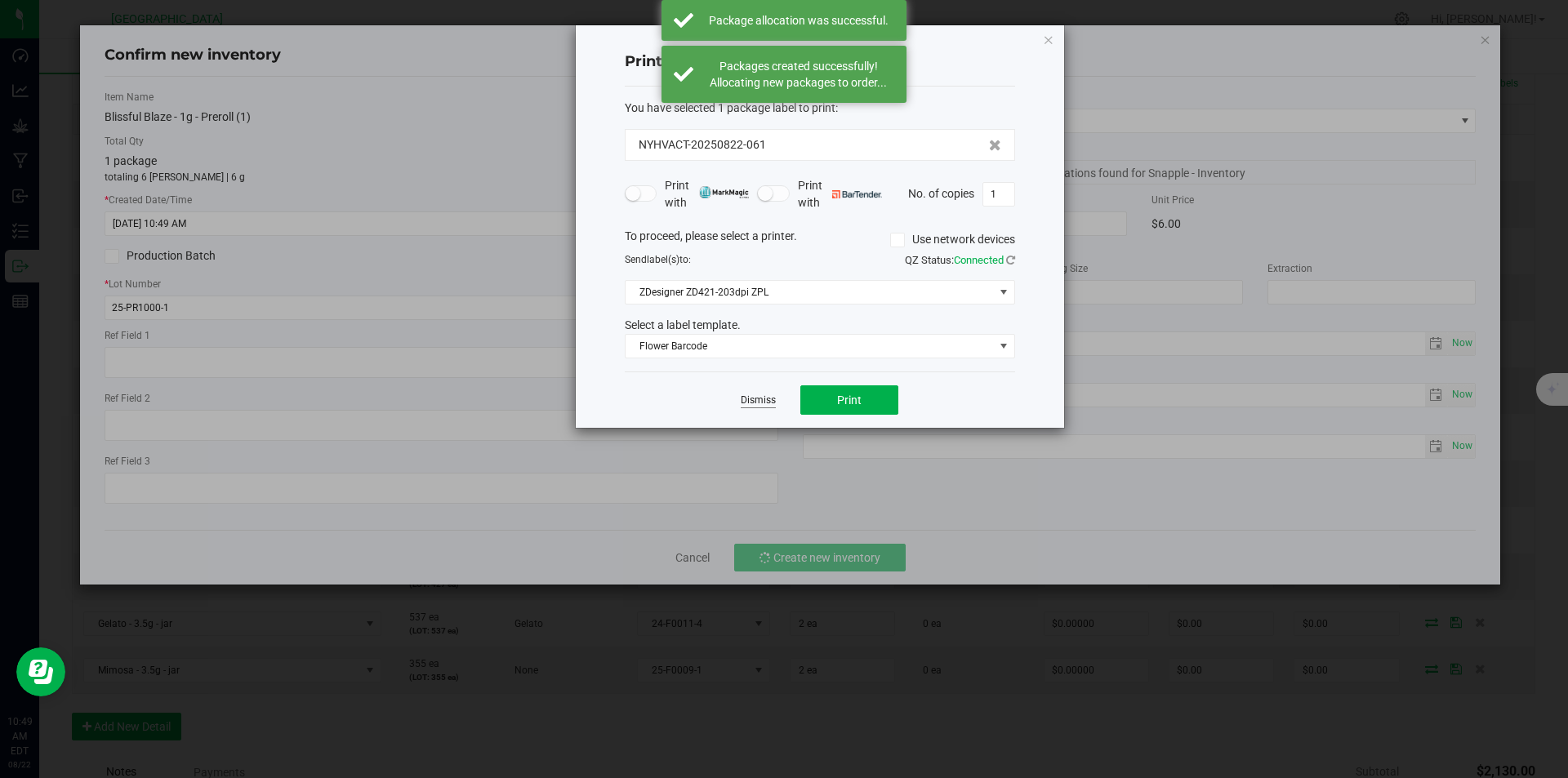
click at [769, 398] on link "Dismiss" at bounding box center [757, 400] width 35 height 14
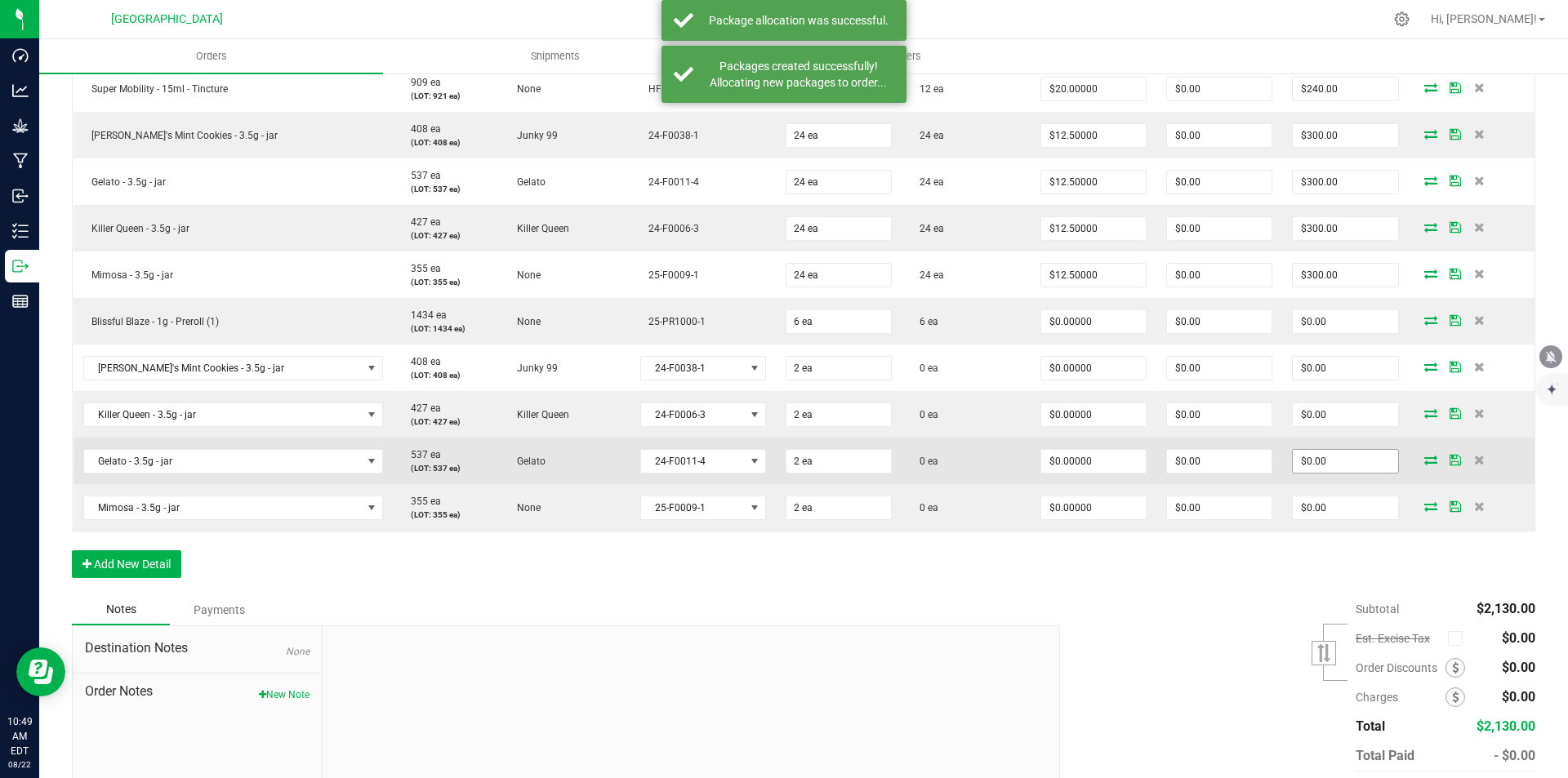
scroll to position [571, 0]
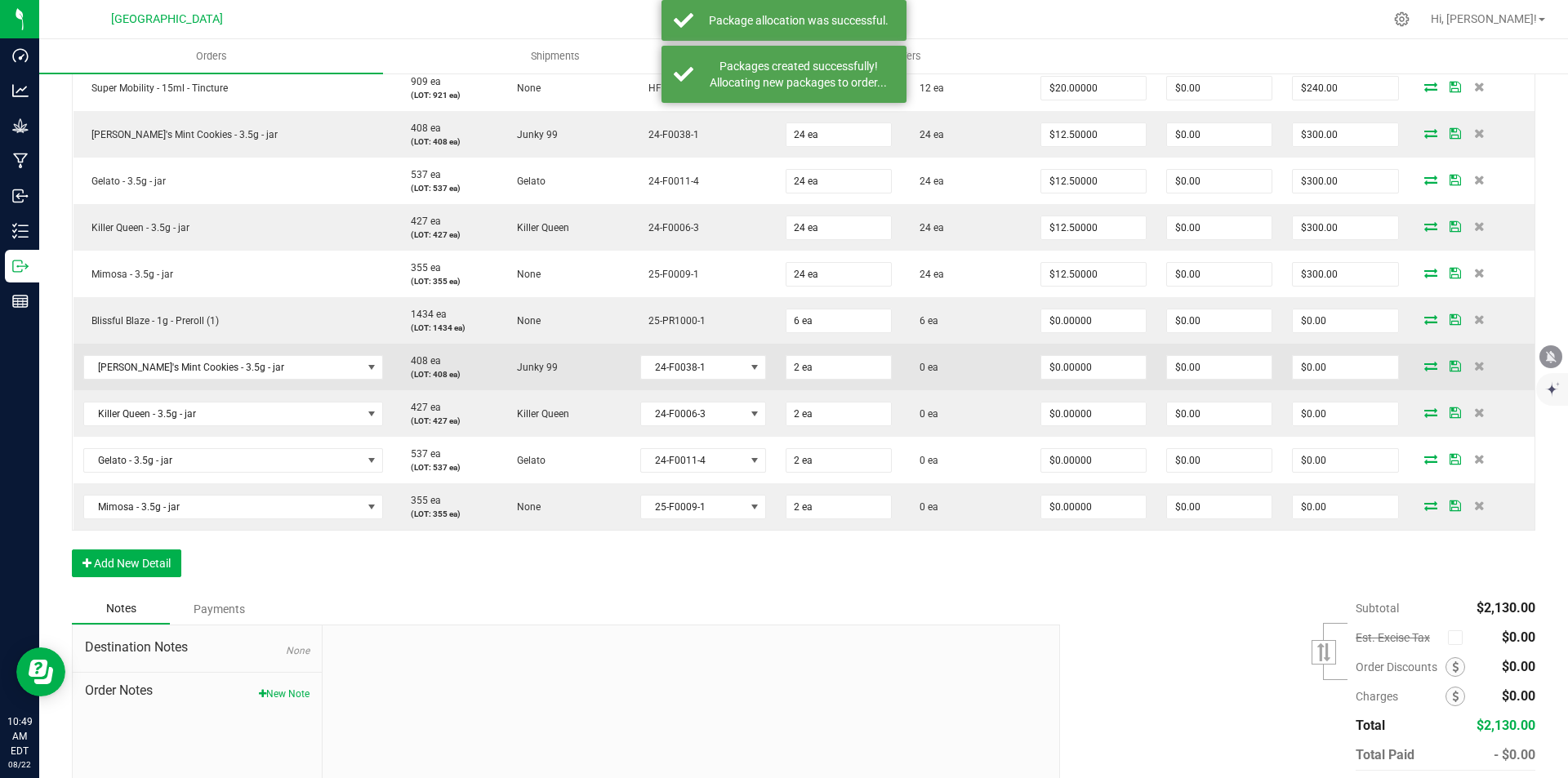
click at [1424, 367] on icon at bounding box center [1431, 366] width 13 height 10
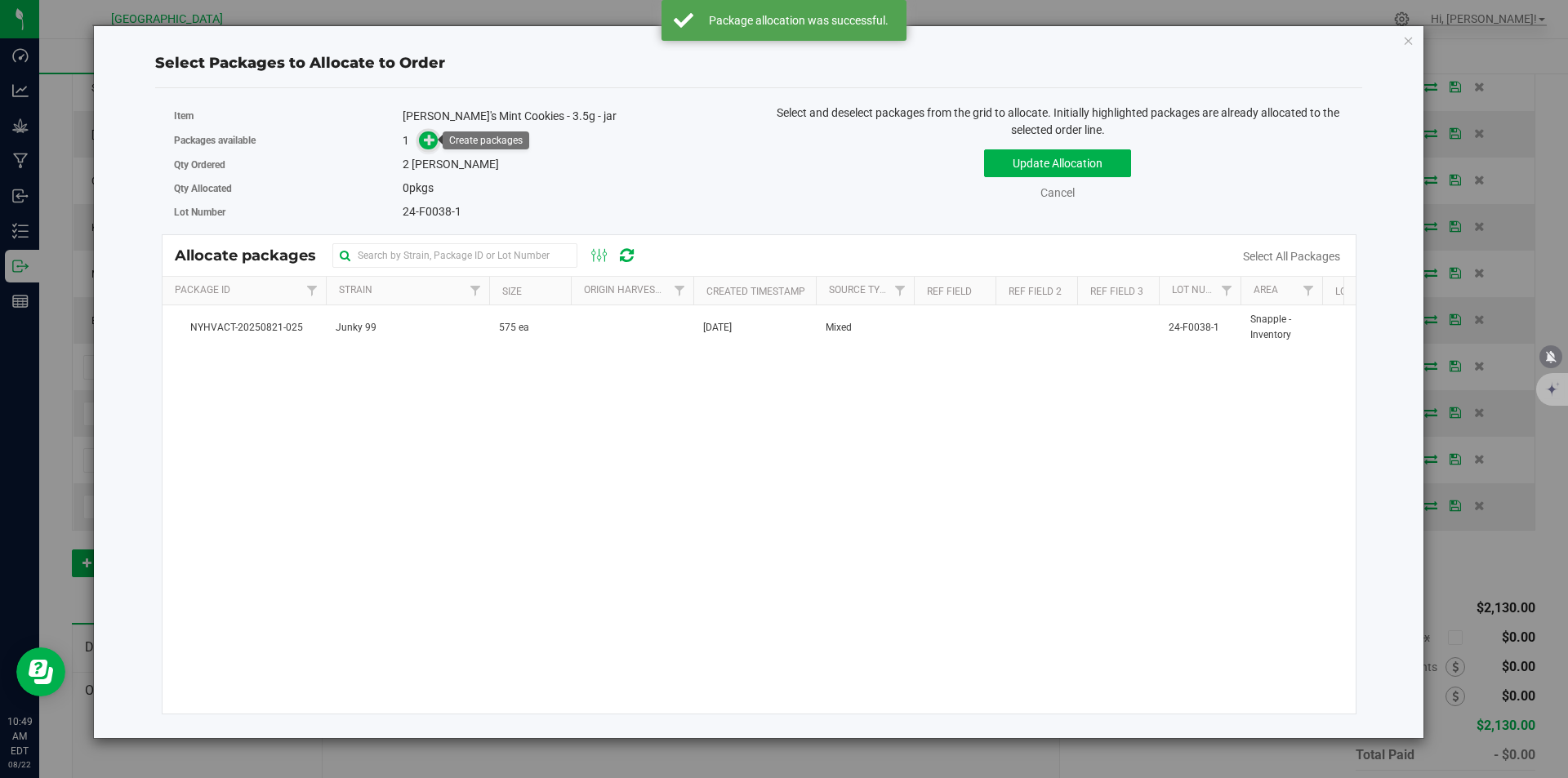
click at [434, 141] on icon at bounding box center [429, 139] width 12 height 12
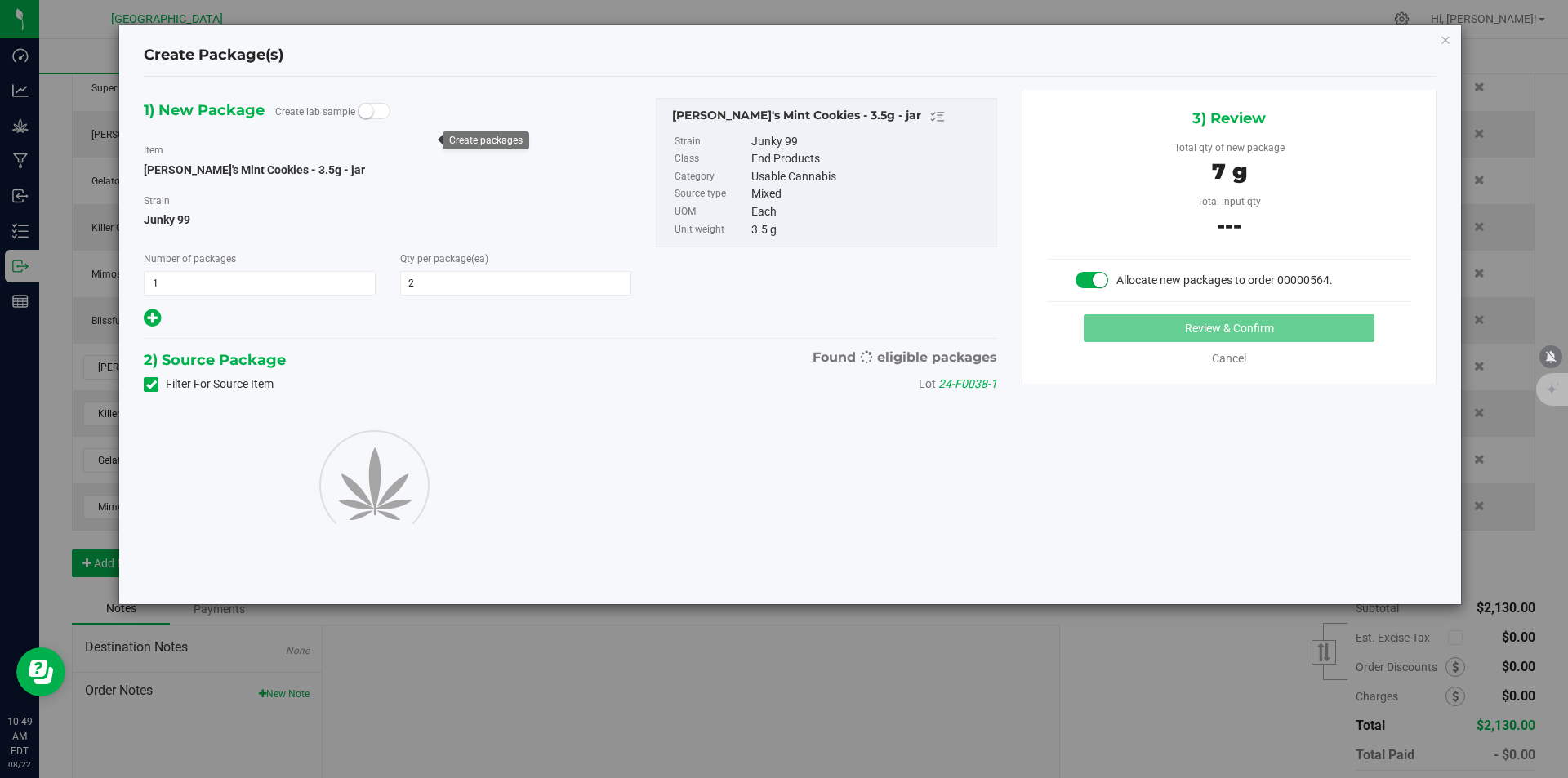
type input "2"
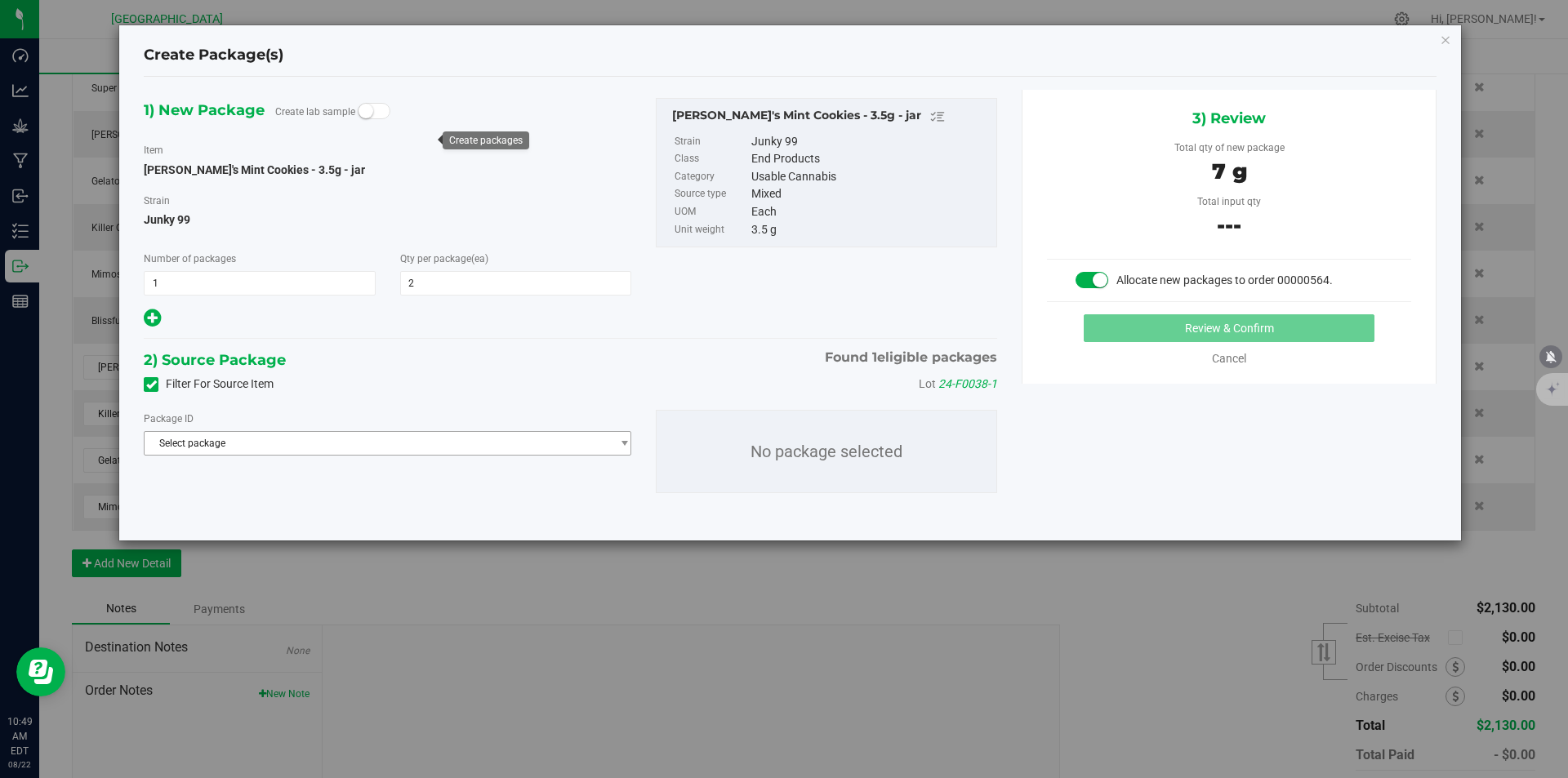
click at [417, 441] on span "Select package" at bounding box center [377, 443] width 466 height 23
click at [355, 509] on span "( Cindy's Mint Cookies - 3.5g - jar )" at bounding box center [368, 510] width 198 height 12
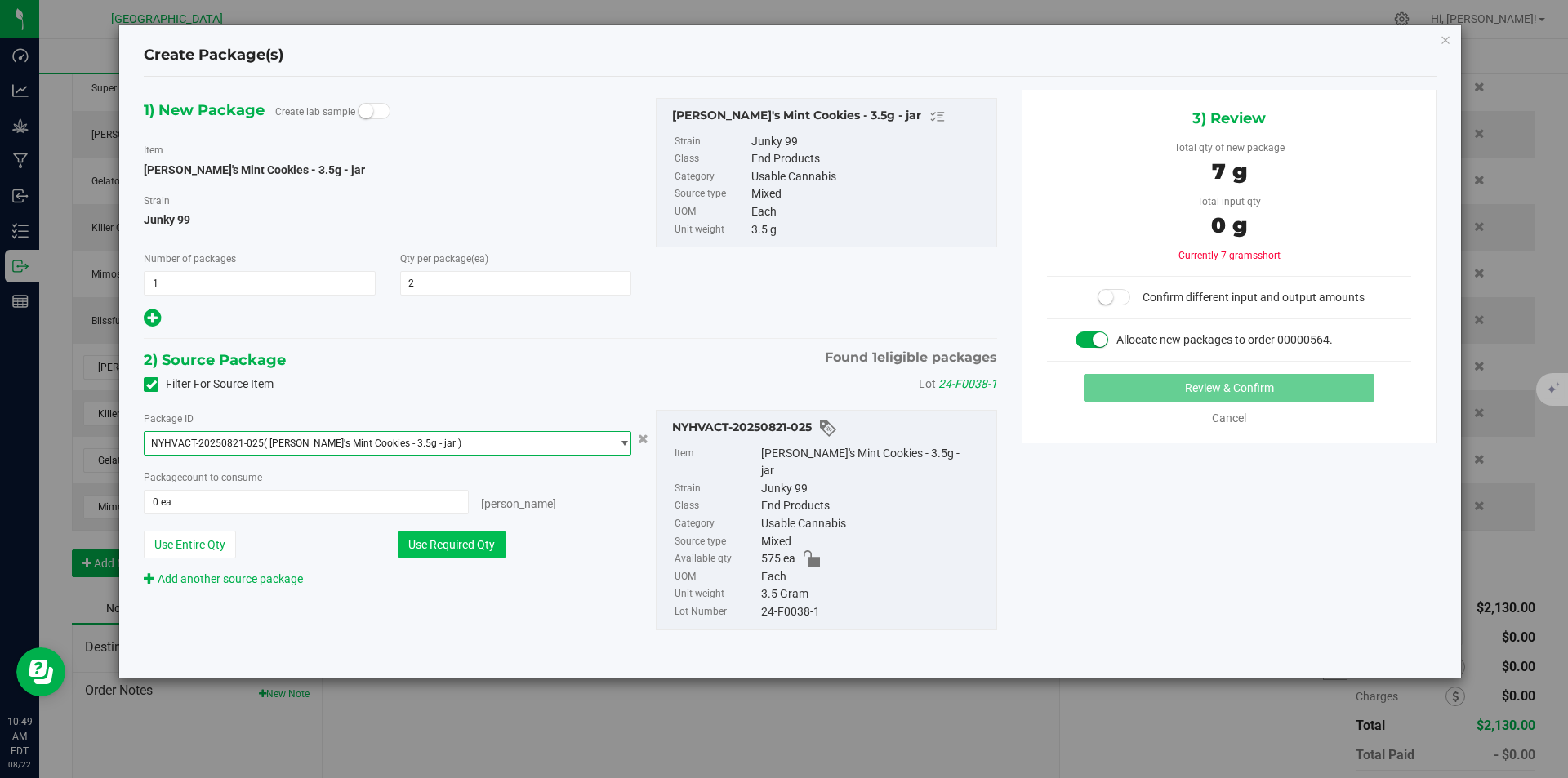
click at [433, 540] on button "Use Required Qty" at bounding box center [451, 544] width 107 height 28
type input "2 ea"
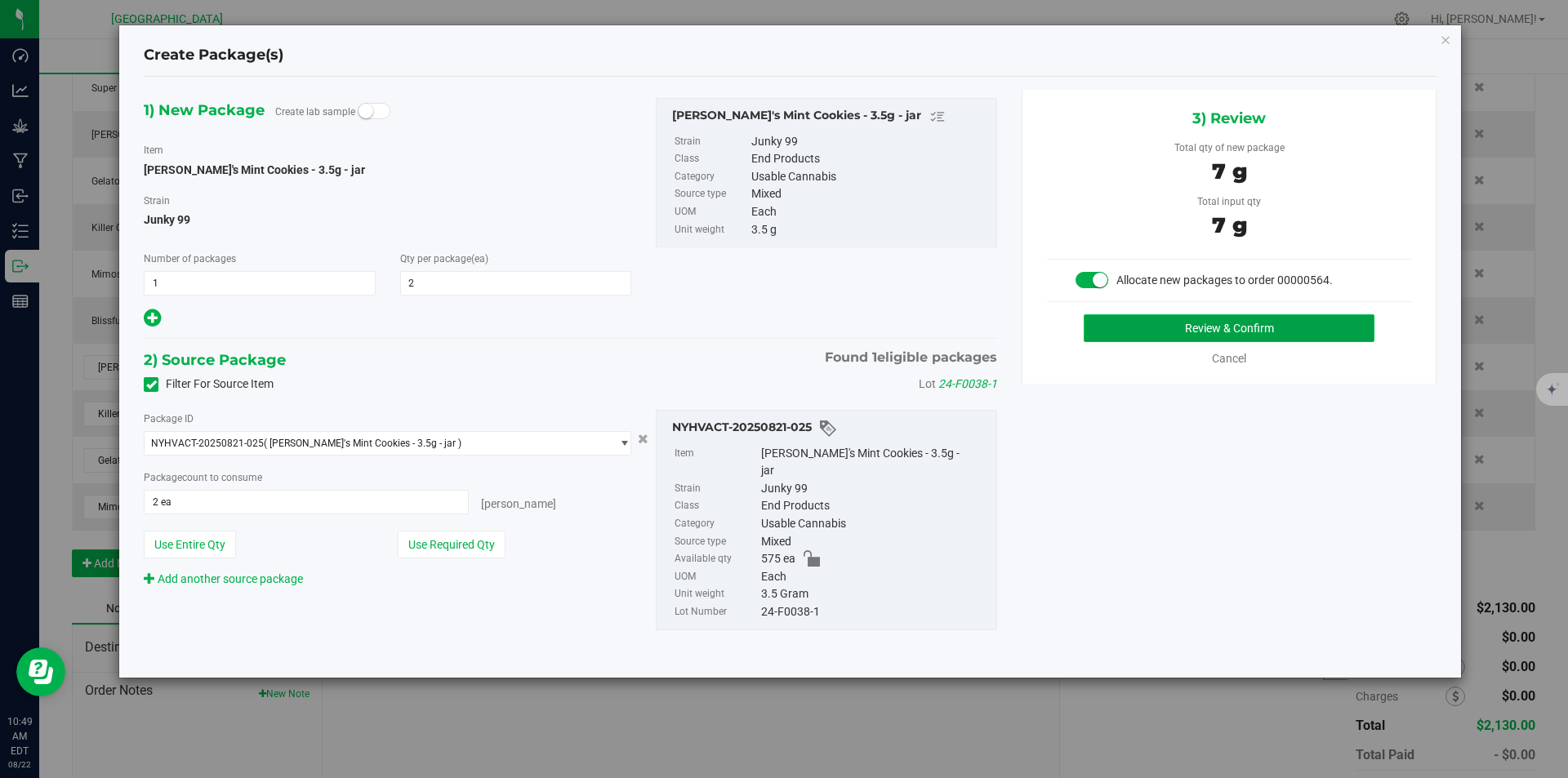
click at [1266, 322] on button "Review & Confirm" at bounding box center [1229, 328] width 291 height 28
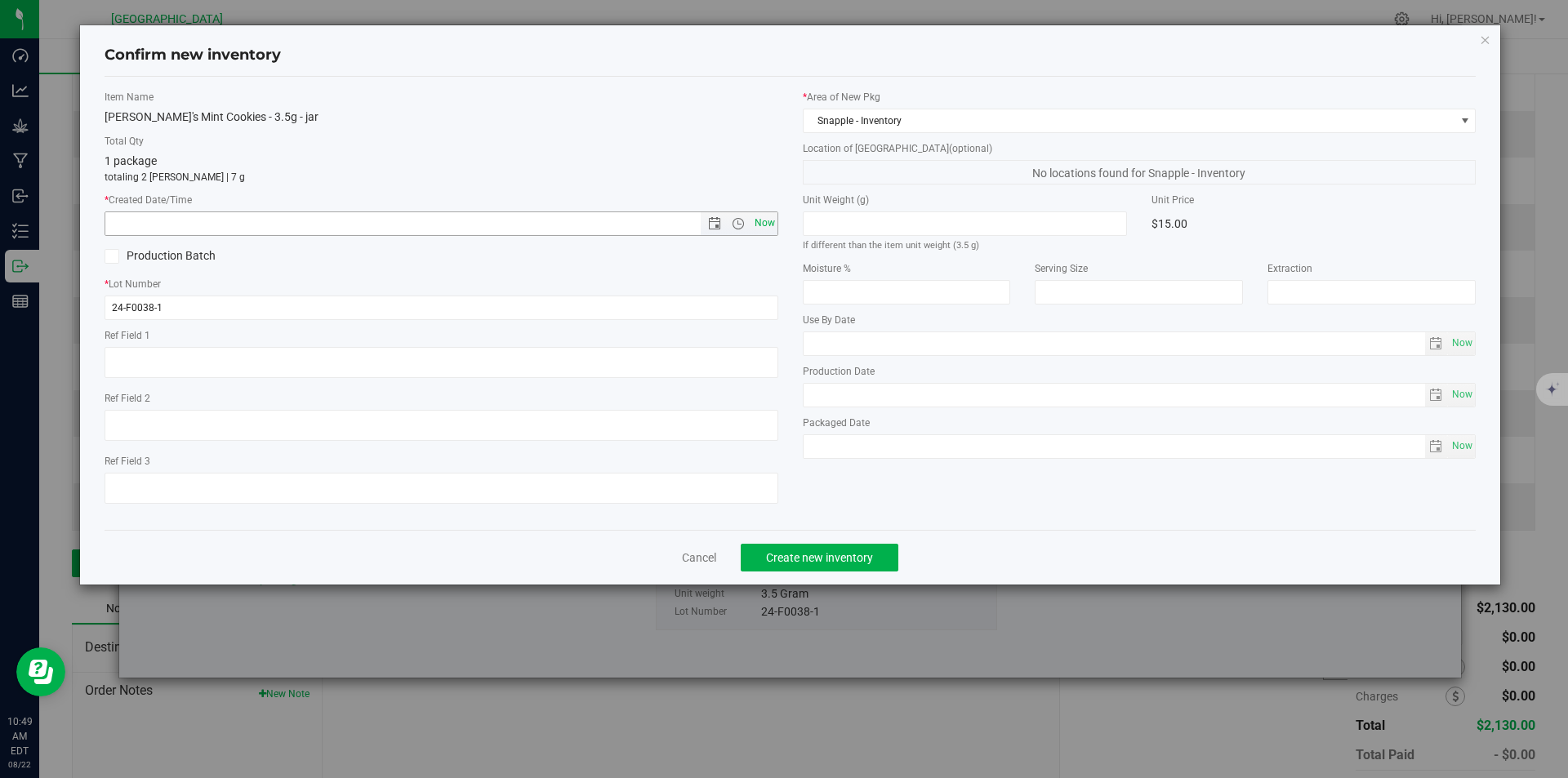
click at [773, 214] on span "Now" at bounding box center [764, 223] width 28 height 23
type input "8/22/2025 10:49 AM"
click at [817, 547] on button "Create new inventory" at bounding box center [819, 557] width 158 height 28
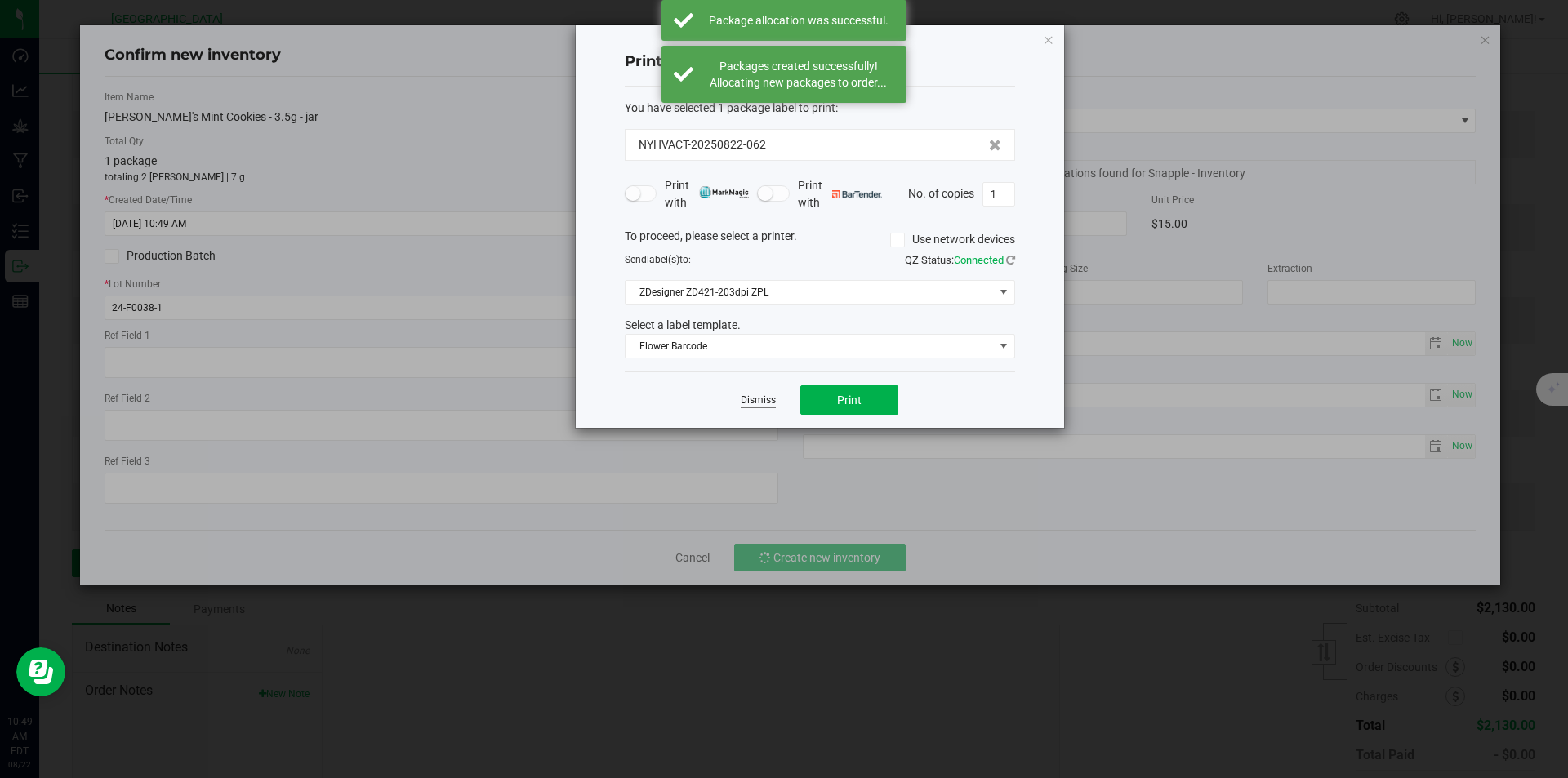
click at [750, 397] on link "Dismiss" at bounding box center [757, 400] width 35 height 14
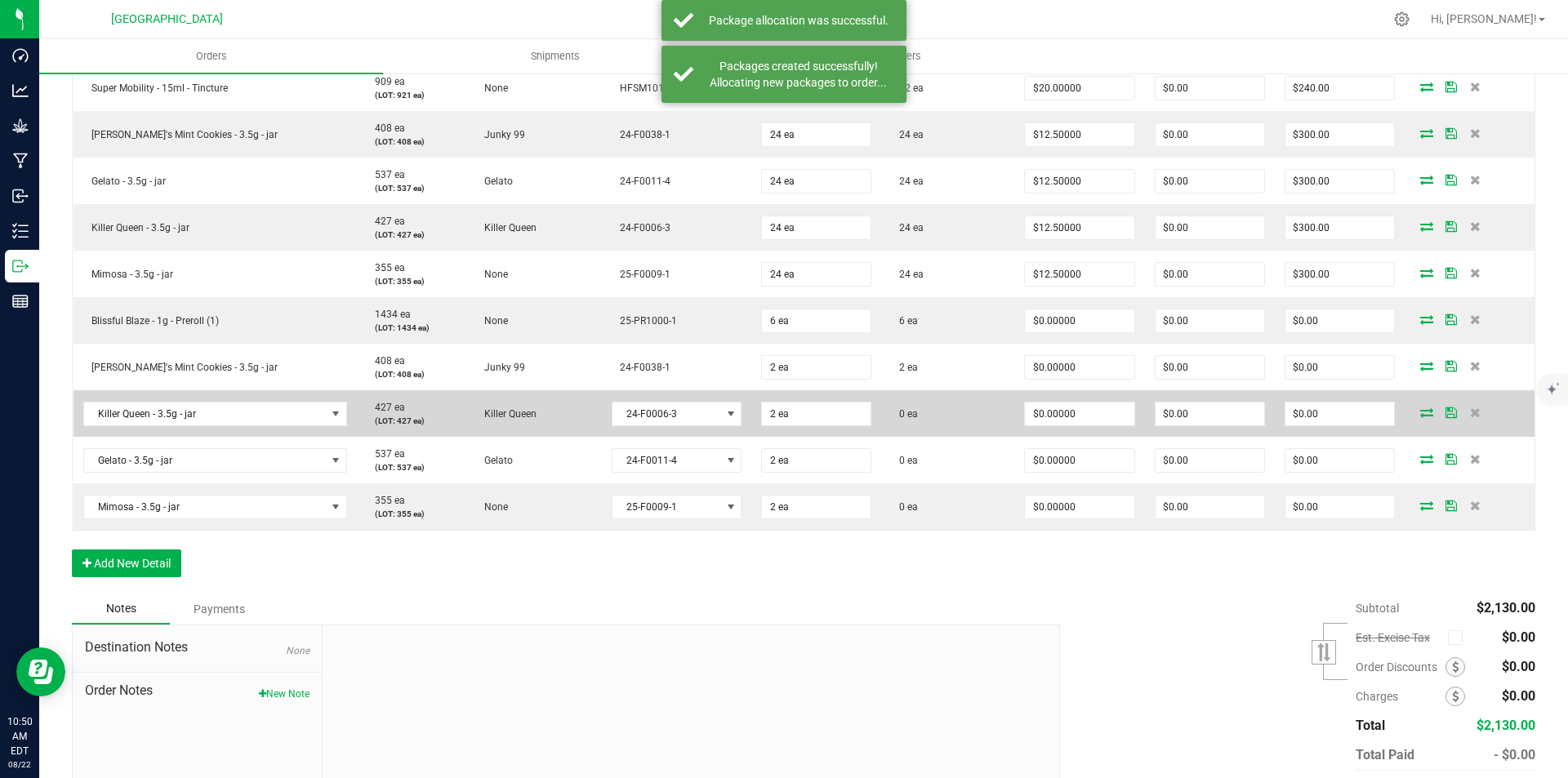
click at [1409, 421] on td at bounding box center [1470, 413] width 130 height 47
click at [1420, 410] on icon at bounding box center [1426, 412] width 13 height 10
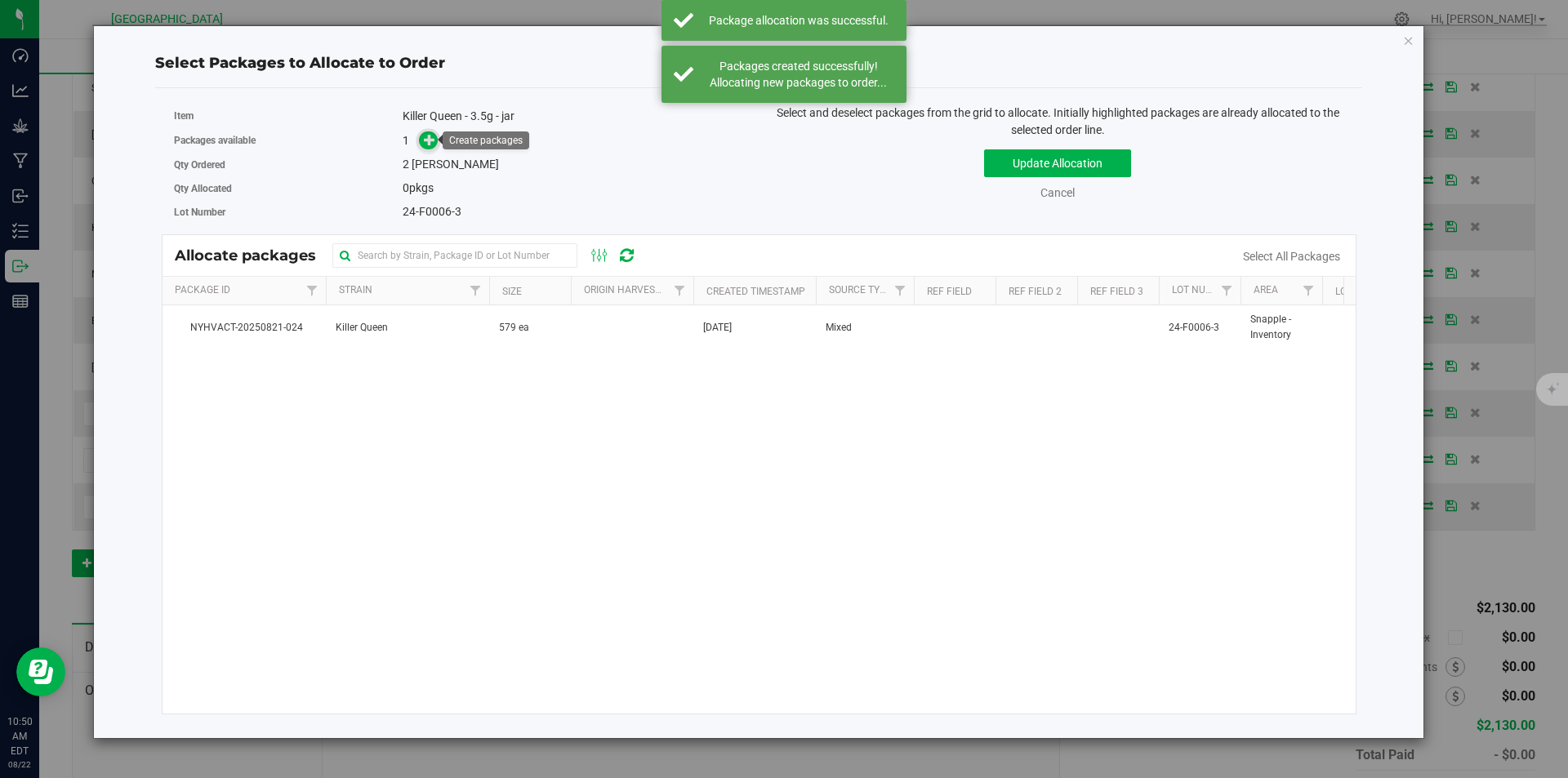
click at [425, 143] on icon at bounding box center [429, 139] width 12 height 12
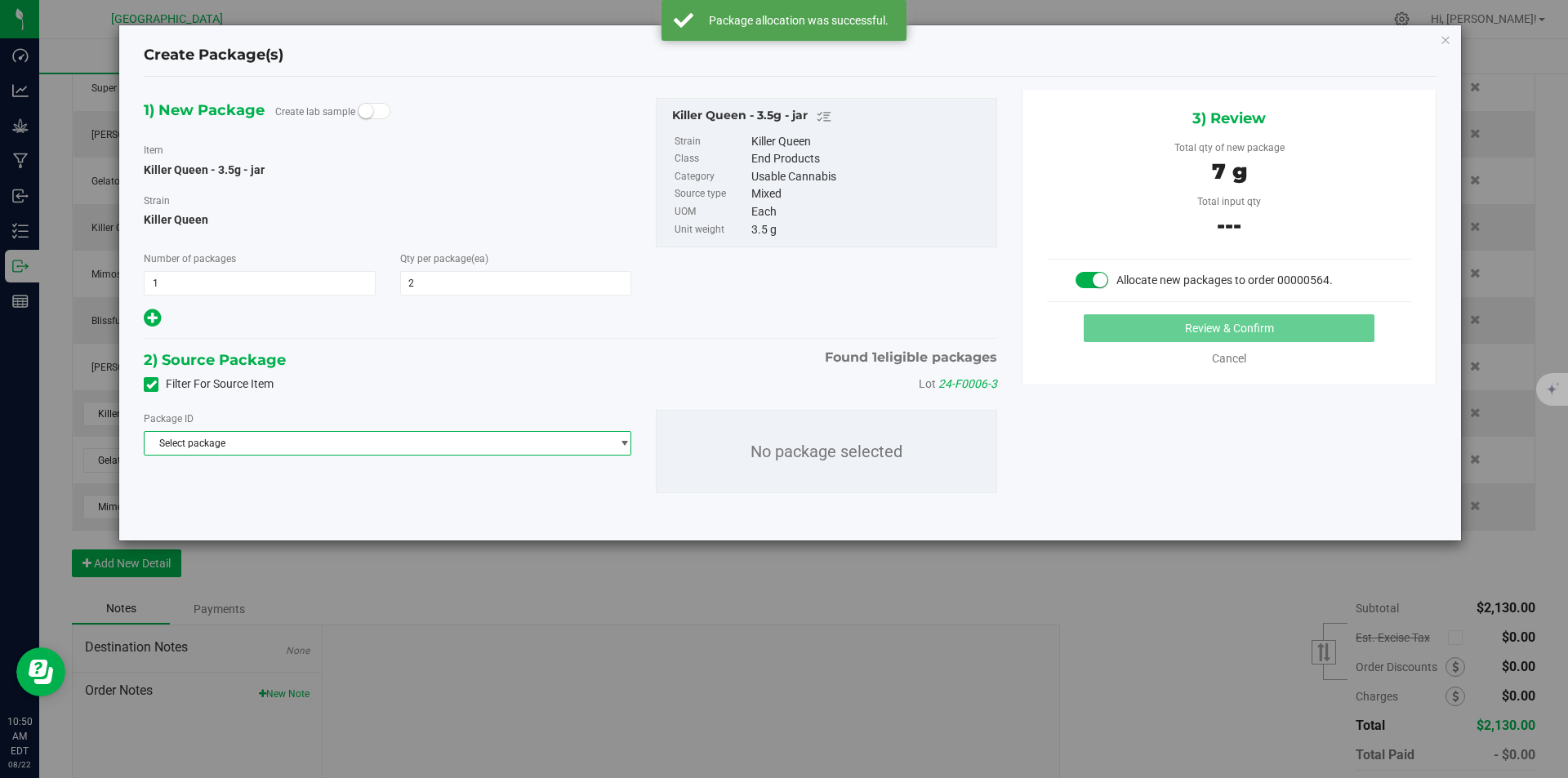
click at [377, 440] on span "Select package" at bounding box center [377, 443] width 466 height 23
click at [334, 525] on div "Select package NYHVACT-20250821-024 ( Killer Queen - 3.5g - jar ) No data found." at bounding box center [387, 491] width 487 height 70
drag, startPoint x: 415, startPoint y: 521, endPoint x: 386, endPoint y: 501, distance: 35.2
click at [412, 515] on li "NYHVACT-20250821-024 ( Killer Queen - 3.5g - jar )" at bounding box center [387, 510] width 486 height 23
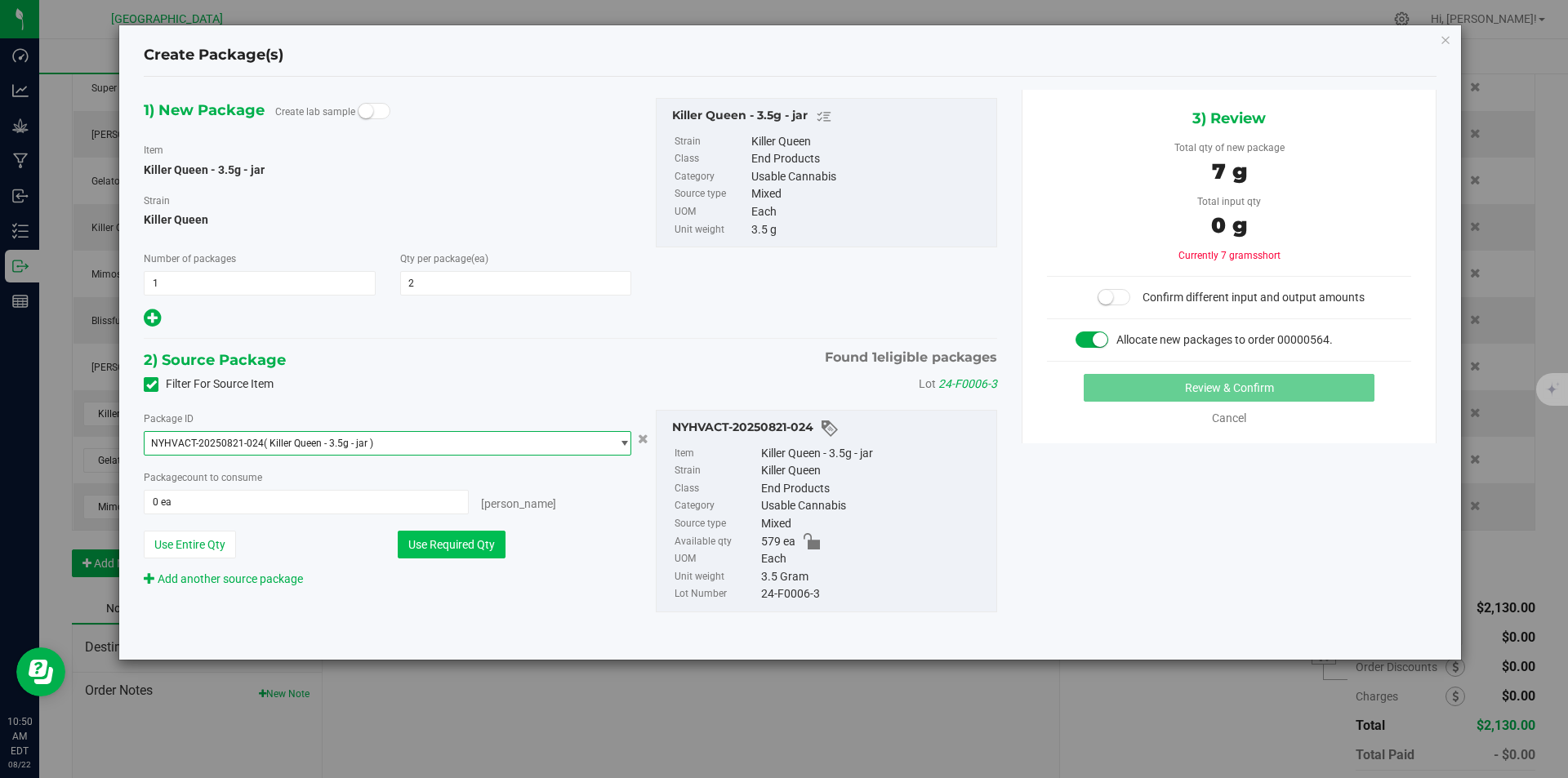
click at [423, 539] on button "Use Required Qty" at bounding box center [451, 544] width 107 height 28
type input "2 ea"
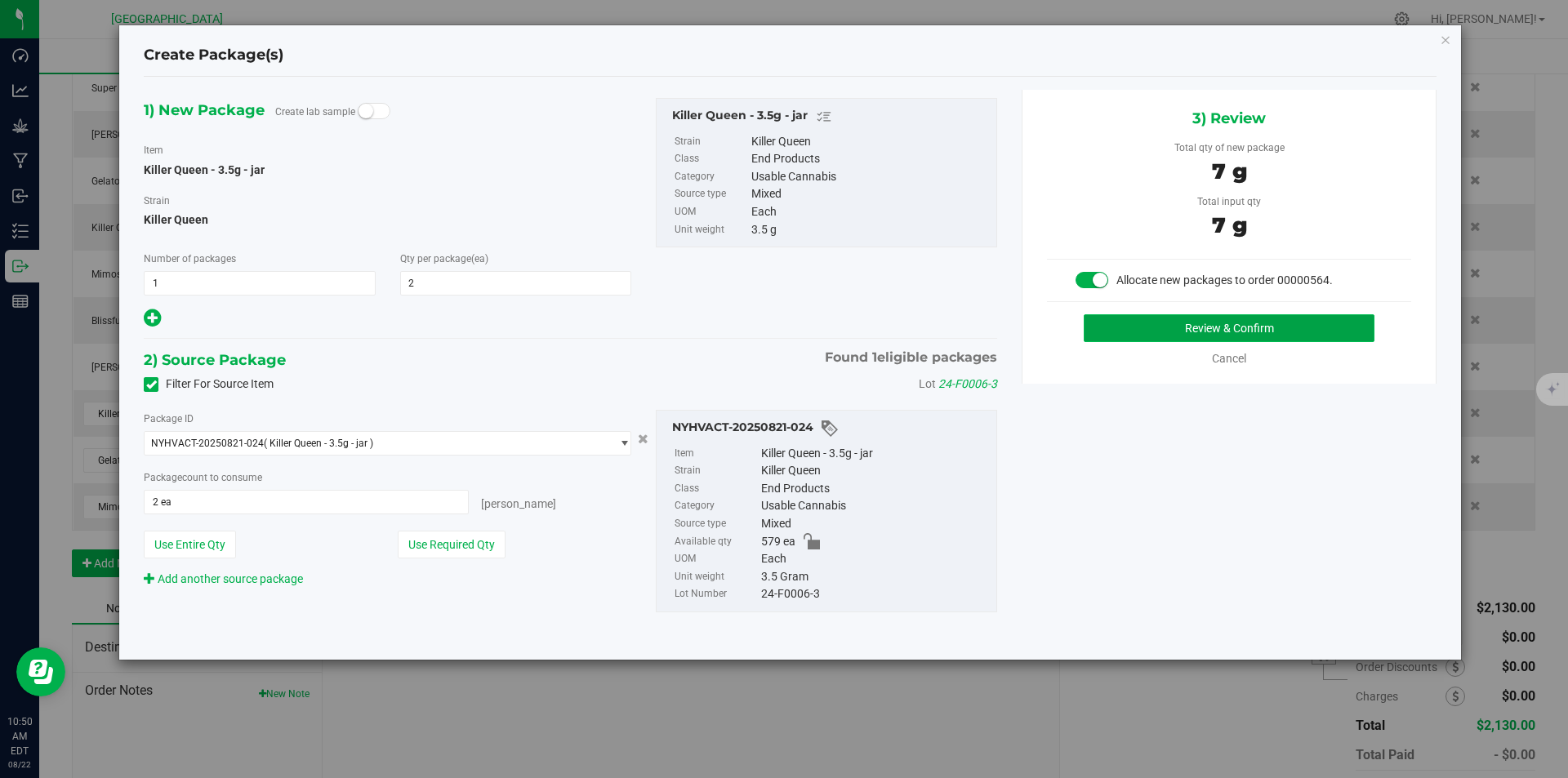
click at [1174, 334] on button "Review & Confirm" at bounding box center [1229, 328] width 291 height 28
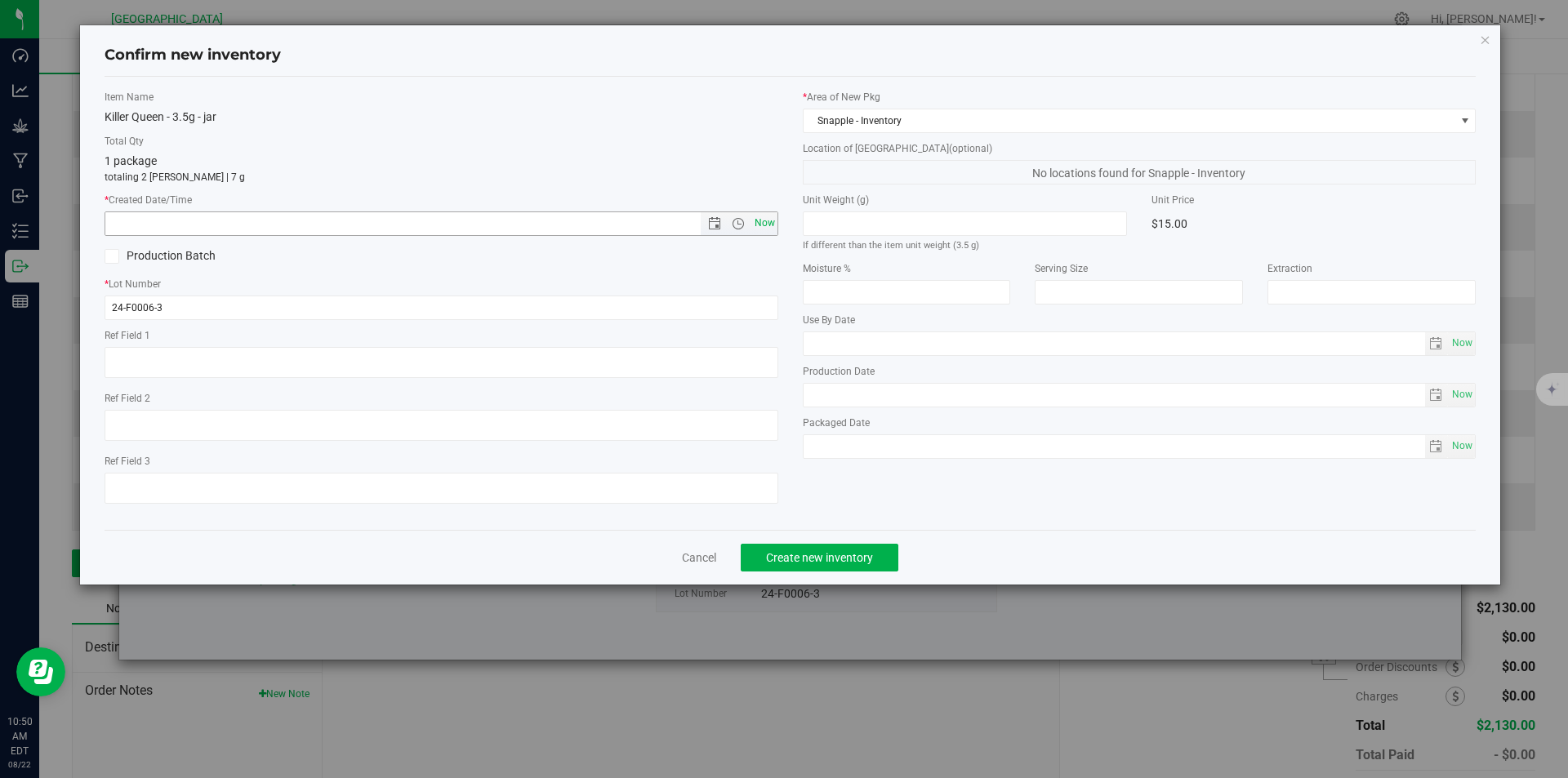
click at [774, 227] on span "Now" at bounding box center [764, 223] width 28 height 23
type input "8/22/2025 10:50 AM"
click at [812, 559] on span "Create new inventory" at bounding box center [820, 558] width 107 height 13
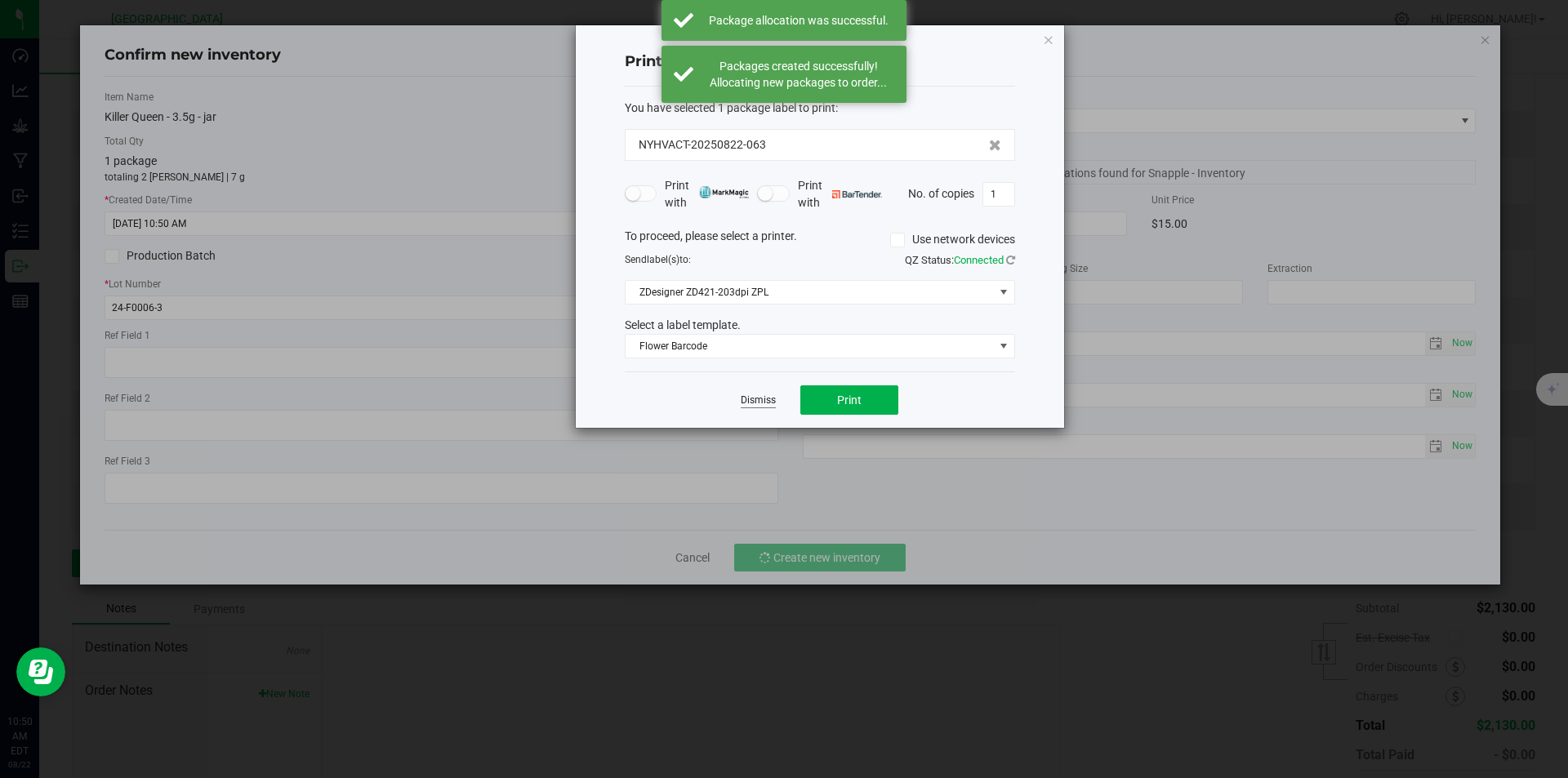
click at [765, 398] on link "Dismiss" at bounding box center [757, 400] width 35 height 14
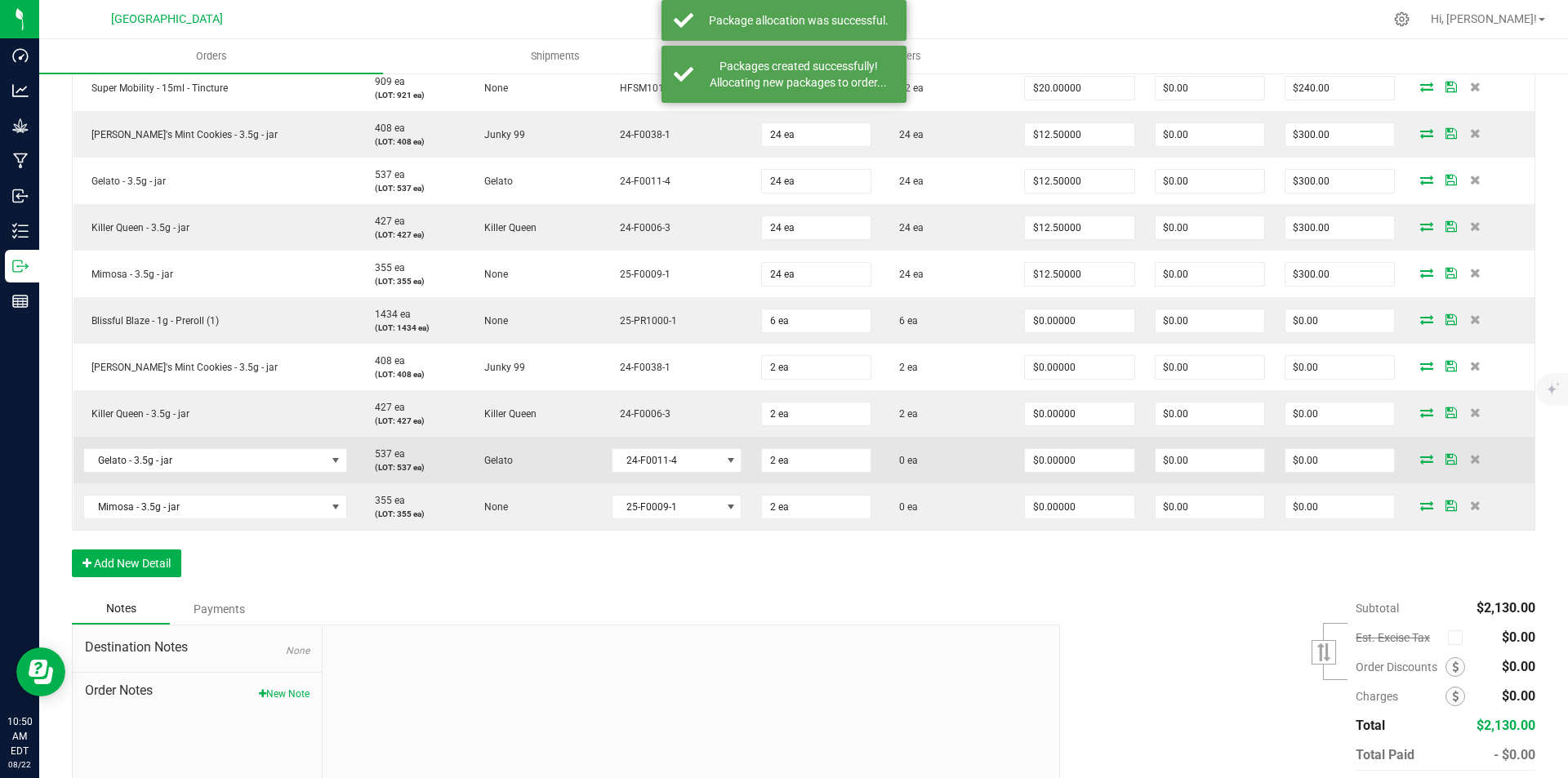
click at [1420, 458] on icon at bounding box center [1426, 458] width 13 height 10
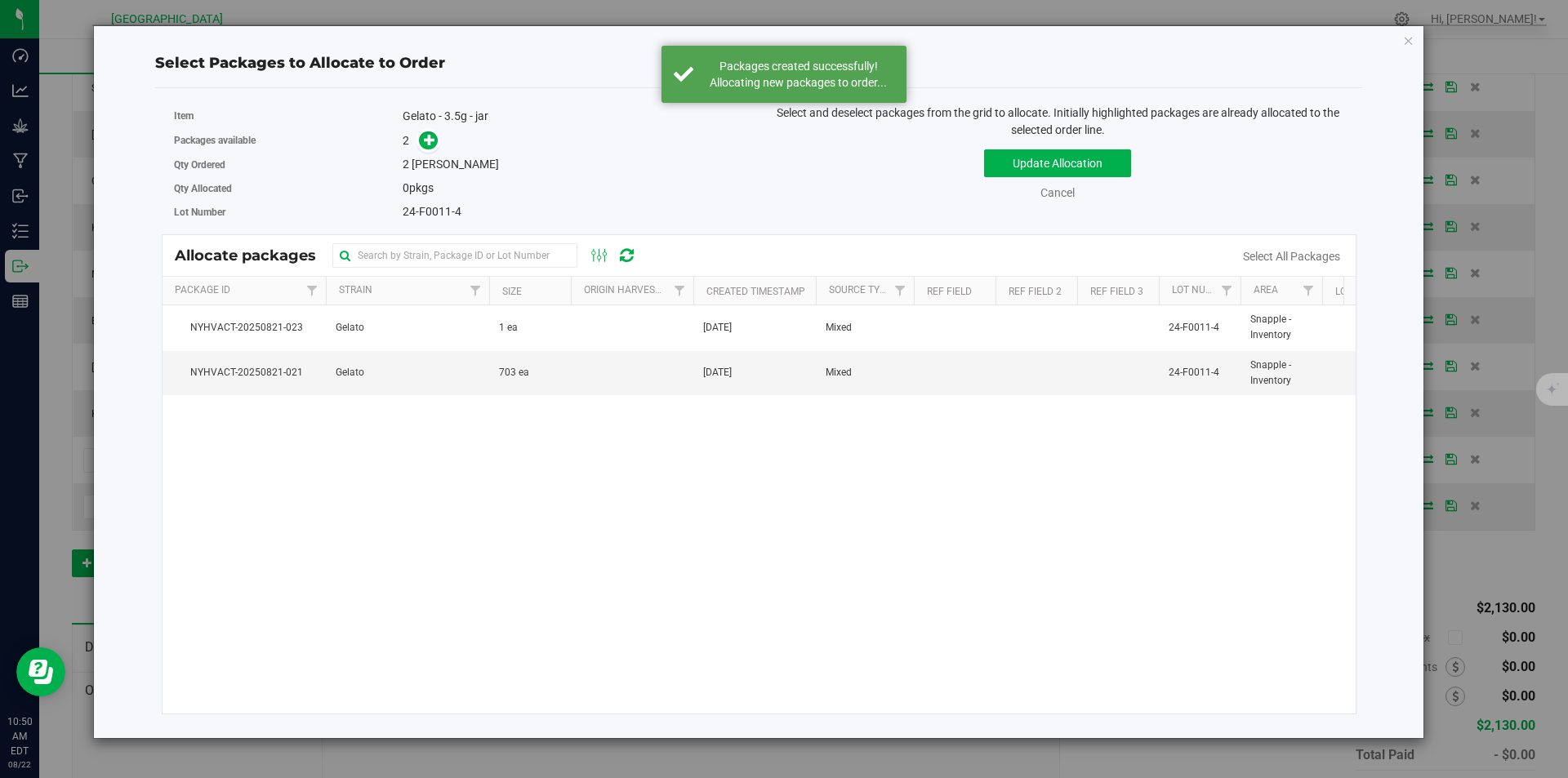
click at [416, 139] on span at bounding box center [424, 141] width 26 height 19
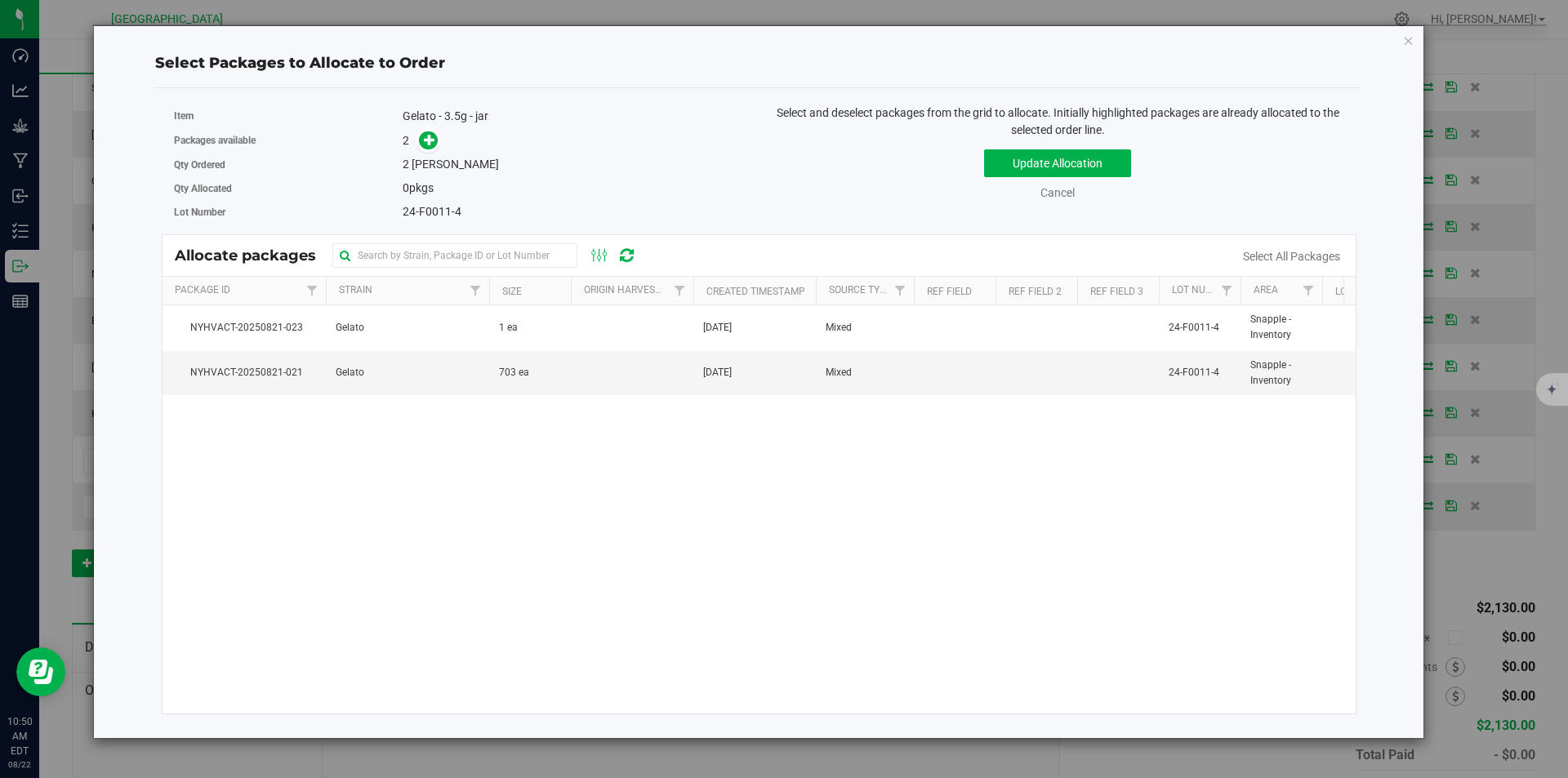
click at [417, 139] on span at bounding box center [424, 141] width 26 height 19
click at [431, 141] on icon at bounding box center [429, 139] width 12 height 12
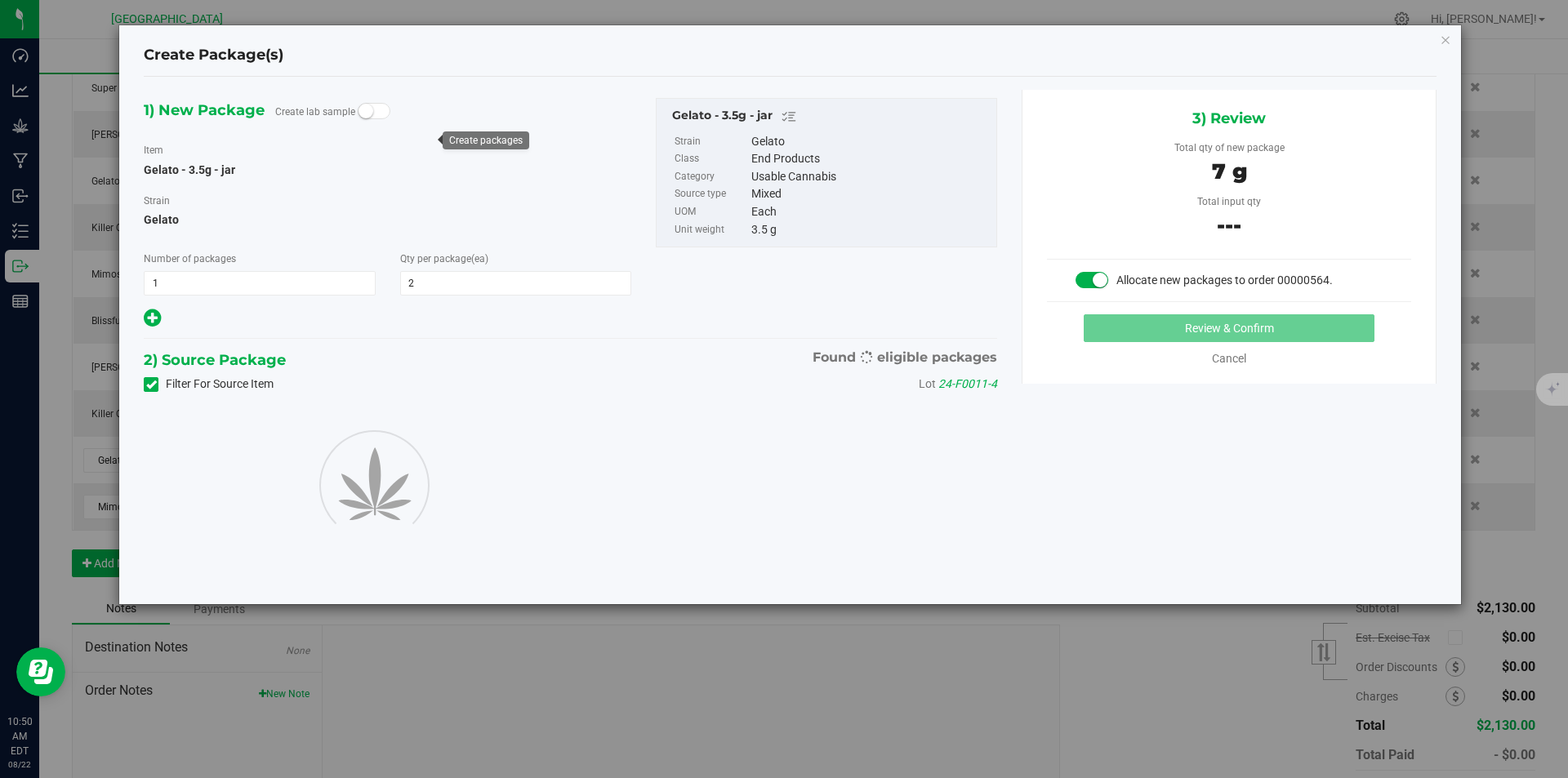
type input "2"
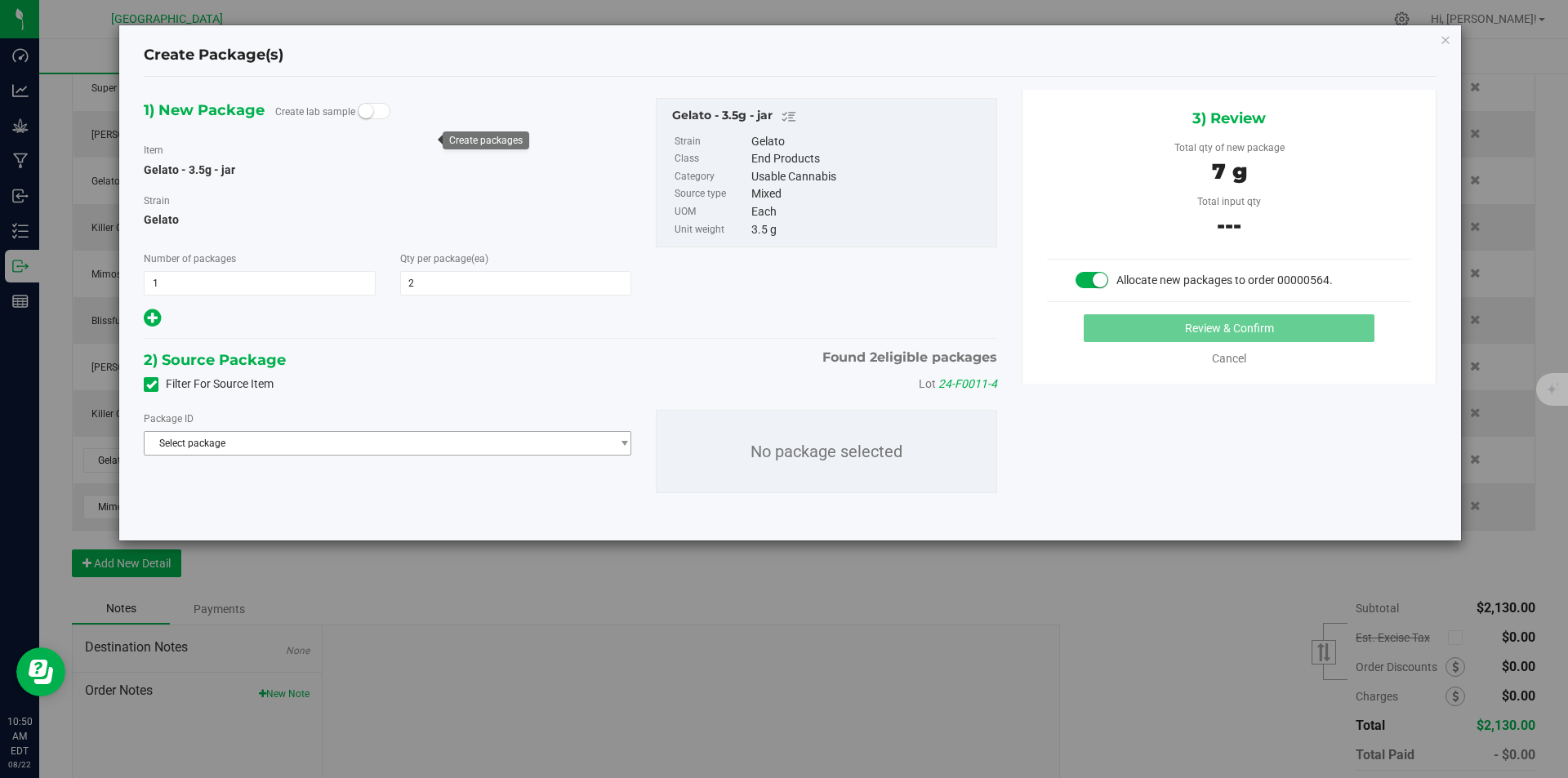
click at [373, 440] on span "Select package" at bounding box center [377, 443] width 466 height 23
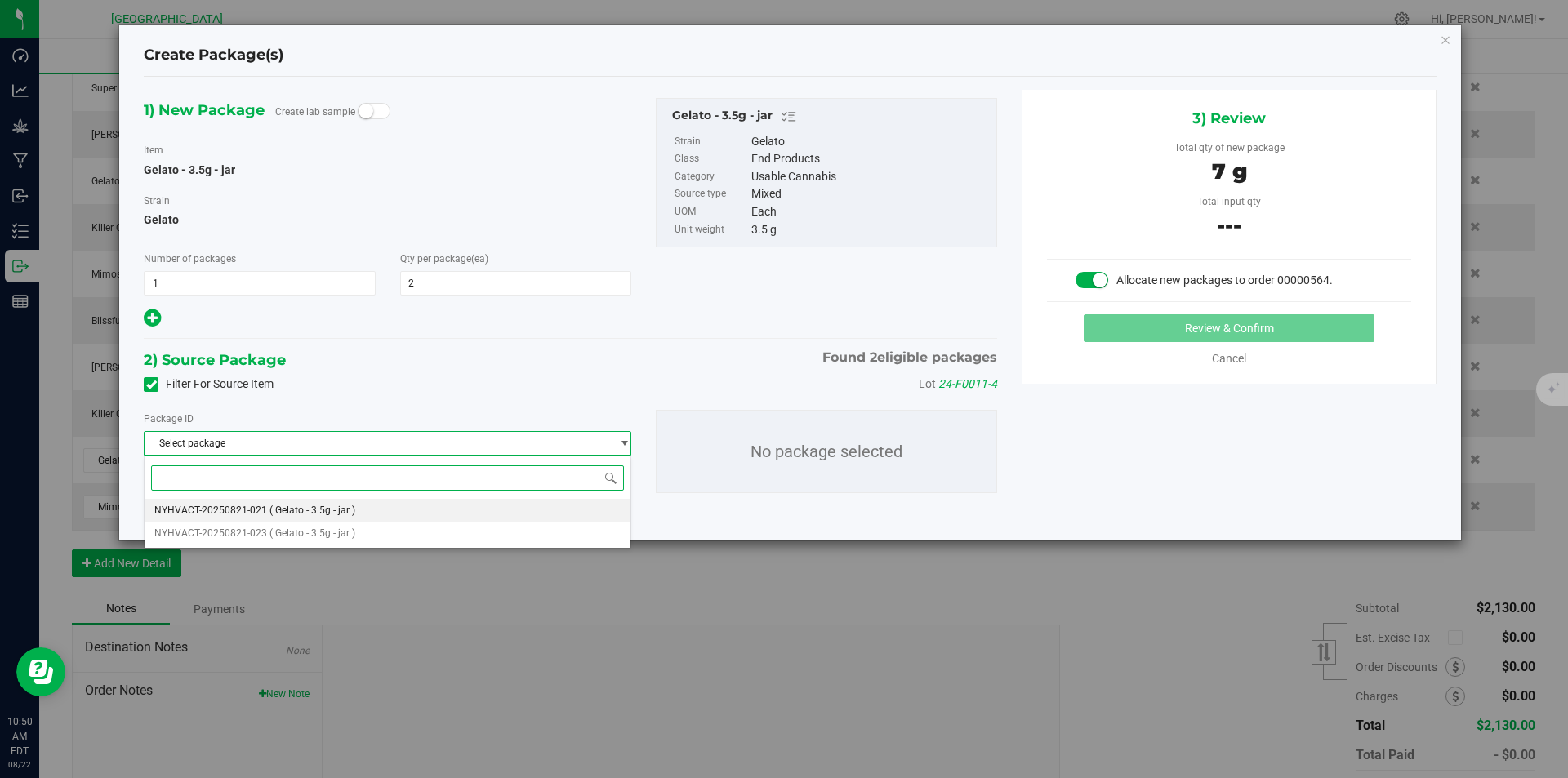
click at [366, 508] on li "NYHVACT-20250821-021 ( Gelato - 3.5g - jar )" at bounding box center [387, 510] width 486 height 23
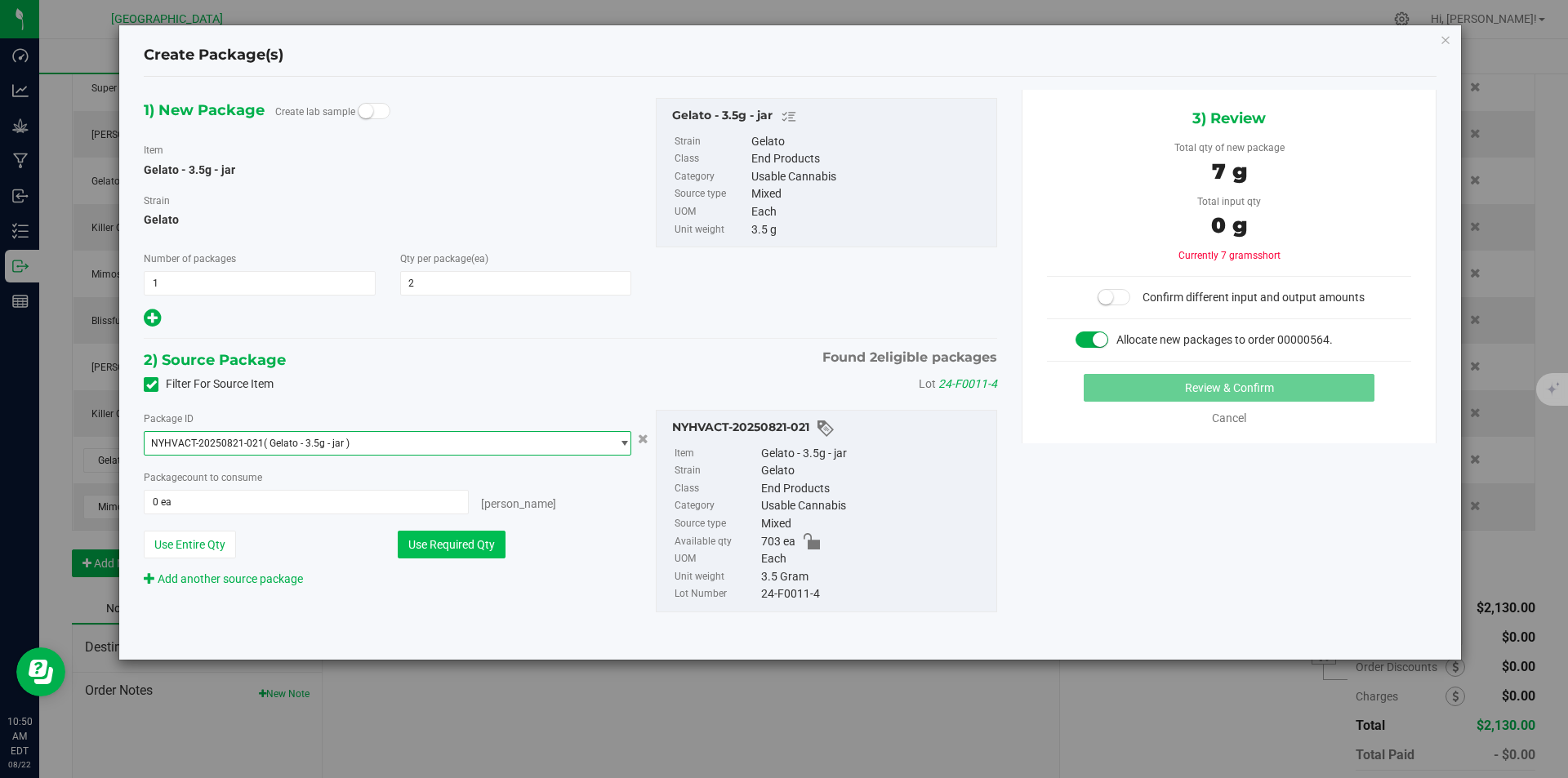
click at [475, 539] on button "Use Required Qty" at bounding box center [451, 544] width 107 height 28
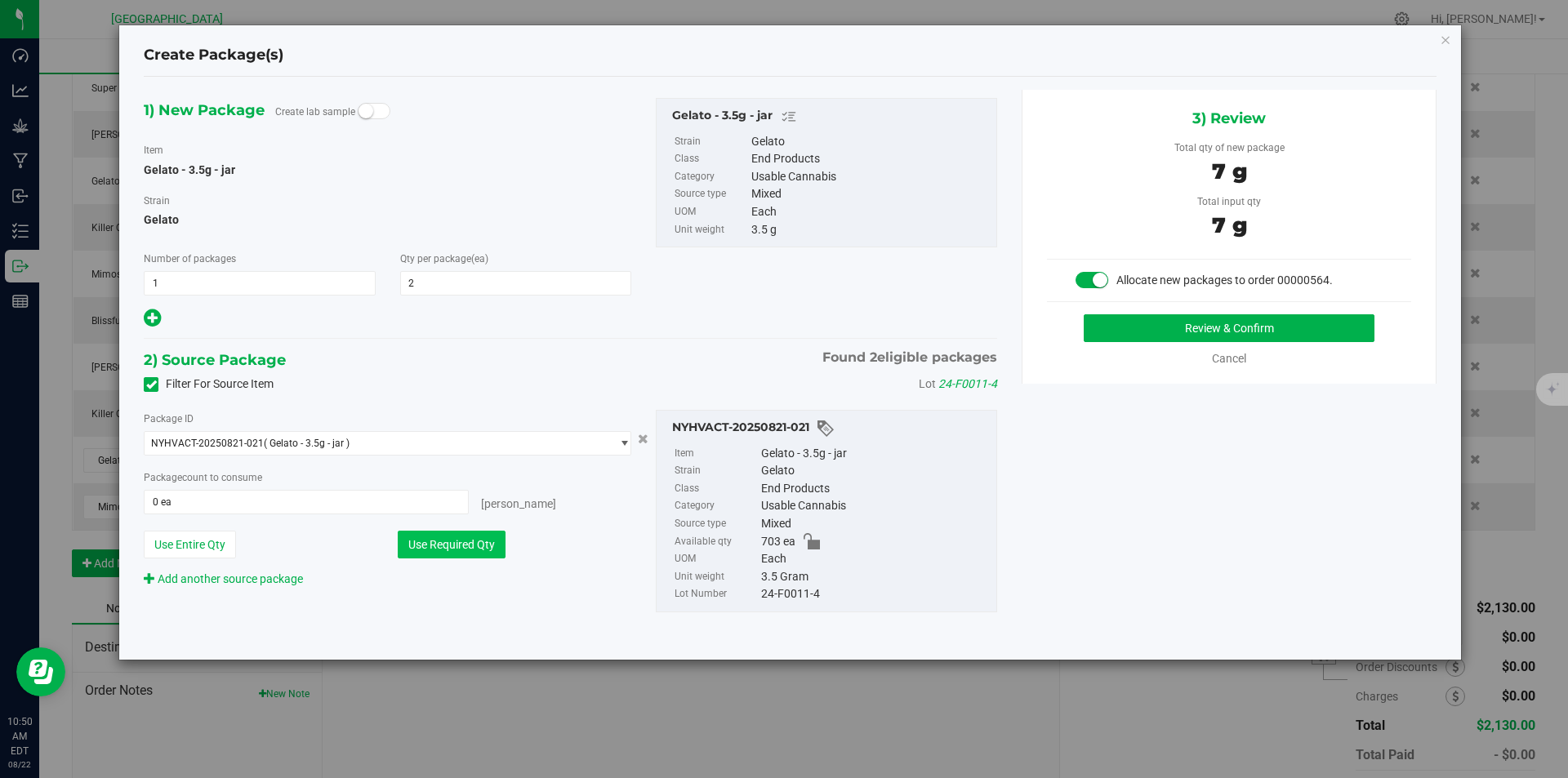
type input "2 ea"
click at [1211, 323] on button "Review & Confirm" at bounding box center [1229, 328] width 291 height 28
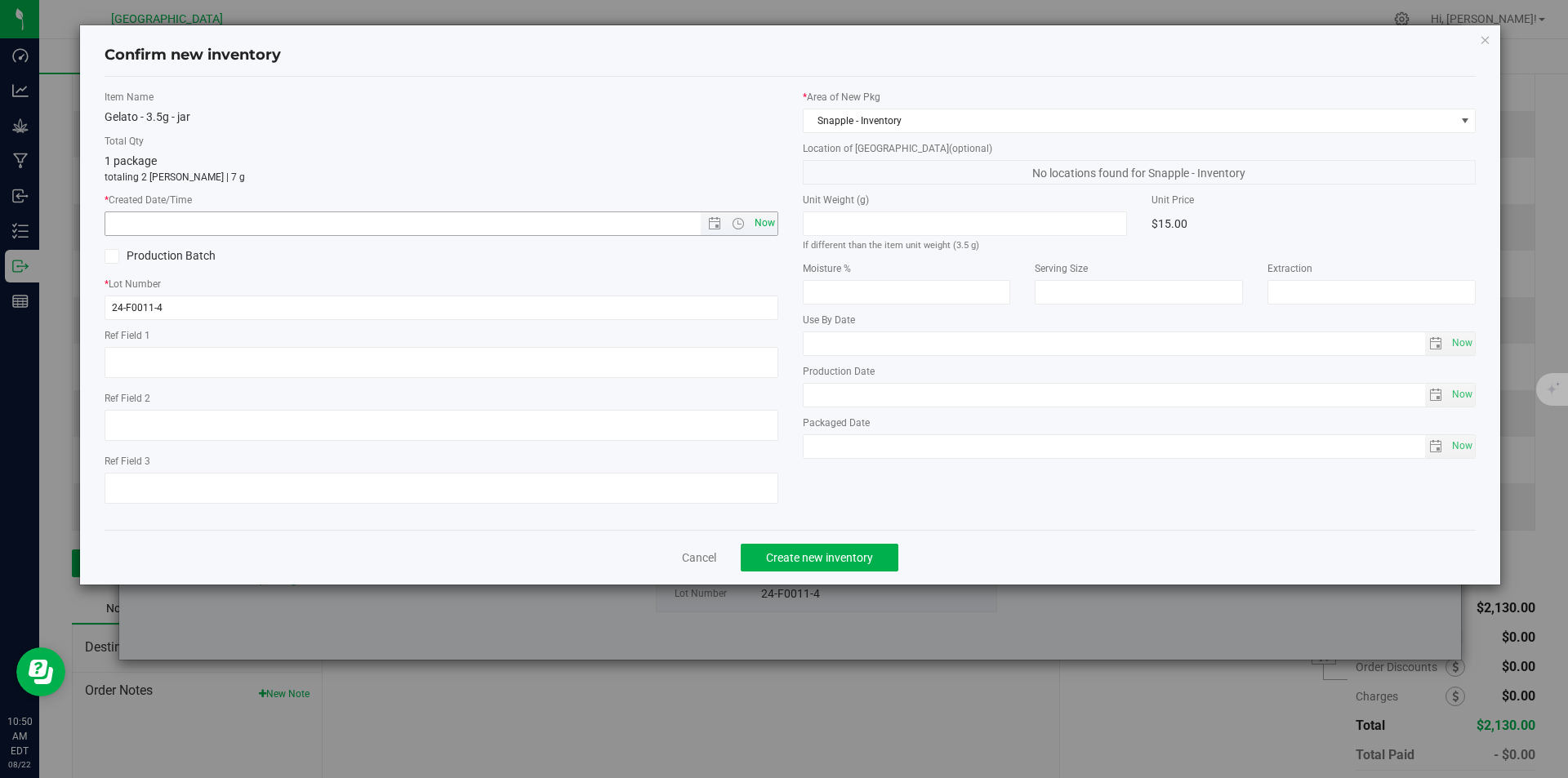
click at [775, 236] on div "Item Name Gelato - 3.5g - jar Total Qty 1 package totaling 2 eaches | 7 g * Cre…" at bounding box center [441, 303] width 698 height 427
click at [775, 230] on span "Now" at bounding box center [764, 223] width 28 height 23
type input "8/22/2025 10:50 AM"
click at [840, 564] on button "Create new inventory" at bounding box center [819, 557] width 158 height 28
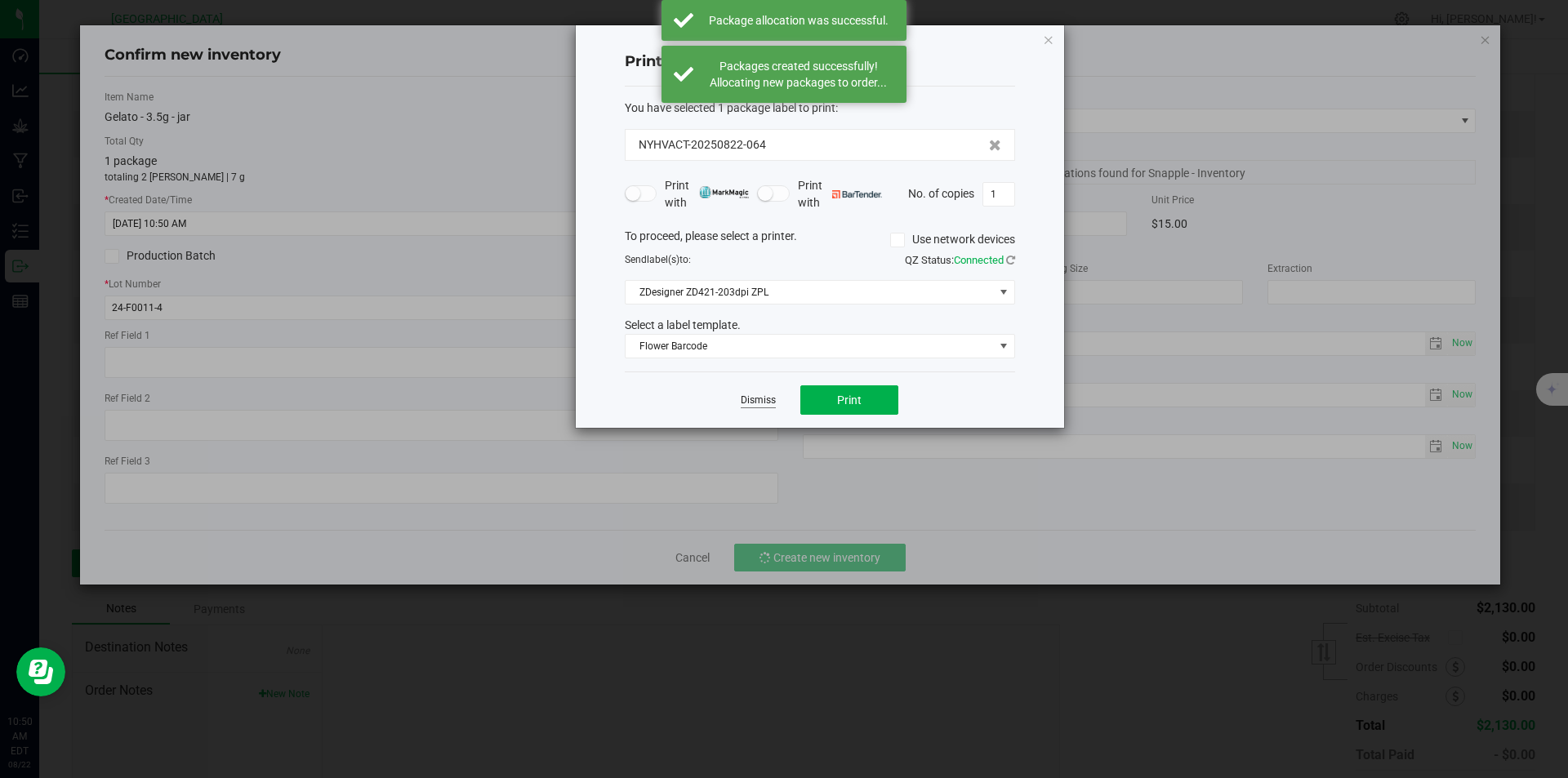
click at [762, 400] on link "Dismiss" at bounding box center [757, 400] width 35 height 14
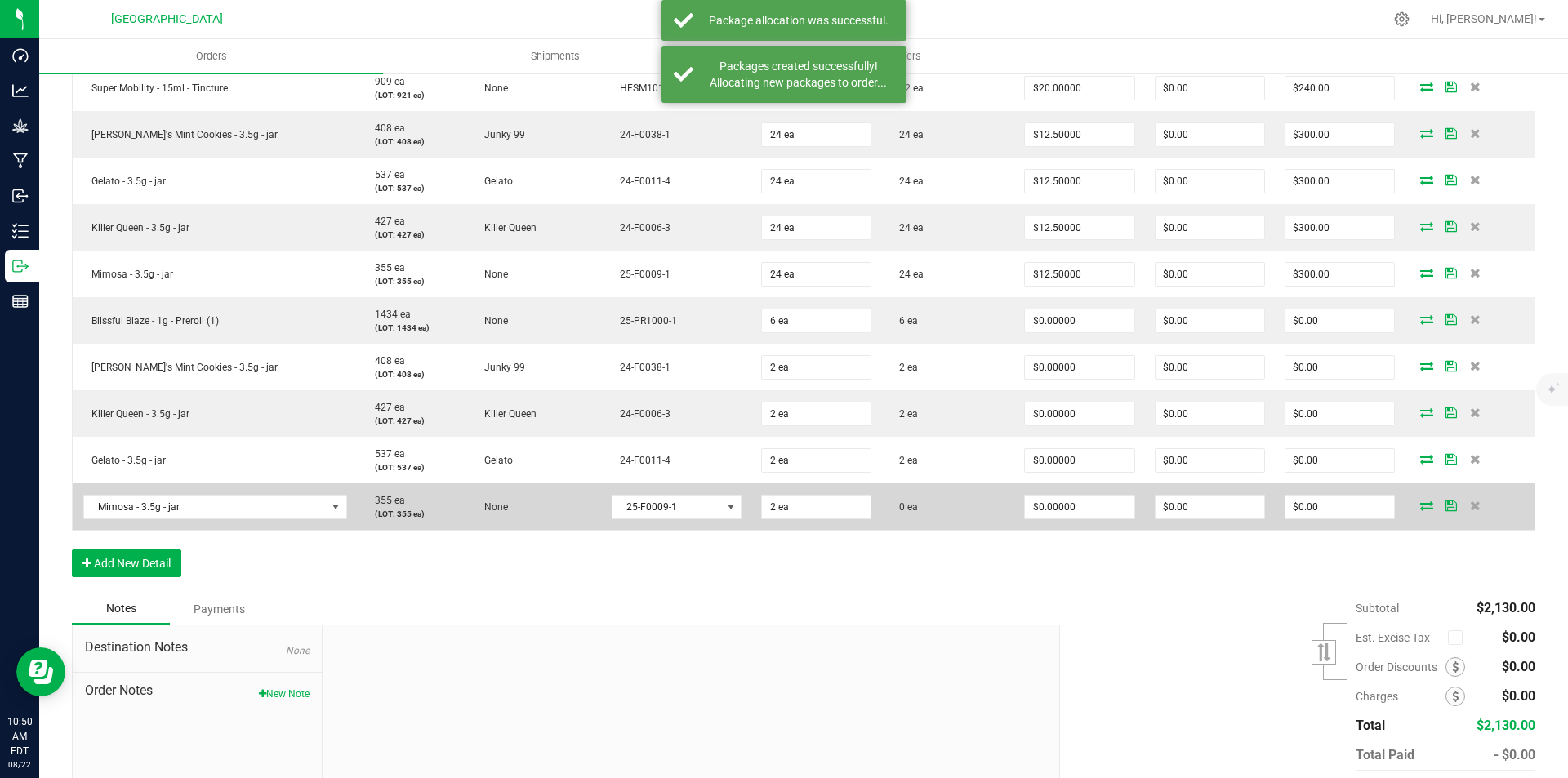
click at [1421, 503] on span at bounding box center [1426, 505] width 24 height 10
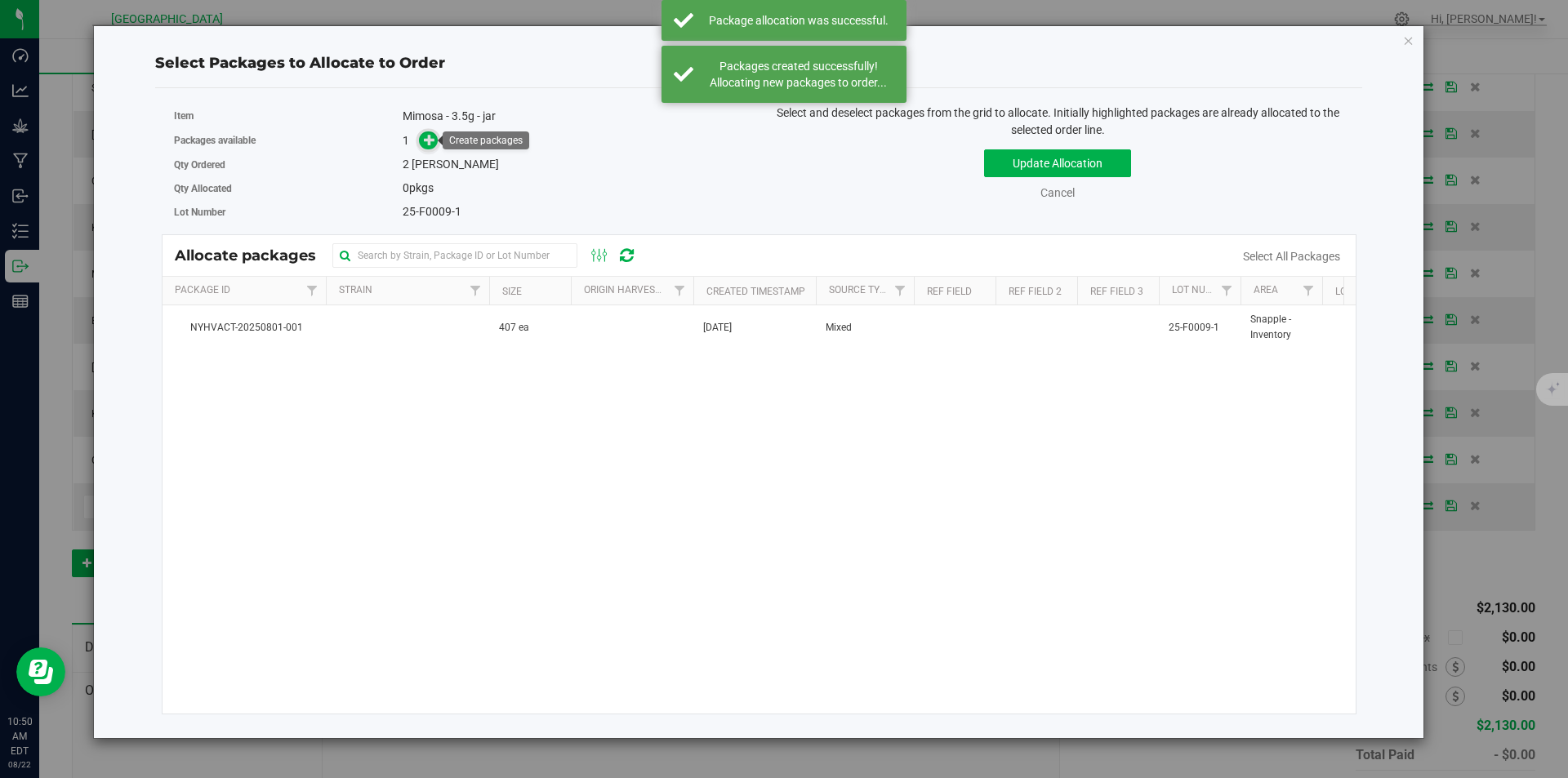
click at [425, 135] on icon at bounding box center [429, 139] width 12 height 12
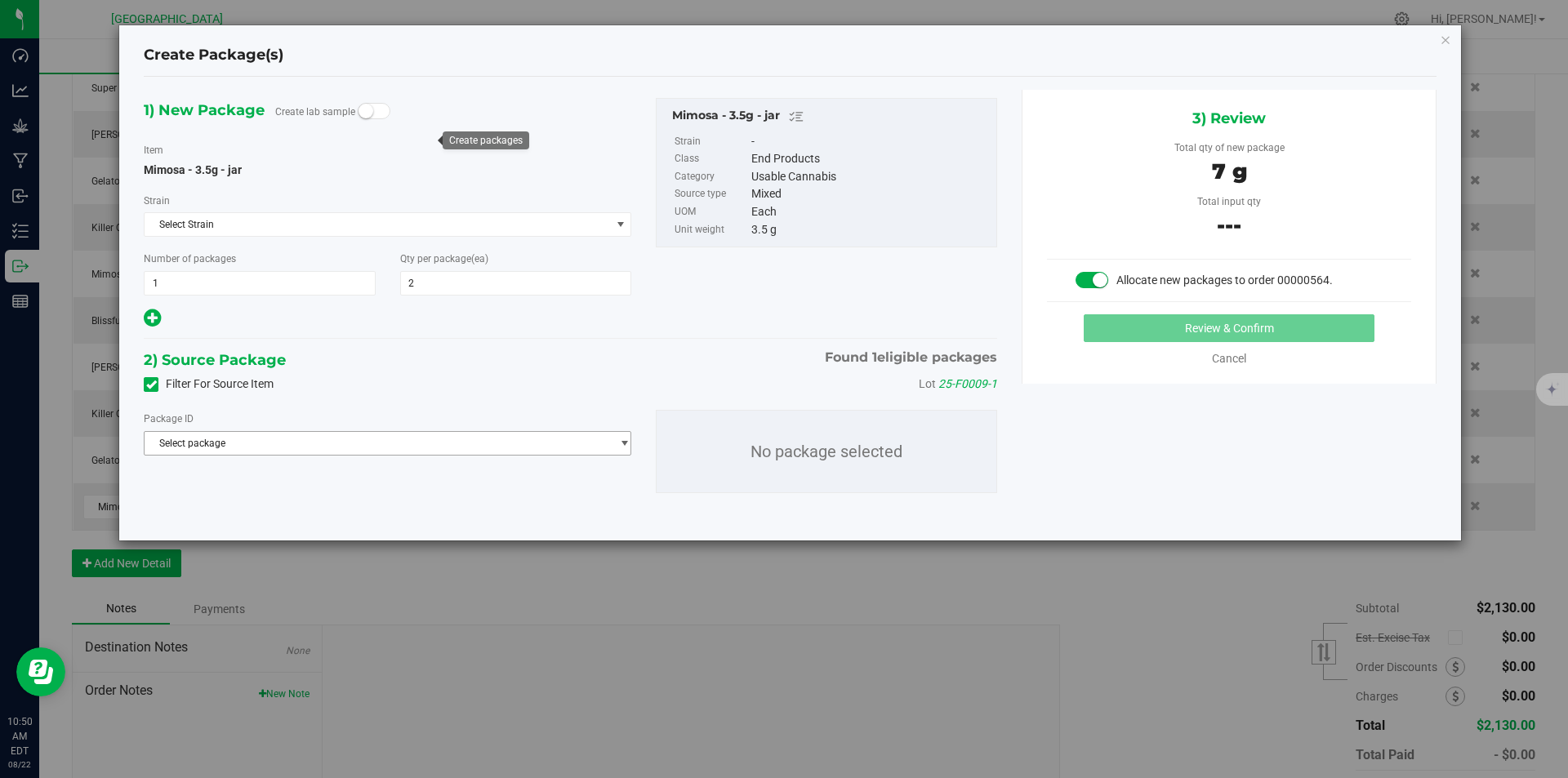
click at [414, 451] on span "Select package" at bounding box center [377, 443] width 466 height 23
click at [347, 514] on span "( Mimosa - 3.5g - jar )" at bounding box center [316, 510] width 93 height 12
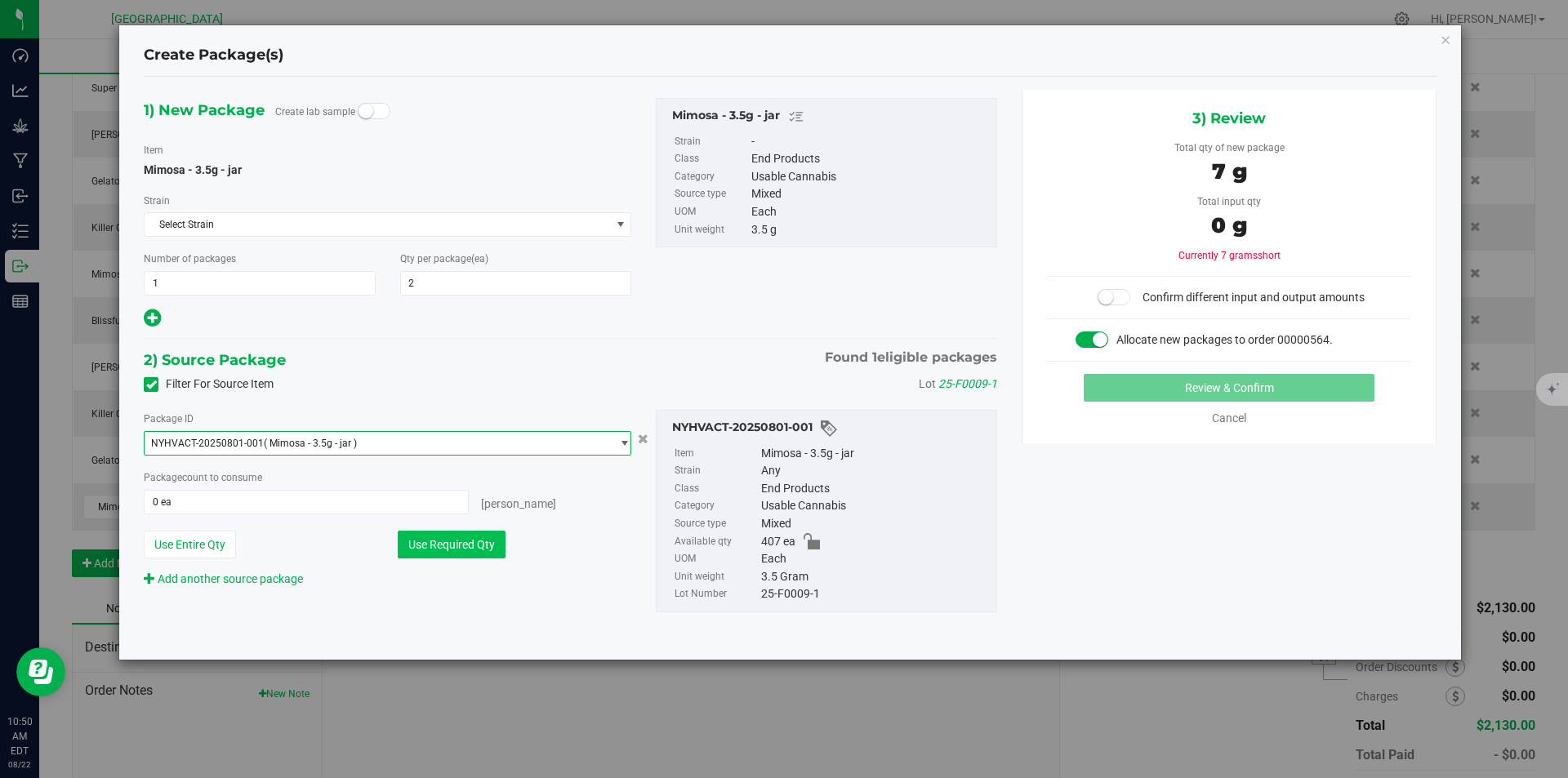
click at [459, 555] on button "Use Required Qty" at bounding box center [451, 544] width 107 height 28
type input "2 ea"
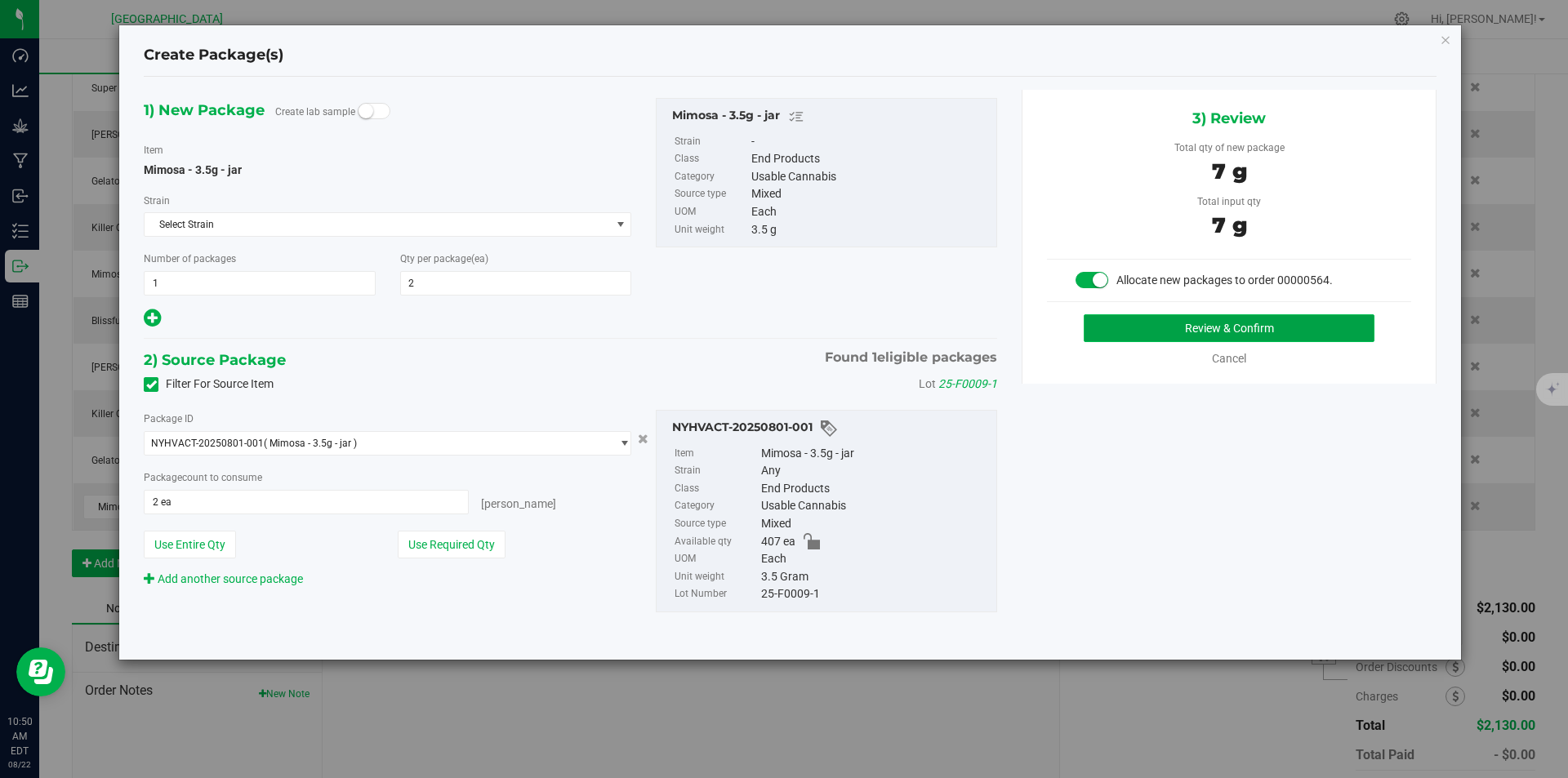
click at [1155, 314] on button "Review & Confirm" at bounding box center [1229, 328] width 291 height 28
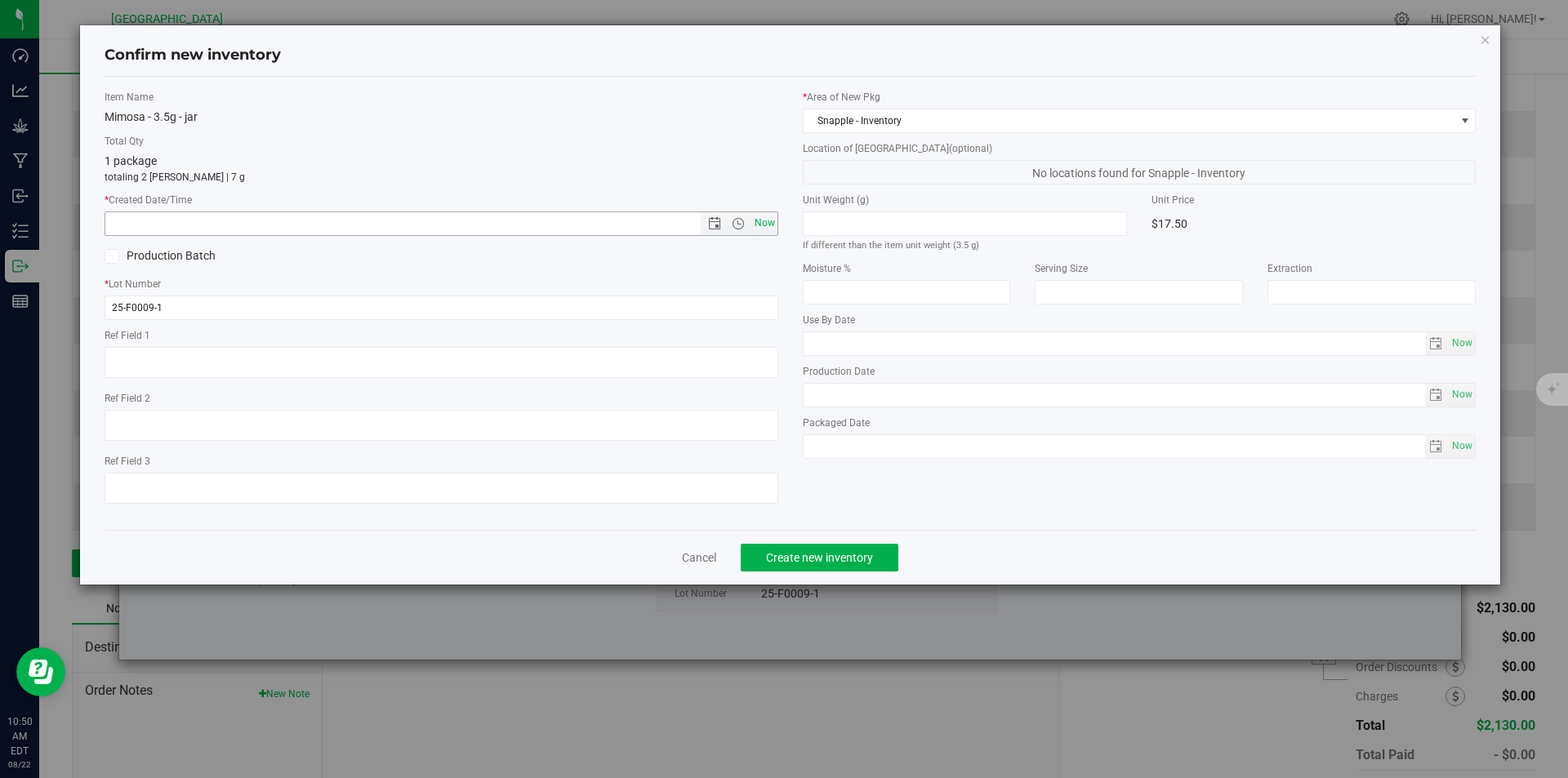
click at [774, 227] on span "Now" at bounding box center [764, 223] width 28 height 23
type input "8/22/2025 10:50 AM"
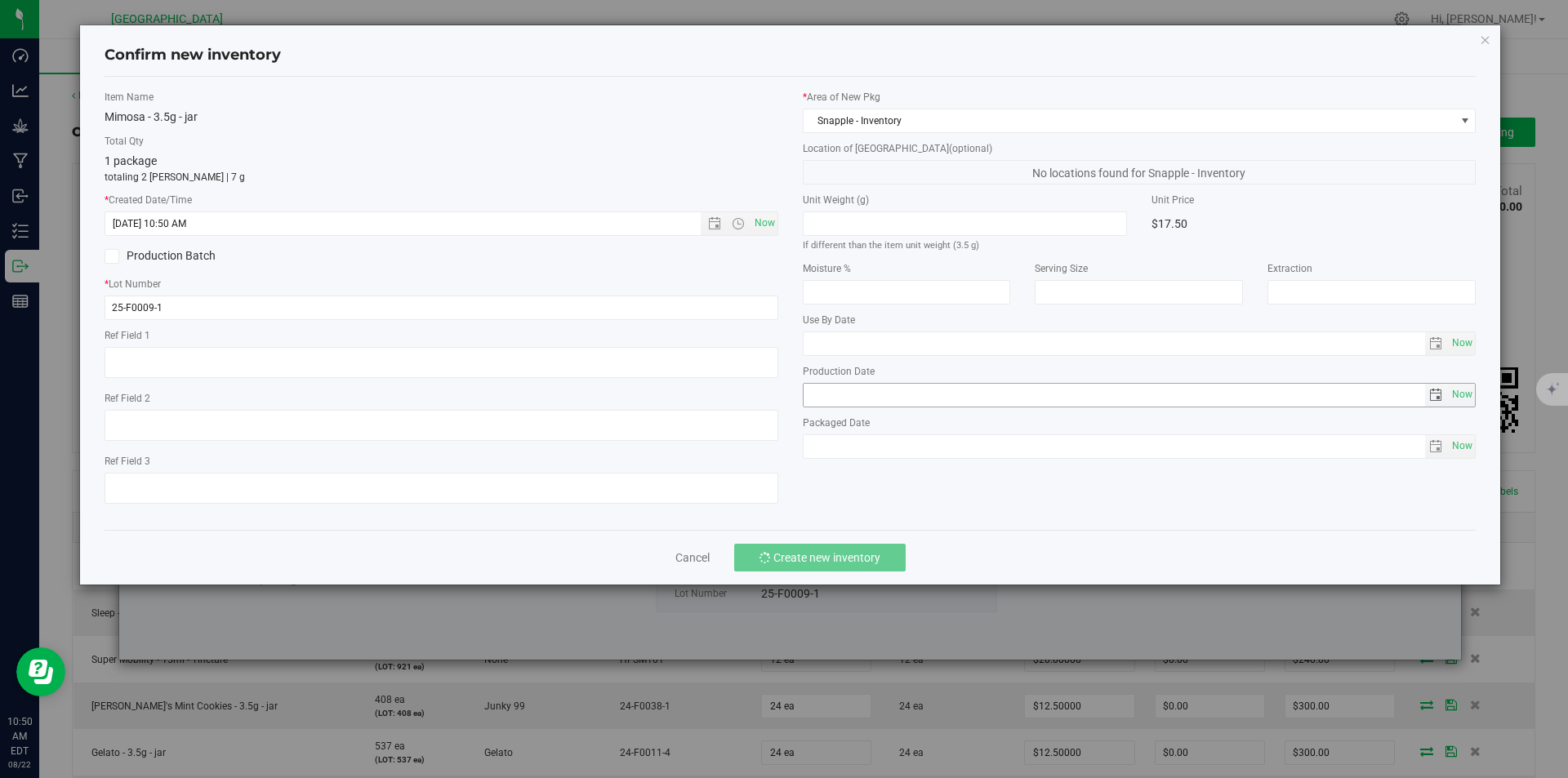
scroll to position [571, 0]
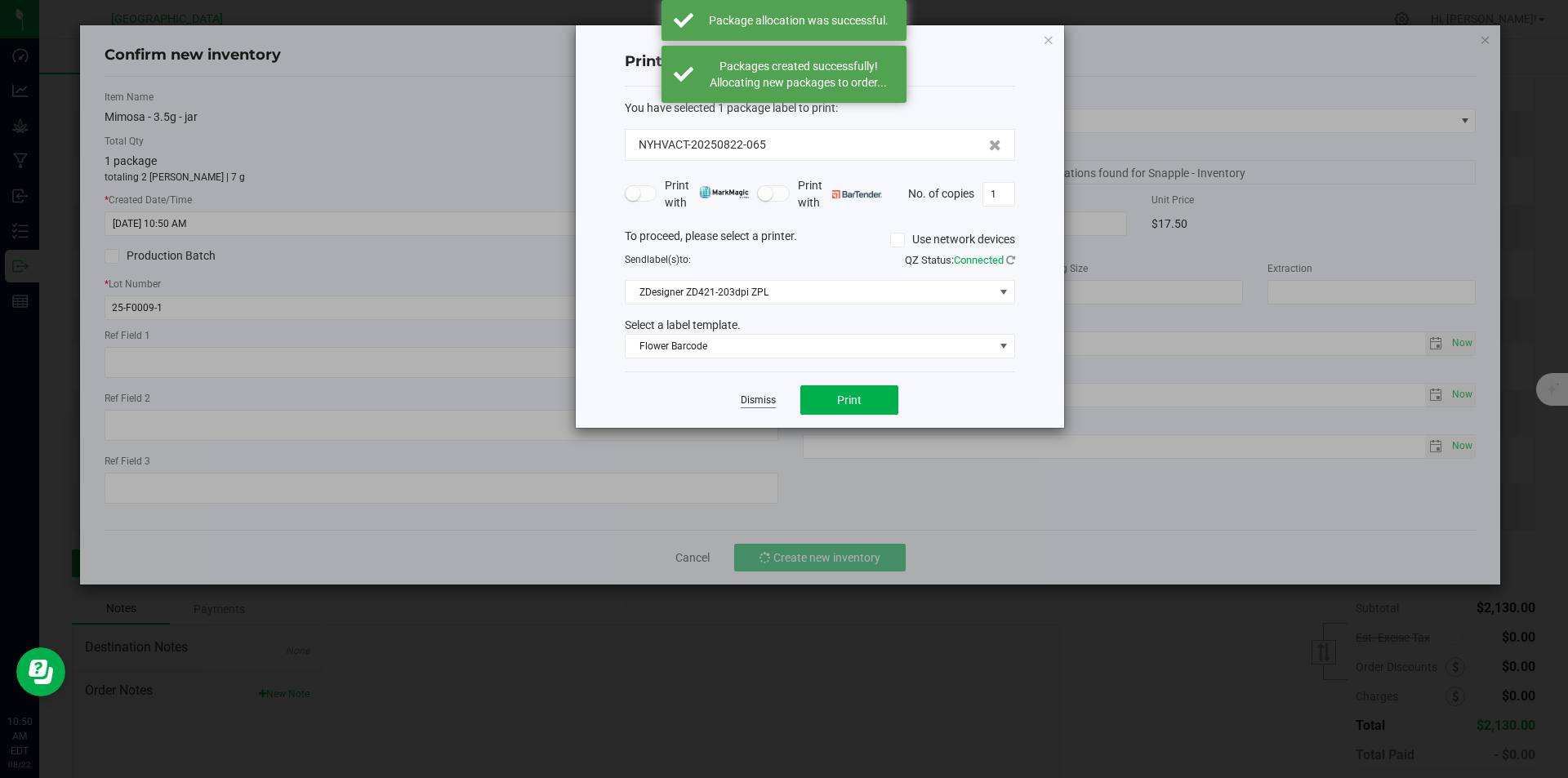
click at [750, 397] on link "Dismiss" at bounding box center [757, 400] width 35 height 14
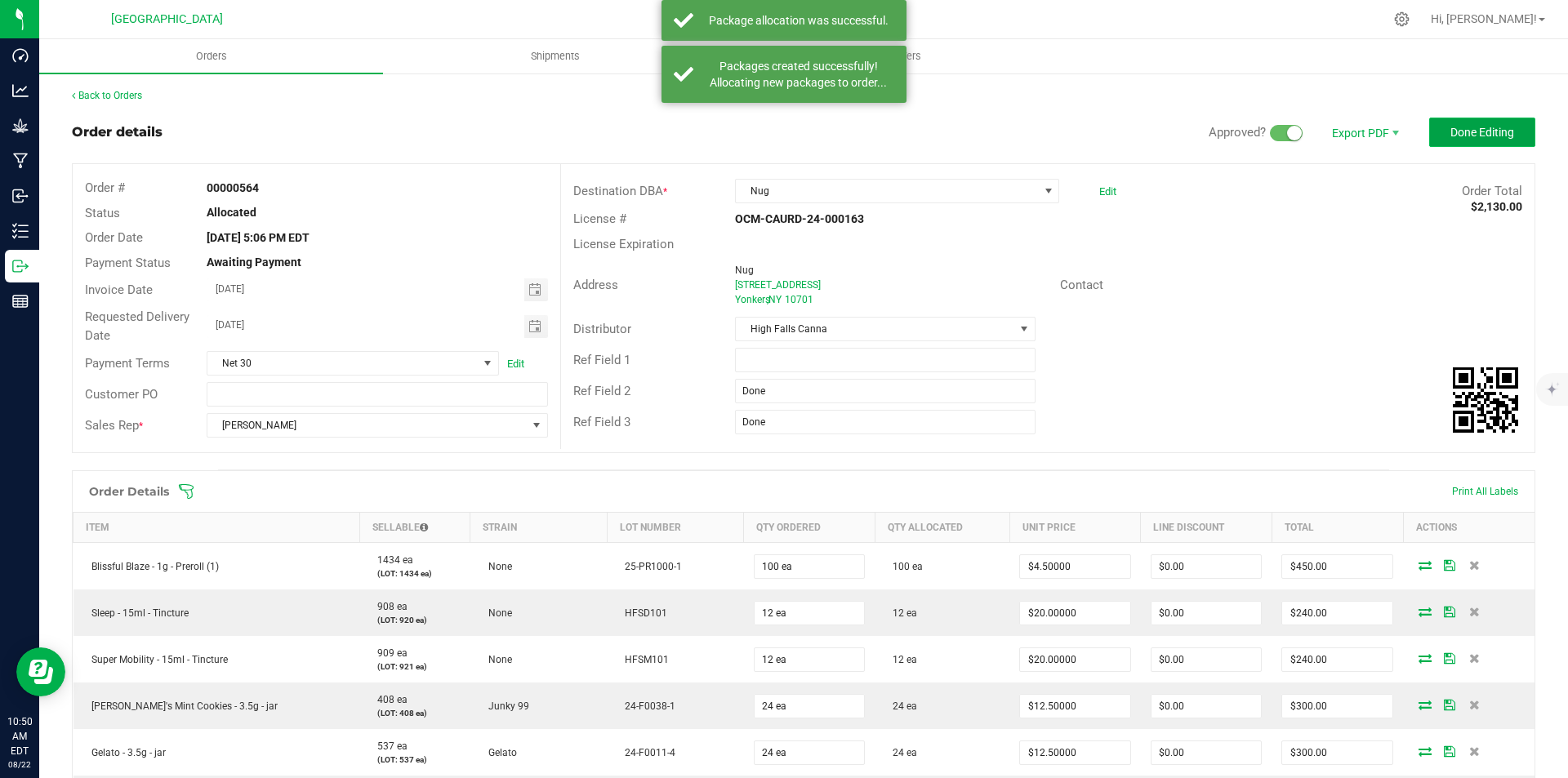
click at [1451, 139] on span "Done Editing" at bounding box center [1482, 132] width 64 height 13
